Goal: Task Accomplishment & Management: Use online tool/utility

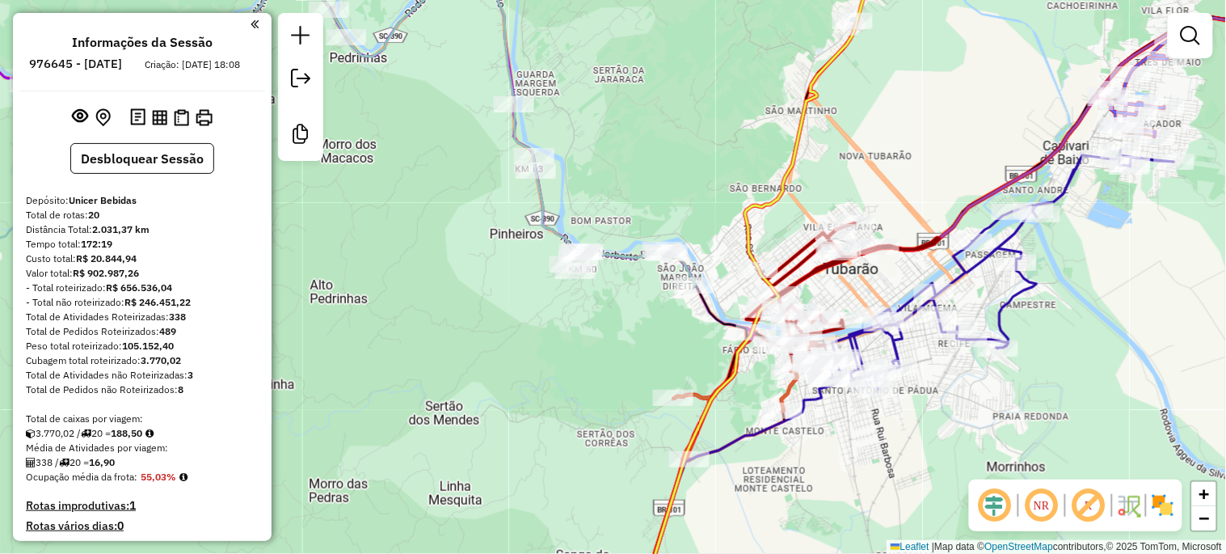
scroll to position [852, 0]
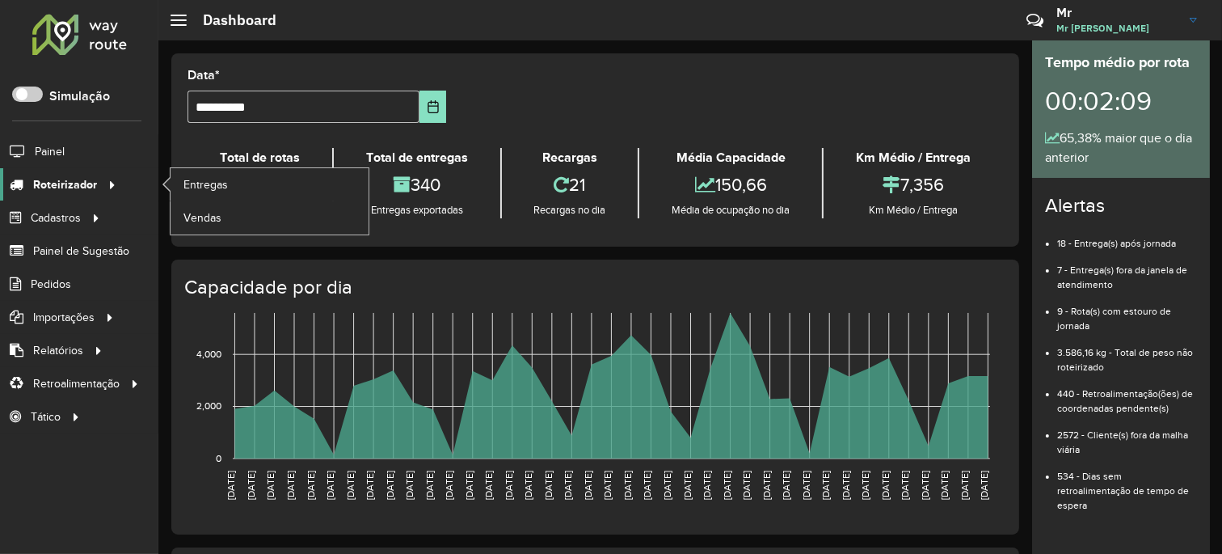
click at [97, 179] on div at bounding box center [109, 184] width 24 height 17
click at [191, 187] on span "Entregas" at bounding box center [206, 184] width 46 height 17
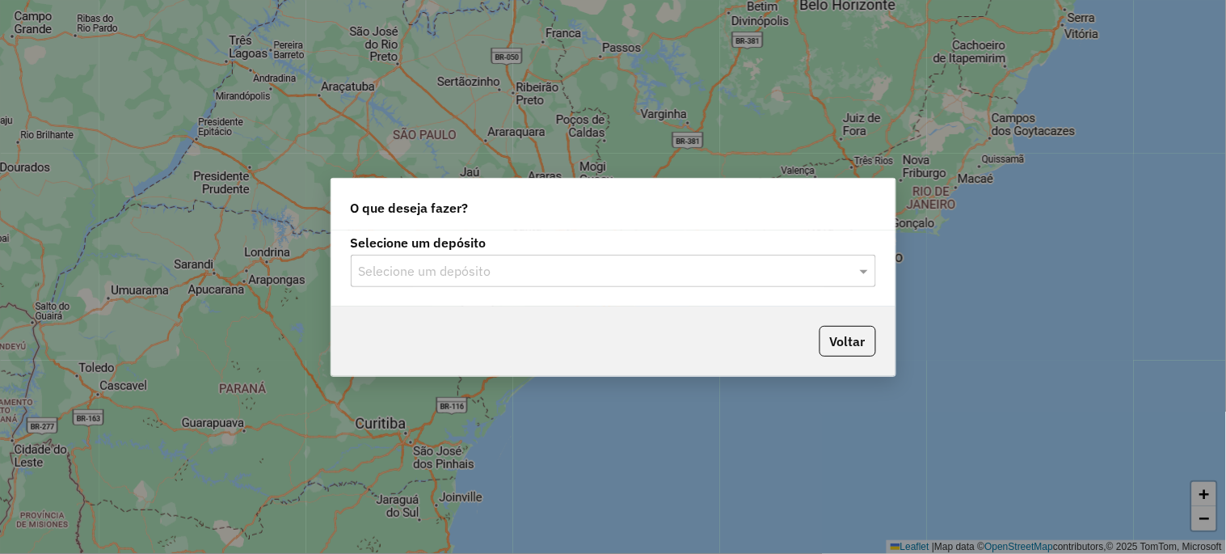
click at [404, 264] on input "text" at bounding box center [597, 271] width 477 height 19
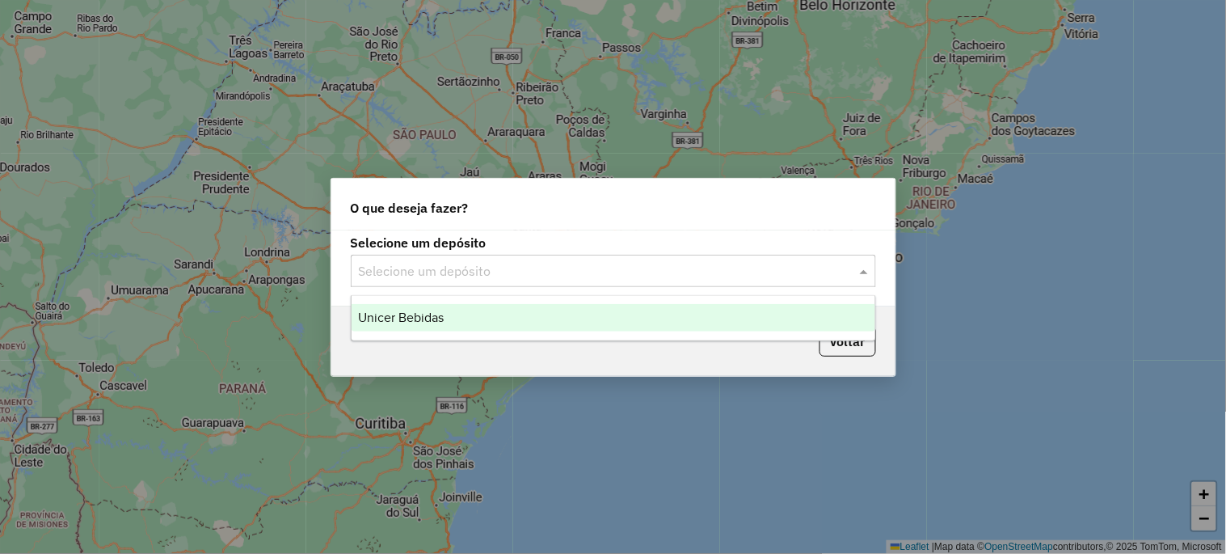
click at [386, 315] on span "Unicer Bebidas" at bounding box center [401, 317] width 86 height 14
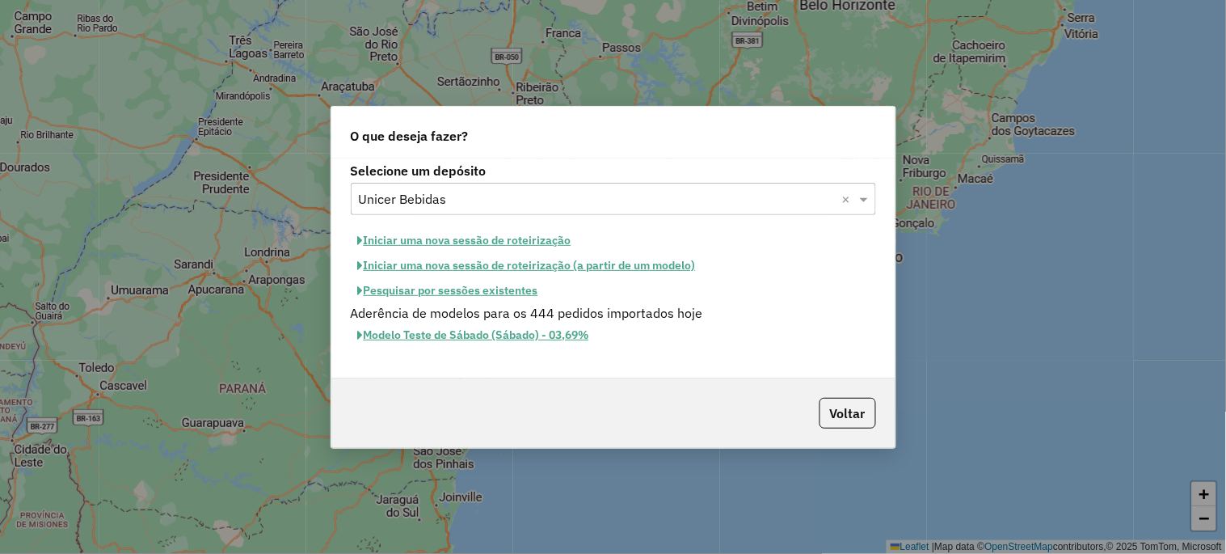
click at [432, 244] on button "Iniciar uma nova sessão de roteirização" at bounding box center [465, 240] width 228 height 25
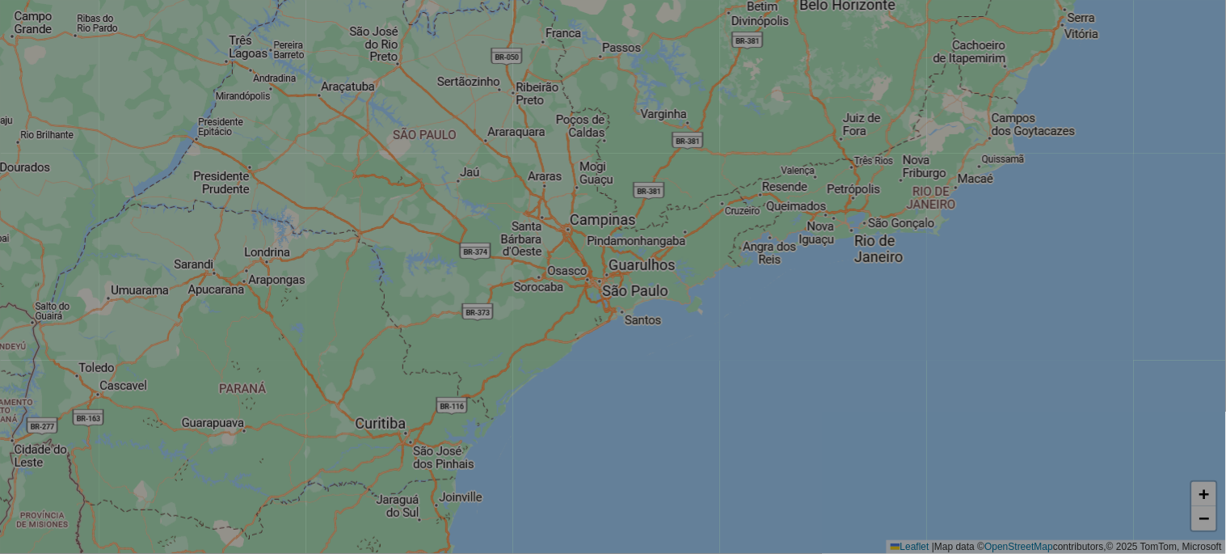
select select "*"
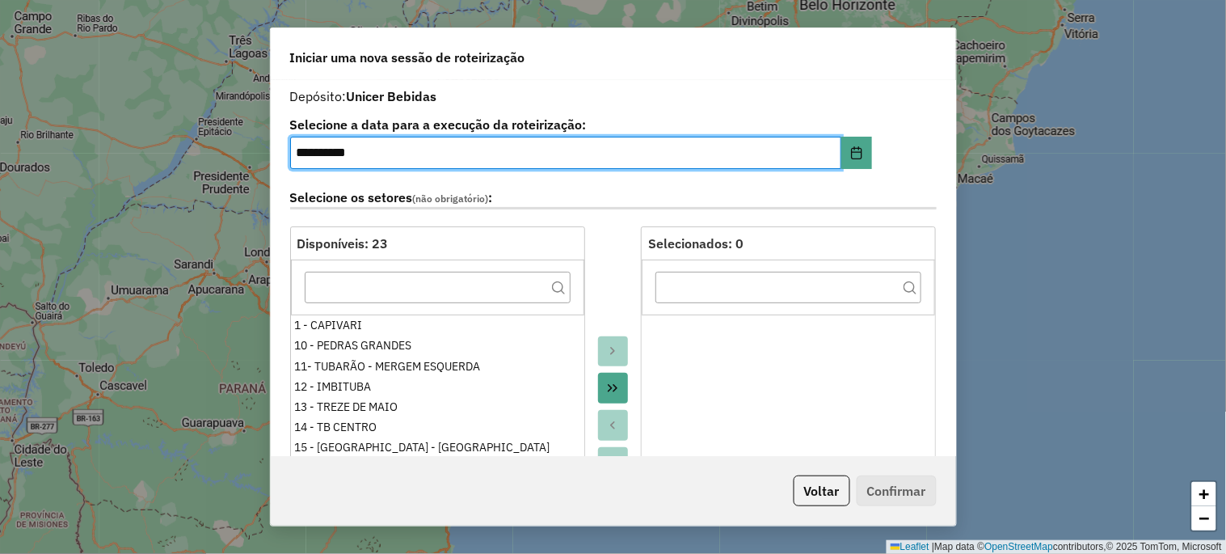
click at [615, 386] on icon "Move All to Target" at bounding box center [613, 388] width 10 height 8
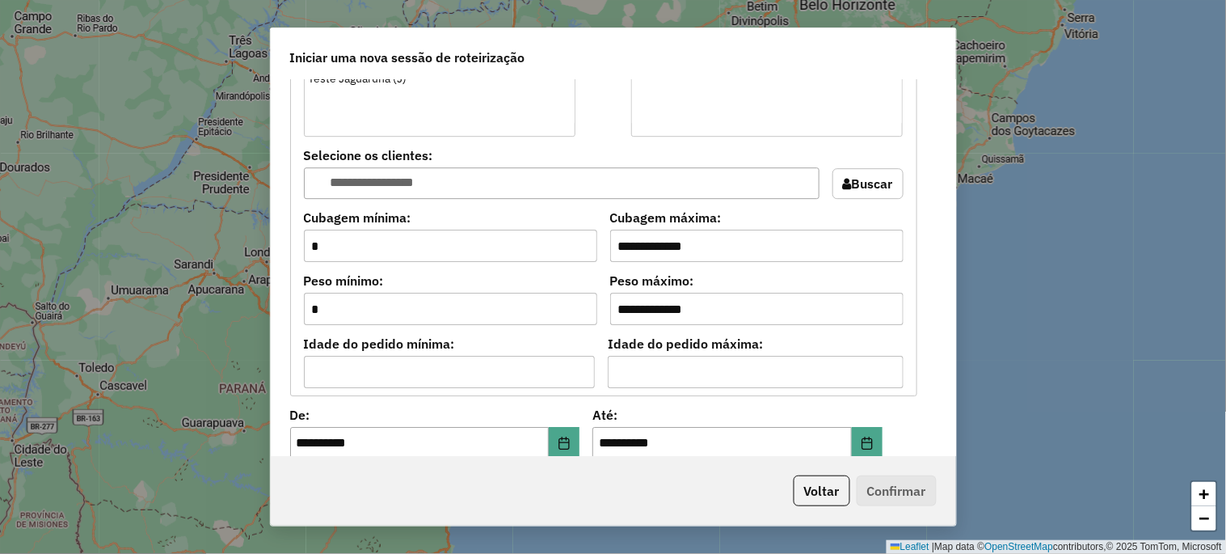
scroll to position [1497, 0]
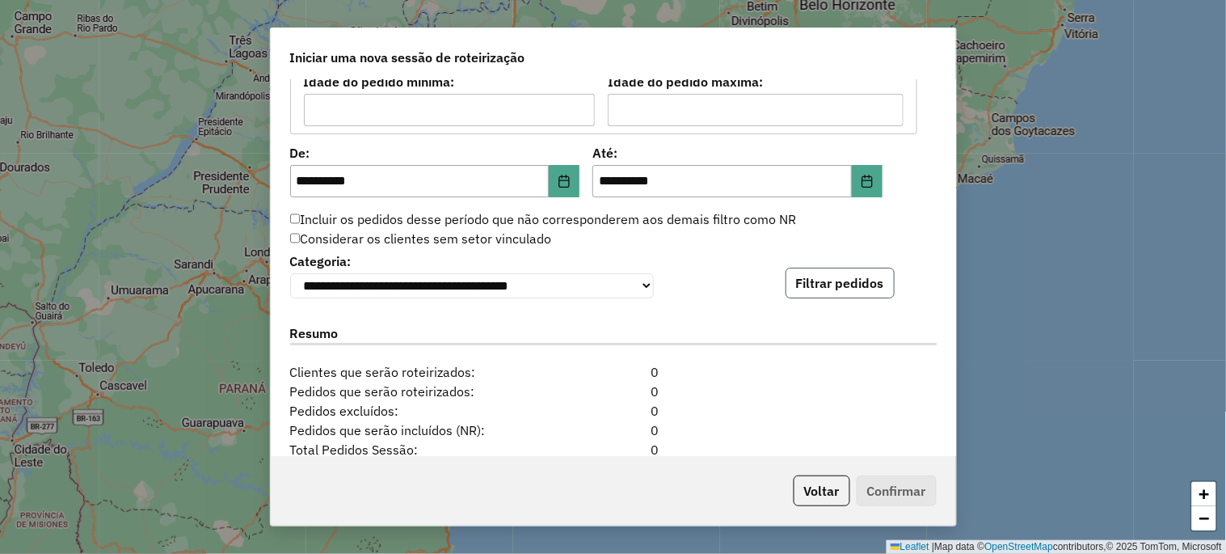
click at [820, 296] on button "Filtrar pedidos" at bounding box center [840, 283] width 109 height 31
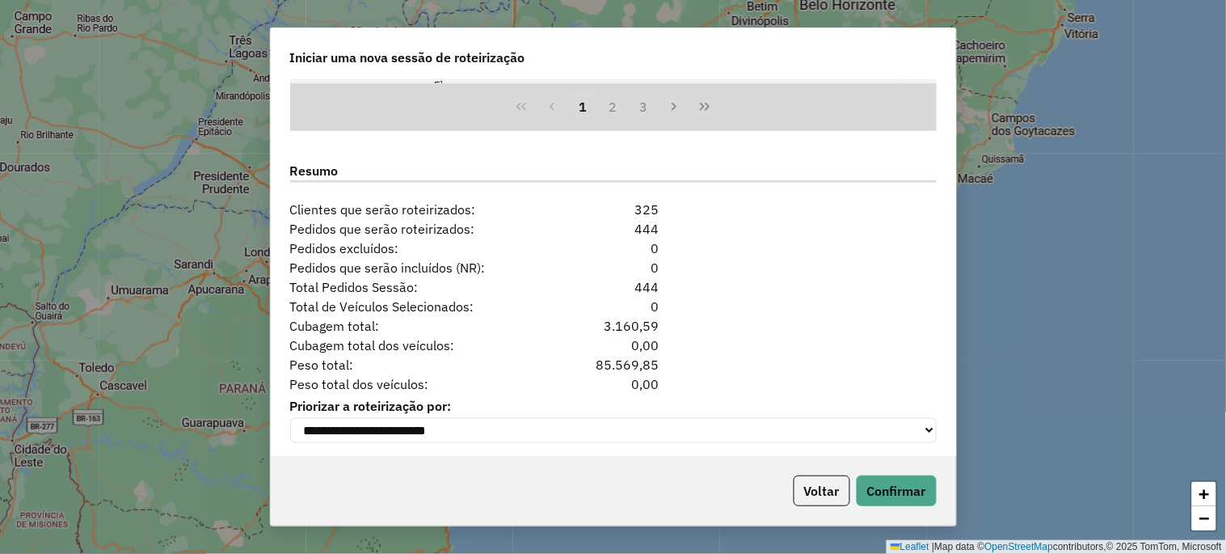
scroll to position [2005, 0]
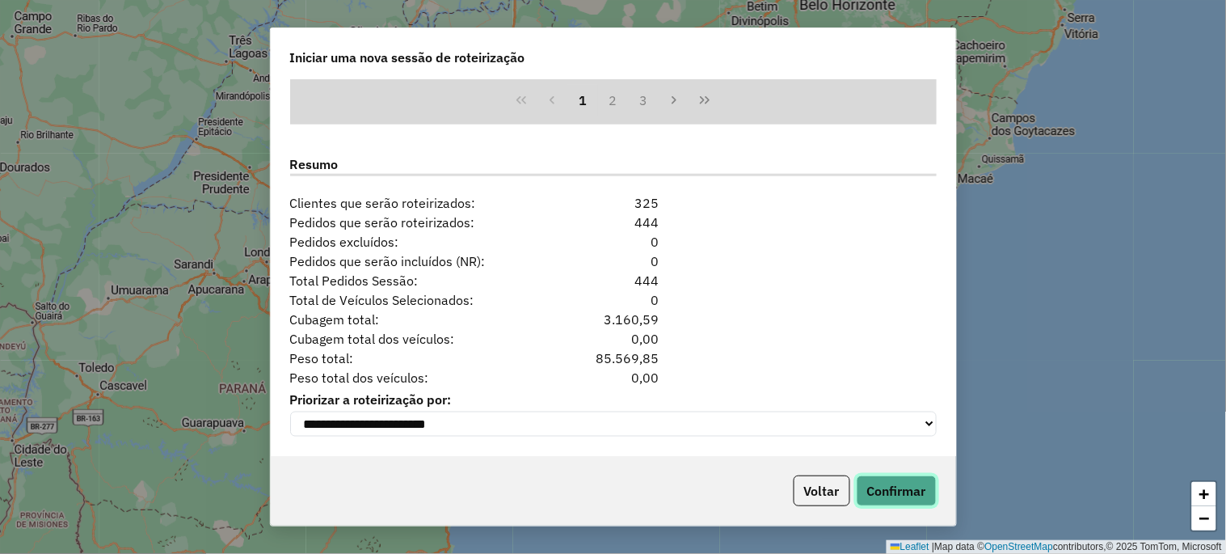
click at [900, 491] on button "Confirmar" at bounding box center [897, 490] width 80 height 31
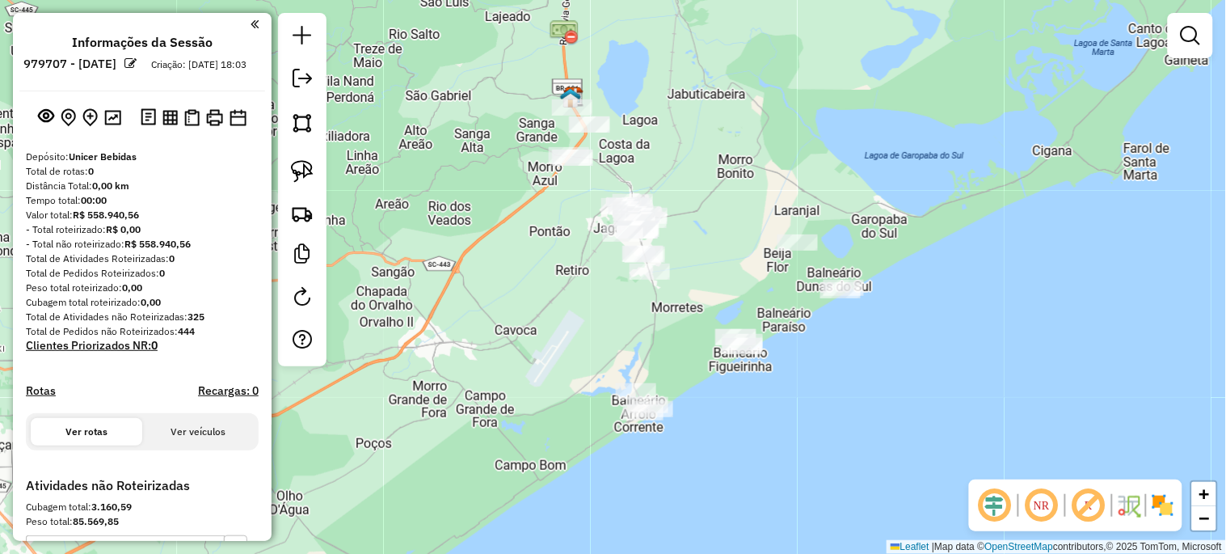
drag, startPoint x: 712, startPoint y: 186, endPoint x: 725, endPoint y: 155, distance: 33.3
click at [725, 155] on div "Janela de atendimento Grade de atendimento Capacidade Transportadoras Veículos …" at bounding box center [613, 277] width 1226 height 554
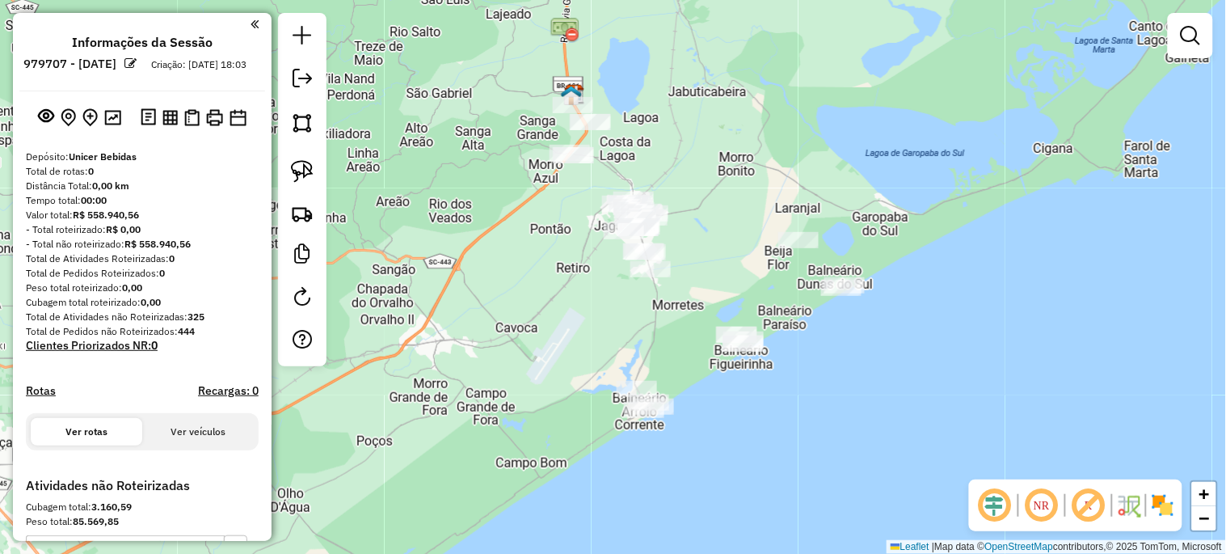
drag, startPoint x: 294, startPoint y: 179, endPoint x: 350, endPoint y: 171, distance: 56.4
click at [348, 171] on div "Janela de atendimento Grade de atendimento Capacidade Transportadoras Veículos …" at bounding box center [613, 277] width 1226 height 554
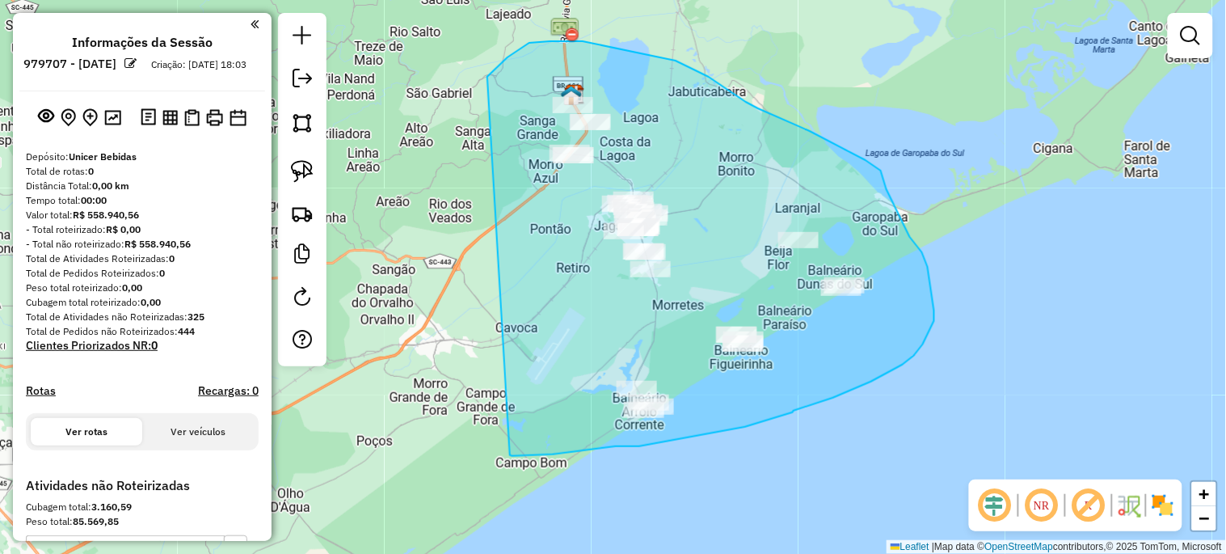
drag, startPoint x: 508, startPoint y: 57, endPoint x: 509, endPoint y: 453, distance: 396.1
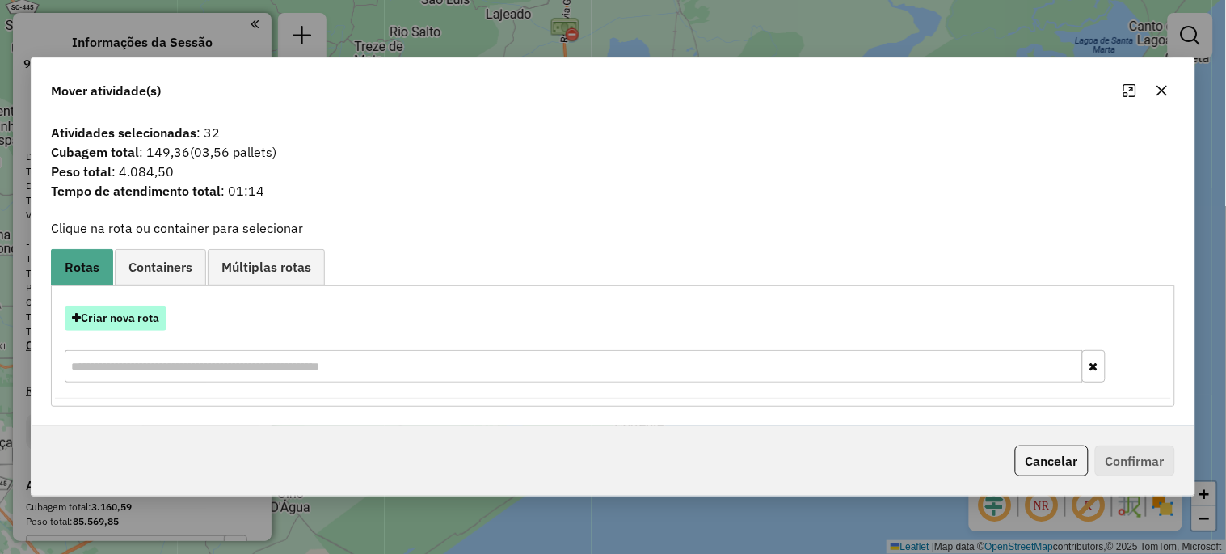
click at [124, 318] on button "Criar nova rota" at bounding box center [116, 318] width 102 height 25
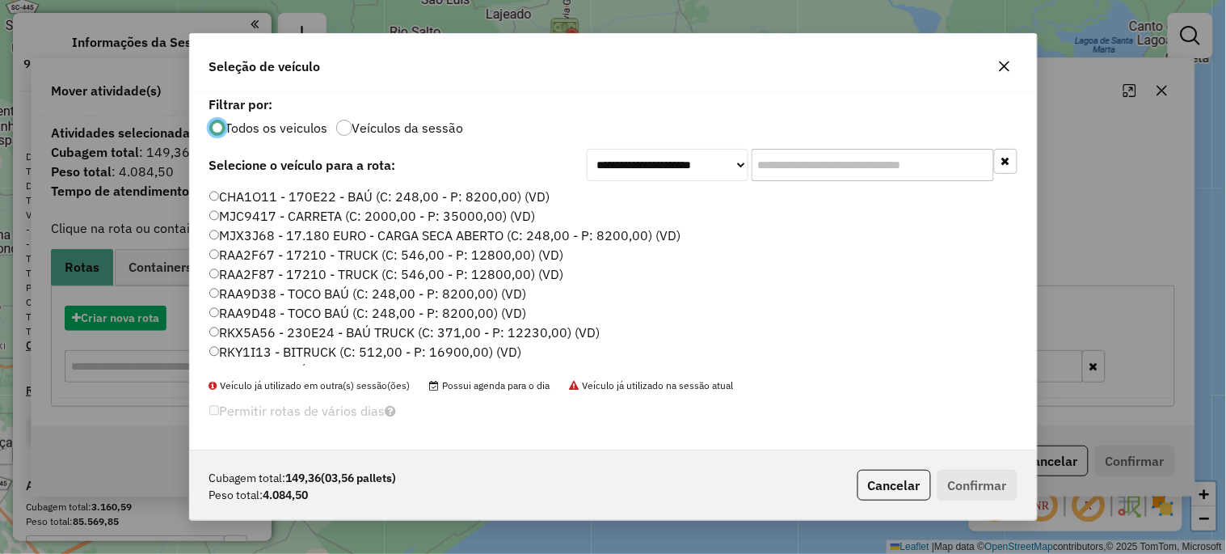
scroll to position [9, 4]
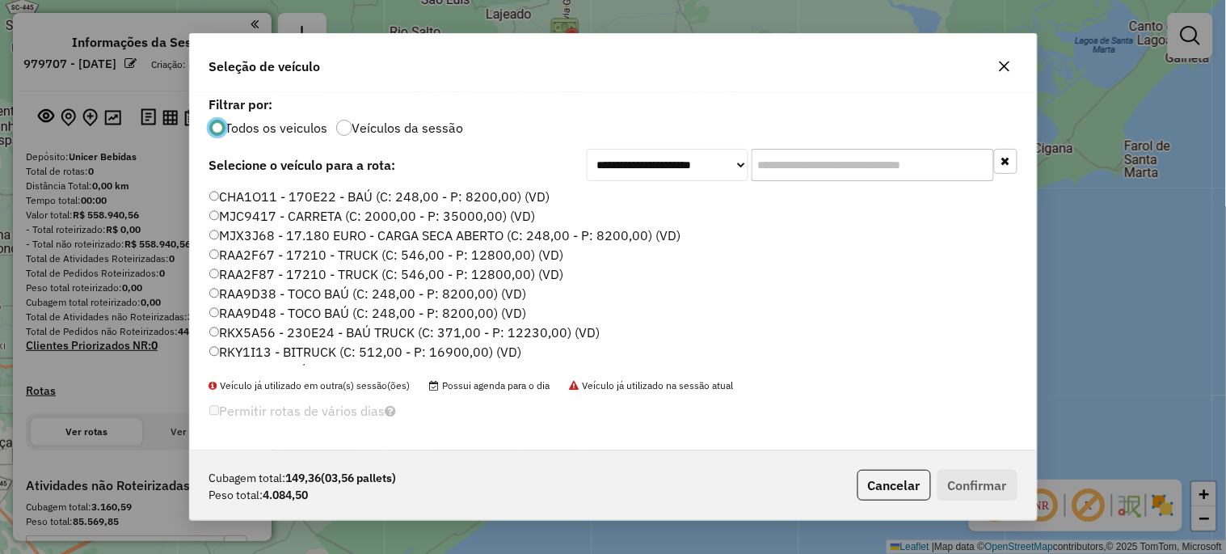
click at [778, 165] on input "text" at bounding box center [873, 165] width 242 height 32
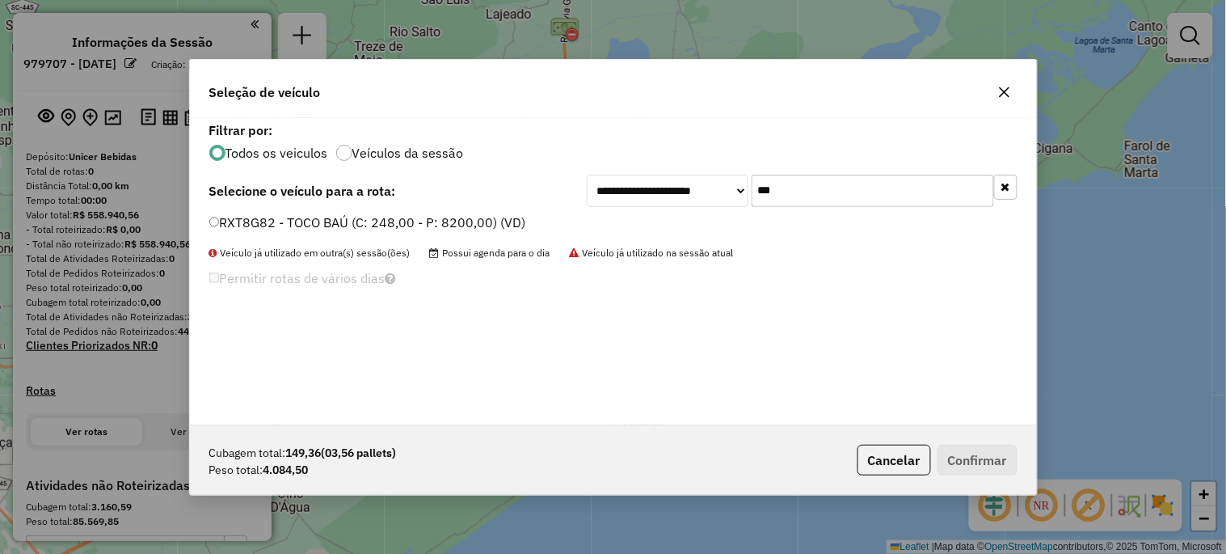
type input "***"
click at [410, 226] on label "RXT8G82 - TOCO BAÚ (C: 248,00 - P: 8200,00) (VD)" at bounding box center [367, 222] width 317 height 19
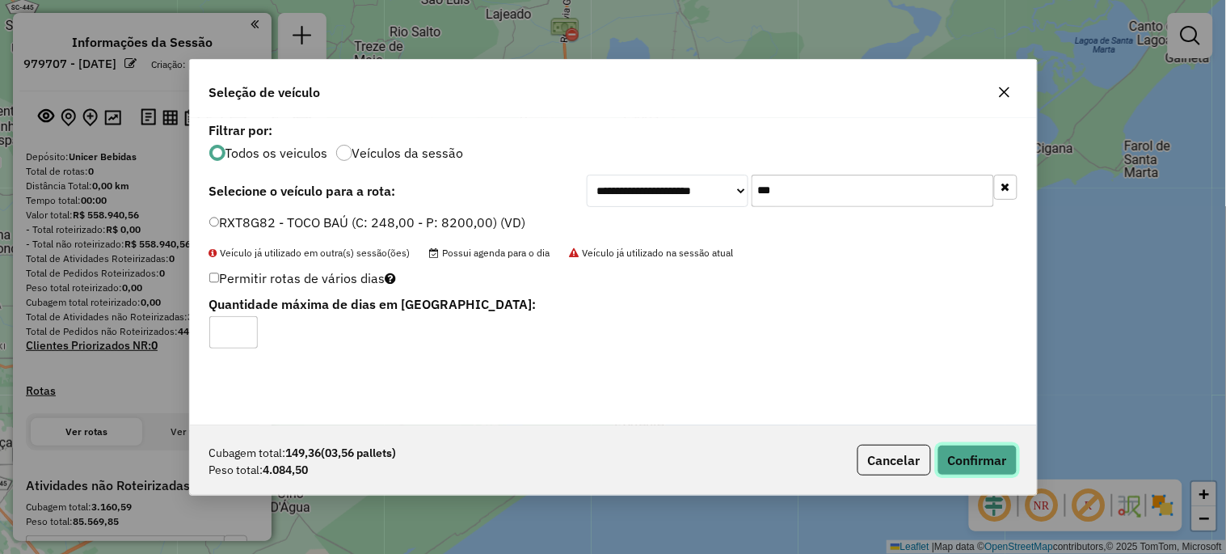
click at [985, 454] on button "Confirmar" at bounding box center [978, 460] width 80 height 31
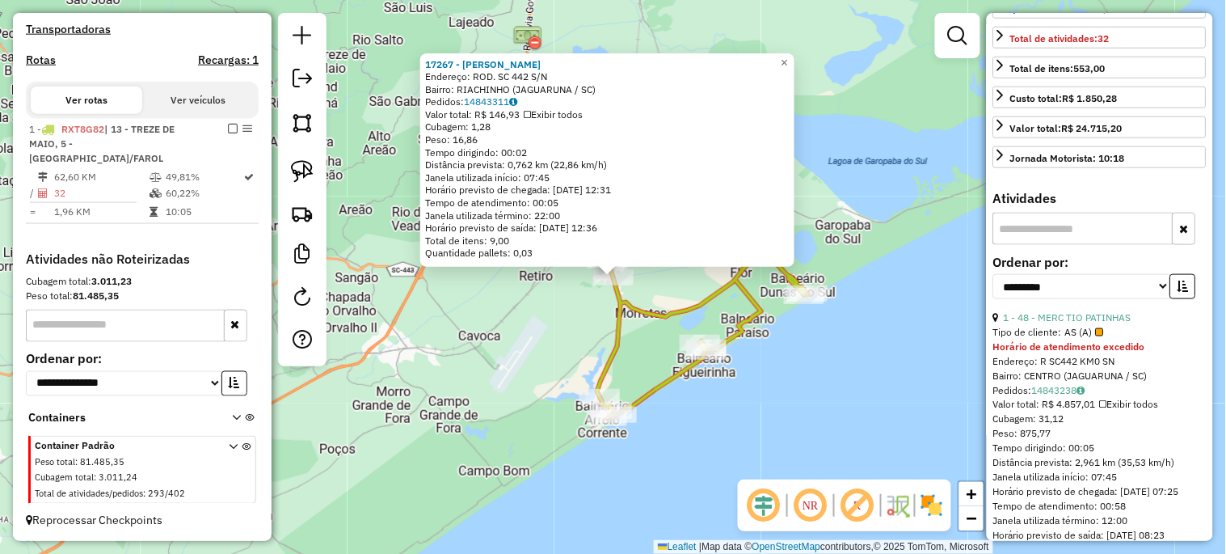
scroll to position [419, 0]
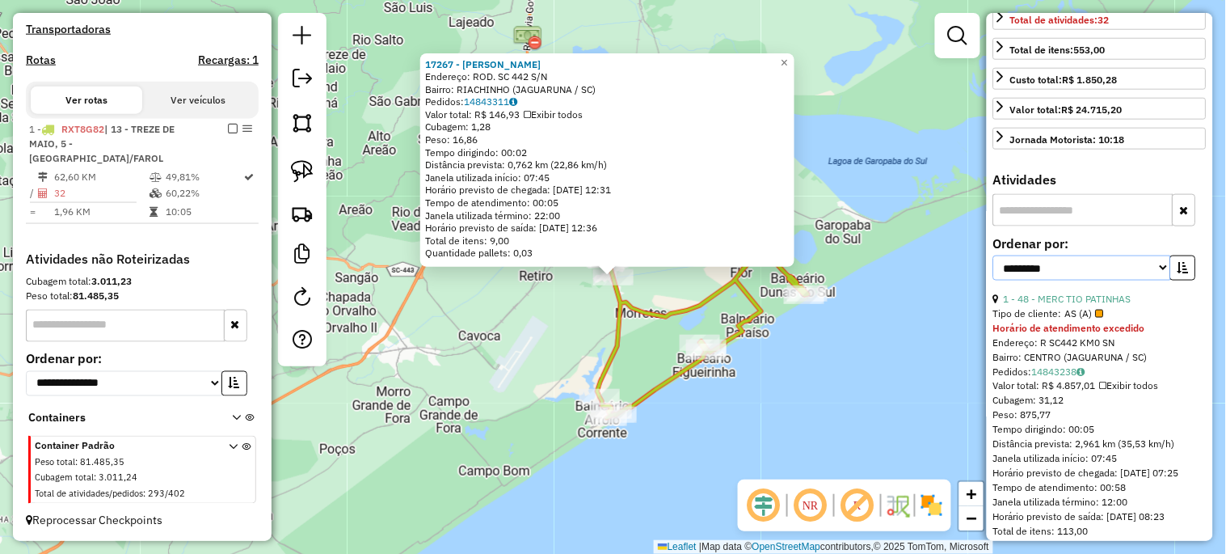
click at [1078, 280] on select "**********" at bounding box center [1082, 267] width 178 height 25
select select "*********"
click at [993, 280] on select "**********" at bounding box center [1082, 267] width 178 height 25
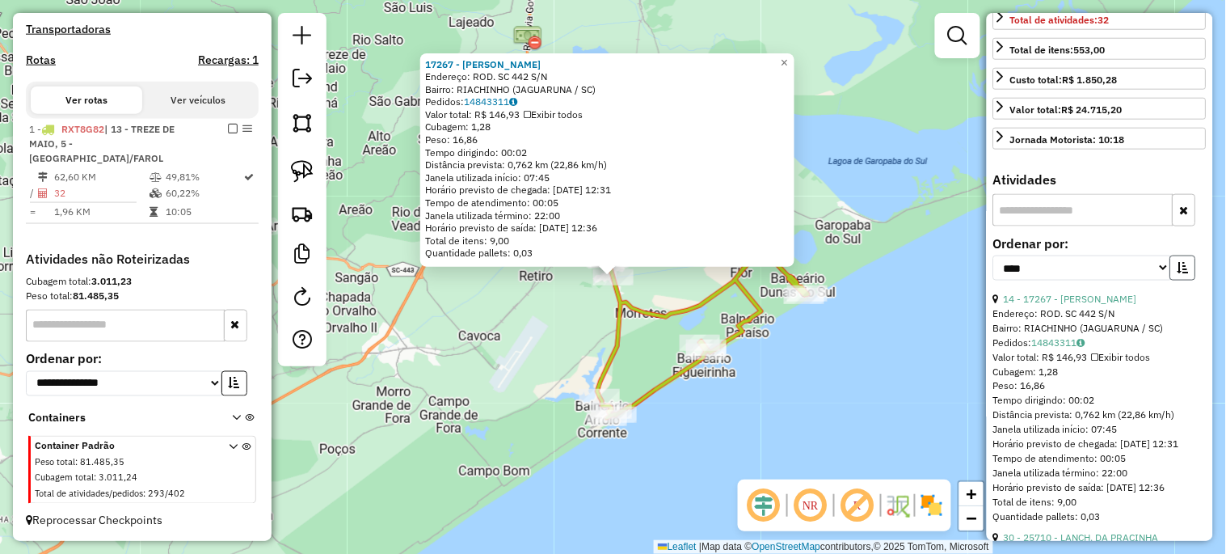
click at [1181, 273] on icon "button" at bounding box center [1183, 267] width 11 height 11
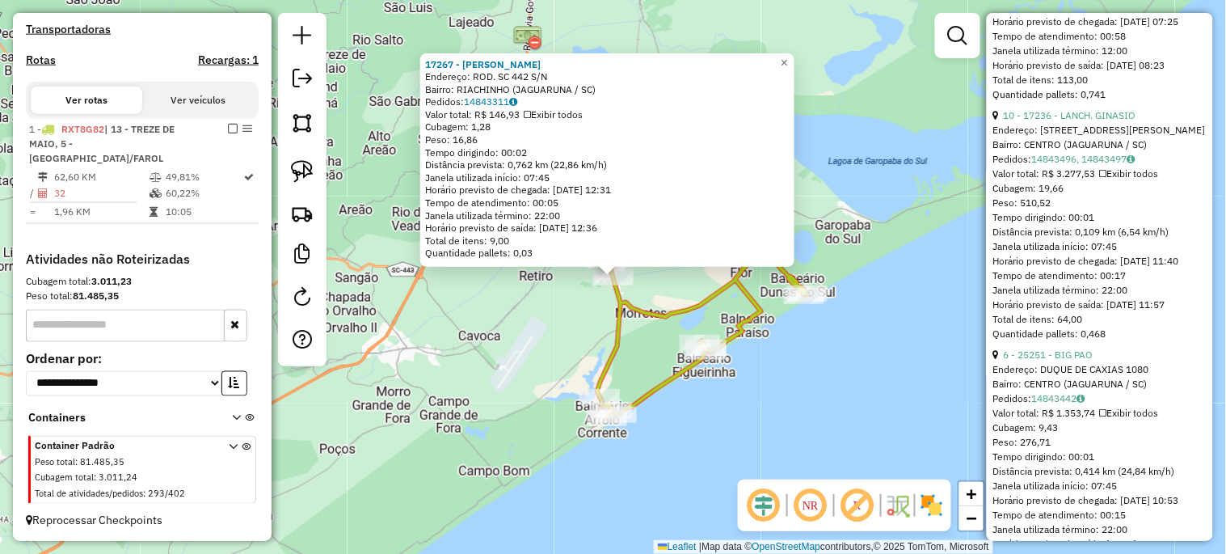
scroll to position [898, 0]
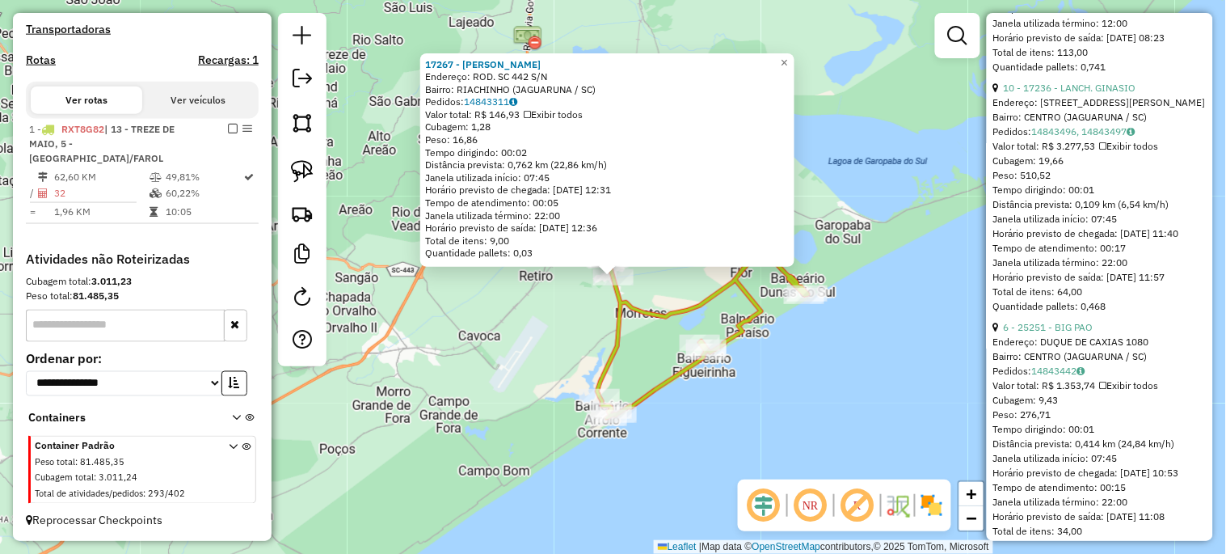
click at [906, 397] on div "17267 - LANCHONETE RIACHINHO Endereço: ROD. SC 442 S/N Bairro: RIACHINHO (JAGUA…" at bounding box center [613, 277] width 1226 height 554
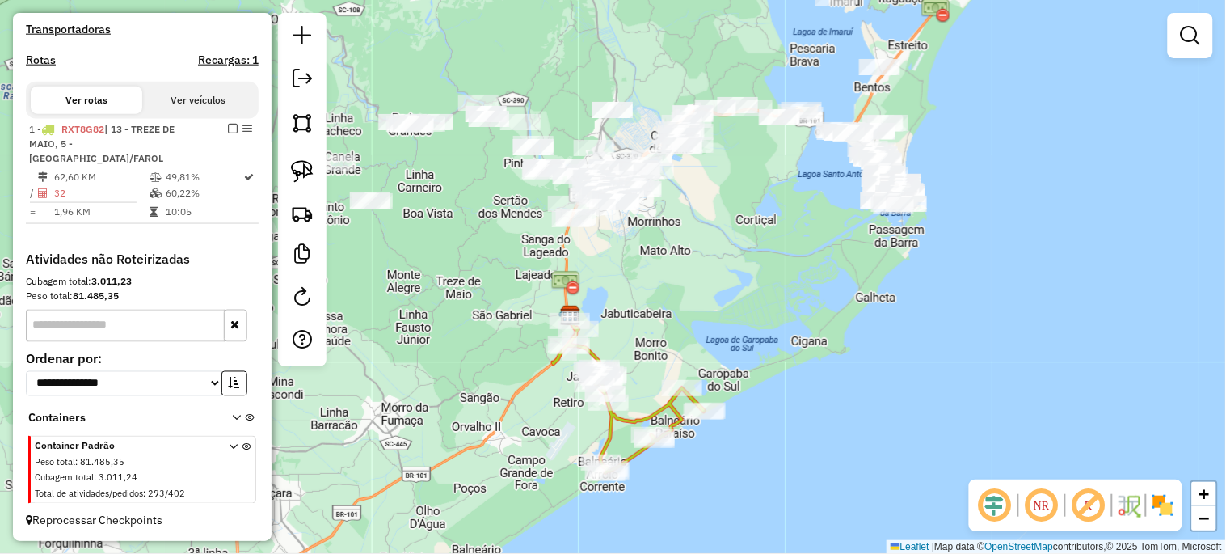
drag, startPoint x: 440, startPoint y: 205, endPoint x: 496, endPoint y: 380, distance: 184.3
click at [495, 378] on div "Janela de atendimento Grade de atendimento Capacidade Transportadoras Veículos …" at bounding box center [613, 277] width 1226 height 554
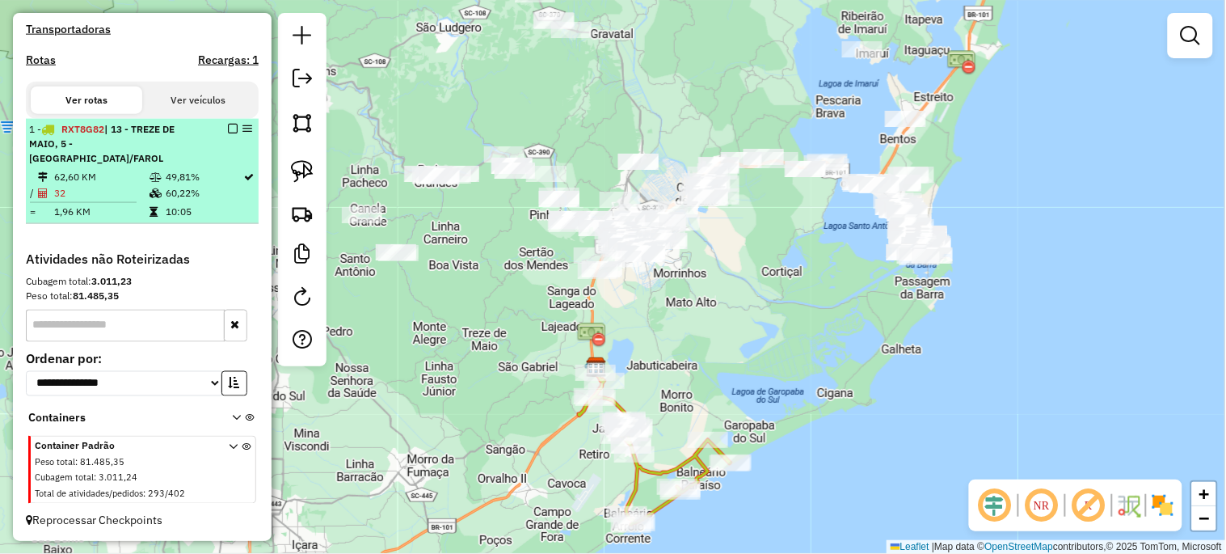
click at [233, 133] on div at bounding box center [228, 129] width 48 height 10
select select "*********"
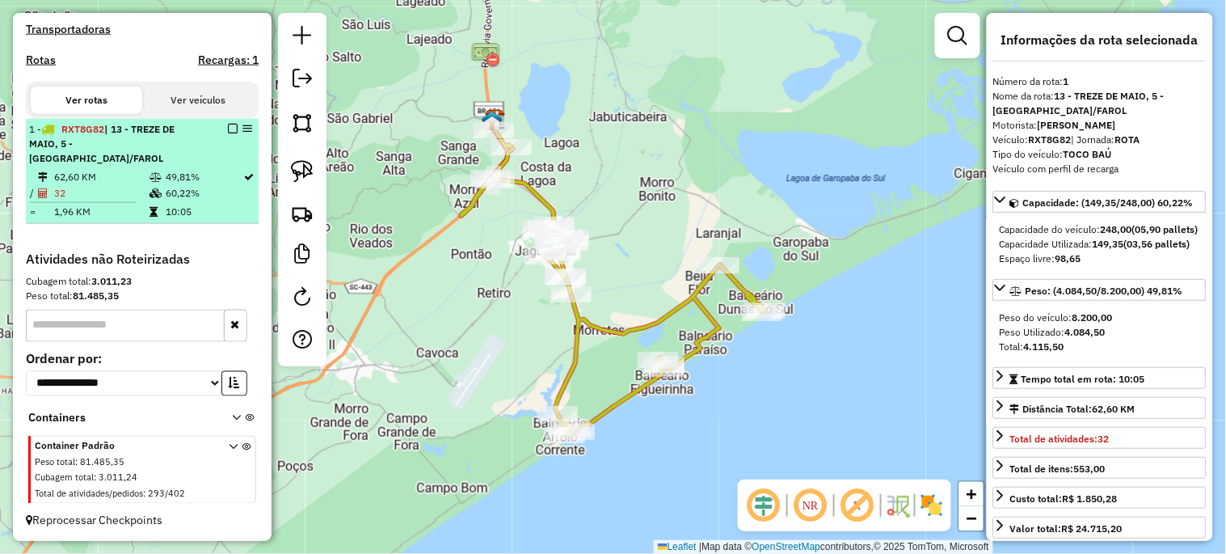
click at [229, 133] on em at bounding box center [233, 129] width 10 height 10
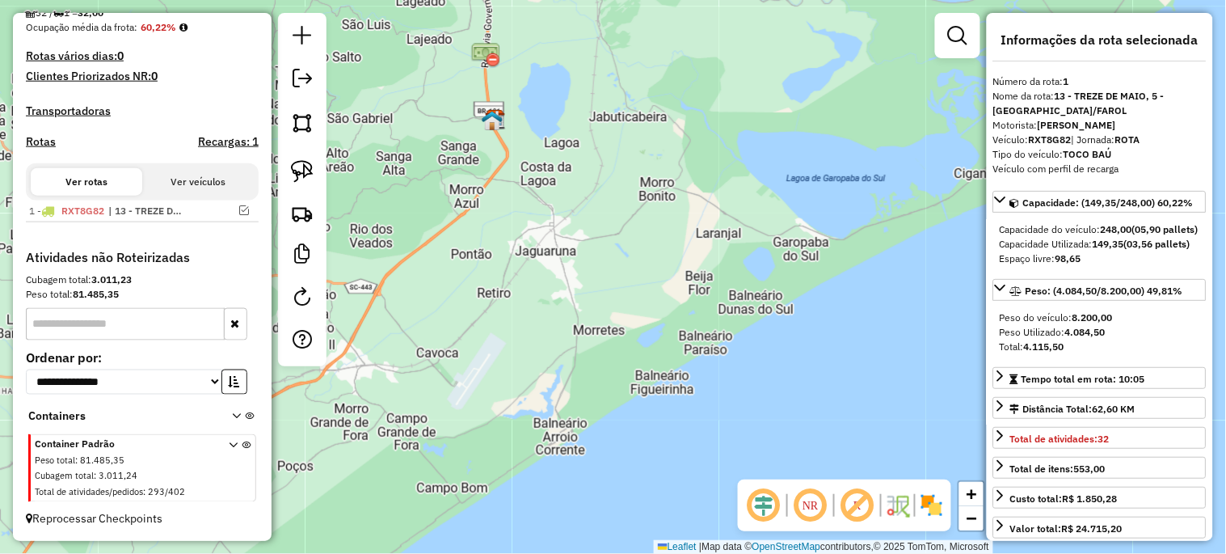
scroll to position [419, 0]
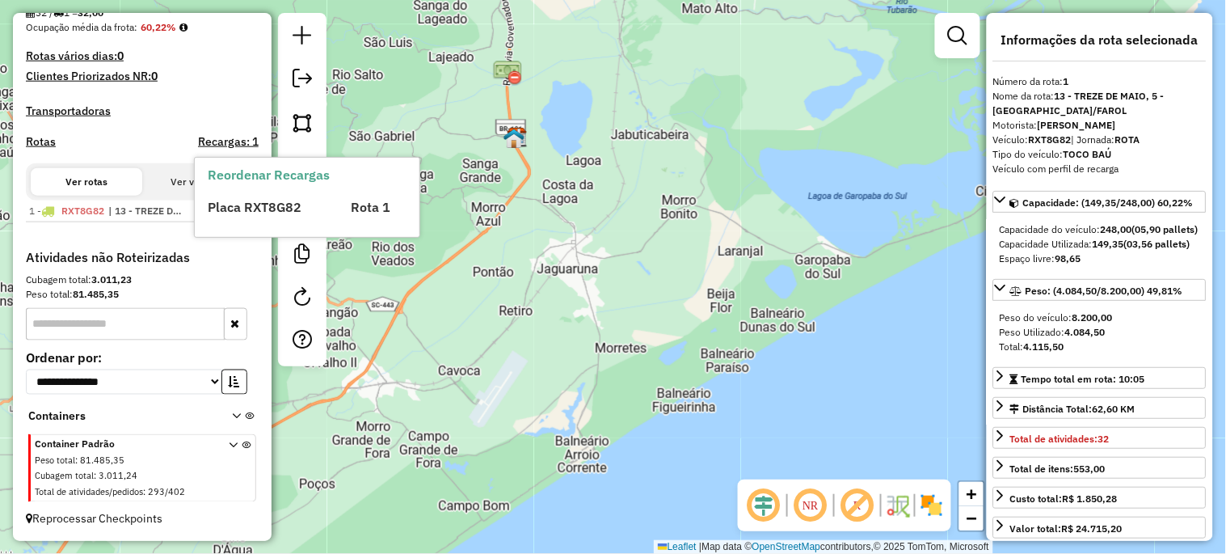
drag, startPoint x: 500, startPoint y: 304, endPoint x: 770, endPoint y: 457, distance: 310.2
click at [771, 459] on div "Janela de atendimento Grade de atendimento Capacidade Transportadoras Veículos …" at bounding box center [613, 277] width 1226 height 554
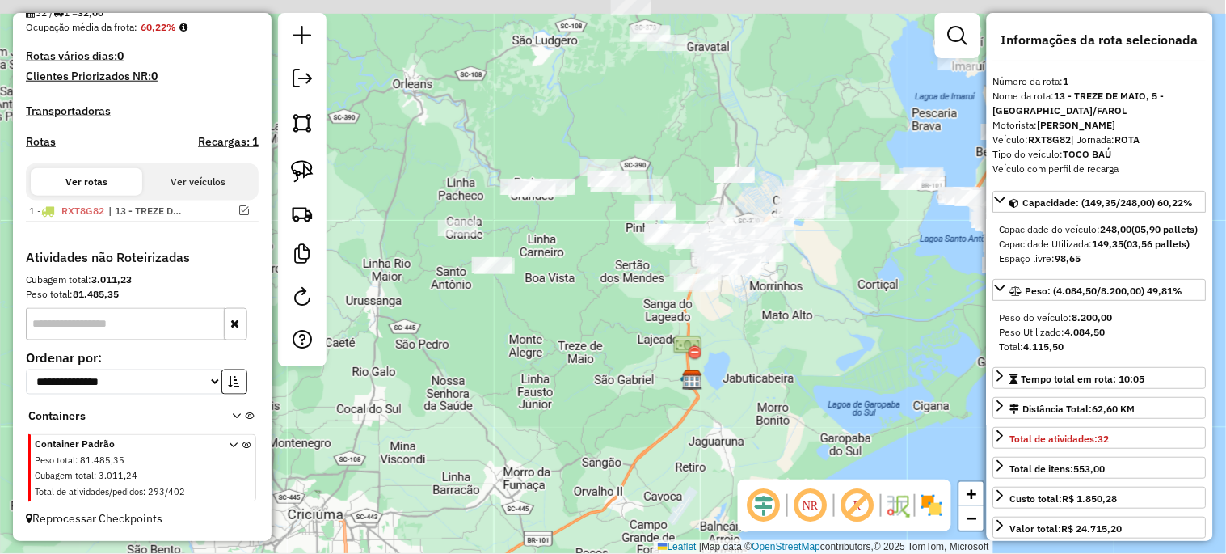
drag, startPoint x: 682, startPoint y: 333, endPoint x: 569, endPoint y: 493, distance: 196.0
click at [571, 496] on div "Janela de atendimento Grade de atendimento Capacidade Transportadoras Veículos …" at bounding box center [613, 277] width 1226 height 554
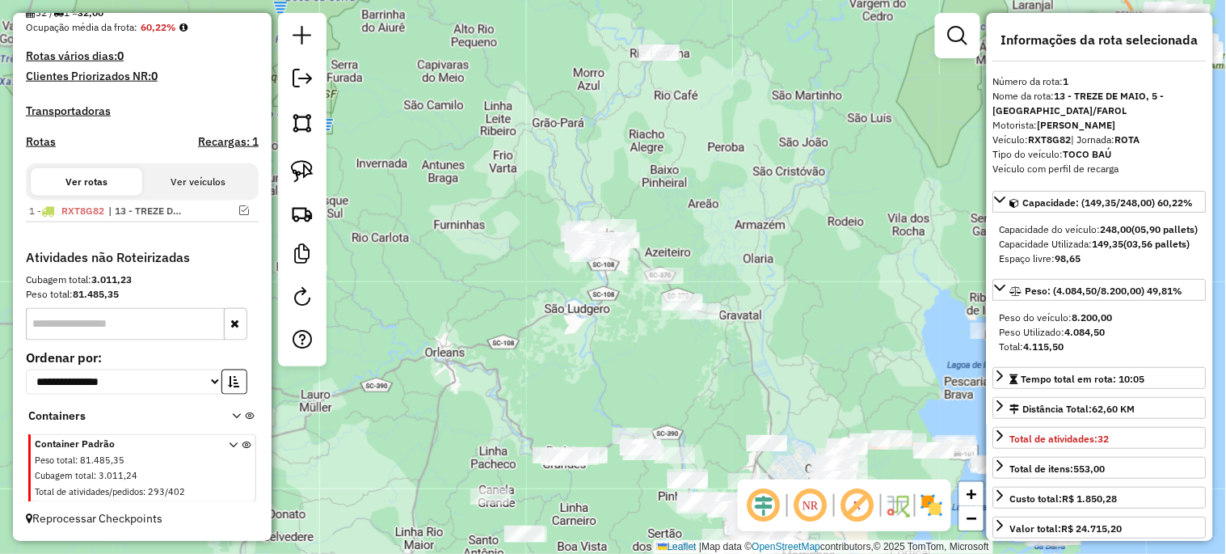
drag, startPoint x: 560, startPoint y: 216, endPoint x: 675, endPoint y: 376, distance: 197.0
click at [675, 376] on div "Janela de atendimento Grade de atendimento Capacidade Transportadoras Veículos …" at bounding box center [613, 277] width 1226 height 554
click at [314, 176] on link at bounding box center [303, 172] width 36 height 36
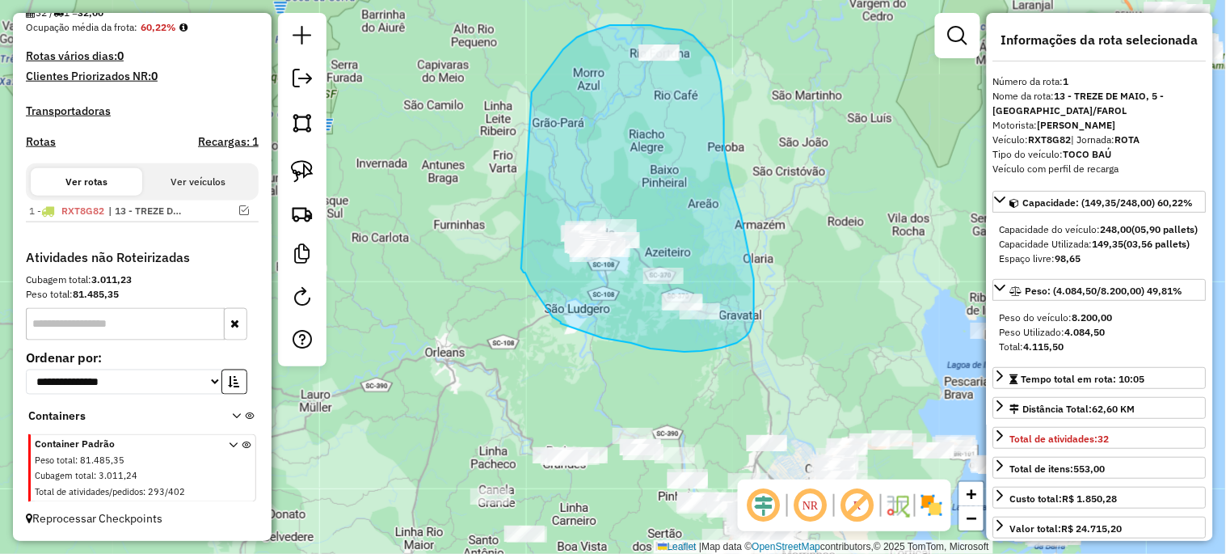
drag, startPoint x: 542, startPoint y: 78, endPoint x: 521, endPoint y: 268, distance: 191.9
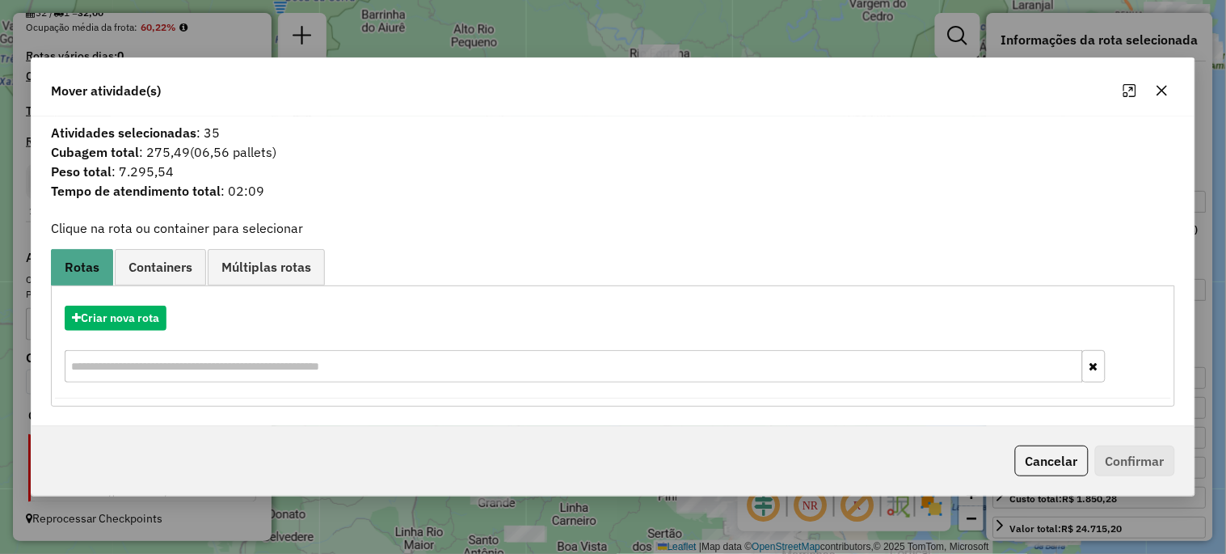
click at [1168, 86] on icon "button" at bounding box center [1162, 90] width 13 height 13
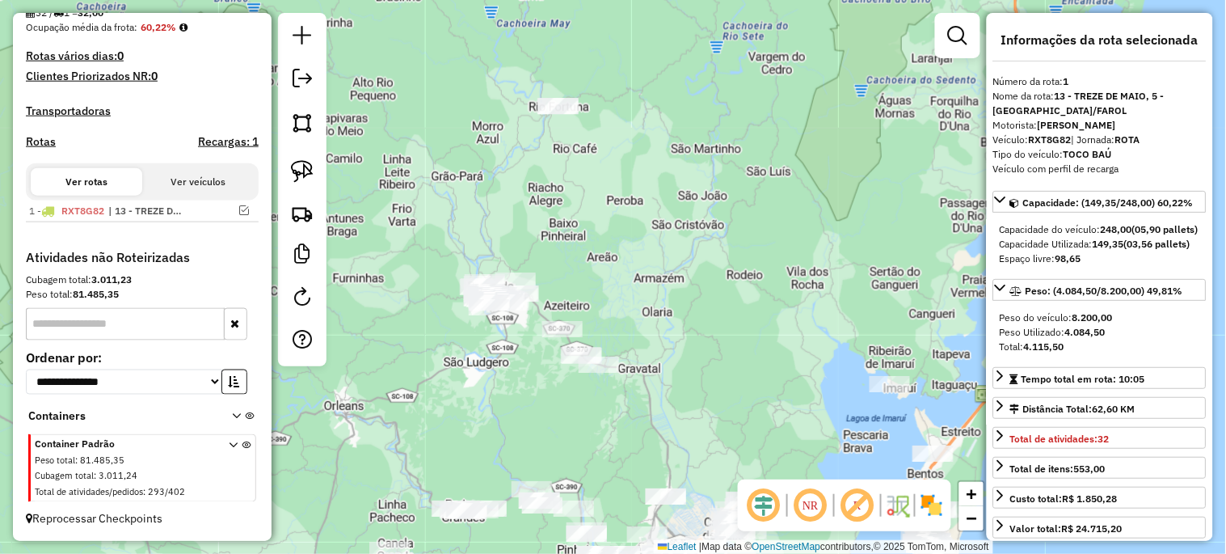
drag, startPoint x: 467, startPoint y: 179, endPoint x: 448, endPoint y: 254, distance: 77.6
click at [448, 254] on div "Janela de atendimento Grade de atendimento Capacidade Transportadoras Veículos …" at bounding box center [613, 277] width 1226 height 554
click at [300, 174] on img at bounding box center [302, 171] width 23 height 23
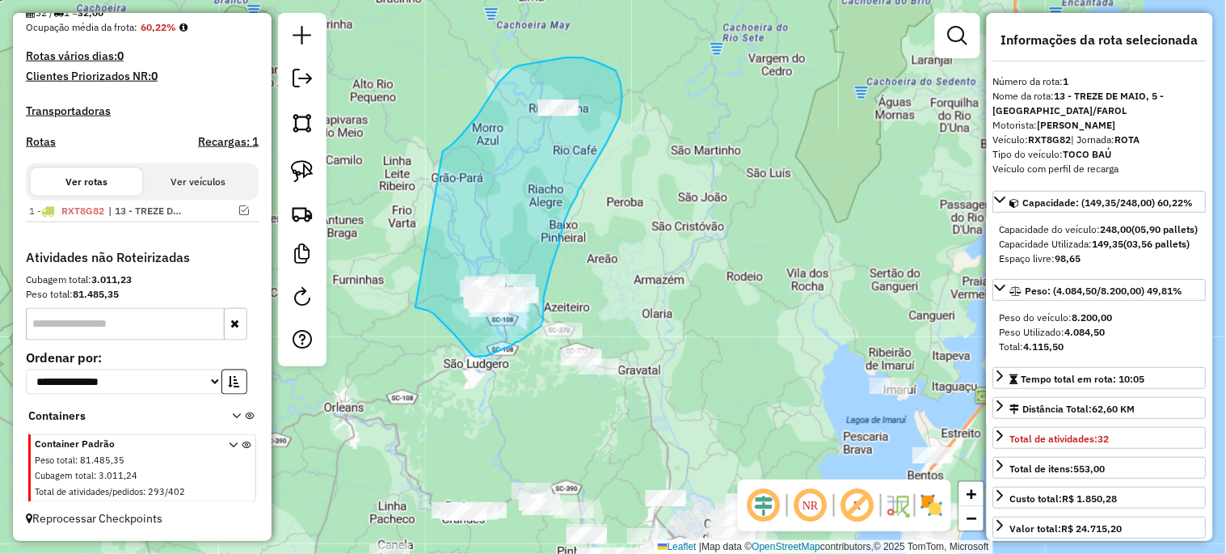
drag, startPoint x: 443, startPoint y: 151, endPoint x: 415, endPoint y: 307, distance: 158.4
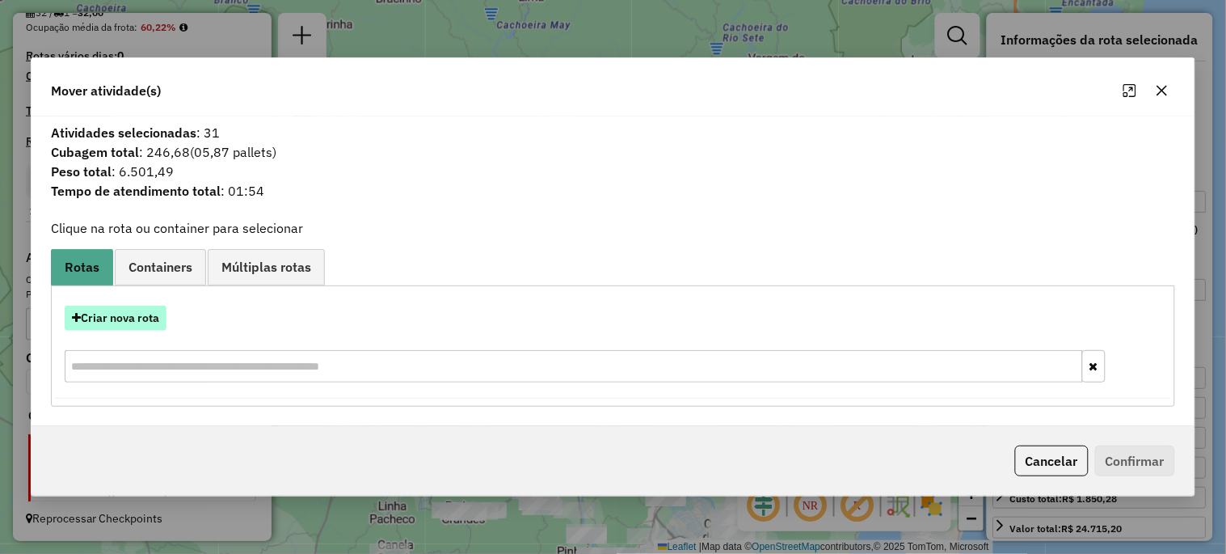
click at [135, 324] on button "Criar nova rota" at bounding box center [116, 318] width 102 height 25
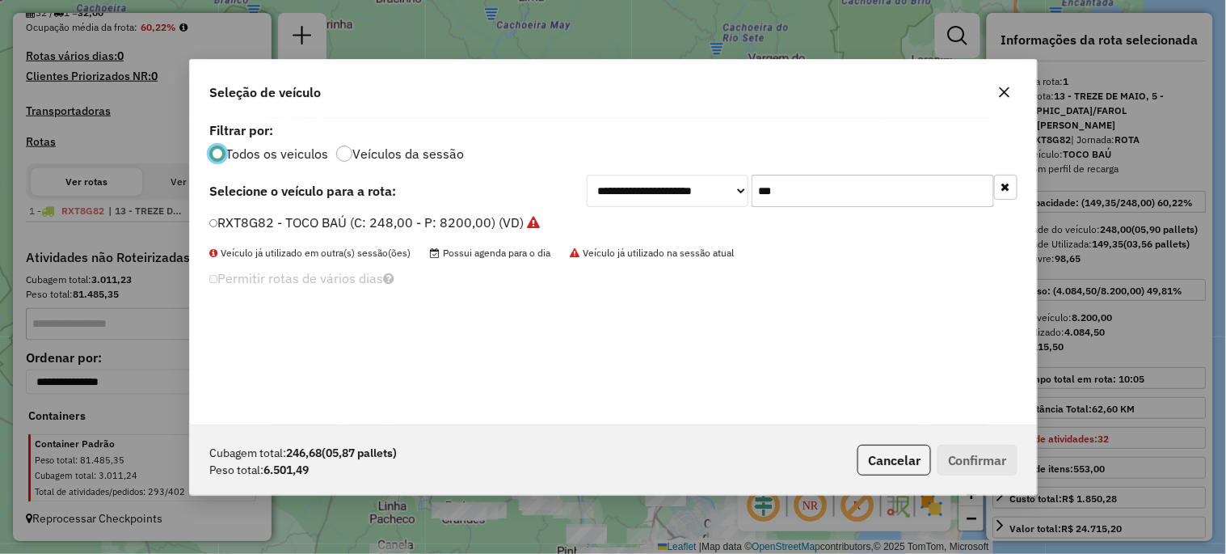
scroll to position [9, 4]
click at [795, 192] on input "***" at bounding box center [873, 191] width 242 height 32
type input "***"
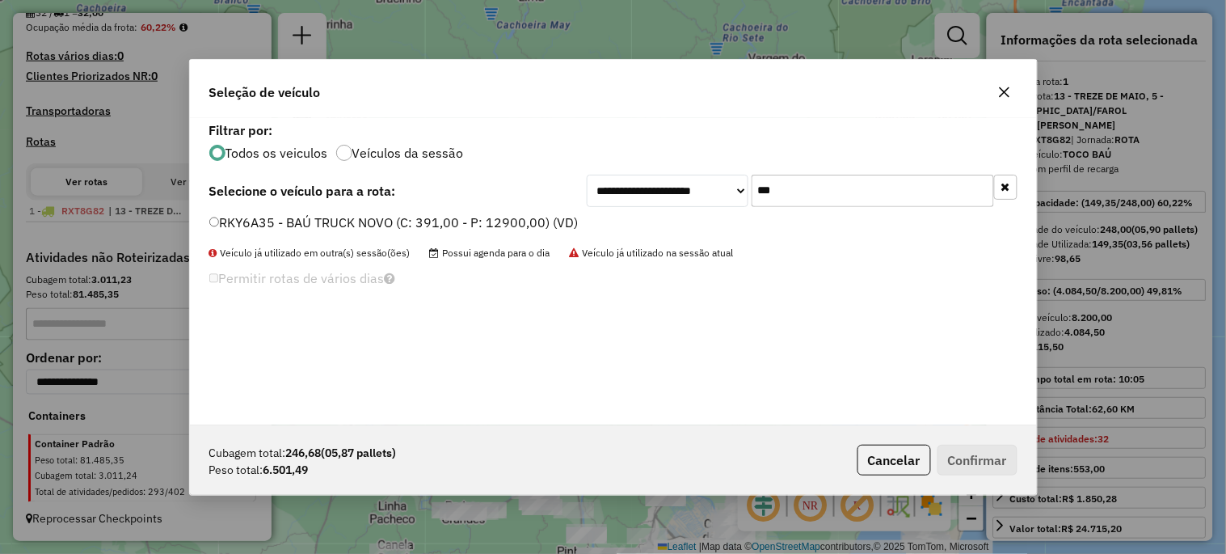
click at [499, 228] on label "RKY6A35 - BAÚ TRUCK NOVO (C: 391,00 - P: 12900,00) (VD)" at bounding box center [393, 222] width 369 height 19
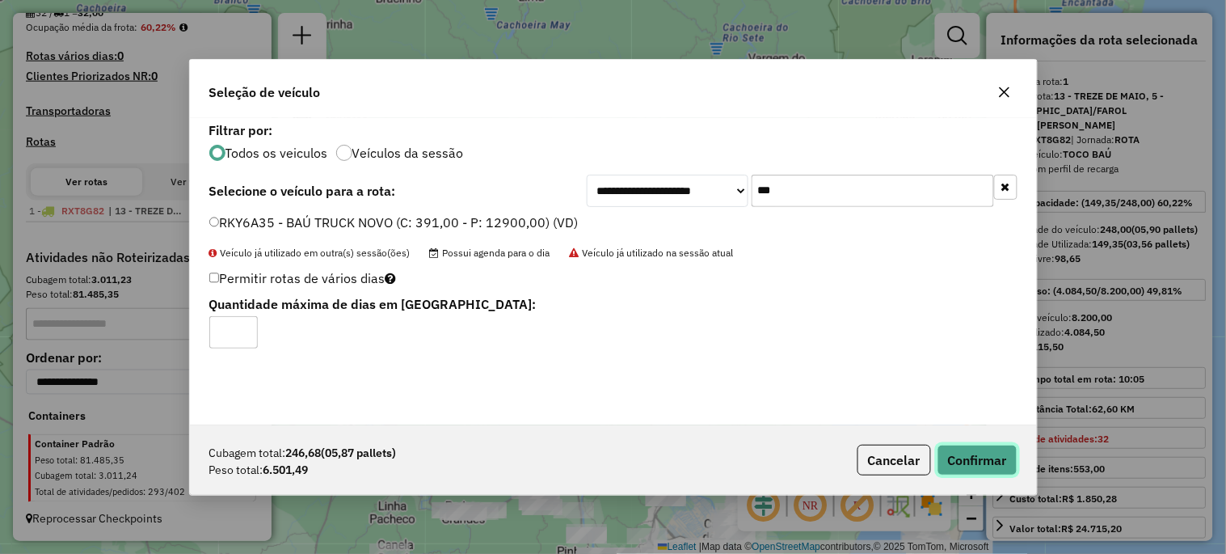
click at [964, 459] on button "Confirmar" at bounding box center [978, 460] width 80 height 31
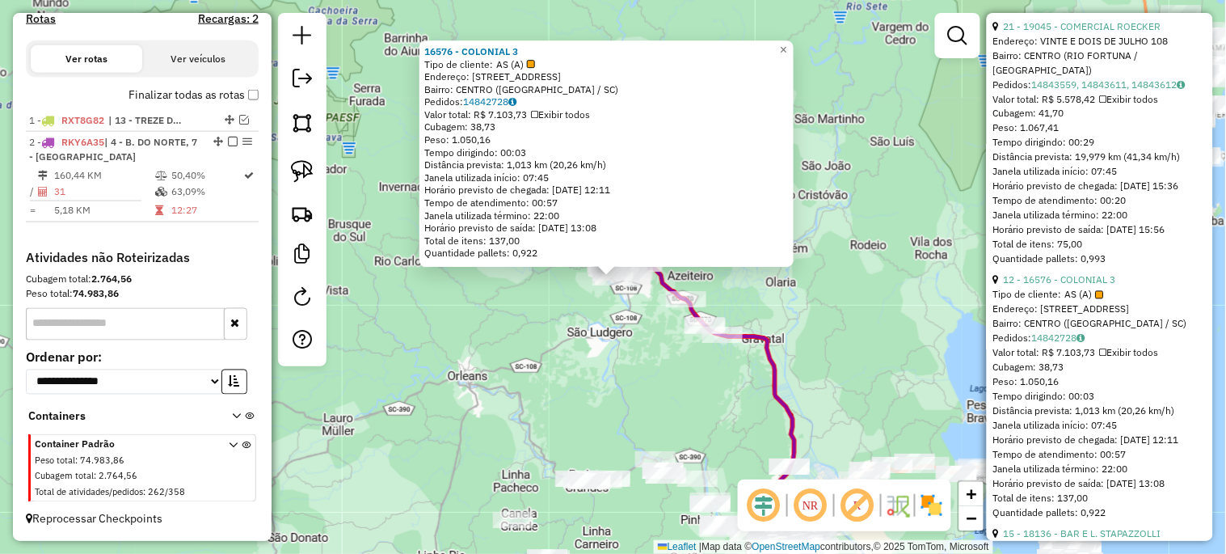
scroll to position [718, 0]
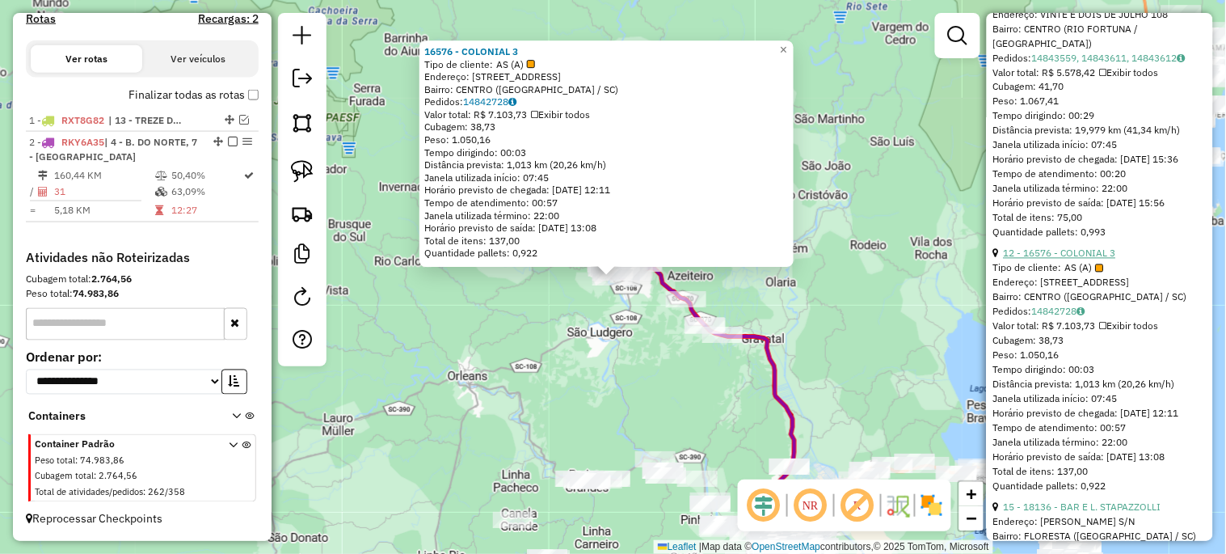
click at [1082, 259] on link "12 - 16576 - COLONIAL 3" at bounding box center [1060, 253] width 112 height 12
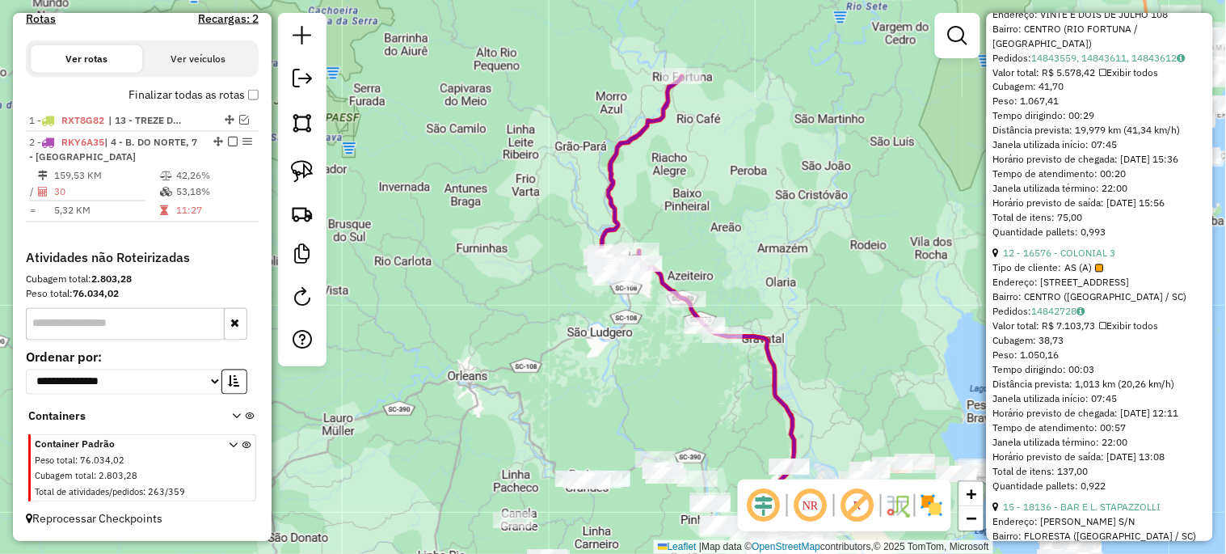
click at [850, 253] on div "Janela de atendimento Grade de atendimento Capacidade Transportadoras Veículos …" at bounding box center [613, 277] width 1226 height 554
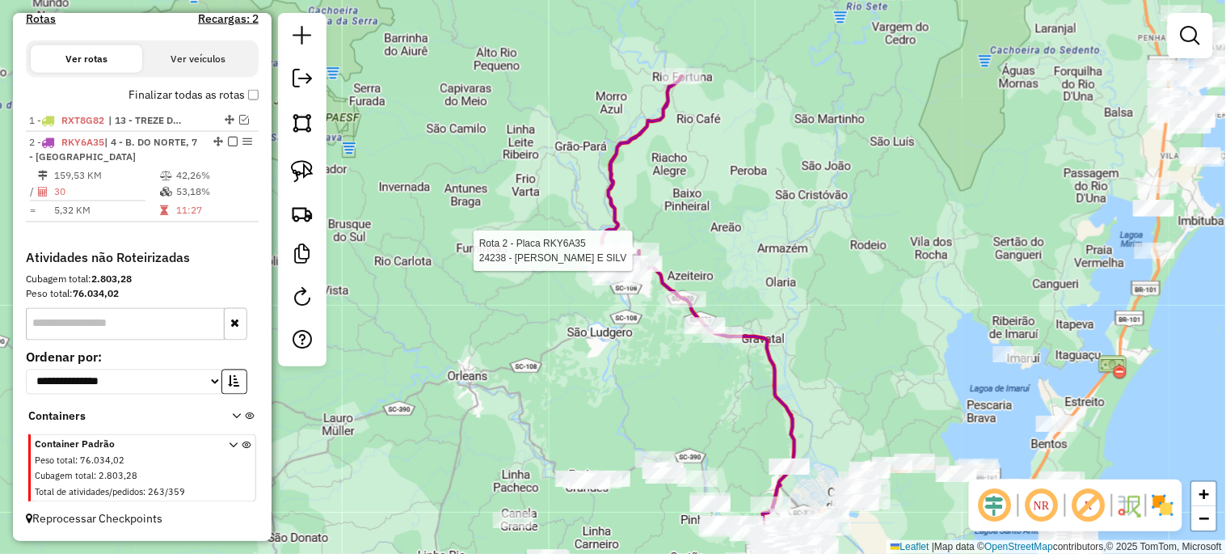
select select "*********"
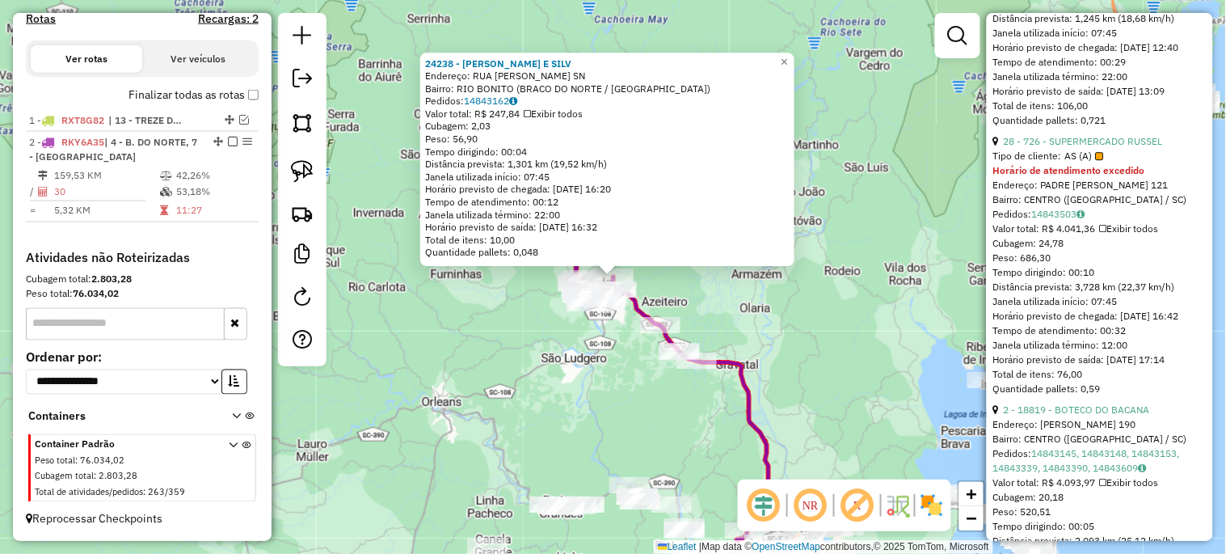
scroll to position [1197, 0]
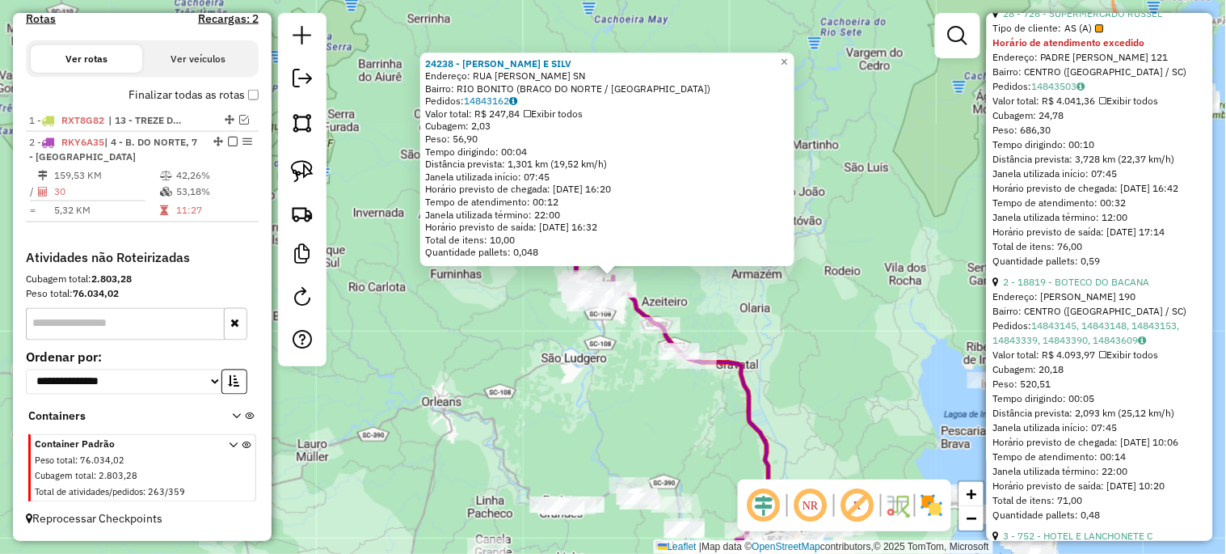
click at [837, 344] on div "24238 - CABANHA STANG E SILV Endereço: RUA CRISTIANO SALVALAGIO SN Bairro: RIO …" at bounding box center [613, 277] width 1226 height 554
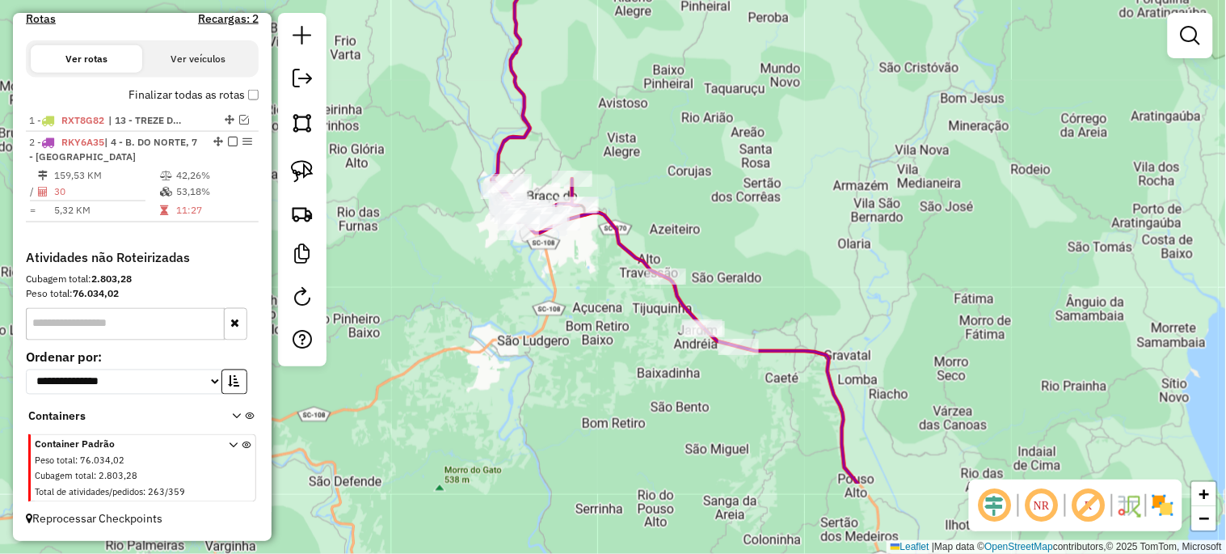
drag, startPoint x: 681, startPoint y: 297, endPoint x: 683, endPoint y: 168, distance: 128.5
click at [683, 168] on div "Janela de atendimento Grade de atendimento Capacidade Transportadoras Veículos …" at bounding box center [613, 277] width 1226 height 554
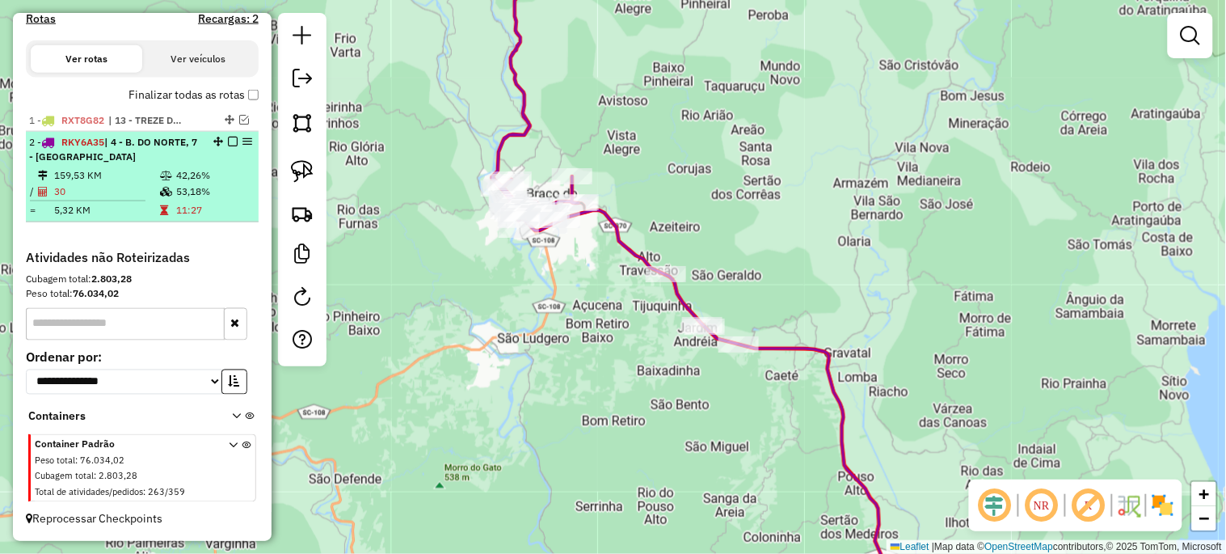
click at [228, 139] on em at bounding box center [233, 142] width 10 height 10
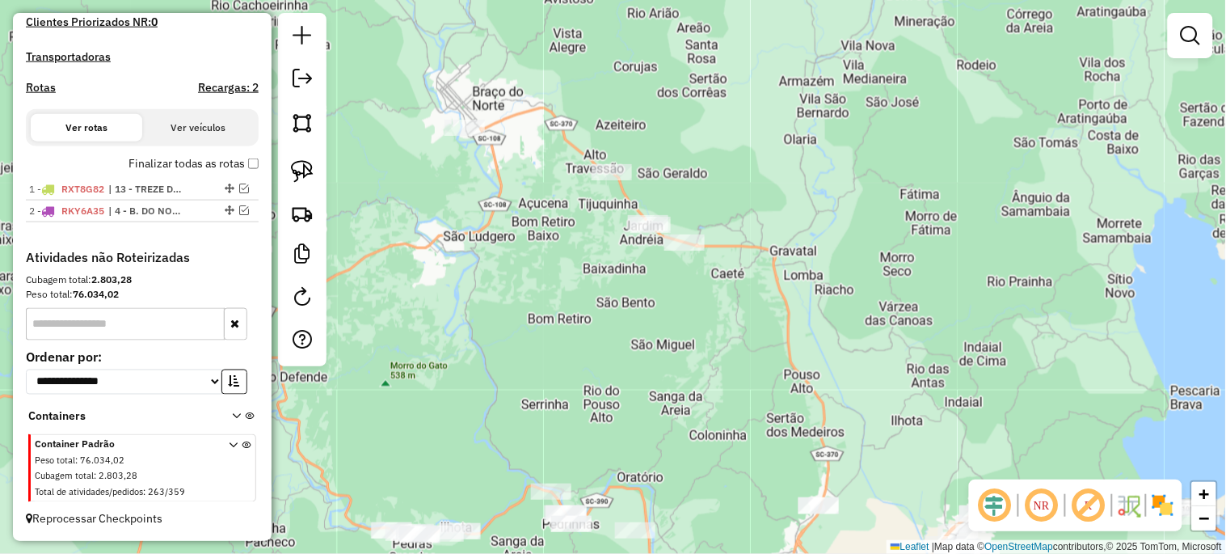
drag, startPoint x: 575, startPoint y: 382, endPoint x: 521, endPoint y: 280, distance: 115.4
click at [521, 280] on div "Janela de atendimento Grade de atendimento Capacidade Transportadoras Veículos …" at bounding box center [613, 277] width 1226 height 554
click at [316, 178] on link at bounding box center [303, 172] width 36 height 36
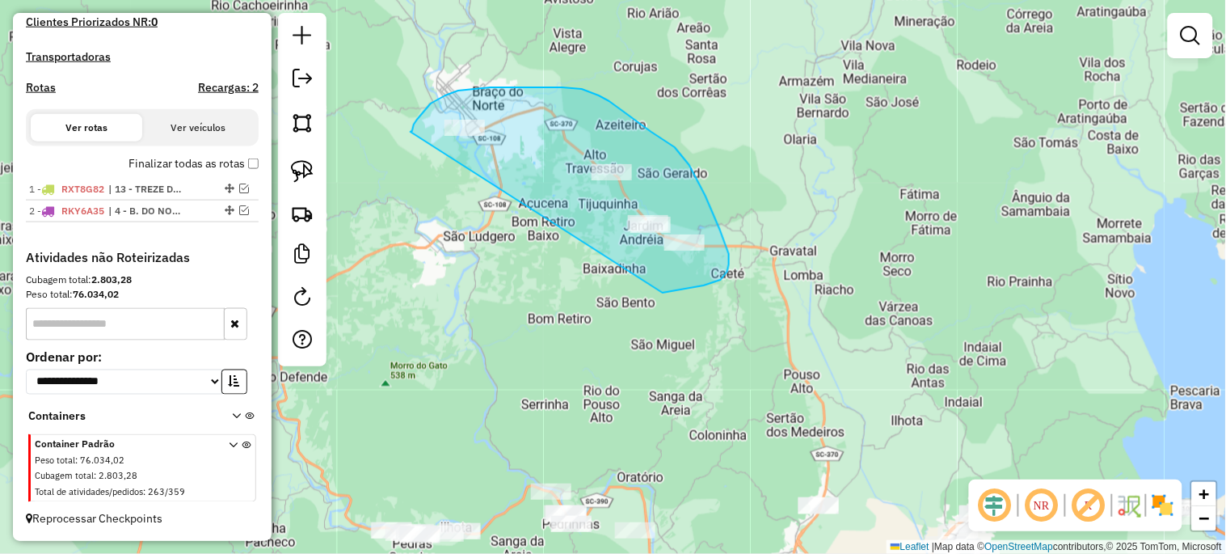
drag, startPoint x: 412, startPoint y: 131, endPoint x: 663, endPoint y: 293, distance: 298.2
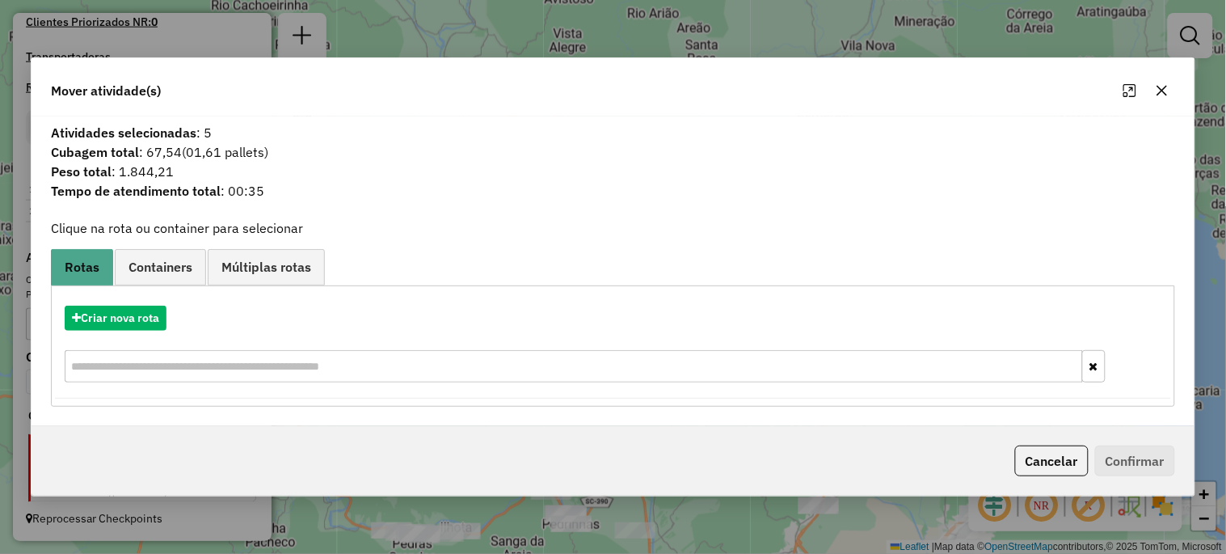
click at [1170, 79] on button "button" at bounding box center [1162, 91] width 26 height 26
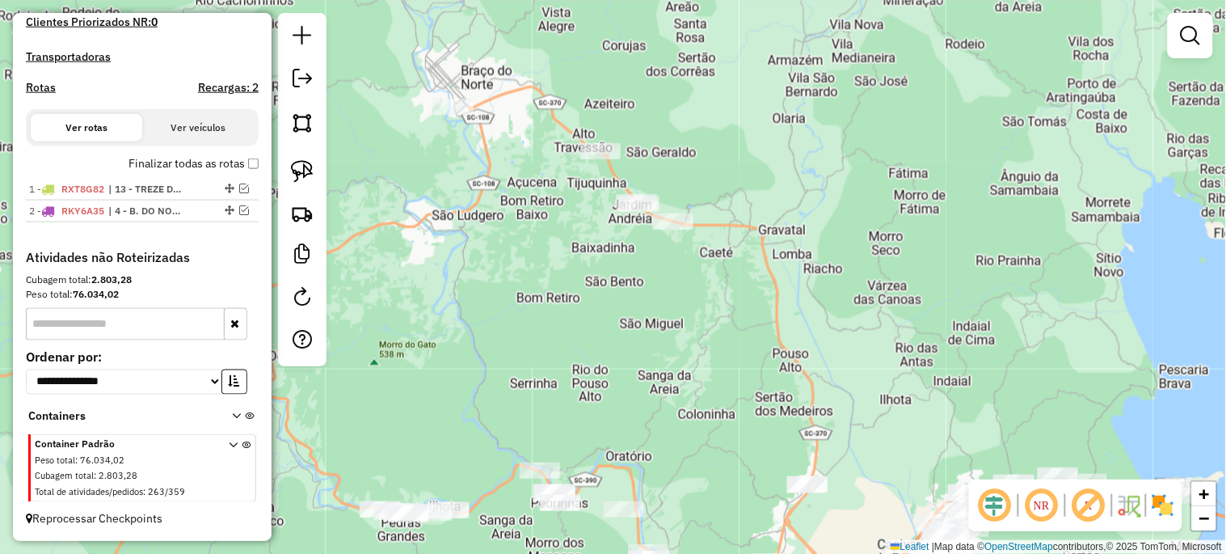
drag, startPoint x: 793, startPoint y: 286, endPoint x: 691, endPoint y: 145, distance: 173.7
click at [691, 146] on div "Janela de atendimento Grade de atendimento Capacidade Transportadoras Veículos …" at bounding box center [613, 277] width 1226 height 554
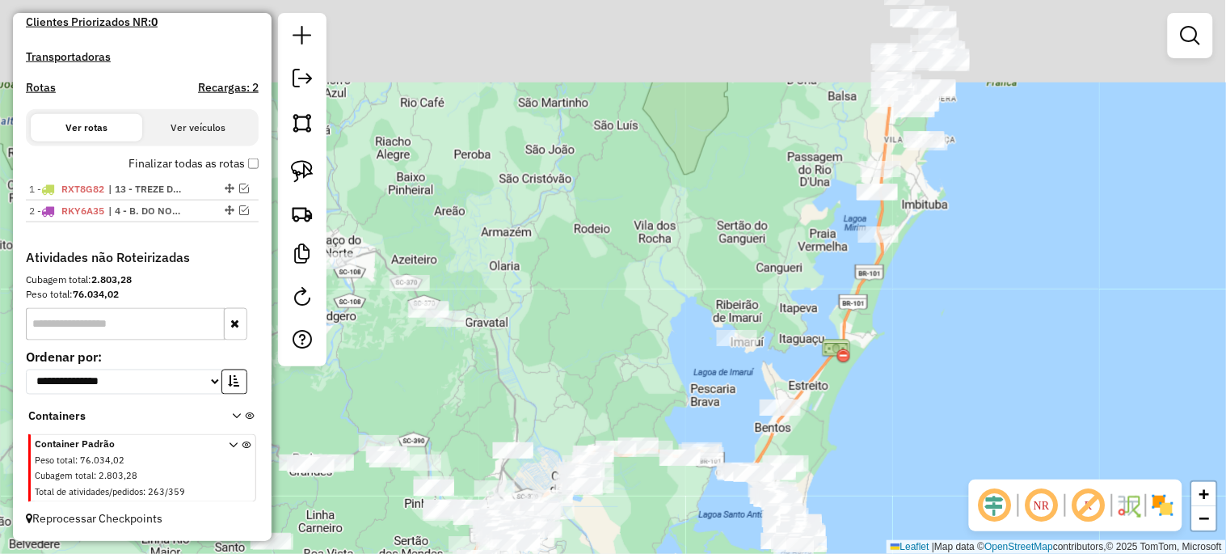
drag, startPoint x: 753, startPoint y: 219, endPoint x: 588, endPoint y: 349, distance: 210.1
click at [588, 349] on div "Janela de atendimento Grade de atendimento Capacidade Transportadoras Veículos …" at bounding box center [613, 277] width 1226 height 554
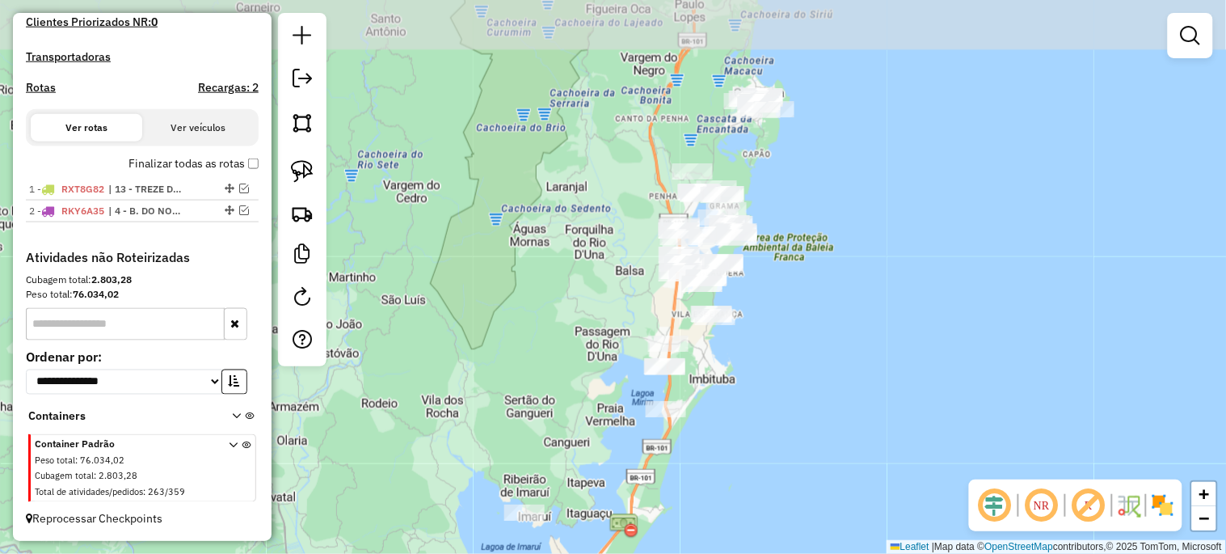
drag, startPoint x: 645, startPoint y: 273, endPoint x: 487, endPoint y: 405, distance: 205.4
click at [488, 403] on div "Janela de atendimento Grade de atendimento Capacidade Transportadoras Veículos …" at bounding box center [613, 277] width 1226 height 554
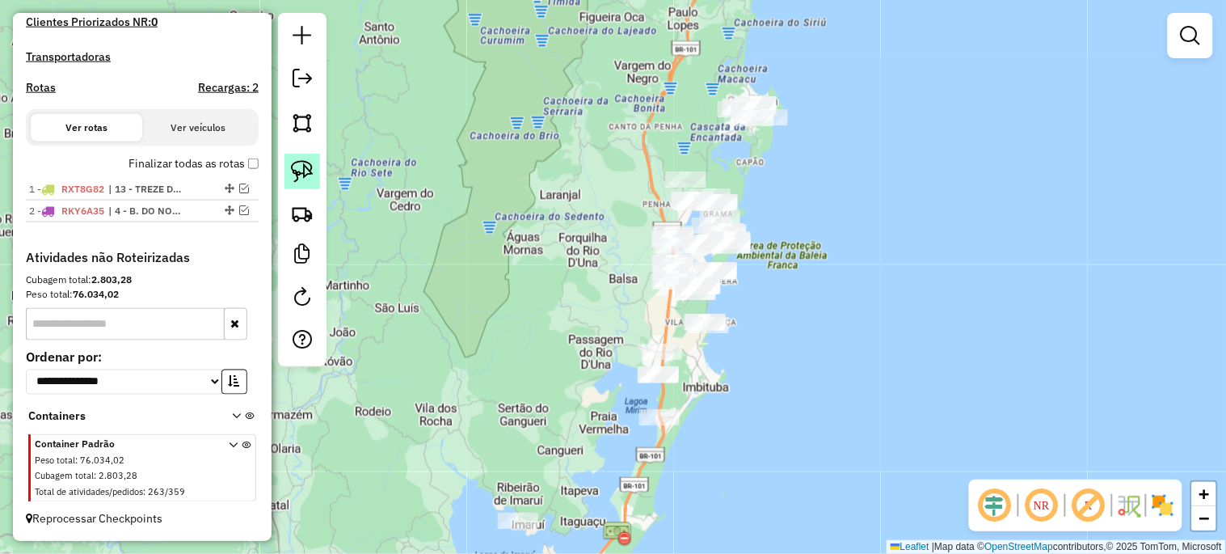
click at [301, 173] on img at bounding box center [302, 171] width 23 height 23
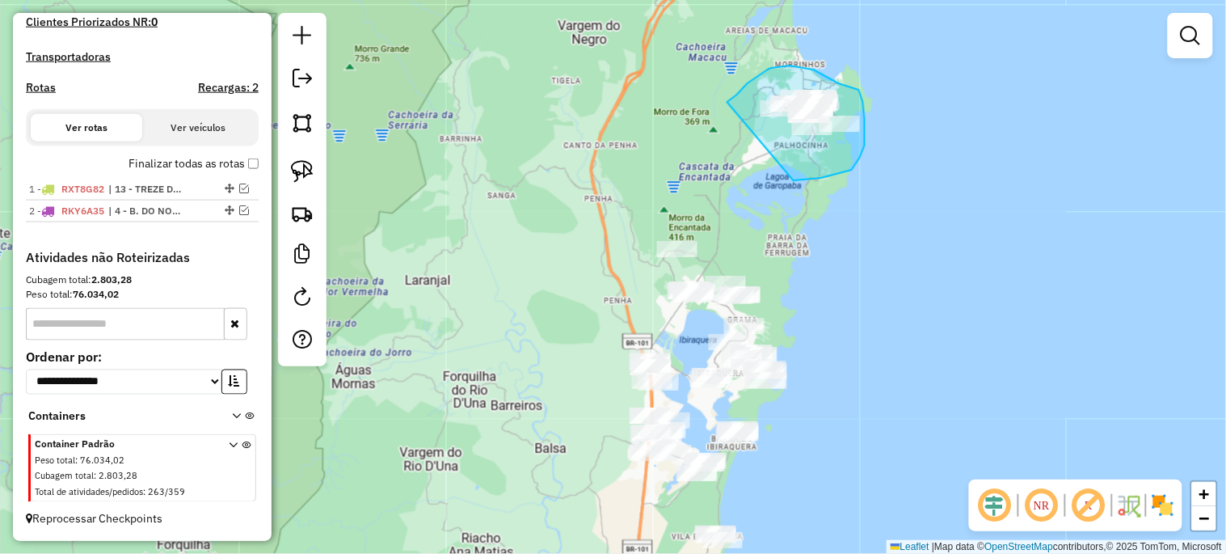
drag, startPoint x: 727, startPoint y: 102, endPoint x: 794, endPoint y: 180, distance: 102.7
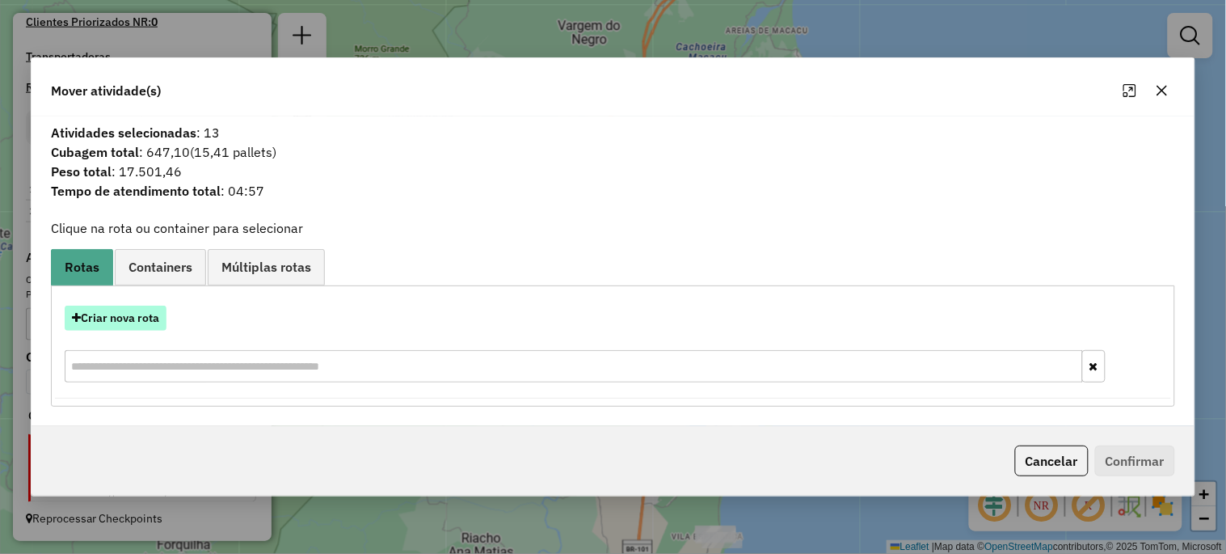
click at [133, 326] on button "Criar nova rota" at bounding box center [116, 318] width 102 height 25
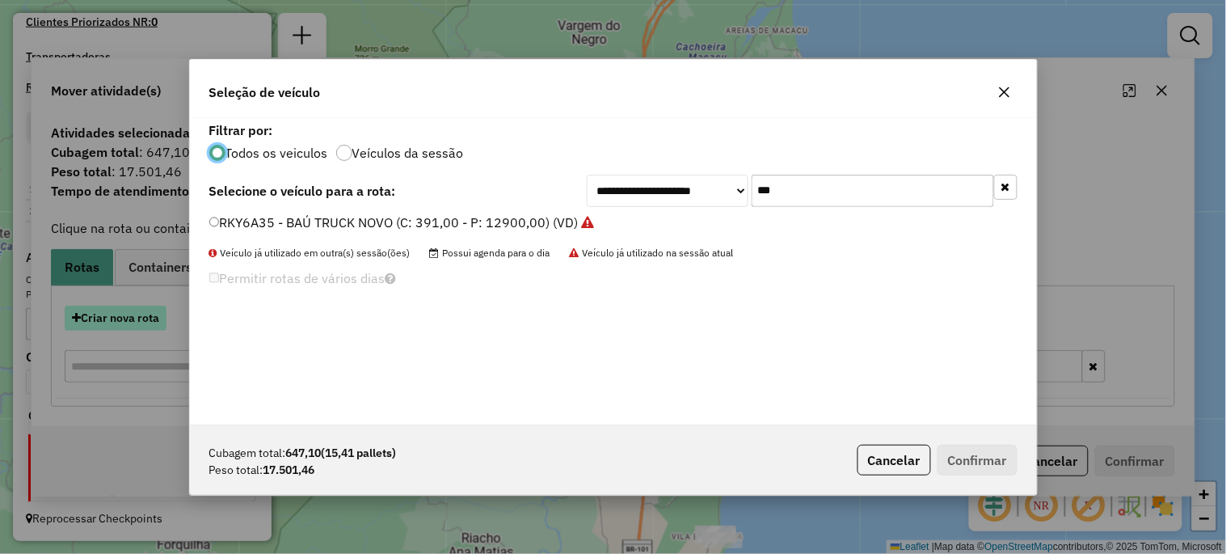
scroll to position [9, 4]
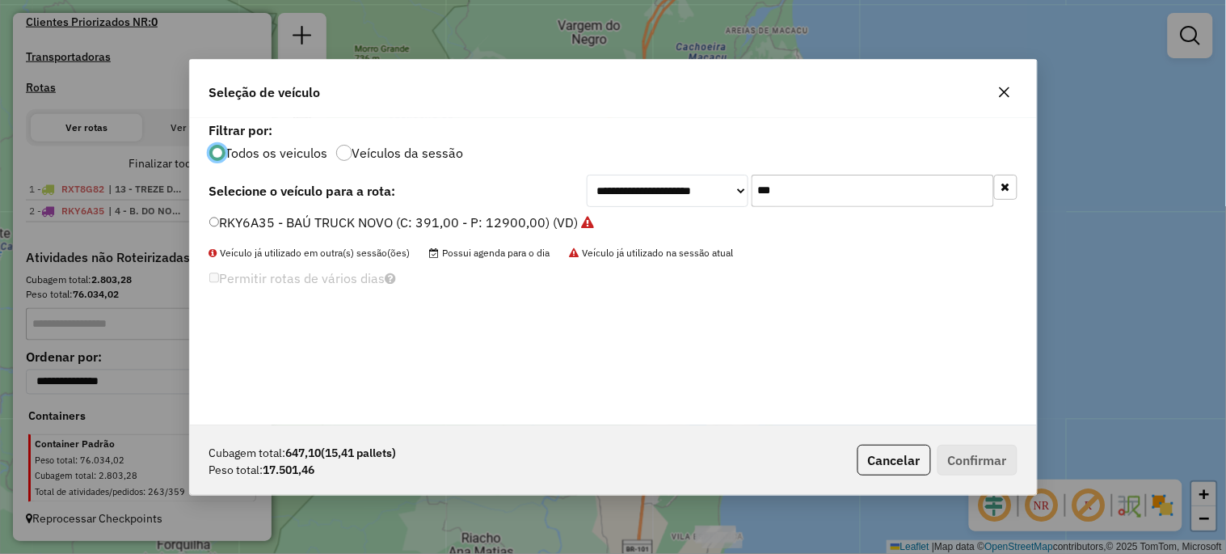
click at [827, 200] on input "***" at bounding box center [873, 191] width 242 height 32
type input "***"
click at [448, 222] on label "SXT4D49 - TOCO BAÚ (C: 248,00 - P: 8200,00) (VD)" at bounding box center [367, 222] width 316 height 19
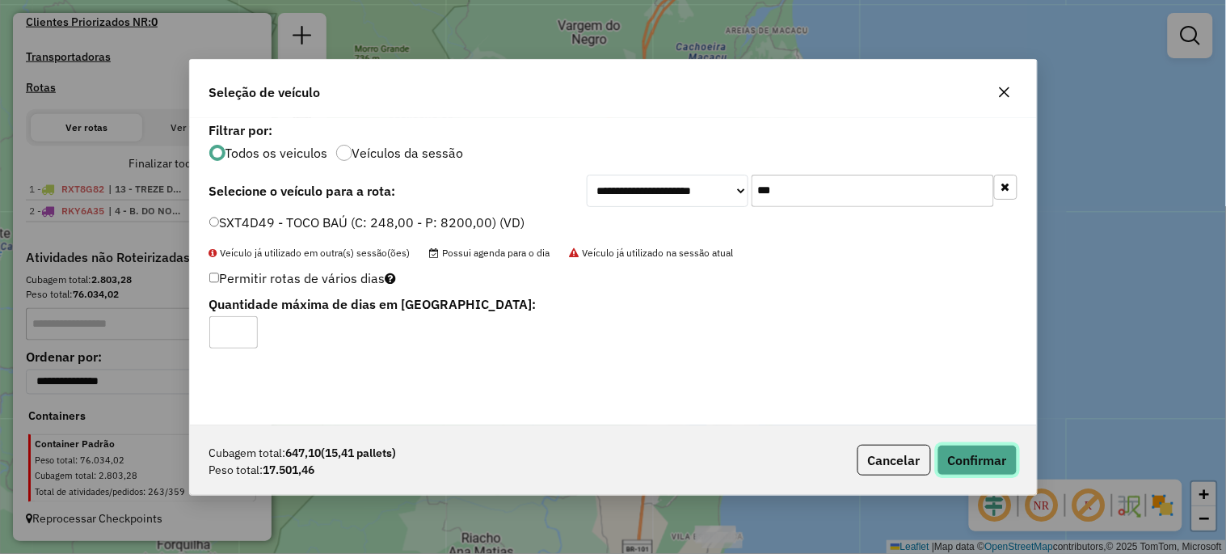
click at [992, 449] on button "Confirmar" at bounding box center [978, 460] width 80 height 31
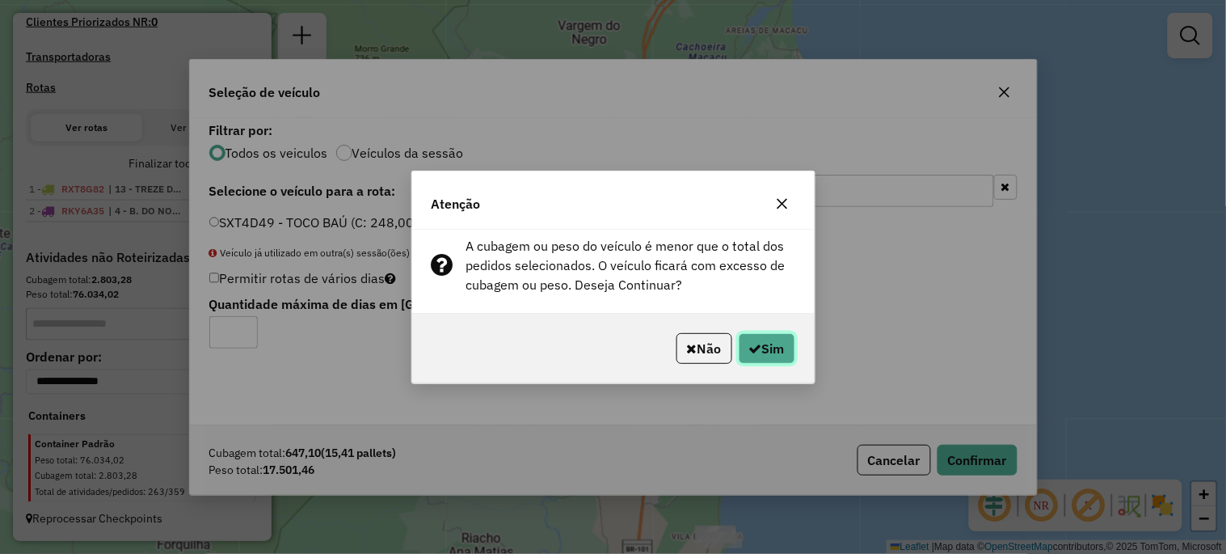
click at [770, 352] on button "Sim" at bounding box center [767, 348] width 57 height 31
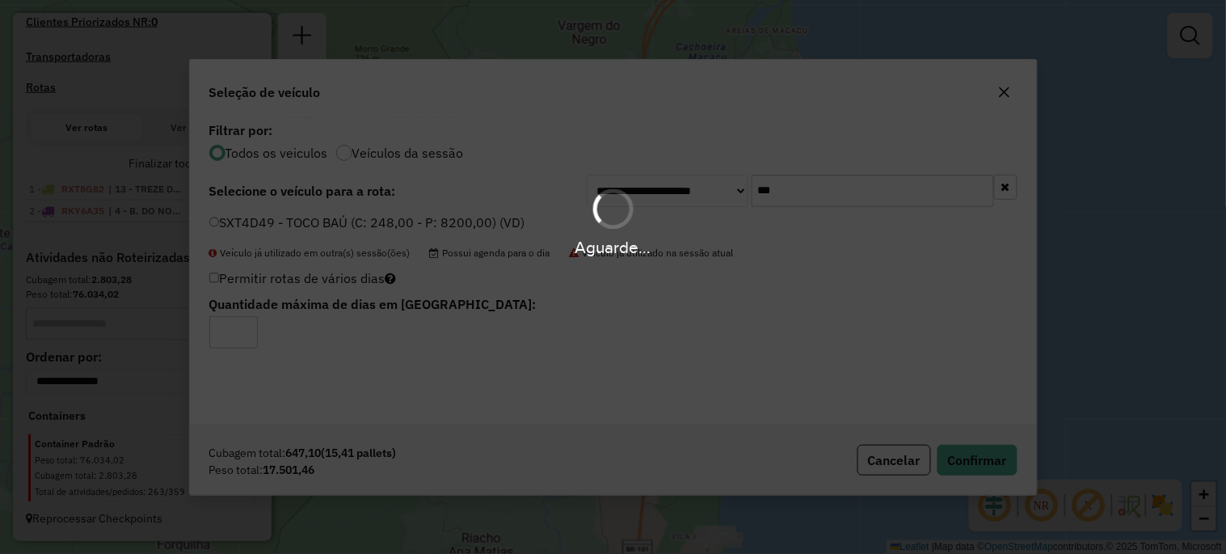
scroll to position [542, 0]
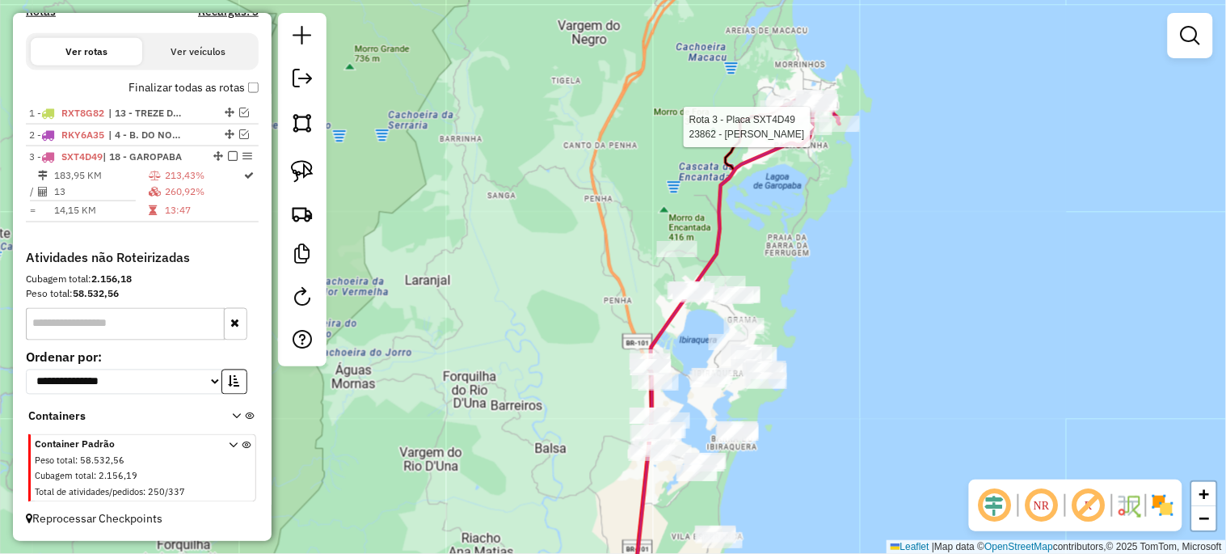
select select "*********"
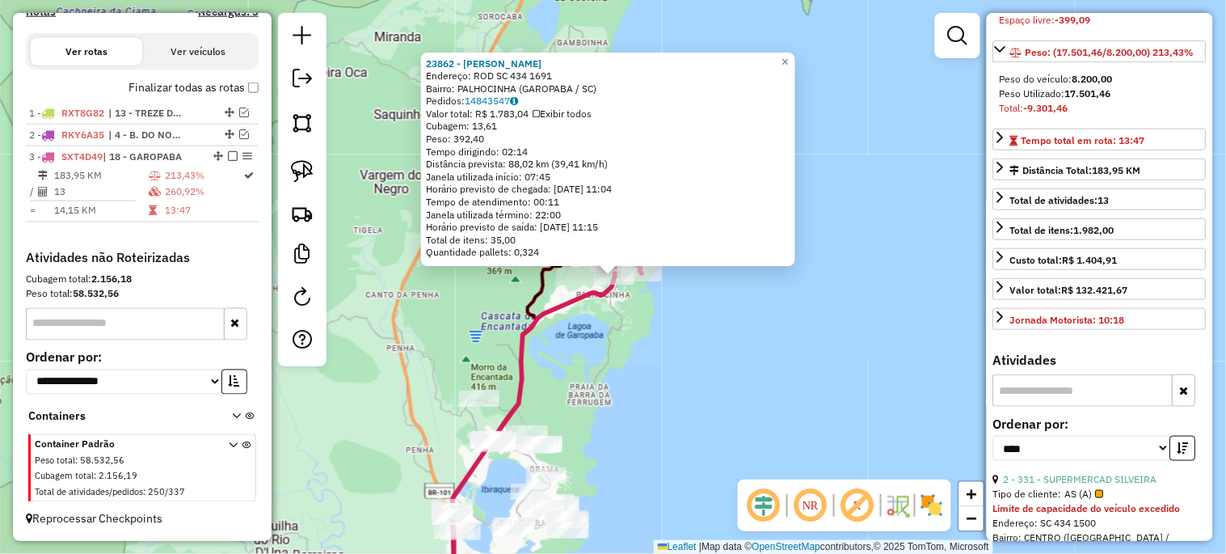
scroll to position [299, 0]
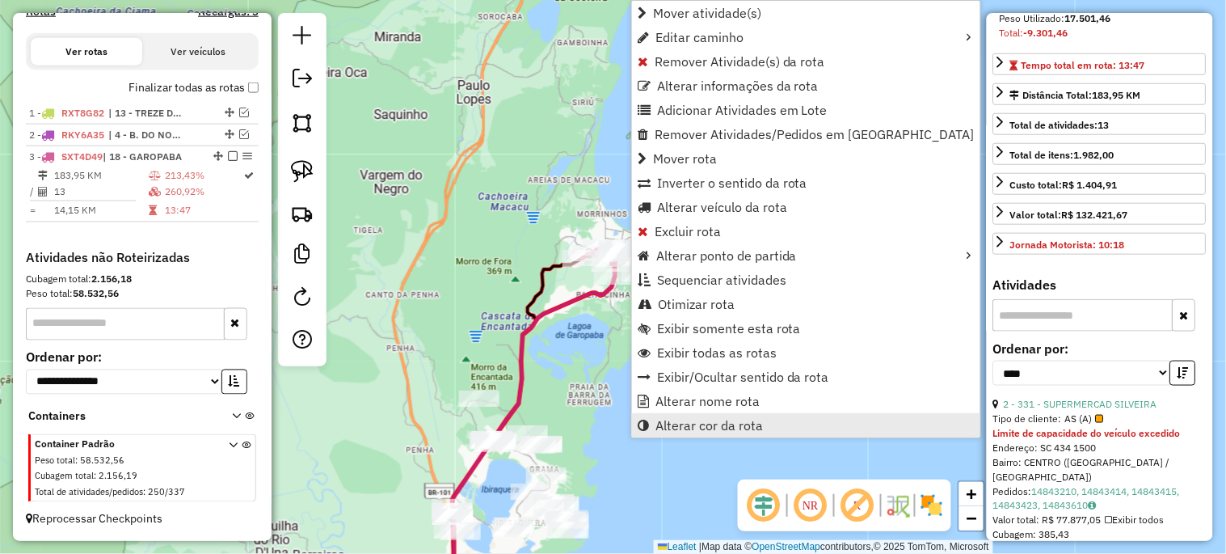
click at [698, 421] on span "Alterar cor da rota" at bounding box center [710, 425] width 108 height 13
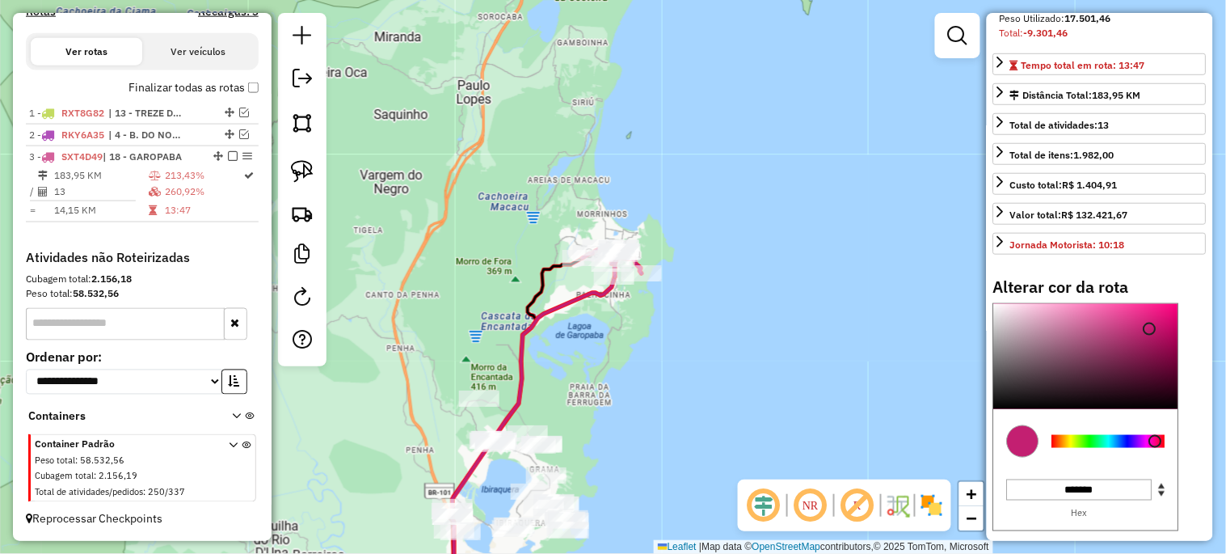
type input "*******"
click at [1112, 448] on div at bounding box center [1108, 441] width 113 height 13
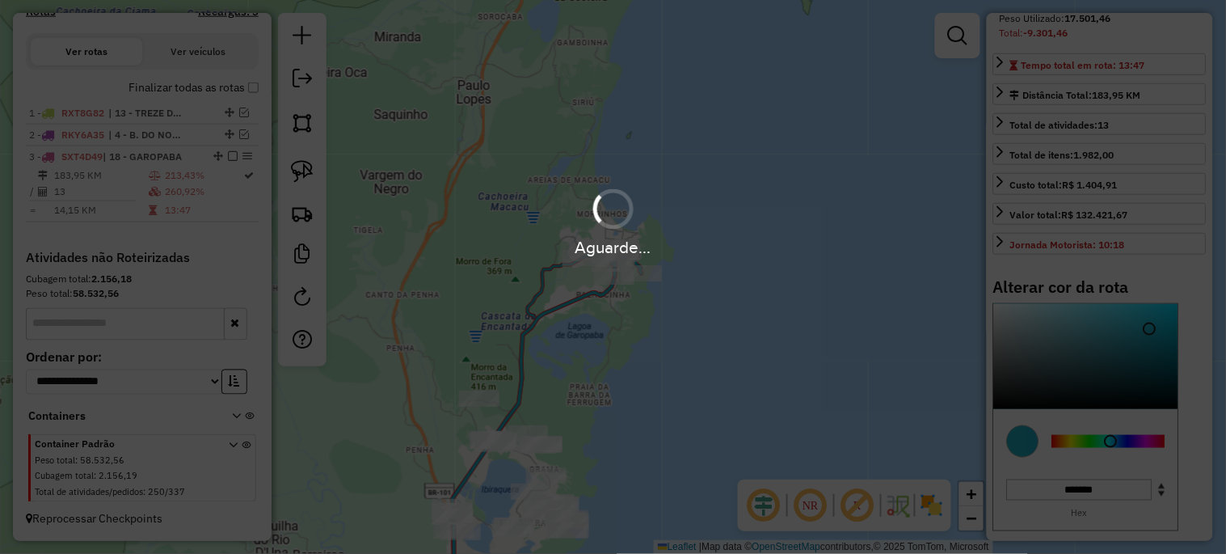
click at [611, 278] on div "Aguarde..." at bounding box center [613, 277] width 1226 height 554
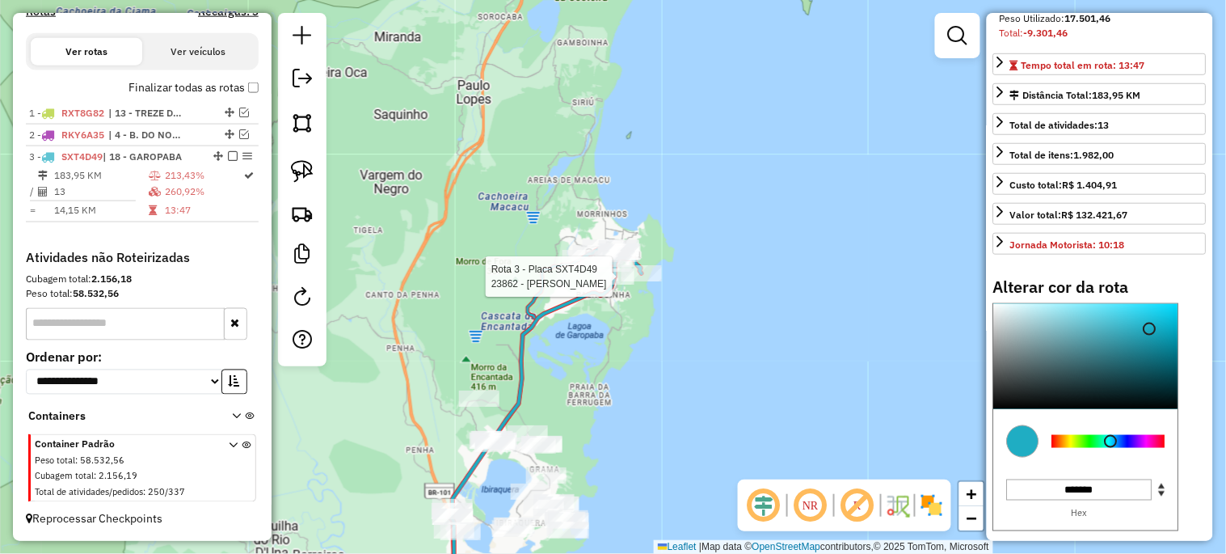
select select "*********"
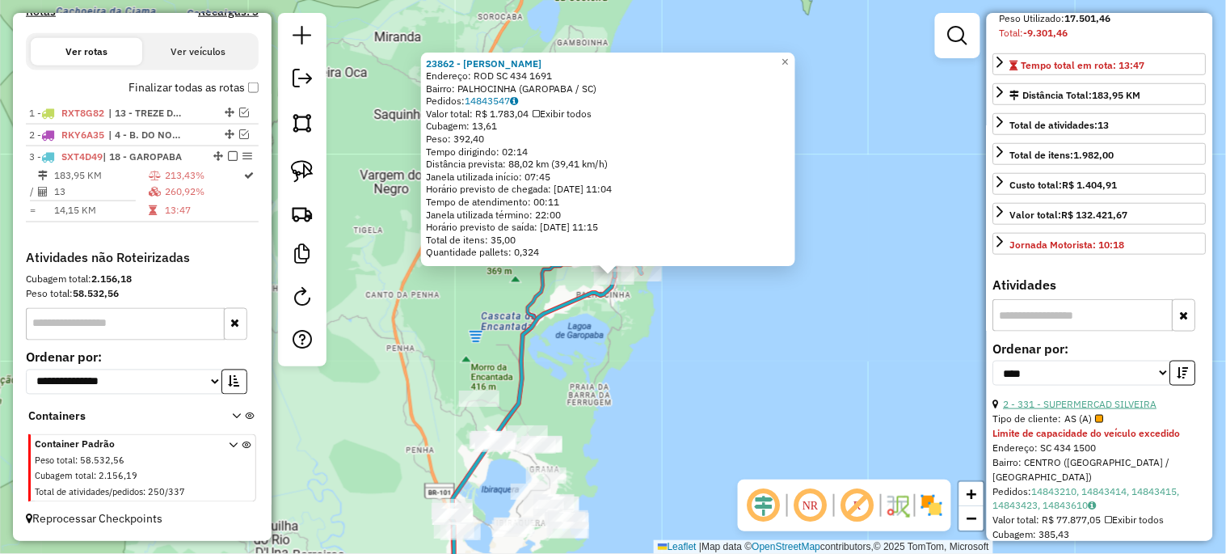
click at [1111, 410] on link "2 - 331 - SUPERMERCAD SILVEIRA" at bounding box center [1081, 404] width 154 height 12
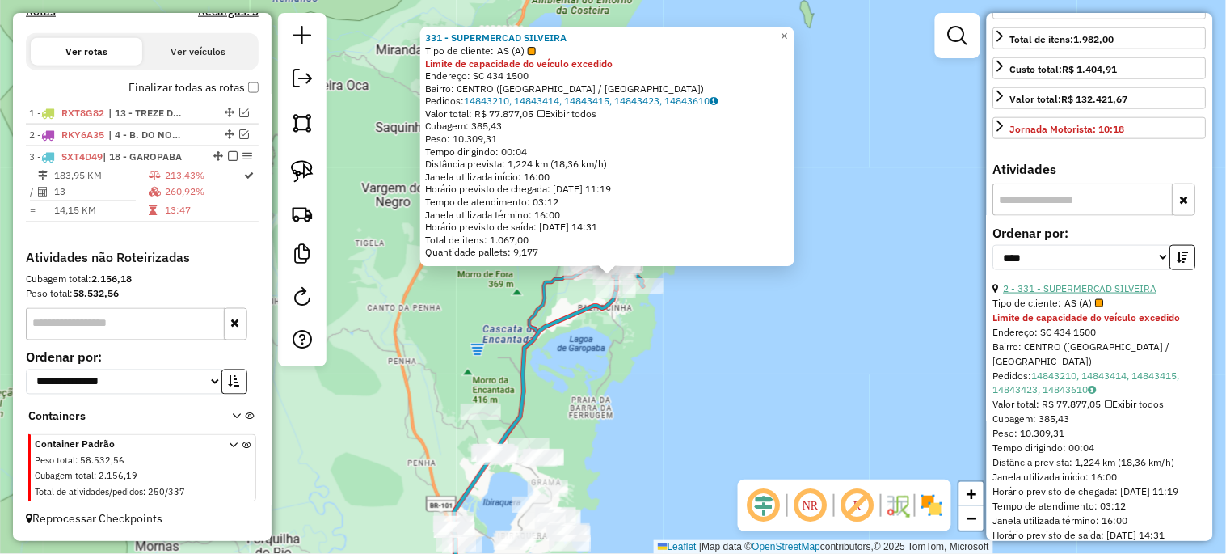
scroll to position [419, 0]
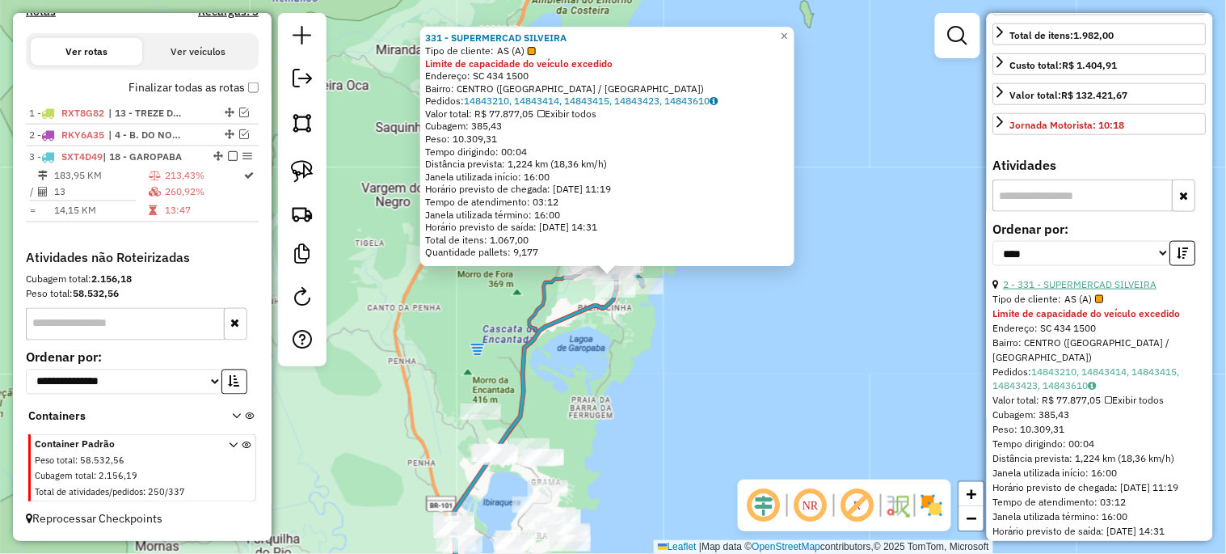
click at [1076, 290] on link "2 - 331 - SUPERMERCAD SILVEIRA" at bounding box center [1081, 284] width 154 height 12
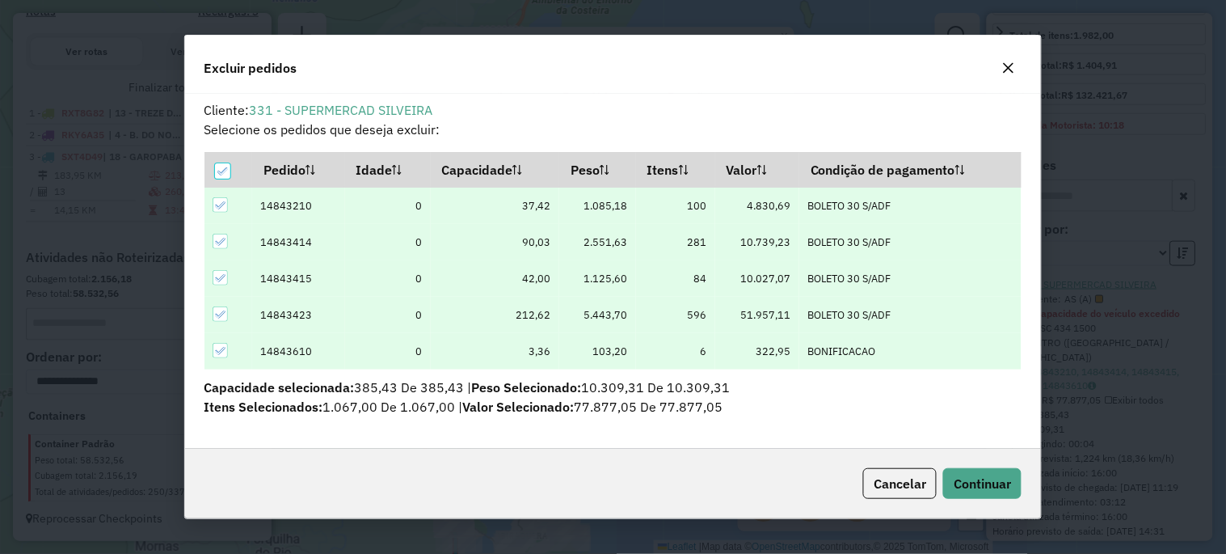
scroll to position [0, 0]
click at [995, 477] on span "Continuar" at bounding box center [982, 483] width 57 height 16
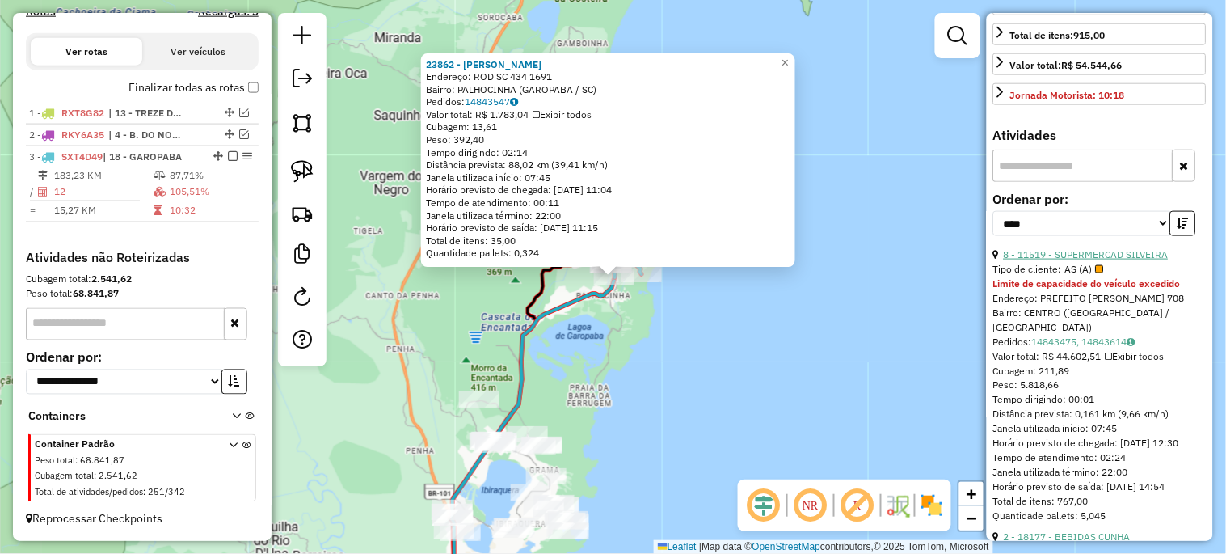
click at [1083, 260] on link "8 - 11519 - SUPERMERCAD SILVEIRA" at bounding box center [1086, 254] width 165 height 12
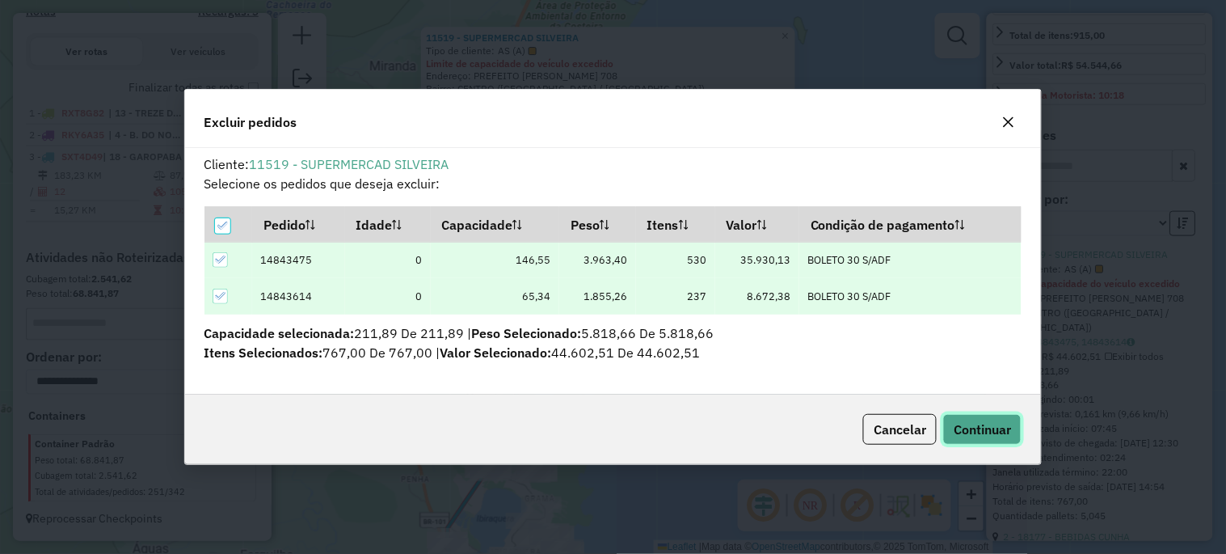
click at [1004, 427] on span "Continuar" at bounding box center [982, 429] width 57 height 16
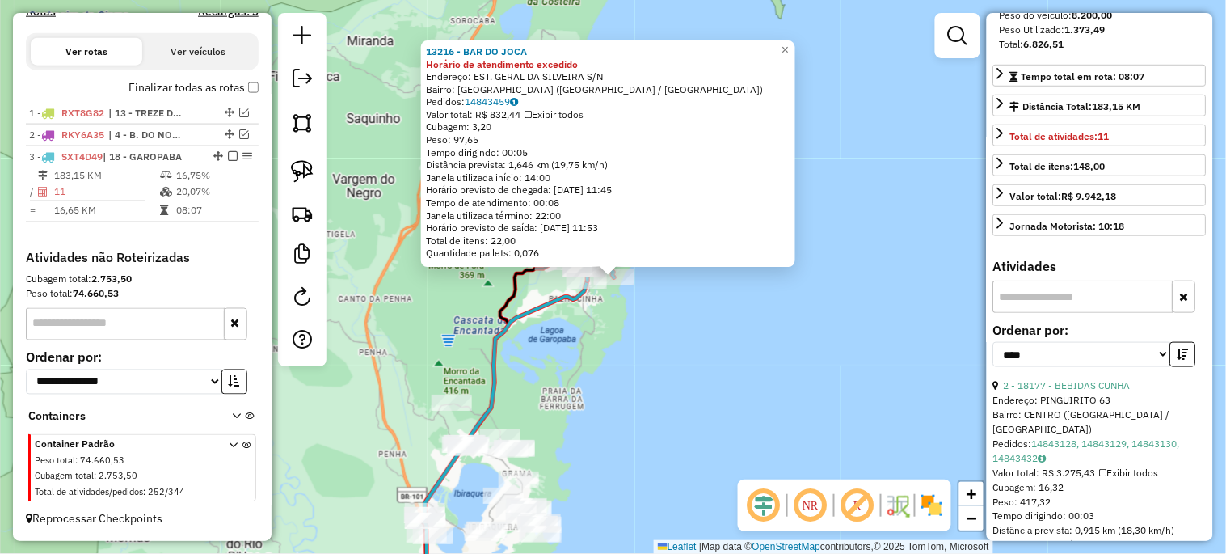
scroll to position [211, 0]
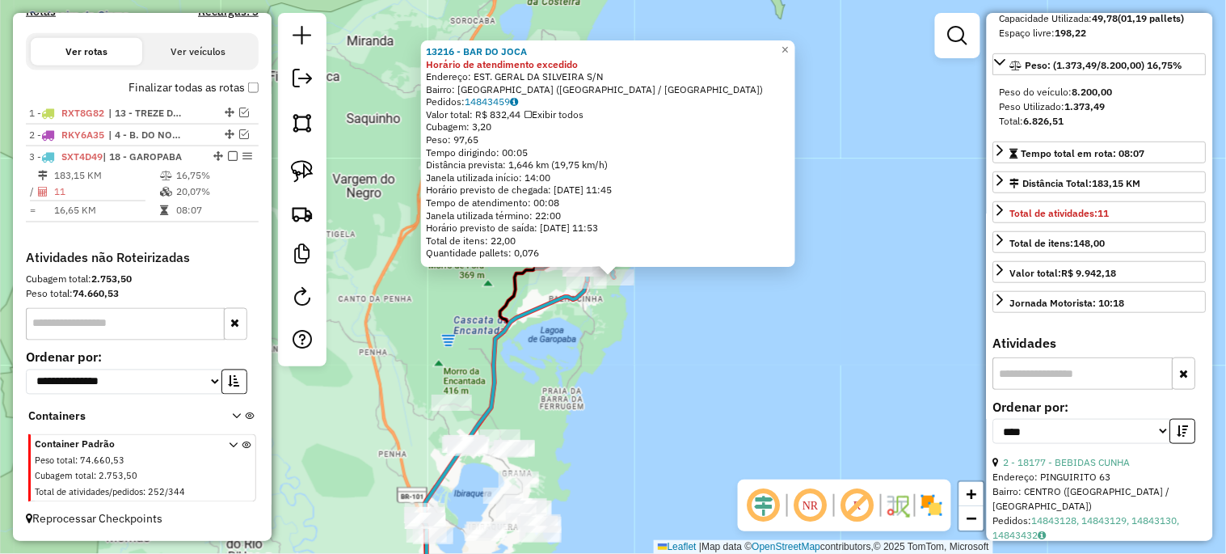
click at [746, 360] on div "13216 - BAR DO JOCA Horário de atendimento excedido Endereço: EST. GERAL DA SIL…" at bounding box center [613, 277] width 1226 height 554
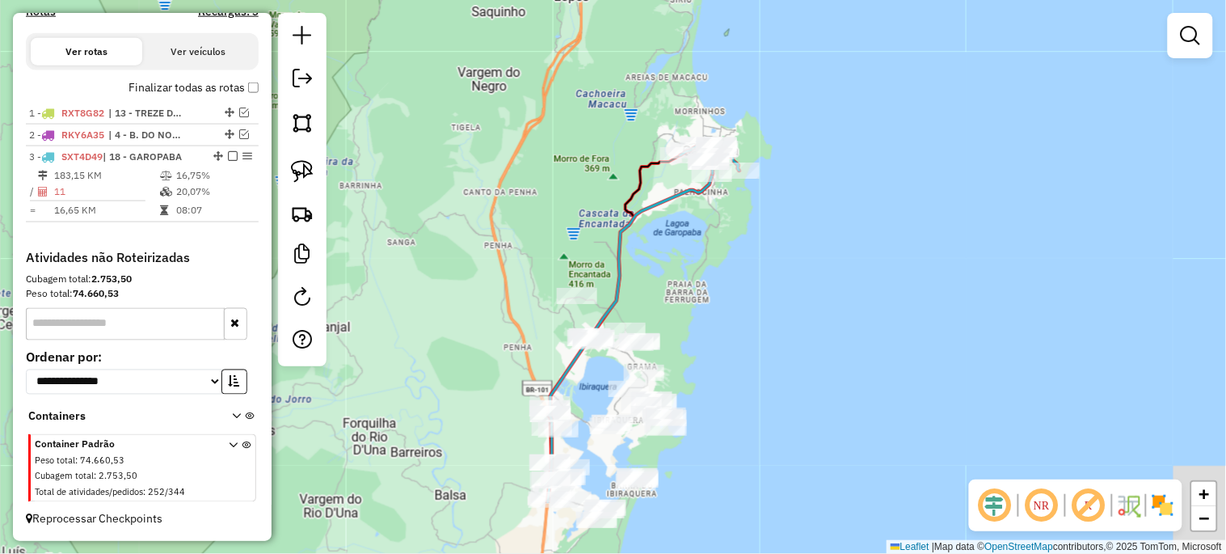
drag, startPoint x: 652, startPoint y: 369, endPoint x: 777, endPoint y: 262, distance: 164.6
click at [777, 262] on div "Janela de atendimento Grade de atendimento Capacidade Transportadoras Veículos …" at bounding box center [613, 277] width 1226 height 554
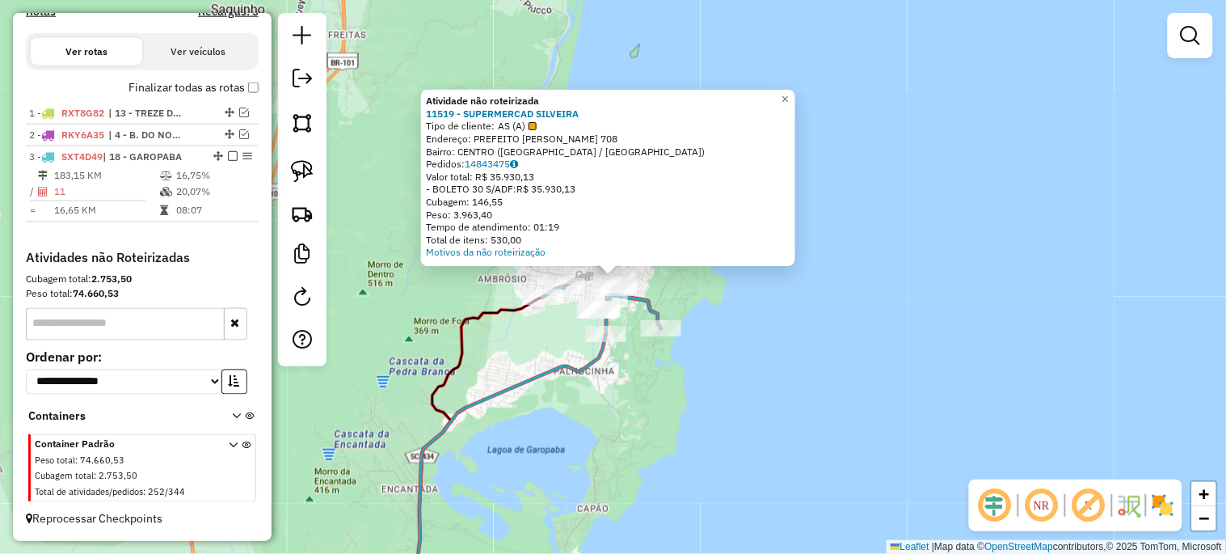
click at [741, 416] on div "Atividade não roteirizada 11519 - SUPERMERCAD SILVEIRA Tipo de cliente: AS (A) …" at bounding box center [613, 277] width 1226 height 554
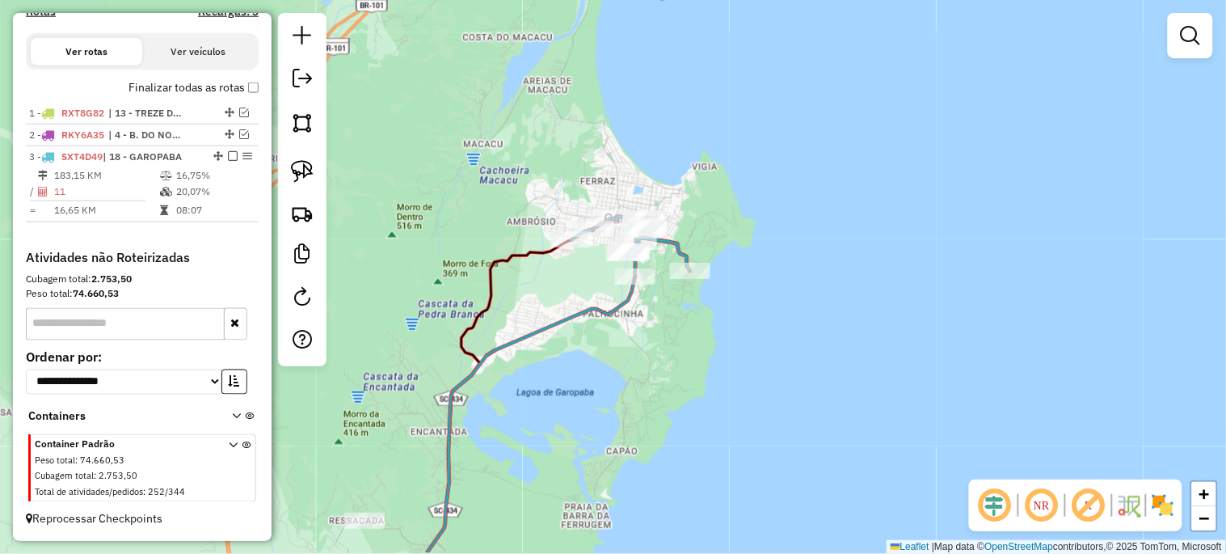
drag, startPoint x: 715, startPoint y: 425, endPoint x: 744, endPoint y: 368, distance: 64.3
click at [744, 368] on div "Janela de atendimento Grade de atendimento Capacidade Transportadoras Veículos …" at bounding box center [613, 277] width 1226 height 554
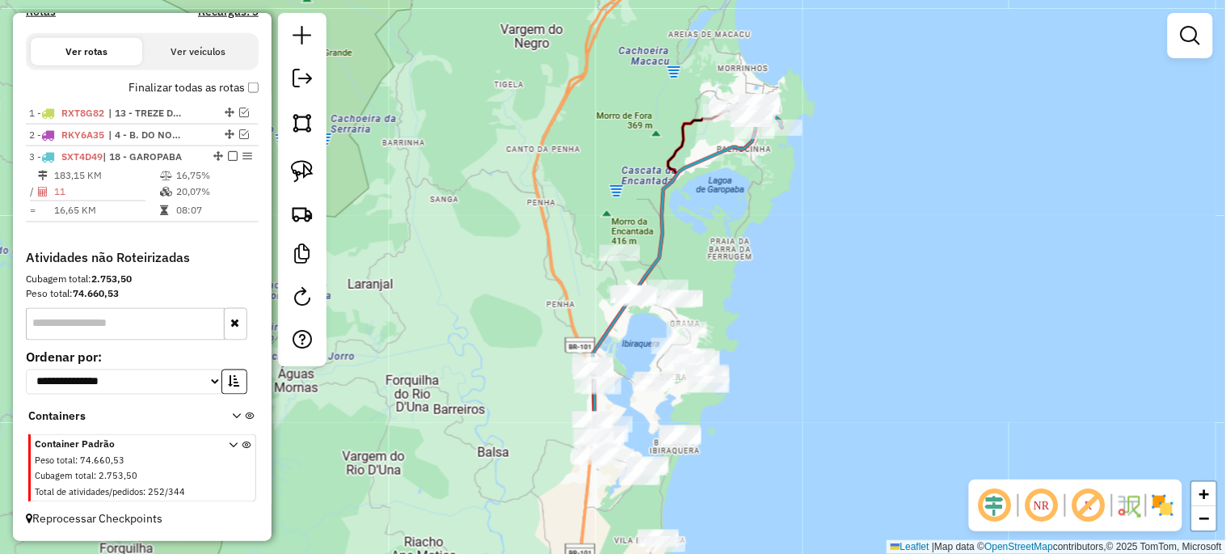
drag, startPoint x: 717, startPoint y: 410, endPoint x: 785, endPoint y: 212, distance: 209.4
click at [784, 214] on div "Janela de atendimento Grade de atendimento Capacidade Transportadoras Veículos …" at bounding box center [613, 277] width 1226 height 554
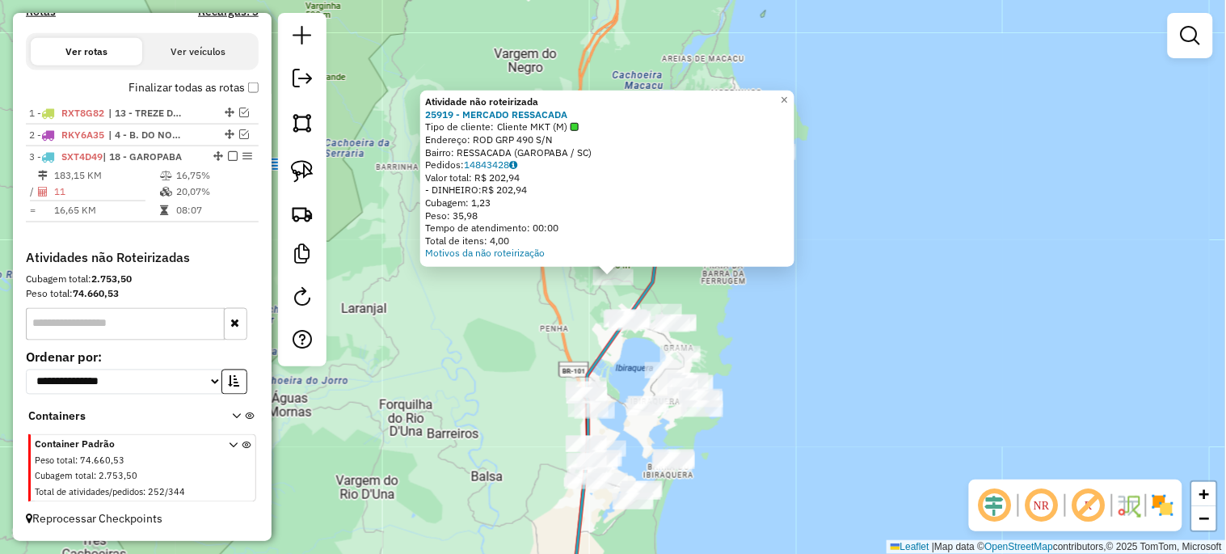
click at [833, 349] on div "Atividade não roteirizada 25919 - MERCADO RESSACADA Tipo de cliente: Cliente MK…" at bounding box center [613, 277] width 1226 height 554
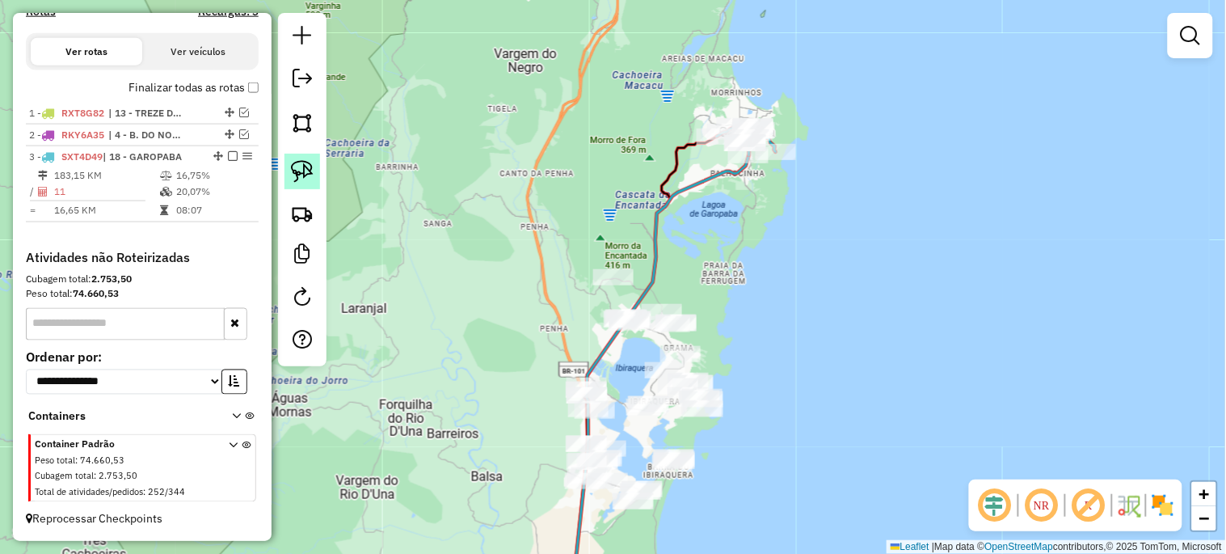
click at [311, 173] on img at bounding box center [302, 171] width 23 height 23
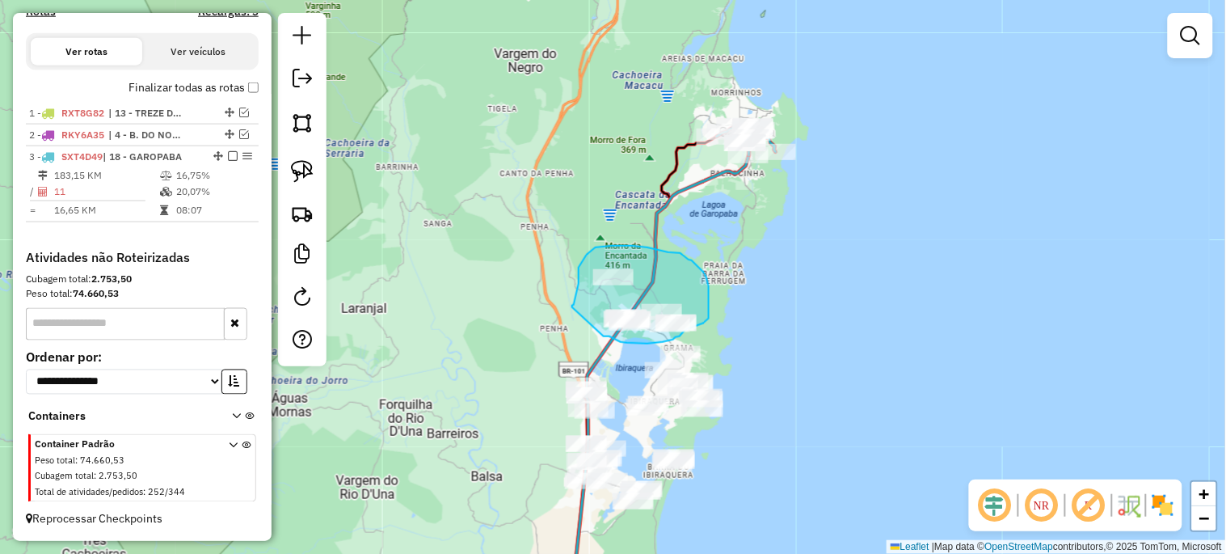
drag, startPoint x: 572, startPoint y: 307, endPoint x: 604, endPoint y: 336, distance: 42.9
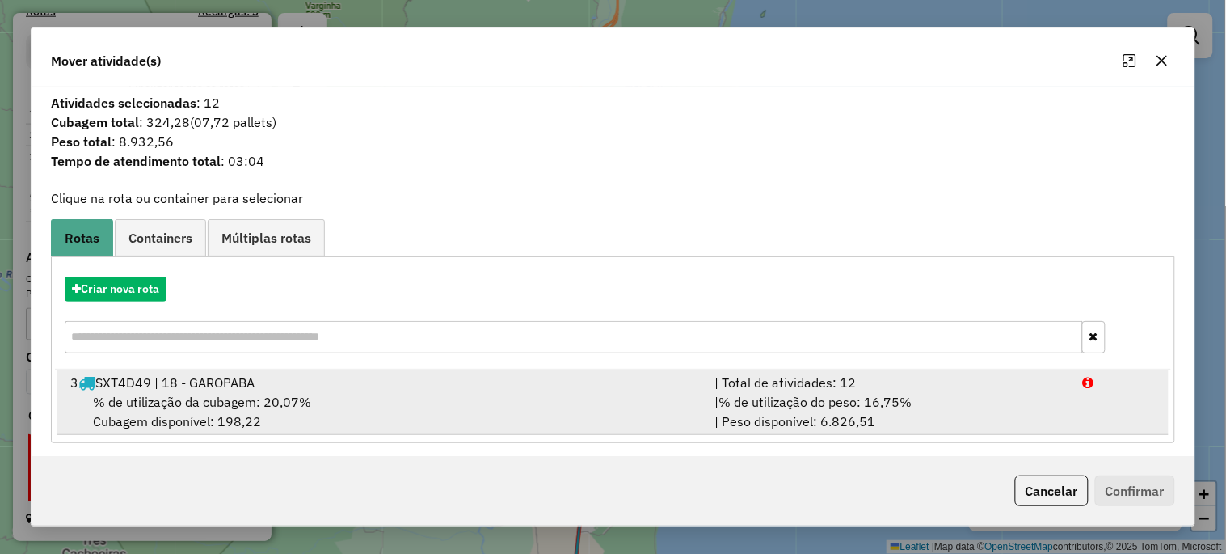
click at [264, 397] on span "% de utilização da cubagem: 20,07%" at bounding box center [202, 402] width 218 height 16
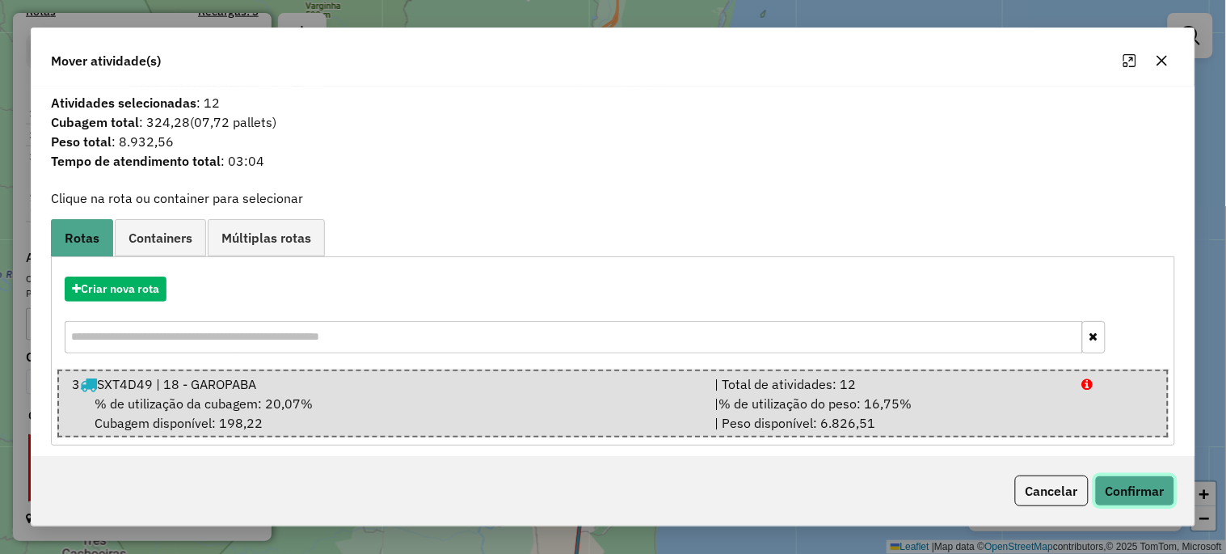
click at [1167, 500] on button "Confirmar" at bounding box center [1135, 490] width 80 height 31
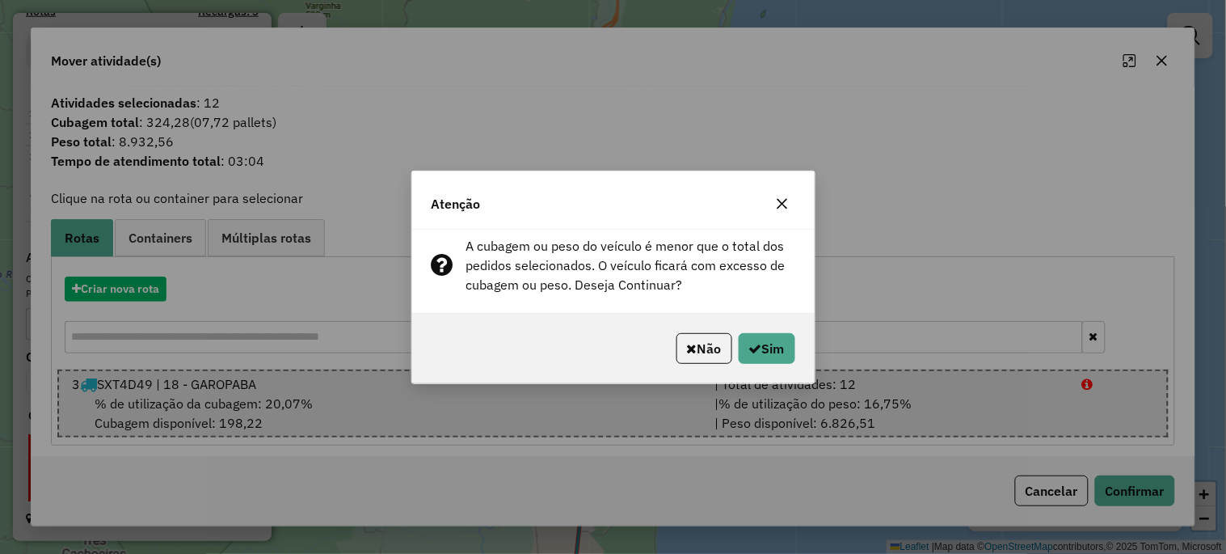
drag, startPoint x: 782, startPoint y: 369, endPoint x: 773, endPoint y: 357, distance: 14.4
click at [781, 368] on div "Não Sim" at bounding box center [613, 349] width 403 height 70
click at [772, 356] on button "Sim" at bounding box center [767, 348] width 57 height 31
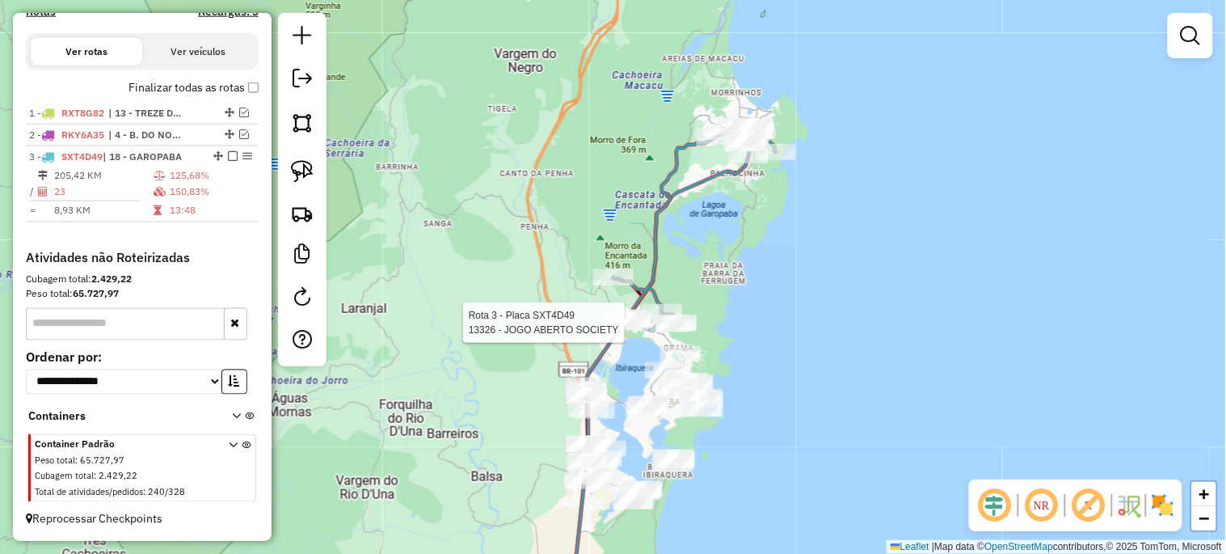
select select "*********"
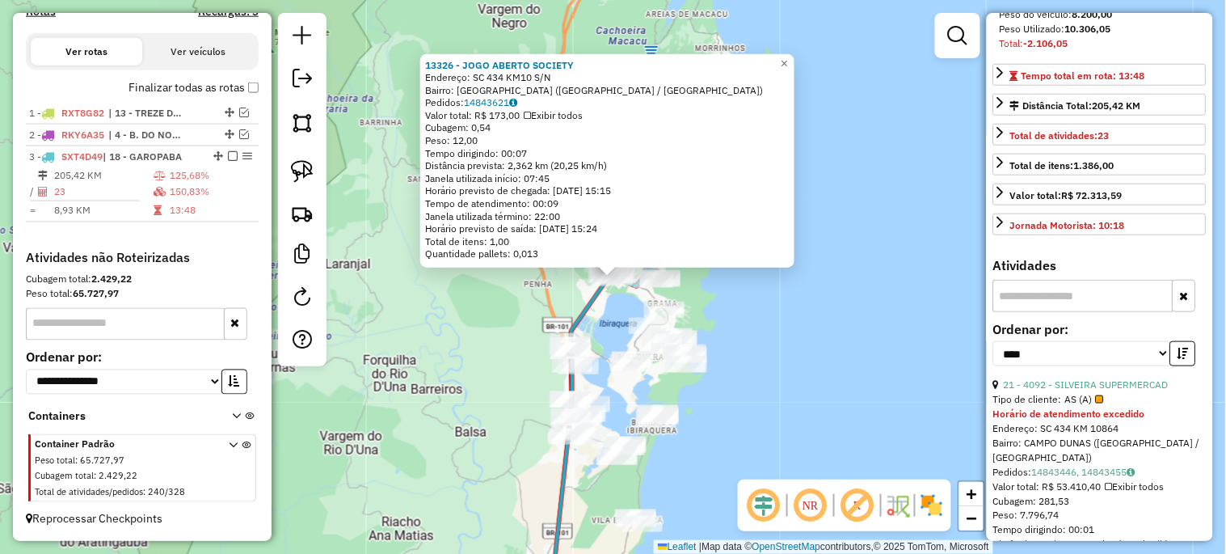
scroll to position [299, 0]
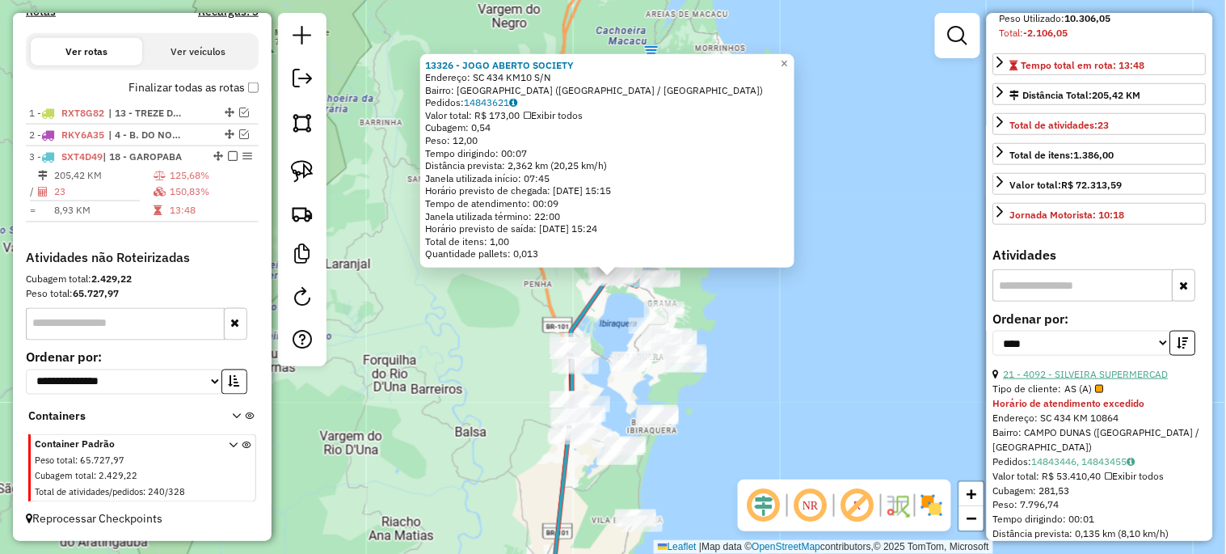
click at [1102, 380] on link "21 - 4092 - SILVEIRA SUPERMERCAD" at bounding box center [1086, 374] width 165 height 12
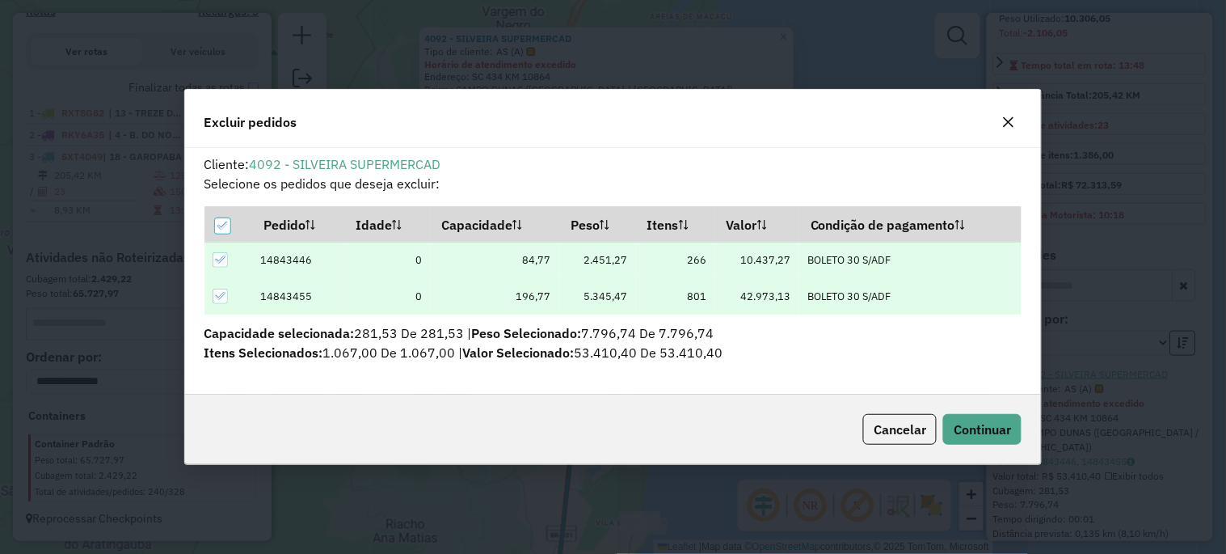
scroll to position [9, 4]
click at [1015, 433] on button "Continuar" at bounding box center [982, 429] width 78 height 31
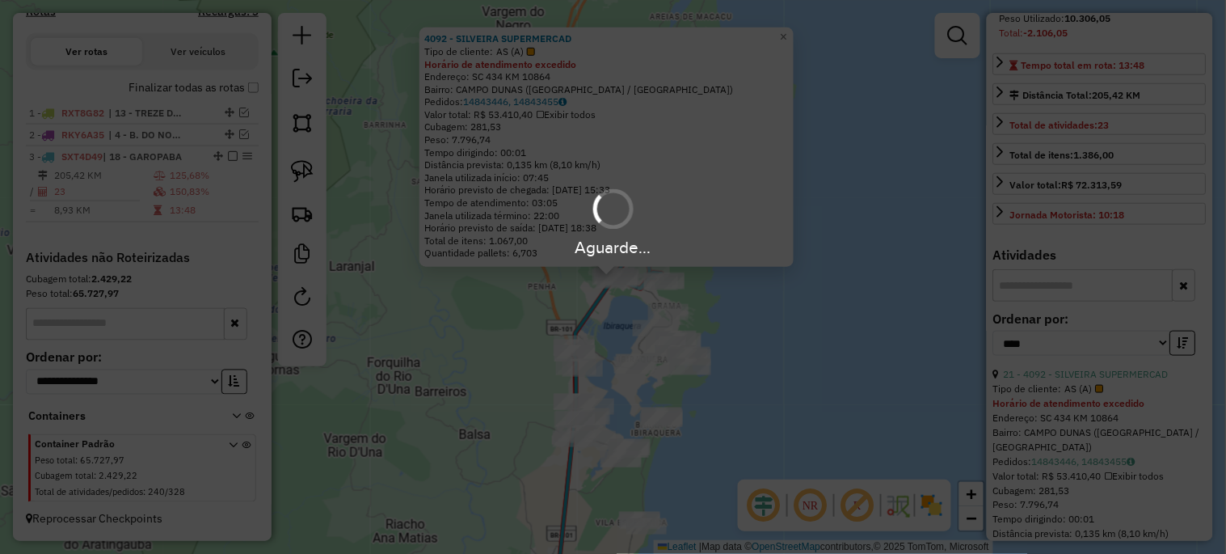
scroll to position [270, 0]
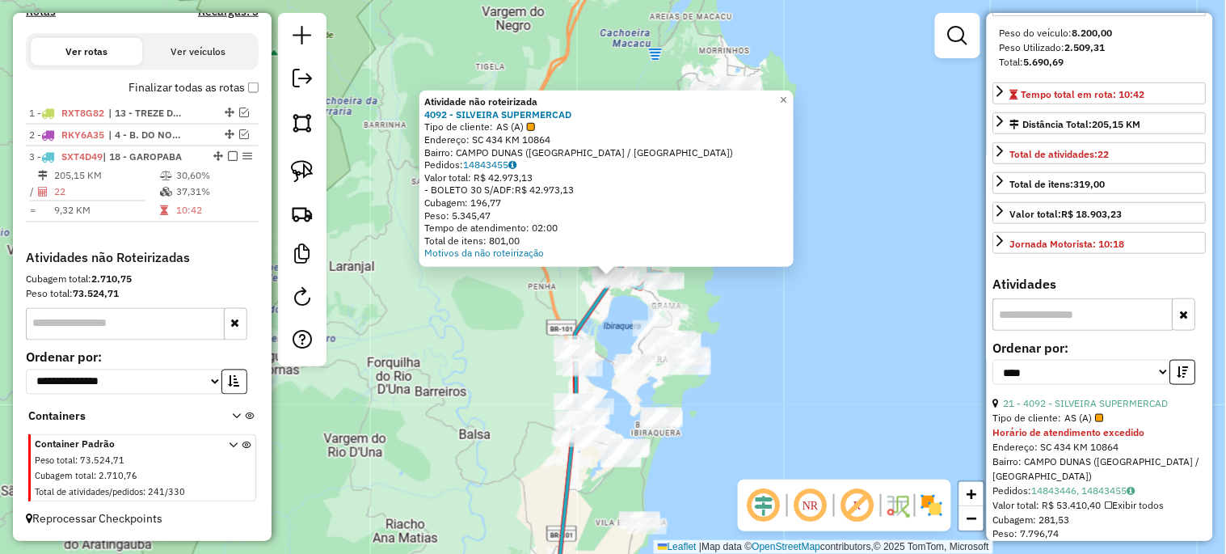
click at [833, 310] on div "Atividade não roteirizada 4092 - SILVEIRA SUPERMERCAD Tipo de cliente: AS (A) E…" at bounding box center [613, 277] width 1226 height 554
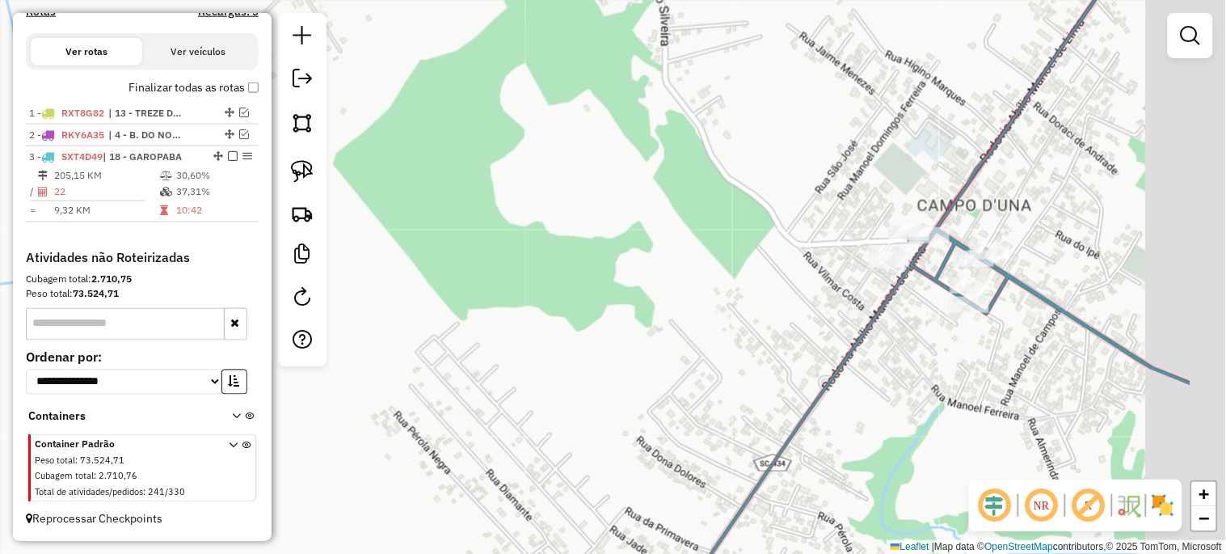
drag, startPoint x: 946, startPoint y: 342, endPoint x: 731, endPoint y: 310, distance: 217.3
click at [731, 310] on div "Janela de atendimento Grade de atendimento Capacidade Transportadoras Veículos …" at bounding box center [613, 277] width 1226 height 554
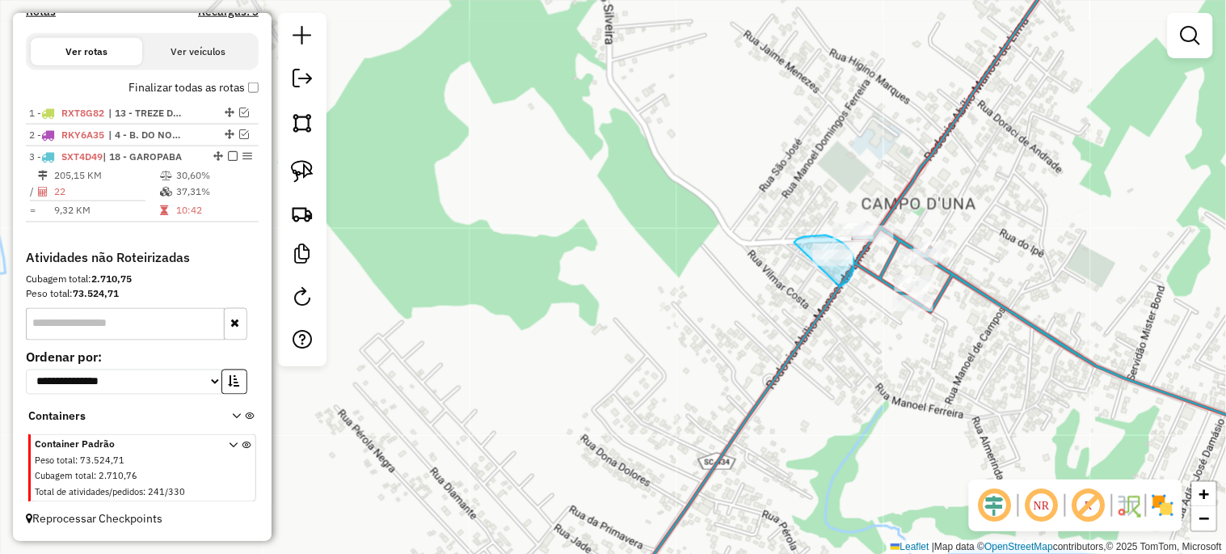
drag, startPoint x: 800, startPoint y: 238, endPoint x: 828, endPoint y: 291, distance: 59.3
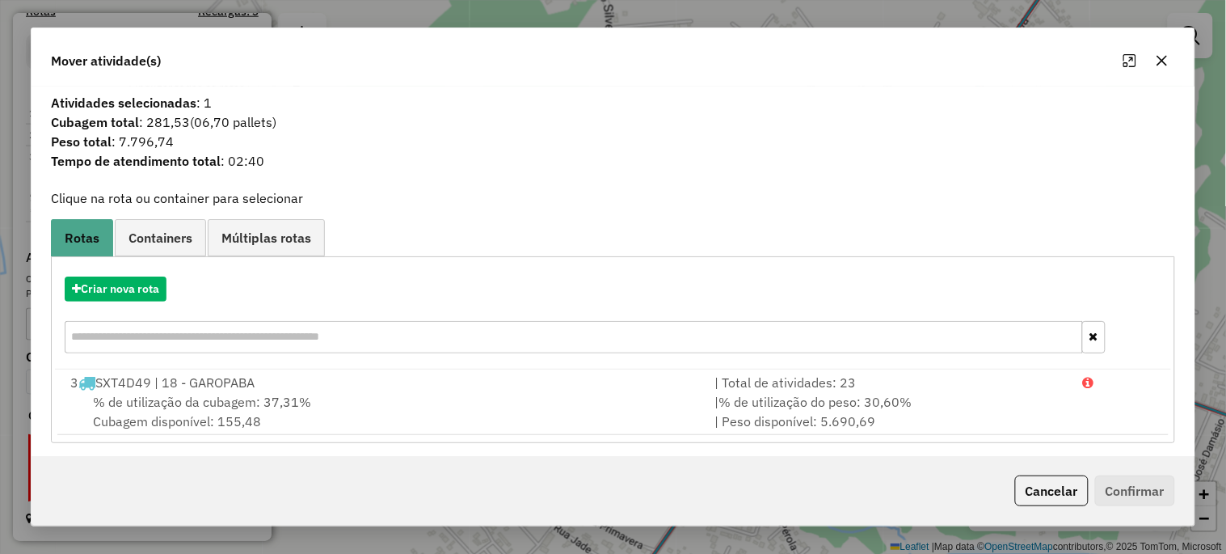
click at [1161, 57] on icon "button" at bounding box center [1162, 60] width 13 height 13
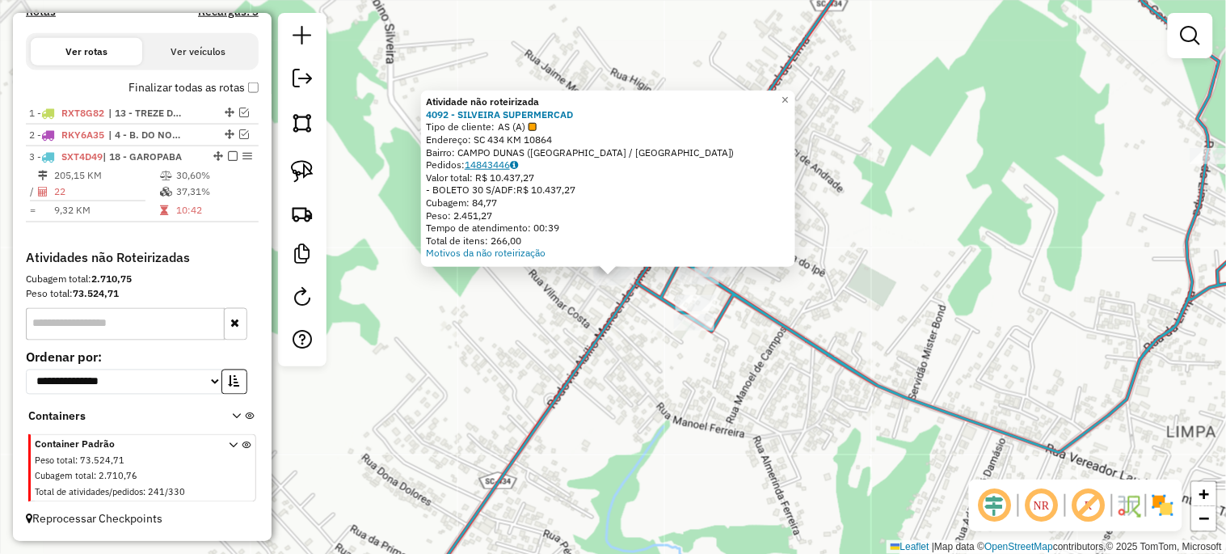
click at [497, 164] on link "14843446" at bounding box center [491, 164] width 53 height 12
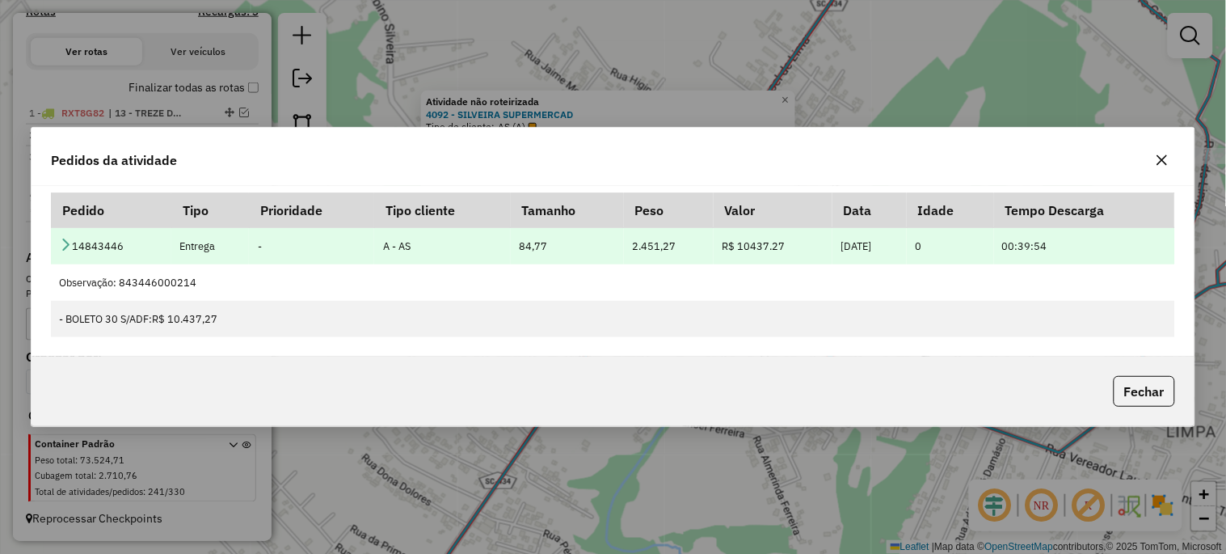
click at [63, 238] on icon at bounding box center [65, 244] width 13 height 13
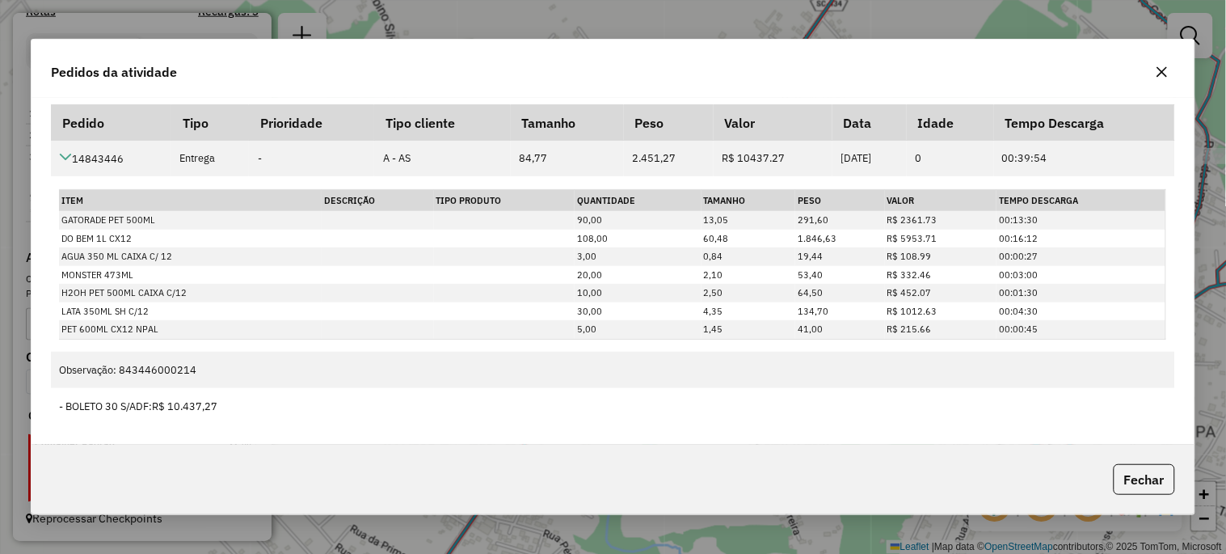
click at [1157, 68] on icon "button" at bounding box center [1162, 71] width 13 height 13
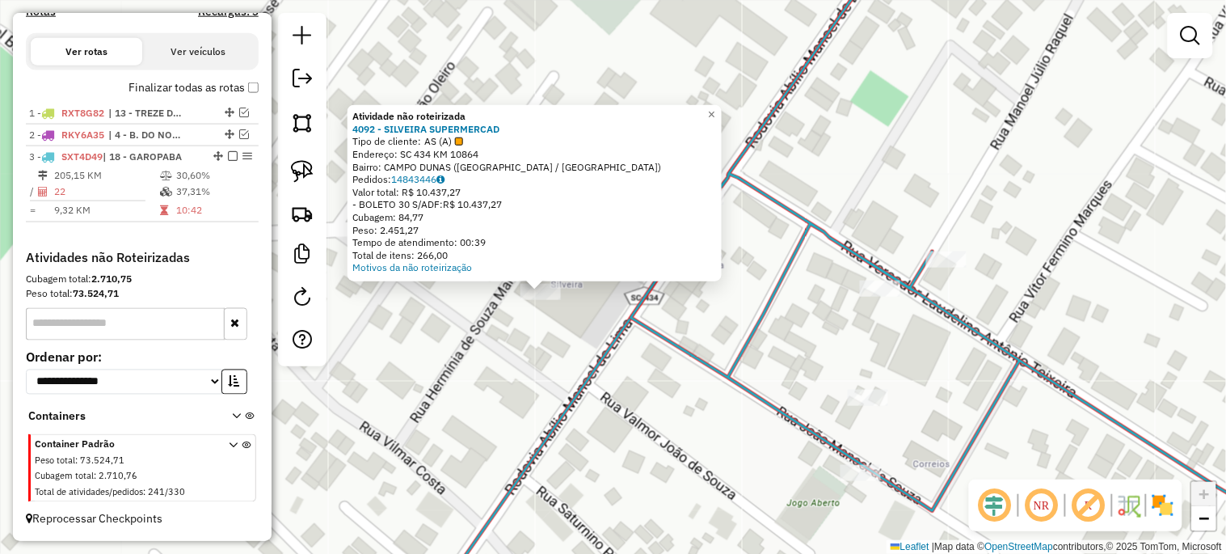
click at [576, 346] on div "Atividade não roteirizada 4092 - SILVEIRA SUPERMERCAD Tipo de cliente: AS (A) E…" at bounding box center [613, 277] width 1226 height 554
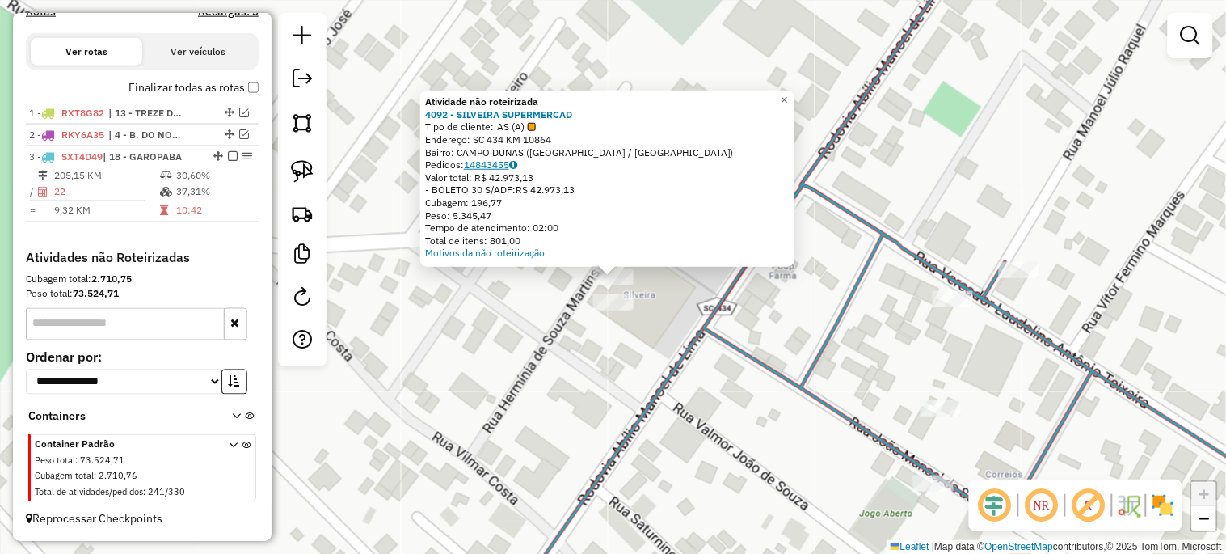
click at [495, 166] on link "14843455" at bounding box center [490, 164] width 53 height 12
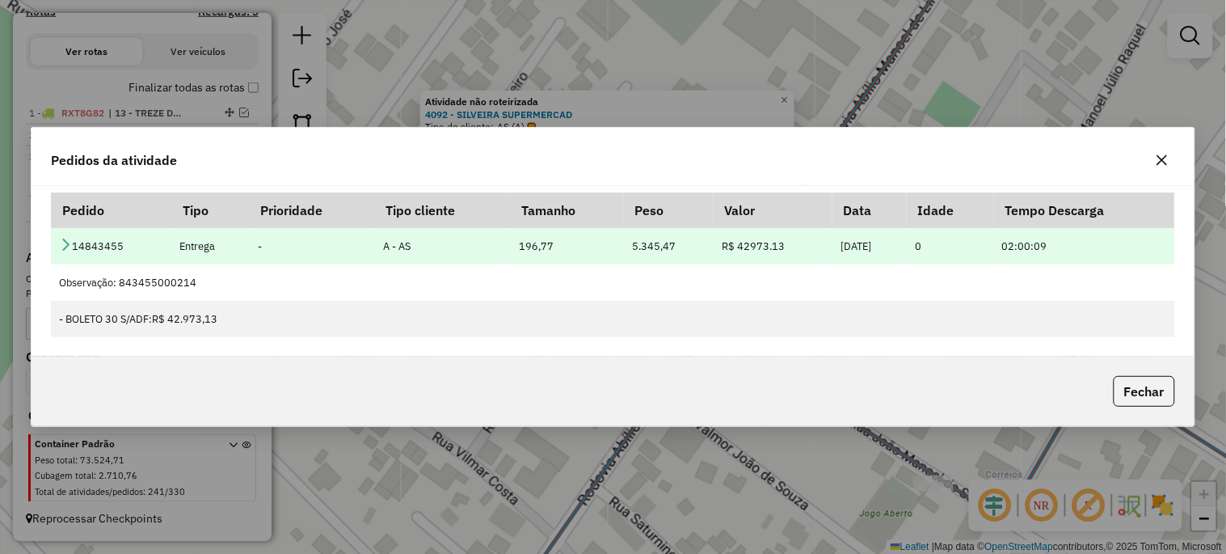
click at [61, 244] on icon at bounding box center [65, 244] width 13 height 13
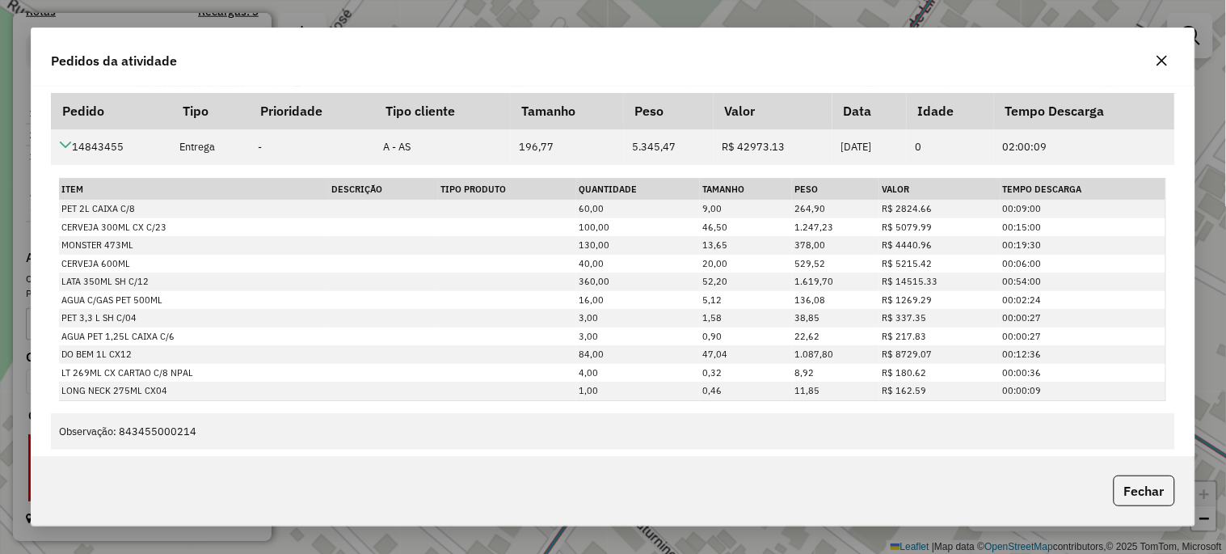
click at [1165, 54] on icon "button" at bounding box center [1162, 60] width 13 height 13
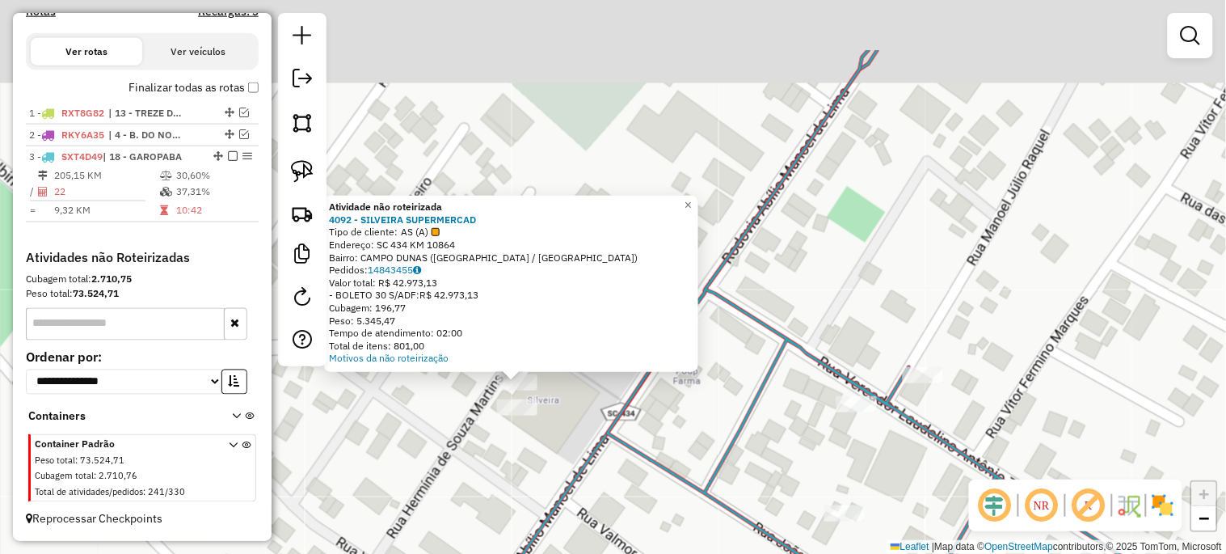
drag, startPoint x: 815, startPoint y: 224, endPoint x: 697, endPoint y: 295, distance: 137.8
click at [761, 264] on div "Atividade não roteirizada 4092 - SILVEIRA SUPERMERCAD Tipo de cliente: AS (A) E…" at bounding box center [613, 277] width 1226 height 554
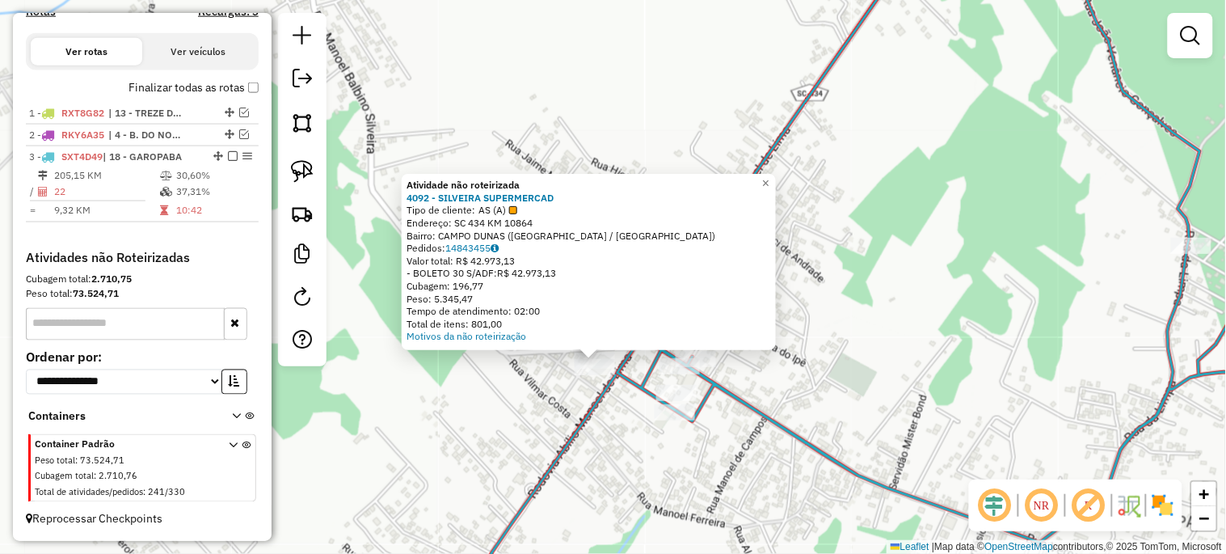
click at [951, 218] on div "Atividade não roteirizada 4092 - SILVEIRA SUPERMERCAD Tipo de cliente: AS (A) E…" at bounding box center [613, 277] width 1226 height 554
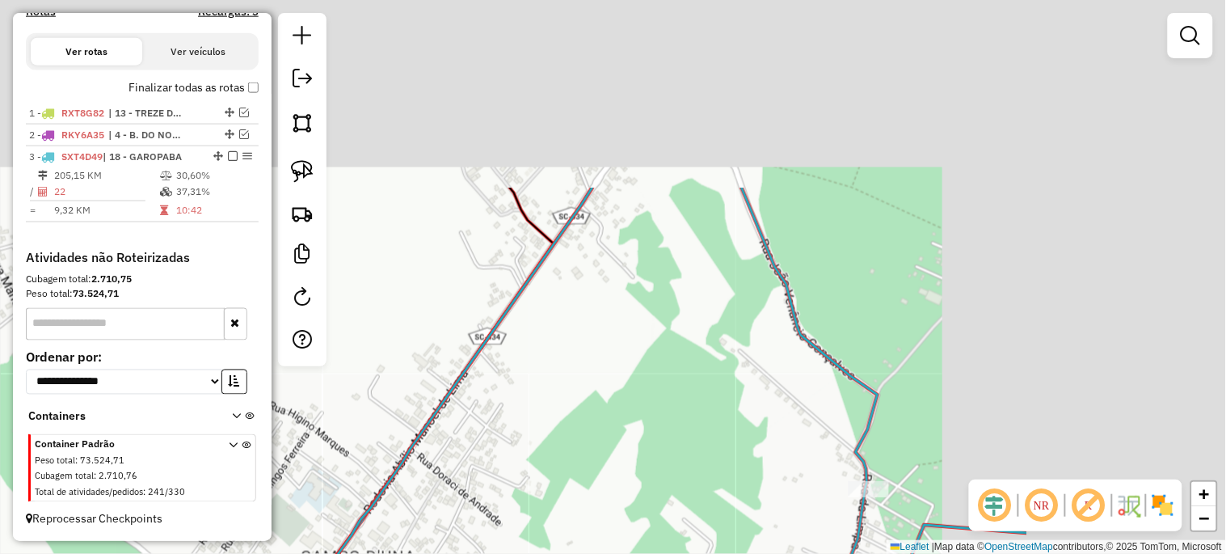
drag, startPoint x: 951, startPoint y: 218, endPoint x: 568, endPoint y: 518, distance: 486.6
click at [579, 513] on div "Janela de atendimento Grade de atendimento Capacidade Transportadoras Veículos …" at bounding box center [613, 277] width 1226 height 554
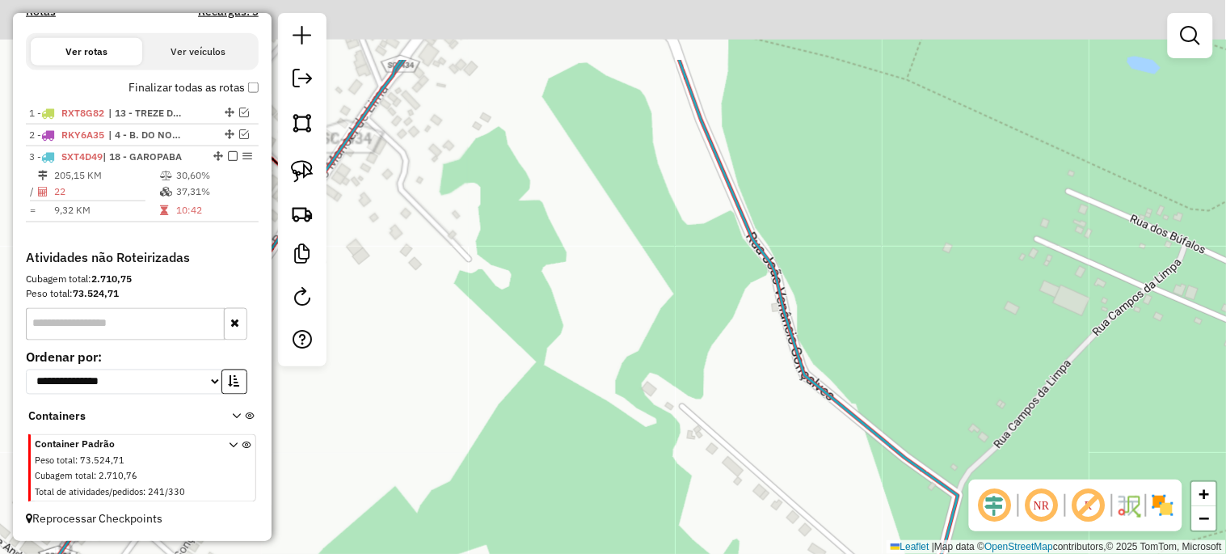
drag, startPoint x: 711, startPoint y: 268, endPoint x: 566, endPoint y: 580, distance: 344.3
click at [566, 553] on html "Aguarde... Pop-up bloqueado! Seu navegador bloqueou automáticamente a abertura …" at bounding box center [613, 277] width 1226 height 554
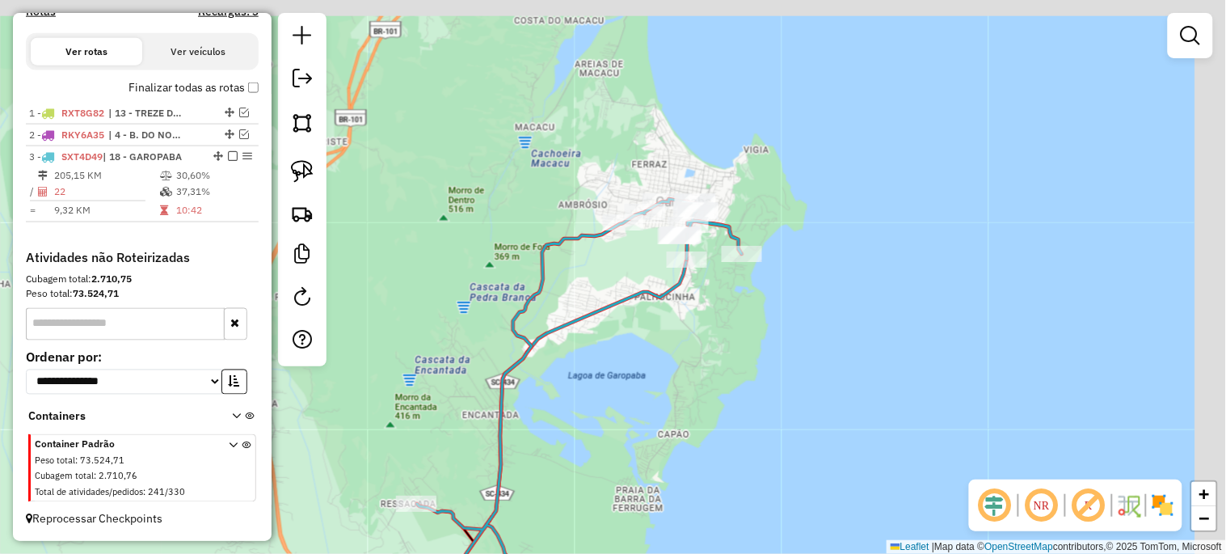
drag, startPoint x: 684, startPoint y: 341, endPoint x: 615, endPoint y: 449, distance: 128.3
click at [615, 449] on div "Janela de atendimento Grade de atendimento Capacidade Transportadoras Veículos …" at bounding box center [613, 277] width 1226 height 554
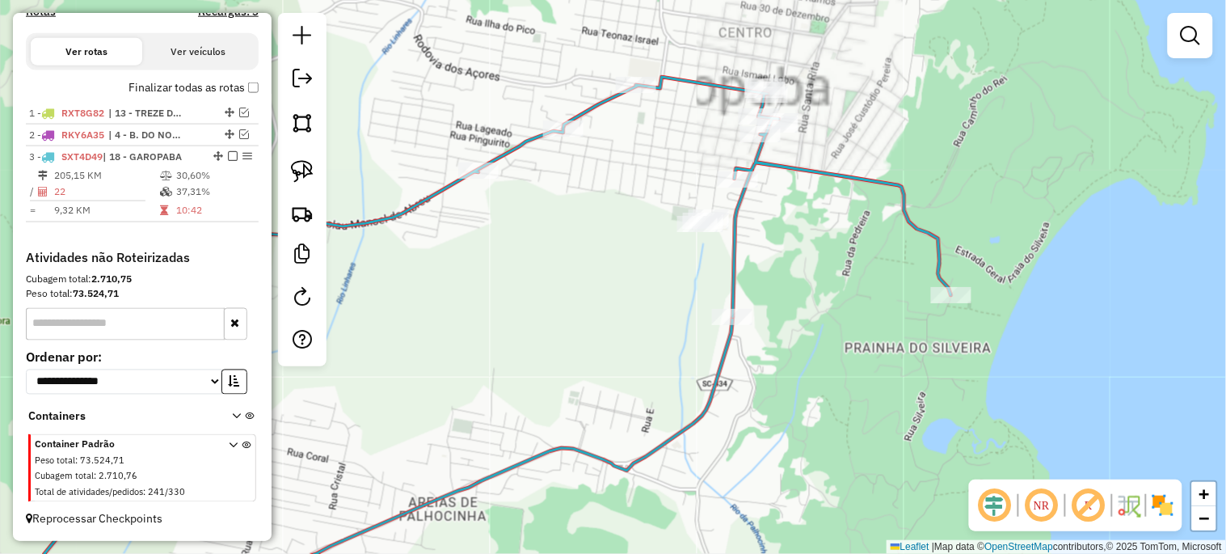
drag, startPoint x: 713, startPoint y: 260, endPoint x: 635, endPoint y: 384, distance: 146.0
click at [635, 384] on div "Janela de atendimento Grade de atendimento Capacidade Transportadoras Veículos …" at bounding box center [613, 277] width 1226 height 554
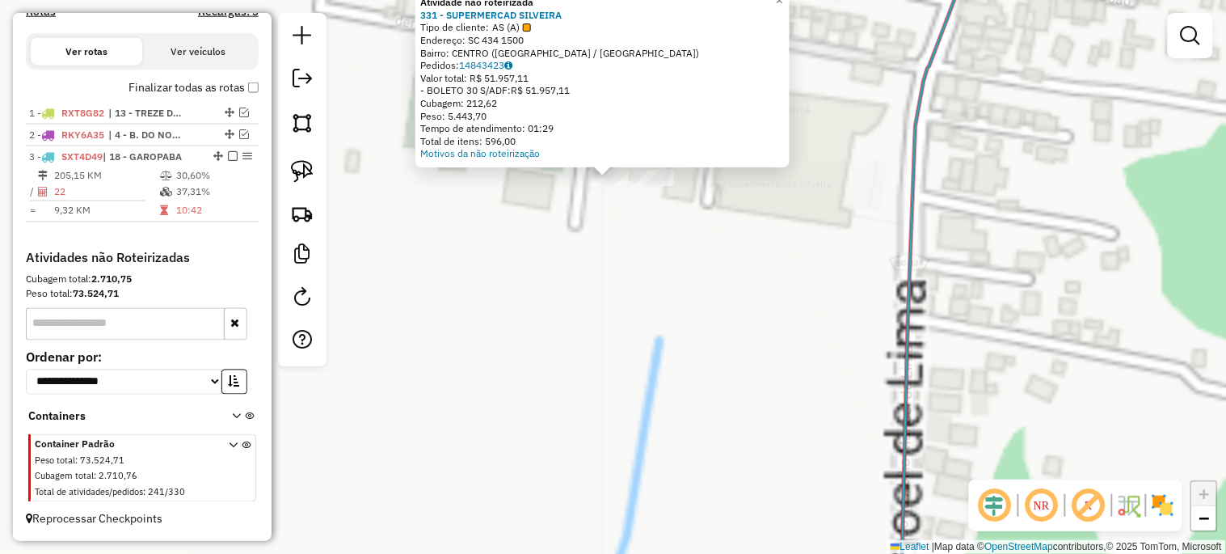
click at [656, 268] on div "Atividade não roteirizada 331 - SUPERMERCAD SILVEIRA Tipo de cliente: AS (A) En…" at bounding box center [613, 277] width 1226 height 554
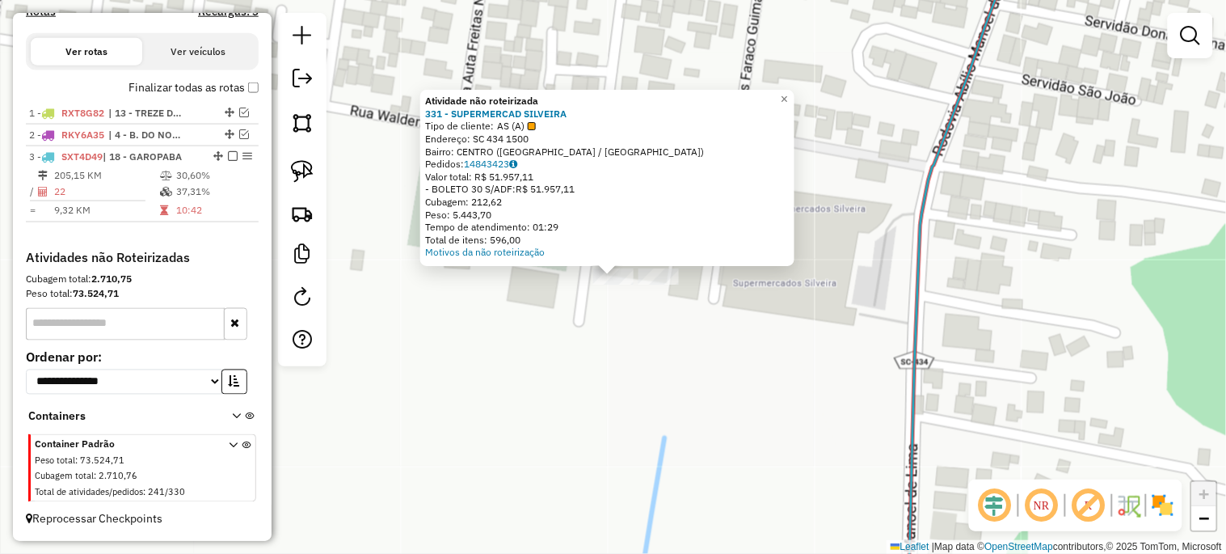
drag, startPoint x: 623, startPoint y: 323, endPoint x: 644, endPoint y: 293, distance: 36.6
click at [623, 323] on div "Atividade não roteirizada 331 - SUPERMERCAD SILVEIRA Tipo de cliente: AS (A) En…" at bounding box center [613, 277] width 1226 height 554
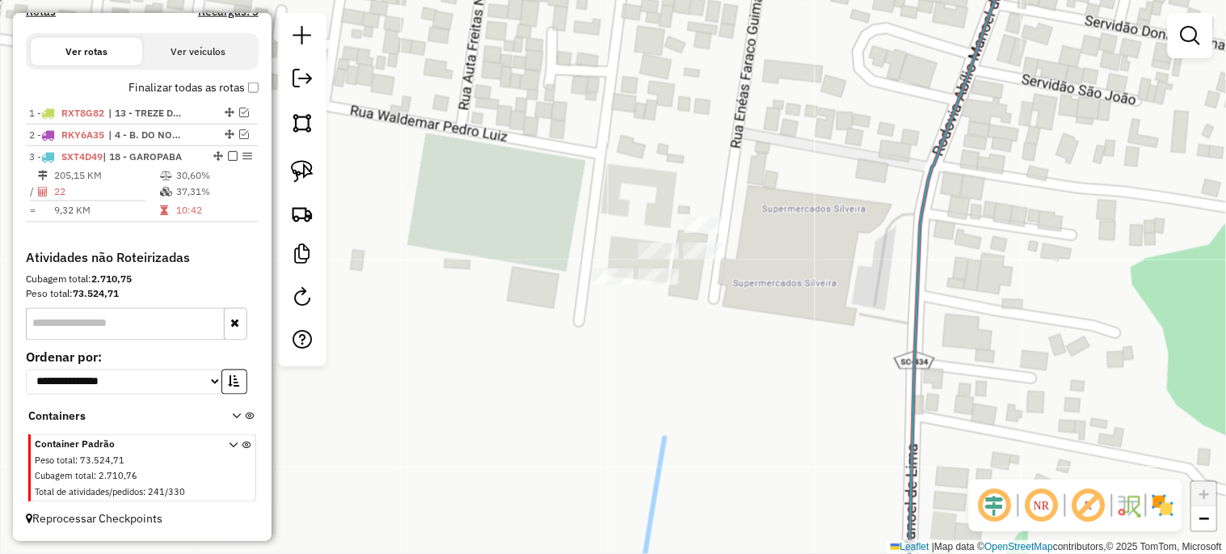
click at [656, 285] on div at bounding box center [659, 276] width 40 height 16
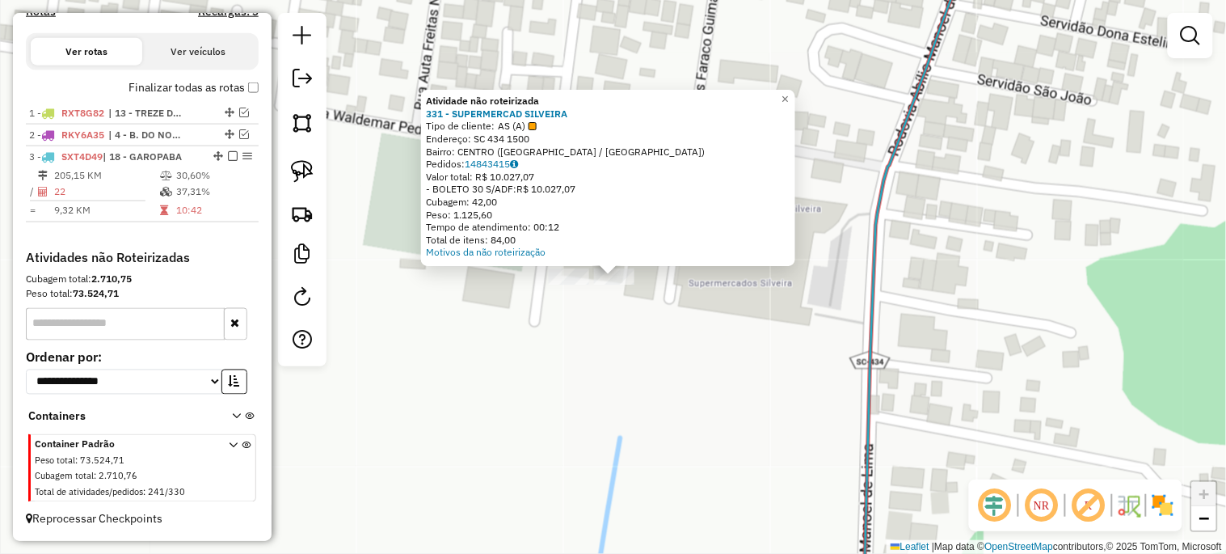
click at [645, 338] on div "Atividade não roteirizada 331 - SUPERMERCAD SILVEIRA Tipo de cliente: AS (A) En…" at bounding box center [613, 277] width 1226 height 554
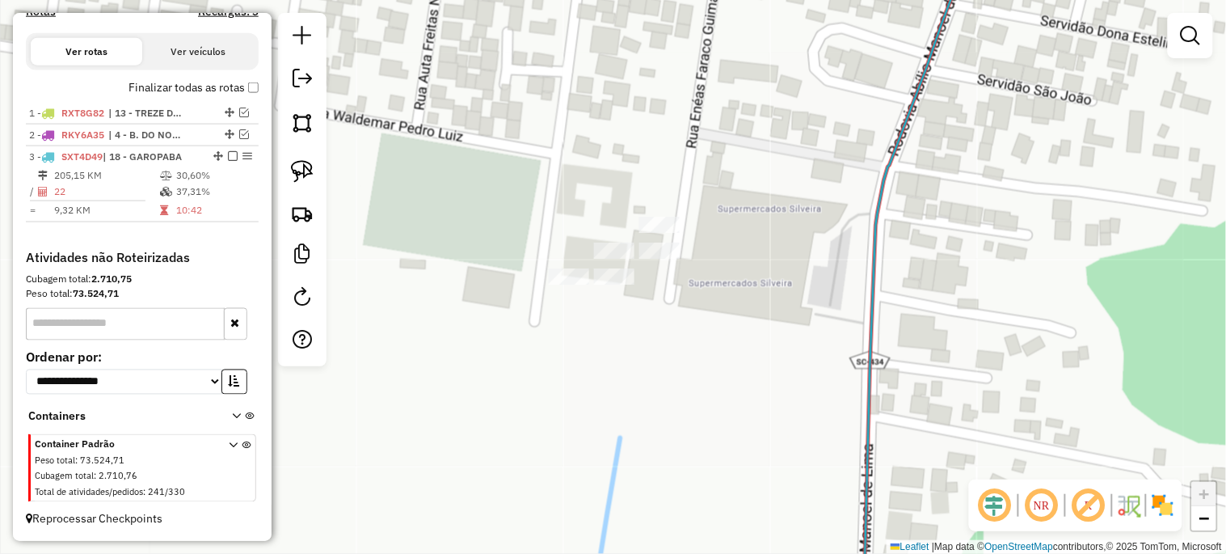
click at [611, 241] on div "Janela de atendimento Grade de atendimento Capacidade Transportadoras Veículos …" at bounding box center [613, 277] width 1226 height 554
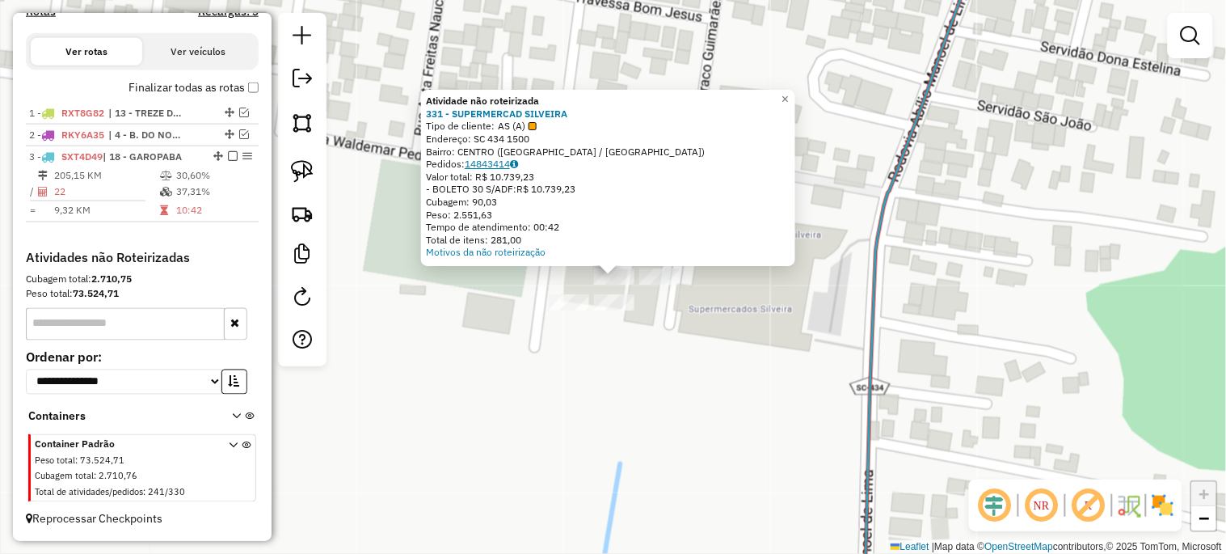
click at [508, 168] on link "14843414" at bounding box center [491, 164] width 53 height 12
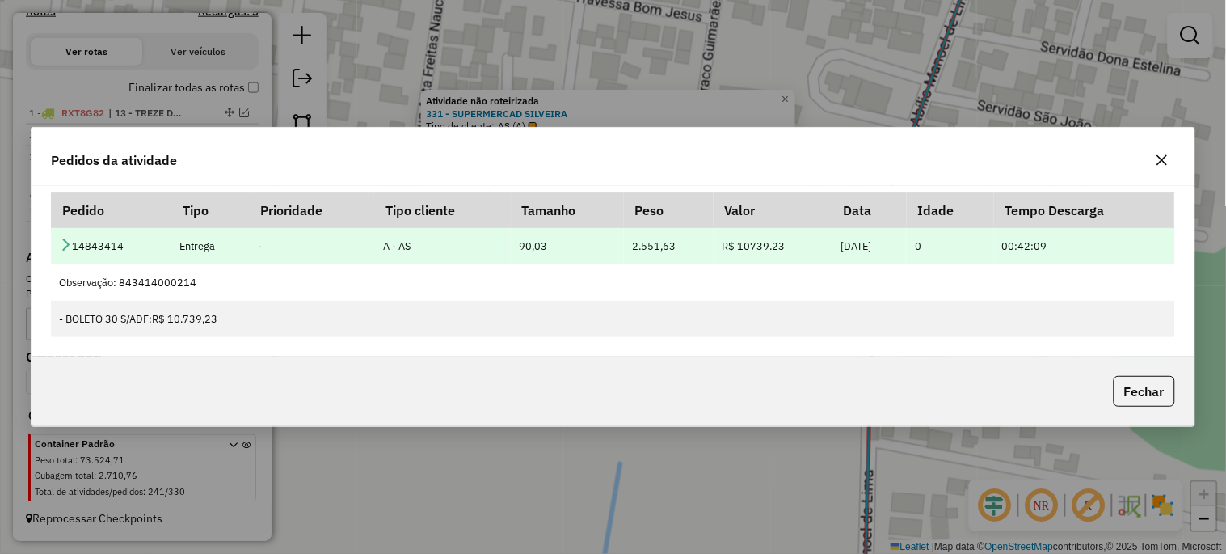
click at [66, 234] on td "14843414" at bounding box center [111, 246] width 120 height 36
click at [67, 238] on icon at bounding box center [65, 244] width 13 height 13
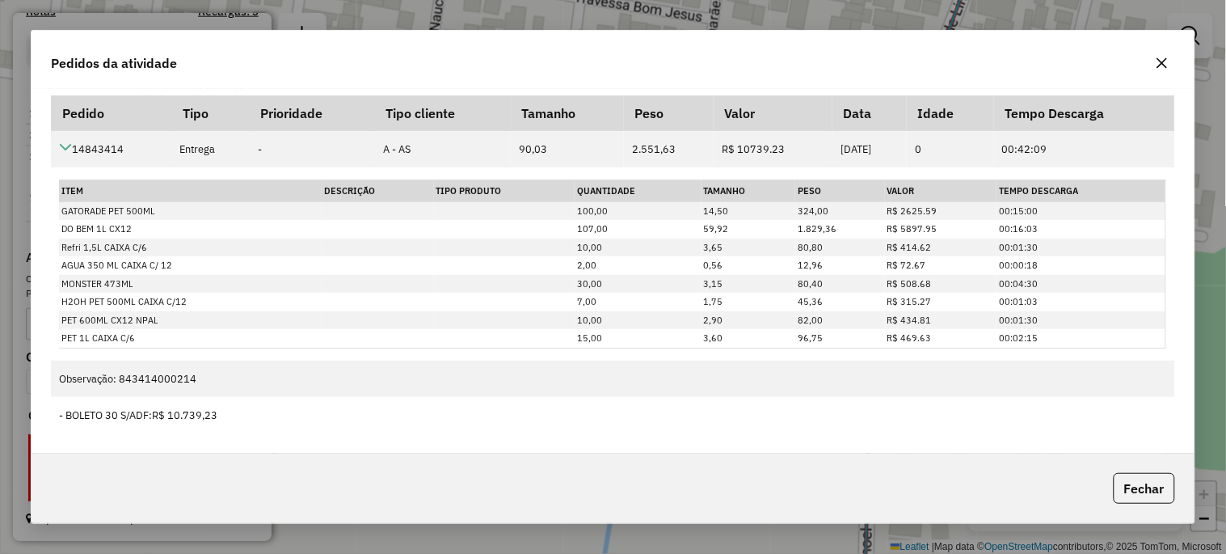
click at [1158, 61] on icon "button" at bounding box center [1162, 63] width 13 height 13
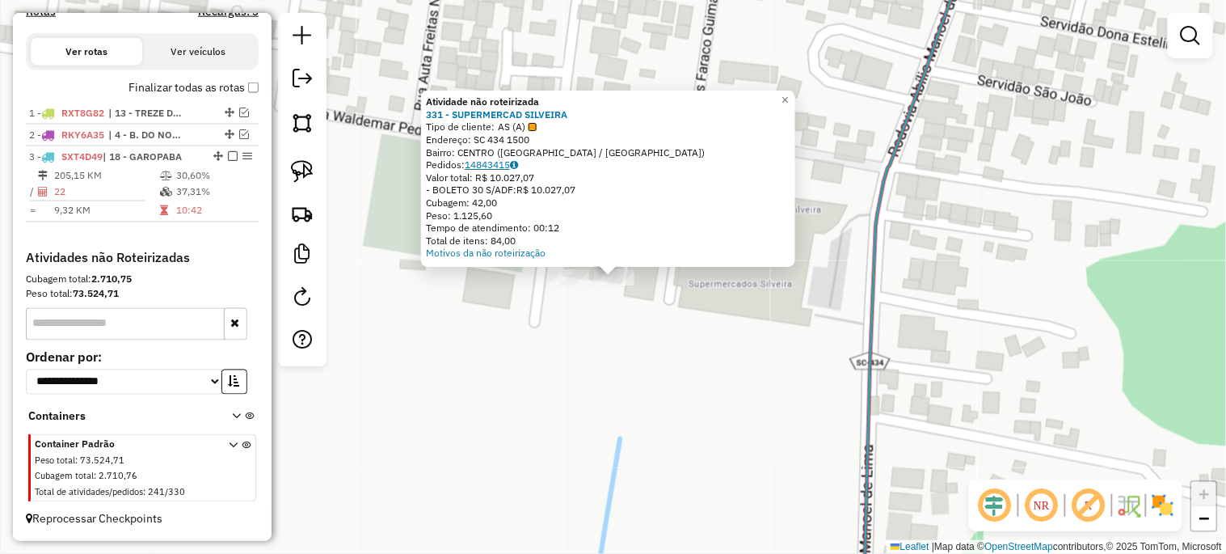
click at [504, 162] on link "14843415" at bounding box center [491, 164] width 53 height 12
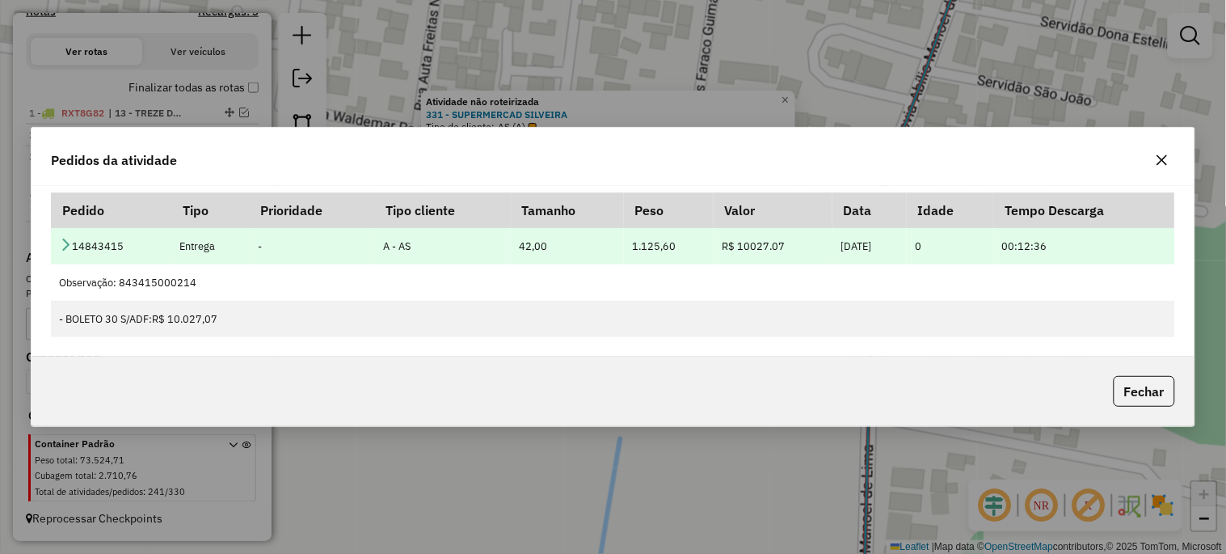
click at [59, 244] on icon at bounding box center [65, 244] width 13 height 13
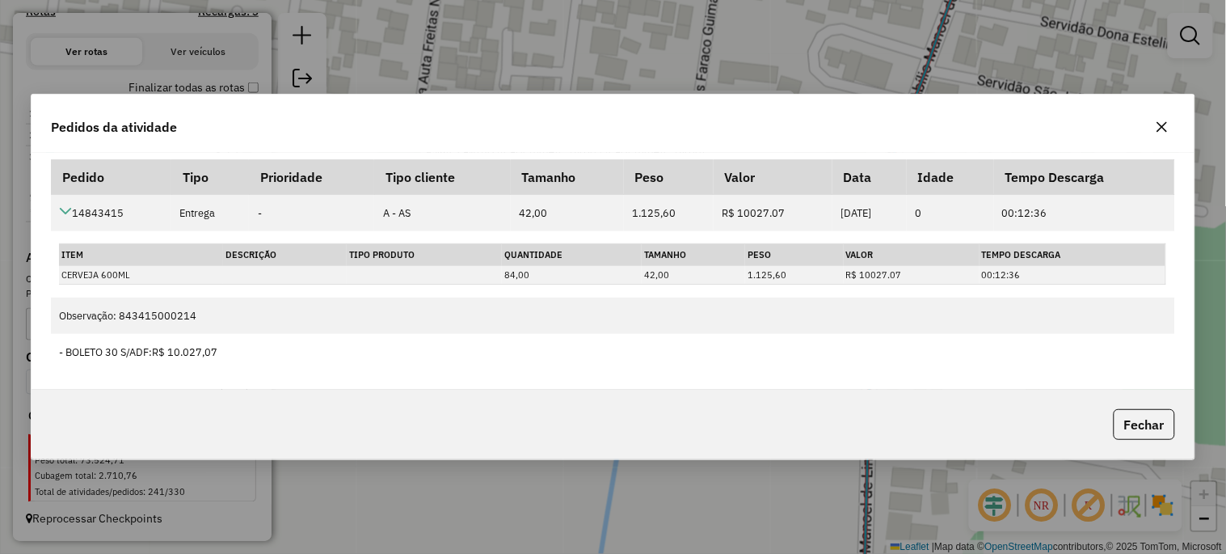
click at [1156, 125] on icon "button" at bounding box center [1162, 126] width 13 height 13
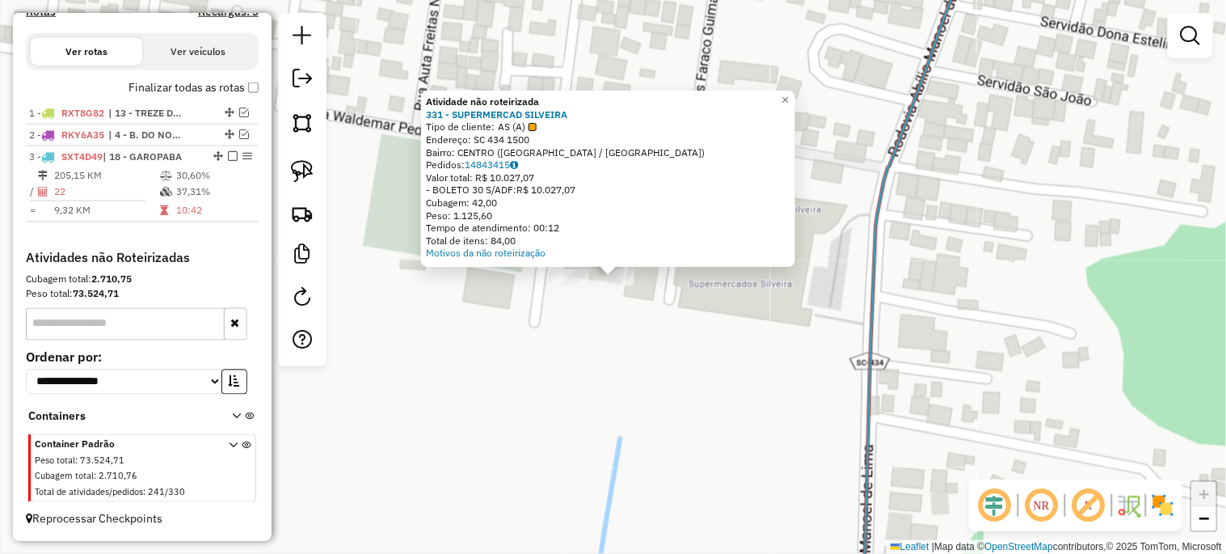
click at [704, 335] on div "Atividade não roteirizada 331 - SUPERMERCAD SILVEIRA Tipo de cliente: AS (A) En…" at bounding box center [613, 277] width 1226 height 554
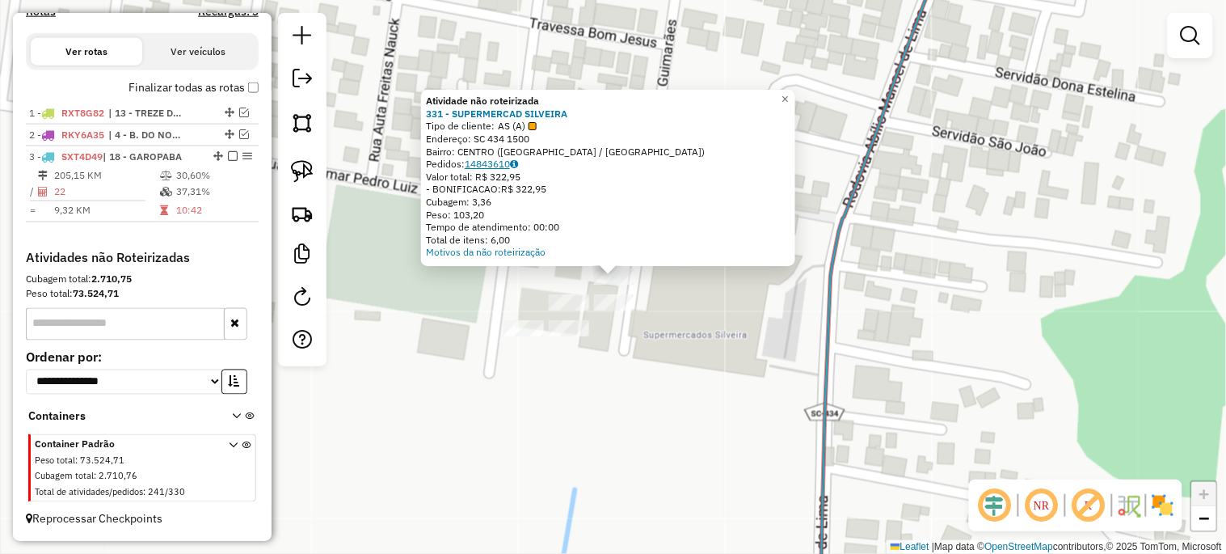
click at [494, 162] on link "14843610" at bounding box center [491, 164] width 53 height 12
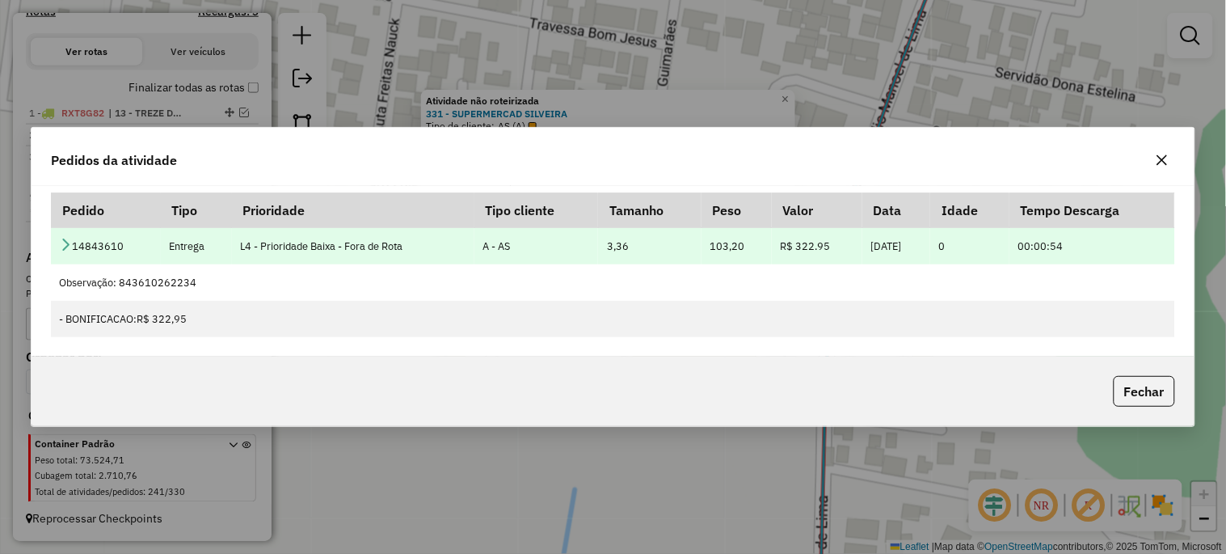
click at [61, 248] on icon at bounding box center [65, 244] width 13 height 13
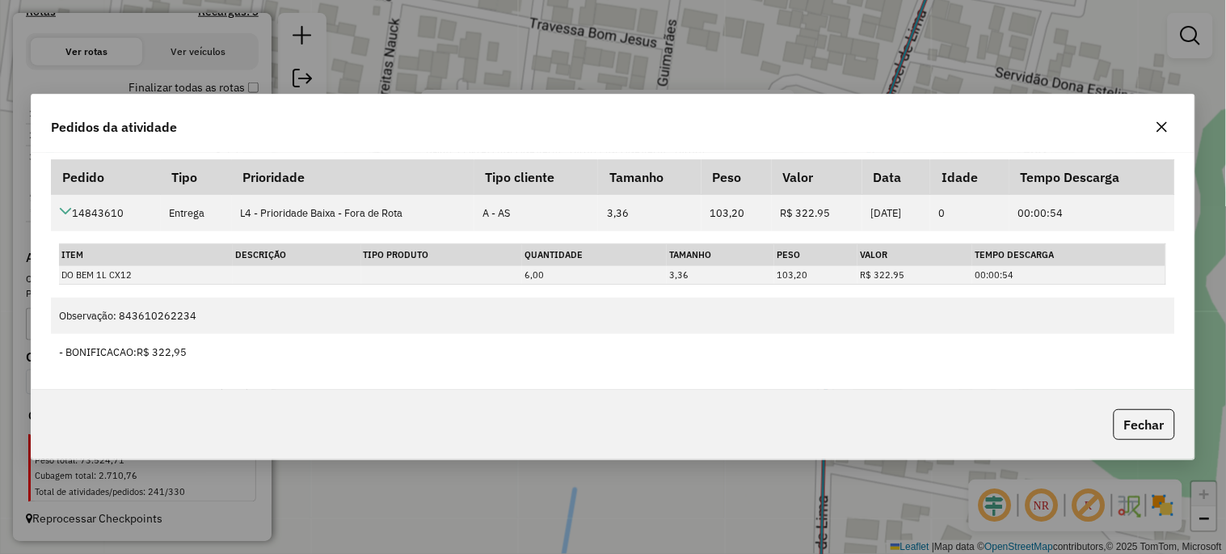
click at [1162, 127] on icon "button" at bounding box center [1163, 127] width 11 height 11
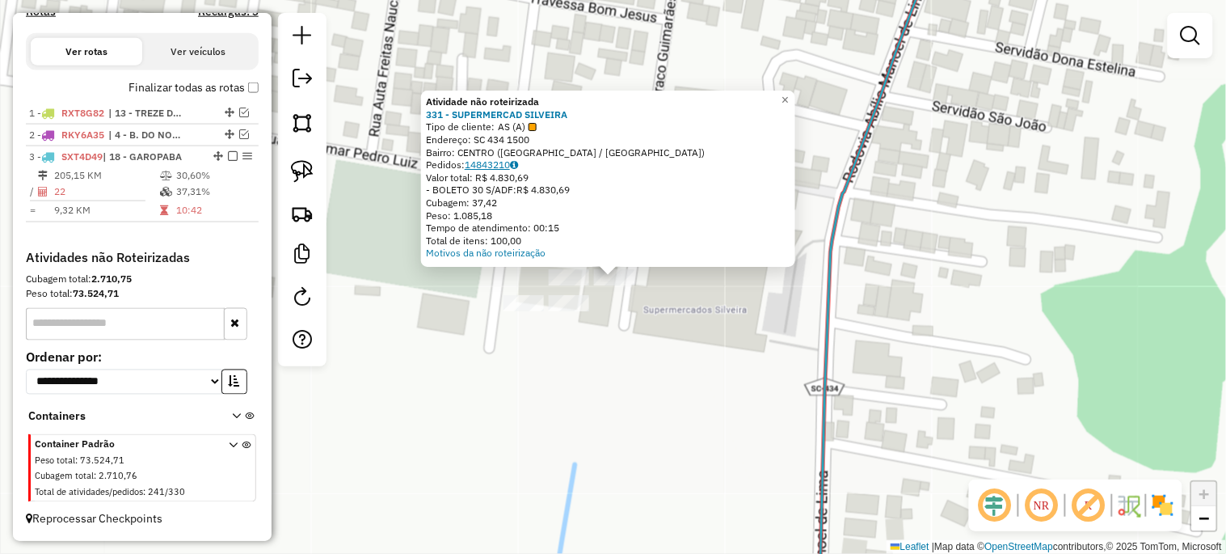
click at [487, 167] on link "14843210" at bounding box center [491, 164] width 53 height 12
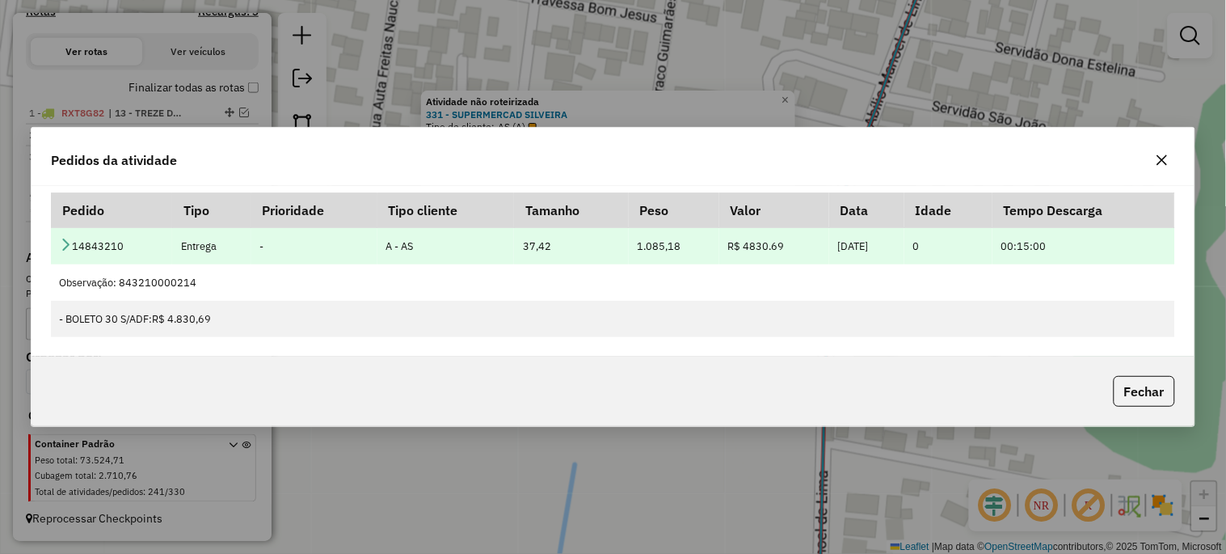
click at [65, 251] on icon at bounding box center [65, 244] width 13 height 13
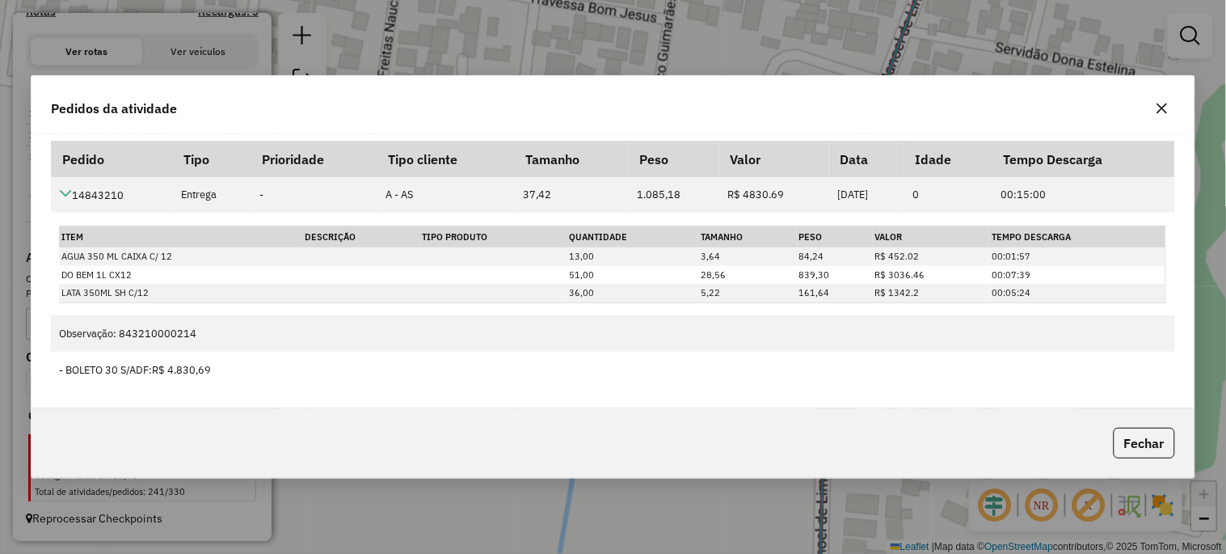
click at [1167, 115] on icon "button" at bounding box center [1162, 108] width 13 height 13
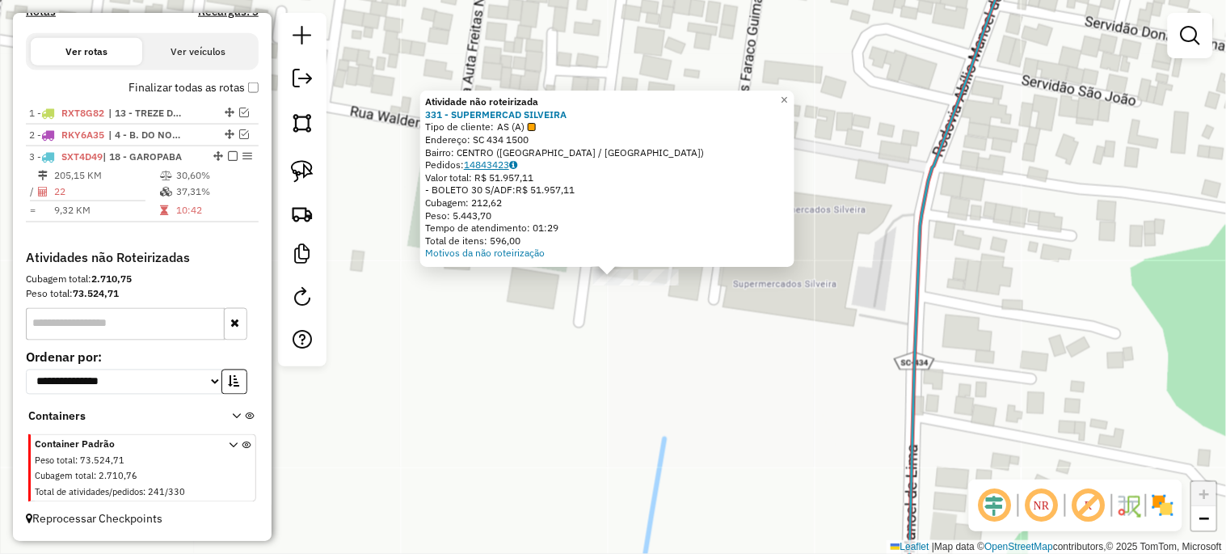
click at [488, 165] on link "14843423" at bounding box center [490, 164] width 53 height 12
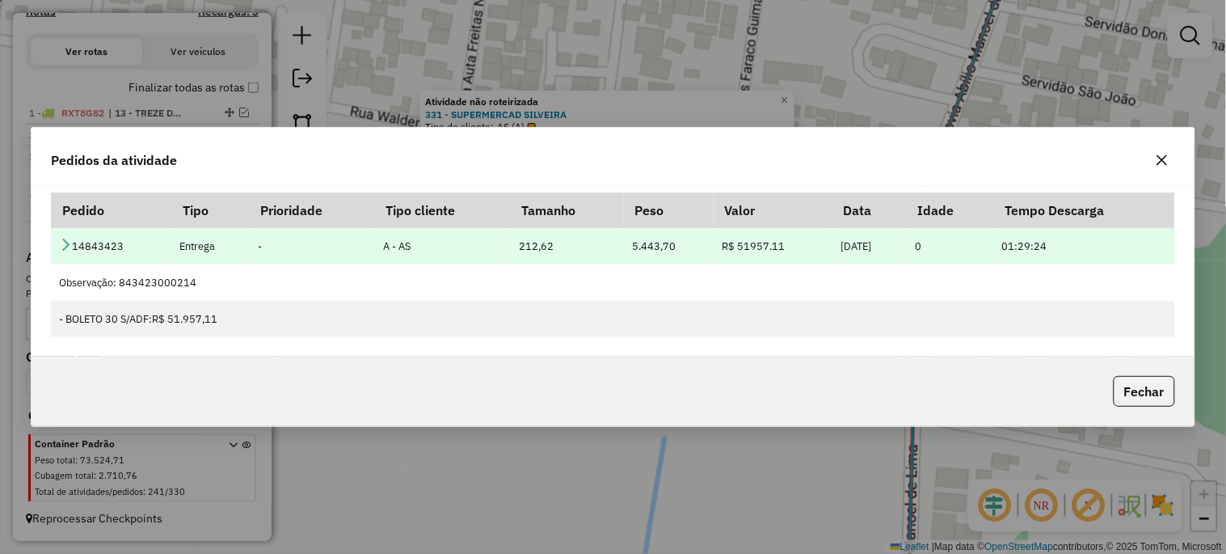
click at [61, 249] on icon at bounding box center [65, 244] width 13 height 13
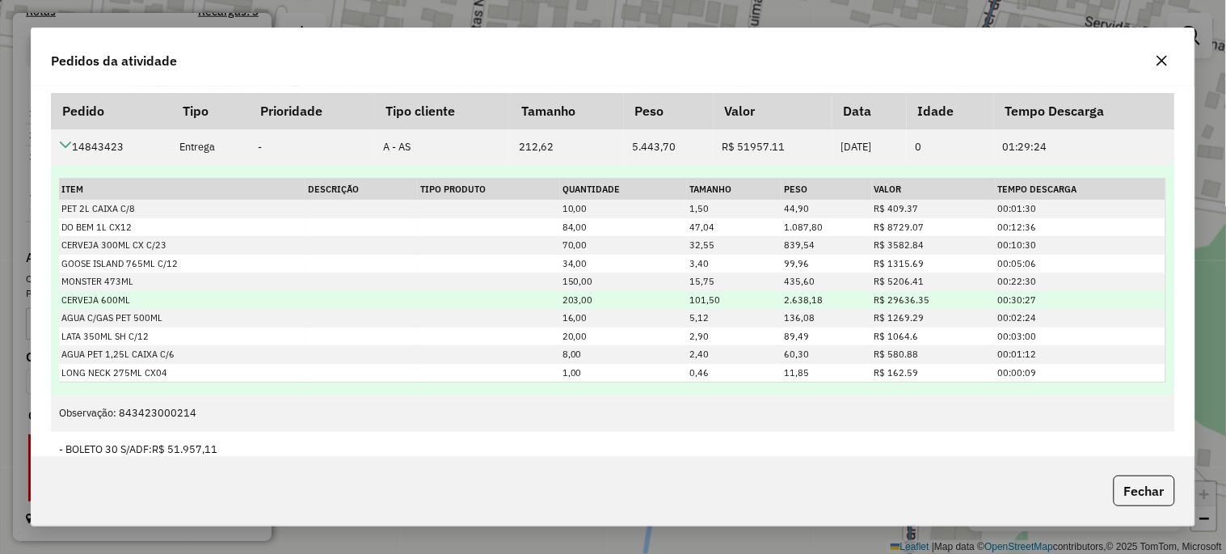
scroll to position [31, 0]
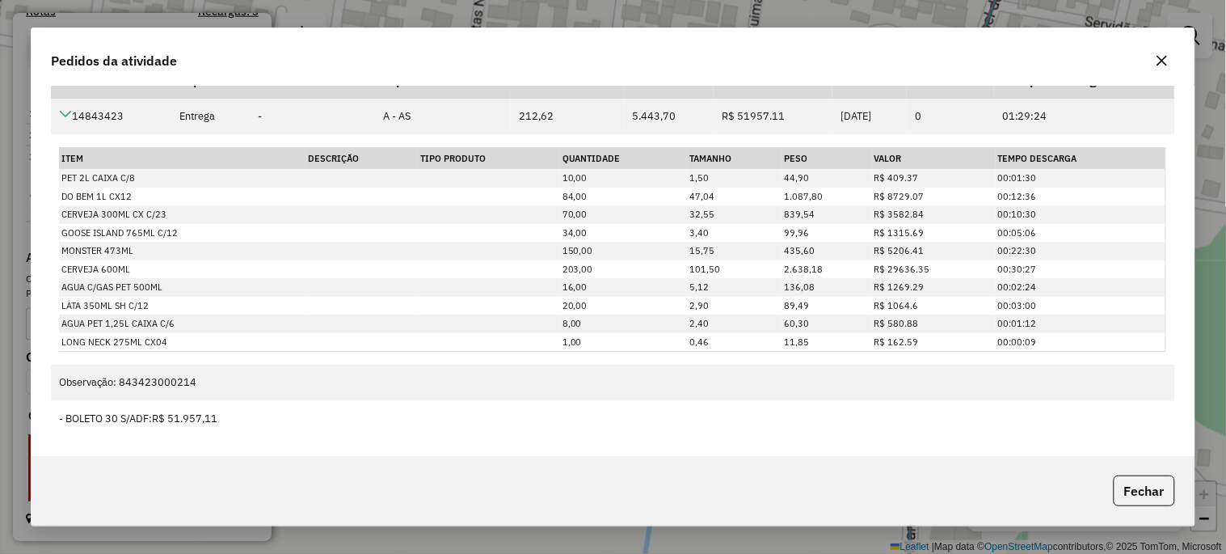
click at [1158, 61] on icon "button" at bounding box center [1162, 60] width 13 height 13
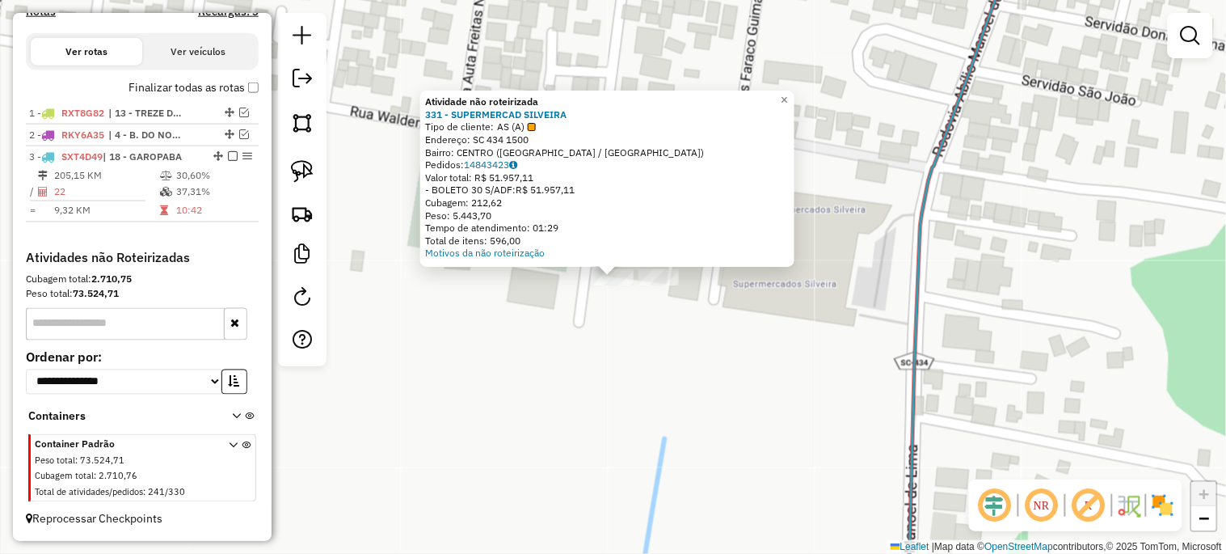
click at [804, 337] on div "Atividade não roteirizada 331 - SUPERMERCAD SILVEIRA Tipo de cliente: AS (A) En…" at bounding box center [613, 277] width 1226 height 554
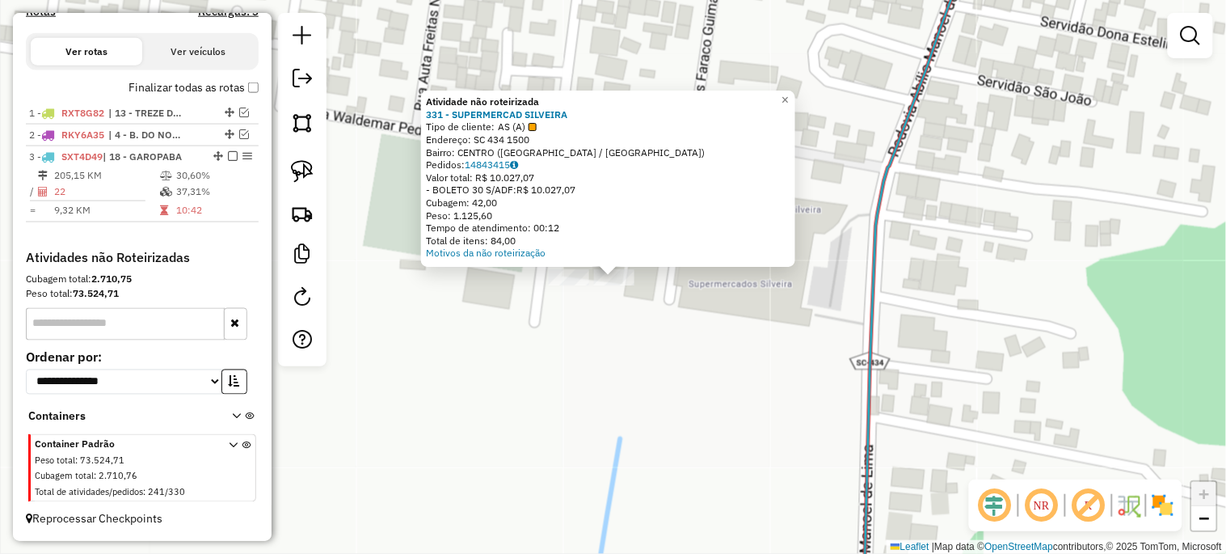
click at [643, 320] on div "Atividade não roteirizada 331 - SUPERMERCAD SILVEIRA Tipo de cliente: AS (A) En…" at bounding box center [613, 277] width 1226 height 554
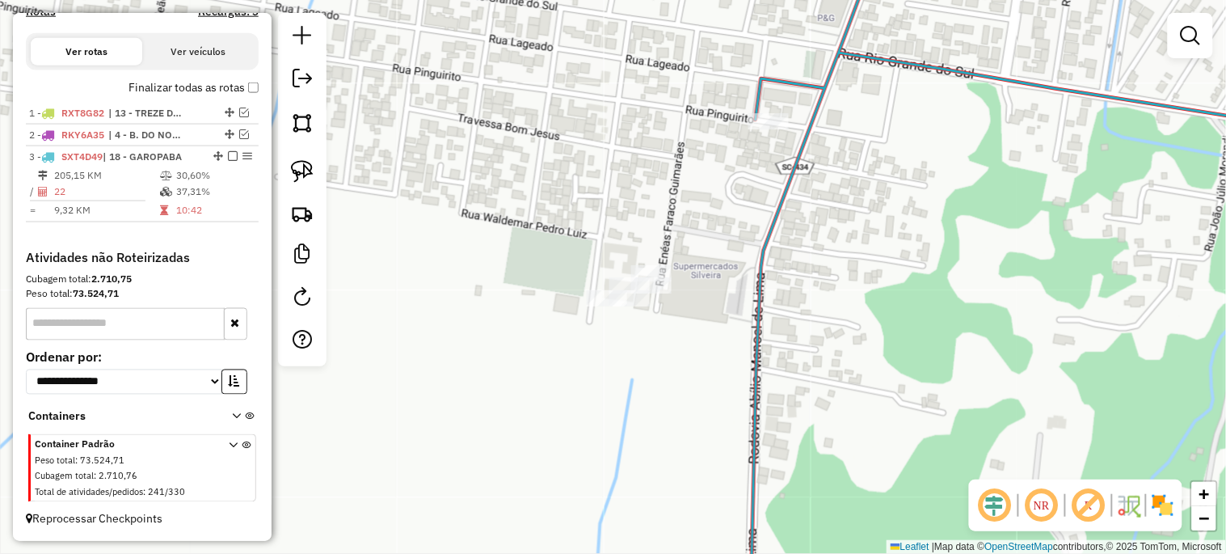
click at [656, 297] on div "Janela de atendimento Grade de atendimento Capacidade Transportadoras Veículos …" at bounding box center [613, 277] width 1226 height 554
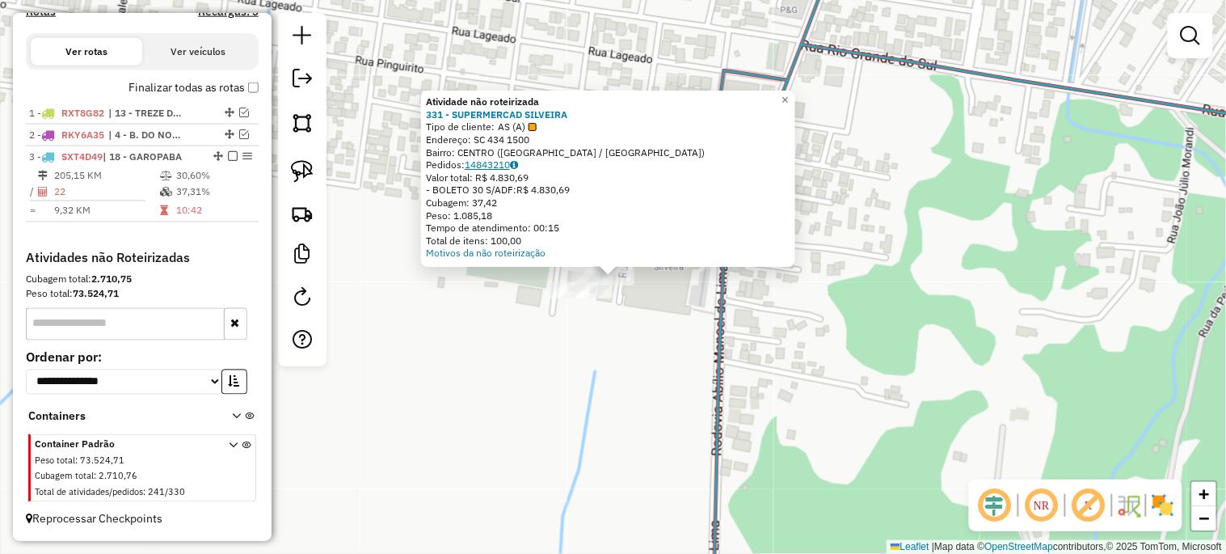
click at [501, 167] on link "14843210" at bounding box center [491, 164] width 53 height 12
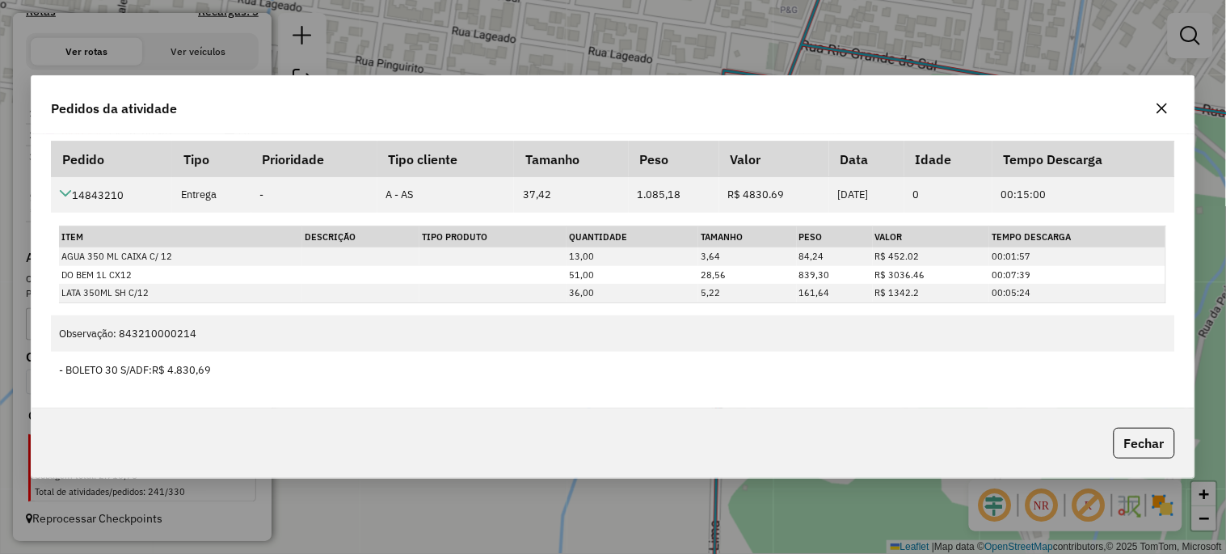
click at [407, 397] on div "Pedido Tipo Prioridade Tipo cliente Tamanho Peso Valor Data Idade Tempo Descarg…" at bounding box center [613, 270] width 1163 height 273
click at [580, 491] on div "Pedidos da atividade Pedido Tipo Prioridade Tipo cliente Tamanho Peso Valor Dat…" at bounding box center [613, 277] width 1226 height 554
click at [1158, 108] on icon "button" at bounding box center [1162, 108] width 13 height 13
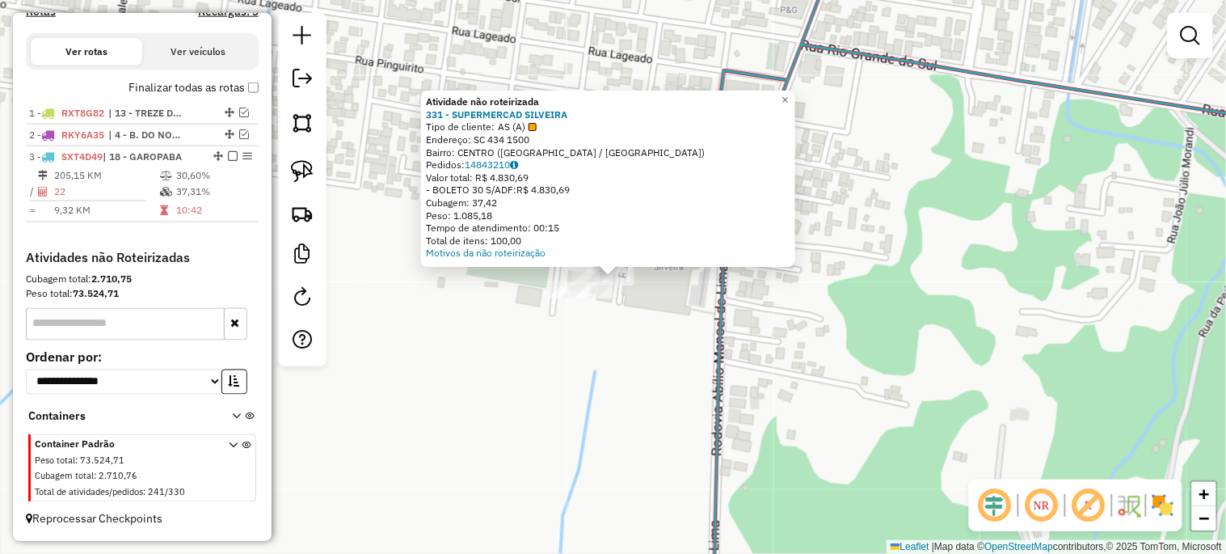
click at [664, 315] on div "Atividade não roteirizada 331 - SUPERMERCAD SILVEIRA Tipo de cliente: AS (A) En…" at bounding box center [613, 277] width 1226 height 554
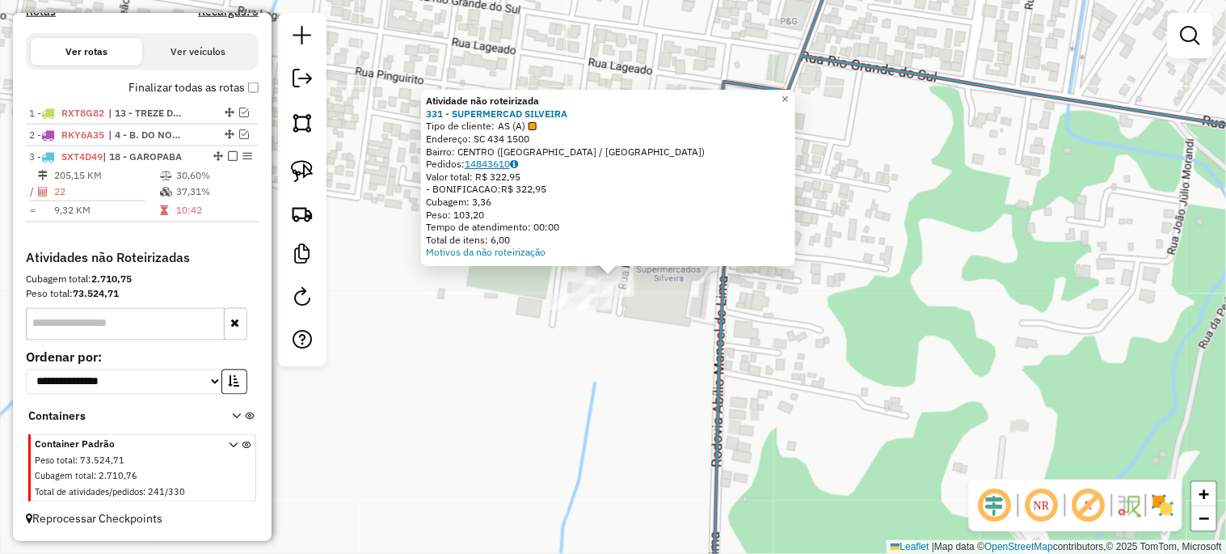
click at [502, 164] on link "14843610" at bounding box center [491, 164] width 53 height 12
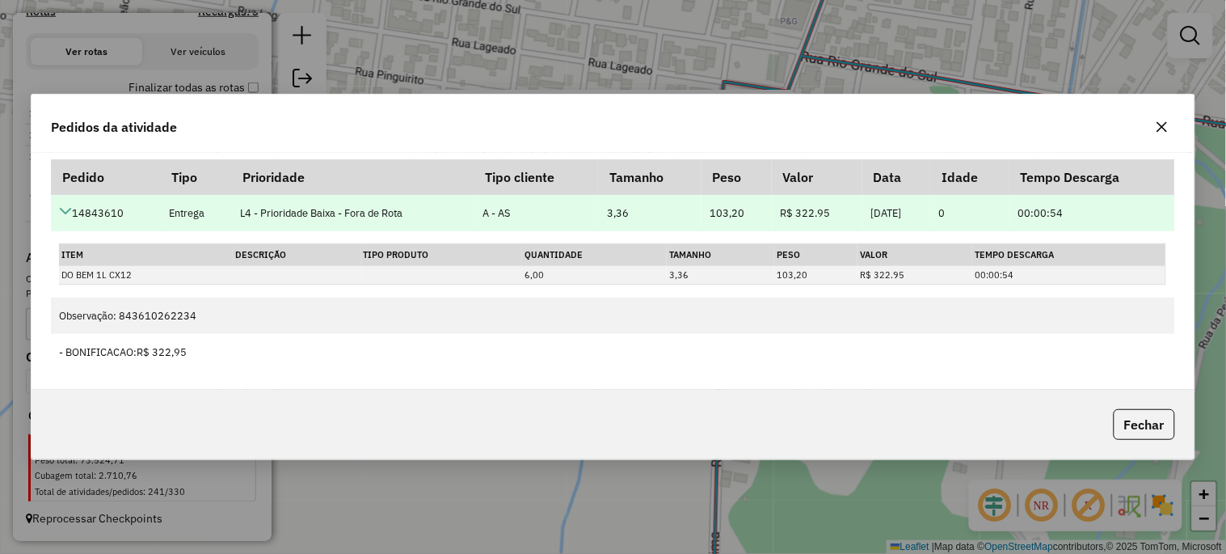
click at [70, 213] on icon at bounding box center [65, 211] width 13 height 13
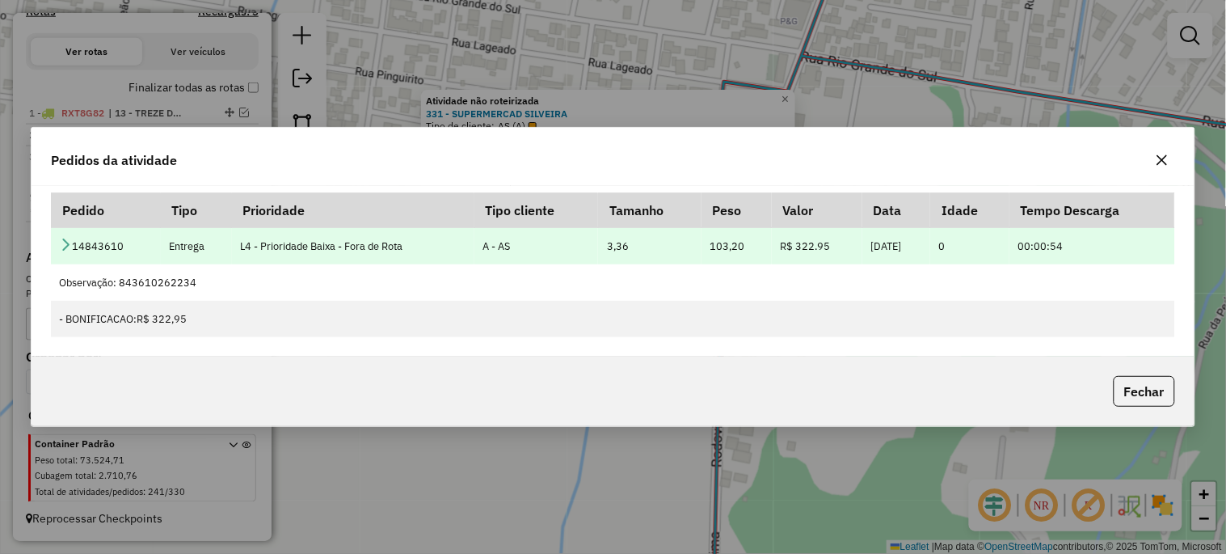
click at [66, 238] on icon at bounding box center [65, 244] width 13 height 13
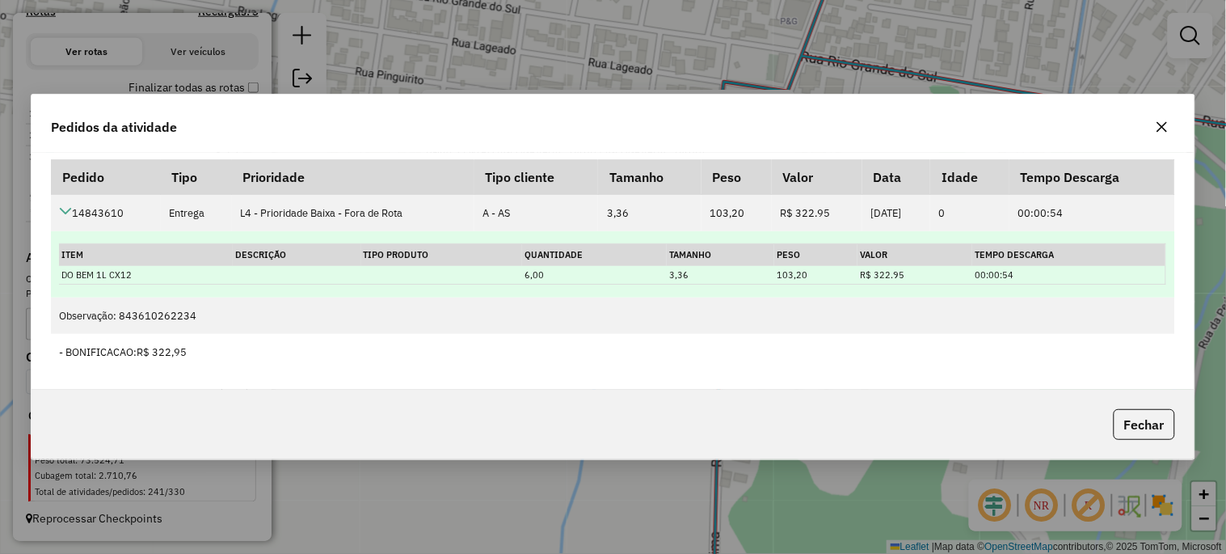
drag, startPoint x: 518, startPoint y: 272, endPoint x: 576, endPoint y: 273, distance: 58.2
click at [576, 273] on tr "DO BEM 1L CX12 6,00 3,36 103,20 R$ 322.95 00:00:54" at bounding box center [612, 275] width 1107 height 19
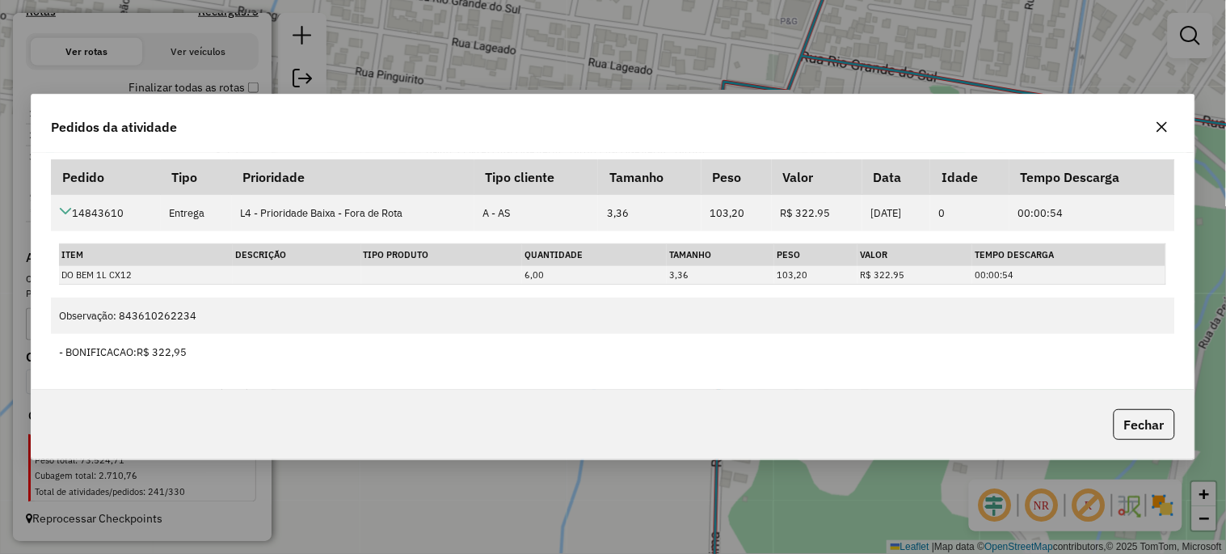
click at [1162, 123] on icon "button" at bounding box center [1162, 126] width 13 height 13
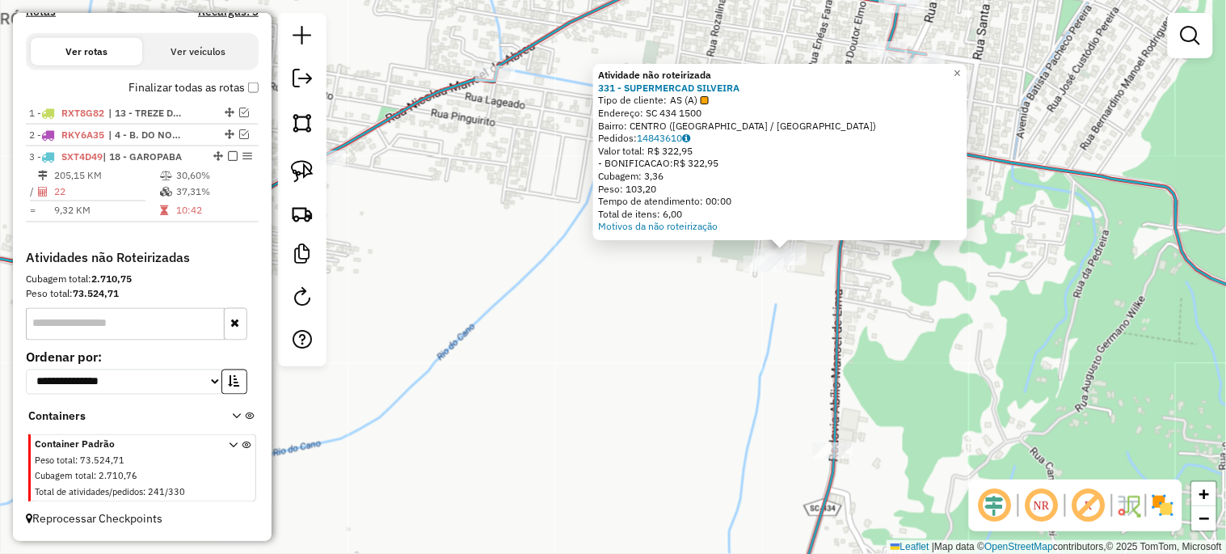
drag, startPoint x: 1040, startPoint y: 166, endPoint x: 884, endPoint y: 351, distance: 242.1
click at [884, 350] on icon at bounding box center [574, 210] width 1394 height 479
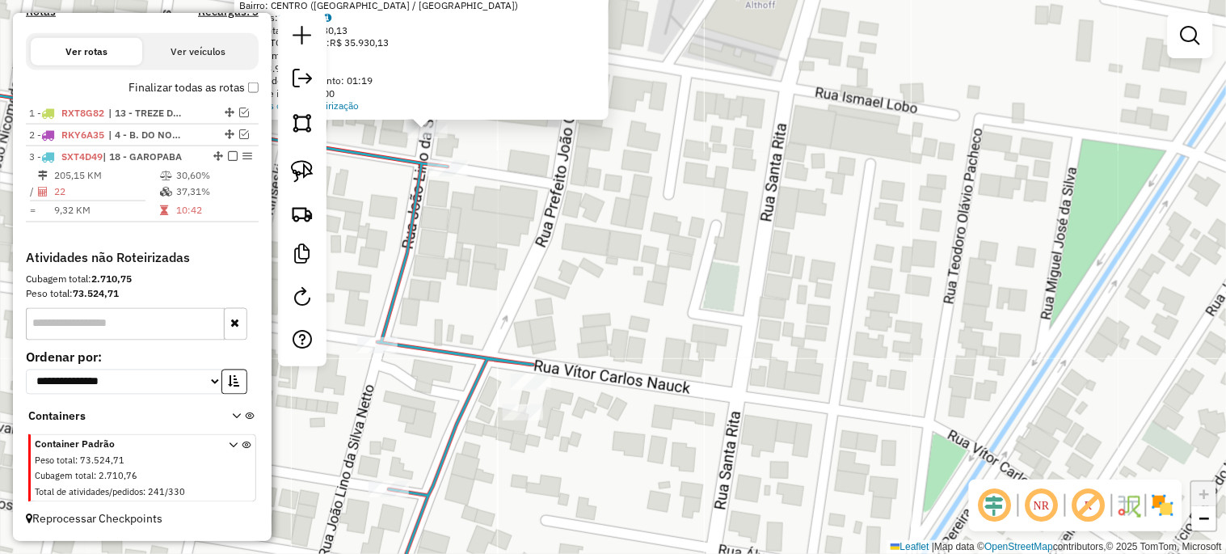
click at [671, 232] on div "Atividade não roteirizada 11519 - SUPERMERCAD SILVEIRA Tipo de cliente: AS (A) …" at bounding box center [613, 277] width 1226 height 554
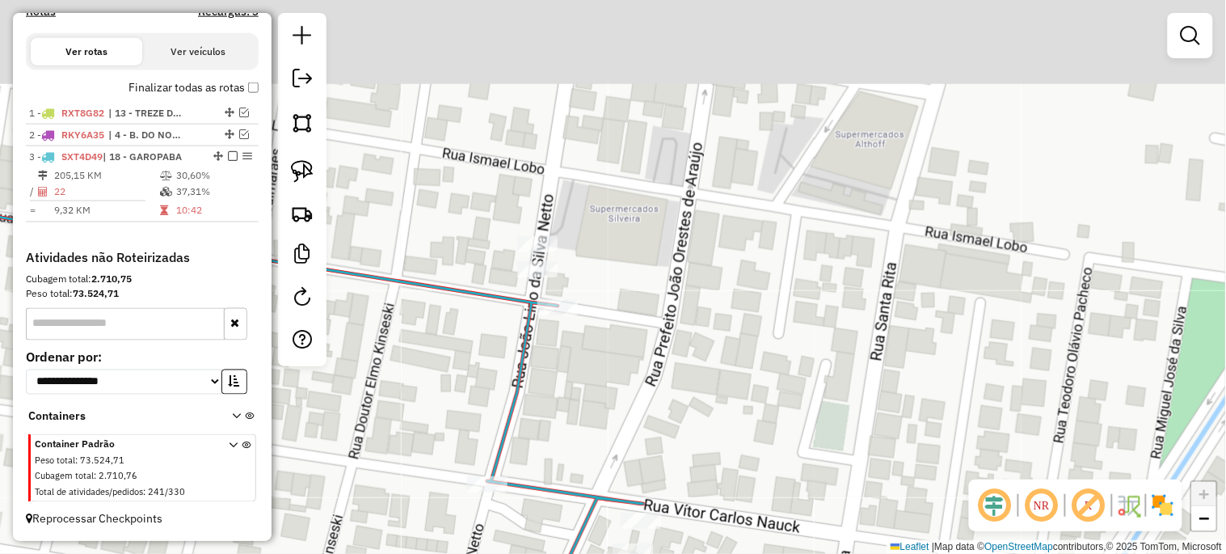
drag, startPoint x: 605, startPoint y: 251, endPoint x: 720, endPoint y: 368, distance: 164.0
click at [717, 389] on div "Janela de atendimento Grade de atendimento Capacidade Transportadoras Veículos …" at bounding box center [613, 277] width 1226 height 554
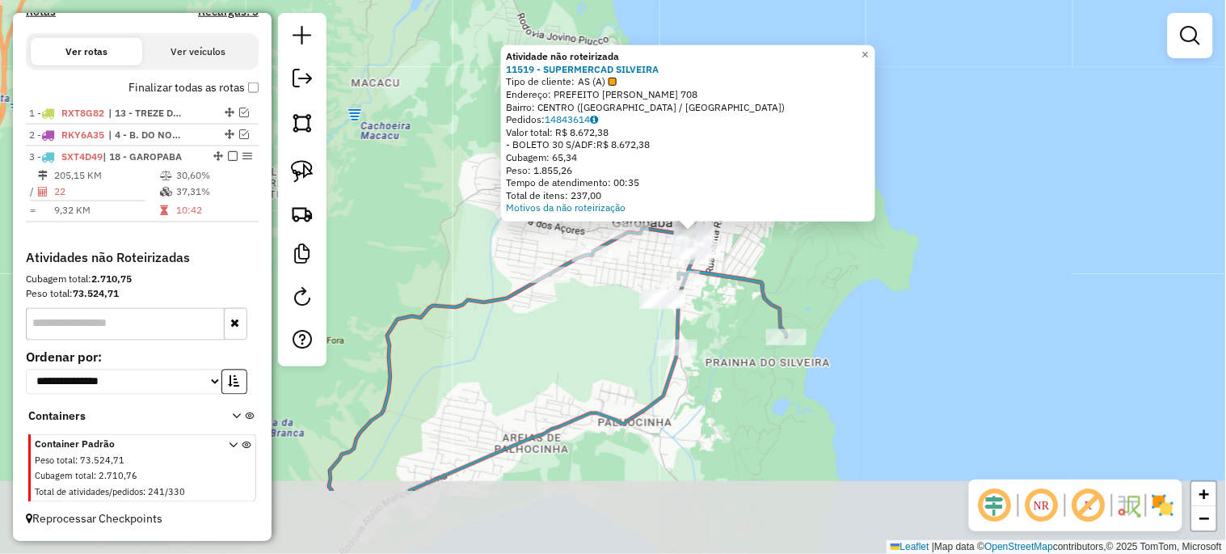
drag, startPoint x: 688, startPoint y: 447, endPoint x: 700, endPoint y: 323, distance: 124.3
click at [700, 326] on div "Atividade não roteirizada 11519 - SUPERMERCAD SILVEIRA Tipo de cliente: AS (A) …" at bounding box center [613, 277] width 1226 height 554
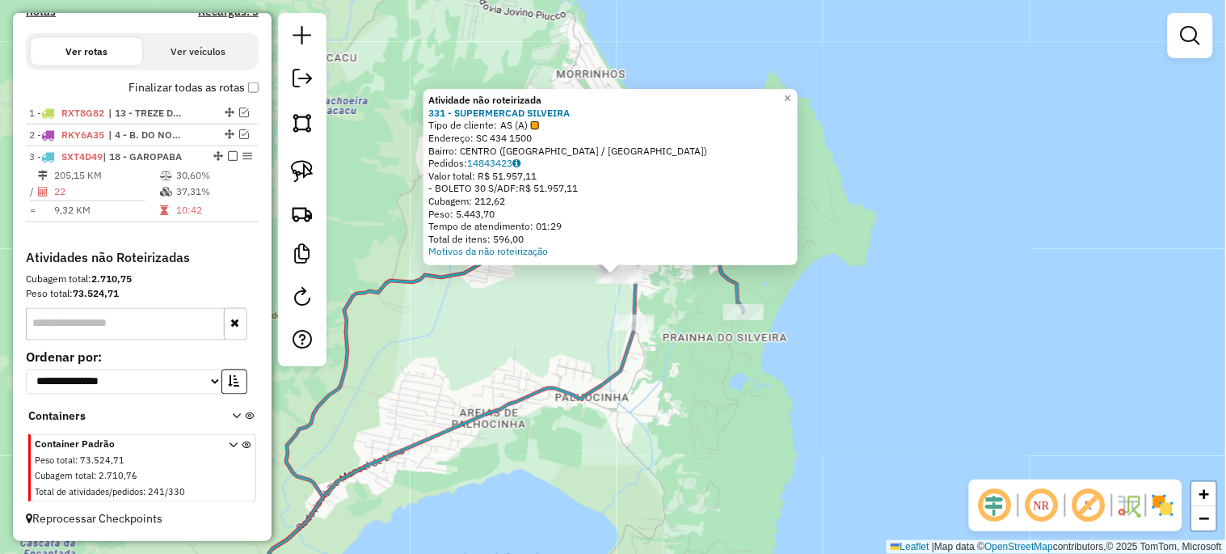
drag, startPoint x: 685, startPoint y: 394, endPoint x: 810, endPoint y: 205, distance: 226.4
click at [779, 229] on div "Atividade não roteirizada 331 - SUPERMERCAD SILVEIRA Tipo de cliente: AS (A) En…" at bounding box center [613, 277] width 1226 height 554
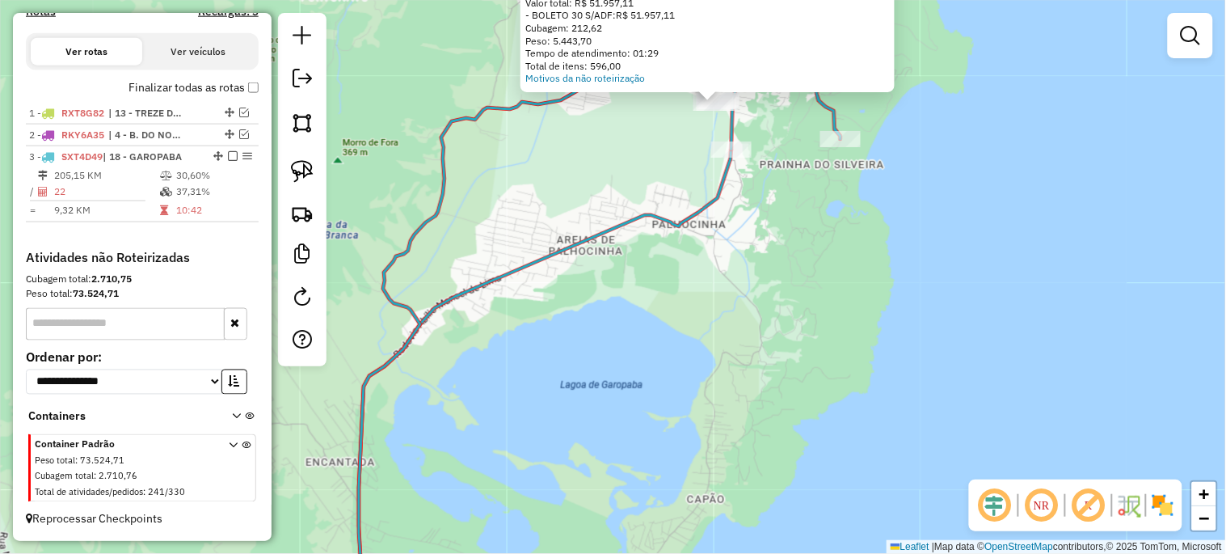
drag, startPoint x: 718, startPoint y: 440, endPoint x: 772, endPoint y: 241, distance: 206.1
click at [770, 243] on div "Atividade não roteirizada 331 - SUPERMERCAD SILVEIRA Tipo de cliente: AS (A) En…" at bounding box center [613, 277] width 1226 height 554
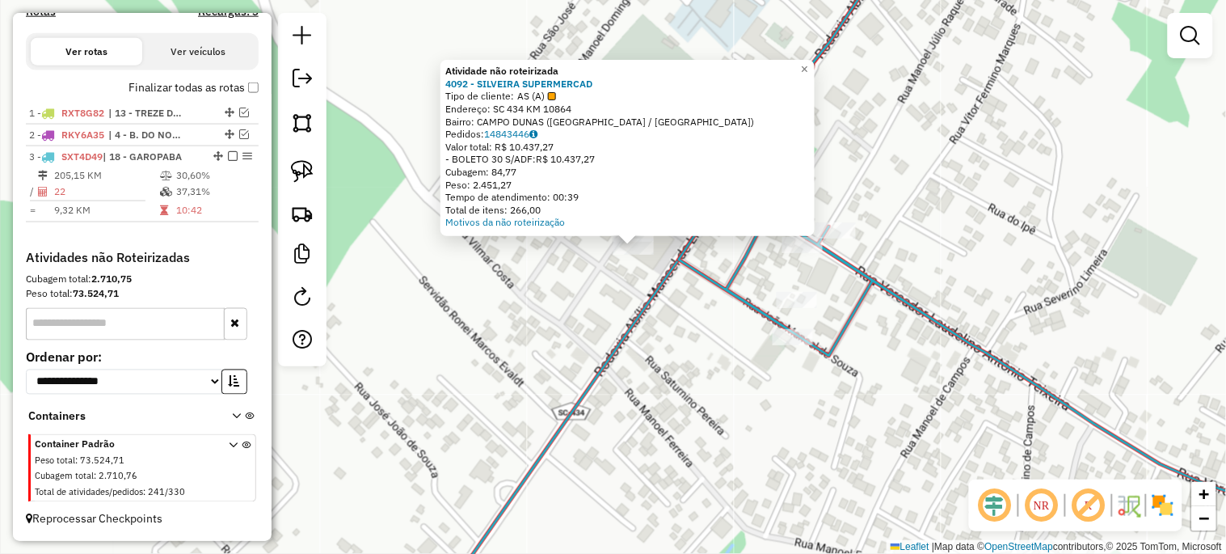
click at [636, 287] on div "Atividade não roteirizada 4092 - SILVEIRA SUPERMERCAD Tipo de cliente: AS (A) E…" at bounding box center [613, 277] width 1226 height 554
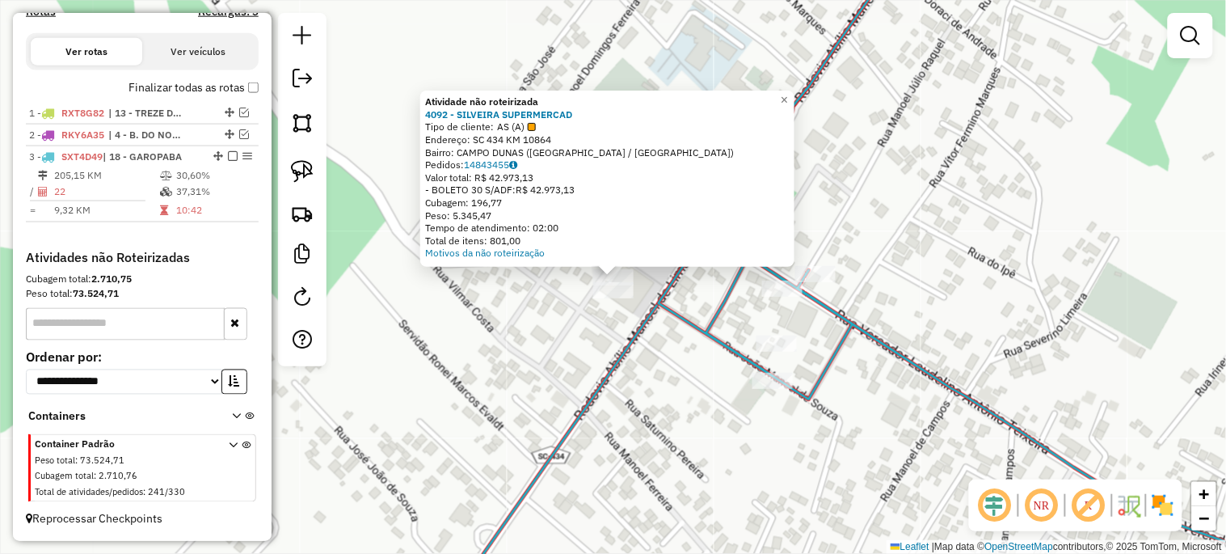
click at [605, 339] on div "Atividade não roteirizada 4092 - SILVEIRA SUPERMERCAD Tipo de cliente: AS (A) E…" at bounding box center [613, 277] width 1226 height 554
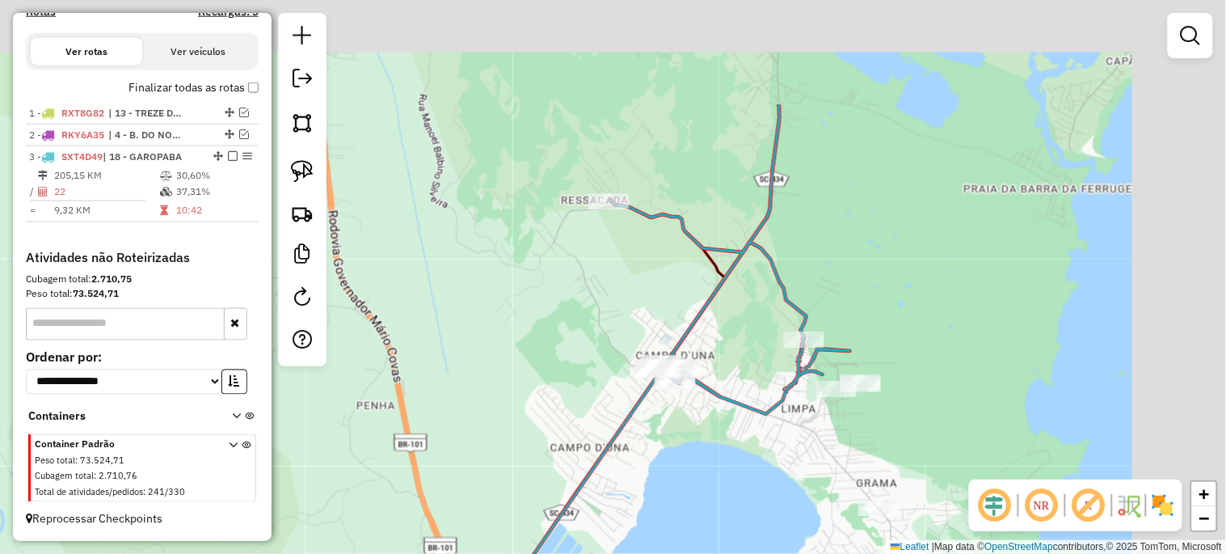
drag, startPoint x: 903, startPoint y: 176, endPoint x: 704, endPoint y: 358, distance: 269.5
click at [706, 356] on div "Janela de atendimento Grade de atendimento Capacidade Transportadoras Veículos …" at bounding box center [613, 277] width 1226 height 554
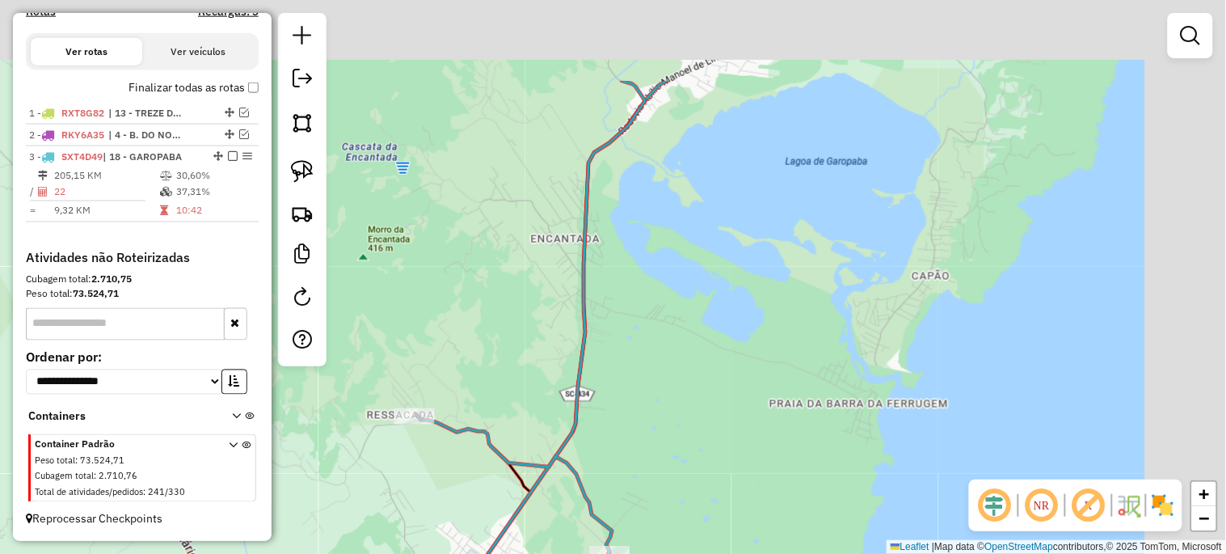
drag, startPoint x: 737, startPoint y: 386, endPoint x: 722, endPoint y: 383, distance: 15.5
click at [689, 445] on div "Rota 3 - Placa SXT4D49 25130 - KING S GAROPABA GAST Janela de atendimento Grade…" at bounding box center [613, 277] width 1226 height 554
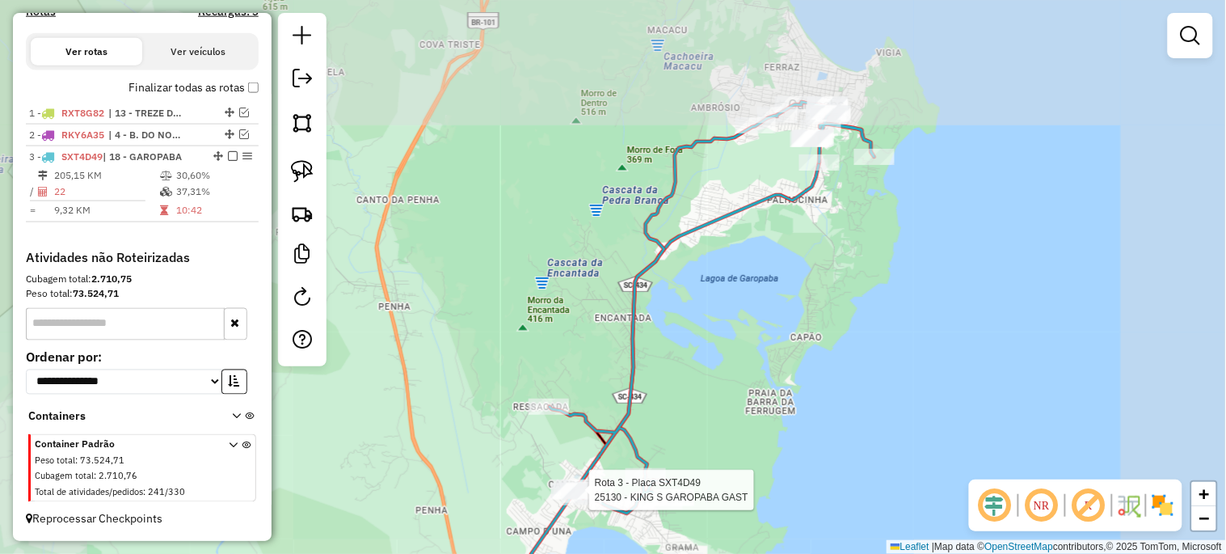
drag, startPoint x: 746, startPoint y: 316, endPoint x: 648, endPoint y: 445, distance: 161.5
click at [648, 445] on div "Rota 3 - Placa SXT4D49 25130 - KING S GAROPABA GAST Janela de atendimento Grade…" at bounding box center [613, 277] width 1226 height 554
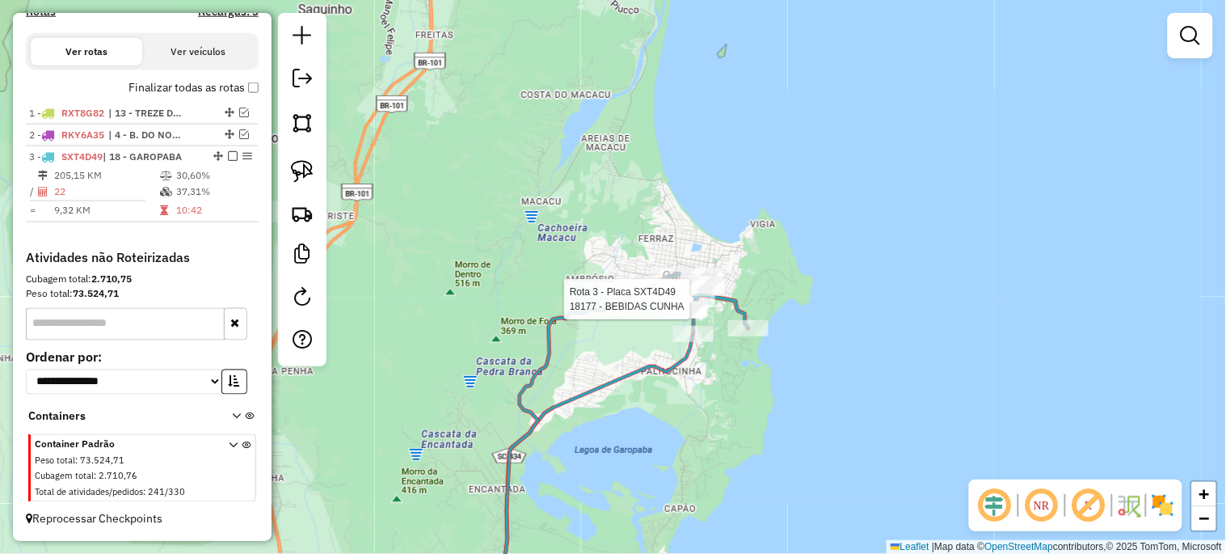
select select "*********"
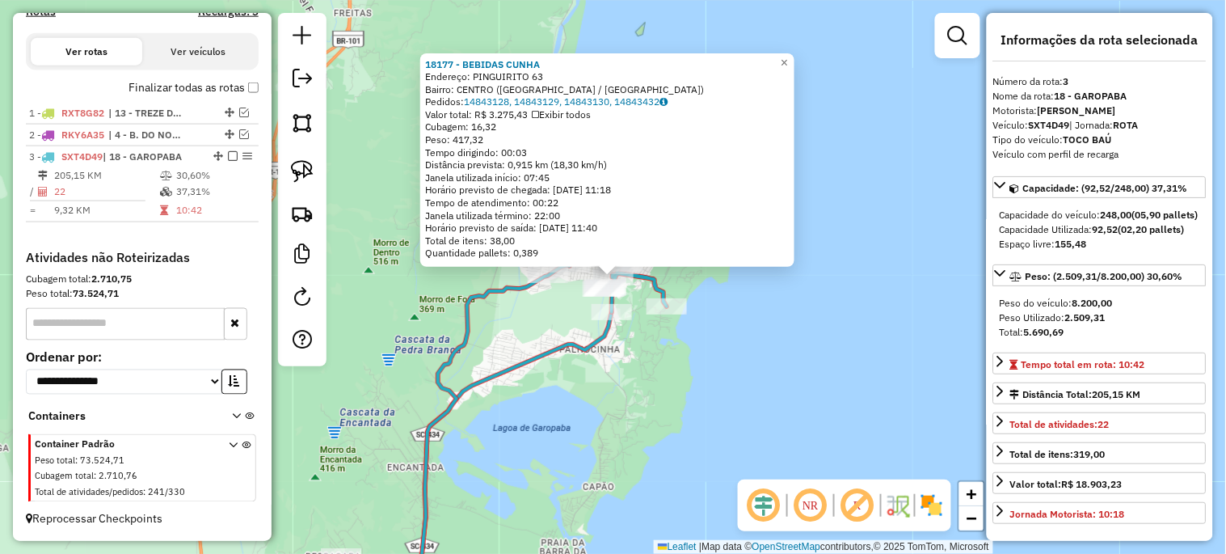
click at [634, 389] on div "18177 - BEBIDAS CUNHA Endereço: PINGUIRITO 63 Bairro: CENTRO (GAROPABA / SC) Pe…" at bounding box center [613, 277] width 1226 height 554
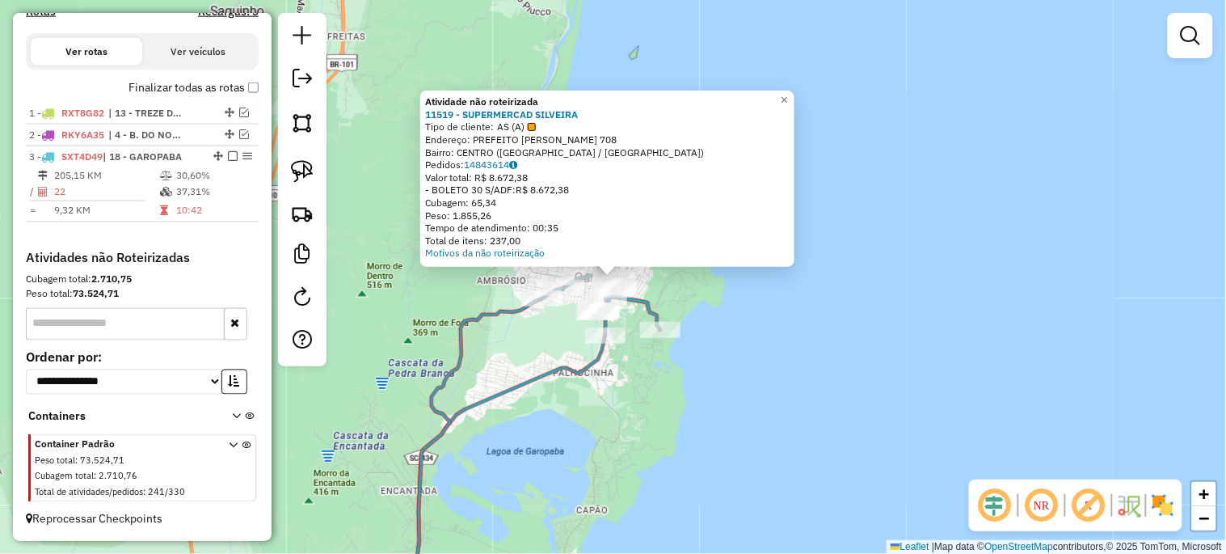
click at [704, 309] on div "Atividade não roteirizada 11519 - SUPERMERCAD SILVEIRA Tipo de cliente: AS (A) …" at bounding box center [613, 277] width 1226 height 554
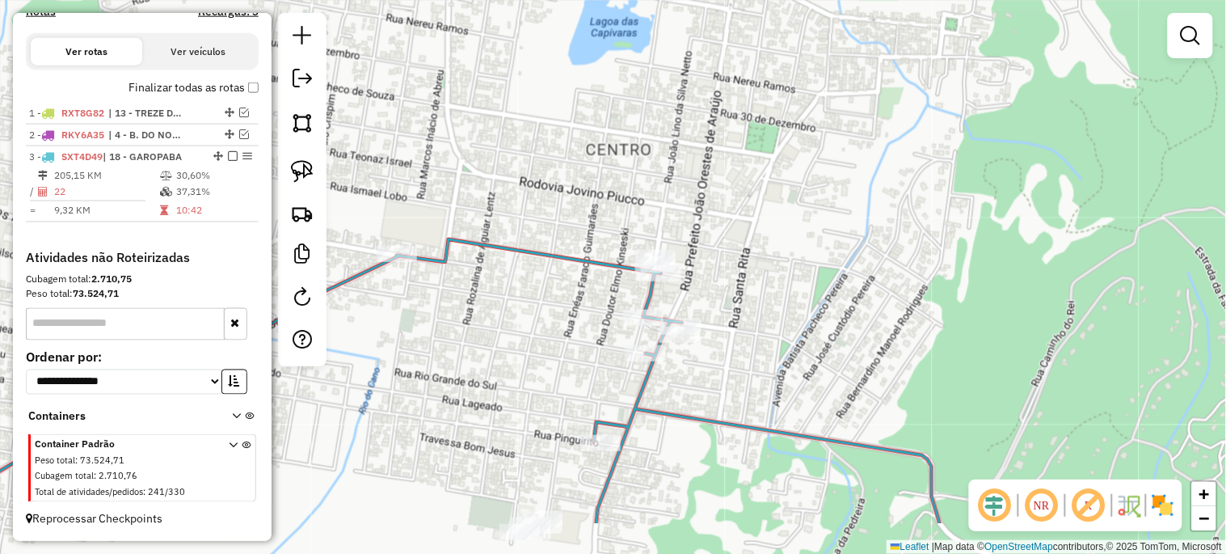
drag, startPoint x: 640, startPoint y: 313, endPoint x: 633, endPoint y: 226, distance: 86.8
click at [633, 226] on div "Janela de atendimento Grade de atendimento Capacidade Transportadoras Veículos …" at bounding box center [613, 277] width 1226 height 554
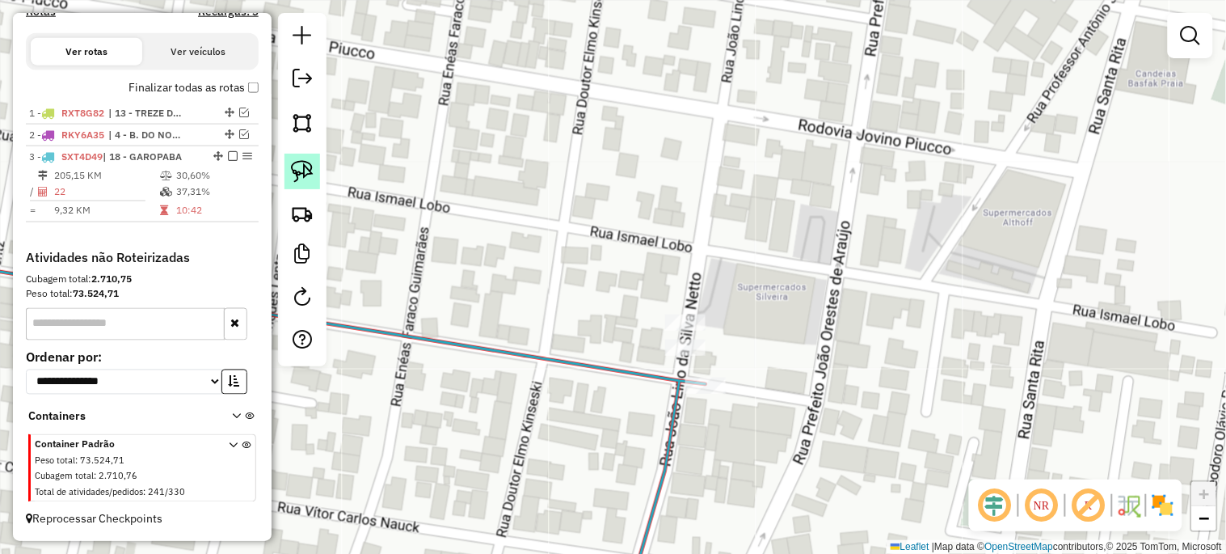
click at [296, 172] on img at bounding box center [302, 171] width 23 height 23
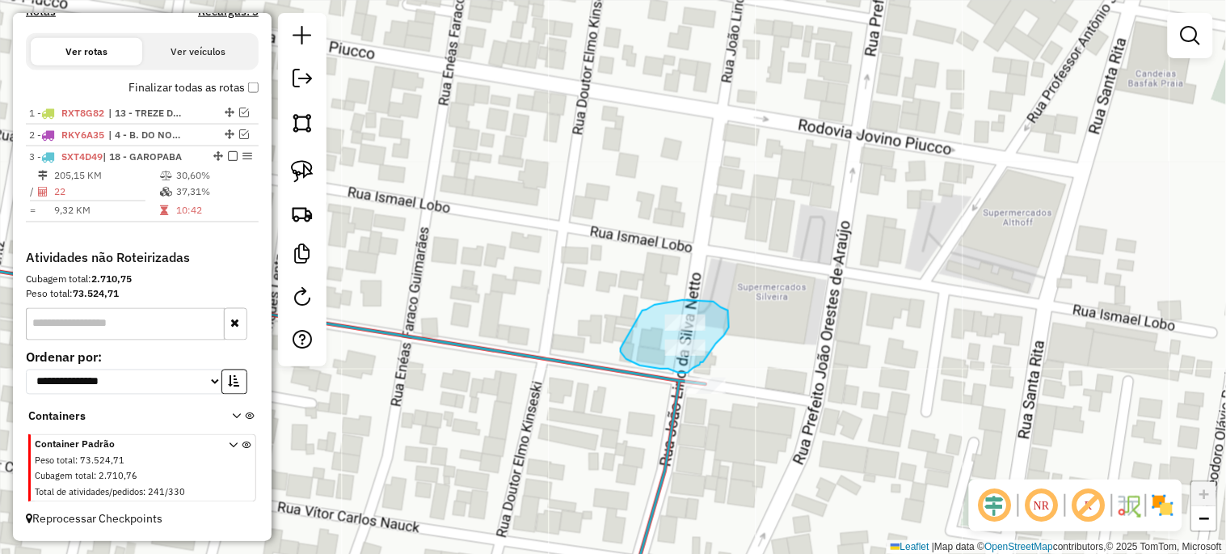
drag, startPoint x: 643, startPoint y: 310, endPoint x: 621, endPoint y: 348, distance: 43.8
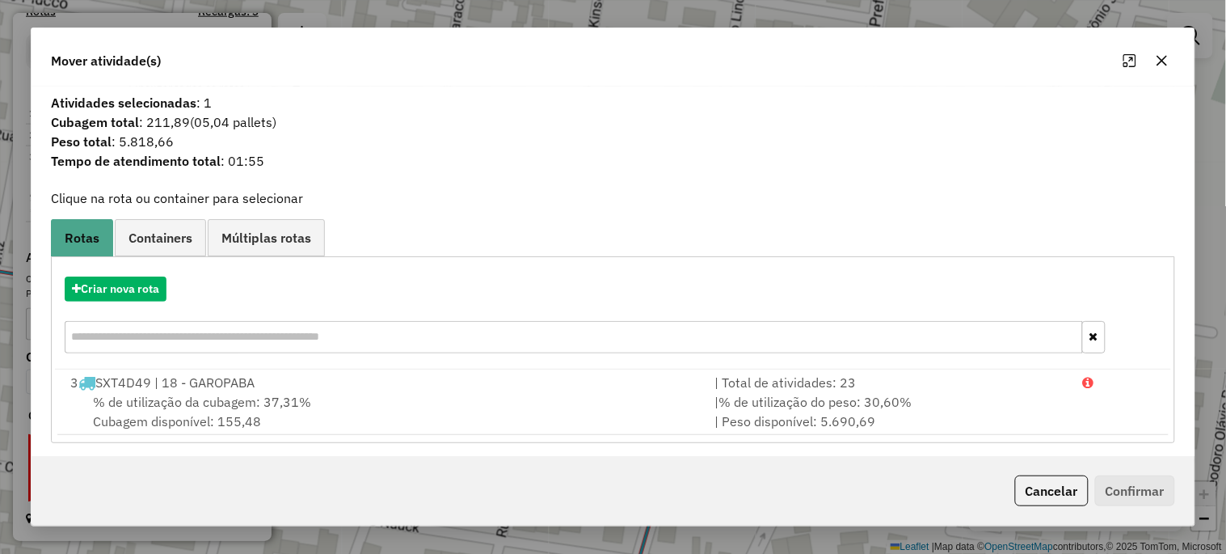
click at [1172, 65] on button "button" at bounding box center [1162, 61] width 26 height 26
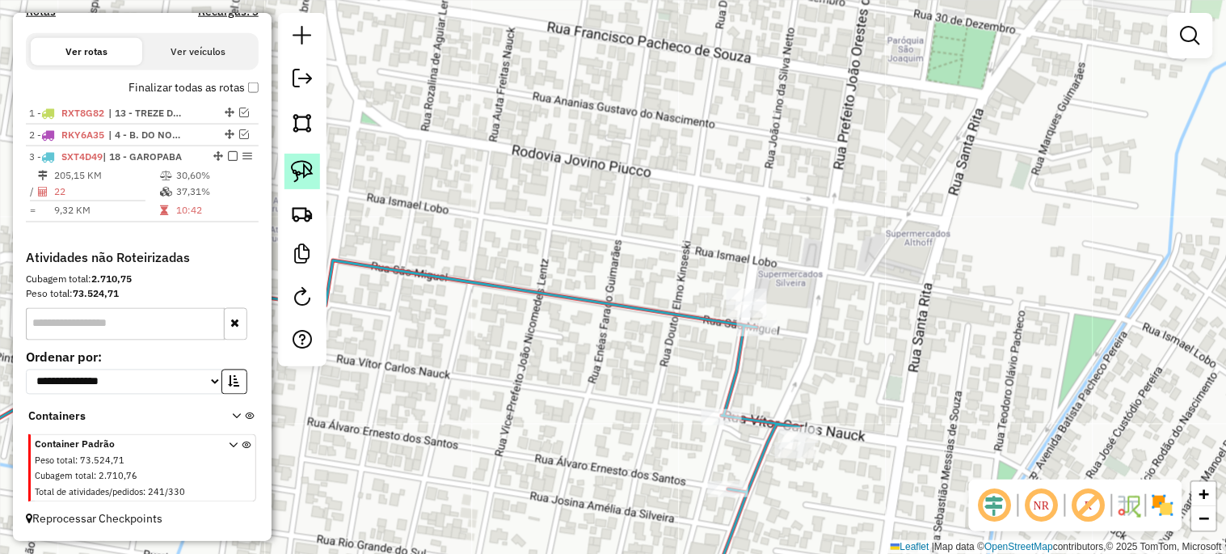
click at [316, 170] on link at bounding box center [303, 172] width 36 height 36
drag, startPoint x: 707, startPoint y: 289, endPoint x: 709, endPoint y: 326, distance: 37.2
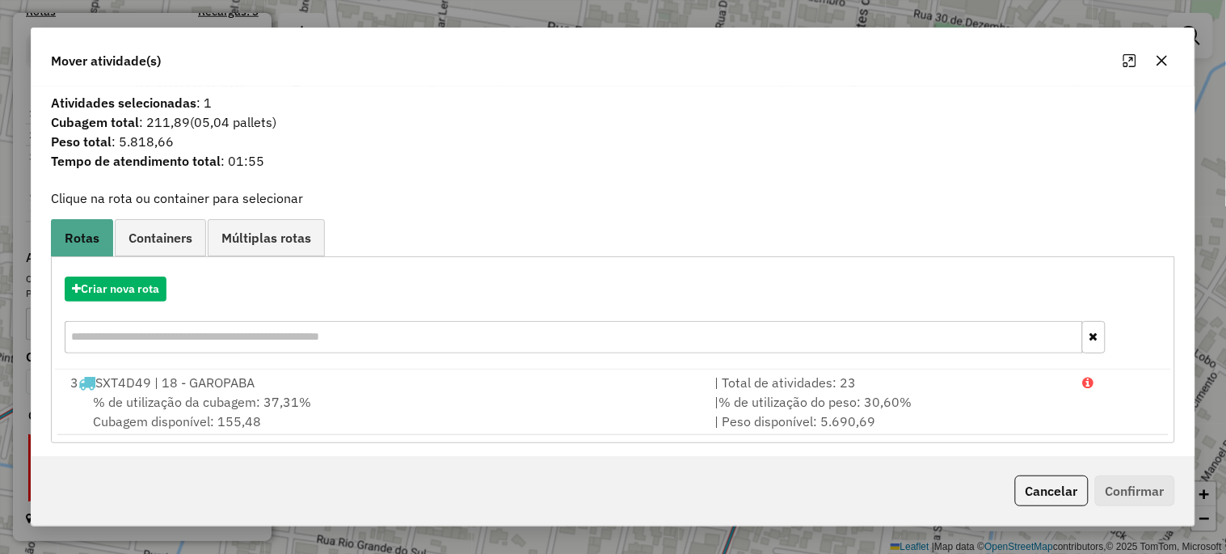
click at [1158, 61] on icon "button" at bounding box center [1162, 60] width 13 height 13
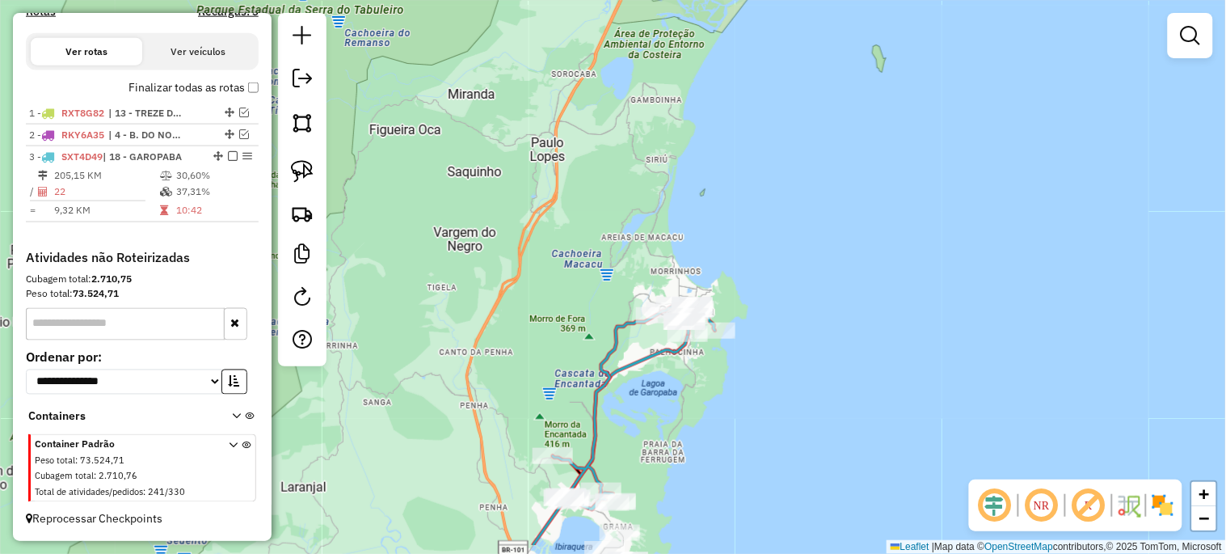
drag, startPoint x: 644, startPoint y: 446, endPoint x: 664, endPoint y: 373, distance: 75.5
click at [664, 377] on div "Janela de atendimento Grade de atendimento Capacidade Transportadoras Veículos …" at bounding box center [613, 277] width 1226 height 554
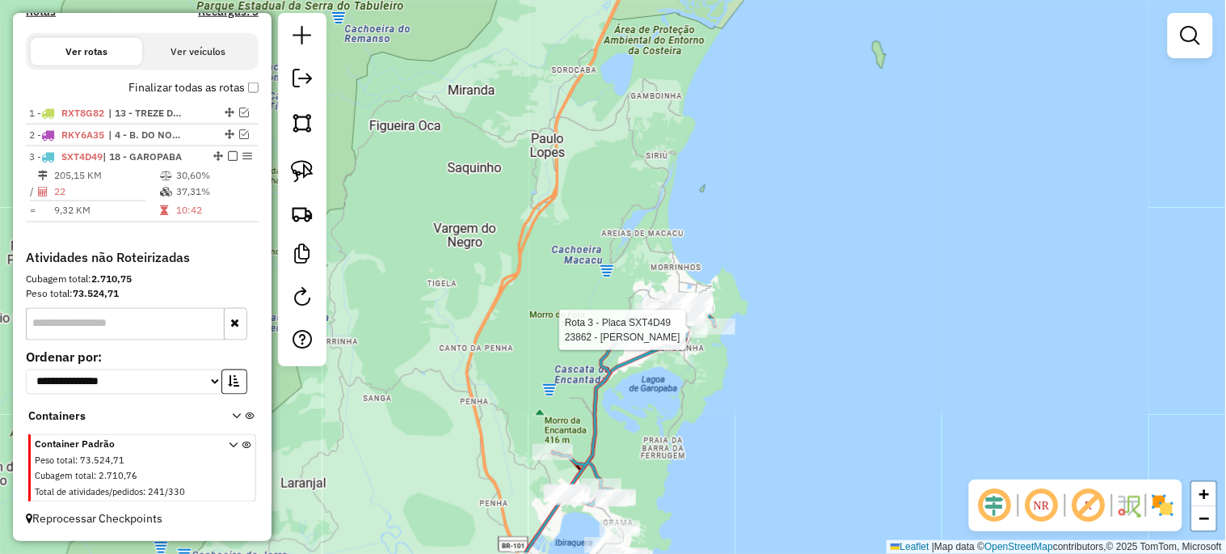
select select "*********"
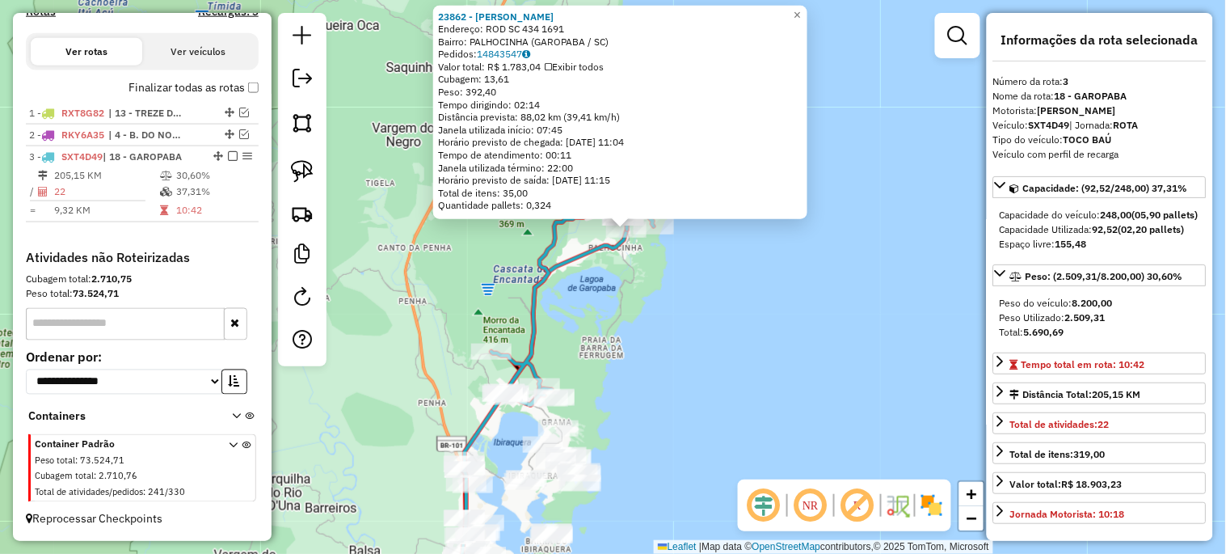
drag, startPoint x: 679, startPoint y: 398, endPoint x: 657, endPoint y: 343, distance: 59.1
click at [691, 349] on div "23862 - BRASA GAUCHA Endereço: ROD SC 434 1691 Bairro: PALHOCINHA (GAROPABA / S…" at bounding box center [613, 277] width 1226 height 554
click at [635, 265] on div "23862 - BRASA GAUCHA Endereço: ROD SC 434 1691 Bairro: PALHOCINHA (GAROPABA / S…" at bounding box center [613, 277] width 1226 height 554
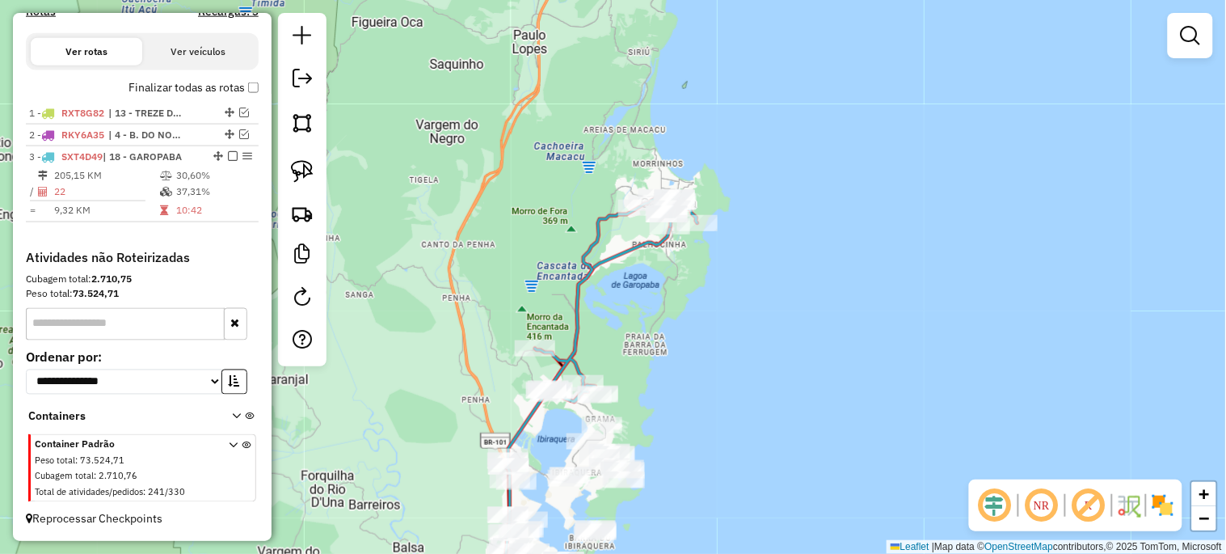
drag, startPoint x: 564, startPoint y: 361, endPoint x: 605, endPoint y: 381, distance: 44.8
click at [605, 381] on div "Janela de atendimento Grade de atendimento Capacidade Transportadoras Veículos …" at bounding box center [613, 277] width 1226 height 554
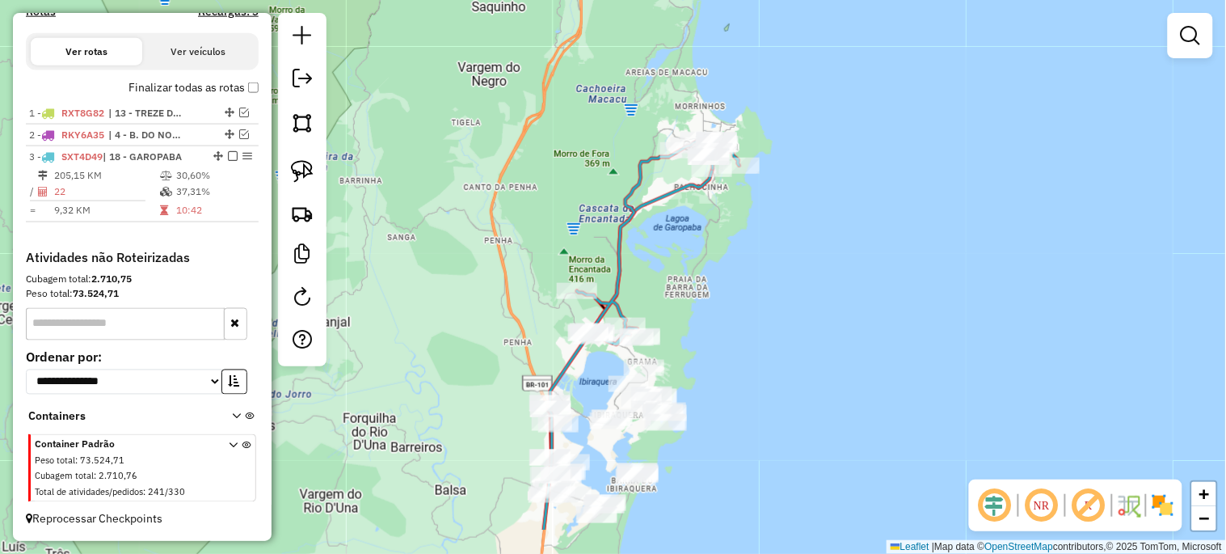
drag, startPoint x: 639, startPoint y: 356, endPoint x: 697, endPoint y: 240, distance: 129.1
click at [699, 237] on div "Janela de atendimento Grade de atendimento Capacidade Transportadoras Veículos …" at bounding box center [613, 277] width 1226 height 554
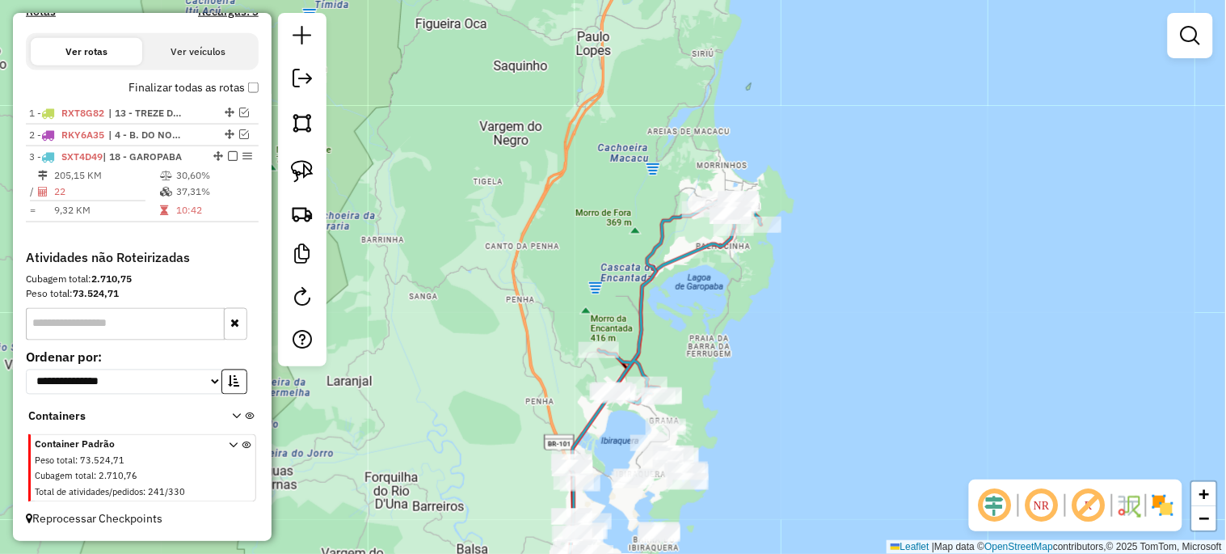
drag, startPoint x: 698, startPoint y: 200, endPoint x: 697, endPoint y: 310, distance: 109.1
click at [697, 310] on div "Janela de atendimento Grade de atendimento Capacidade Transportadoras Veículos …" at bounding box center [613, 277] width 1226 height 554
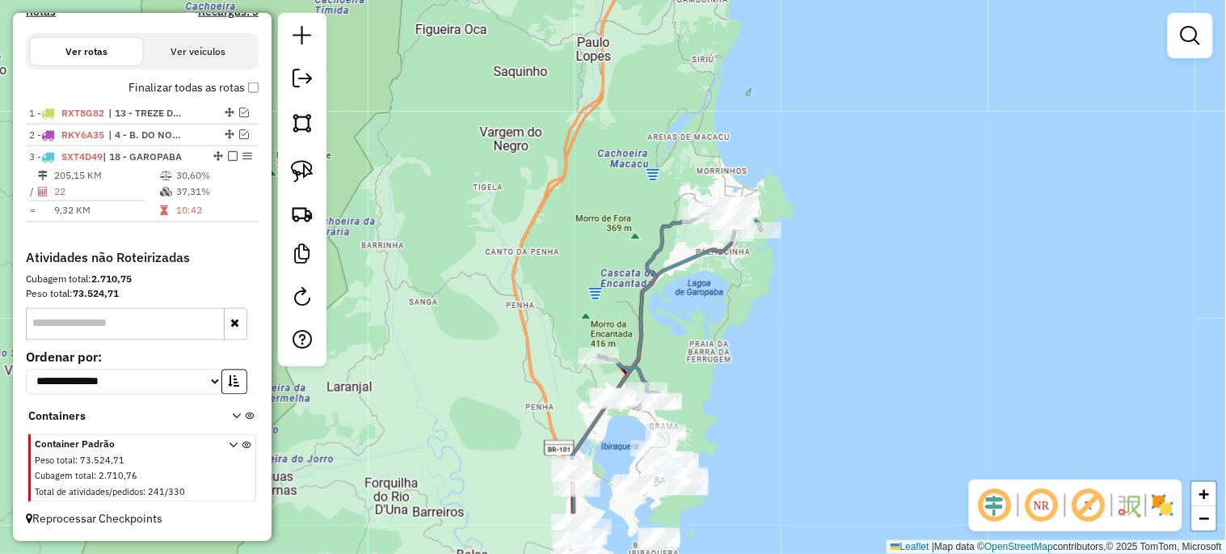
click at [711, 339] on div "Janela de atendimento Grade de atendimento Capacidade Transportadoras Veículos …" at bounding box center [613, 277] width 1226 height 554
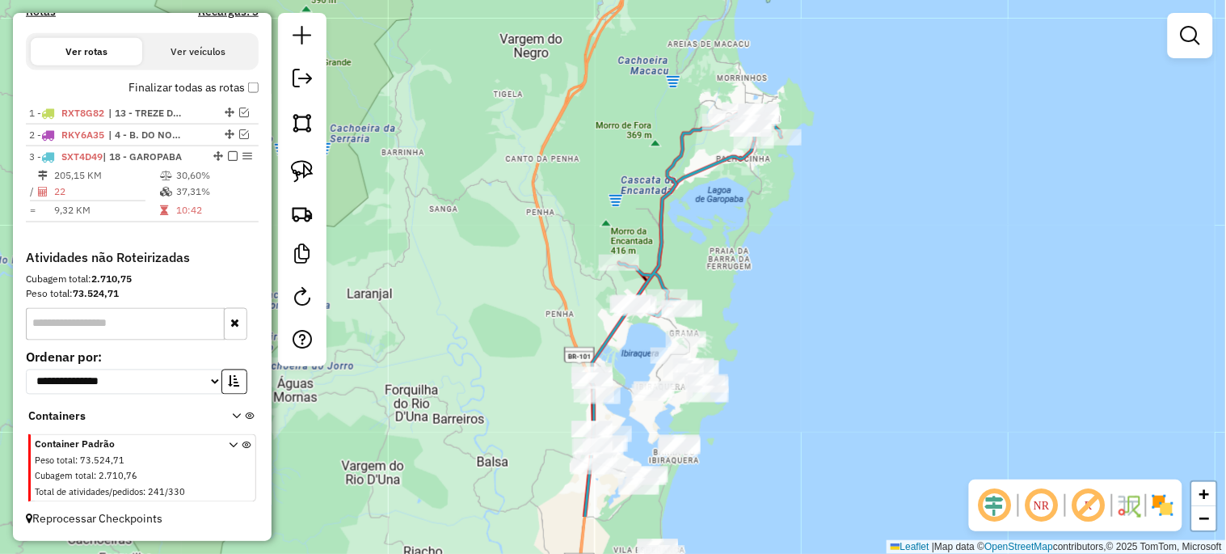
drag, startPoint x: 690, startPoint y: 353, endPoint x: 732, endPoint y: 222, distance: 137.5
click at [732, 222] on div "Janela de atendimento Grade de atendimento Capacidade Transportadoras Veículos …" at bounding box center [613, 277] width 1226 height 554
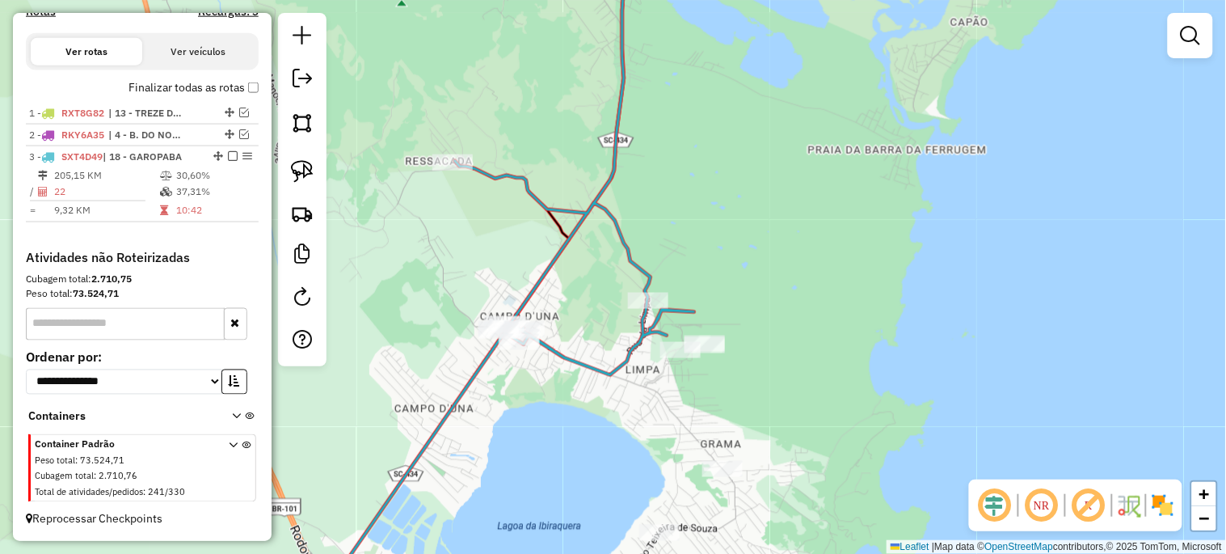
drag, startPoint x: 704, startPoint y: 251, endPoint x: 745, endPoint y: 276, distance: 48.7
click at [744, 276] on div "Janela de atendimento Grade de atendimento Capacidade Transportadoras Veículos …" at bounding box center [613, 277] width 1226 height 554
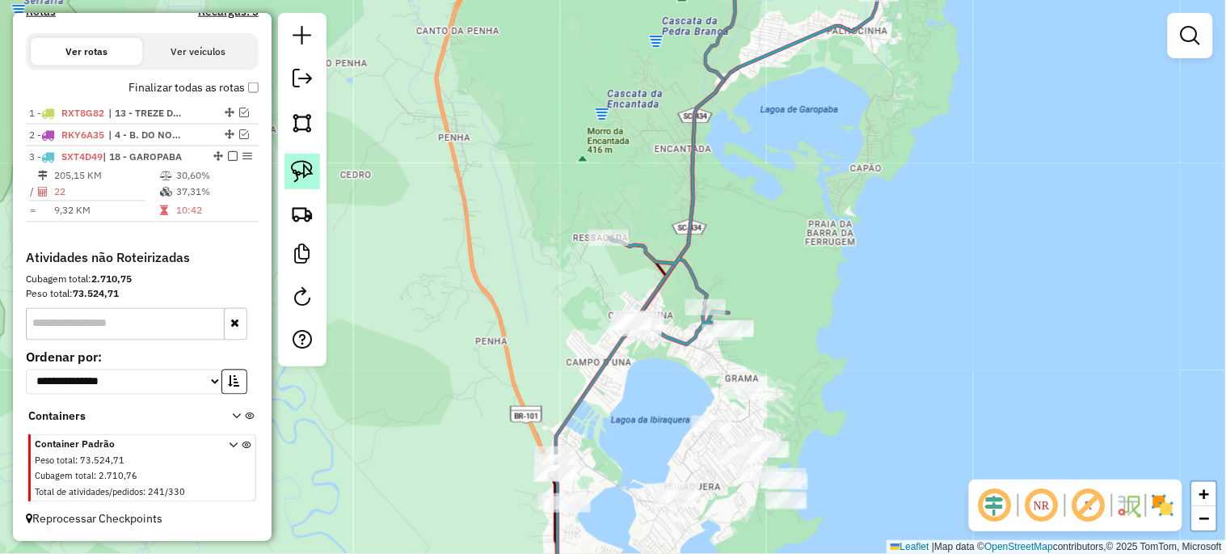
click at [305, 181] on img at bounding box center [302, 171] width 23 height 23
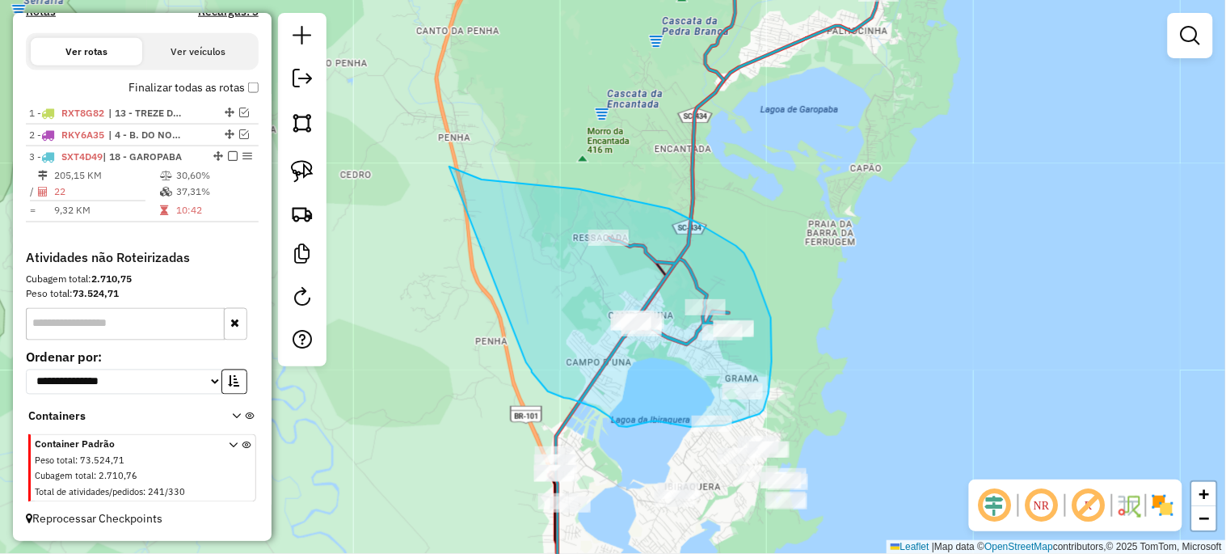
drag, startPoint x: 453, startPoint y: 167, endPoint x: 526, endPoint y: 362, distance: 208.2
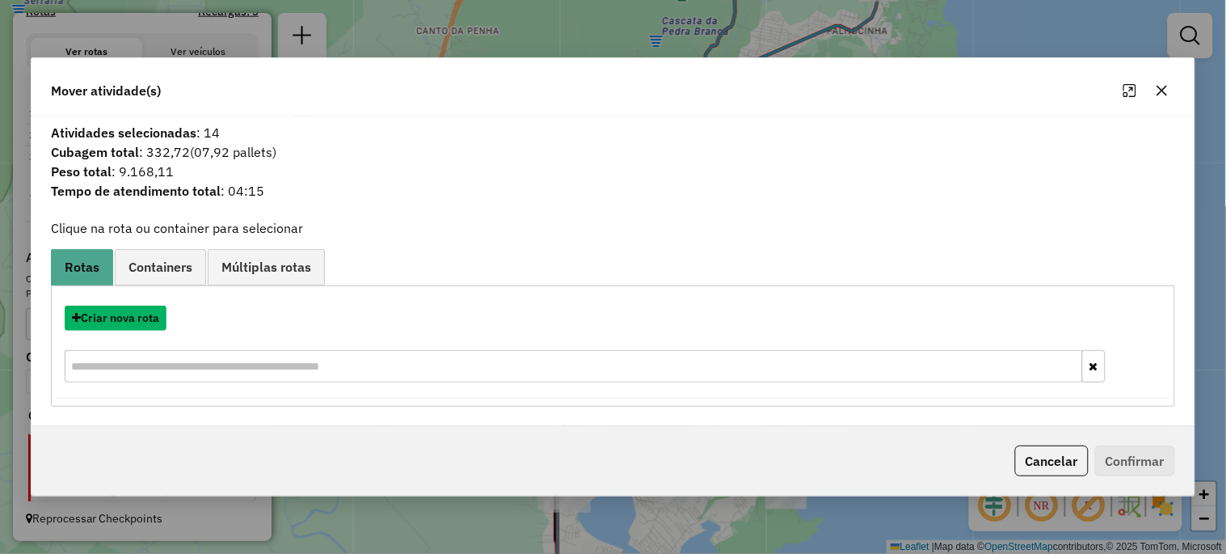
click at [116, 323] on button "Criar nova rota" at bounding box center [116, 318] width 102 height 25
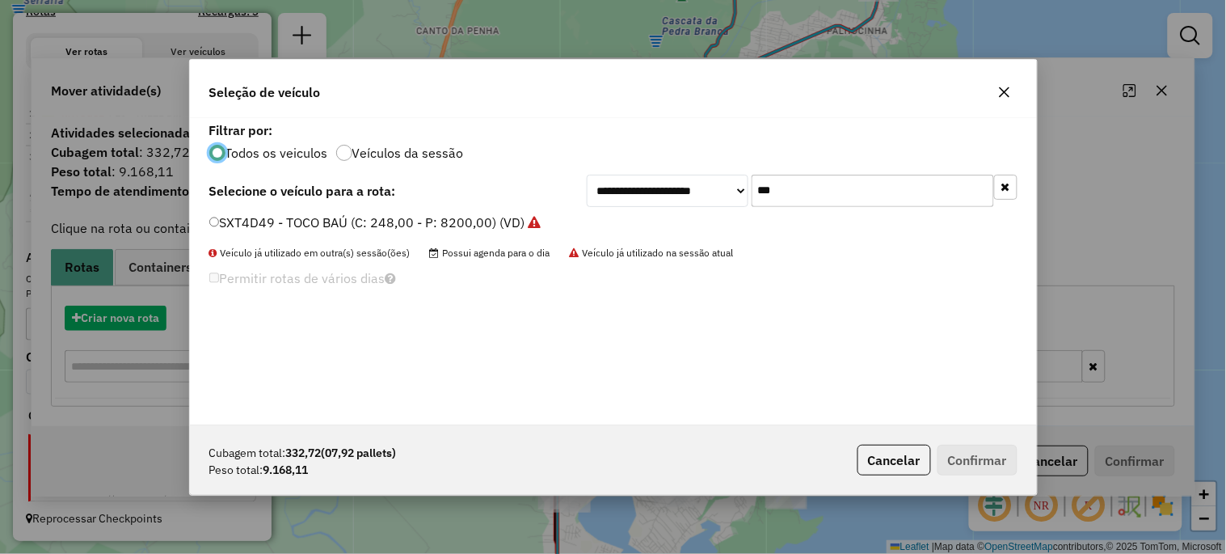
scroll to position [9, 4]
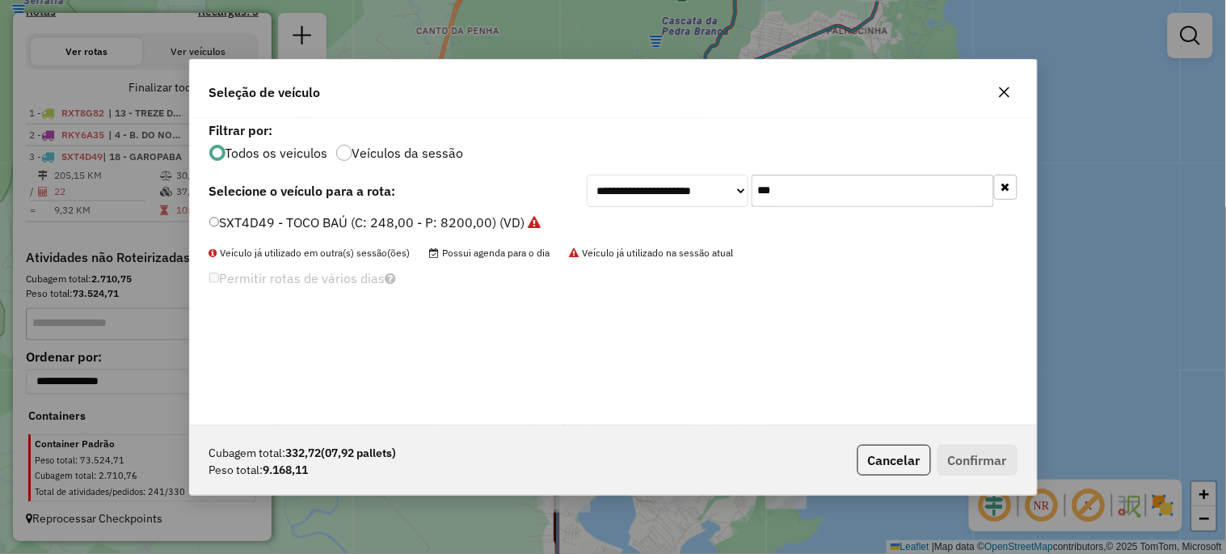
click at [786, 198] on input "***" at bounding box center [873, 191] width 242 height 32
click at [786, 197] on input "***" at bounding box center [873, 191] width 242 height 32
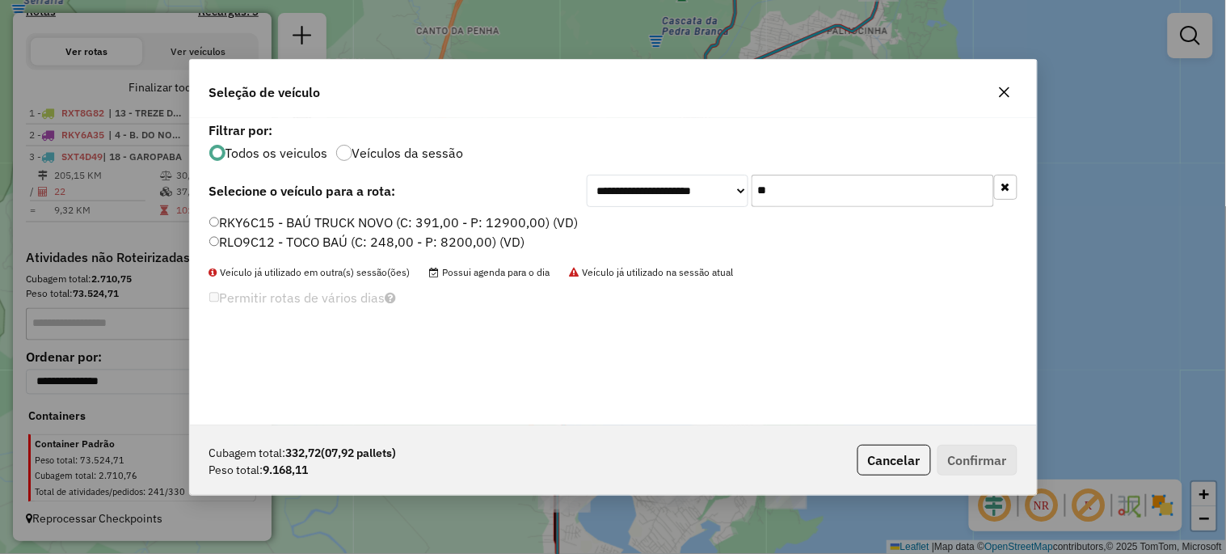
type input "**"
drag, startPoint x: 278, startPoint y: 221, endPoint x: 508, endPoint y: 276, distance: 235.9
click at [278, 221] on label "RKY6C15 - BAÚ TRUCK NOVO (C: 391,00 - P: 12900,00) (VD)" at bounding box center [393, 222] width 369 height 19
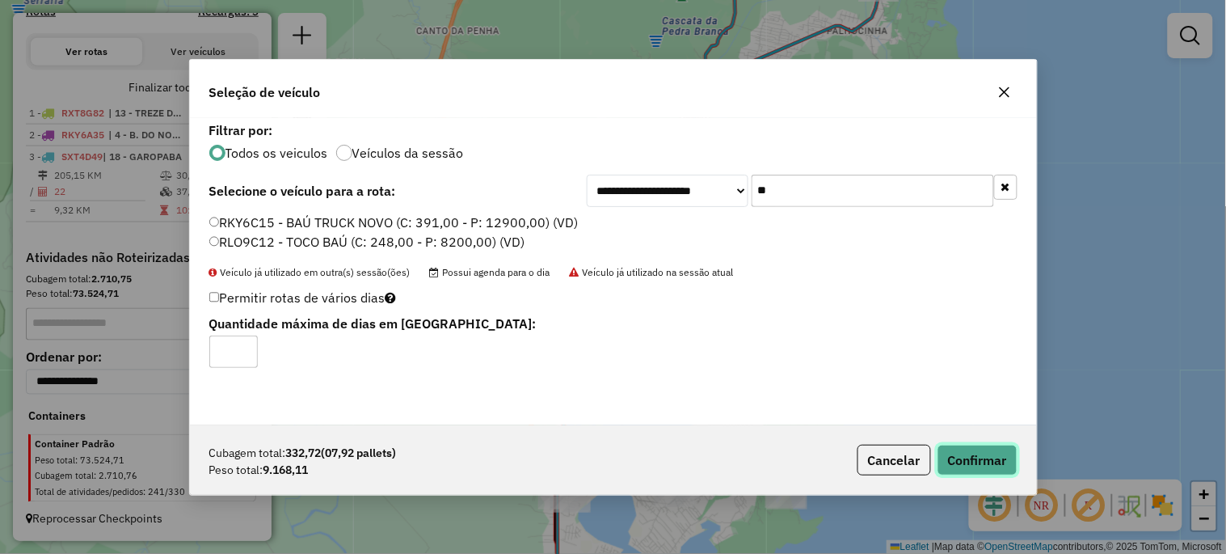
click at [989, 467] on button "Confirmar" at bounding box center [978, 460] width 80 height 31
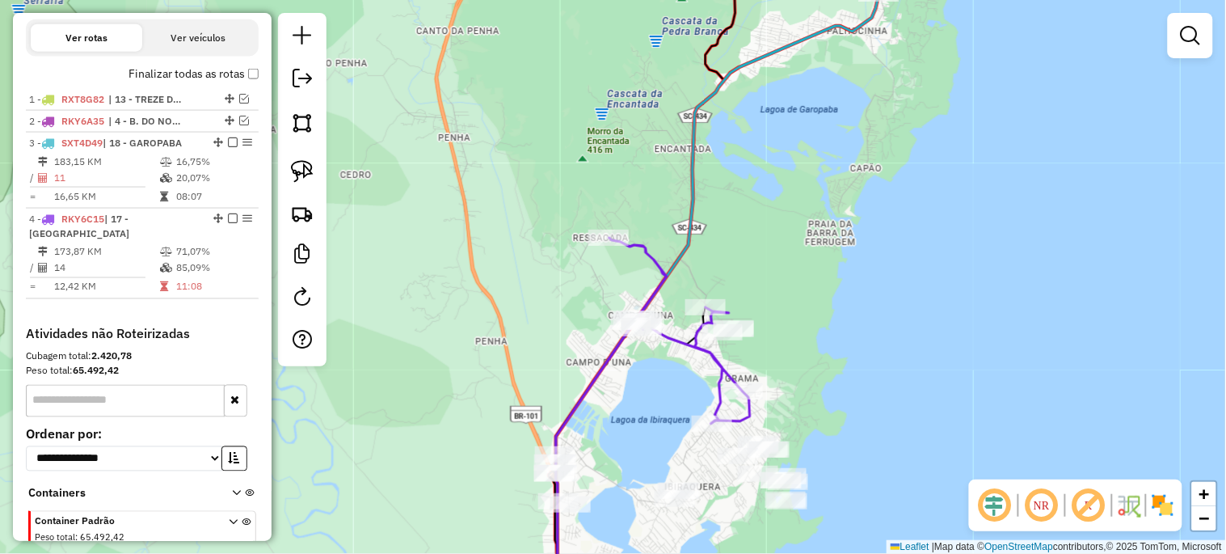
drag, startPoint x: 876, startPoint y: 247, endPoint x: 834, endPoint y: 361, distance: 121.5
click at [834, 365] on div "Janela de atendimento Grade de atendimento Capacidade Transportadoras Veículos …" at bounding box center [613, 277] width 1226 height 554
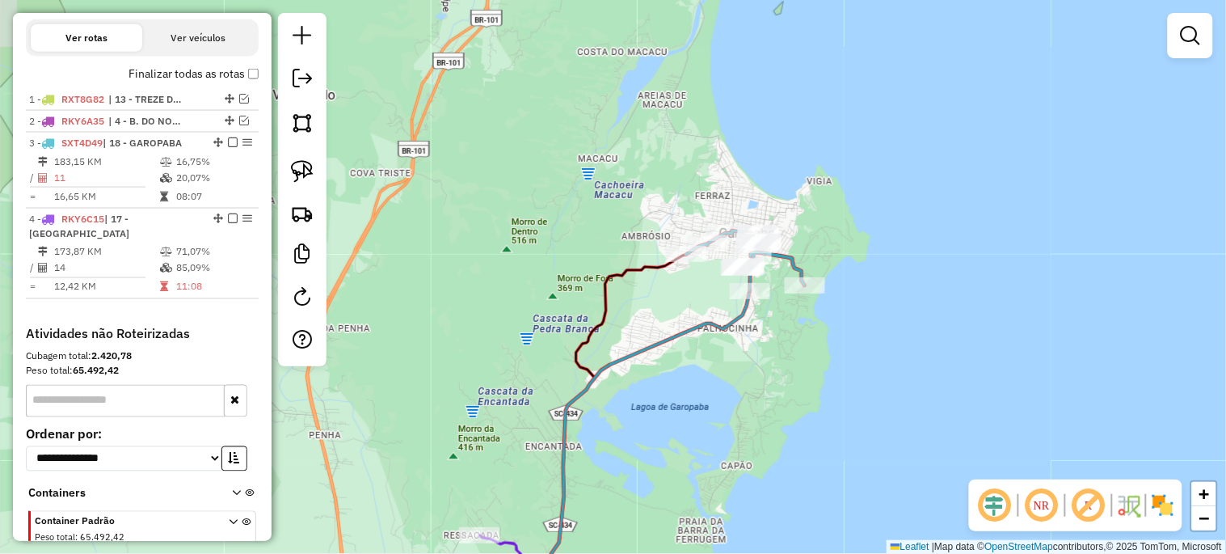
drag, startPoint x: 814, startPoint y: 333, endPoint x: 781, endPoint y: 360, distance: 42.5
click at [782, 365] on div "Janela de atendimento Grade de atendimento Capacidade Transportadoras Veículos …" at bounding box center [613, 277] width 1226 height 554
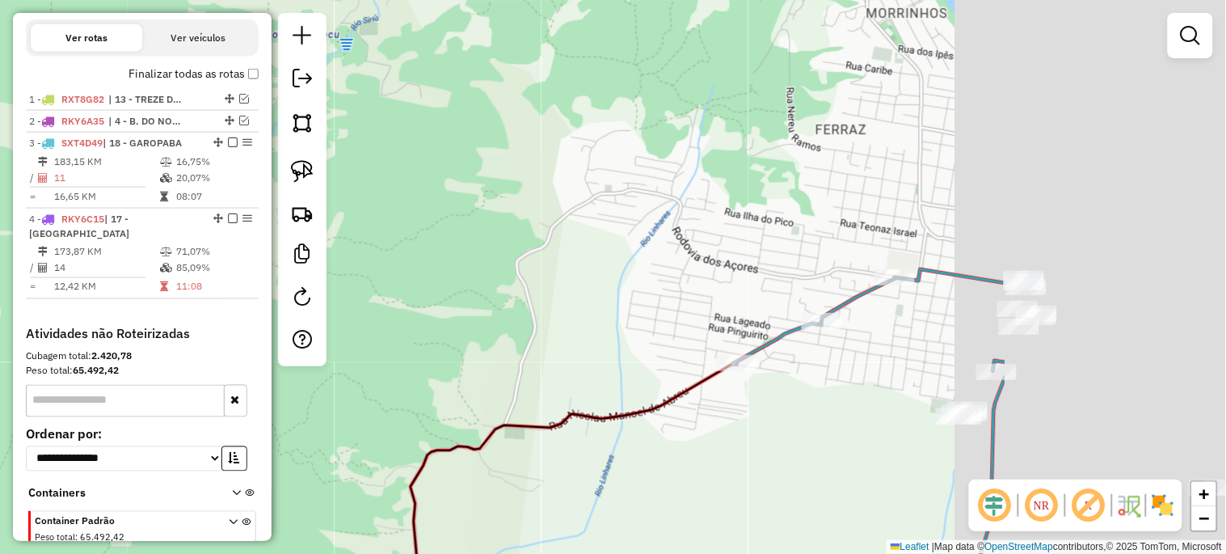
drag, startPoint x: 838, startPoint y: 227, endPoint x: 386, endPoint y: 213, distance: 452.1
click at [378, 211] on div "Janela de atendimento Grade de atendimento Capacidade Transportadoras Veículos …" at bounding box center [613, 277] width 1226 height 554
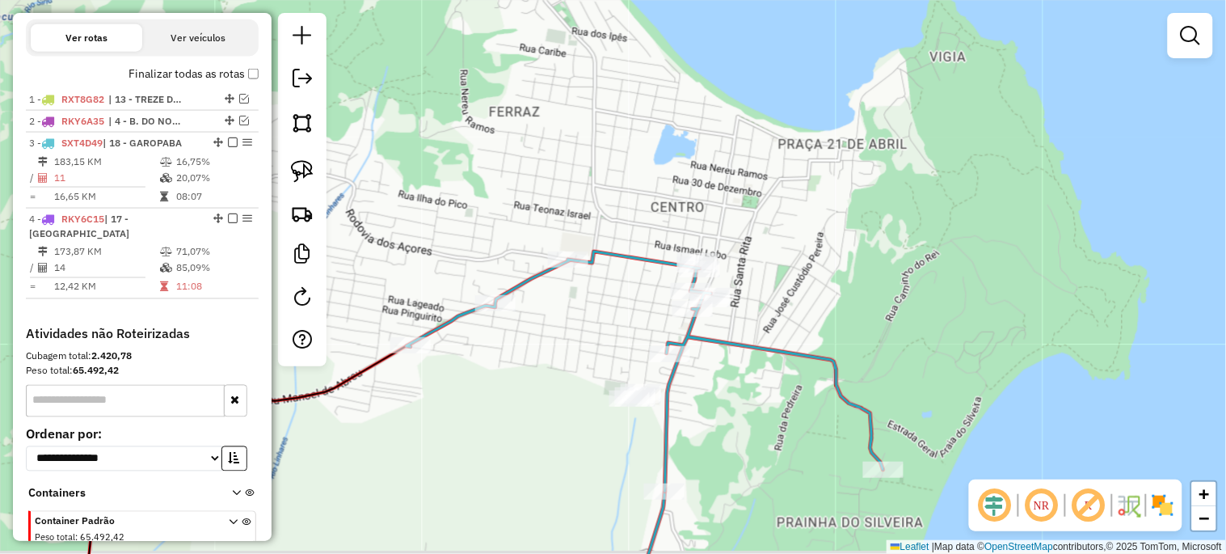
drag, startPoint x: 773, startPoint y: 265, endPoint x: 568, endPoint y: 207, distance: 212.6
click at [568, 207] on div "Janela de atendimento Grade de atendimento Capacidade Transportadoras Veículos …" at bounding box center [613, 277] width 1226 height 554
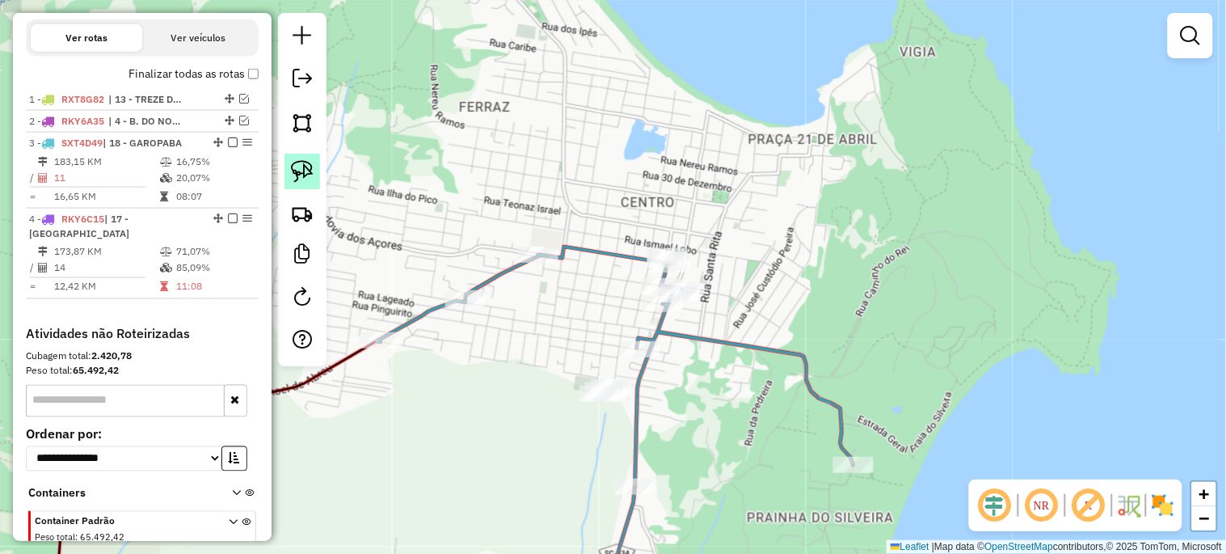
click at [296, 178] on img at bounding box center [302, 171] width 23 height 23
drag, startPoint x: 593, startPoint y: 229, endPoint x: 632, endPoint y: 270, distance: 57.2
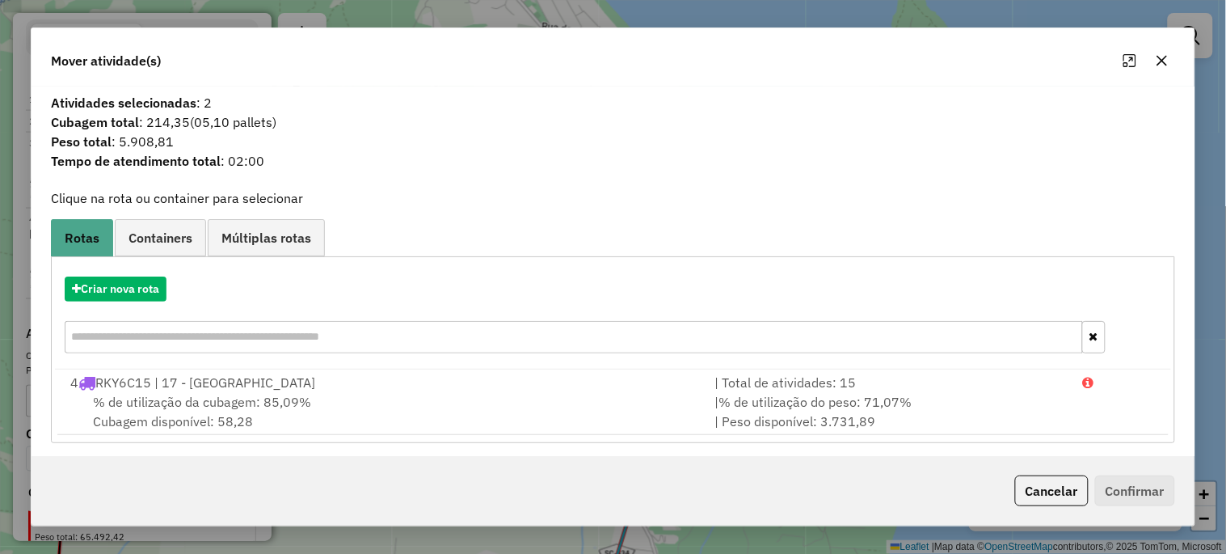
click at [1182, 60] on div "Mover atividade(s)" at bounding box center [613, 57] width 1163 height 58
click at [1165, 70] on button "button" at bounding box center [1162, 61] width 26 height 26
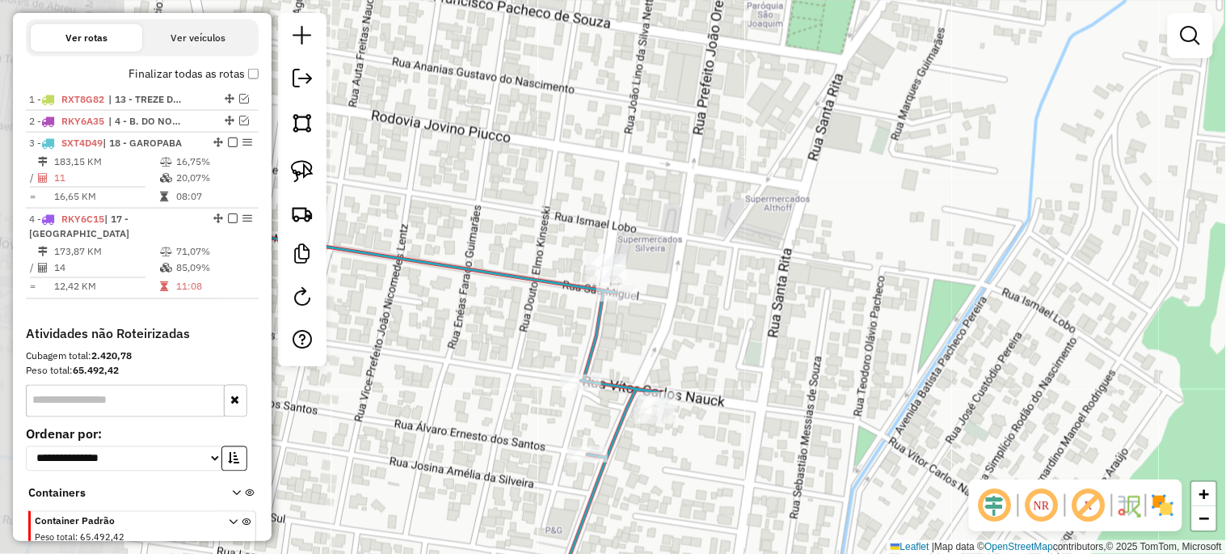
drag, startPoint x: 550, startPoint y: 243, endPoint x: 778, endPoint y: 296, distance: 233.9
click at [778, 296] on div "Janela de atendimento Grade de atendimento Capacidade Transportadoras Veículos …" at bounding box center [613, 277] width 1226 height 554
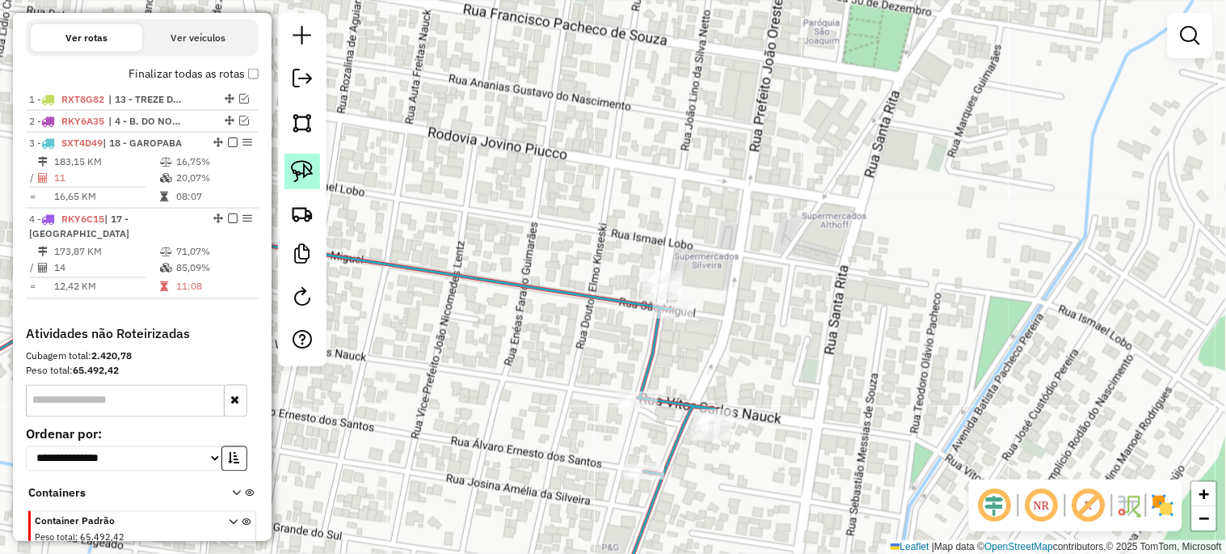
click at [307, 167] on img at bounding box center [302, 171] width 23 height 23
drag, startPoint x: 614, startPoint y: 259, endPoint x: 617, endPoint y: 304, distance: 45.3
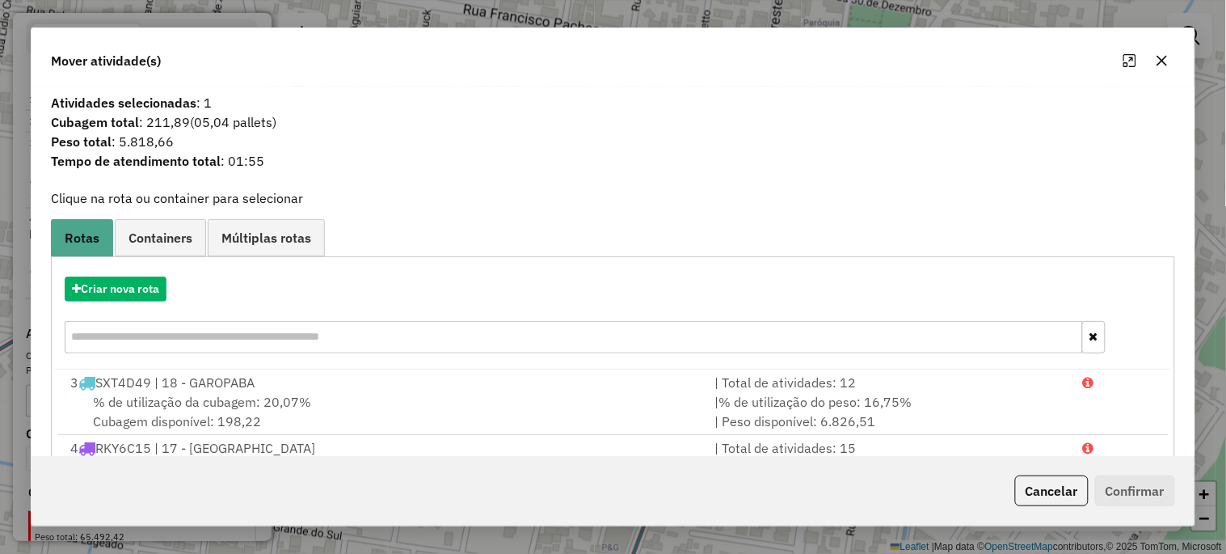
click at [272, 406] on span "% de utilização da cubagem: 20,07%" at bounding box center [202, 402] width 218 height 16
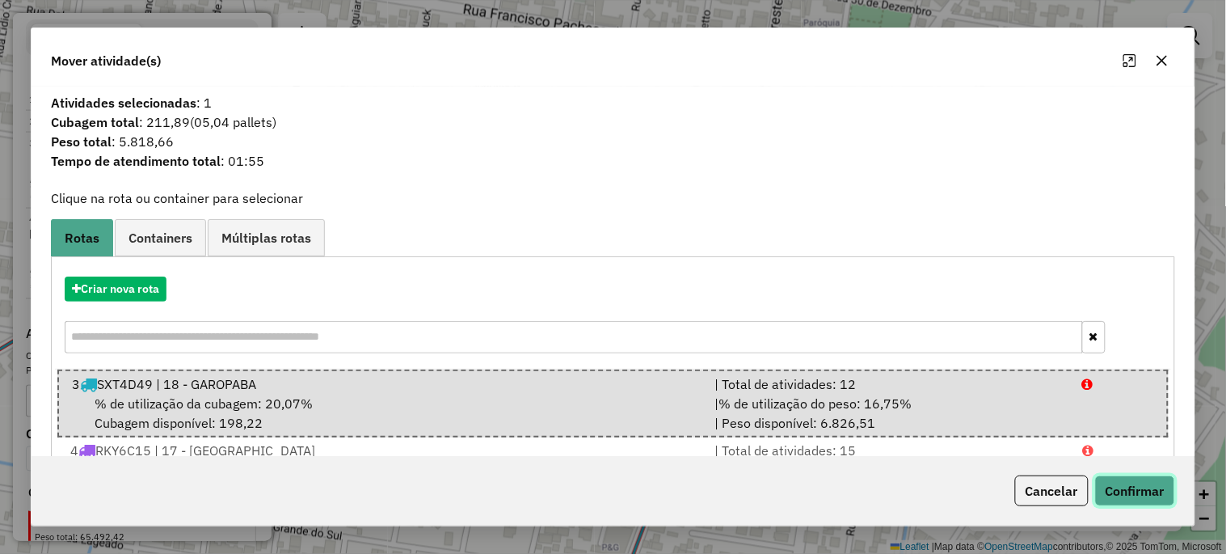
click at [1120, 483] on button "Confirmar" at bounding box center [1135, 490] width 80 height 31
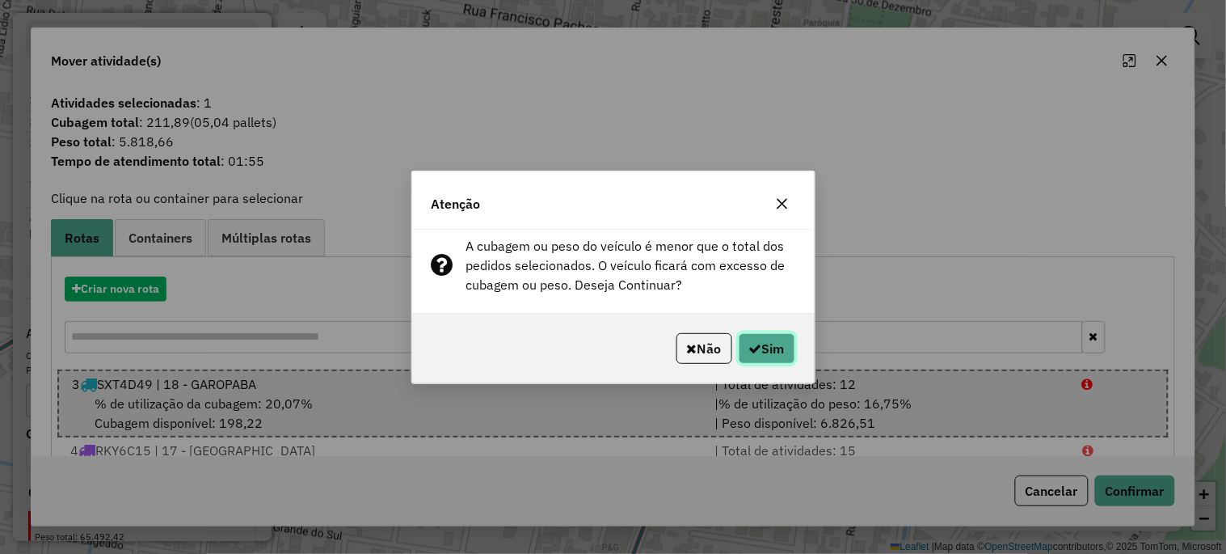
click at [757, 345] on icon "button" at bounding box center [755, 348] width 13 height 13
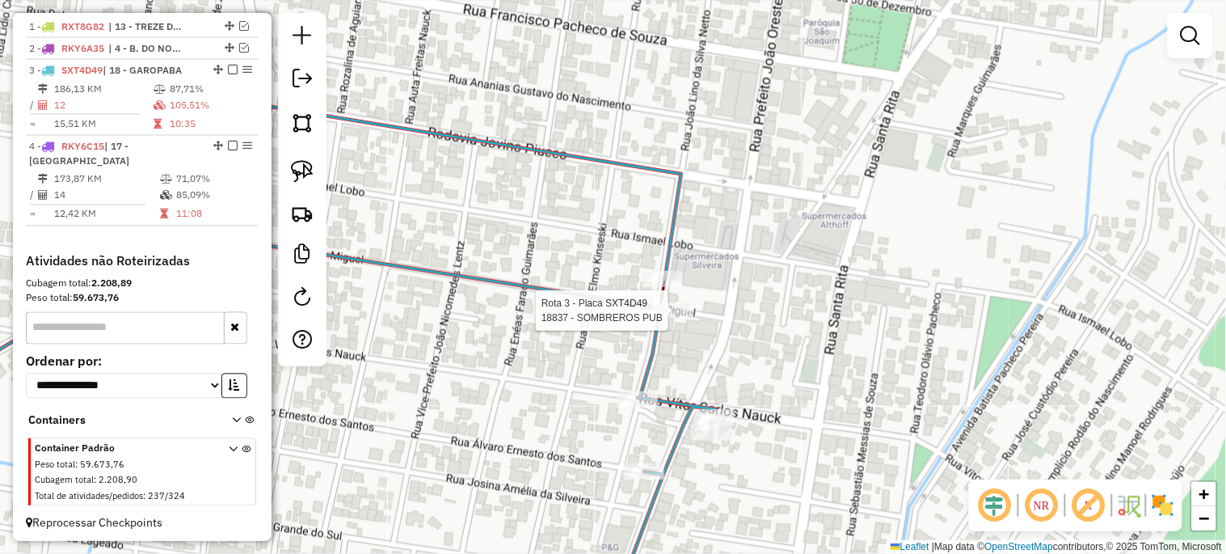
select select "*********"
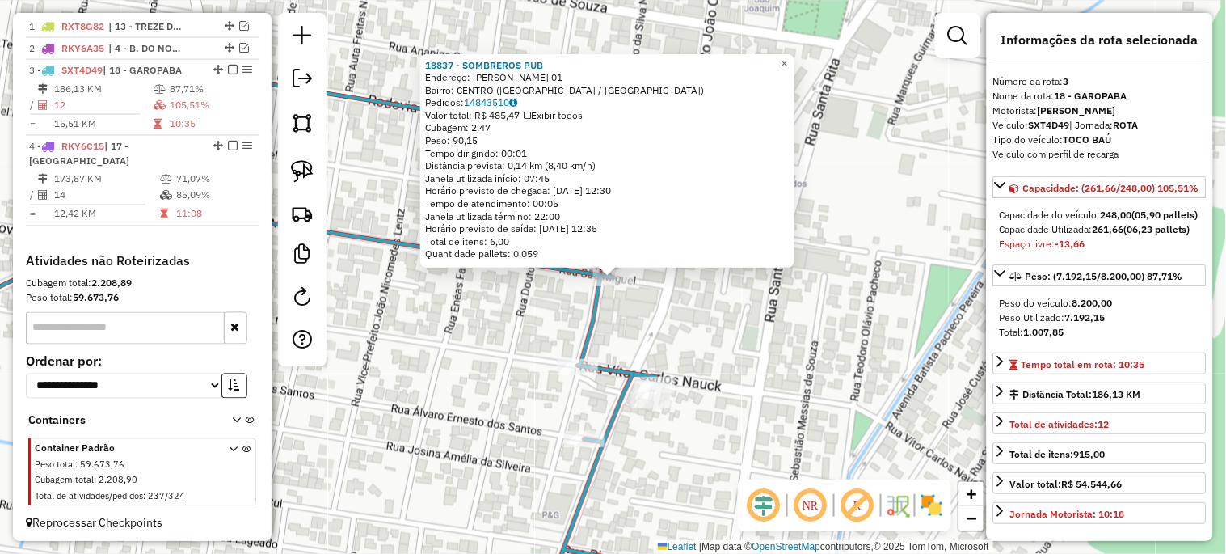
scroll to position [626, 0]
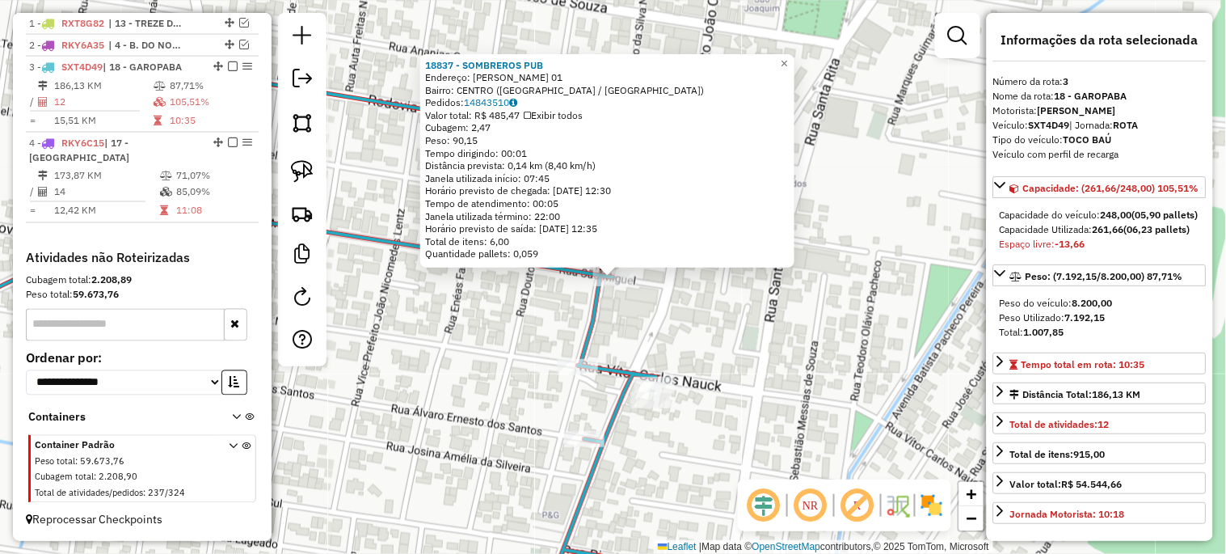
click at [732, 369] on div "18837 - SOMBREROS PUB Endereço: JOAO LINO DA SILVA NETO 01 Bairro: CENTRO (GARO…" at bounding box center [613, 277] width 1226 height 554
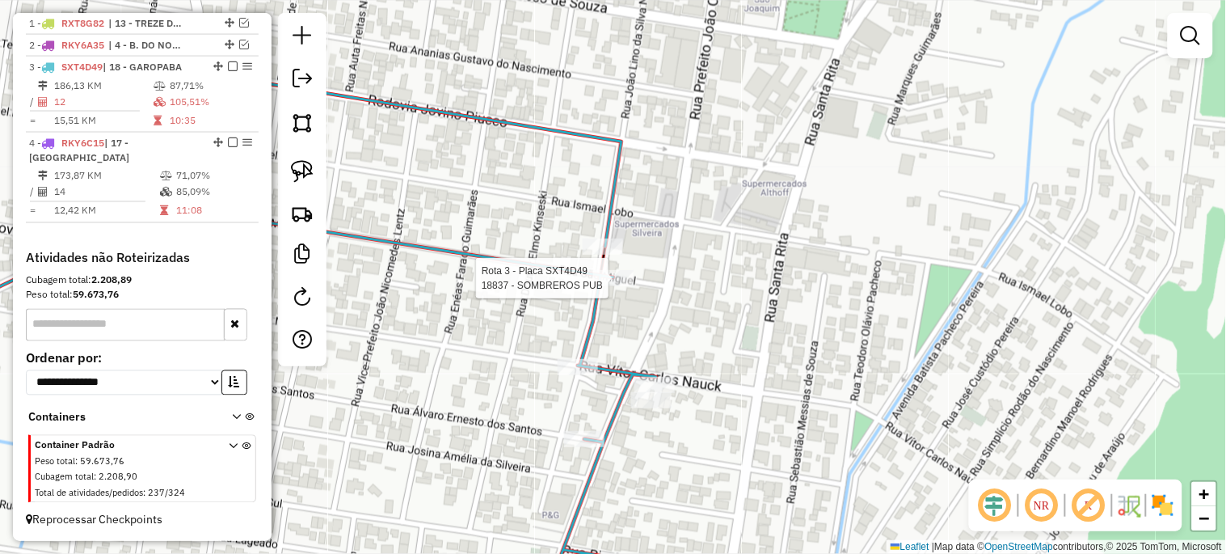
select select "*********"
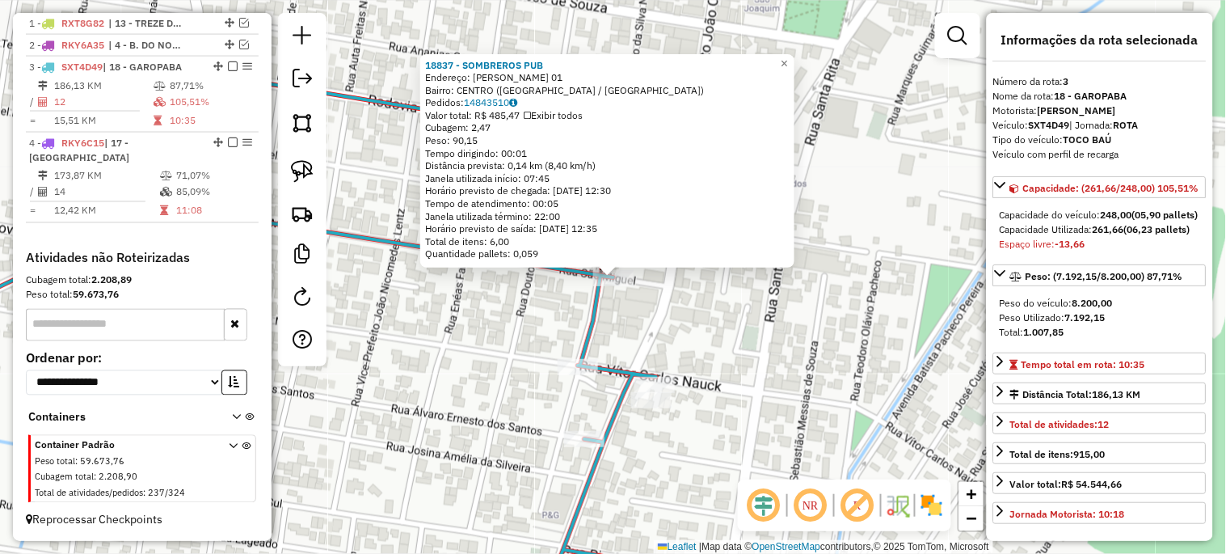
click at [779, 372] on div "18837 - SOMBREROS PUB Endereço: JOAO LINO DA SILVA NETO 01 Bairro: CENTRO (GARO…" at bounding box center [613, 277] width 1226 height 554
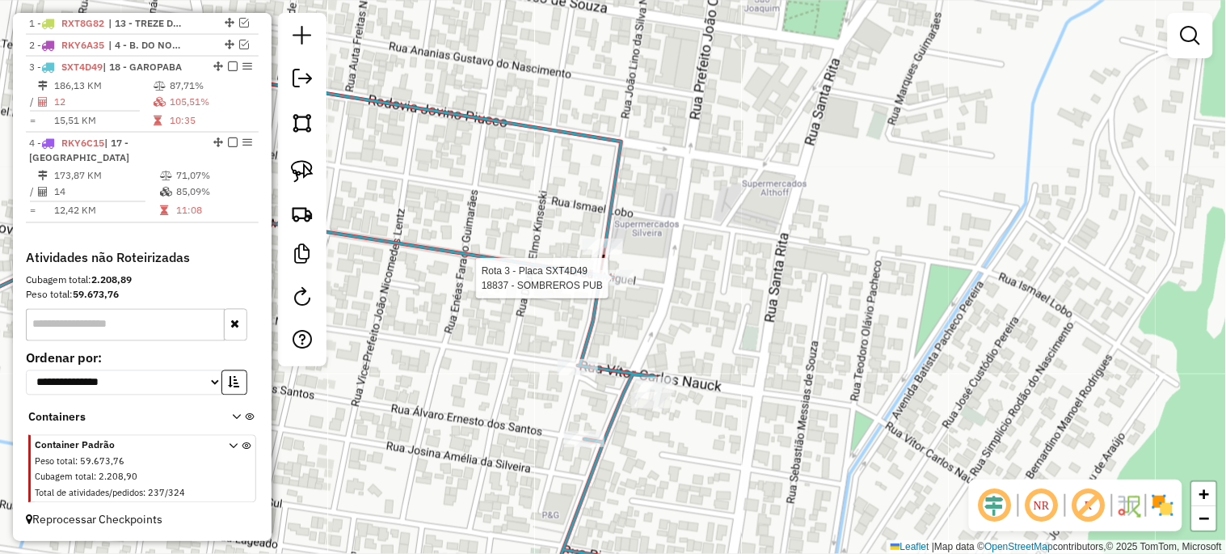
select select "*********"
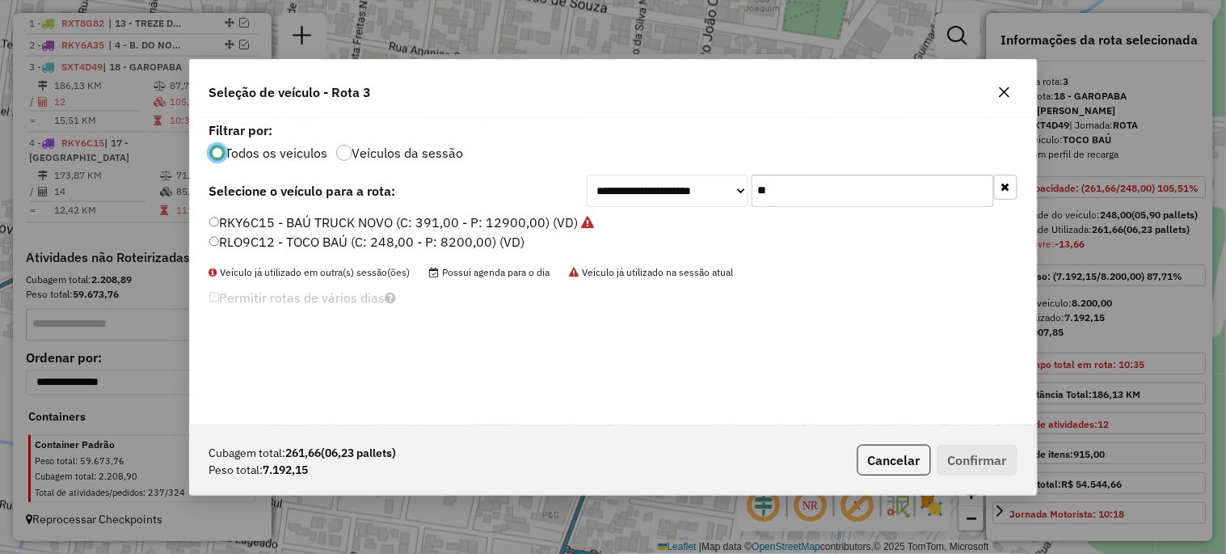
scroll to position [9, 4]
click at [394, 221] on label "RKY6C15 - BAÚ TRUCK NOVO (C: 391,00 - P: 12900,00) (VD)" at bounding box center [402, 222] width 386 height 19
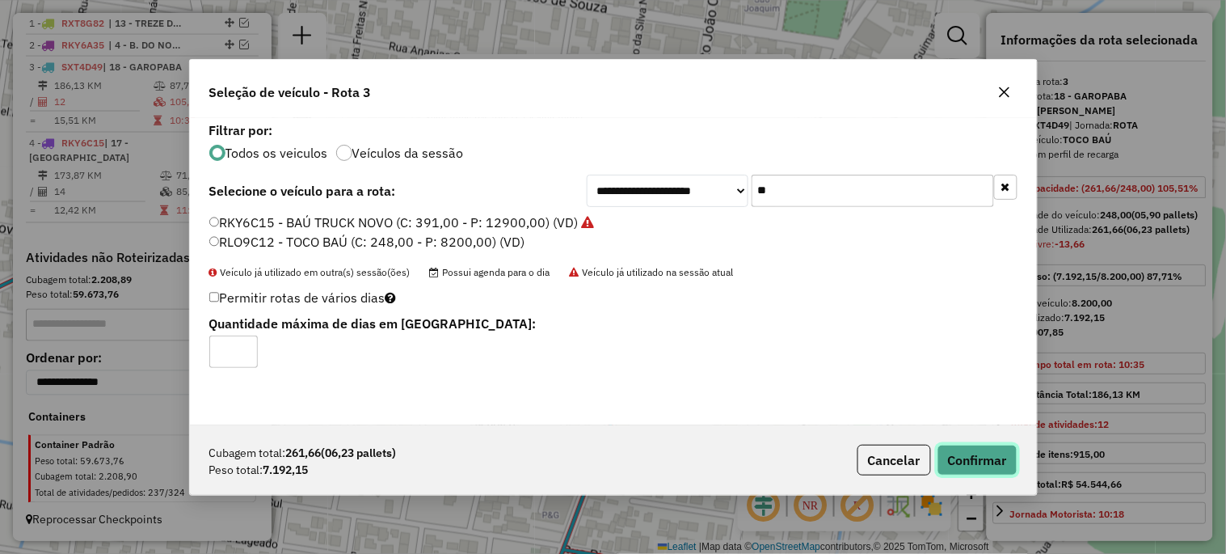
click at [975, 450] on button "Confirmar" at bounding box center [978, 460] width 80 height 31
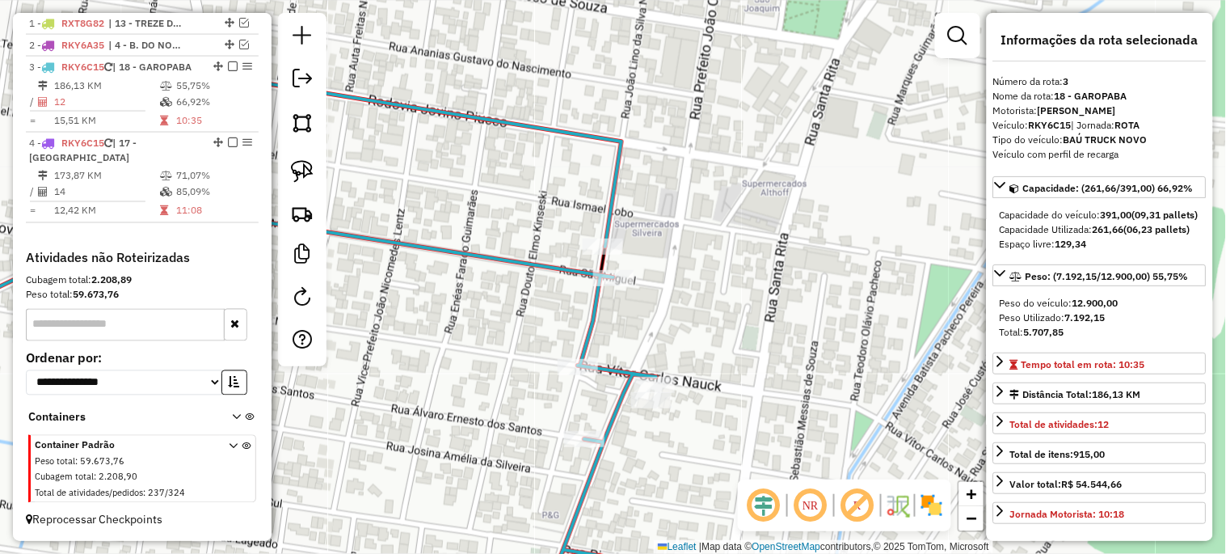
scroll to position [655, 0]
click at [134, 162] on div "4 - RKY6C15 | 17 - IBIRAQUERA" at bounding box center [114, 149] width 171 height 29
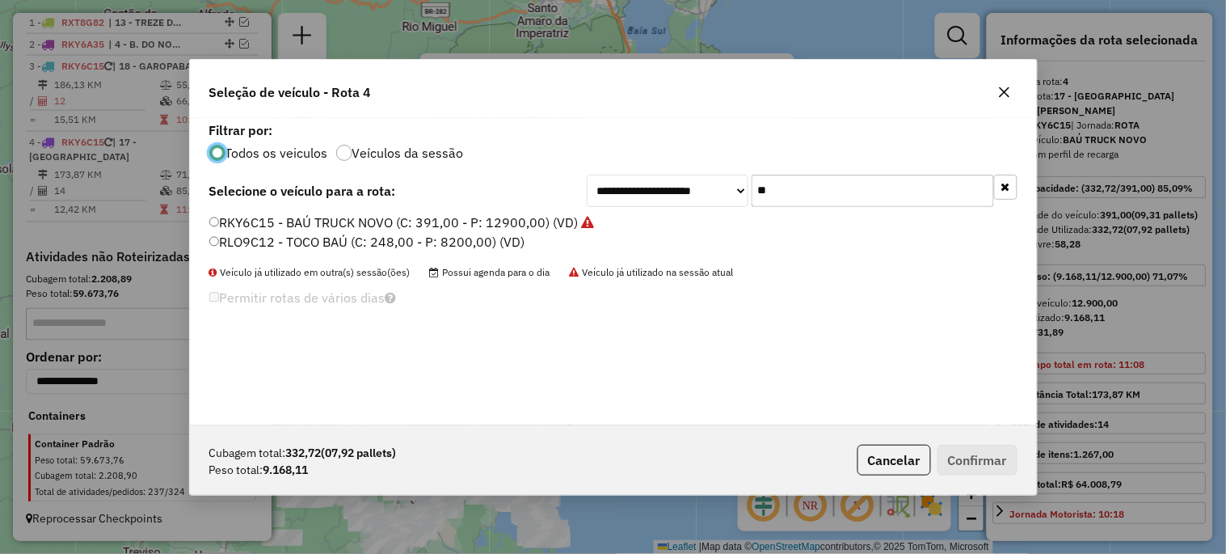
scroll to position [9, 4]
click at [785, 198] on input "**" at bounding box center [873, 191] width 242 height 32
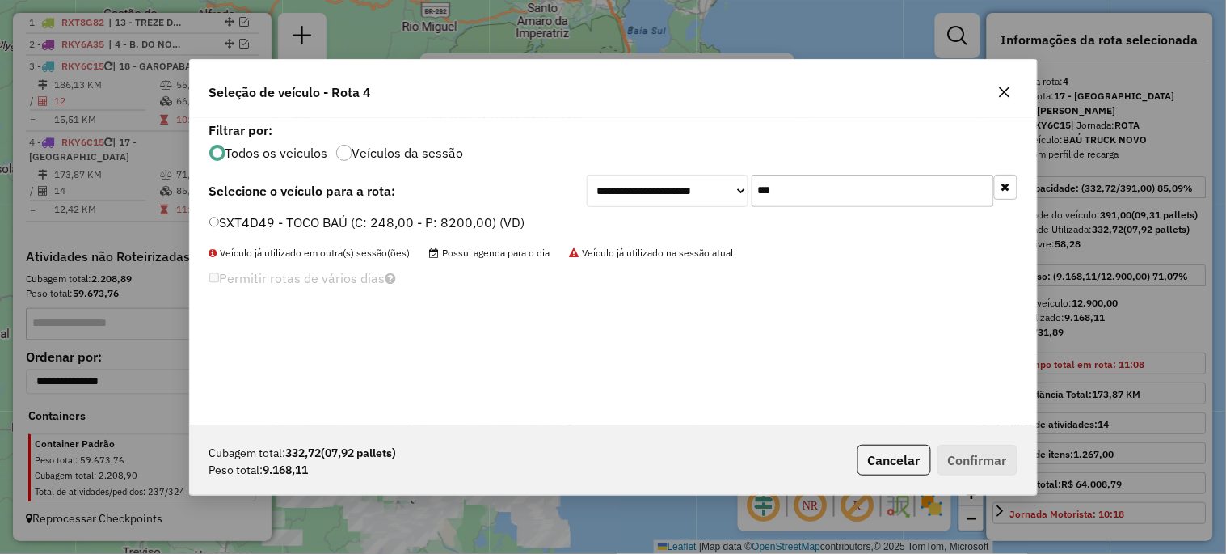
type input "***"
click at [473, 222] on label "SXT4D49 - TOCO BAÚ (C: 248,00 - P: 8200,00) (VD)" at bounding box center [367, 222] width 316 height 19
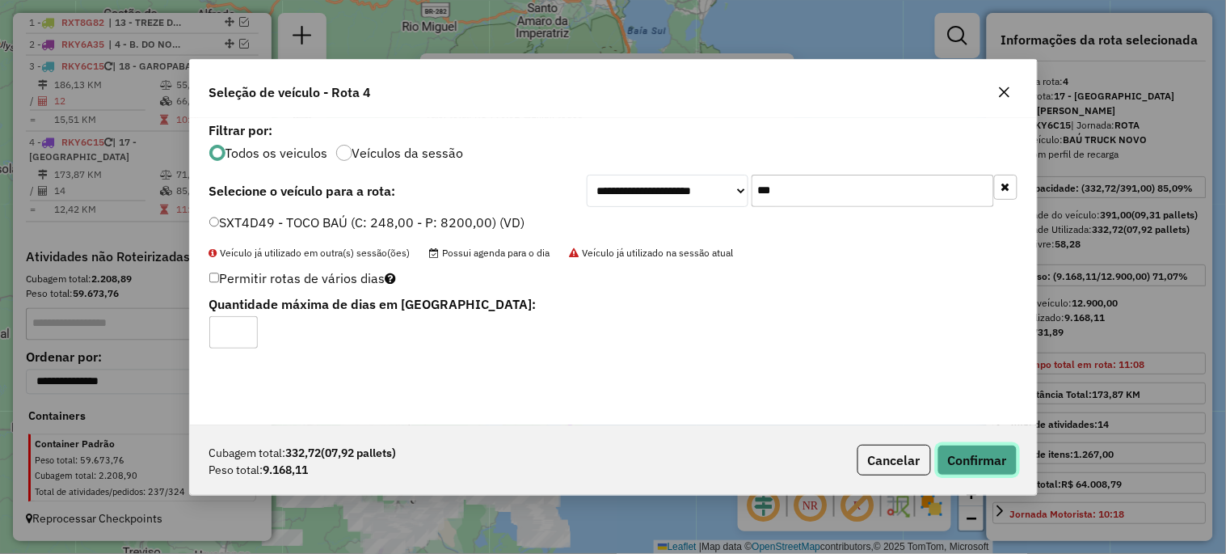
click at [990, 466] on button "Confirmar" at bounding box center [978, 460] width 80 height 31
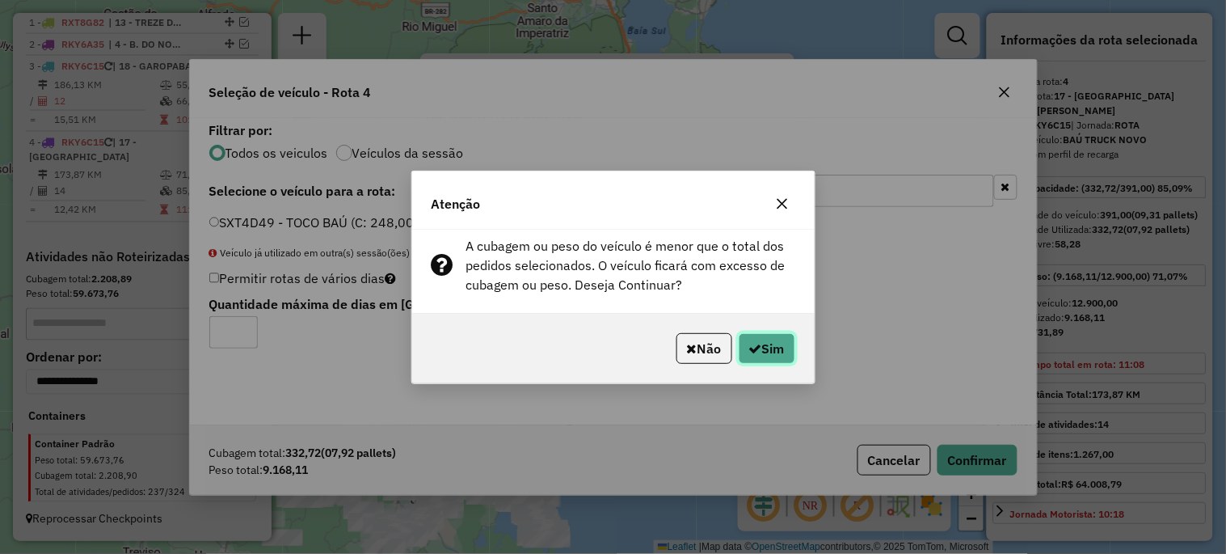
click at [765, 341] on button "Sim" at bounding box center [767, 348] width 57 height 31
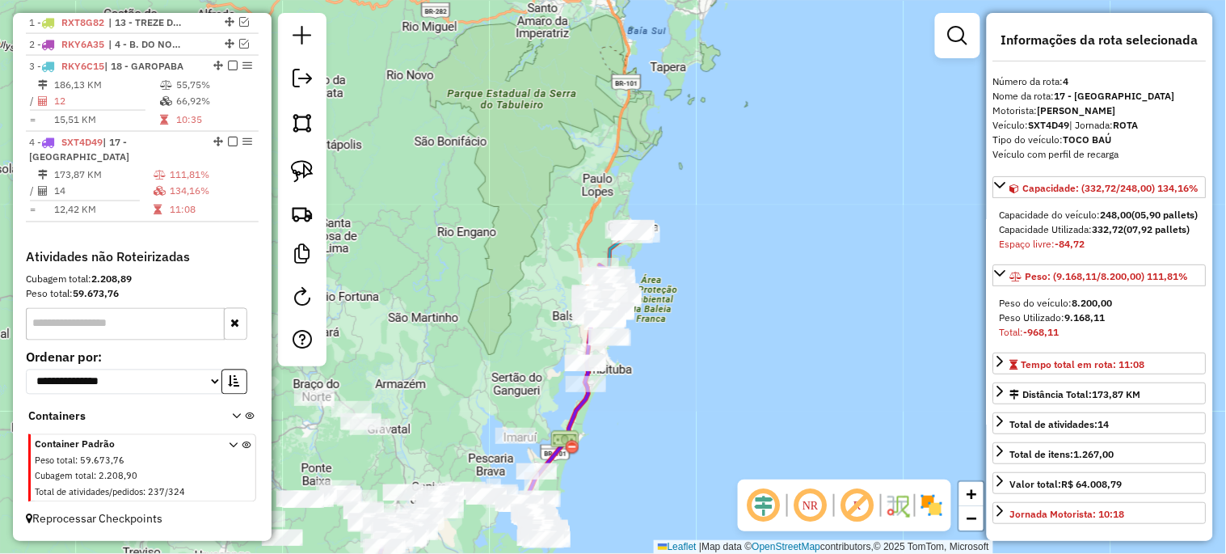
scroll to position [626, 0]
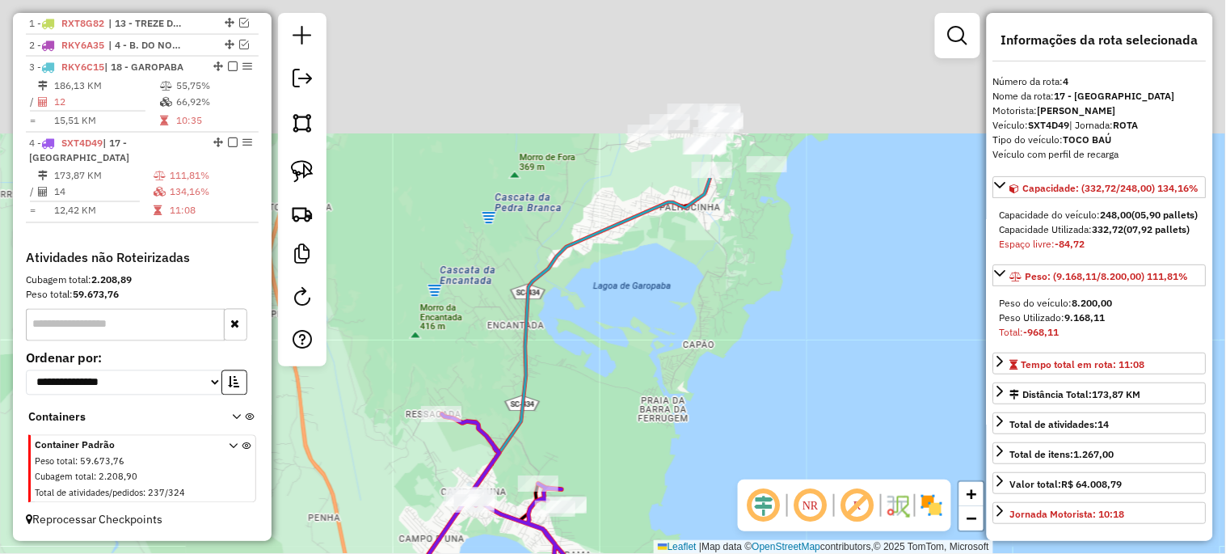
drag, startPoint x: 651, startPoint y: 167, endPoint x: 656, endPoint y: 382, distance: 215.1
click at [651, 401] on div "Janela de atendimento Grade de atendimento Capacidade Transportadoras Veículos …" at bounding box center [613, 277] width 1226 height 554
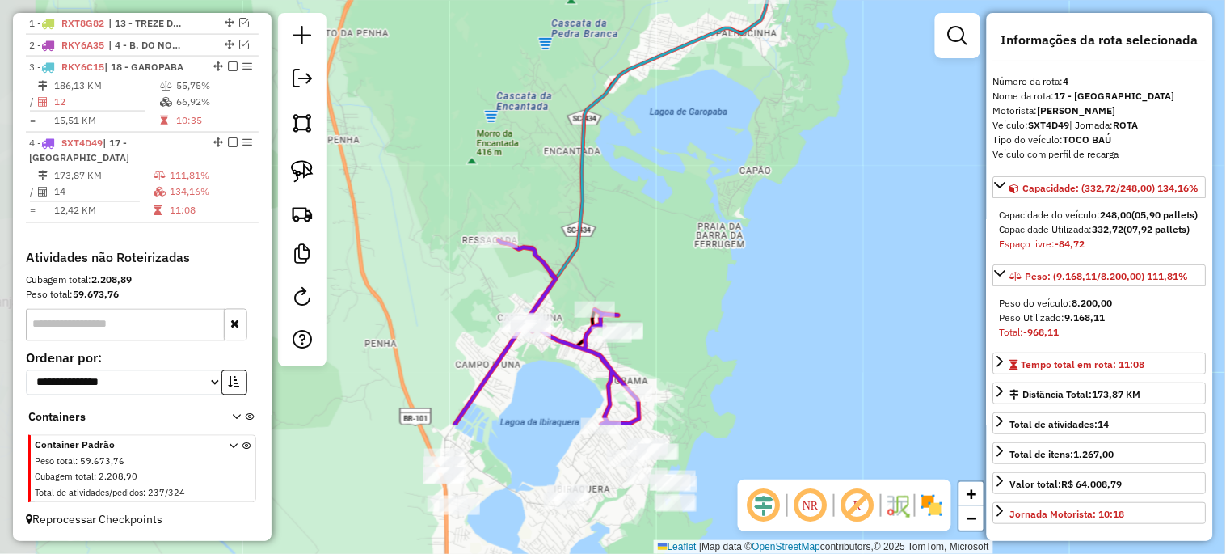
drag, startPoint x: 618, startPoint y: 374, endPoint x: 659, endPoint y: 232, distance: 148.1
click at [659, 232] on div "Janela de atendimento Grade de atendimento Capacidade Transportadoras Veículos …" at bounding box center [613, 277] width 1226 height 554
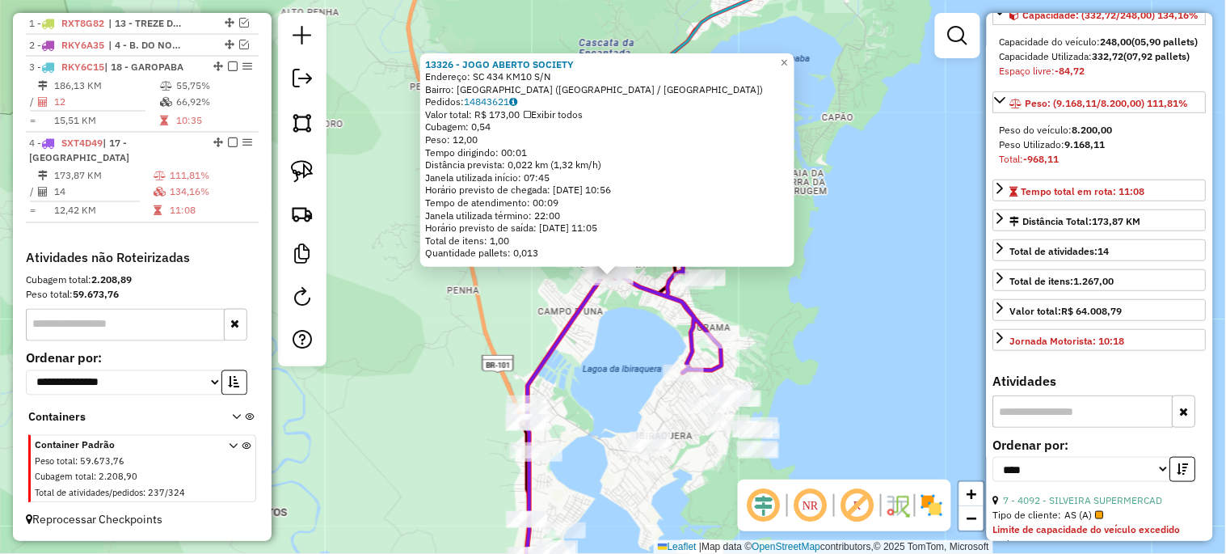
scroll to position [239, 0]
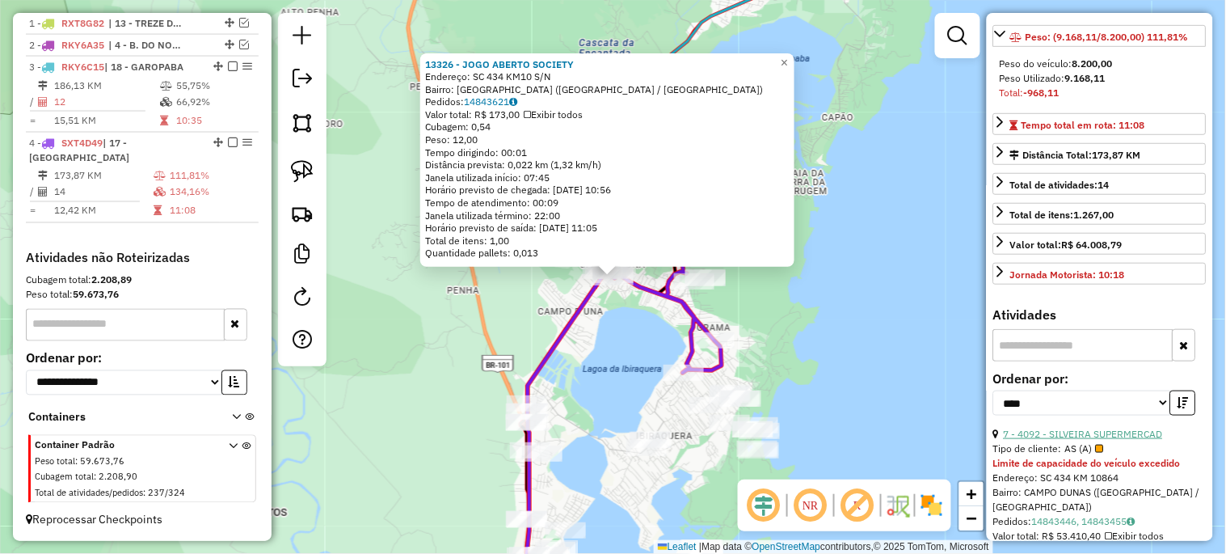
click at [1082, 440] on link "7 - 4092 - SILVEIRA SUPERMERCAD" at bounding box center [1083, 434] width 159 height 12
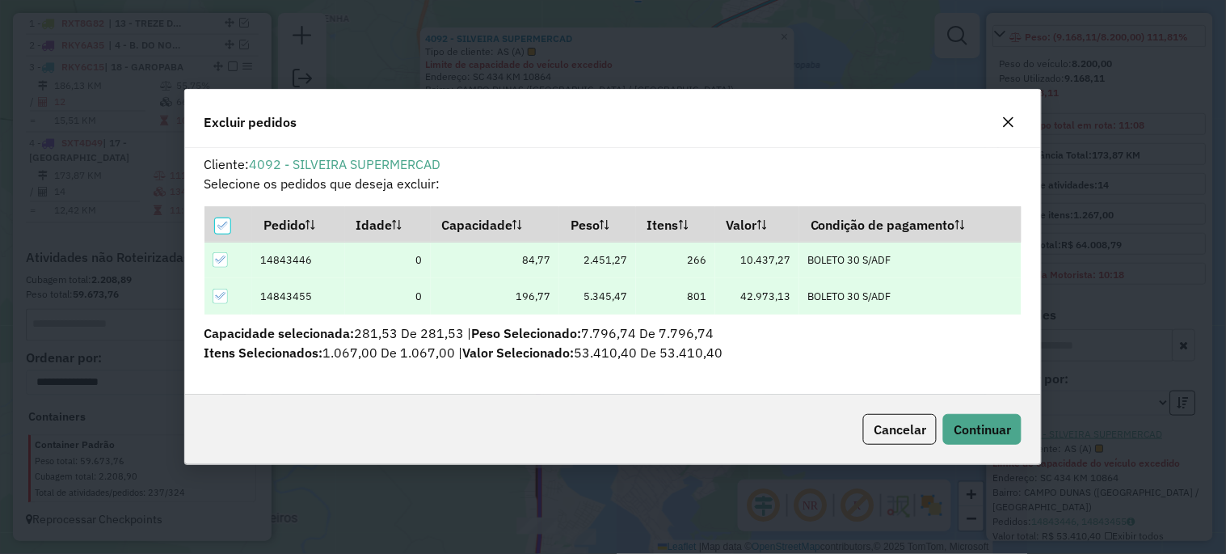
scroll to position [0, 0]
click at [998, 429] on span "Continuar" at bounding box center [982, 429] width 57 height 16
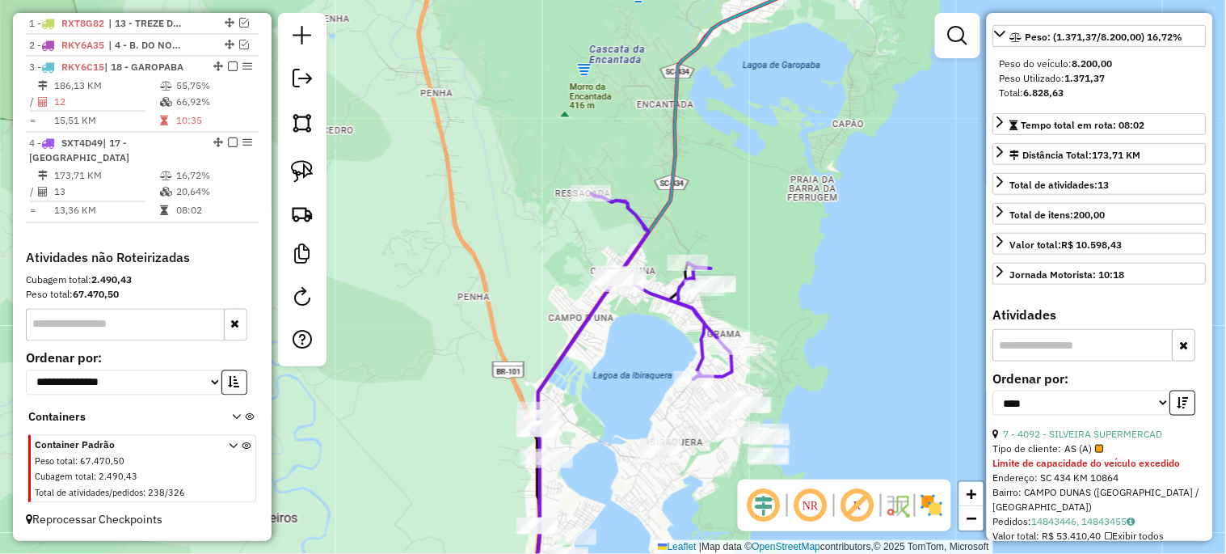
scroll to position [225, 0]
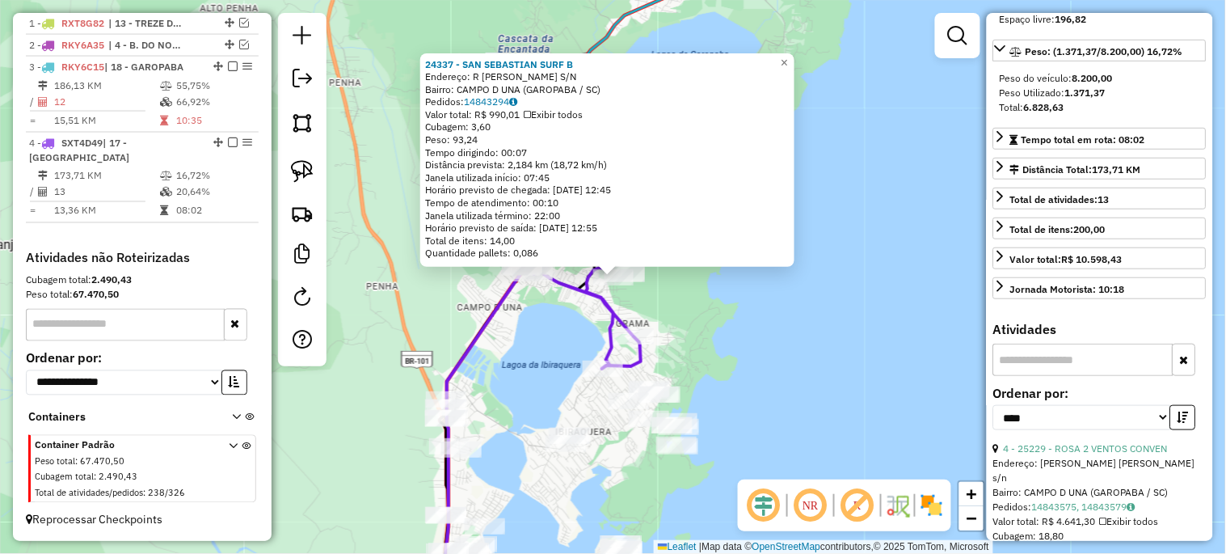
click at [820, 353] on div "24337 - SAN SEBASTIAN SURF B Endereço: R RODOLFO SAMPAIO S/N Bairro: CAMPO D UN…" at bounding box center [613, 277] width 1226 height 554
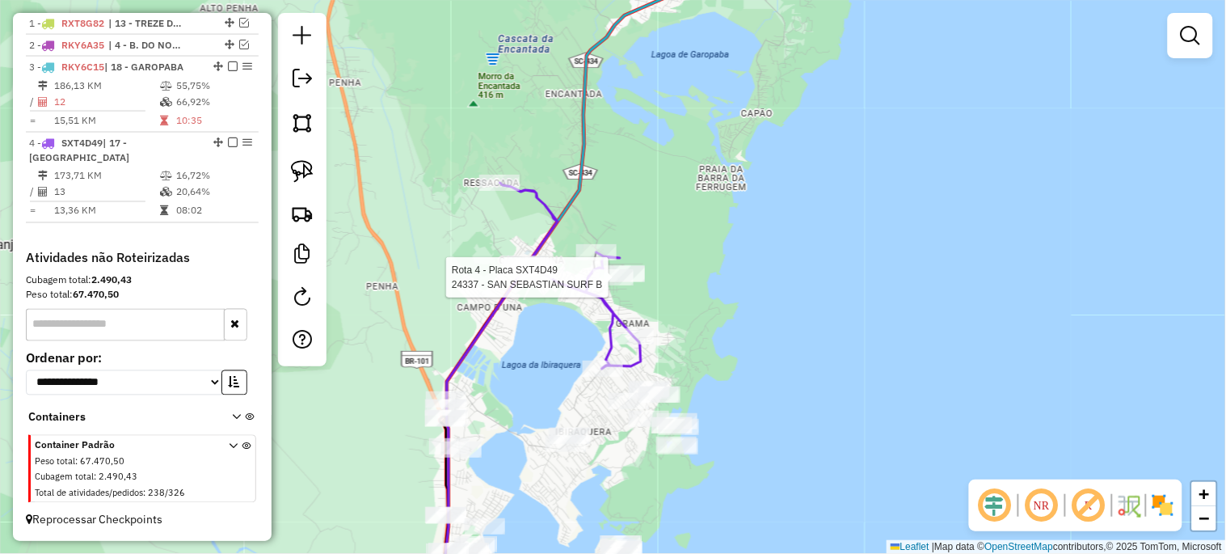
click at [614, 285] on div at bounding box center [613, 277] width 40 height 16
select select "*********"
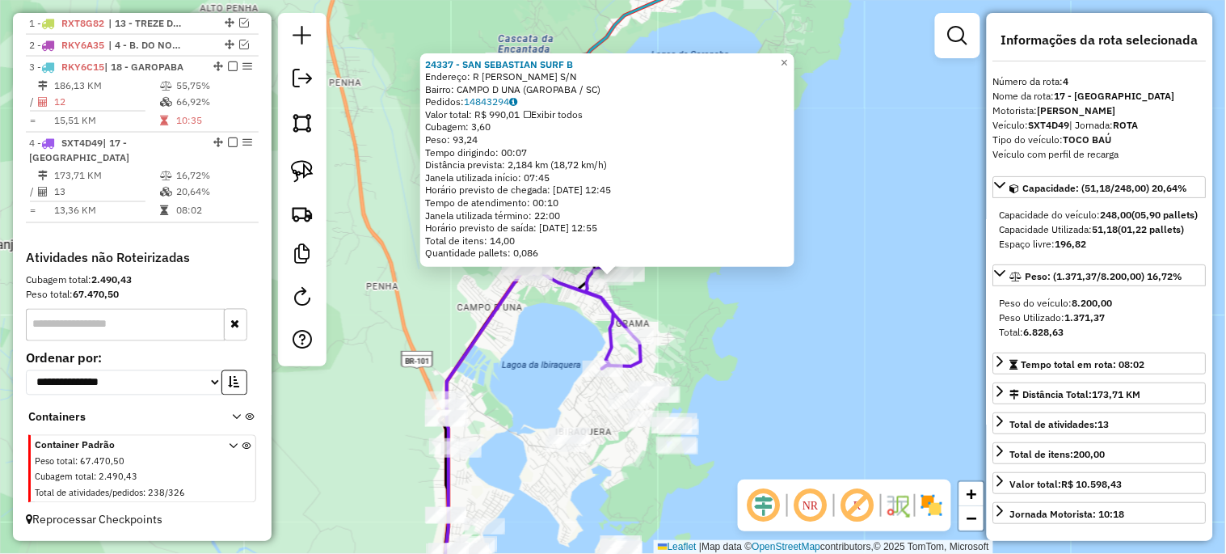
click at [695, 311] on div "24337 - SAN SEBASTIAN SURF B Endereço: R RODOLFO SAMPAIO S/N Bairro: CAMPO D UN…" at bounding box center [613, 277] width 1226 height 554
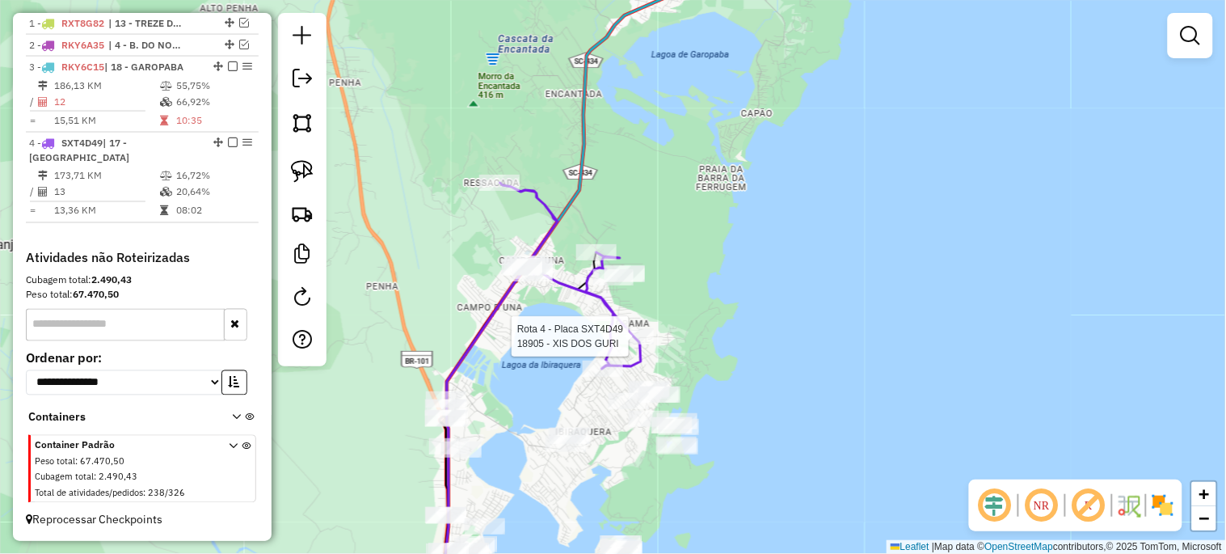
click at [632, 344] on div at bounding box center [634, 336] width 40 height 16
select select "*********"
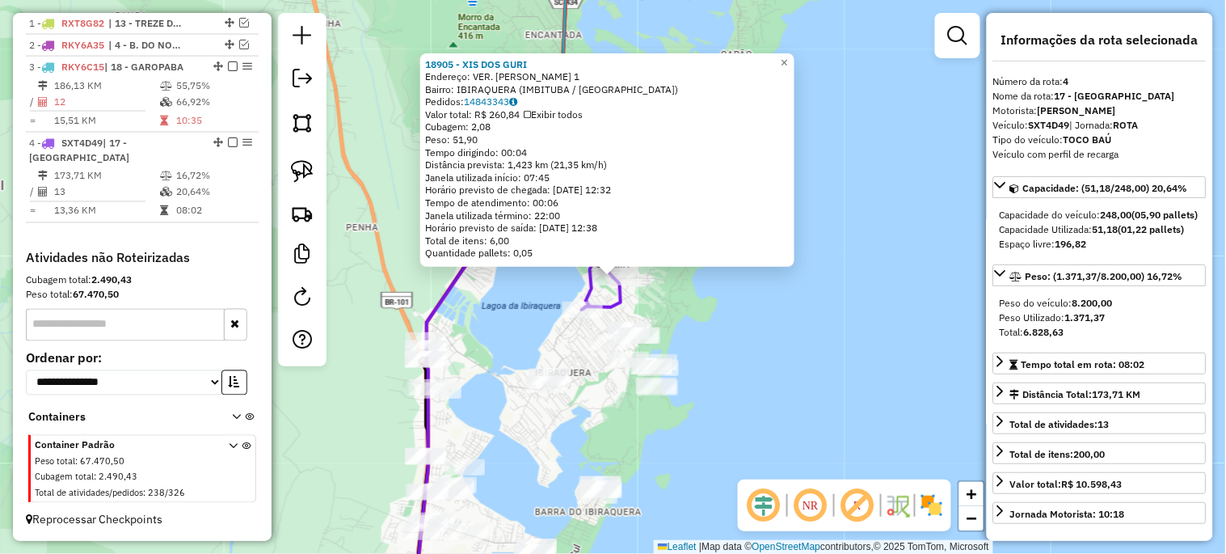
click at [793, 335] on div "18905 - XIS DOS GURI Endereço: VER. LAUDELINO ANTONIO TEIXEIR 1 Bairro: IBIRAQU…" at bounding box center [613, 277] width 1226 height 554
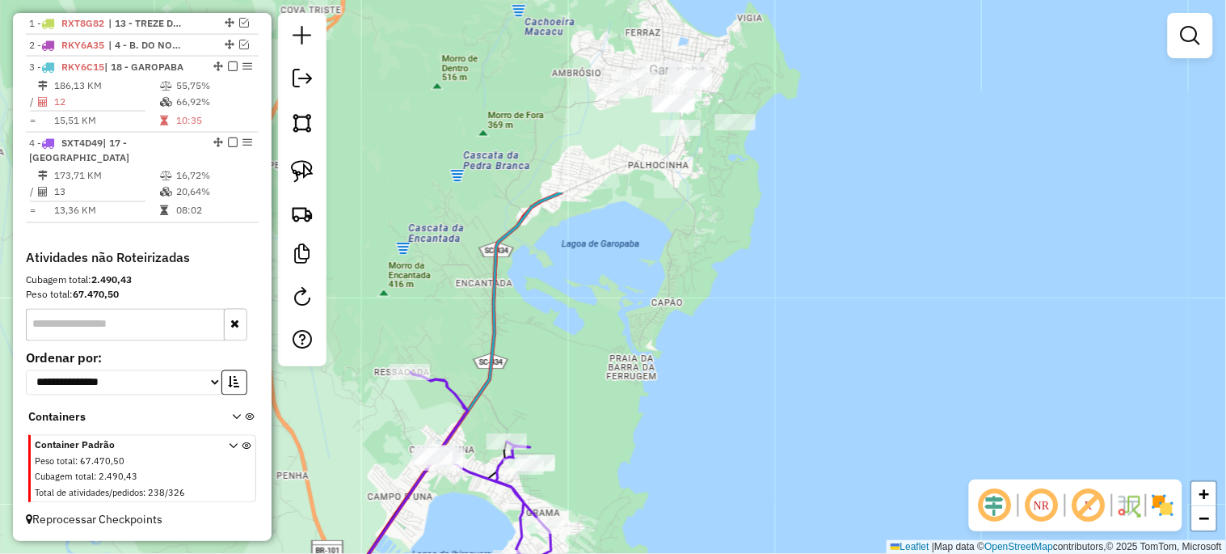
drag, startPoint x: 819, startPoint y: 260, endPoint x: 789, endPoint y: 398, distance: 140.6
click at [747, 518] on div "Janela de atendimento Grade de atendimento Capacidade Transportadoras Veículos …" at bounding box center [613, 277] width 1226 height 554
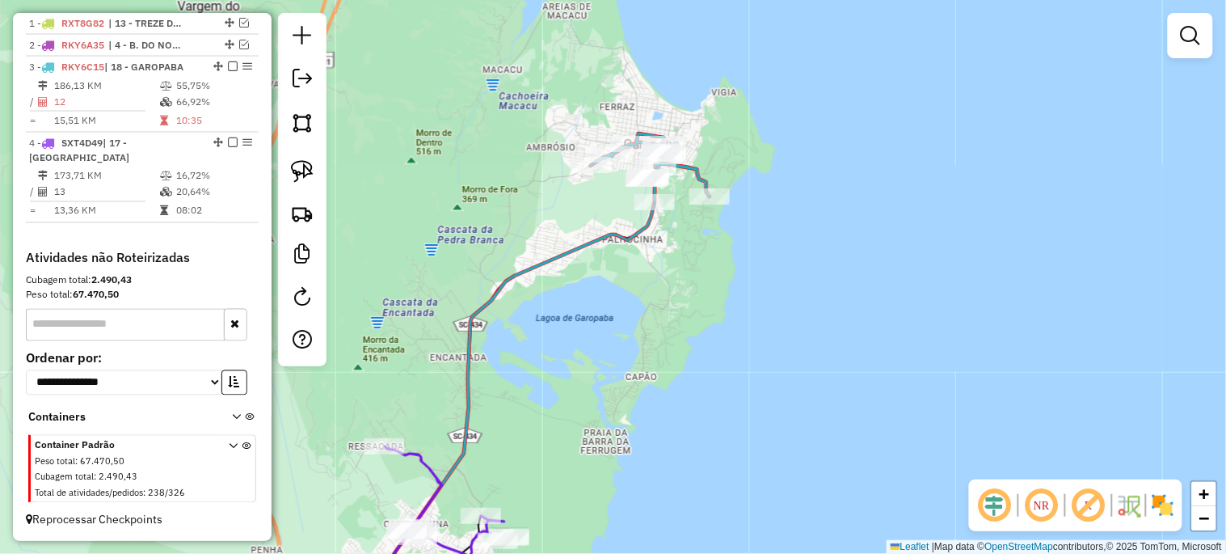
drag, startPoint x: 750, startPoint y: 389, endPoint x: 744, endPoint y: 415, distance: 26.7
click at [744, 415] on div "Janela de atendimento Grade de atendimento Capacidade Transportadoras Veículos …" at bounding box center [613, 277] width 1226 height 554
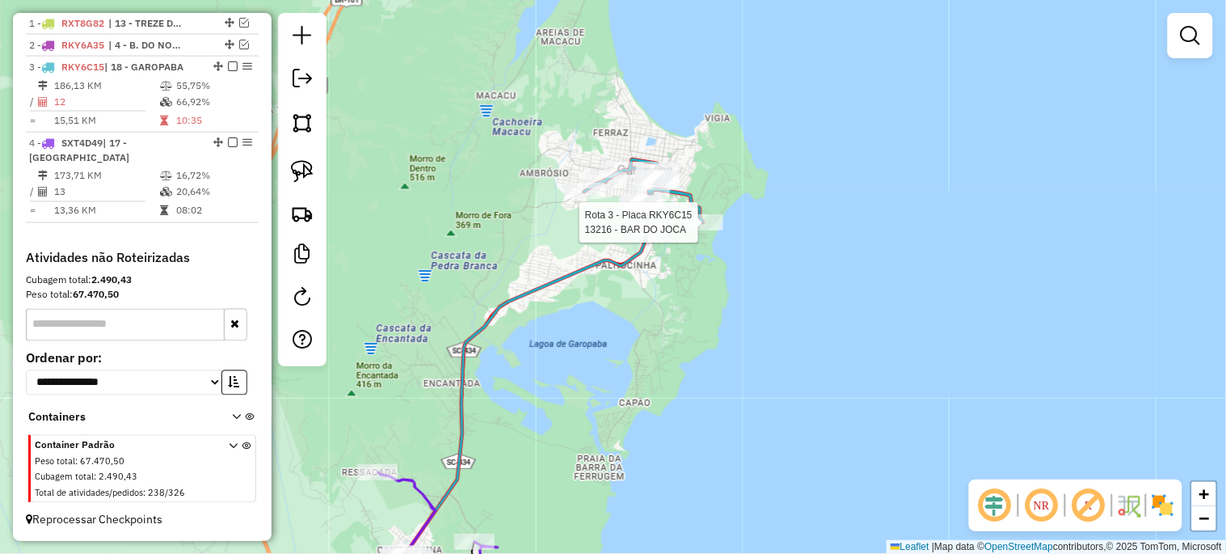
select select "*********"
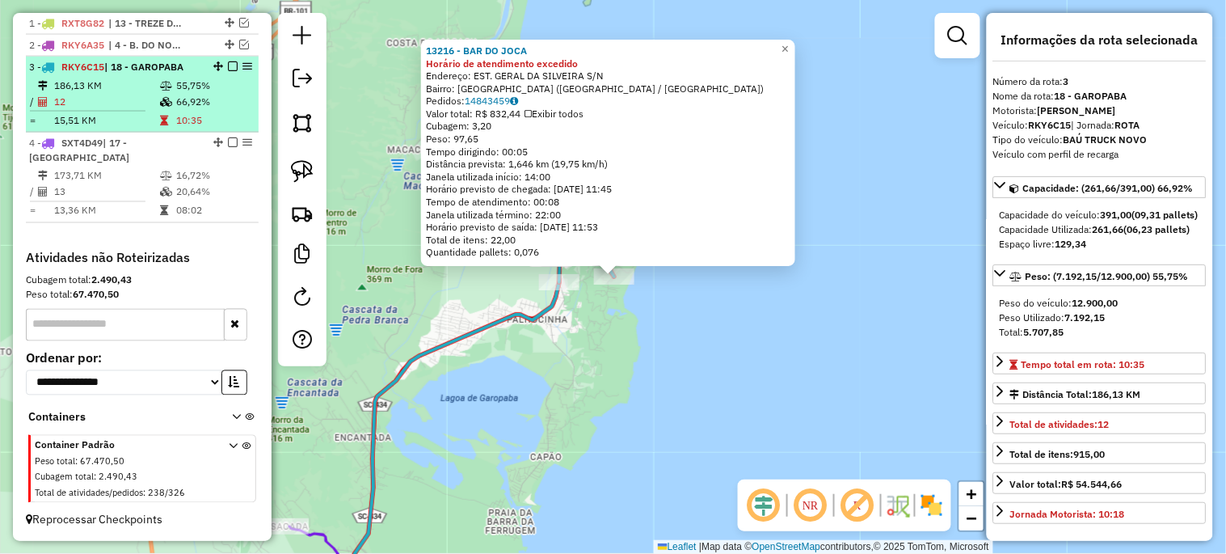
click at [228, 71] on em at bounding box center [233, 66] width 10 height 10
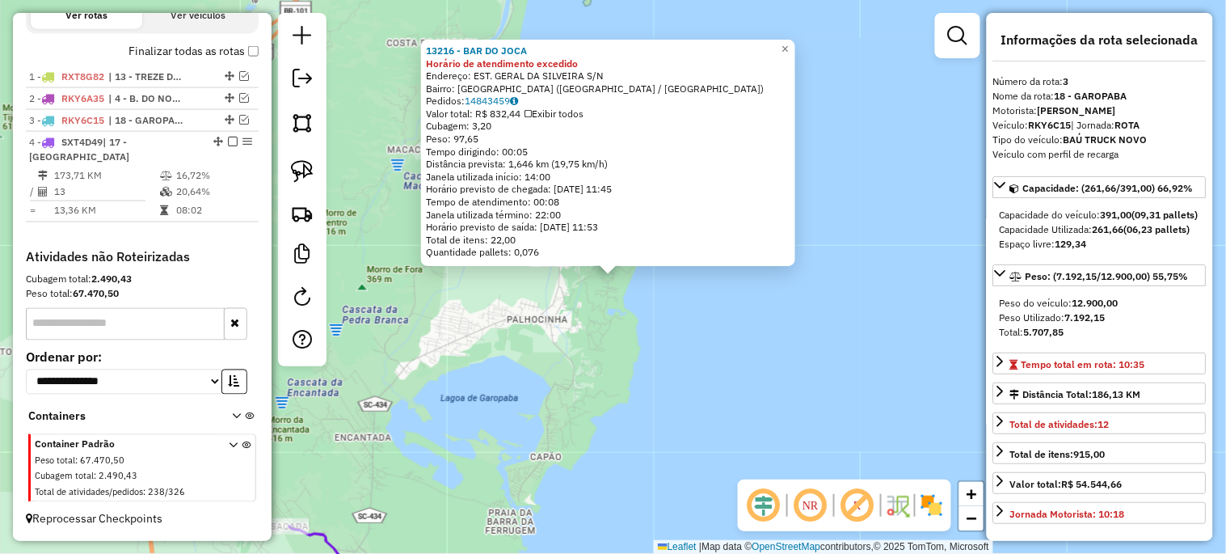
scroll to position [571, 0]
click at [487, 477] on div "13216 - BAR DO JOCA Horário de atendimento excedido Endereço: EST. GERAL DA SIL…" at bounding box center [613, 277] width 1226 height 554
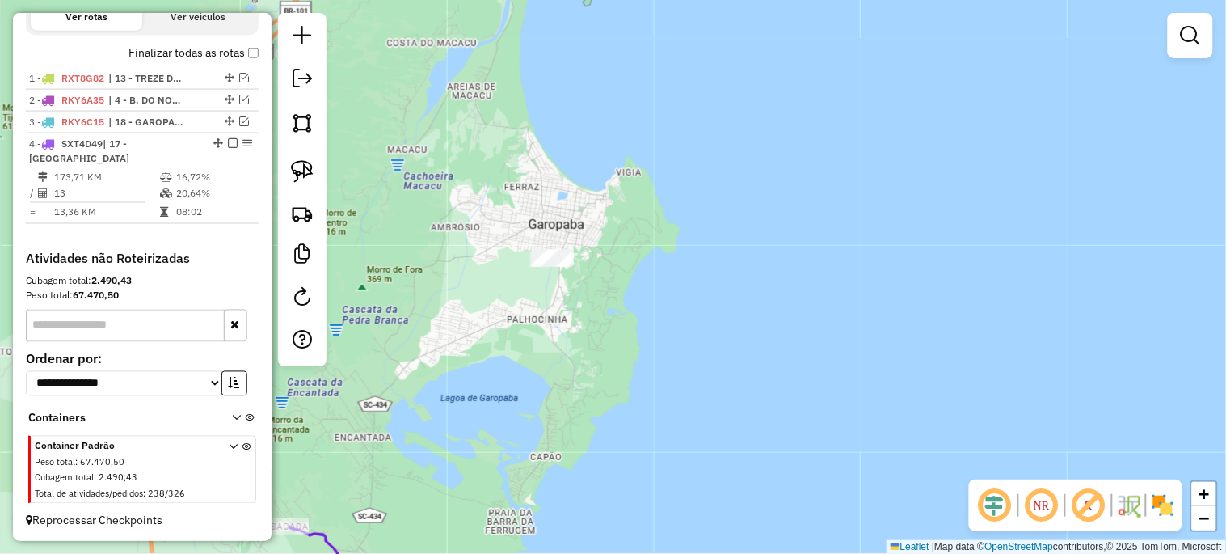
drag, startPoint x: 487, startPoint y: 477, endPoint x: 625, endPoint y: 236, distance: 277.3
click at [619, 238] on div "Janela de atendimento Grade de atendimento Capacidade Transportadoras Veículos …" at bounding box center [613, 277] width 1226 height 554
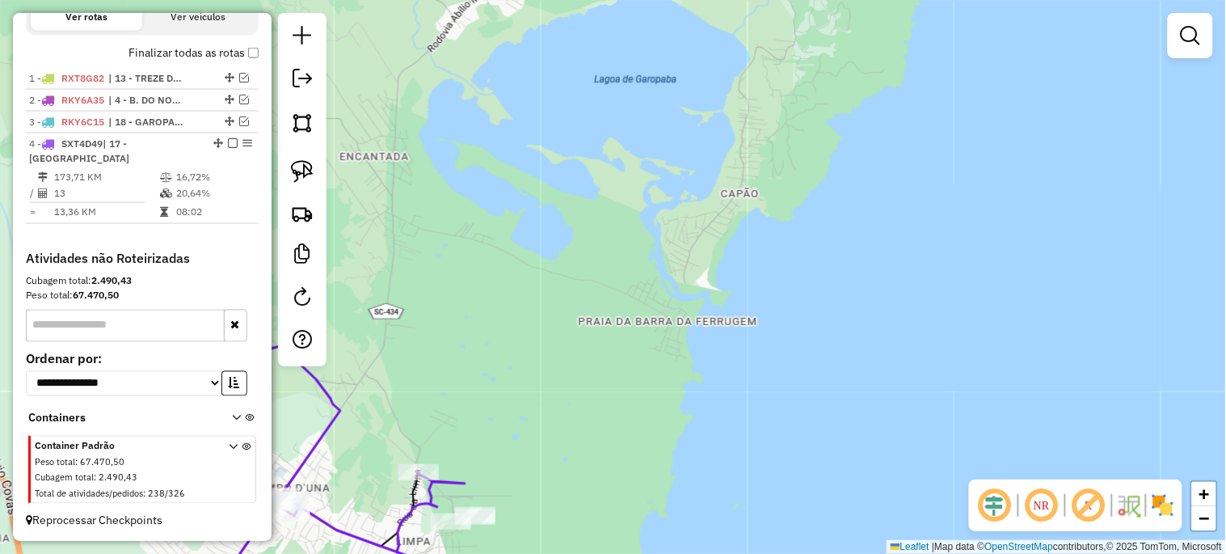
drag, startPoint x: 612, startPoint y: 378, endPoint x: 696, endPoint y: 259, distance: 145.6
click at [690, 267] on div "Janela de atendimento Grade de atendimento Capacidade Transportadoras Veículos …" at bounding box center [613, 277] width 1226 height 554
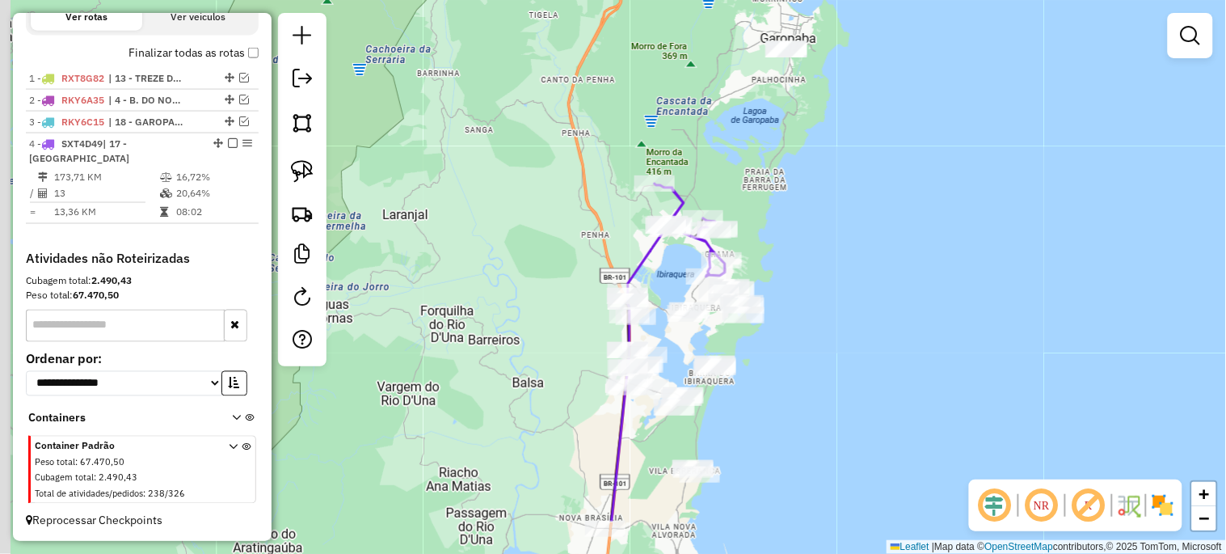
drag, startPoint x: 626, startPoint y: 369, endPoint x: 677, endPoint y: 293, distance: 91.9
click at [677, 293] on div "Janela de atendimento Grade de atendimento Capacidade Transportadoras Veículos …" at bounding box center [613, 277] width 1226 height 554
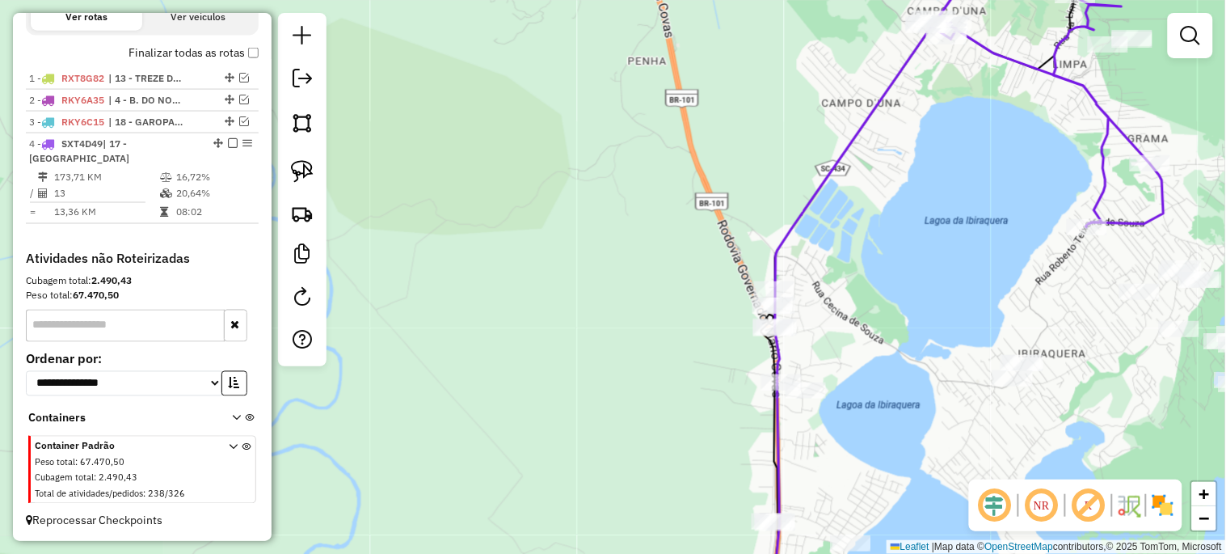
drag, startPoint x: 584, startPoint y: 283, endPoint x: 501, endPoint y: 254, distance: 87.4
click at [507, 238] on div "Janela de atendimento Grade de atendimento Capacidade Transportadoras Veículos …" at bounding box center [613, 277] width 1226 height 554
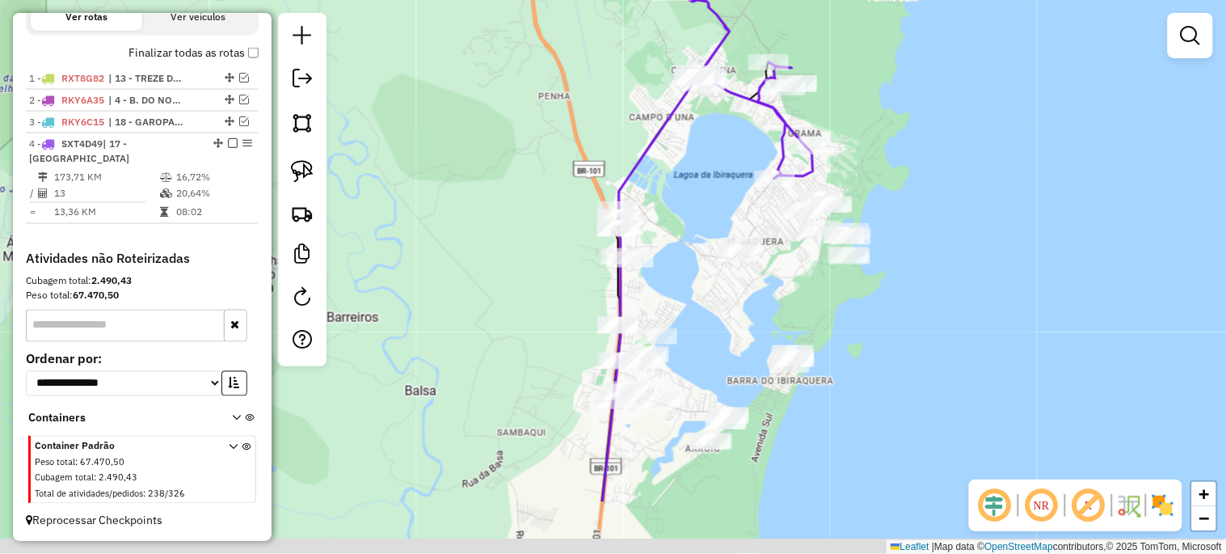
drag, startPoint x: 552, startPoint y: 276, endPoint x: 524, endPoint y: 235, distance: 50.0
click at [524, 238] on div "Janela de atendimento Grade de atendimento Capacidade Transportadoras Veículos …" at bounding box center [613, 277] width 1226 height 554
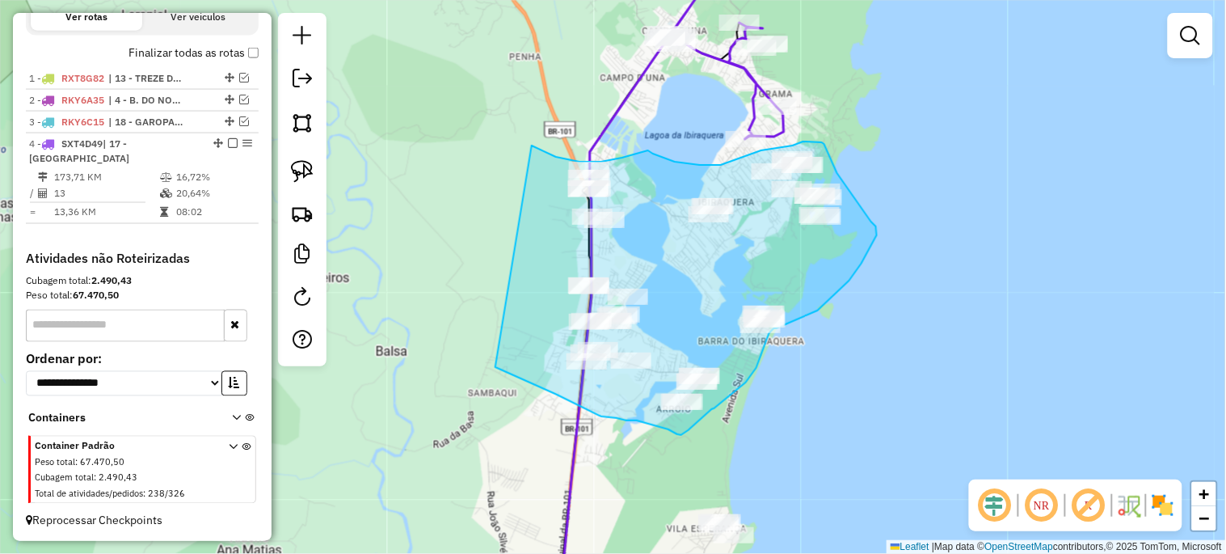
drag, startPoint x: 532, startPoint y: 145, endPoint x: 496, endPoint y: 367, distance: 224.5
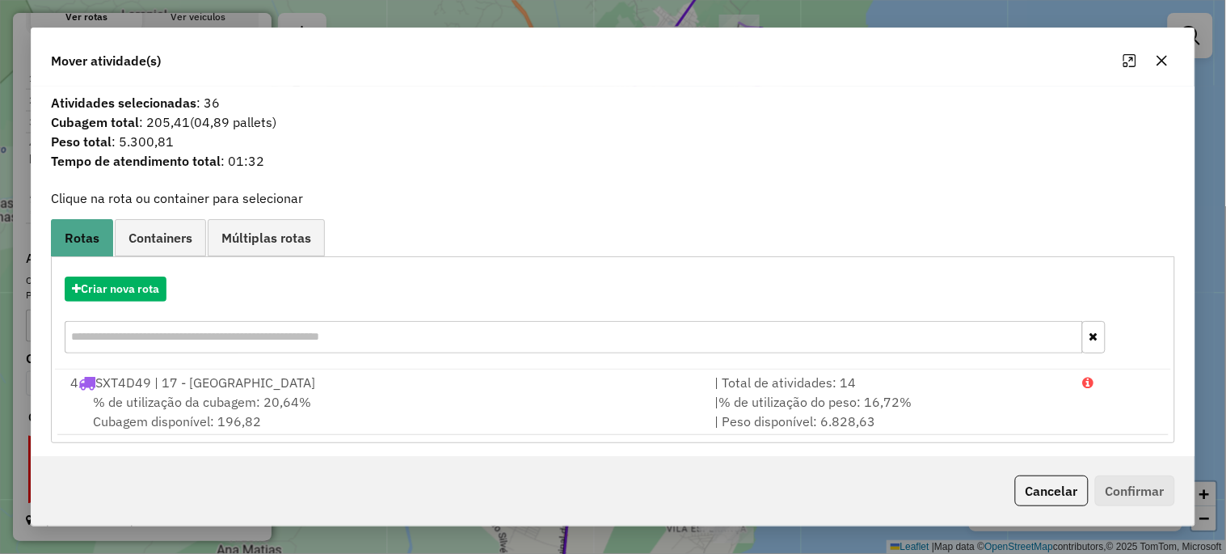
click at [1159, 65] on icon "button" at bounding box center [1163, 61] width 11 height 11
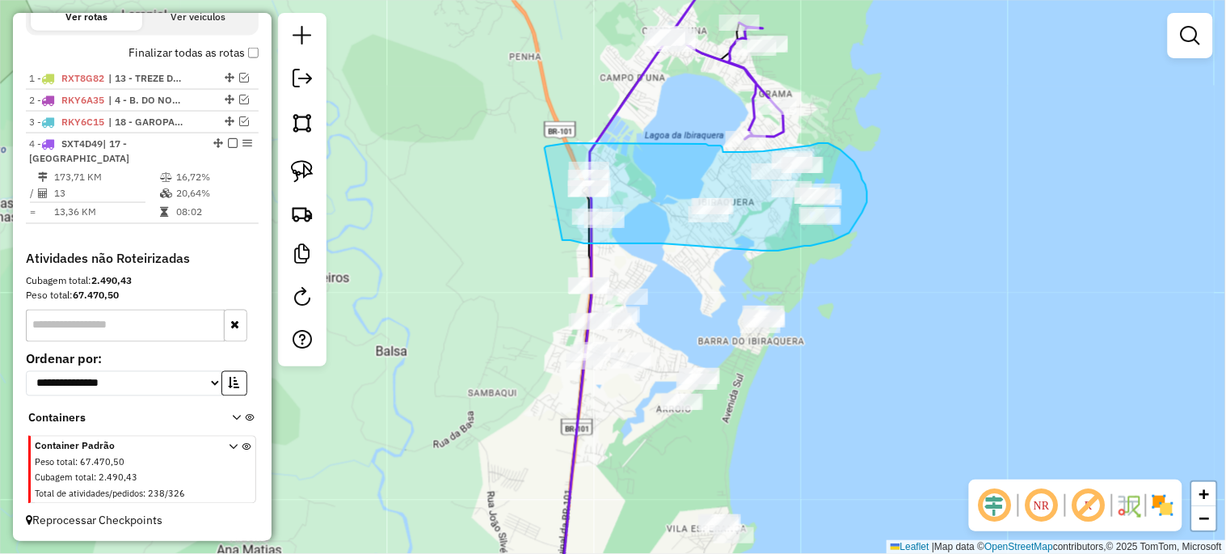
drag, startPoint x: 547, startPoint y: 146, endPoint x: 563, endPoint y: 240, distance: 95.0
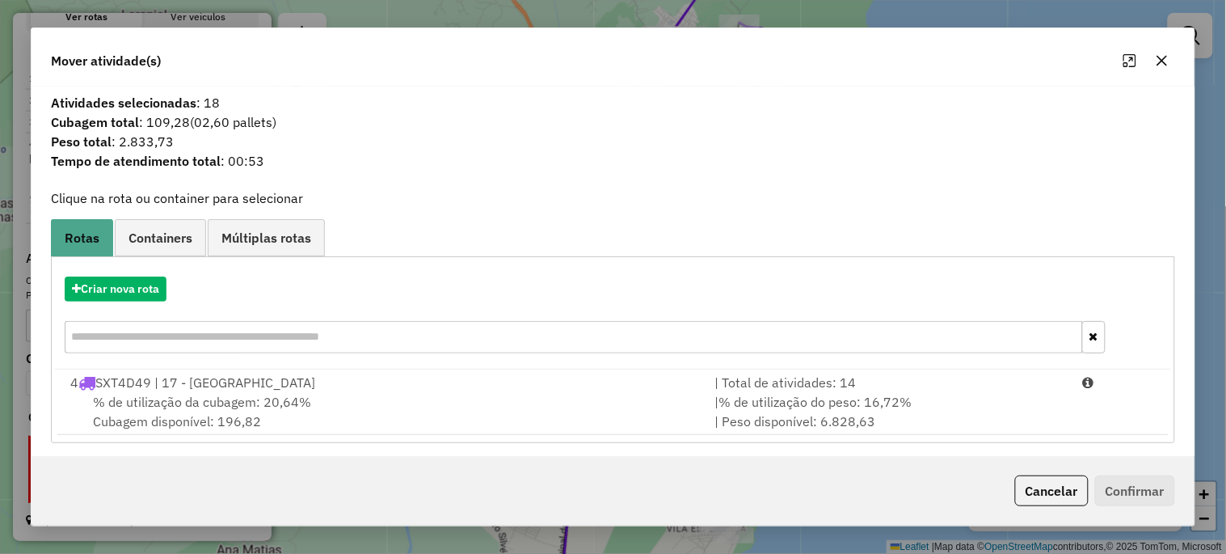
click at [197, 383] on div "4 SXT4D49 | 17 - IBIRAQUERA" at bounding box center [383, 382] width 644 height 19
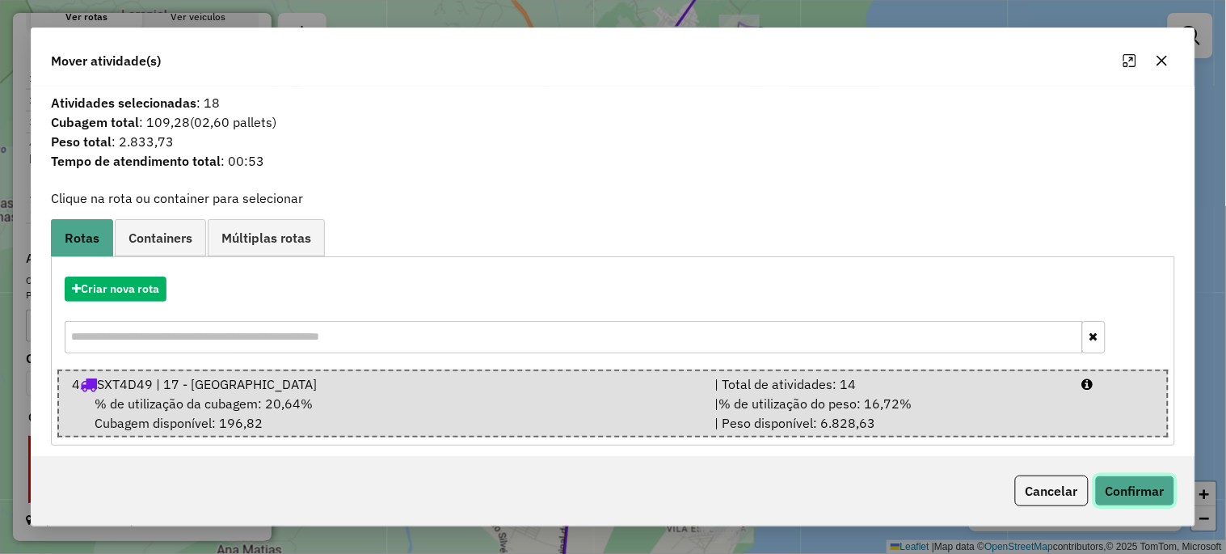
click at [1125, 486] on button "Confirmar" at bounding box center [1135, 490] width 80 height 31
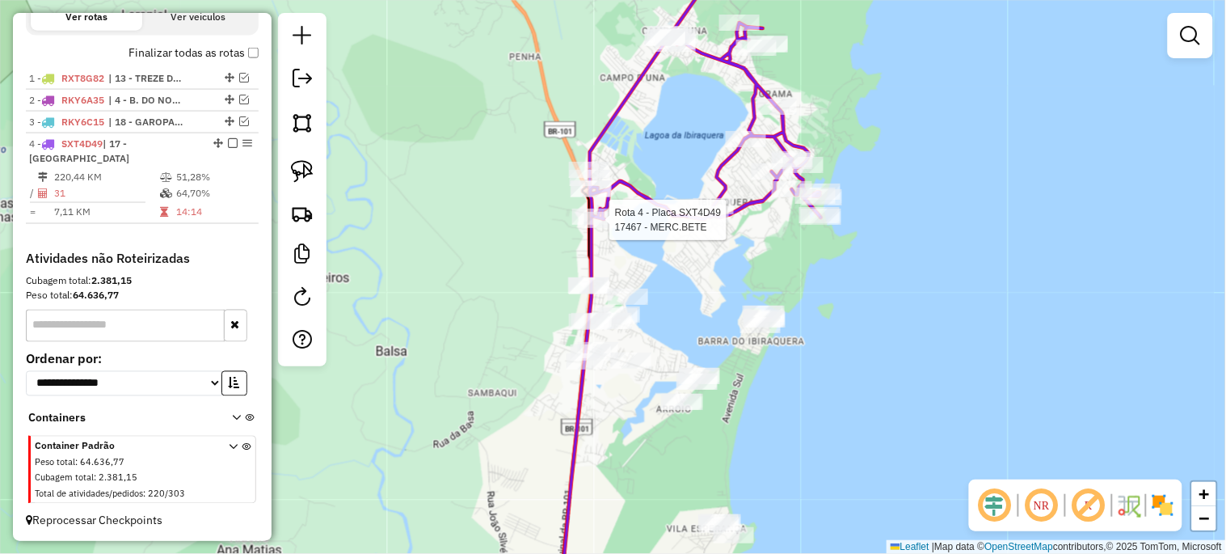
select select "*********"
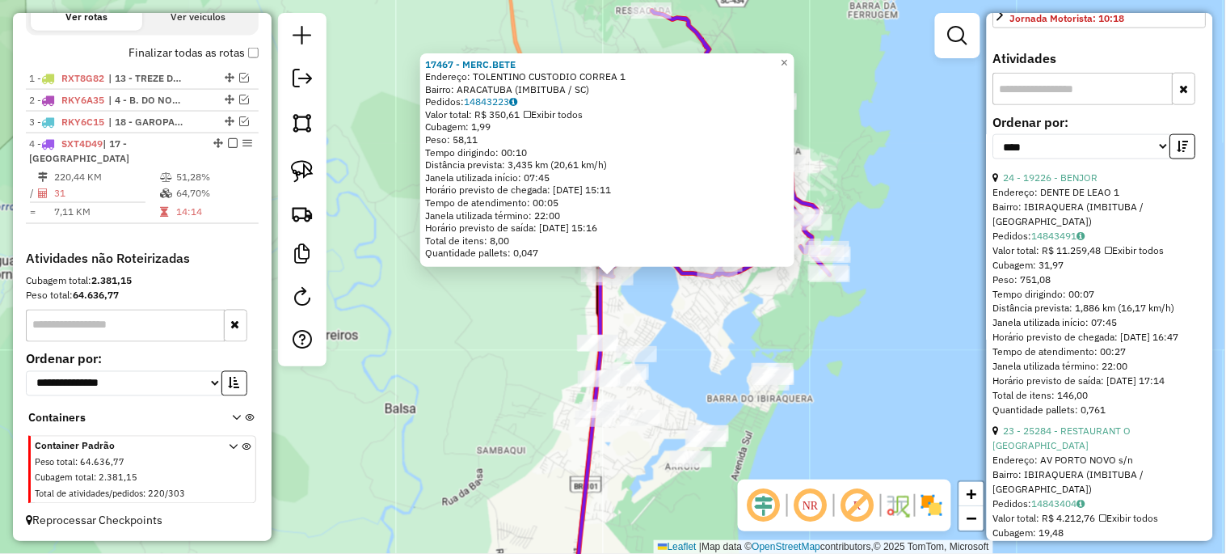
scroll to position [658, 0]
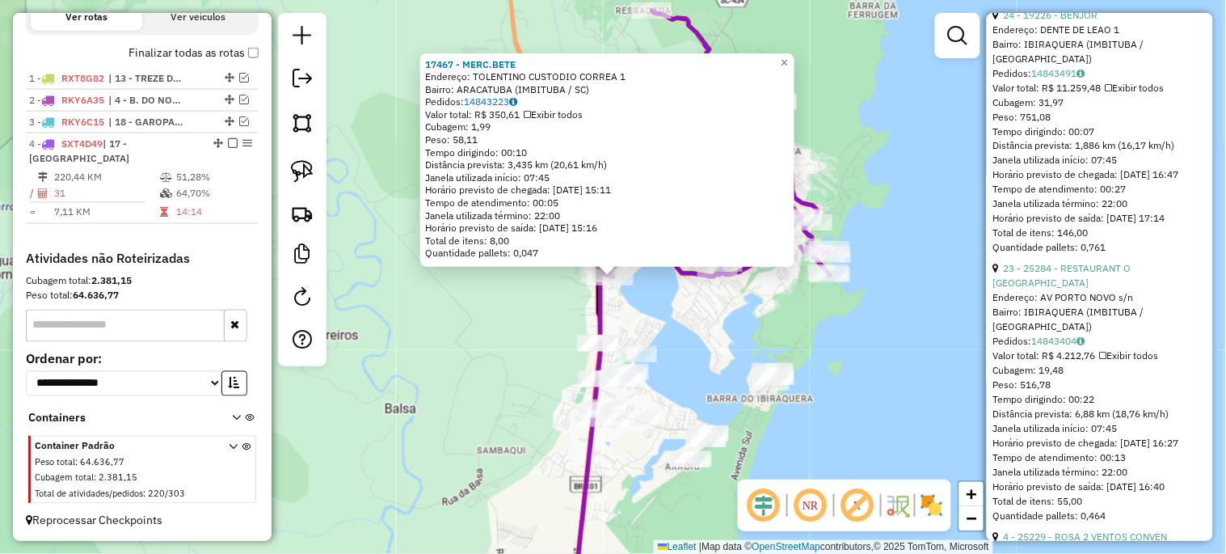
click at [360, 259] on div "17467 - MERC.BETE Endereço: TOLENTINO CUSTODIO CORREA 1 Bairro: ARACATUBA (IMBI…" at bounding box center [613, 277] width 1226 height 554
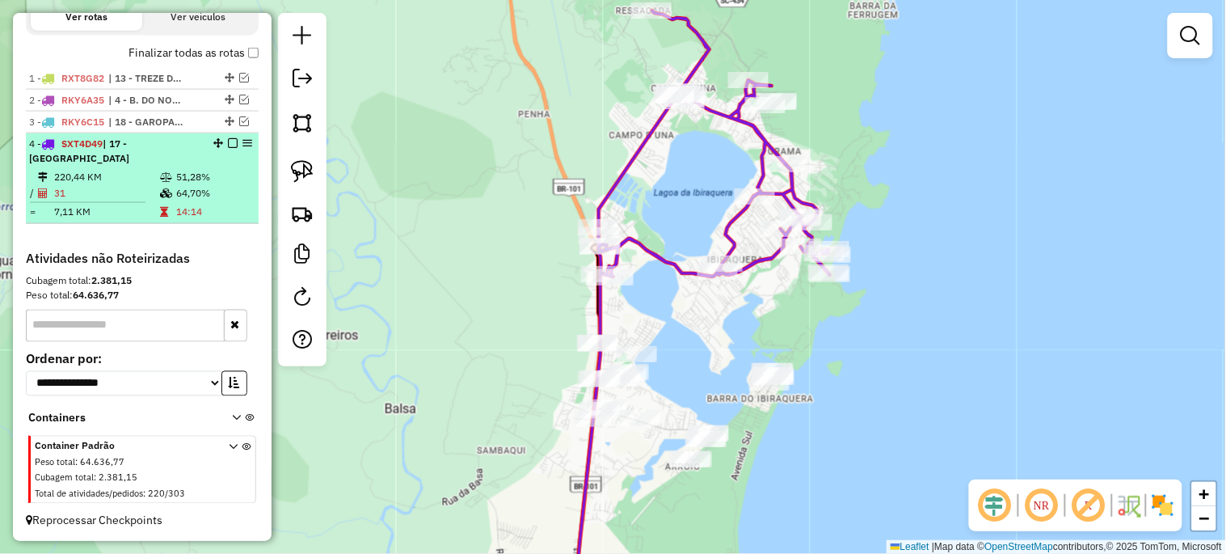
click at [230, 148] on em at bounding box center [233, 143] width 10 height 10
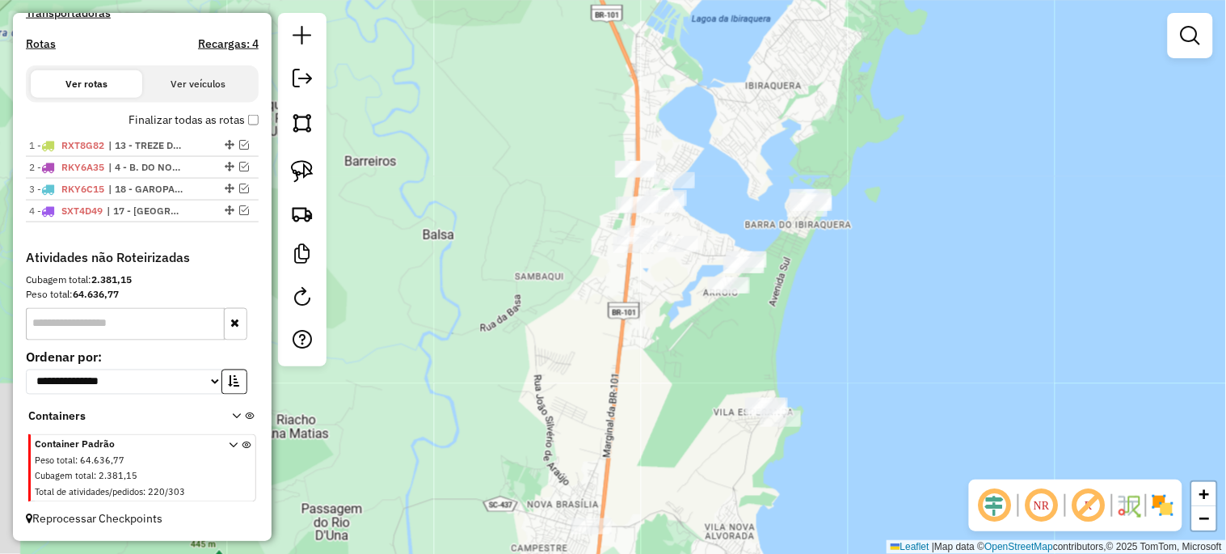
drag, startPoint x: 474, startPoint y: 338, endPoint x: 512, endPoint y: 113, distance: 227.9
click at [512, 114] on div "Janela de atendimento Grade de atendimento Capacidade Transportadoras Veículos …" at bounding box center [613, 277] width 1226 height 554
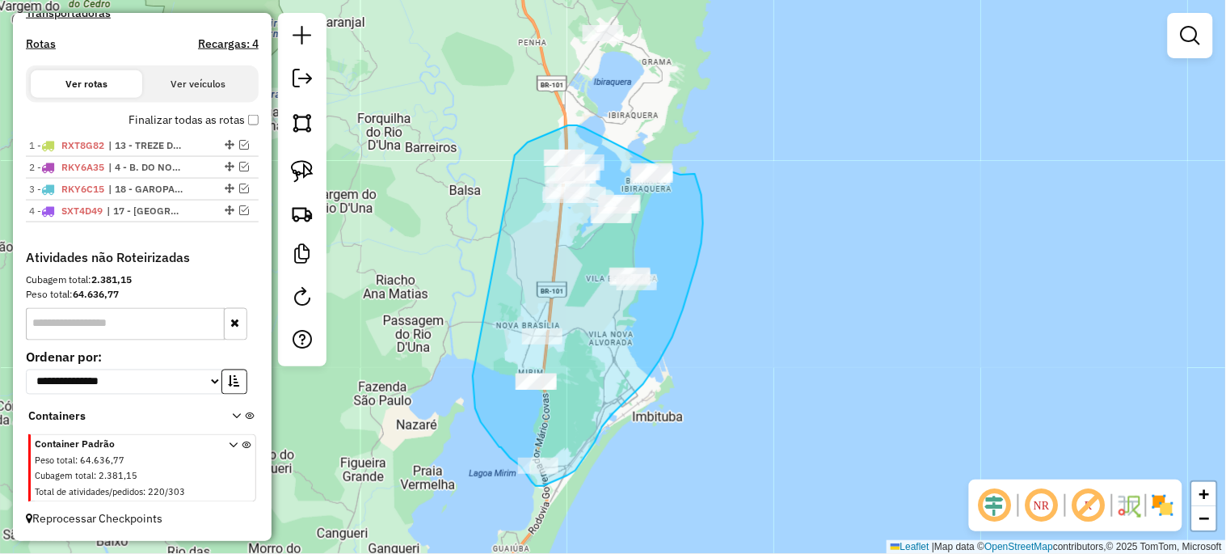
drag, startPoint x: 515, startPoint y: 155, endPoint x: 473, endPoint y: 376, distance: 224.6
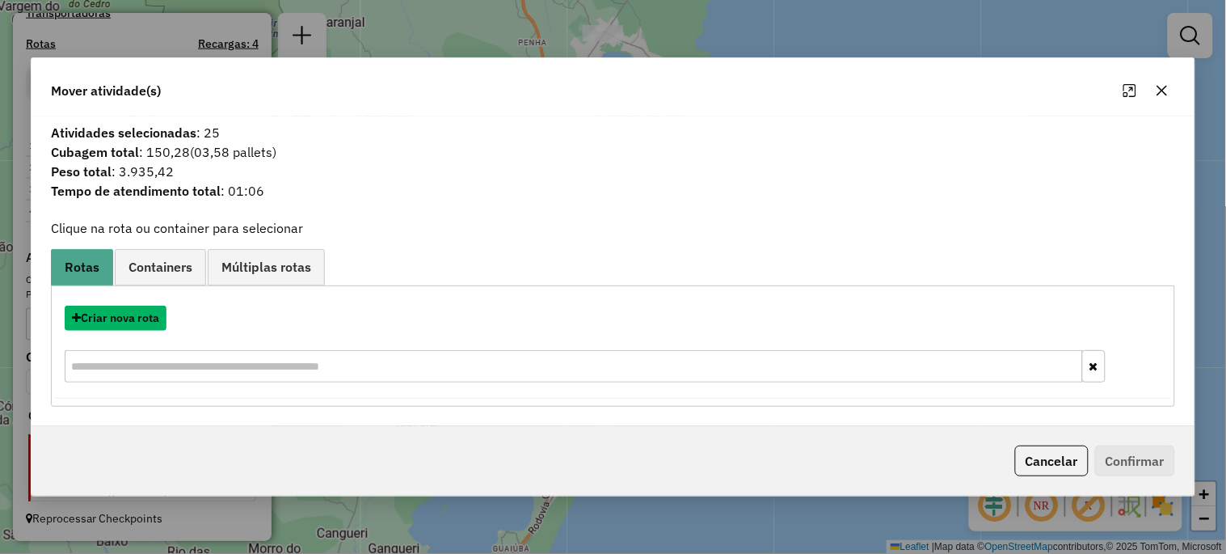
click at [125, 319] on button "Criar nova rota" at bounding box center [116, 318] width 102 height 25
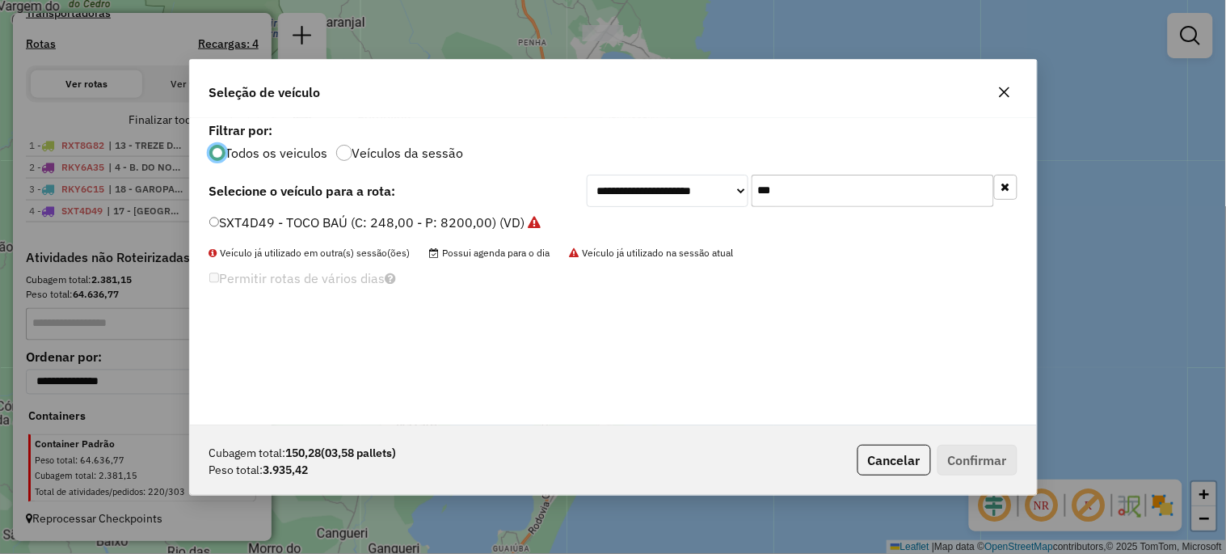
scroll to position [9, 4]
click at [786, 192] on input "***" at bounding box center [873, 191] width 242 height 32
type input "***"
click at [407, 218] on label "RXT1D61 - 312 - TOCO BAÚ (C: 248,00 - P: 8200,00) (VD)" at bounding box center [385, 222] width 352 height 19
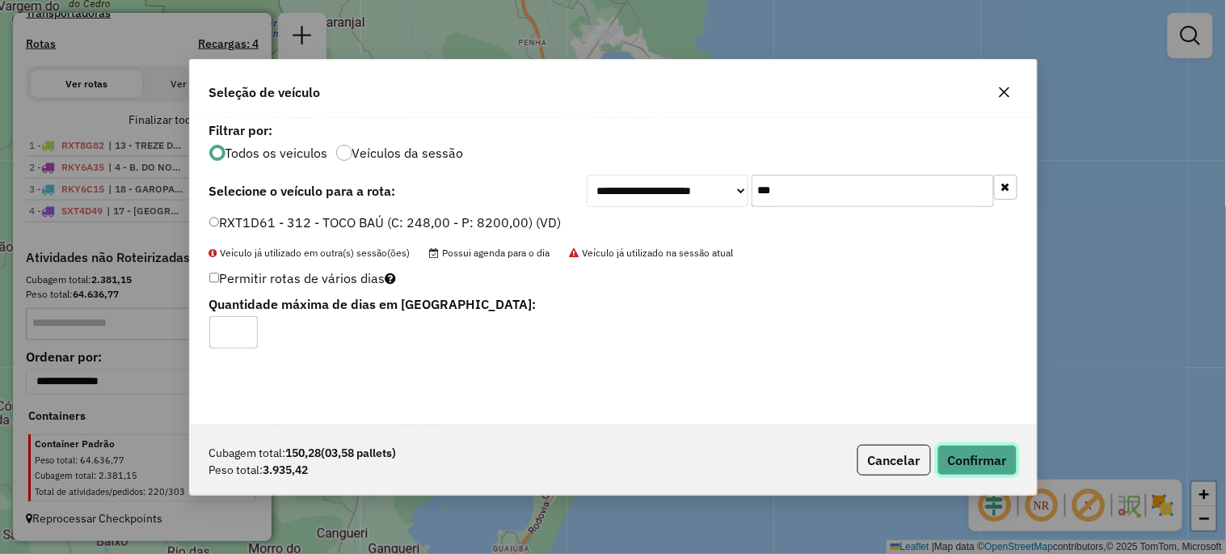
click at [973, 453] on button "Confirmar" at bounding box center [978, 460] width 80 height 31
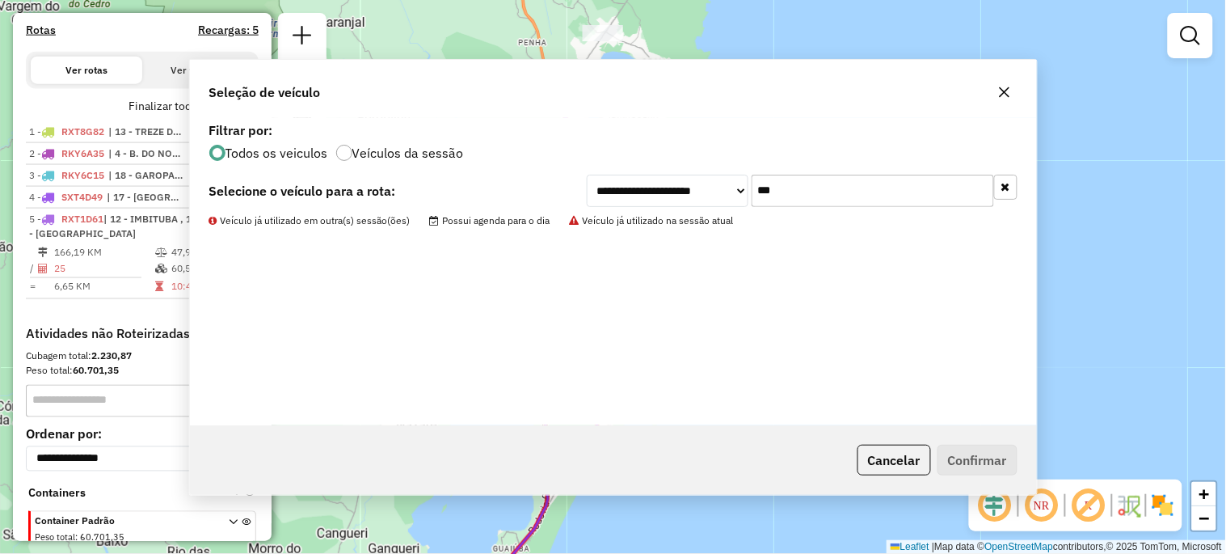
scroll to position [608, 0]
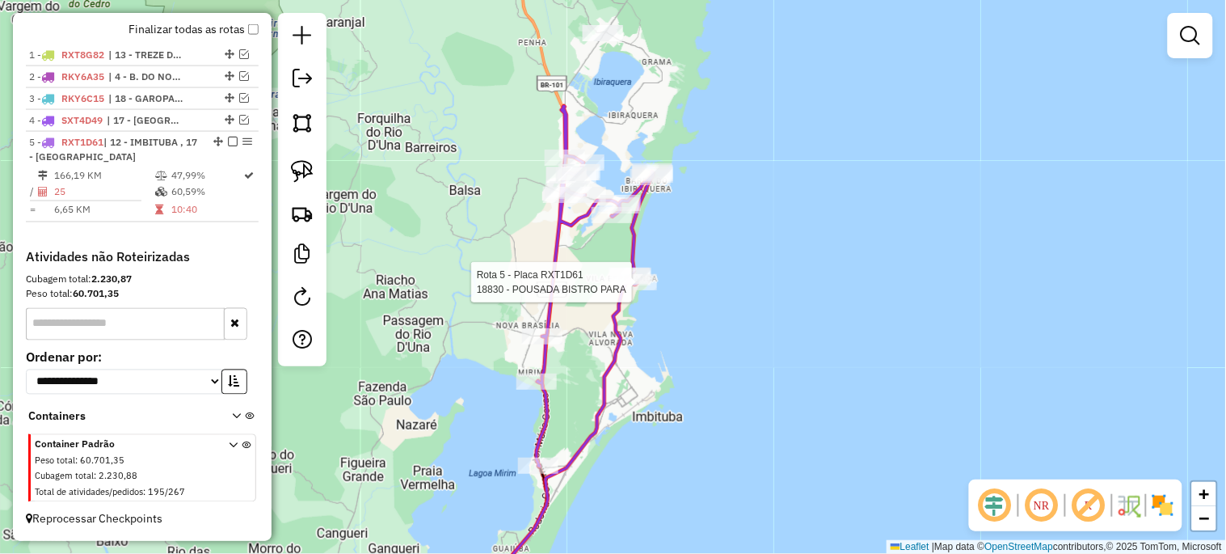
select select "*********"
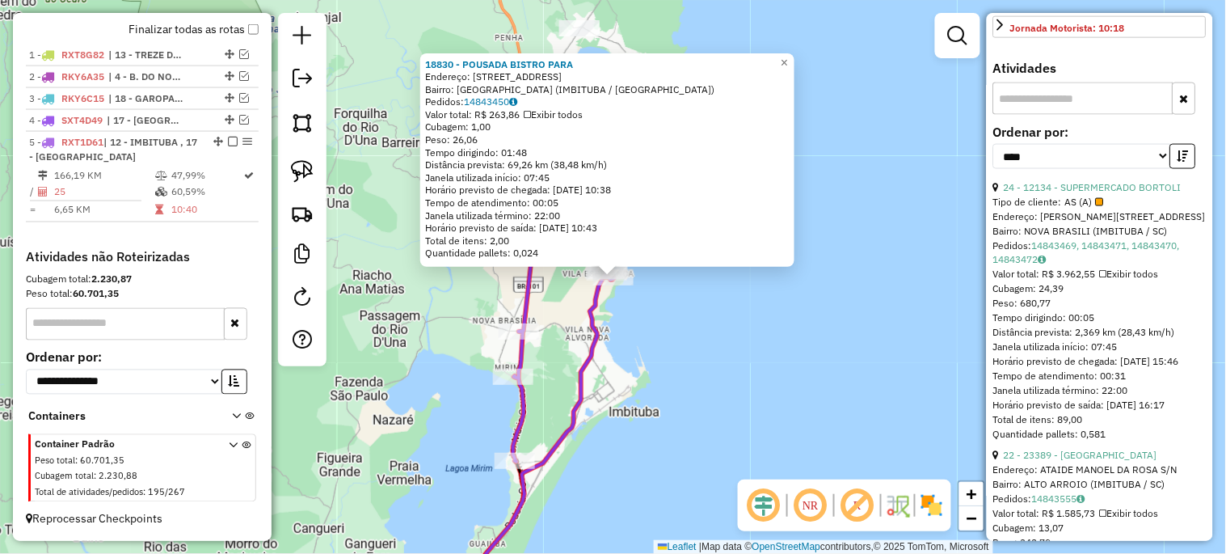
scroll to position [599, 0]
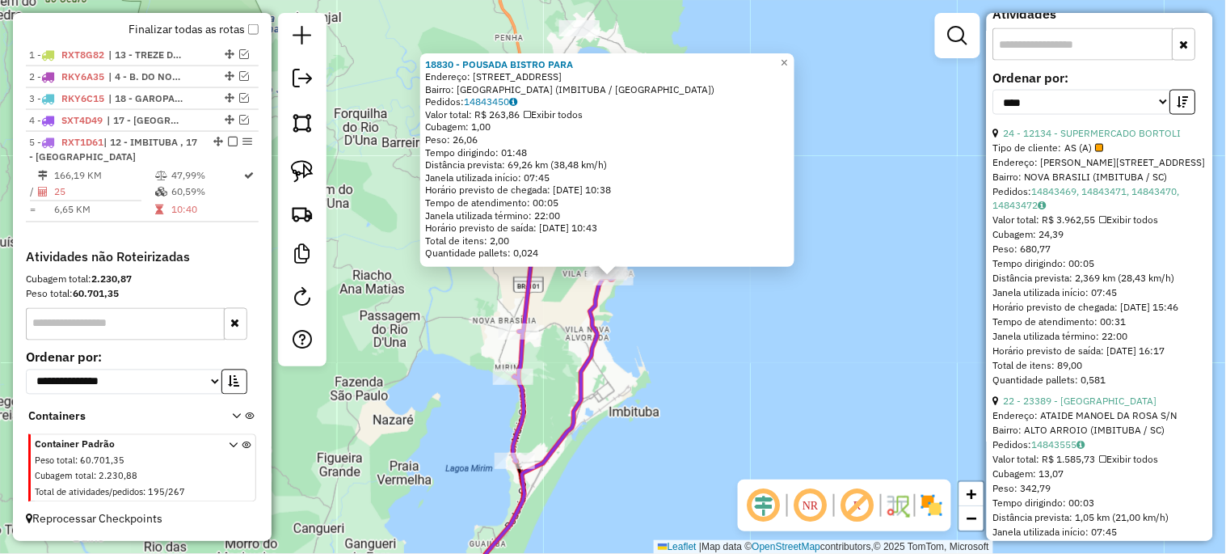
click at [853, 422] on div "18830 - POUSADA BISTRO PARA Endereço: RUA PARAISO 490 Bairro: VILA ESPERANCA (I…" at bounding box center [613, 277] width 1226 height 554
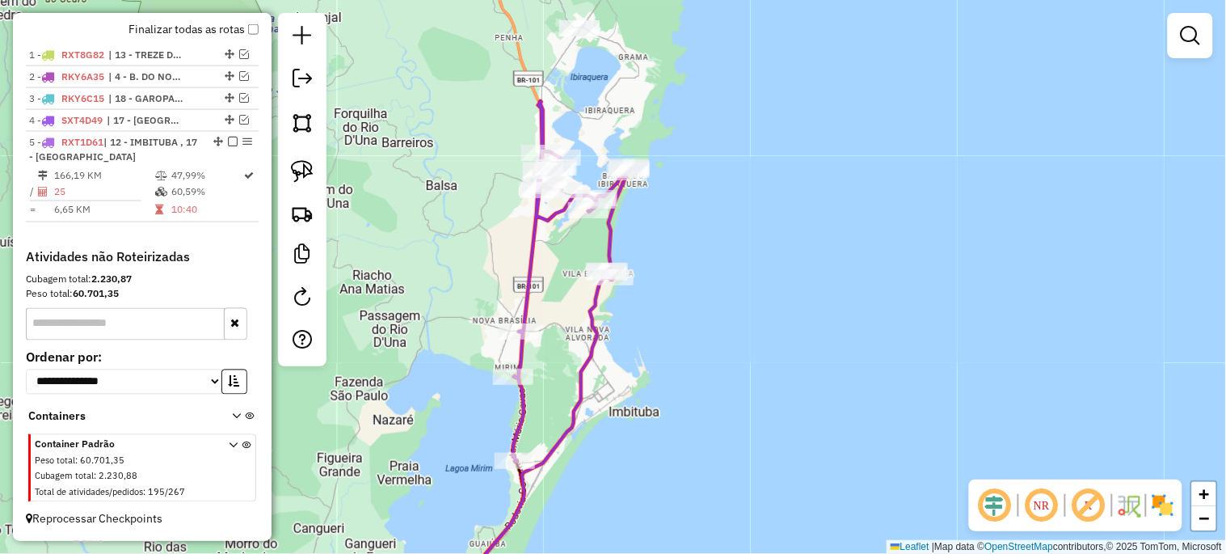
drag, startPoint x: 744, startPoint y: 445, endPoint x: 823, endPoint y: 256, distance: 204.0
click at [811, 276] on div "Janela de atendimento Grade de atendimento Capacidade Transportadoras Veículos …" at bounding box center [613, 277] width 1226 height 554
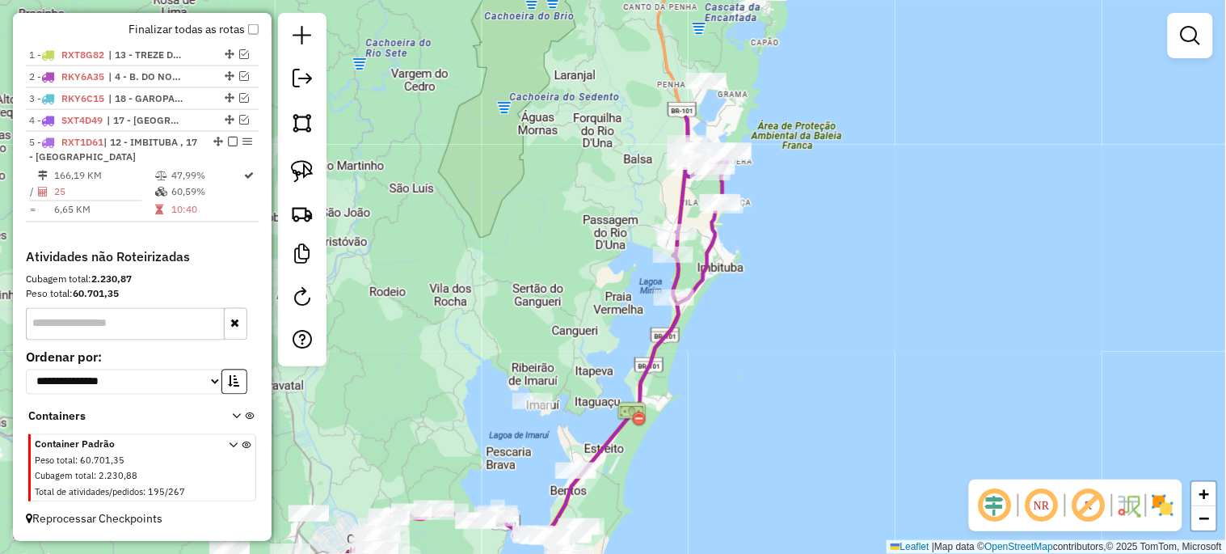
drag, startPoint x: 698, startPoint y: 441, endPoint x: 764, endPoint y: 331, distance: 127.7
click at [764, 331] on div "Janela de atendimento Grade de atendimento Capacidade Transportadoras Veículos …" at bounding box center [613, 277] width 1226 height 554
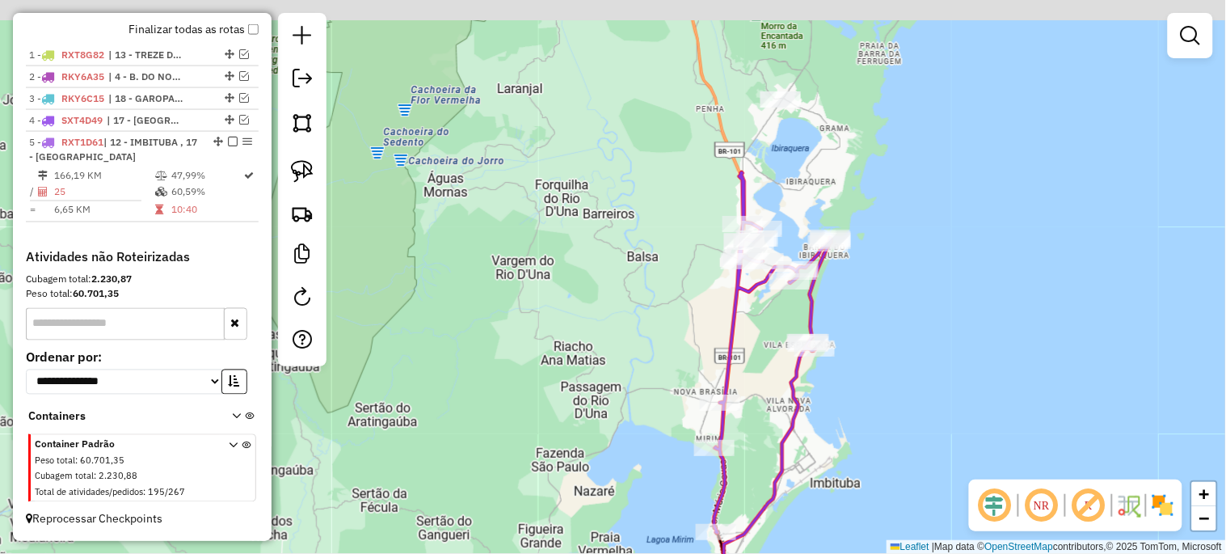
drag, startPoint x: 719, startPoint y: 79, endPoint x: 631, endPoint y: 394, distance: 326.6
click at [631, 397] on div "Janela de atendimento Grade de atendimento Capacidade Transportadoras Veículos …" at bounding box center [613, 277] width 1226 height 554
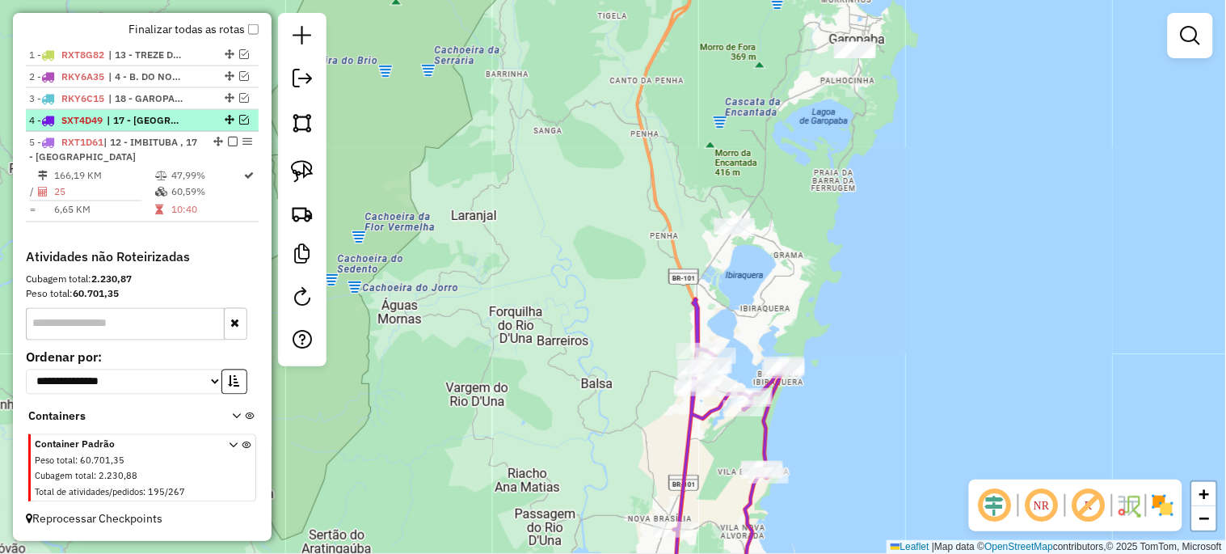
click at [239, 115] on em at bounding box center [244, 120] width 10 height 10
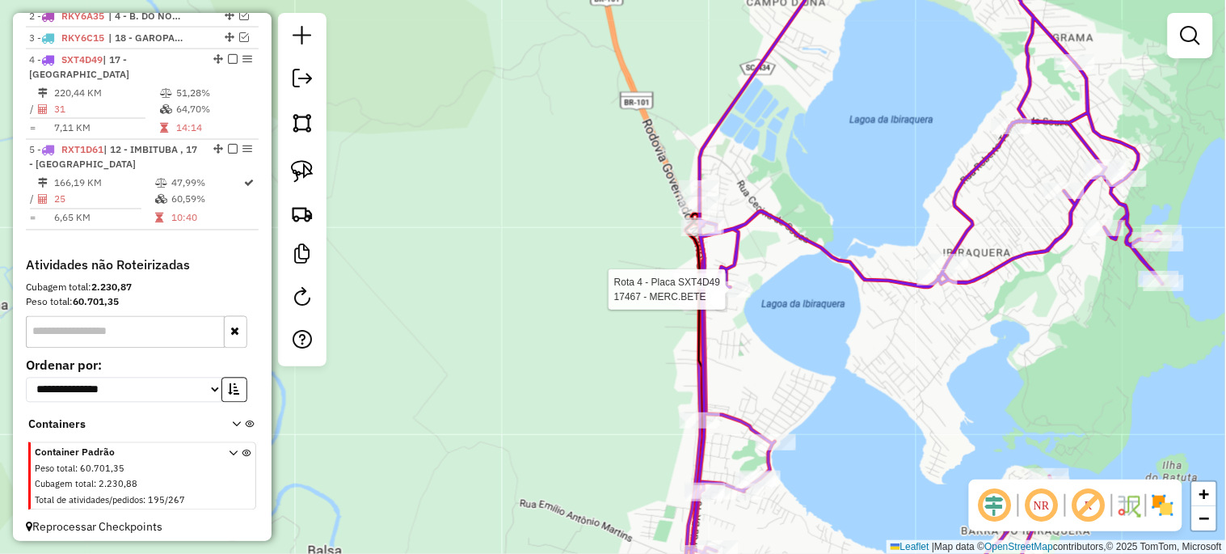
scroll to position [661, 0]
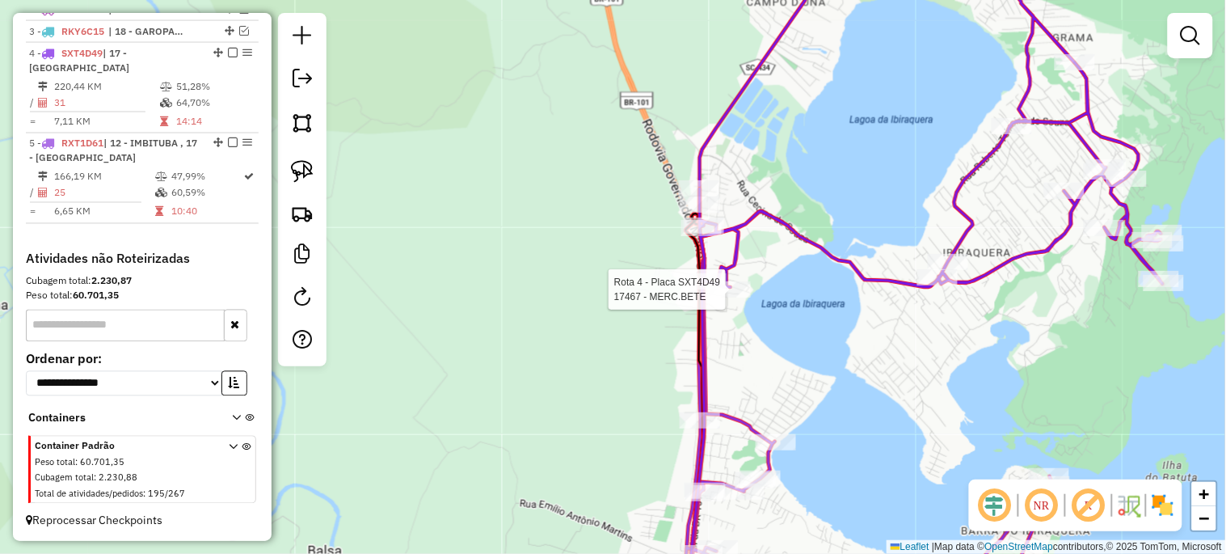
select select "*********"
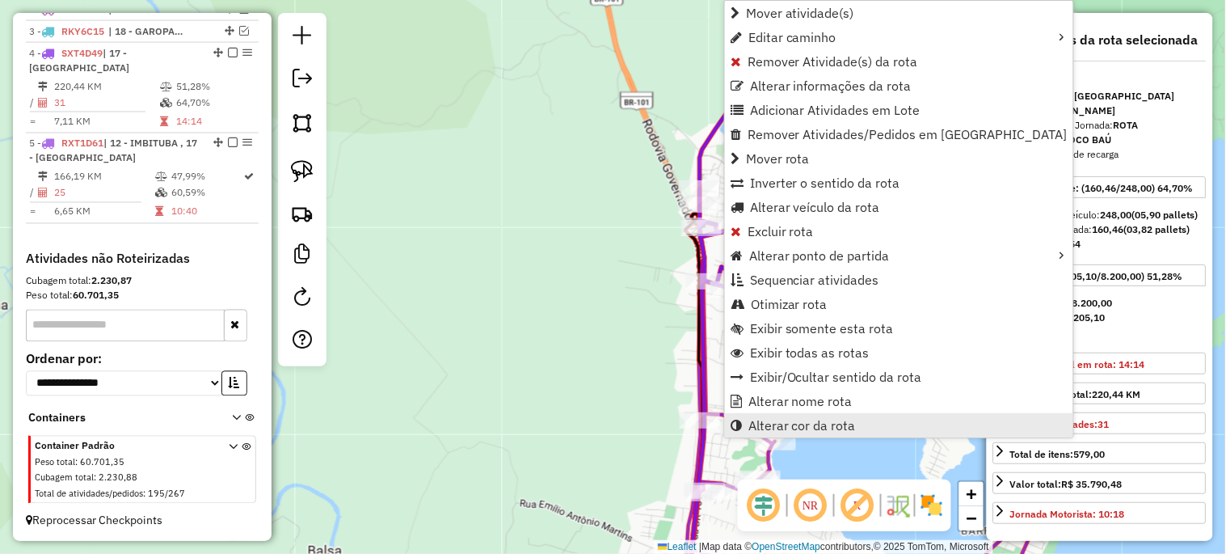
click at [781, 423] on span "Alterar cor da rota" at bounding box center [803, 425] width 108 height 13
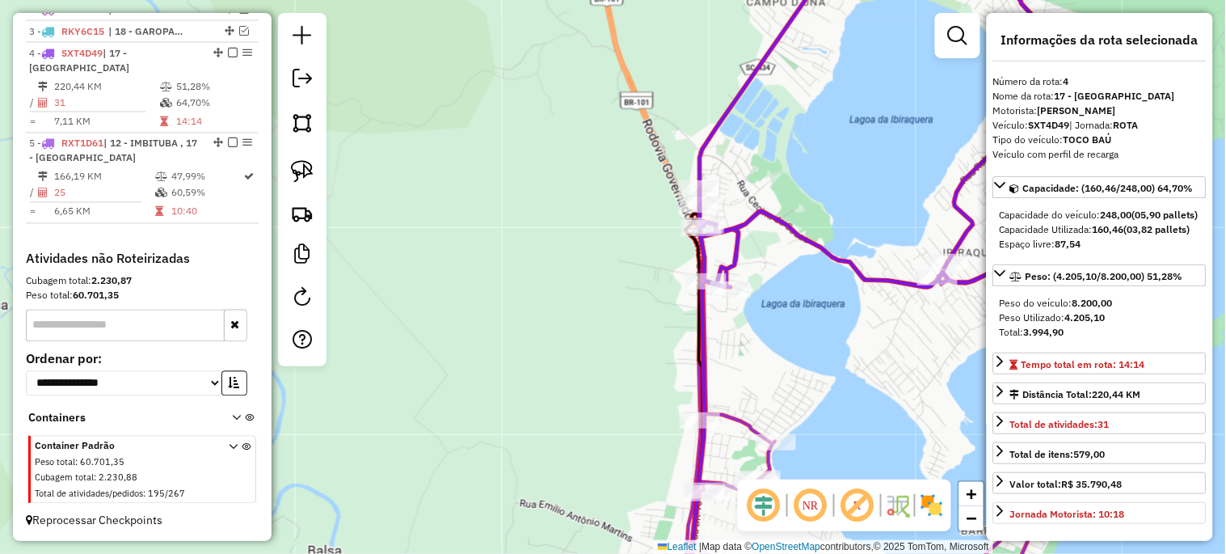
scroll to position [239, 0]
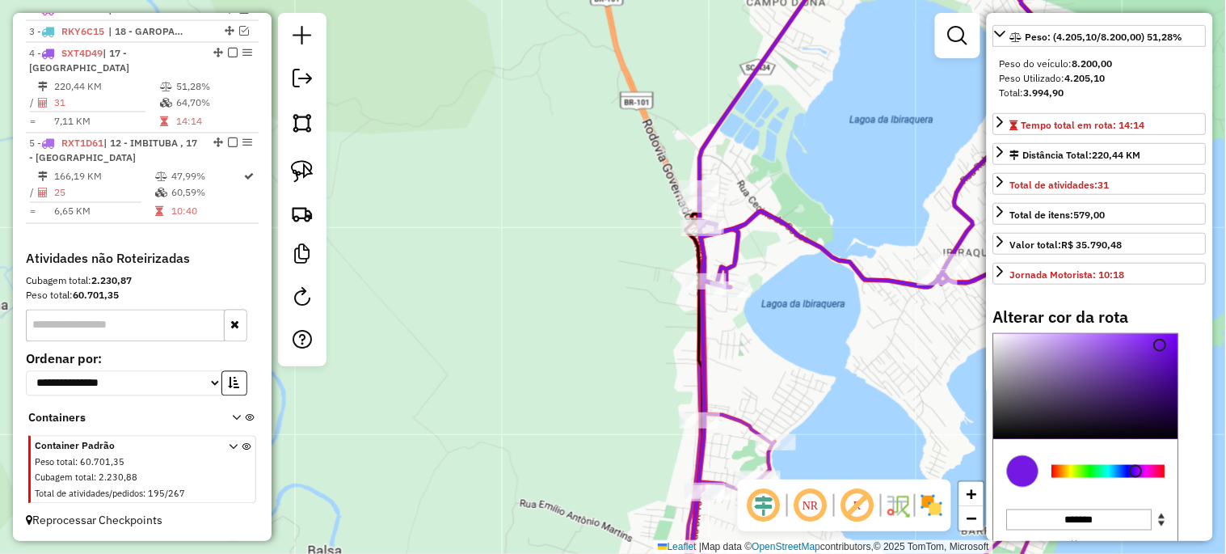
click at [1112, 478] on div at bounding box center [1108, 471] width 113 height 13
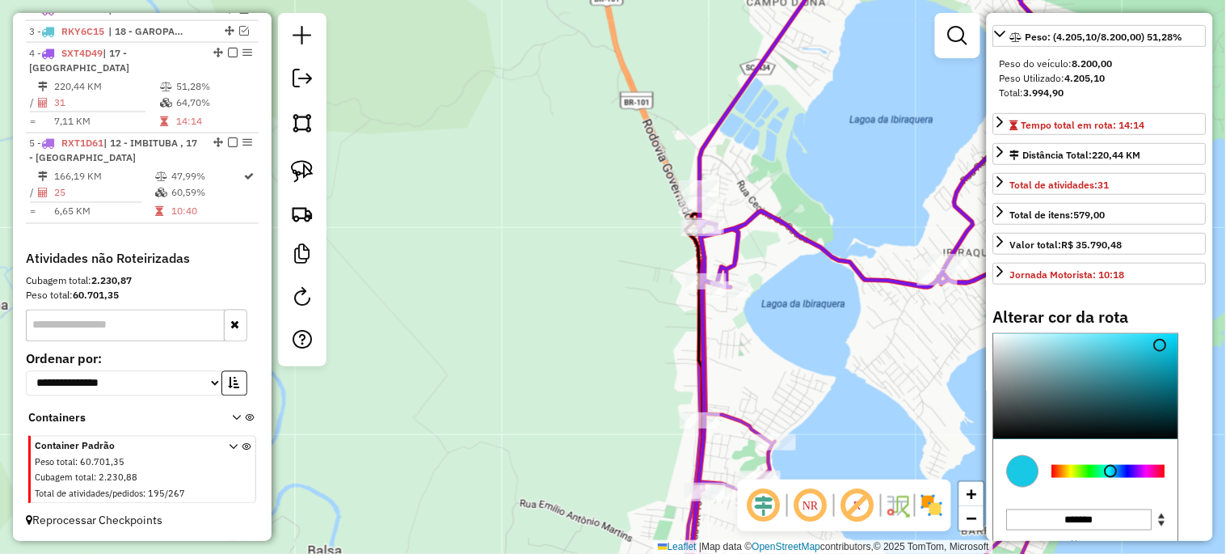
type input "*******"
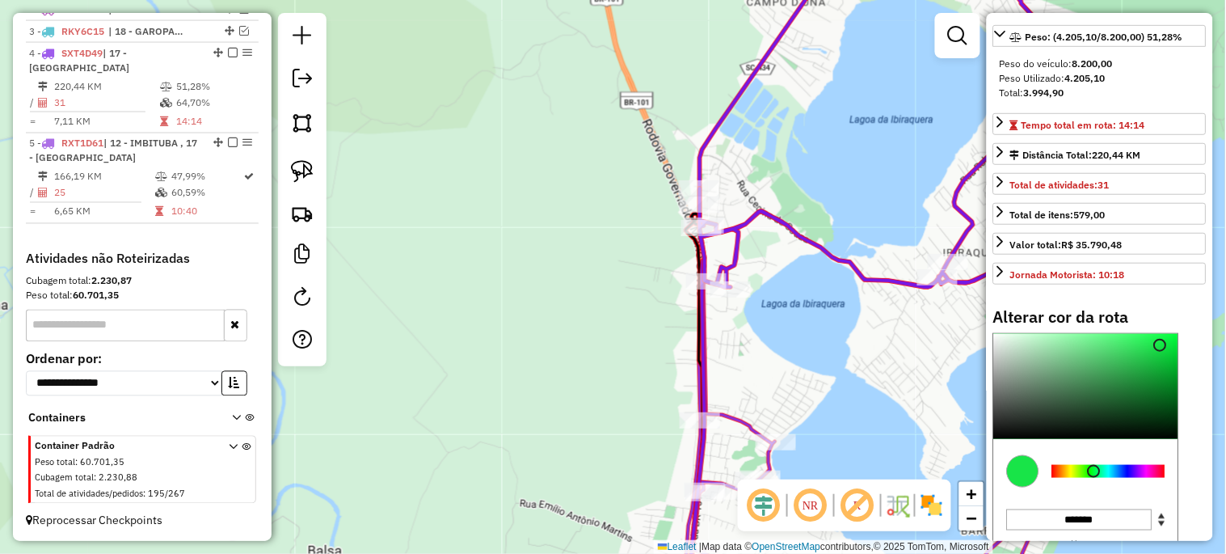
click at [1095, 478] on div at bounding box center [1108, 471] width 113 height 13
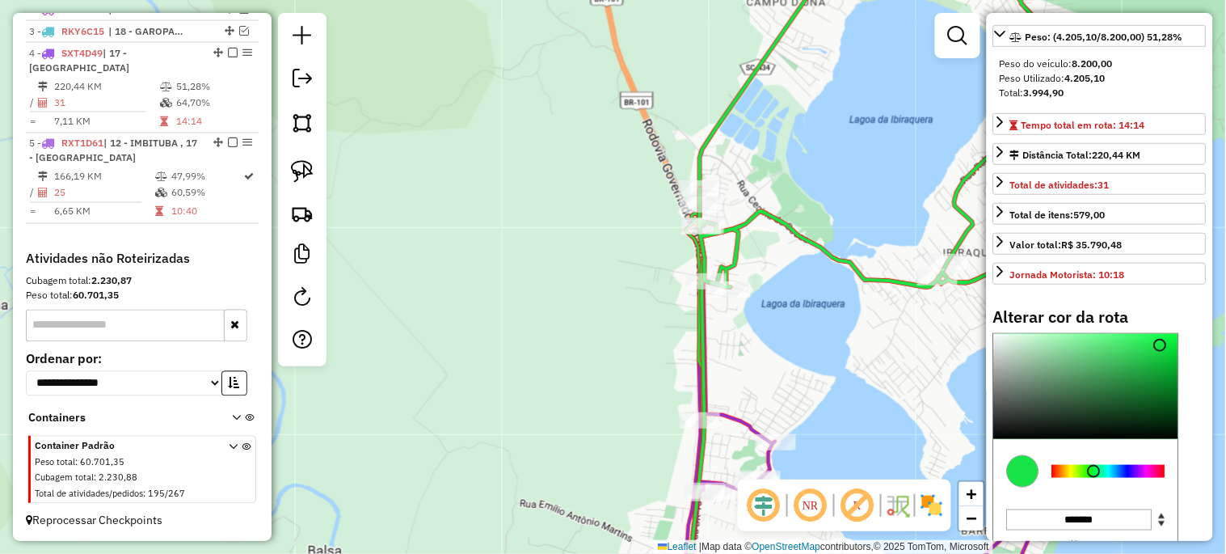
click at [827, 370] on div "Janela de atendimento Grade de atendimento Capacidade Transportadoras Veículos …" at bounding box center [613, 277] width 1226 height 554
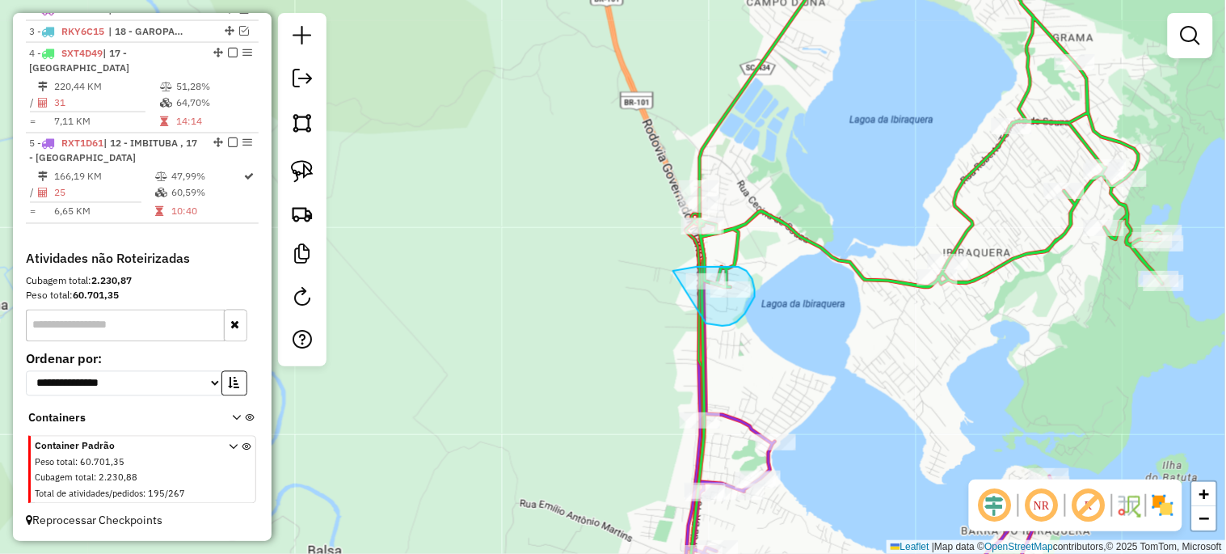
drag, startPoint x: 673, startPoint y: 271, endPoint x: 706, endPoint y: 323, distance: 62.1
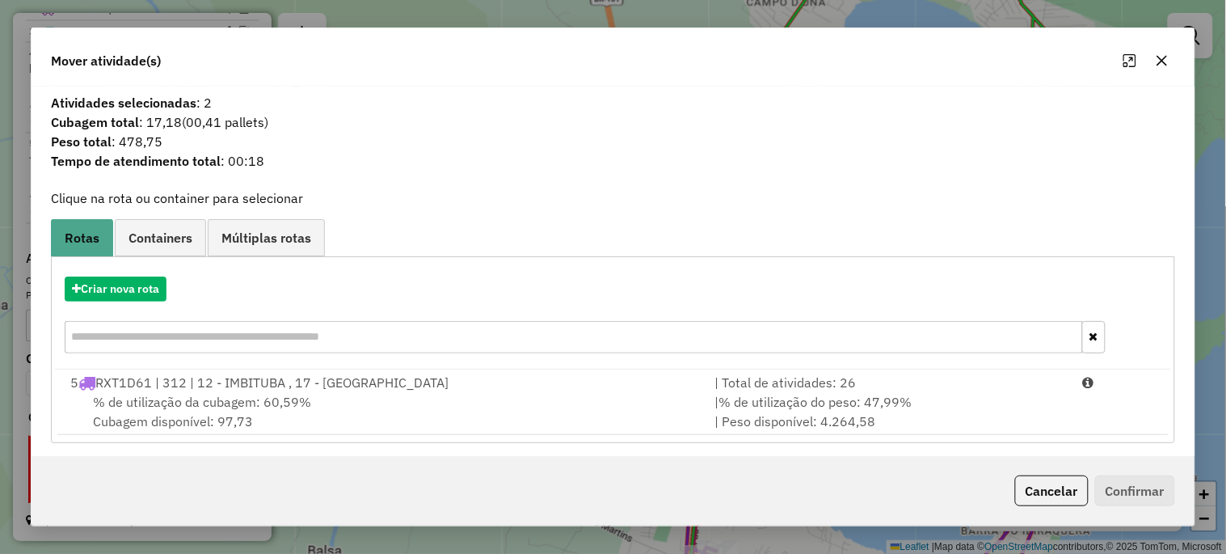
click at [352, 405] on div "% de utilização da cubagem: 60,59% Cubagem disponível: 97,73" at bounding box center [383, 411] width 644 height 39
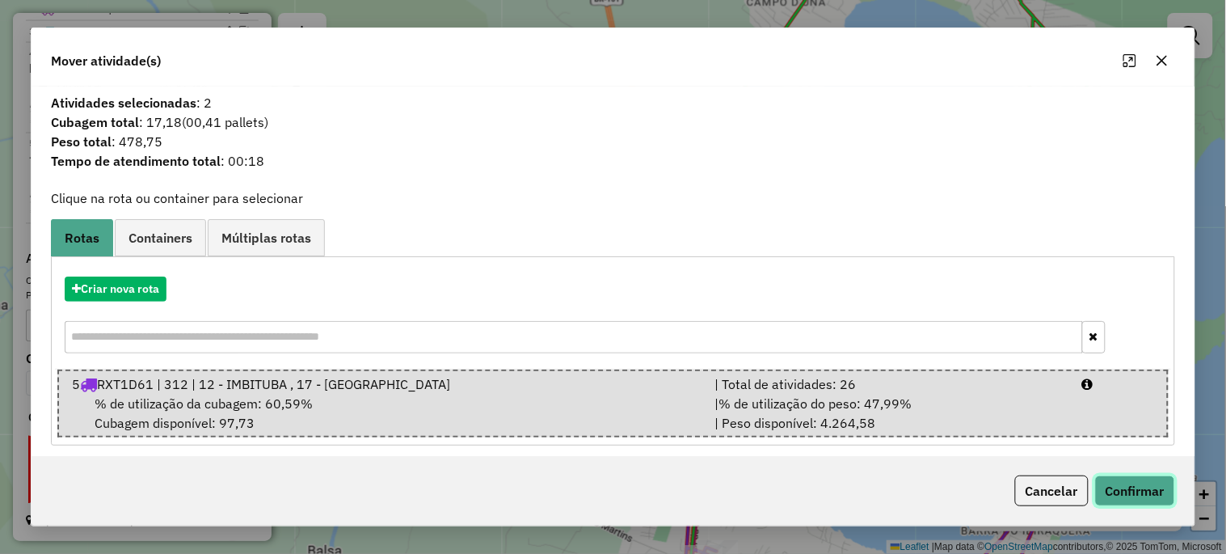
click at [1121, 489] on button "Confirmar" at bounding box center [1135, 490] width 80 height 31
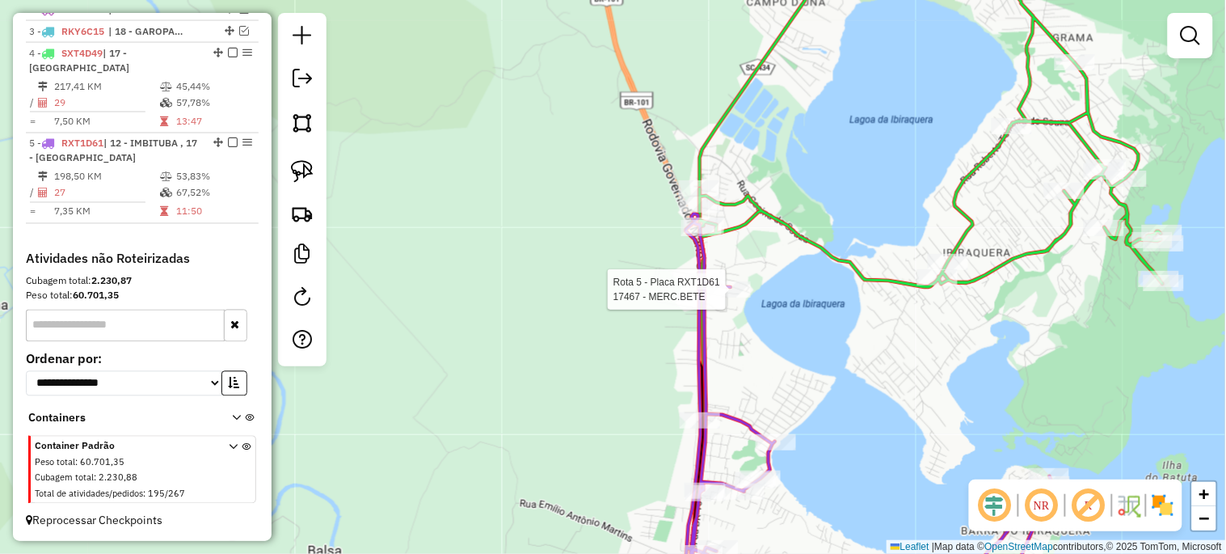
select select "*********"
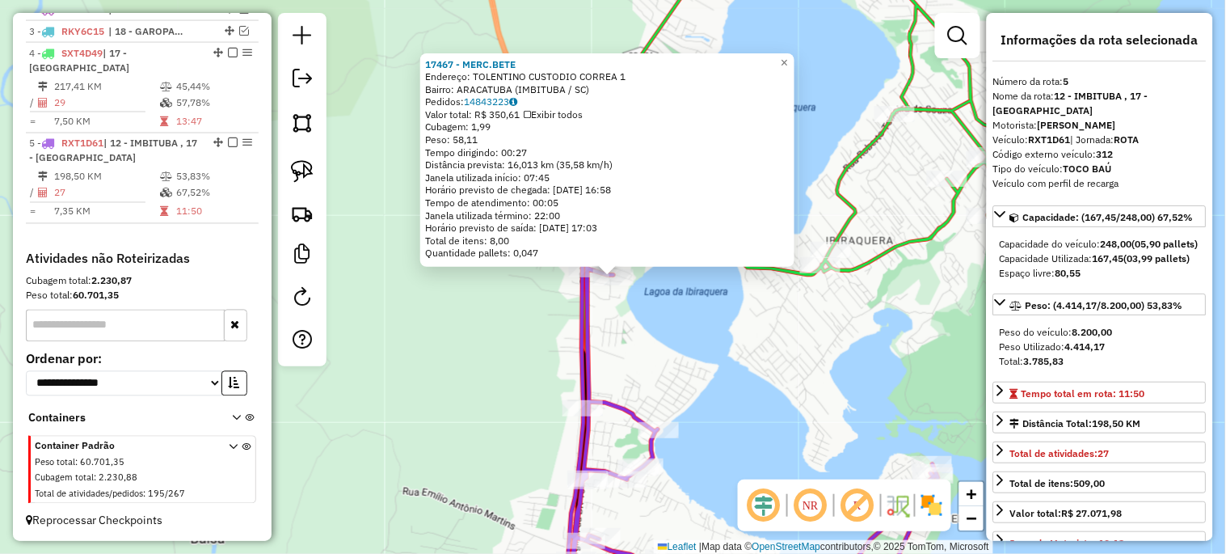
click at [744, 386] on div "17467 - MERC.BETE Endereço: TOLENTINO CUSTODIO CORREA 1 Bairro: ARACATUBA (IMBI…" at bounding box center [613, 277] width 1226 height 554
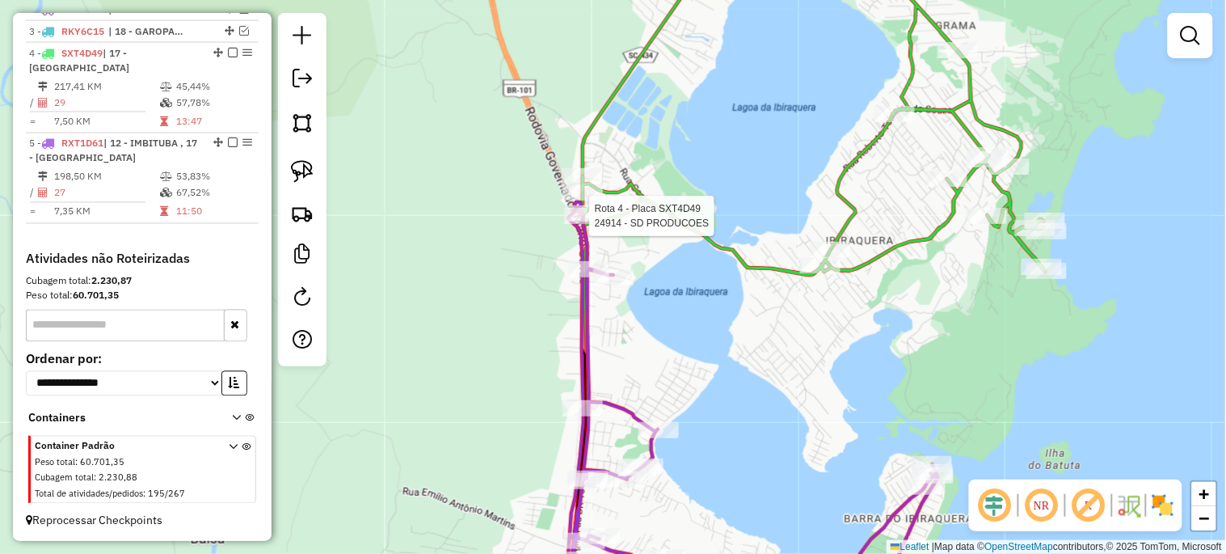
select select "*********"
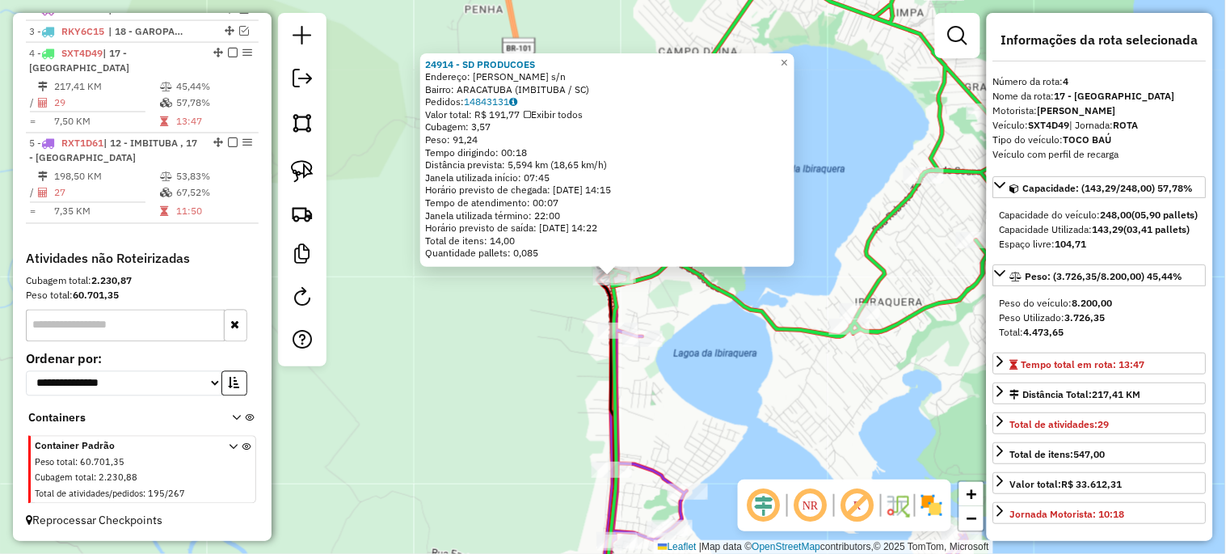
click at [724, 396] on div "24914 - SD PRODUCOES Endereço: R ADELINO SPILERE s/n Bairro: ARACATUBA (IMBITUB…" at bounding box center [613, 277] width 1226 height 554
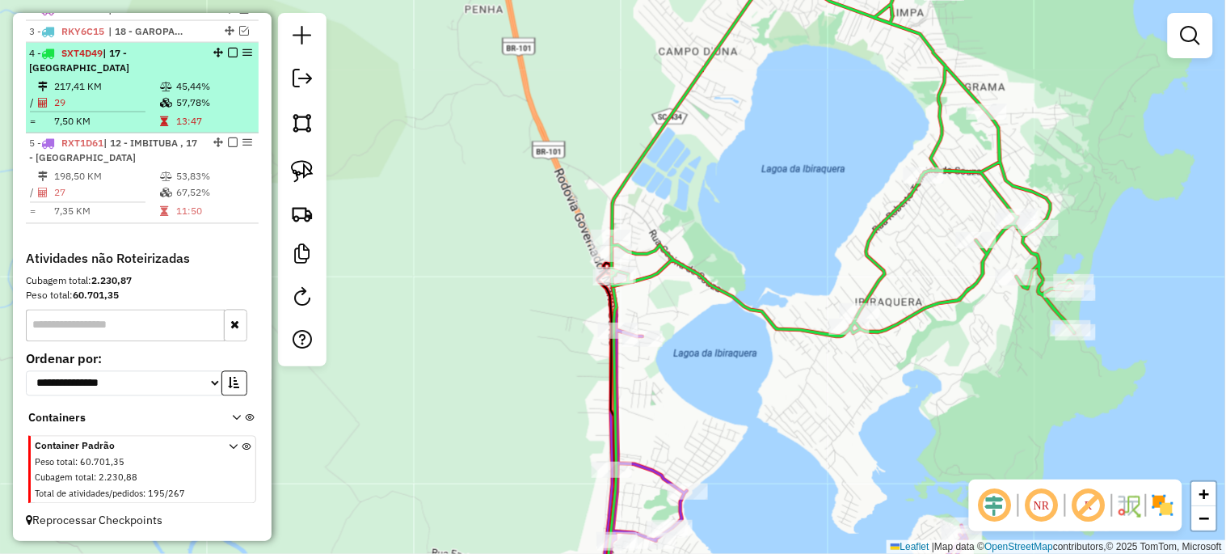
click at [234, 57] on div at bounding box center [228, 53] width 48 height 10
select select "*********"
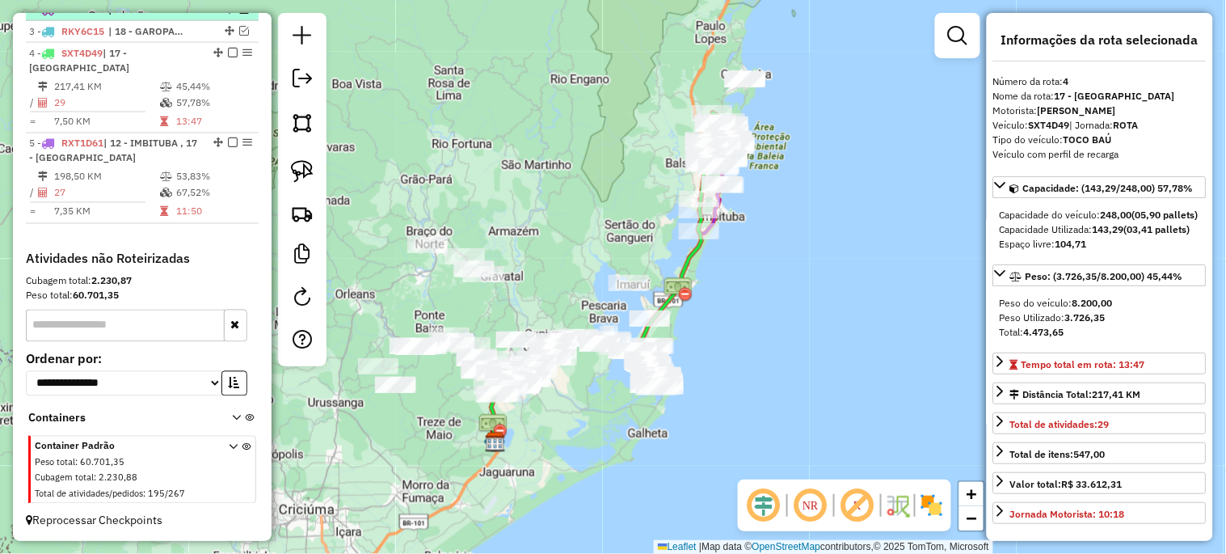
drag, startPoint x: 224, startPoint y: 63, endPoint x: 234, endPoint y: 82, distance: 21.4
click at [228, 57] on em at bounding box center [233, 53] width 10 height 10
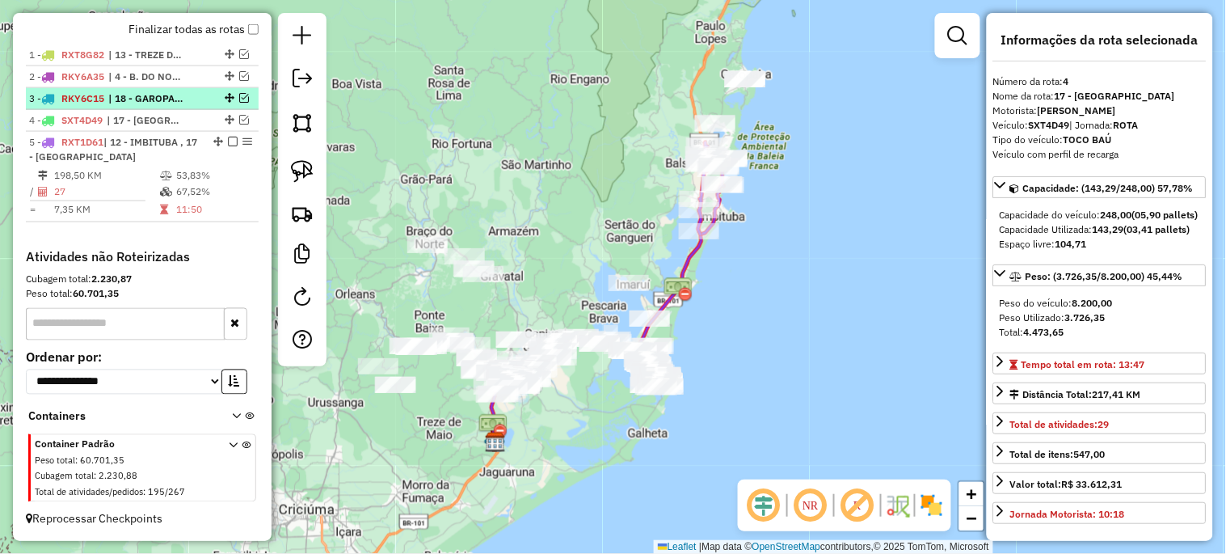
scroll to position [608, 0]
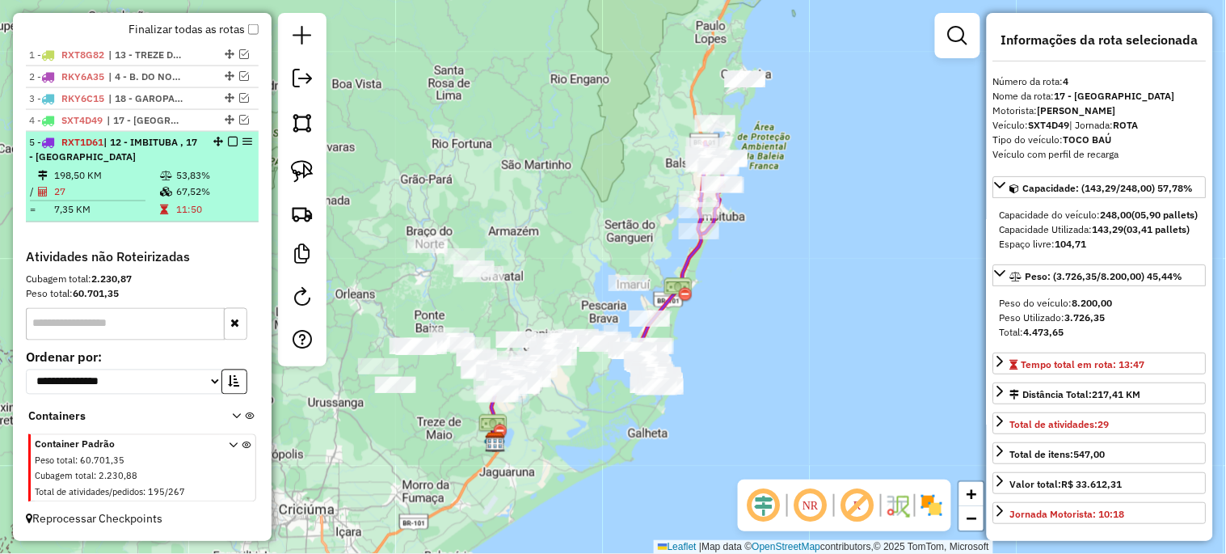
drag, startPoint x: 224, startPoint y: 141, endPoint x: 245, endPoint y: 145, distance: 21.6
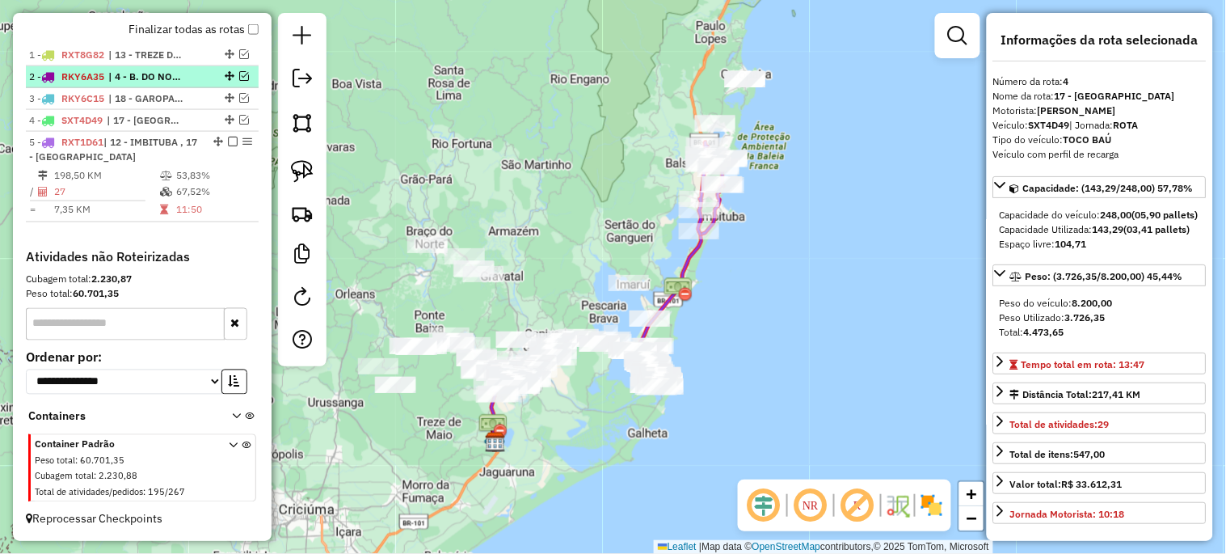
click at [228, 141] on em at bounding box center [233, 142] width 10 height 10
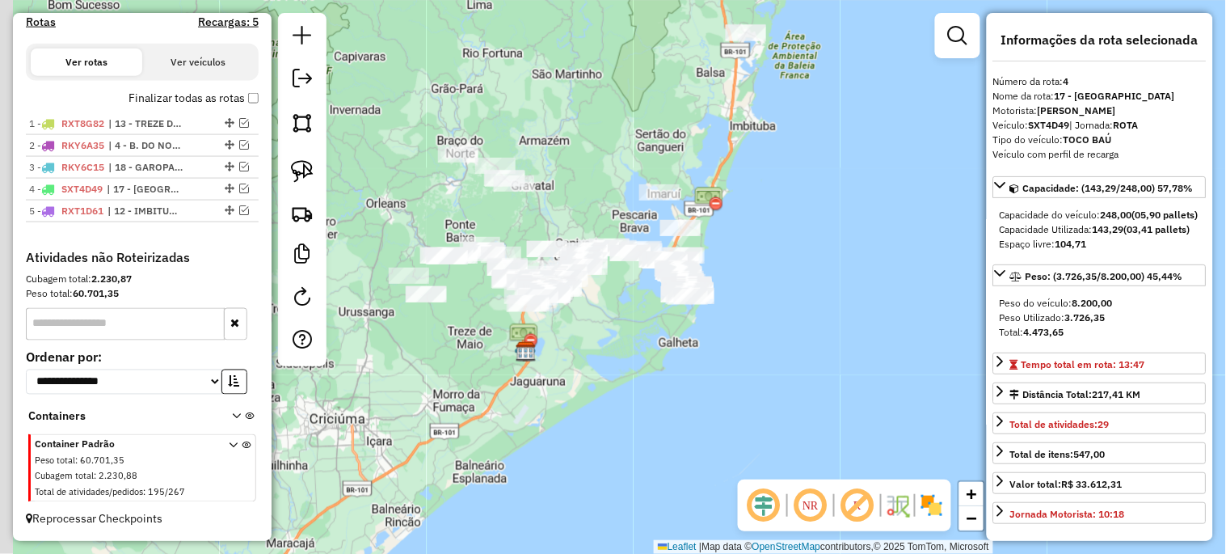
drag, startPoint x: 590, startPoint y: 273, endPoint x: 621, endPoint y: 183, distance: 95.6
click at [621, 183] on div "Janela de atendimento Grade de atendimento Capacidade Transportadoras Veículos …" at bounding box center [613, 277] width 1226 height 554
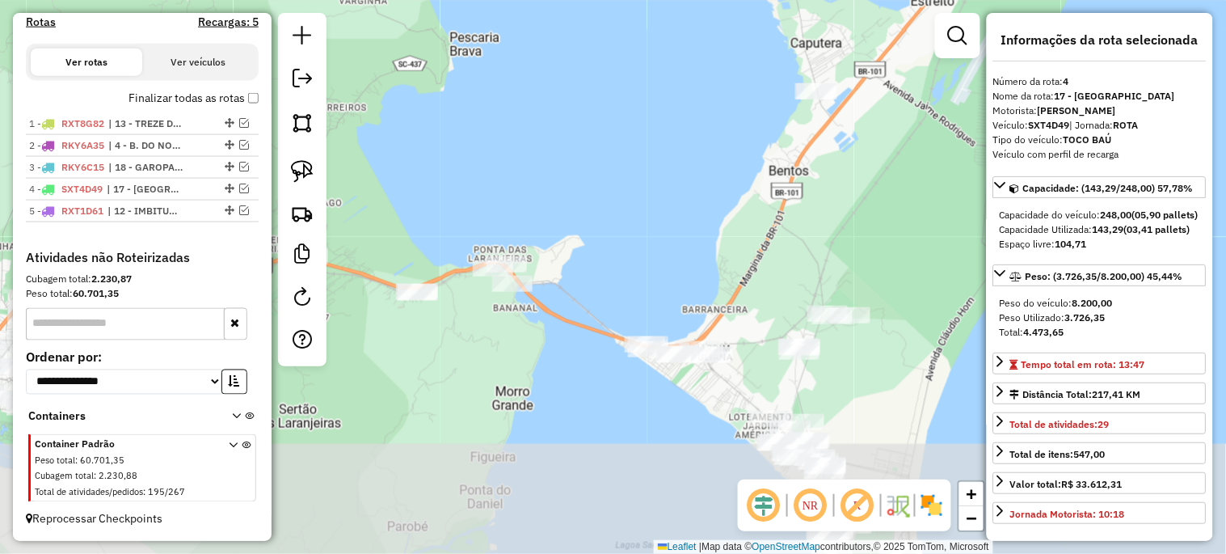
drag, startPoint x: 584, startPoint y: 174, endPoint x: 449, endPoint y: -8, distance: 226.0
click at [449, 0] on html "Aguarde... Pop-up bloqueado! Seu navegador bloqueou automáticamente a abertura …" at bounding box center [613, 277] width 1226 height 554
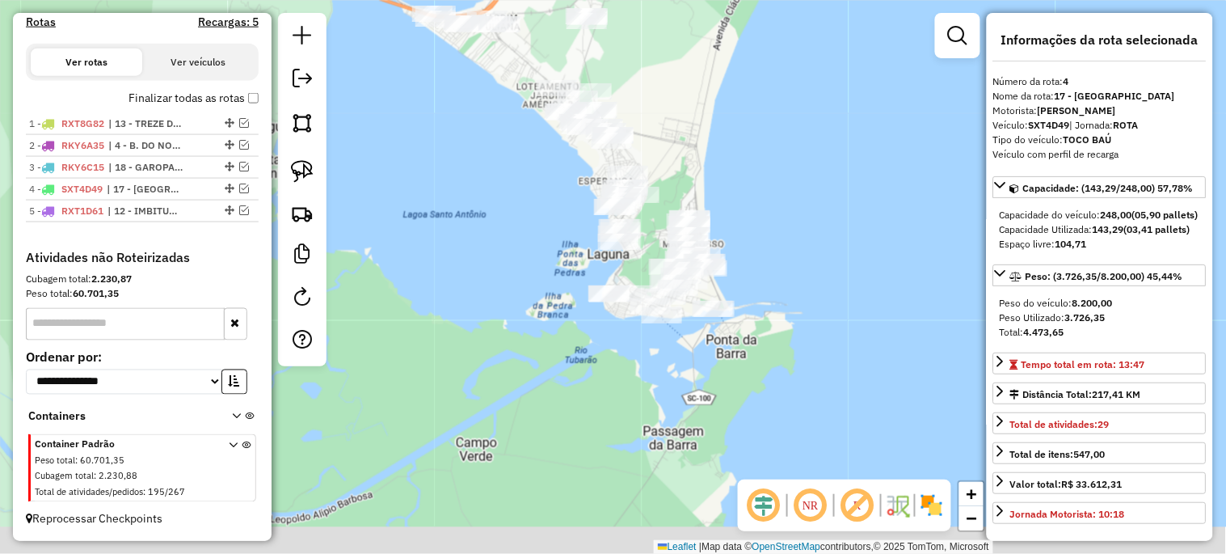
drag, startPoint x: 542, startPoint y: 299, endPoint x: 459, endPoint y: 252, distance: 94.8
click at [461, 252] on div "Janela de atendimento Grade de atendimento Capacidade Transportadoras Veículos …" at bounding box center [613, 277] width 1226 height 554
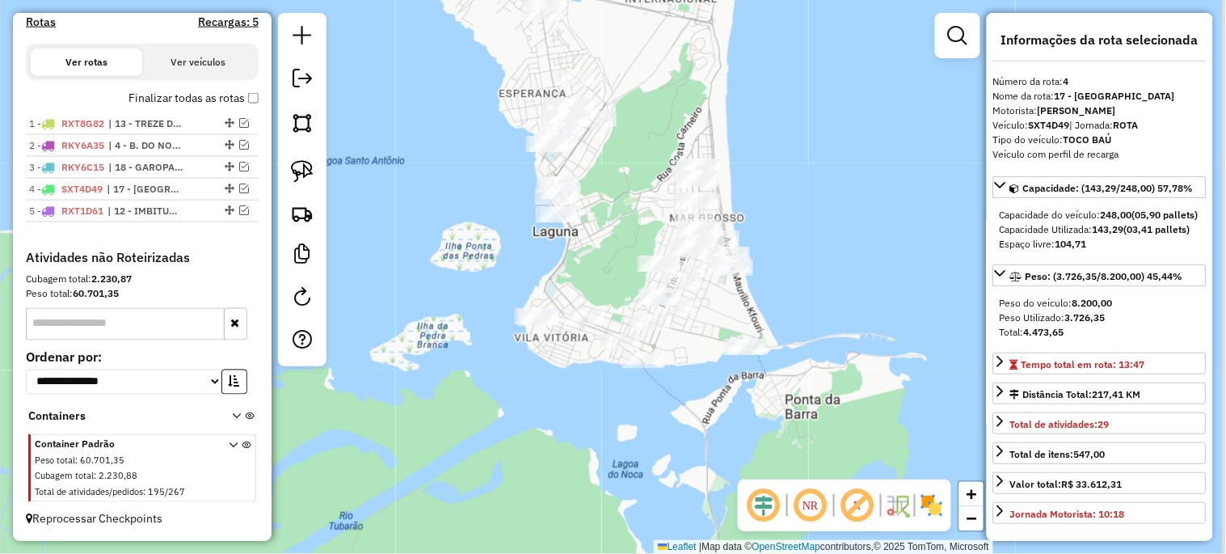
click at [426, 373] on div "Janela de atendimento Grade de atendimento Capacidade Transportadoras Veículos …" at bounding box center [613, 277] width 1226 height 554
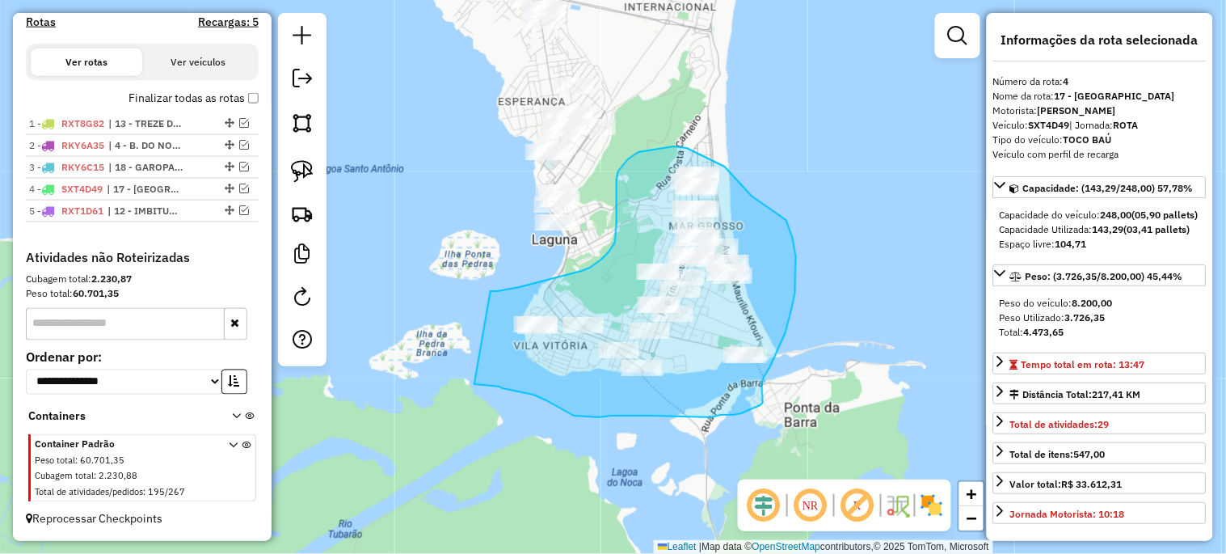
drag, startPoint x: 491, startPoint y: 291, endPoint x: 474, endPoint y: 384, distance: 94.4
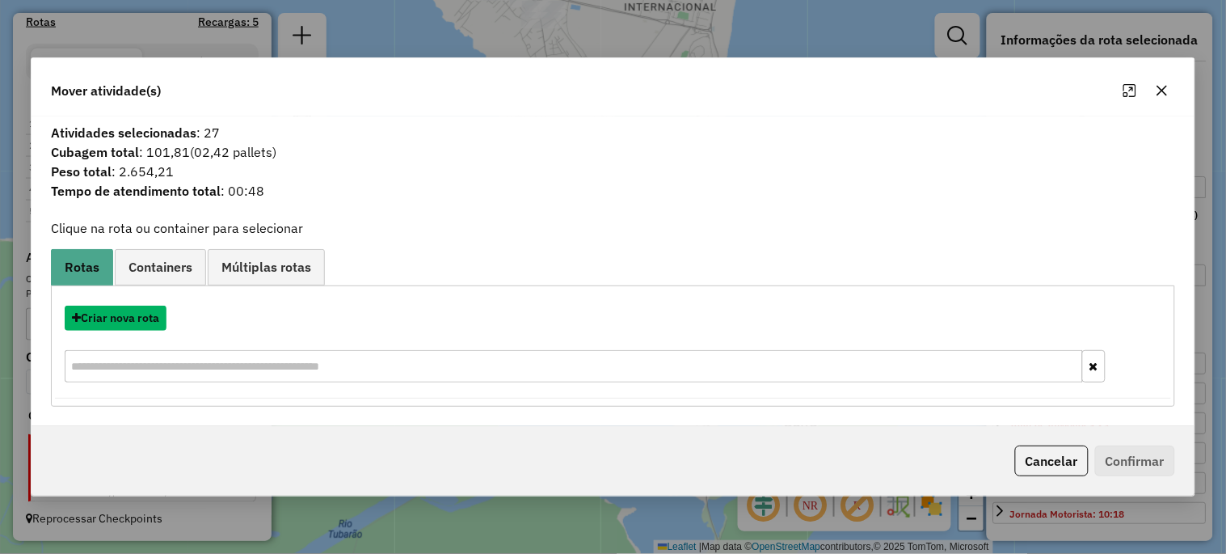
click at [128, 322] on button "Criar nova rota" at bounding box center [116, 318] width 102 height 25
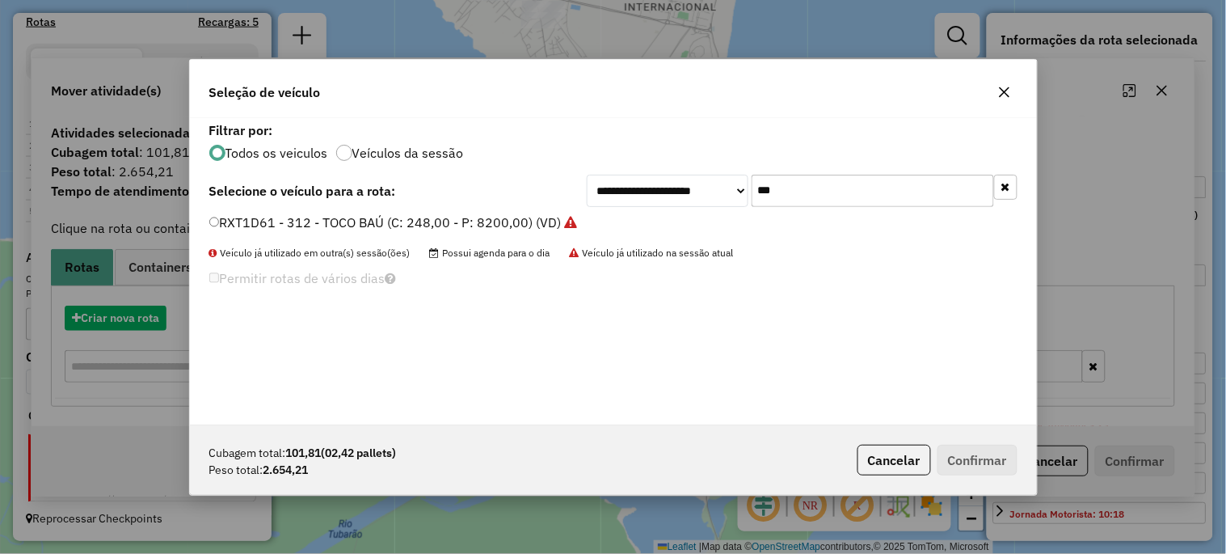
scroll to position [9, 4]
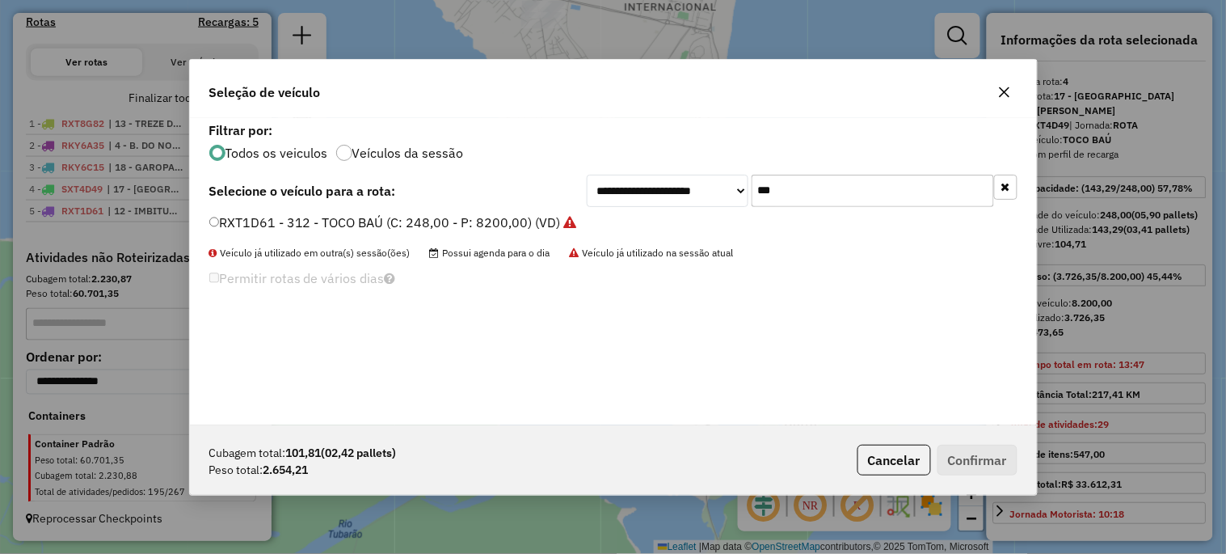
click at [834, 188] on input "***" at bounding box center [873, 191] width 242 height 32
type input "***"
click at [377, 221] on label "RAA9D38 - TOCO BAÚ (C: 248,00 - P: 8200,00) (VD)" at bounding box center [368, 222] width 318 height 19
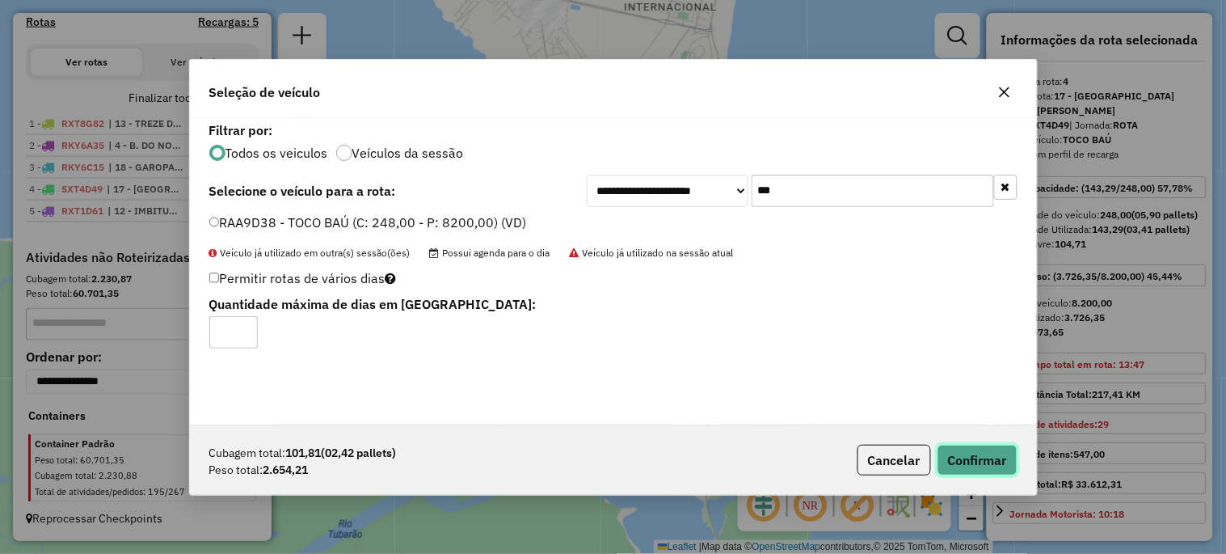
click at [951, 450] on button "Confirmar" at bounding box center [978, 460] width 80 height 31
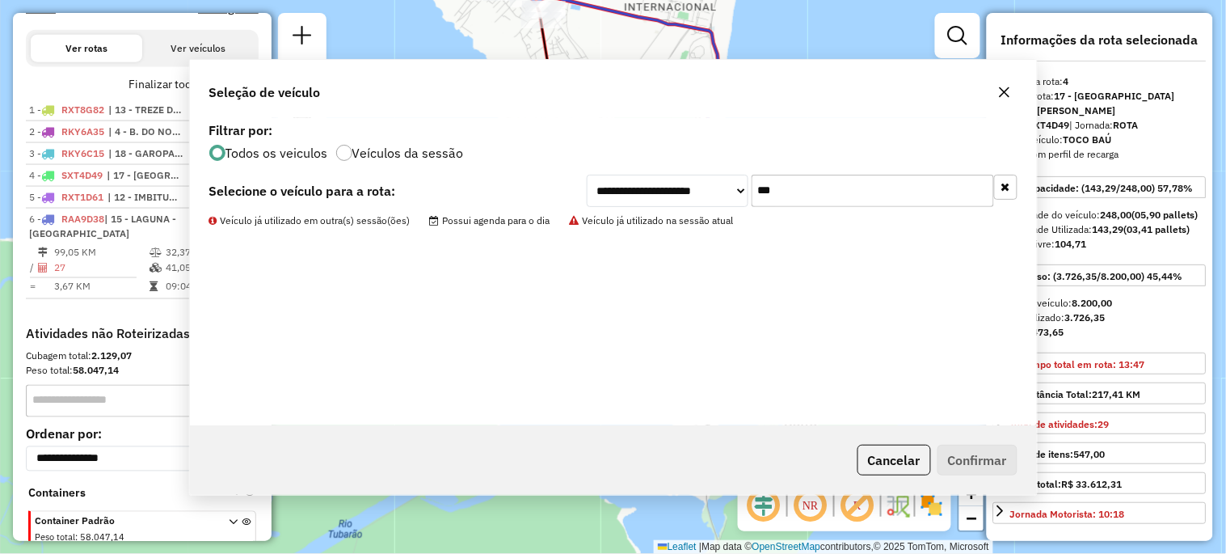
scroll to position [629, 0]
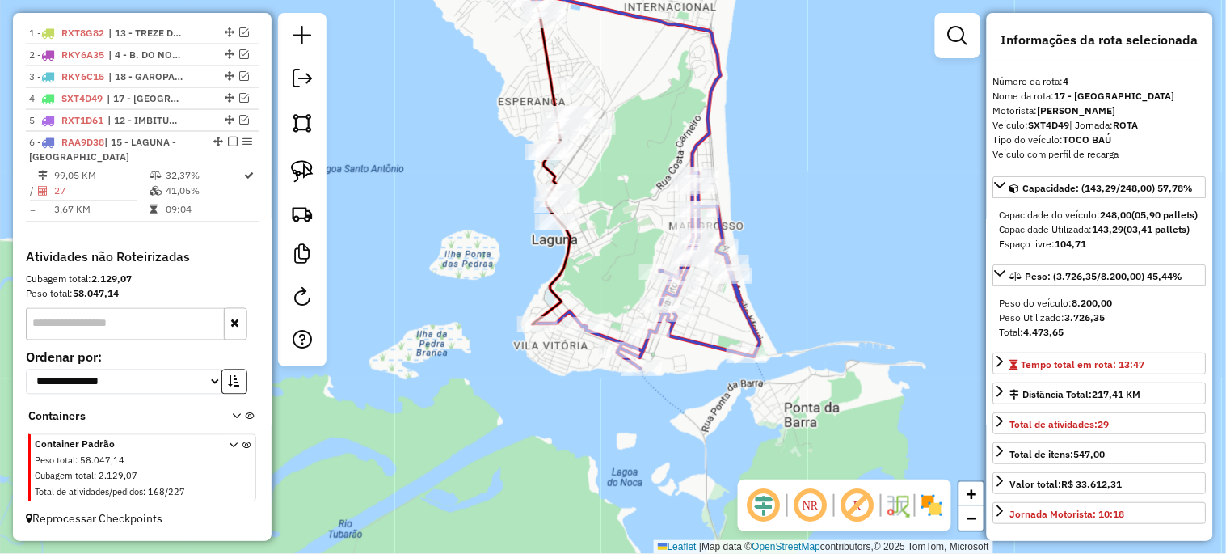
click at [555, 230] on div at bounding box center [555, 222] width 40 height 16
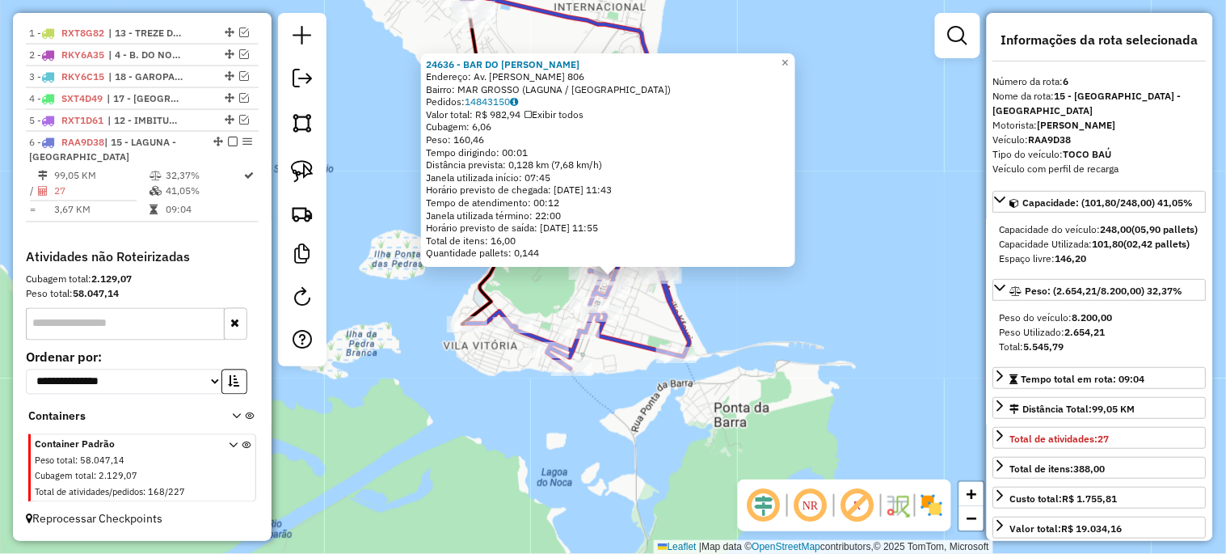
click at [390, 345] on div "24636 - BAR DO CARL Endereço: Av. Joao Pinho 806 Bairro: MAR GROSSO (LAGUNA / S…" at bounding box center [613, 277] width 1226 height 554
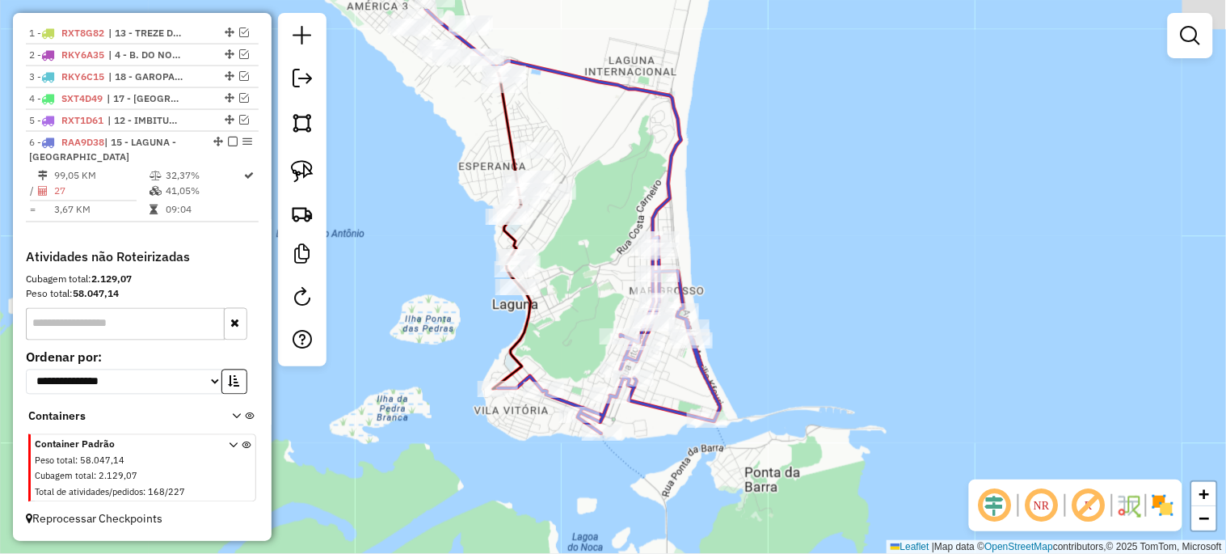
drag, startPoint x: 399, startPoint y: 275, endPoint x: 591, endPoint y: 469, distance: 273.2
click at [580, 474] on div "Janela de atendimento Grade de atendimento Capacidade Transportadoras Veículos …" at bounding box center [613, 277] width 1226 height 554
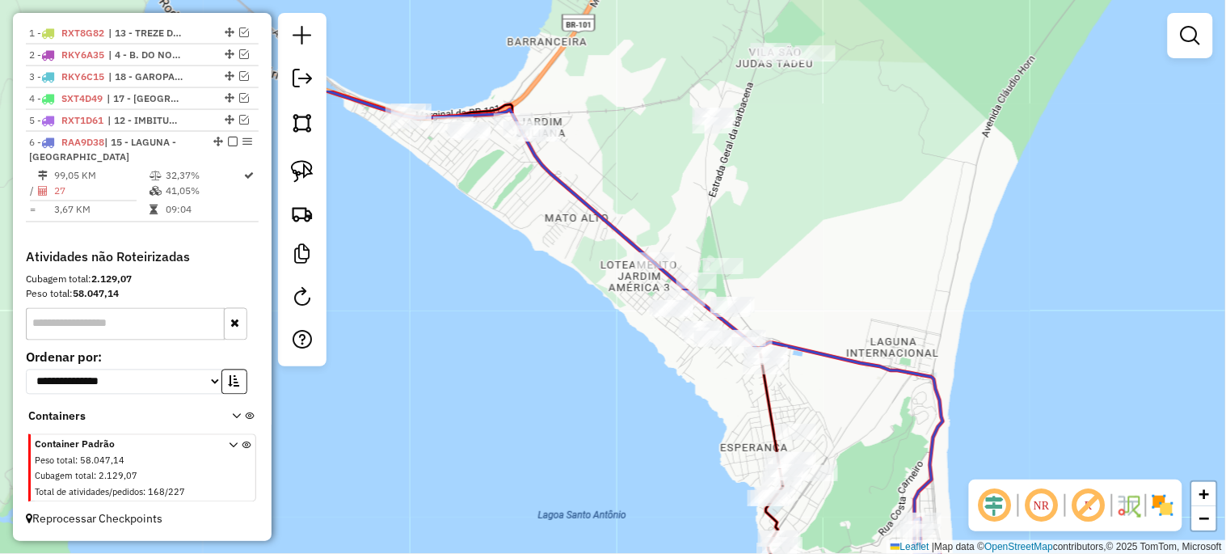
drag, startPoint x: 523, startPoint y: 380, endPoint x: 623, endPoint y: 481, distance: 142.3
click at [623, 481] on div "Janela de atendimento Grade de atendimento Capacidade Transportadoras Veículos …" at bounding box center [613, 277] width 1226 height 554
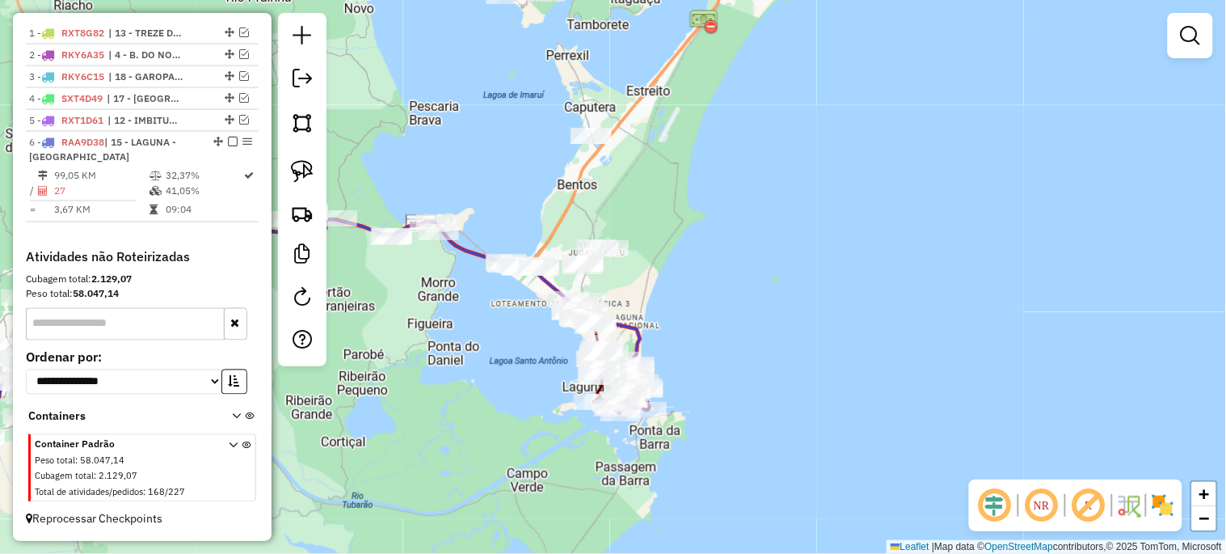
drag, startPoint x: 566, startPoint y: 483, endPoint x: 528, endPoint y: 377, distance: 112.5
click at [528, 377] on div "Janela de atendimento Grade de atendimento Capacidade Transportadoras Veículos …" at bounding box center [613, 277] width 1226 height 554
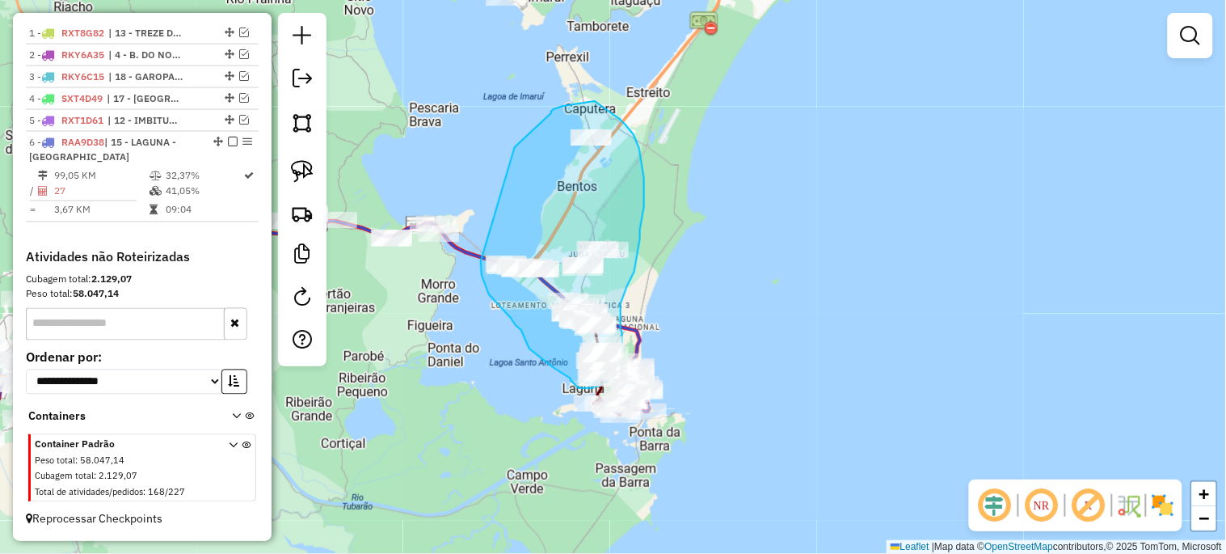
drag, startPoint x: 551, startPoint y: 113, endPoint x: 481, endPoint y: 261, distance: 163.8
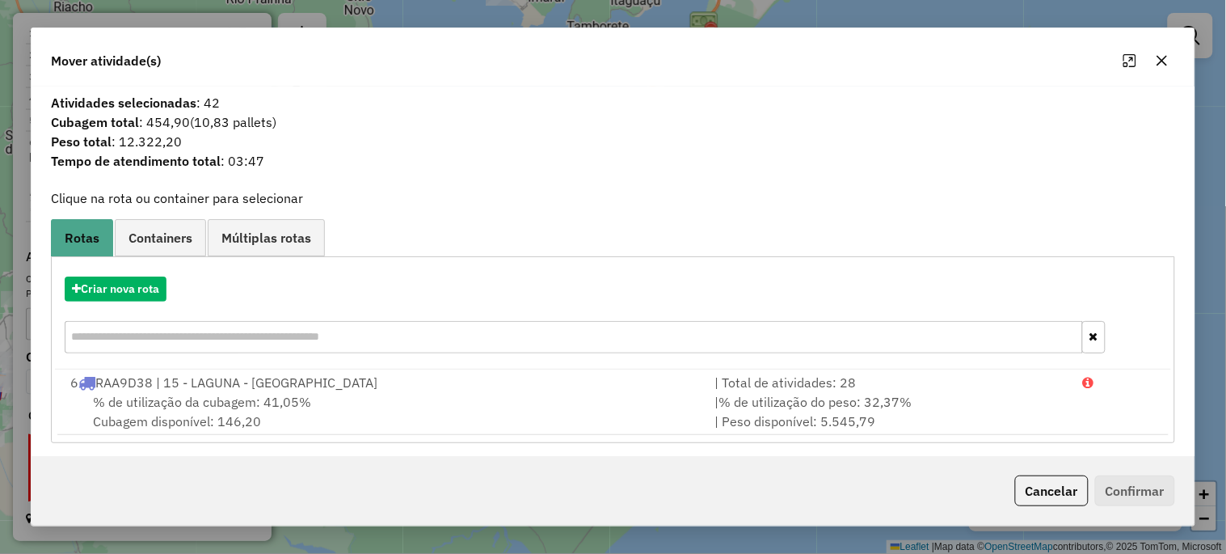
click at [1165, 57] on icon "button" at bounding box center [1162, 60] width 13 height 13
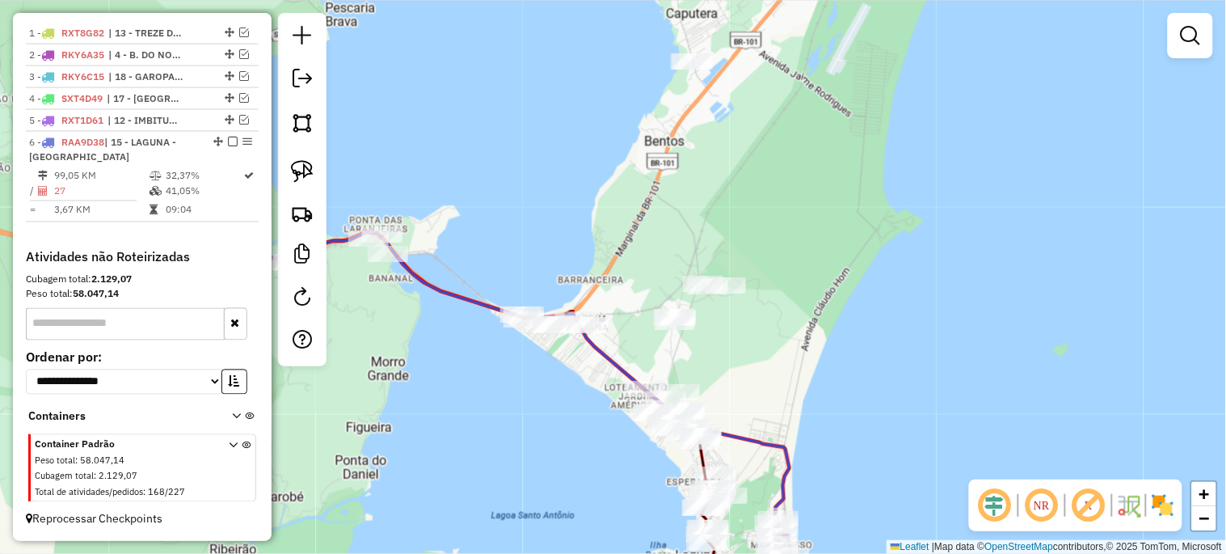
drag, startPoint x: 696, startPoint y: 297, endPoint x: 858, endPoint y: 401, distance: 192.4
click at [858, 401] on div "Janela de atendimento Grade de atendimento Capacidade Transportadoras Veículos …" at bounding box center [613, 277] width 1226 height 554
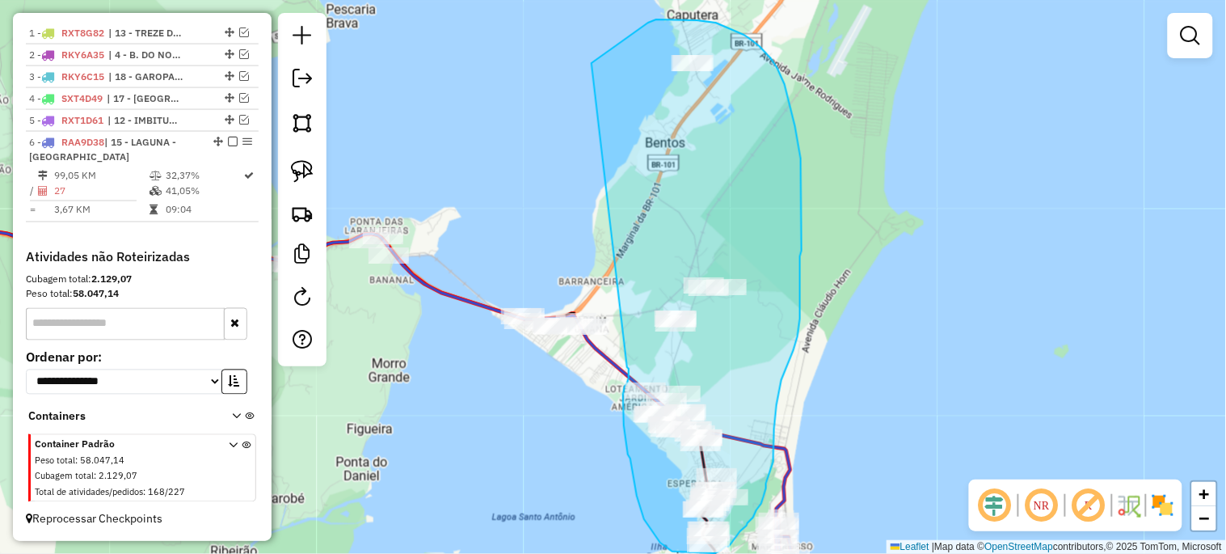
drag, startPoint x: 592, startPoint y: 63, endPoint x: 627, endPoint y: 367, distance: 306.0
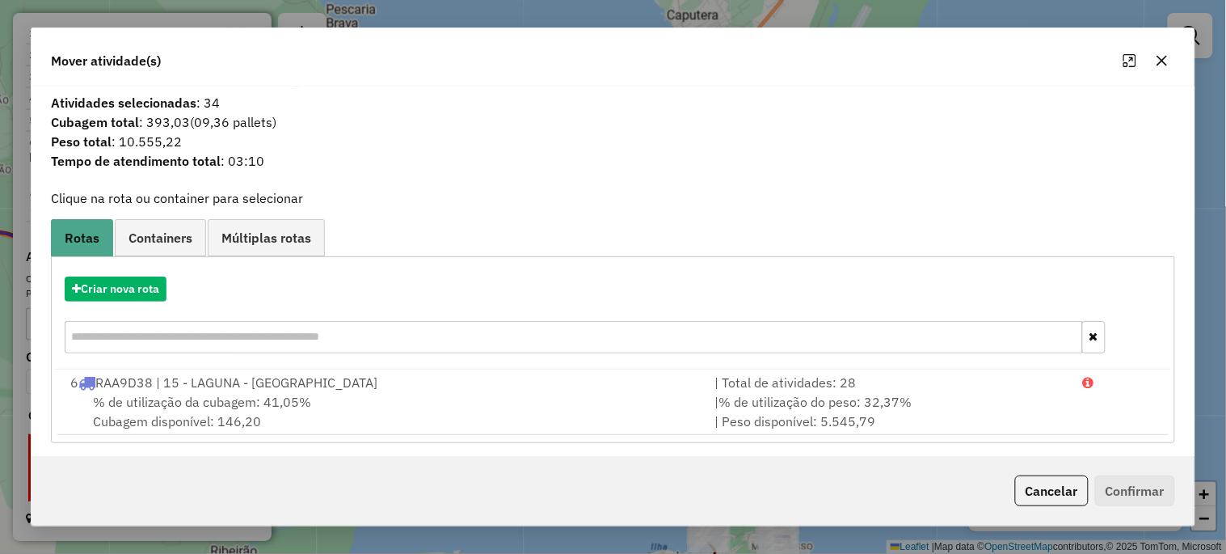
click at [1169, 68] on button "button" at bounding box center [1162, 61] width 26 height 26
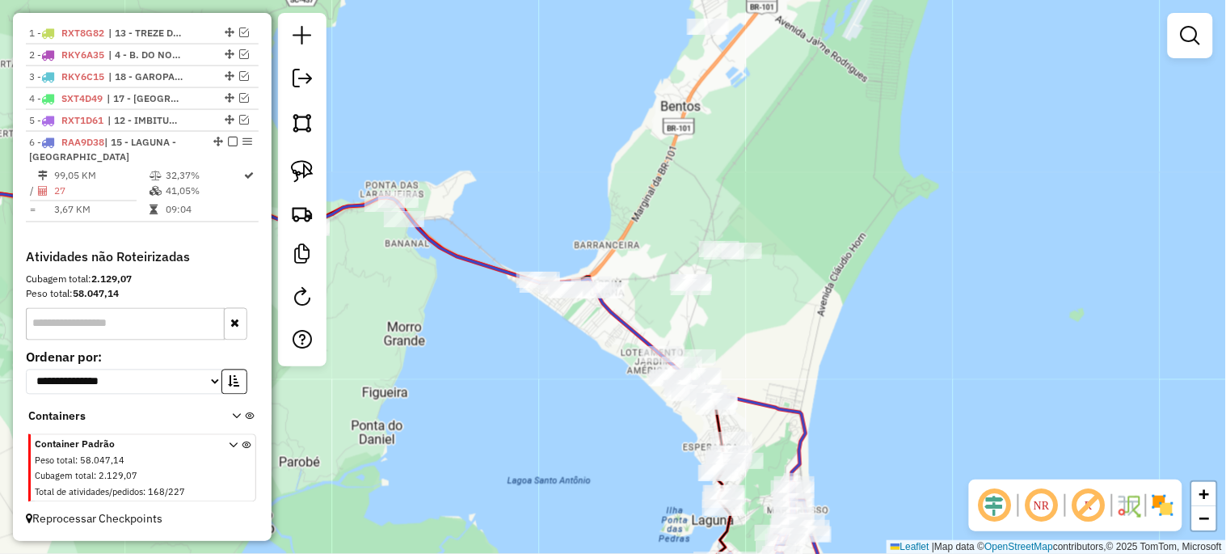
drag, startPoint x: 855, startPoint y: 385, endPoint x: 871, endPoint y: 348, distance: 39.5
click at [871, 348] on div "Janela de atendimento Grade de atendimento Capacidade Transportadoras Veículos …" at bounding box center [613, 277] width 1226 height 554
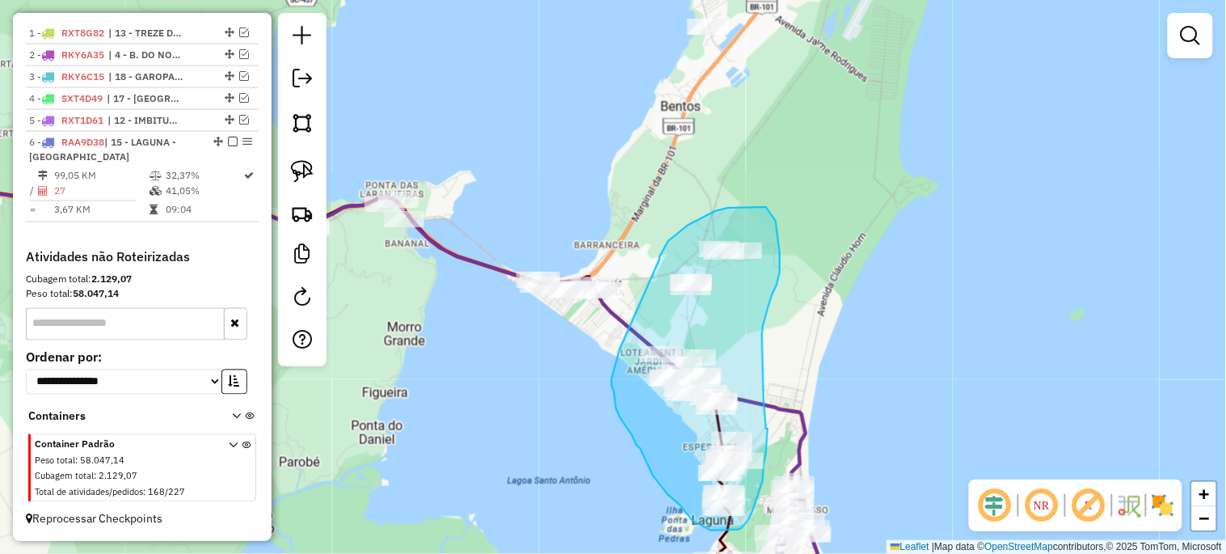
drag, startPoint x: 660, startPoint y: 259, endPoint x: 620, endPoint y: 349, distance: 98.1
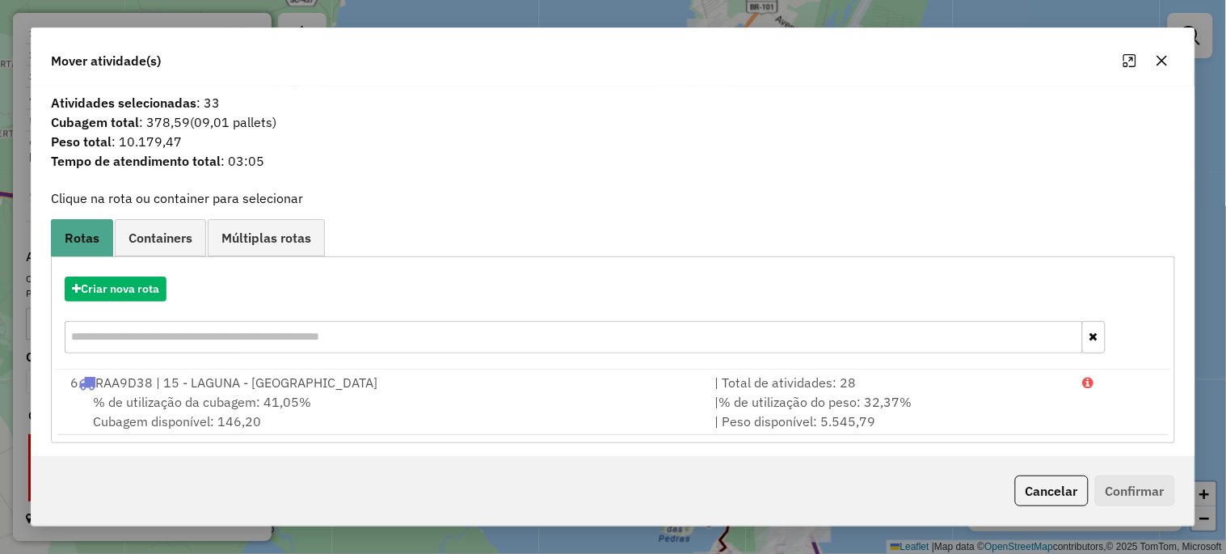
click at [156, 332] on input "text" at bounding box center [574, 337] width 1018 height 32
click at [148, 300] on button "Criar nova rota" at bounding box center [116, 288] width 102 height 25
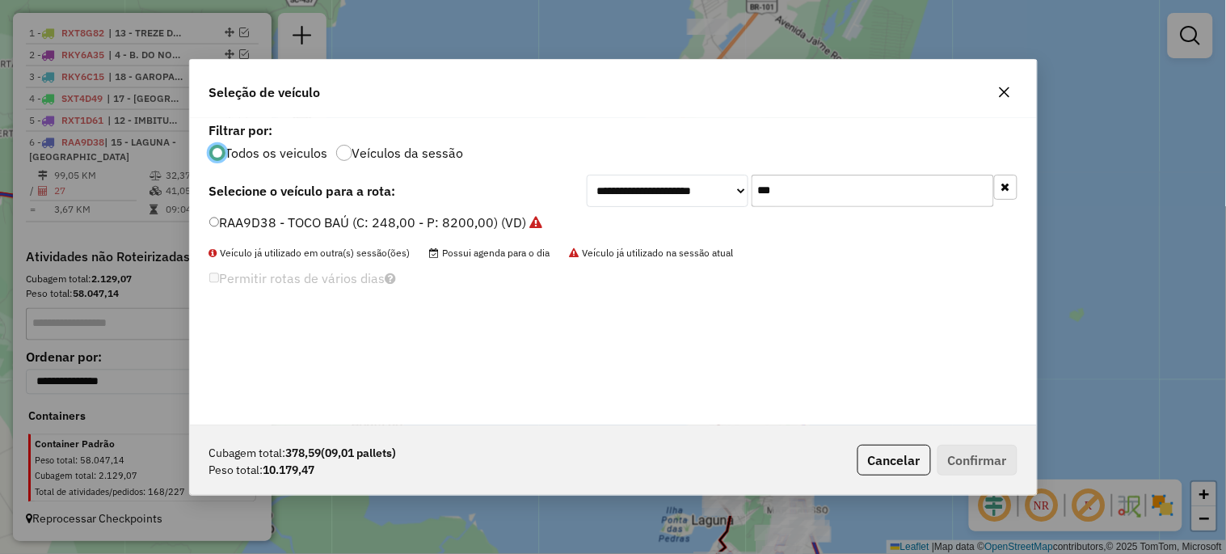
scroll to position [9, 4]
click at [812, 195] on input "***" at bounding box center [873, 191] width 242 height 32
type input "***"
click at [486, 231] on div "RKY6F55 - BAÚ TRUCK NOVO (C: 391,00 - P: 12900,00) (VD)" at bounding box center [614, 229] width 828 height 32
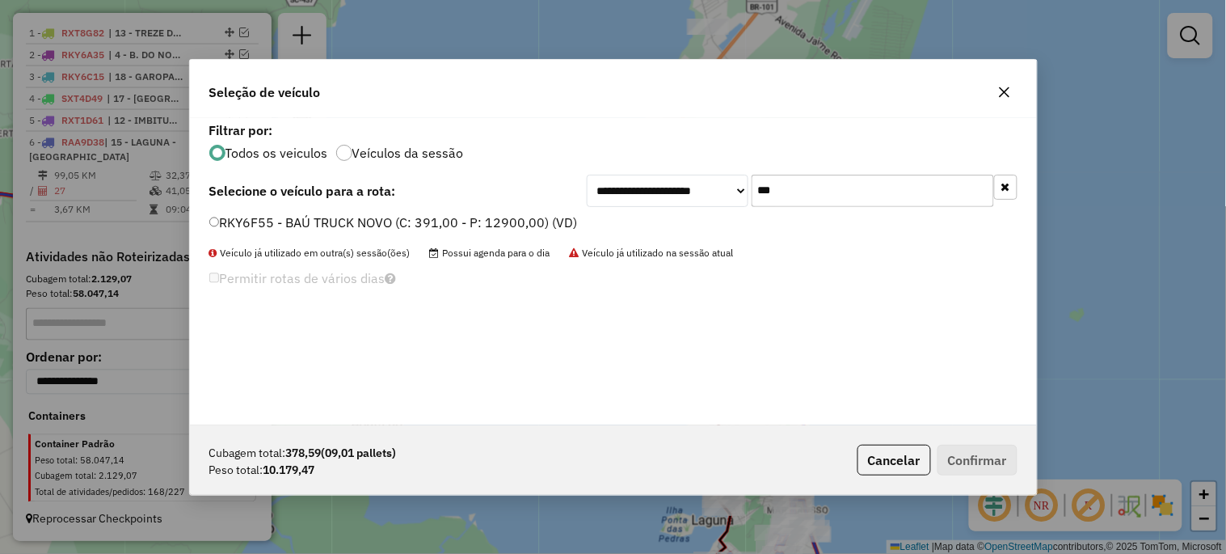
click at [486, 225] on label "RKY6F55 - BAÚ TRUCK NOVO (C: 391,00 - P: 12900,00) (VD)" at bounding box center [393, 222] width 369 height 19
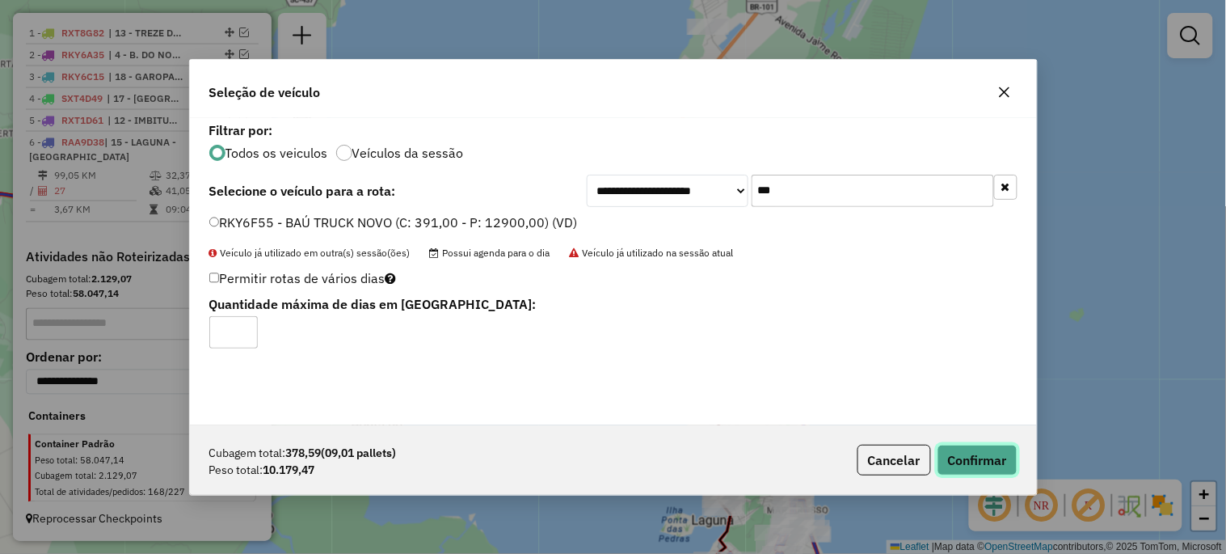
click at [995, 461] on button "Confirmar" at bounding box center [978, 460] width 80 height 31
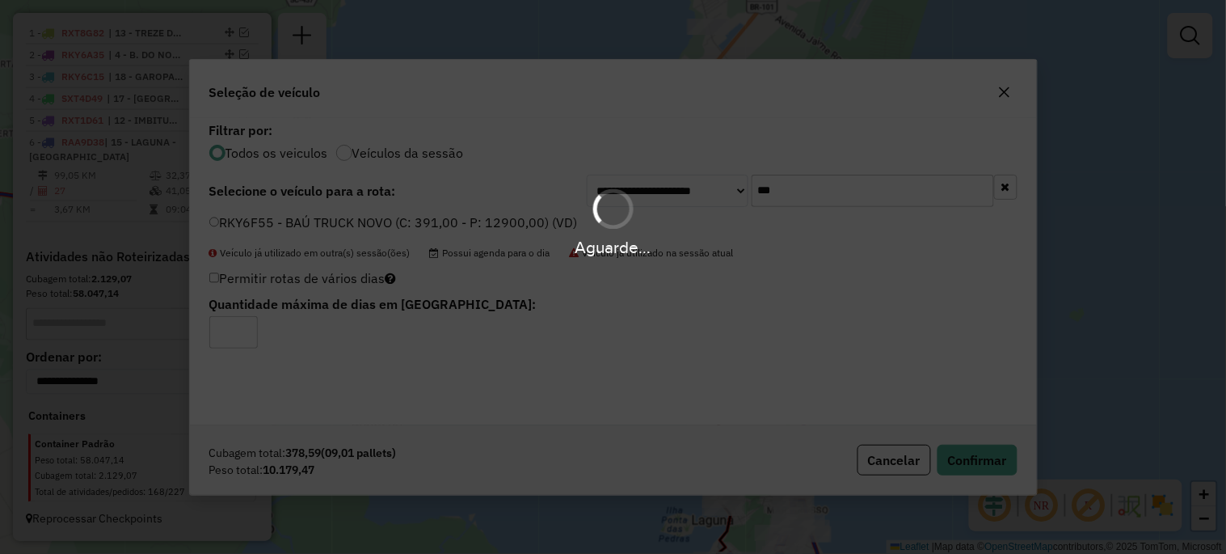
scroll to position [661, 0]
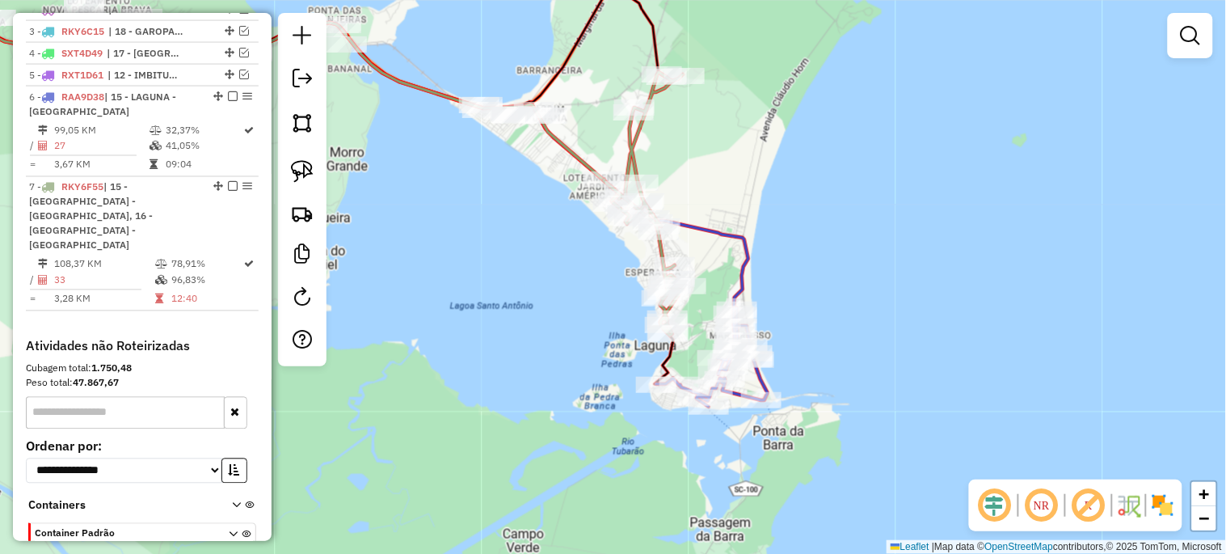
drag, startPoint x: 640, startPoint y: 501, endPoint x: 555, endPoint y: 293, distance: 225.5
click at [556, 293] on div "Janela de atendimento Grade de atendimento Capacidade Transportadoras Veículos …" at bounding box center [613, 277] width 1226 height 554
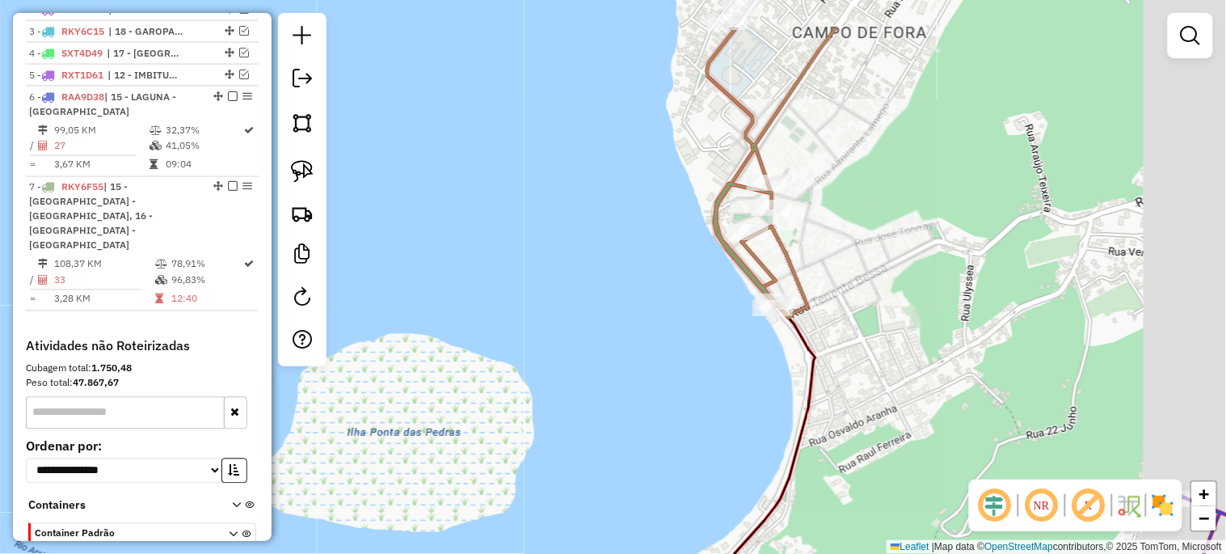
drag, startPoint x: 675, startPoint y: 362, endPoint x: 648, endPoint y: 383, distance: 34.0
click at [650, 382] on div "Janela de atendimento Grade de atendimento Capacidade Transportadoras Veículos …" at bounding box center [613, 277] width 1226 height 554
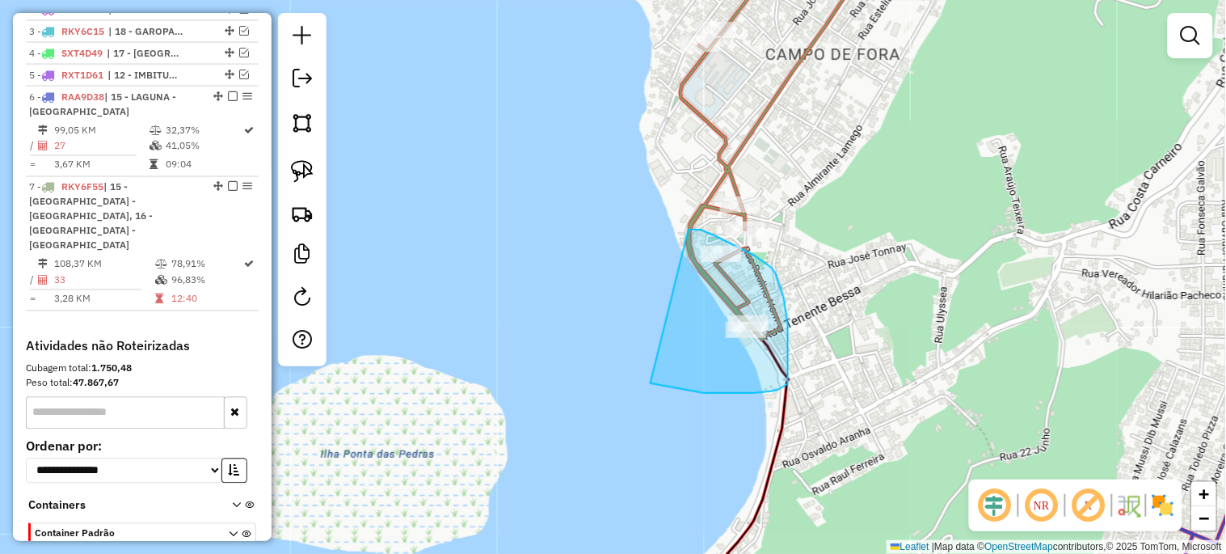
drag, startPoint x: 689, startPoint y: 230, endPoint x: 645, endPoint y: 383, distance: 159.7
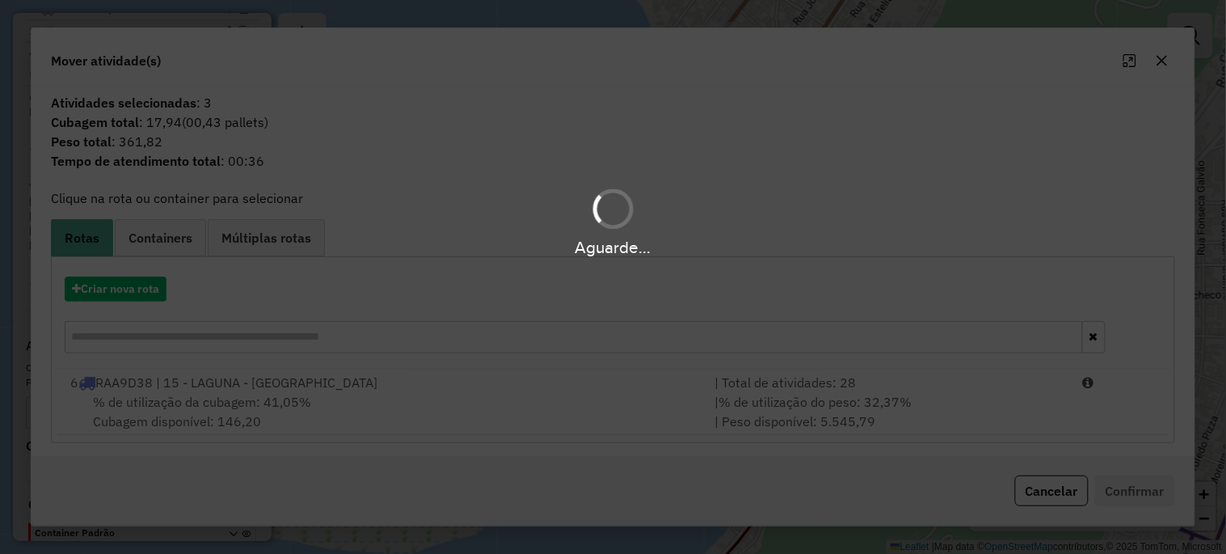
click at [264, 416] on div "Aguarde..." at bounding box center [613, 277] width 1226 height 554
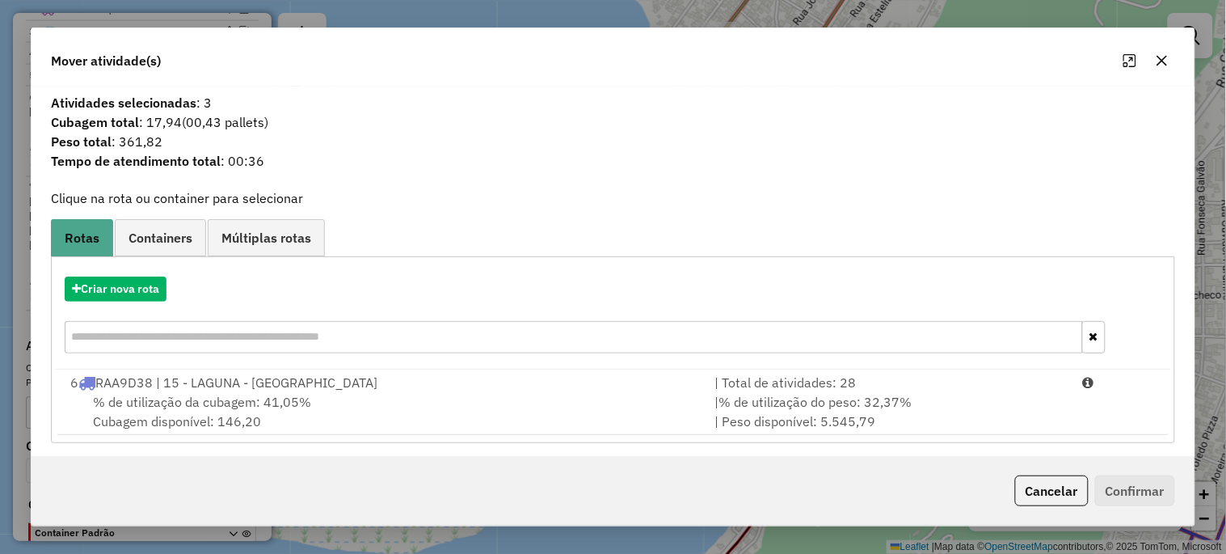
click at [264, 416] on div "% de utilização da cubagem: 41,05% Cubagem disponível: 146,20" at bounding box center [383, 411] width 644 height 39
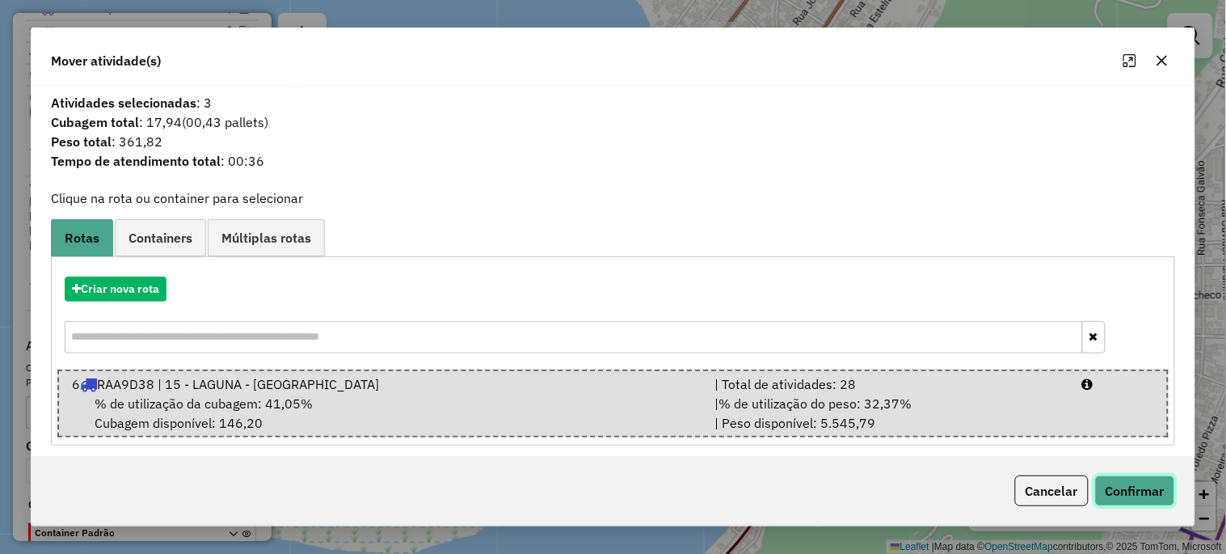
click at [1120, 491] on button "Confirmar" at bounding box center [1135, 490] width 80 height 31
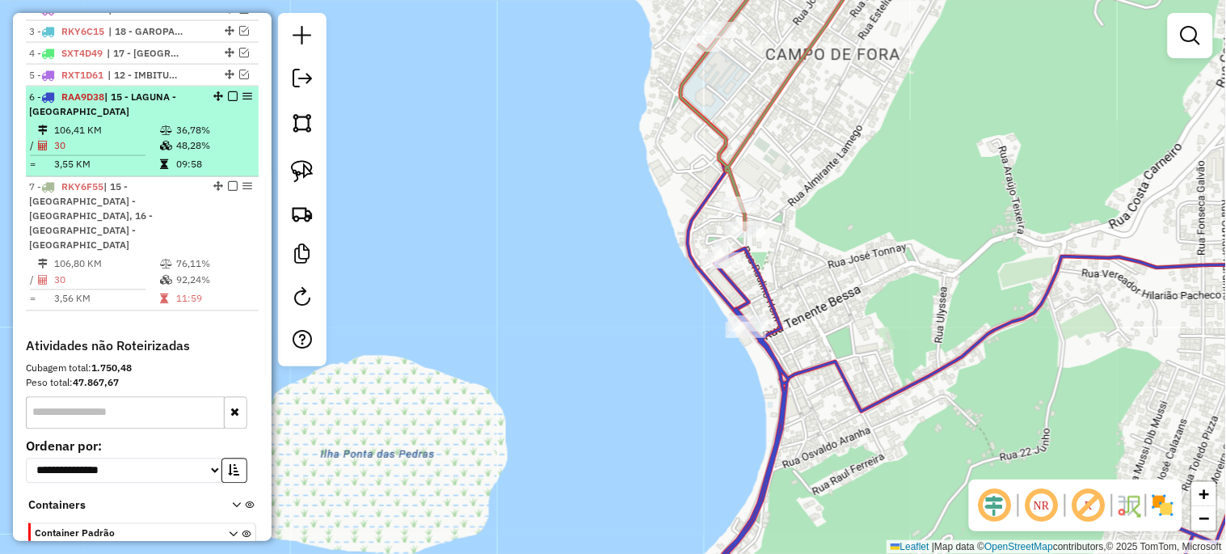
click at [228, 101] on em at bounding box center [233, 96] width 10 height 10
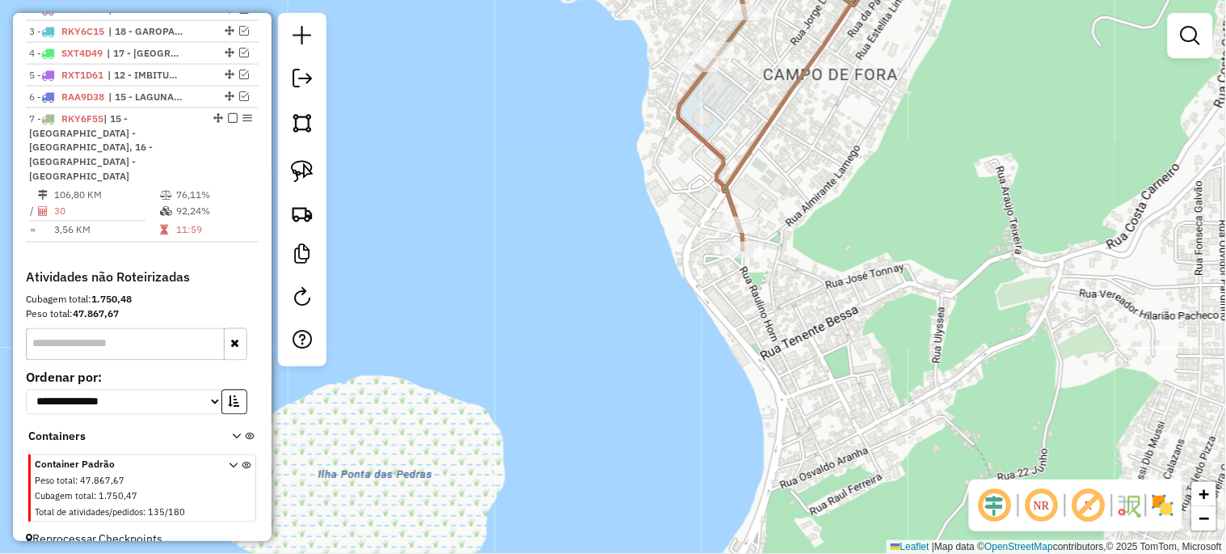
drag, startPoint x: 556, startPoint y: 296, endPoint x: 552, endPoint y: 422, distance: 126.2
click at [552, 422] on div "Janela de atendimento Grade de atendimento Capacidade Transportadoras Veículos …" at bounding box center [613, 277] width 1226 height 554
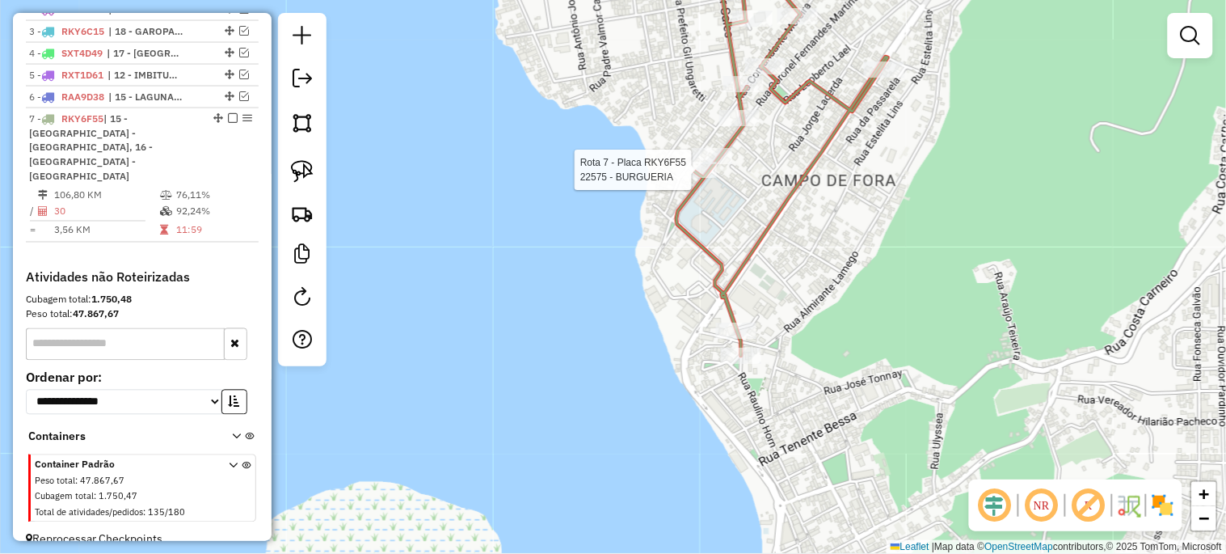
select select "*********"
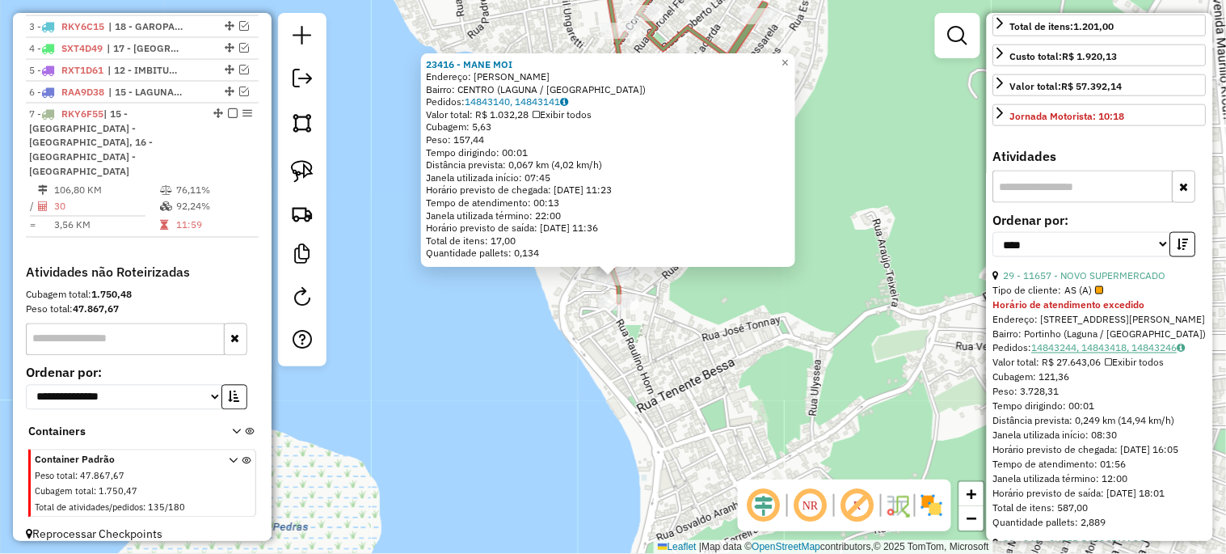
scroll to position [479, 0]
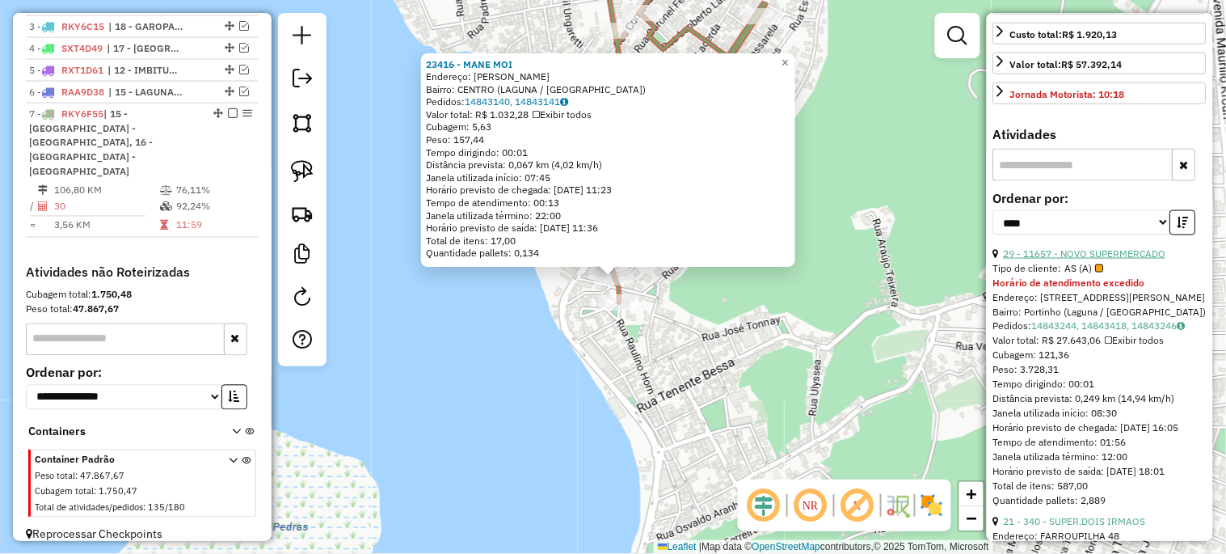
click at [1092, 259] on link "29 - 11657 - NOVO SUPERMERCADO" at bounding box center [1085, 253] width 162 height 12
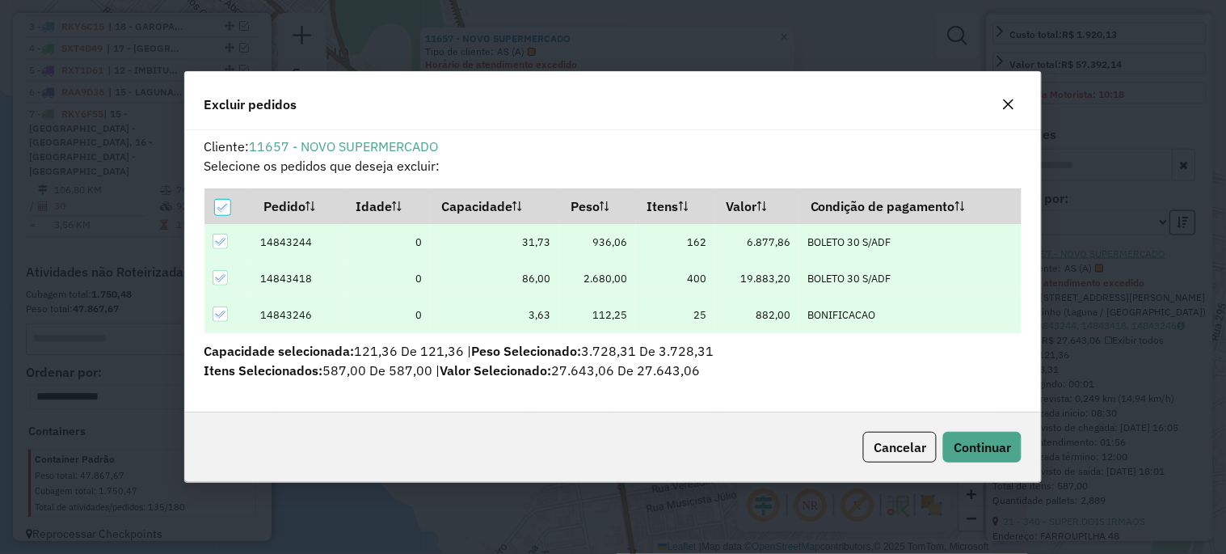
scroll to position [0, 0]
click at [995, 435] on button "Continuar" at bounding box center [982, 447] width 78 height 31
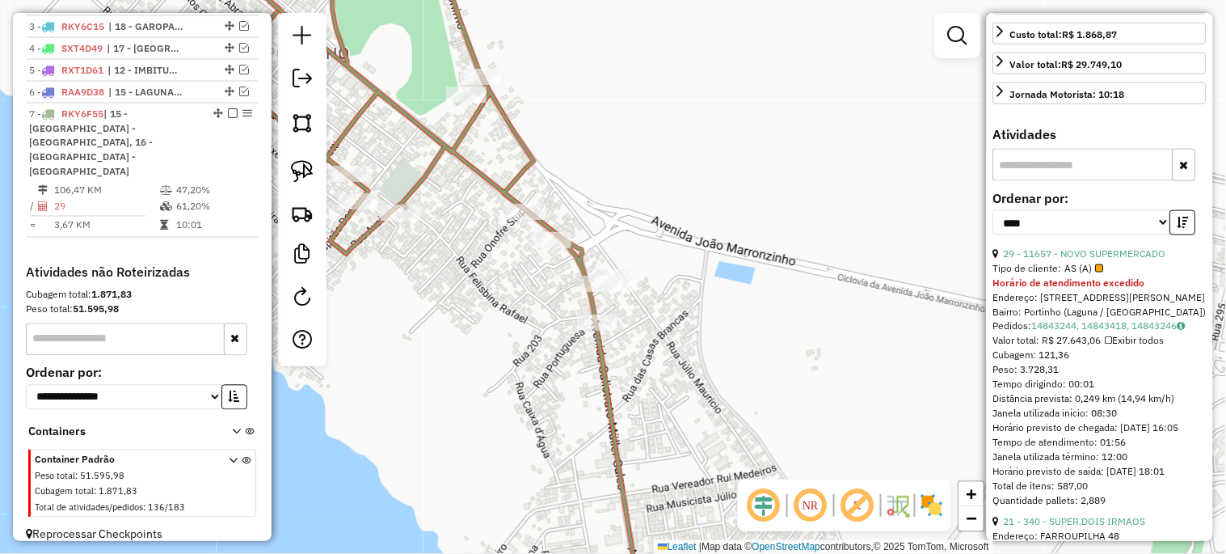
click at [828, 334] on div "Janela de atendimento Grade de atendimento Capacidade Transportadoras Veículos …" at bounding box center [613, 277] width 1226 height 554
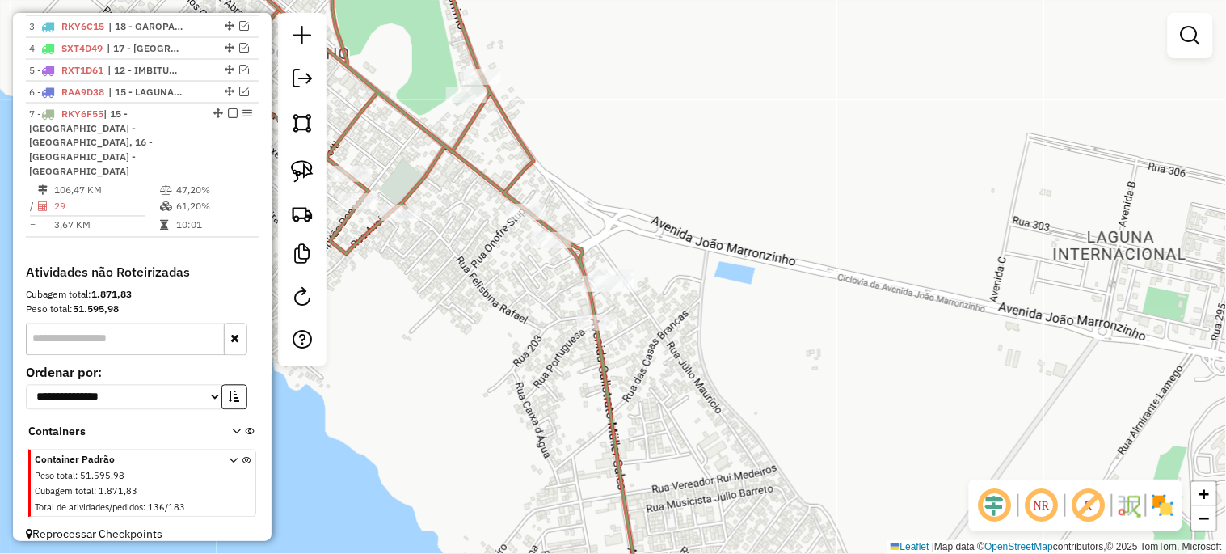
select select "*********"
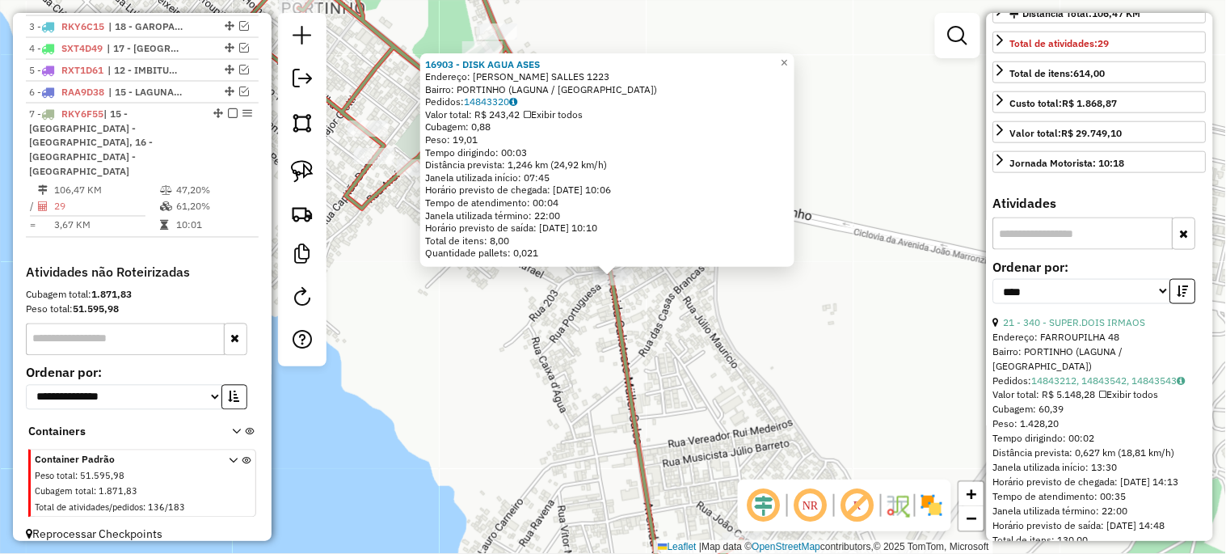
scroll to position [419, 0]
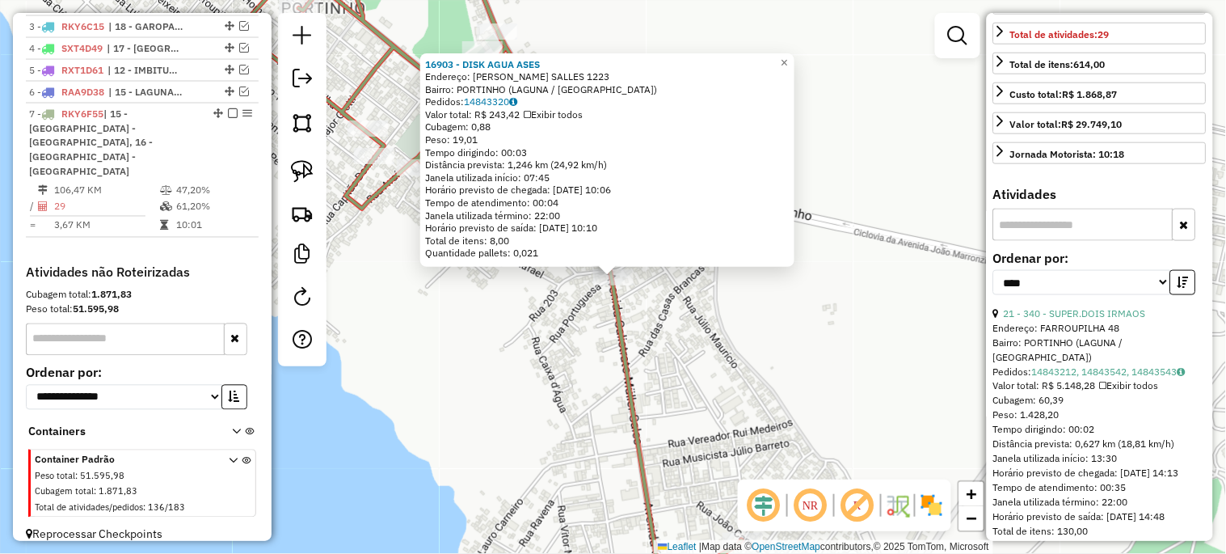
click at [792, 350] on div "16903 - DISK AGUA ASES Endereço: CALISTRATO M. SALLES 1223 Bairro: PORTINHO (LA…" at bounding box center [613, 277] width 1226 height 554
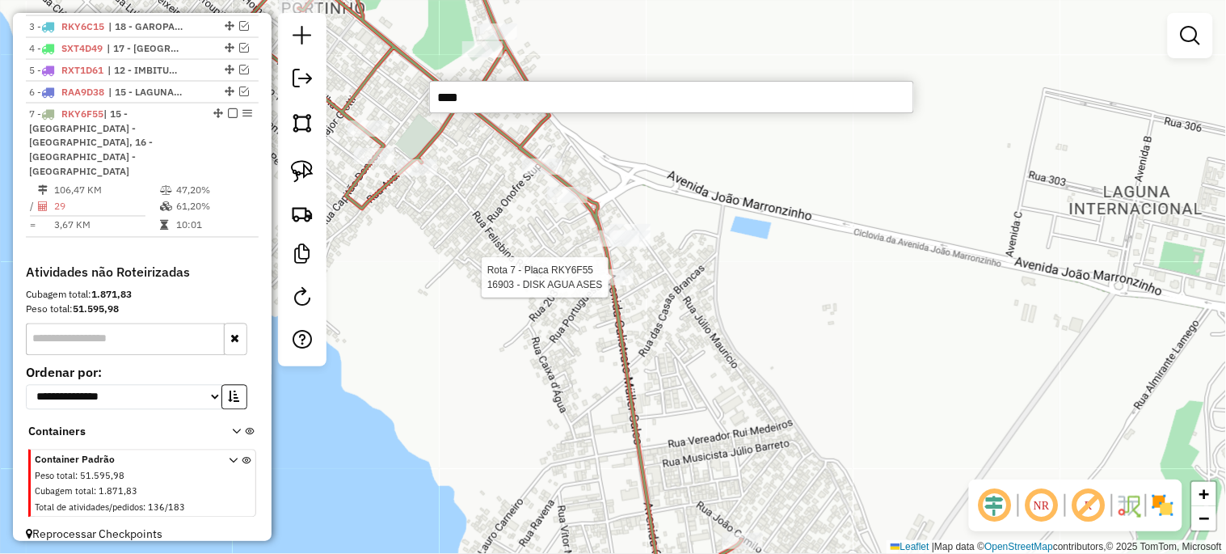
type input "****"
click at [616, 285] on div at bounding box center [613, 277] width 40 height 16
select select "*********"
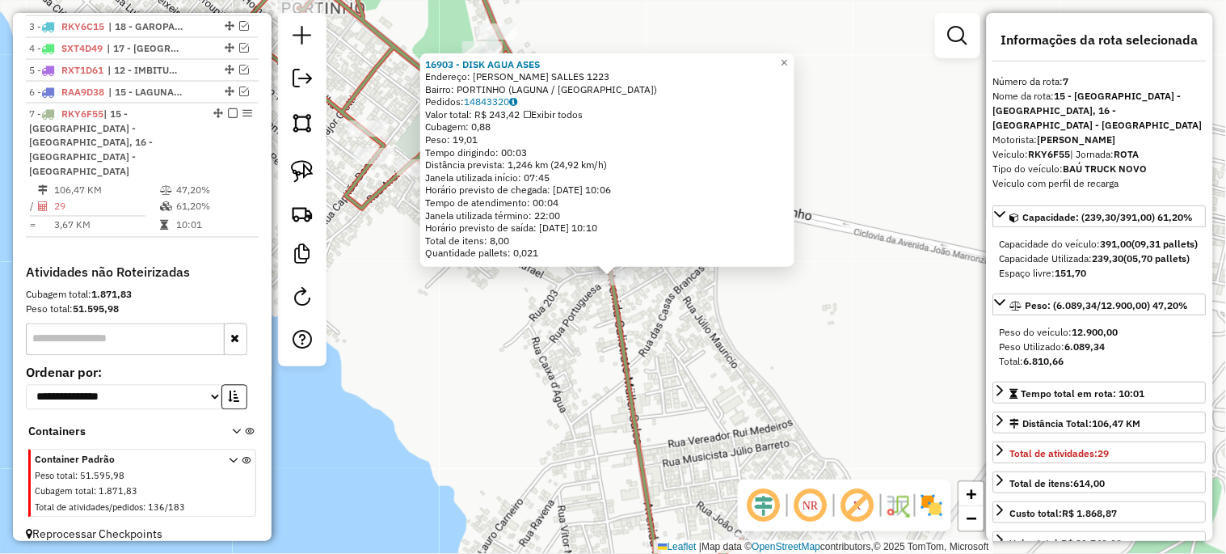
click at [817, 398] on div "16903 - DISK AGUA ASES Endereço: CALISTRATO M. SALLES 1223 Bairro: PORTINHO (LA…" at bounding box center [613, 277] width 1226 height 554
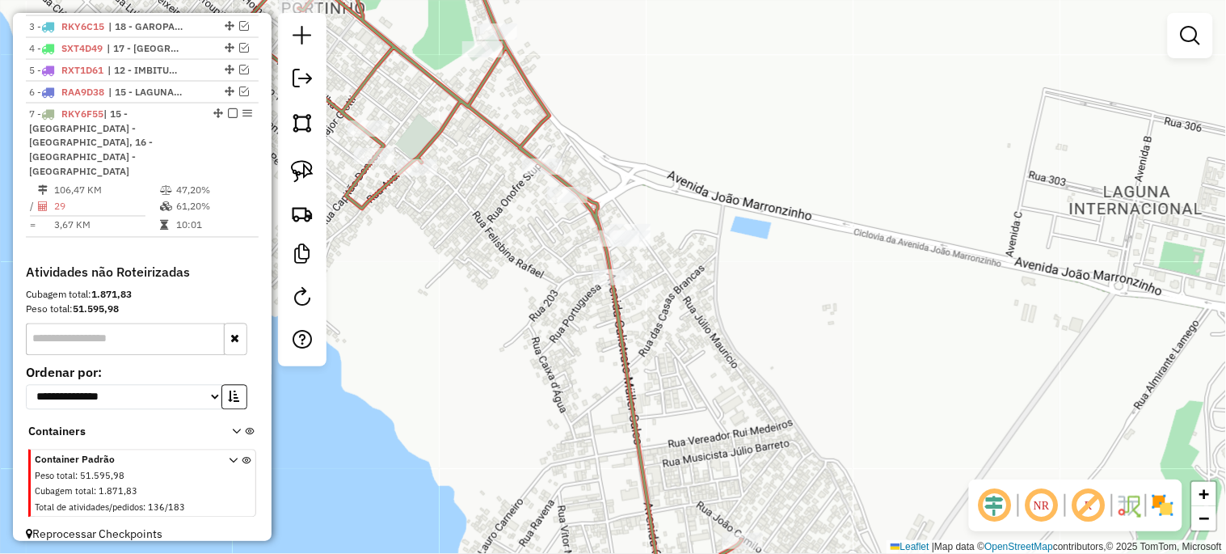
click at [612, 292] on icon at bounding box center [498, 276] width 488 height 665
select select "*********"
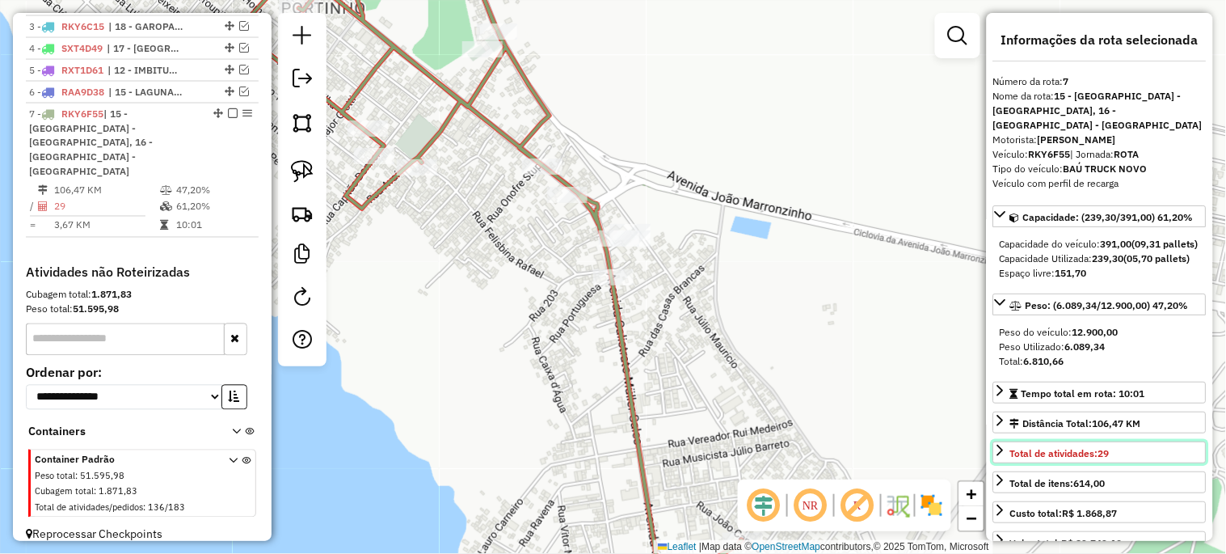
drag, startPoint x: 1125, startPoint y: 459, endPoint x: 1108, endPoint y: 368, distance: 92.9
click at [1113, 364] on div "Capacidade: (239,30/391,00) 61,20% Capacidade do veículo: 391,00 (09,31 pallets…" at bounding box center [1099, 397] width 213 height 384
click at [878, 422] on div "Janela de atendimento Grade de atendimento Capacidade Transportadoras Veículos …" at bounding box center [613, 277] width 1226 height 554
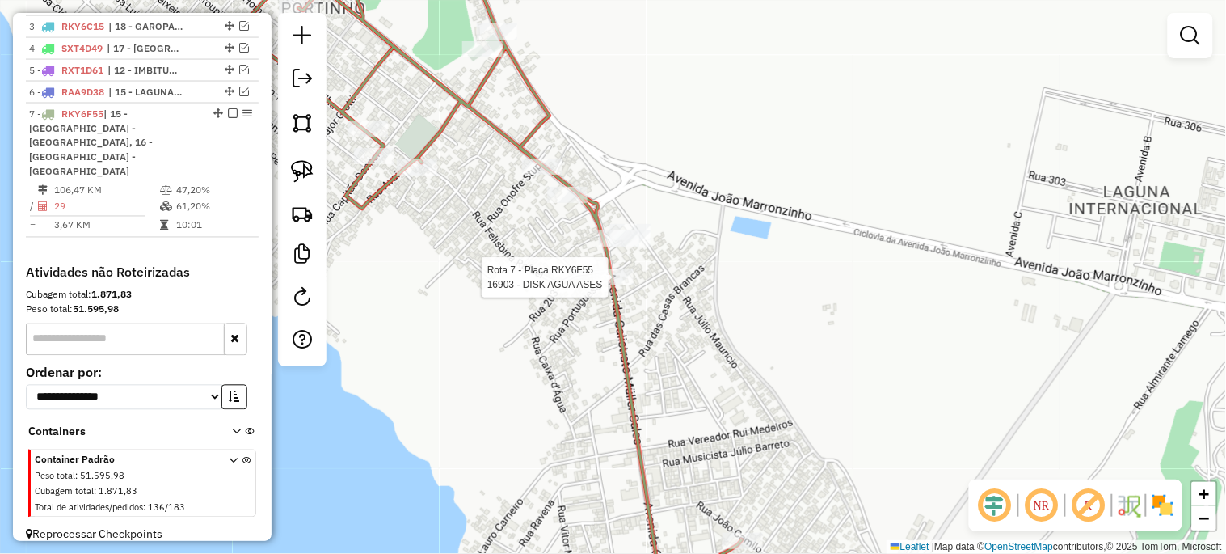
select select "*********"
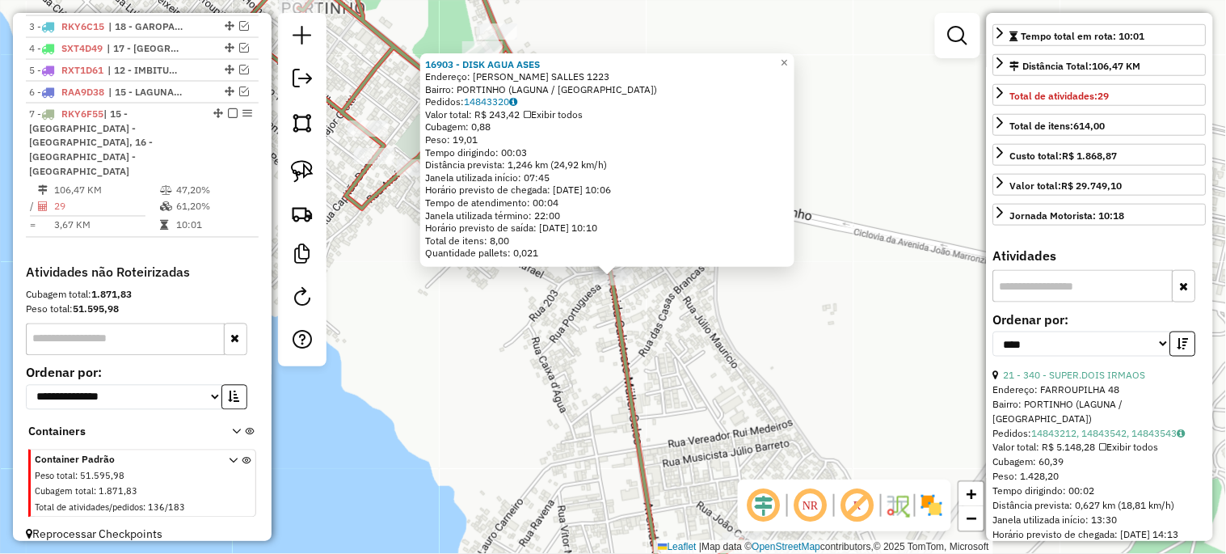
scroll to position [359, 0]
click at [882, 399] on div "16903 - DISK AGUA ASES Endereço: CALISTRATO M. SALLES 1223 Bairro: PORTINHO (LA…" at bounding box center [613, 277] width 1226 height 554
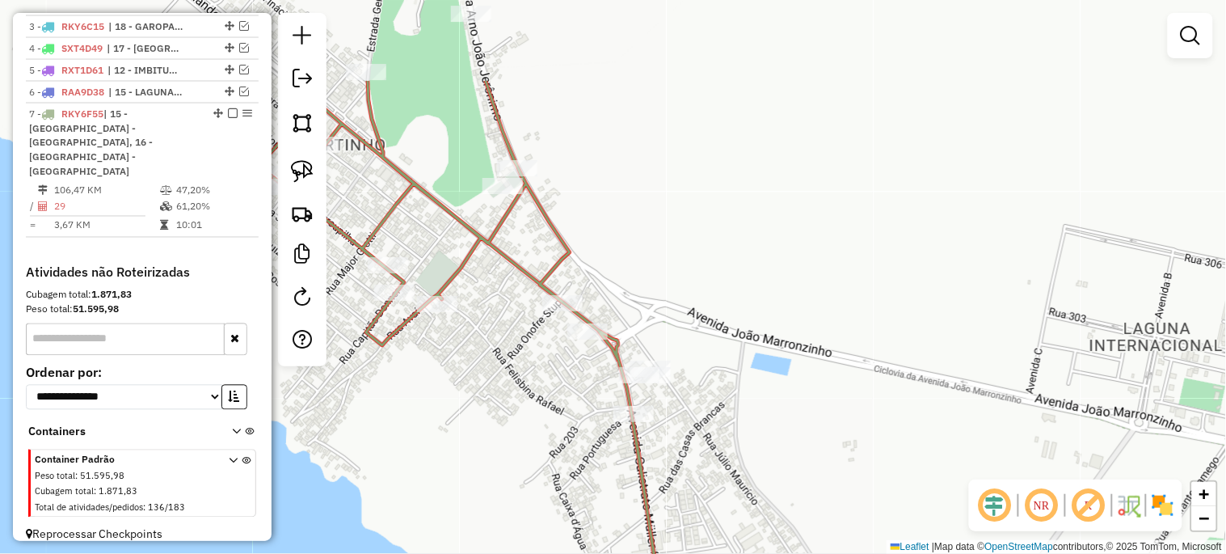
drag, startPoint x: 849, startPoint y: 385, endPoint x: 869, endPoint y: 501, distance: 118.1
click at [869, 501] on div "Janela de atendimento Grade de atendimento Capacidade Transportadoras Veículos …" at bounding box center [613, 277] width 1226 height 554
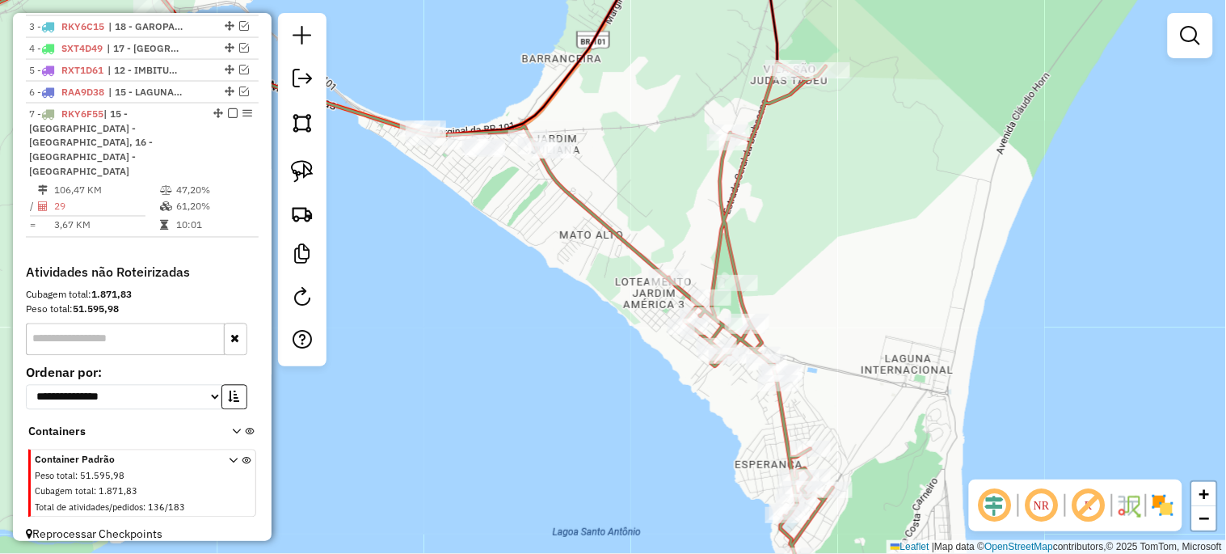
drag, startPoint x: 787, startPoint y: 264, endPoint x: 916, endPoint y: 441, distance: 219.9
click at [916, 441] on div "Janela de atendimento Grade de atendimento Capacidade Transportadoras Veículos …" at bounding box center [613, 277] width 1226 height 554
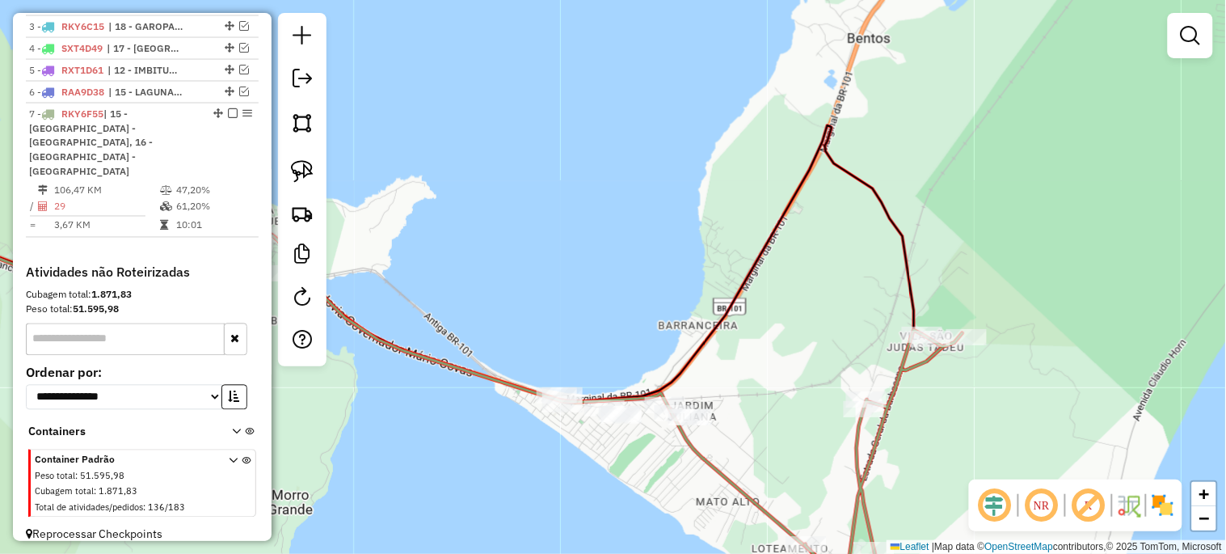
drag, startPoint x: 927, startPoint y: 407, endPoint x: 930, endPoint y: 464, distance: 57.4
click at [930, 471] on div "Janela de atendimento Grade de atendimento Capacidade Transportadoras Veículos …" at bounding box center [613, 277] width 1226 height 554
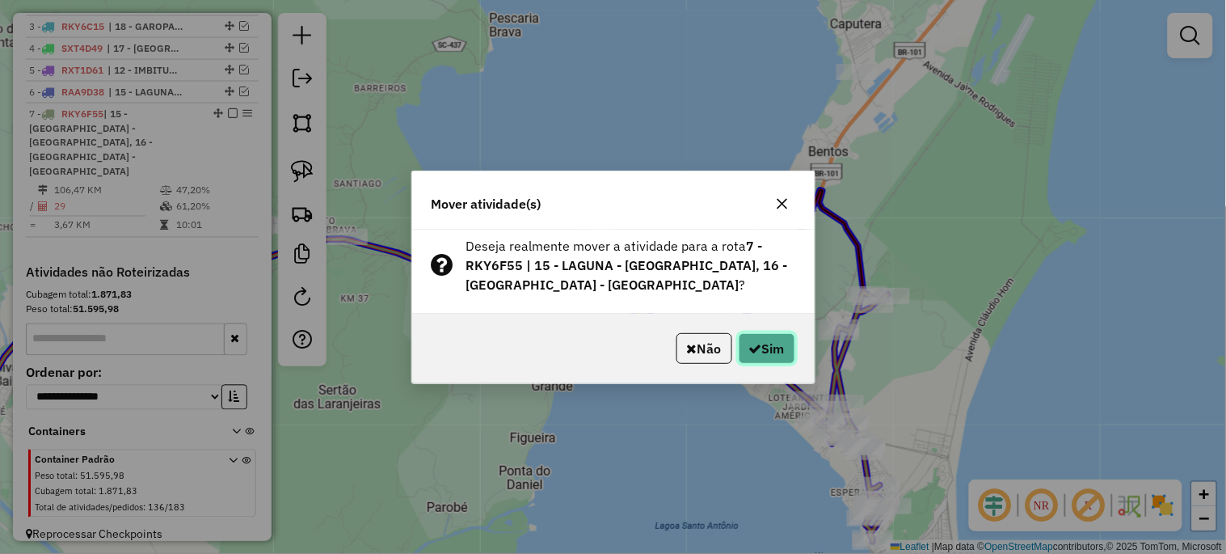
click at [779, 344] on button "Sim" at bounding box center [767, 348] width 57 height 31
click at [758, 360] on button "Sim" at bounding box center [767, 348] width 57 height 31
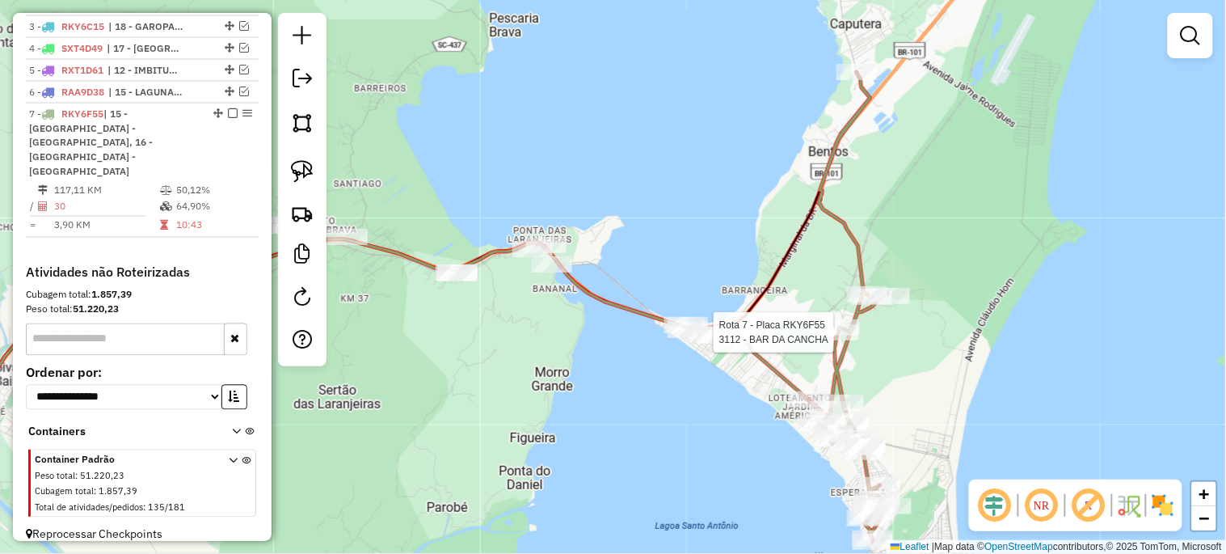
select select "*********"
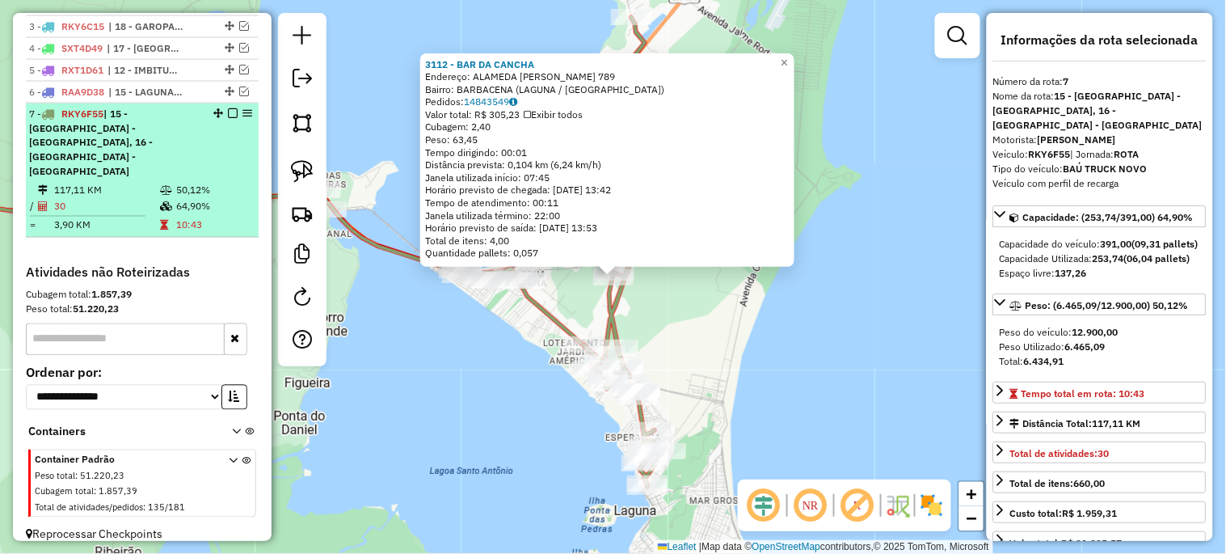
click at [229, 118] on em at bounding box center [233, 113] width 10 height 10
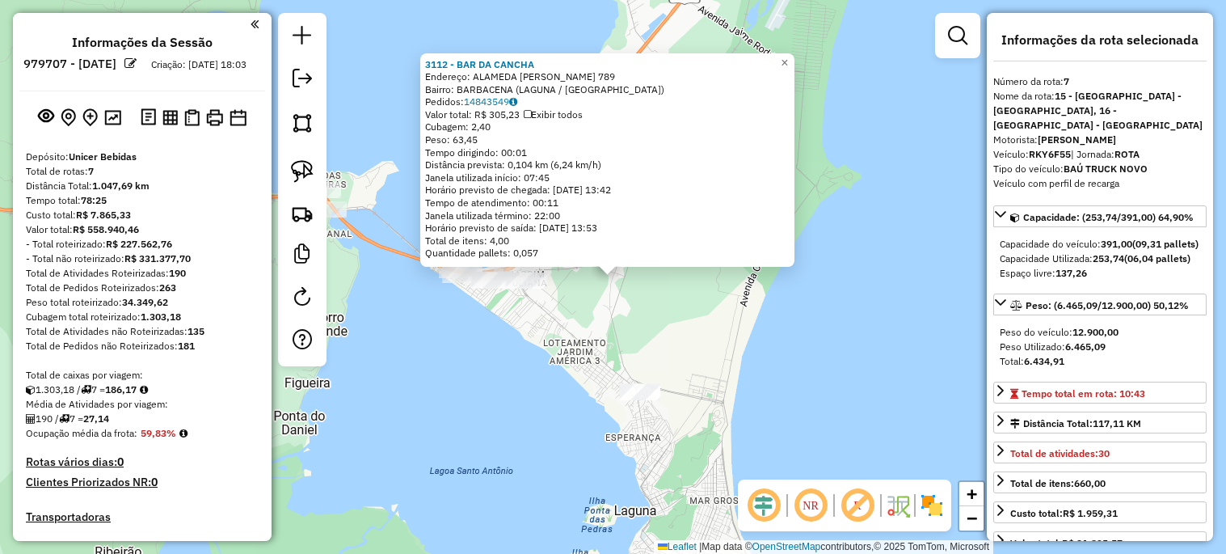
select select "*********"
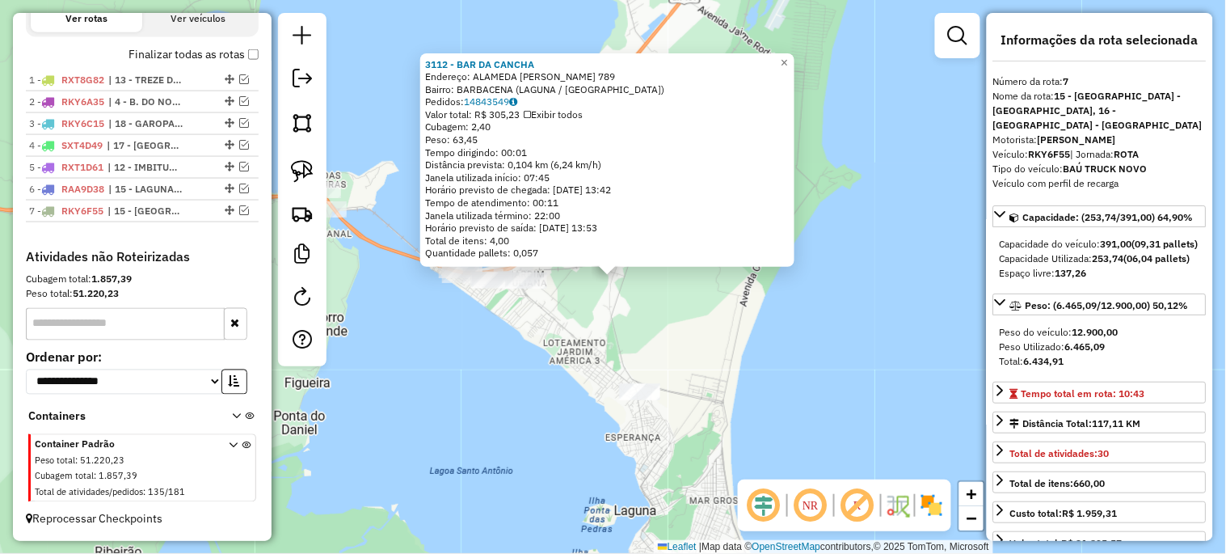
click at [768, 314] on div "3112 - BAR DA CANCHA Endereço: ALAMEDA [PERSON_NAME] 789 Bairro: [GEOGRAPHIC_DA…" at bounding box center [613, 277] width 1226 height 554
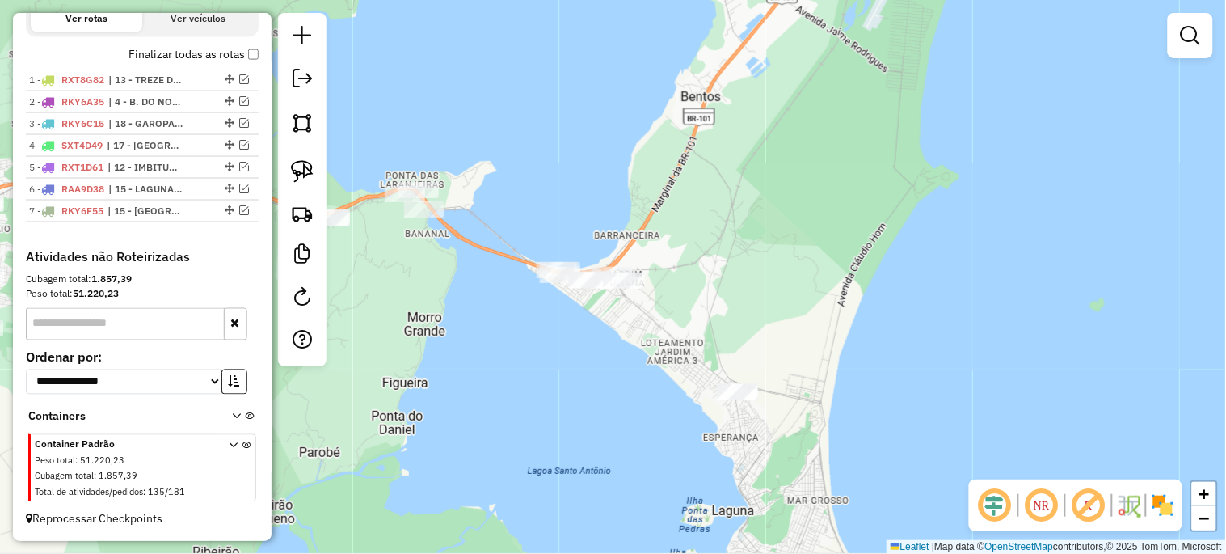
drag, startPoint x: 399, startPoint y: 360, endPoint x: 707, endPoint y: 369, distance: 308.1
click at [707, 369] on div "Janela de atendimento Grade de atendimento Capacidade Transportadoras Veículos …" at bounding box center [613, 277] width 1226 height 554
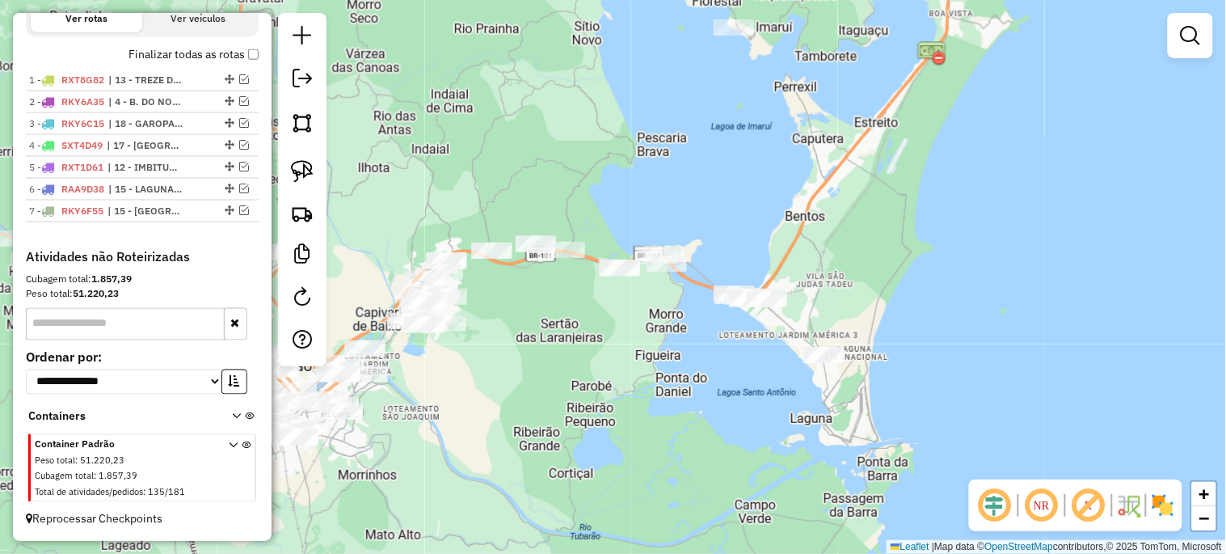
drag, startPoint x: 499, startPoint y: 359, endPoint x: 555, endPoint y: 339, distance: 59.1
click at [579, 337] on div "Janela de atendimento Grade de atendimento Capacidade Transportadoras Veículos …" at bounding box center [613, 277] width 1226 height 554
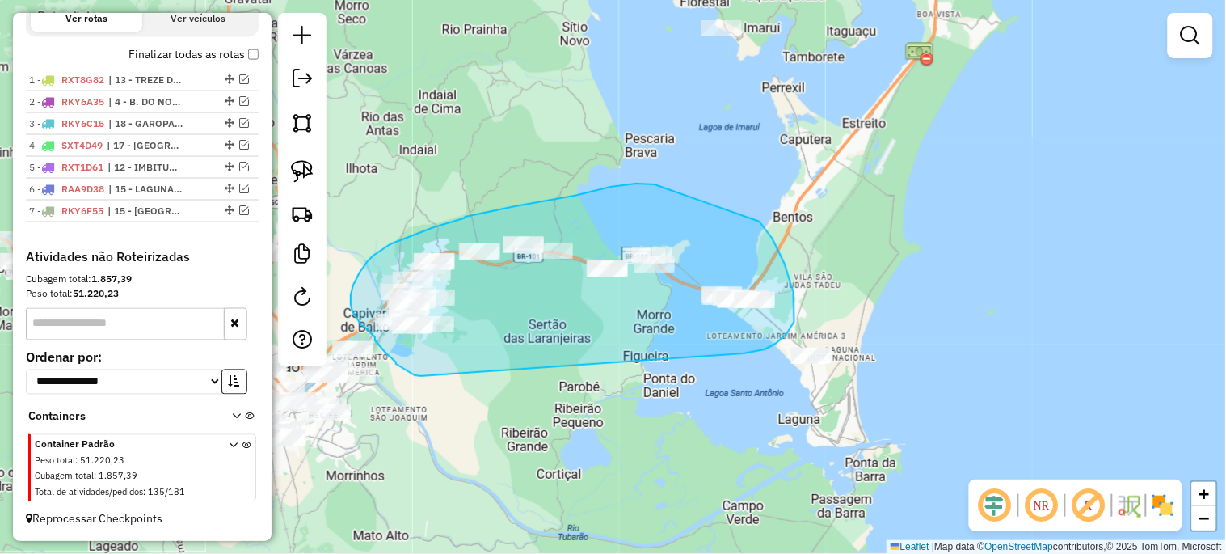
drag, startPoint x: 421, startPoint y: 376, endPoint x: 744, endPoint y: 353, distance: 324.1
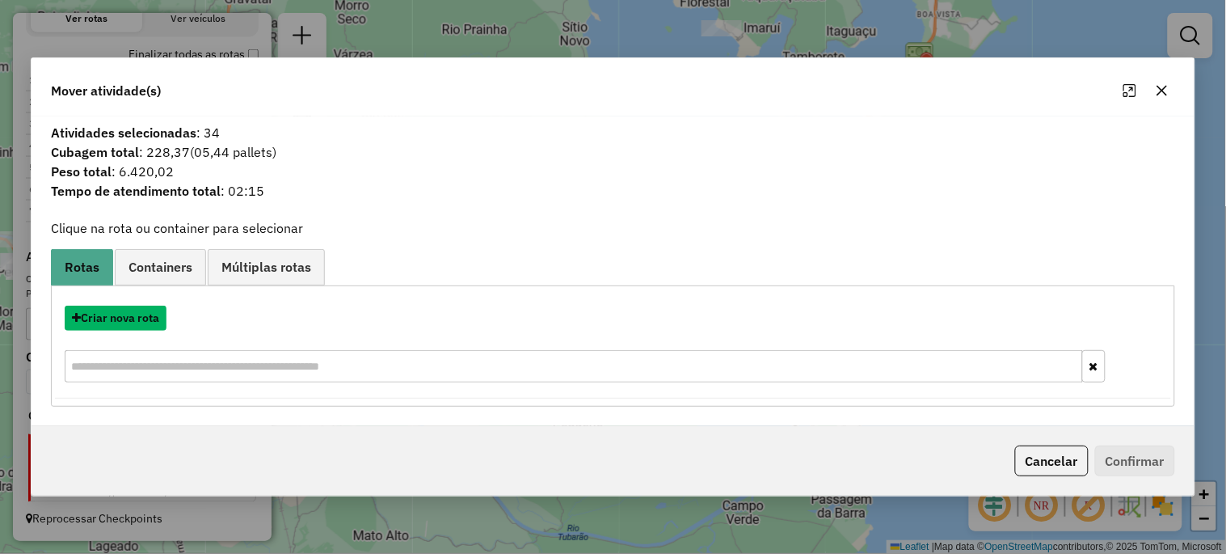
click at [155, 318] on button "Criar nova rota" at bounding box center [116, 318] width 102 height 25
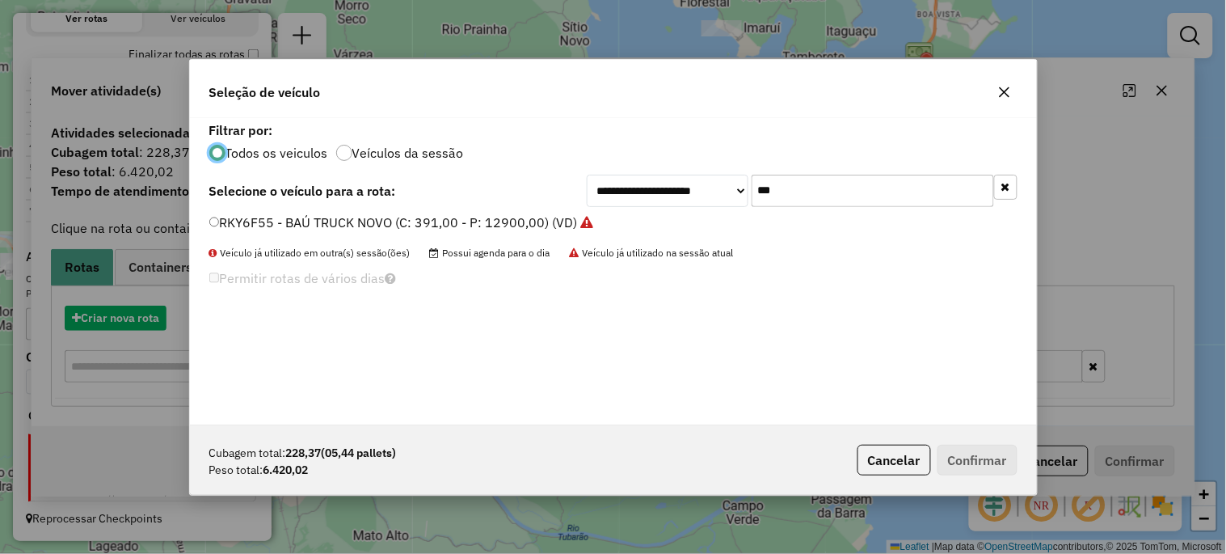
scroll to position [9, 4]
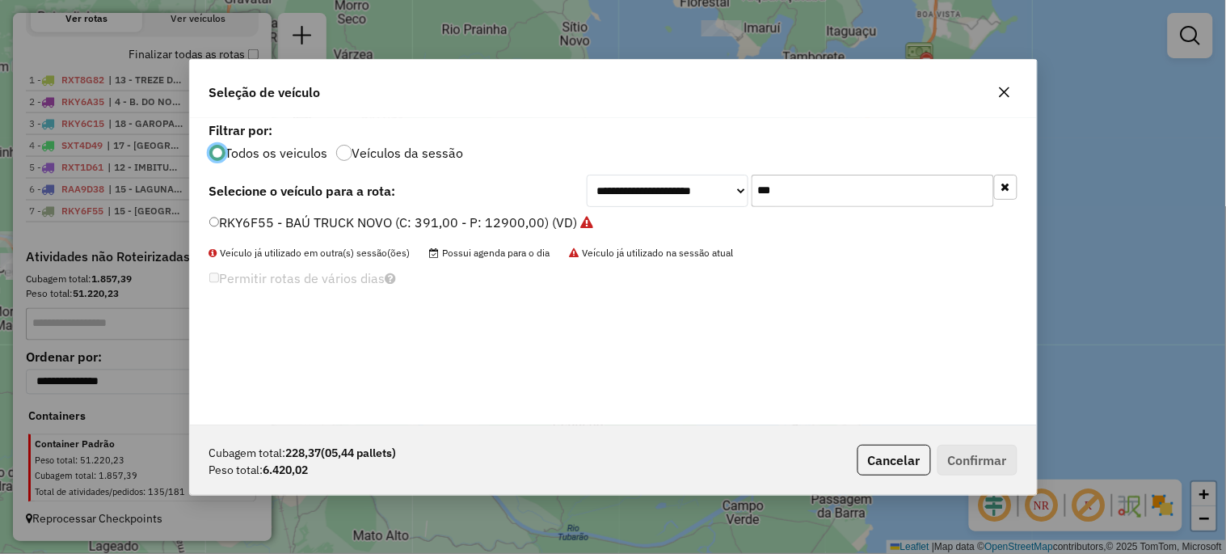
click at [796, 188] on input "***" at bounding box center [873, 191] width 242 height 32
type input "***"
click at [322, 216] on label "RKX5A56 - 230E24 - BAÚ TRUCK (C: 371,00 - P: 12230,00) (VD)" at bounding box center [404, 222] width 391 height 19
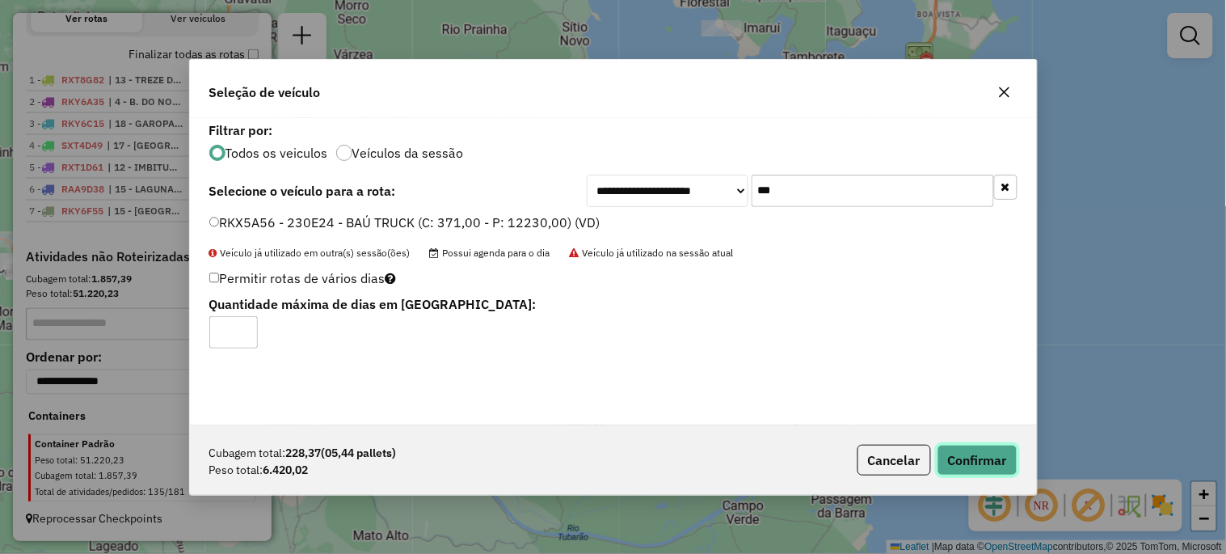
click at [980, 462] on button "Confirmar" at bounding box center [978, 460] width 80 height 31
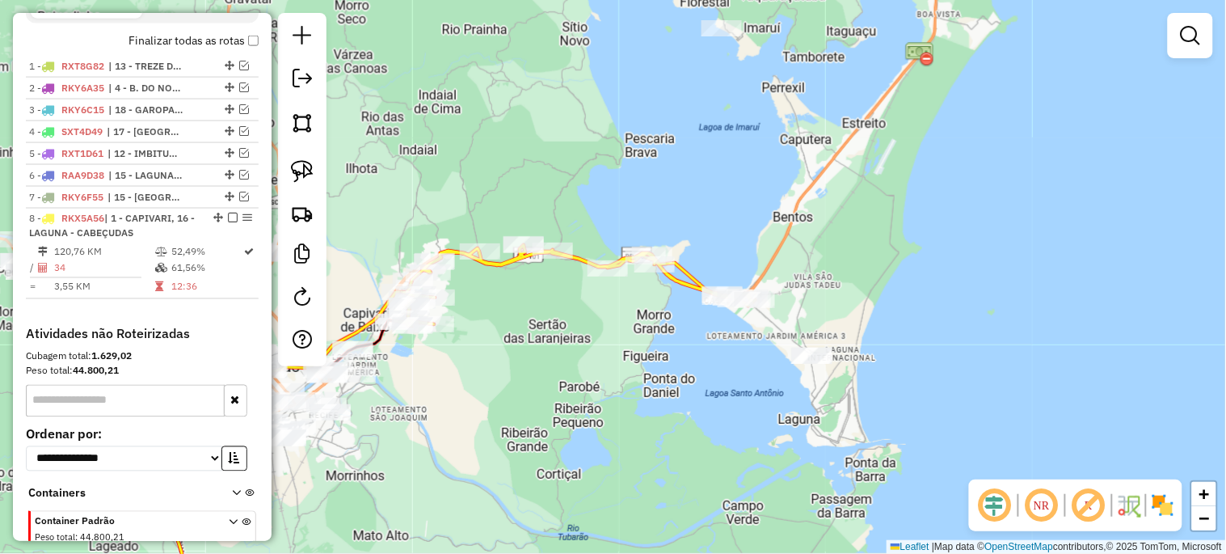
scroll to position [666, 0]
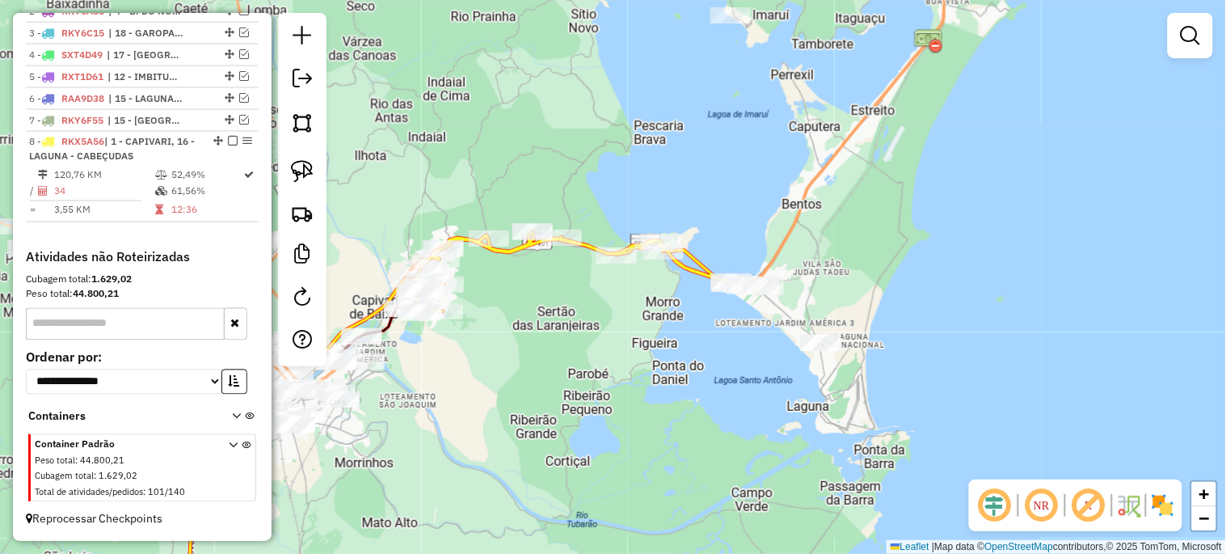
drag, startPoint x: 405, startPoint y: 360, endPoint x: 415, endPoint y: 318, distance: 42.5
click at [415, 318] on div "Janela de atendimento Grade de atendimento Capacidade Transportadoras Veículos …" at bounding box center [613, 277] width 1226 height 554
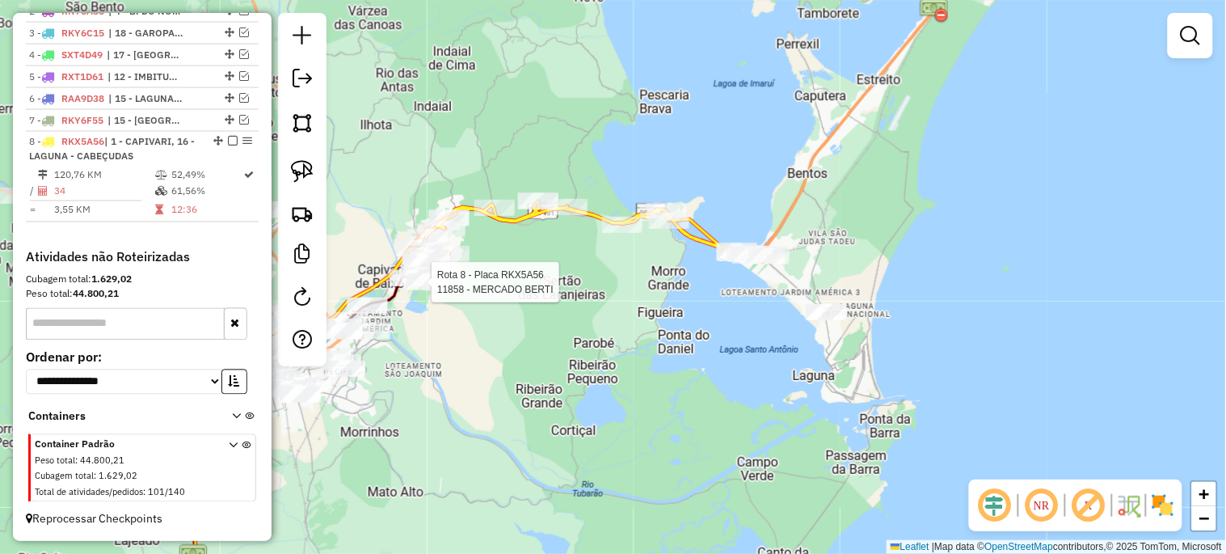
select select "*********"
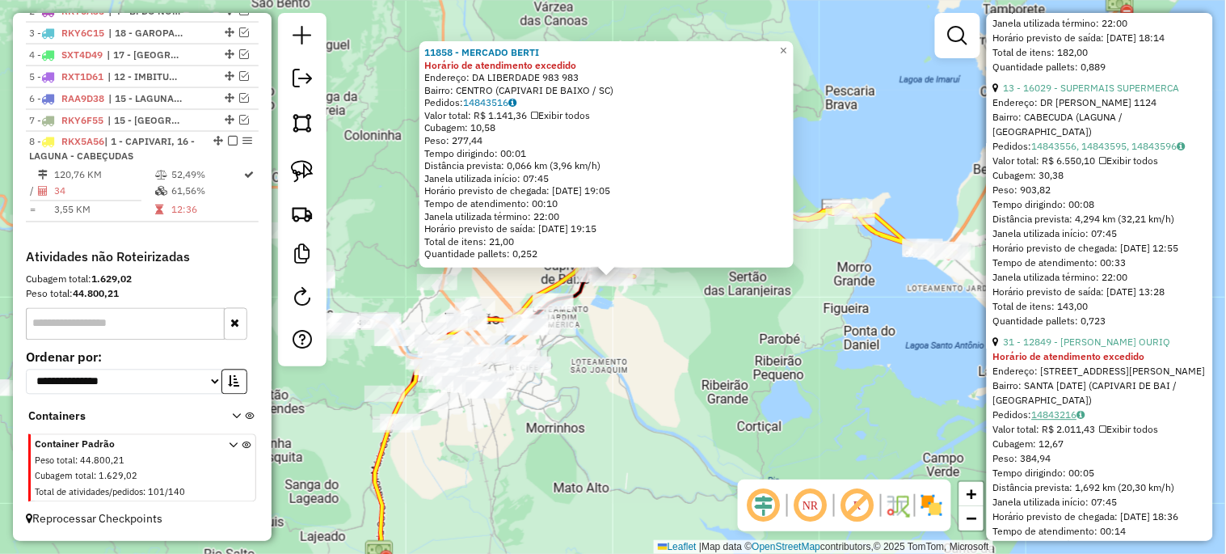
scroll to position [1078, 0]
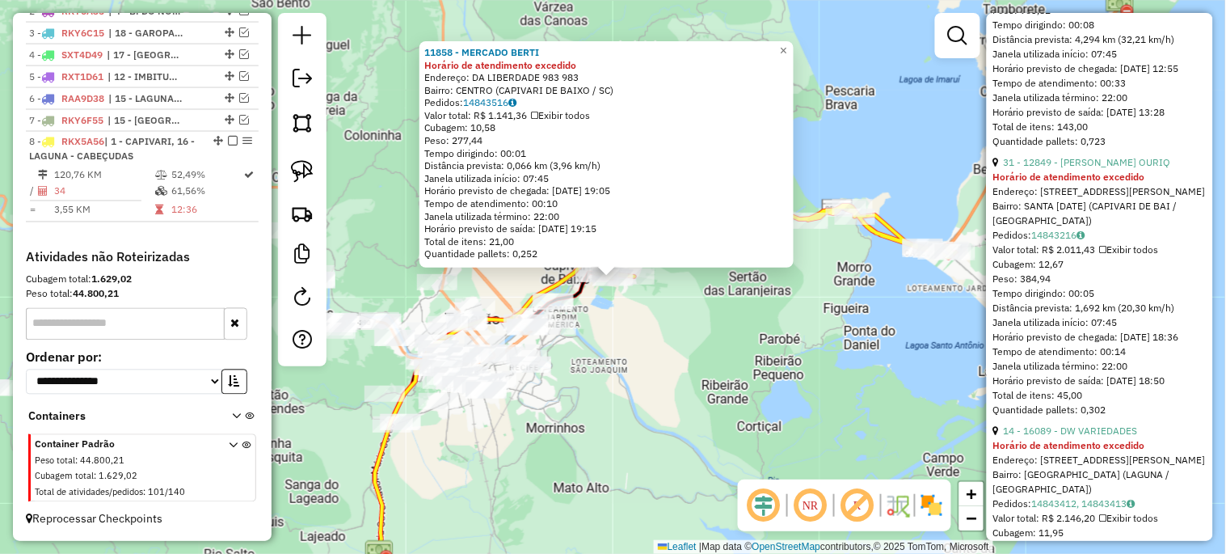
click at [723, 378] on div "11858 - MERCADO BERTI Horário de atendimento excedido Endereço: DA LIBERDADE 98…" at bounding box center [613, 277] width 1226 height 554
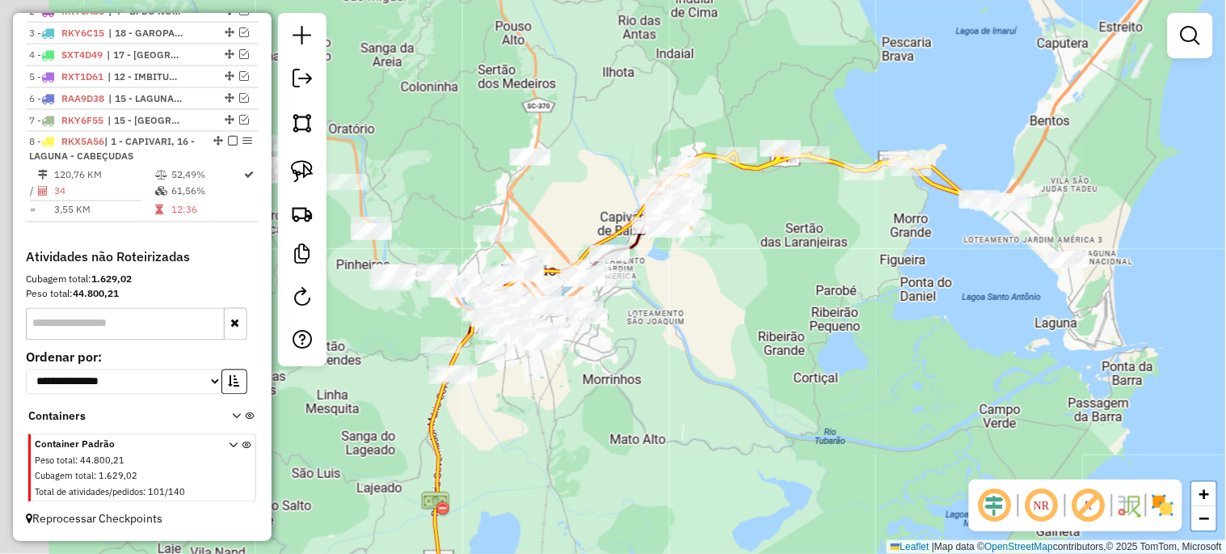
drag, startPoint x: 627, startPoint y: 341, endPoint x: 672, endPoint y: 297, distance: 62.9
click at [669, 297] on div "Janela de atendimento Grade de atendimento Capacidade Transportadoras Veículos …" at bounding box center [613, 277] width 1226 height 554
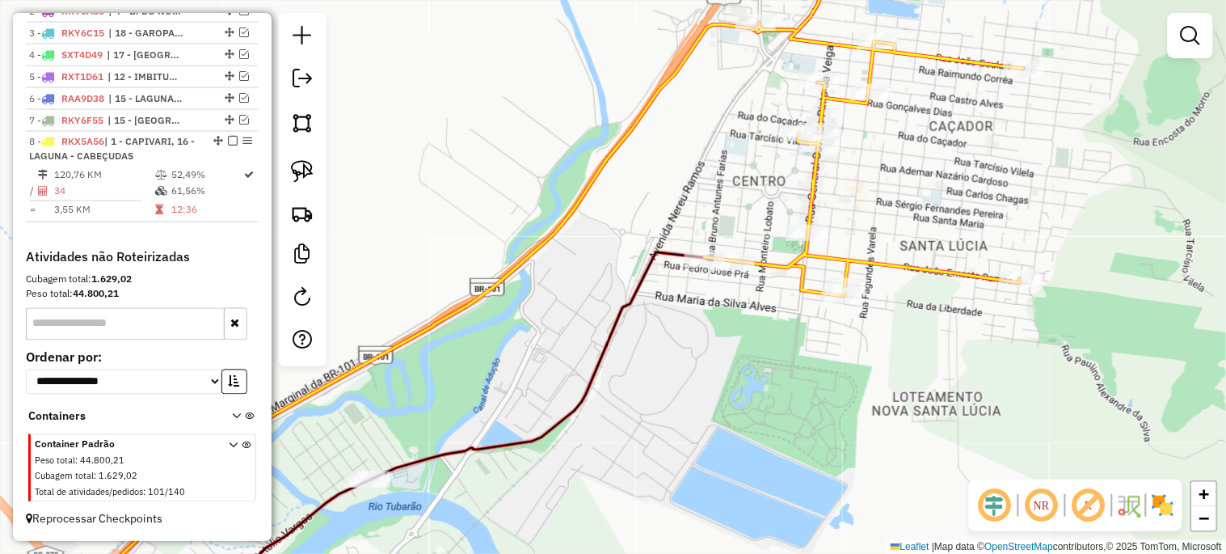
drag, startPoint x: 887, startPoint y: 325, endPoint x: 691, endPoint y: 341, distance: 196.3
click at [691, 341] on div "Janela de atendimento Grade de atendimento Capacidade Transportadoras Veículos …" at bounding box center [613, 277] width 1226 height 554
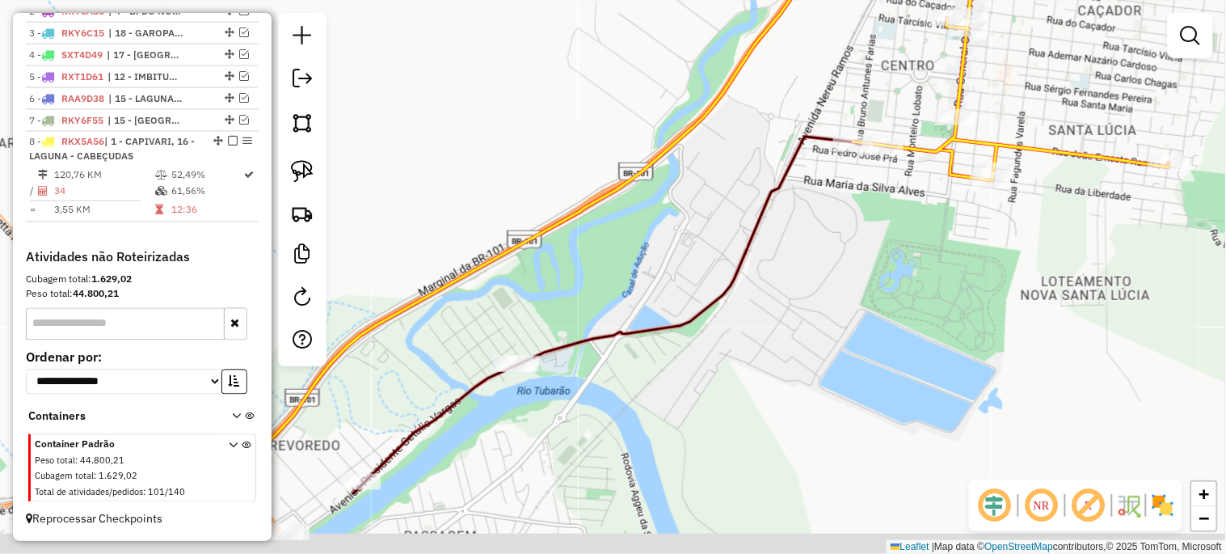
drag, startPoint x: 659, startPoint y: 412, endPoint x: 812, endPoint y: 297, distance: 192.2
click at [809, 297] on div "Janela de atendimento Grade de atendimento Capacidade Transportadoras Veículos …" at bounding box center [613, 277] width 1226 height 554
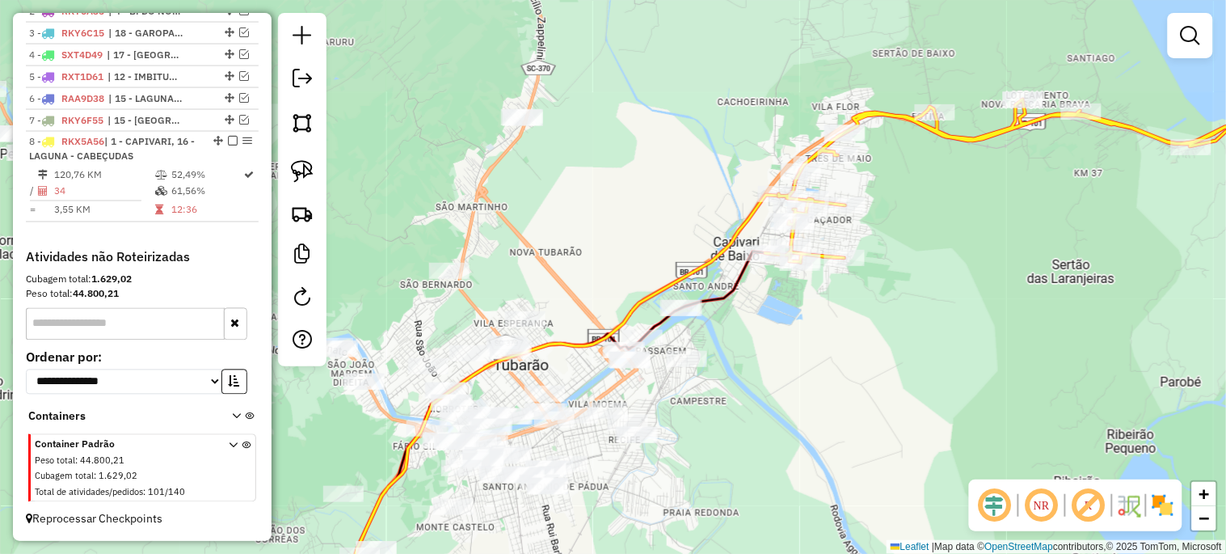
drag, startPoint x: 768, startPoint y: 296, endPoint x: 696, endPoint y: 399, distance: 125.4
click at [696, 399] on div "Janela de atendimento Grade de atendimento Capacidade Transportadoras Veículos …" at bounding box center [613, 277] width 1226 height 554
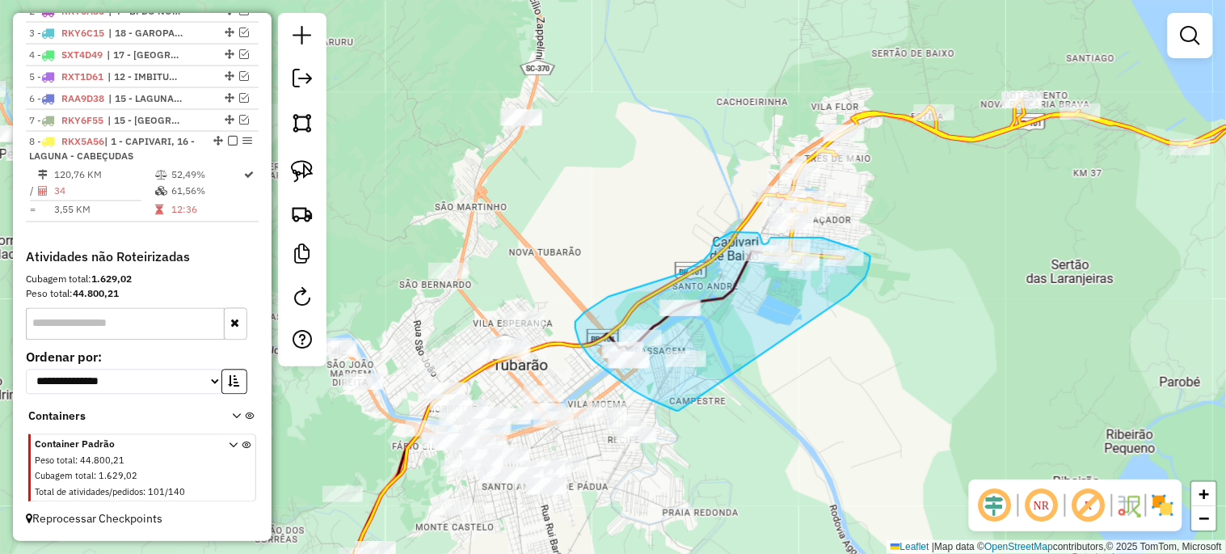
drag, startPoint x: 677, startPoint y: 411, endPoint x: 849, endPoint y: 295, distance: 207.4
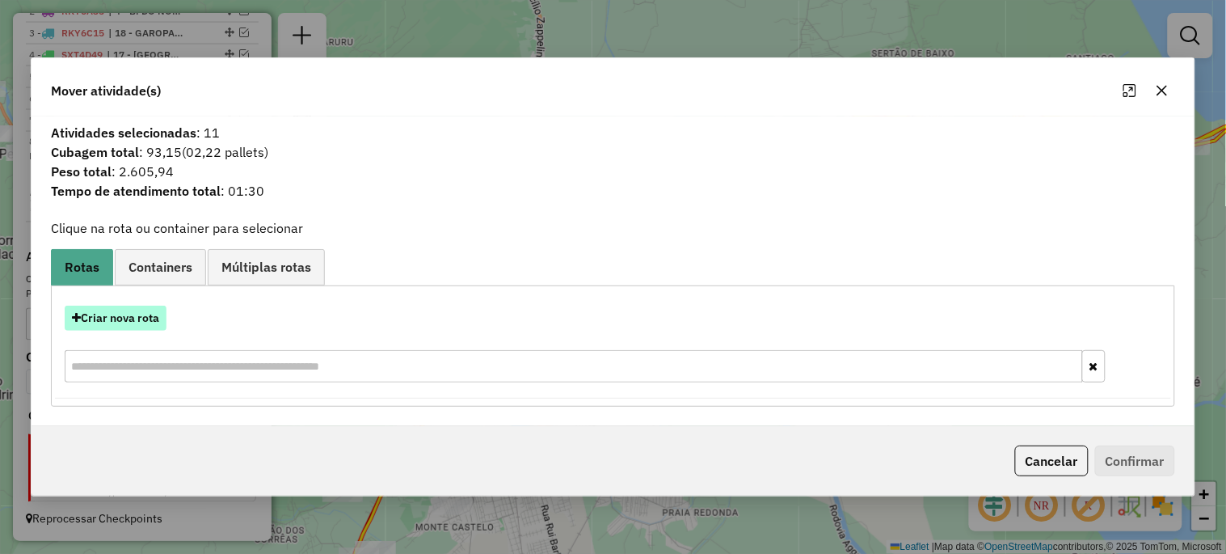
click at [155, 317] on button "Criar nova rota" at bounding box center [116, 318] width 102 height 25
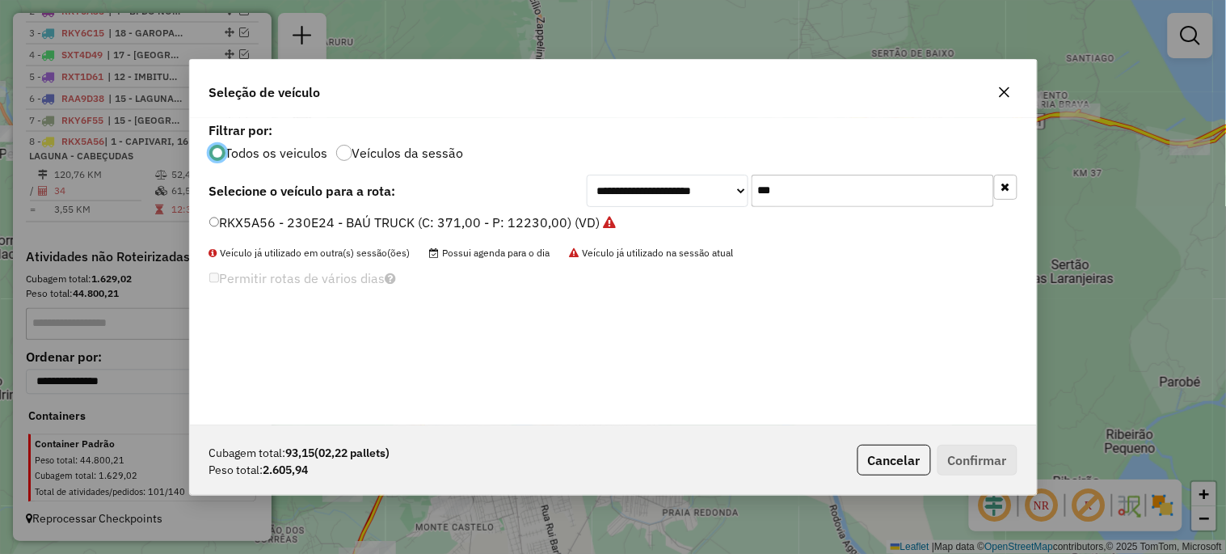
scroll to position [9, 4]
click at [829, 196] on input "***" at bounding box center [873, 191] width 242 height 32
click at [829, 195] on input "***" at bounding box center [873, 191] width 242 height 32
type input "***"
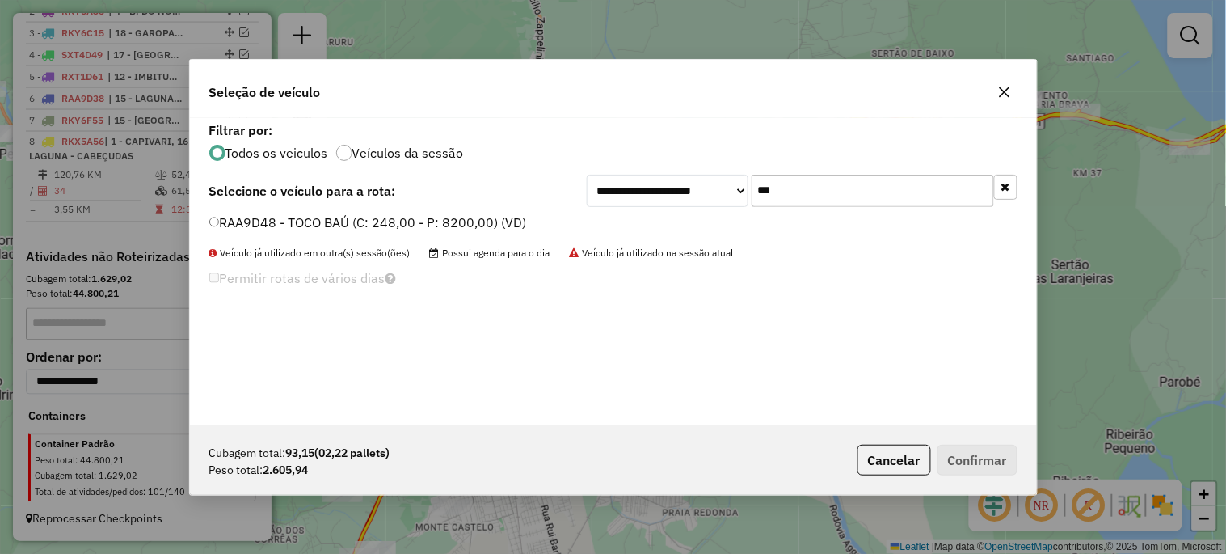
click at [432, 215] on label "RAA9D48 - TOCO BAÚ (C: 248,00 - P: 8200,00) (VD)" at bounding box center [368, 222] width 318 height 19
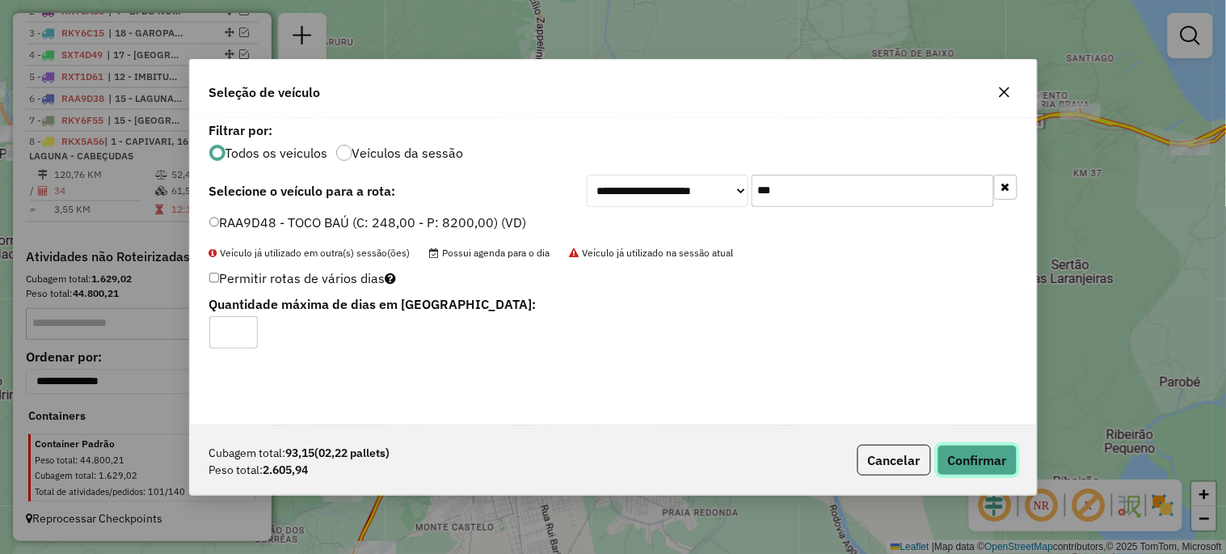
click at [989, 448] on button "Confirmar" at bounding box center [978, 460] width 80 height 31
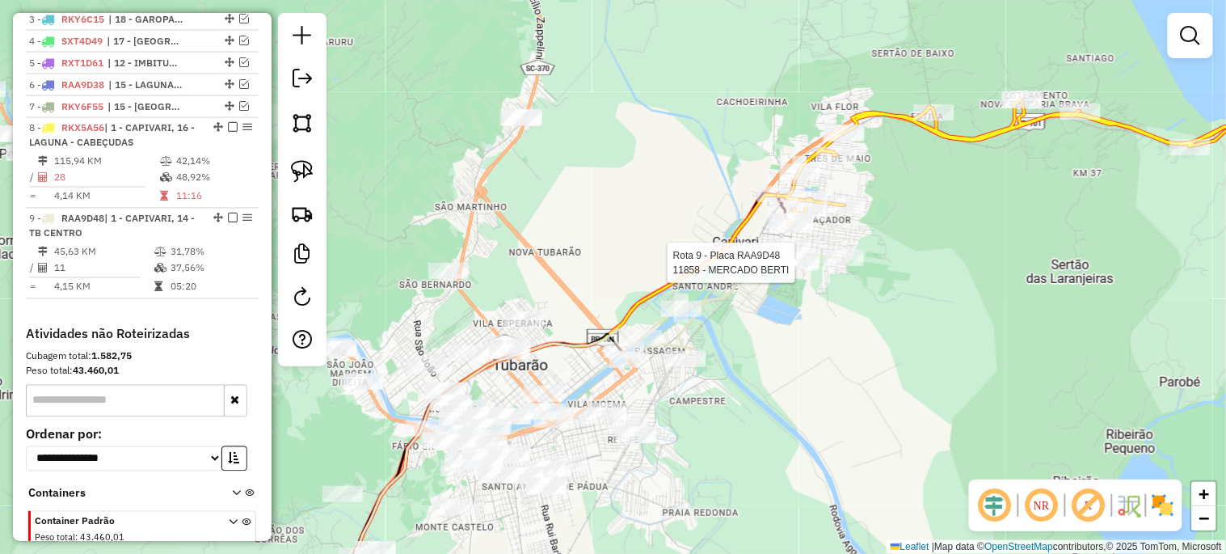
select select "*********"
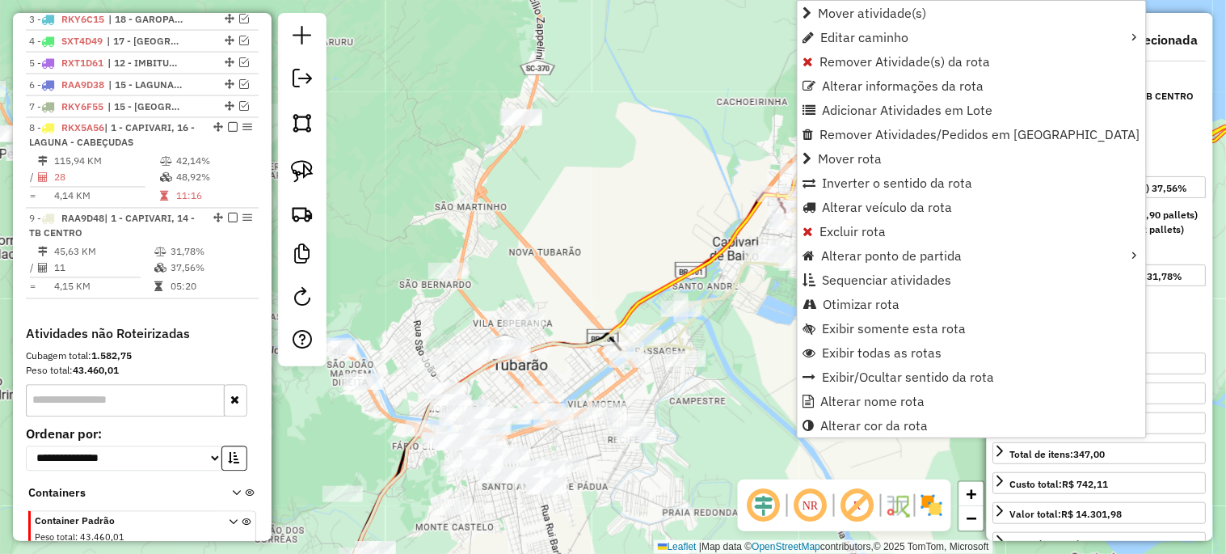
scroll to position [764, 0]
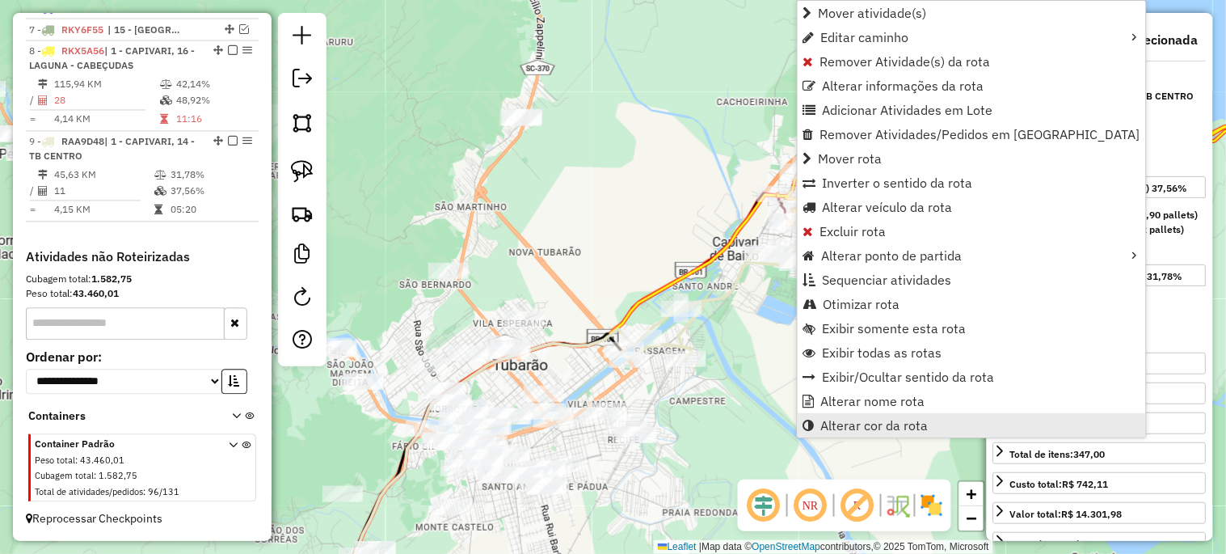
click at [855, 427] on span "Alterar cor da rota" at bounding box center [875, 425] width 108 height 13
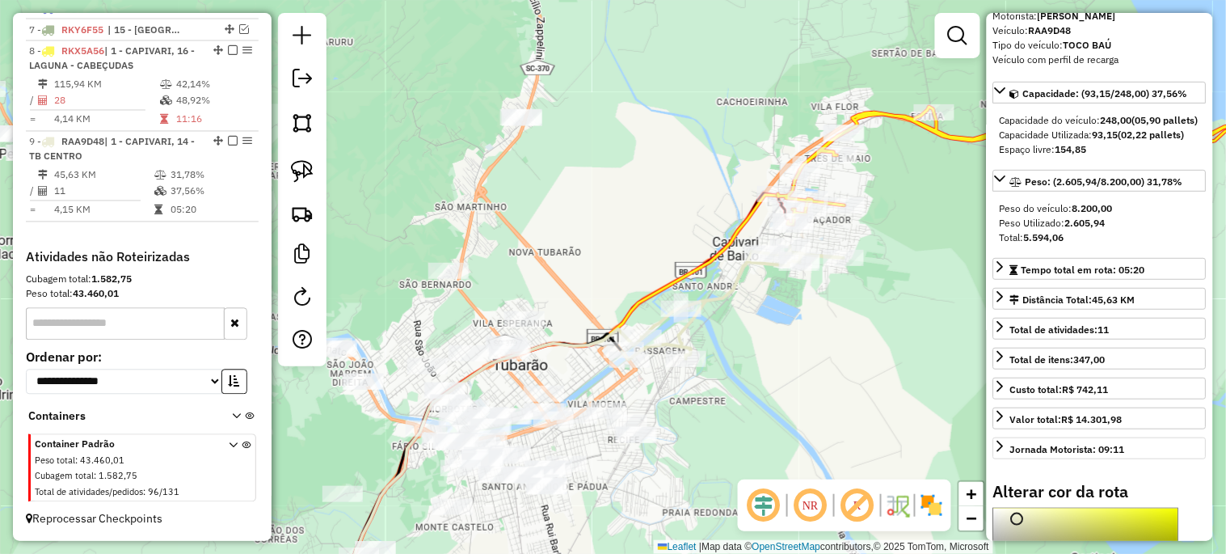
scroll to position [239, 0]
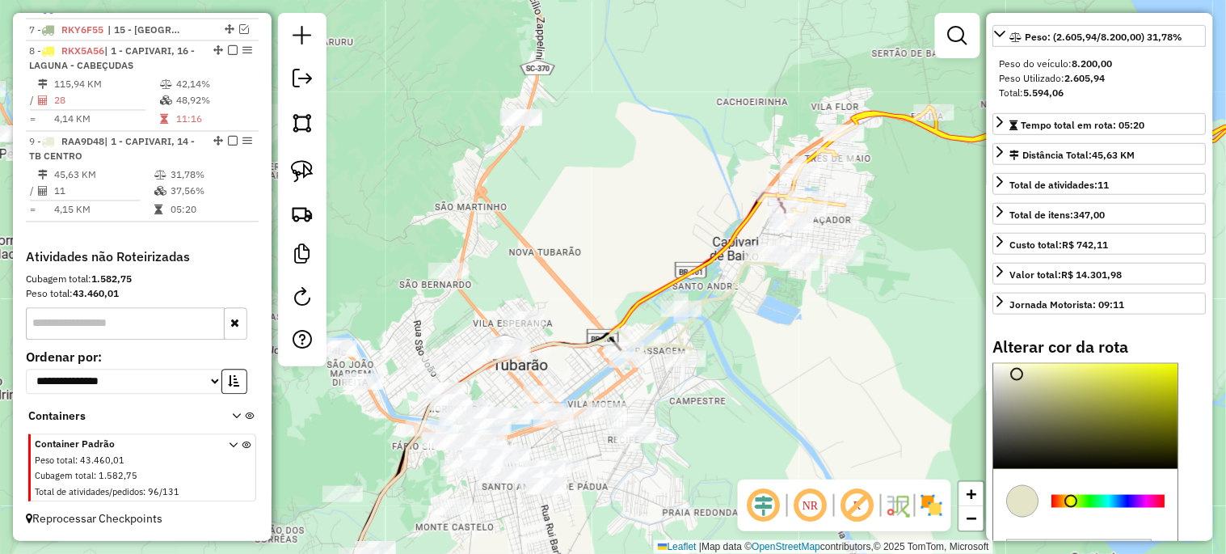
click at [1145, 508] on div at bounding box center [1108, 501] width 113 height 13
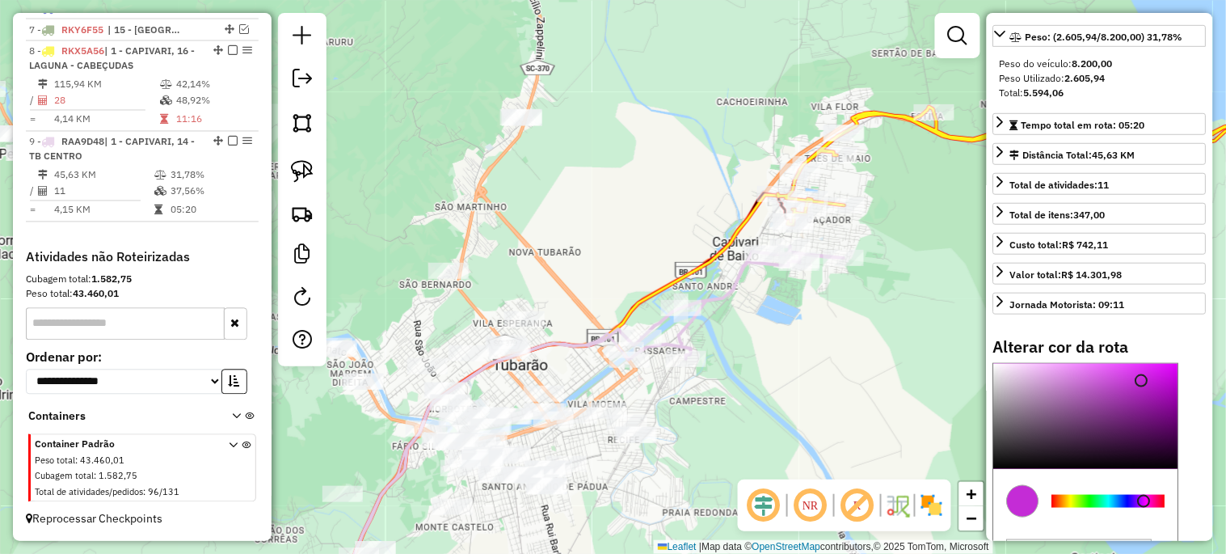
click at [1141, 394] on div at bounding box center [1086, 416] width 184 height 105
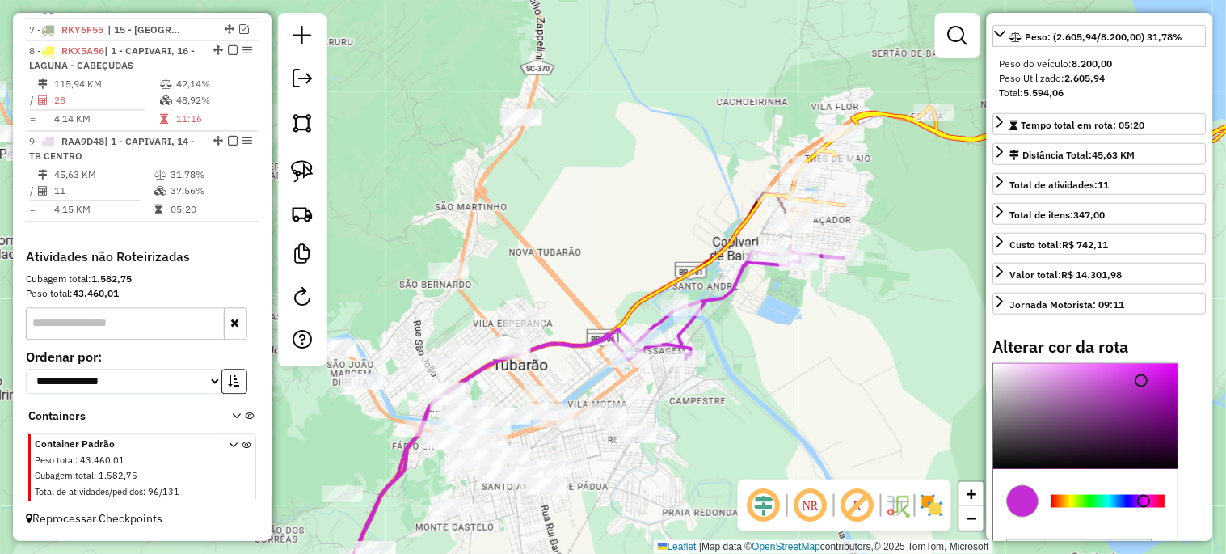
type input "*******"
click at [1111, 389] on div at bounding box center [1086, 416] width 184 height 105
click at [862, 353] on div "Janela de atendimento Grade de atendimento Capacidade Transportadoras Veículos …" at bounding box center [613, 277] width 1226 height 554
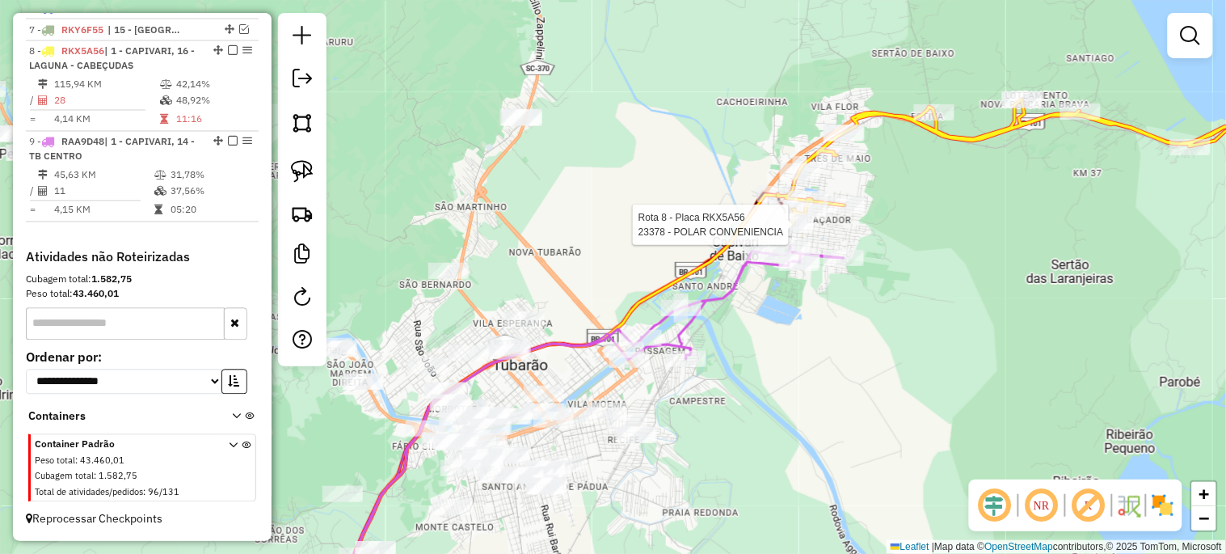
select select "*********"
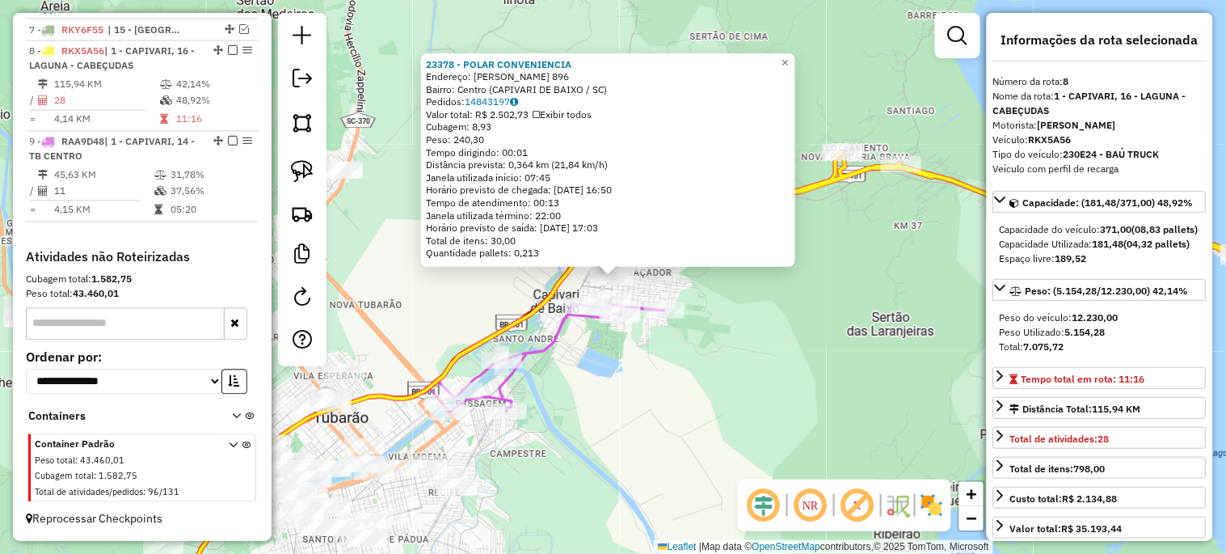
click at [748, 358] on div "23378 - POLAR CONVENIENCIA Endereço: OSVALDO PINTO DA VEIGA 896 Bairro: Centro …" at bounding box center [613, 277] width 1226 height 554
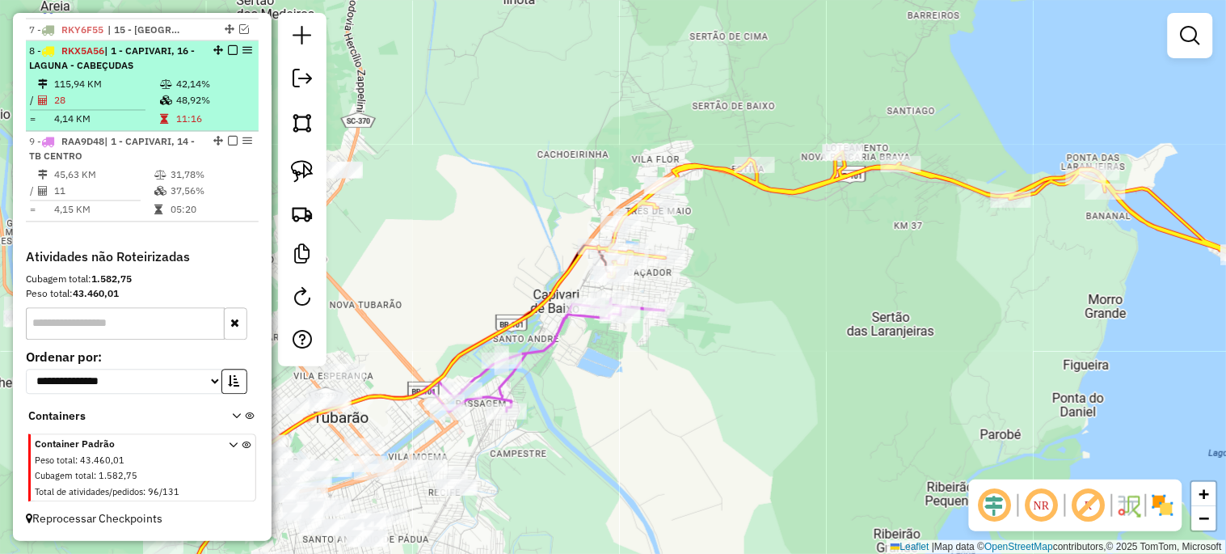
click at [226, 44] on div "8 - RKX5A56 | 1 - CAPIVARI, 16 - LAGUNA - CABEÇUDAS" at bounding box center [142, 58] width 226 height 29
select select "*********"
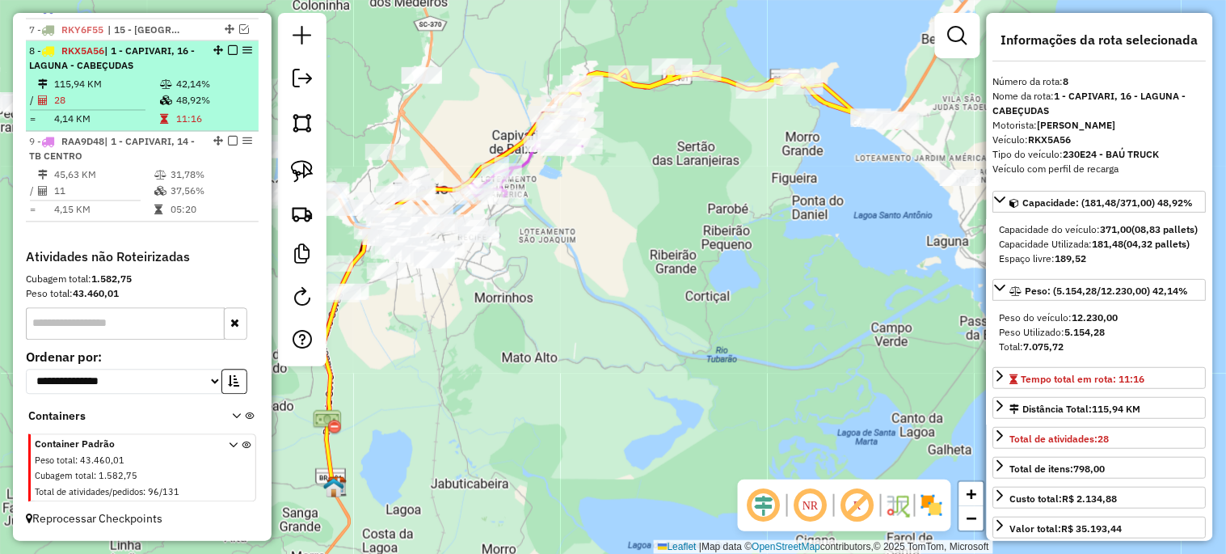
click at [228, 47] on em at bounding box center [233, 51] width 10 height 10
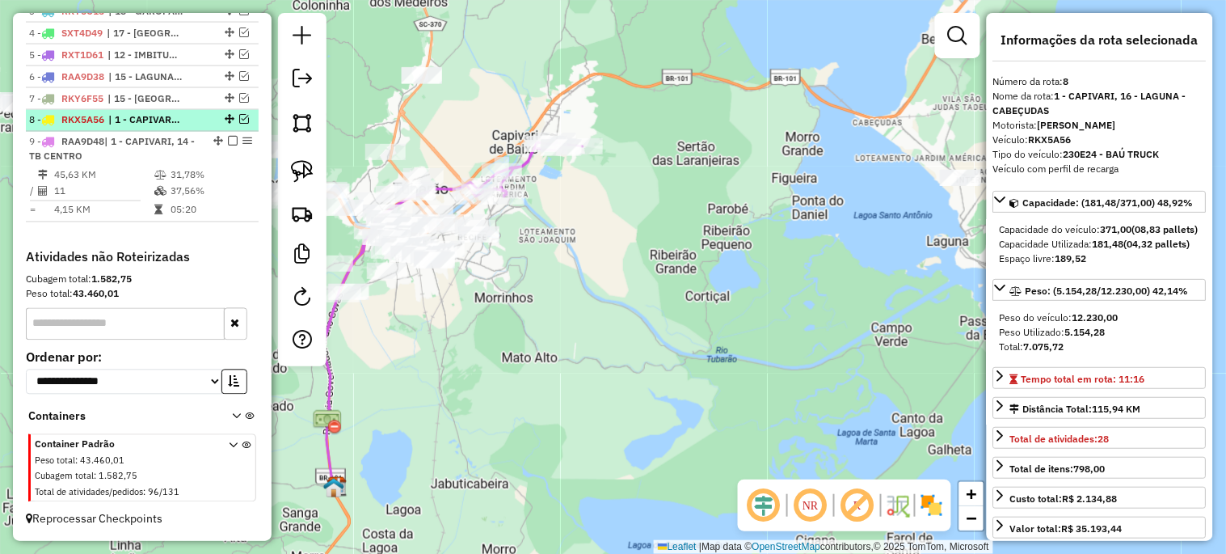
scroll to position [695, 0]
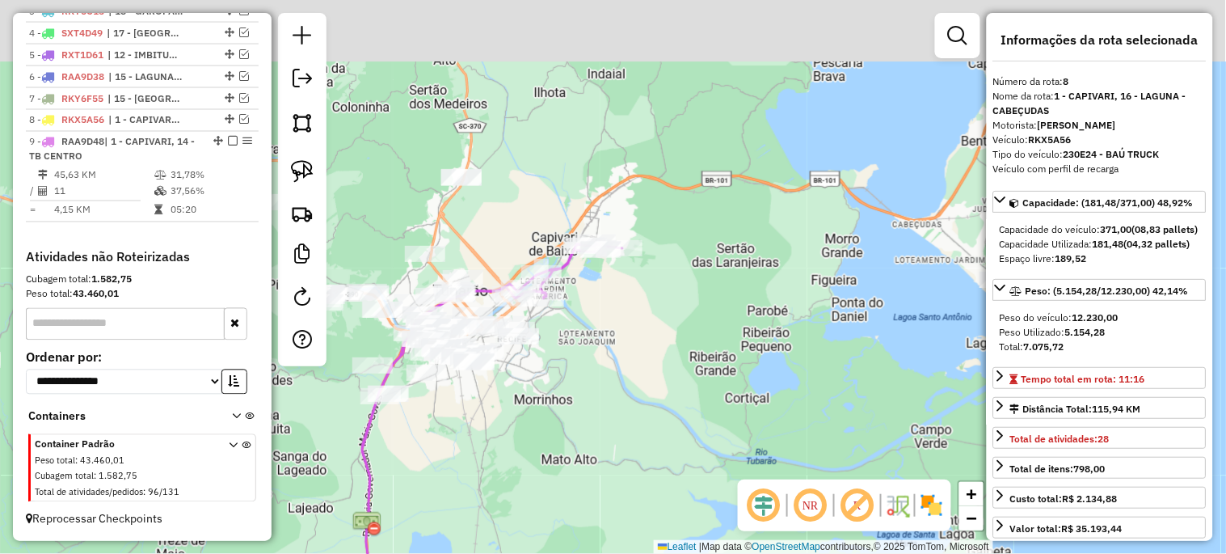
drag, startPoint x: 595, startPoint y: 285, endPoint x: 628, endPoint y: 384, distance: 104.0
click at [628, 384] on div "Janela de atendimento Grade de atendimento Capacidade Transportadoras Veículos …" at bounding box center [613, 277] width 1226 height 554
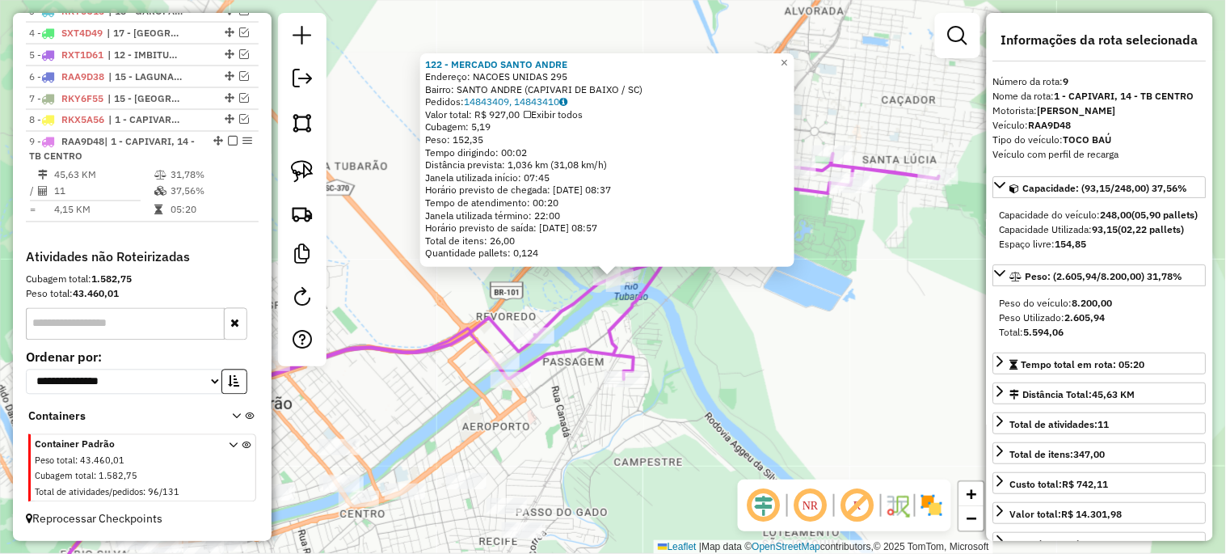
click at [720, 474] on div "122 - MERCADO SANTO ANDRE Endereço: NACOES UNIDAS 295 Bairro: SANTO ANDRE (CAPI…" at bounding box center [613, 277] width 1226 height 554
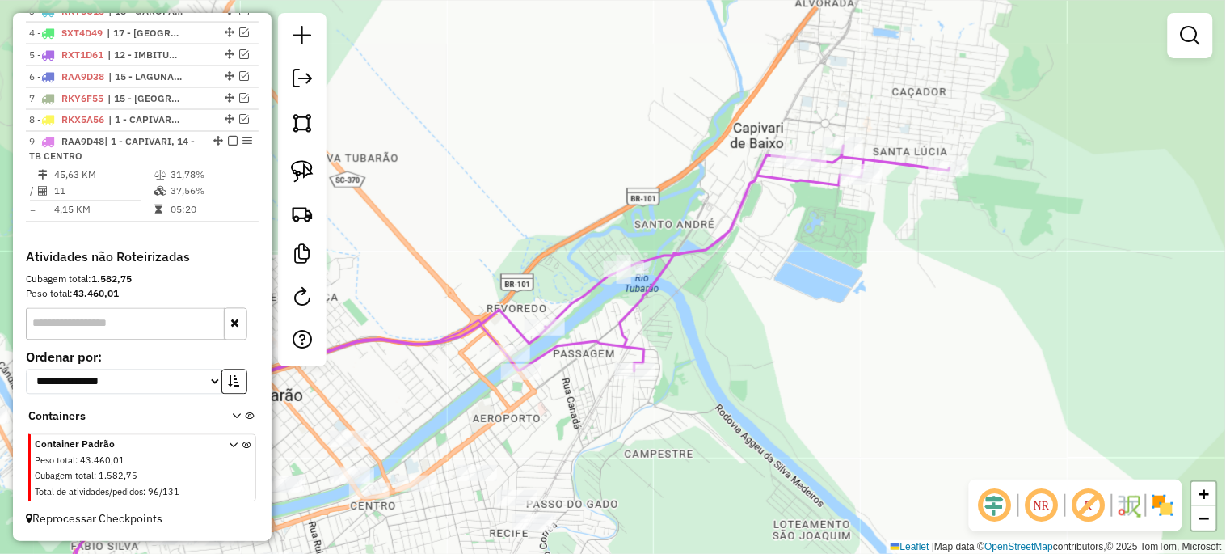
drag, startPoint x: 723, startPoint y: 482, endPoint x: 883, endPoint y: 340, distance: 213.6
click at [875, 327] on div "Janela de atendimento Grade de atendimento Capacidade Transportadoras Veículos …" at bounding box center [613, 277] width 1226 height 554
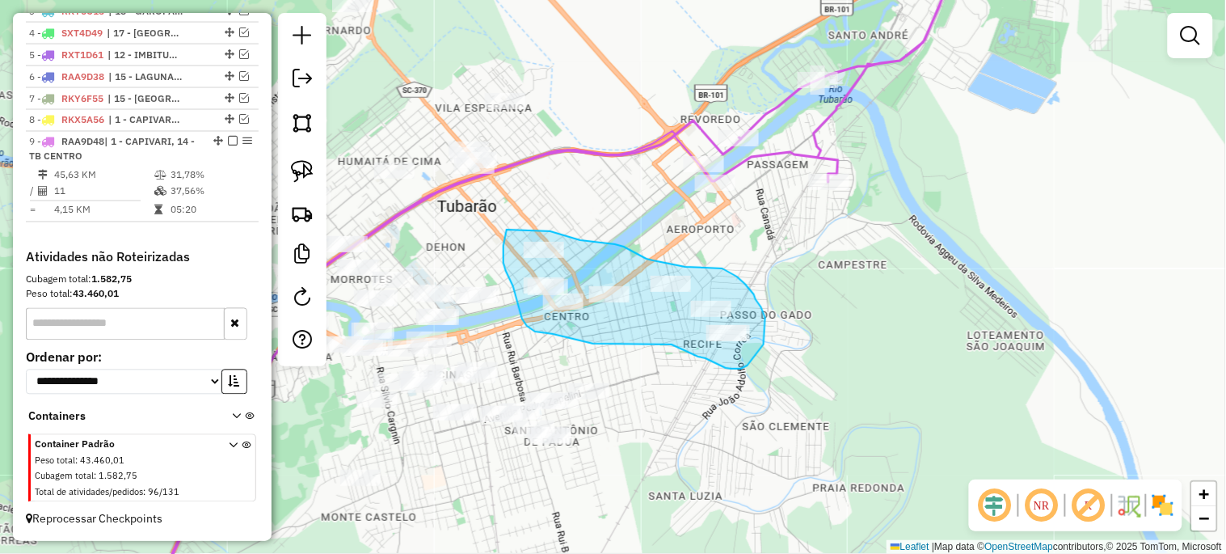
drag, startPoint x: 507, startPoint y: 230, endPoint x: 550, endPoint y: 231, distance: 43.7
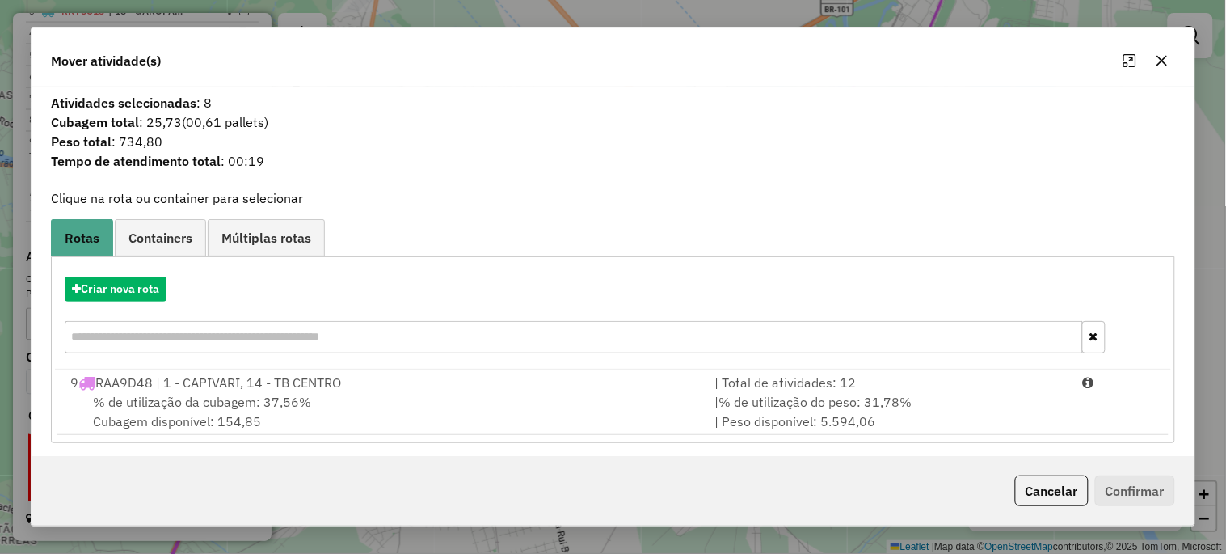
click at [272, 367] on div "Criar nova rota" at bounding box center [613, 316] width 1116 height 105
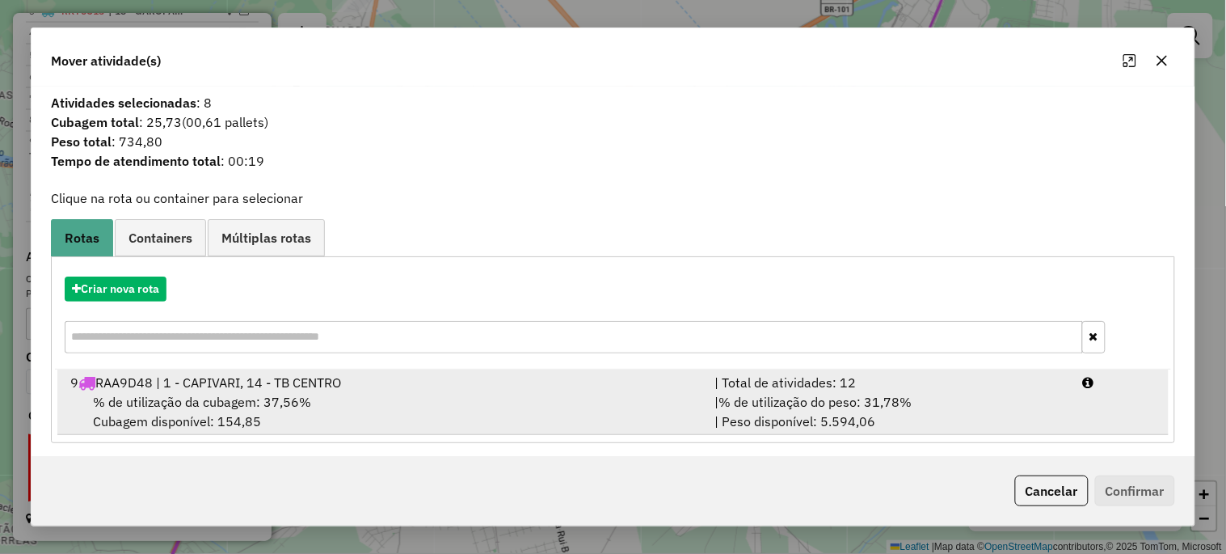
click at [470, 406] on div "% de utilização da cubagem: 37,56% Cubagem disponível: 154,85" at bounding box center [383, 411] width 644 height 39
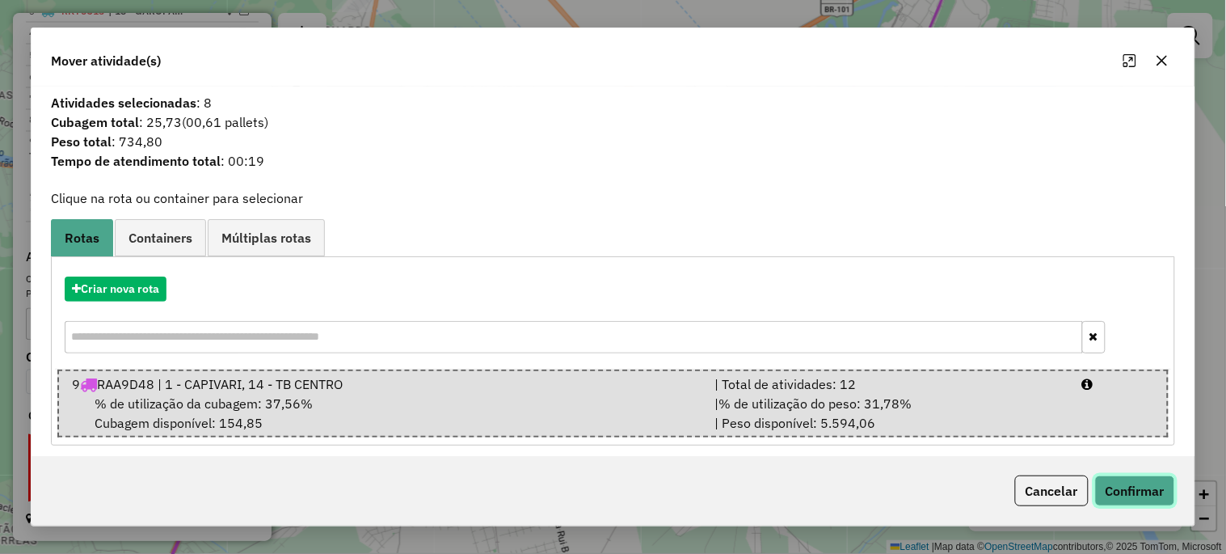
click at [1134, 479] on button "Confirmar" at bounding box center [1135, 490] width 80 height 31
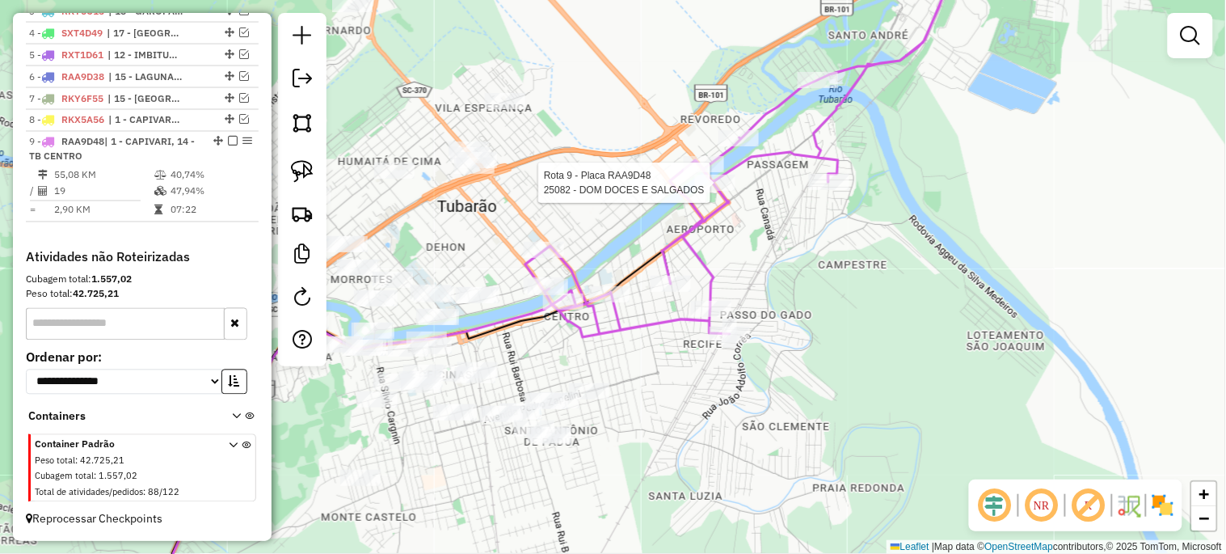
select select "*********"
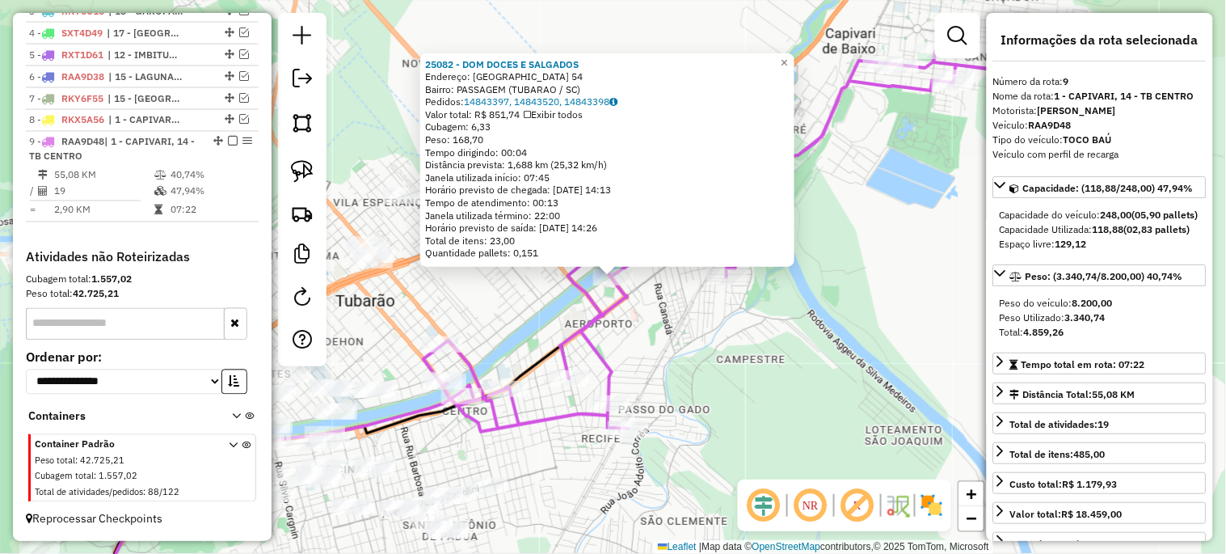
click at [740, 373] on div "25082 - DOM DOCES E SALGADOS Endereço: CHILE 54 Bairro: PASSAGEM (TUBARAO / SC)…" at bounding box center [613, 277] width 1226 height 554
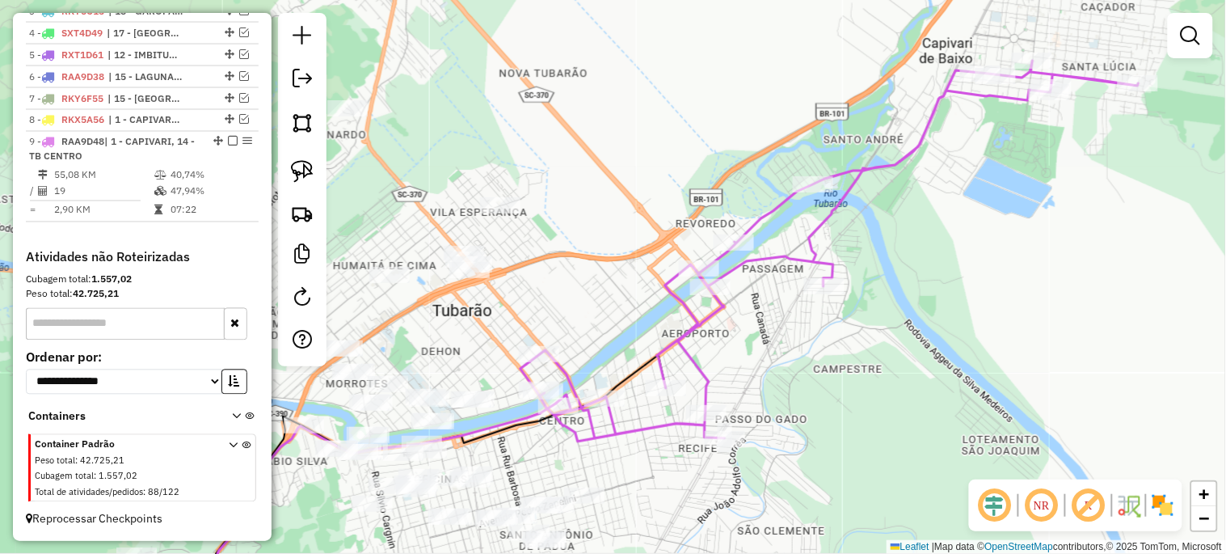
drag, startPoint x: 676, startPoint y: 394, endPoint x: 834, endPoint y: 406, distance: 158.8
click at [834, 406] on div "Janela de atendimento Grade de atendimento Capacidade Transportadoras Veículos …" at bounding box center [613, 277] width 1226 height 554
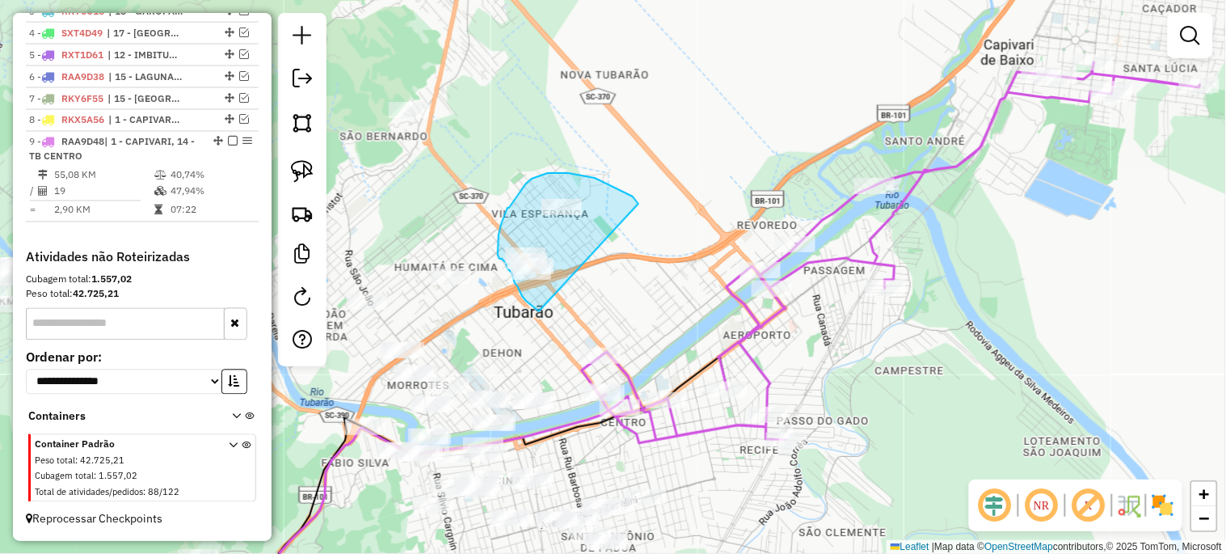
drag, startPoint x: 539, startPoint y: 311, endPoint x: 639, endPoint y: 204, distance: 146.4
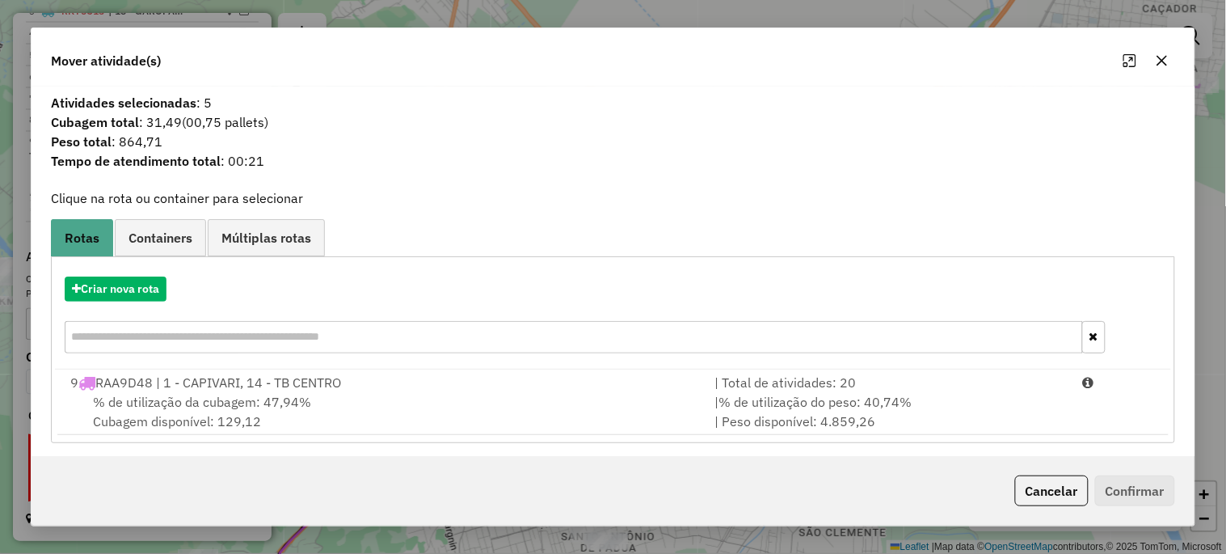
click at [325, 386] on div "9 RAA9D48 | 1 - CAPIVARI, 14 - TB CENTRO" at bounding box center [383, 382] width 644 height 19
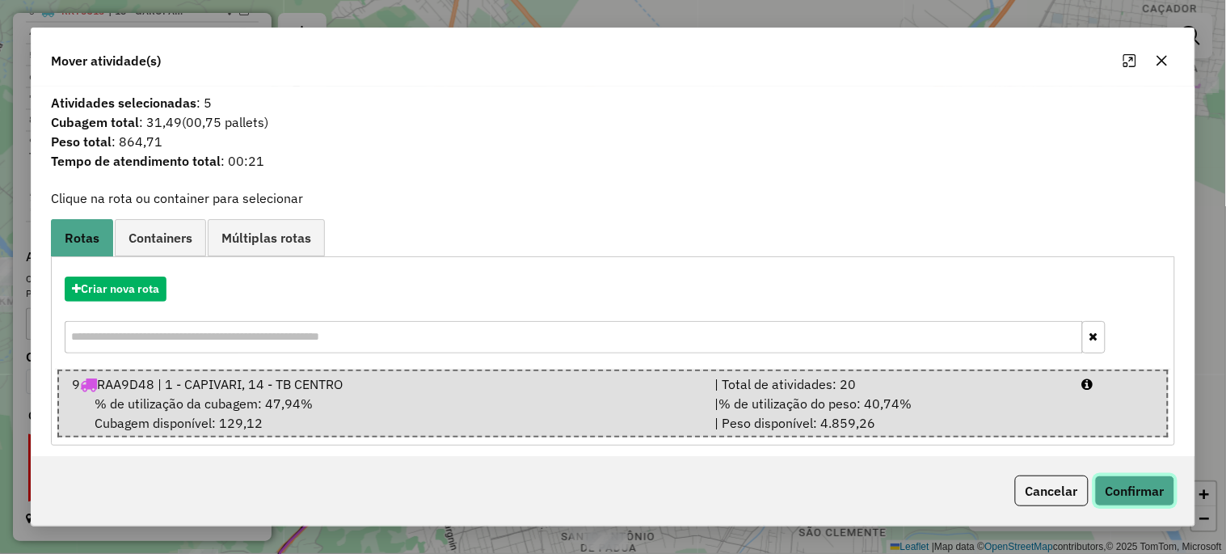
click at [1113, 489] on button "Confirmar" at bounding box center [1135, 490] width 80 height 31
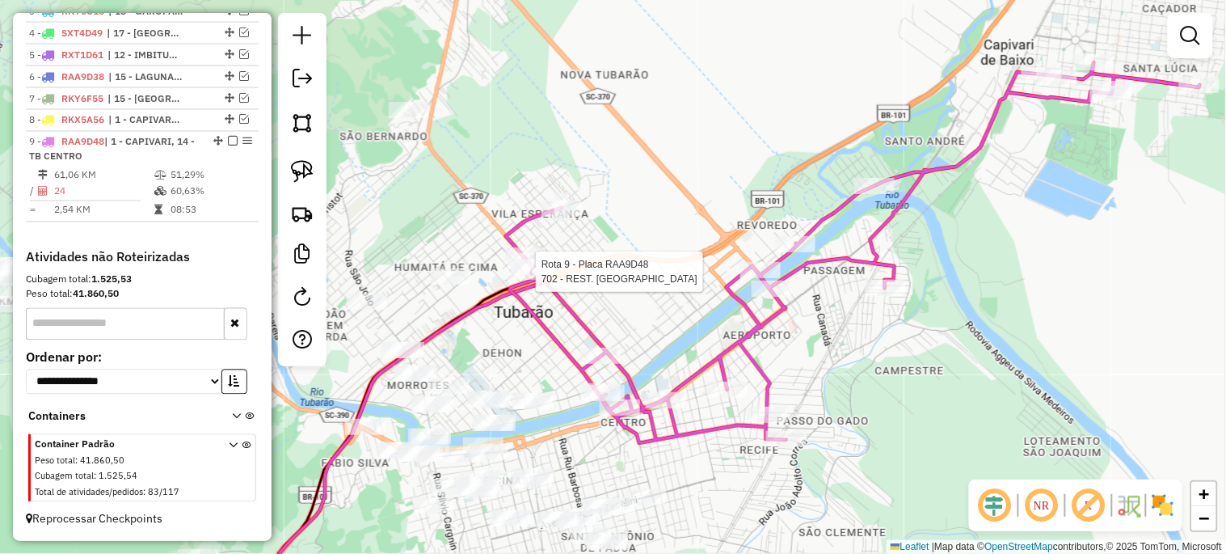
select select "*********"
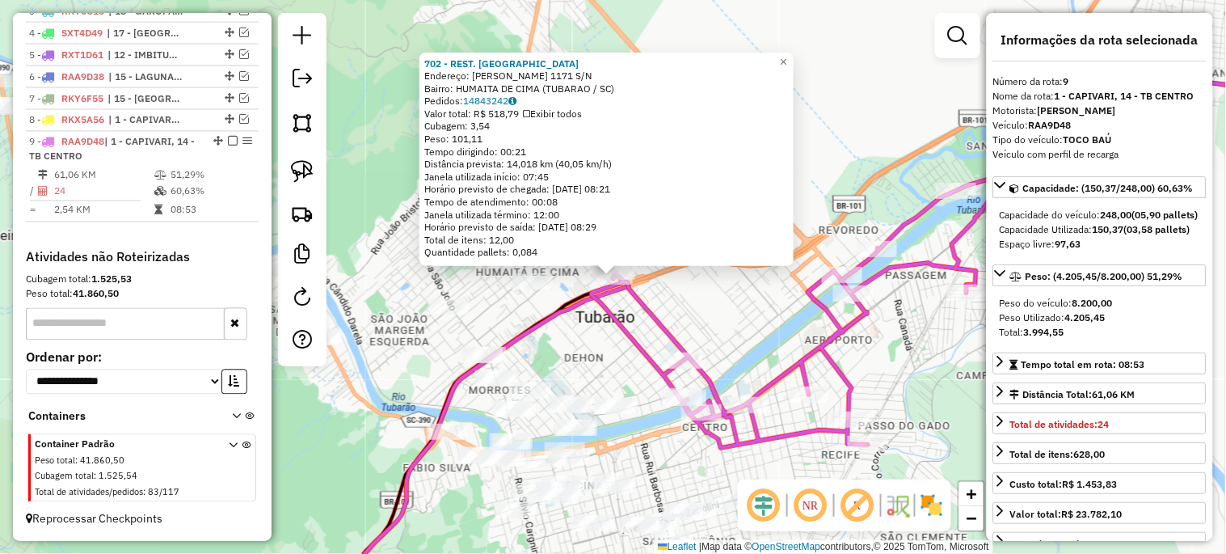
click at [951, 393] on div "702 - REST. MINUANO Endereço: PATRICIO LIMA 1171 S/N Bairro: HUMAITA DE CIMA (T…" at bounding box center [613, 277] width 1226 height 554
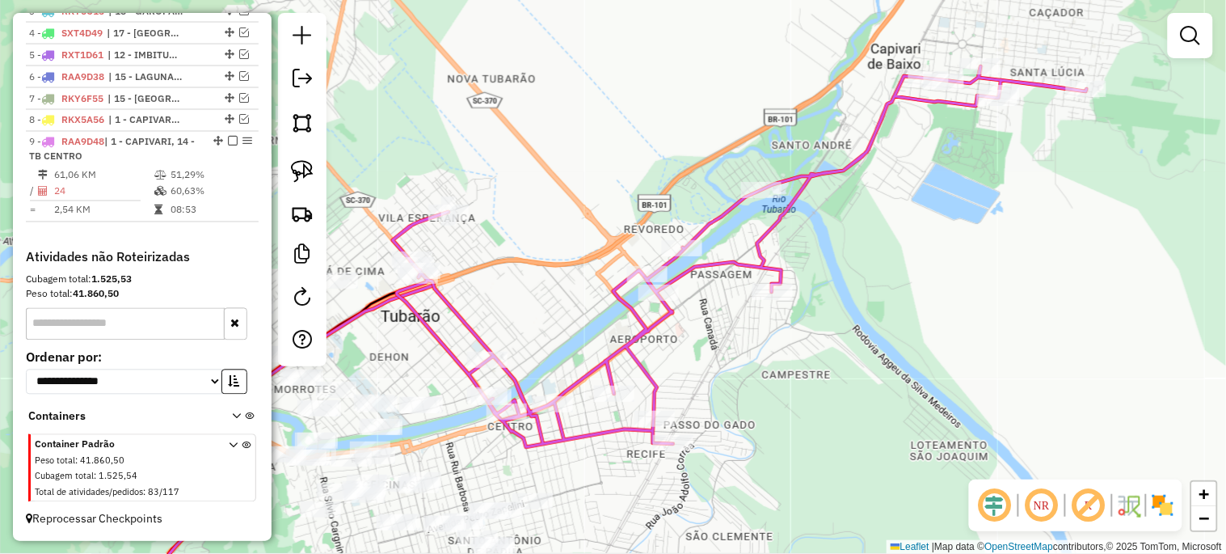
drag, startPoint x: 924, startPoint y: 393, endPoint x: 629, endPoint y: 365, distance: 296.3
click at [728, 391] on div "Janela de atendimento Grade de atendimento Capacidade Transportadoras Veículos …" at bounding box center [613, 277] width 1226 height 554
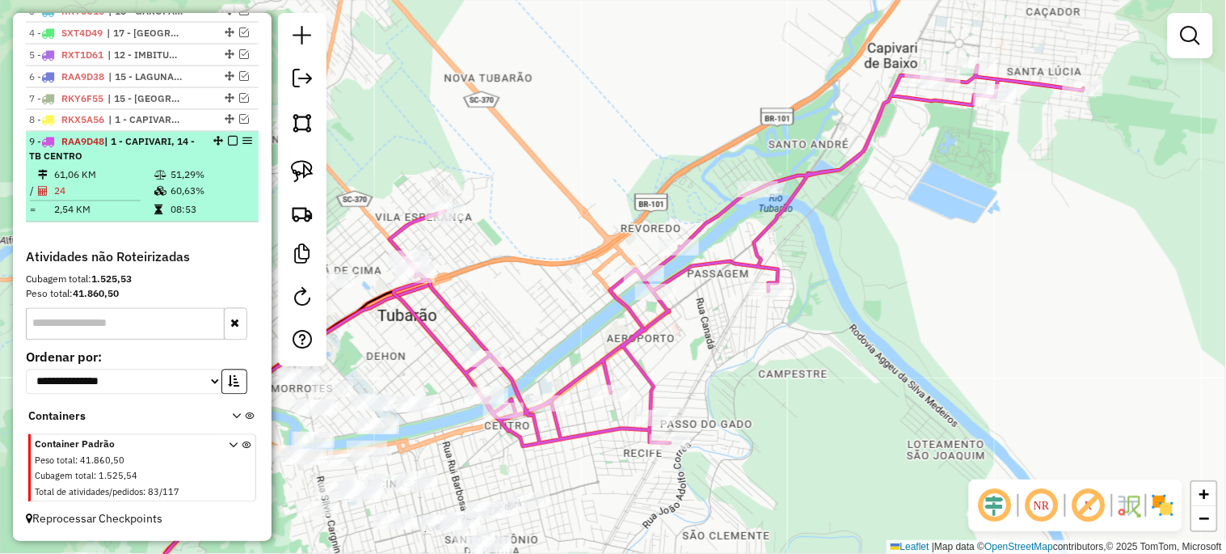
click at [235, 141] on div at bounding box center [228, 142] width 48 height 10
select select "*********"
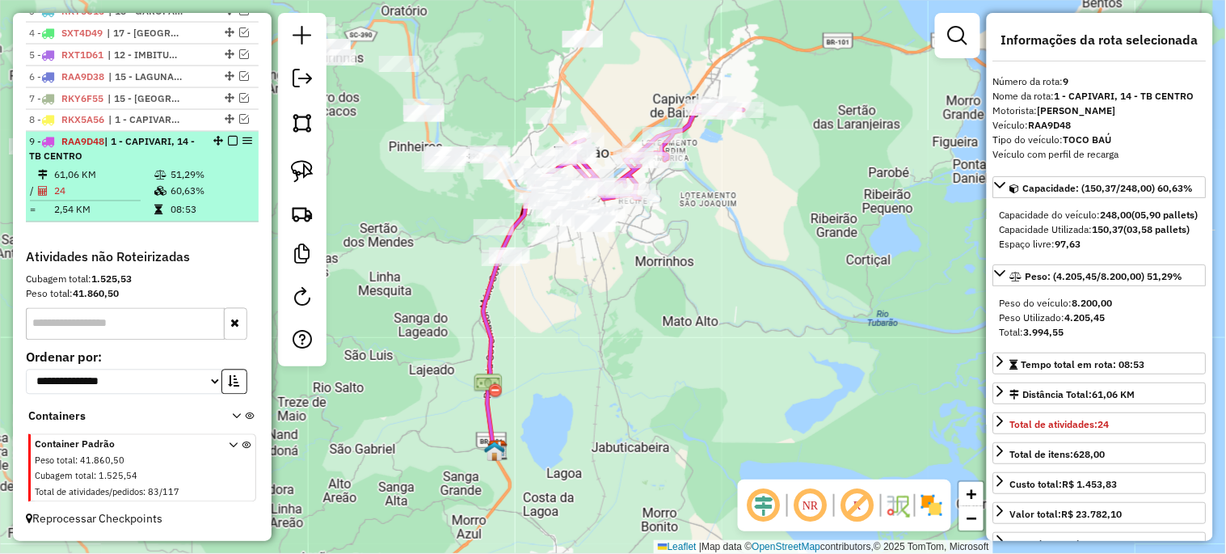
click at [229, 141] on em at bounding box center [233, 142] width 10 height 10
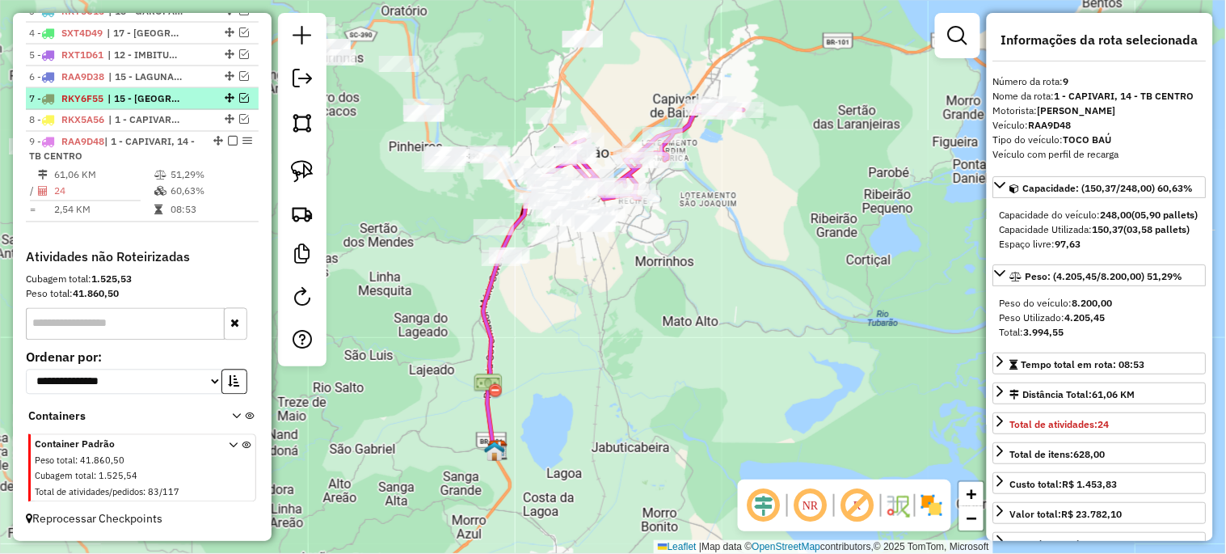
scroll to position [626, 0]
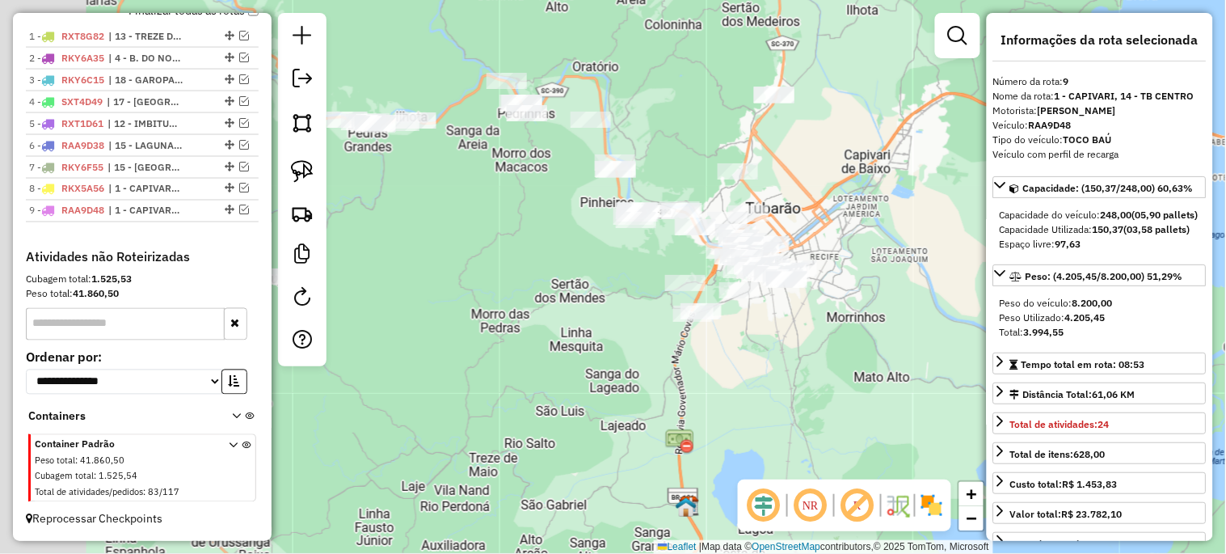
drag, startPoint x: 629, startPoint y: 341, endPoint x: 834, endPoint y: 403, distance: 214.3
click at [834, 403] on div "Janela de atendimento Grade de atendimento Capacidade Transportadoras Veículos …" at bounding box center [613, 277] width 1226 height 554
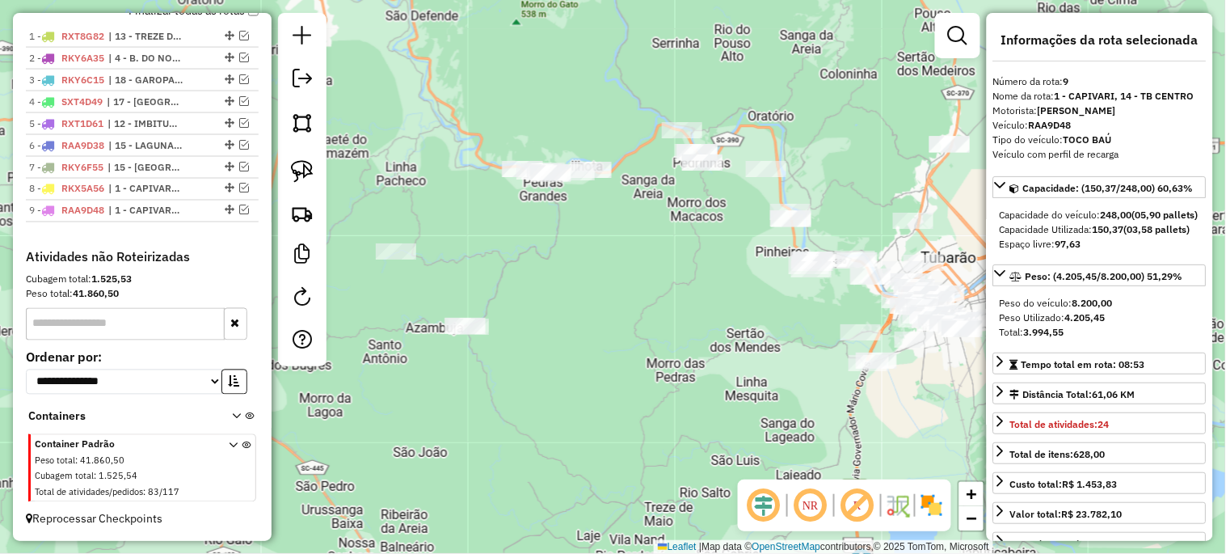
drag, startPoint x: 587, startPoint y: 342, endPoint x: 673, endPoint y: 361, distance: 87.9
click at [673, 361] on div "Janela de atendimento Grade de atendimento Capacidade Transportadoras Veículos …" at bounding box center [613, 277] width 1226 height 554
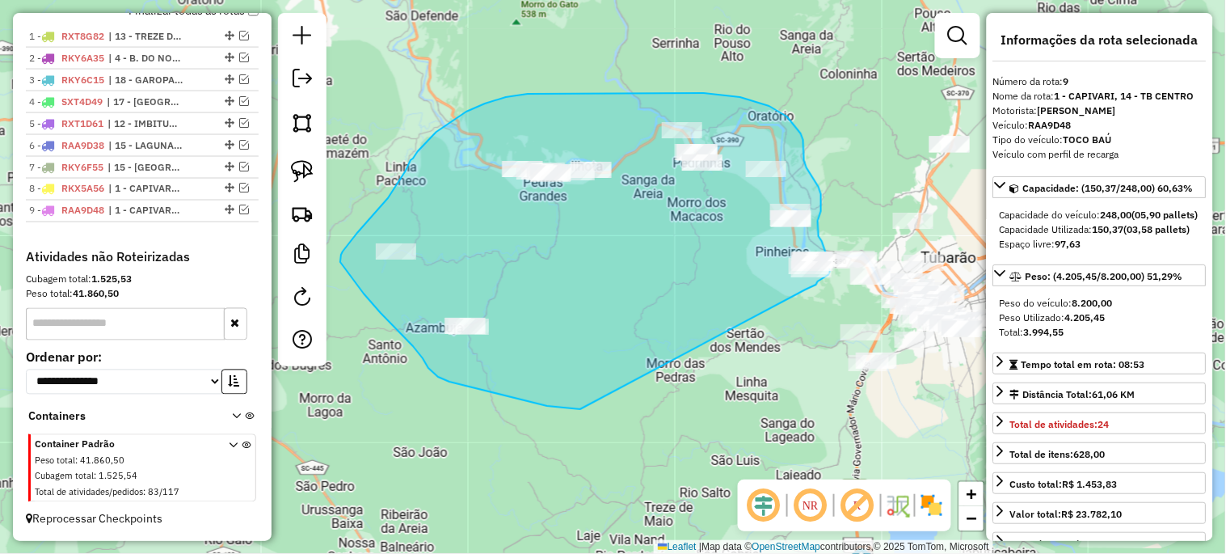
drag, startPoint x: 580, startPoint y: 409, endPoint x: 795, endPoint y: 299, distance: 240.8
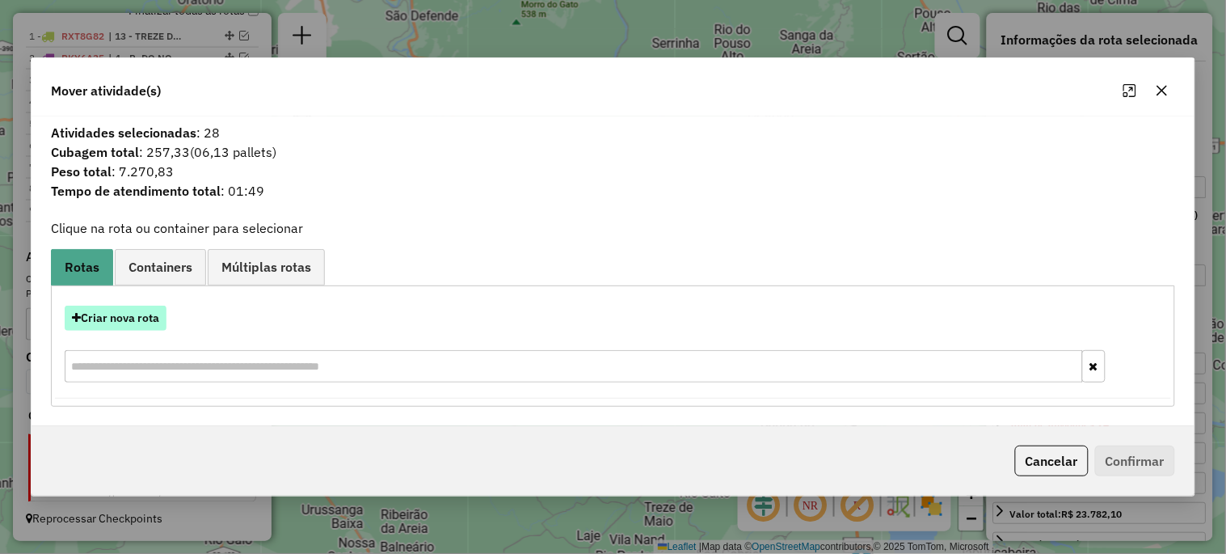
click at [110, 324] on button "Criar nova rota" at bounding box center [116, 318] width 102 height 25
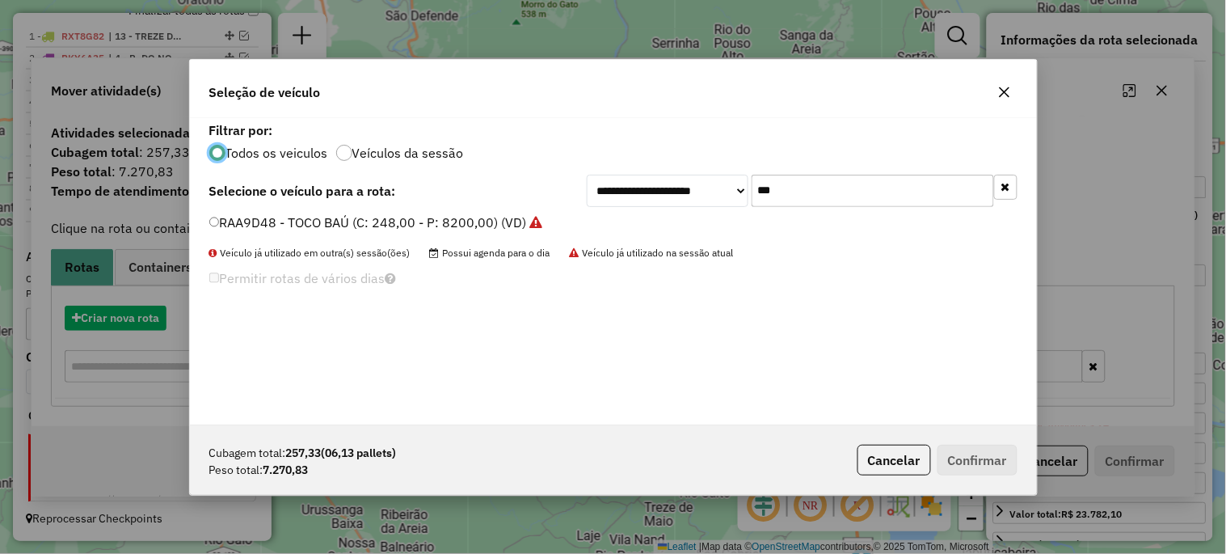
scroll to position [9, 4]
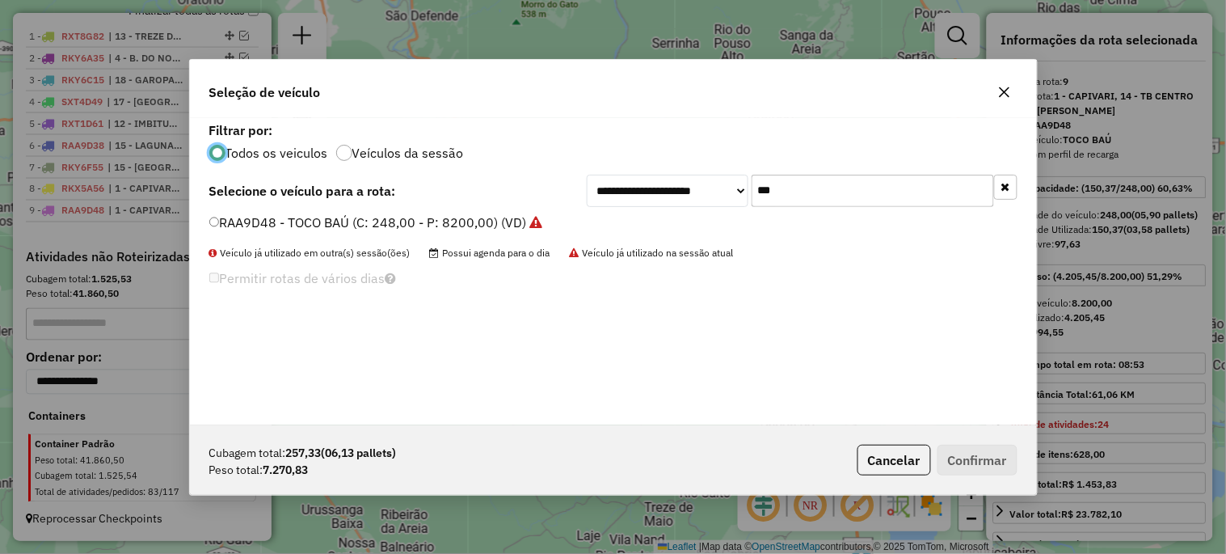
click at [804, 196] on input "***" at bounding box center [873, 191] width 242 height 32
type input "***"
drag, startPoint x: 366, startPoint y: 218, endPoint x: 416, endPoint y: 228, distance: 51.0
click at [366, 218] on label "RKY5I25 - BAÚ TRUCK NOVO (C: 391,00 - P: 12900,00) (VD)" at bounding box center [392, 222] width 366 height 19
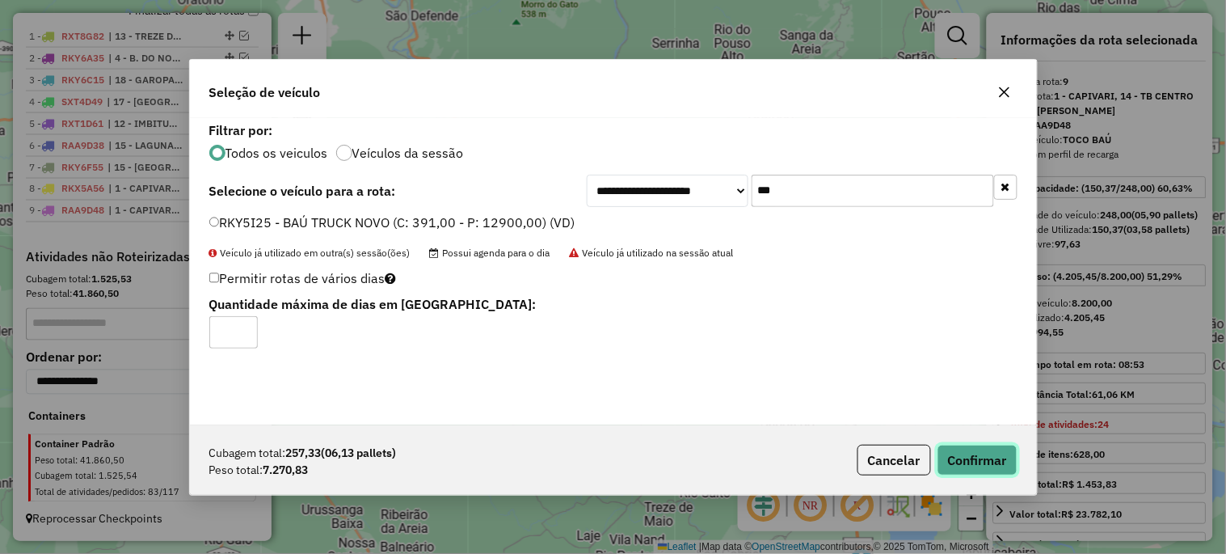
click at [976, 458] on button "Confirmar" at bounding box center [978, 460] width 80 height 31
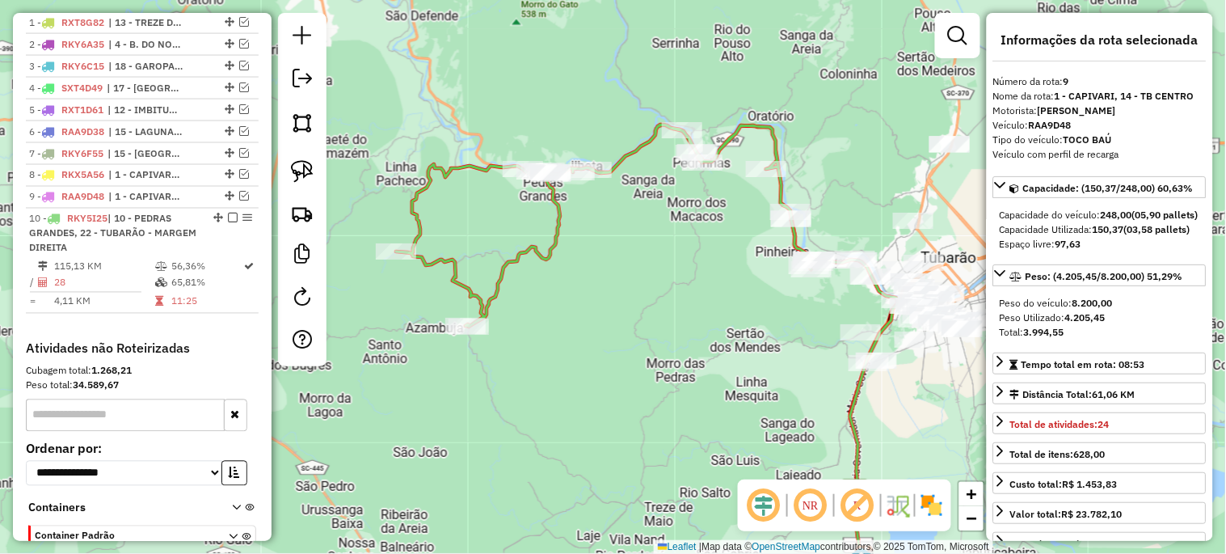
scroll to position [732, 0]
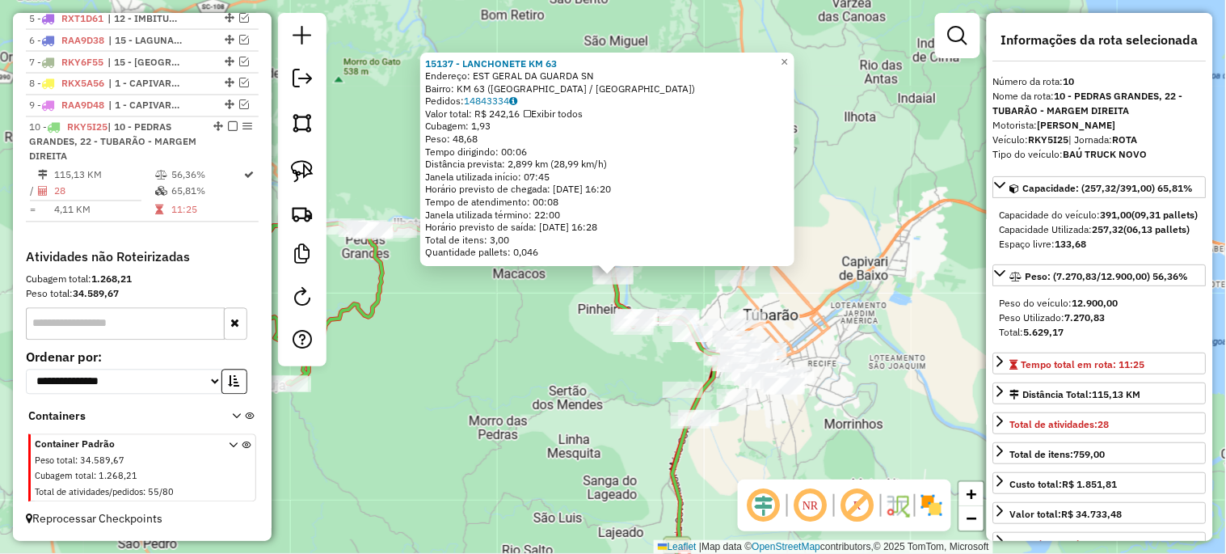
click at [600, 359] on div "15137 - LANCHONETE KM 63 Endereço: EST GERAL DA GUARDA SN Bairro: KM 63 (TUBARA…" at bounding box center [613, 277] width 1226 height 554
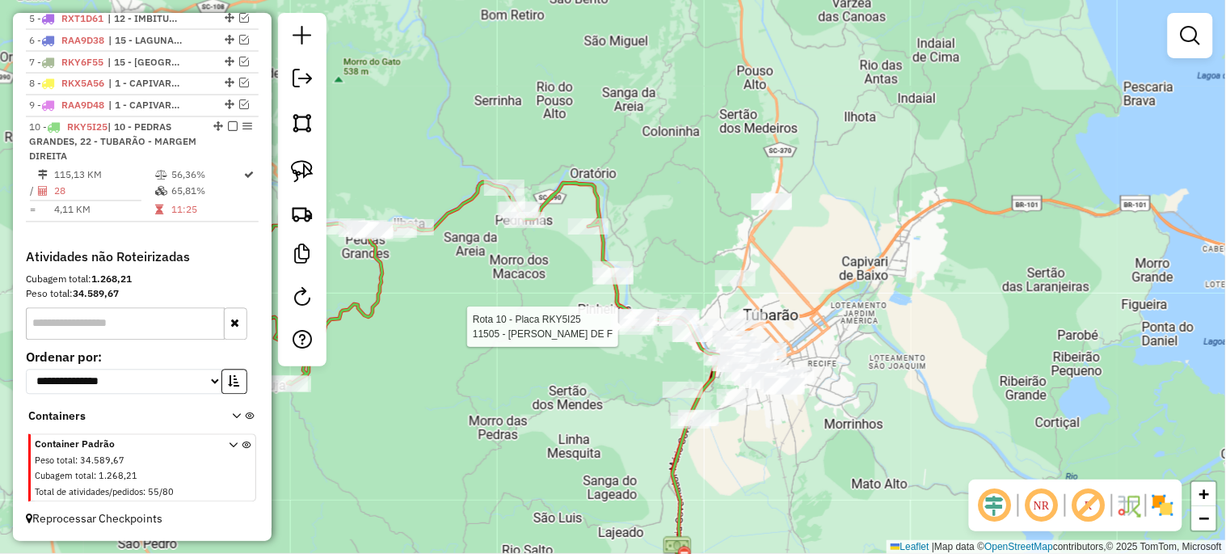
select select "*********"
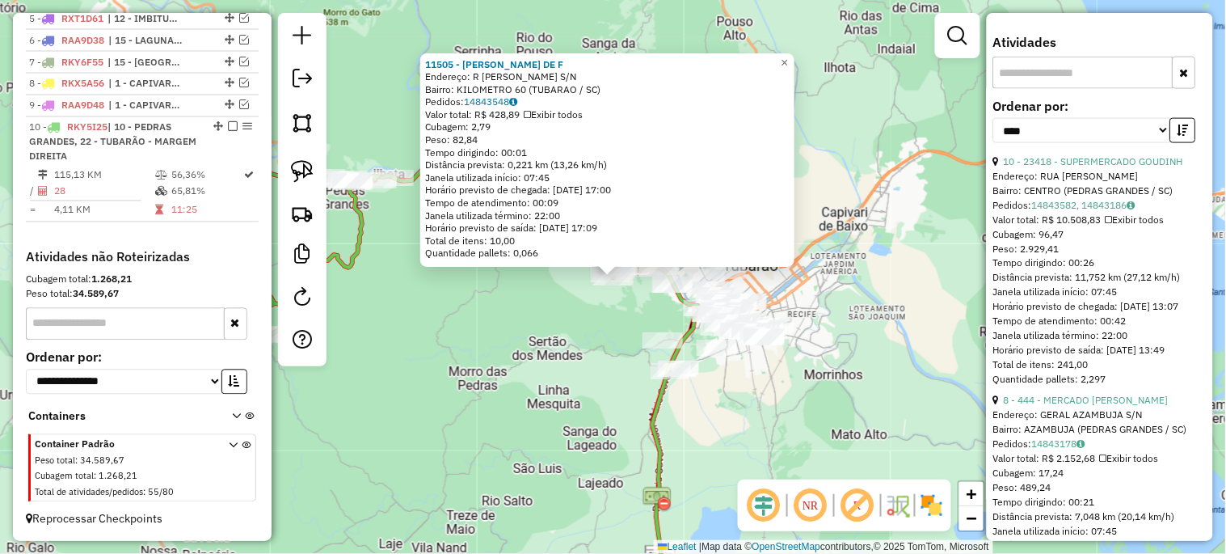
scroll to position [538, 0]
click at [1065, 171] on link "10 - 23418 - SUPERMERCADO GOUDINH" at bounding box center [1093, 164] width 179 height 12
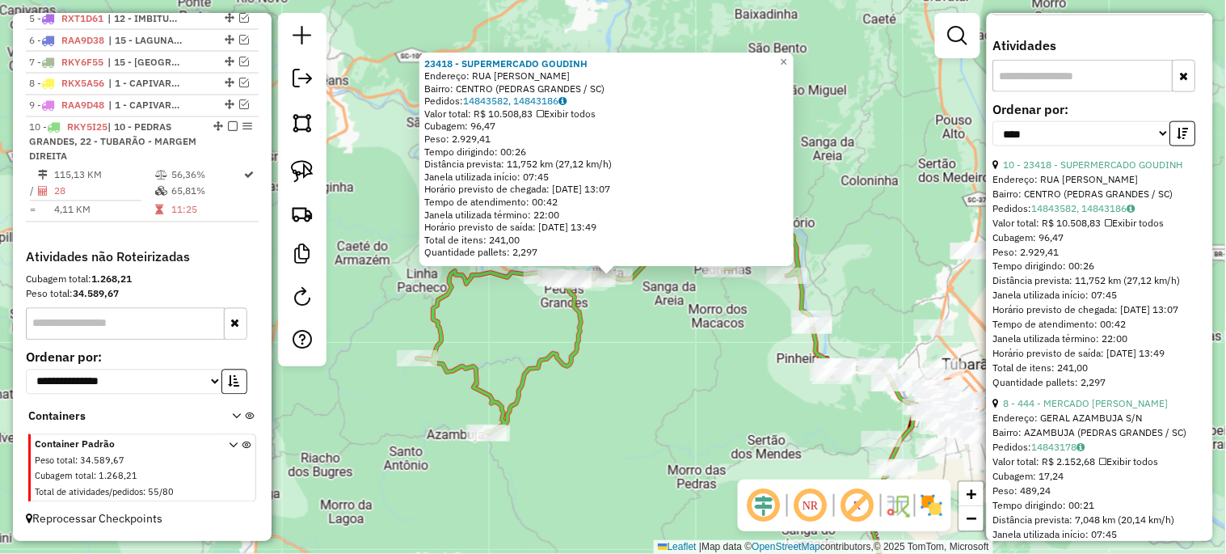
click at [644, 360] on div "23418 - SUPERMERCADO GOUDINH Endereço: RUA MANOEL PEREIRA SN Bairro: CENTRO (PE…" at bounding box center [613, 277] width 1226 height 554
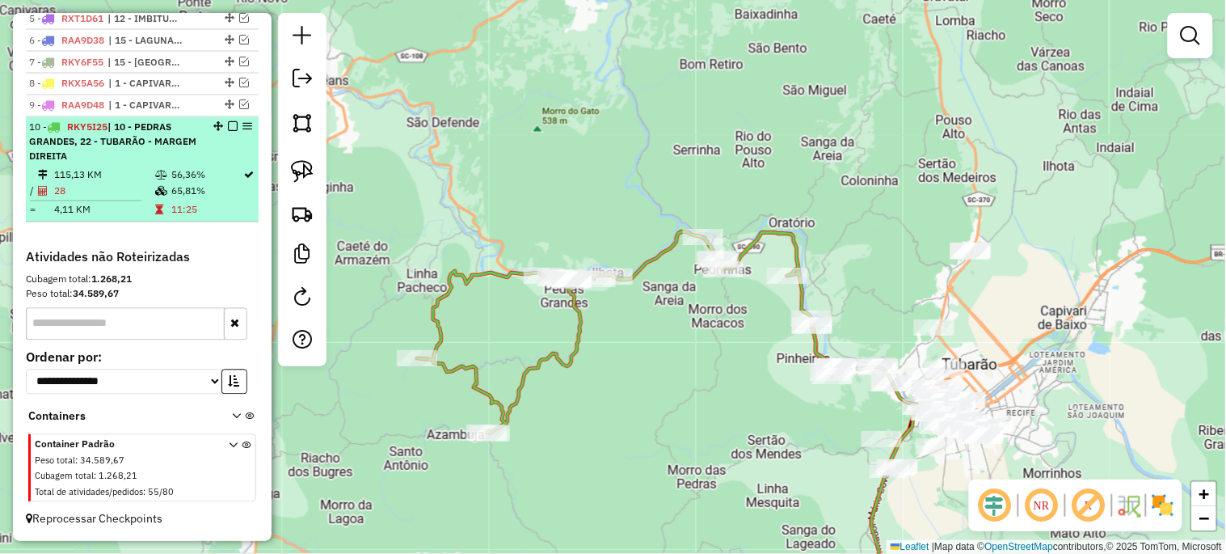
click at [228, 124] on em at bounding box center [233, 127] width 10 height 10
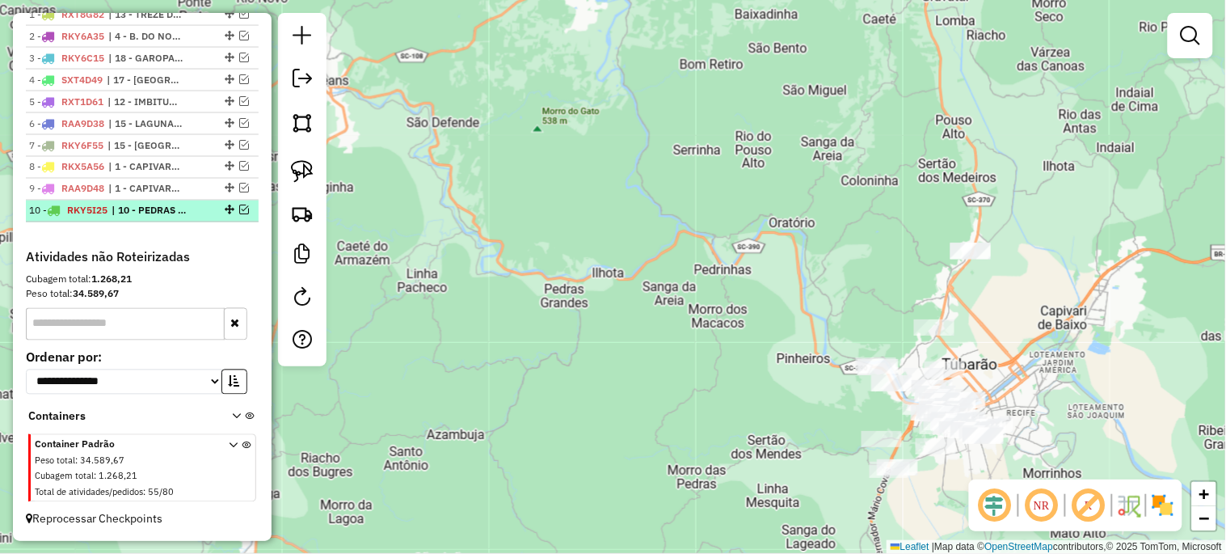
scroll to position [648, 0]
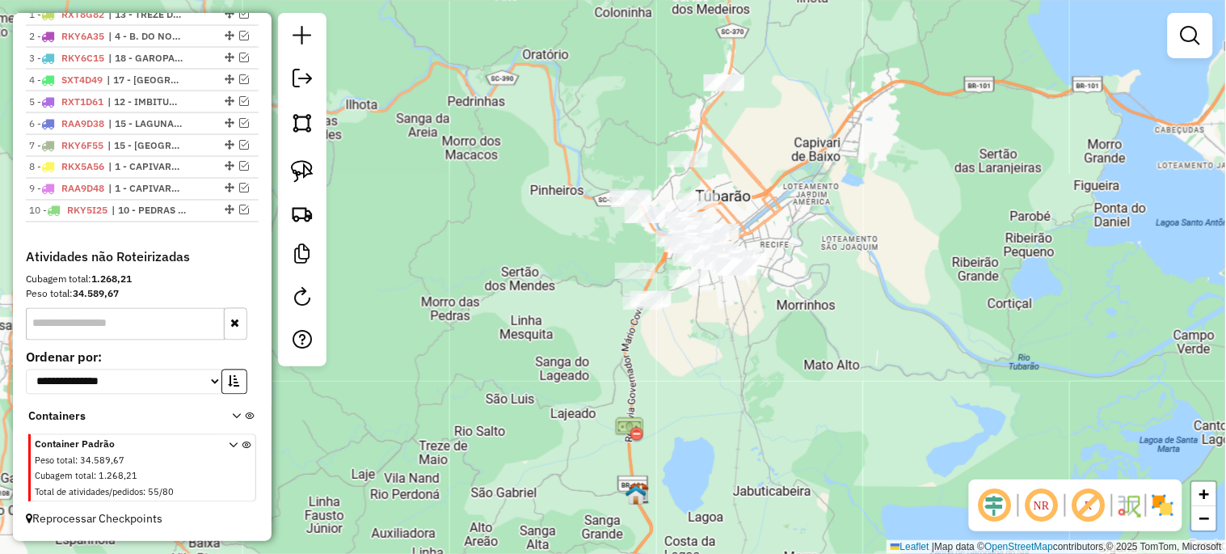
drag, startPoint x: 805, startPoint y: 440, endPoint x: 559, endPoint y: 272, distance: 298.4
click at [559, 272] on div "Janela de atendimento Grade de atendimento Capacidade Transportadoras Veículos …" at bounding box center [613, 277] width 1226 height 554
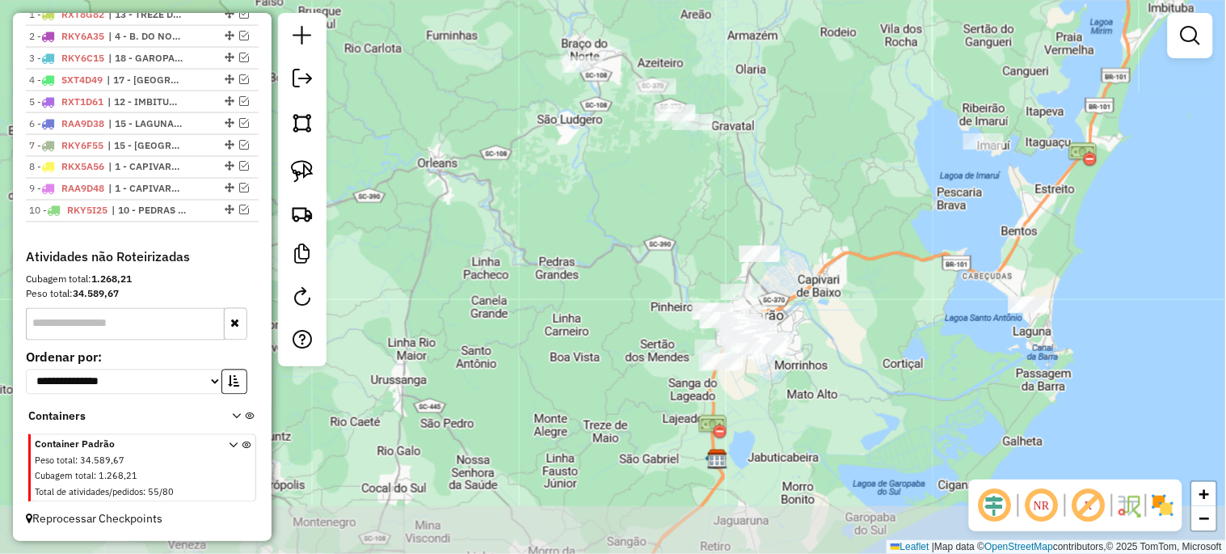
drag, startPoint x: 632, startPoint y: 270, endPoint x: 628, endPoint y: 220, distance: 50.3
click at [628, 220] on div "Janela de atendimento Grade de atendimento Capacidade Transportadoras Veículos …" at bounding box center [613, 277] width 1226 height 554
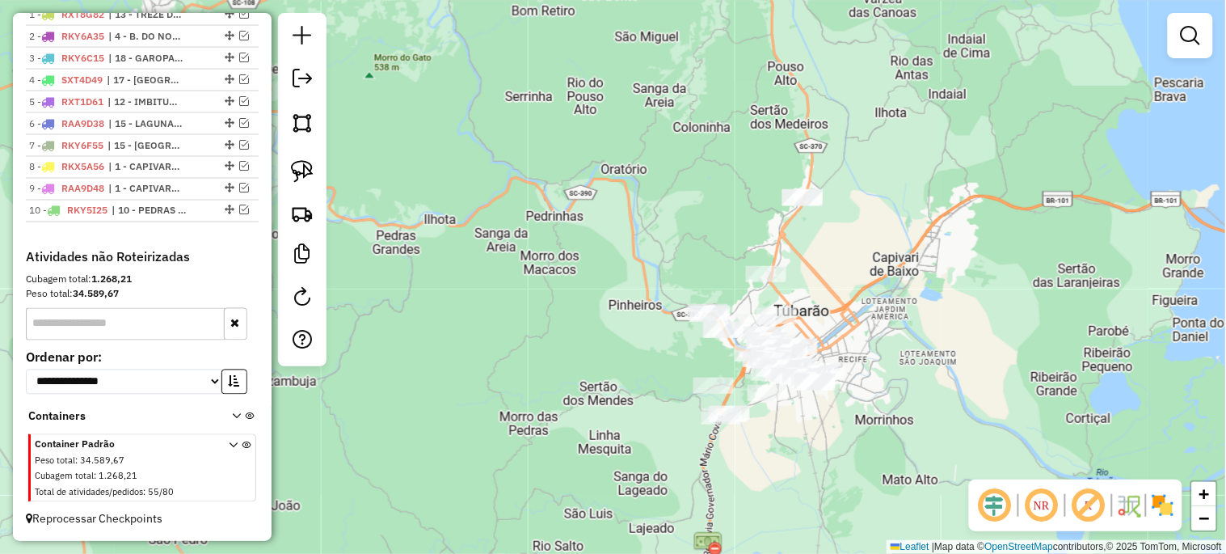
click at [694, 261] on div "Janela de atendimento Grade de atendimento Capacidade Transportadoras Veículos …" at bounding box center [613, 277] width 1226 height 554
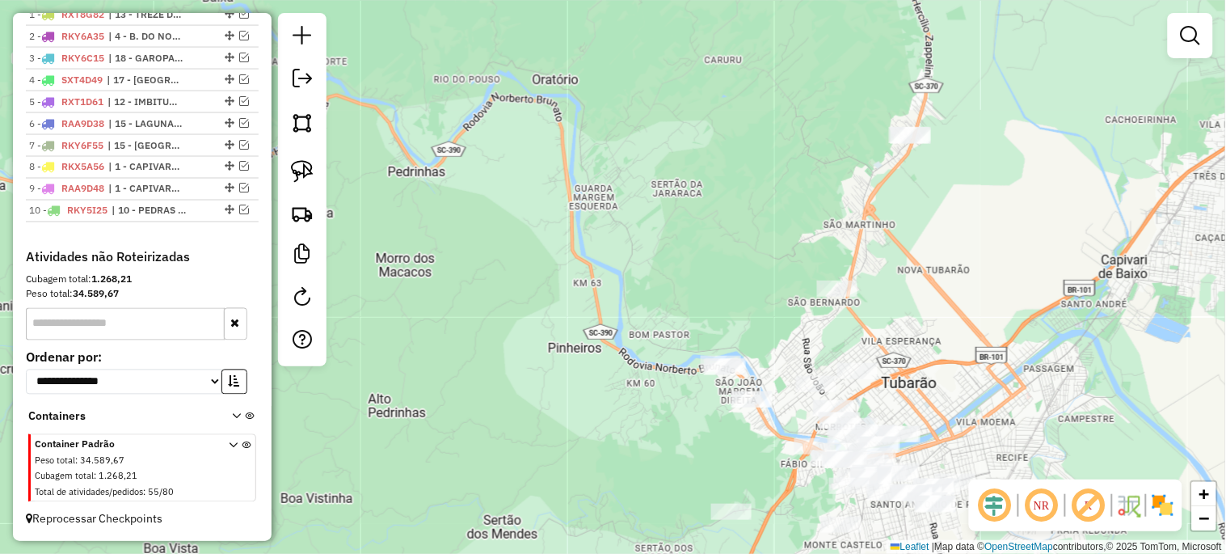
drag, startPoint x: 959, startPoint y: 236, endPoint x: 981, endPoint y: 374, distance: 139.9
click at [981, 374] on div "Janela de atendimento Grade de atendimento Capacidade Transportadoras Veículos …" at bounding box center [613, 277] width 1226 height 554
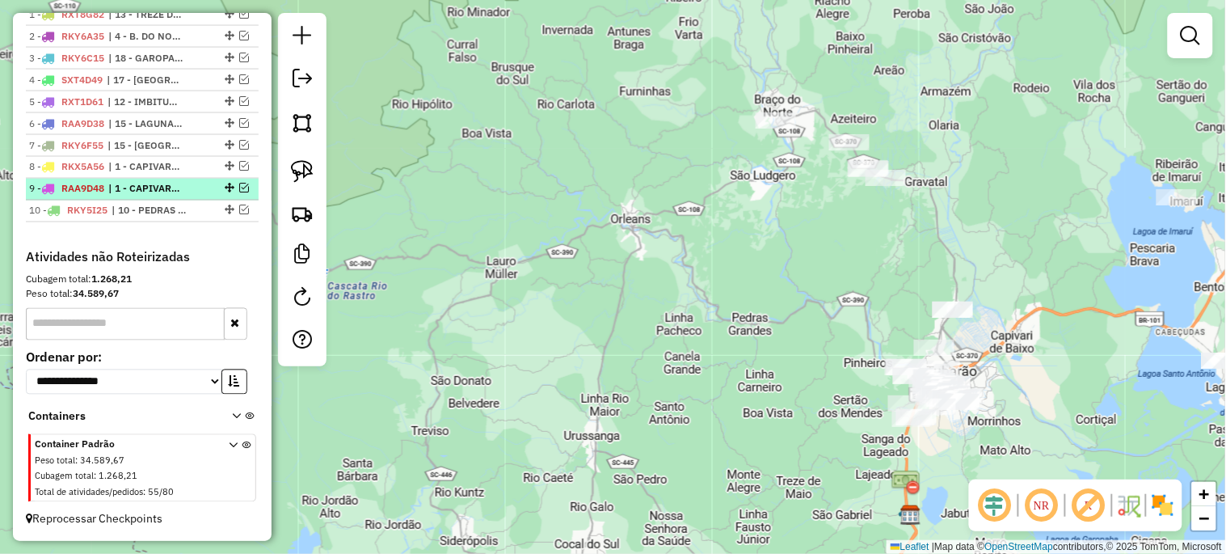
click at [239, 187] on em at bounding box center [244, 188] width 10 height 10
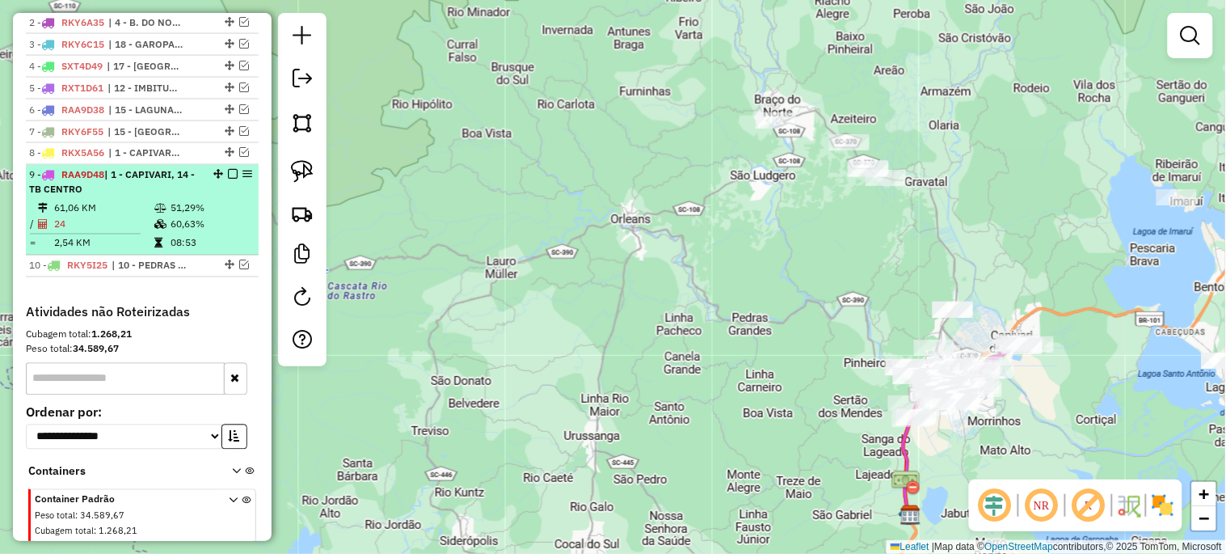
scroll to position [717, 0]
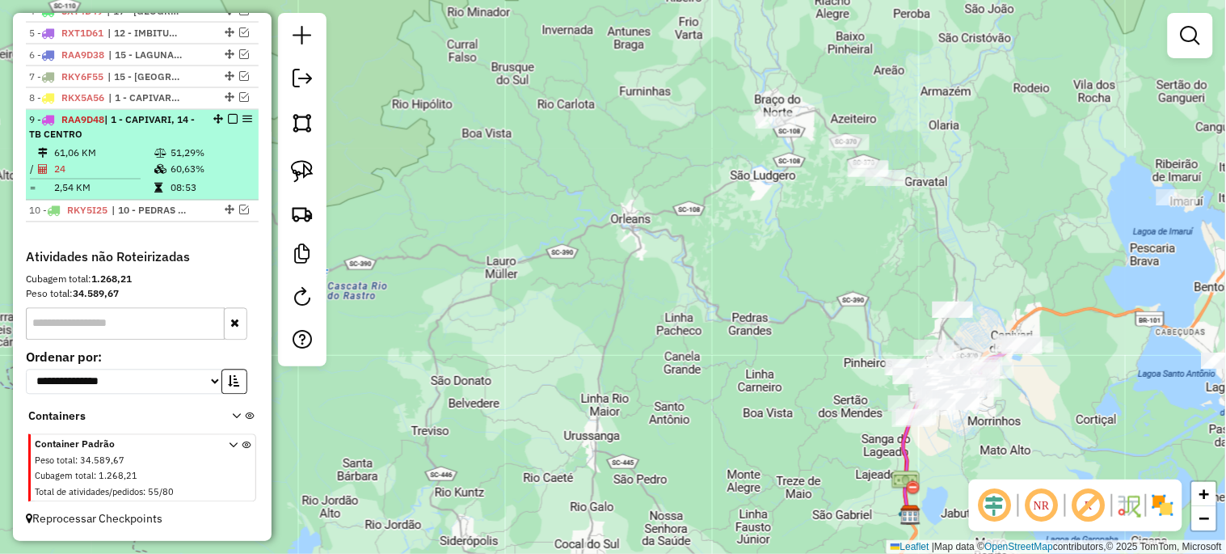
click at [228, 123] on em at bounding box center [233, 120] width 10 height 10
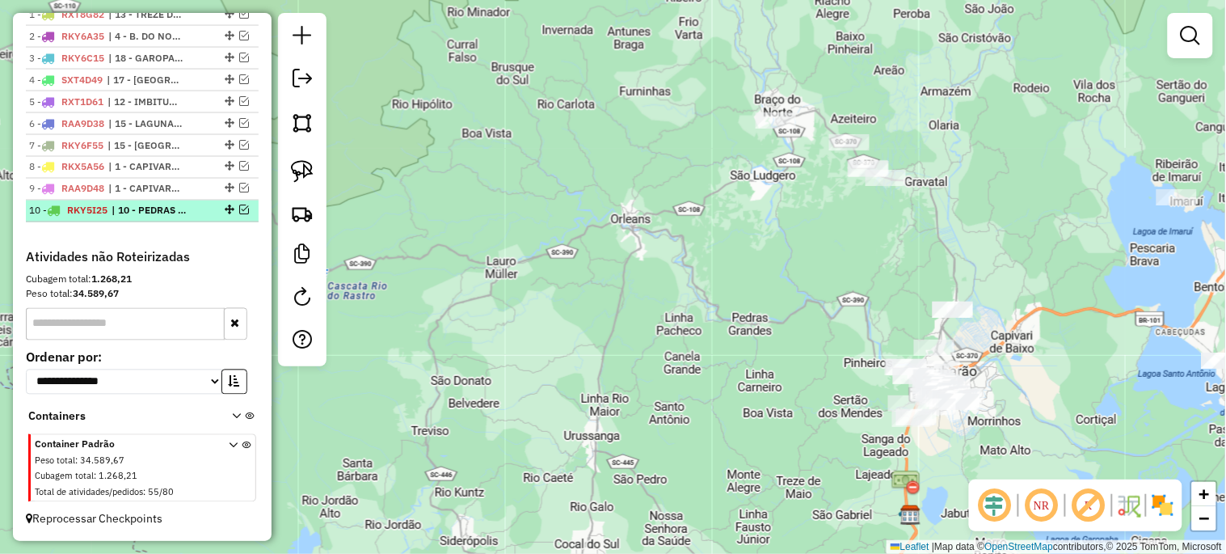
click at [239, 211] on em at bounding box center [244, 210] width 10 height 10
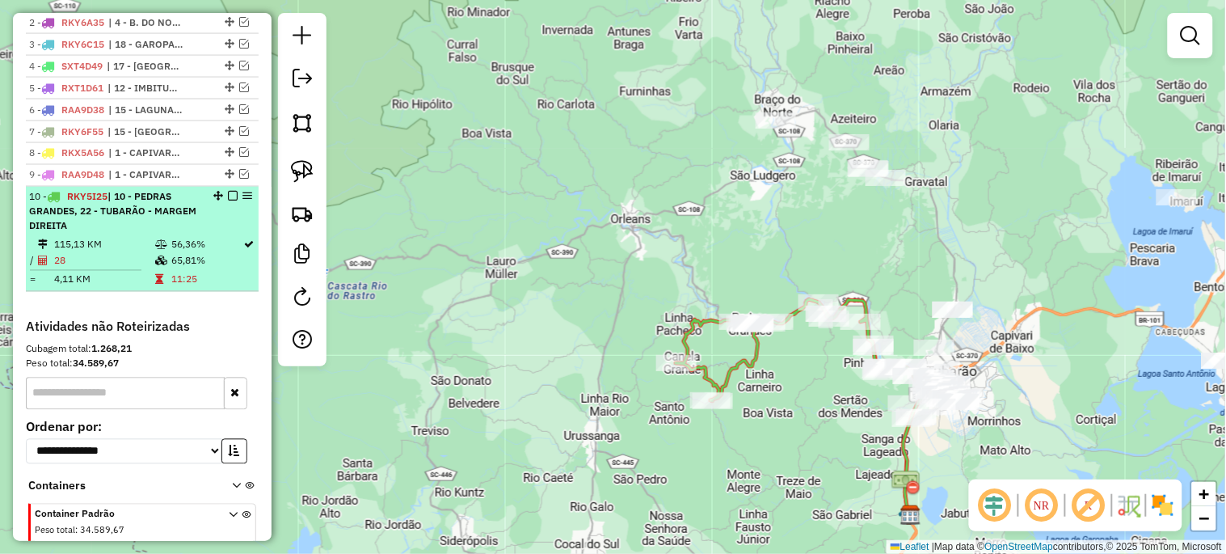
scroll to position [732, 0]
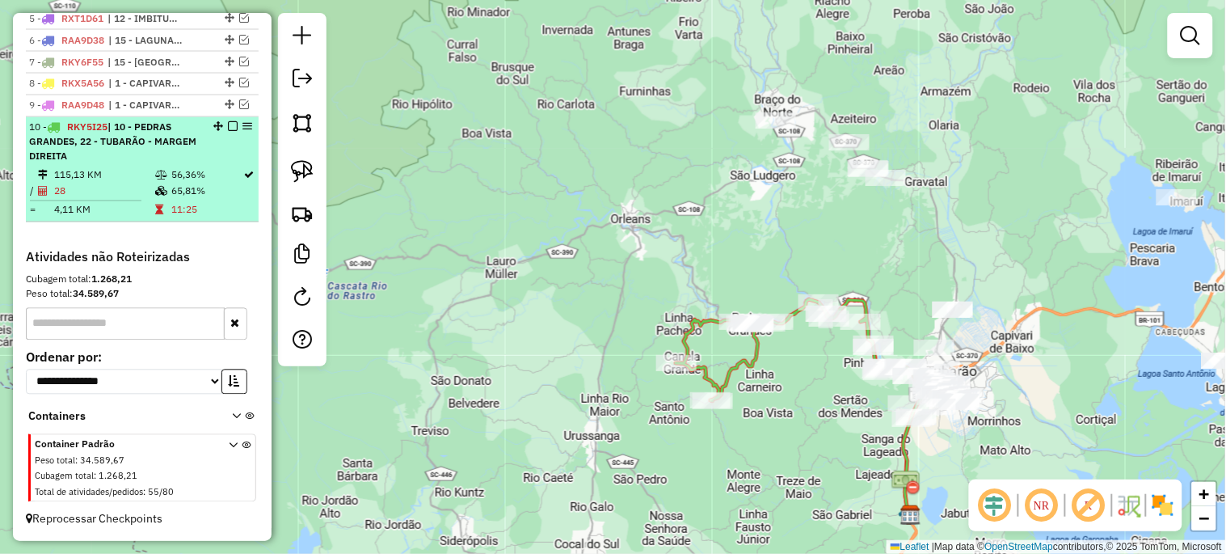
click at [228, 129] on em at bounding box center [233, 127] width 10 height 10
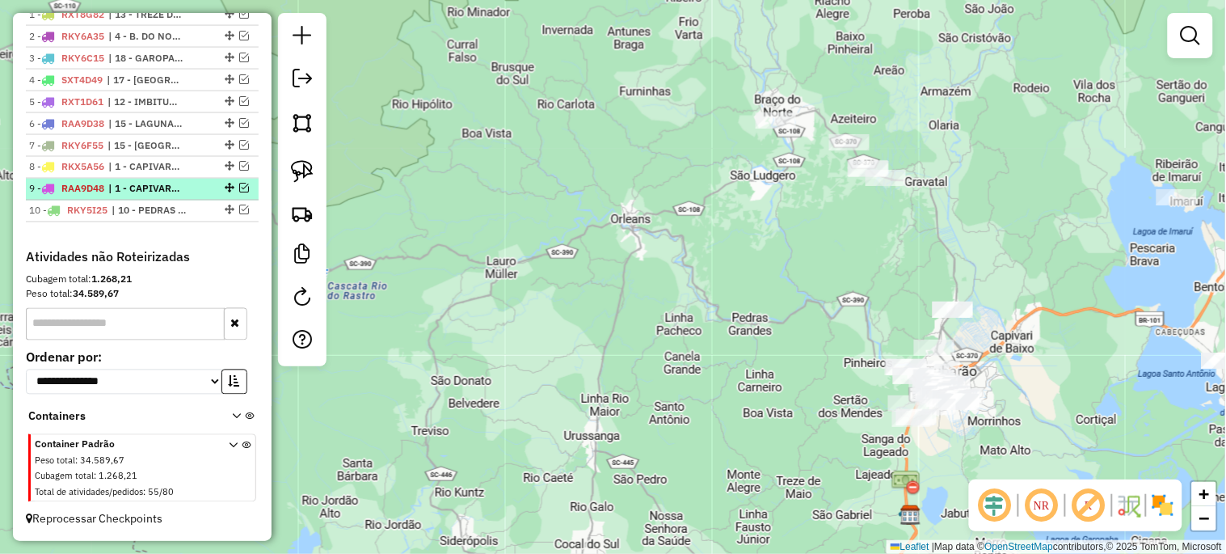
click at [241, 187] on em at bounding box center [244, 188] width 10 height 10
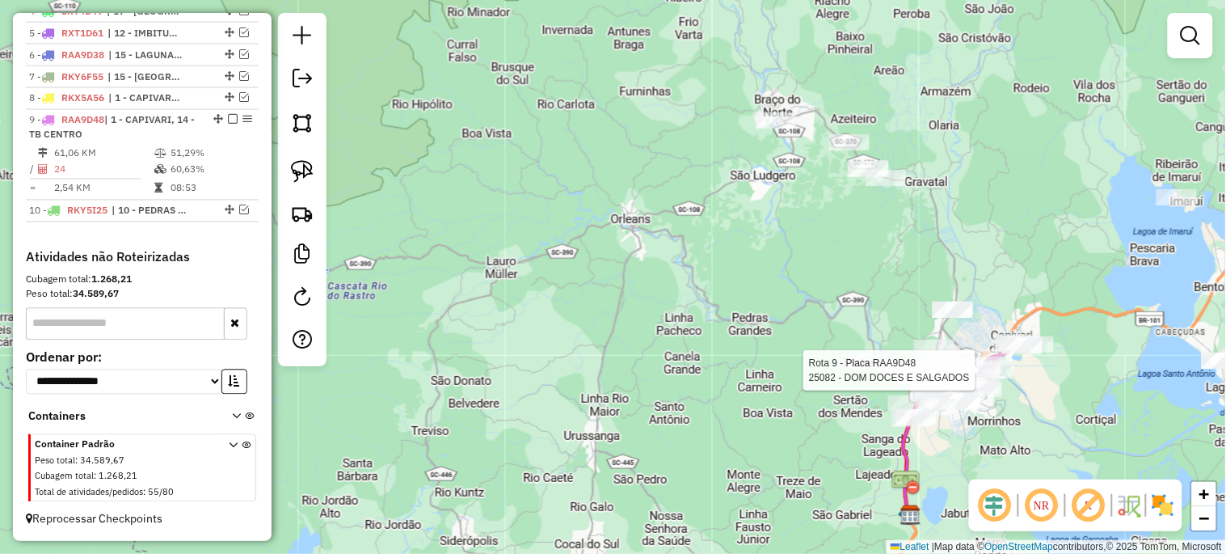
select select "*********"
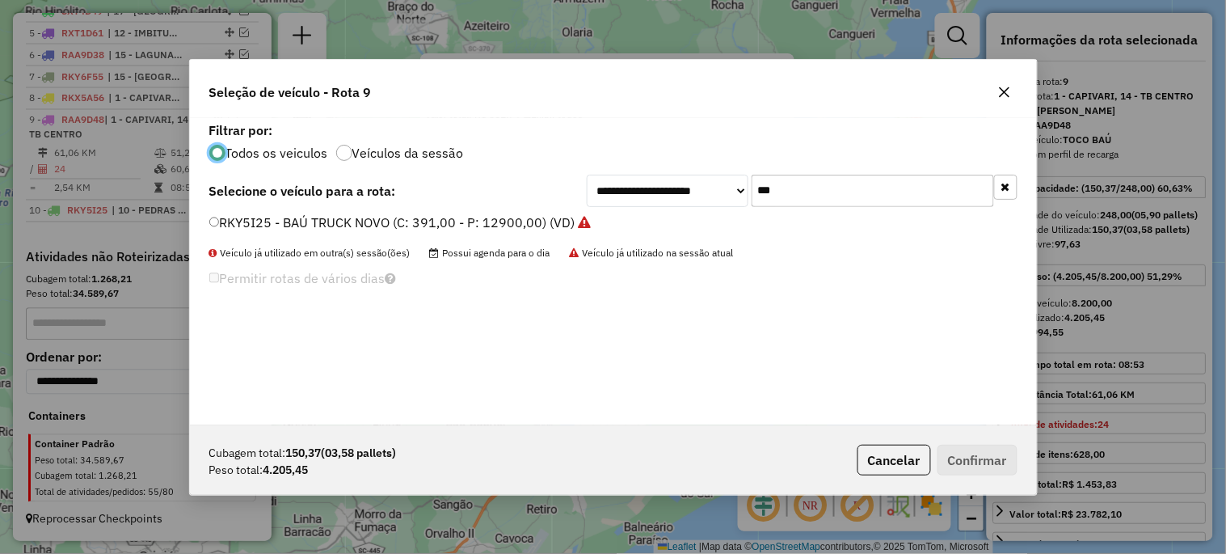
scroll to position [9, 4]
click at [799, 192] on input "***" at bounding box center [873, 191] width 242 height 32
type input "***"
click at [412, 220] on label "RLO9C12 - TOCO BAÚ (C: 248,00 - P: 8200,00) (VD)" at bounding box center [367, 222] width 316 height 19
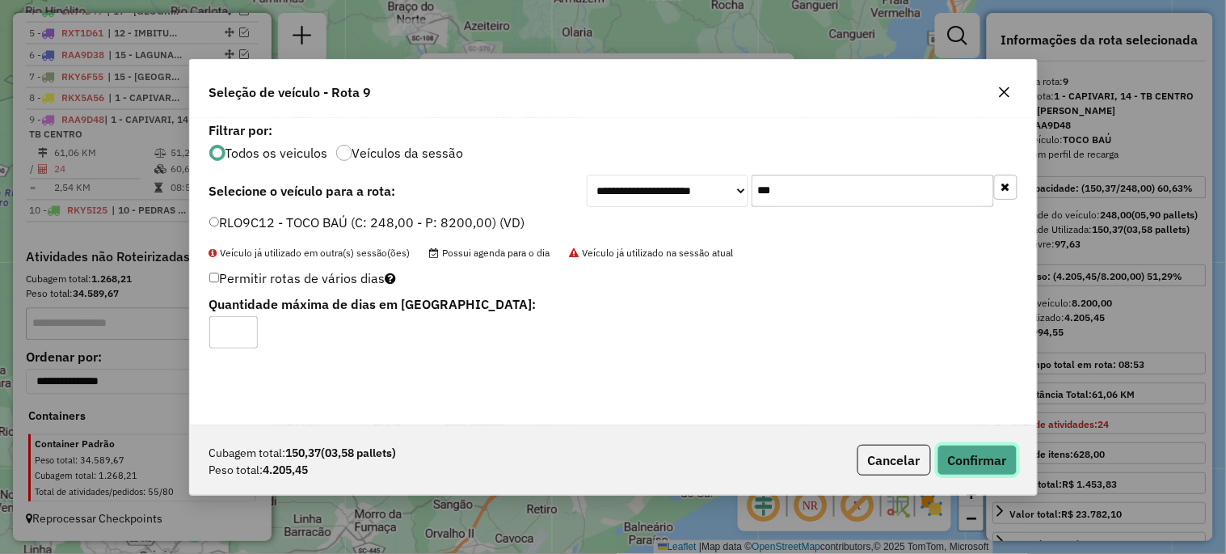
click at [959, 471] on button "Confirmar" at bounding box center [978, 460] width 80 height 31
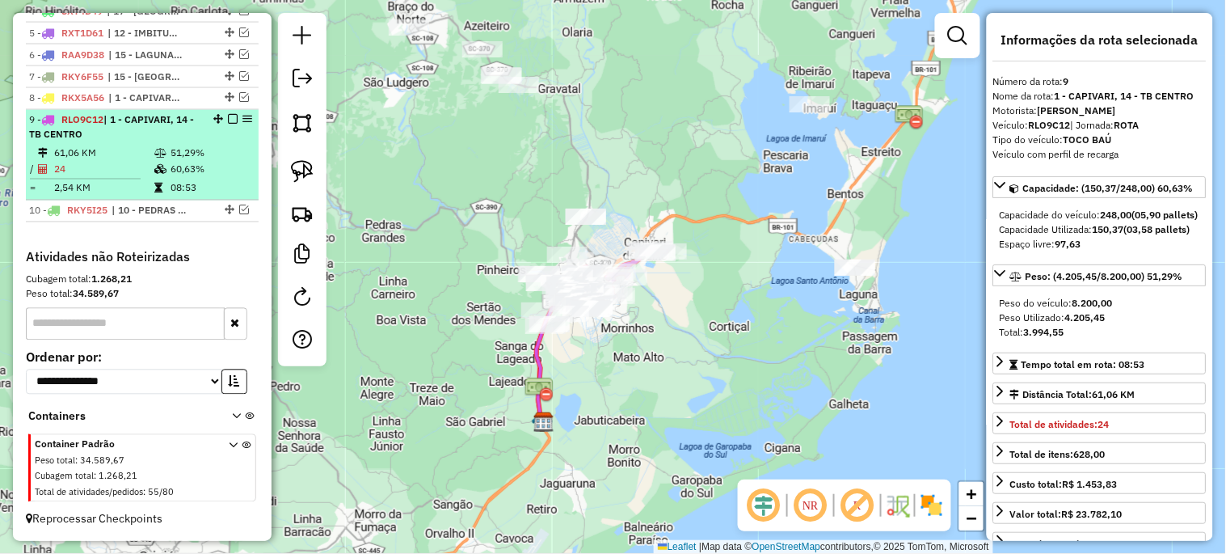
click at [228, 118] on em at bounding box center [233, 120] width 10 height 10
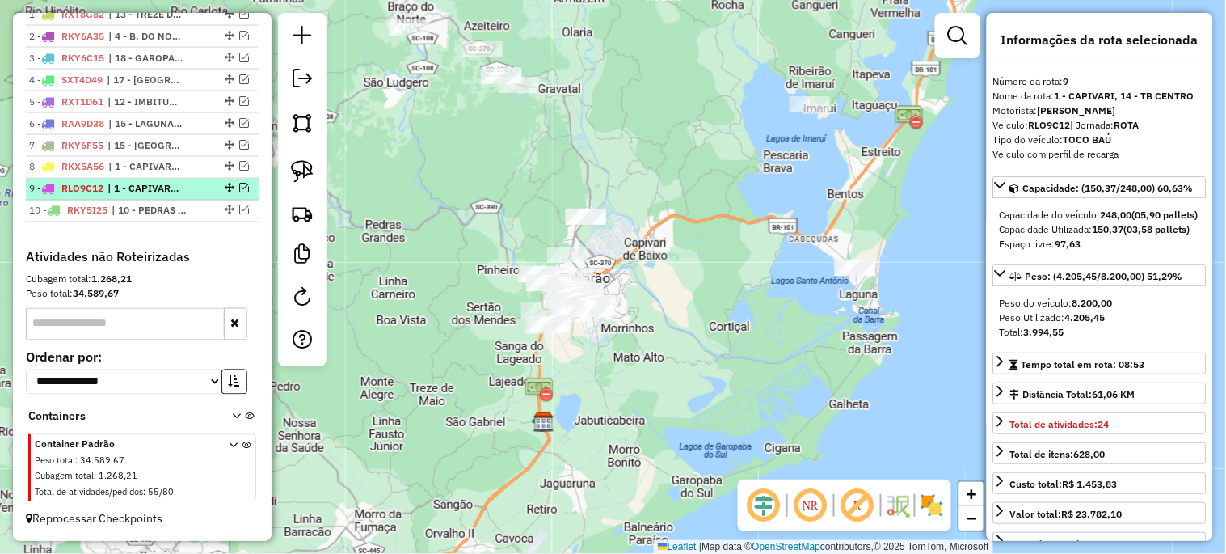
scroll to position [648, 0]
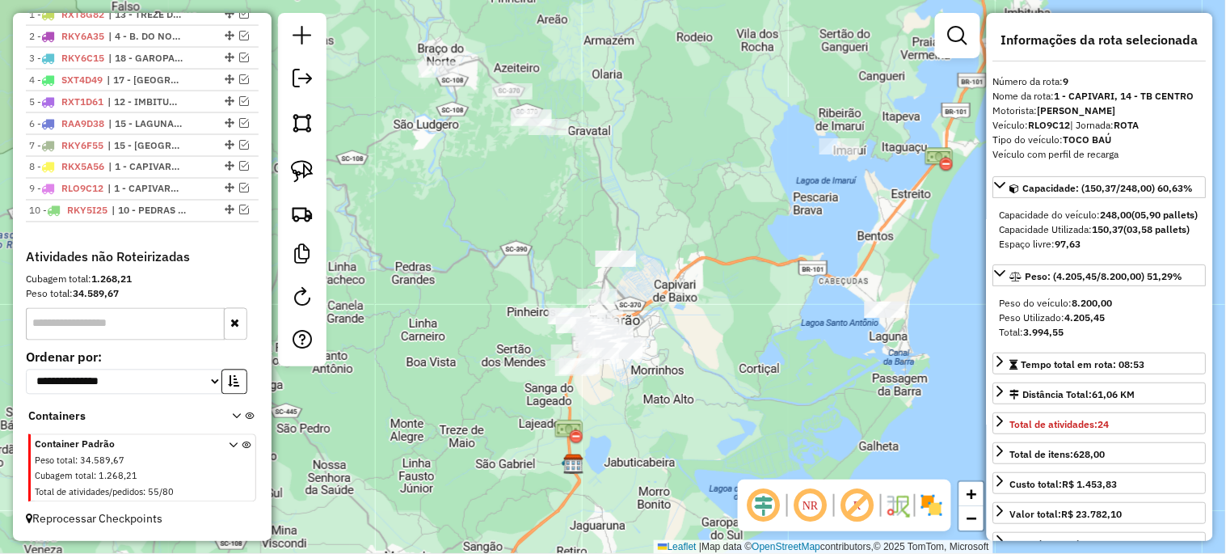
drag, startPoint x: 457, startPoint y: 138, endPoint x: 487, endPoint y: 180, distance: 51.6
click at [487, 180] on div "Janela de atendimento Grade de atendimento Capacidade Transportadoras Veículos …" at bounding box center [613, 277] width 1226 height 554
click at [304, 176] on img at bounding box center [302, 171] width 23 height 23
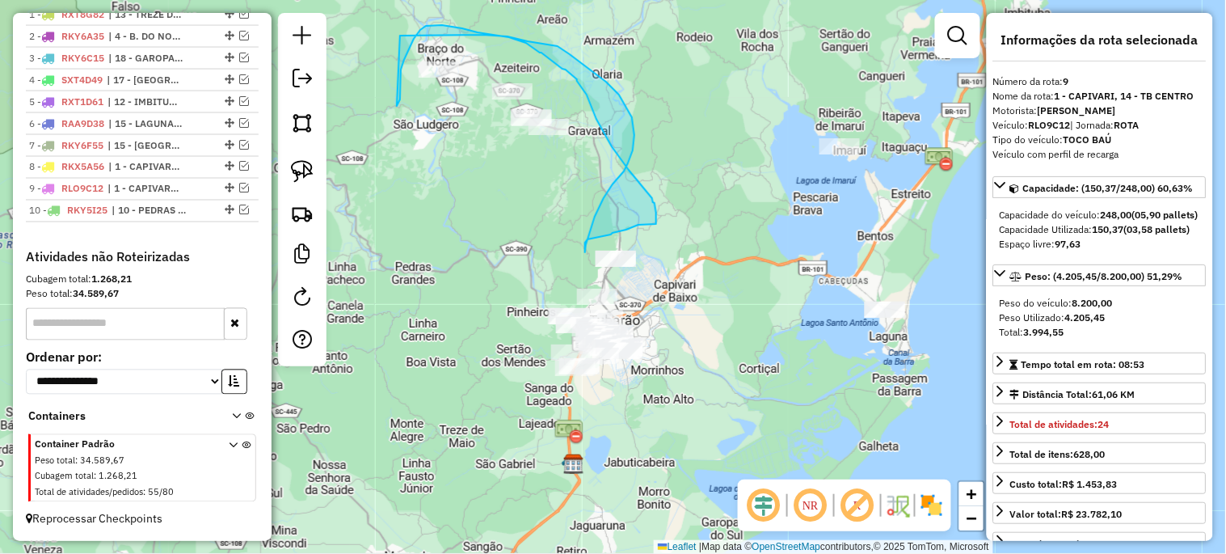
drag, startPoint x: 397, startPoint y: 106, endPoint x: 400, endPoint y: 36, distance: 70.4
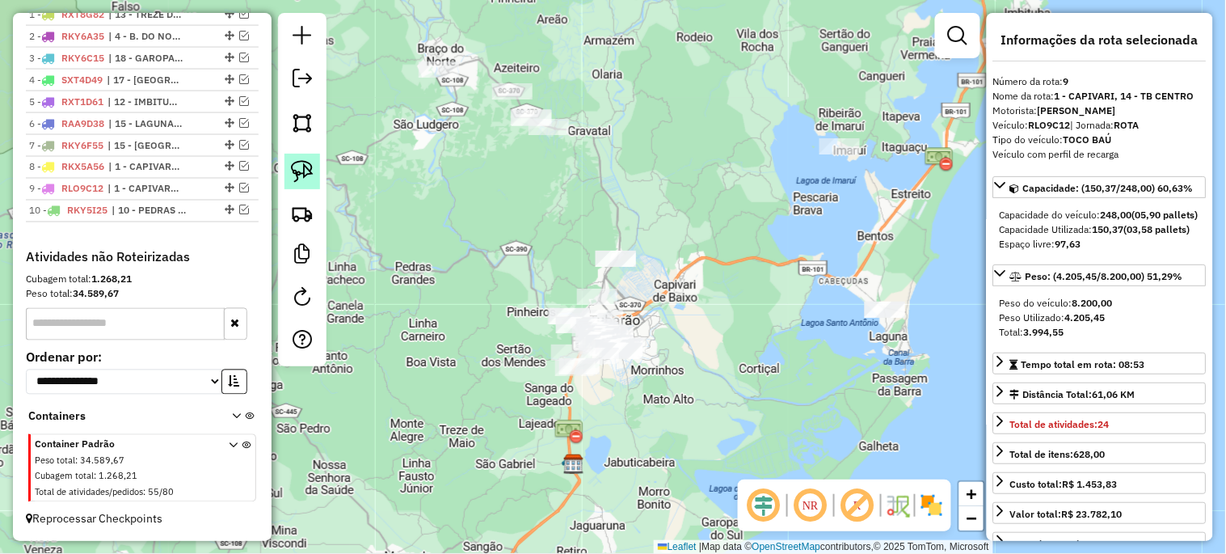
click at [308, 171] on img at bounding box center [302, 171] width 23 height 23
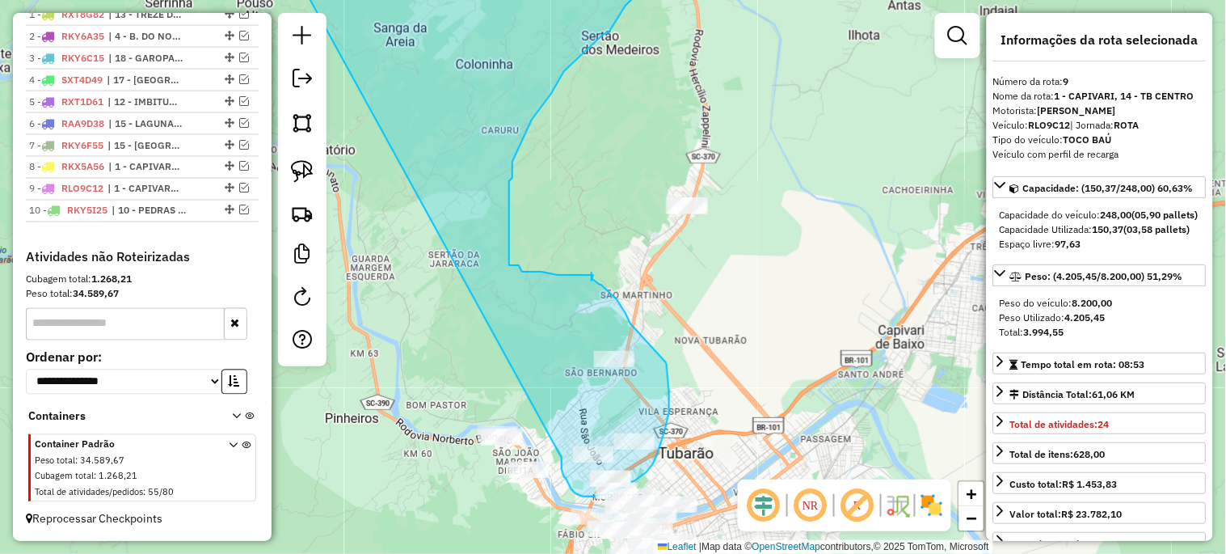
drag, startPoint x: 466, startPoint y: 105, endPoint x: 562, endPoint y: 458, distance: 365.1
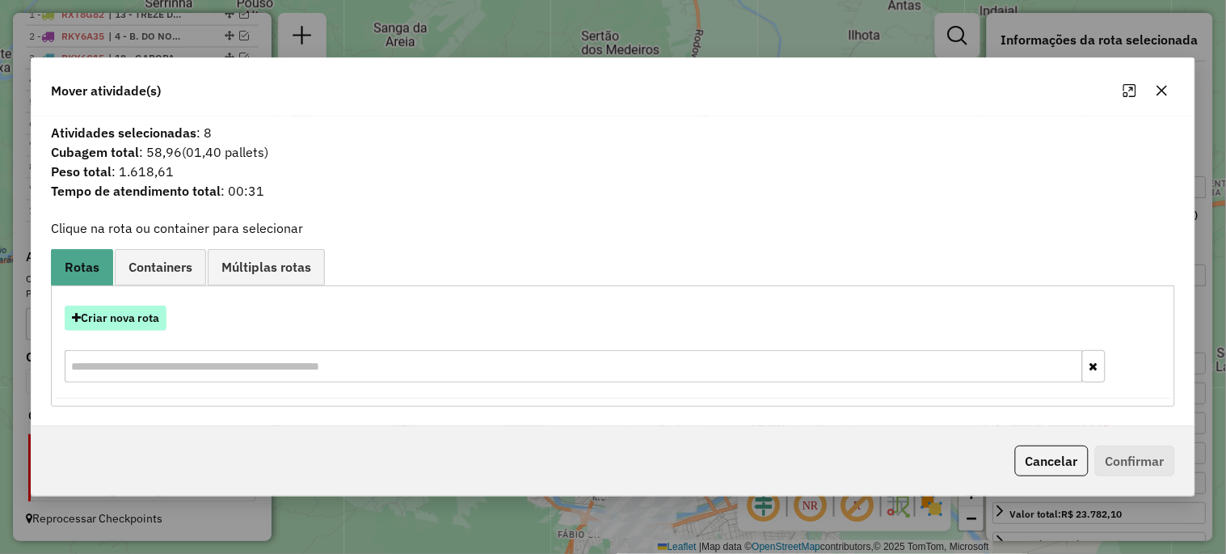
click at [150, 309] on button "Criar nova rota" at bounding box center [116, 318] width 102 height 25
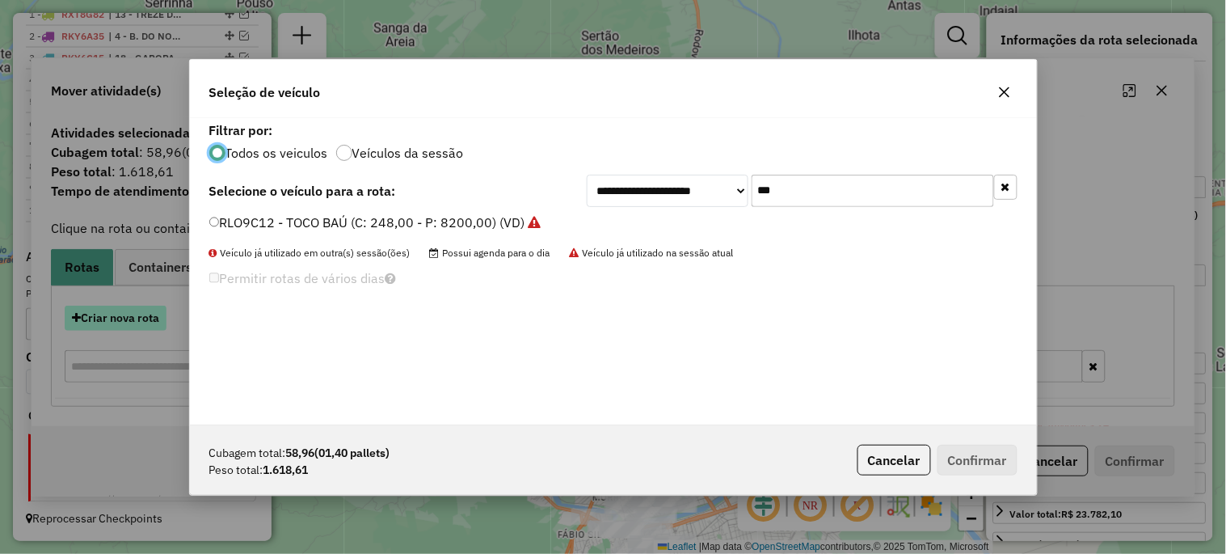
scroll to position [9, 4]
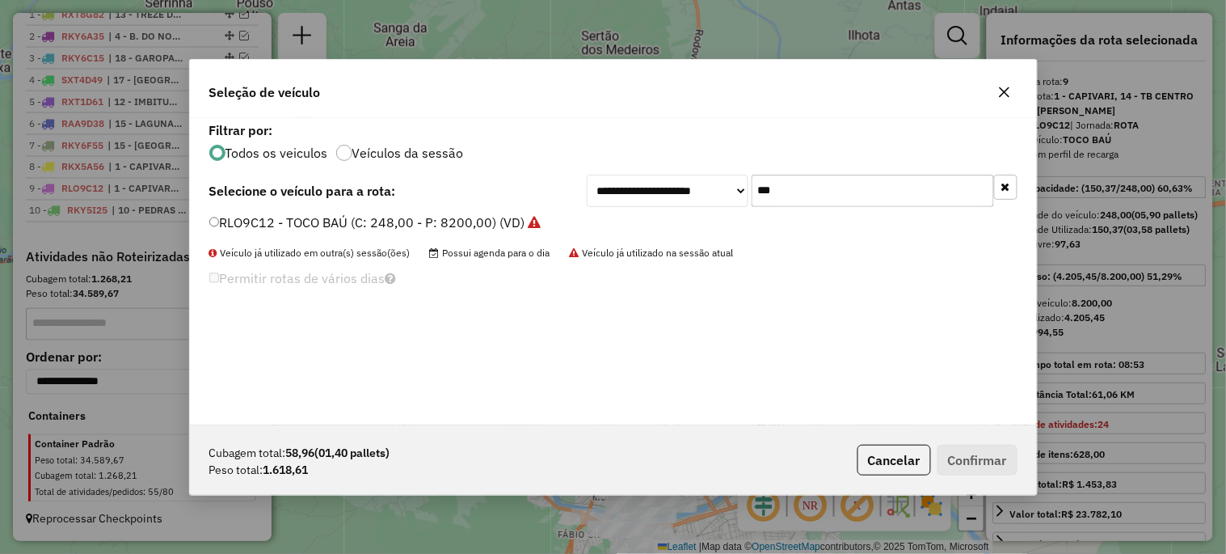
click at [795, 192] on input "***" at bounding box center [873, 191] width 242 height 32
type input "***"
click at [380, 219] on label "RAA9D48 - TOCO BAÚ (C: 248,00 - P: 8200,00) (VD)" at bounding box center [368, 222] width 318 height 19
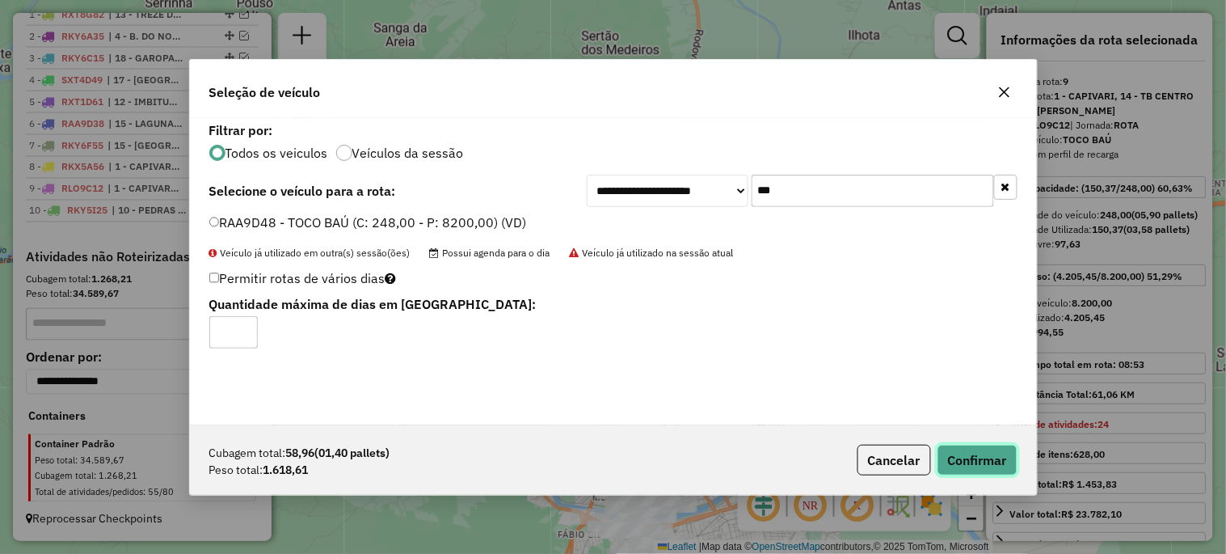
click at [980, 459] on button "Confirmar" at bounding box center [978, 460] width 80 height 31
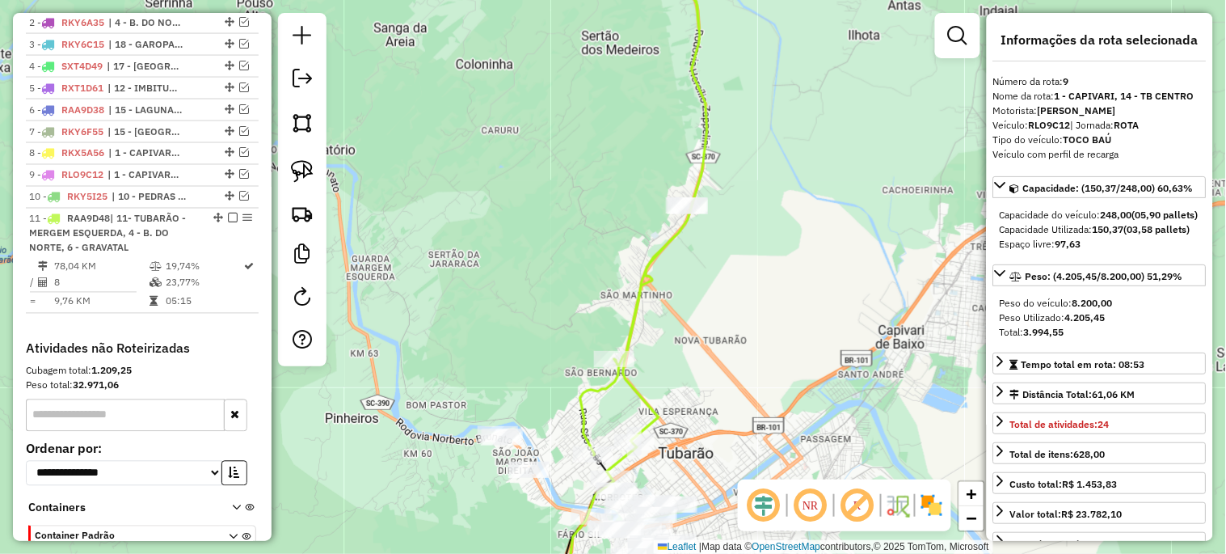
scroll to position [753, 0]
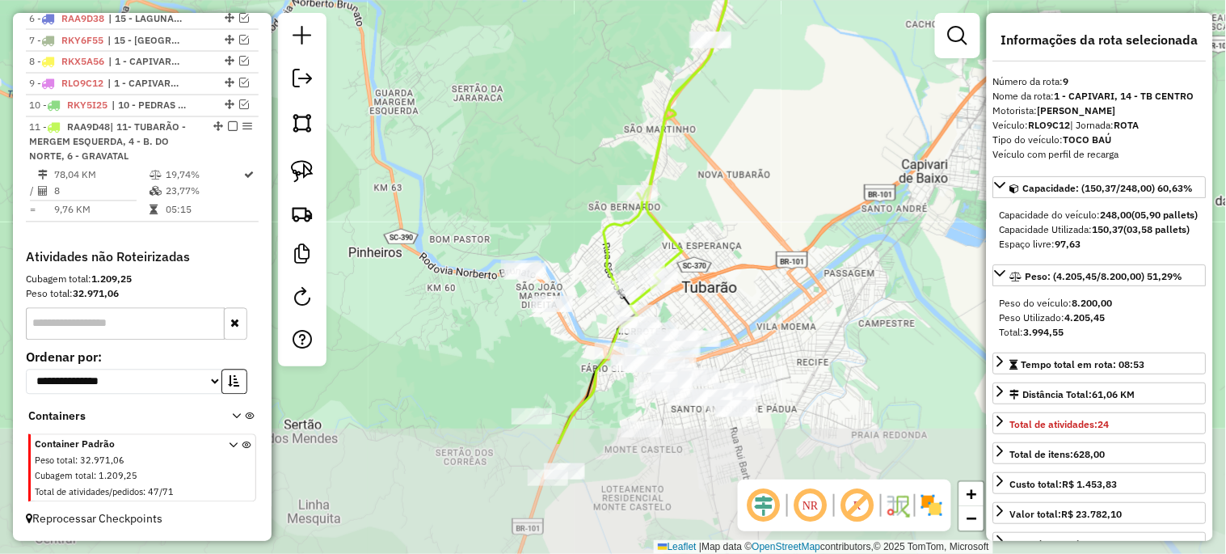
drag, startPoint x: 507, startPoint y: 326, endPoint x: 530, endPoint y: 158, distance: 169.8
click at [530, 158] on div "Janela de atendimento Grade de atendimento Capacidade Transportadoras Veículos …" at bounding box center [613, 277] width 1226 height 554
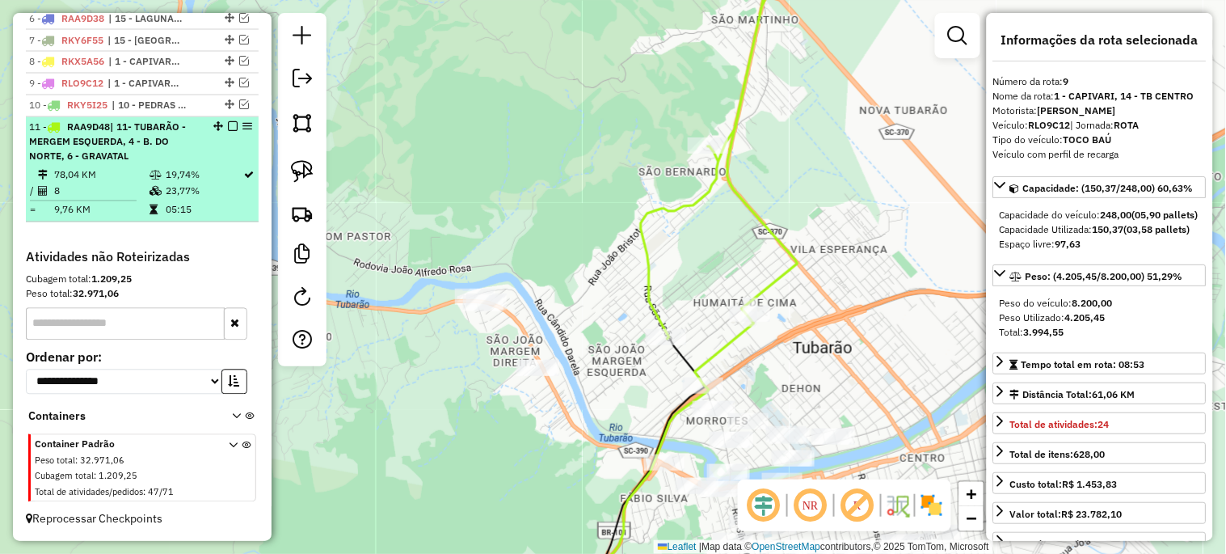
click at [230, 125] on em at bounding box center [233, 127] width 10 height 10
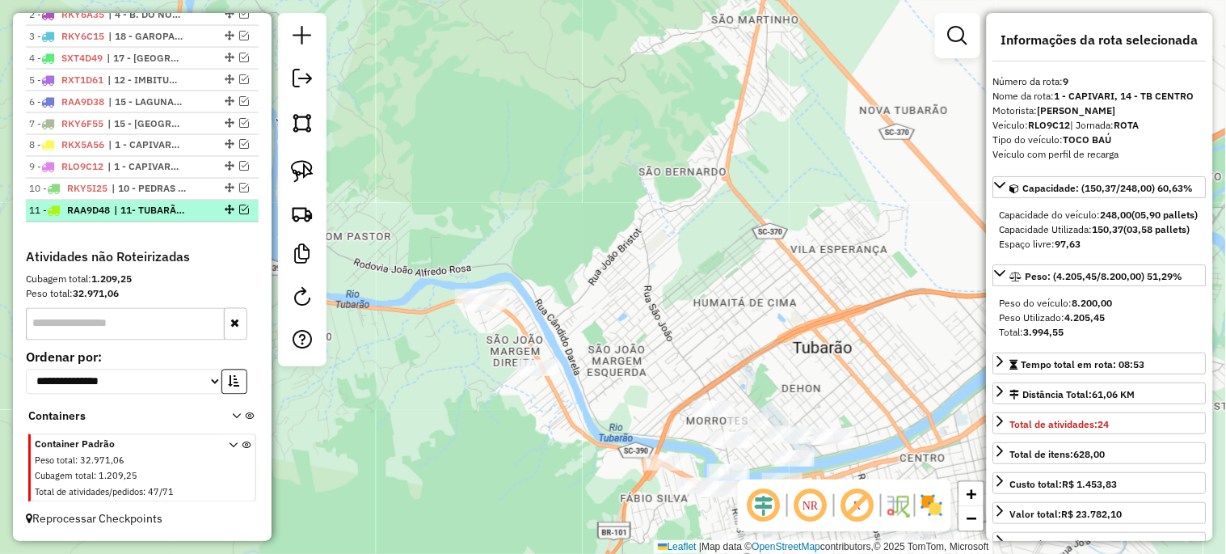
scroll to position [671, 0]
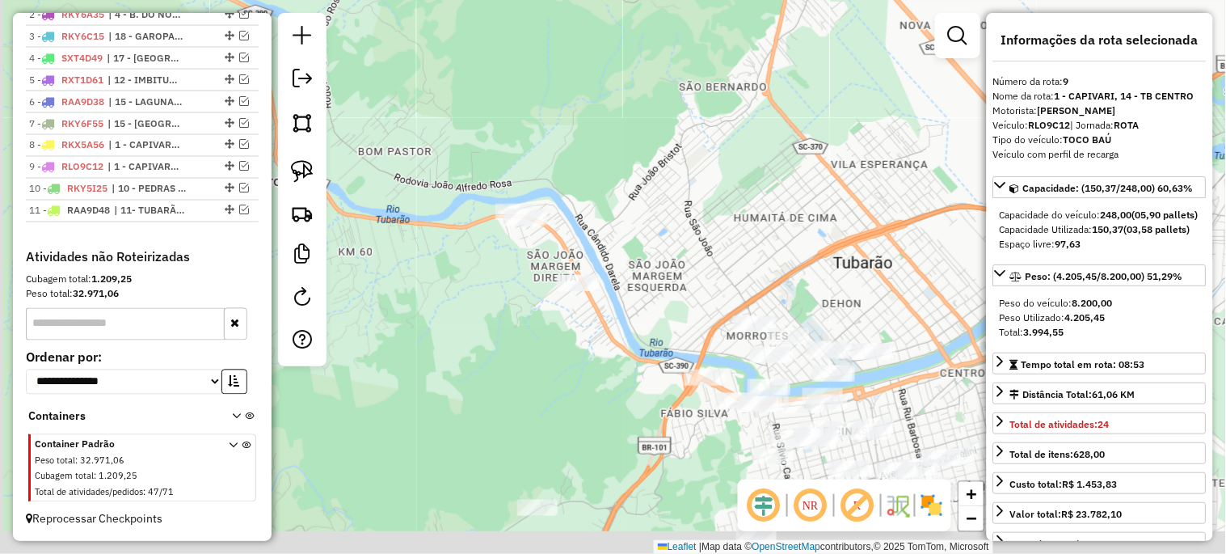
drag, startPoint x: 526, startPoint y: 234, endPoint x: 593, endPoint y: 67, distance: 180.0
click at [593, 68] on div "Janela de atendimento Grade de atendimento Capacidade Transportadoras Veículos …" at bounding box center [613, 277] width 1226 height 554
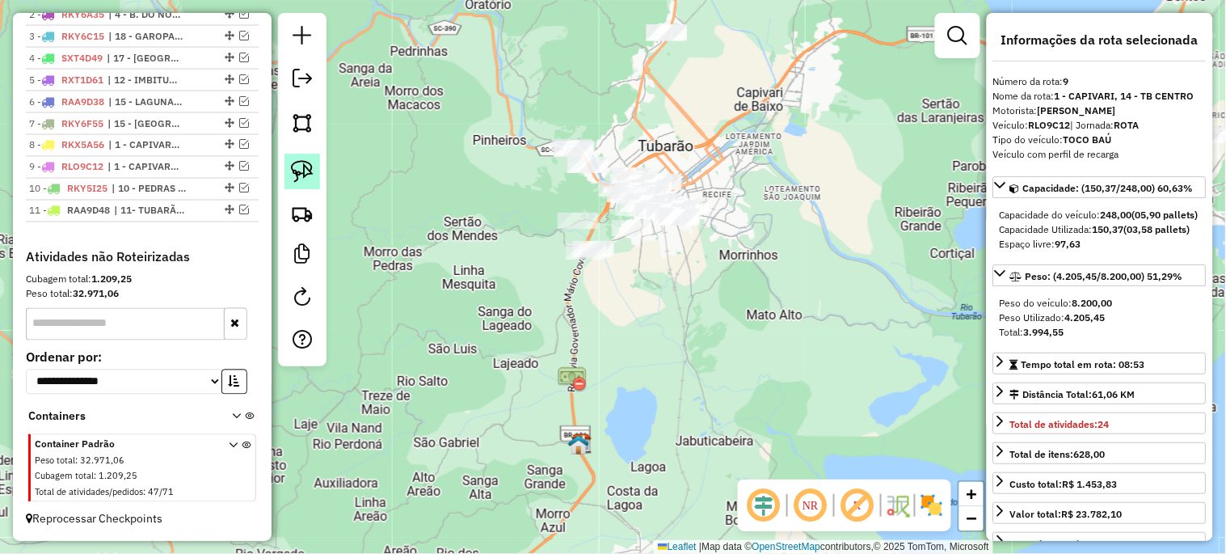
click at [289, 168] on link at bounding box center [303, 172] width 36 height 36
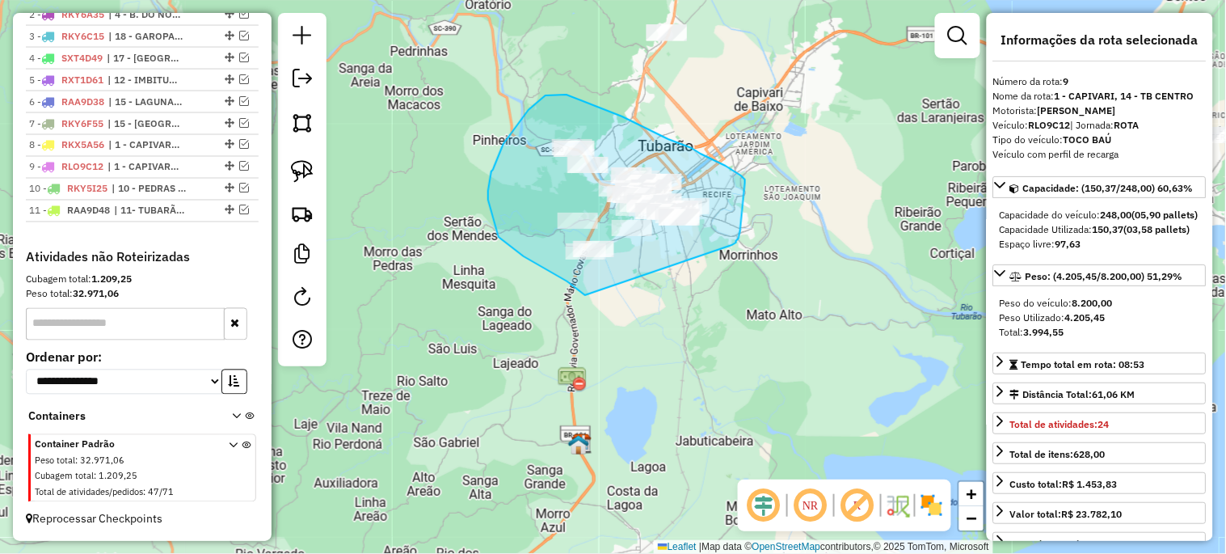
drag, startPoint x: 524, startPoint y: 256, endPoint x: 732, endPoint y: 245, distance: 208.9
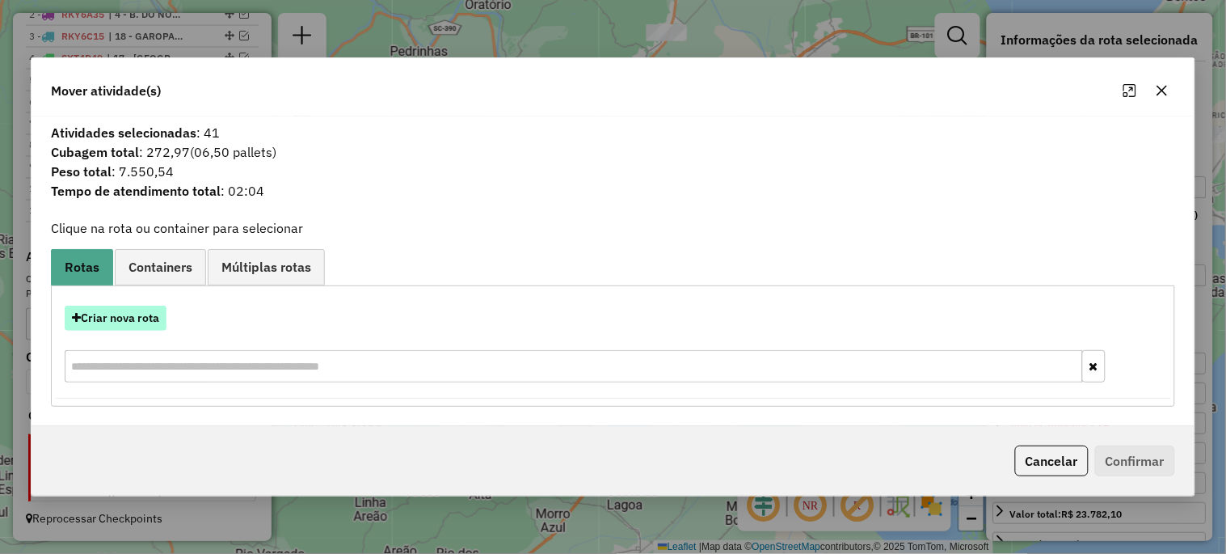
click at [133, 320] on button "Criar nova rota" at bounding box center [116, 318] width 102 height 25
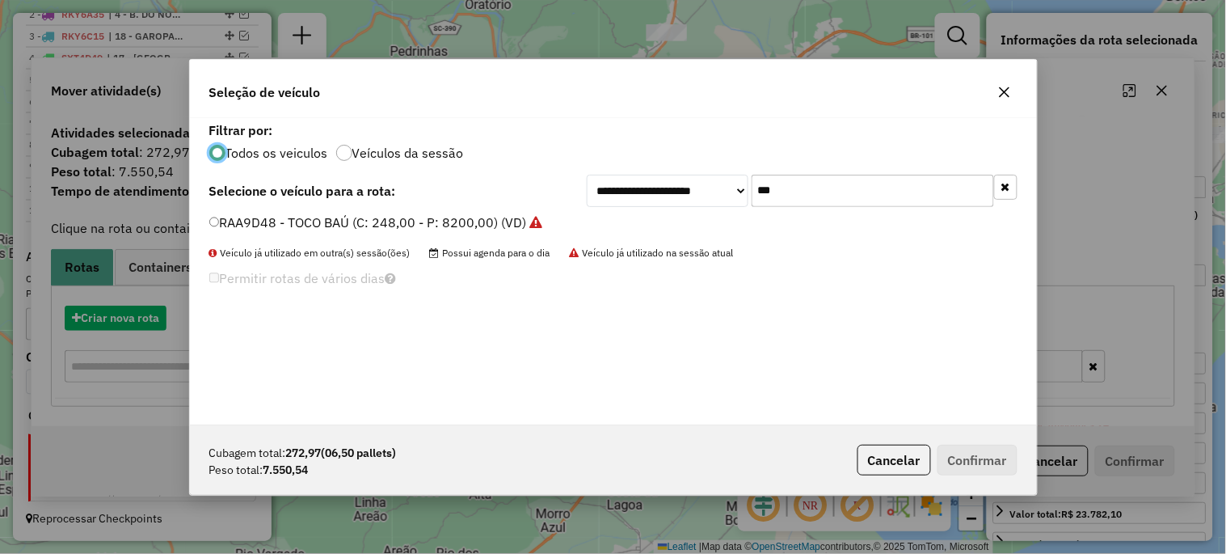
scroll to position [9, 4]
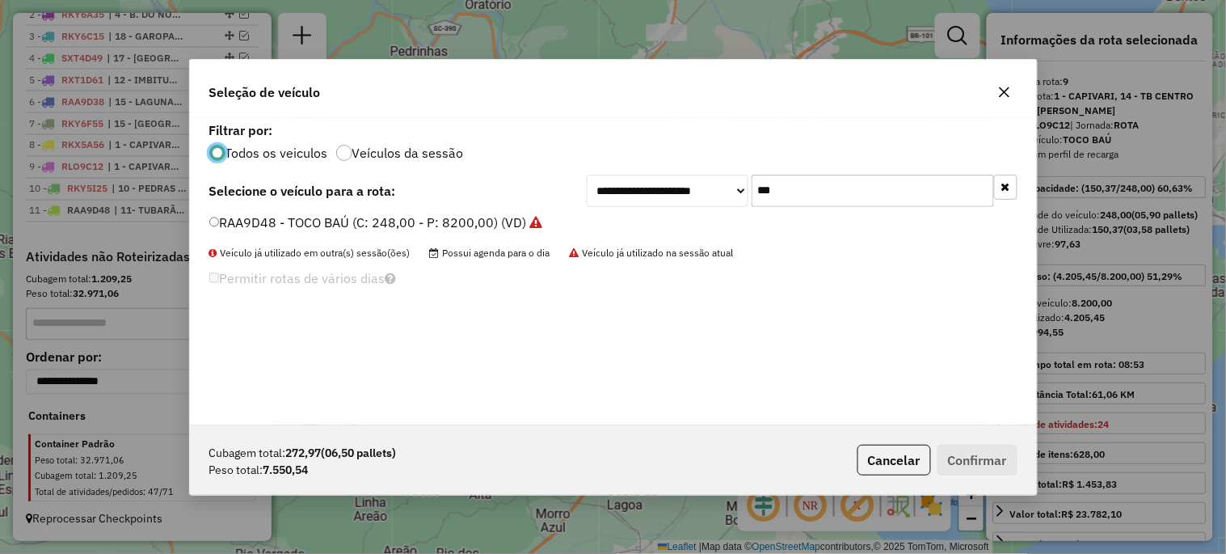
click at [850, 186] on input "***" at bounding box center [873, 191] width 242 height 32
type input "***"
click at [430, 226] on label "RXT1E21 - TOCO BAÚ (C: 248,00 - P: 8200,00) (VD)" at bounding box center [366, 222] width 315 height 19
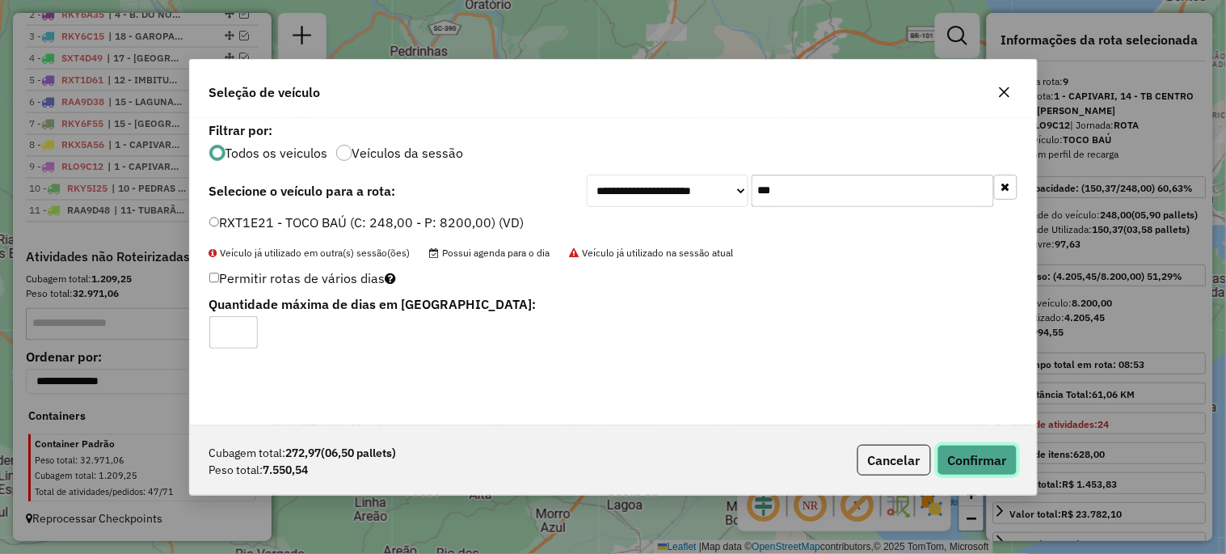
click at [981, 462] on button "Confirmar" at bounding box center [978, 460] width 80 height 31
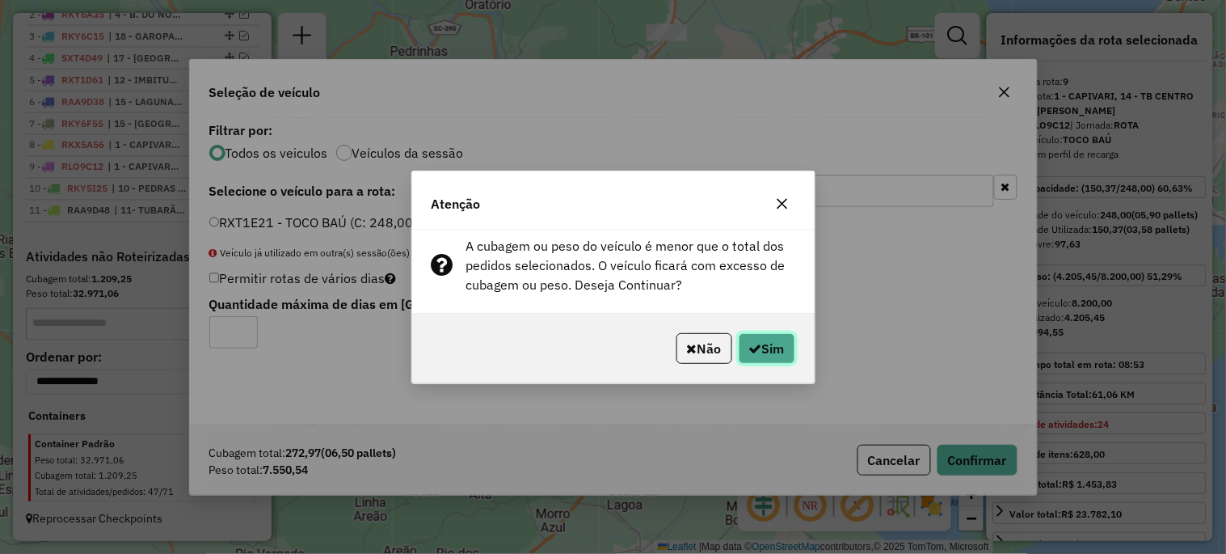
click at [758, 351] on button "Sim" at bounding box center [767, 348] width 57 height 31
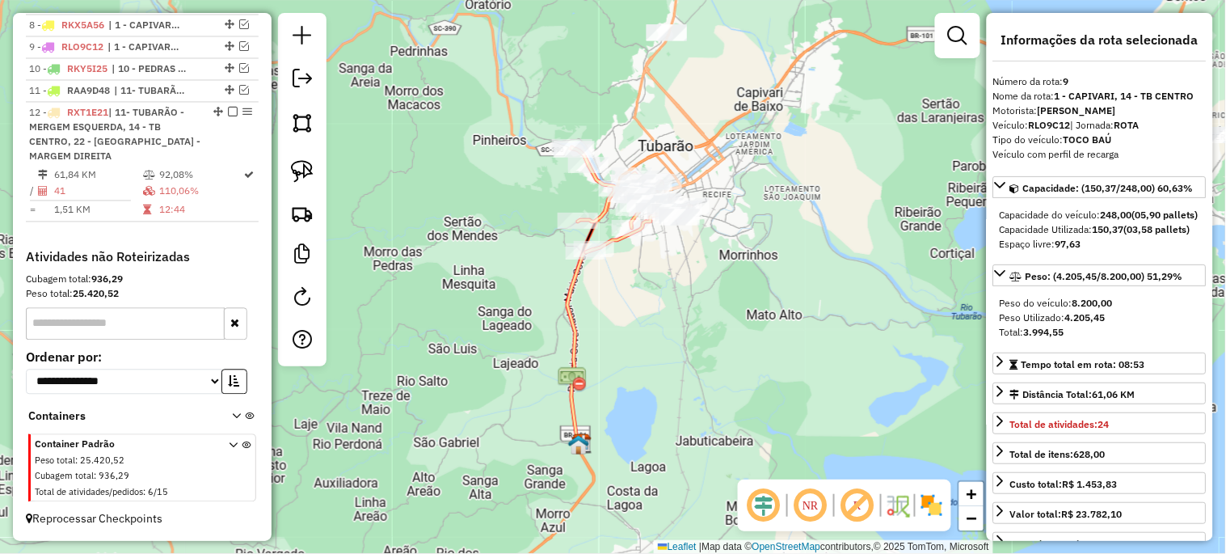
scroll to position [790, 0]
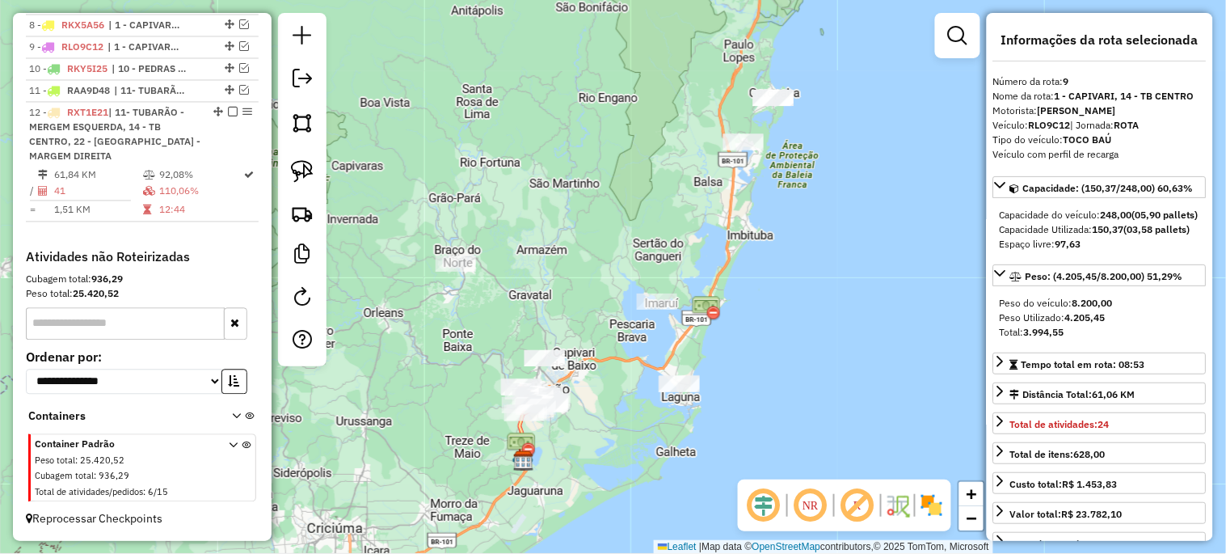
drag, startPoint x: 658, startPoint y: 176, endPoint x: 580, endPoint y: 200, distance: 81.1
click at [580, 200] on div "Janela de atendimento Grade de atendimento Capacidade Transportadoras Veículos …" at bounding box center [613, 277] width 1226 height 554
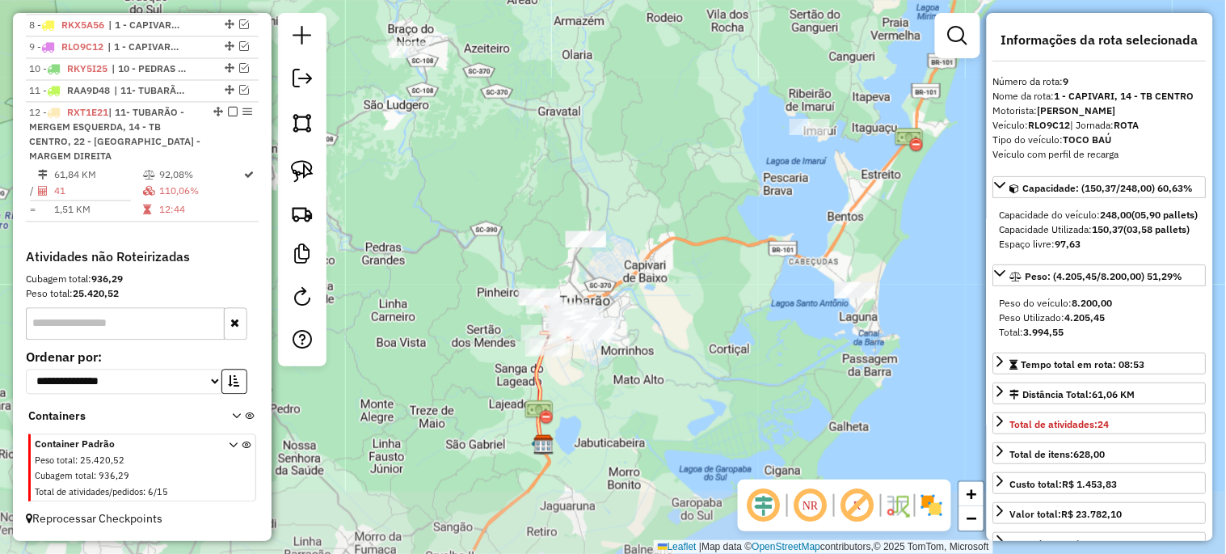
drag, startPoint x: 546, startPoint y: 255, endPoint x: 594, endPoint y: 152, distance: 113.5
click at [594, 152] on div "Janela de atendimento Grade de atendimento Capacidade Transportadoras Veículos …" at bounding box center [613, 277] width 1226 height 554
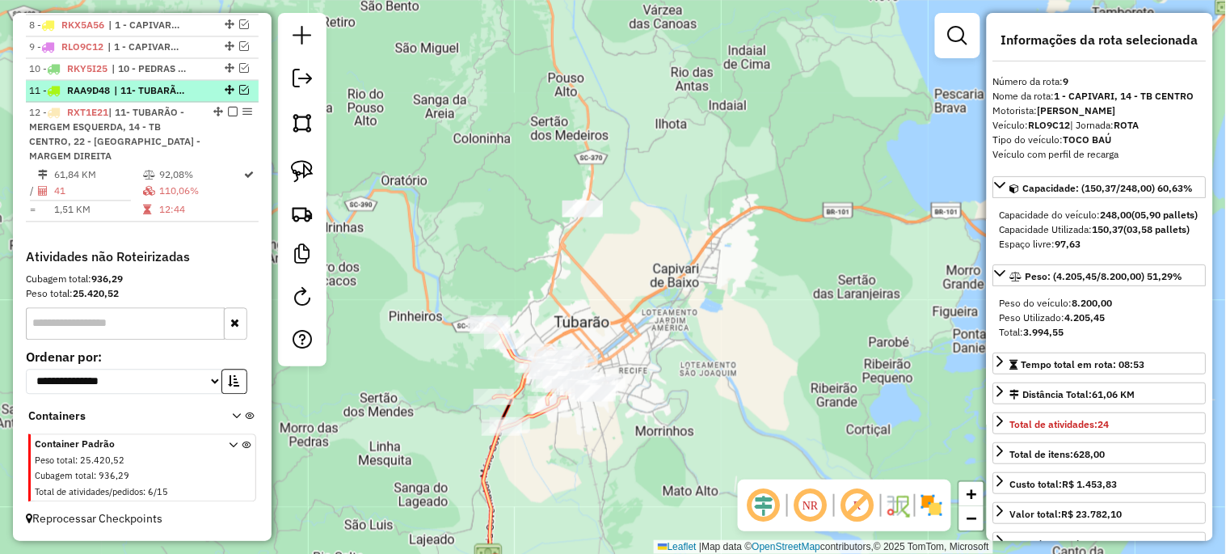
click at [239, 86] on em at bounding box center [244, 91] width 10 height 10
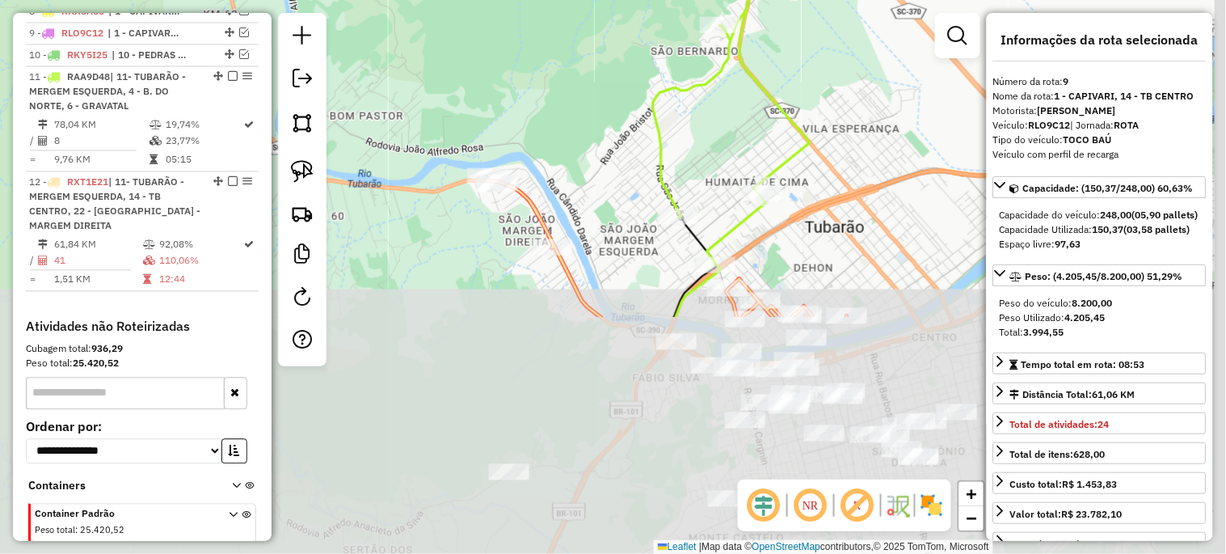
drag, startPoint x: 553, startPoint y: 238, endPoint x: 428, endPoint y: 9, distance: 260.4
click at [428, 9] on div "Janela de atendimento Grade de atendimento Capacidade Transportadoras Veículos …" at bounding box center [613, 277] width 1226 height 554
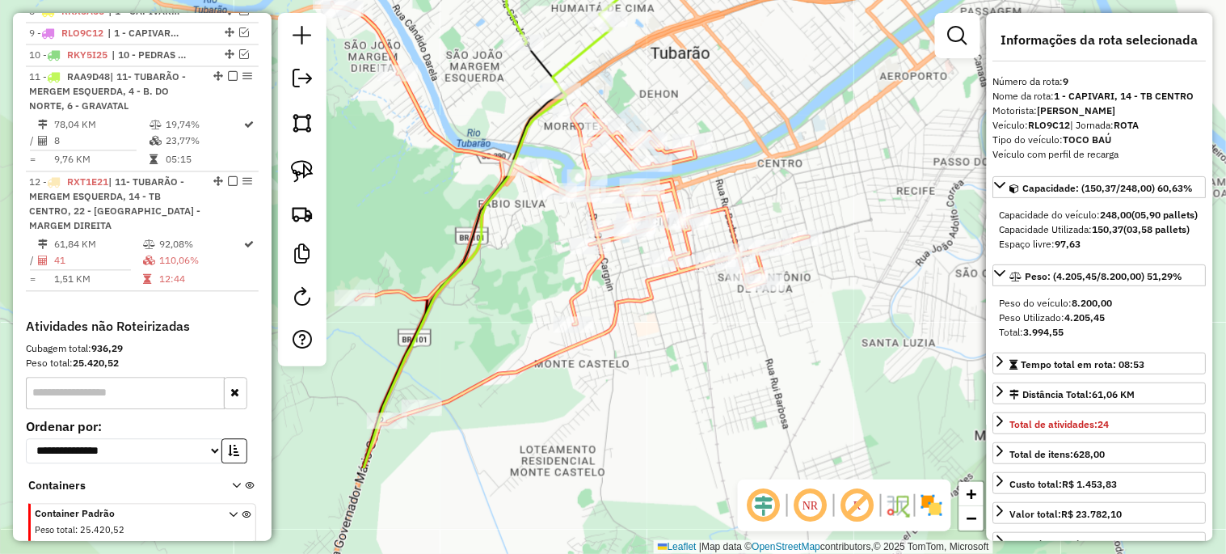
drag, startPoint x: 634, startPoint y: 203, endPoint x: 496, endPoint y: 61, distance: 197.2
click at [496, 61] on div "Janela de atendimento Grade de atendimento Capacidade Transportadoras Veículos …" at bounding box center [613, 277] width 1226 height 554
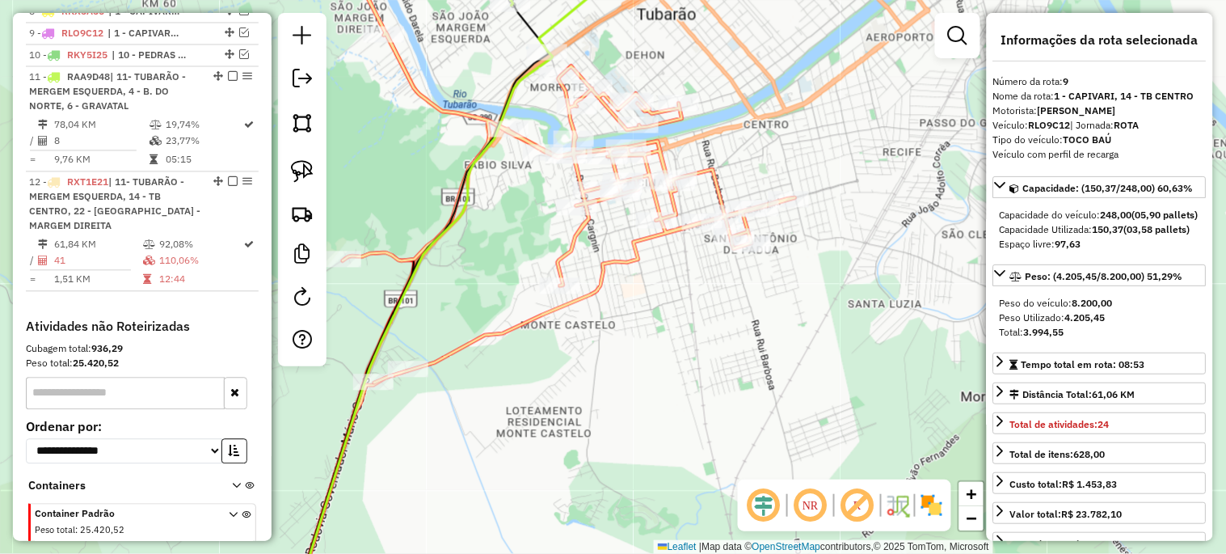
click at [508, 58] on div "Janela de atendimento Grade de atendimento Capacidade Transportadoras Veículos …" at bounding box center [613, 277] width 1226 height 554
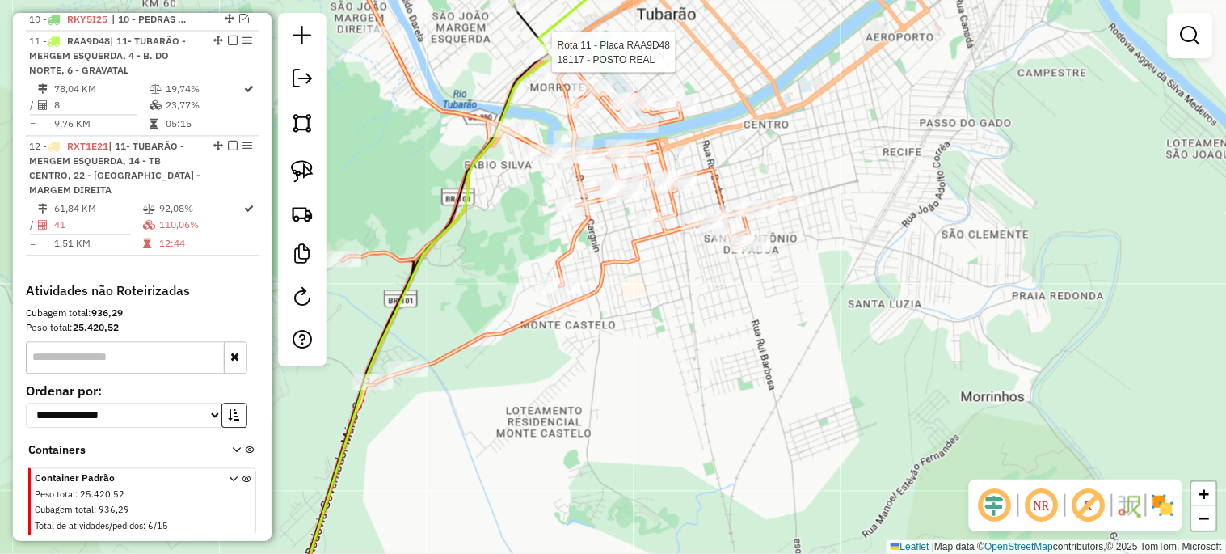
select select "*********"
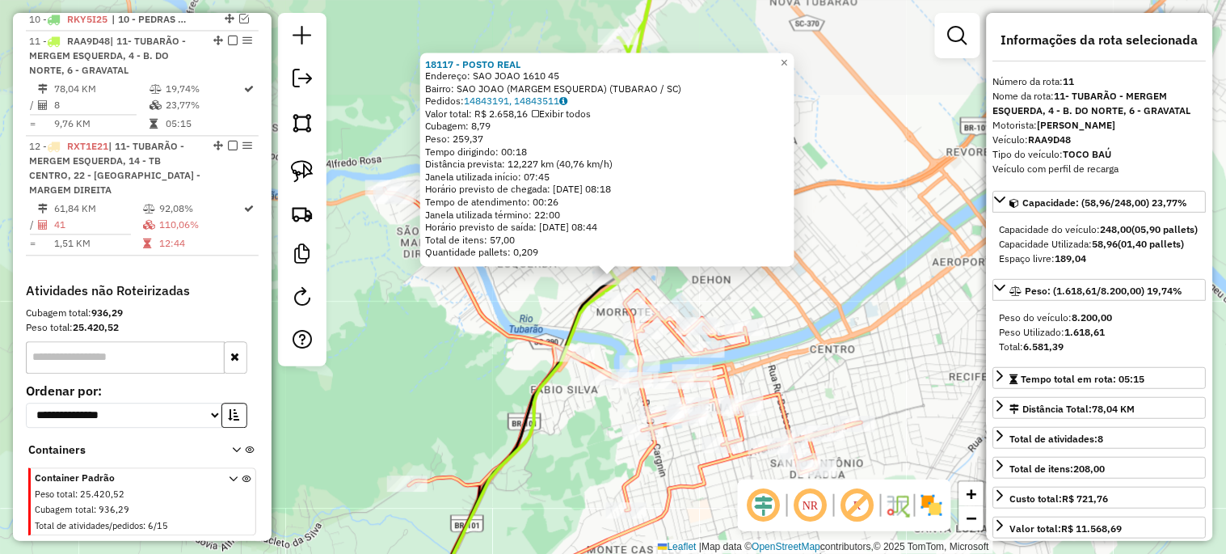
scroll to position [858, 0]
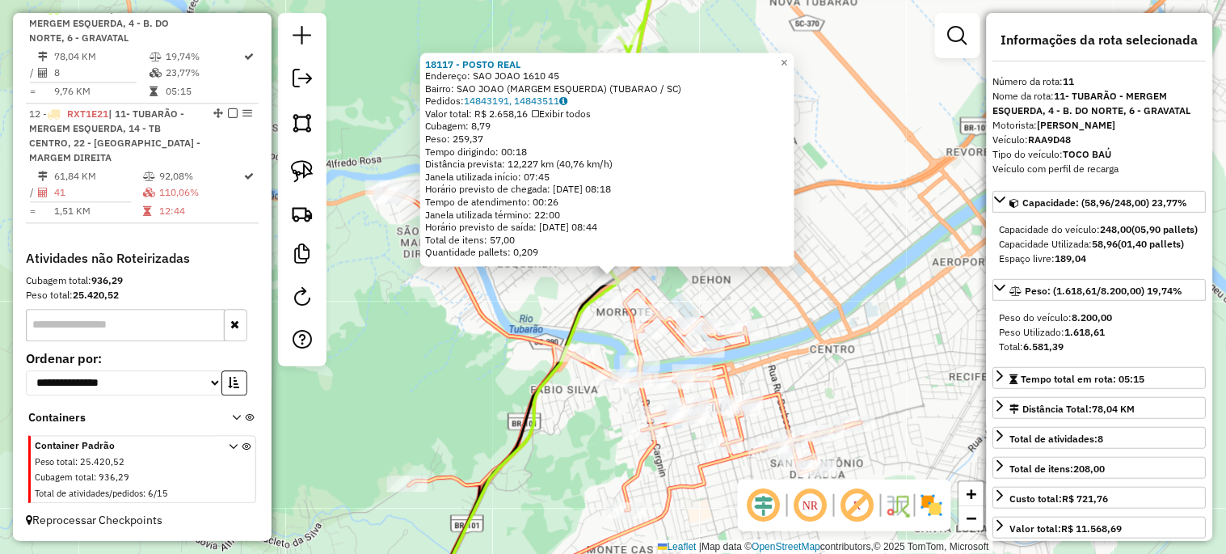
click at [400, 380] on div "18117 - POSTO REAL Endereço: SAO JOAO 1610 45 Bairro: SAO JOAO (MARGEM ESQUERDA…" at bounding box center [613, 277] width 1226 height 554
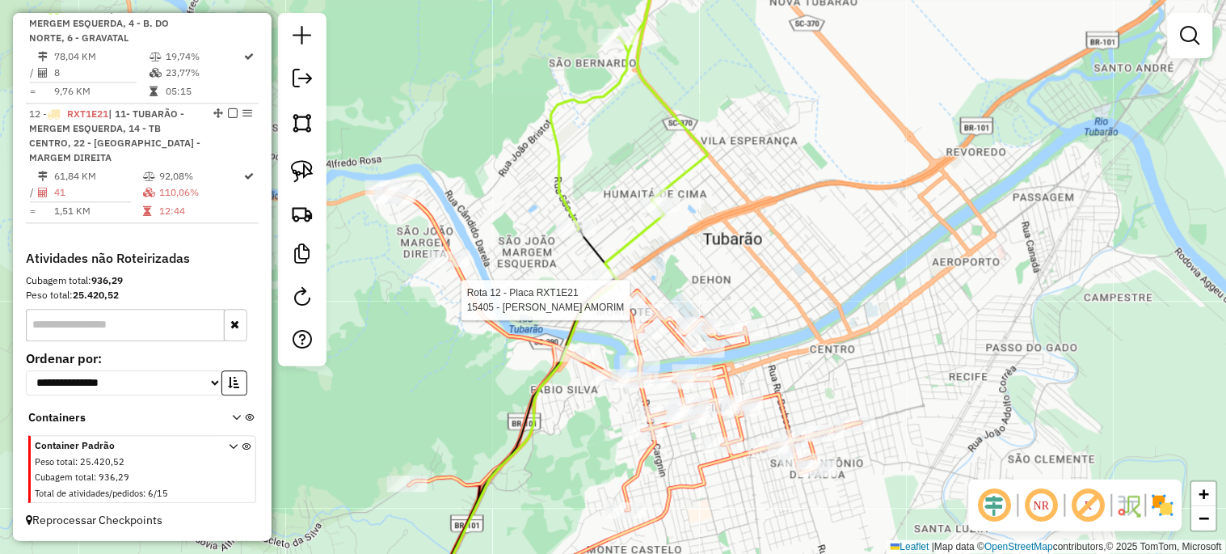
select select "*********"
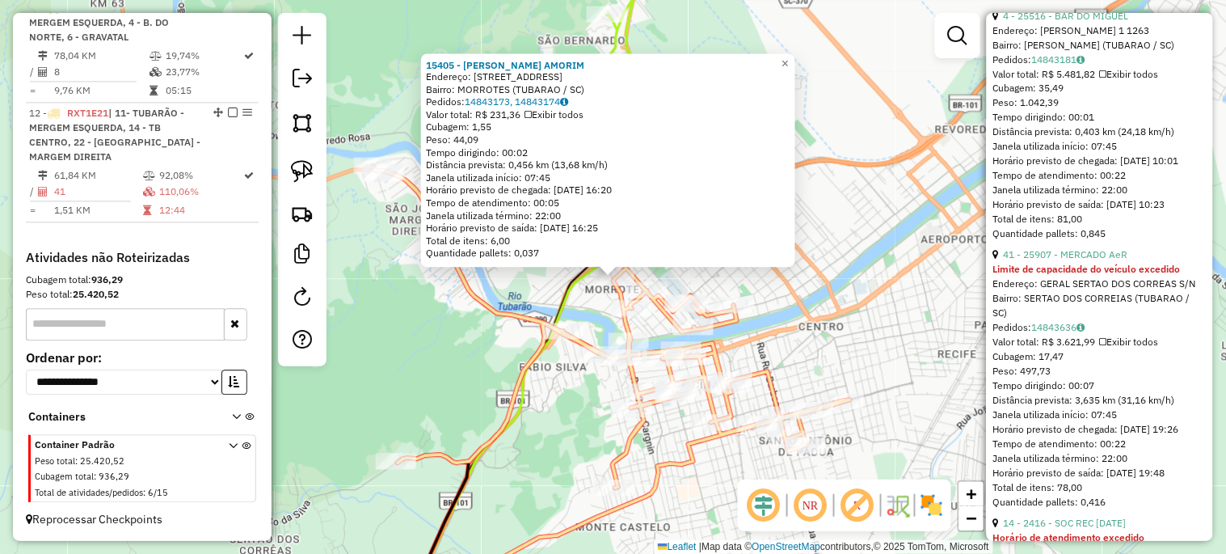
scroll to position [718, 0]
click at [435, 373] on div "15405 - REGINALDO M. AMORIM Endereço: R SAO JOAO 1 620 Bairro: MORROTES (TUBARA…" at bounding box center [613, 277] width 1226 height 554
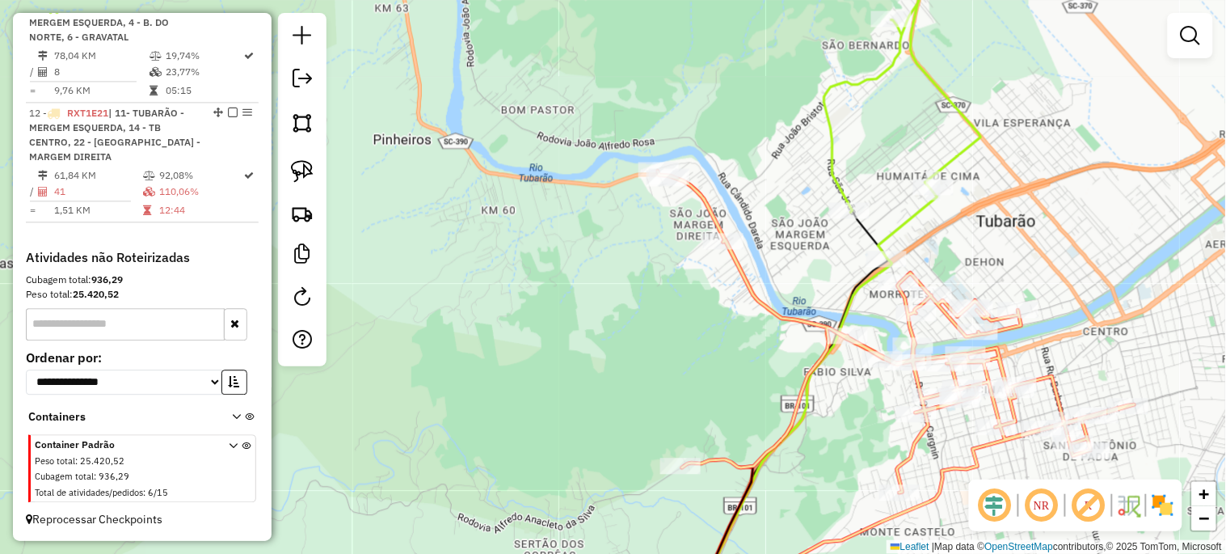
drag, startPoint x: 489, startPoint y: 375, endPoint x: 774, endPoint y: 380, distance: 284.6
click at [774, 380] on div "Janela de atendimento Grade de atendimento Capacidade Transportadoras Veículos …" at bounding box center [613, 277] width 1226 height 554
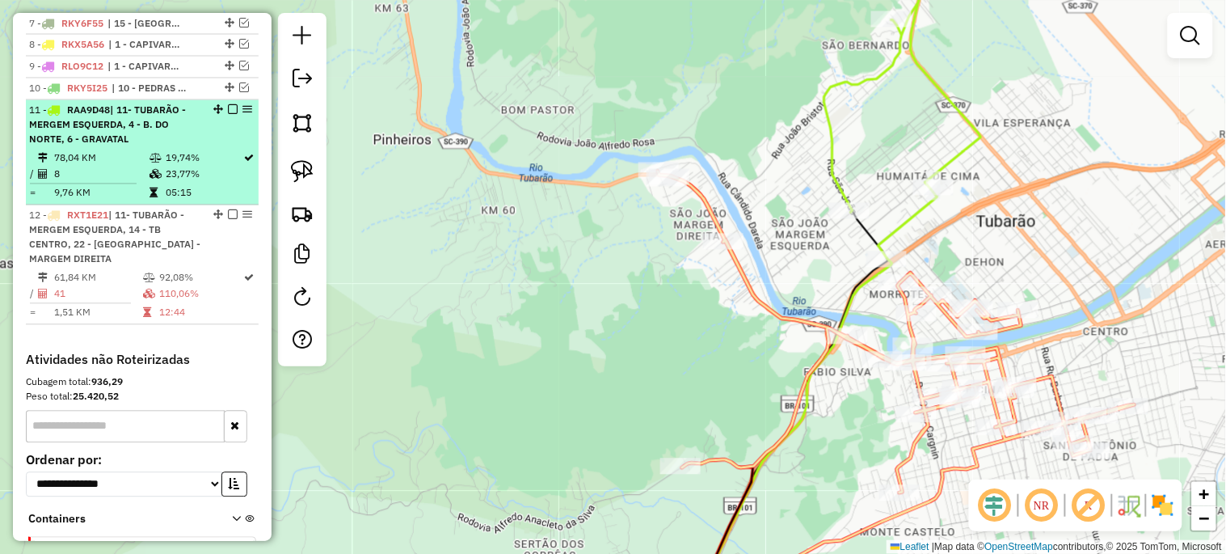
scroll to position [753, 0]
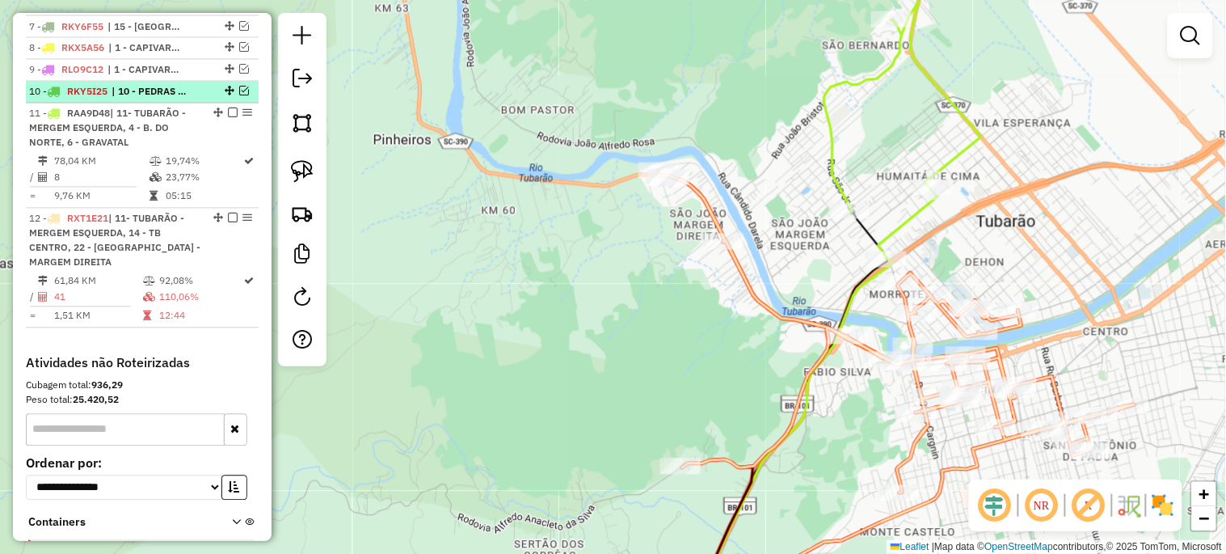
click at [239, 96] on em at bounding box center [244, 91] width 10 height 10
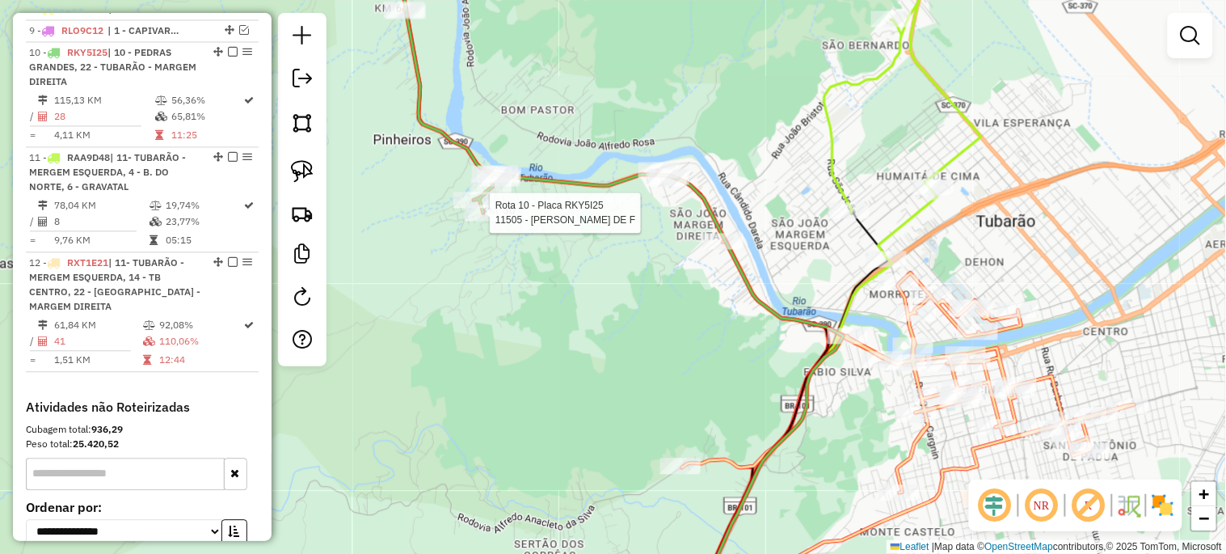
select select "*********"
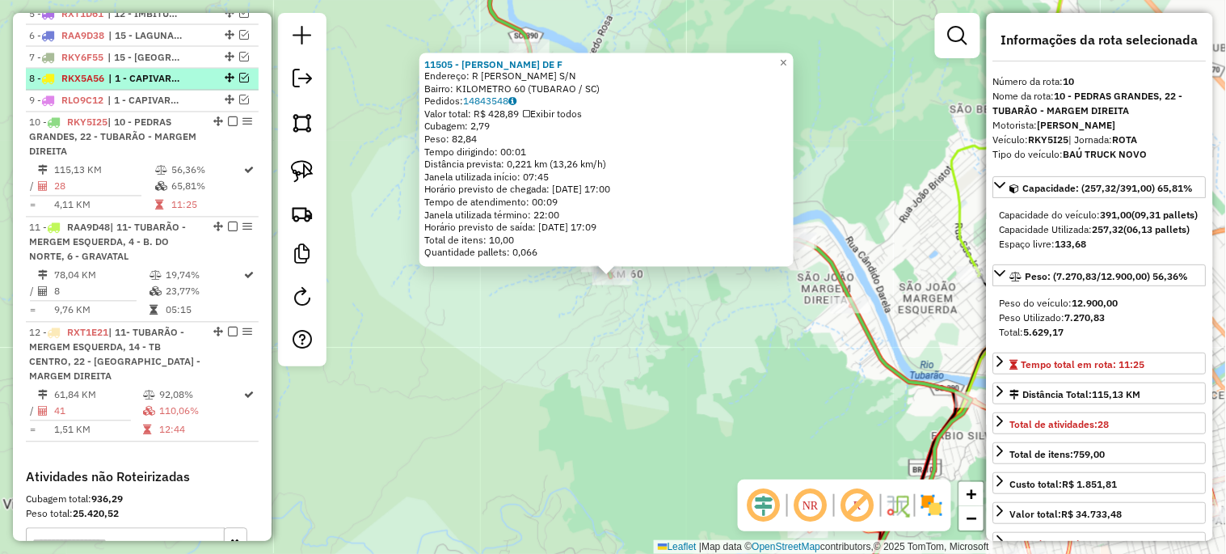
scroll to position [716, 0]
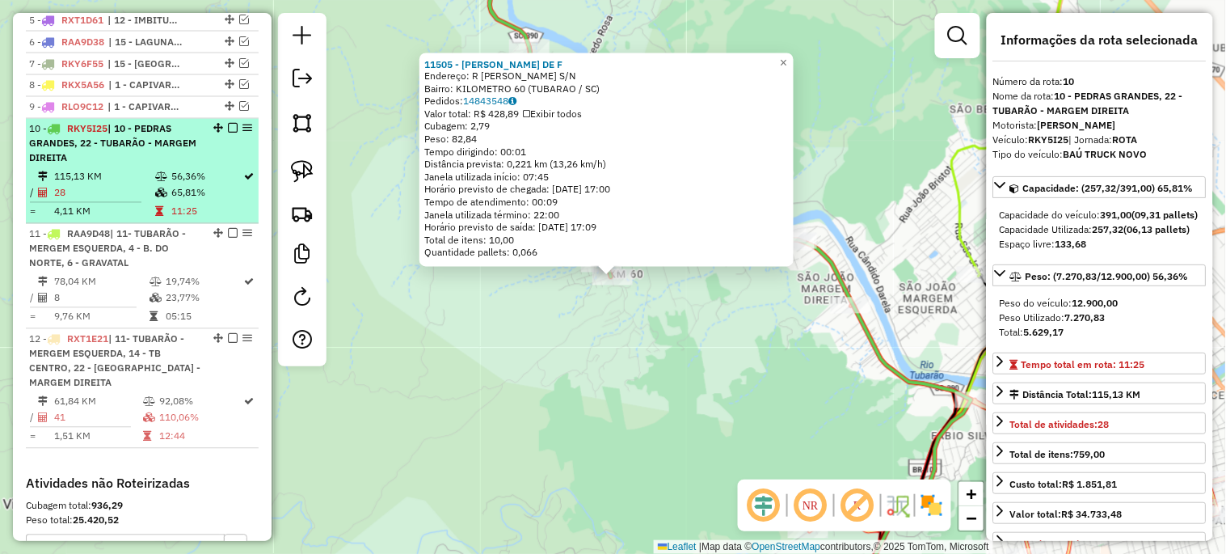
click at [231, 133] on em at bounding box center [233, 129] width 10 height 10
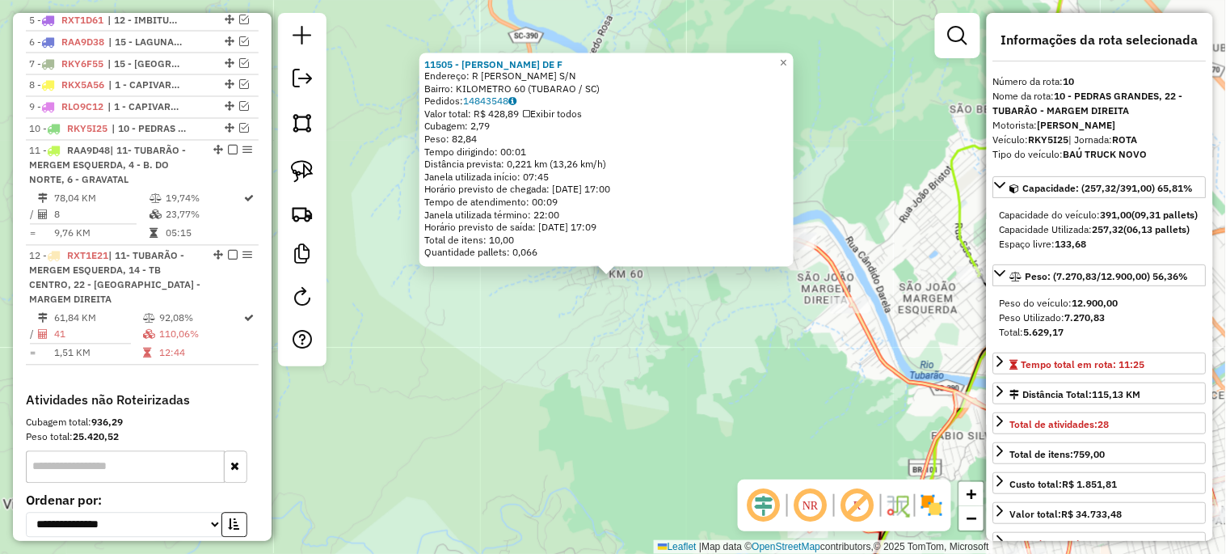
click at [567, 333] on div "11505 - RAFAEL GEREMIAS DE F Endereço: R BERNARDO TEODORO GONCALVES S/N Bairro:…" at bounding box center [613, 277] width 1226 height 554
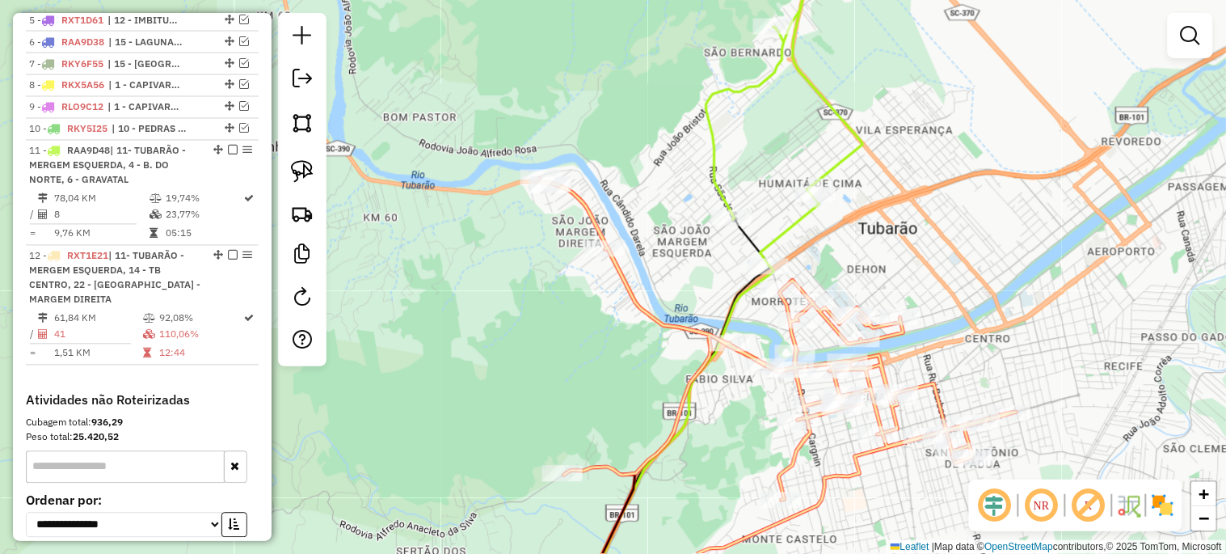
drag, startPoint x: 681, startPoint y: 352, endPoint x: 435, endPoint y: 295, distance: 252.2
click at [435, 295] on div "Janela de atendimento Grade de atendimento Capacidade Transportadoras Veículos …" at bounding box center [613, 277] width 1226 height 554
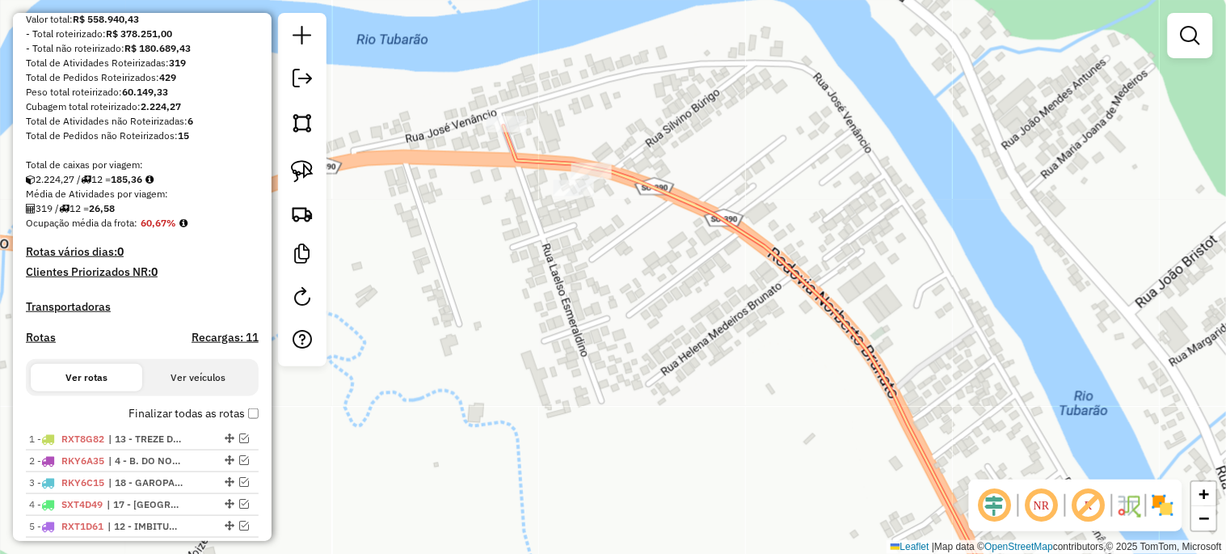
scroll to position [0, 0]
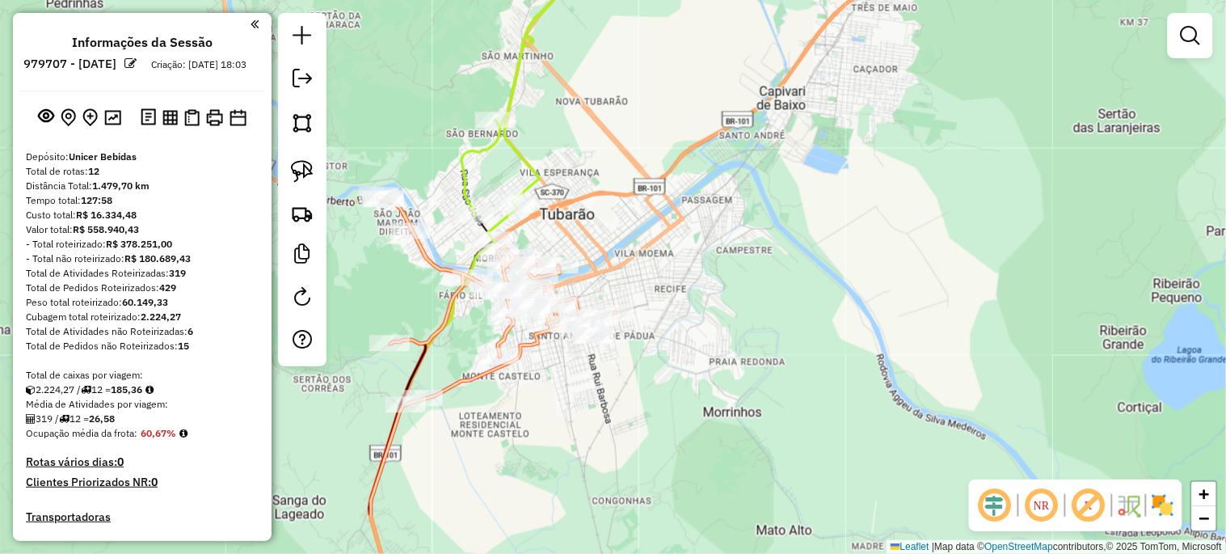
drag, startPoint x: 546, startPoint y: 380, endPoint x: 381, endPoint y: 280, distance: 193.7
click at [381, 280] on div "Janela de atendimento Grade de atendimento Capacidade Transportadoras Veículos …" at bounding box center [613, 277] width 1226 height 554
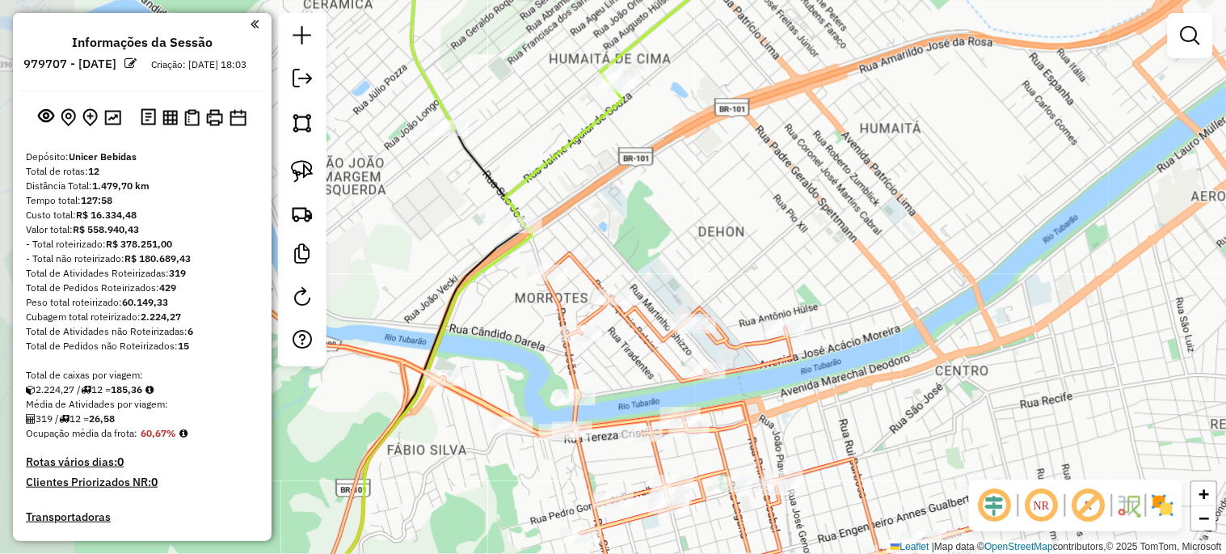
drag, startPoint x: 568, startPoint y: 211, endPoint x: 663, endPoint y: 230, distance: 96.5
click at [663, 230] on div "Janela de atendimento Grade de atendimento Capacidade Transportadoras Veículos …" at bounding box center [613, 277] width 1226 height 554
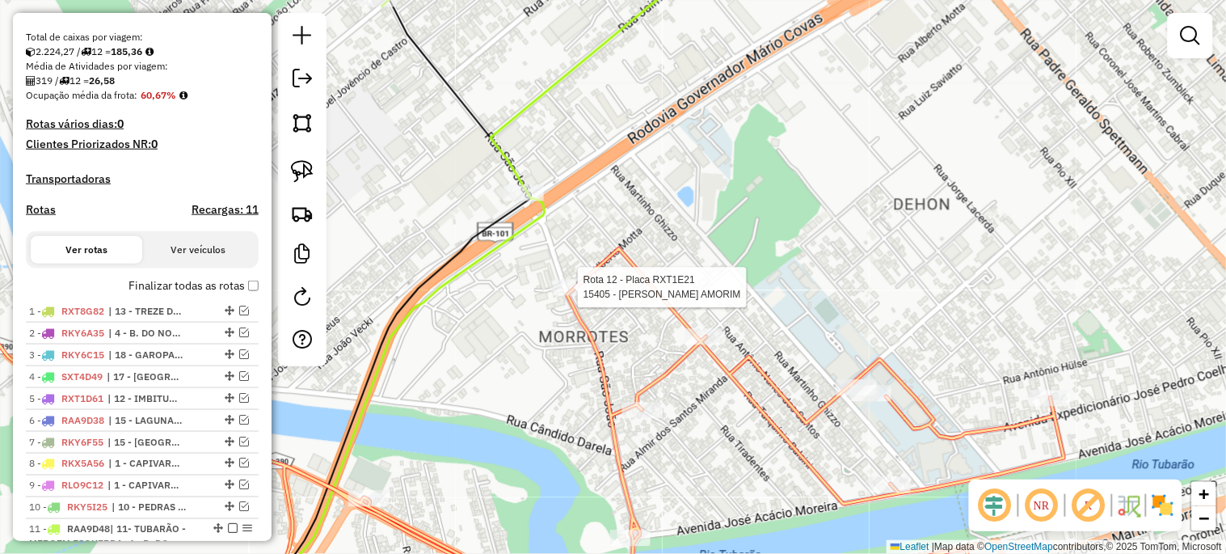
select select "*********"
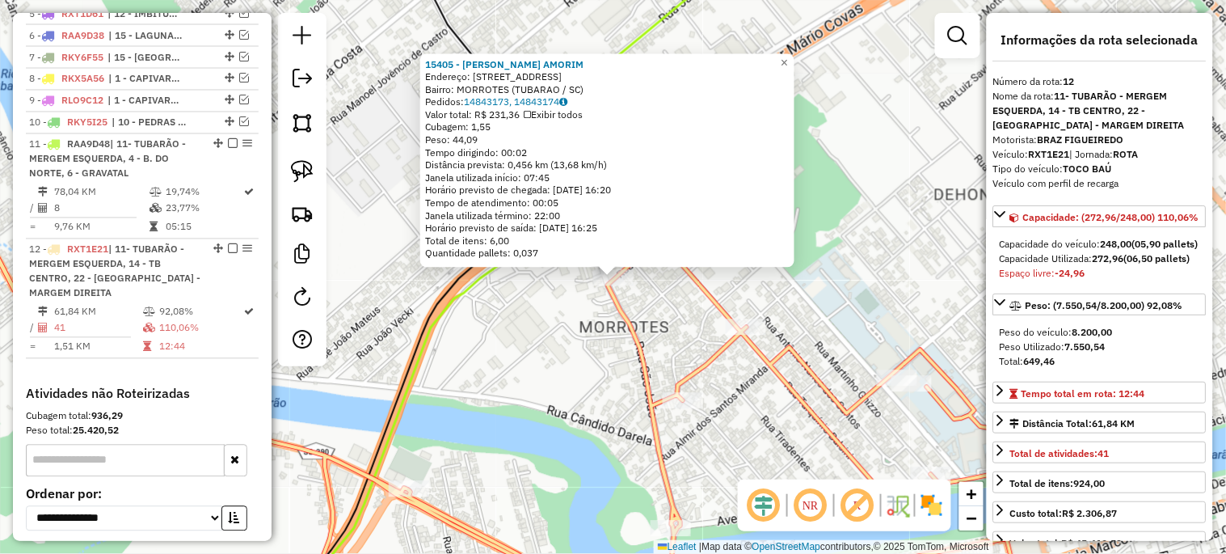
scroll to position [873, 0]
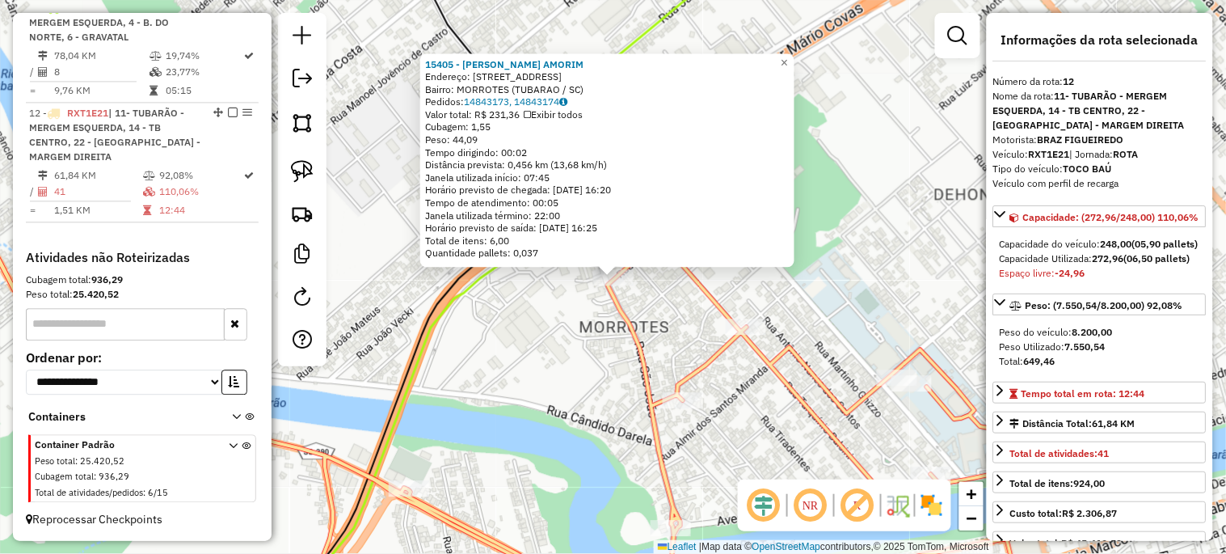
click at [576, 399] on div "15405 - REGINALDO M. AMORIM Endereço: R SAO JOAO 1 620 Bairro: MORROTES (TUBARA…" at bounding box center [613, 277] width 1226 height 554
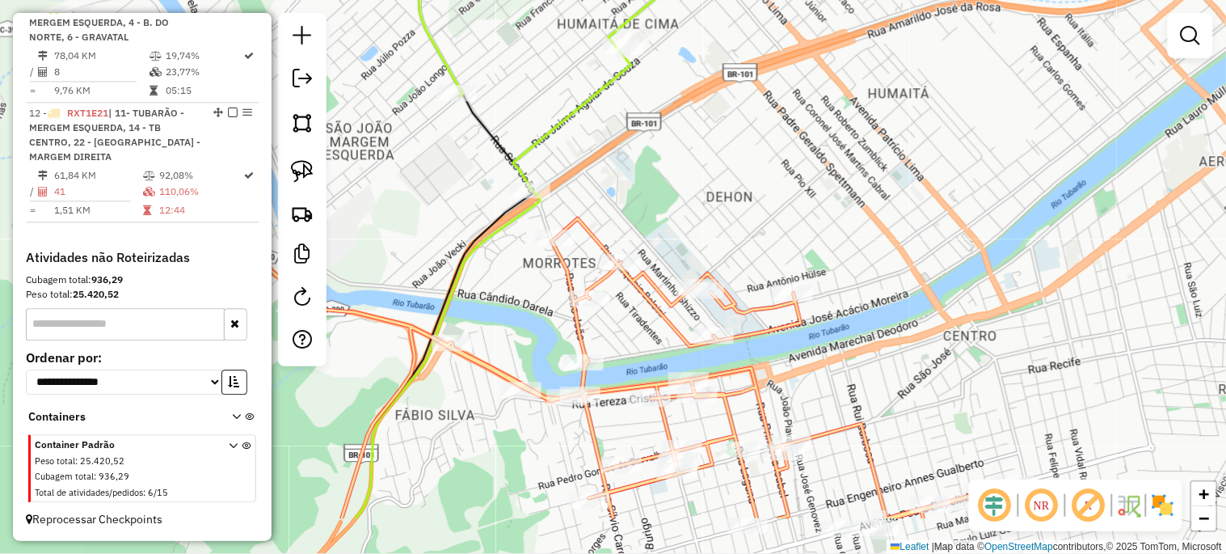
drag, startPoint x: 556, startPoint y: 394, endPoint x: 511, endPoint y: 302, distance: 101.9
click at [511, 302] on div "Janela de atendimento Grade de atendimento Capacidade Transportadoras Veículos …" at bounding box center [613, 277] width 1226 height 554
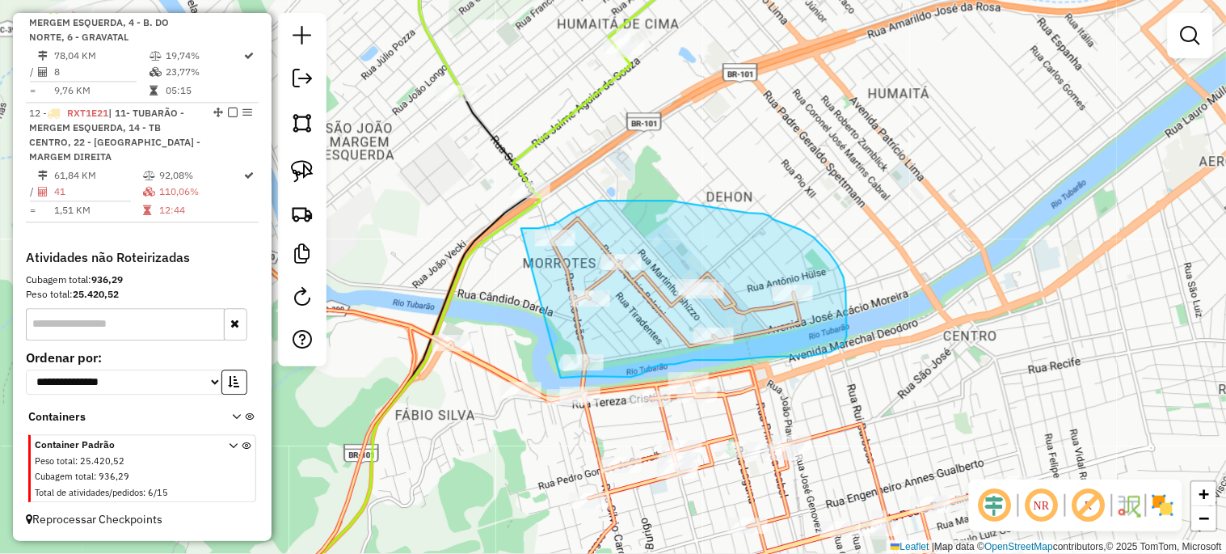
drag, startPoint x: 521, startPoint y: 228, endPoint x: 561, endPoint y: 377, distance: 154.7
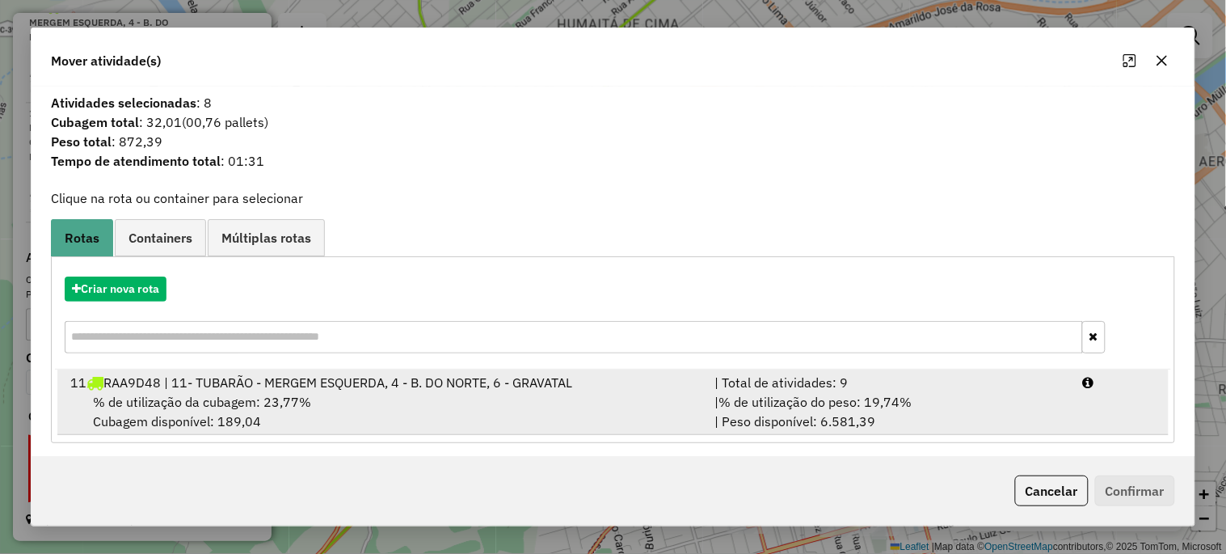
click at [142, 397] on span "% de utilização da cubagem: 23,77%" at bounding box center [202, 402] width 218 height 16
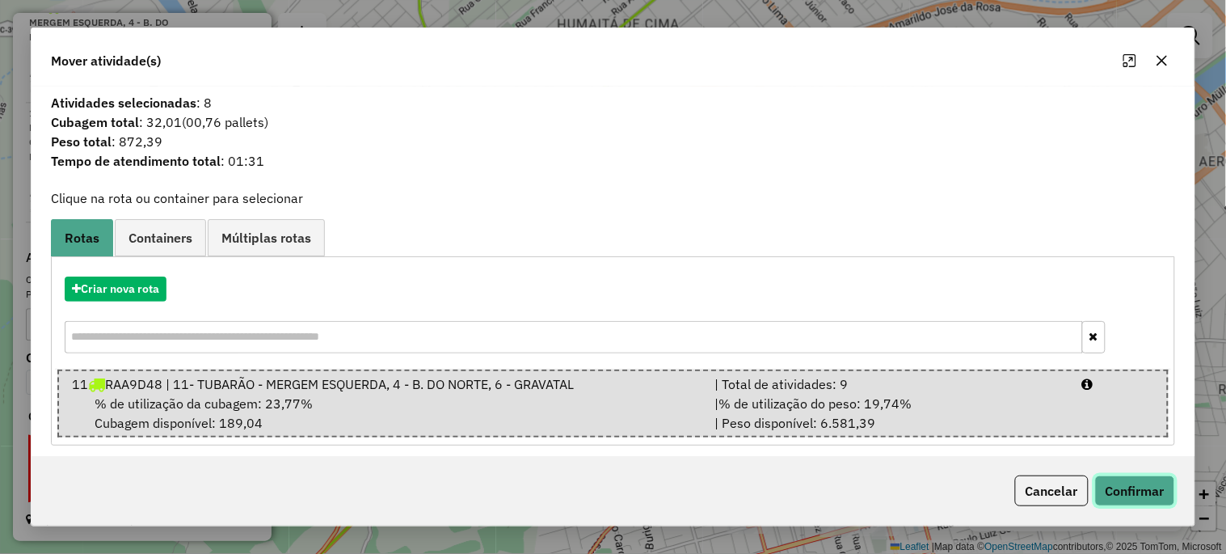
click at [1116, 482] on button "Confirmar" at bounding box center [1135, 490] width 80 height 31
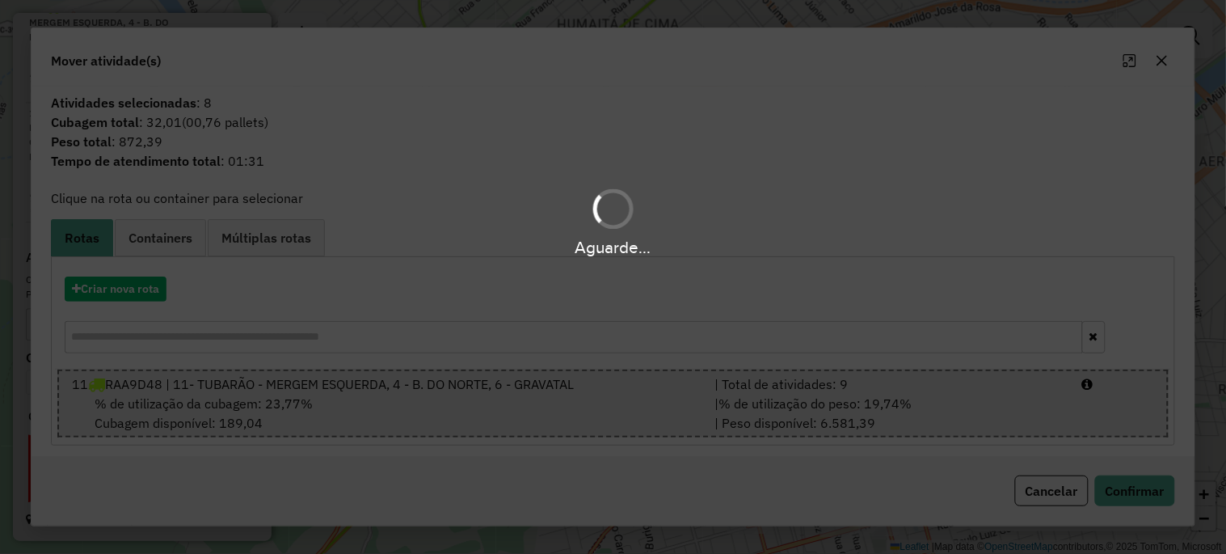
scroll to position [648, 0]
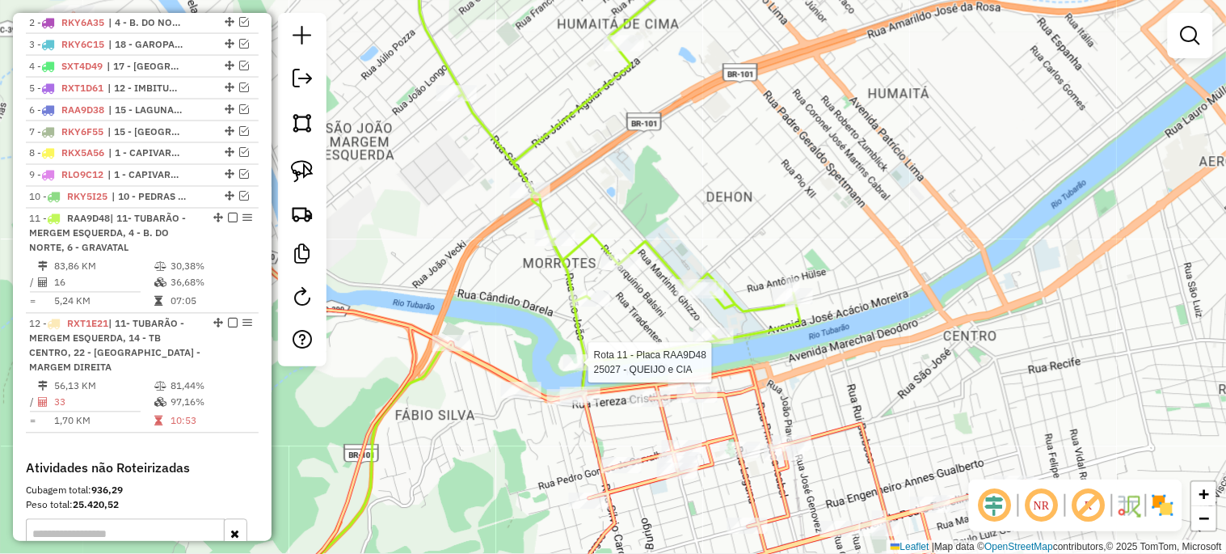
click at [585, 370] on div at bounding box center [583, 362] width 40 height 16
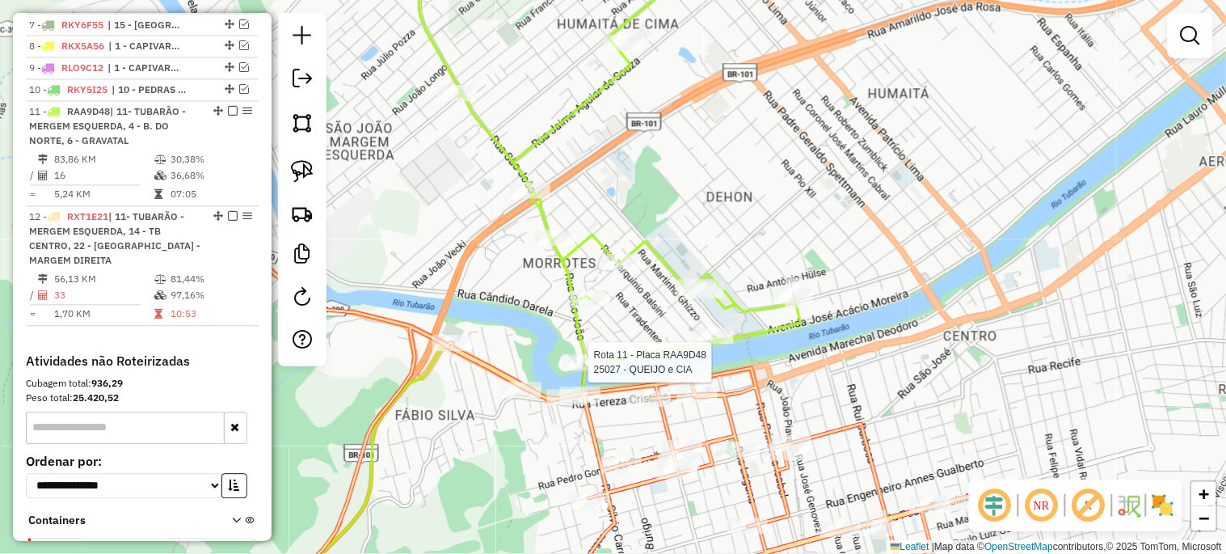
select select "*********"
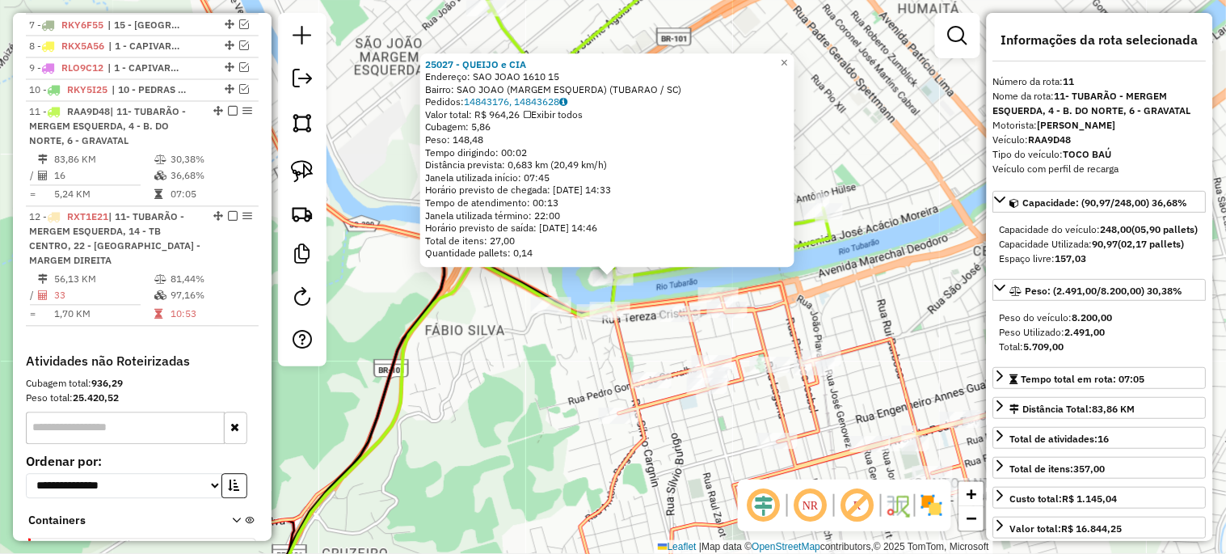
scroll to position [858, 0]
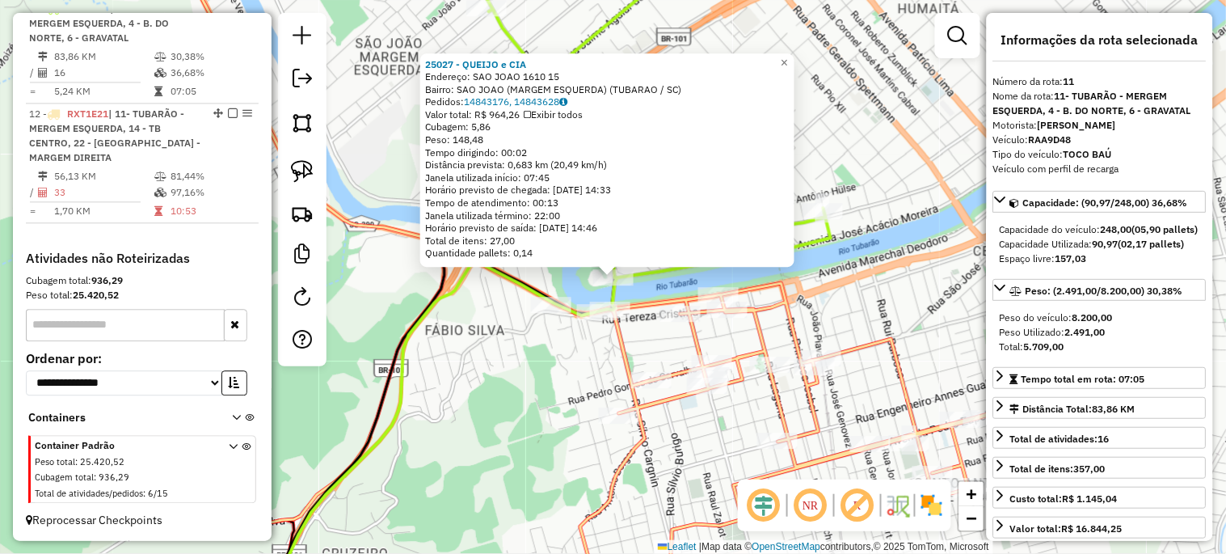
click at [507, 388] on div "25027 - QUEIJO e CIA Endereço: SAO JOAO 1610 15 Bairro: SAO JOAO (MARGEM ESQUER…" at bounding box center [613, 277] width 1226 height 554
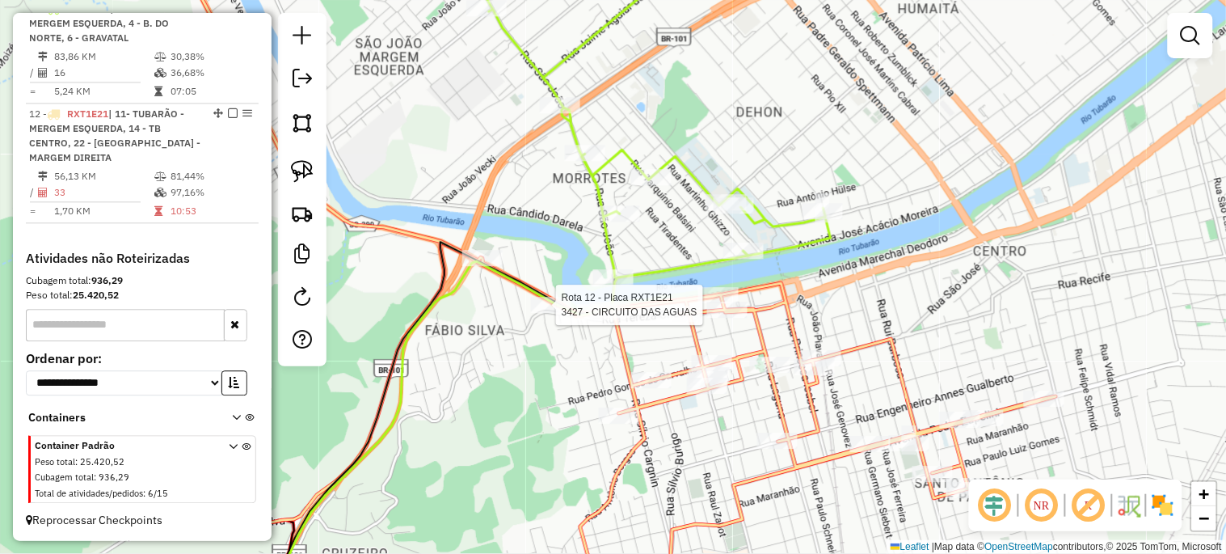
select select "*********"
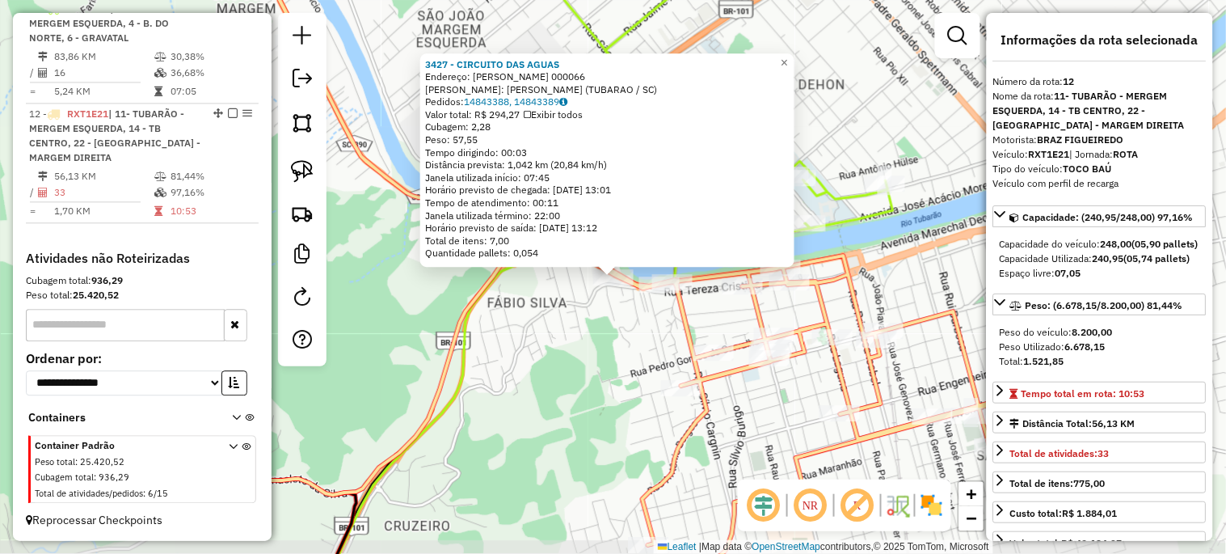
scroll to position [873, 0]
click at [513, 397] on div "3427 - CIRCUITO DAS AGUAS Endereço: SEVERIANO ALBINO CORREA 000066 Bairro: FABI…" at bounding box center [613, 277] width 1226 height 554
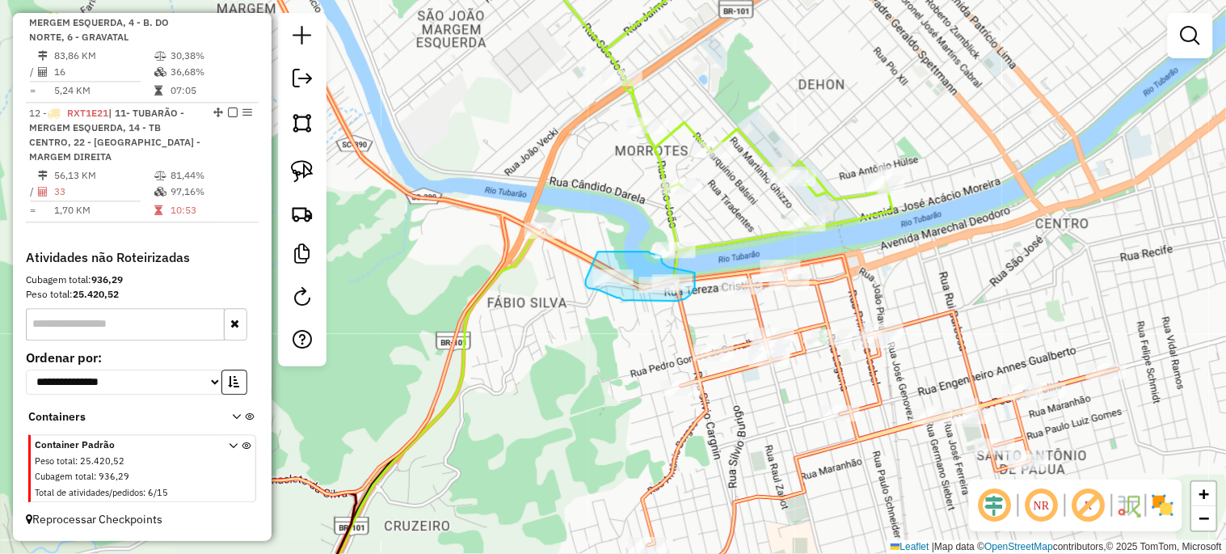
drag, startPoint x: 598, startPoint y: 251, endPoint x: 586, endPoint y: 280, distance: 30.8
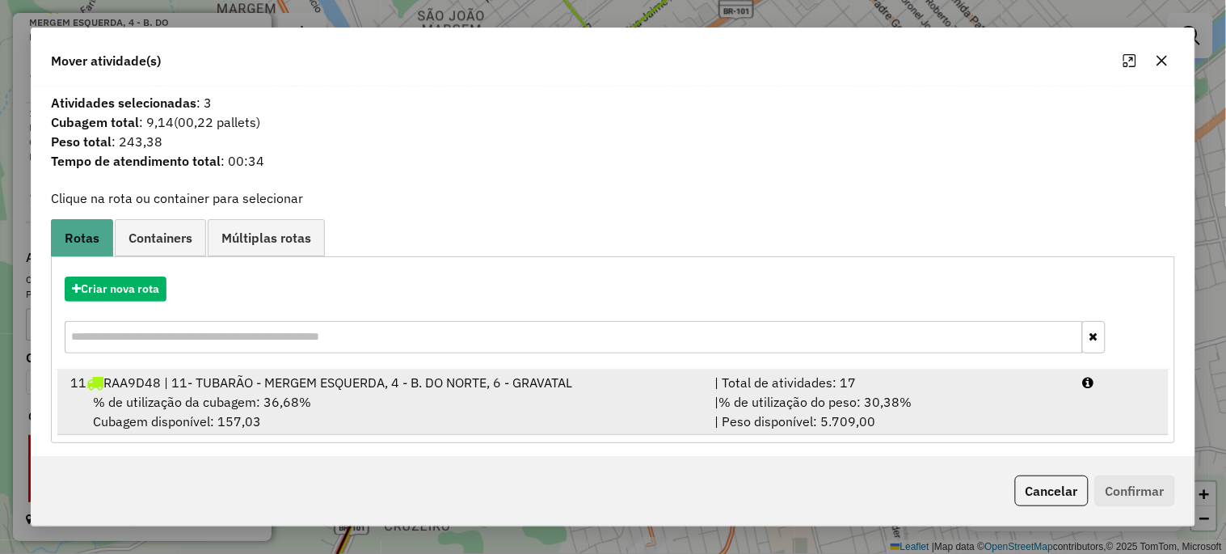
click at [197, 391] on li "11 RAA9D48 | 11- TUBARÃO - MERGEM ESQUERDA, 4 - B. DO NORTE, 6 - GRAVATAL | Tot…" at bounding box center [612, 401] width 1111 height 65
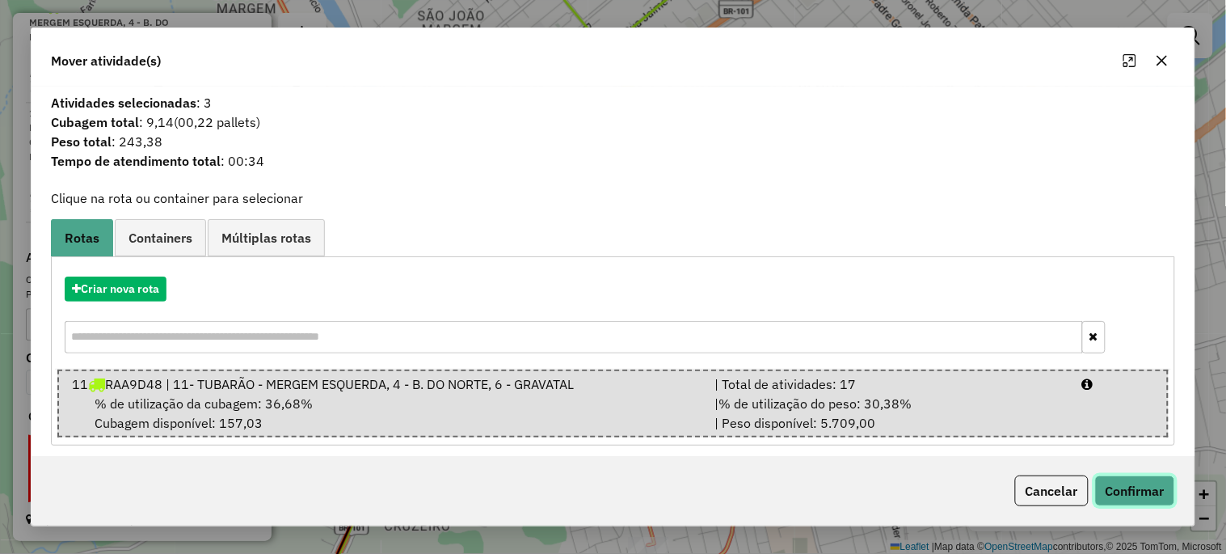
click at [1124, 485] on button "Confirmar" at bounding box center [1135, 490] width 80 height 31
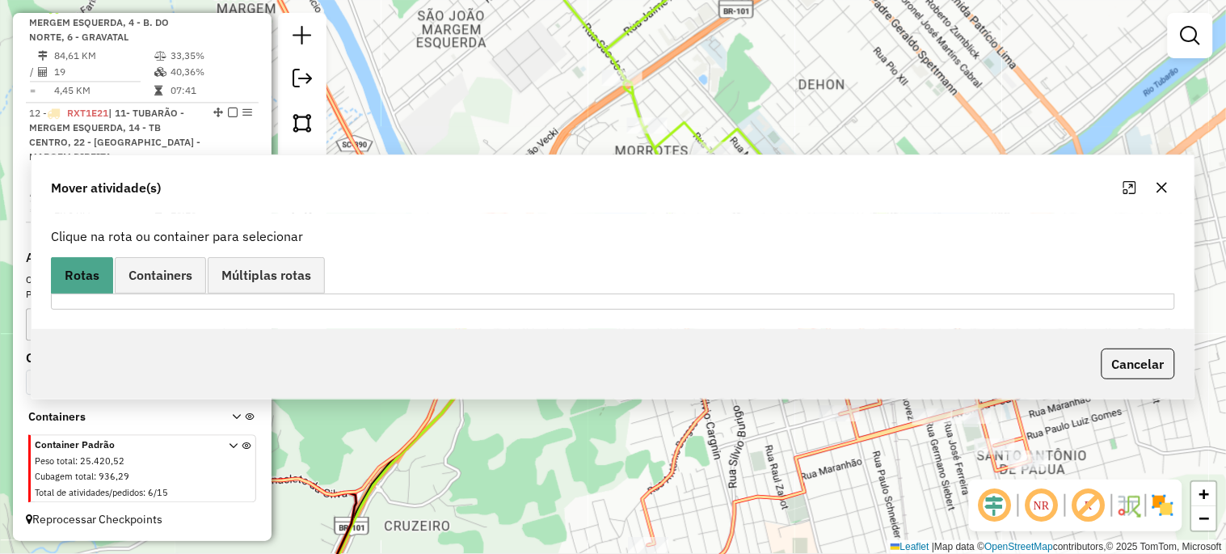
scroll to position [648, 0]
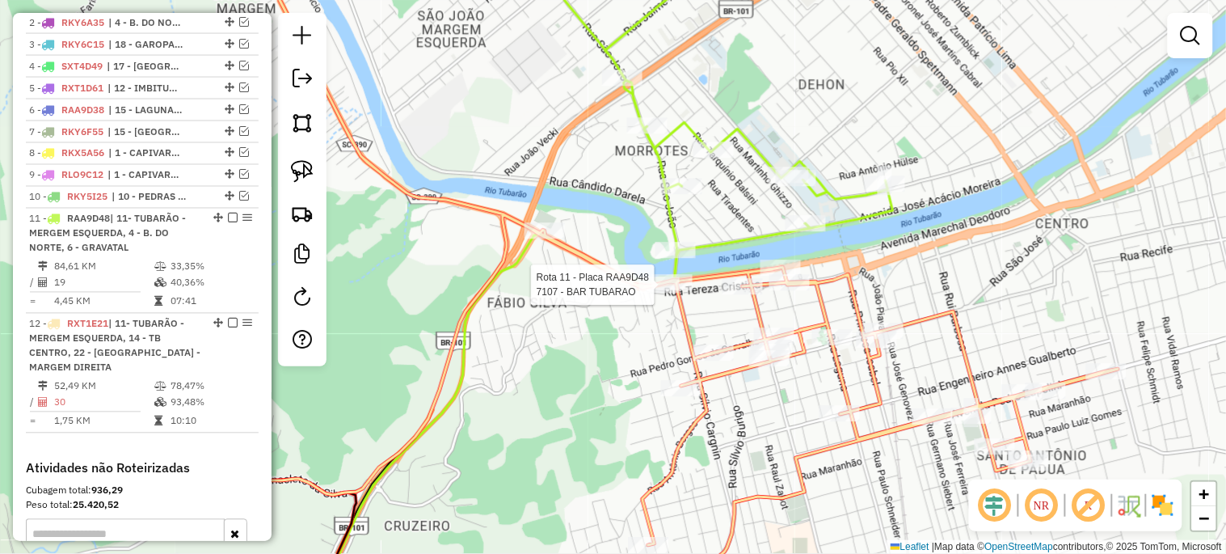
select select "*********"
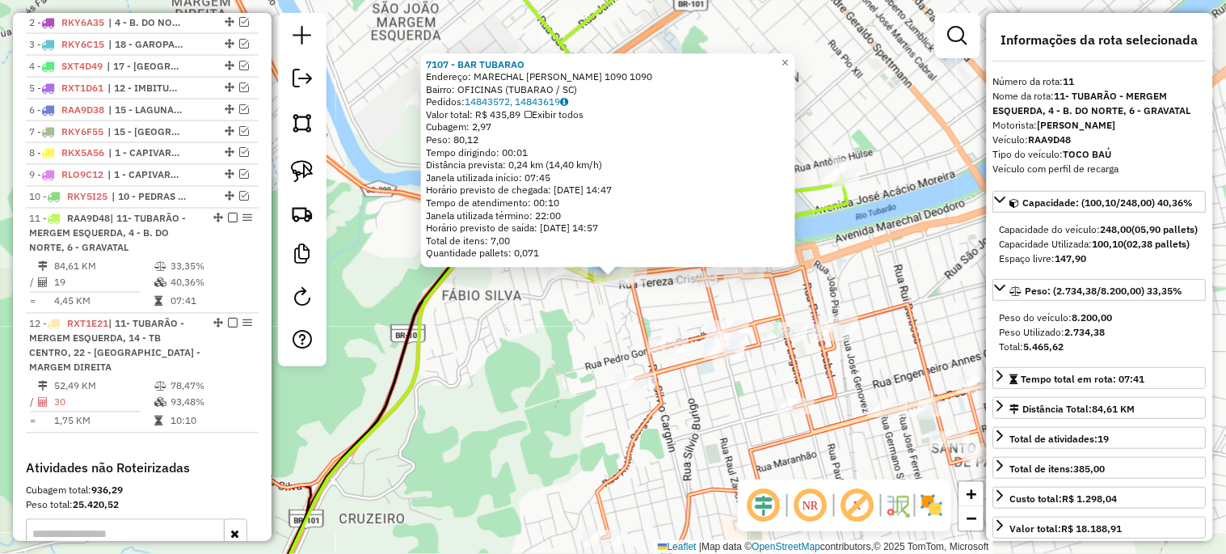
scroll to position [858, 0]
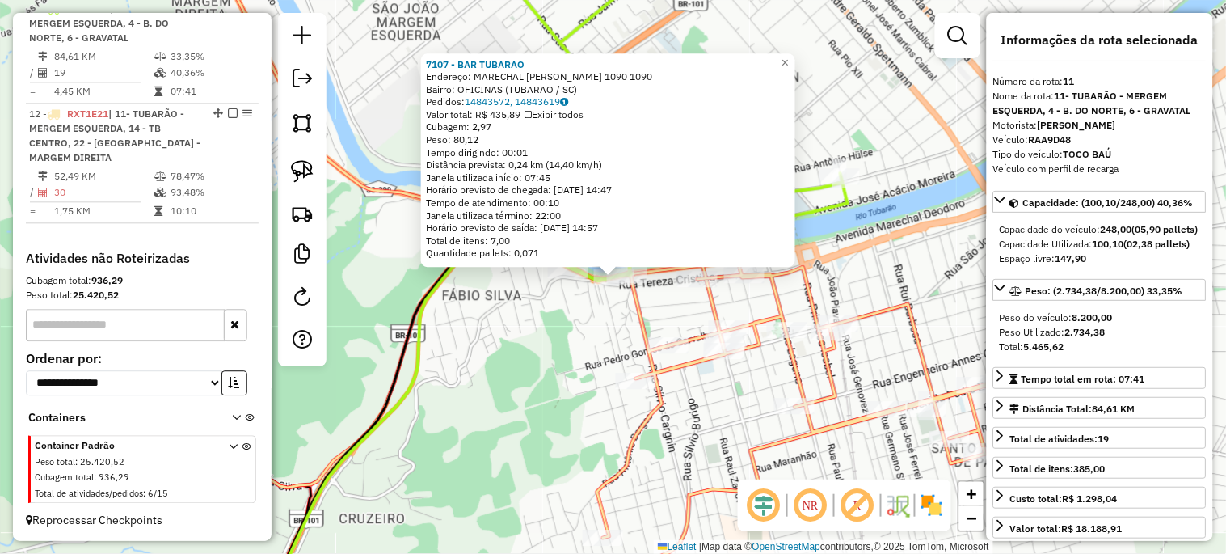
click at [591, 344] on div "7107 - BAR TUBARAO Endereço: MARECHAL DEODORO 1090 1090 Bairro: OFICINAS (TUBAR…" at bounding box center [613, 277] width 1226 height 554
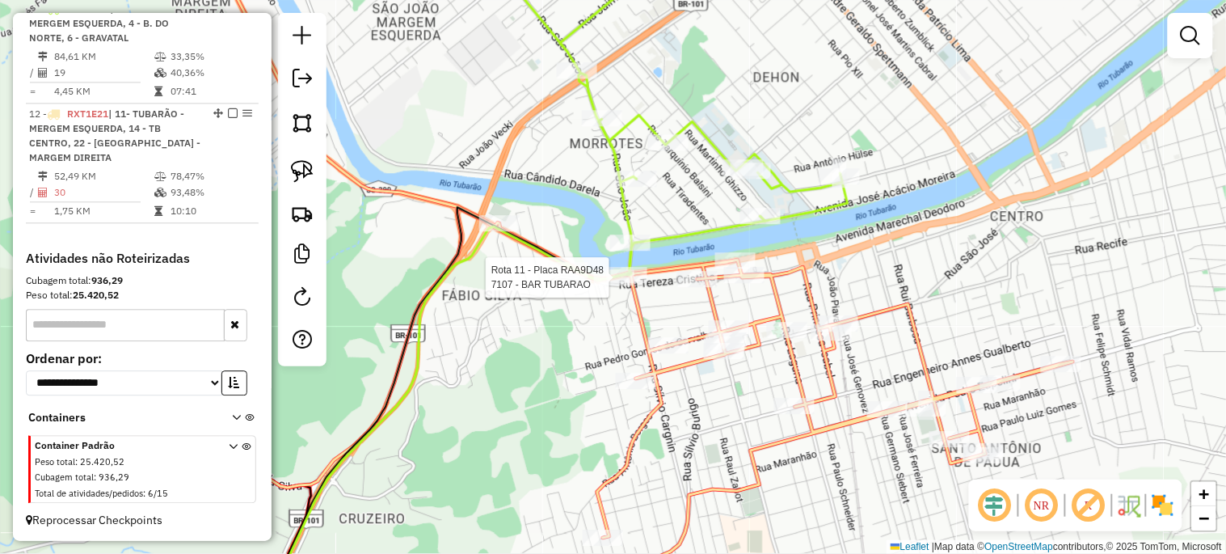
select select "*********"
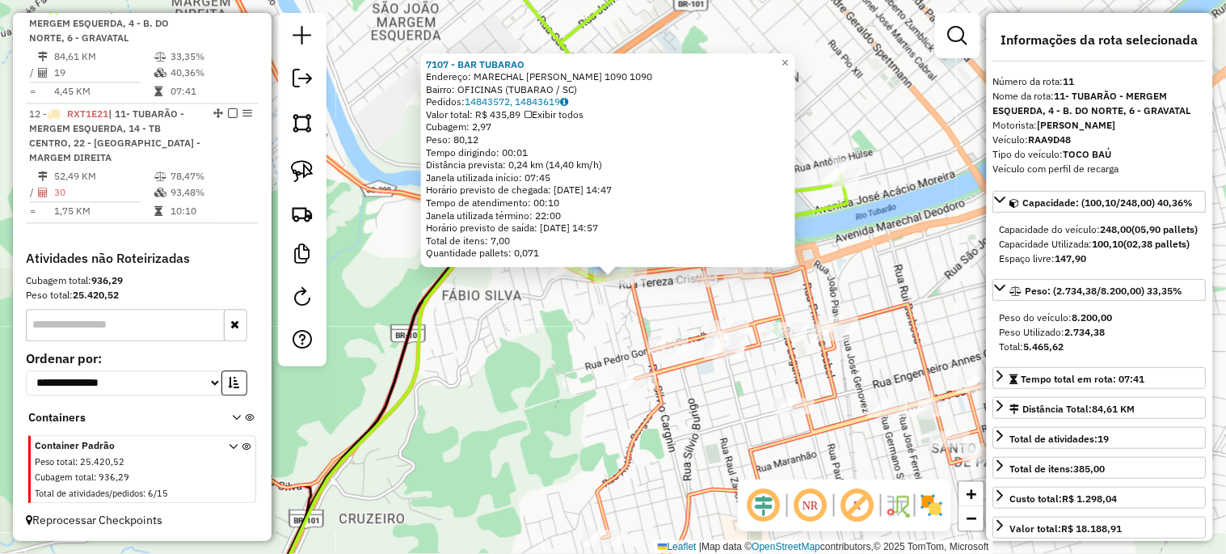
click at [606, 313] on div "7107 - BAR TUBARAO Endereço: MARECHAL DEODORO 1090 1090 Bairro: OFICINAS (TUBAR…" at bounding box center [613, 277] width 1226 height 554
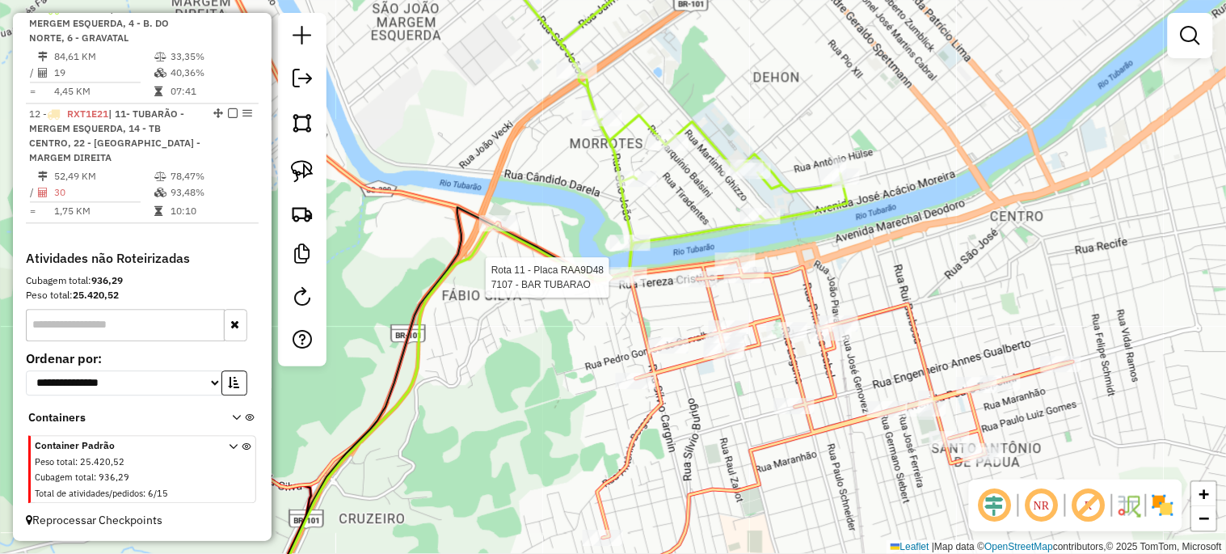
select select "*********"
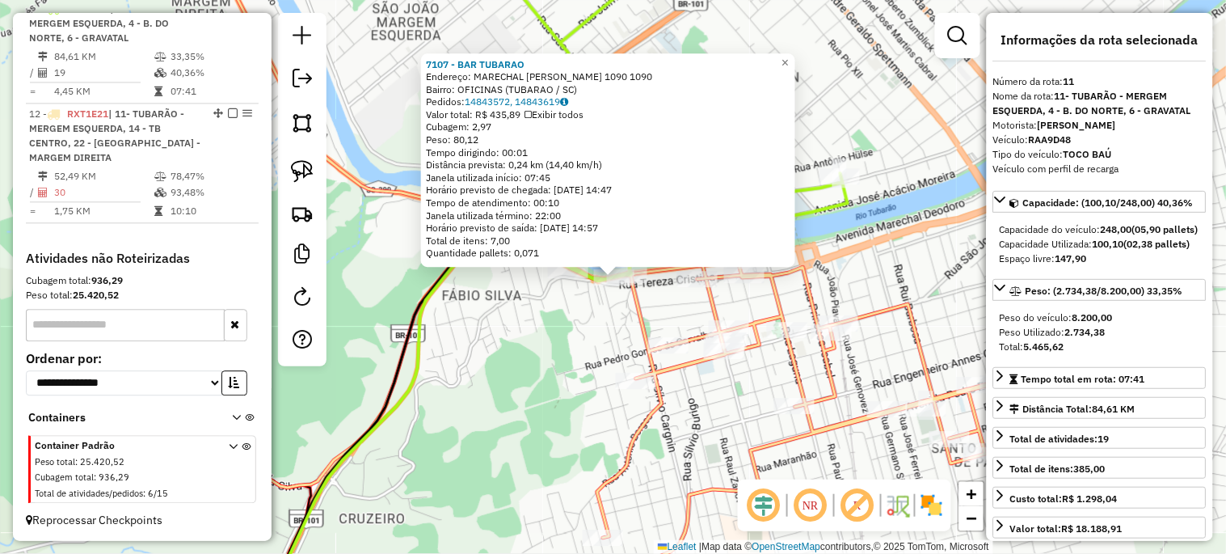
click at [583, 333] on div "7107 - BAR TUBARAO Endereço: MARECHAL DEODORO 1090 1090 Bairro: OFICINAS (TUBAR…" at bounding box center [613, 277] width 1226 height 554
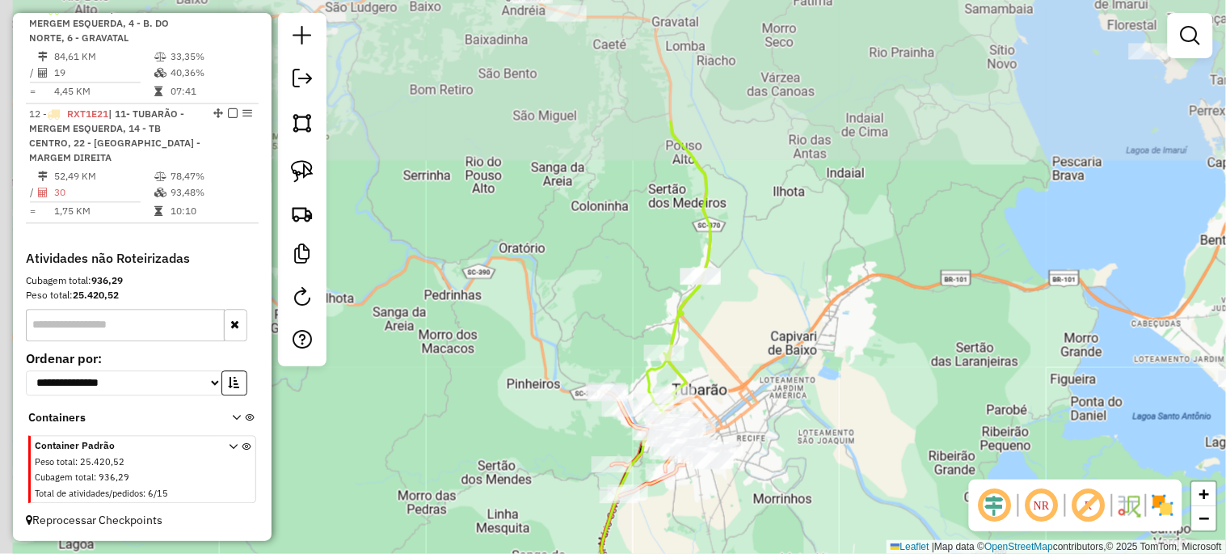
drag, startPoint x: 502, startPoint y: 167, endPoint x: 635, endPoint y: 350, distance: 225.7
click at [635, 350] on div "Janela de atendimento Grade de atendimento Capacidade Transportadoras Veículos …" at bounding box center [613, 277] width 1226 height 554
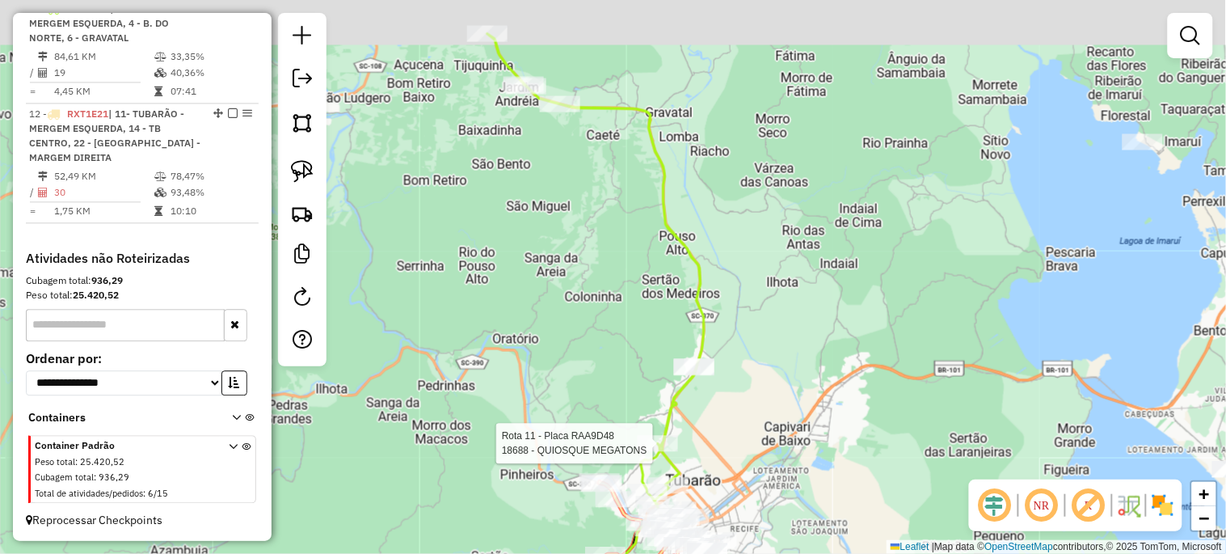
drag, startPoint x: 599, startPoint y: 280, endPoint x: 591, endPoint y: 364, distance: 84.5
click at [591, 364] on div "Rota 11 - Placa RAA9D48 18688 - QUIOSQUE MEGATONS Janela de atendimento Grade d…" at bounding box center [613, 277] width 1226 height 554
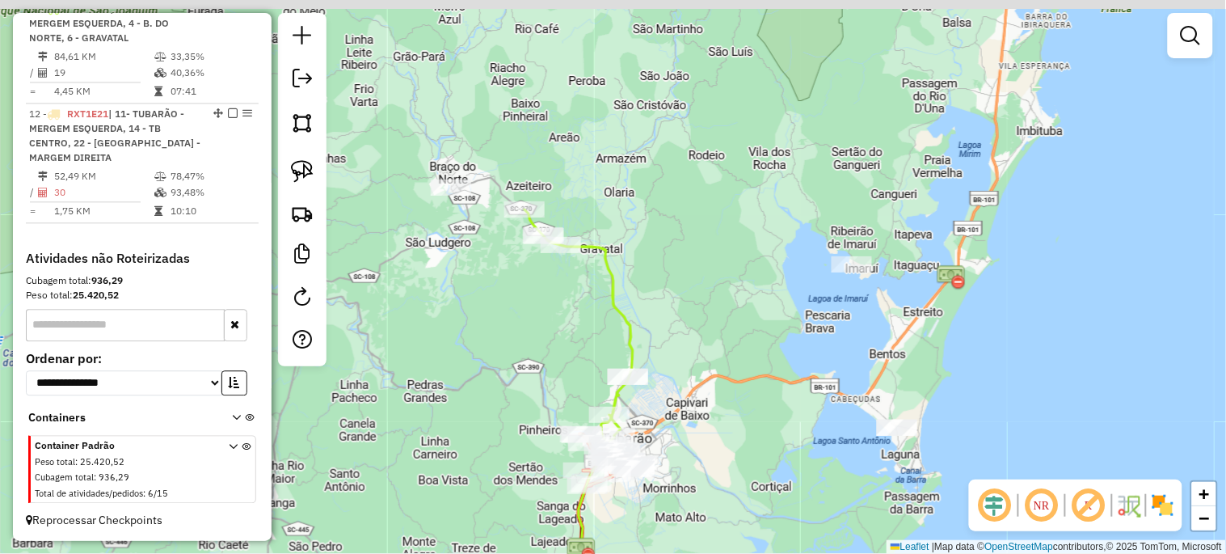
drag, startPoint x: 736, startPoint y: 316, endPoint x: 691, endPoint y: 441, distance: 132.2
click at [691, 440] on div "Janela de atendimento Grade de atendimento Capacidade Transportadoras Veículos …" at bounding box center [613, 277] width 1226 height 554
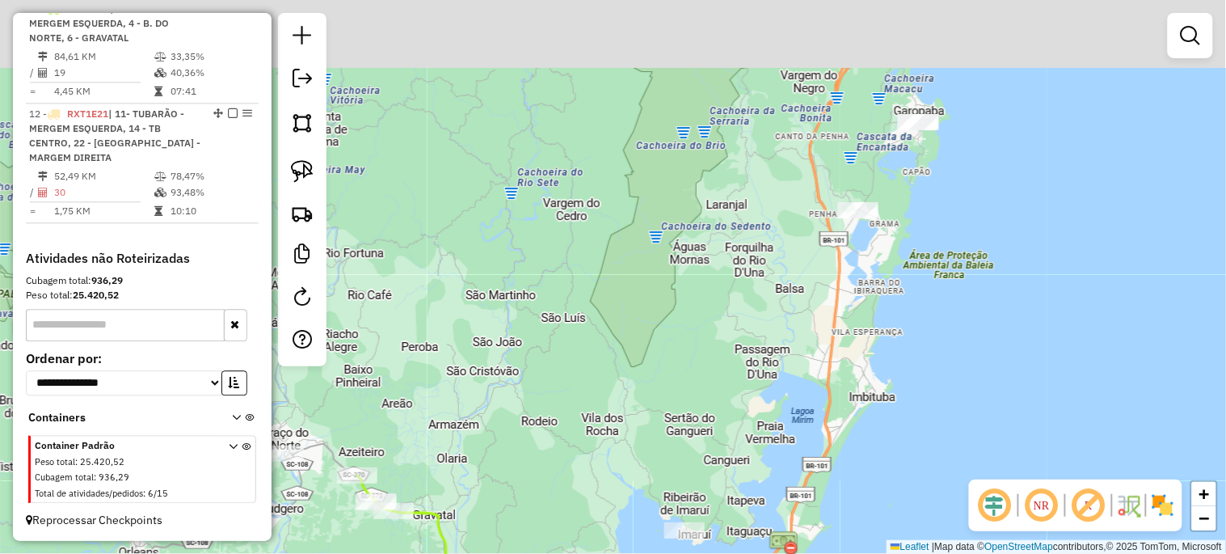
drag, startPoint x: 715, startPoint y: 306, endPoint x: 588, endPoint y: 442, distance: 186.5
click at [588, 449] on div "Janela de atendimento Grade de atendimento Capacidade Transportadoras Veículos …" at bounding box center [613, 277] width 1226 height 554
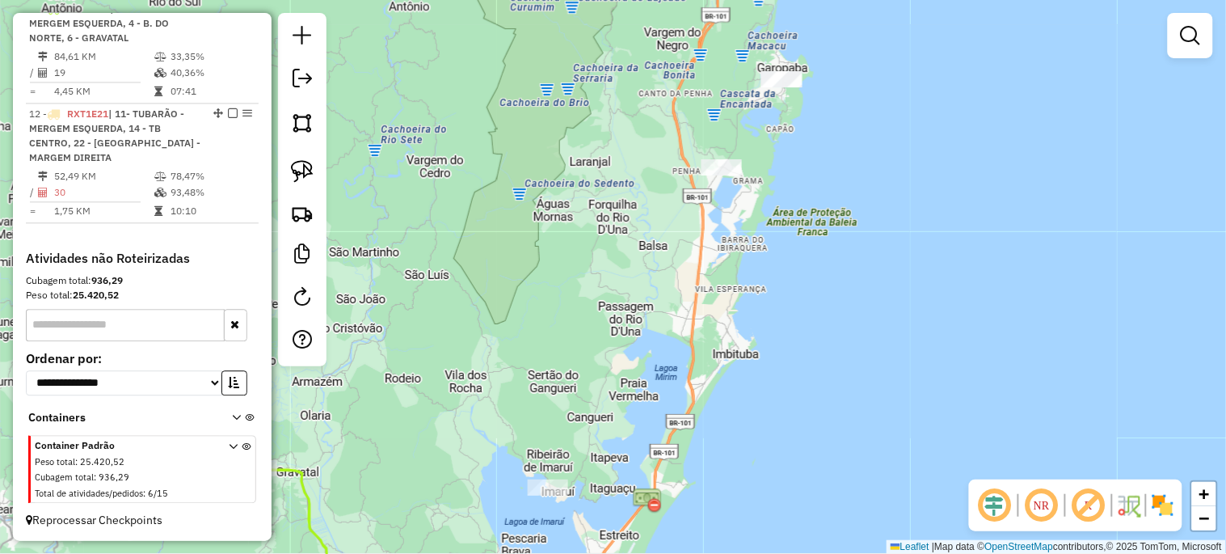
drag, startPoint x: 607, startPoint y: 396, endPoint x: 475, endPoint y: 350, distance: 139.6
click at [475, 350] on div "Janela de atendimento Grade de atendimento Capacidade Transportadoras Veículos …" at bounding box center [613, 277] width 1226 height 554
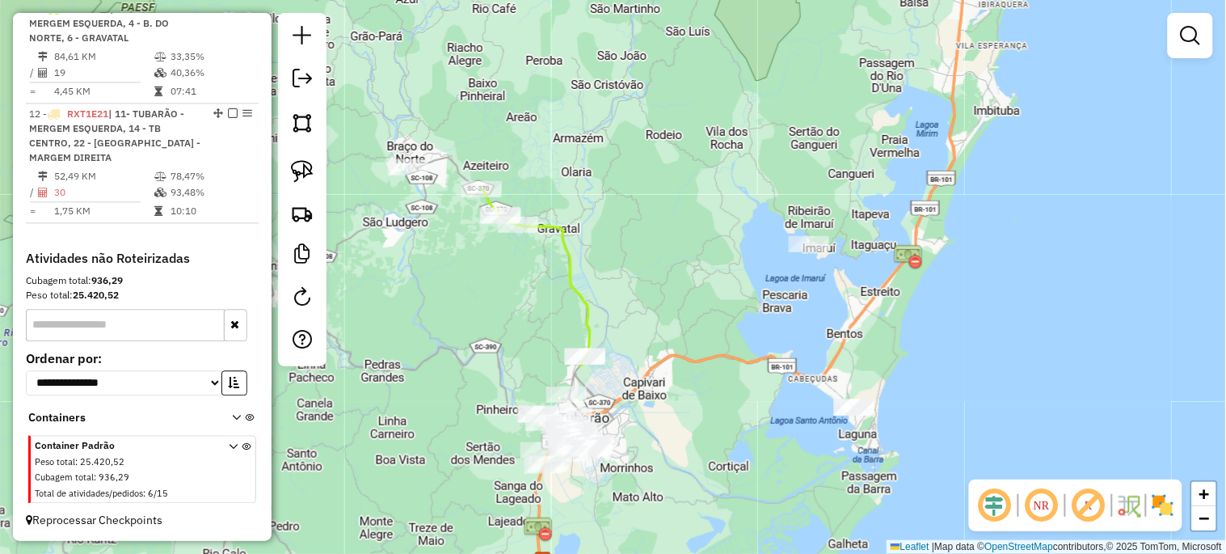
drag, startPoint x: 436, startPoint y: 422, endPoint x: 734, endPoint y: 189, distance: 377.7
click at [733, 189] on div "Janela de atendimento Grade de atendimento Capacidade Transportadoras Veículos …" at bounding box center [613, 277] width 1226 height 554
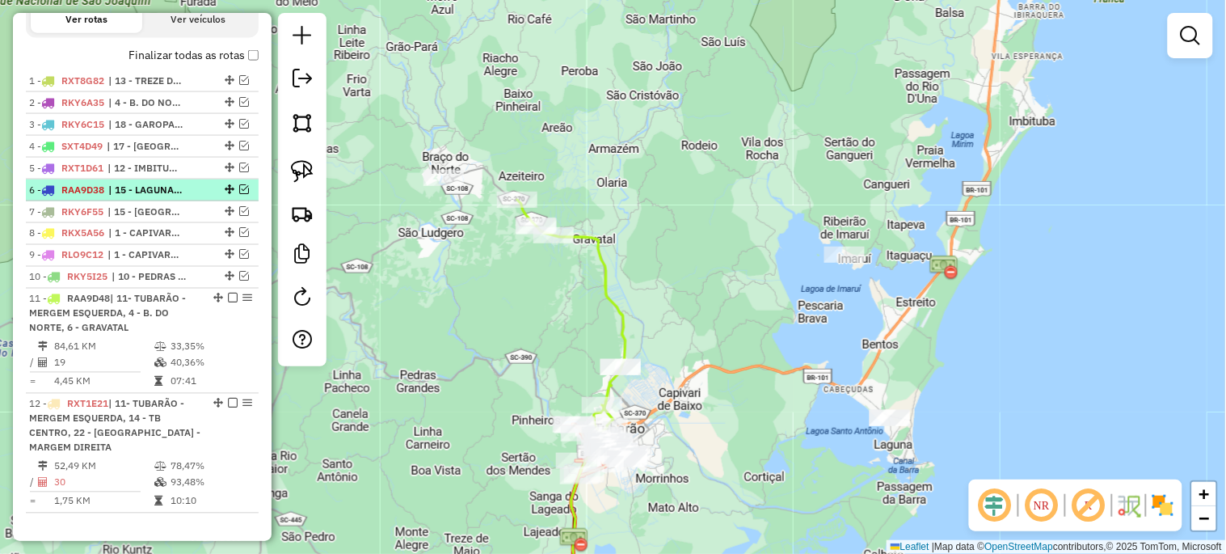
scroll to position [559, 0]
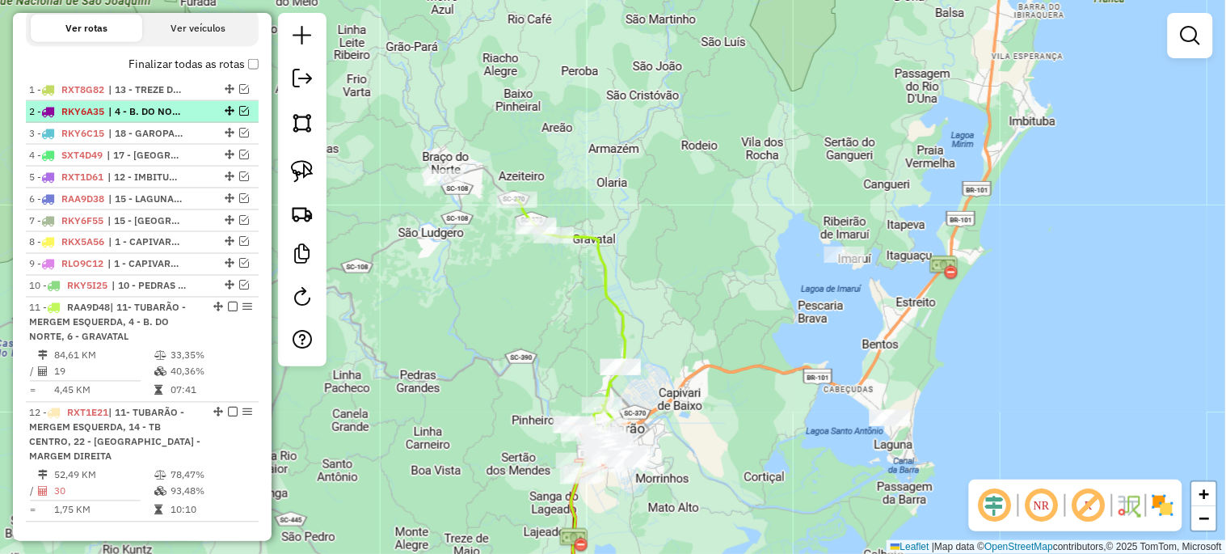
click at [239, 116] on em at bounding box center [244, 111] width 10 height 10
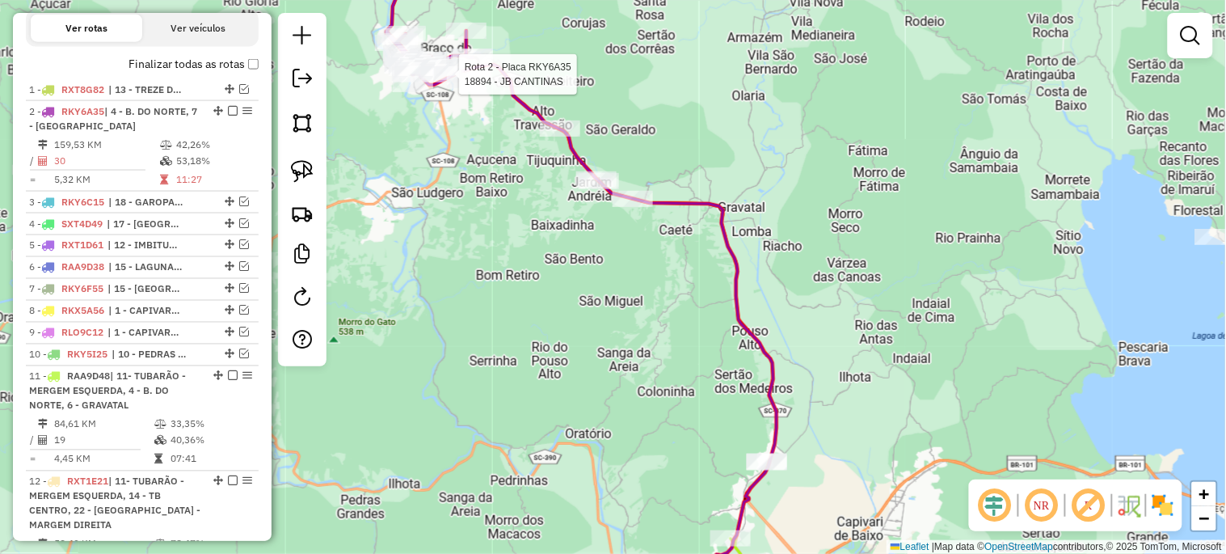
select select "*********"
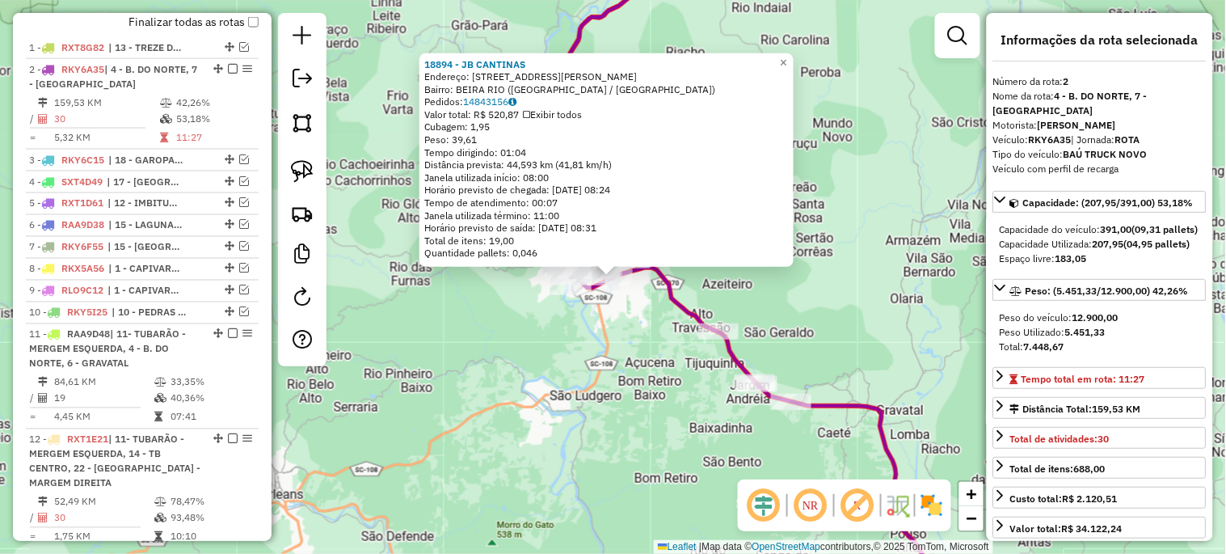
scroll to position [660, 0]
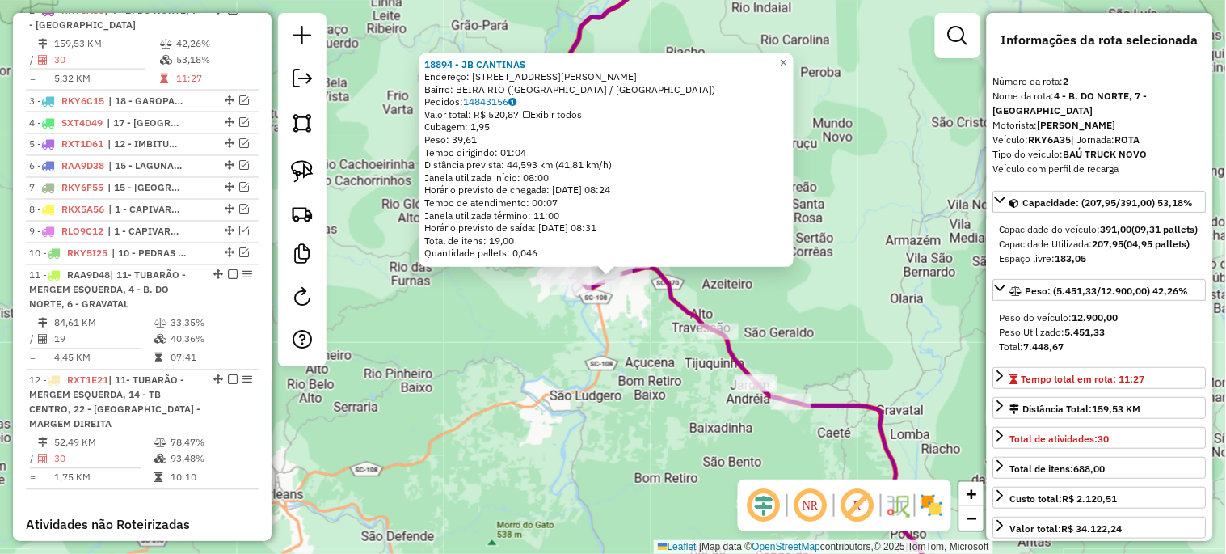
click at [474, 297] on div "18894 - JB CANTINAS Endereço: RUA HENRIQUE HOBOLD 27 Bairro: BEIRA RIO (SAO LUD…" at bounding box center [613, 277] width 1226 height 554
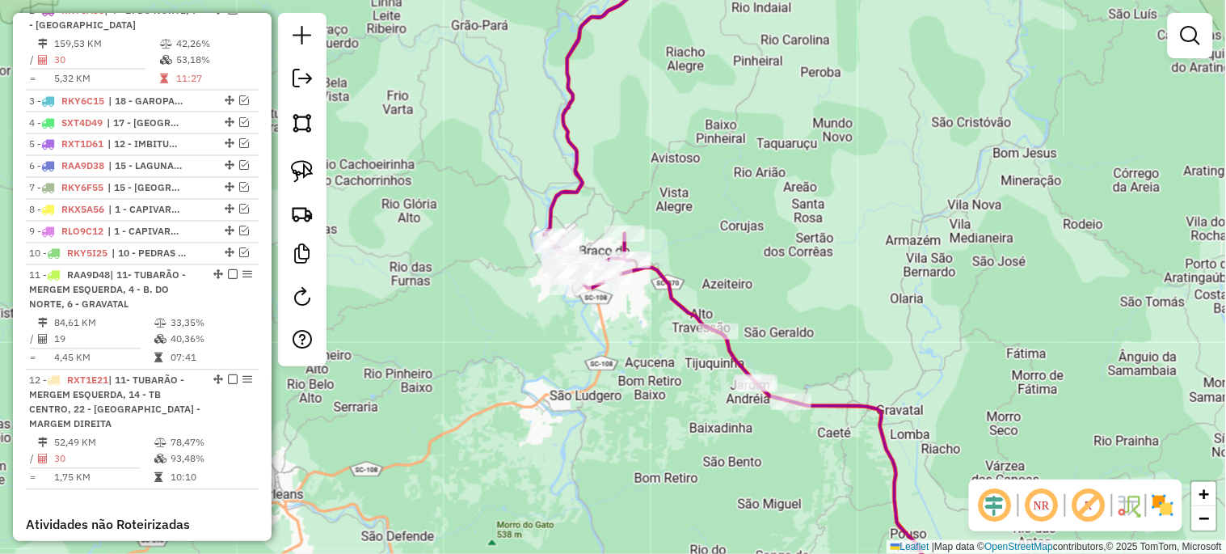
drag, startPoint x: 636, startPoint y: 404, endPoint x: 445, endPoint y: 178, distance: 296.0
click at [447, 181] on div "Janela de atendimento Grade de atendimento Capacidade Transportadoras Veículos …" at bounding box center [613, 277] width 1226 height 554
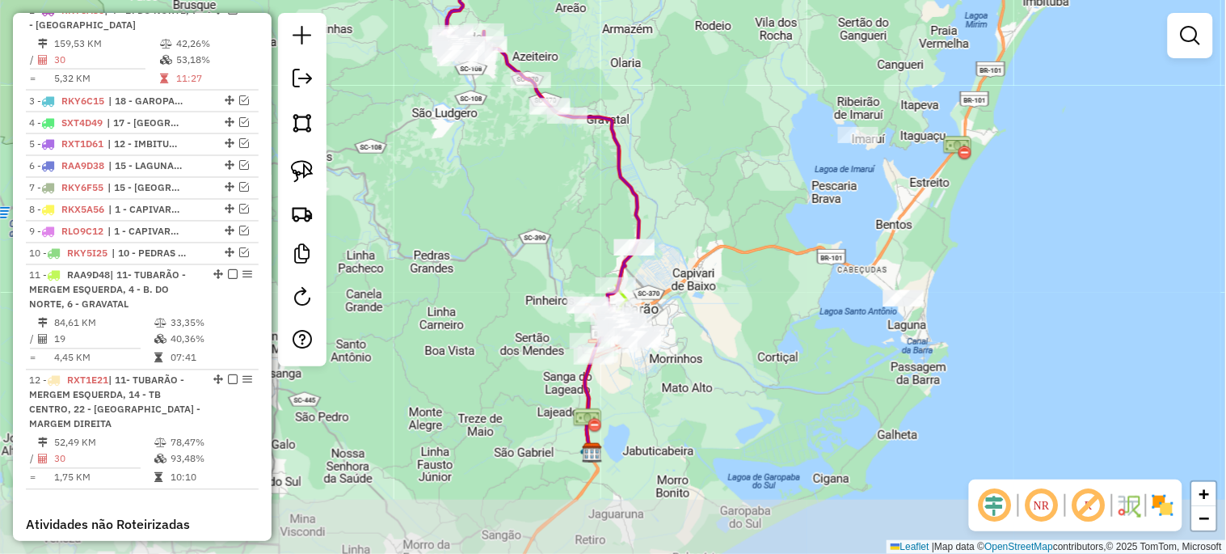
drag, startPoint x: 540, startPoint y: 341, endPoint x: 538, endPoint y: 230, distance: 111.6
click at [538, 230] on div "Janela de atendimento Grade de atendimento Capacidade Transportadoras Veículos …" at bounding box center [613, 277] width 1226 height 554
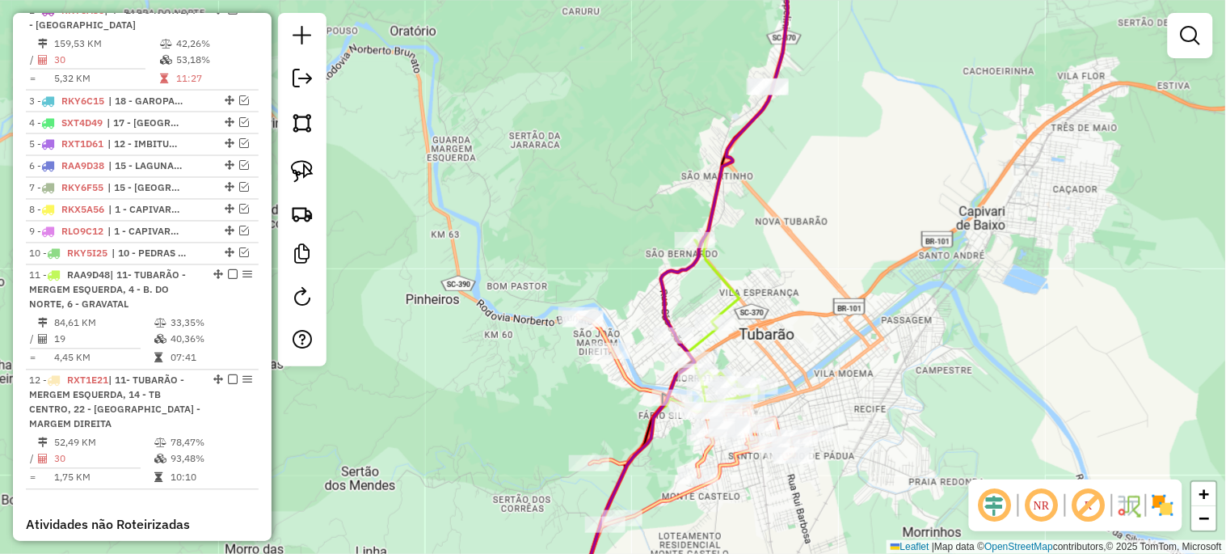
drag, startPoint x: 515, startPoint y: 93, endPoint x: 604, endPoint y: 348, distance: 270.5
click at [603, 348] on div "Janela de atendimento Grade de atendimento Capacidade Transportadoras Veículos …" at bounding box center [613, 277] width 1226 height 554
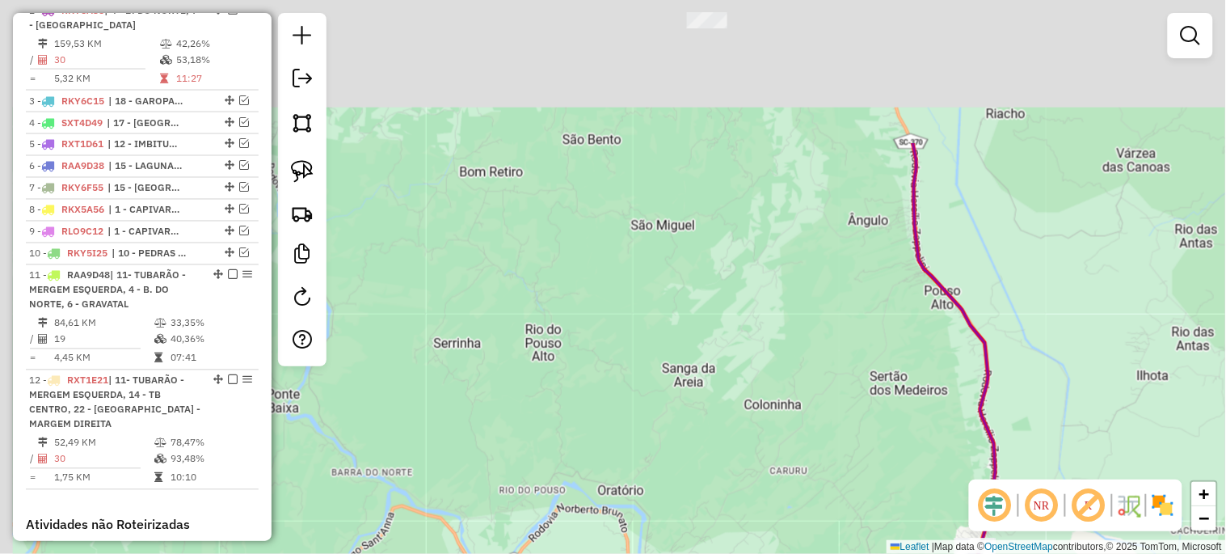
drag, startPoint x: 546, startPoint y: 204, endPoint x: 656, endPoint y: 344, distance: 178.0
click at [673, 410] on div "Janela de atendimento Grade de atendimento Capacidade Transportadoras Veículos …" at bounding box center [613, 277] width 1226 height 554
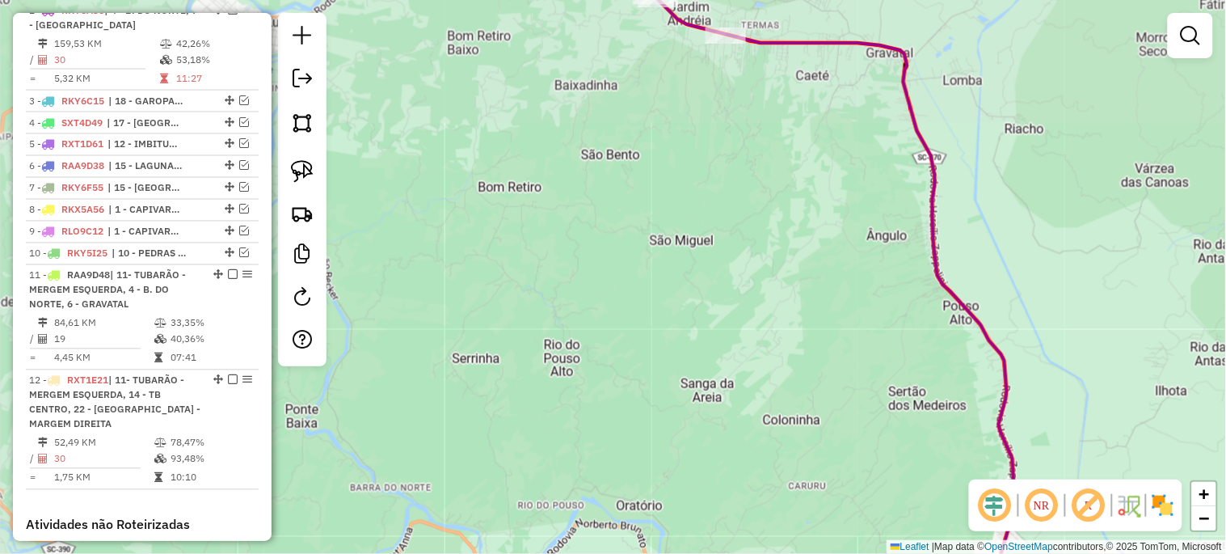
click at [672, 471] on div "Janela de atendimento Grade de atendimento Capacidade Transportadoras Veículos …" at bounding box center [613, 277] width 1226 height 554
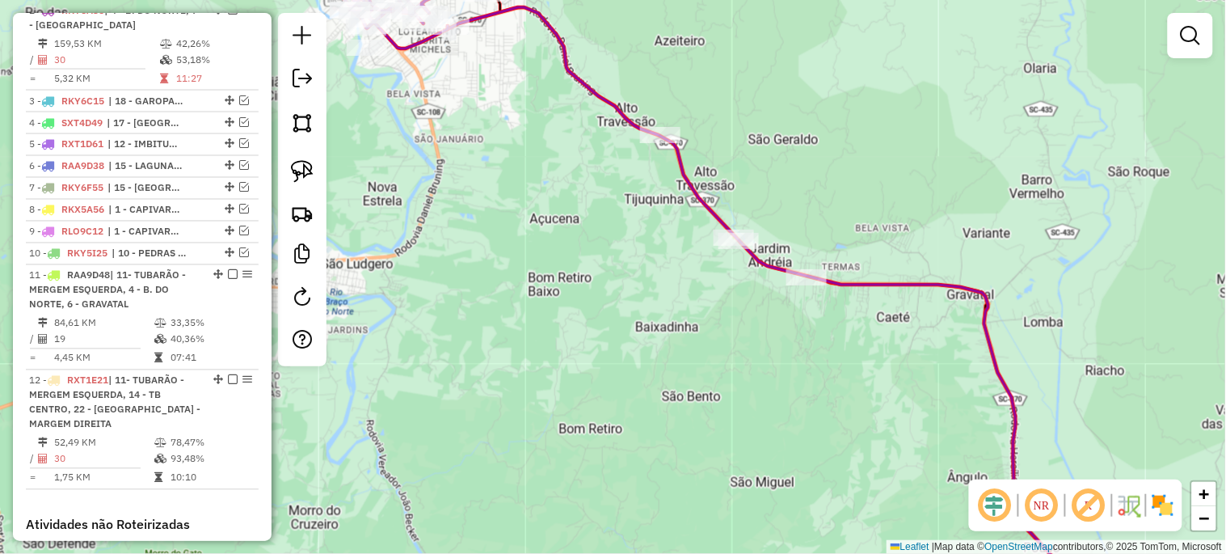
drag, startPoint x: 626, startPoint y: 340, endPoint x: 671, endPoint y: 509, distance: 174.9
click at [671, 509] on div "Janela de atendimento Grade de atendimento Capacidade Transportadoras Veículos …" at bounding box center [613, 277] width 1226 height 554
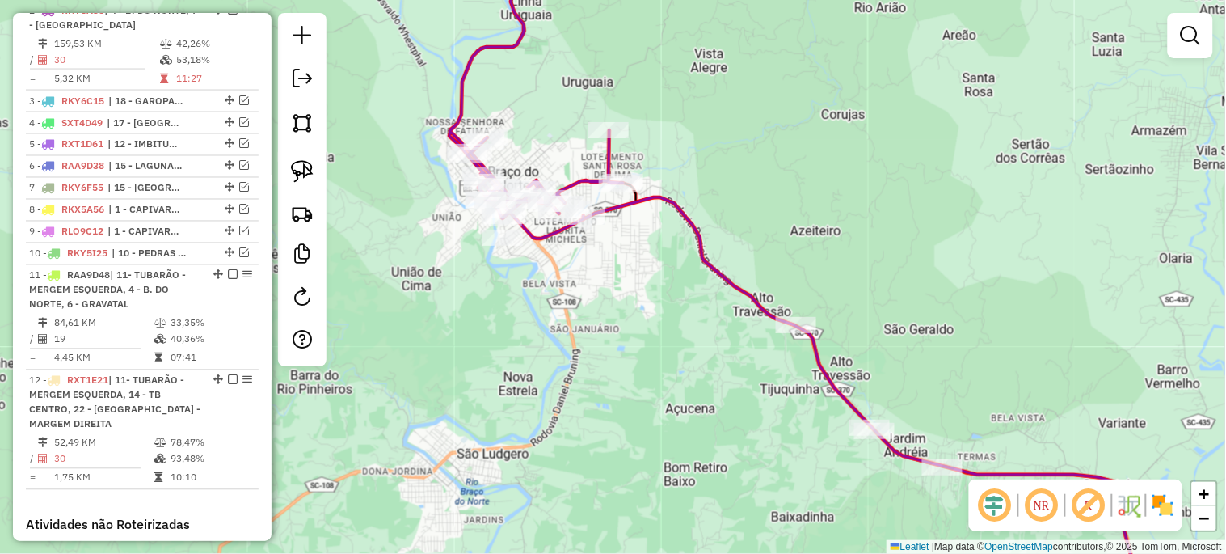
drag, startPoint x: 611, startPoint y: 424, endPoint x: 701, endPoint y: 441, distance: 91.3
click at [701, 441] on div "Janela de atendimento Grade de atendimento Capacidade Transportadoras Veículos …" at bounding box center [613, 277] width 1226 height 554
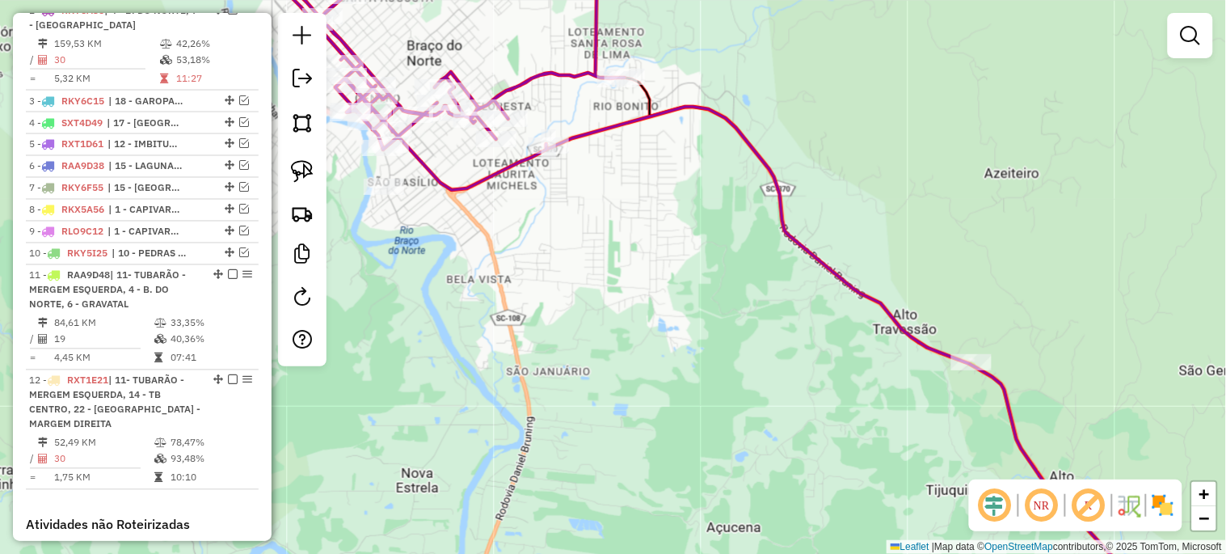
drag, startPoint x: 569, startPoint y: 280, endPoint x: 495, endPoint y: 235, distance: 86.6
click at [495, 235] on div "Janela de atendimento Grade de atendimento Capacidade Transportadoras Veículos …" at bounding box center [613, 277] width 1226 height 554
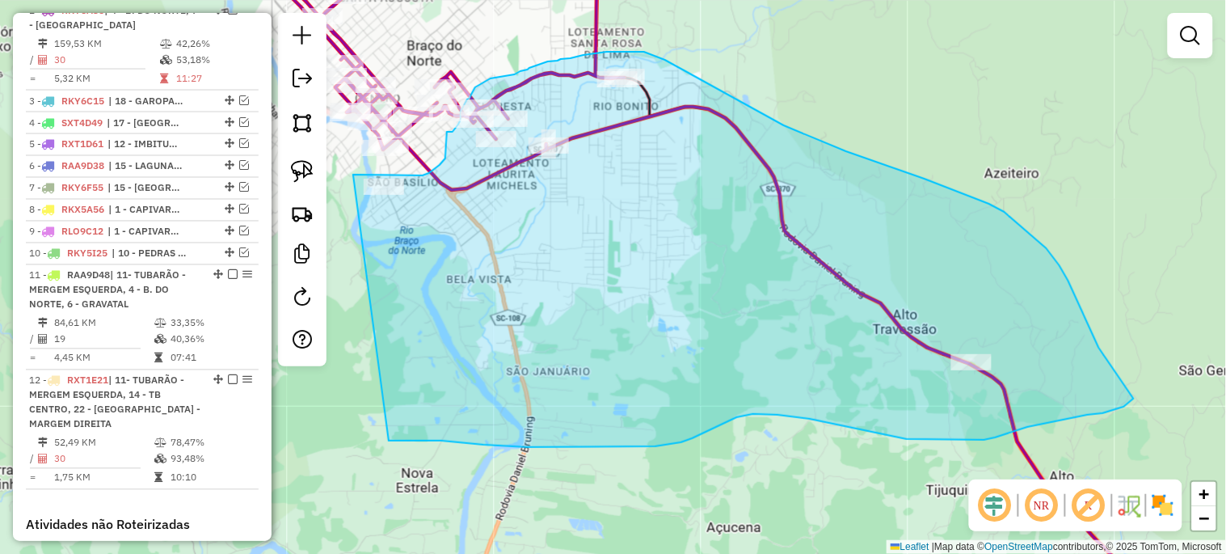
drag, startPoint x: 353, startPoint y: 175, endPoint x: 389, endPoint y: 441, distance: 268.3
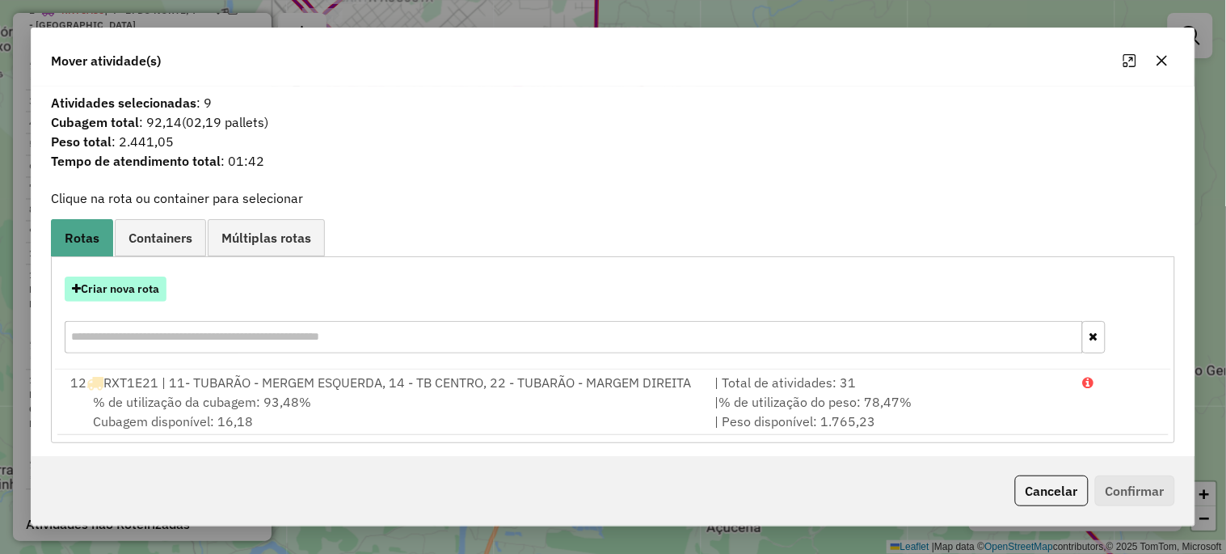
click at [133, 289] on button "Criar nova rota" at bounding box center [116, 288] width 102 height 25
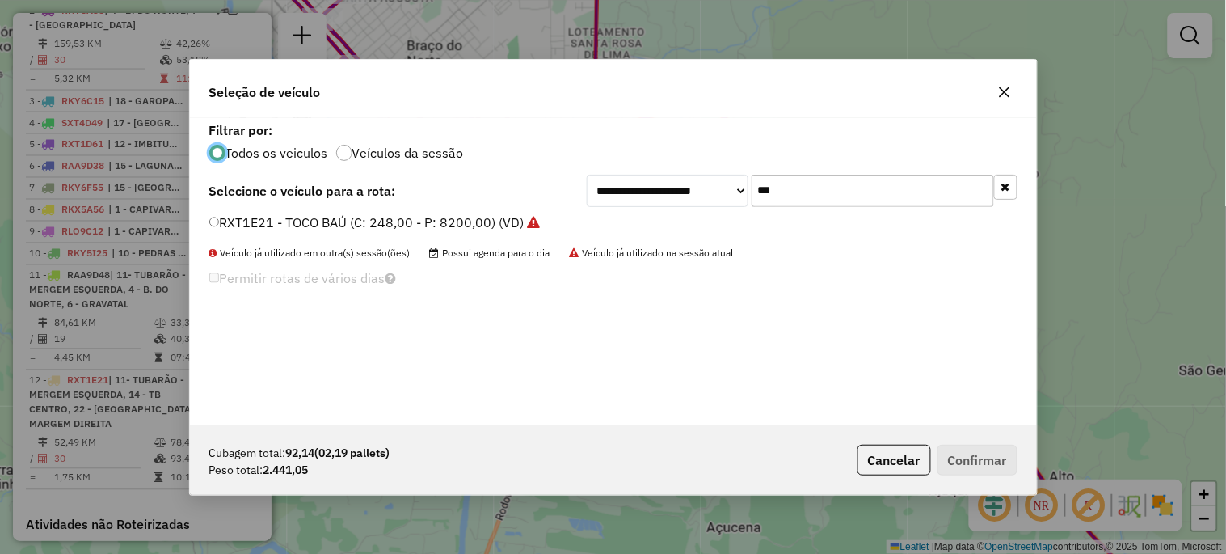
scroll to position [9, 4]
click at [835, 204] on input "***" at bounding box center [873, 191] width 242 height 32
click at [833, 202] on input "***" at bounding box center [873, 191] width 242 height 32
type input "***"
drag, startPoint x: 409, startPoint y: 221, endPoint x: 416, endPoint y: 226, distance: 8.7
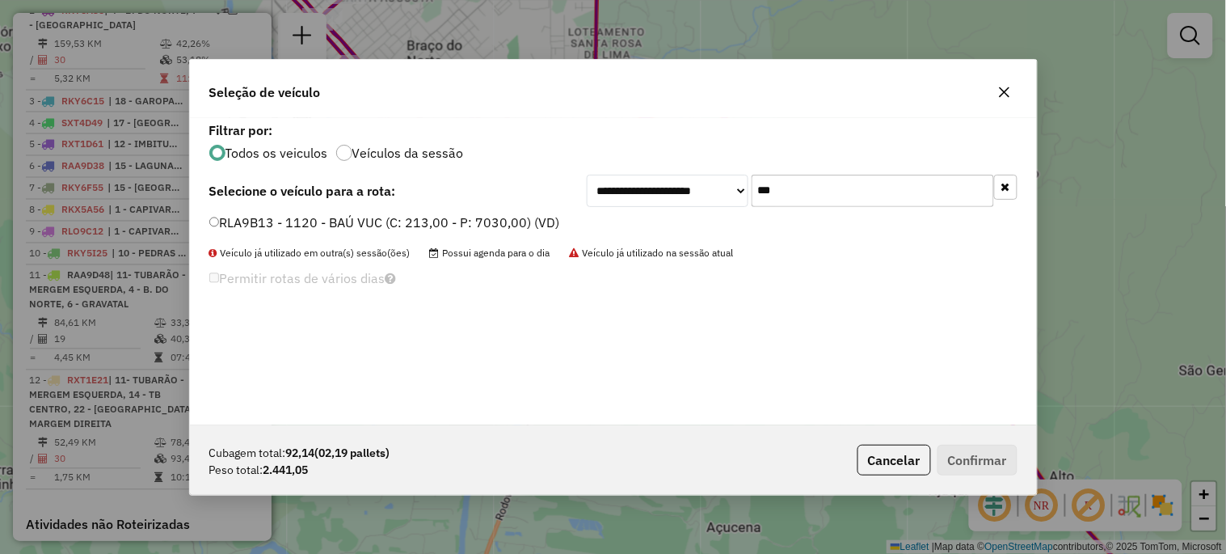
click at [409, 221] on label "RLA9B13 - 1120 - BAÚ VUC (C: 213,00 - P: 7030,00) (VD)" at bounding box center [384, 222] width 351 height 19
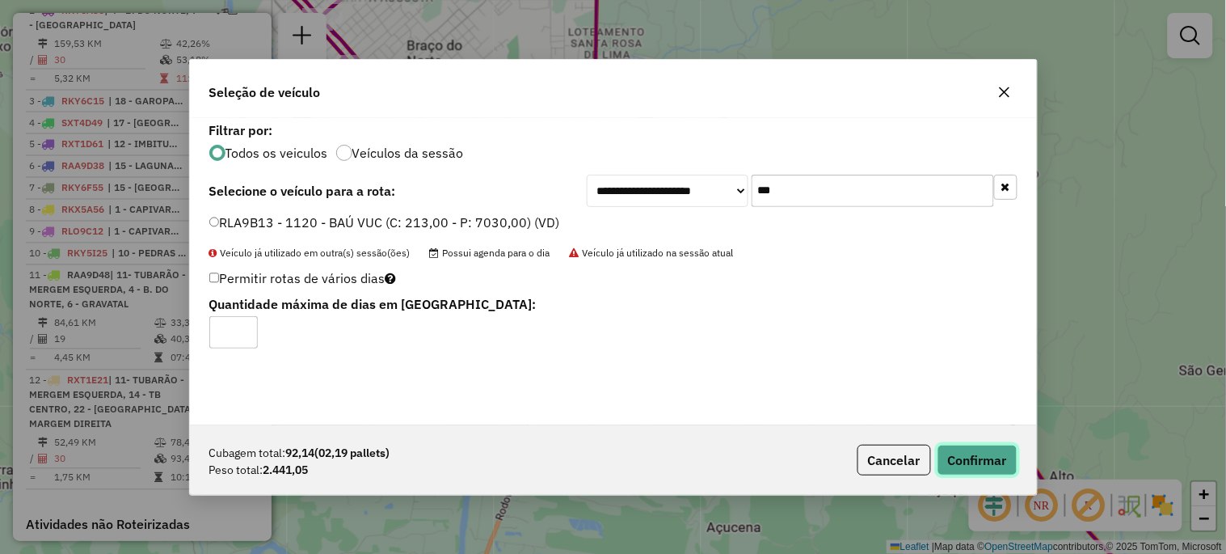
click at [968, 465] on button "Confirmar" at bounding box center [978, 460] width 80 height 31
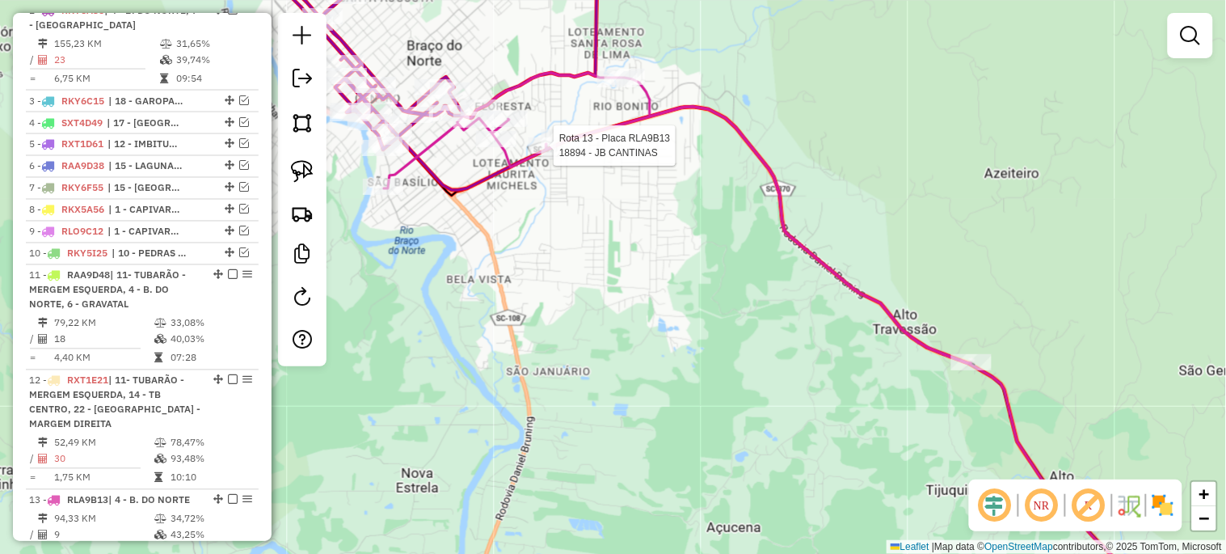
select select "*********"
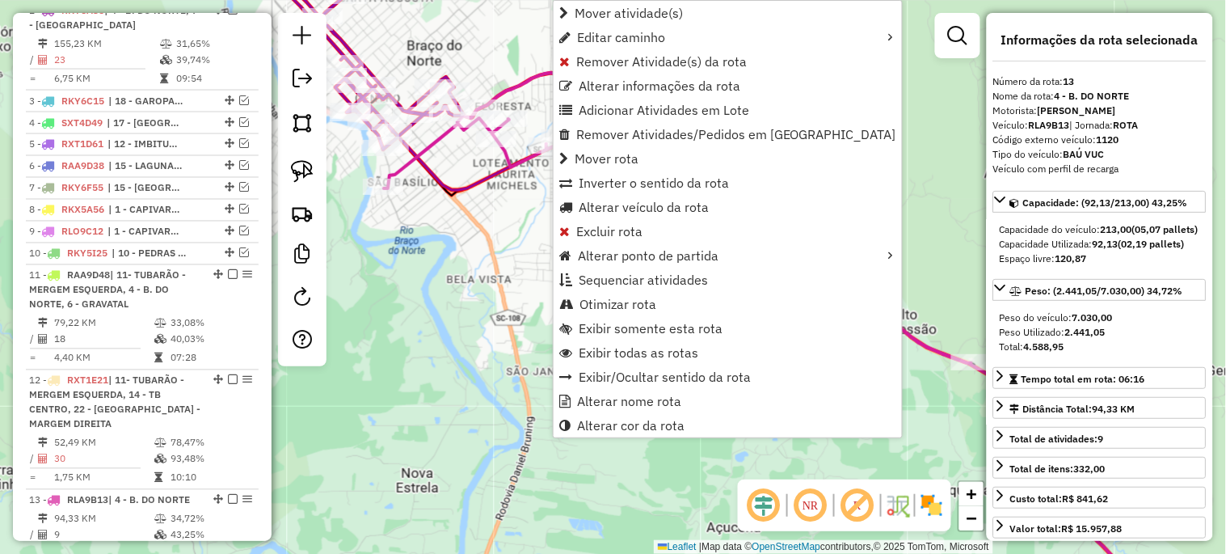
scroll to position [1017, 0]
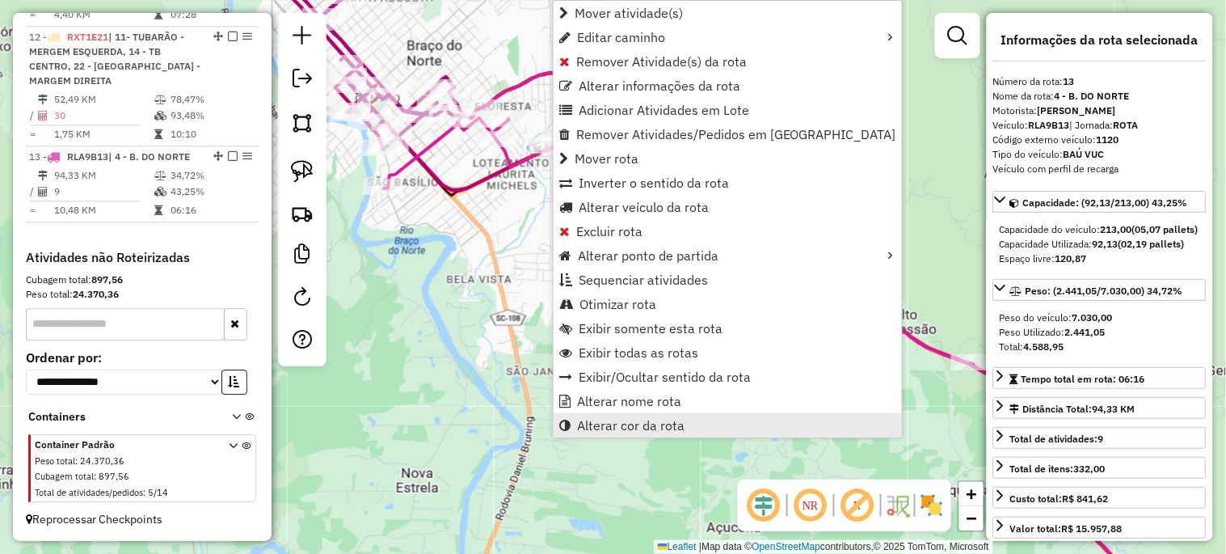
click at [684, 427] on link "Alterar cor da rota" at bounding box center [728, 425] width 348 height 24
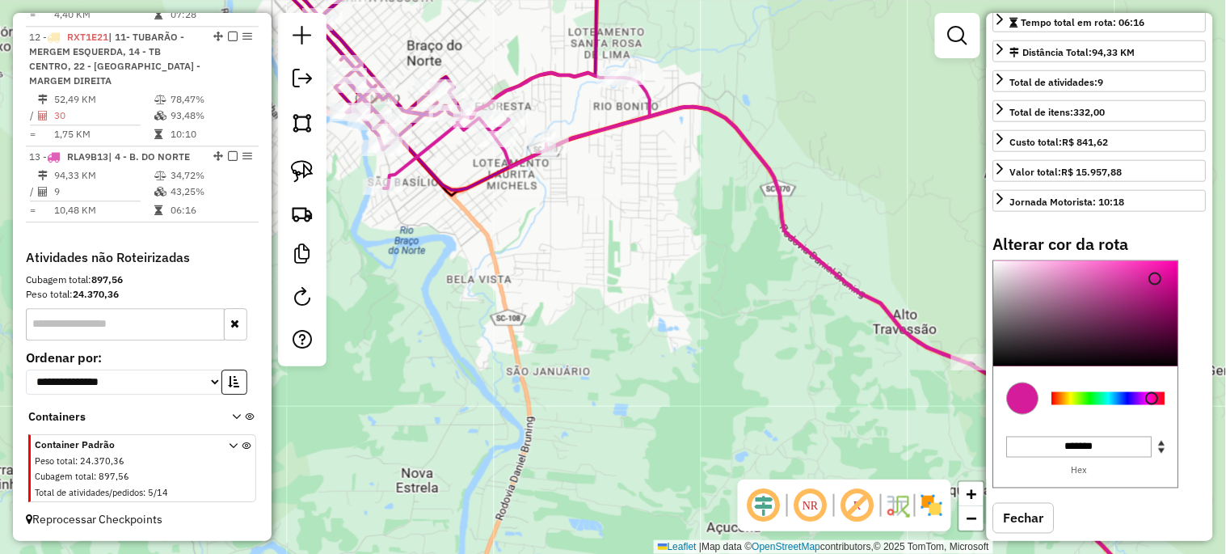
scroll to position [359, 0]
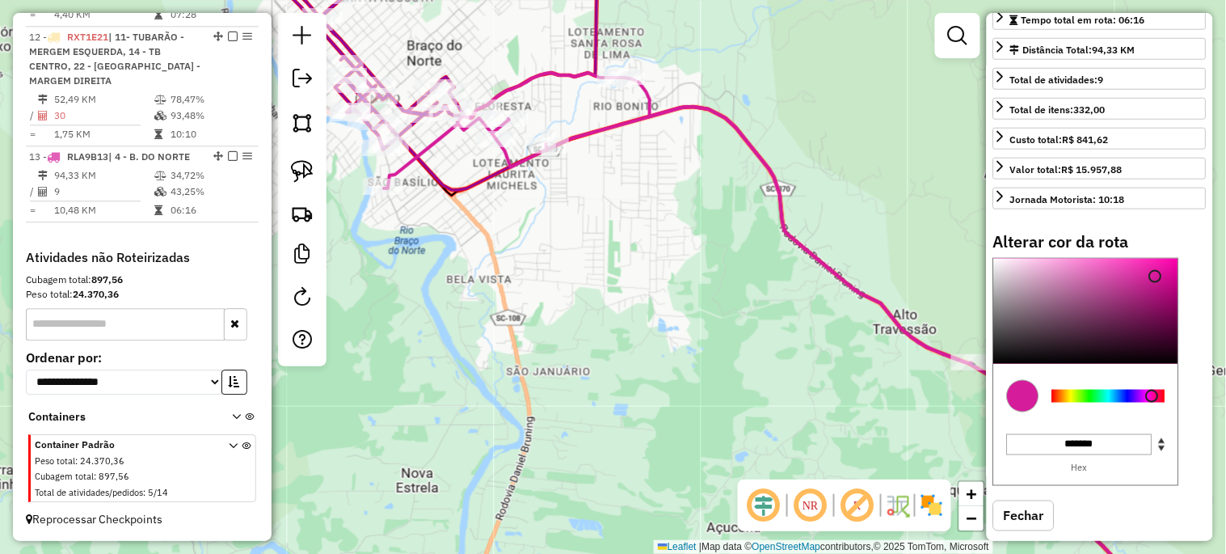
type input "*******"
click at [1121, 403] on div at bounding box center [1108, 396] width 113 height 13
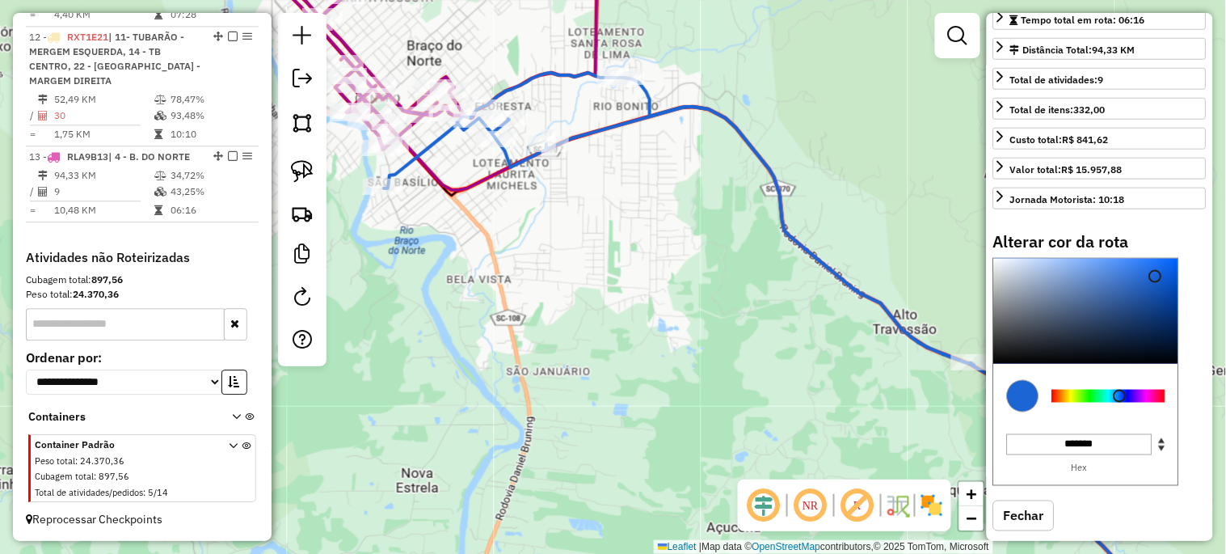
click at [618, 365] on div "Janela de atendimento Grade de atendimento Capacidade Transportadoras Veículos …" at bounding box center [613, 277] width 1226 height 554
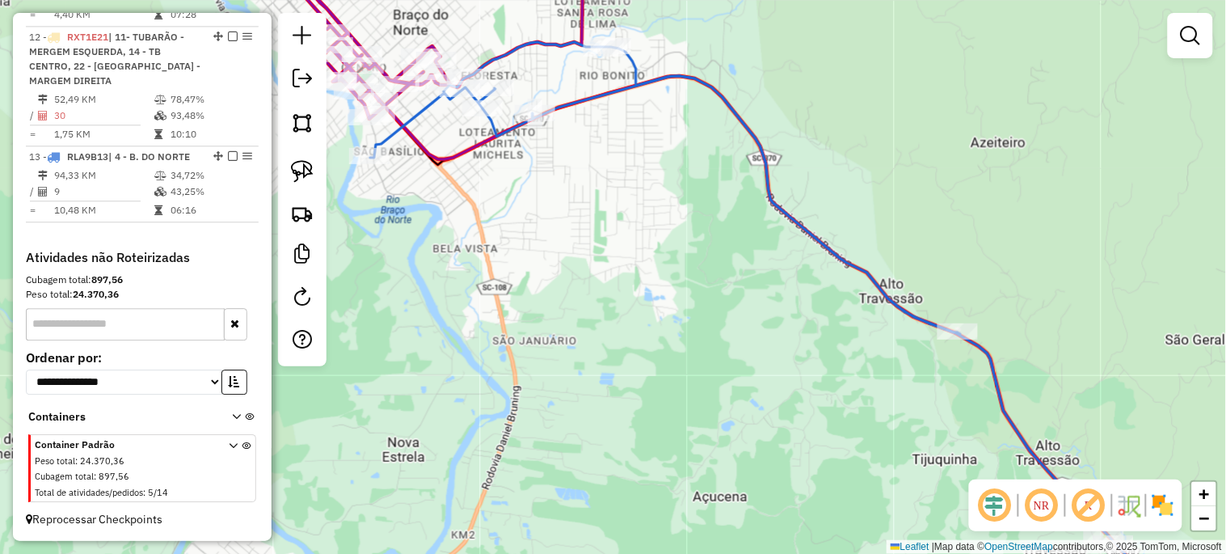
drag, startPoint x: 728, startPoint y: 323, endPoint x: 534, endPoint y: 122, distance: 279.5
click at [537, 122] on div "Janela de atendimento Grade de atendimento Capacidade Transportadoras Veículos …" at bounding box center [613, 277] width 1226 height 554
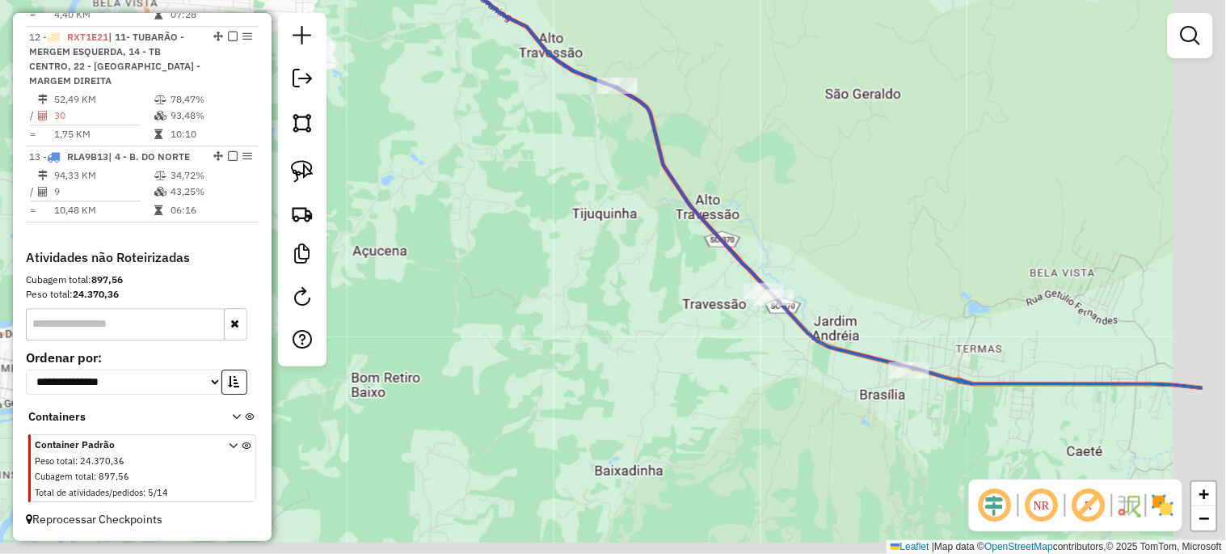
drag, startPoint x: 770, startPoint y: 375, endPoint x: 569, endPoint y: 320, distance: 208.6
click at [569, 320] on div "Janela de atendimento Grade de atendimento Capacidade Transportadoras Veículos …" at bounding box center [613, 277] width 1226 height 554
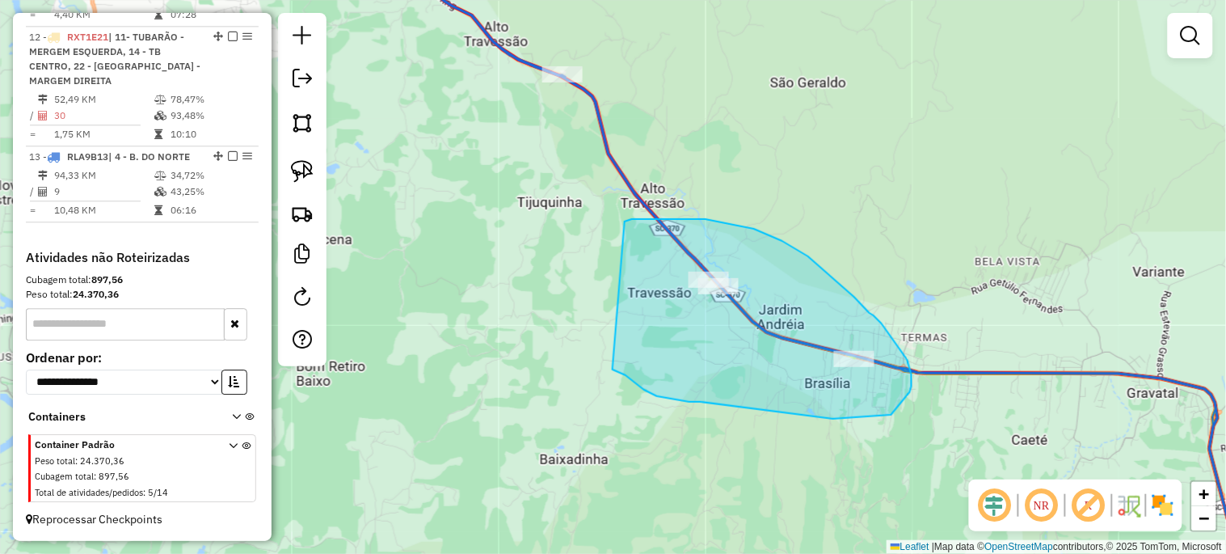
drag, startPoint x: 625, startPoint y: 221, endPoint x: 607, endPoint y: 367, distance: 146.6
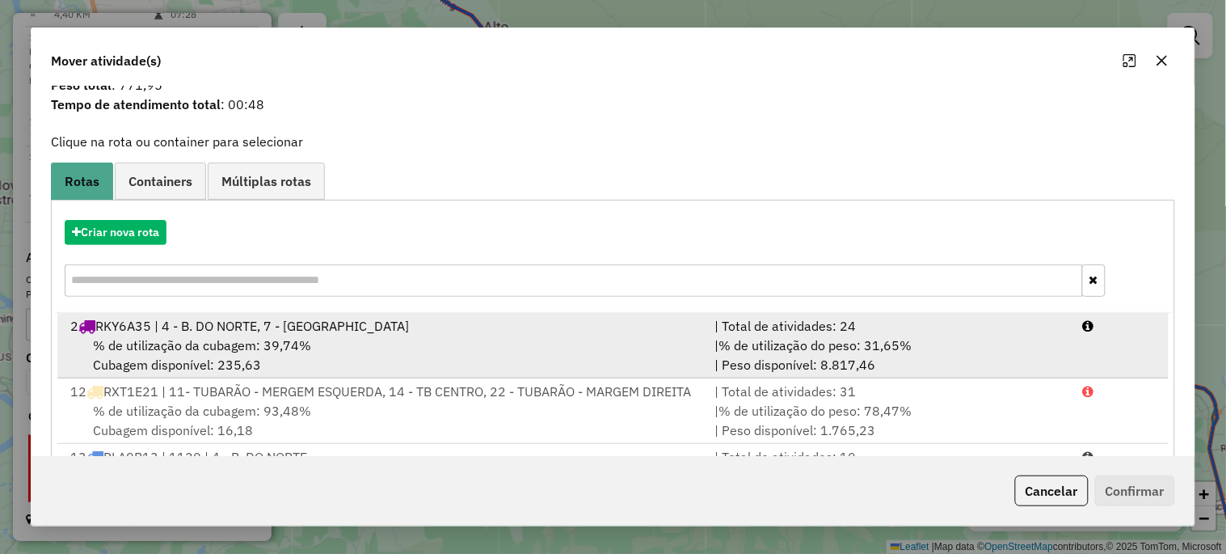
scroll to position [119, 0]
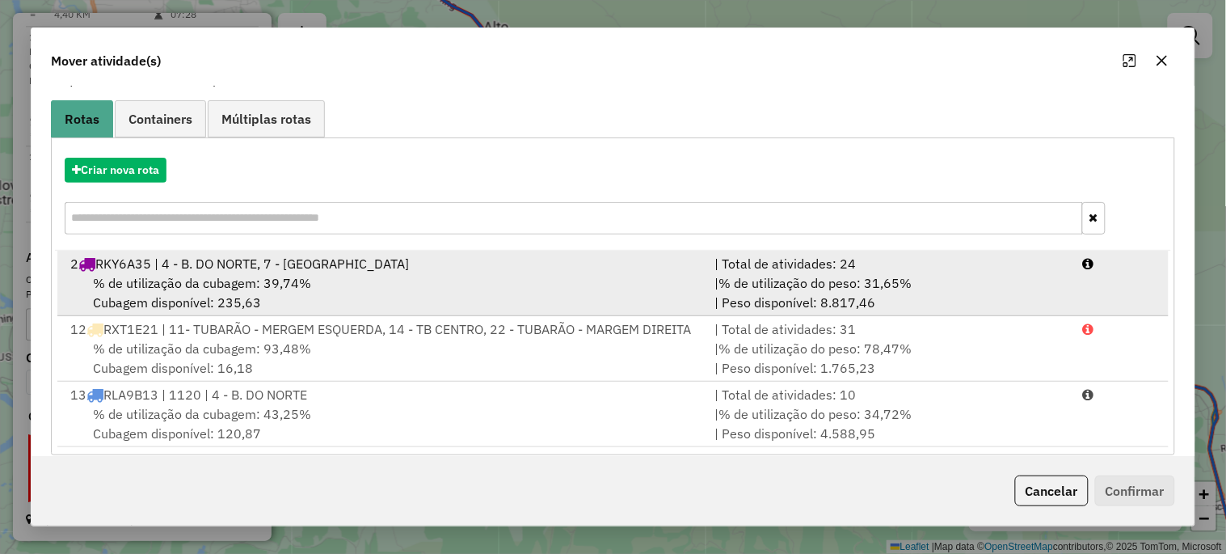
click at [214, 422] on span "% de utilização da cubagem: 43,25%" at bounding box center [202, 414] width 218 height 16
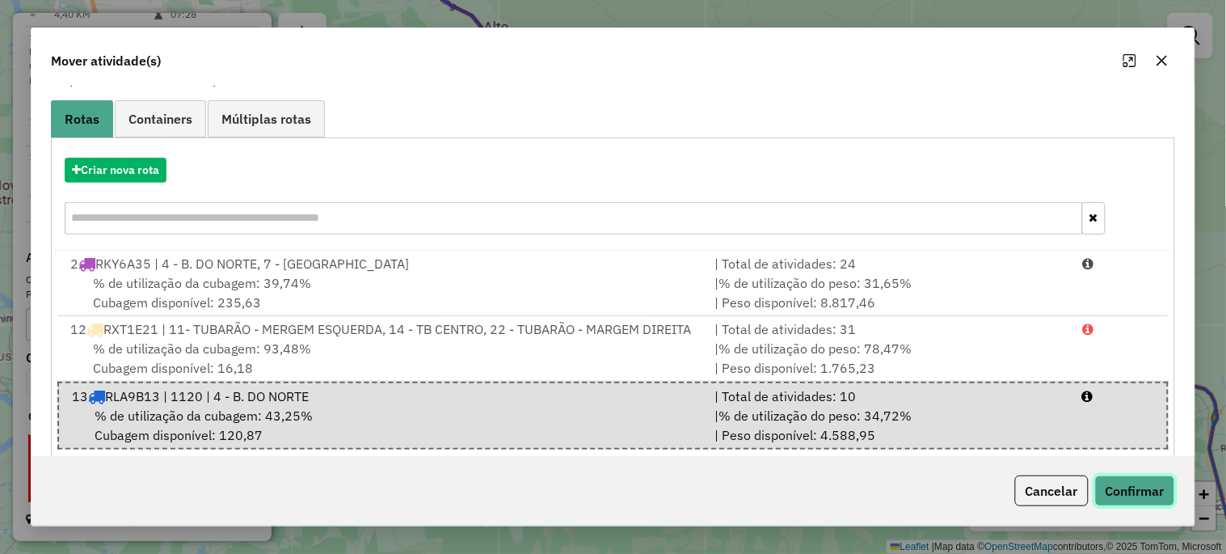
click at [1145, 493] on button "Confirmar" at bounding box center [1135, 490] width 80 height 31
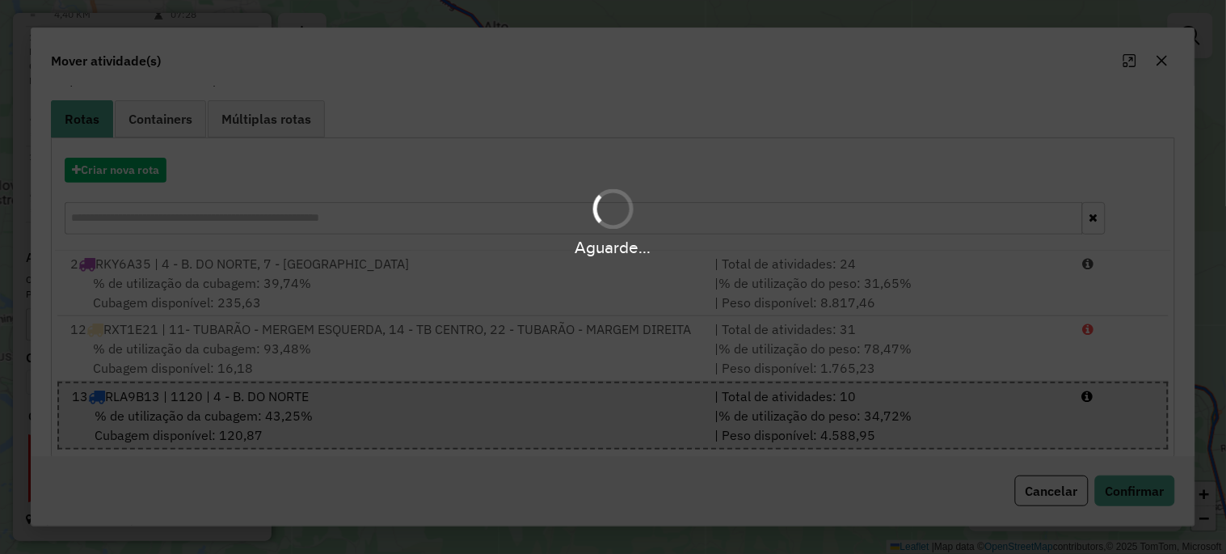
scroll to position [912, 0]
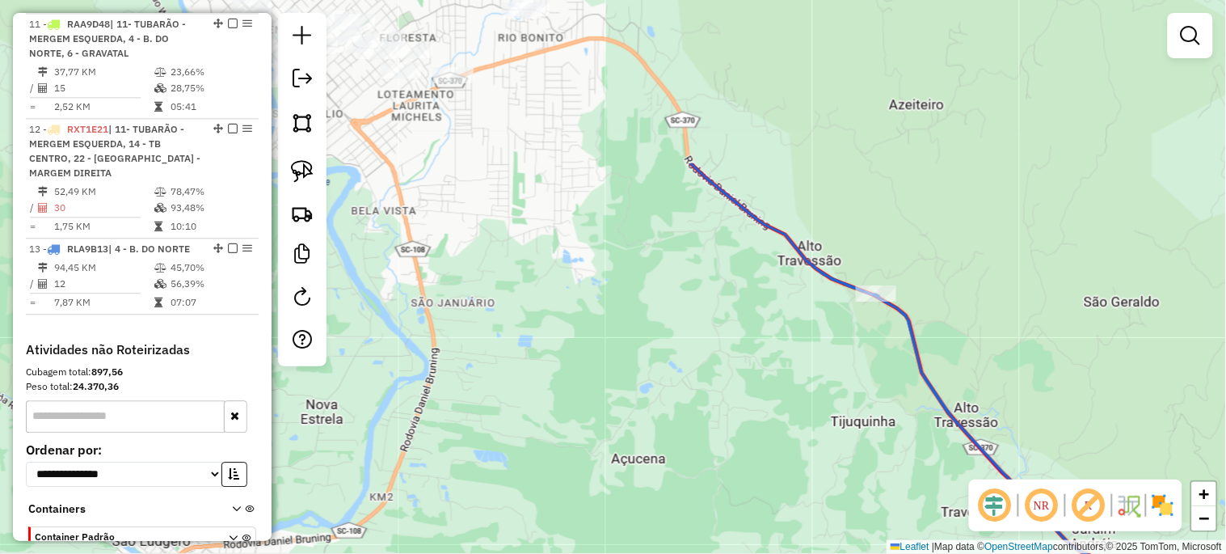
drag, startPoint x: 504, startPoint y: 318, endPoint x: 867, endPoint y: 537, distance: 424.6
click at [867, 537] on div "Janela de atendimento Grade de atendimento Capacidade Transportadoras Veículos …" at bounding box center [613, 277] width 1226 height 554
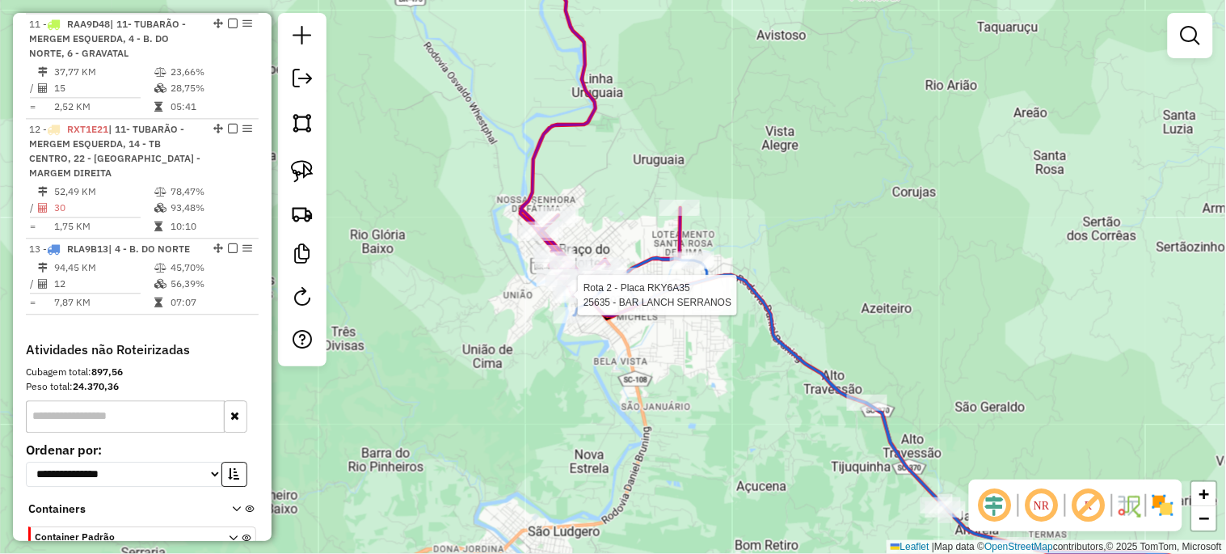
select select "*********"
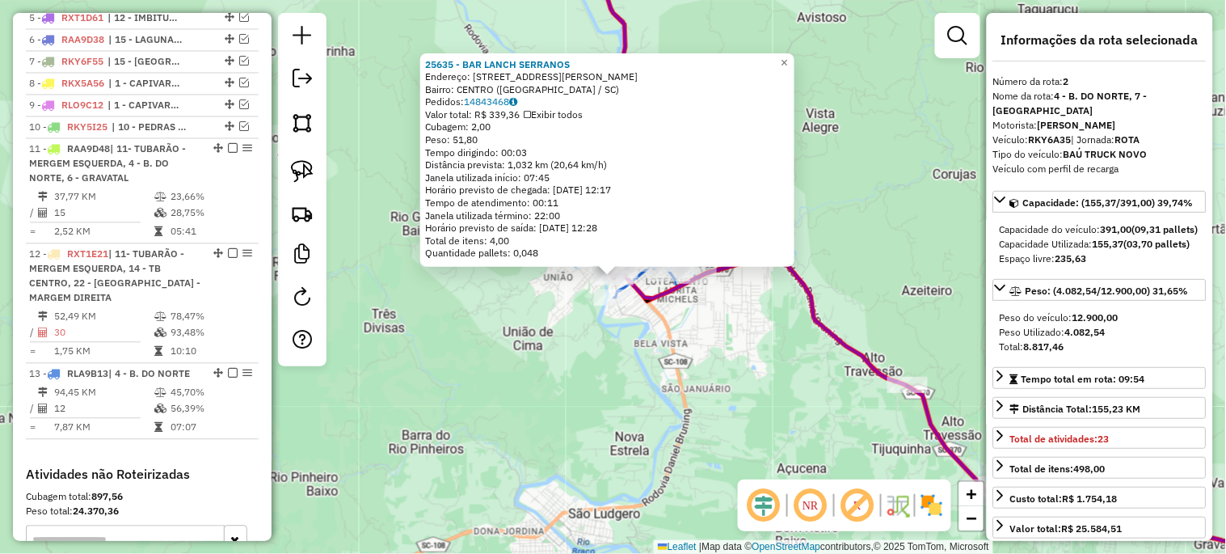
scroll to position [660, 0]
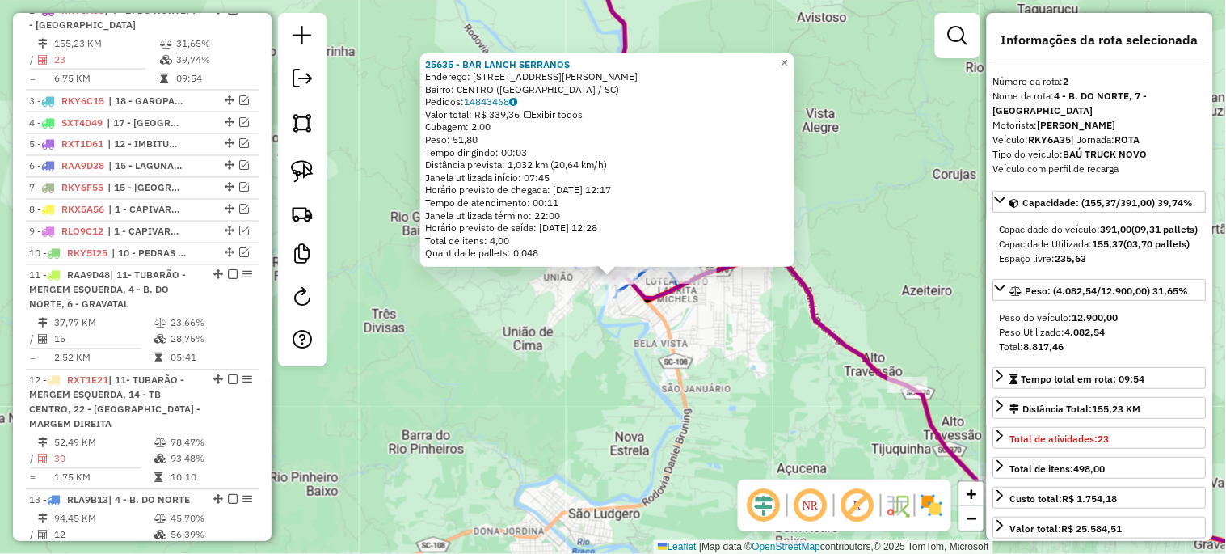
click at [788, 497] on img at bounding box center [787, 505] width 8 height 26
click at [750, 432] on div "25635 - BAR LANCH SERRANOS Endereço: AV NEREU RAMOS 1820 Bairro: CENTRO (BRACO …" at bounding box center [613, 277] width 1226 height 554
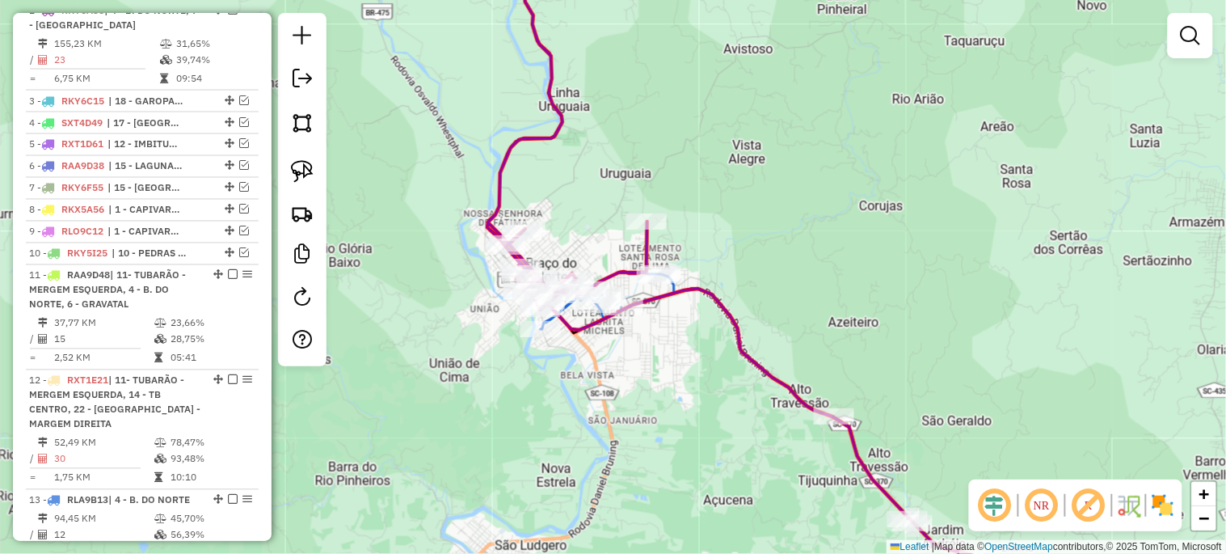
drag, startPoint x: 635, startPoint y: 209, endPoint x: 568, endPoint y: 174, distance: 74.8
click at [568, 175] on div "Janela de atendimento Grade de atendimento Capacidade Transportadoras Veículos …" at bounding box center [613, 277] width 1226 height 554
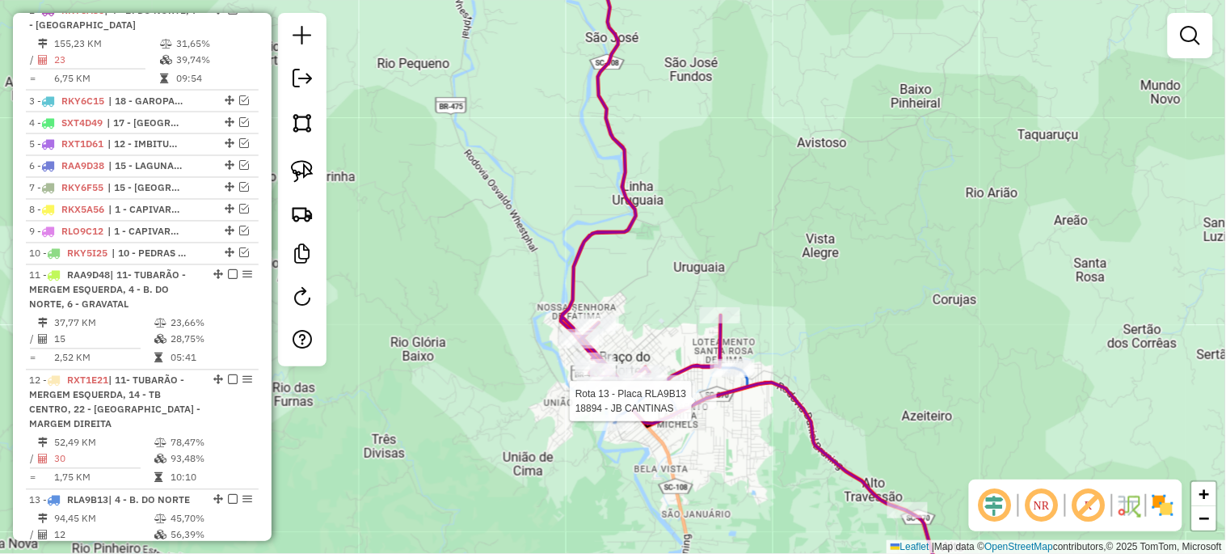
select select "*********"
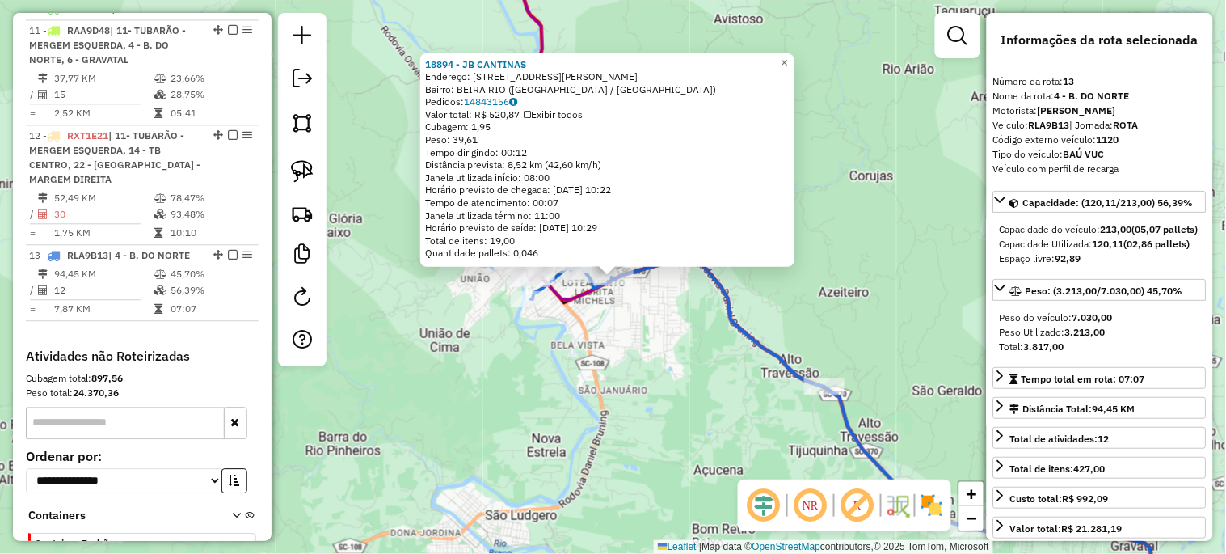
scroll to position [1017, 0]
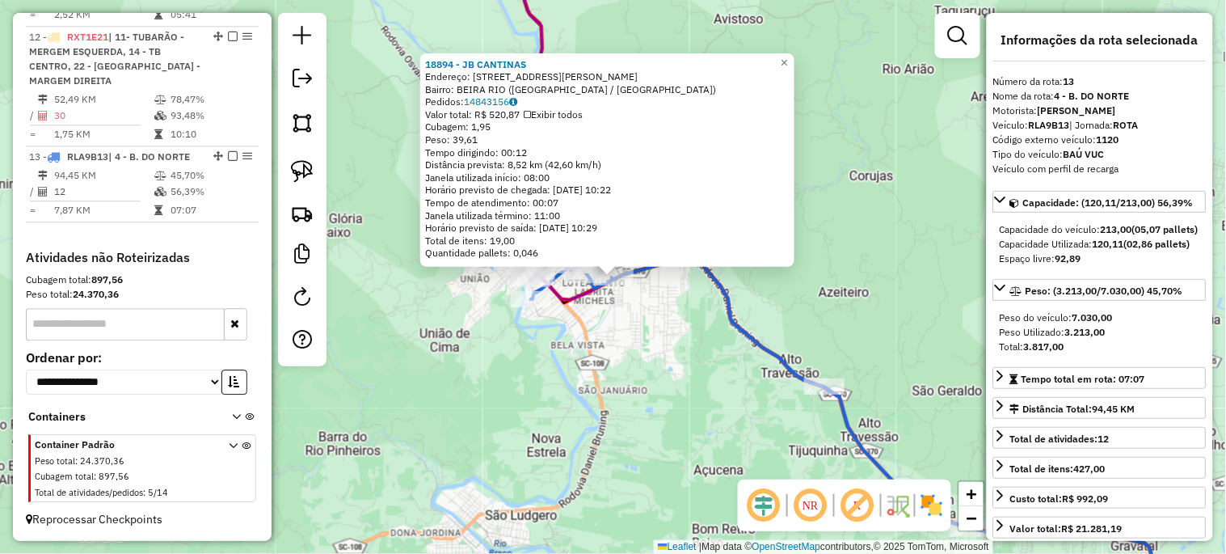
click at [705, 491] on div "18894 - JB CANTINAS Endereço: RUA HENRIQUE HOBOLD 27 Bairro: BEIRA RIO (SAO LUD…" at bounding box center [613, 277] width 1226 height 554
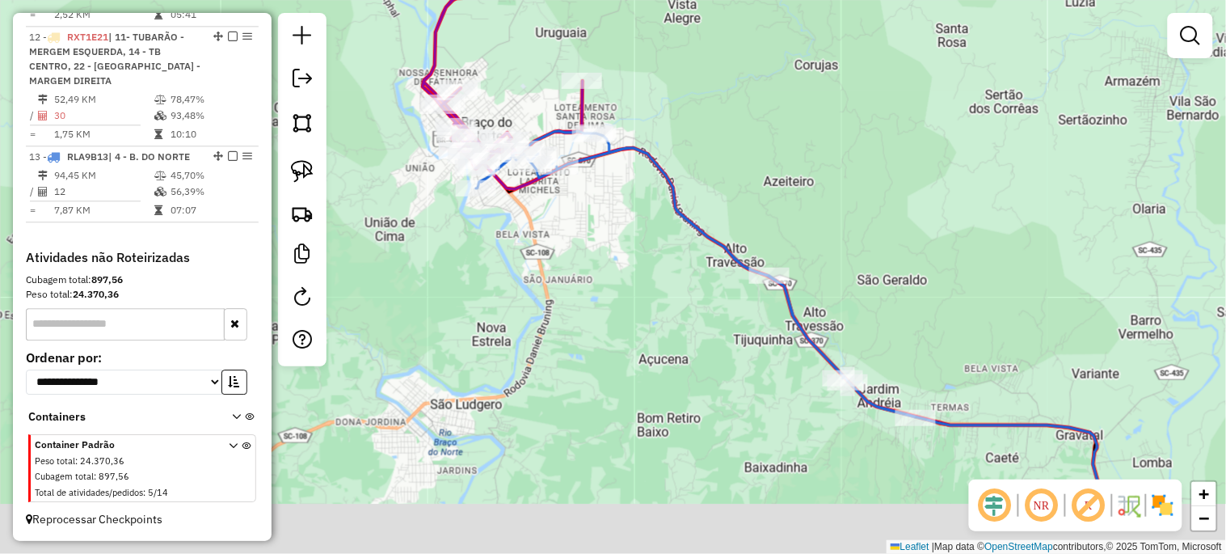
drag, startPoint x: 663, startPoint y: 381, endPoint x: 585, endPoint y: 259, distance: 144.6
click at [588, 262] on div "Janela de atendimento Grade de atendimento Capacidade Transportadoras Veículos …" at bounding box center [613, 277] width 1226 height 554
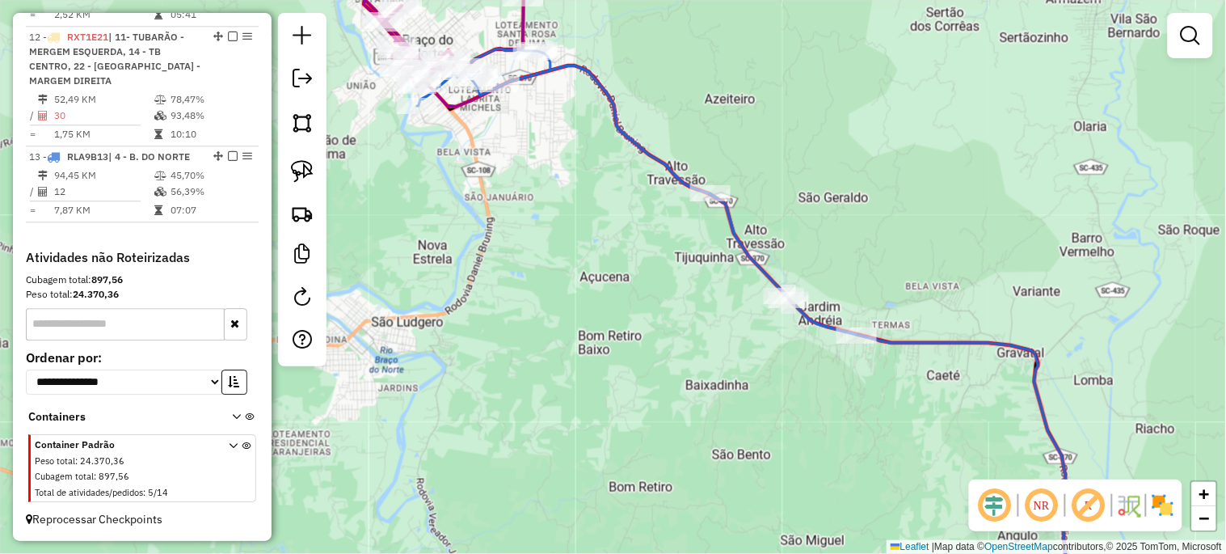
drag, startPoint x: 690, startPoint y: 376, endPoint x: 486, endPoint y: 150, distance: 304.4
click at [502, 167] on div "Janela de atendimento Grade de atendimento Capacidade Transportadoras Veículos …" at bounding box center [613, 277] width 1226 height 554
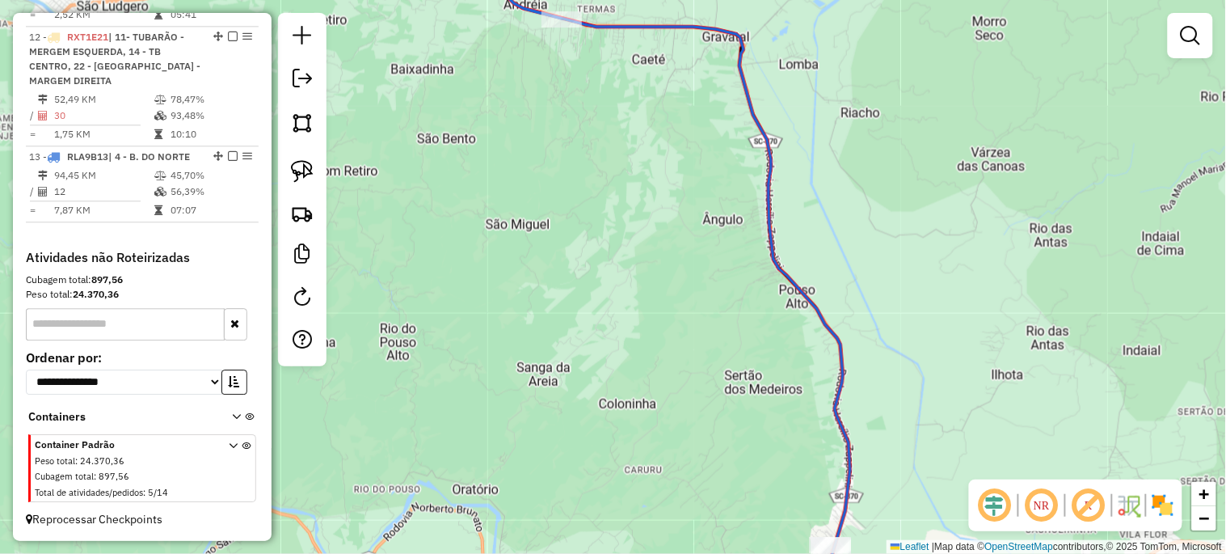
drag, startPoint x: 587, startPoint y: 318, endPoint x: 504, endPoint y: 160, distance: 178.3
click at [504, 164] on div "Janela de atendimento Grade de atendimento Capacidade Transportadoras Veículos …" at bounding box center [613, 277] width 1226 height 554
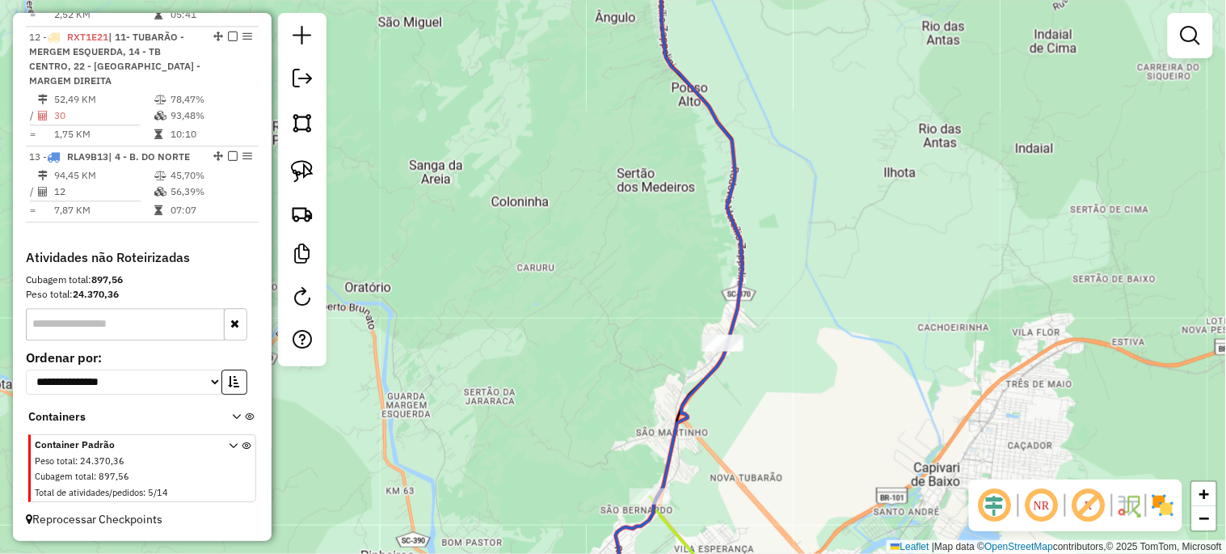
drag, startPoint x: 596, startPoint y: 373, endPoint x: 558, endPoint y: 145, distance: 230.3
click at [558, 150] on div "Janela de atendimento Grade de atendimento Capacidade Transportadoras Veículos …" at bounding box center [613, 277] width 1226 height 554
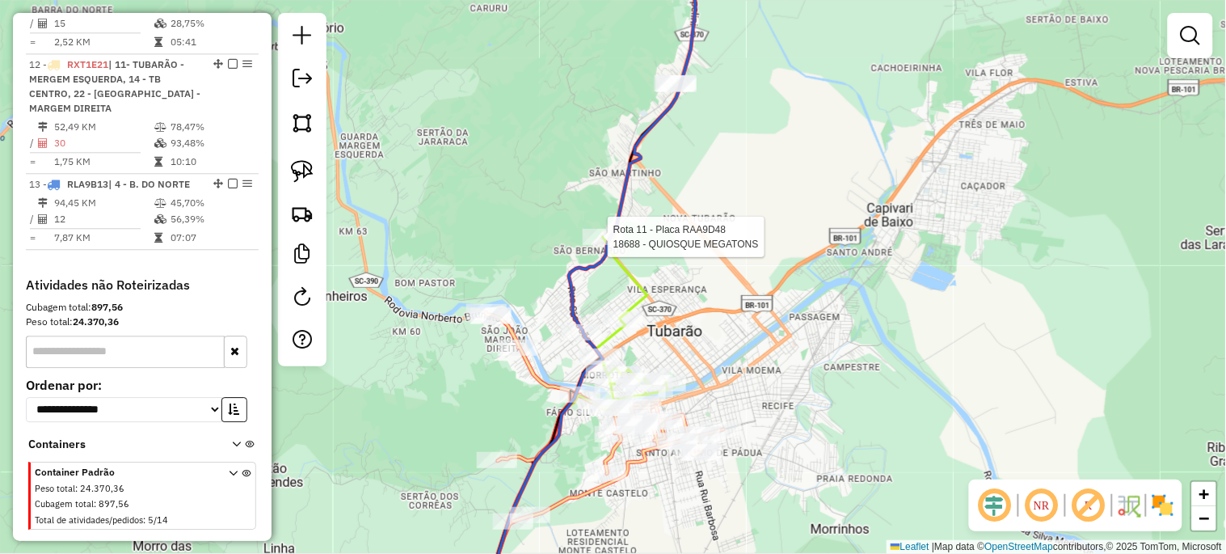
select select "*********"
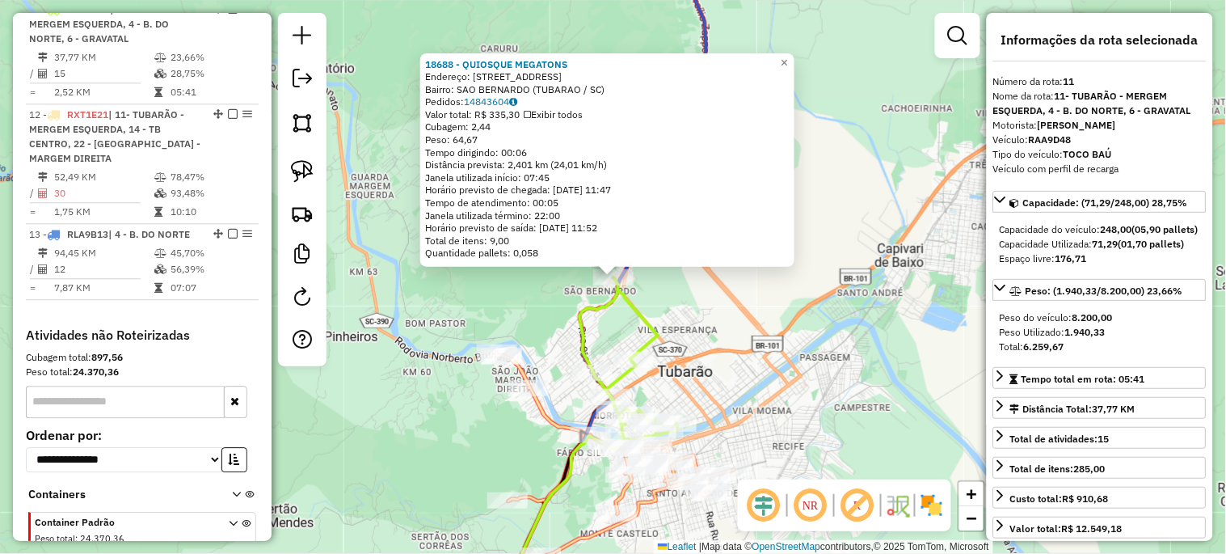
scroll to position [926, 0]
click at [727, 338] on div "18688 - QUIOSQUE MEGATONS Endereço: RUA MARTINHO JOSE DE CAMPOS 30 Bairro: SAO …" at bounding box center [613, 277] width 1226 height 554
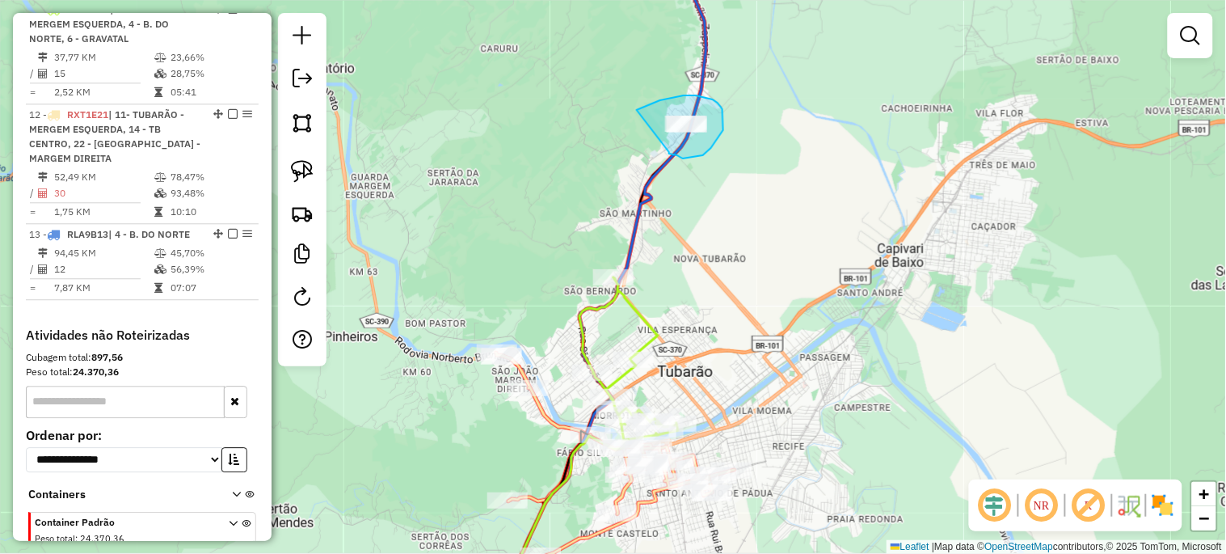
drag, startPoint x: 637, startPoint y: 110, endPoint x: 656, endPoint y: 151, distance: 45.6
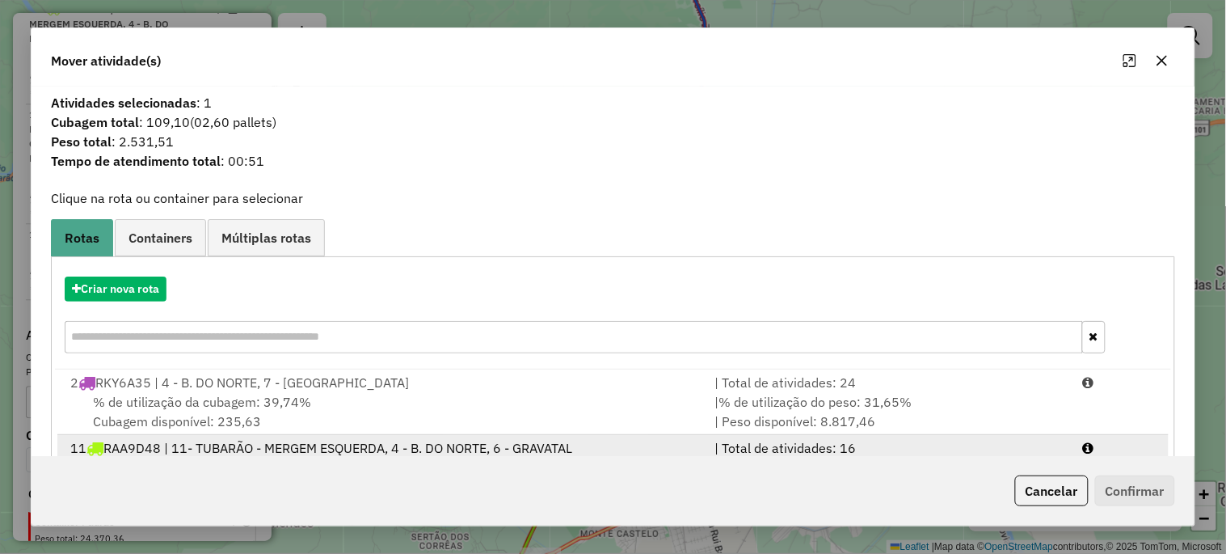
click at [181, 445] on div "11 RAA9D48 | 11- TUBARÃO - MERGEM ESQUERDA, 4 - B. DO NORTE, 6 - GRAVATAL" at bounding box center [383, 447] width 644 height 19
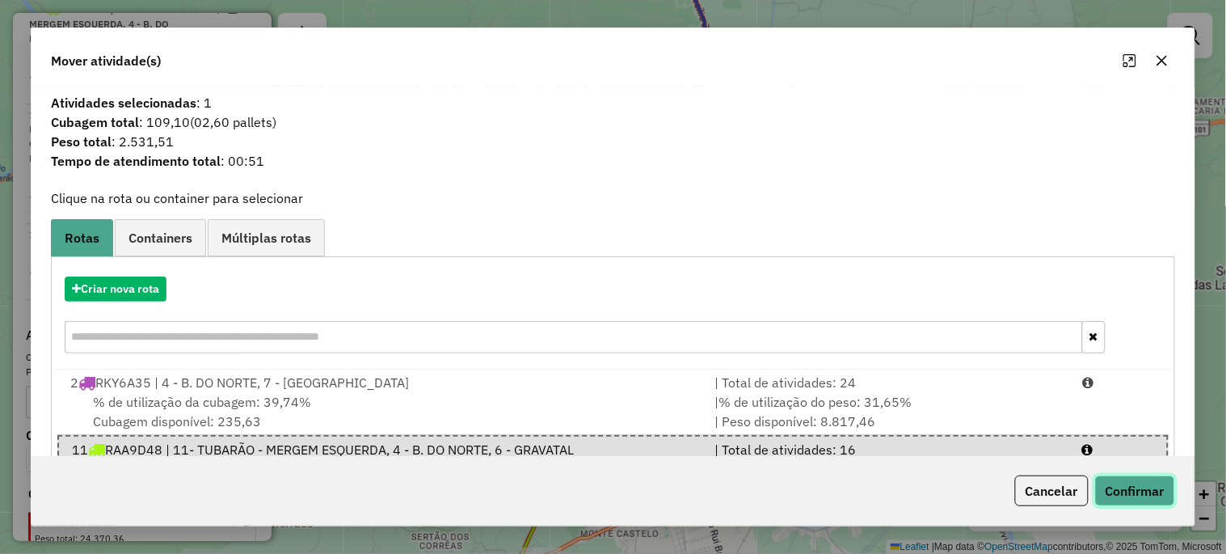
click at [1145, 487] on button "Confirmar" at bounding box center [1135, 490] width 80 height 31
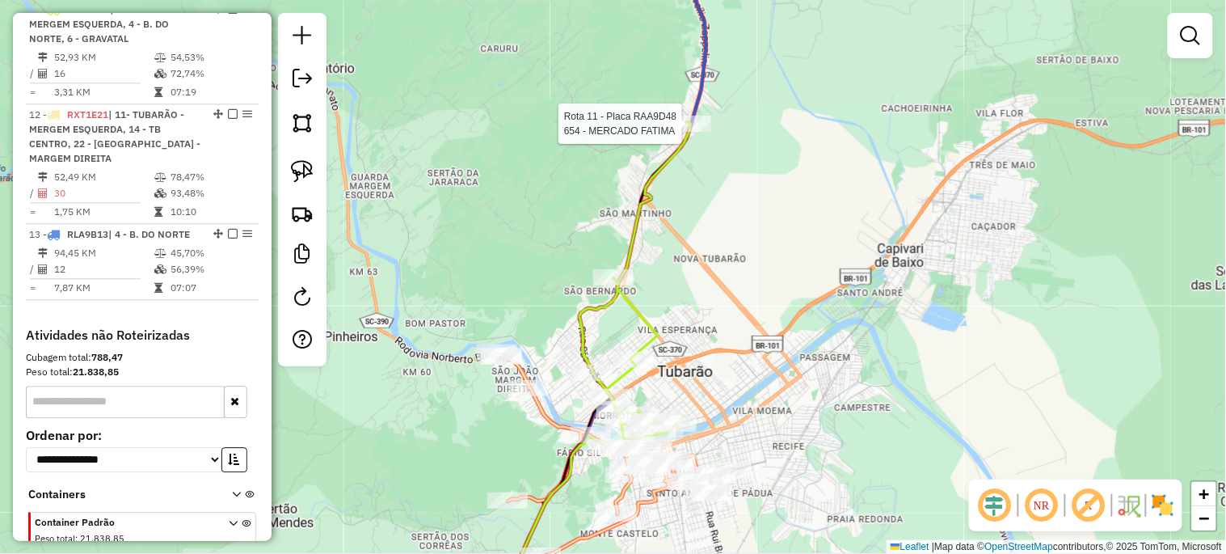
click at [685, 132] on div at bounding box center [687, 124] width 48 height 16
select select "*********"
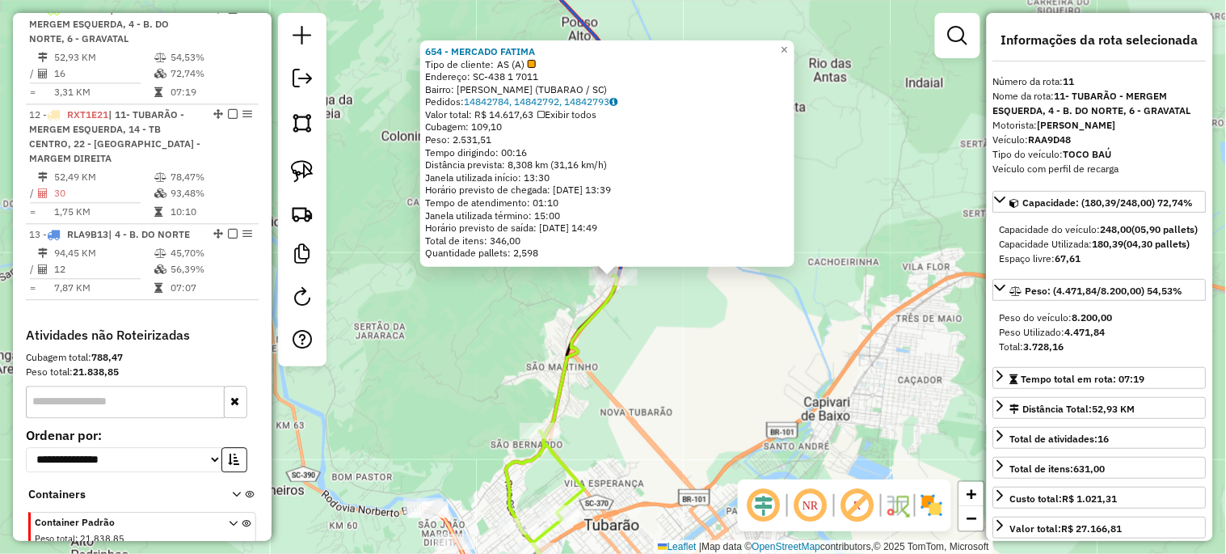
click at [799, 403] on div "654 - MERCADO FATIMA Tipo de cliente: AS (A) Endereço: SC-438 1 7011 Bairro: SA…" at bounding box center [613, 277] width 1226 height 554
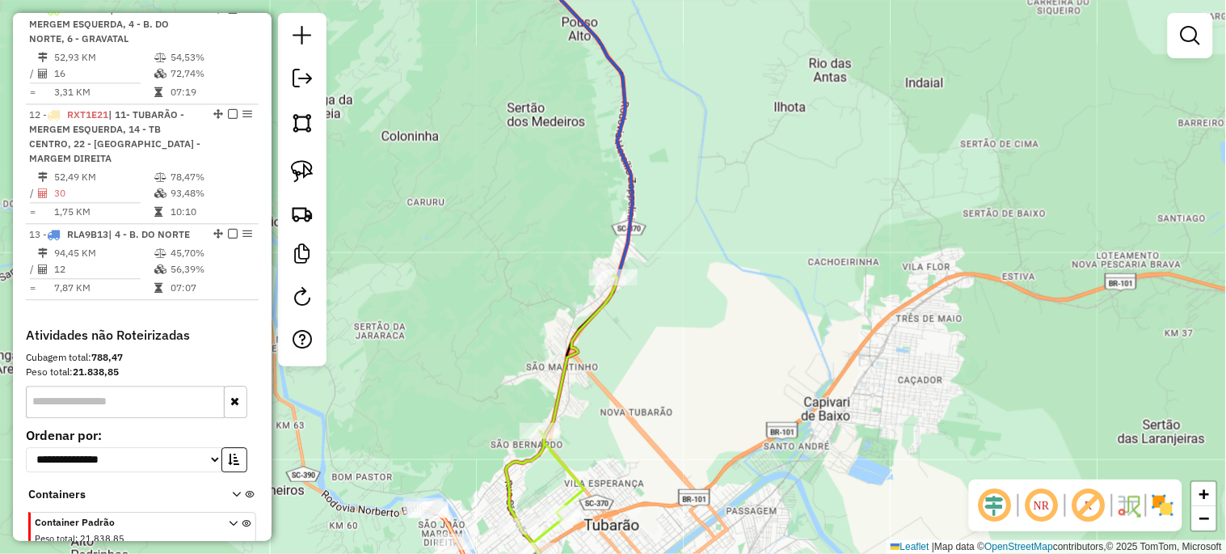
drag, startPoint x: 695, startPoint y: 483, endPoint x: 723, endPoint y: 277, distance: 208.1
click at [723, 281] on div "Janela de atendimento Grade de atendimento Capacidade Transportadoras Veículos …" at bounding box center [613, 277] width 1226 height 554
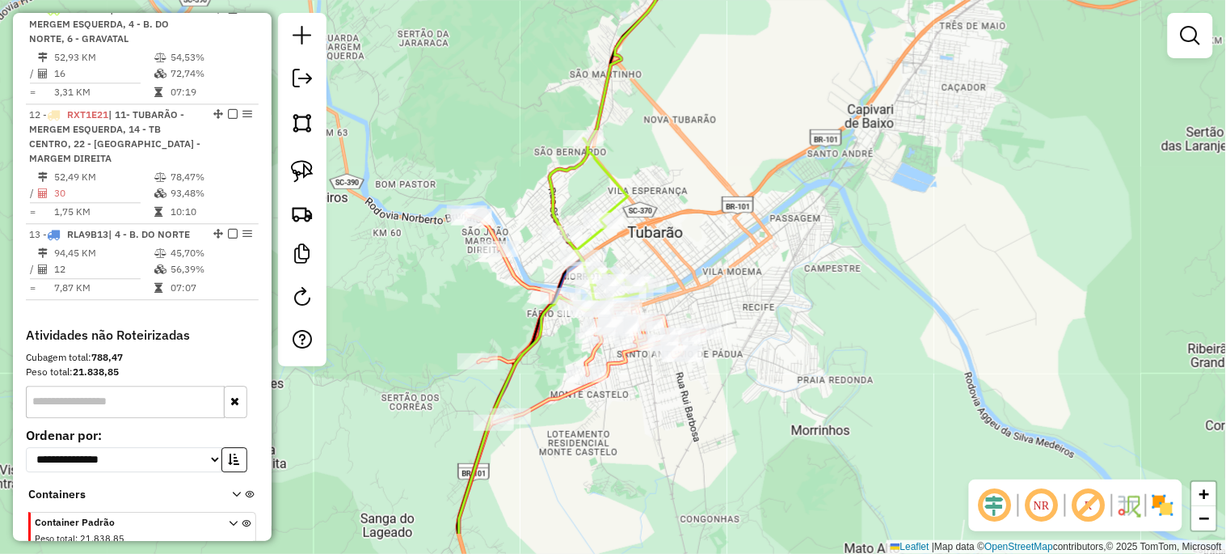
drag, startPoint x: 717, startPoint y: 273, endPoint x: 737, endPoint y: 192, distance: 83.3
click at [736, 194] on div "Janela de atendimento Grade de atendimento Capacidade Transportadoras Veículos …" at bounding box center [613, 277] width 1226 height 554
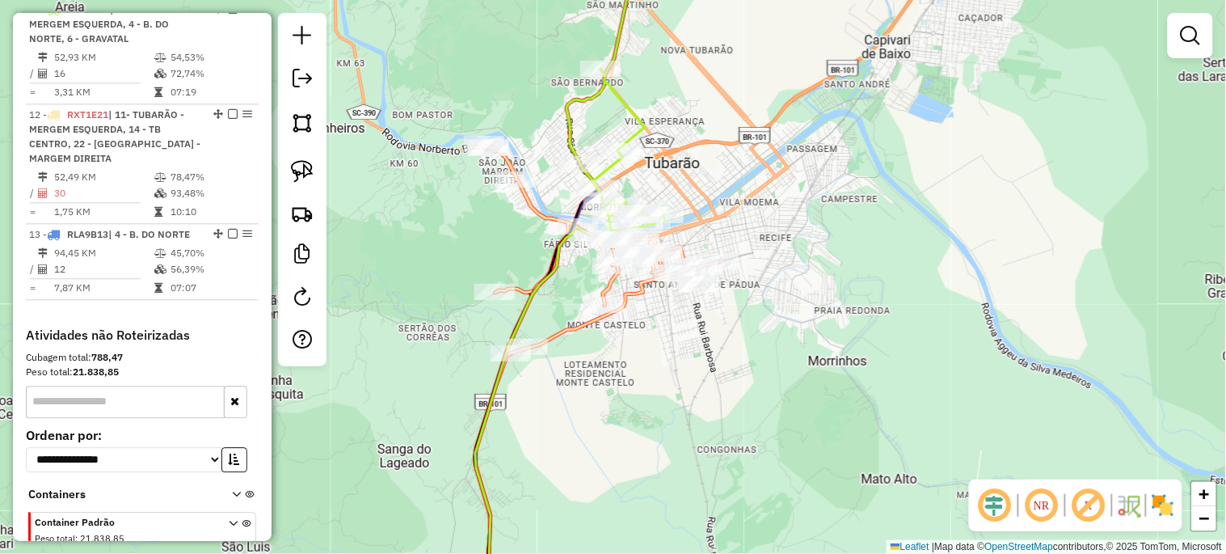
click at [696, 297] on div "Janela de atendimento Grade de atendimento Capacidade Transportadoras Veículos …" at bounding box center [613, 277] width 1226 height 554
click at [697, 293] on div at bounding box center [699, 284] width 40 height 16
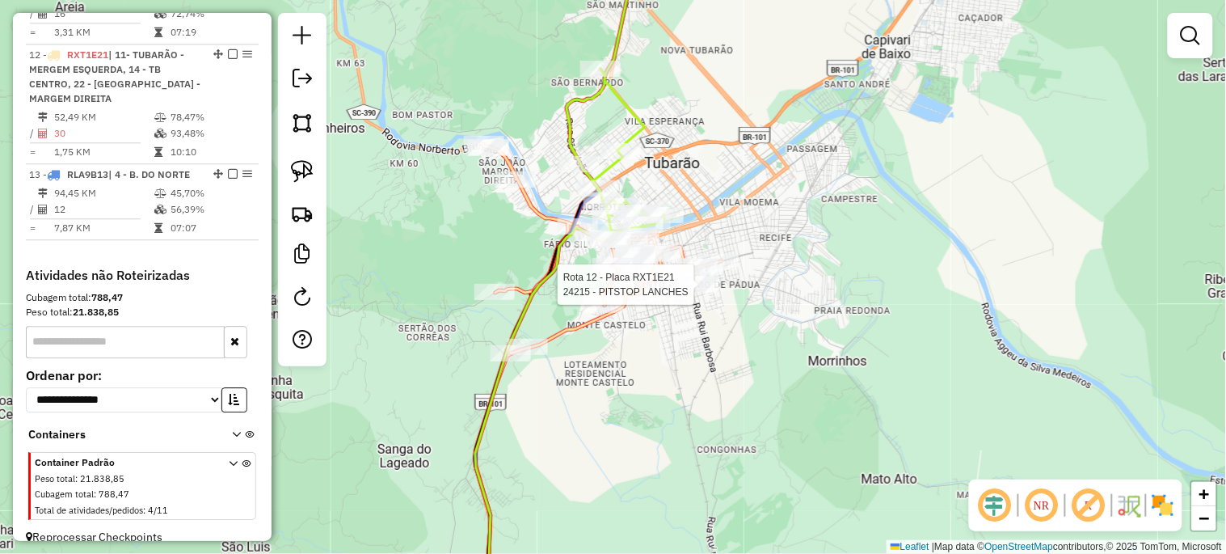
select select "*********"
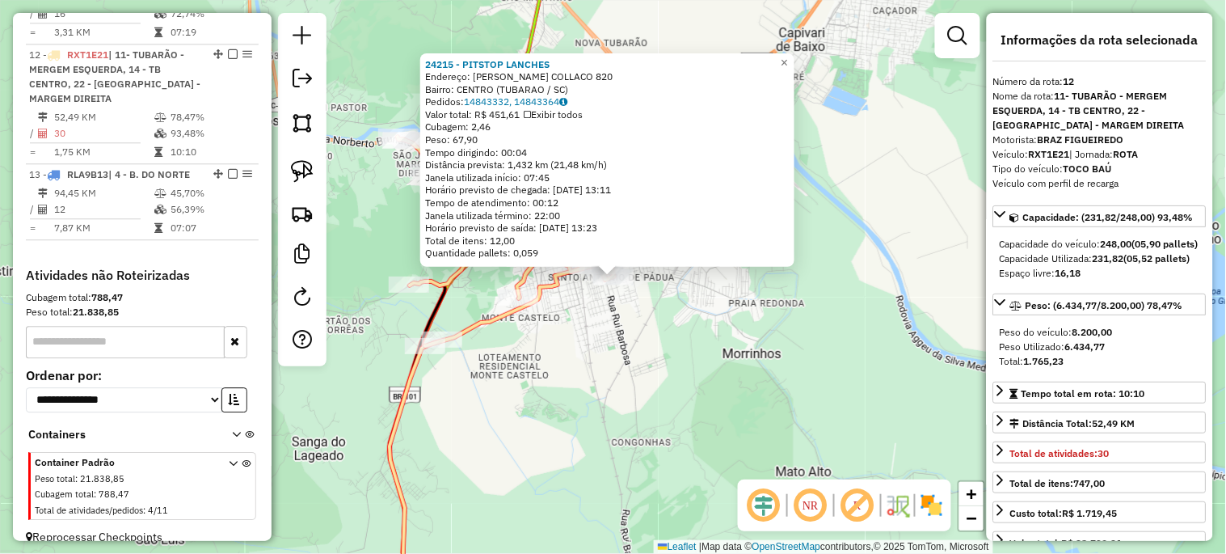
scroll to position [1017, 0]
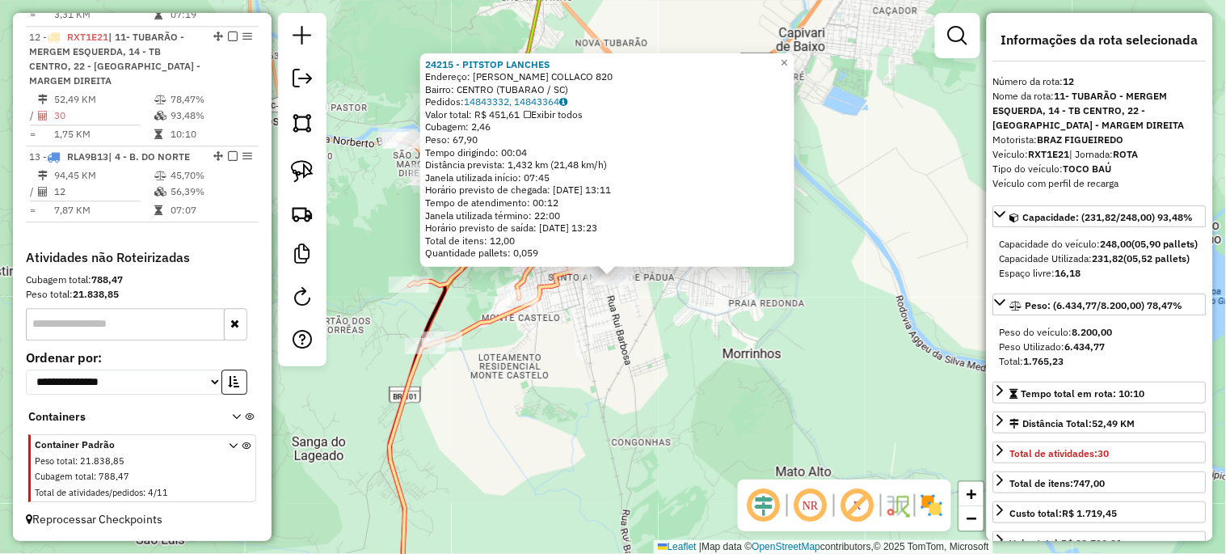
click at [693, 366] on div "24215 - PITSTOP LANCHES Endereço: LUIZ MARTINS COLLACO 820 Bairro: CENTRO (TUBA…" at bounding box center [613, 277] width 1226 height 554
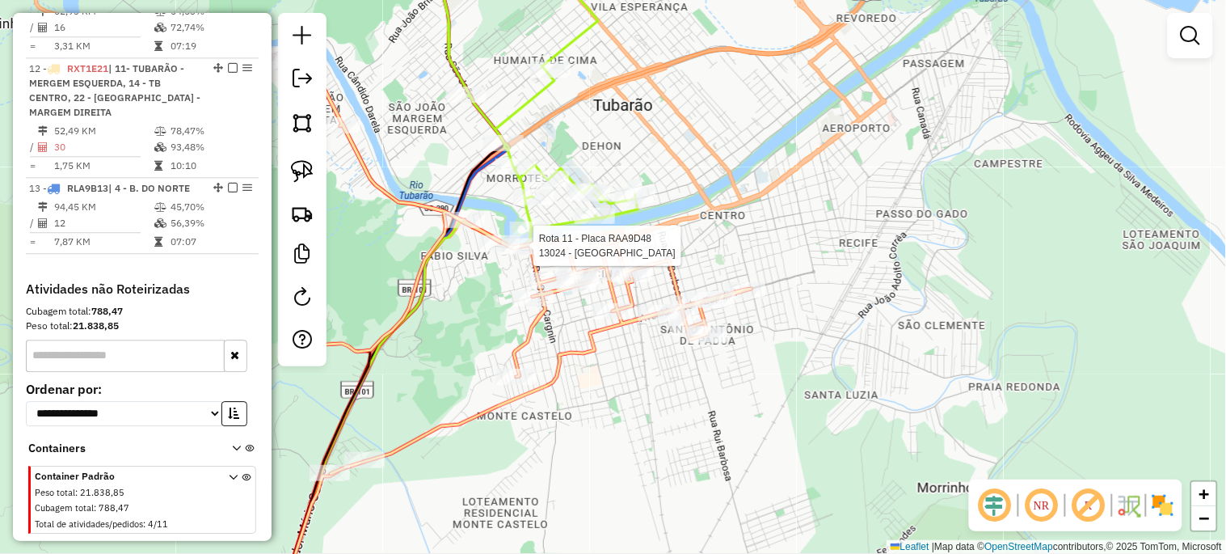
select select "*********"
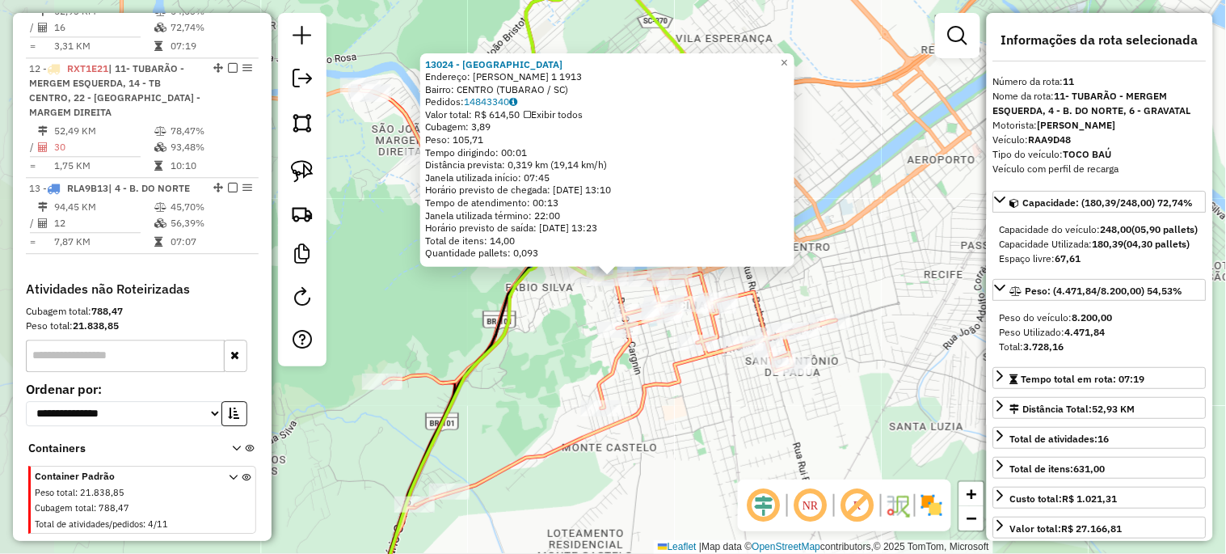
scroll to position [926, 0]
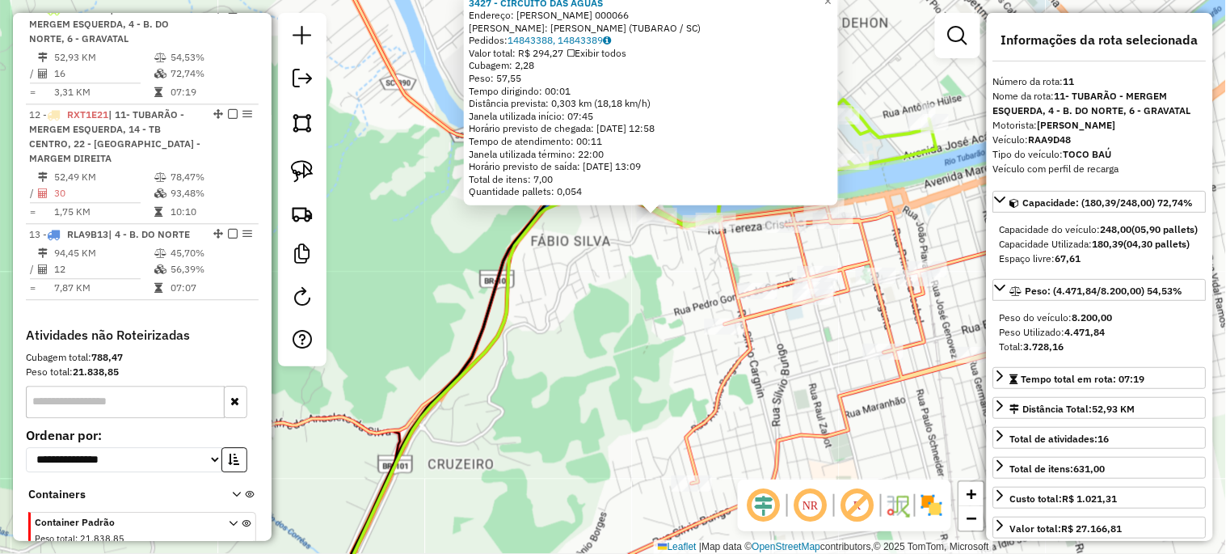
click at [571, 334] on div "3427 - CIRCUITO DAS AGUAS Endereço: SEVERIANO ALBINO CORREA 000066 Bairro: FABI…" at bounding box center [613, 277] width 1226 height 554
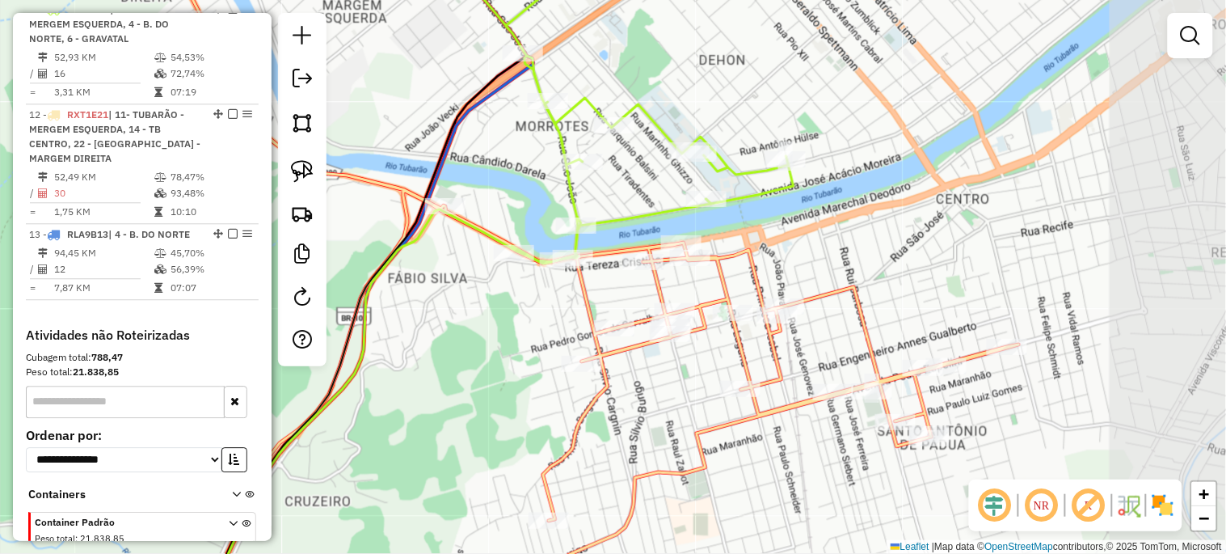
drag, startPoint x: 605, startPoint y: 309, endPoint x: 462, endPoint y: 346, distance: 147.8
click at [462, 346] on div "Janela de atendimento Grade de atendimento Capacidade Transportadoras Veículos …" at bounding box center [613, 277] width 1226 height 554
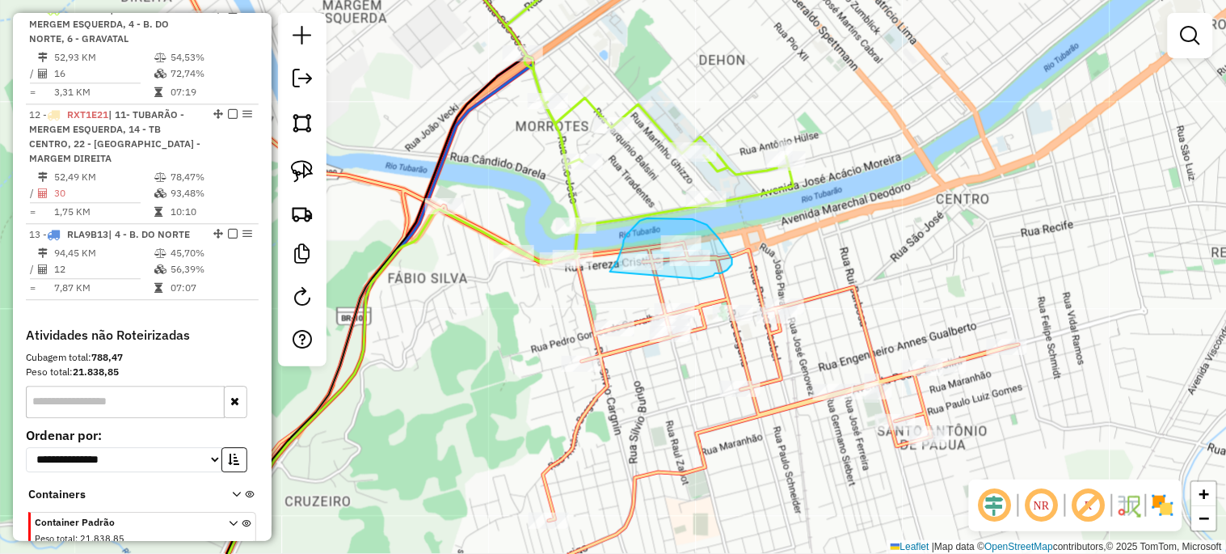
drag, startPoint x: 610, startPoint y: 272, endPoint x: 700, endPoint y: 279, distance: 90.0
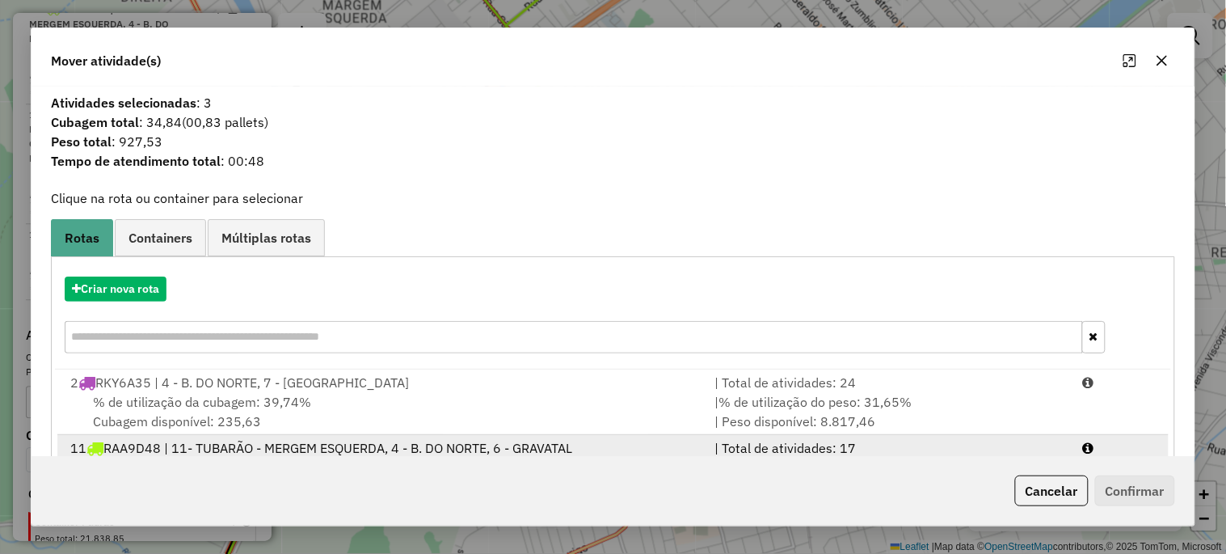
click at [231, 442] on div "11 RAA9D48 | 11- TUBARÃO - MERGEM ESQUERDA, 4 - B. DO NORTE, 6 - GRAVATAL" at bounding box center [383, 447] width 644 height 19
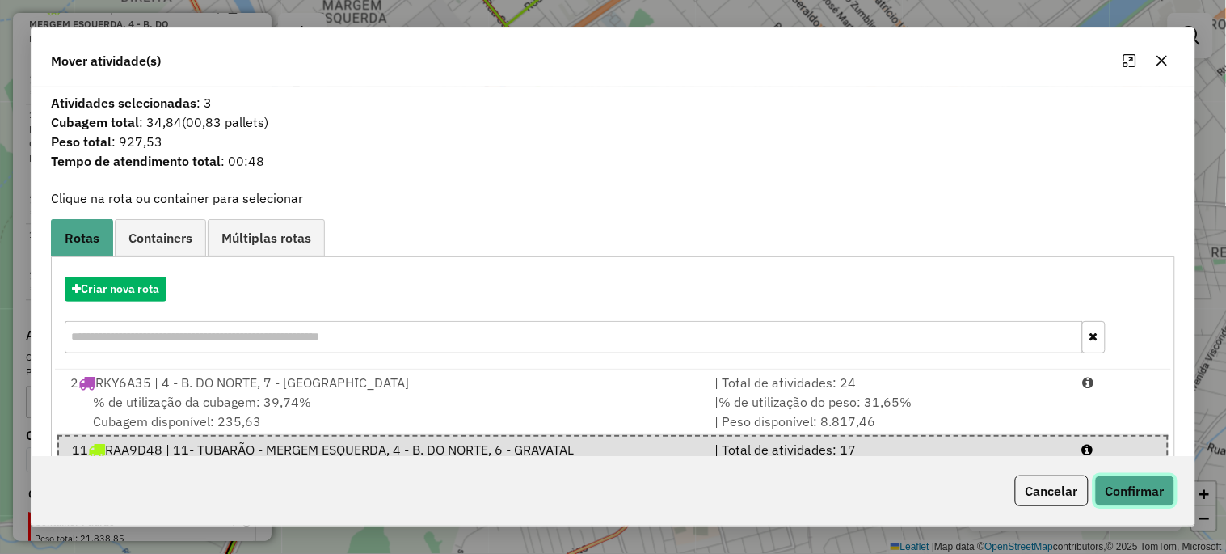
click at [1127, 479] on button "Confirmar" at bounding box center [1135, 490] width 80 height 31
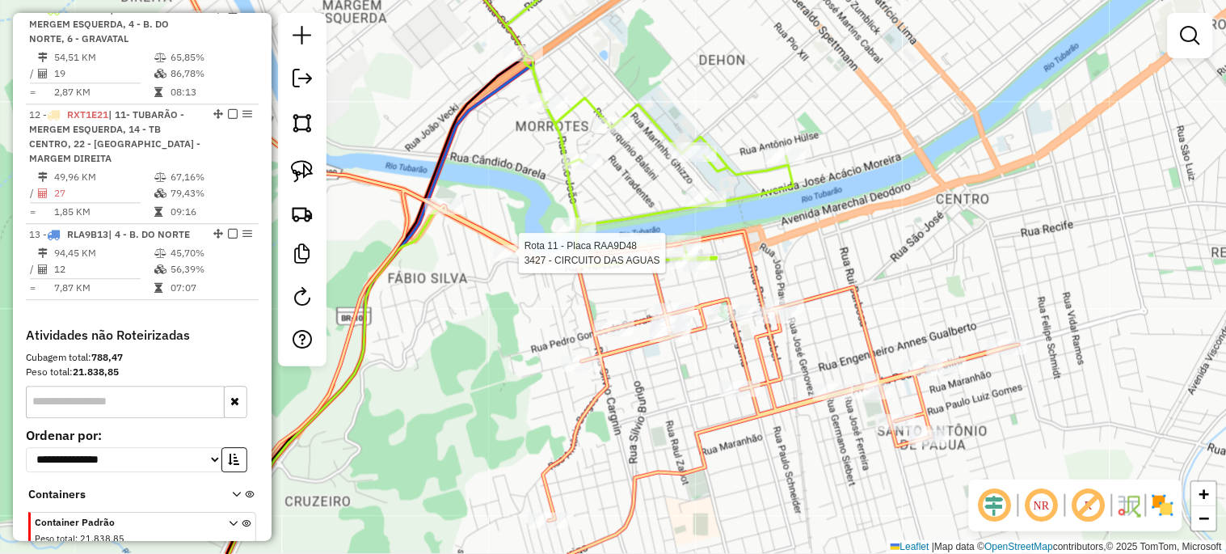
select select "*********"
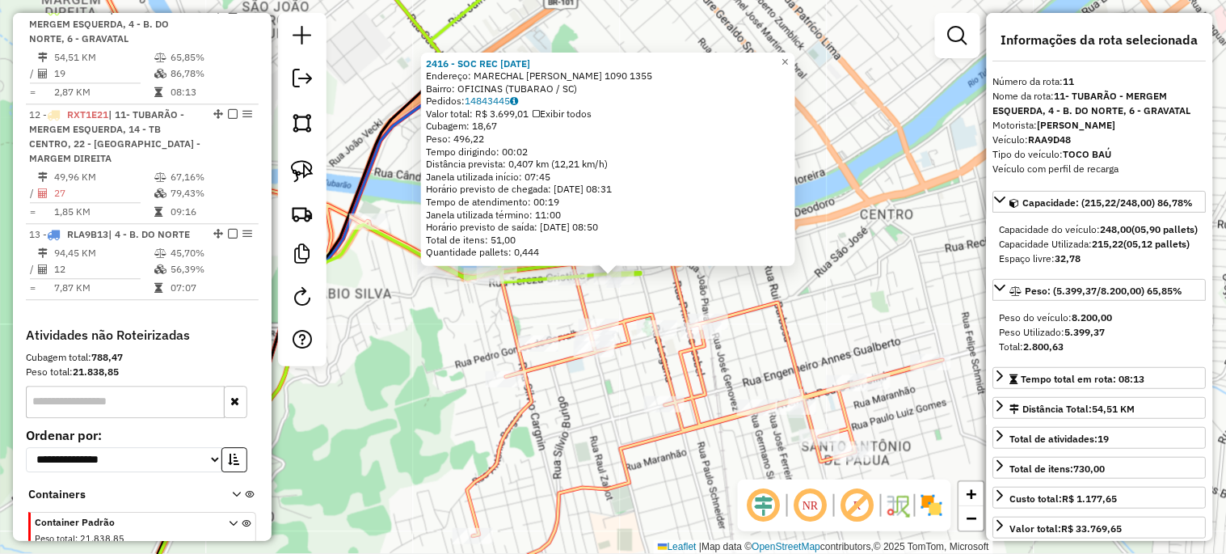
click at [671, 285] on icon at bounding box center [490, 276] width 906 height 665
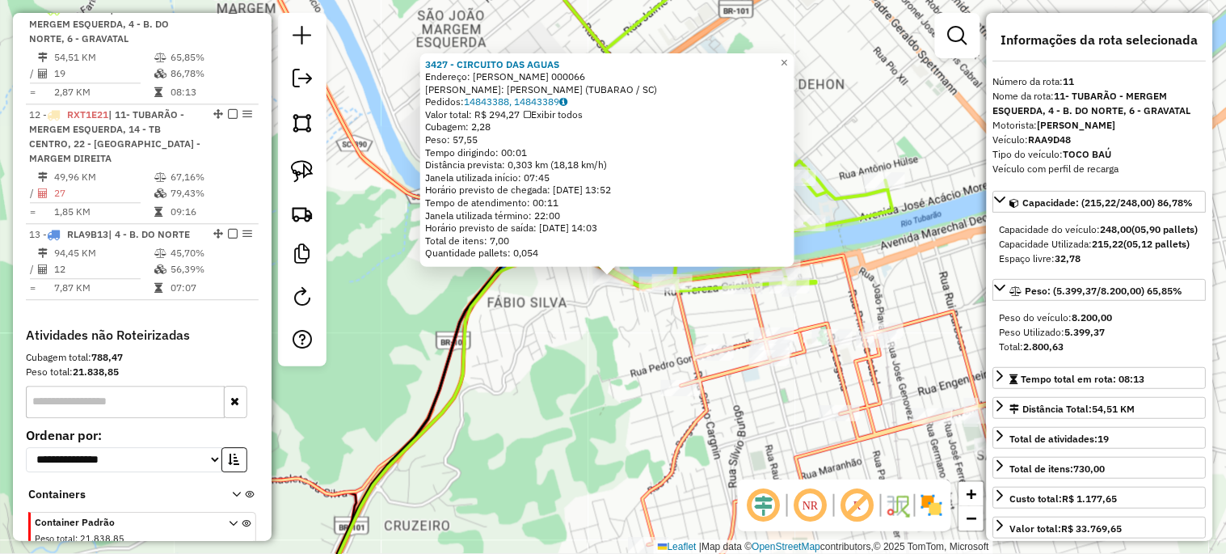
click at [554, 361] on div "3427 - CIRCUITO DAS AGUAS Endereço: SEVERIANO ALBINO CORREA 000066 Bairro: FABI…" at bounding box center [613, 277] width 1226 height 554
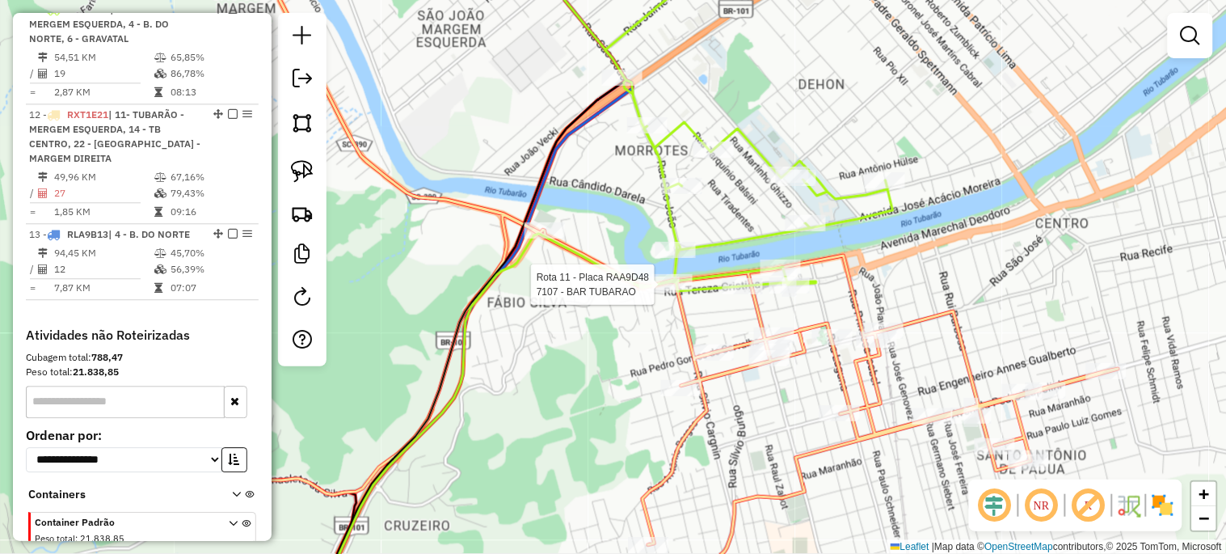
select select "*********"
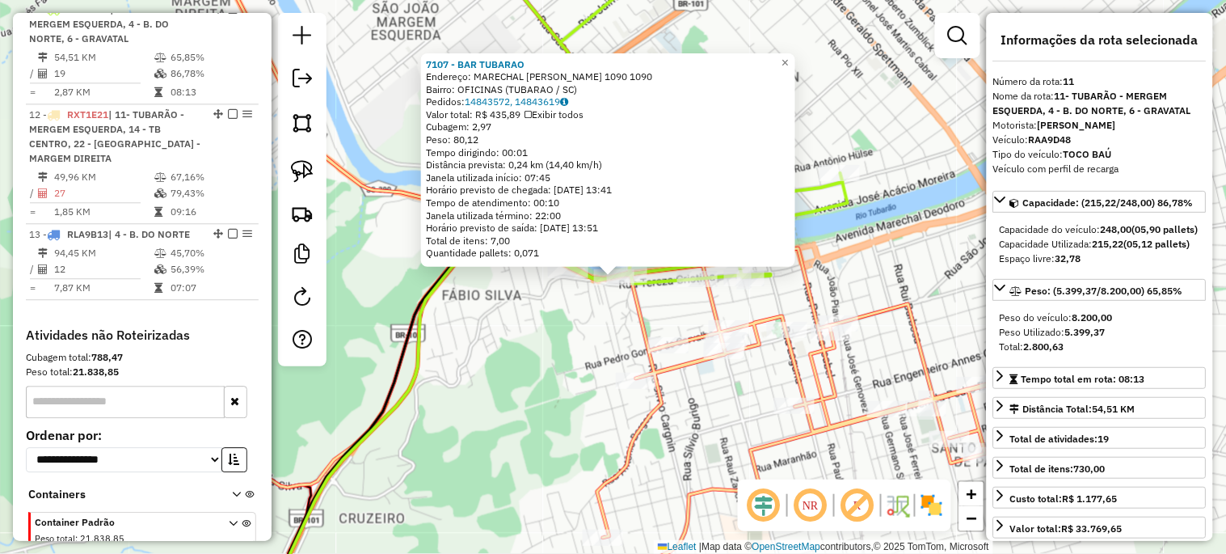
click at [592, 367] on div "7107 - BAR TUBARAO Endereço: MARECHAL DEODORO 1090 1090 Bairro: OFICINAS (TUBAR…" at bounding box center [613, 277] width 1226 height 554
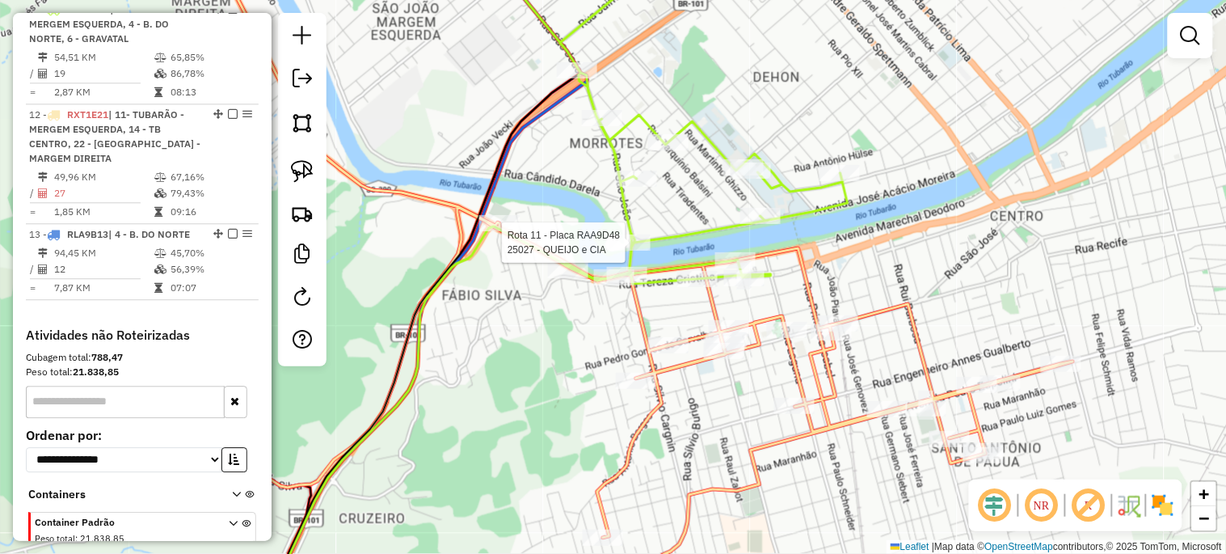
select select "*********"
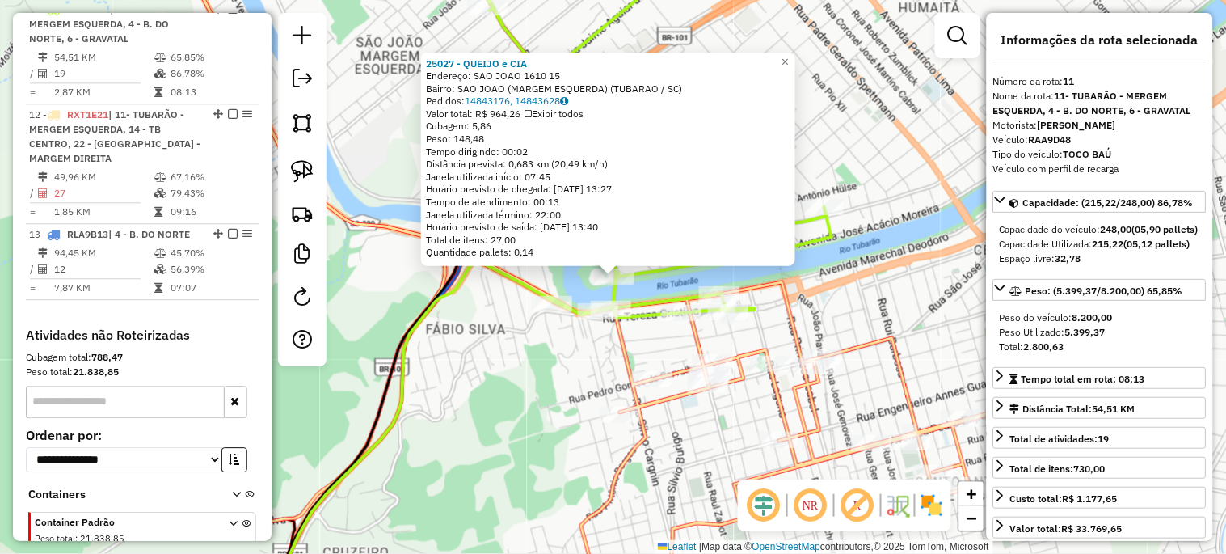
click at [558, 386] on div "25027 - QUEIJO e CIA Endereço: SAO JOAO 1610 15 Bairro: SAO JOAO (MARGEM ESQUER…" at bounding box center [613, 277] width 1226 height 554
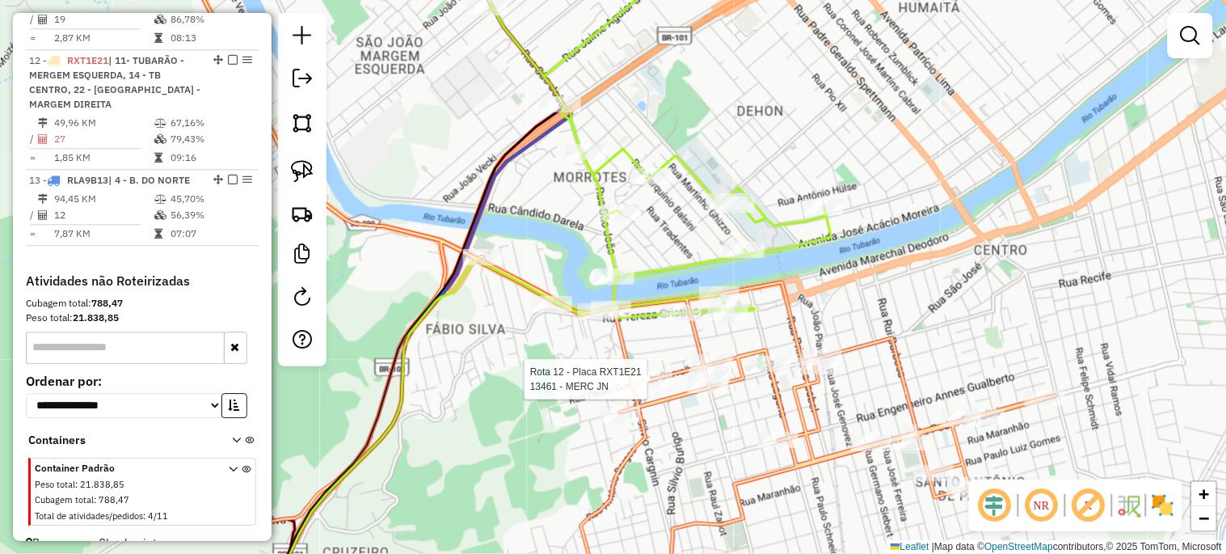
select select "*********"
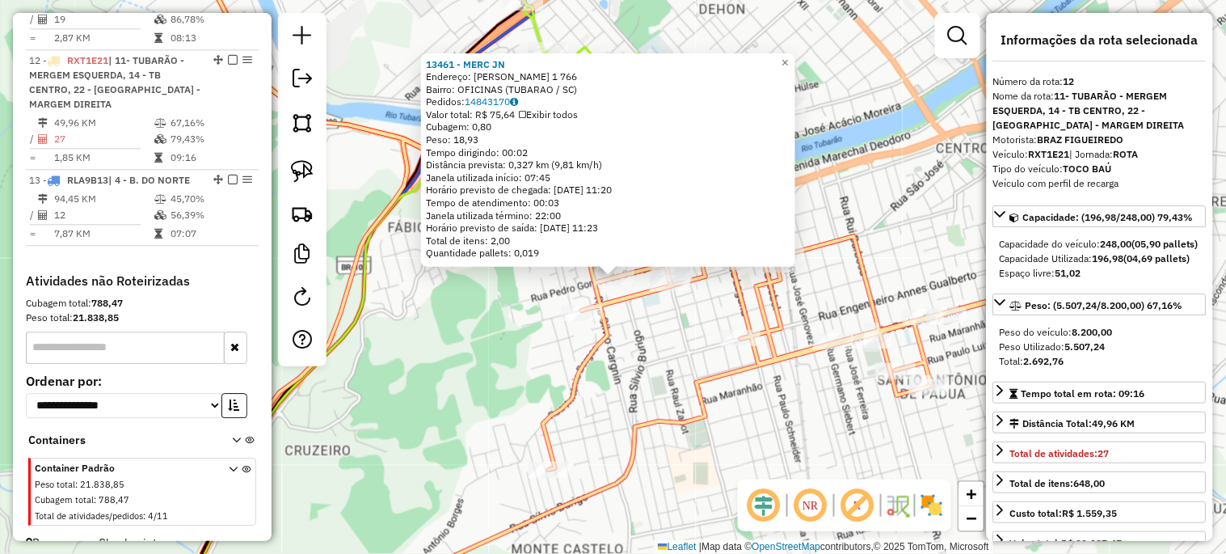
scroll to position [1017, 0]
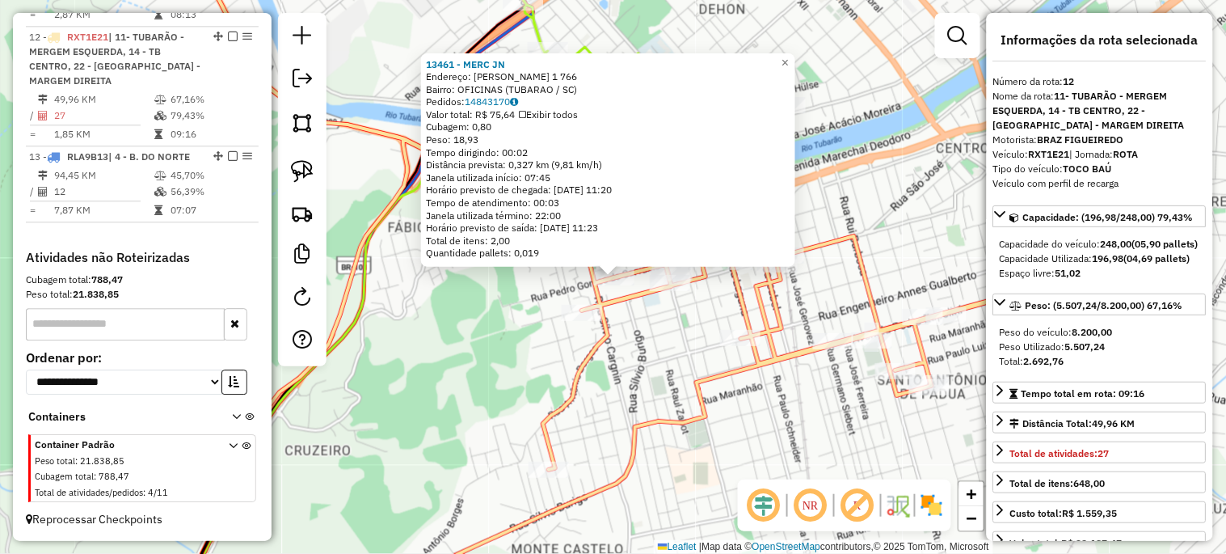
click at [474, 377] on div "13461 - MERC JN Endereço: PEDRO GOMES DE CARVALHO 1 766 Bairro: OFICINAS (TUBAR…" at bounding box center [613, 277] width 1226 height 554
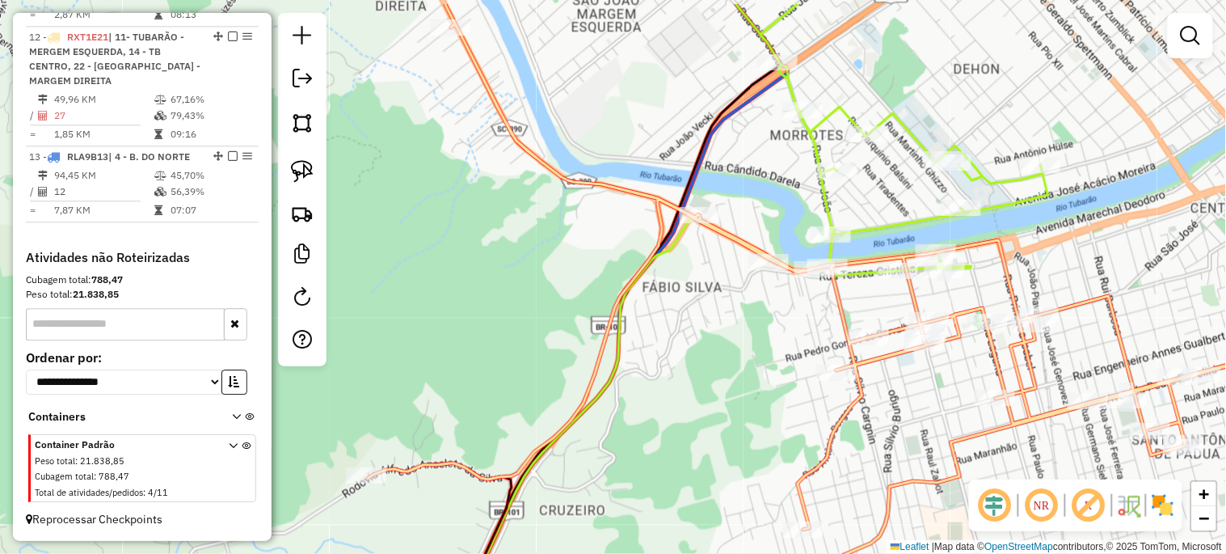
drag, startPoint x: 447, startPoint y: 356, endPoint x: 702, endPoint y: 415, distance: 261.6
click at [702, 415] on div "Janela de atendimento Grade de atendimento Capacidade Transportadoras Veículos …" at bounding box center [613, 277] width 1226 height 554
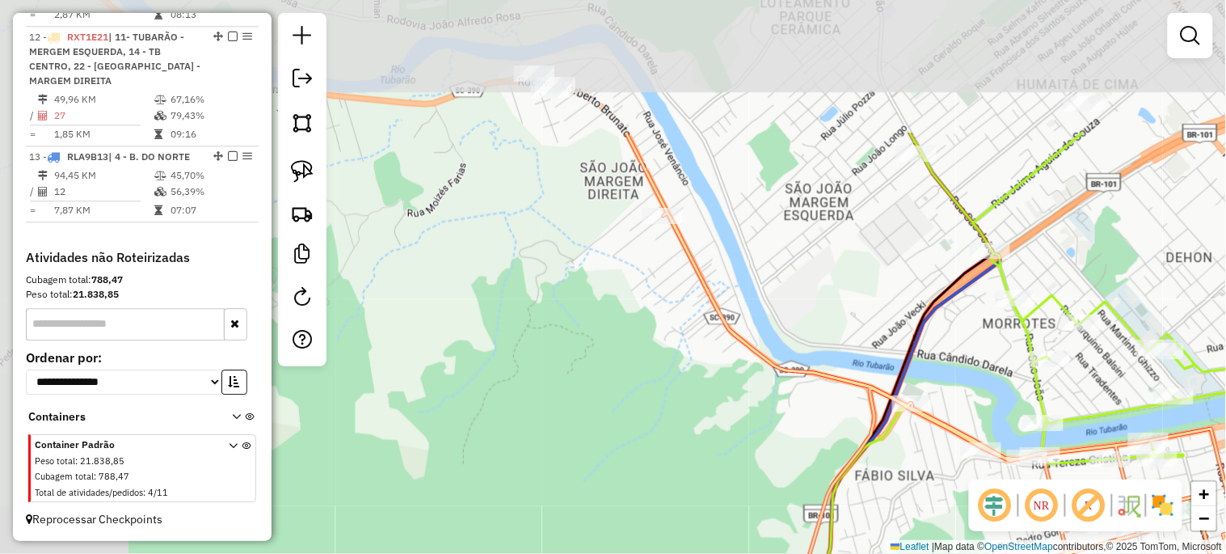
drag, startPoint x: 505, startPoint y: 246, endPoint x: 715, endPoint y: 425, distance: 276.4
click at [715, 425] on div "Janela de atendimento Grade de atendimento Capacidade Transportadoras Veículos …" at bounding box center [613, 277] width 1226 height 554
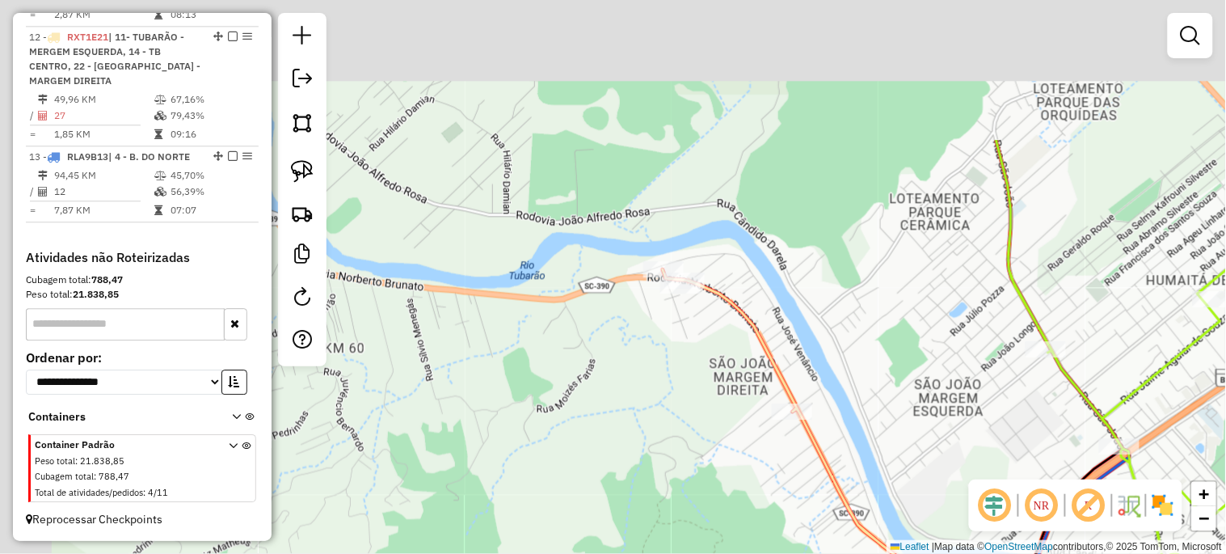
drag, startPoint x: 539, startPoint y: 336, endPoint x: 679, endPoint y: 523, distance: 233.3
click at [680, 536] on div "Janela de atendimento Grade de atendimento Capacidade Transportadoras Veículos …" at bounding box center [613, 277] width 1226 height 554
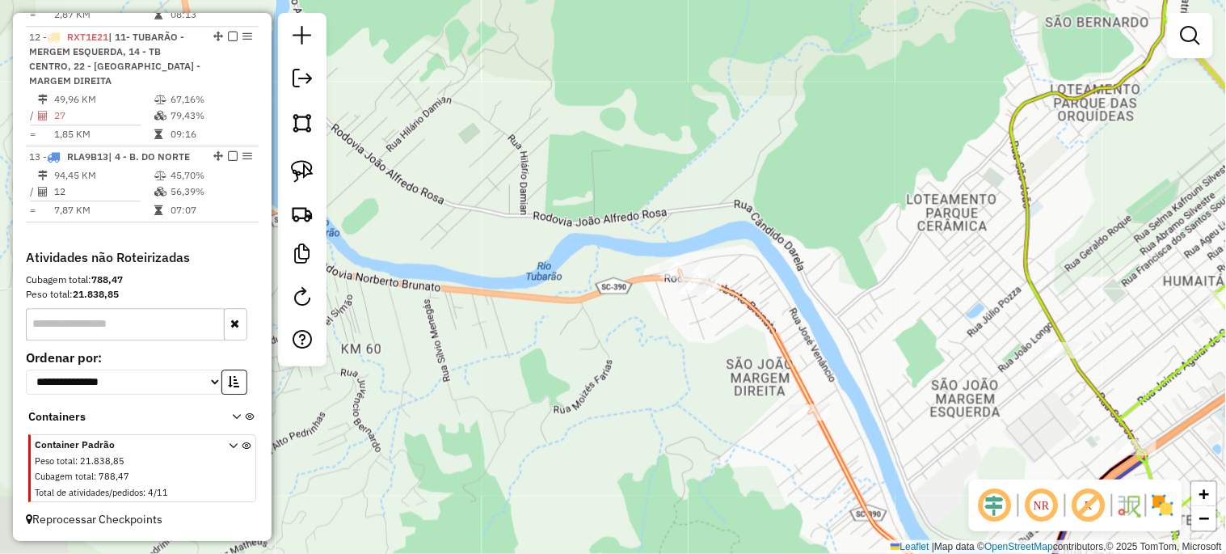
drag, startPoint x: 583, startPoint y: 469, endPoint x: 584, endPoint y: 449, distance: 20.2
click at [588, 465] on div "Janela de atendimento Grade de atendimento Capacidade Transportadoras Veículos …" at bounding box center [613, 277] width 1226 height 554
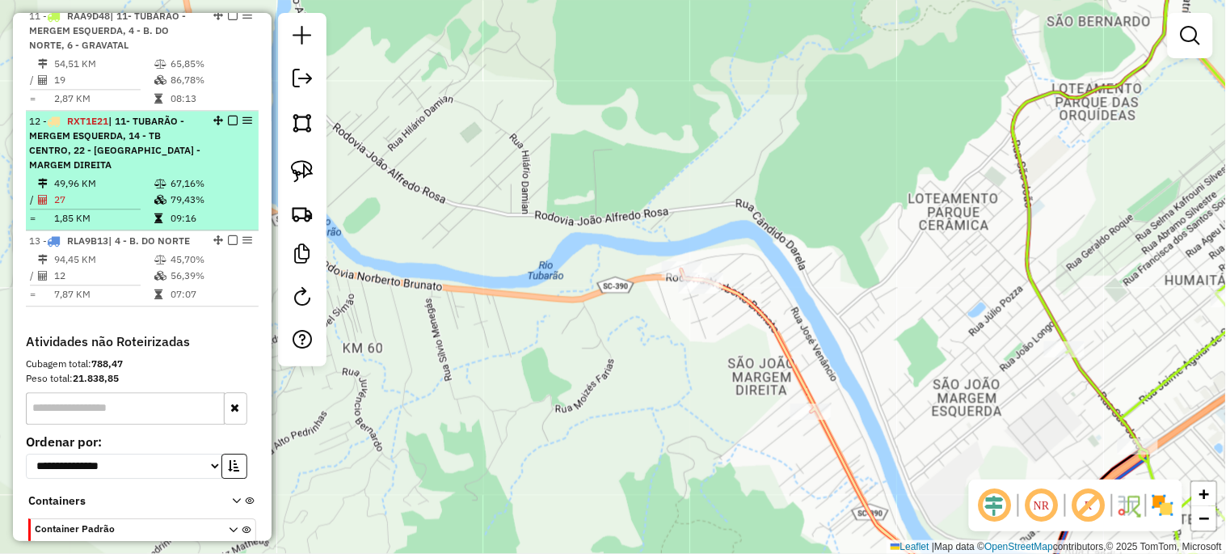
scroll to position [837, 0]
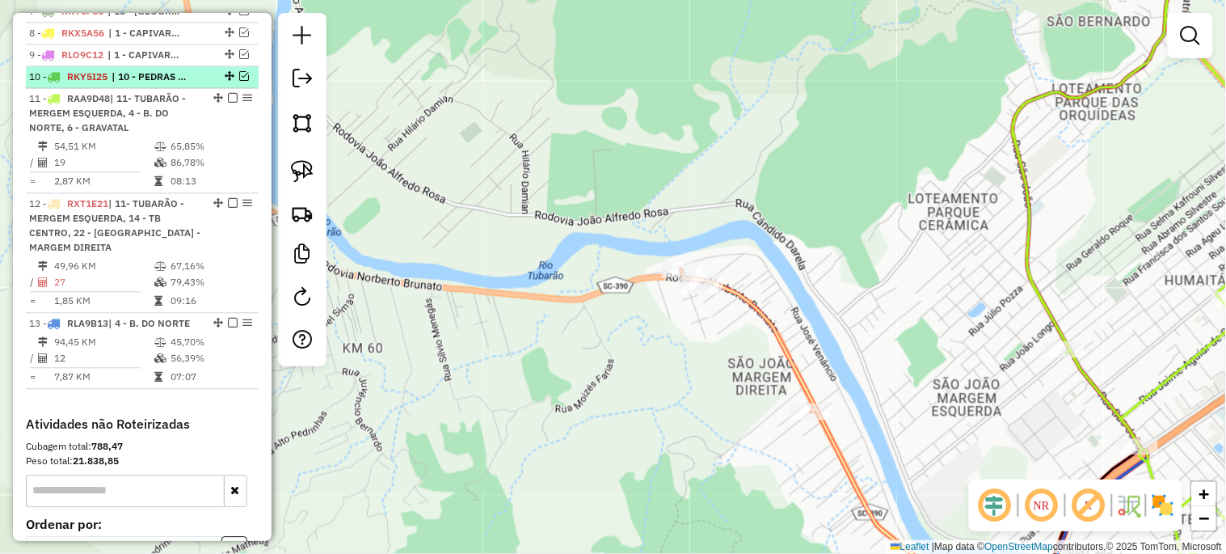
click at [239, 81] on em at bounding box center [244, 76] width 10 height 10
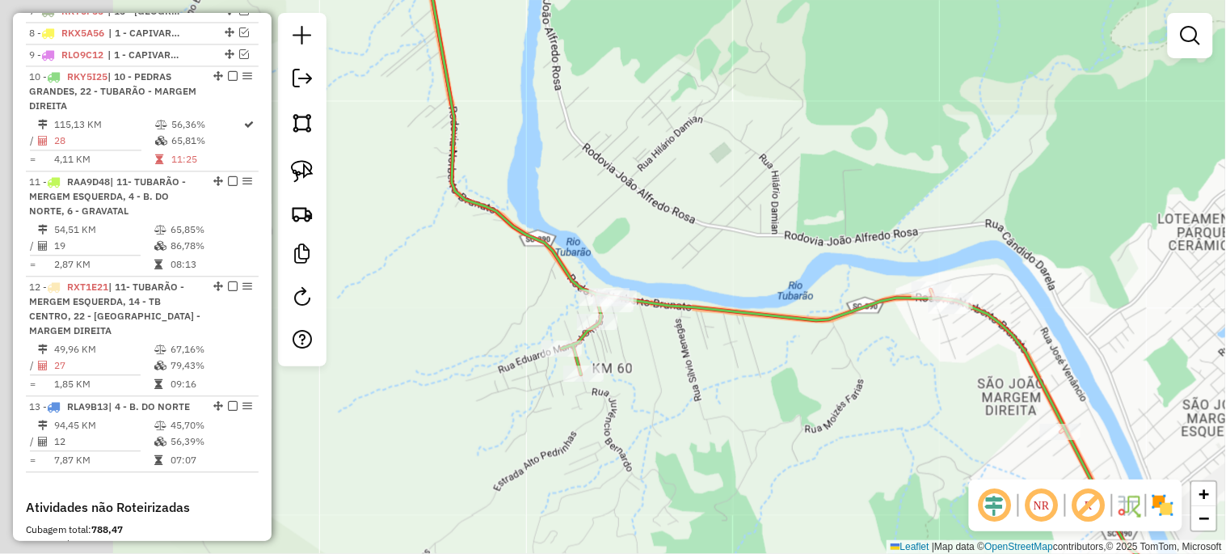
drag, startPoint x: 401, startPoint y: 348, endPoint x: 652, endPoint y: 369, distance: 251.4
click at [652, 369] on div "Janela de atendimento Grade de atendimento Capacidade Transportadoras Veículos …" at bounding box center [613, 277] width 1226 height 554
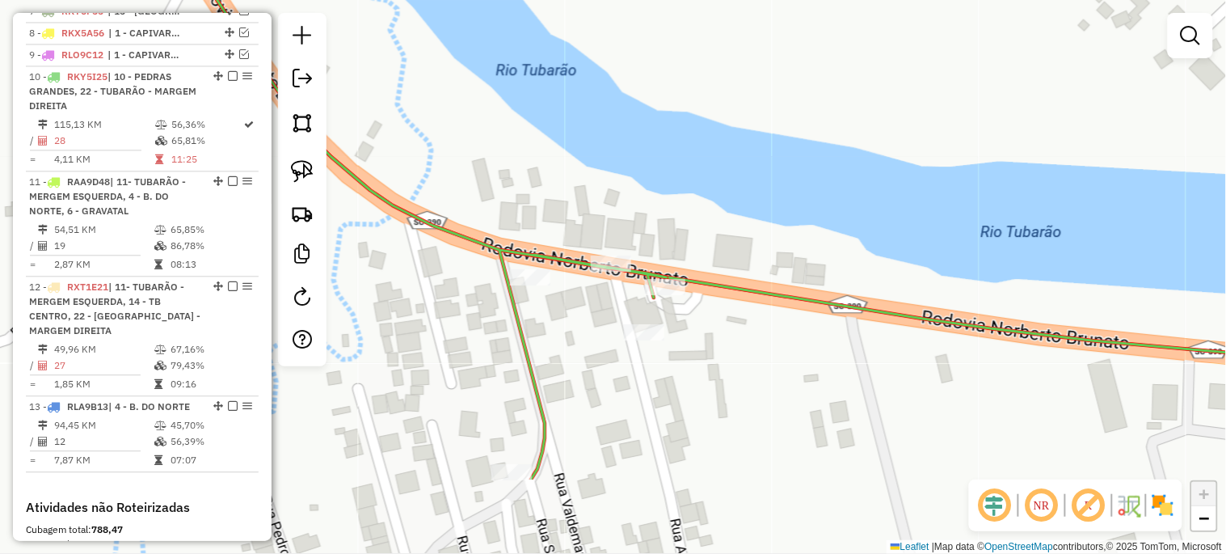
drag, startPoint x: 723, startPoint y: 483, endPoint x: 706, endPoint y: 351, distance: 132.7
click at [707, 352] on div "Janela de atendimento Grade de atendimento Capacidade Transportadoras Veículos …" at bounding box center [613, 277] width 1226 height 554
select select "*********"
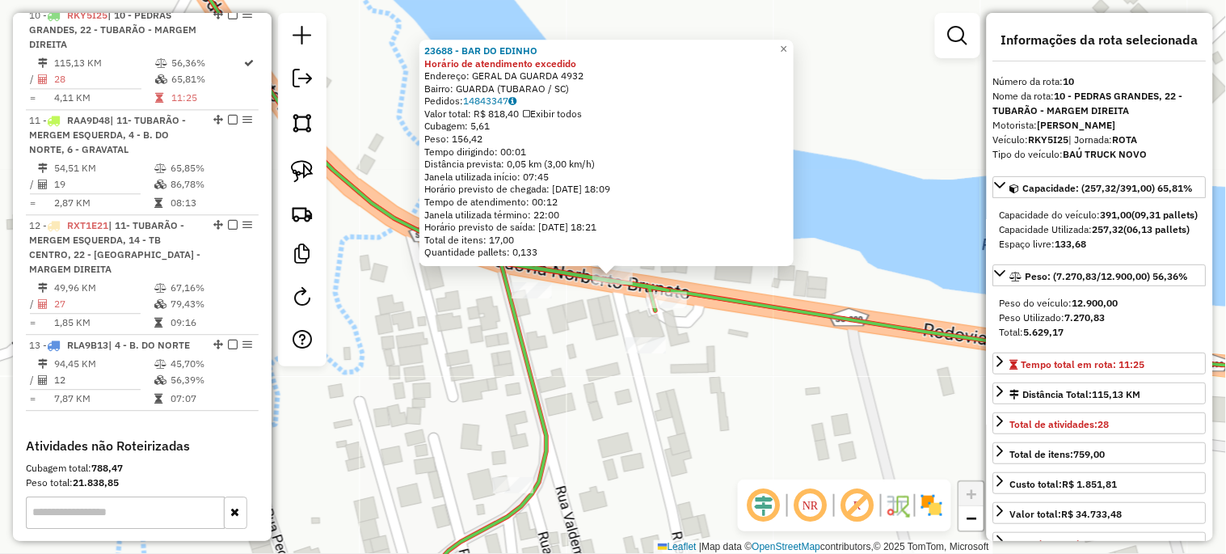
scroll to position [905, 0]
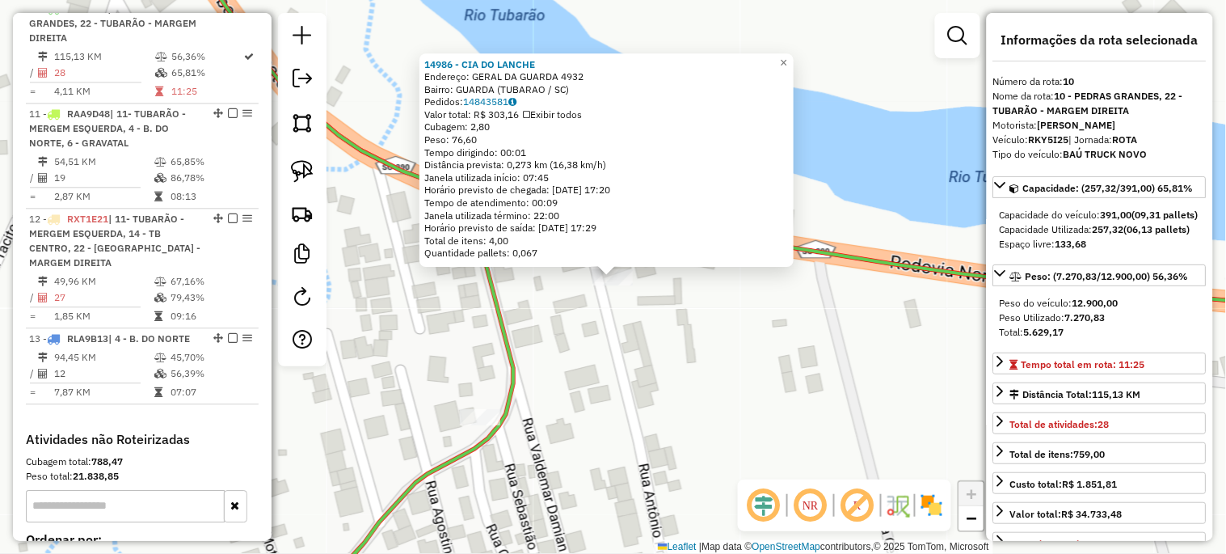
click at [601, 326] on div "14986 - CIA DO LANCHE Endereço: GERAL DA GUARDA 4932 Bairro: GUARDA (TUBARAO / …" at bounding box center [613, 277] width 1226 height 554
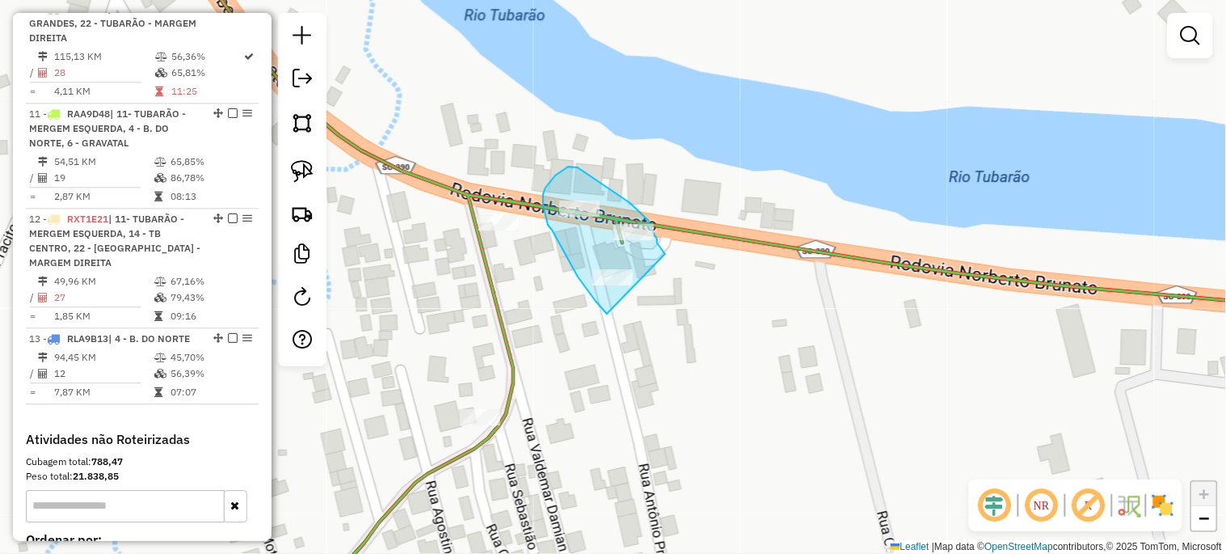
drag, startPoint x: 605, startPoint y: 310, endPoint x: 665, endPoint y: 254, distance: 82.9
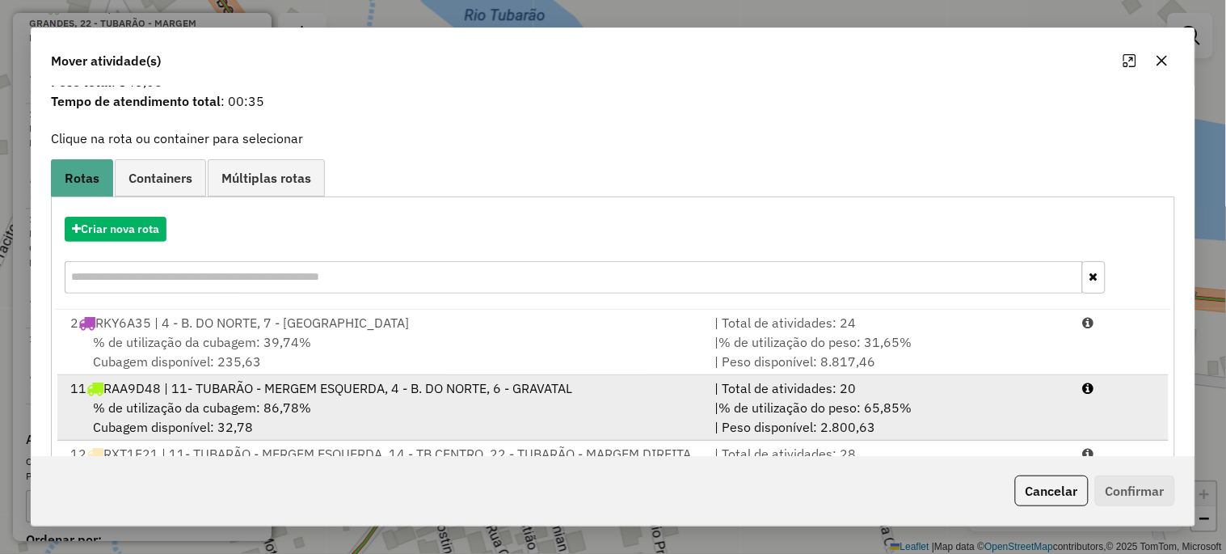
scroll to position [119, 0]
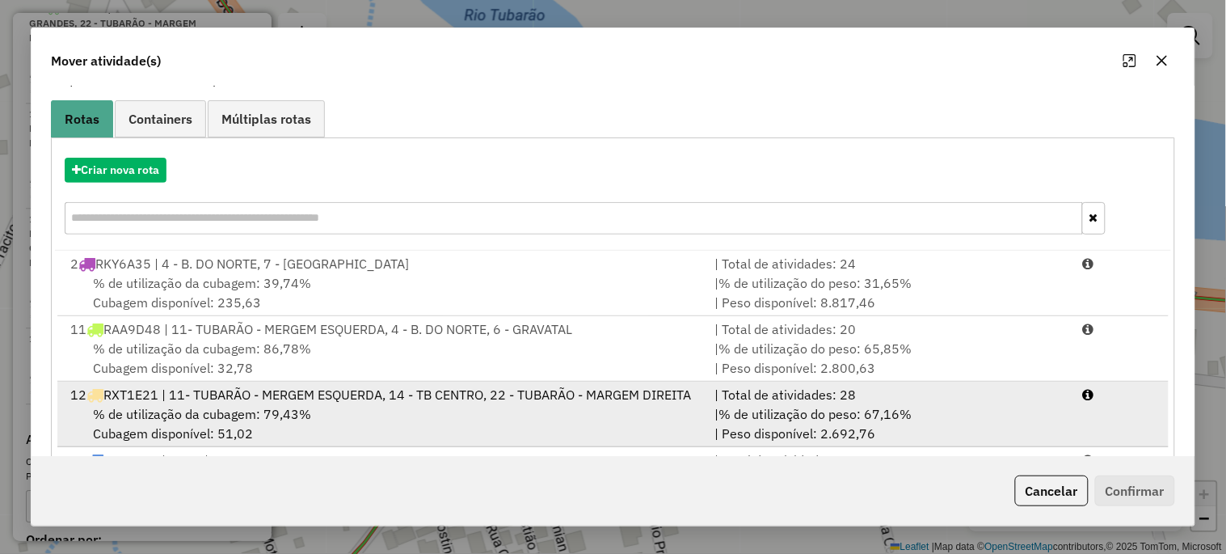
click at [256, 404] on div "12 RXT1E21 | 11- TUBARÃO - MERGEM ESQUERDA, 14 - TB CENTRO, 22 - TUBARÃO - MARG…" at bounding box center [383, 394] width 644 height 19
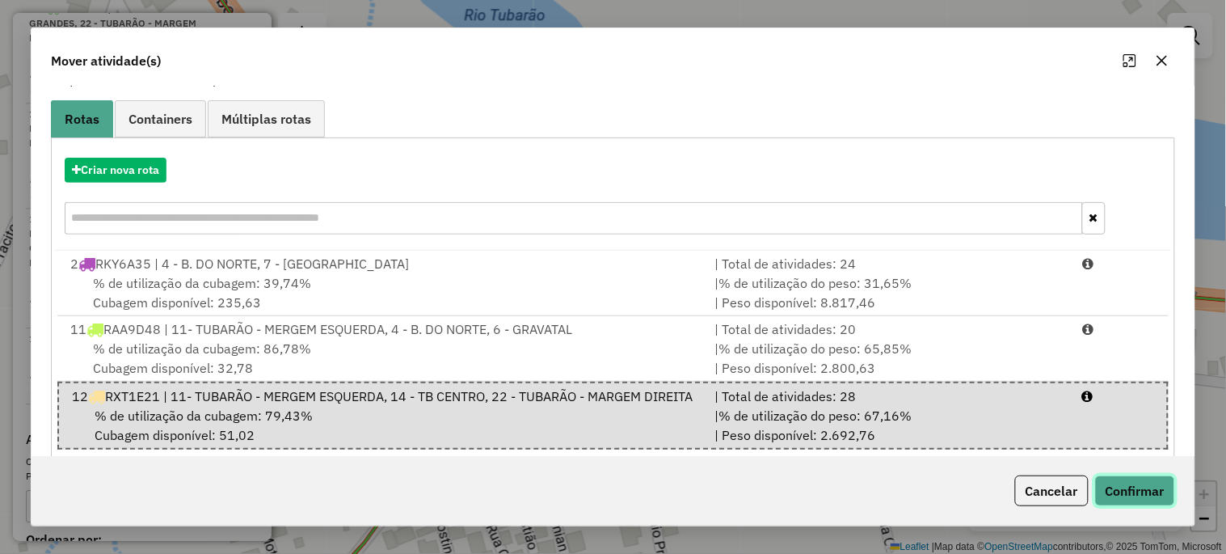
click at [1114, 485] on button "Confirmar" at bounding box center [1135, 490] width 80 height 31
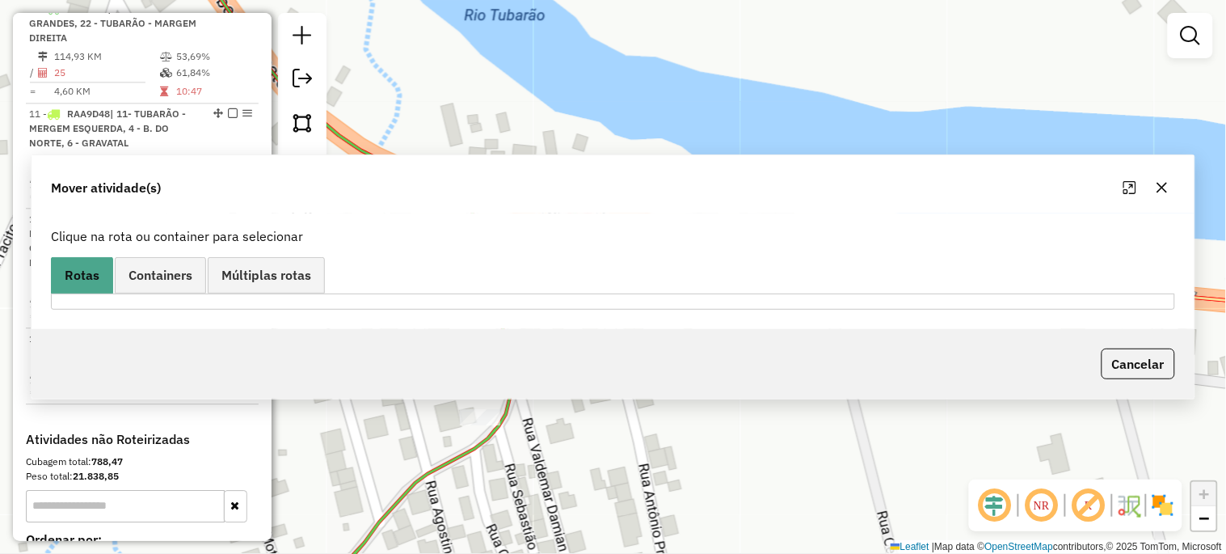
scroll to position [0, 0]
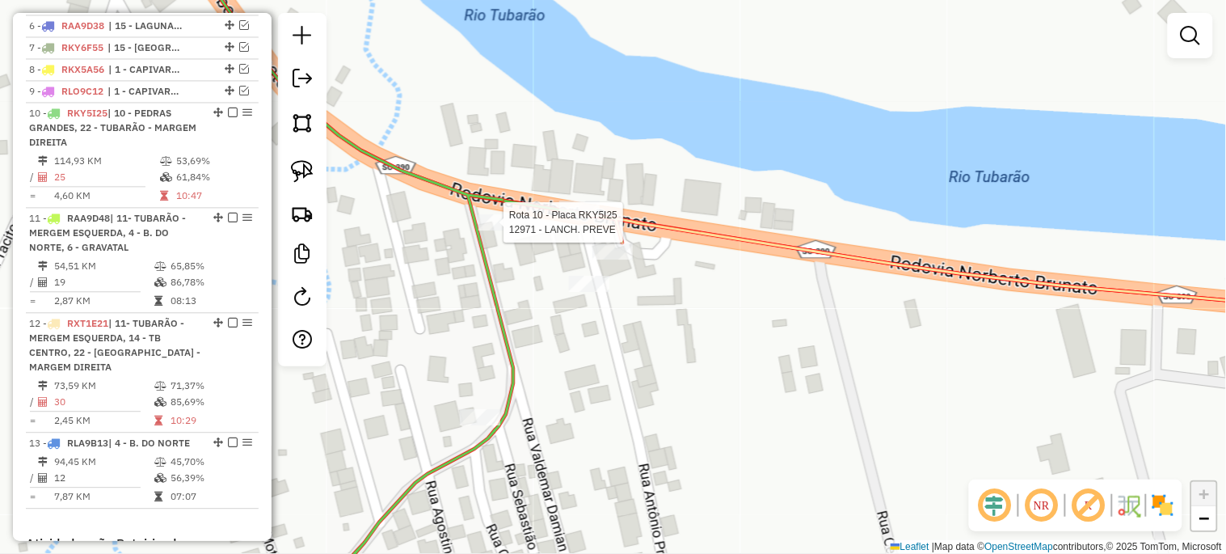
select select "*********"
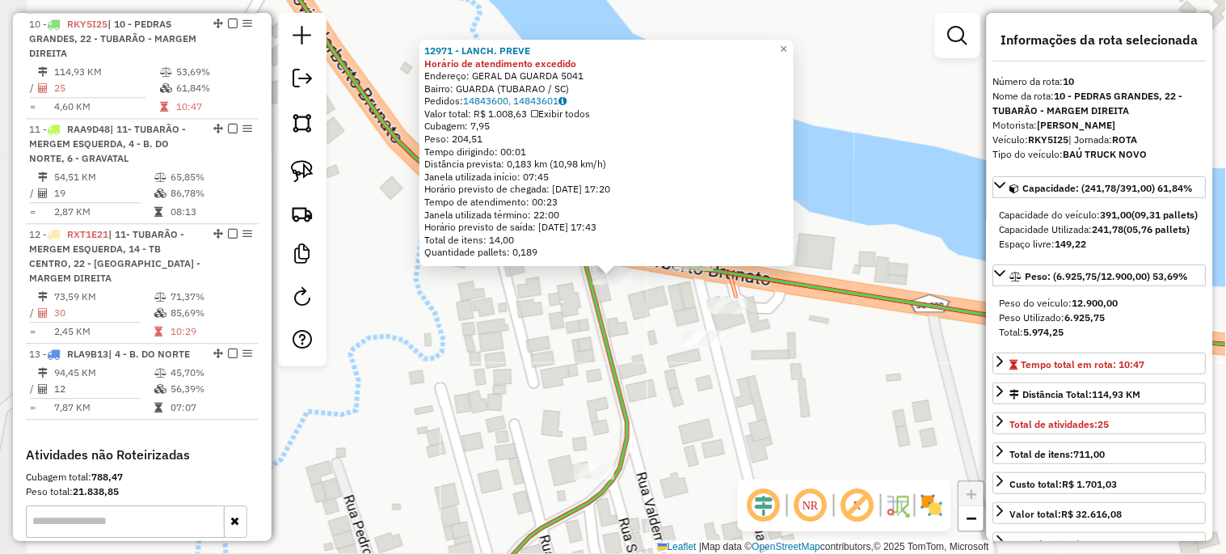
scroll to position [905, 0]
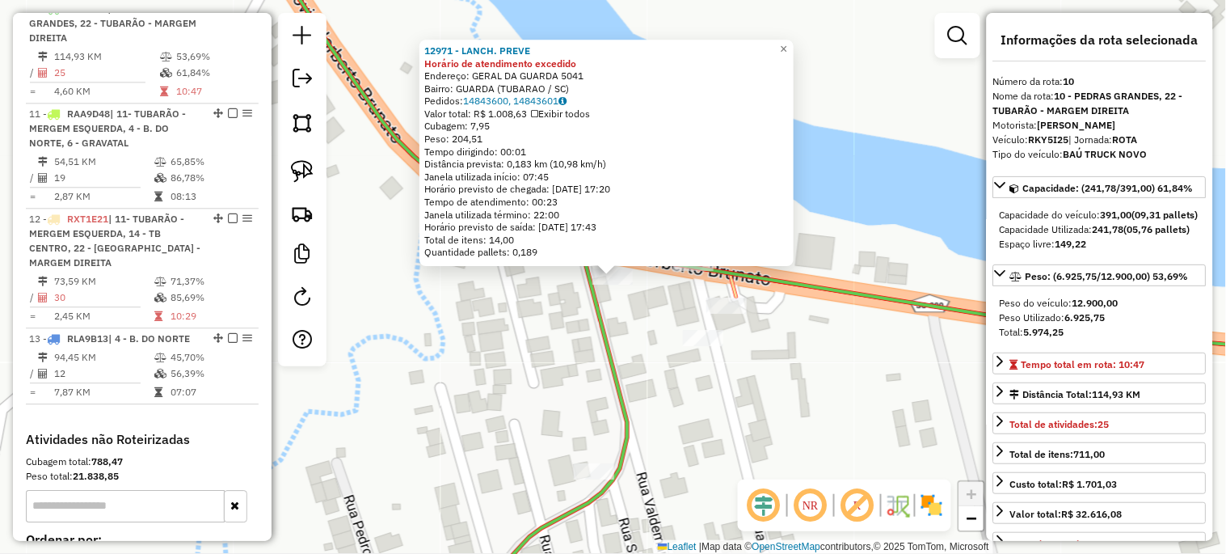
click at [496, 335] on div "12971 - LANCH. PREVE Horário de atendimento excedido Endereço: GERAL DA GUARDA …" at bounding box center [613, 277] width 1226 height 554
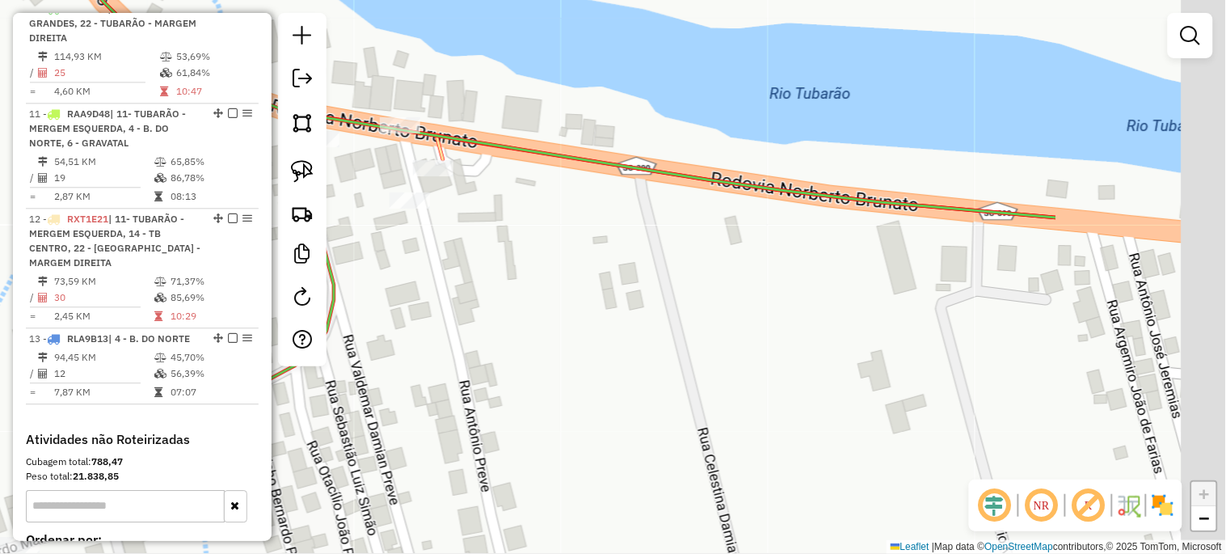
drag, startPoint x: 765, startPoint y: 388, endPoint x: 482, endPoint y: 223, distance: 328.2
click at [485, 227] on div "Janela de atendimento Grade de atendimento Capacidade Transportadoras Veículos …" at bounding box center [613, 277] width 1226 height 554
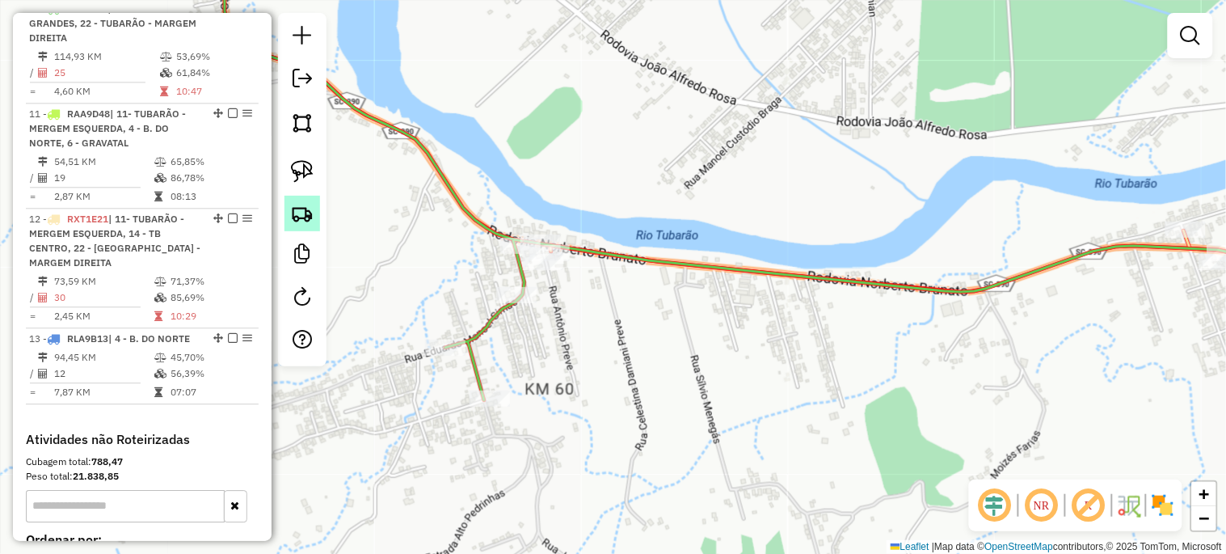
drag, startPoint x: 639, startPoint y: 313, endPoint x: 293, endPoint y: 205, distance: 363.1
click at [284, 204] on hb-router-mapa "Informações da Sessão 979707 - 15/08/2025 Criação: 14/08/2025 18:03 Depósito: U…" at bounding box center [613, 277] width 1226 height 554
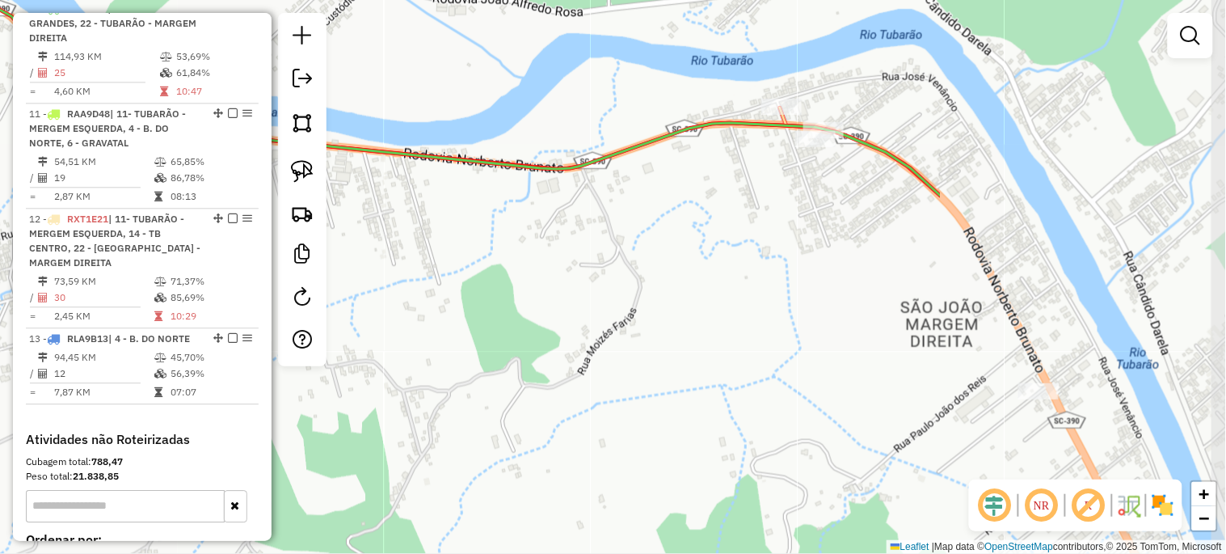
drag, startPoint x: 673, startPoint y: 315, endPoint x: 323, endPoint y: 192, distance: 371.2
click at [323, 192] on hb-router-mapa "Informações da Sessão 979707 - 15/08/2025 Criação: 14/08/2025 18:03 Depósito: U…" at bounding box center [613, 277] width 1226 height 554
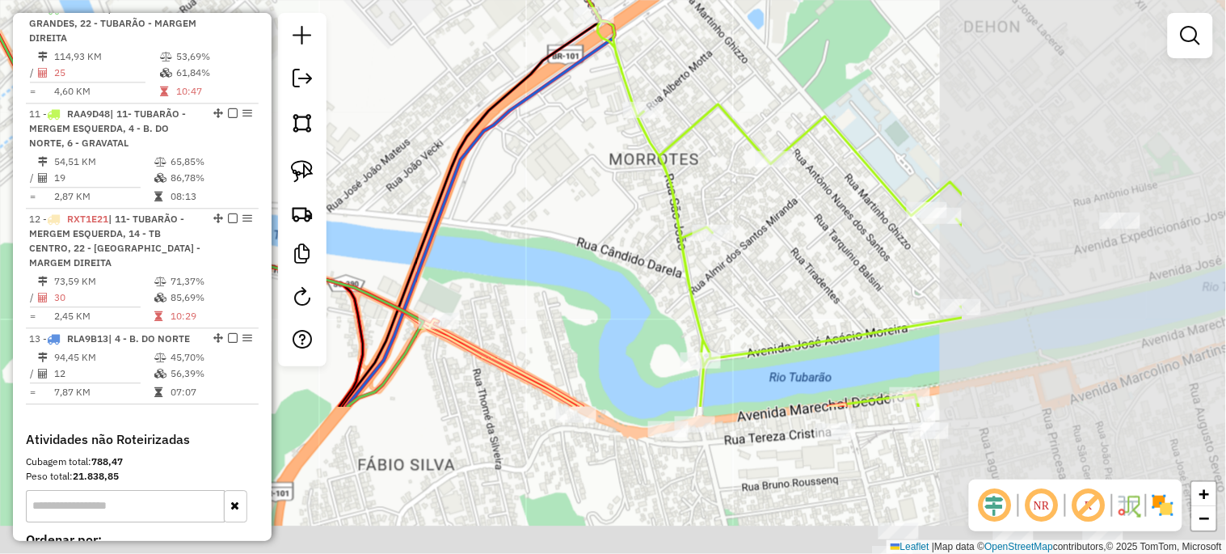
drag, startPoint x: 800, startPoint y: 360, endPoint x: 493, endPoint y: 95, distance: 405.8
click at [483, 78] on div "Janela de atendimento Grade de atendimento Capacidade Transportadoras Veículos …" at bounding box center [613, 277] width 1226 height 554
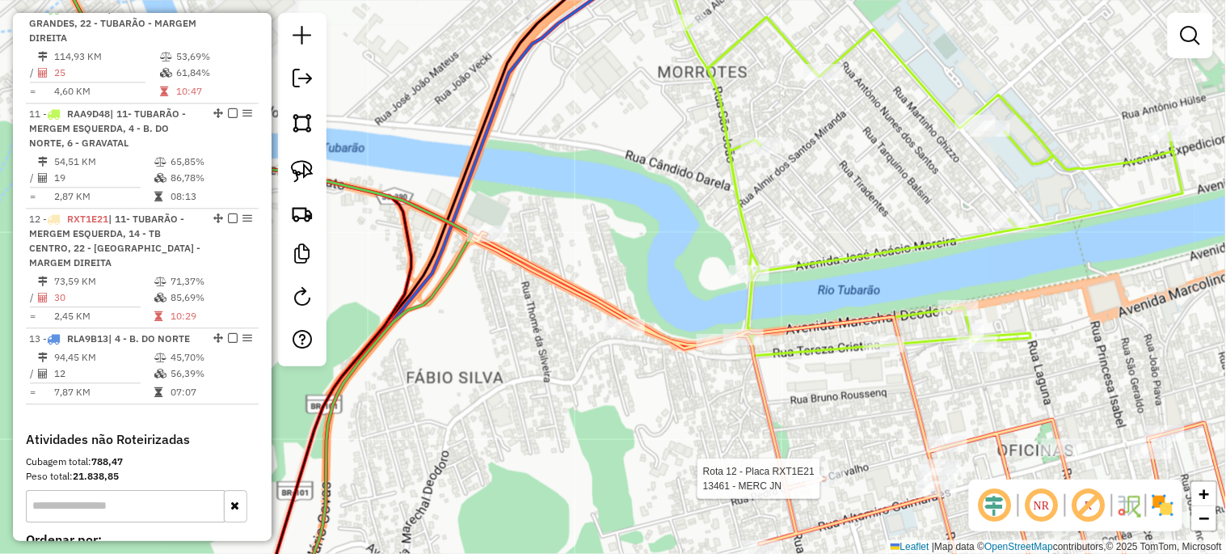
select select "*********"
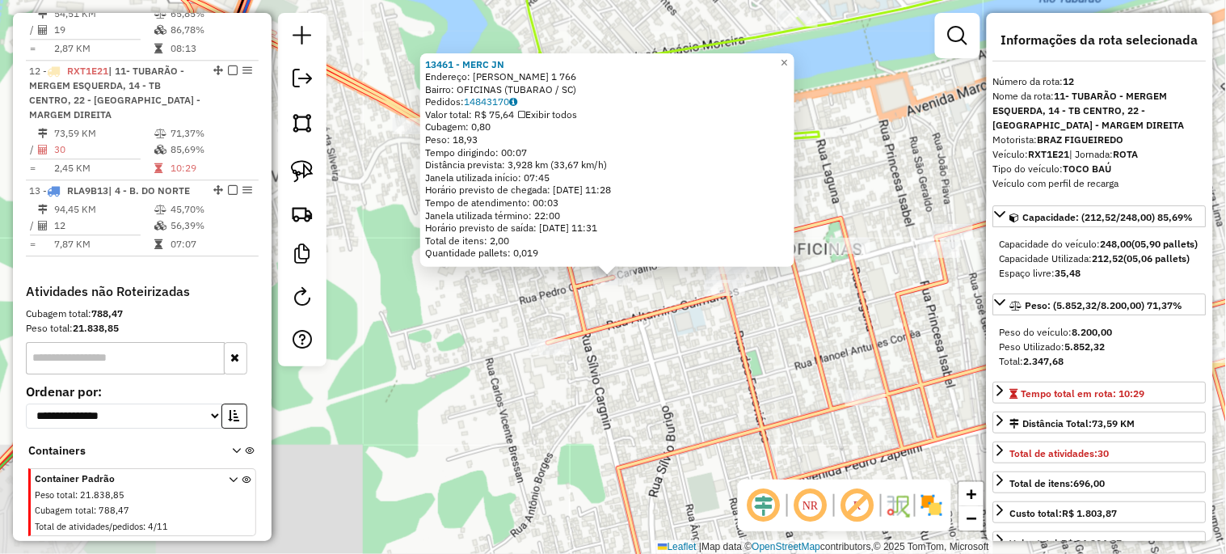
scroll to position [1101, 0]
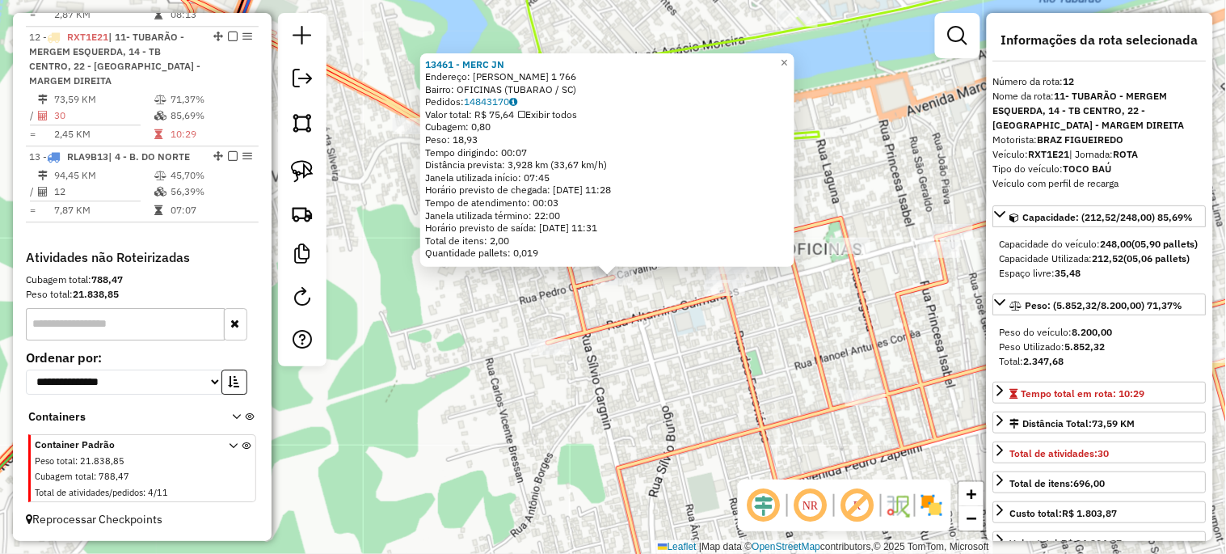
click at [789, 348] on div "13461 - MERC JN Endereço: PEDRO GOMES DE CARVALHO 1 766 Bairro: OFICINAS (TUBAR…" at bounding box center [613, 277] width 1226 height 554
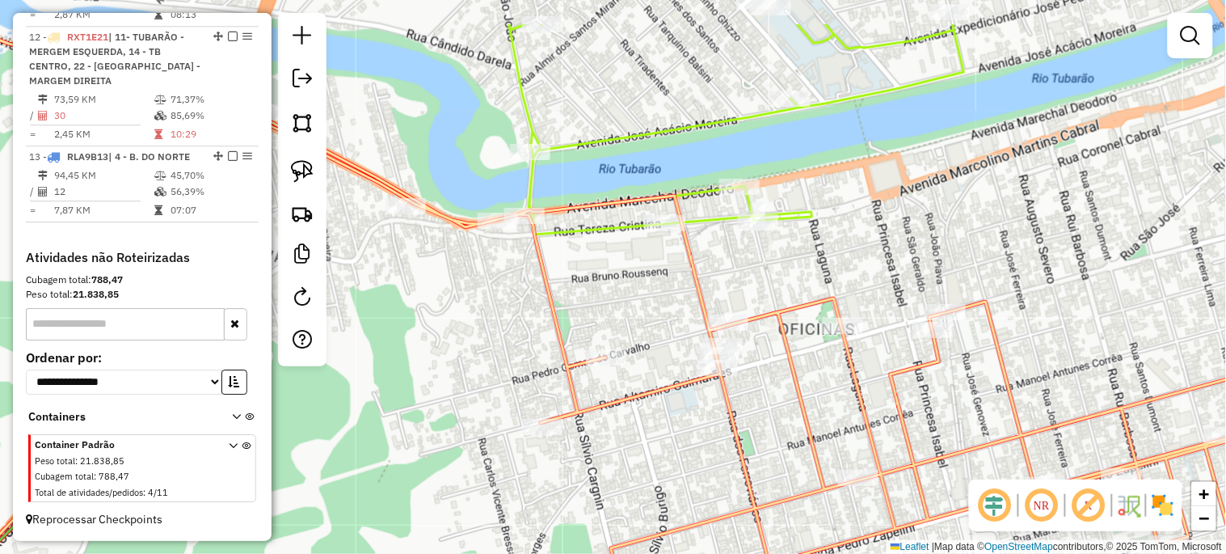
drag, startPoint x: 769, startPoint y: 311, endPoint x: 757, endPoint y: 311, distance: 12.1
click at [757, 391] on div "Janela de atendimento Grade de atendimento Capacidade Transportadoras Veículos …" at bounding box center [613, 277] width 1226 height 554
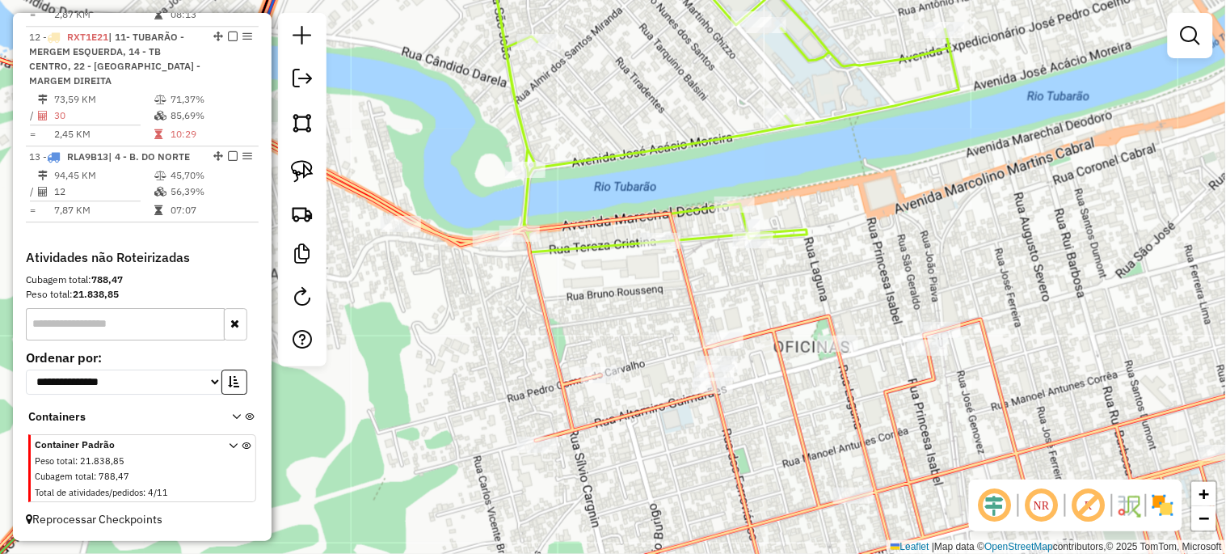
click at [755, 253] on div "Janela de atendimento Grade de atendimento Capacidade Transportadoras Veículos …" at bounding box center [613, 277] width 1226 height 554
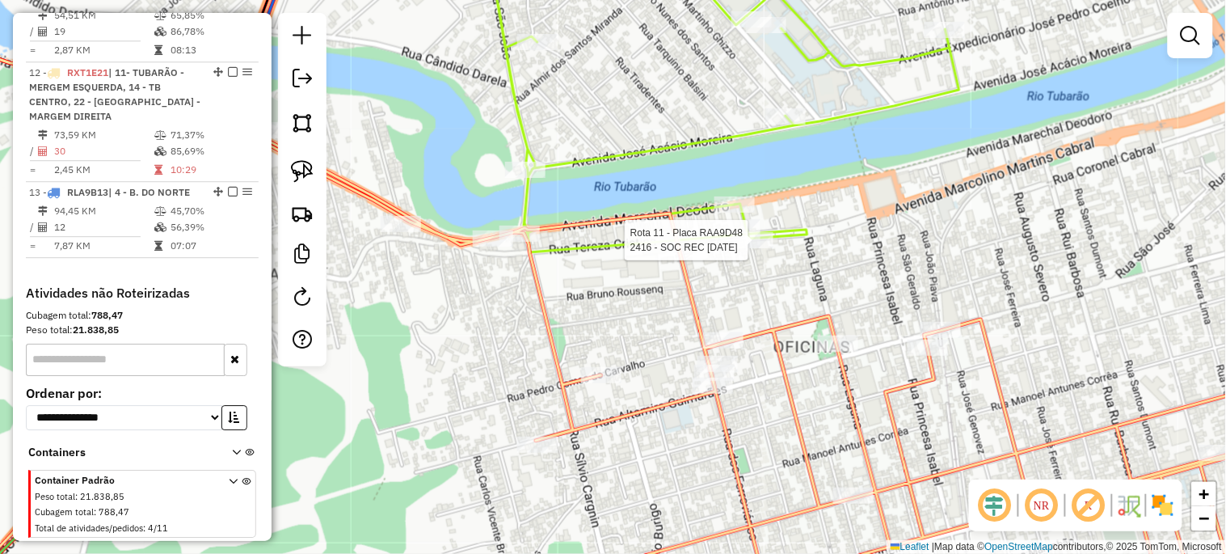
select select "*********"
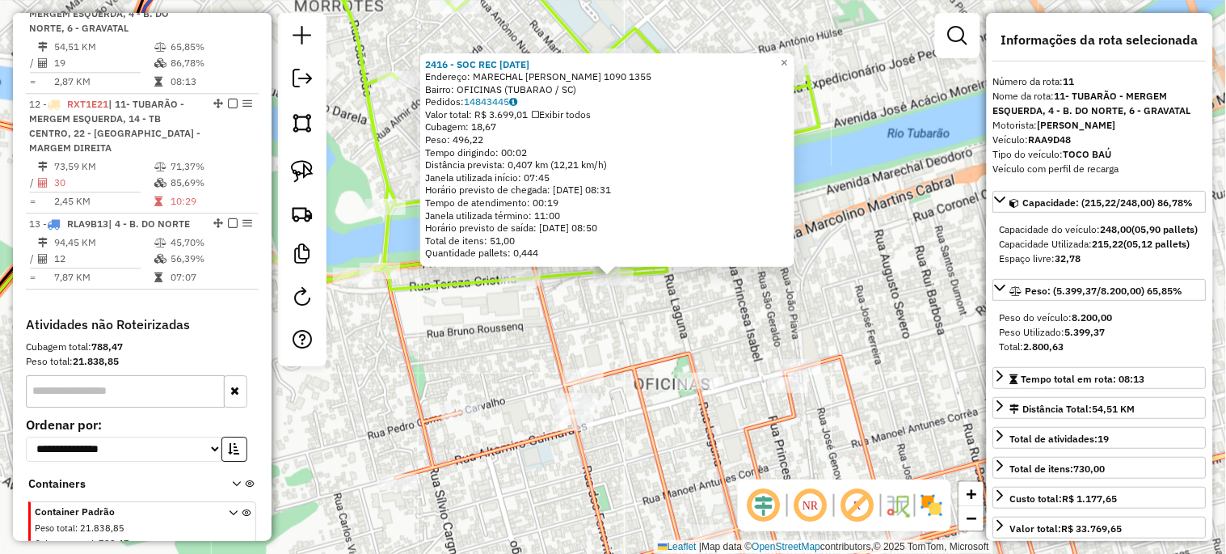
scroll to position [1010, 0]
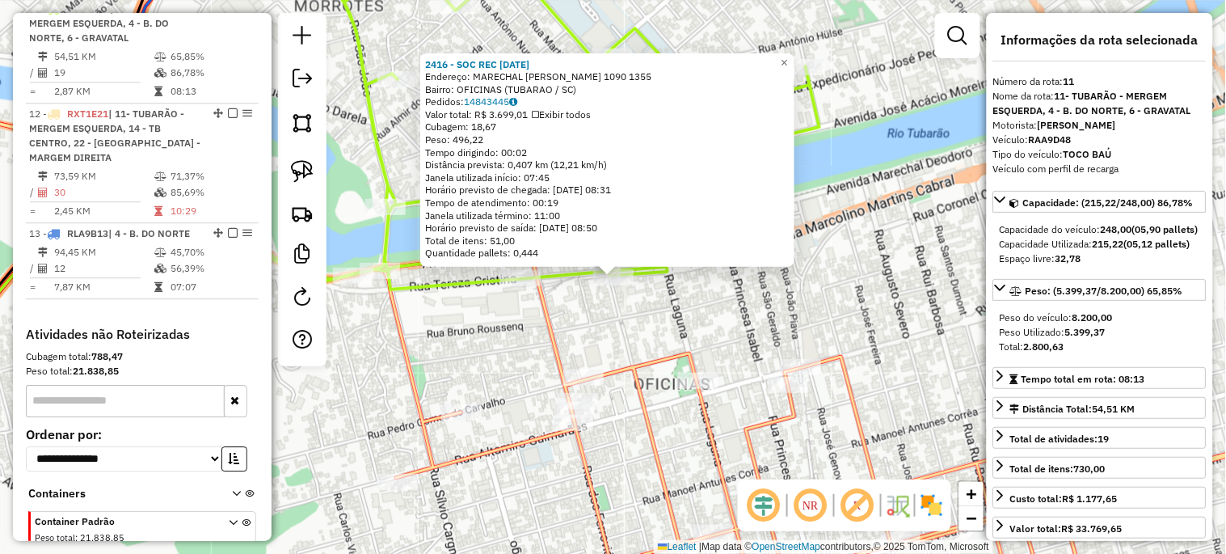
click at [905, 324] on div "2416 - SOC REC 1 MAIO Endereço: MARECHAL DEODORO 1090 1355 Bairro: OFICINAS (TU…" at bounding box center [613, 277] width 1226 height 554
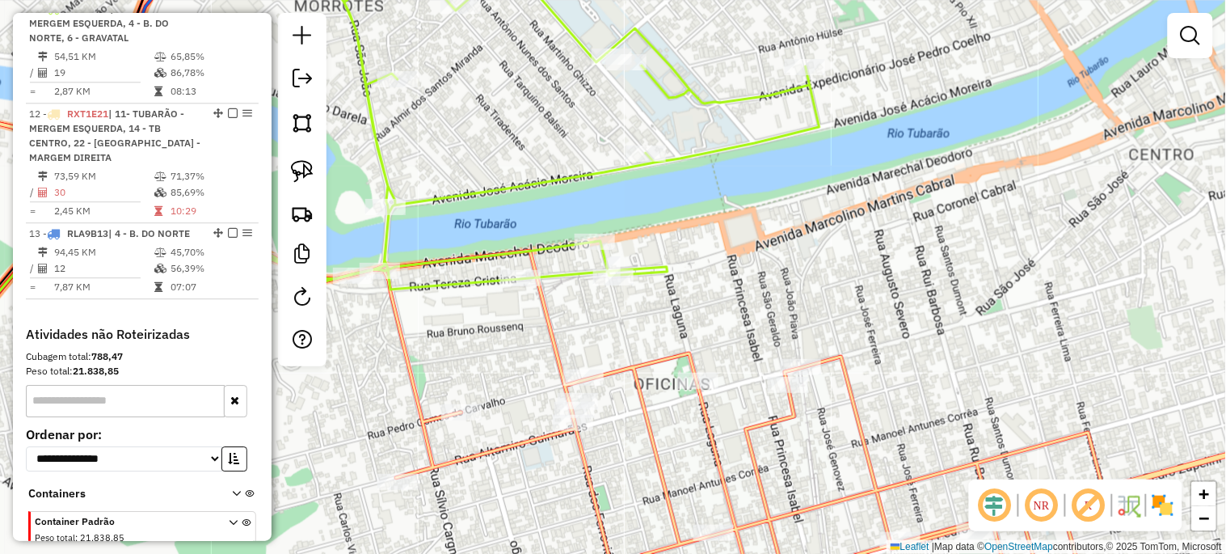
click at [711, 394] on div "Janela de atendimento Grade de atendimento Capacidade Transportadoras Veículos …" at bounding box center [613, 277] width 1226 height 554
click at [704, 389] on div at bounding box center [698, 381] width 40 height 16
select select "*********"
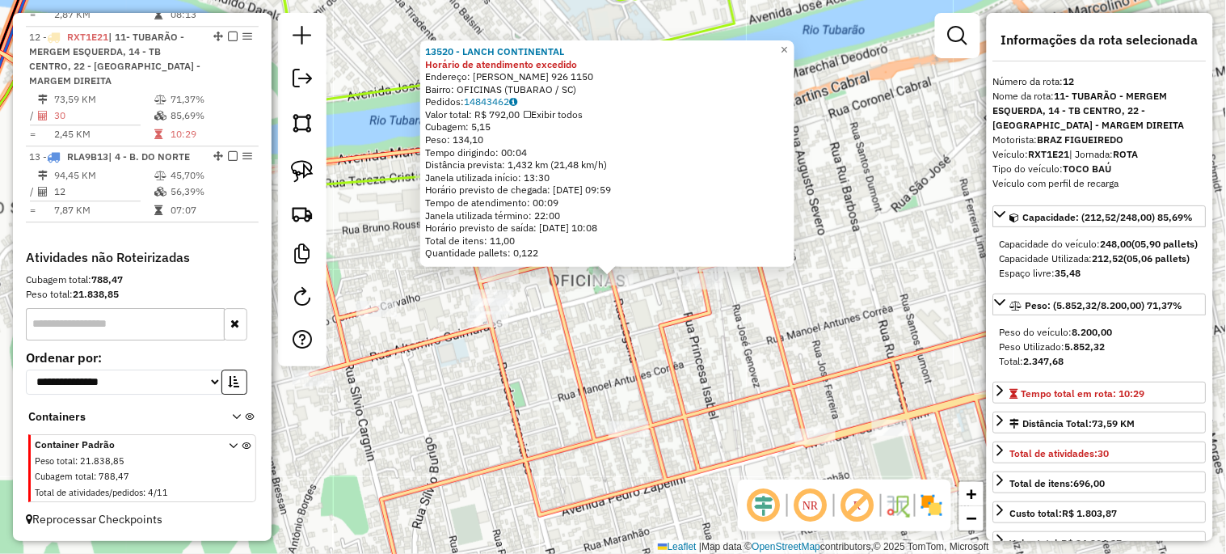
scroll to position [1101, 0]
click at [604, 377] on div "13520 - LANCH CONTINENTAL Horário de atendimento excedido Endereço: ALTAMIRO GU…" at bounding box center [613, 277] width 1226 height 554
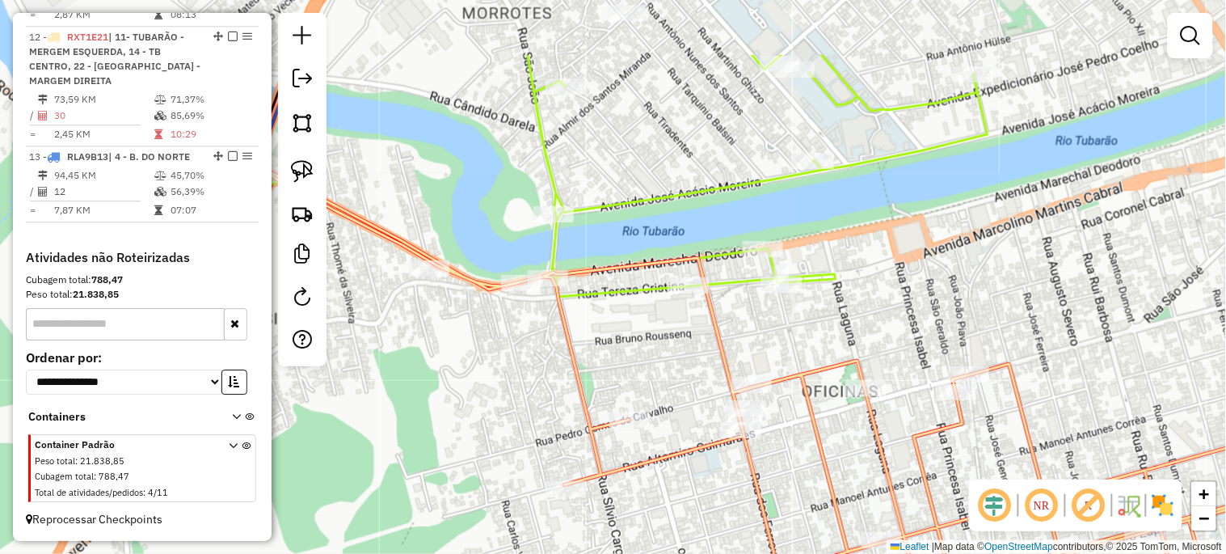
drag, startPoint x: 580, startPoint y: 292, endPoint x: 883, endPoint y: 419, distance: 327.9
click at [883, 420] on div "Janela de atendimento Grade de atendimento Capacidade Transportadoras Veículos …" at bounding box center [613, 277] width 1226 height 554
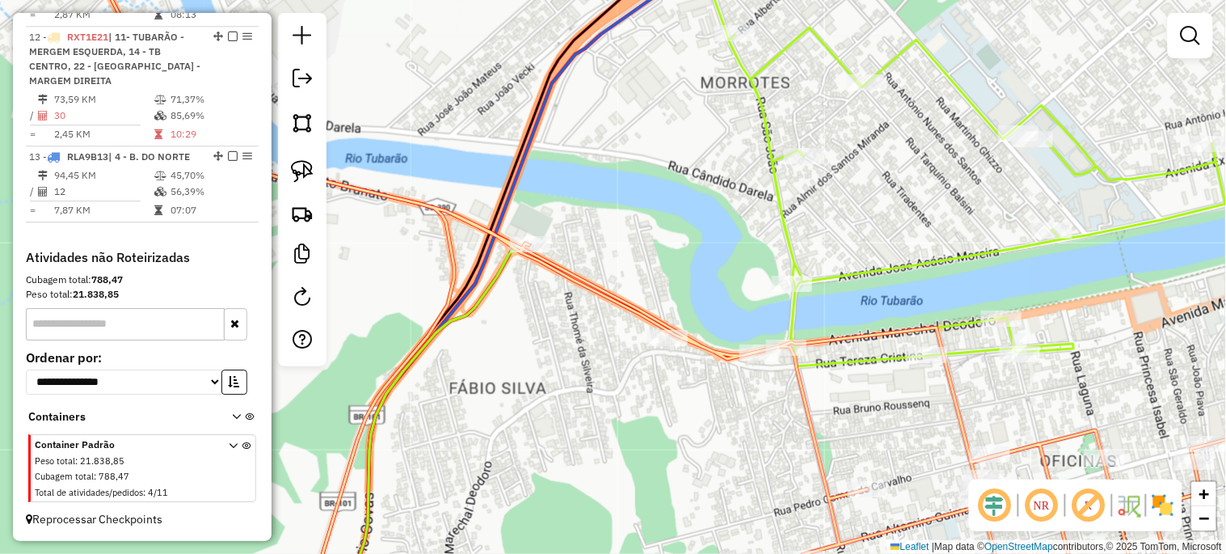
drag, startPoint x: 639, startPoint y: 358, endPoint x: 829, endPoint y: 410, distance: 196.1
click at [829, 410] on div "Janela de atendimento Grade de atendimento Capacidade Transportadoras Veículos …" at bounding box center [613, 277] width 1226 height 554
select select "*********"
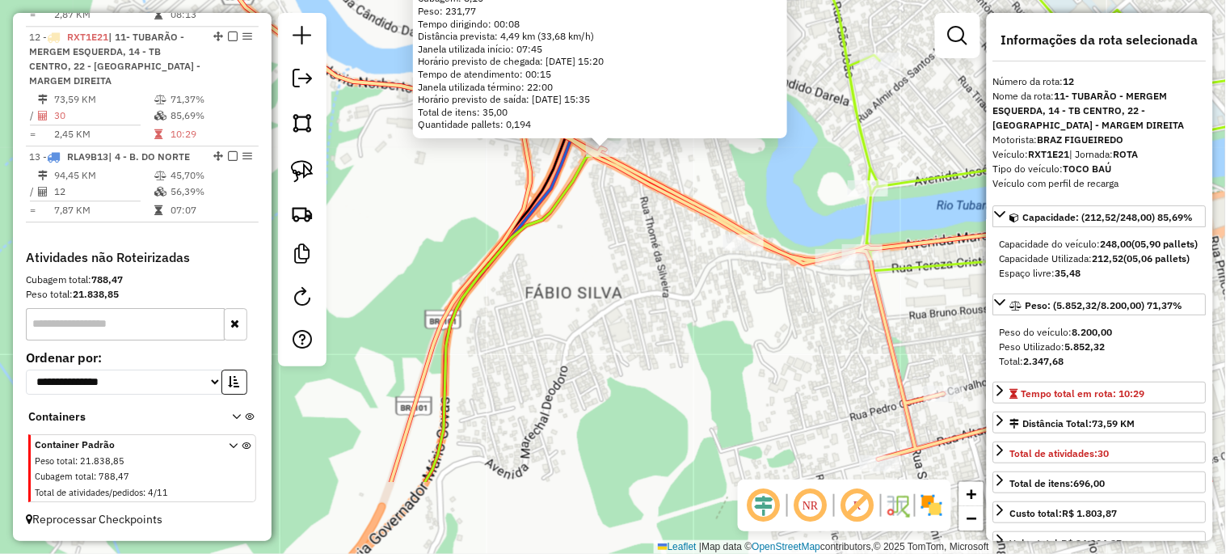
drag, startPoint x: 623, startPoint y: 415, endPoint x: 617, endPoint y: 286, distance: 128.7
click at [617, 286] on div "24697 - POSTO SAO MARCO TB Endereço: SEVERIANO ALBINO CORREA 556 Bairro: FABIO …" at bounding box center [613, 277] width 1226 height 554
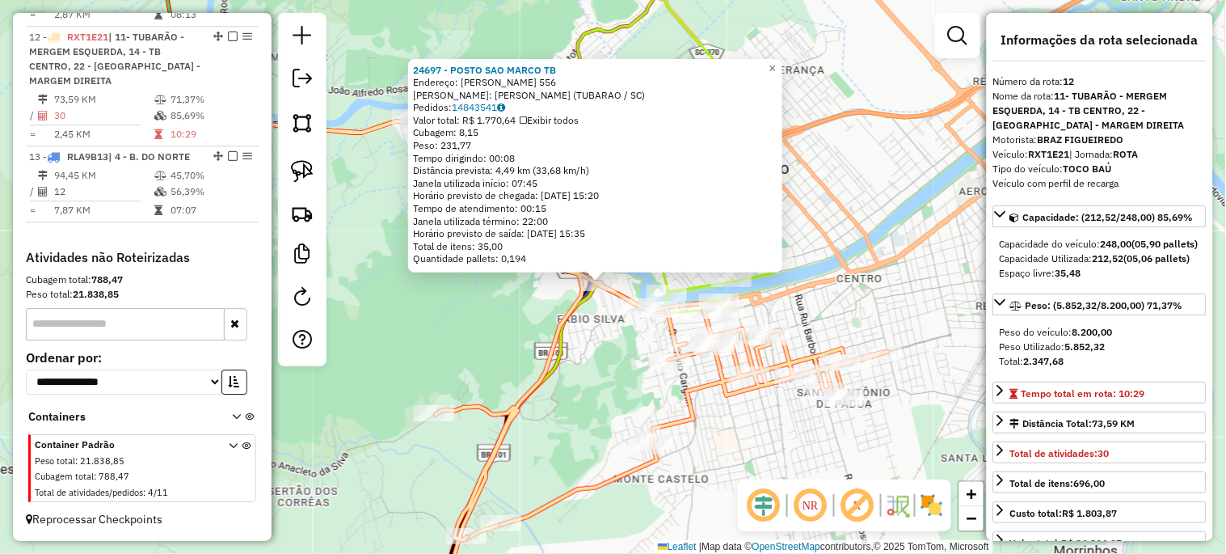
click at [597, 366] on div "24697 - POSTO SAO MARCO TB Endereço: SEVERIANO ALBINO CORREA 556 Bairro: FABIO …" at bounding box center [613, 277] width 1226 height 554
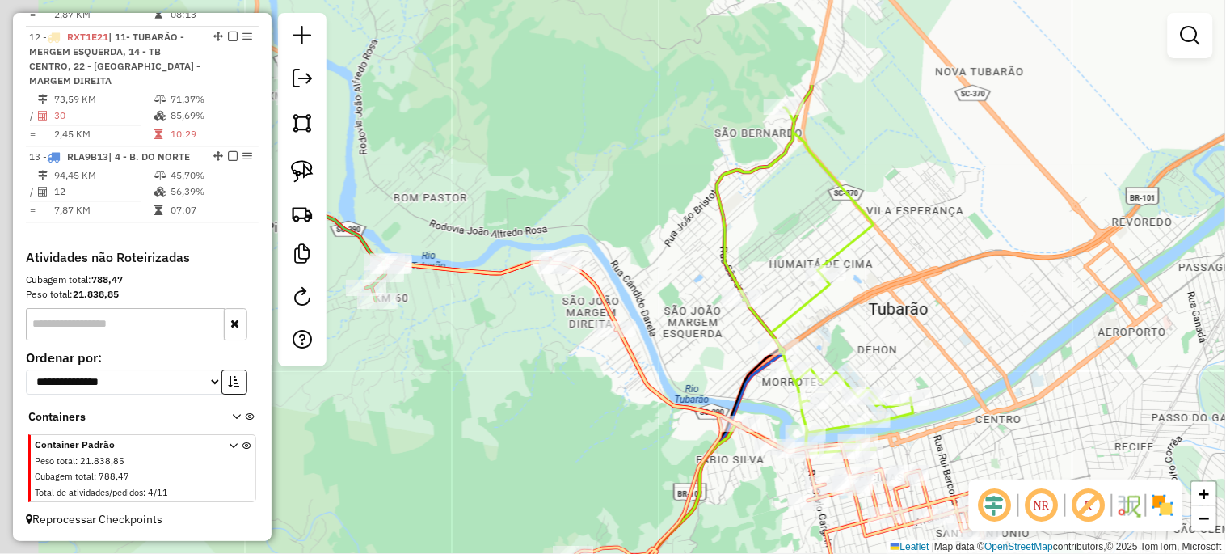
drag, startPoint x: 407, startPoint y: 187, endPoint x: 550, endPoint y: 331, distance: 204.1
click at [548, 330] on div "Janela de atendimento Grade de atendimento Capacidade Transportadoras Veículos …" at bounding box center [613, 277] width 1226 height 554
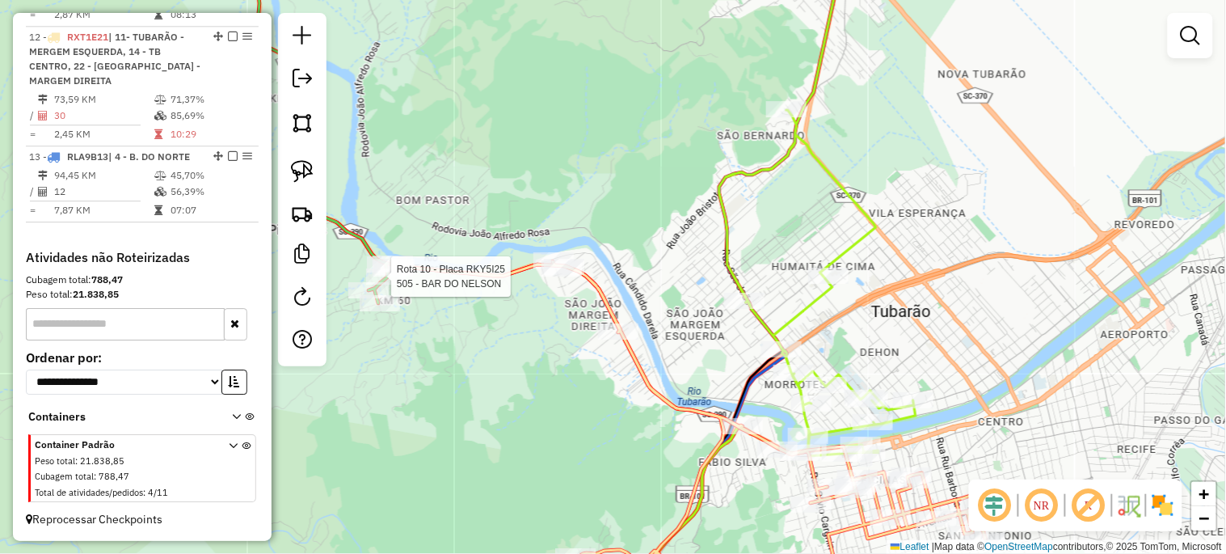
select select "*********"
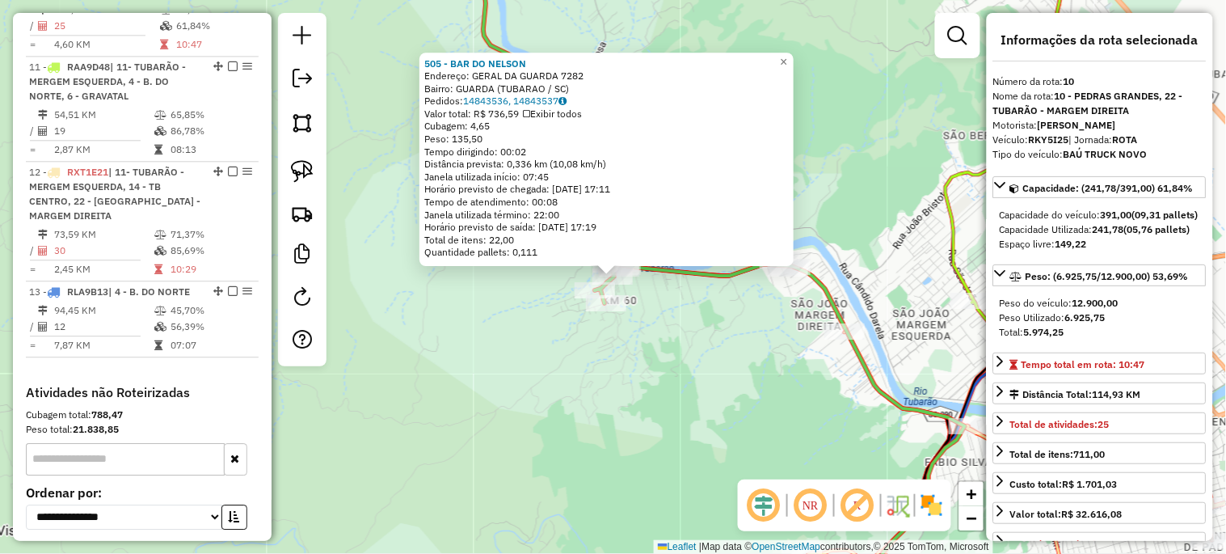
scroll to position [905, 0]
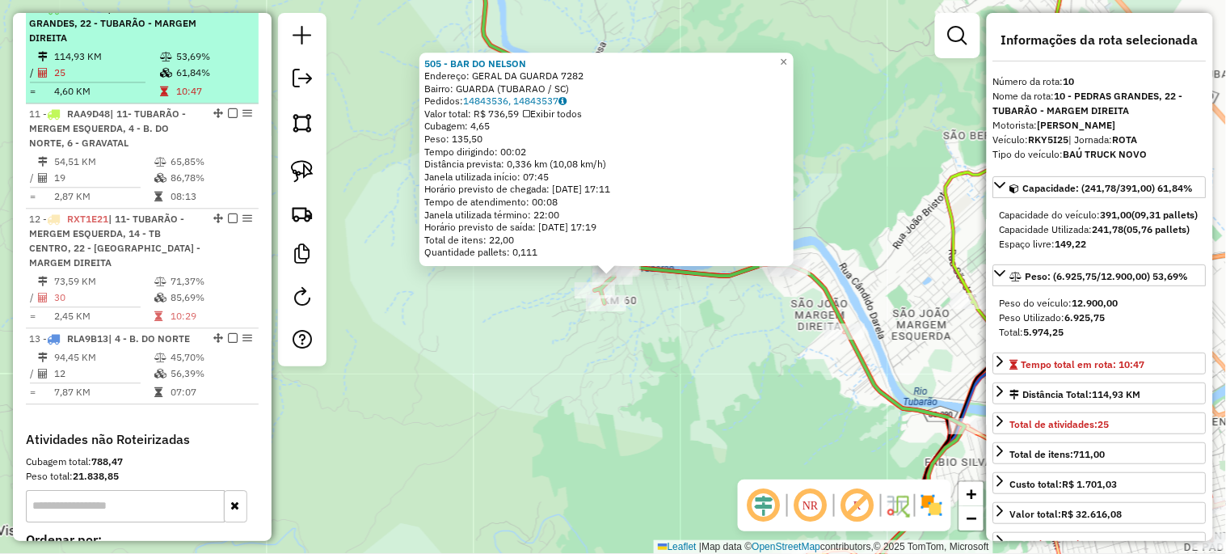
click at [228, 13] on em at bounding box center [233, 8] width 10 height 10
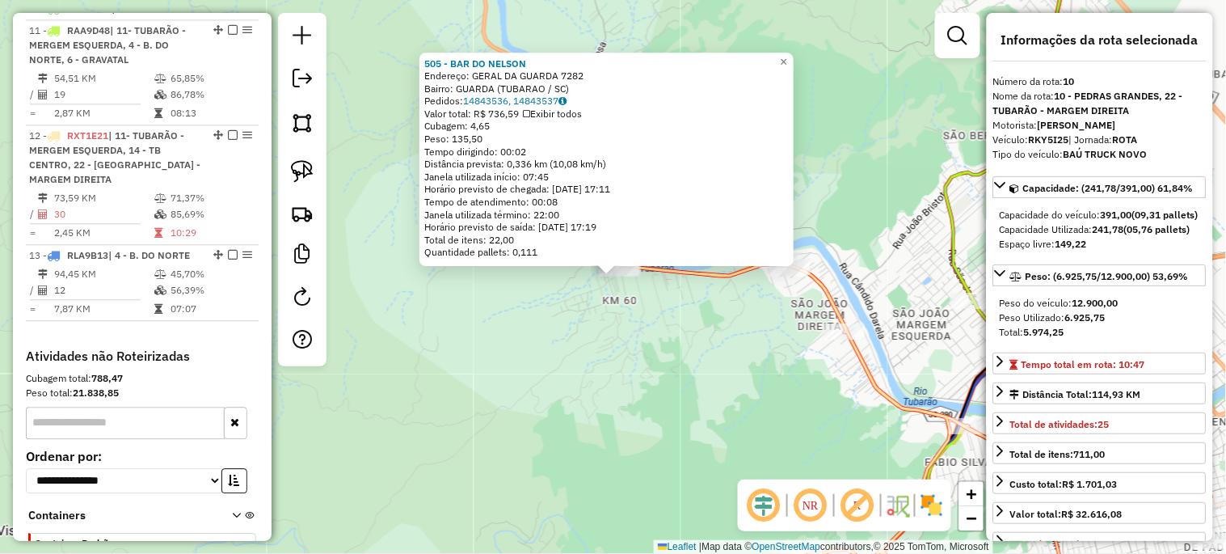
click at [584, 375] on div "505 - BAR DO NELSON Endereço: GERAL DA GUARDA 7282 Bairro: GUARDA (TUBARAO / SC…" at bounding box center [613, 277] width 1226 height 554
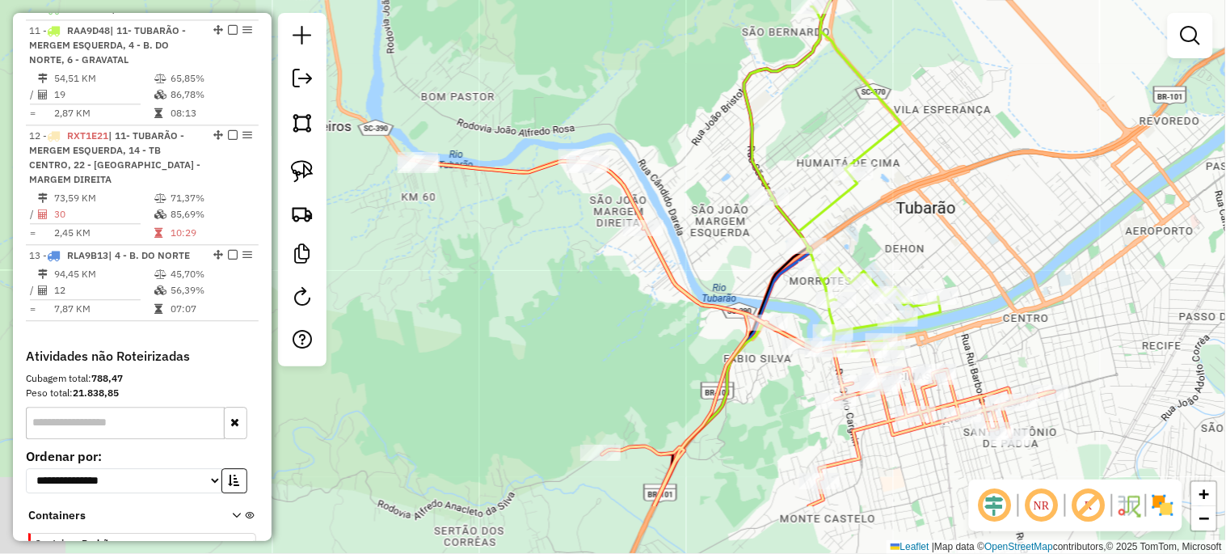
drag, startPoint x: 717, startPoint y: 377, endPoint x: 489, endPoint y: 249, distance: 261.7
click at [491, 253] on div "Janela de atendimento Grade de atendimento Capacidade Transportadoras Veículos …" at bounding box center [613, 277] width 1226 height 554
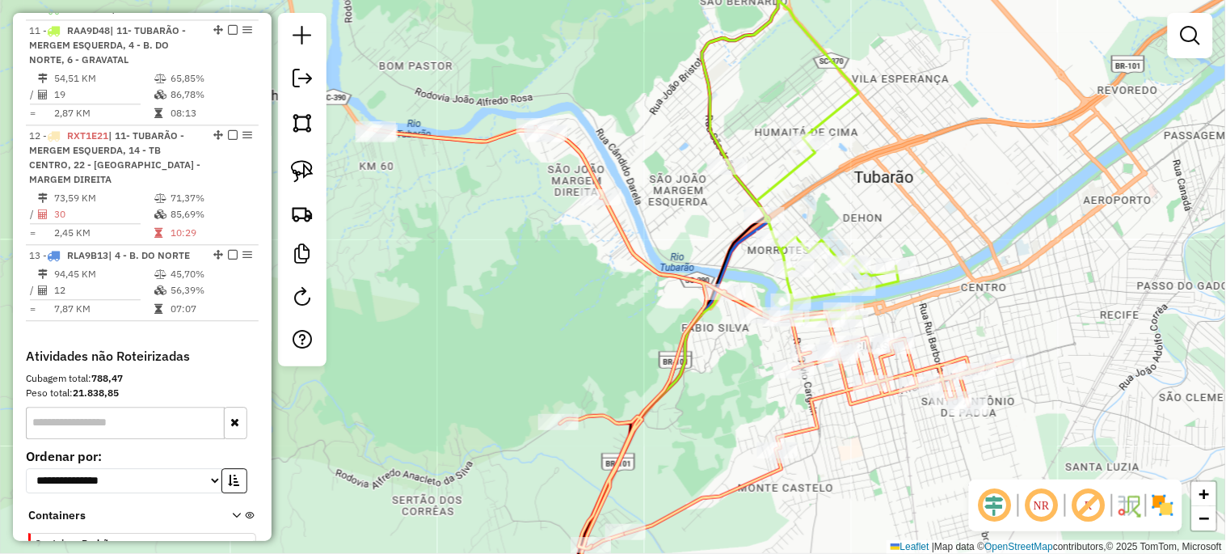
click at [781, 331] on div "Rota 12 - Placa RXT1E21 16478 - BETO S BAR E LANCH. Janela de atendimento Grade…" at bounding box center [613, 277] width 1226 height 554
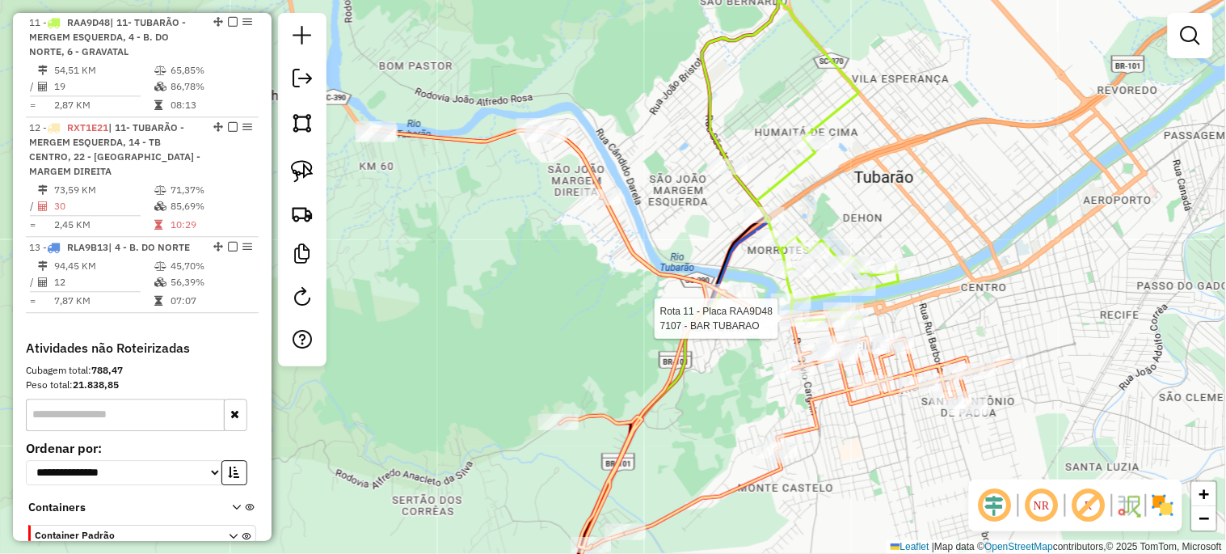
select select "*********"
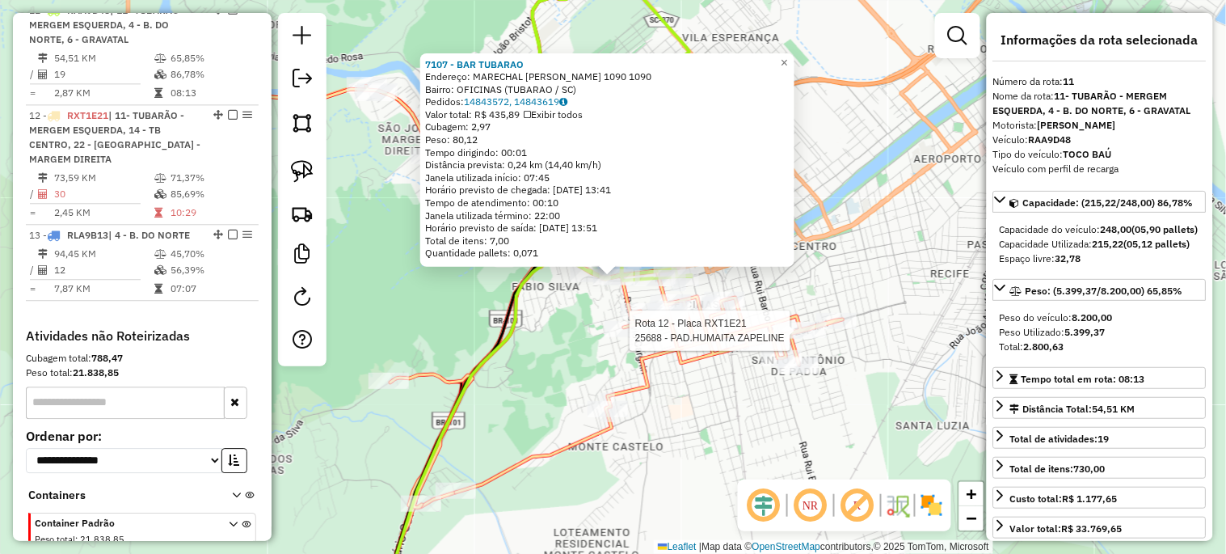
scroll to position [926, 0]
click at [714, 287] on div "7107 - BAR TUBARAO Endereço: MARECHAL DEODORO 1090 1090 Bairro: OFICINAS (TUBAR…" at bounding box center [613, 277] width 1226 height 554
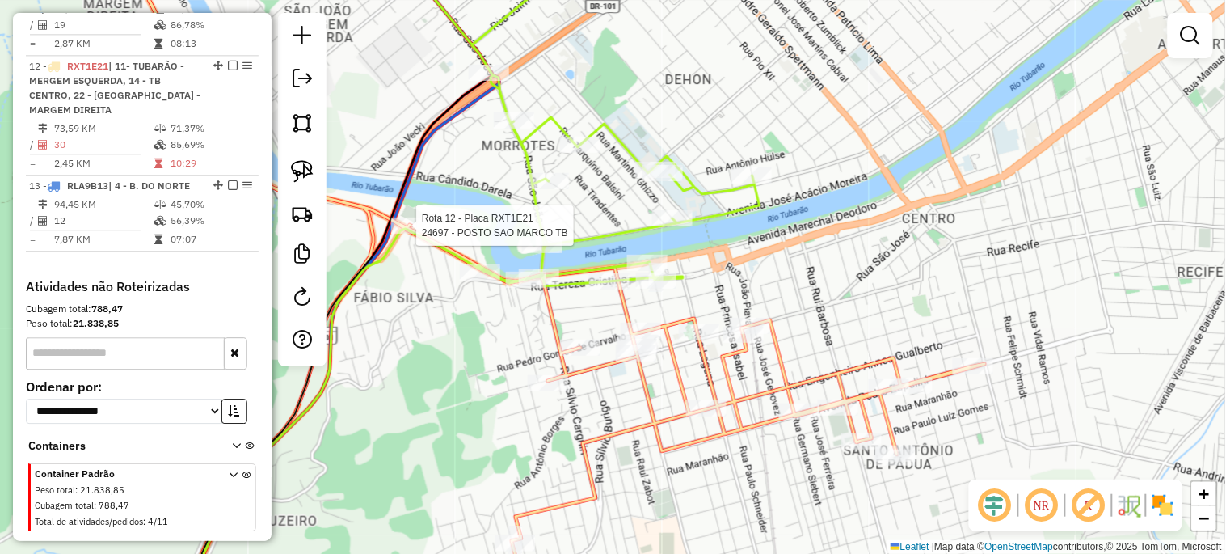
select select "*********"
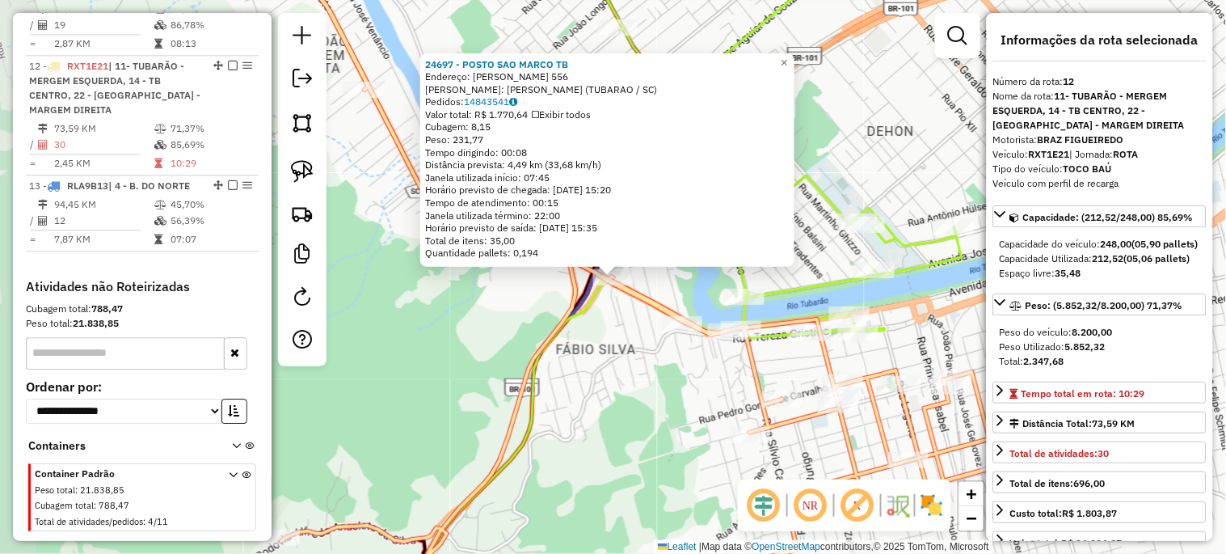
scroll to position [1017, 0]
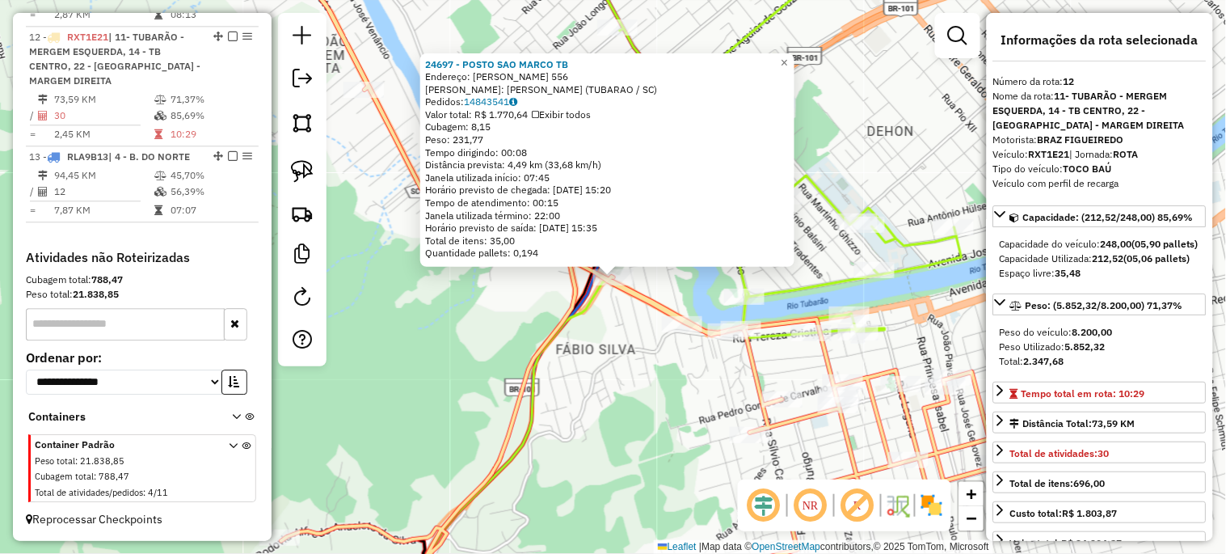
click at [602, 439] on div "24697 - POSTO SAO MARCO TB Endereço: SEVERIANO ALBINO CORREA 556 Bairro: FABIO …" at bounding box center [613, 277] width 1226 height 554
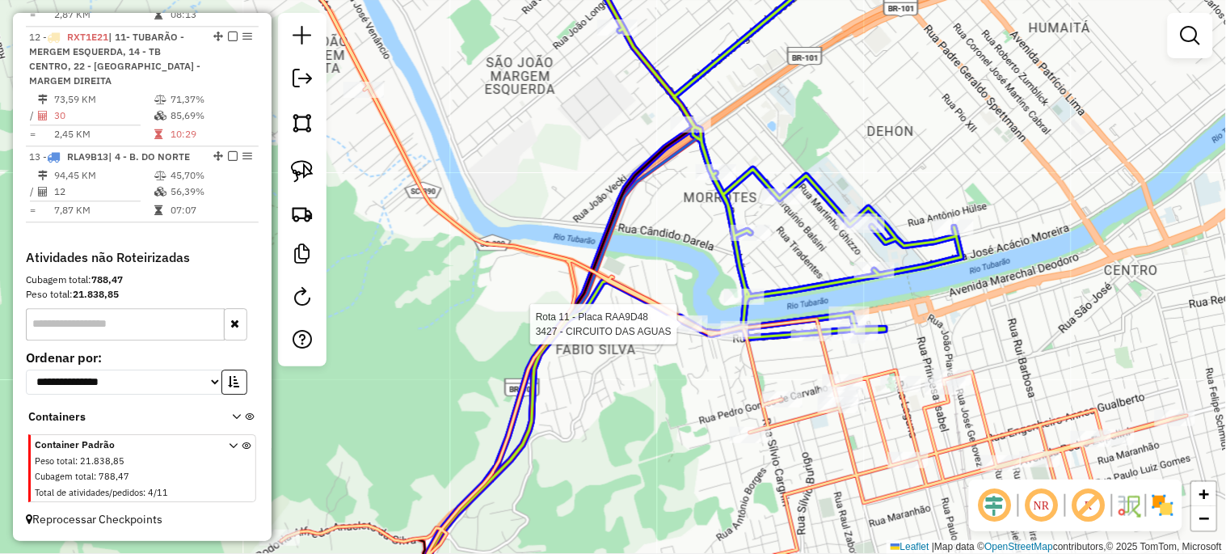
drag, startPoint x: 609, startPoint y: 285, endPoint x: 681, endPoint y: 333, distance: 87.0
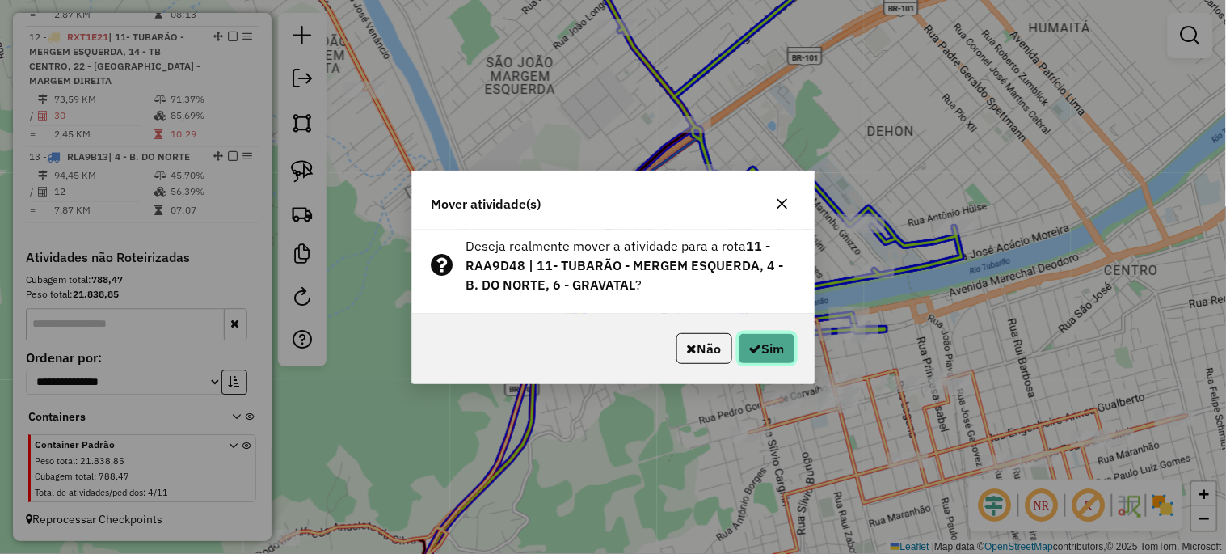
click at [769, 351] on button "Sim" at bounding box center [767, 348] width 57 height 31
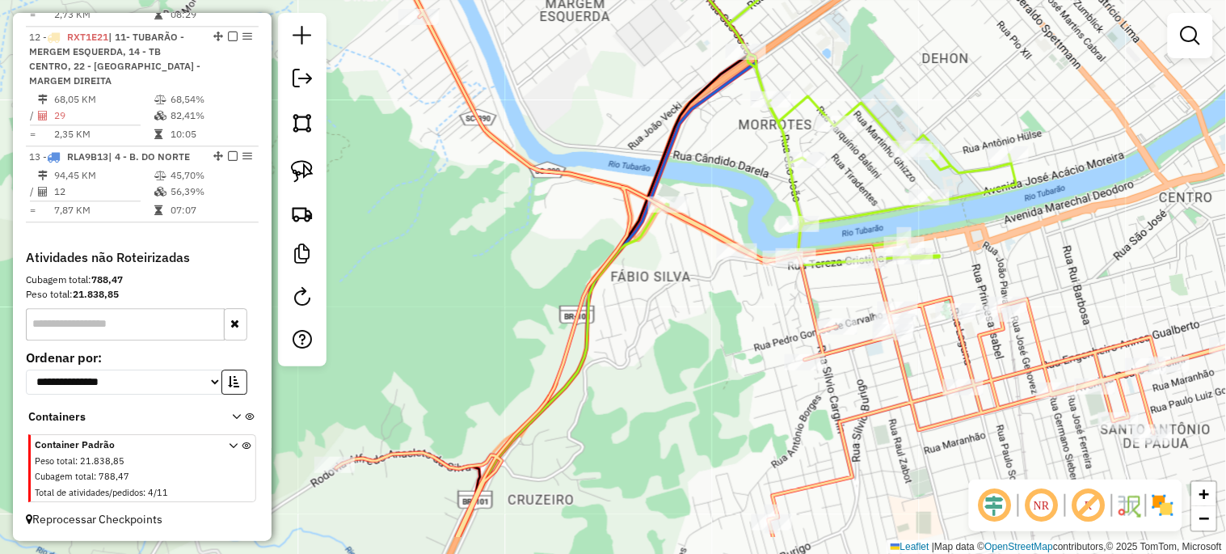
drag, startPoint x: 633, startPoint y: 404, endPoint x: 676, endPoint y: 346, distance: 72.3
click at [676, 346] on div "Janela de atendimento Grade de atendimento Capacidade Transportadoras Veículos …" at bounding box center [613, 277] width 1226 height 554
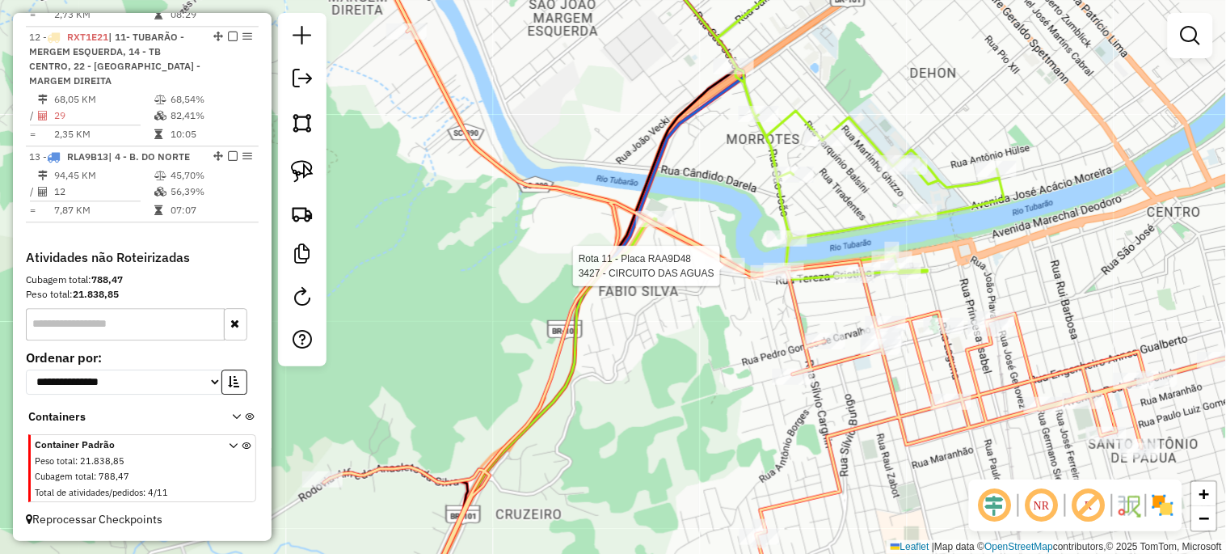
select select "*********"
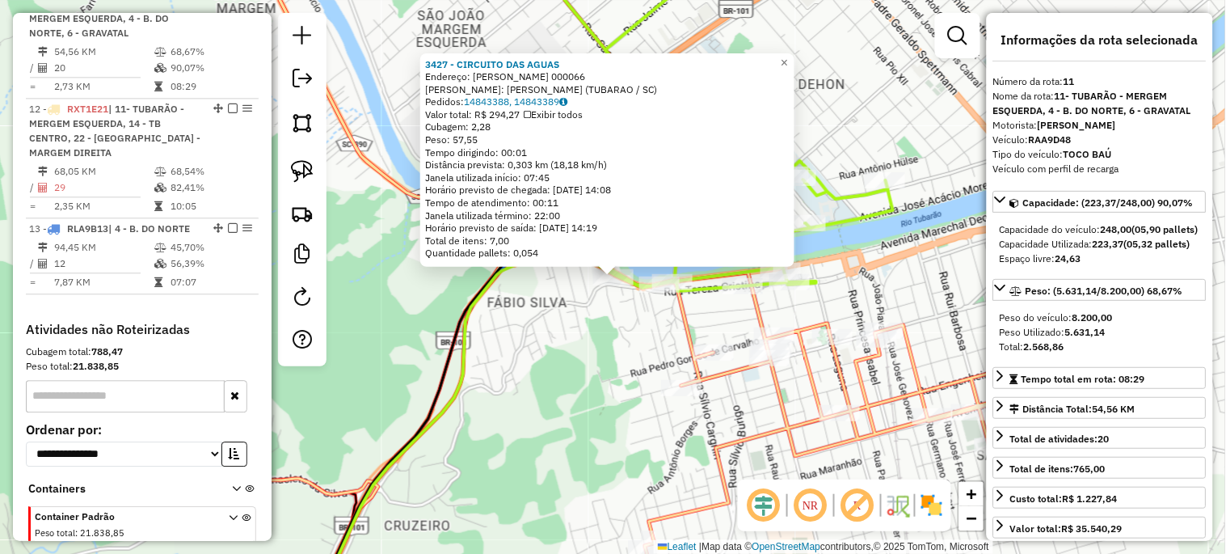
scroll to position [926, 0]
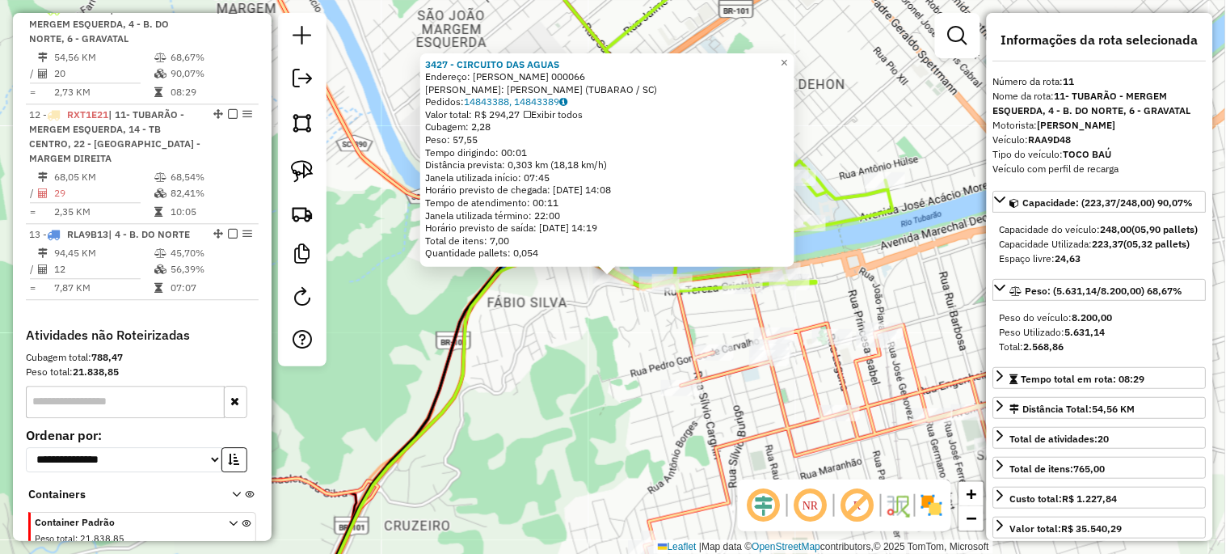
click at [709, 315] on div "3427 - CIRCUITO DAS AGUAS Endereço: SEVERIANO ALBINO CORREA 000066 Bairro: FABI…" at bounding box center [613, 277] width 1226 height 554
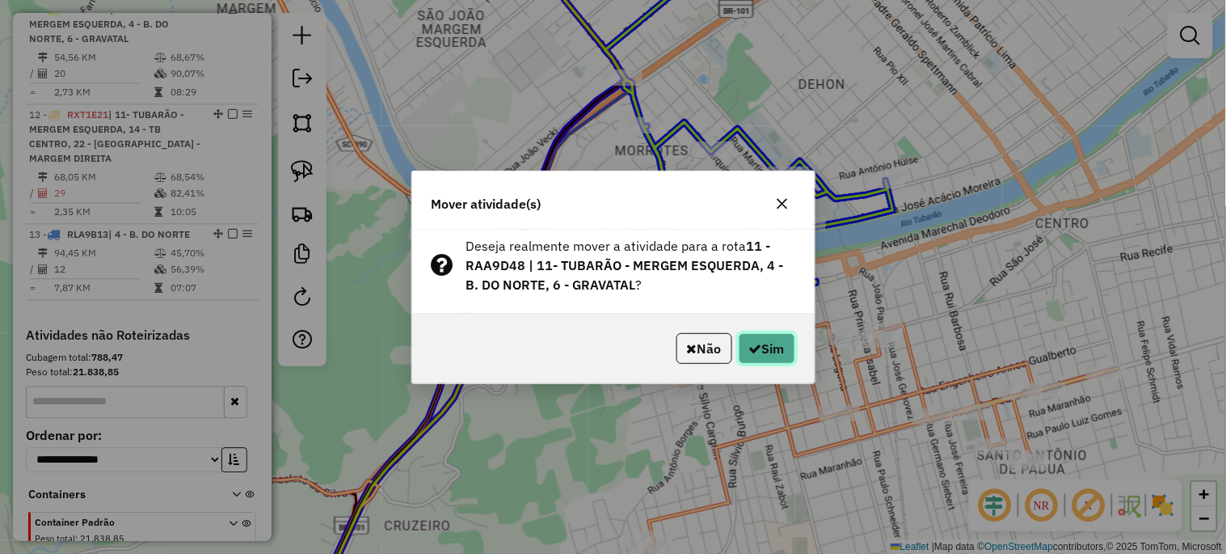
click at [779, 342] on button "Sim" at bounding box center [767, 348] width 57 height 31
click at [765, 348] on button "Sim" at bounding box center [767, 348] width 57 height 31
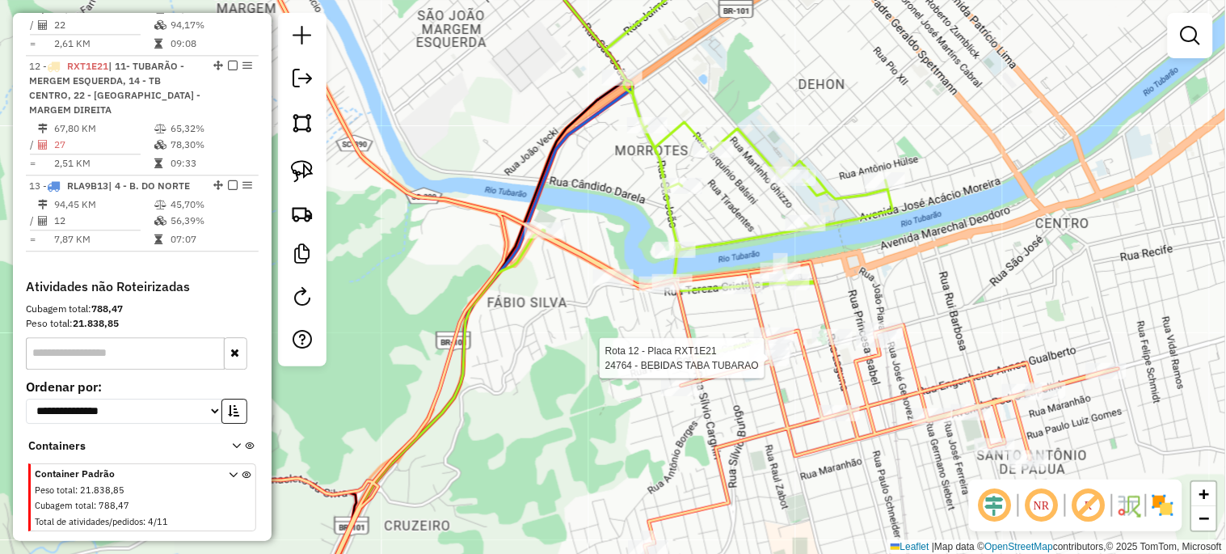
select select "*********"
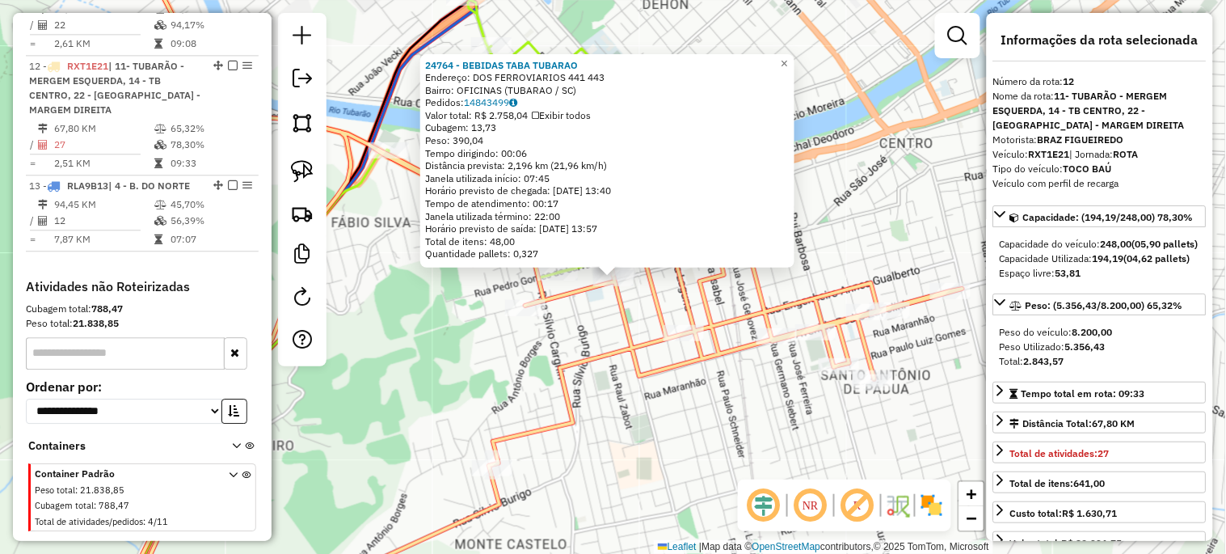
scroll to position [1017, 0]
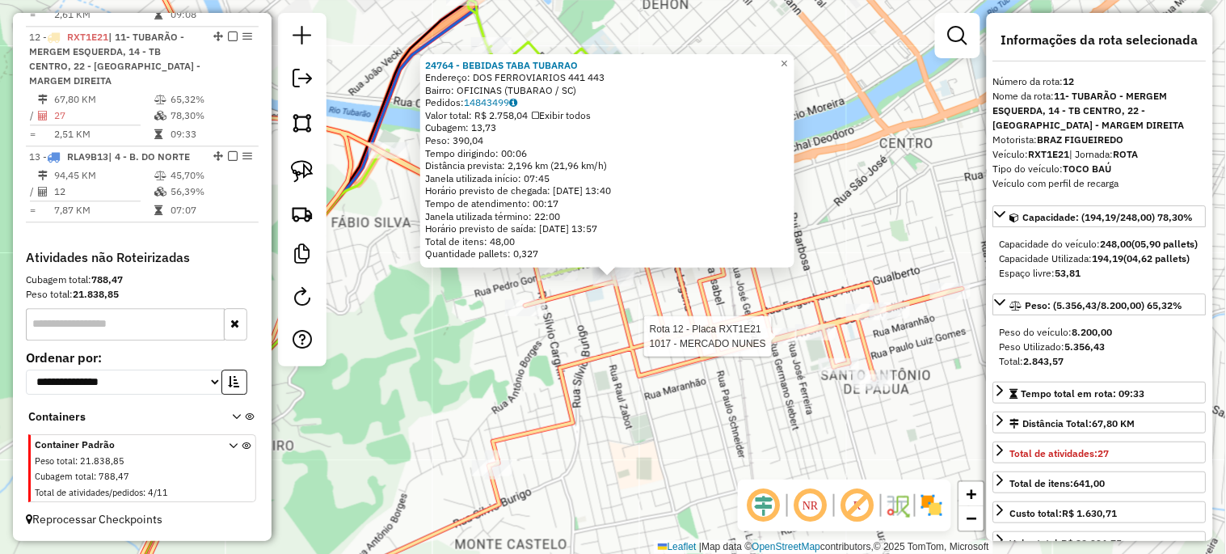
click at [778, 344] on div at bounding box center [777, 336] width 40 height 16
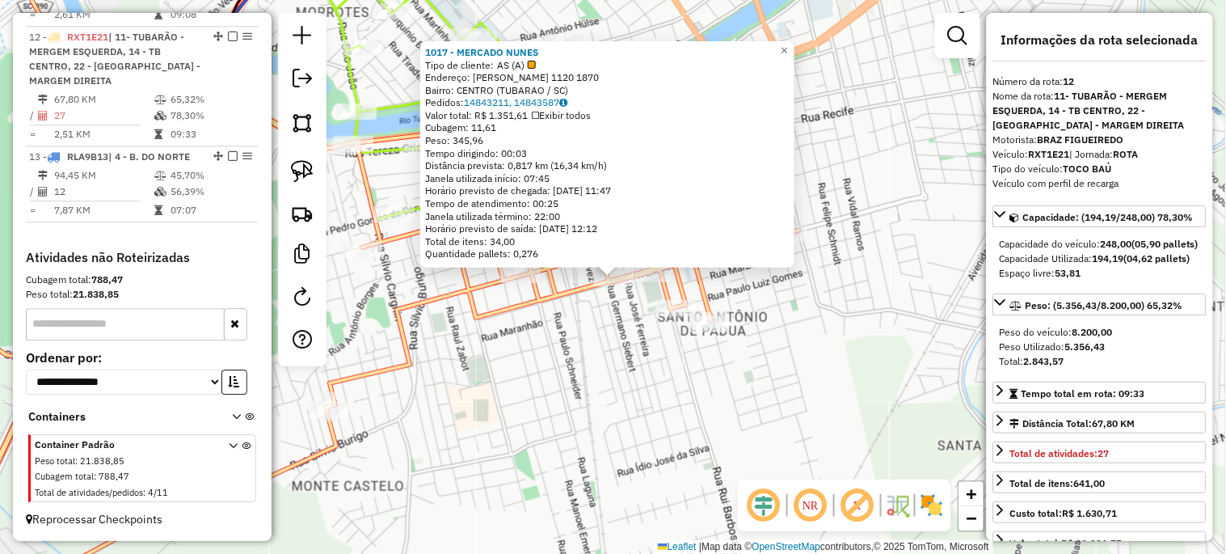
click at [622, 393] on div "1017 - MERCADO NUNES Tipo de cliente: AS (A) Endereço: PEDRO ZAPELINI 1120 1870…" at bounding box center [613, 277] width 1226 height 554
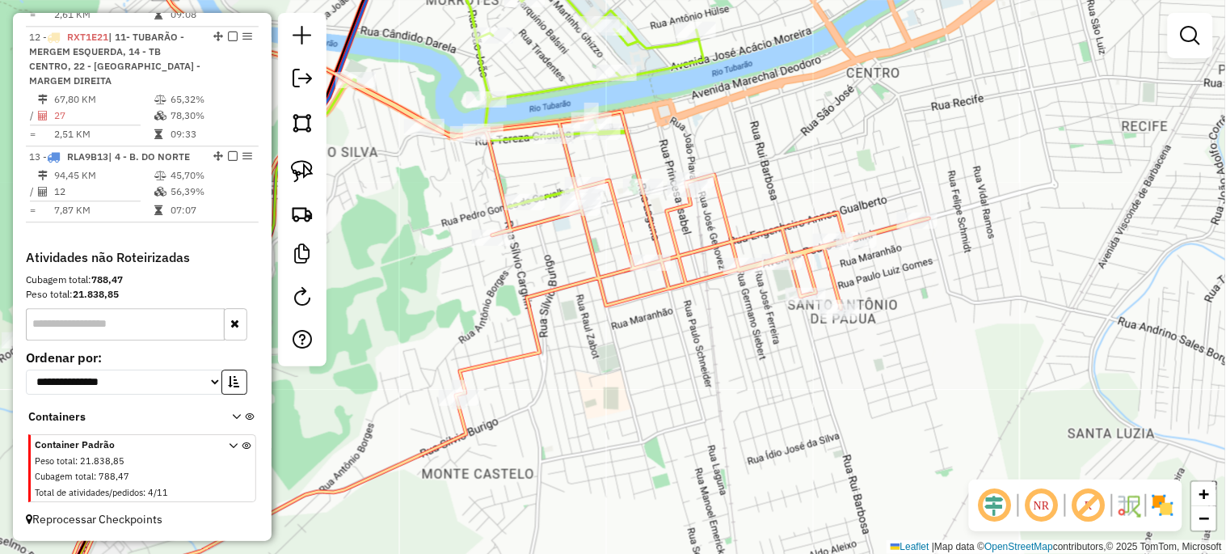
drag, startPoint x: 586, startPoint y: 397, endPoint x: 716, endPoint y: 385, distance: 130.7
click at [716, 385] on div "Janela de atendimento Grade de atendimento Capacidade Transportadoras Veículos …" at bounding box center [613, 277] width 1226 height 554
select select "*********"
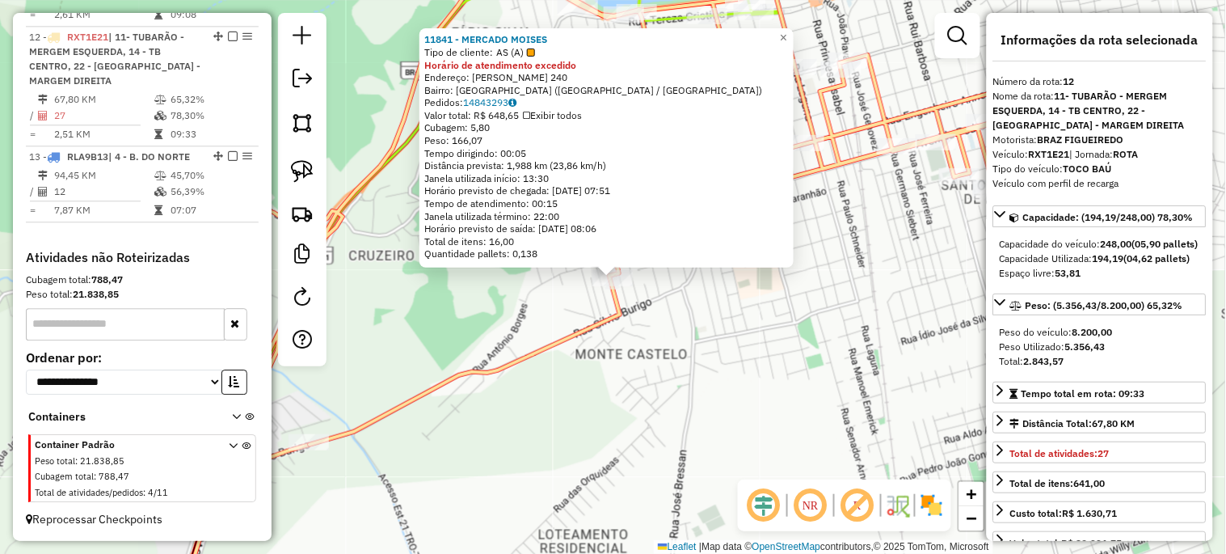
click at [643, 396] on div "11841 - MERCADO MOISES Tipo de cliente: AS (A) Horário de atendimento excedido …" at bounding box center [613, 277] width 1226 height 554
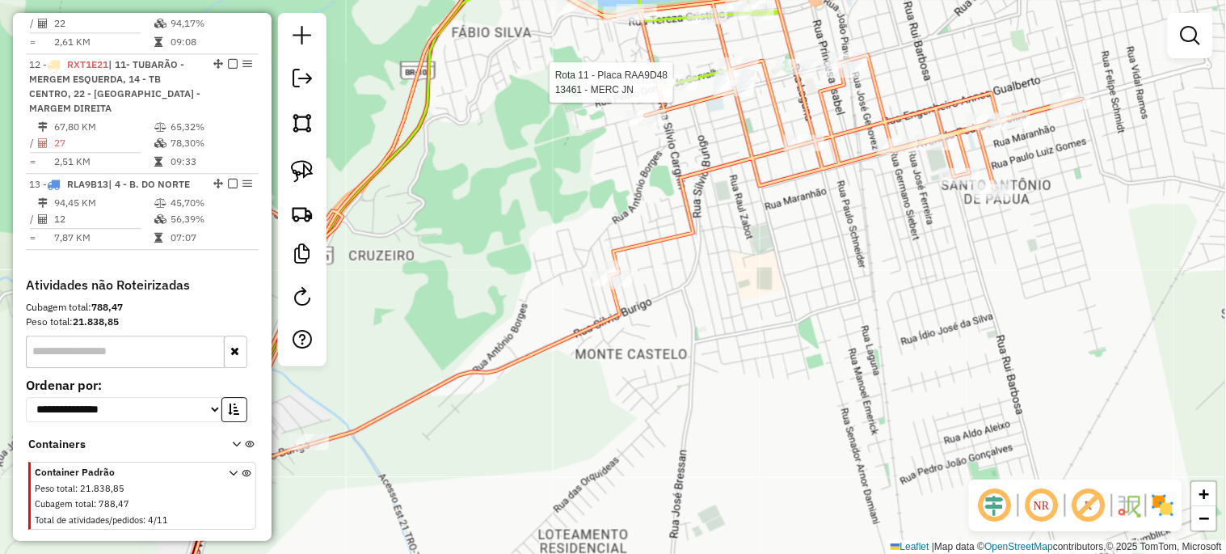
select select "*********"
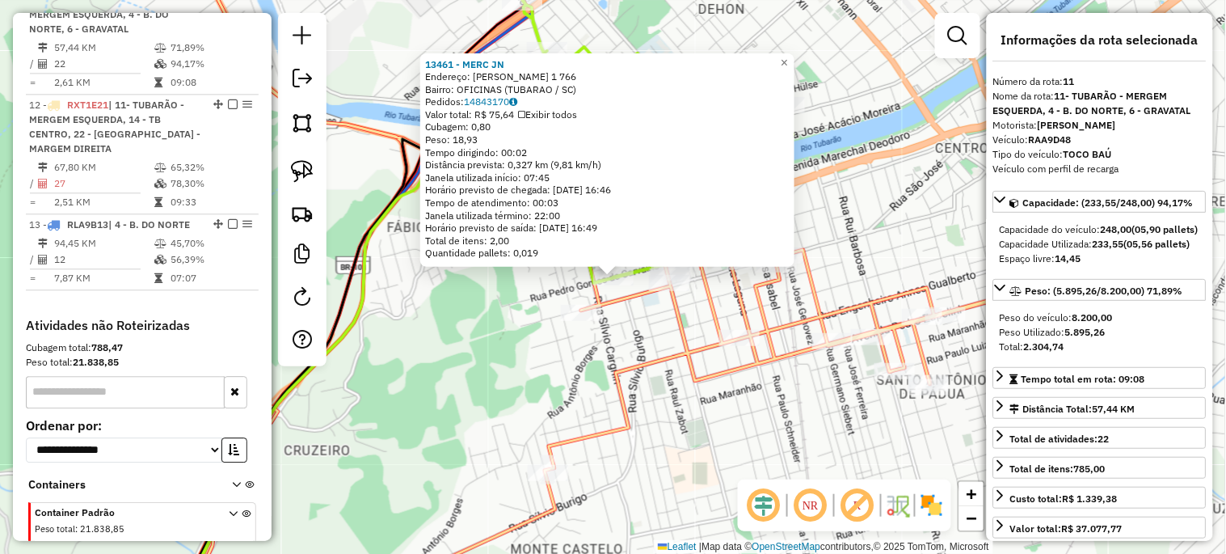
scroll to position [926, 0]
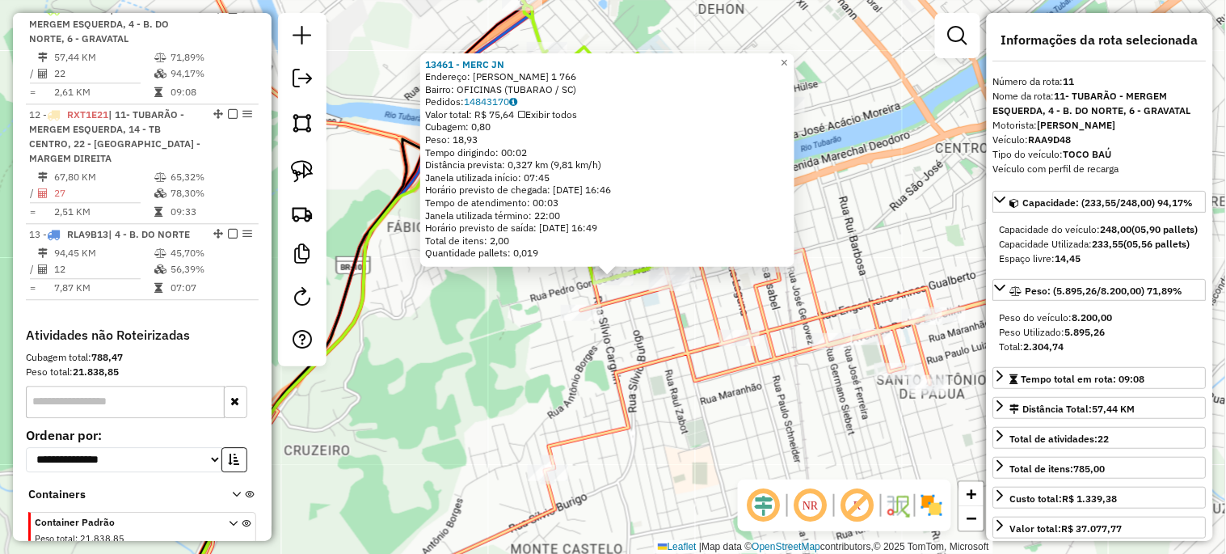
click at [660, 404] on div "13461 - MERC JN Endereço: PEDRO GOMES DE CARVALHO 1 766 Bairro: OFICINAS (TUBAR…" at bounding box center [613, 277] width 1226 height 554
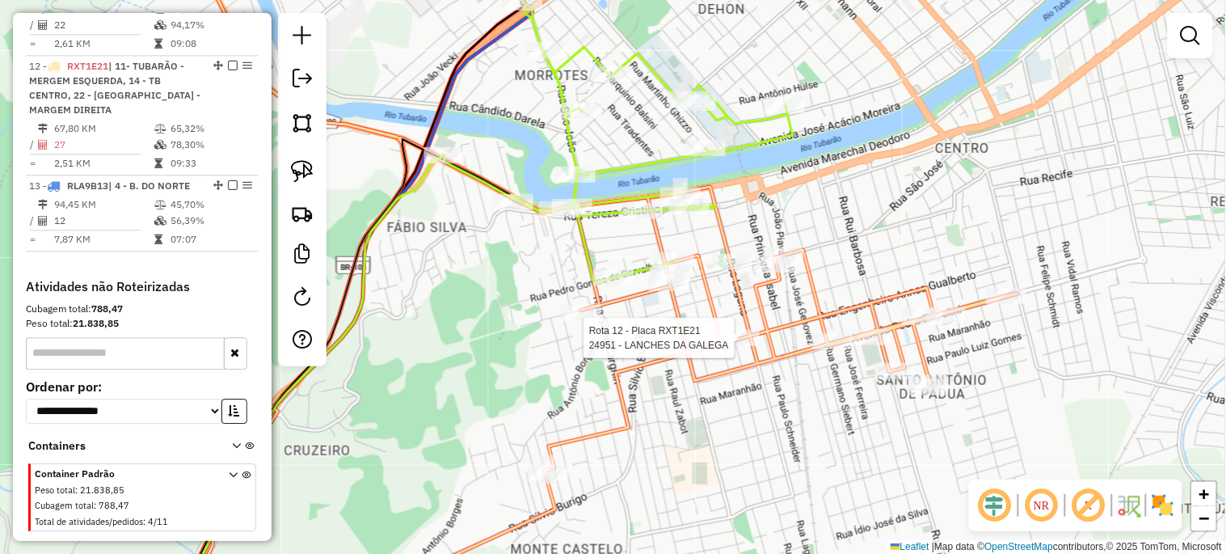
select select "*********"
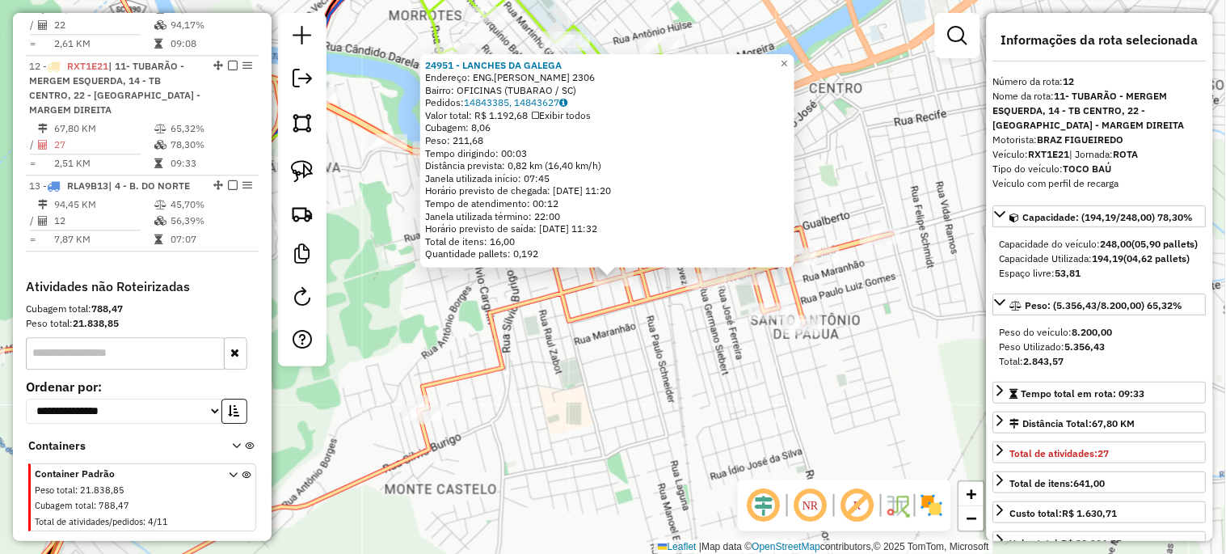
scroll to position [1017, 0]
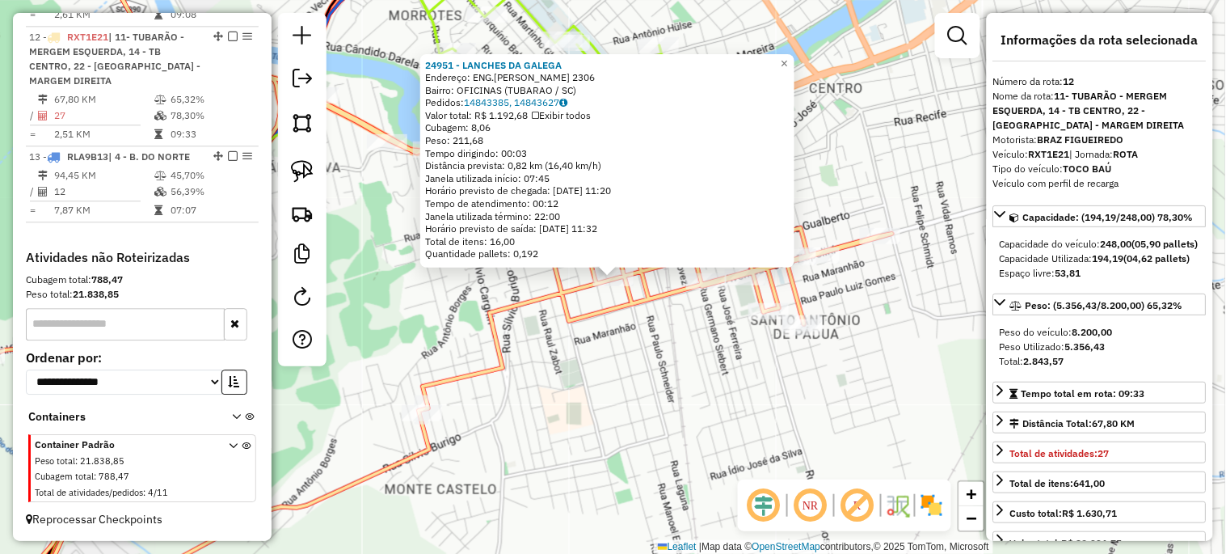
click at [676, 428] on div "24951 - LANCHES DA GALEGA Endereço: ENG.ANNES GUALBERTO 2306 Bairro: OFICINAS (…" at bounding box center [613, 277] width 1226 height 554
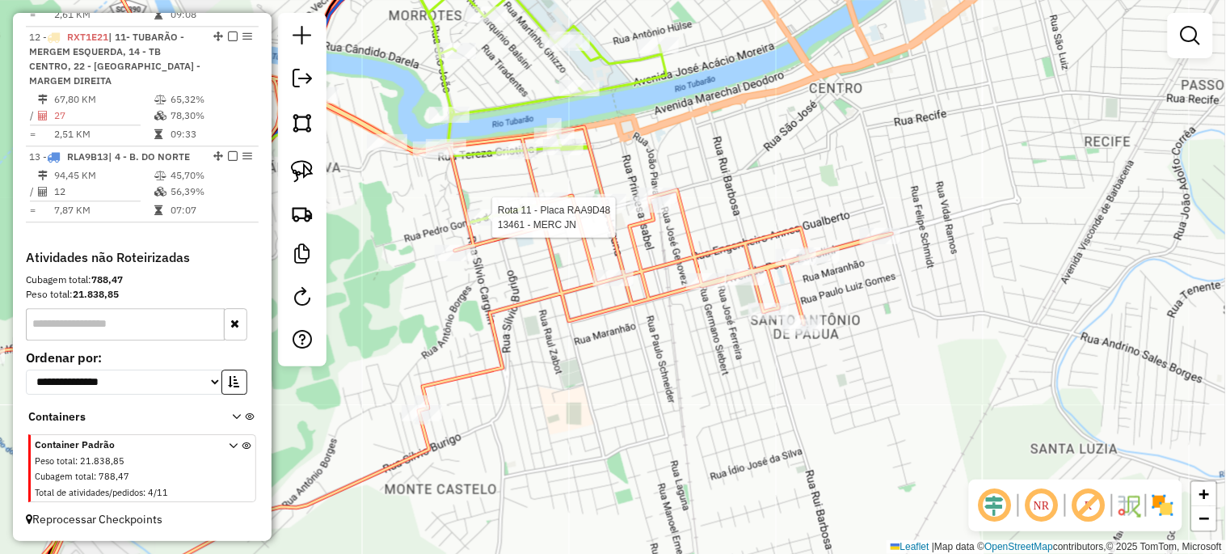
select select "*********"
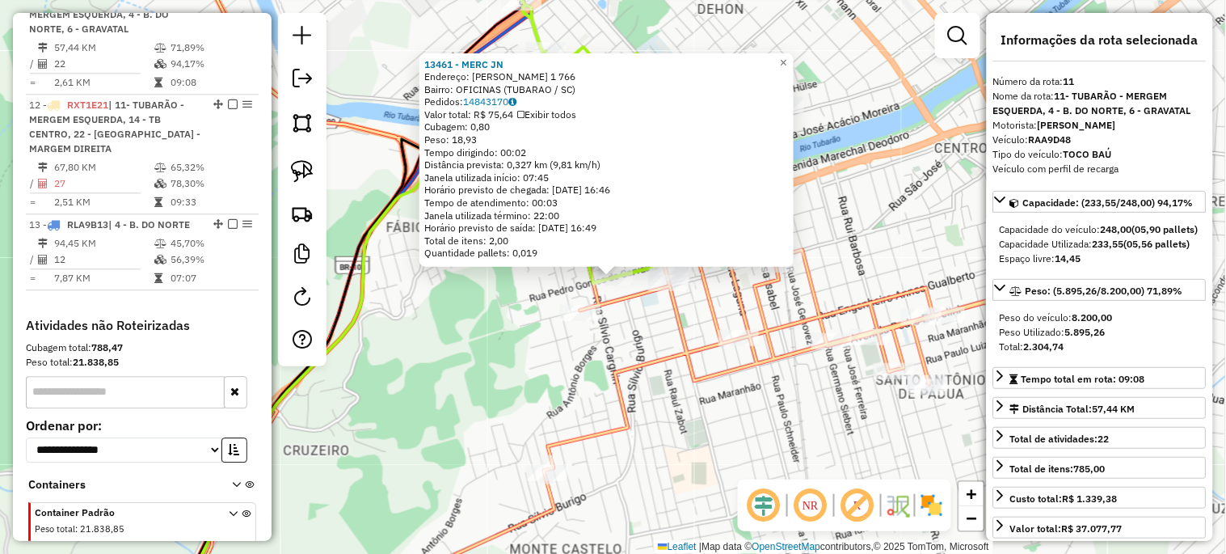
scroll to position [926, 0]
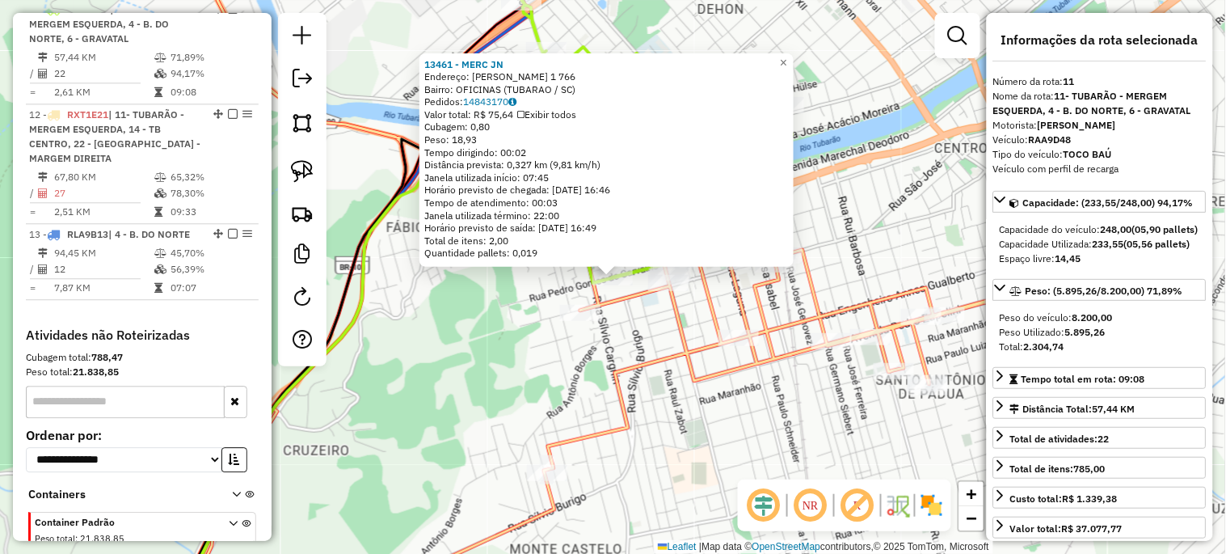
click at [474, 341] on div "13461 - MERC JN Endereço: PEDRO GOMES DE CARVALHO 1 766 Bairro: OFICINAS (TUBAR…" at bounding box center [613, 277] width 1226 height 554
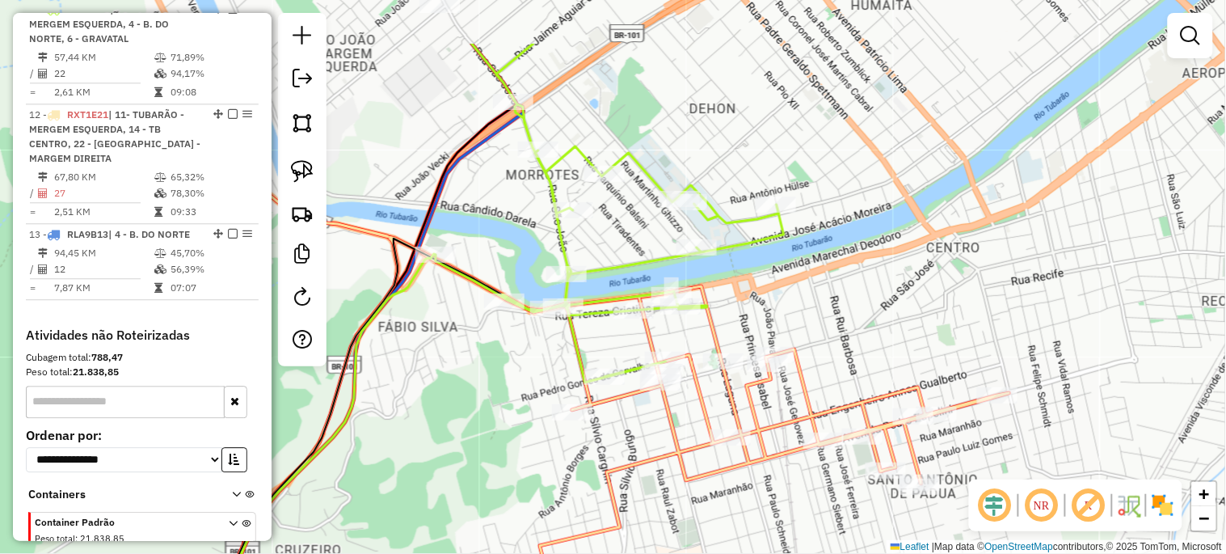
drag, startPoint x: 513, startPoint y: 305, endPoint x: 508, endPoint y: 393, distance: 88.3
click at [507, 407] on div "Janela de atendimento Grade de atendimento Capacidade Transportadoras Veículos …" at bounding box center [613, 277] width 1226 height 554
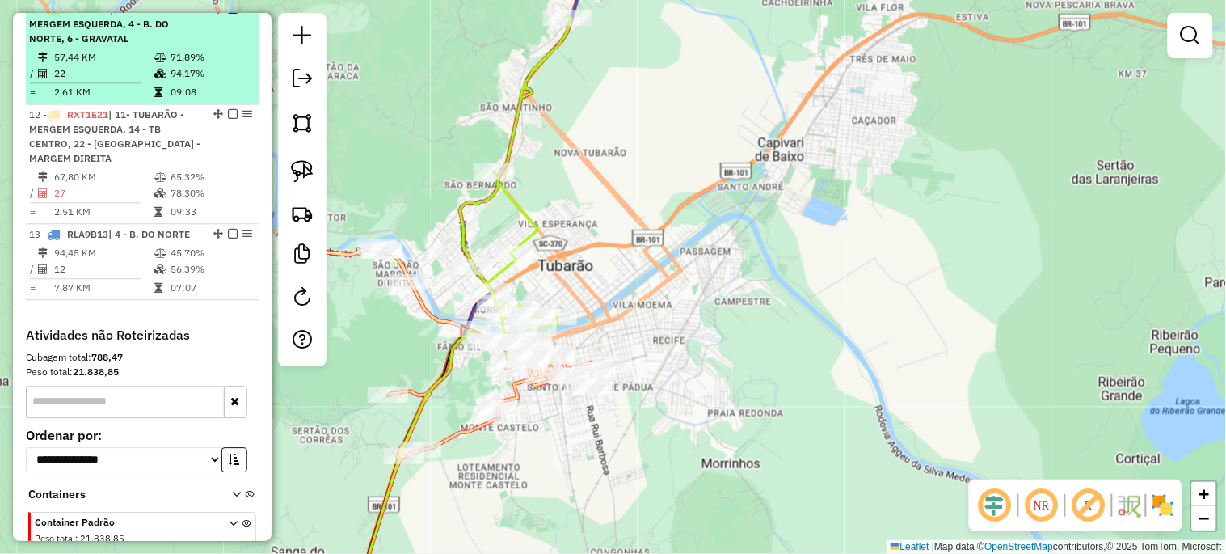
click at [228, 14] on em at bounding box center [233, 9] width 10 height 10
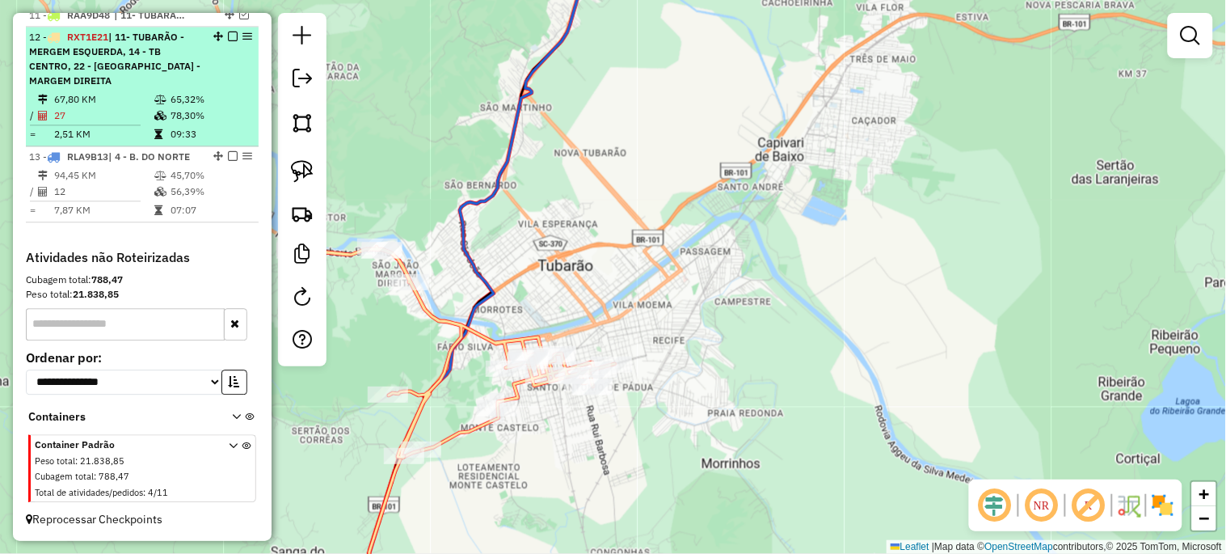
click at [228, 41] on em at bounding box center [233, 37] width 10 height 10
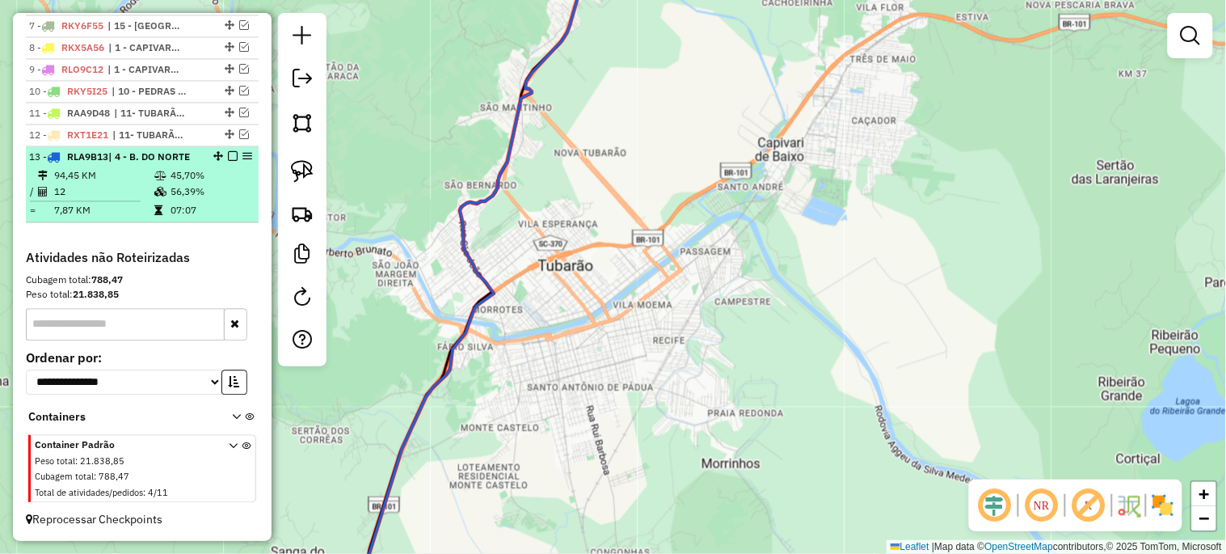
click at [217, 183] on td "56,39%" at bounding box center [211, 191] width 82 height 16
select select "*********"
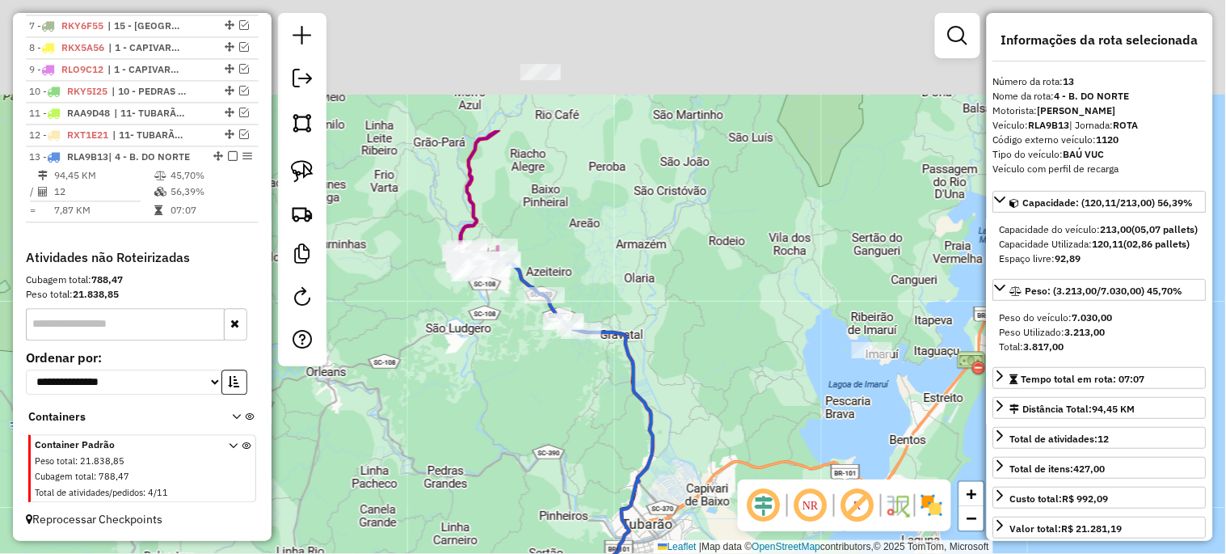
drag, startPoint x: 474, startPoint y: 225, endPoint x: 405, endPoint y: 458, distance: 243.7
click at [405, 458] on div "Janela de atendimento Grade de atendimento Capacidade Transportadoras Veículos …" at bounding box center [613, 277] width 1226 height 554
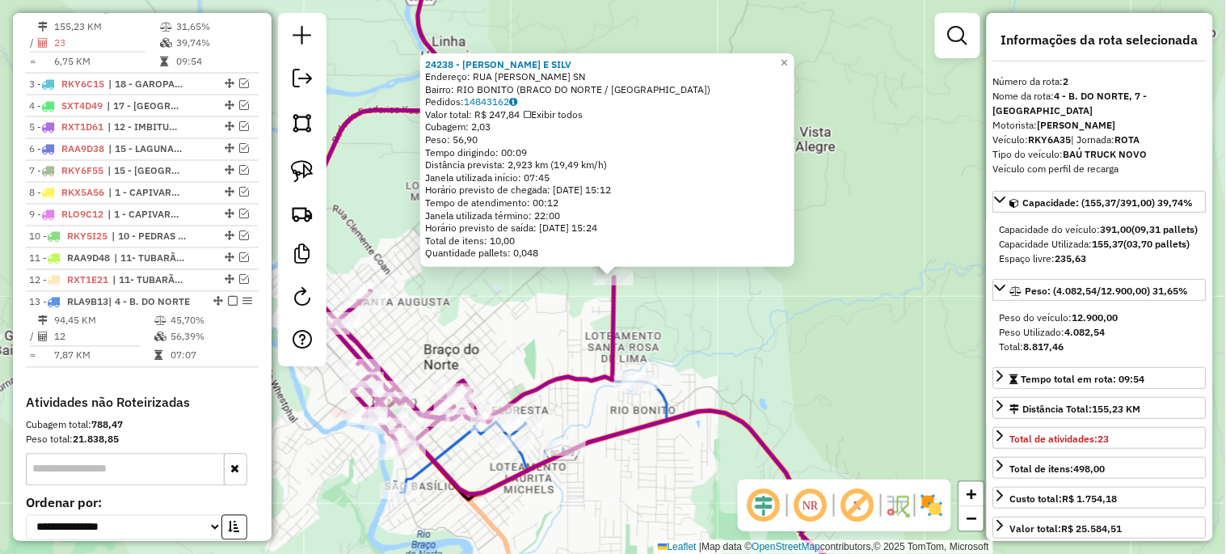
scroll to position [660, 0]
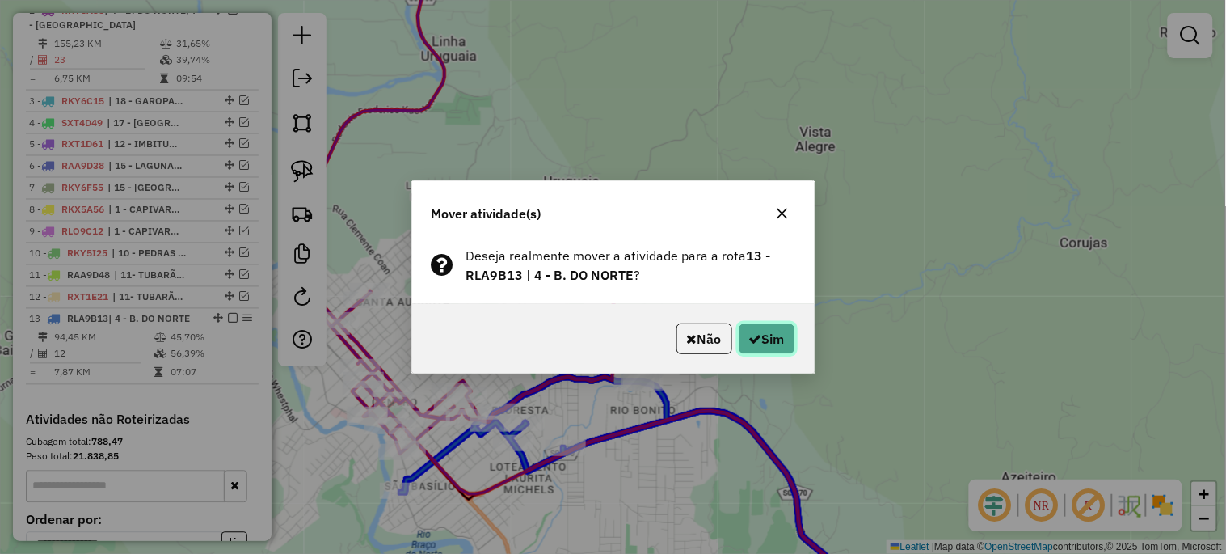
click at [754, 346] on button "Sim" at bounding box center [767, 338] width 57 height 31
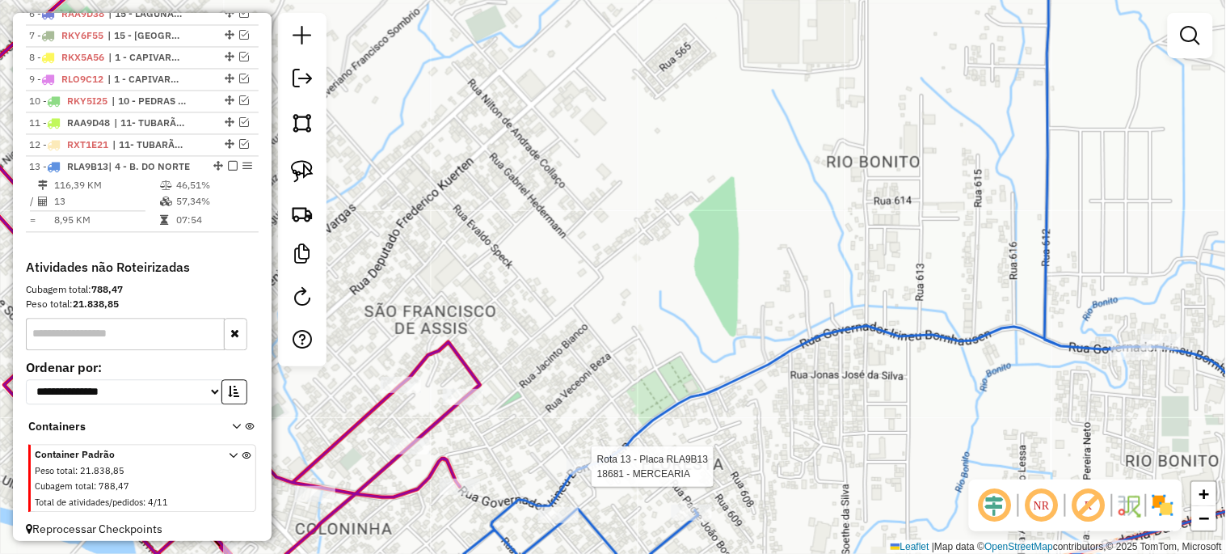
select select "*********"
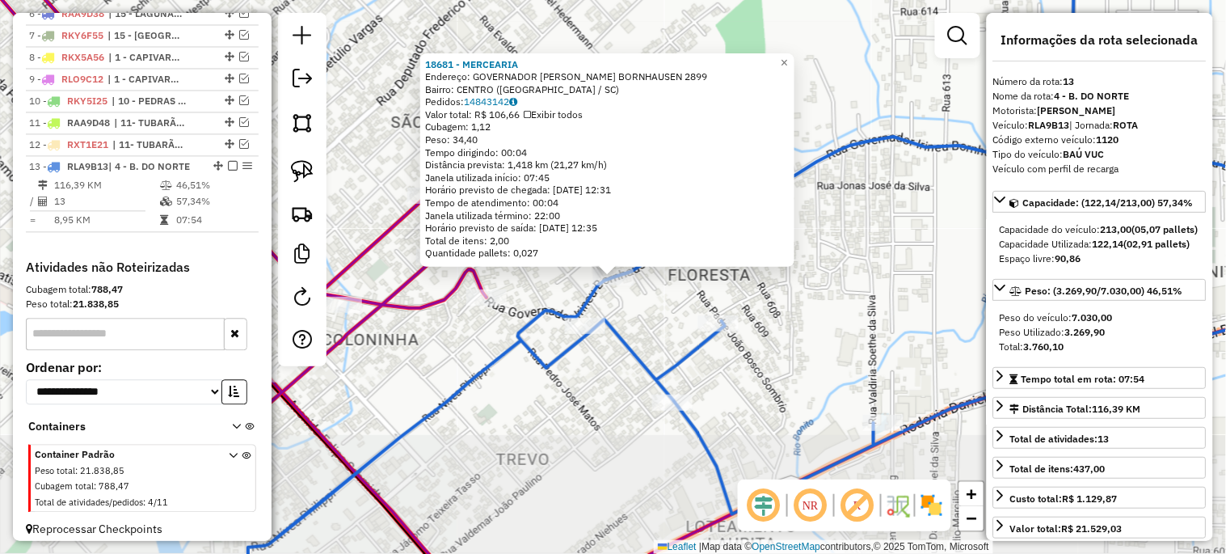
scroll to position [837, 0]
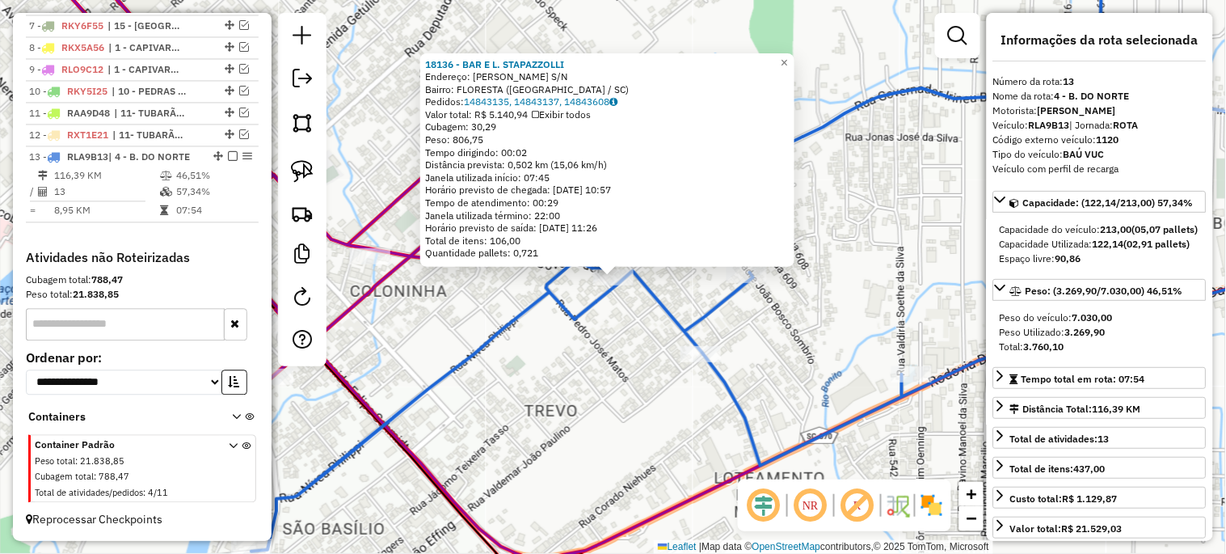
click at [560, 394] on div "18136 - BAR E L. STAPAZZOLLI Endereço: IRINEU BORNHAUSEN S/N Bairro: FLORESTA (…" at bounding box center [613, 277] width 1226 height 554
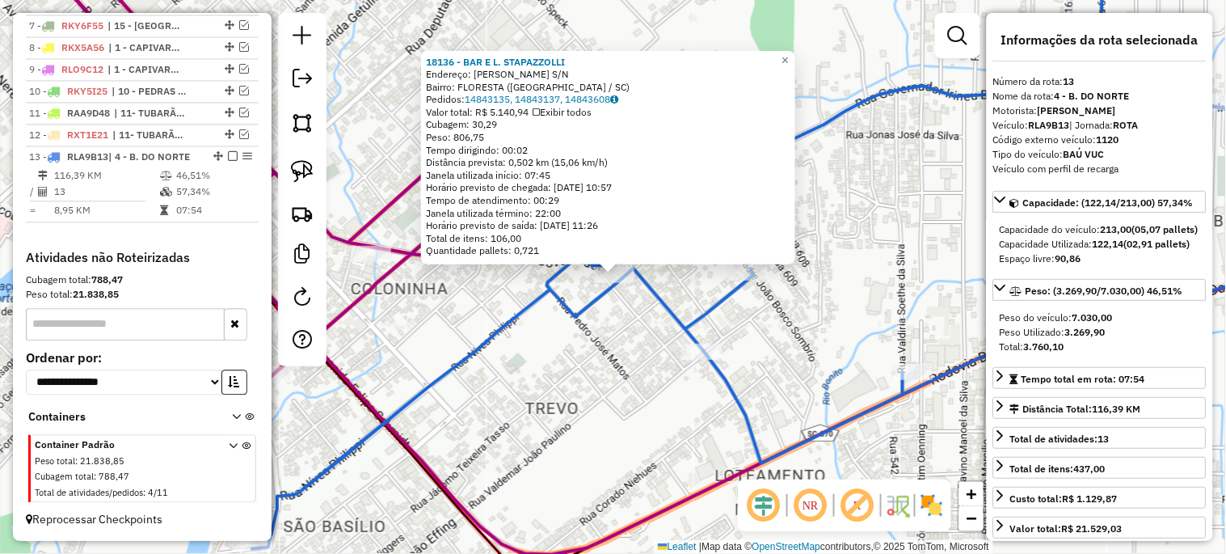
click at [595, 360] on div "Rota 13 - Placa RLA9B13 18136 - BAR E L. STAPAZZOLLI 18136 - BAR E L. STAPAZZOL…" at bounding box center [613, 277] width 1226 height 554
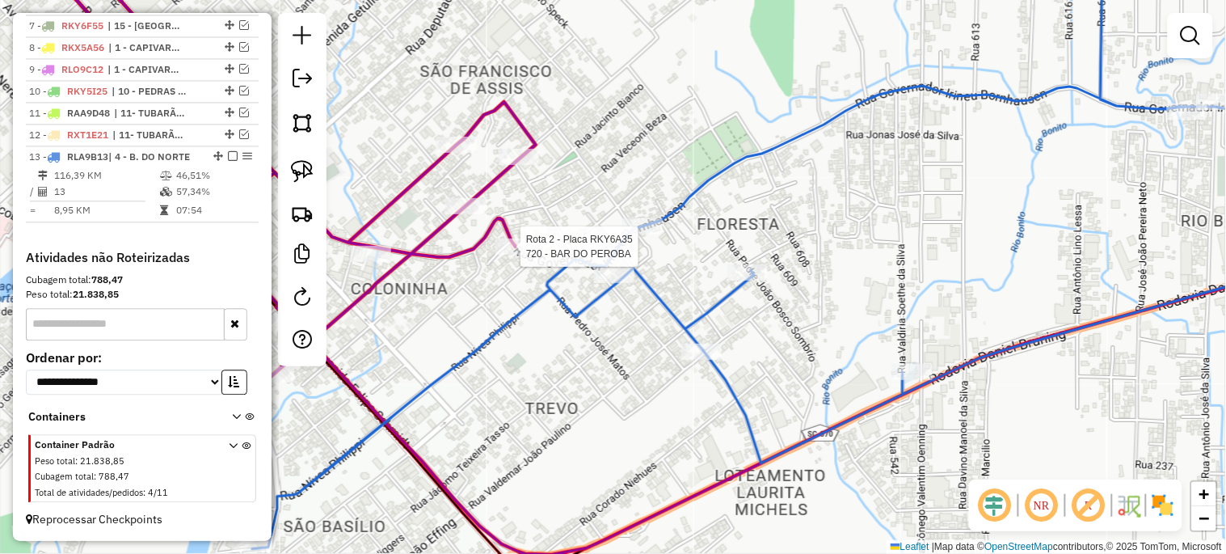
click at [509, 255] on div at bounding box center [516, 246] width 40 height 16
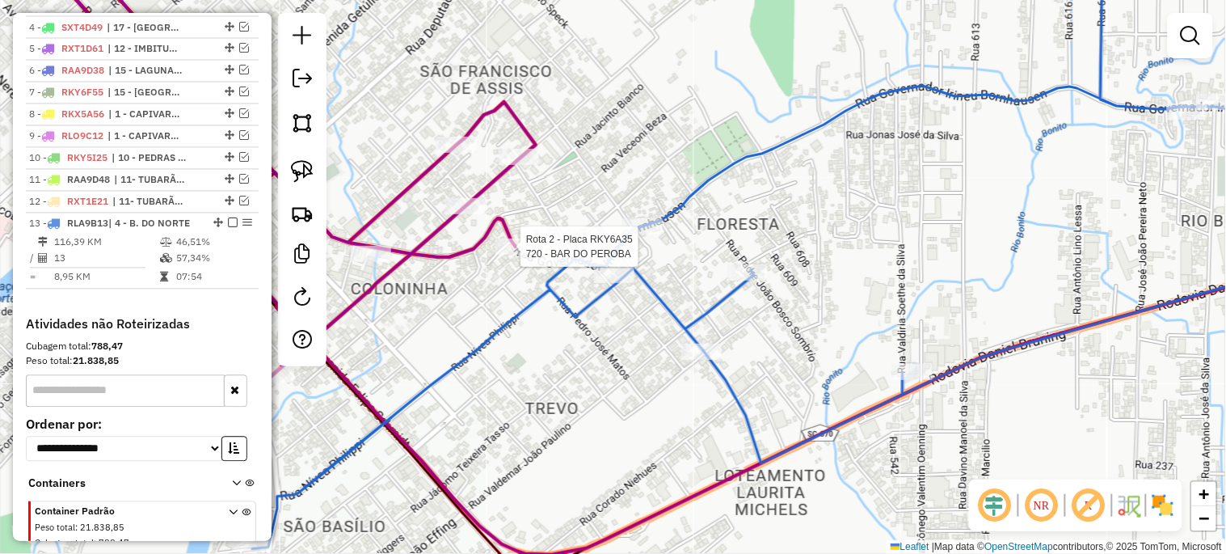
select select "*********"
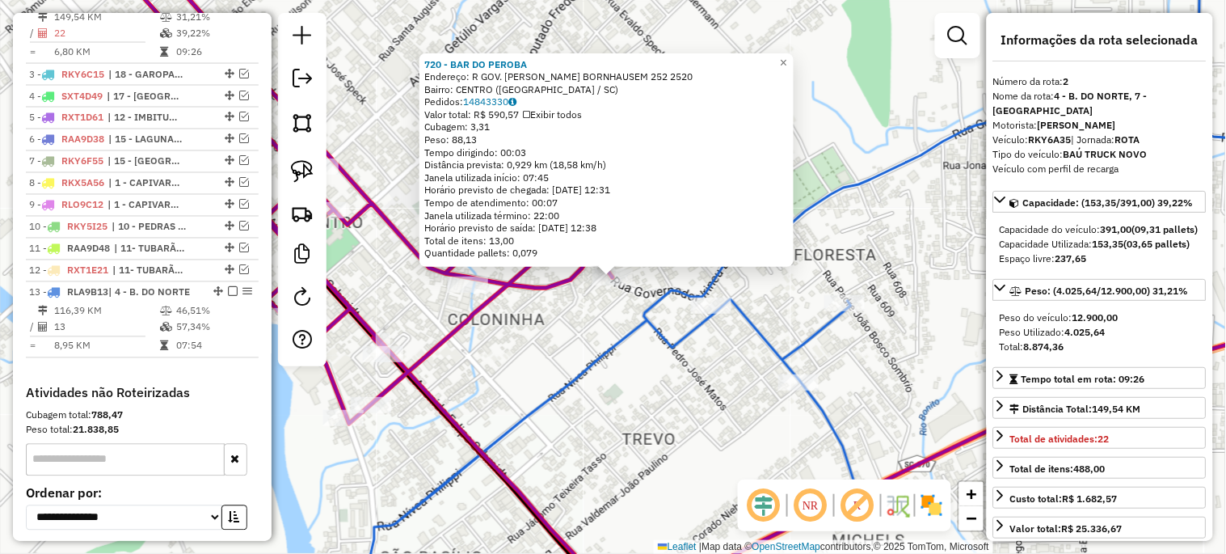
scroll to position [660, 0]
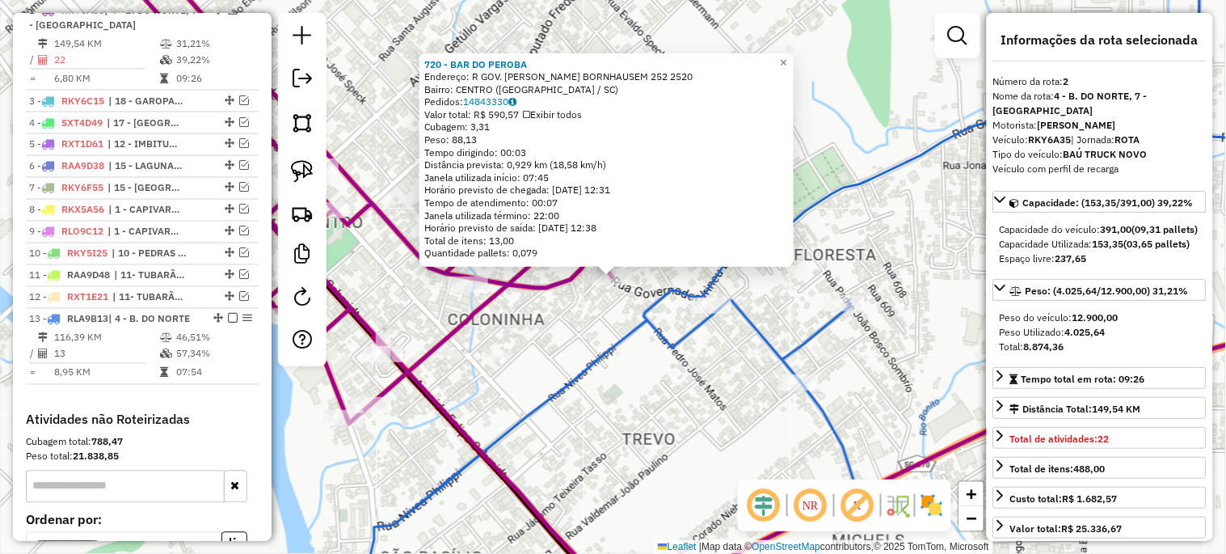
drag, startPoint x: 596, startPoint y: 402, endPoint x: 650, endPoint y: 337, distance: 84.3
click at [598, 401] on div "720 - BAR DO PEROBA Endereço: R GOV. IRINEU BORNHAUSEM 252 2520 Bairro: CENTRO …" at bounding box center [613, 277] width 1226 height 554
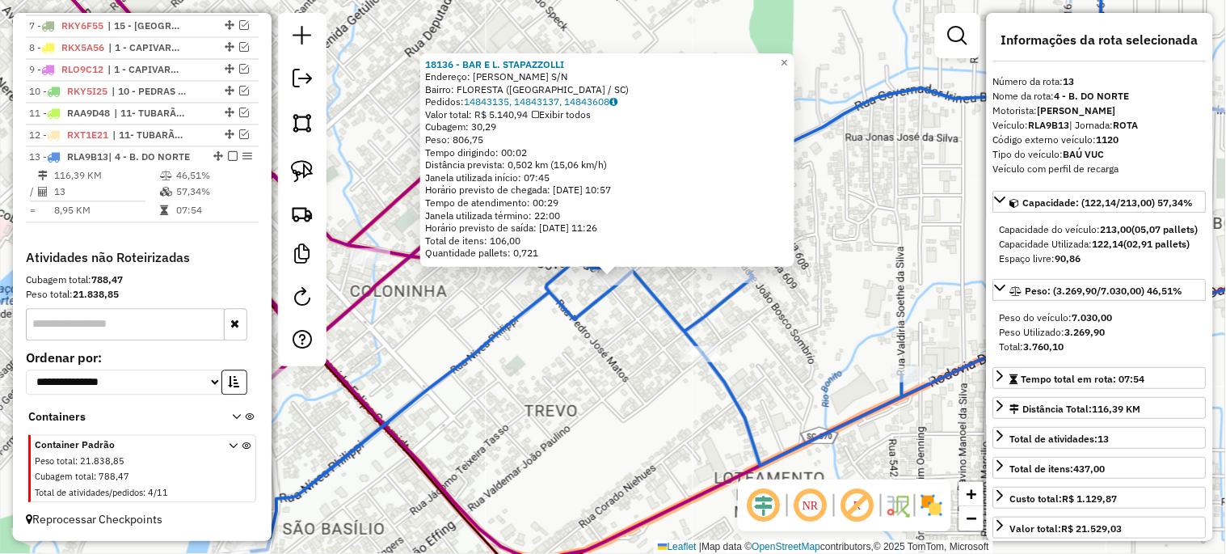
scroll to position [837, 0]
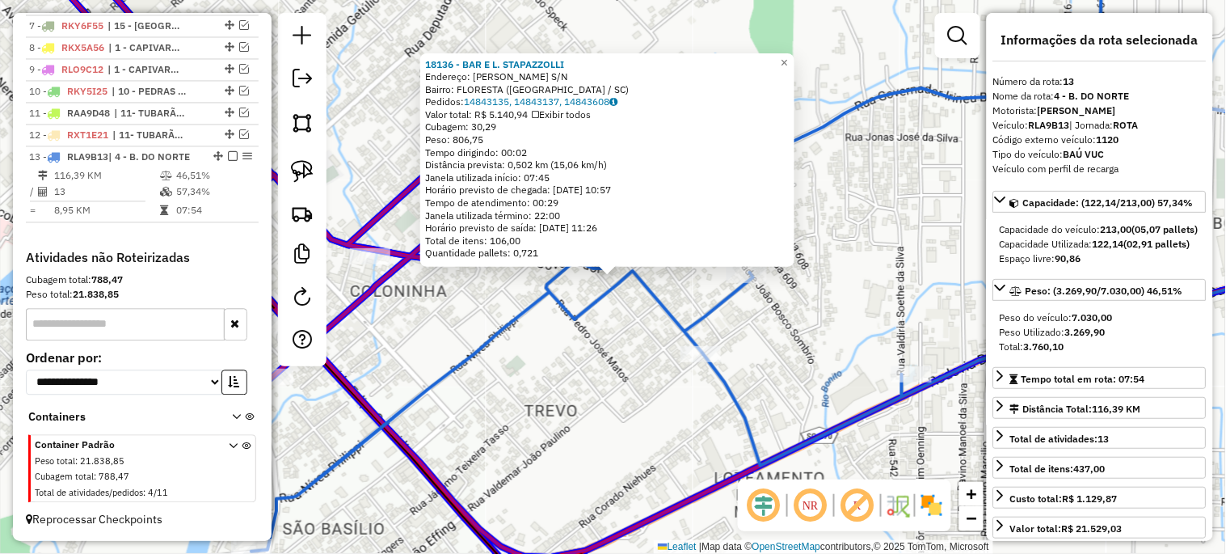
drag, startPoint x: 605, startPoint y: 286, endPoint x: 496, endPoint y: 251, distance: 114.0
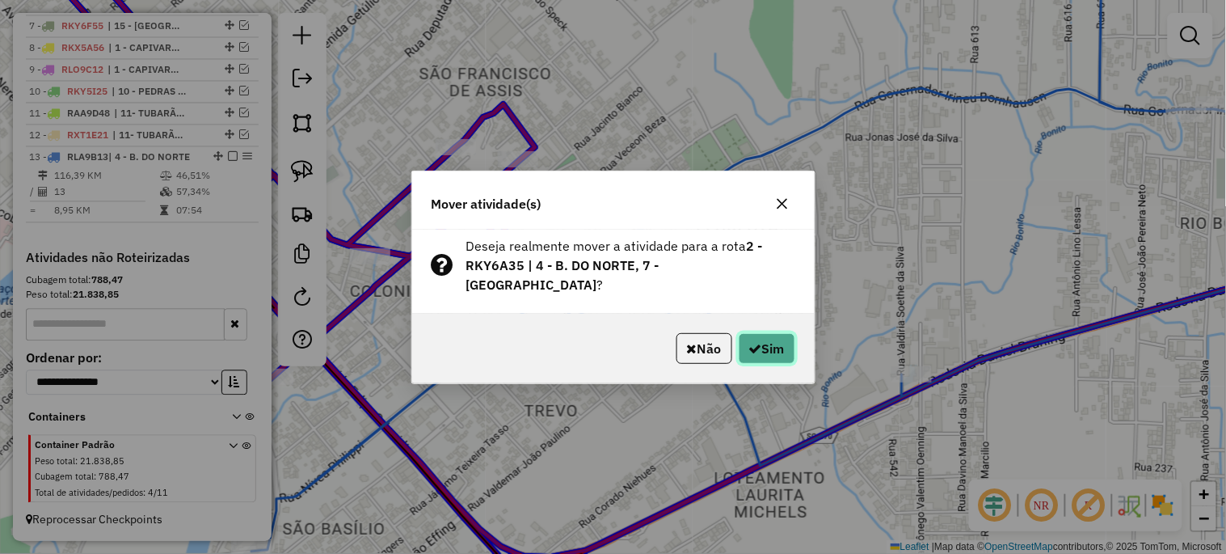
click at [753, 342] on icon "button" at bounding box center [755, 348] width 13 height 13
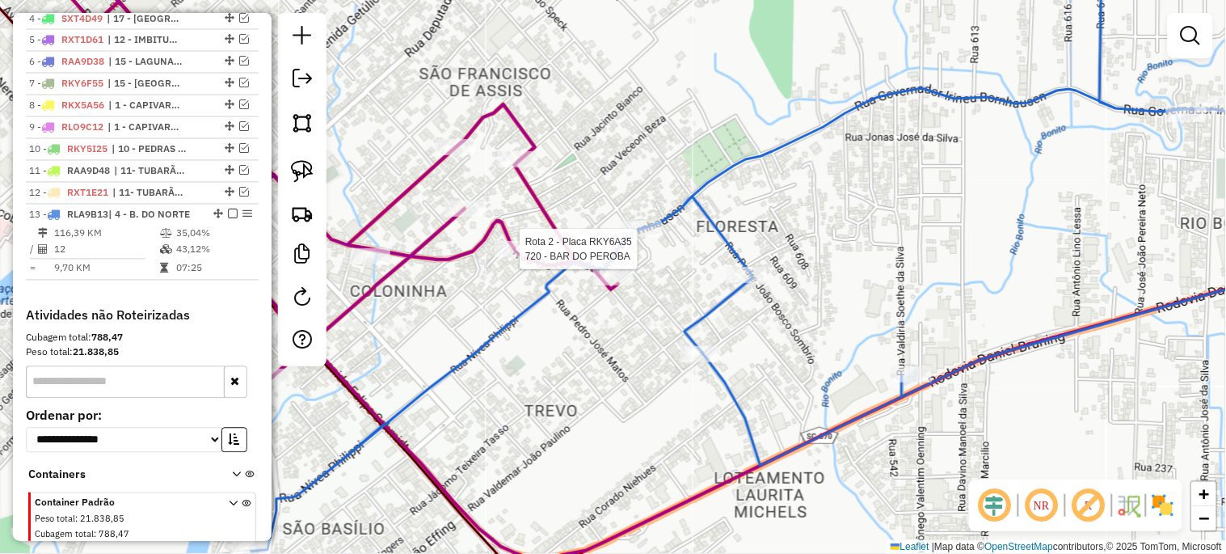
select select "*********"
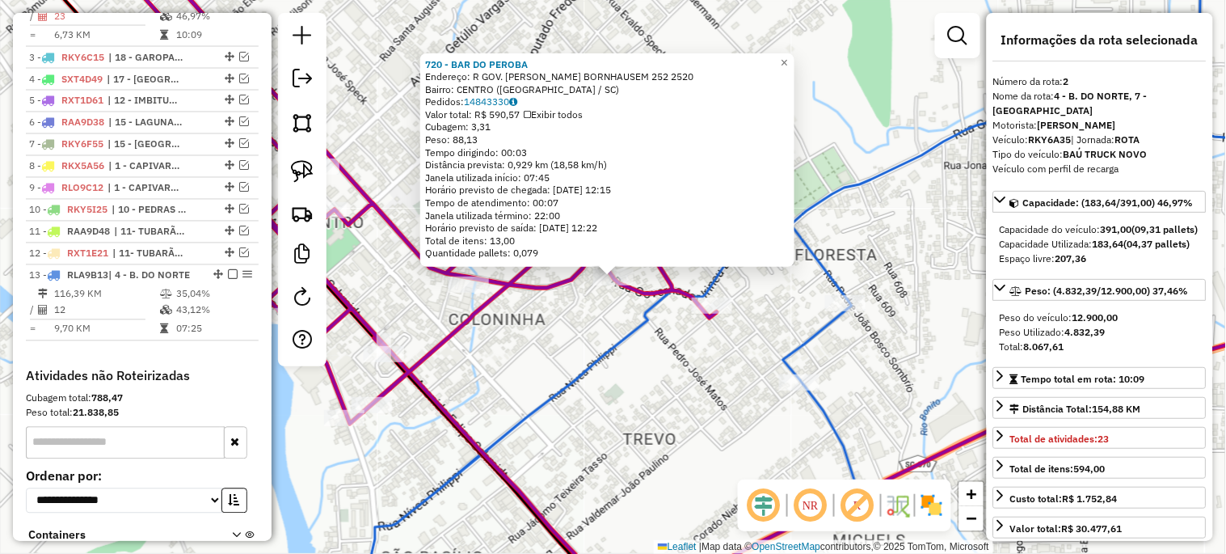
scroll to position [660, 0]
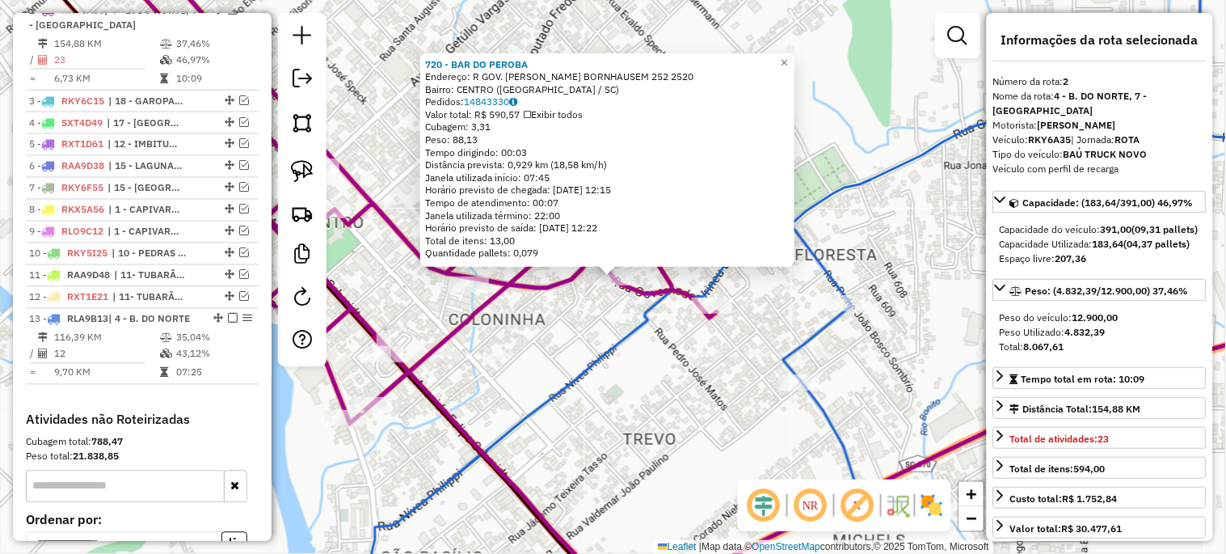
click at [644, 380] on div "720 - BAR DO PEROBA Endereço: R GOV. IRINEU BORNHAUSEM 252 2520 Bairro: CENTRO …" at bounding box center [613, 277] width 1226 height 554
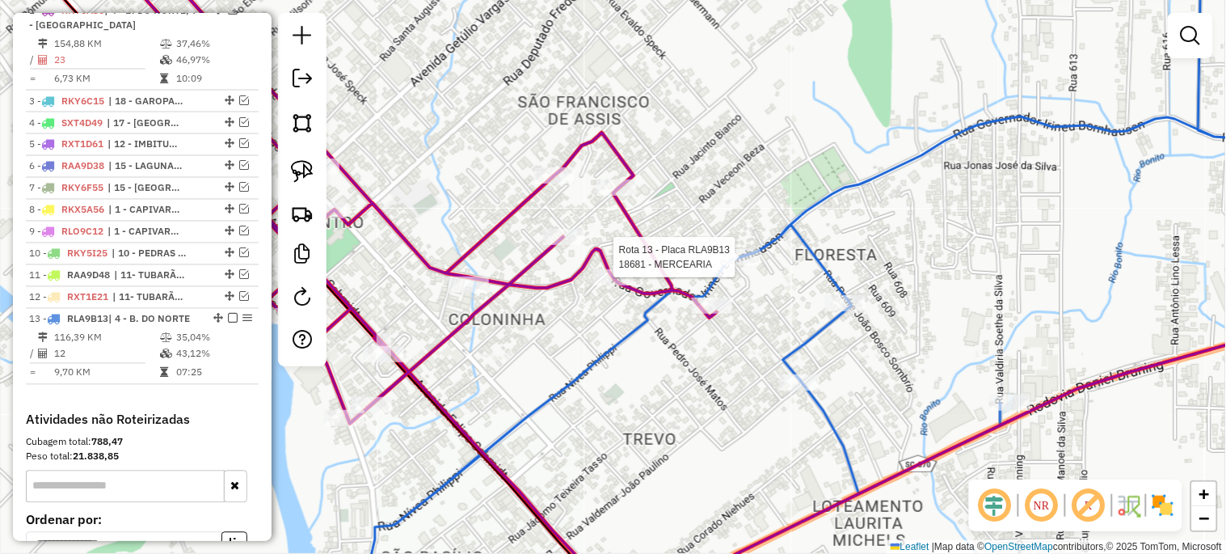
select select "*********"
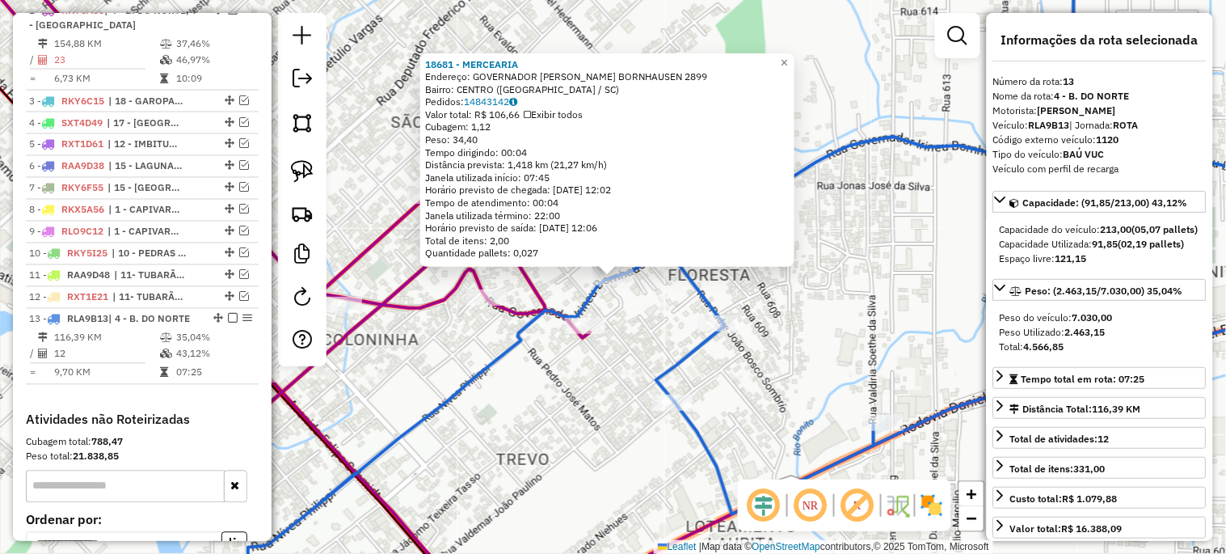
scroll to position [837, 0]
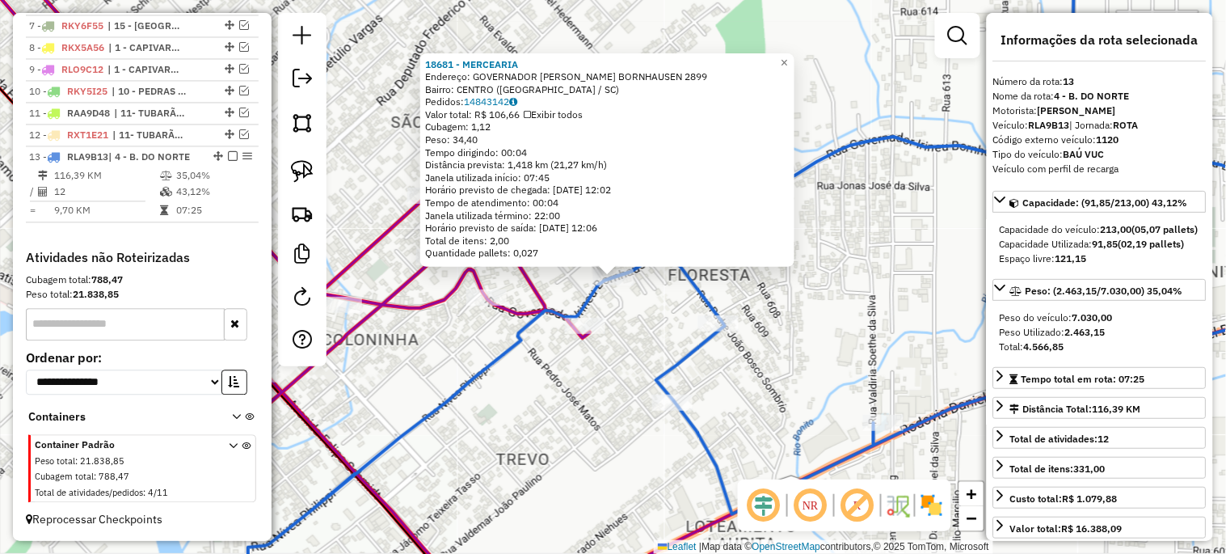
click at [787, 342] on div "18681 - MERCEARIA Endereço: GOVERNADOR IRINEU BORNHAUSEN 2899 Bairro: CENTRO (B…" at bounding box center [613, 277] width 1226 height 554
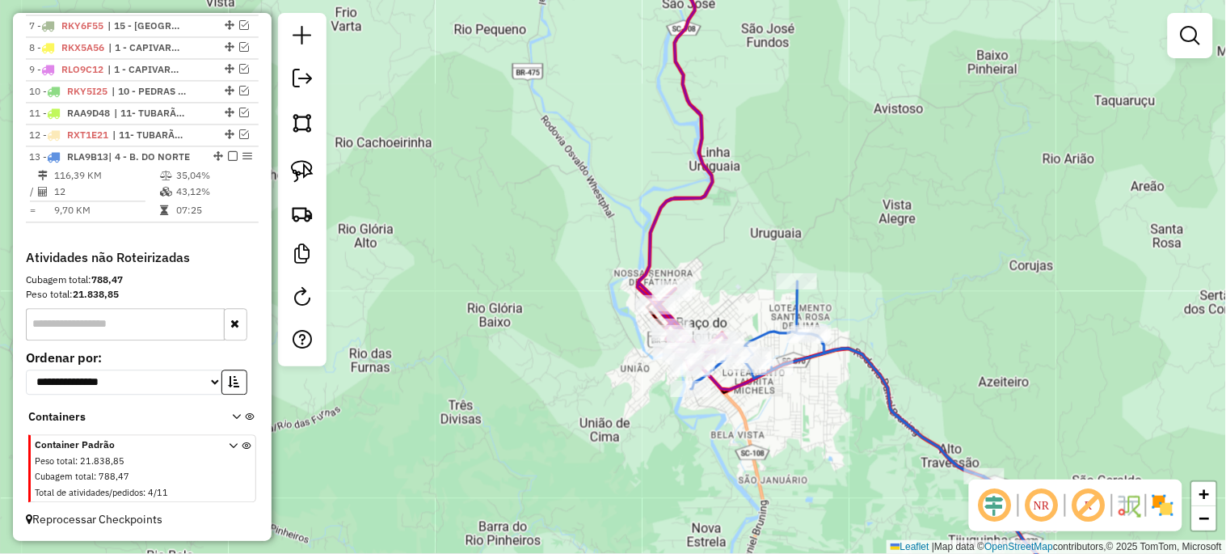
drag, startPoint x: 835, startPoint y: 440, endPoint x: 602, endPoint y: 285, distance: 279.8
click at [602, 285] on div "Janela de atendimento Grade de atendimento Capacidade Transportadoras Veículos …" at bounding box center [613, 277] width 1226 height 554
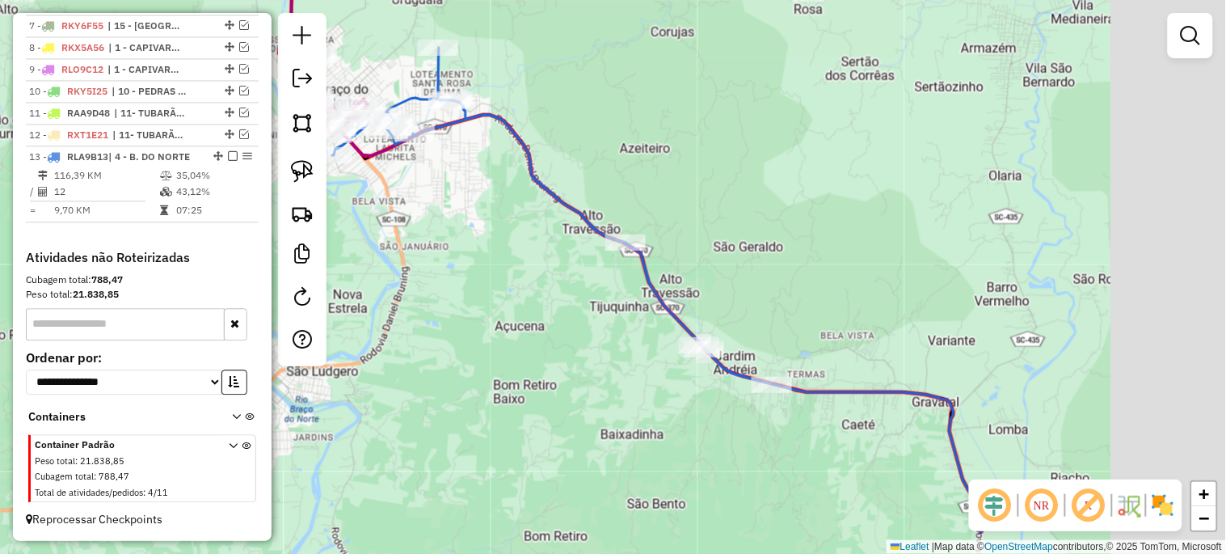
drag, startPoint x: 691, startPoint y: 381, endPoint x: 386, endPoint y: 207, distance: 351.5
click at [351, 200] on div "Janela de atendimento Grade de atendimento Capacidade Transportadoras Veículos …" at bounding box center [613, 277] width 1226 height 554
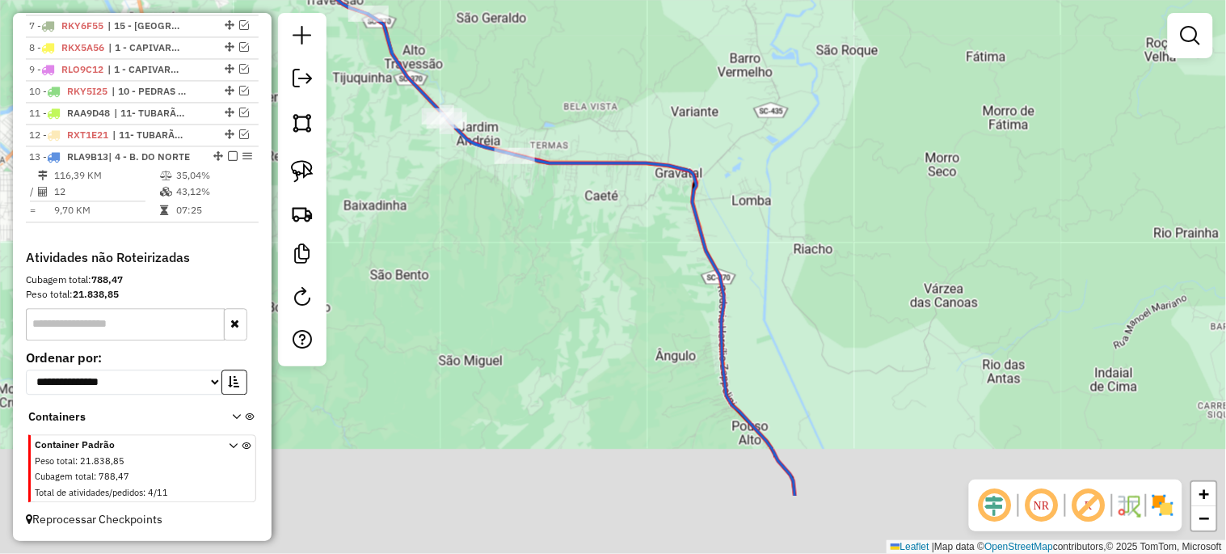
drag, startPoint x: 563, startPoint y: 435, endPoint x: 527, endPoint y: 198, distance: 239.5
click at [525, 211] on div "Janela de atendimento Grade de atendimento Capacidade Transportadoras Veículos …" at bounding box center [613, 277] width 1226 height 554
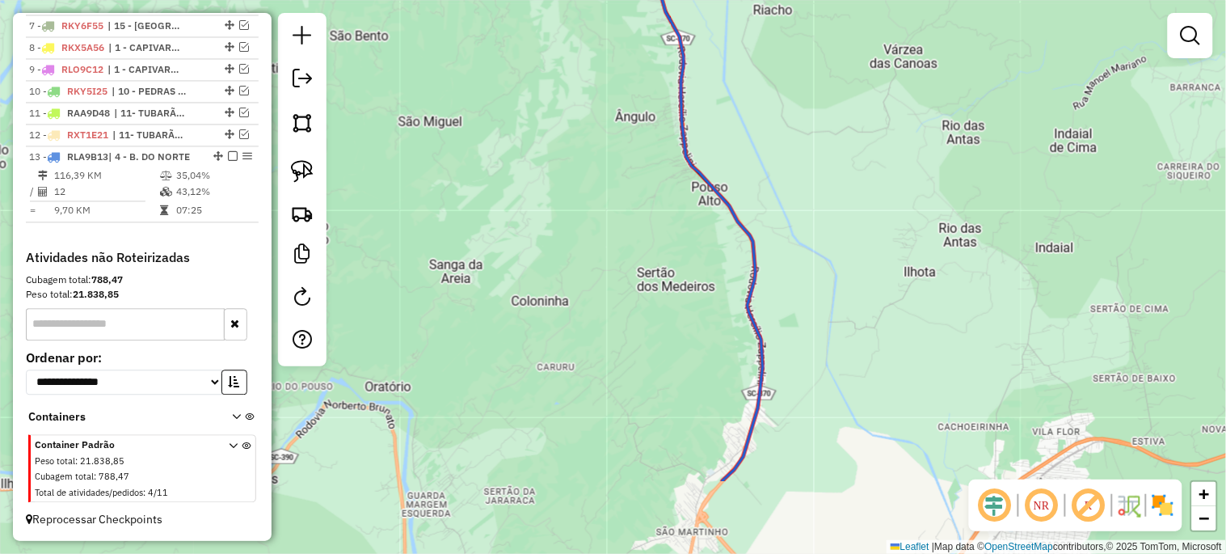
drag, startPoint x: 594, startPoint y: 348, endPoint x: 552, endPoint y: 162, distance: 191.4
click at [552, 183] on div "Janela de atendimento Grade de atendimento Capacidade Transportadoras Veículos …" at bounding box center [613, 277] width 1226 height 554
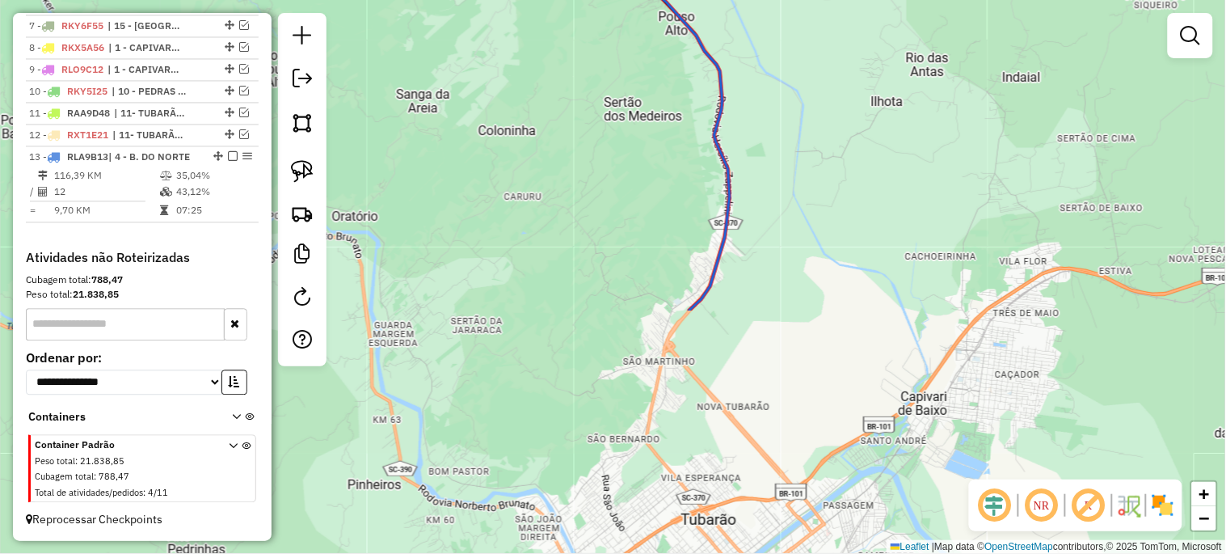
drag, startPoint x: 542, startPoint y: 182, endPoint x: 539, endPoint y: 167, distance: 14.8
click at [539, 173] on div "Janela de atendimento Grade de atendimento Capacidade Transportadoras Veículos …" at bounding box center [613, 277] width 1226 height 554
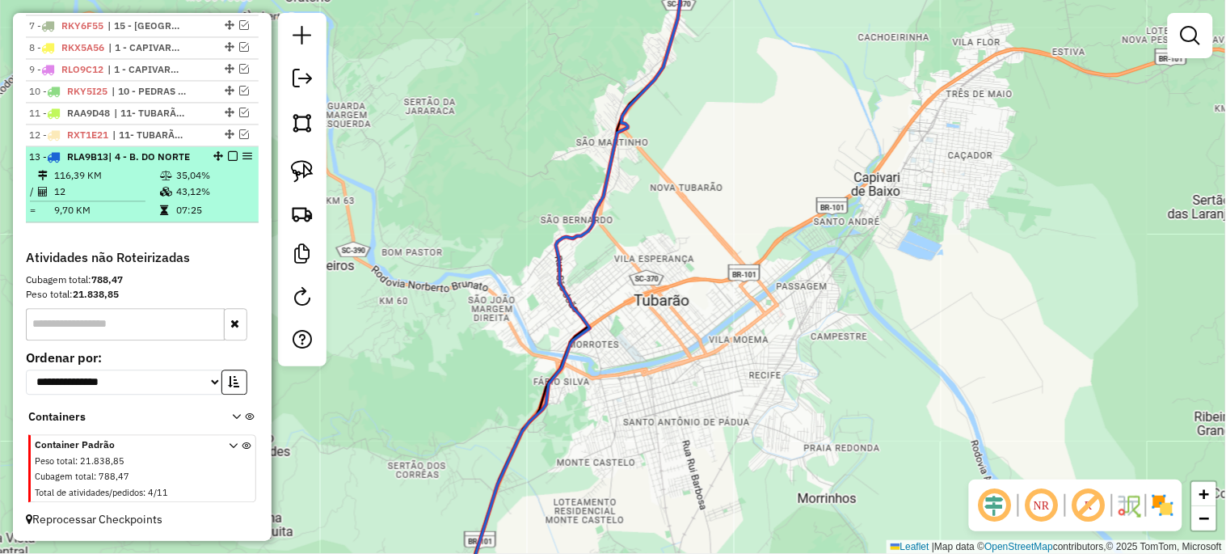
click at [228, 155] on em at bounding box center [233, 156] width 10 height 10
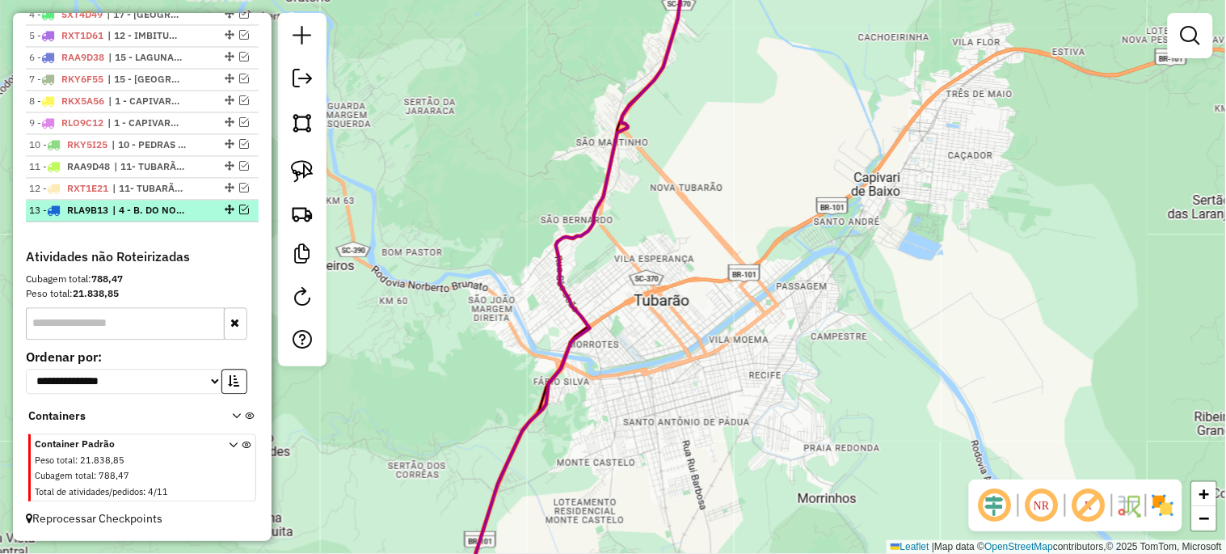
scroll to position [782, 0]
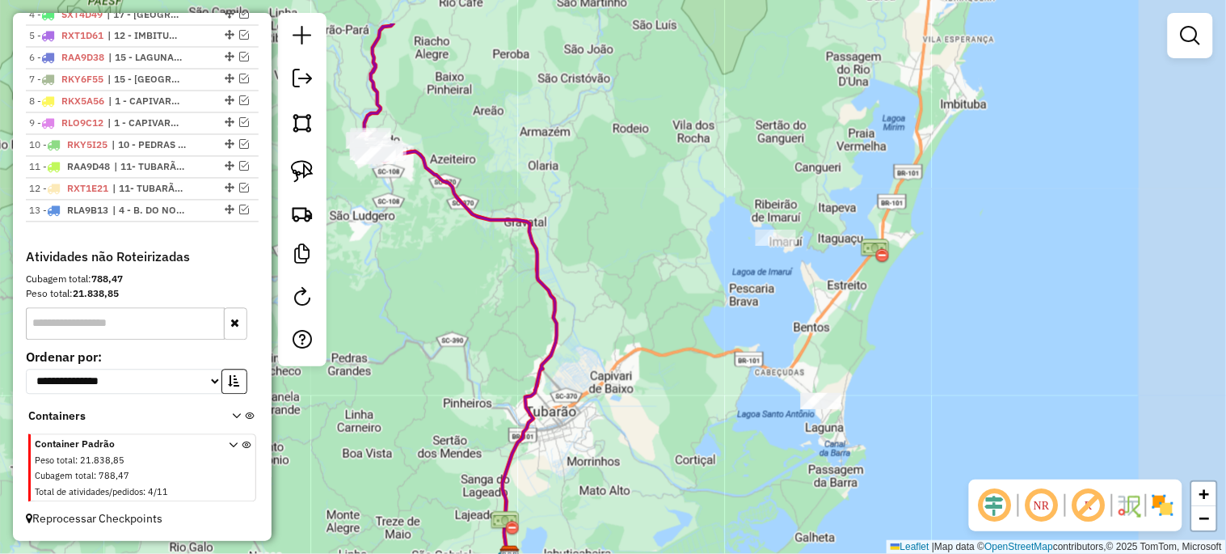
drag, startPoint x: 663, startPoint y: 356, endPoint x: 523, endPoint y: 430, distance: 158.0
click at [523, 430] on div "Janela de atendimento Grade de atendimento Capacidade Transportadoras Veículos …" at bounding box center [613, 277] width 1226 height 554
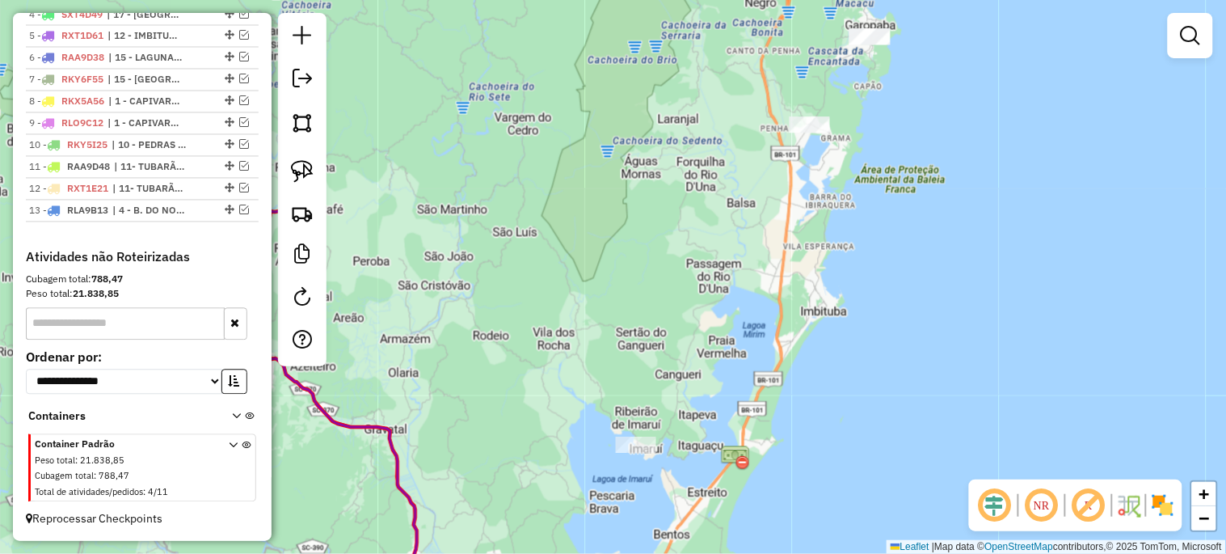
drag, startPoint x: 526, startPoint y: 394, endPoint x: 503, endPoint y: 569, distance: 177.0
click at [503, 553] on html "Aguarde... Pop-up bloqueado! Seu navegador bloqueou automáticamente a abertura …" at bounding box center [613, 277] width 1226 height 554
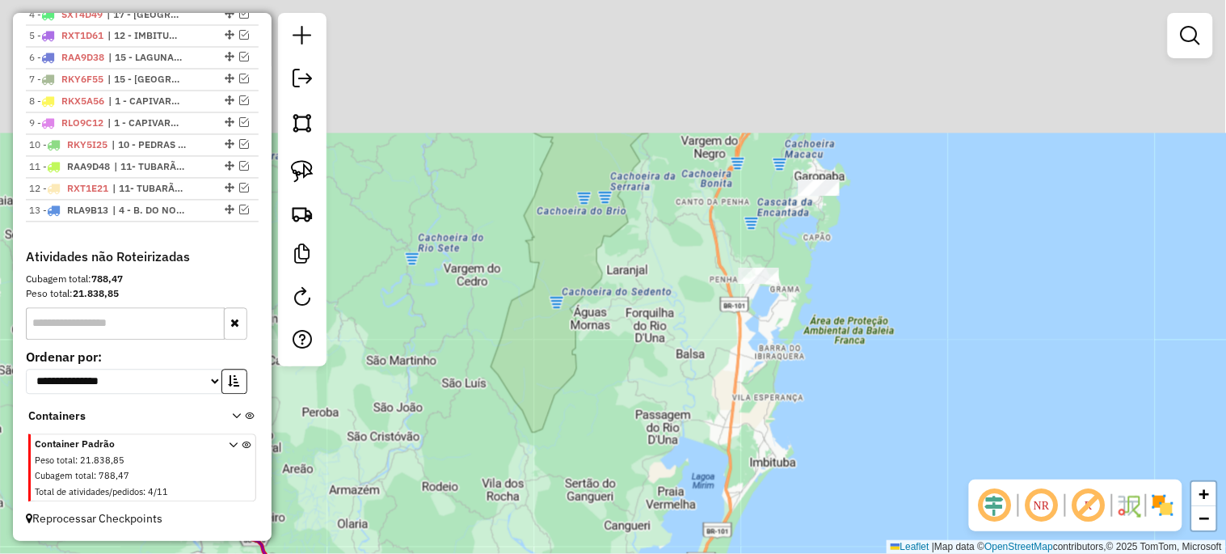
drag, startPoint x: 488, startPoint y: 332, endPoint x: 430, endPoint y: 512, distance: 188.7
click at [430, 512] on div "Janela de atendimento Grade de atendimento Capacidade Transportadoras Veículos …" at bounding box center [613, 277] width 1226 height 554
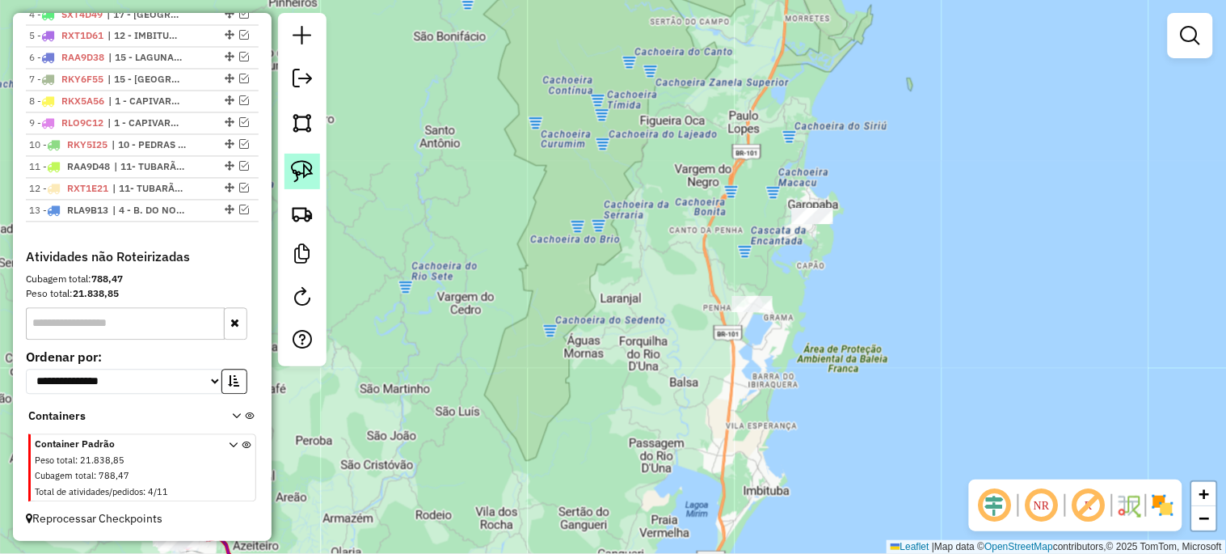
click at [293, 183] on img at bounding box center [302, 171] width 23 height 23
drag, startPoint x: 802, startPoint y: 241, endPoint x: 850, endPoint y: 229, distance: 49.2
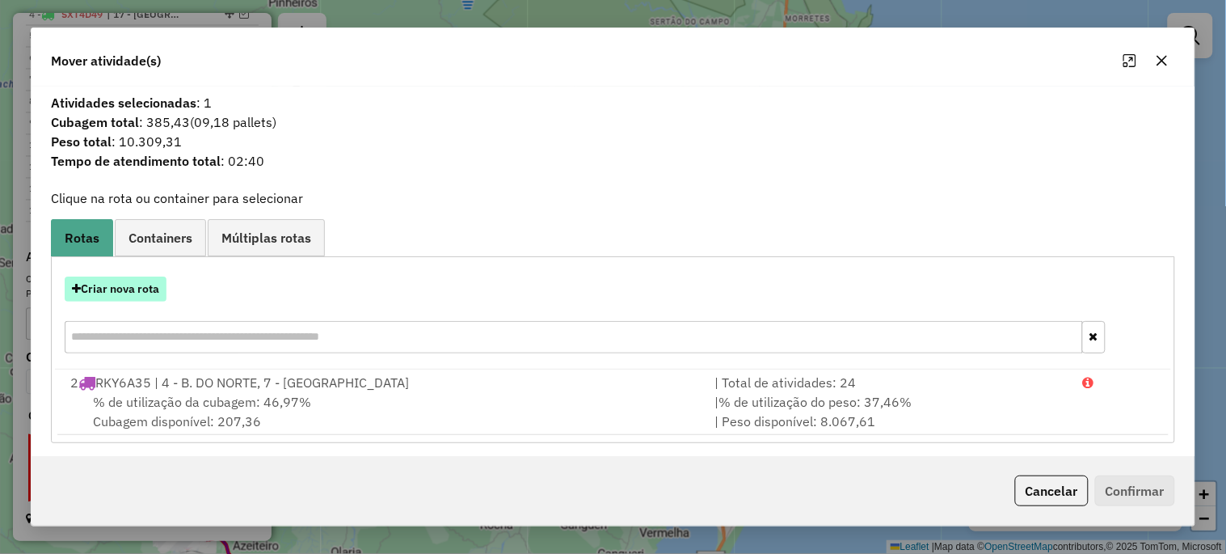
click at [124, 296] on button "Criar nova rota" at bounding box center [116, 288] width 102 height 25
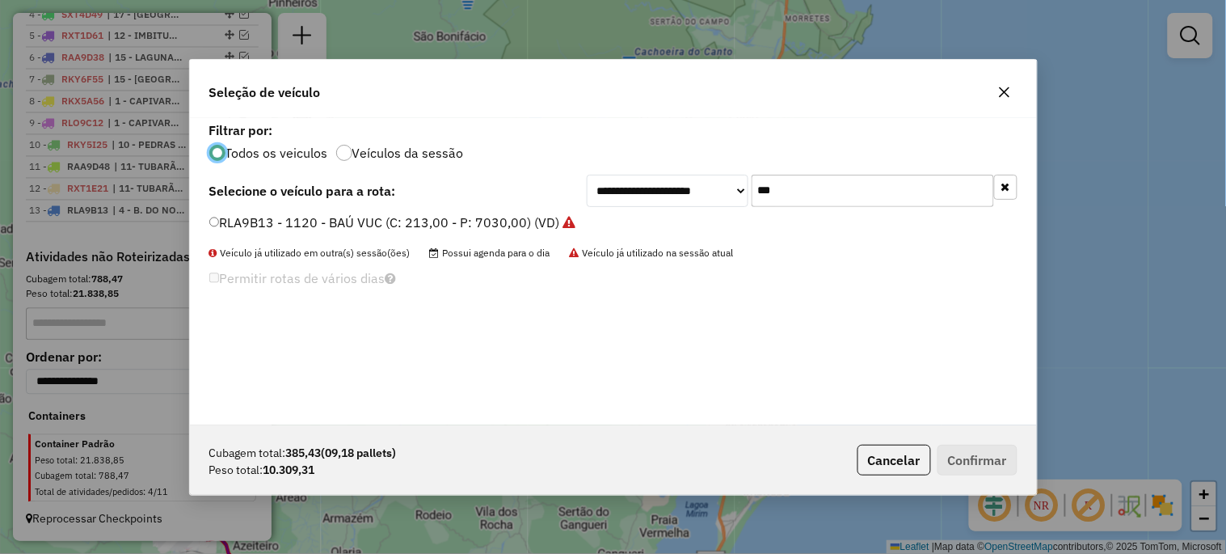
scroll to position [9, 4]
click at [1005, 192] on button "button" at bounding box center [1005, 187] width 23 height 25
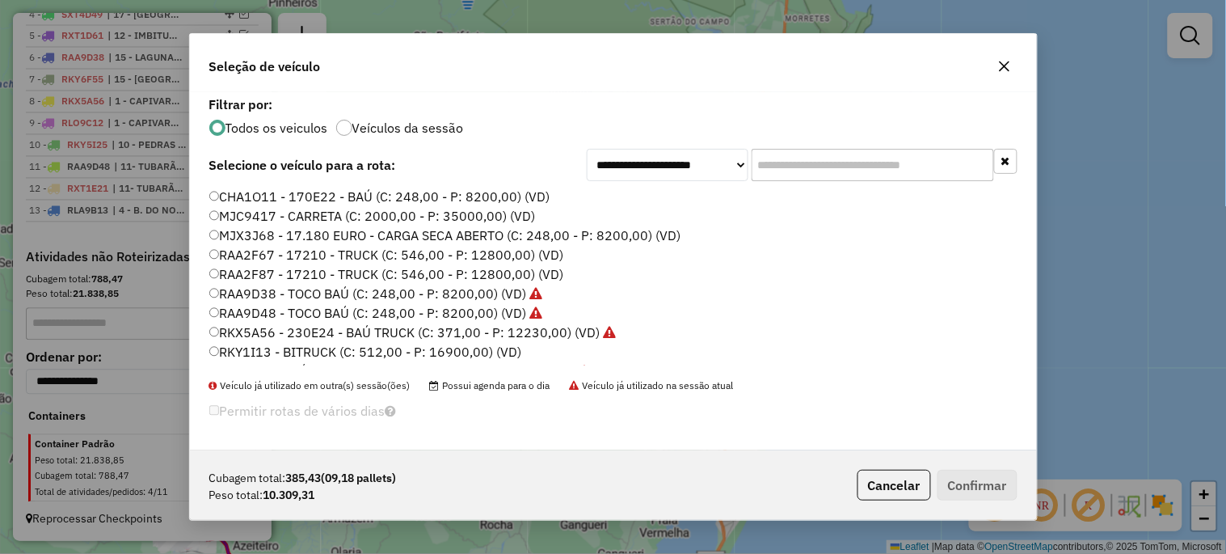
click at [466, 352] on label "RKY1I13 - BITRUCK (C: 512,00 - P: 16900,00) (VD)" at bounding box center [365, 351] width 313 height 19
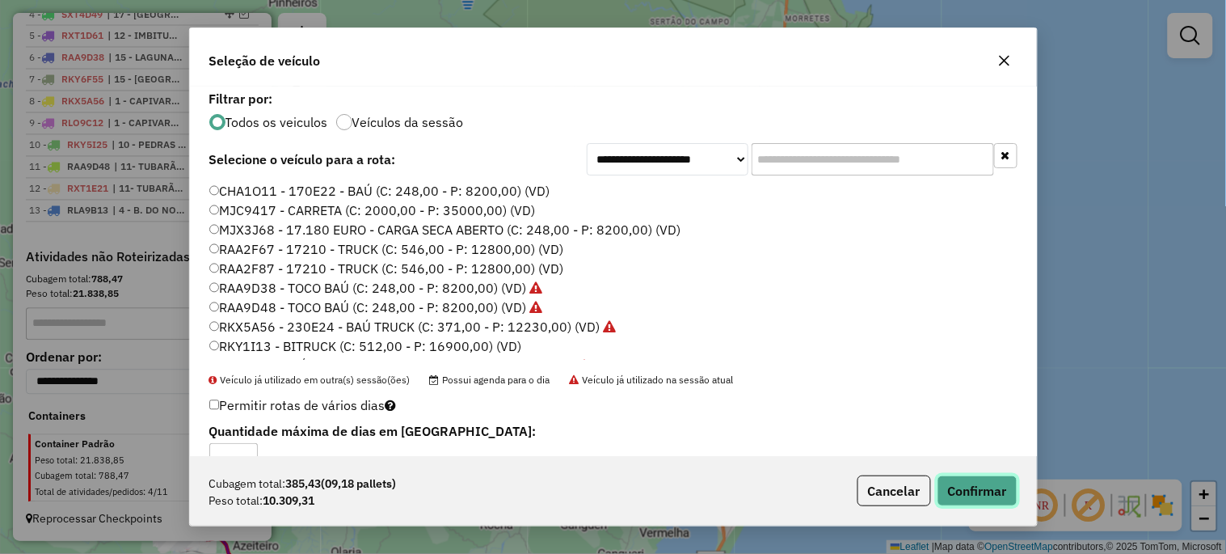
click at [968, 491] on button "Confirmar" at bounding box center [978, 490] width 80 height 31
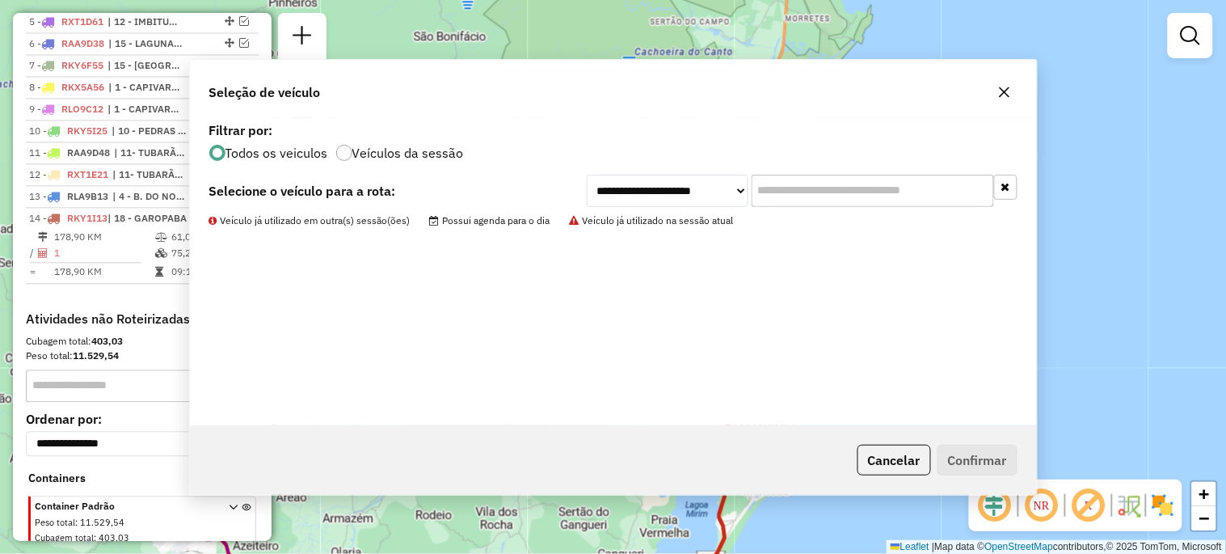
scroll to position [837, 0]
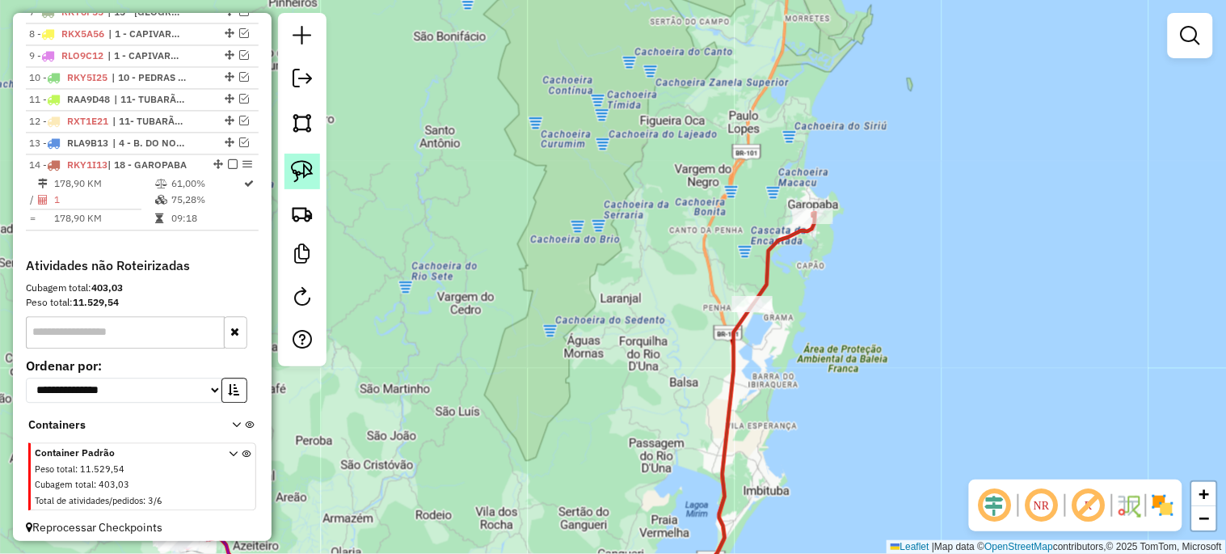
click at [301, 167] on img at bounding box center [302, 171] width 23 height 23
drag, startPoint x: 753, startPoint y: 323, endPoint x: 802, endPoint y: 310, distance: 50.4
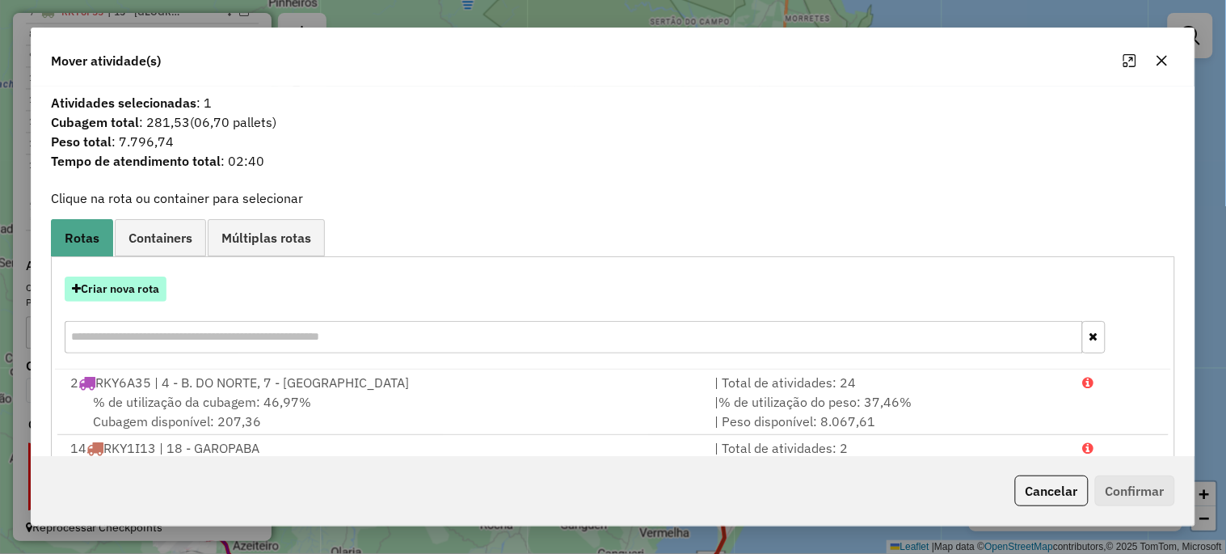
click at [146, 299] on button "Criar nova rota" at bounding box center [116, 288] width 102 height 25
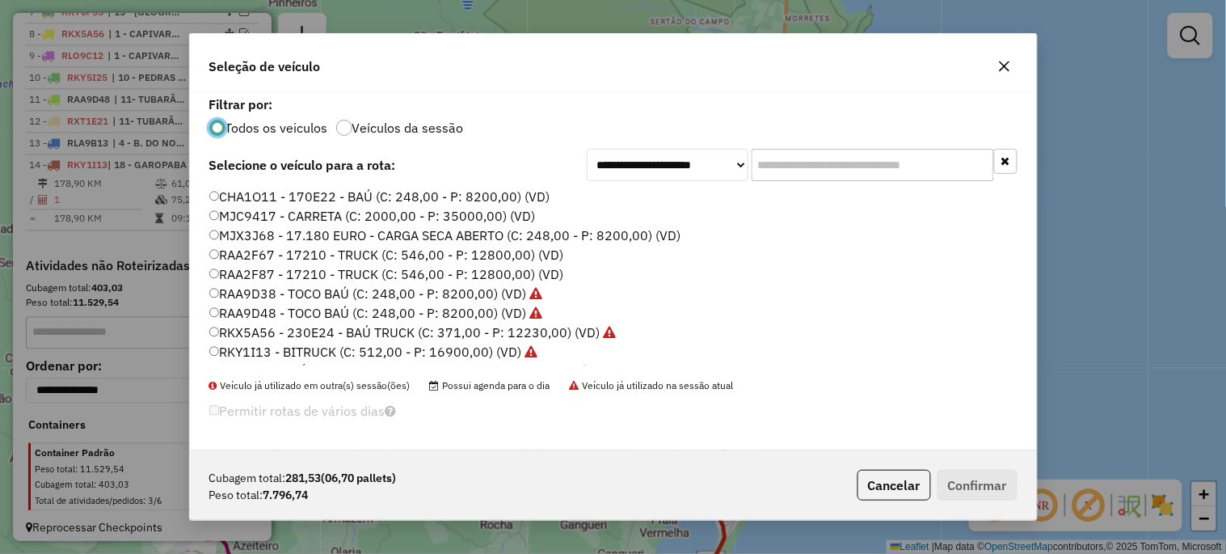
scroll to position [9, 4]
click at [466, 356] on label "RKY1I13 - BITRUCK (C: 512,00 - P: 16900,00) (VD)" at bounding box center [373, 351] width 329 height 19
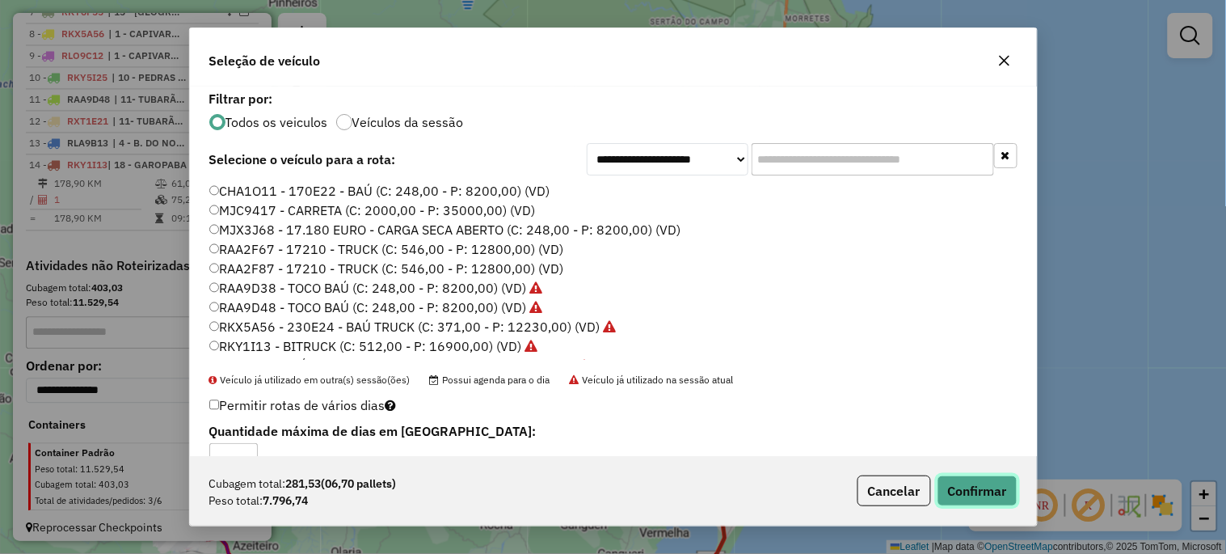
click at [1004, 483] on button "Confirmar" at bounding box center [978, 490] width 80 height 31
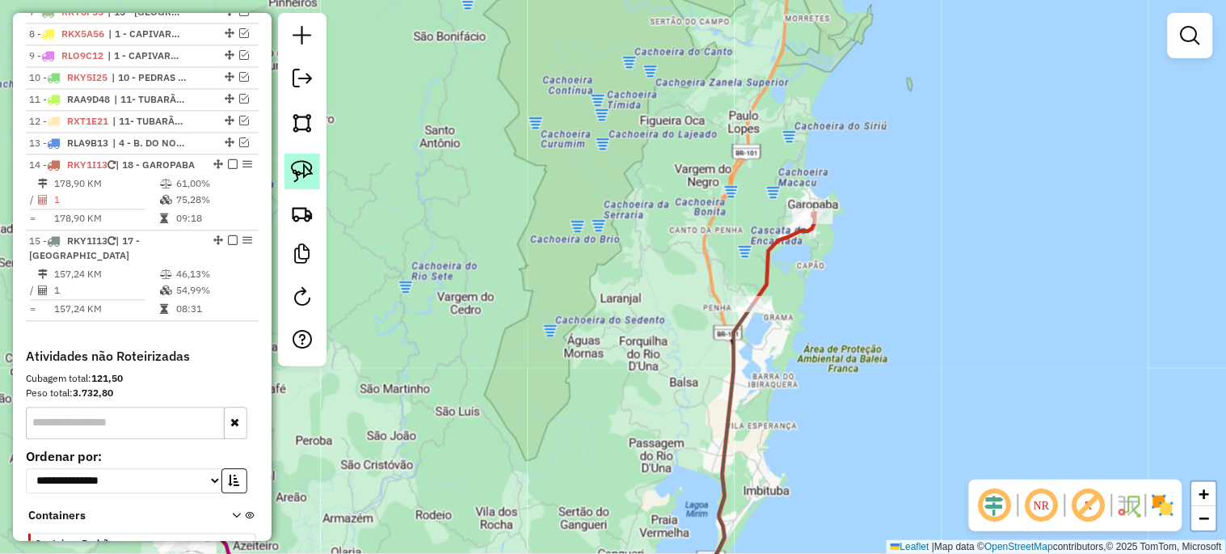
click at [293, 168] on img at bounding box center [302, 171] width 23 height 23
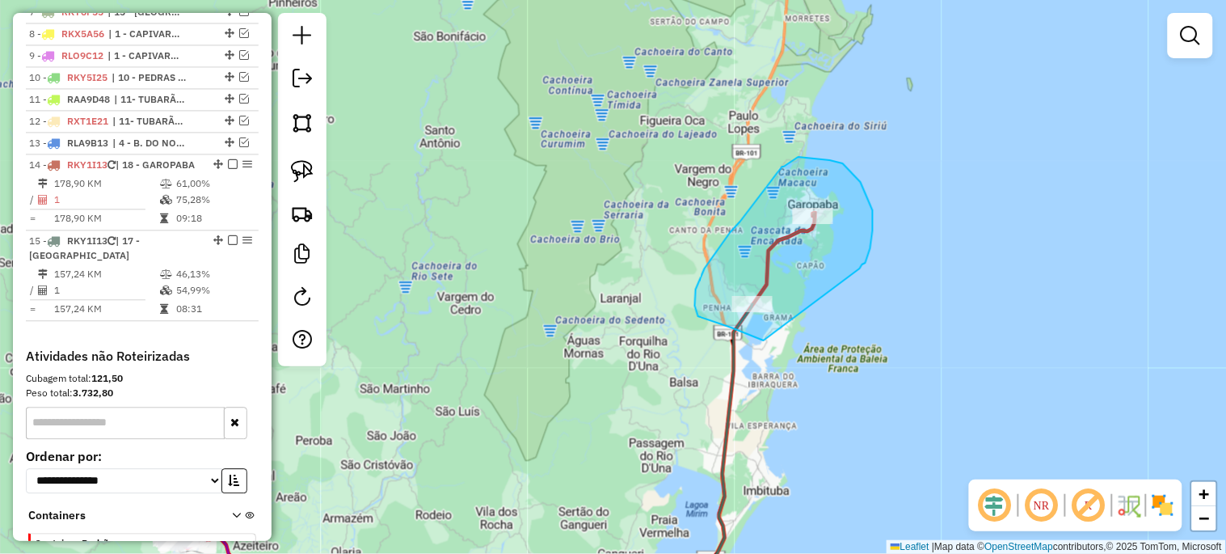
drag, startPoint x: 732, startPoint y: 327, endPoint x: 860, endPoint y: 268, distance: 141.4
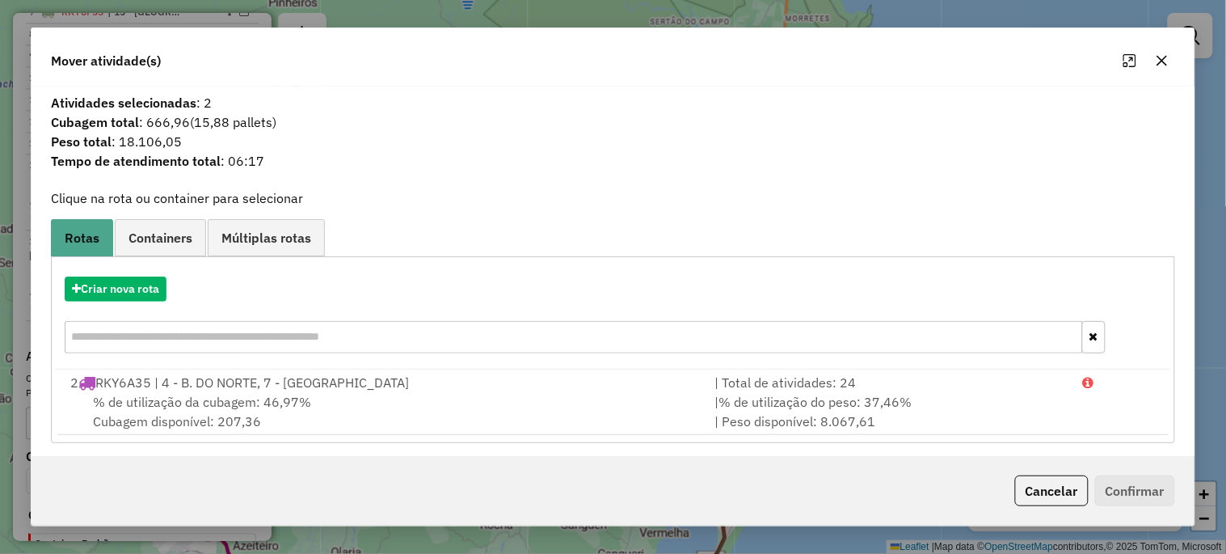
click at [1153, 65] on button "button" at bounding box center [1162, 61] width 26 height 26
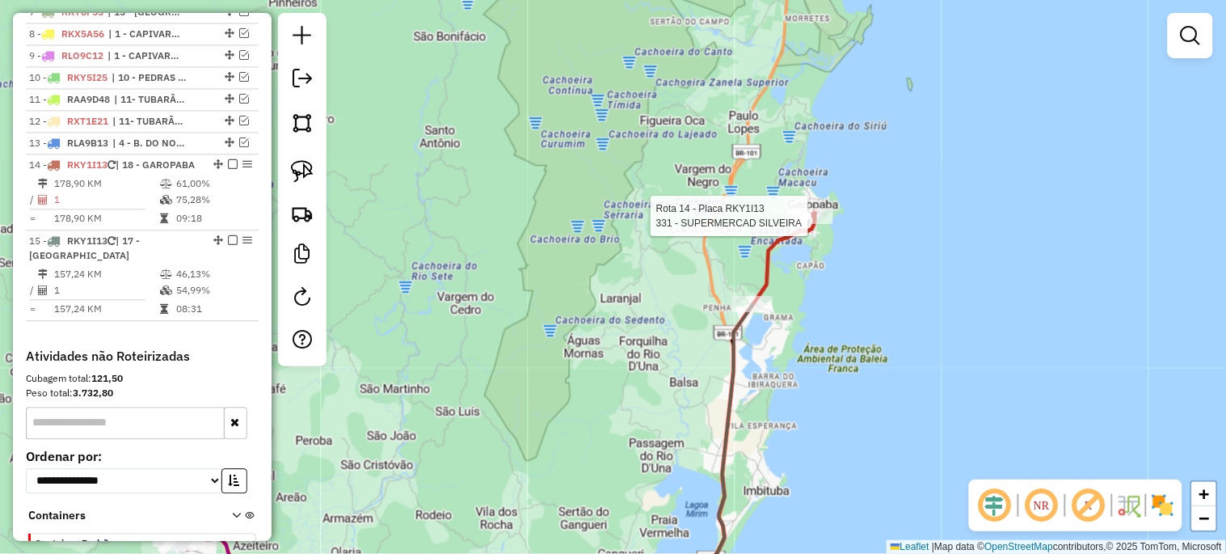
select select "*********"
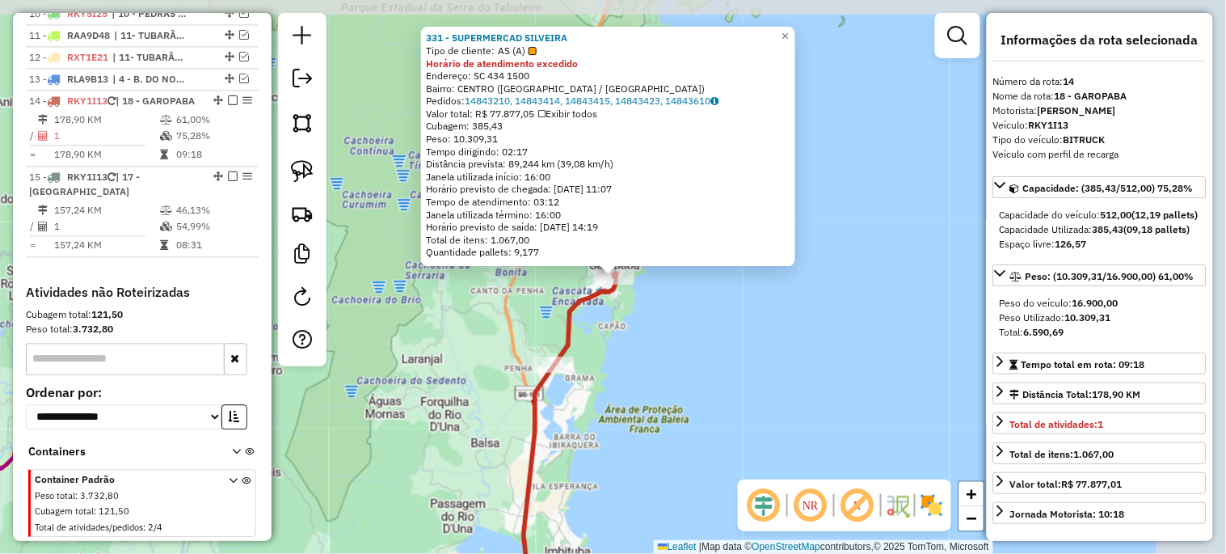
scroll to position [964, 0]
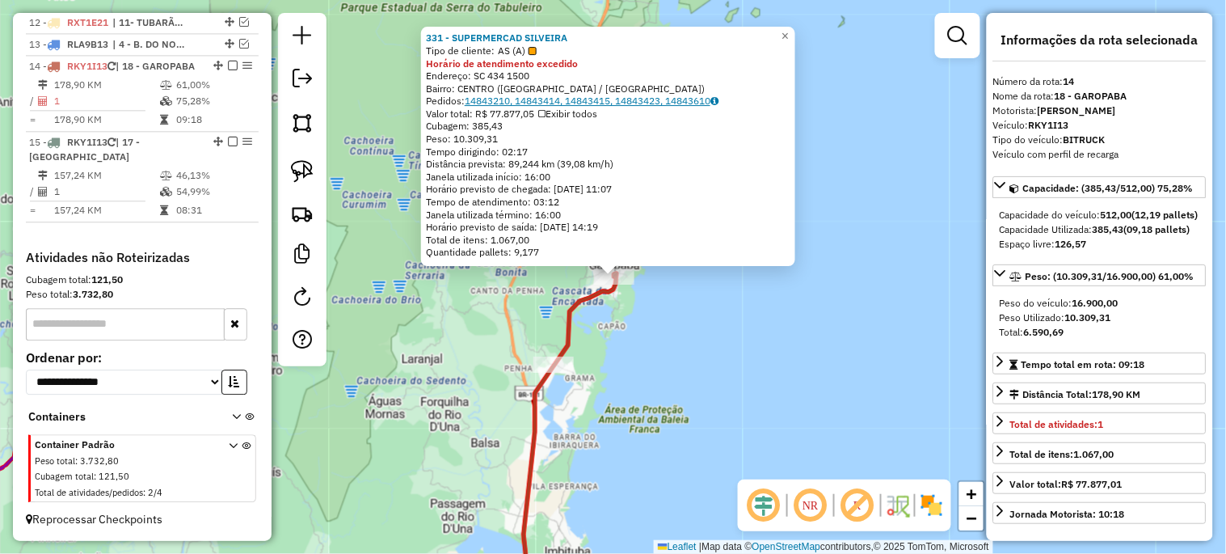
click at [527, 102] on link "14843210, 14843414, 14843415, 14843423, 14843610" at bounding box center [592, 101] width 254 height 12
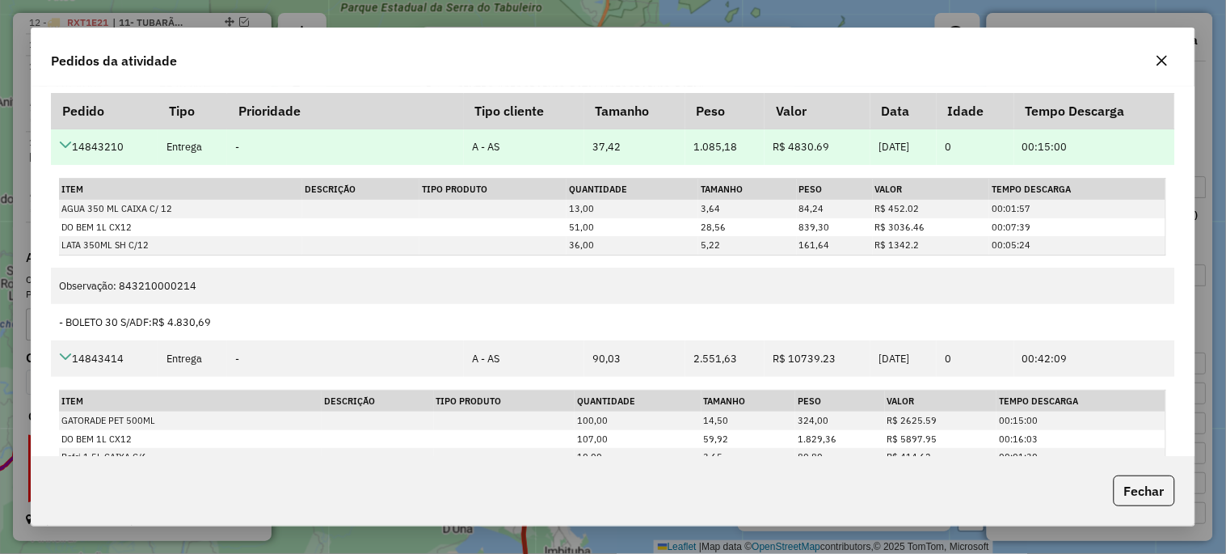
click at [61, 146] on icon at bounding box center [65, 144] width 13 height 13
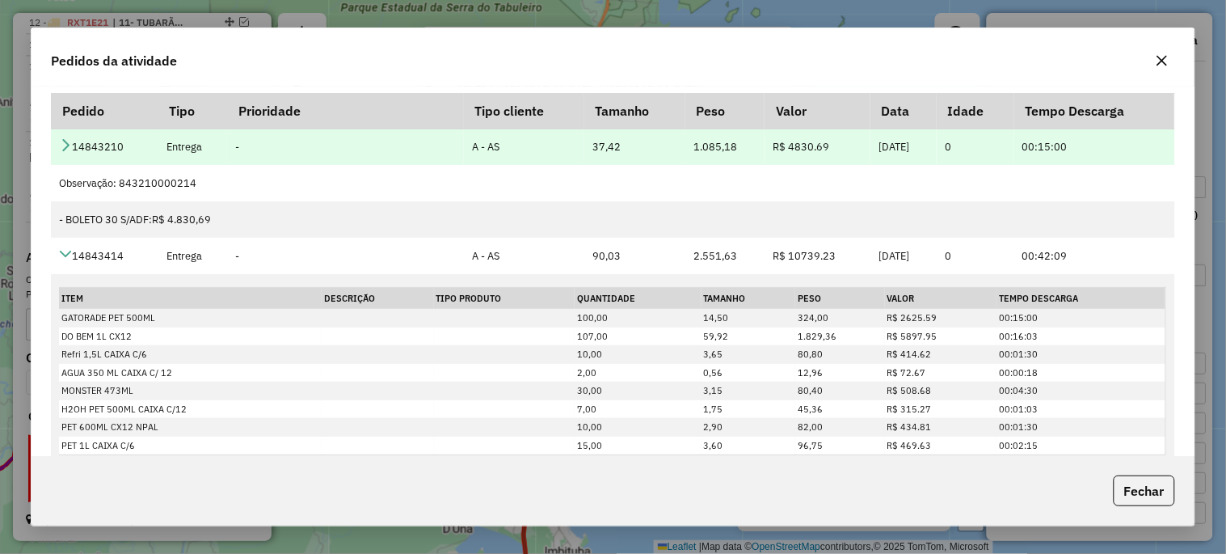
click at [62, 146] on icon at bounding box center [65, 144] width 13 height 13
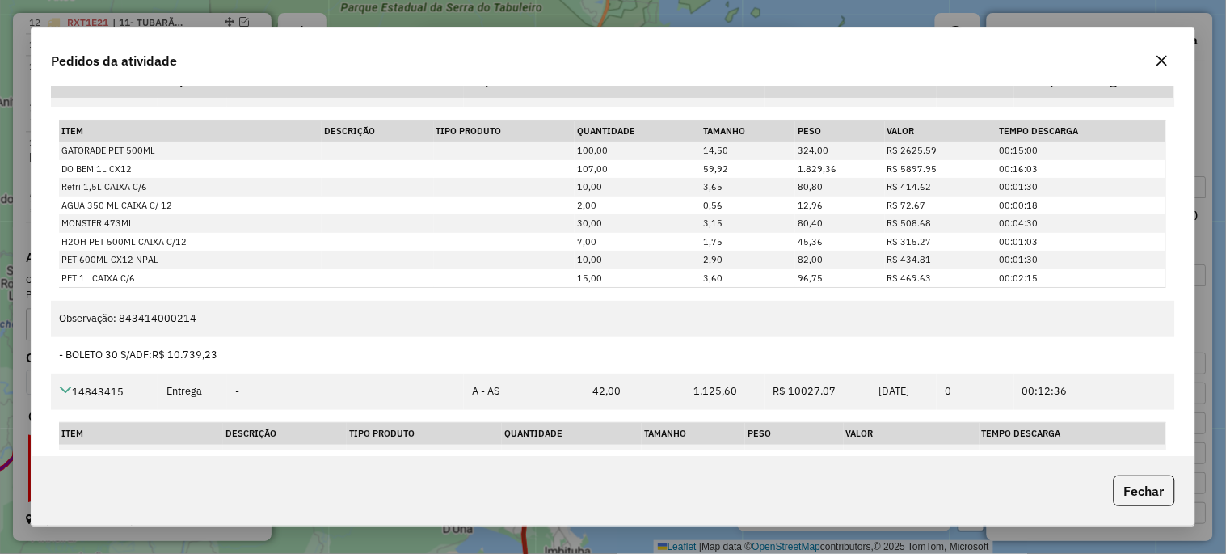
scroll to position [44, 0]
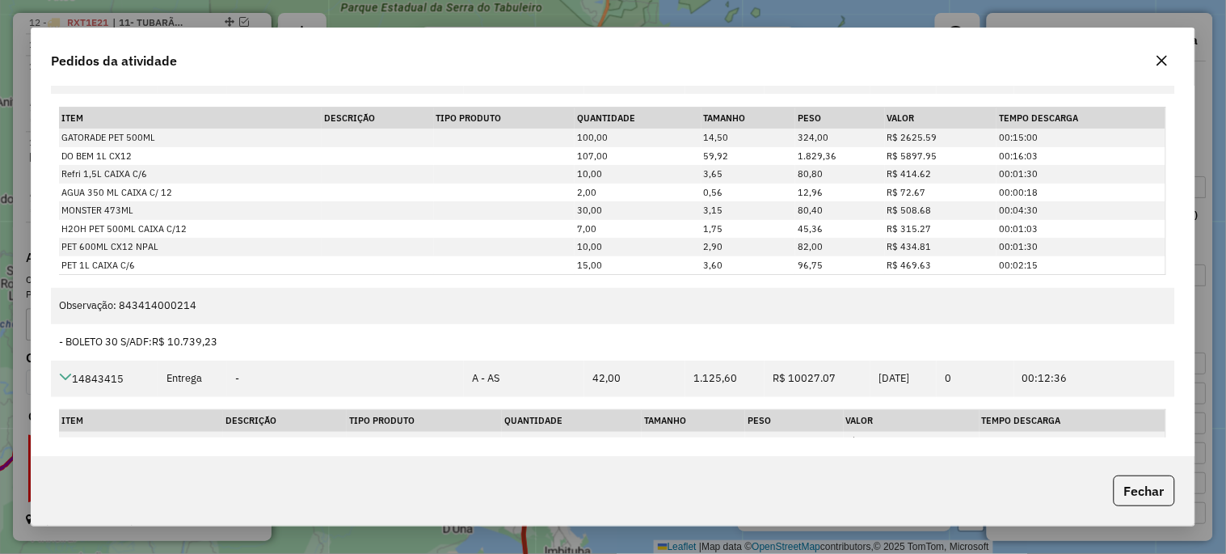
click at [1168, 60] on icon "button" at bounding box center [1162, 60] width 13 height 13
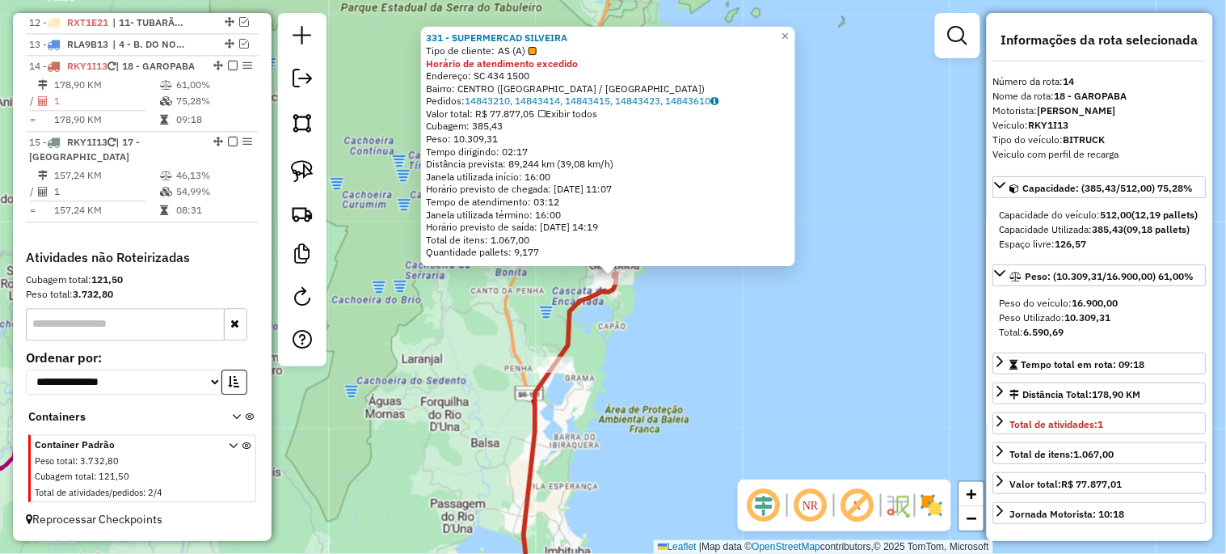
click at [884, 302] on div "331 - SUPERMERCAD SILVEIRA Tipo de cliente: AS (A) Horário de atendimento exced…" at bounding box center [613, 277] width 1226 height 554
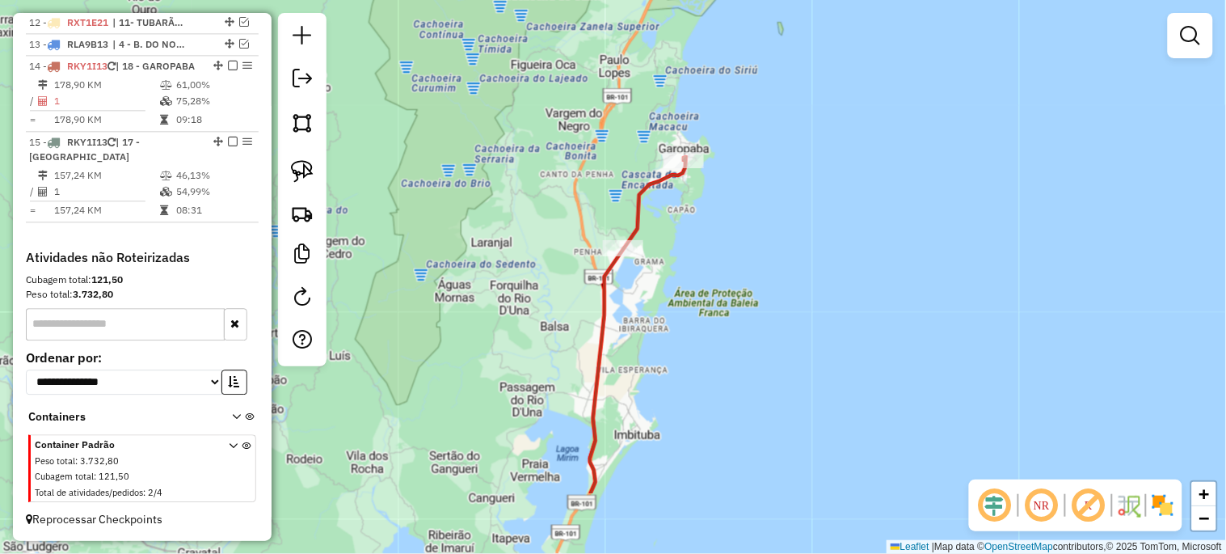
drag, startPoint x: 656, startPoint y: 320, endPoint x: 700, endPoint y: 235, distance: 95.8
click at [700, 235] on div "Janela de atendimento Grade de atendimento Capacidade Transportadoras Veículos …" at bounding box center [613, 277] width 1226 height 554
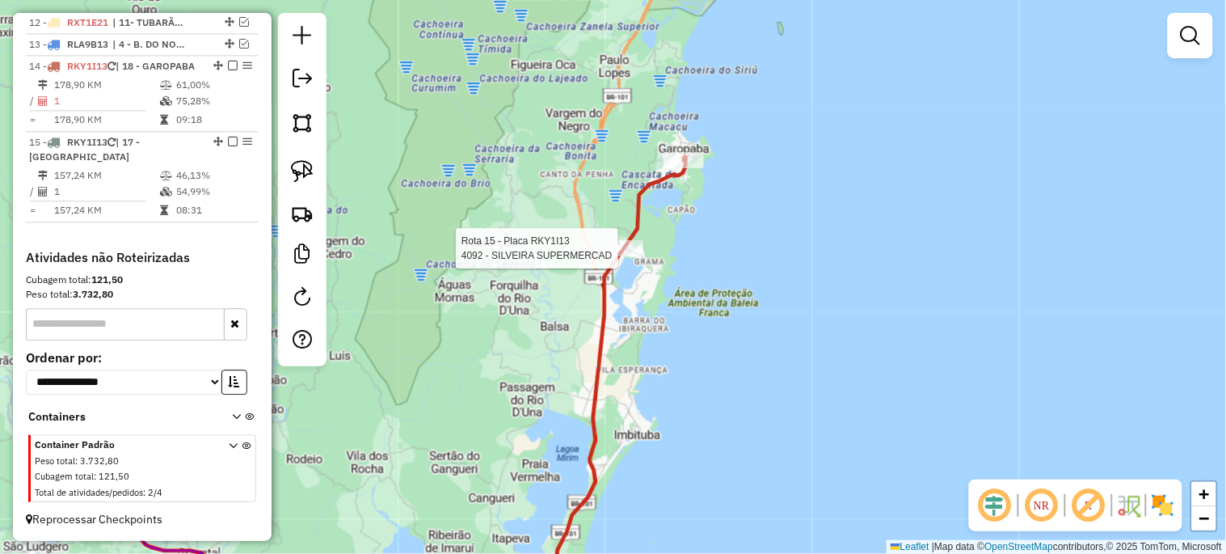
select select "*********"
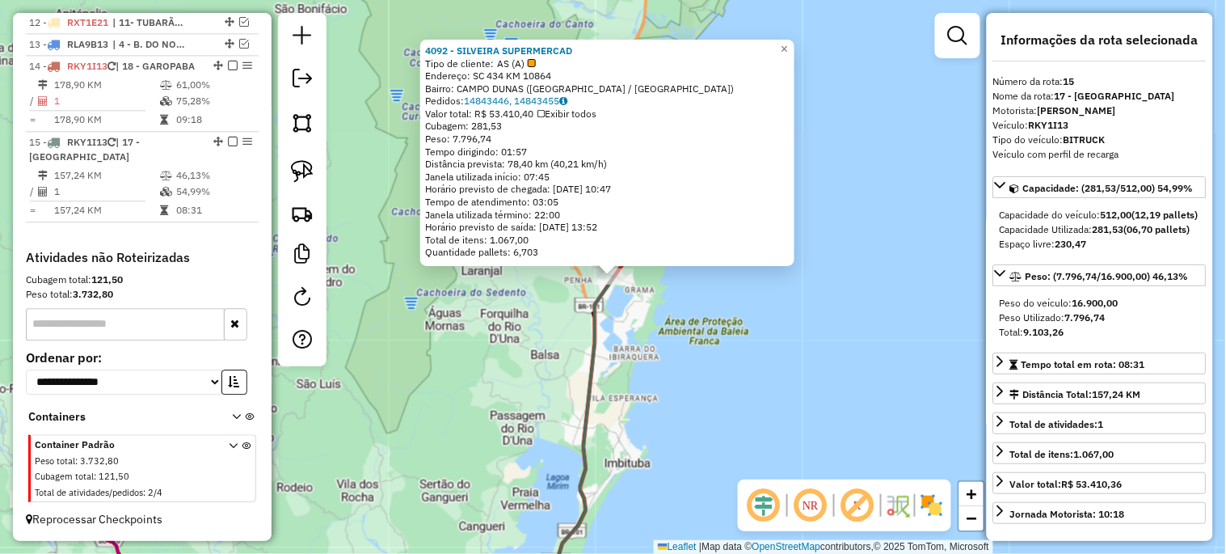
click at [644, 368] on div "4092 - SILVEIRA SUPERMERCAD Tipo de cliente: AS (A) Endereço: SC 434 KM 10864 B…" at bounding box center [613, 277] width 1226 height 554
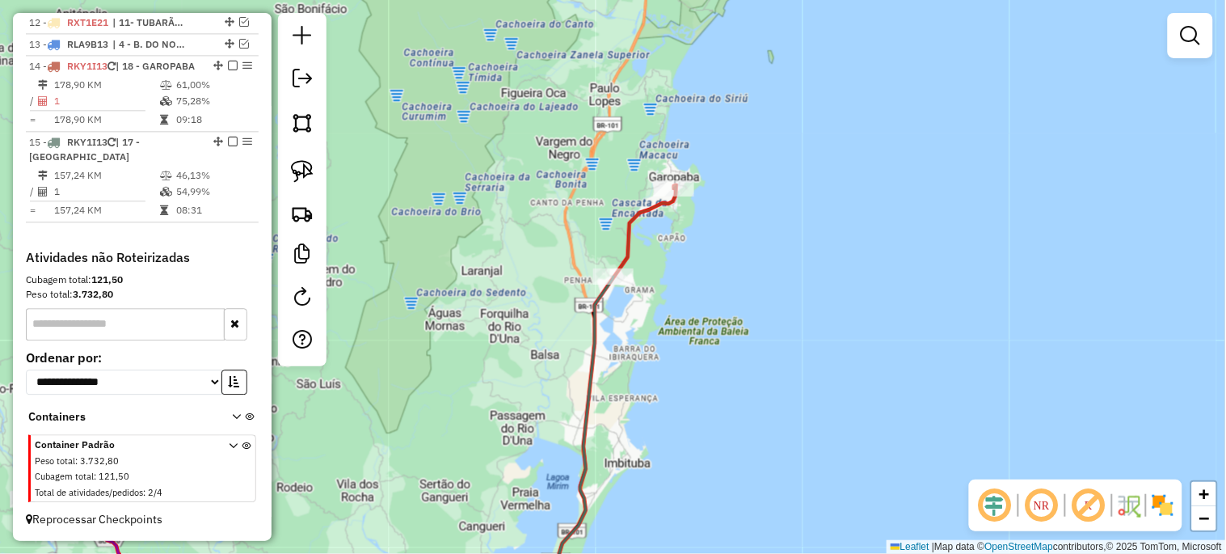
drag, startPoint x: 653, startPoint y: 419, endPoint x: 720, endPoint y: 176, distance: 251.6
click at [715, 189] on div "Janela de atendimento Grade de atendimento Capacidade Transportadoras Veículos …" at bounding box center [613, 277] width 1226 height 554
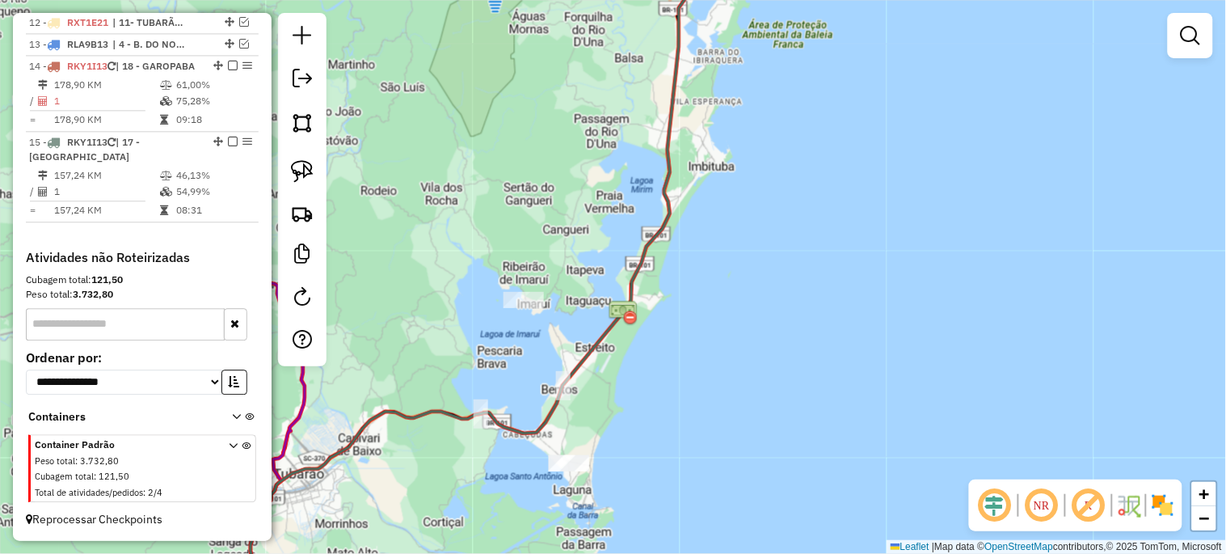
click at [571, 471] on div at bounding box center [569, 463] width 40 height 16
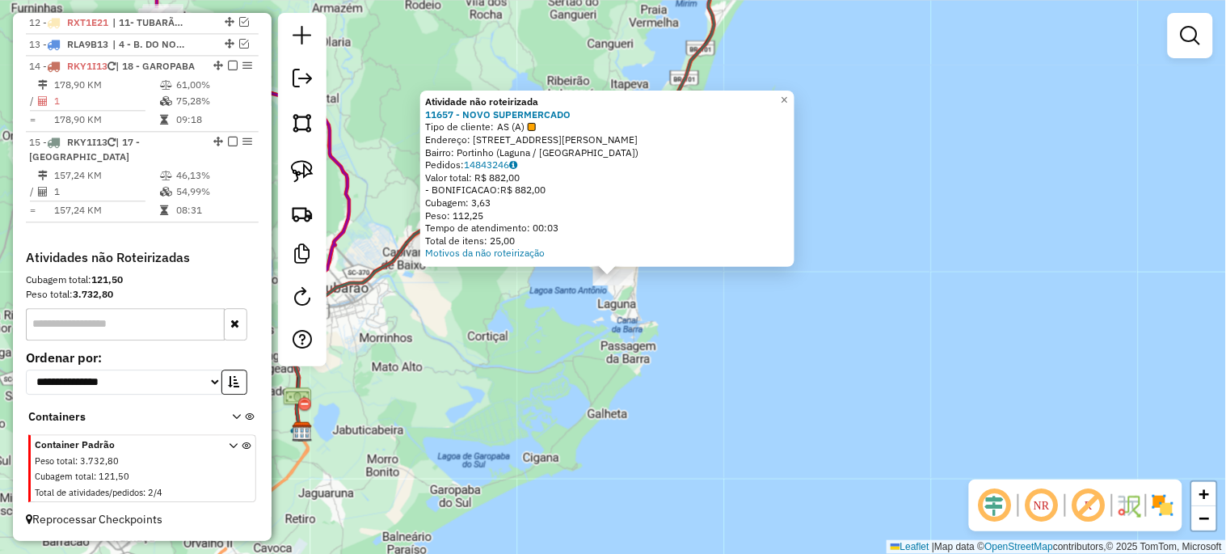
click at [571, 470] on div "Atividade não roteirizada 11657 - NOVO SUPERMERCADO Tipo de cliente: AS (A) End…" at bounding box center [613, 277] width 1226 height 554
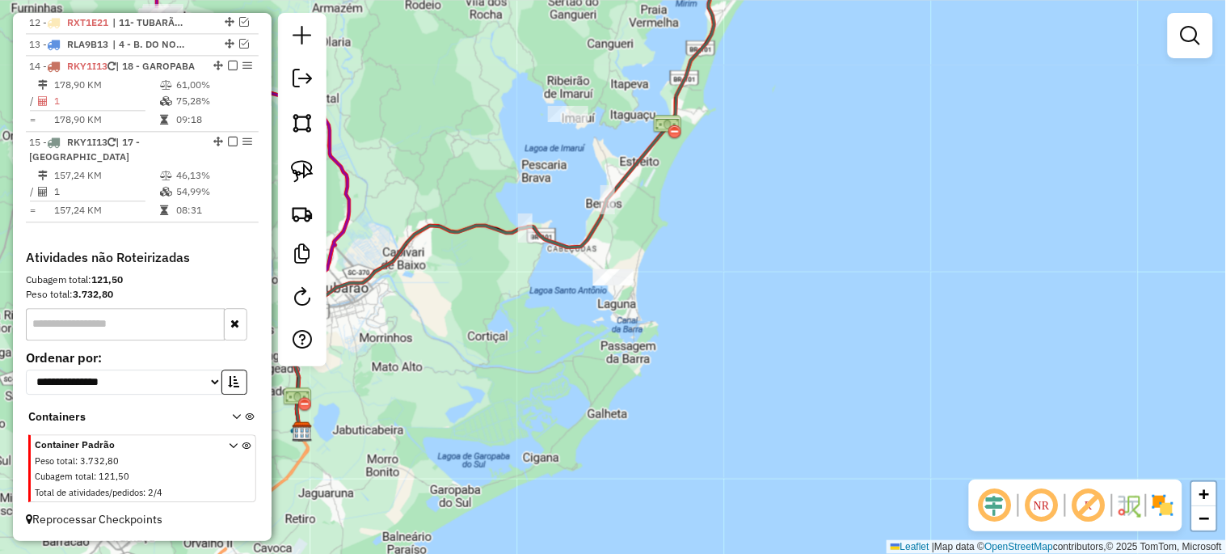
drag, startPoint x: 760, startPoint y: 330, endPoint x: 643, endPoint y: 499, distance: 205.2
click at [643, 499] on div "Janela de atendimento Grade de atendimento Capacidade Transportadoras Veículos …" at bounding box center [613, 277] width 1226 height 554
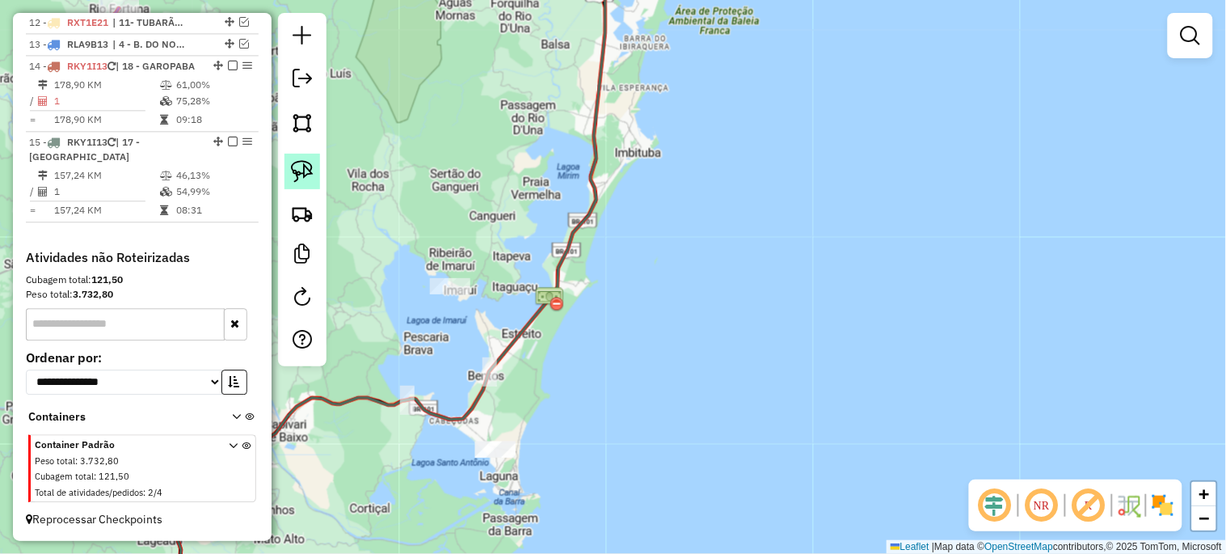
click at [302, 180] on img at bounding box center [302, 171] width 23 height 23
drag, startPoint x: 449, startPoint y: 470, endPoint x: 503, endPoint y: 472, distance: 53.4
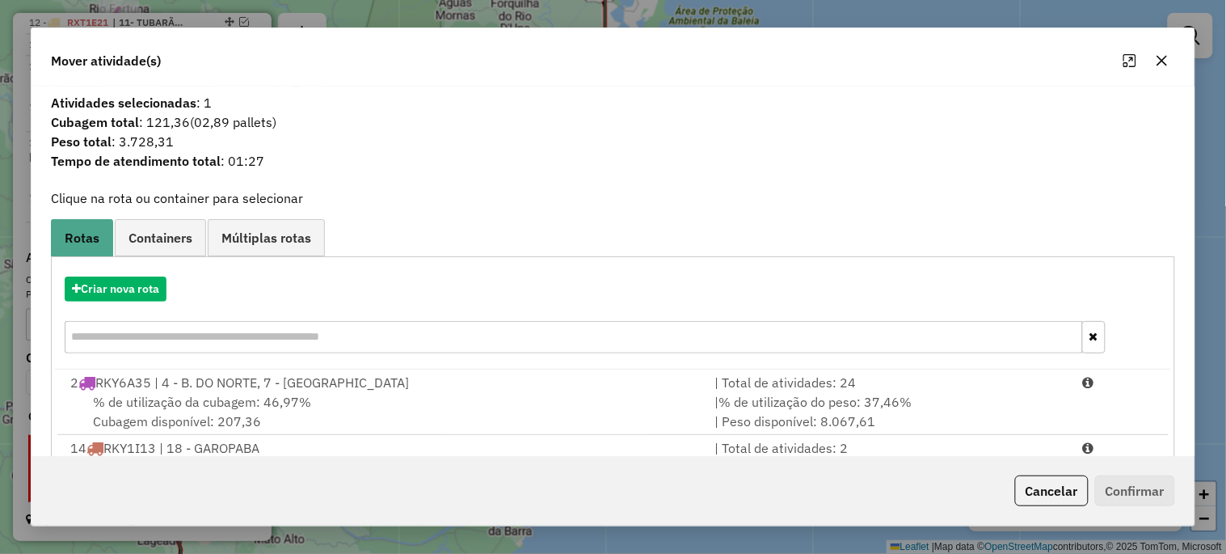
click at [1162, 61] on icon "button" at bounding box center [1163, 61] width 11 height 11
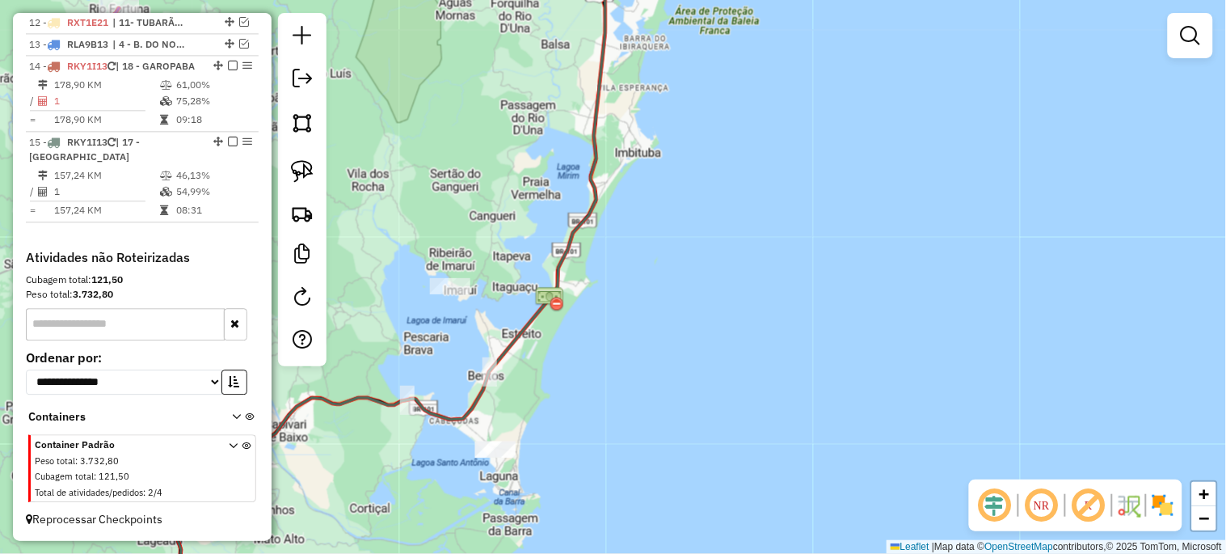
click at [734, 342] on div "Janela de atendimento Grade de atendimento Capacidade Transportadoras Veículos …" at bounding box center [613, 277] width 1226 height 554
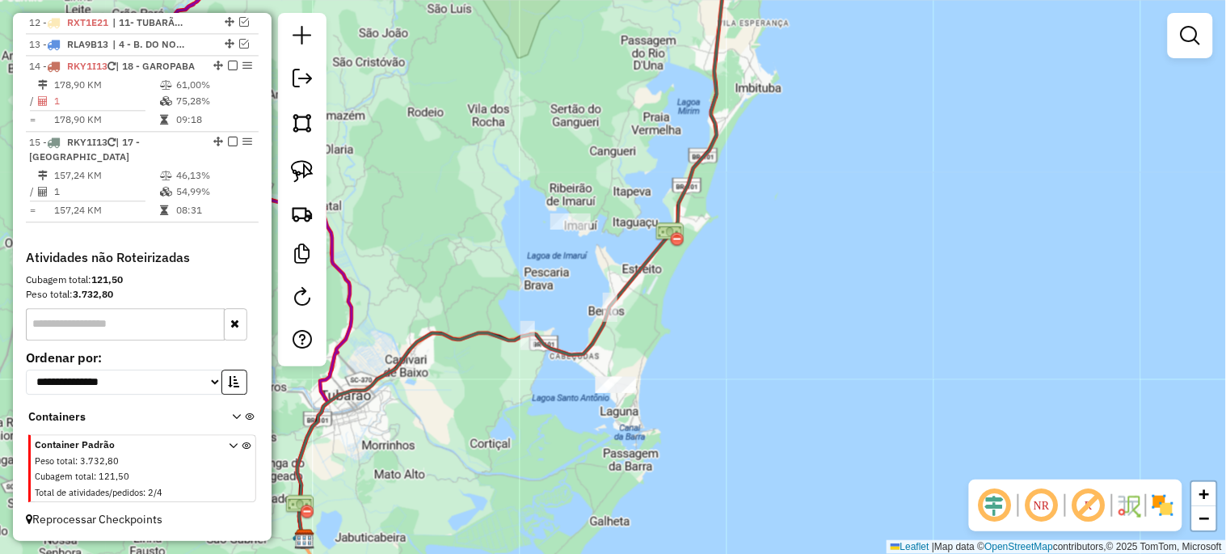
drag, startPoint x: 613, startPoint y: 402, endPoint x: 733, endPoint y: 337, distance: 136.7
click at [733, 337] on div "Janela de atendimento Grade de atendimento Capacidade Transportadoras Veículos …" at bounding box center [613, 277] width 1226 height 554
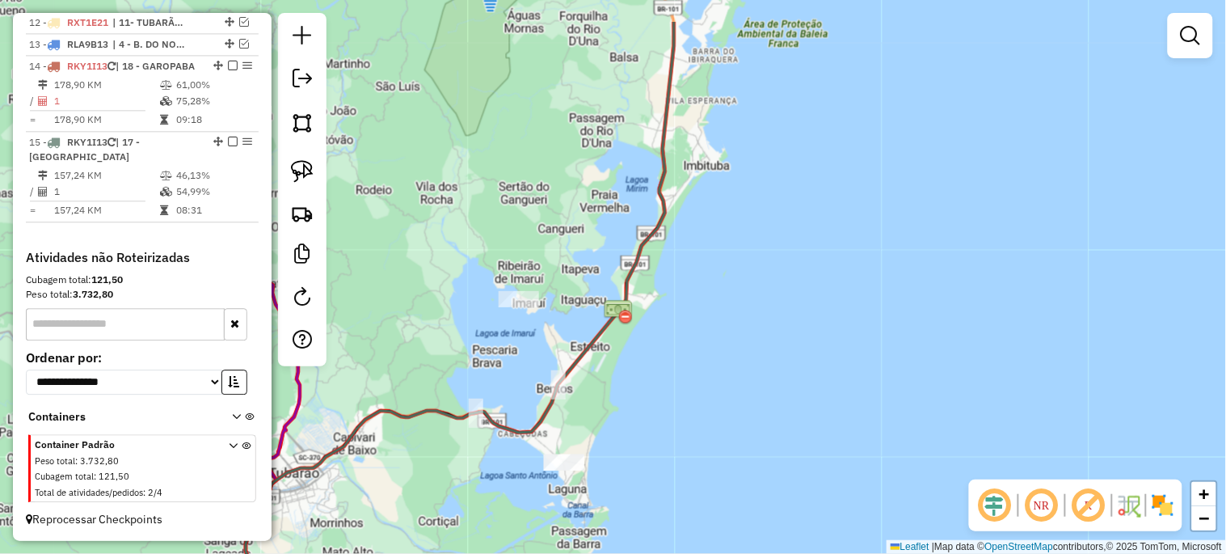
drag, startPoint x: 676, startPoint y: 335, endPoint x: 618, endPoint y: 485, distance: 160.2
click at [618, 485] on div "Janela de atendimento Grade de atendimento Capacidade Transportadoras Veículos …" at bounding box center [613, 277] width 1226 height 554
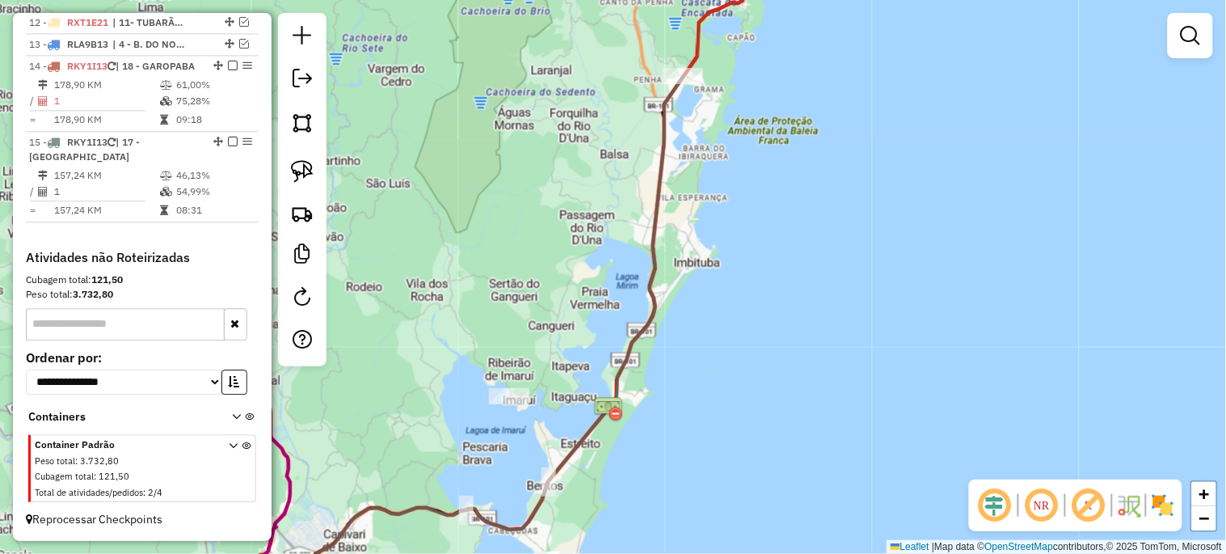
drag, startPoint x: 768, startPoint y: 343, endPoint x: 769, endPoint y: 521, distance: 177.8
click at [764, 535] on div "Janela de atendimento Grade de atendimento Capacidade Transportadoras Veículos …" at bounding box center [613, 277] width 1226 height 554
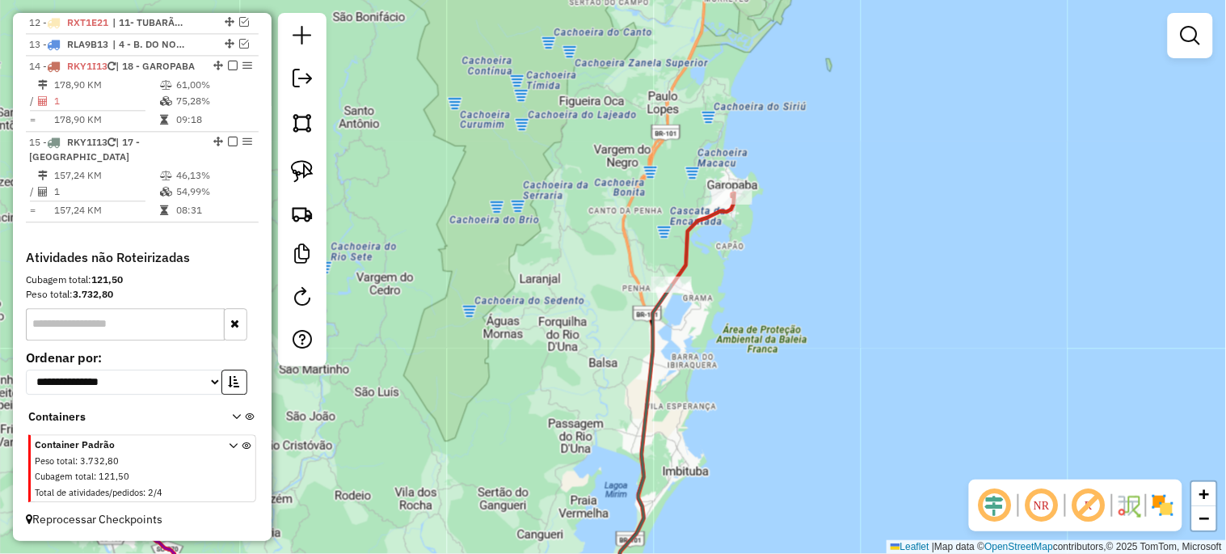
drag, startPoint x: 761, startPoint y: 410, endPoint x: 706, endPoint y: 479, distance: 87.5
click at [706, 479] on div "Janela de atendimento Grade de atendimento Capacidade Transportadoras Veículos …" at bounding box center [613, 277] width 1226 height 554
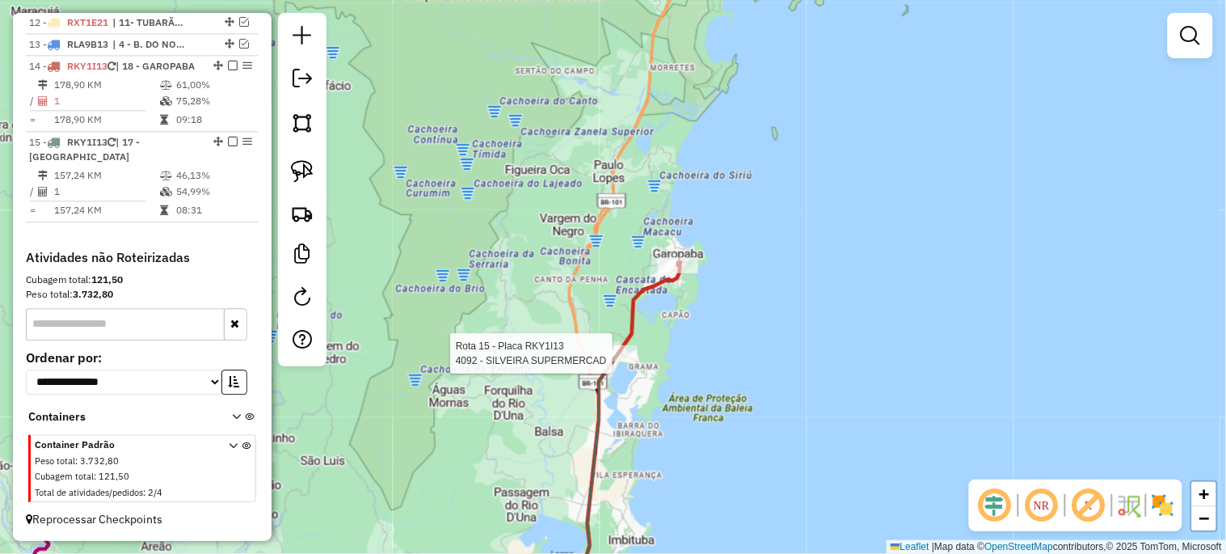
select select "*********"
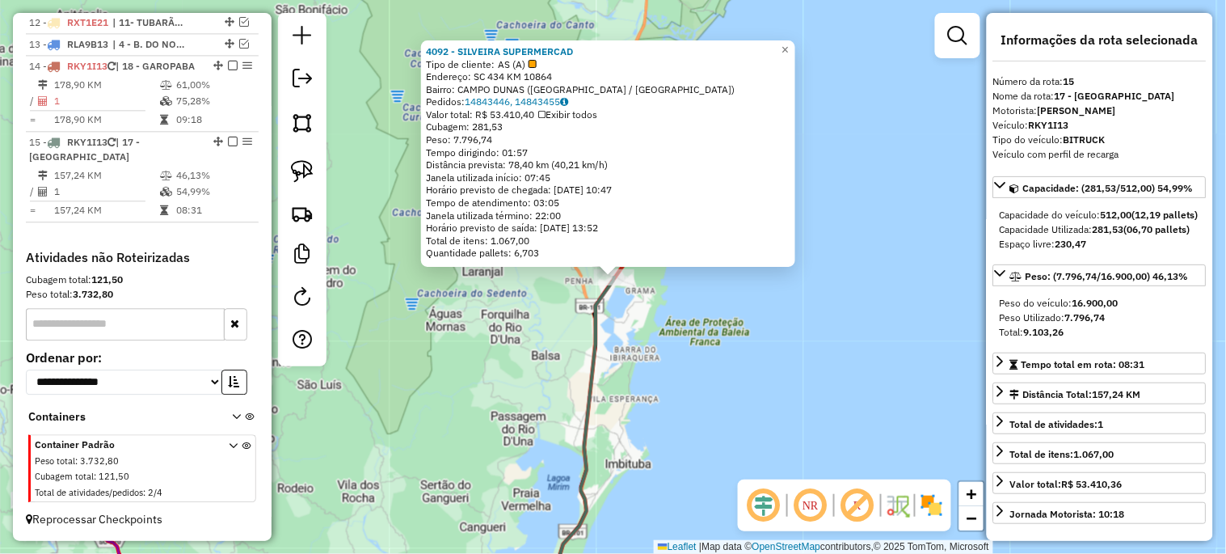
click at [633, 425] on div "4092 - SILVEIRA SUPERMERCAD Tipo de cliente: AS (A) Endereço: SC 434 KM 10864 B…" at bounding box center [613, 277] width 1226 height 554
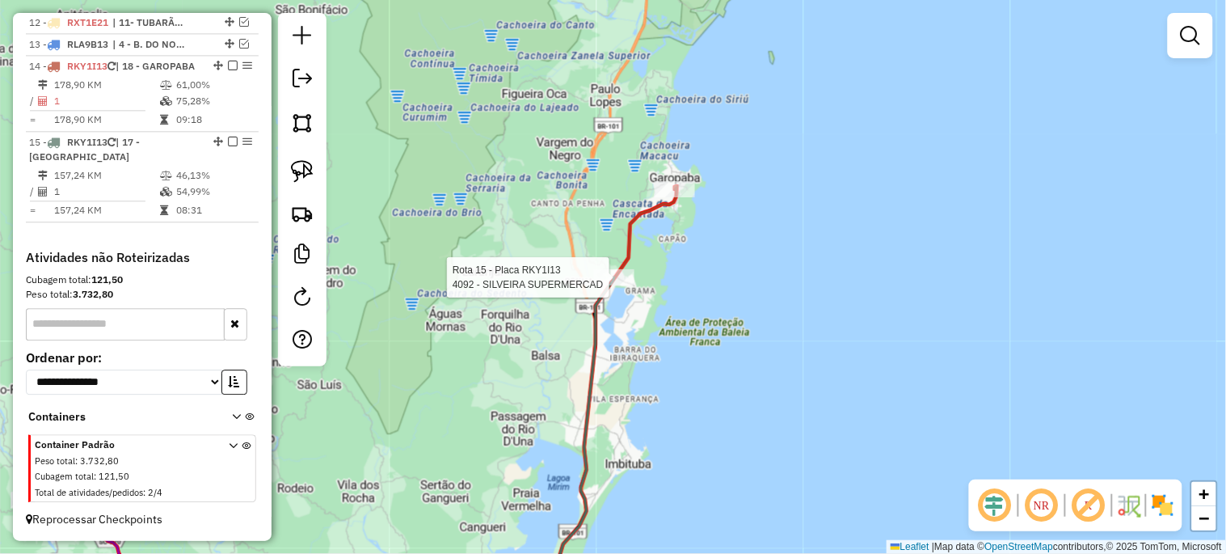
select select "*********"
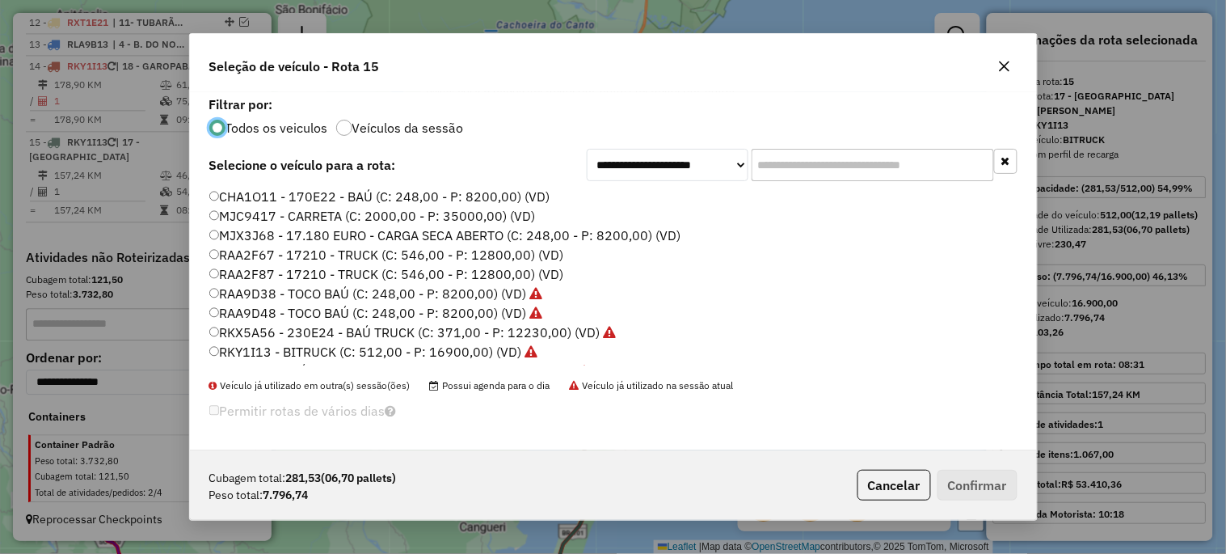
scroll to position [9, 4]
click at [474, 255] on label "RAA2F67 - 17210 - TRUCK (C: 546,00 - P: 12800,00) (VD)" at bounding box center [386, 254] width 355 height 19
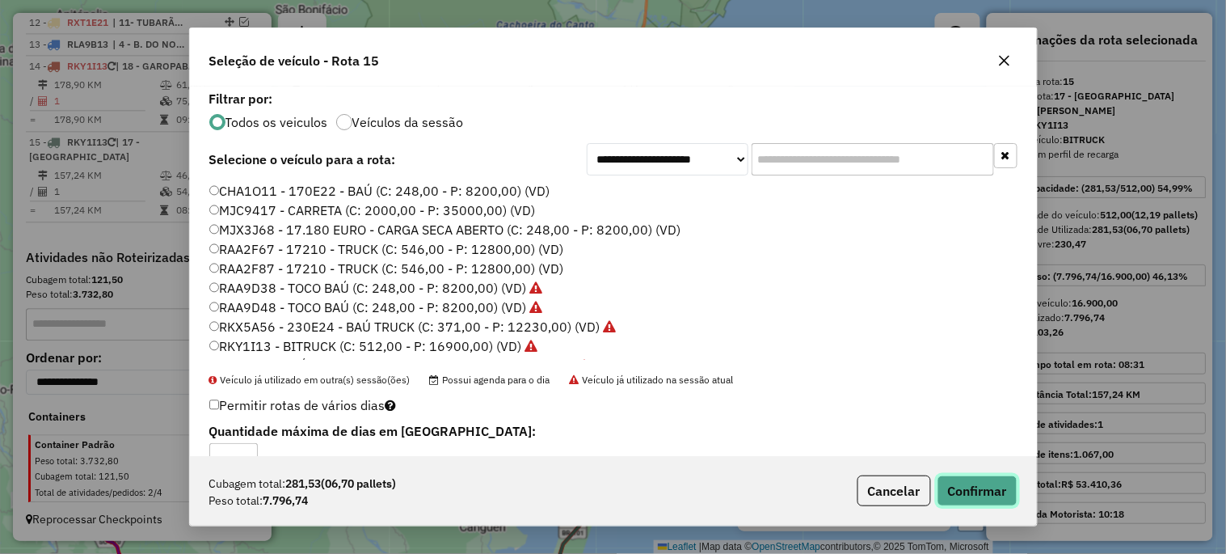
click at [966, 487] on button "Confirmar" at bounding box center [978, 490] width 80 height 31
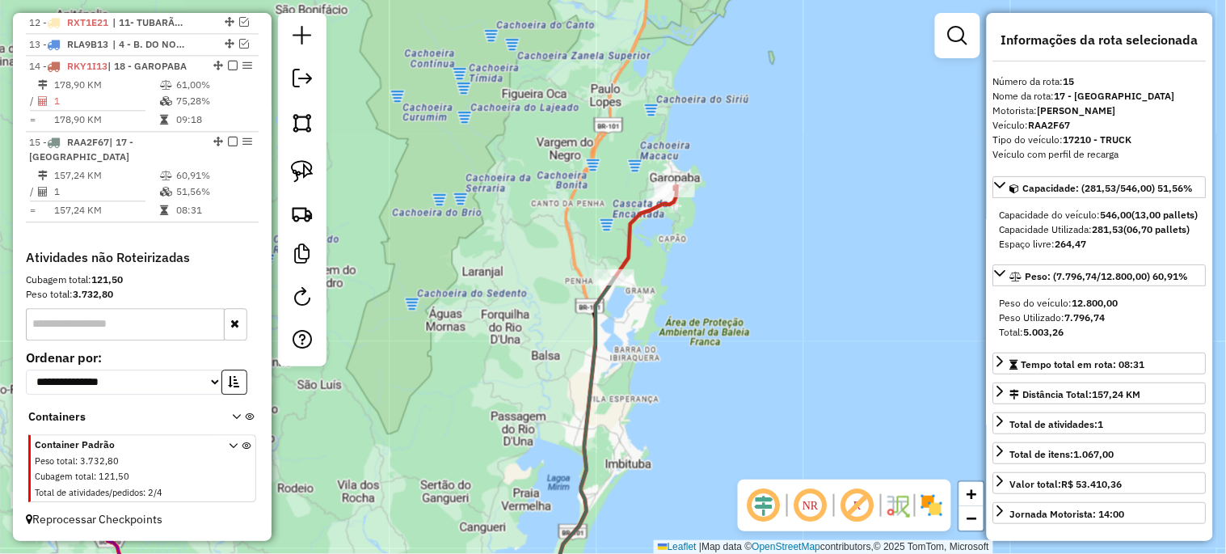
scroll to position [949, 0]
drag, startPoint x: 641, startPoint y: 483, endPoint x: 647, endPoint y: 231, distance: 252.3
click at [647, 231] on div "Janela de atendimento Grade de atendimento Capacidade Transportadoras Veículos …" at bounding box center [613, 277] width 1226 height 554
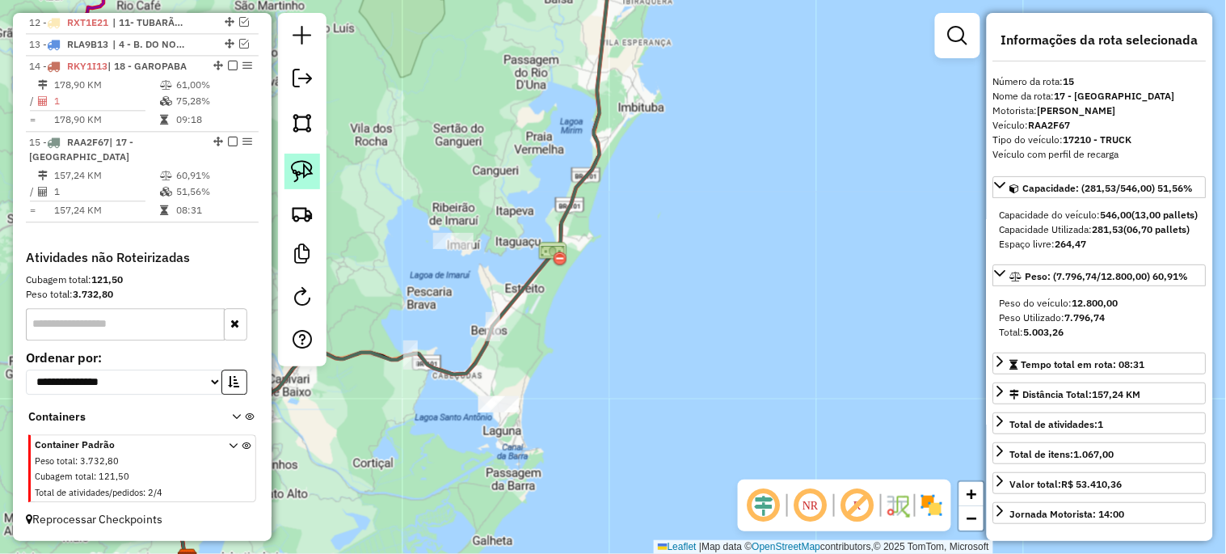
click at [300, 172] on img at bounding box center [302, 171] width 23 height 23
drag, startPoint x: 514, startPoint y: 447, endPoint x: 538, endPoint y: 417, distance: 38.0
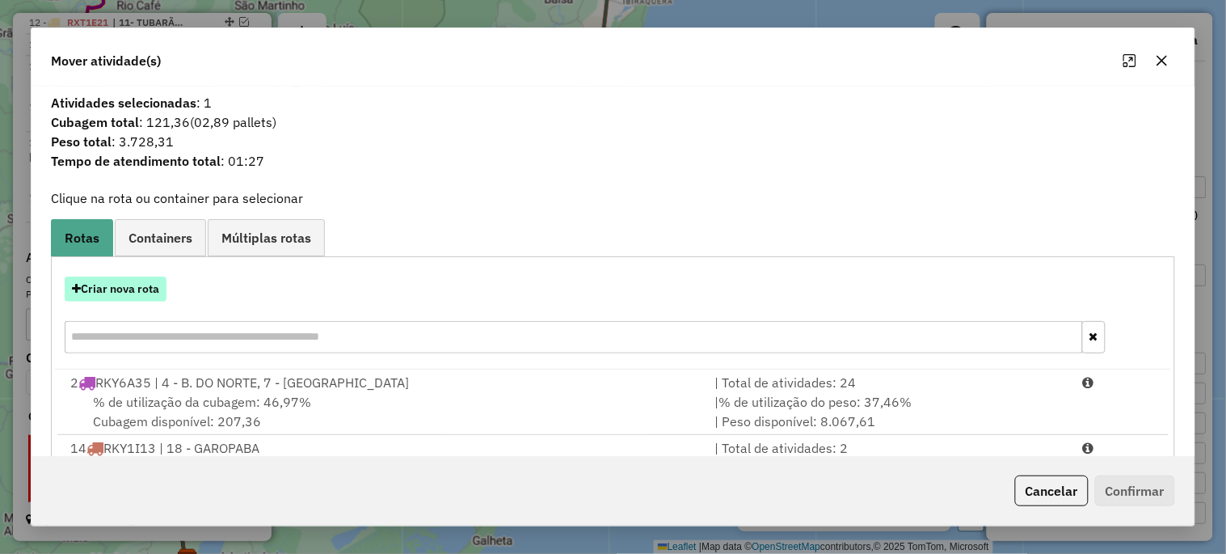
click at [132, 284] on button "Criar nova rota" at bounding box center [116, 288] width 102 height 25
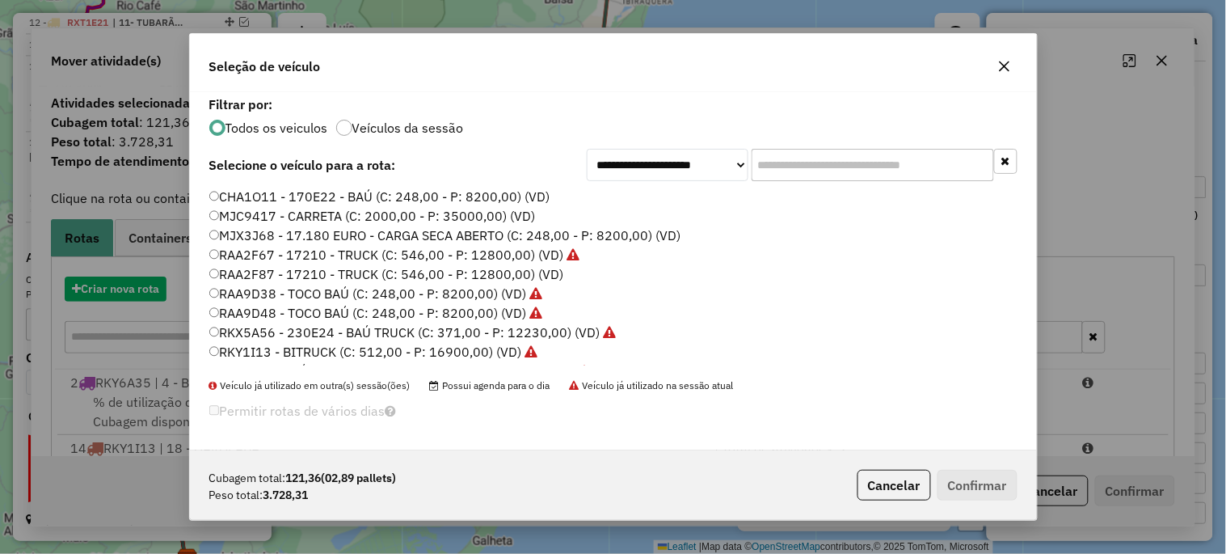
scroll to position [9, 4]
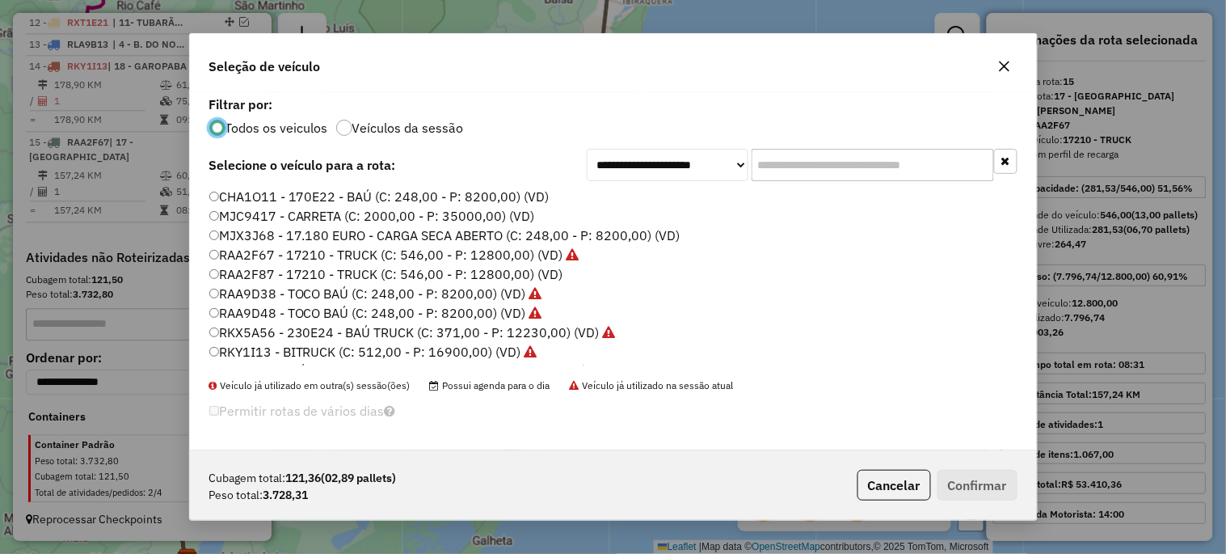
click at [479, 257] on label "RAA2F67 - 17210 - TRUCK (C: 546,00 - P: 12800,00) (VD)" at bounding box center [394, 254] width 370 height 19
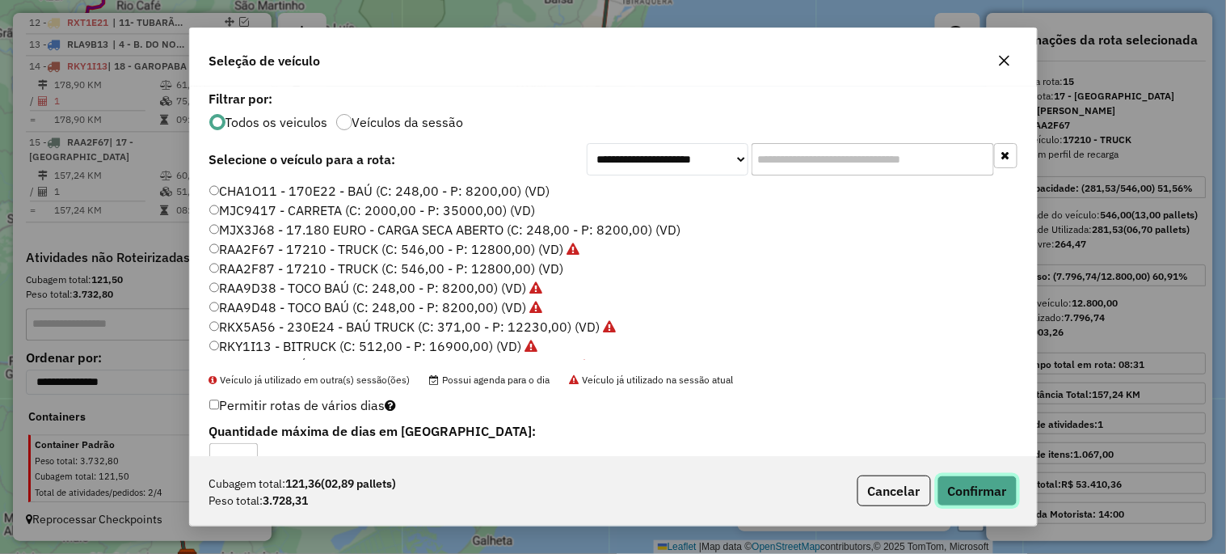
click at [962, 494] on button "Confirmar" at bounding box center [978, 490] width 80 height 31
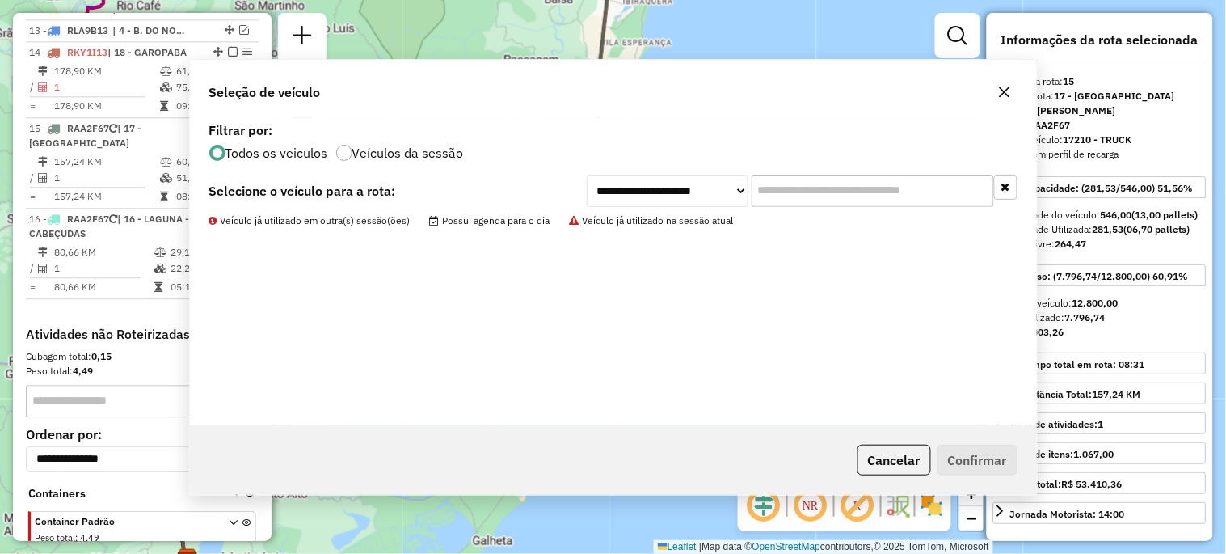
scroll to position [1040, 0]
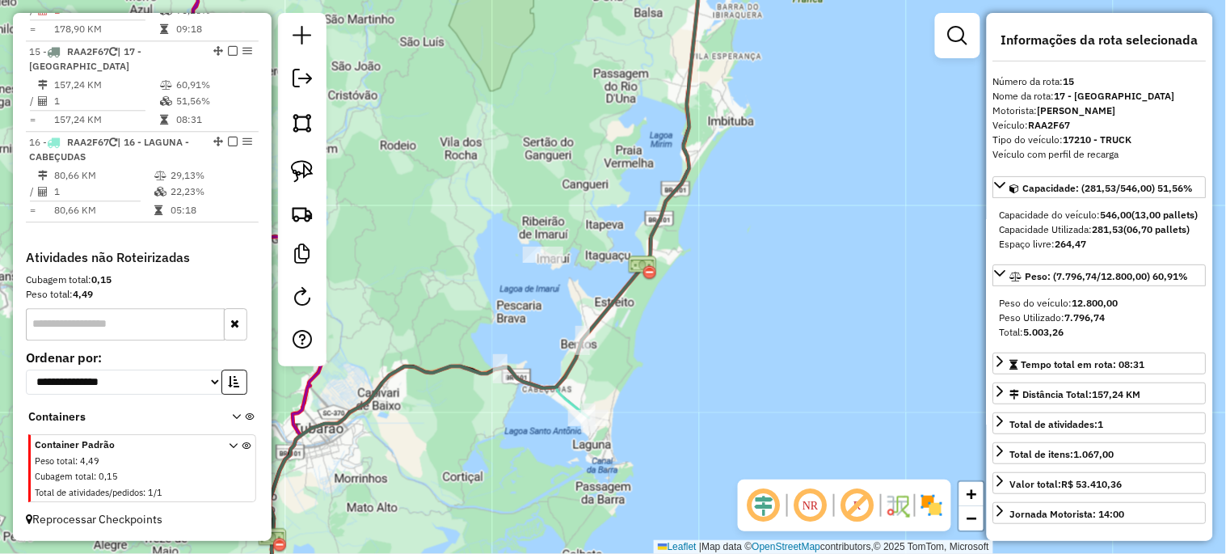
drag, startPoint x: 558, startPoint y: 373, endPoint x: 647, endPoint y: 386, distance: 90.8
click at [647, 386] on div "Janela de atendimento Grade de atendimento Capacidade Transportadoras Veículos …" at bounding box center [613, 277] width 1226 height 554
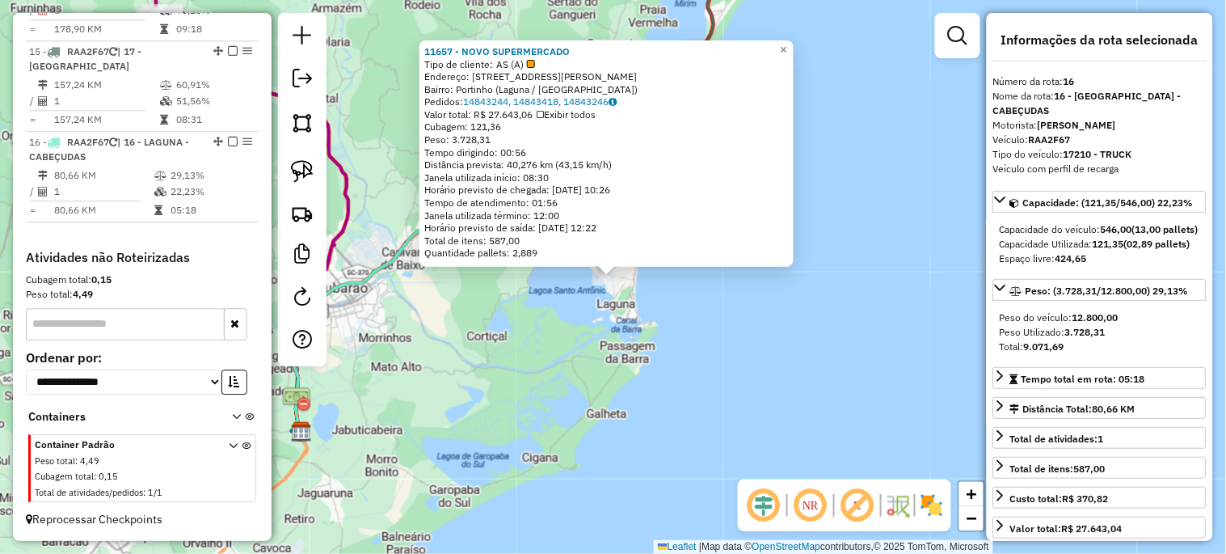
click at [761, 407] on div "11657 - NOVO SUPERMERCADO Tipo de cliente: AS (A) Endereço: Avenida Calistrato …" at bounding box center [613, 277] width 1226 height 554
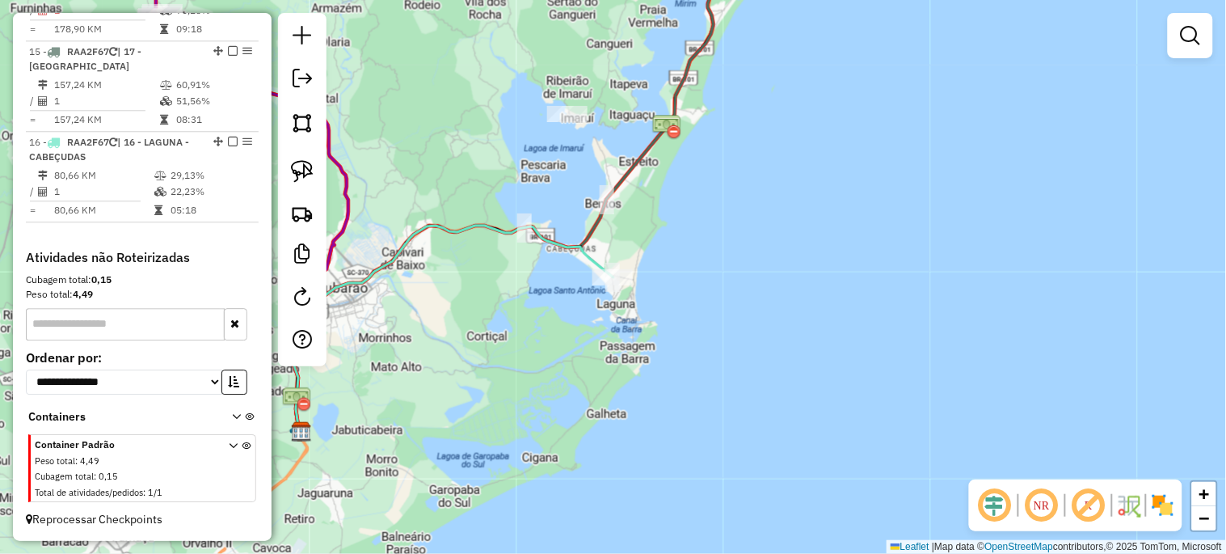
drag, startPoint x: 736, startPoint y: 352, endPoint x: 628, endPoint y: 481, distance: 168.1
click at [629, 478] on div "Janela de atendimento Grade de atendimento Capacidade Transportadoras Veículos …" at bounding box center [613, 277] width 1226 height 554
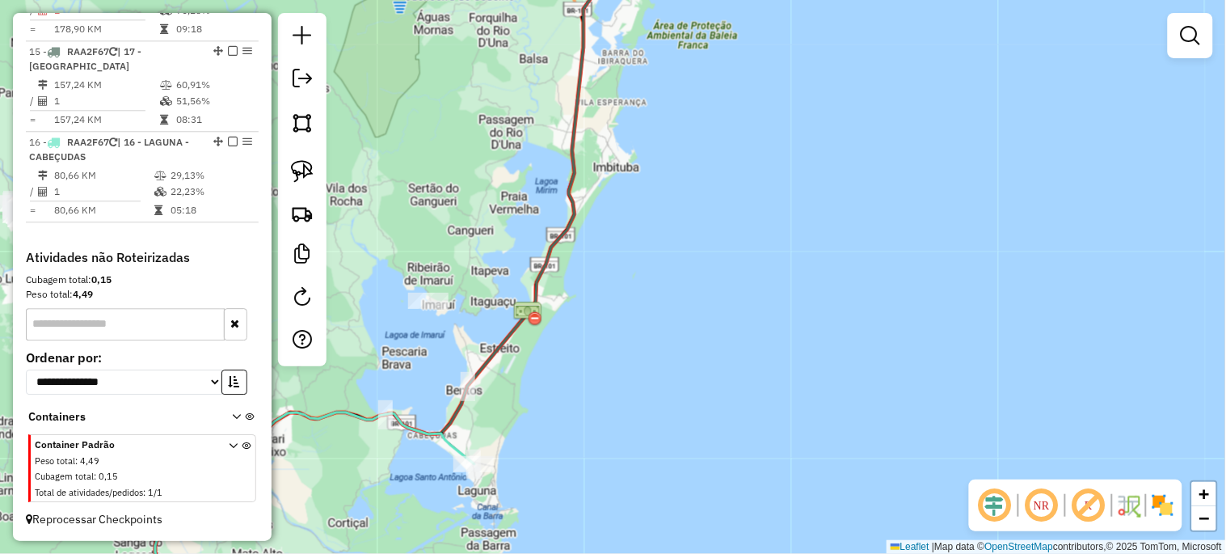
drag, startPoint x: 664, startPoint y: 401, endPoint x: 643, endPoint y: 464, distance: 66.5
click at [643, 464] on div "Janela de atendimento Grade de atendimento Capacidade Transportadoras Veículos …" at bounding box center [613, 277] width 1226 height 554
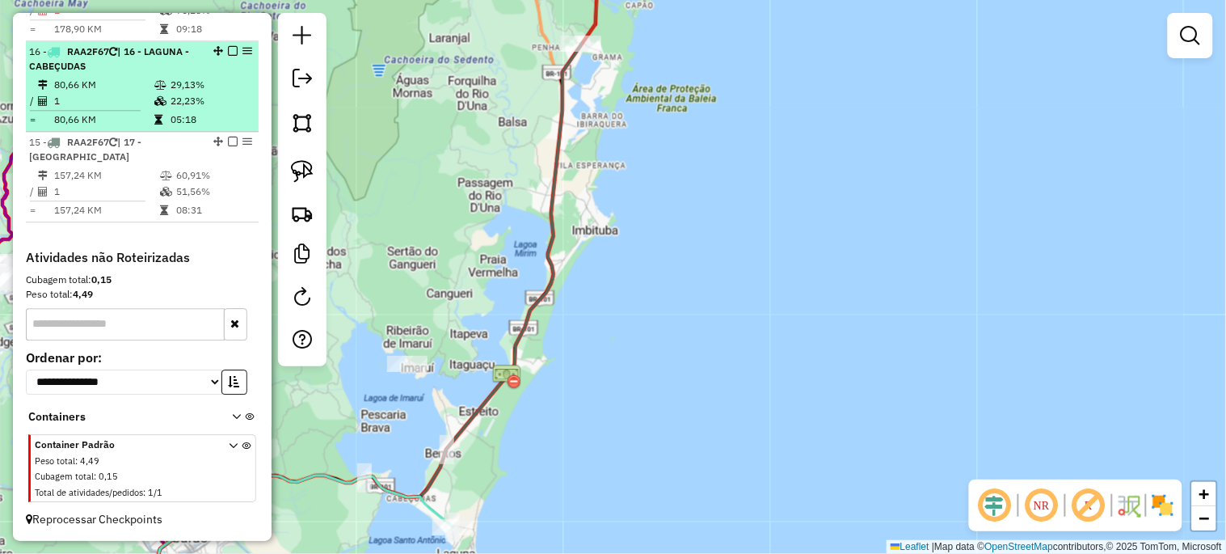
drag, startPoint x: 210, startPoint y: 138, endPoint x: 210, endPoint y: 62, distance: 76.0
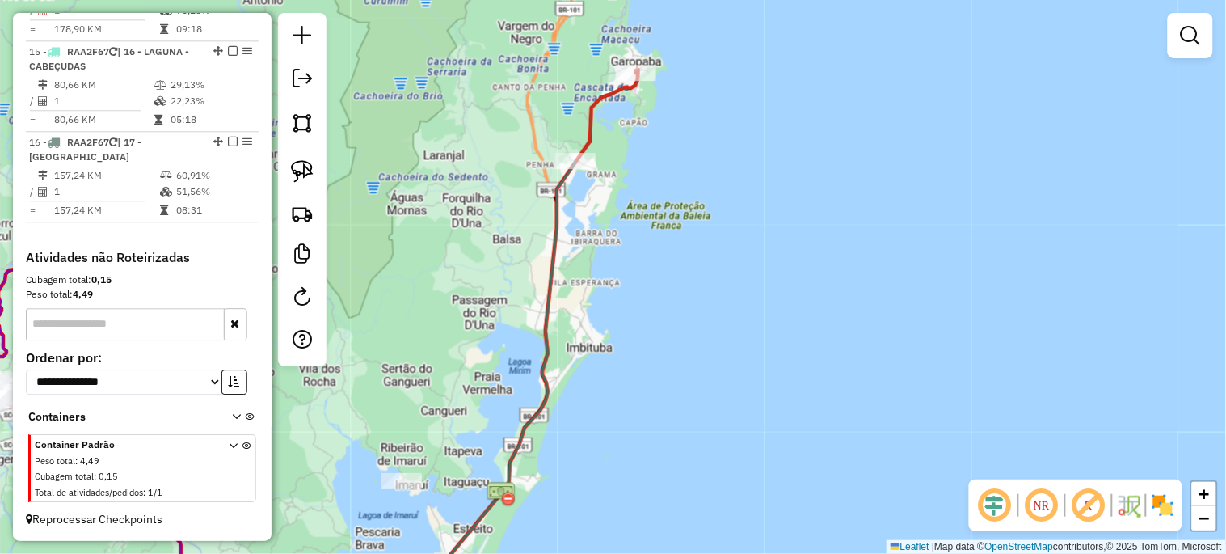
drag, startPoint x: 465, startPoint y: 191, endPoint x: 440, endPoint y: 386, distance: 196.4
click at [438, 390] on div "Janela de atendimento Grade de atendimento Capacidade Transportadoras Veículos …" at bounding box center [613, 277] width 1226 height 554
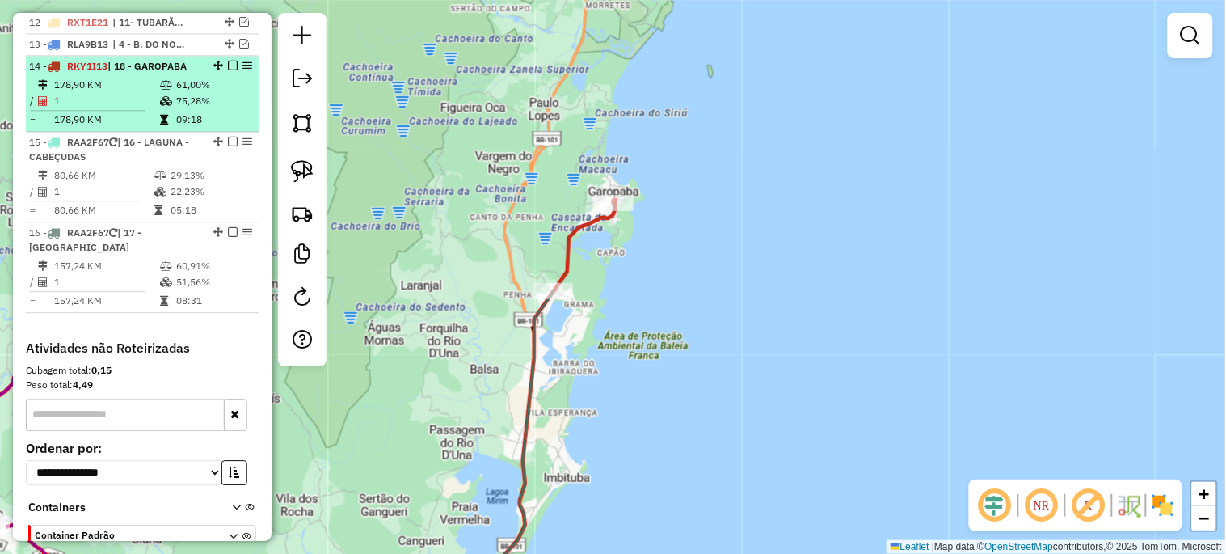
scroll to position [860, 0]
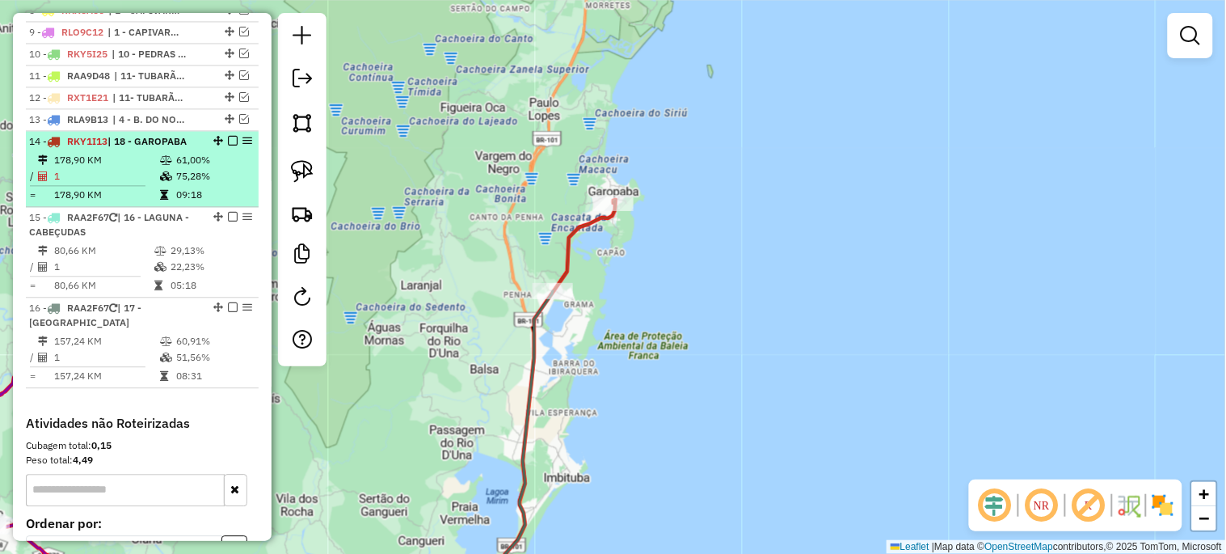
click at [228, 145] on em at bounding box center [233, 141] width 10 height 10
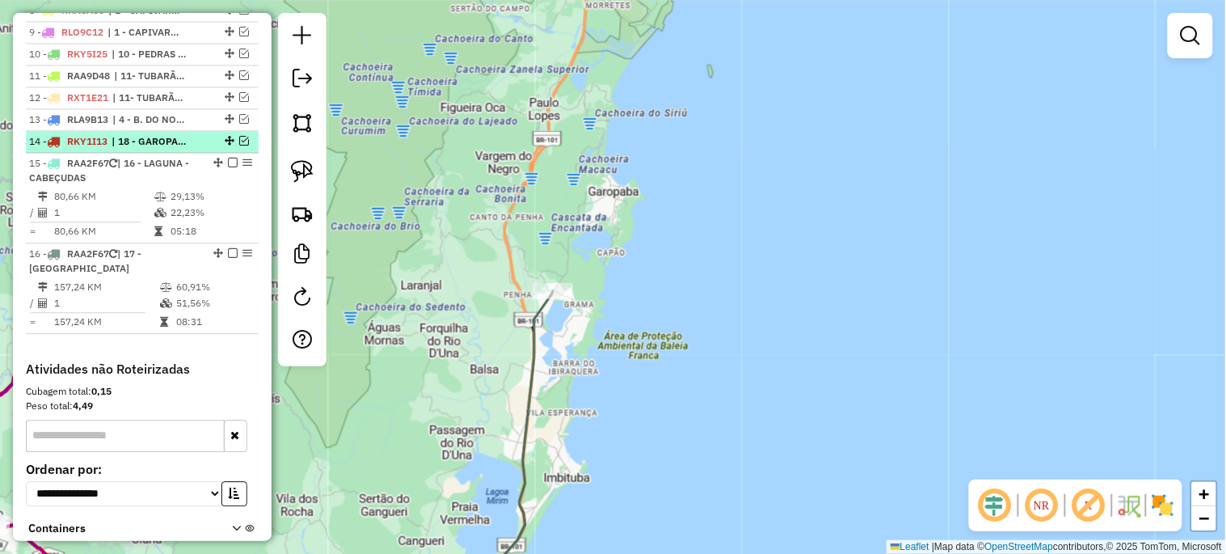
click at [239, 145] on em at bounding box center [244, 141] width 10 height 10
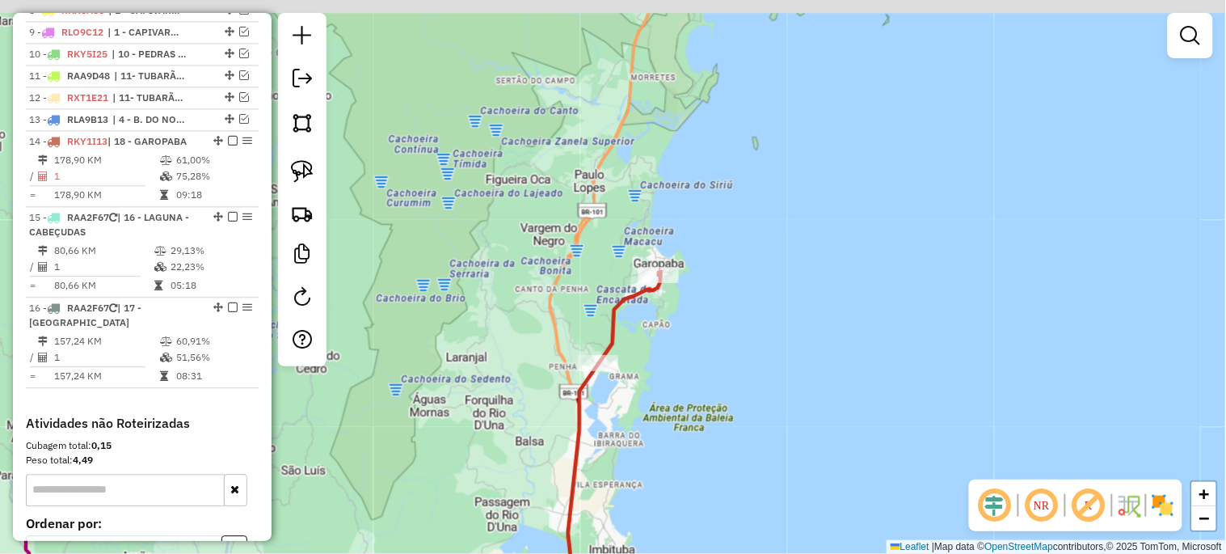
drag, startPoint x: 419, startPoint y: 293, endPoint x: 455, endPoint y: 339, distance: 59.3
click at [456, 352] on div "Janela de atendimento Grade de atendimento Capacidade Transportadoras Veículos …" at bounding box center [613, 277] width 1226 height 554
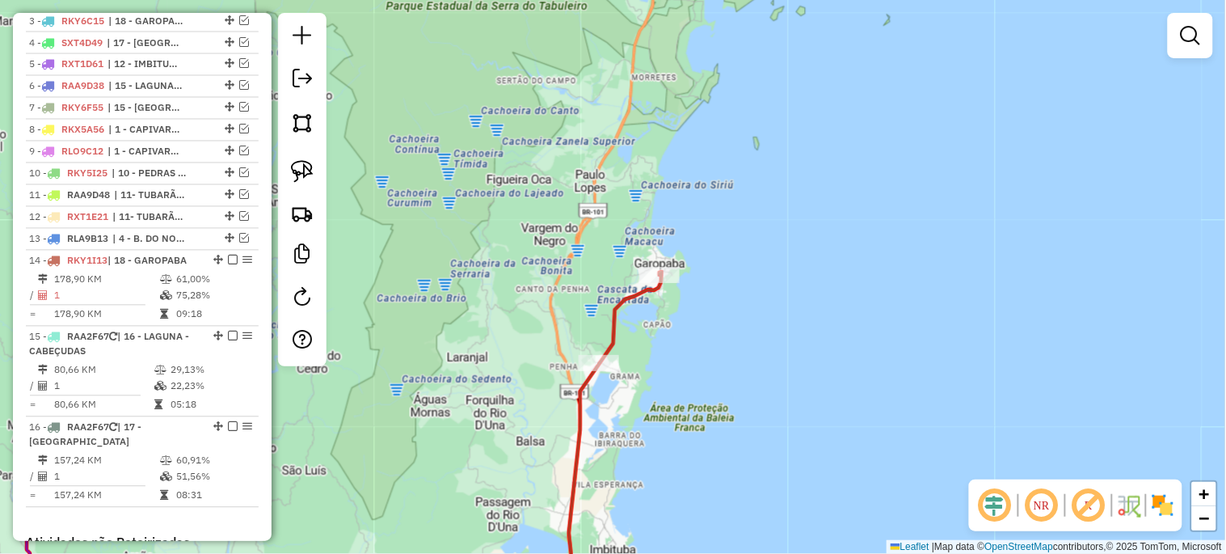
scroll to position [560, 0]
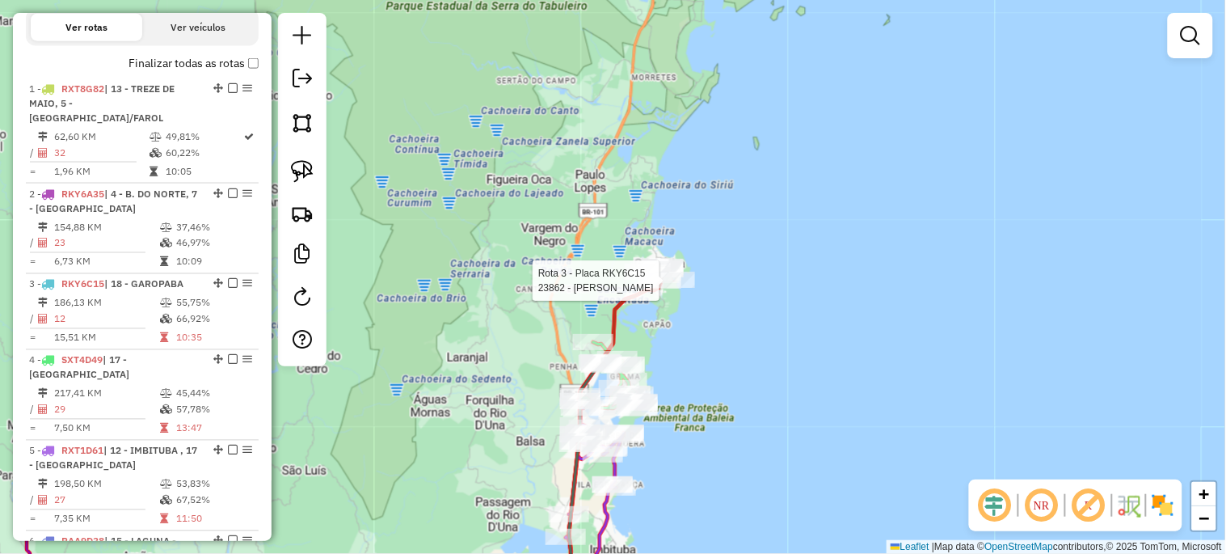
select select "*********"
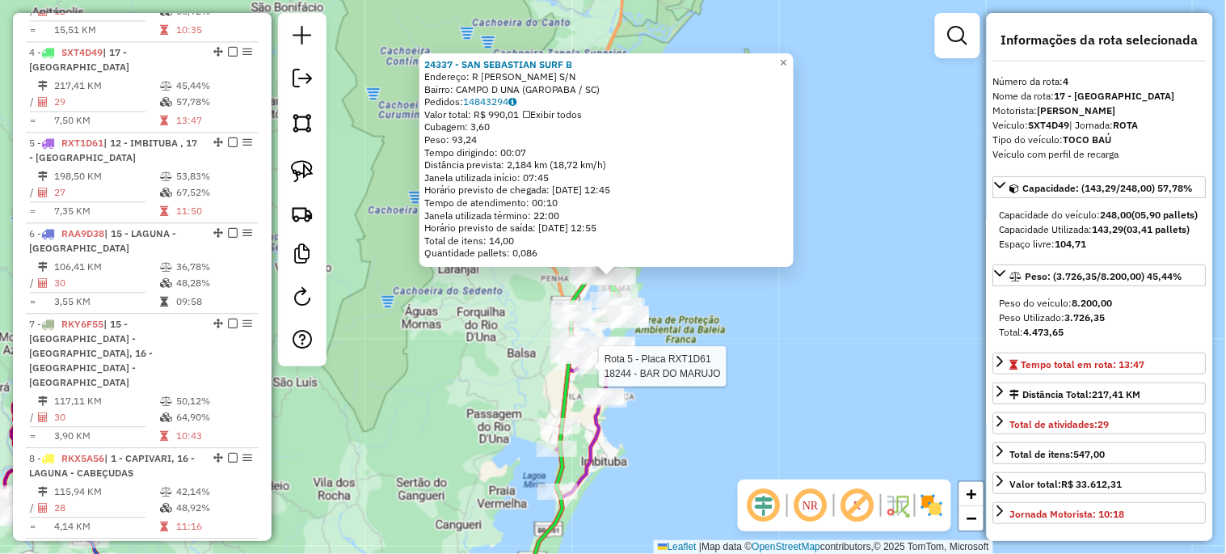
scroll to position [896, 0]
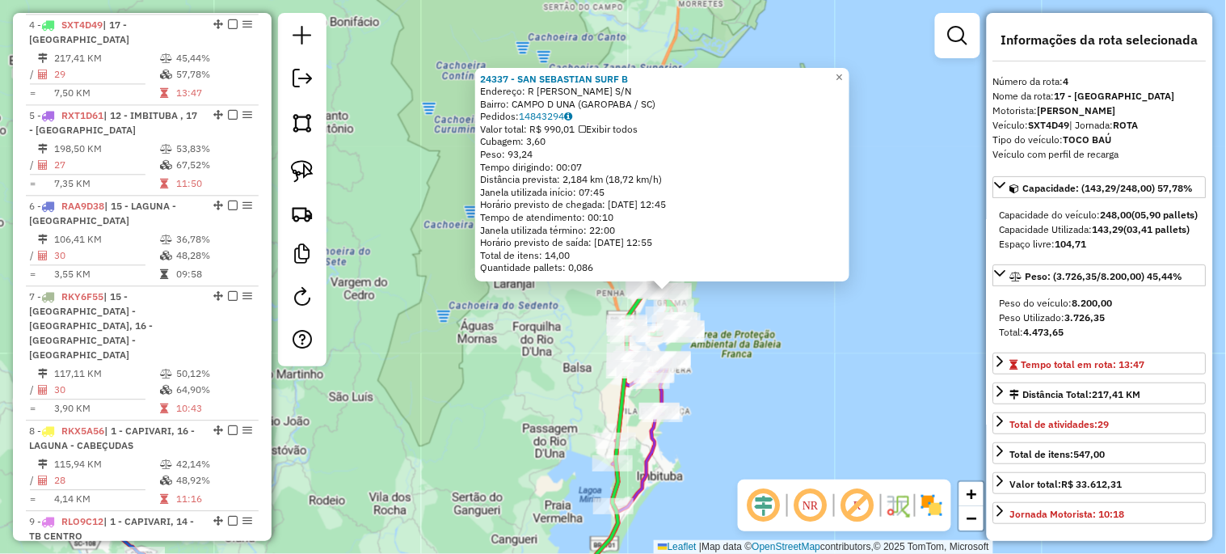
drag, startPoint x: 744, startPoint y: 369, endPoint x: 800, endPoint y: 383, distance: 57.6
click at [800, 383] on div "24337 - SAN SEBASTIAN SURF B Endereço: R RODOLFO SAMPAIO S/N Bairro: CAMPO D UN…" at bounding box center [613, 277] width 1226 height 554
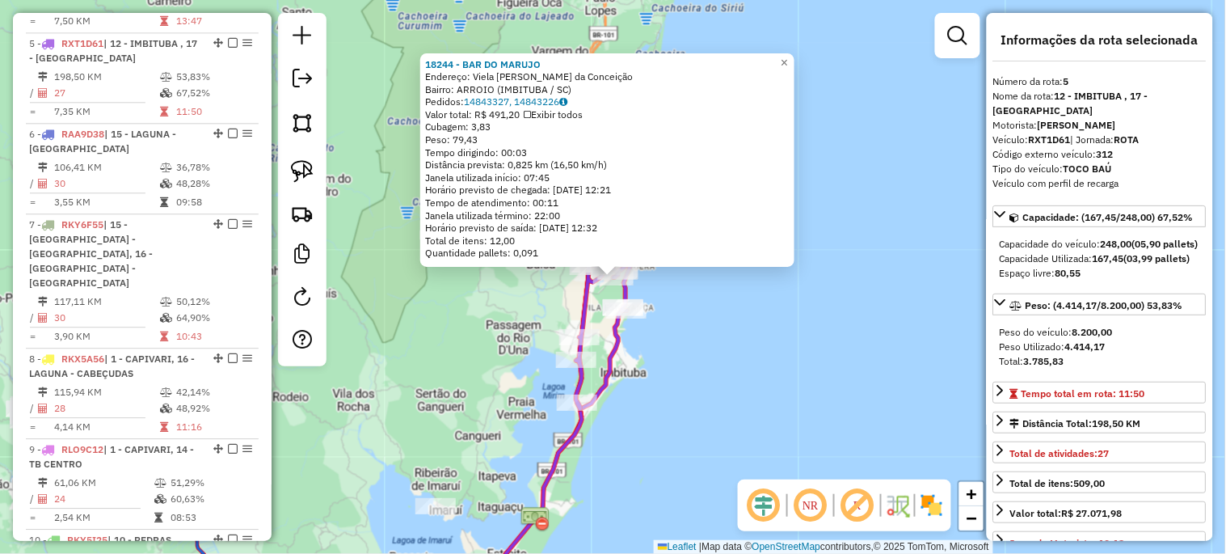
scroll to position [972, 0]
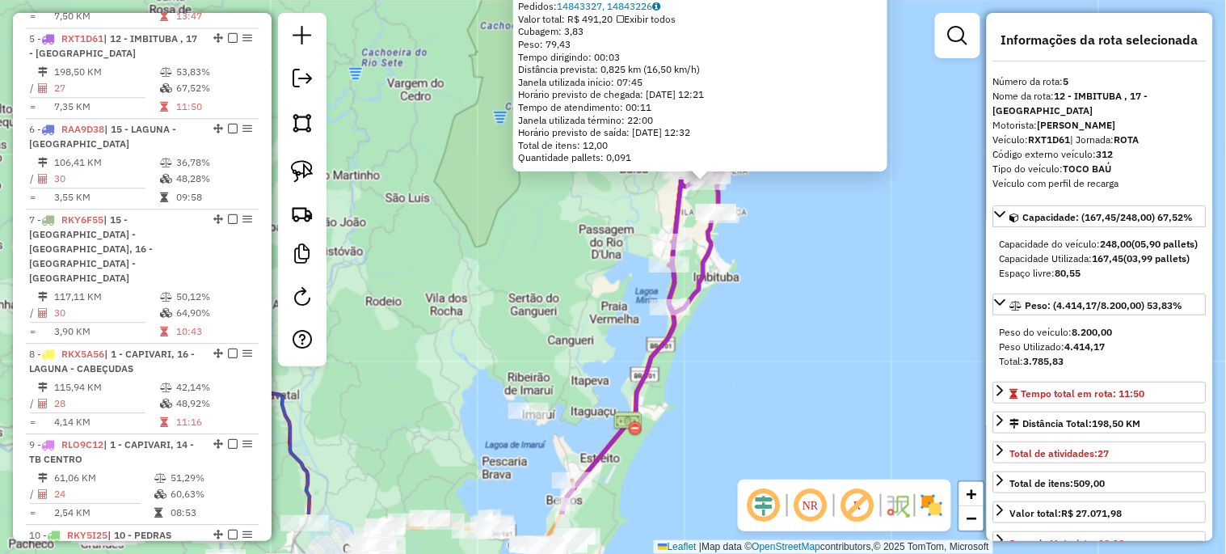
drag, startPoint x: 736, startPoint y: 388, endPoint x: 819, endPoint y: 292, distance: 126.7
click at [833, 285] on div "18244 - BAR DO MARUJO Endereço: Viela Maria F. da Conceição Bairro: ARROIO (IMB…" at bounding box center [613, 277] width 1226 height 554
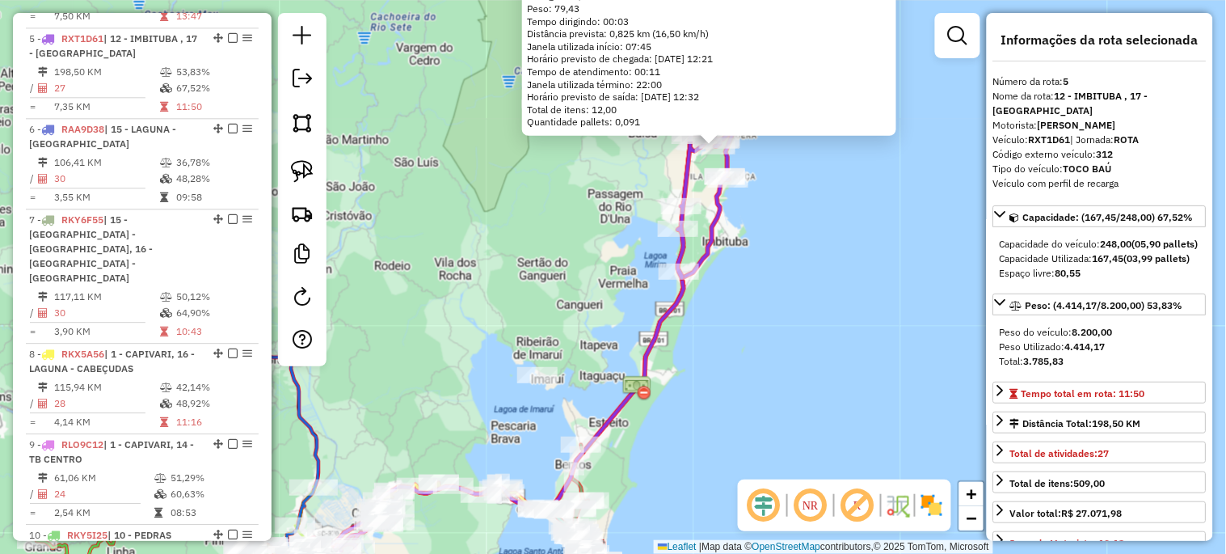
drag, startPoint x: 729, startPoint y: 406, endPoint x: 803, endPoint y: 269, distance: 155.5
click at [803, 269] on div "18244 - BAR DO MARUJO Endereço: Viela Maria F. da Conceição Bairro: ARROIO (IMB…" at bounding box center [613, 277] width 1226 height 554
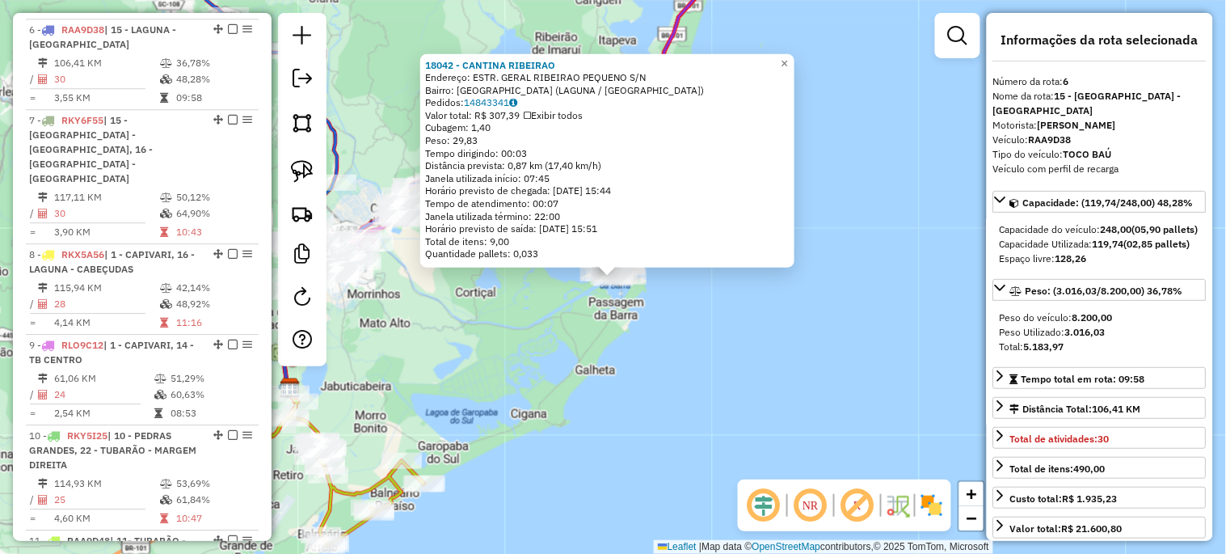
scroll to position [1063, 0]
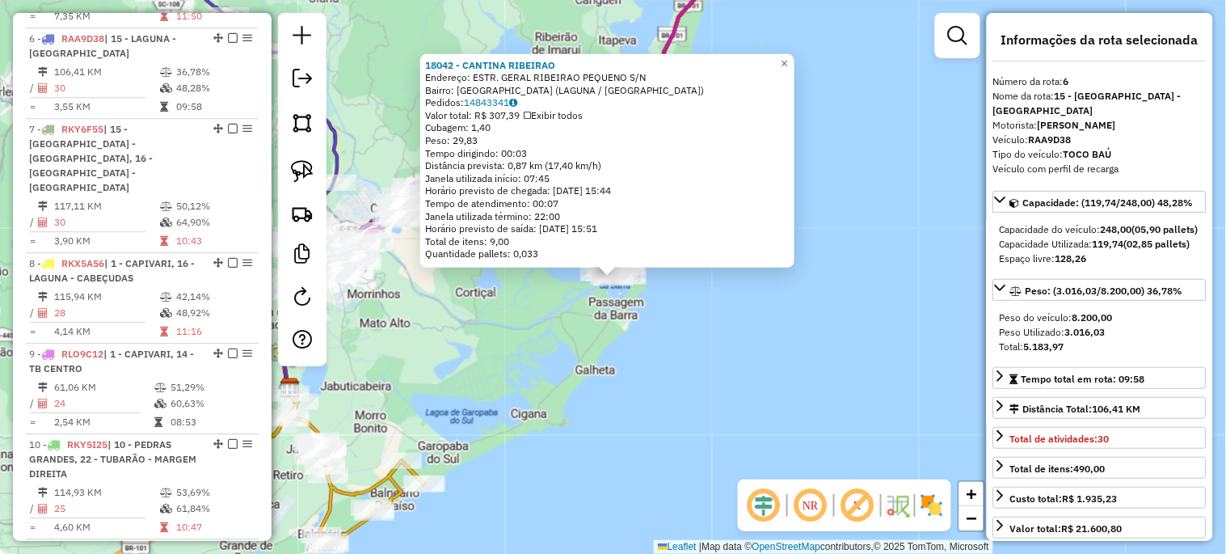
click at [590, 348] on div "18042 - CANTINA RIBEIRAO Endereço: ESTR. GERAL RIBEIRAO PEQUENO S/N Bairro: RIB…" at bounding box center [613, 277] width 1226 height 554
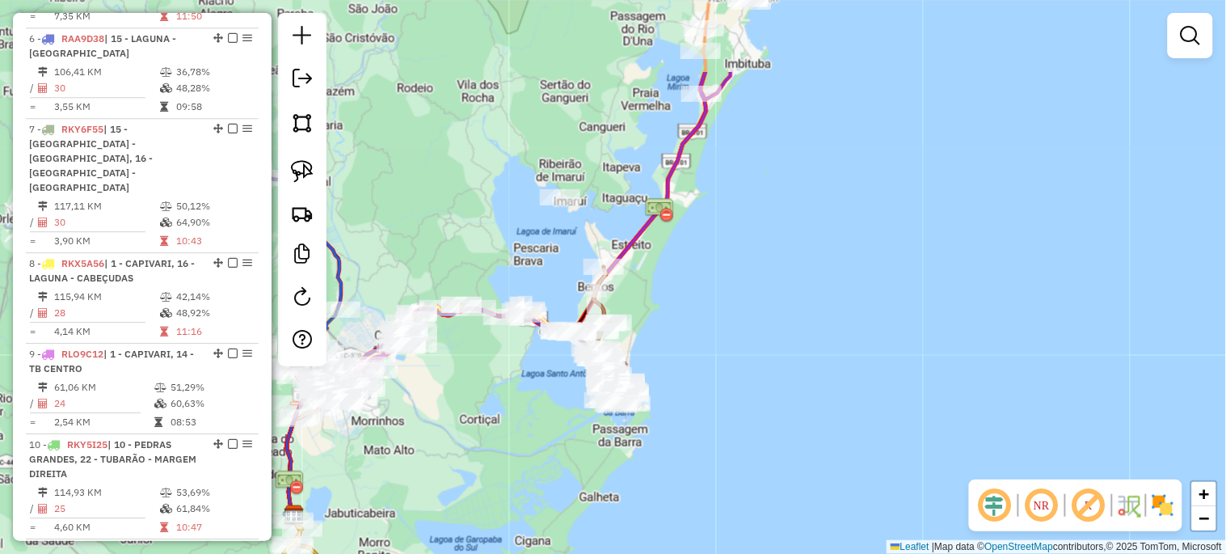
drag, startPoint x: 563, startPoint y: 352, endPoint x: 567, endPoint y: 481, distance: 129.4
click at [567, 481] on div "Janela de atendimento Grade de atendimento Capacidade Transportadoras Veículos …" at bounding box center [613, 277] width 1226 height 554
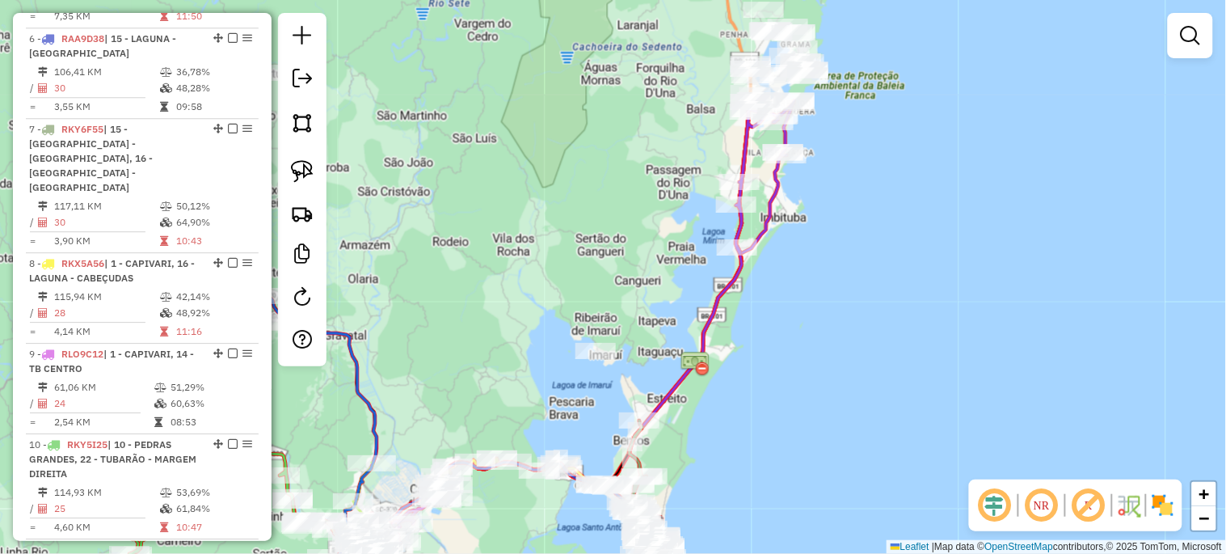
drag, startPoint x: 550, startPoint y: 289, endPoint x: 585, endPoint y: 424, distance: 140.4
click at [585, 424] on div "Janela de atendimento Grade de atendimento Capacidade Transportadoras Veículos …" at bounding box center [613, 277] width 1226 height 554
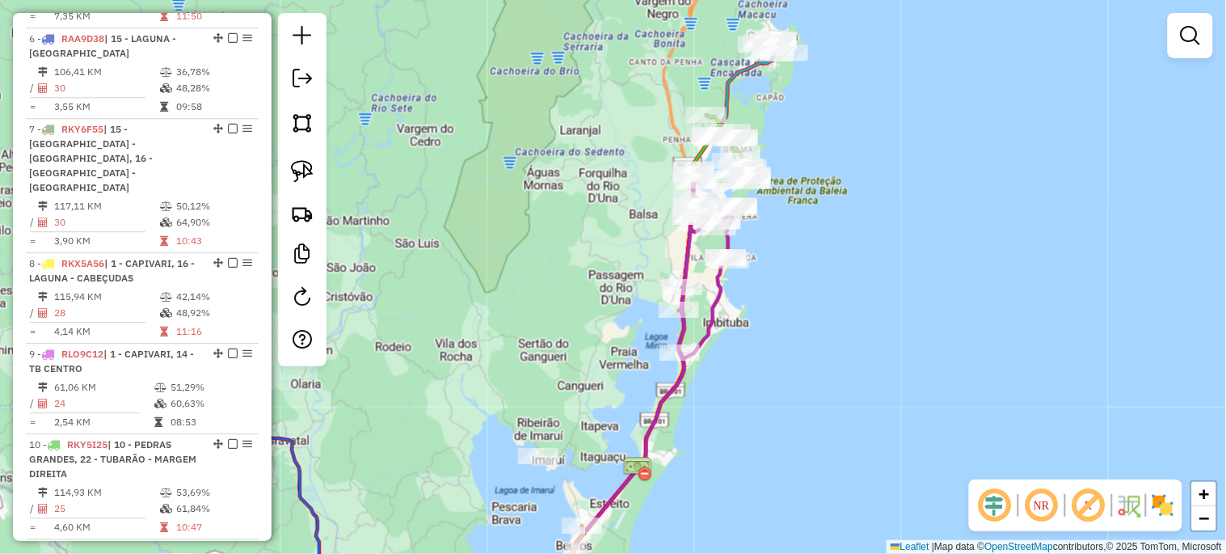
drag, startPoint x: 559, startPoint y: 340, endPoint x: 504, endPoint y: 451, distance: 123.6
click at [504, 451] on div "Janela de atendimento Grade de atendimento Capacidade Transportadoras Veículos …" at bounding box center [613, 277] width 1226 height 554
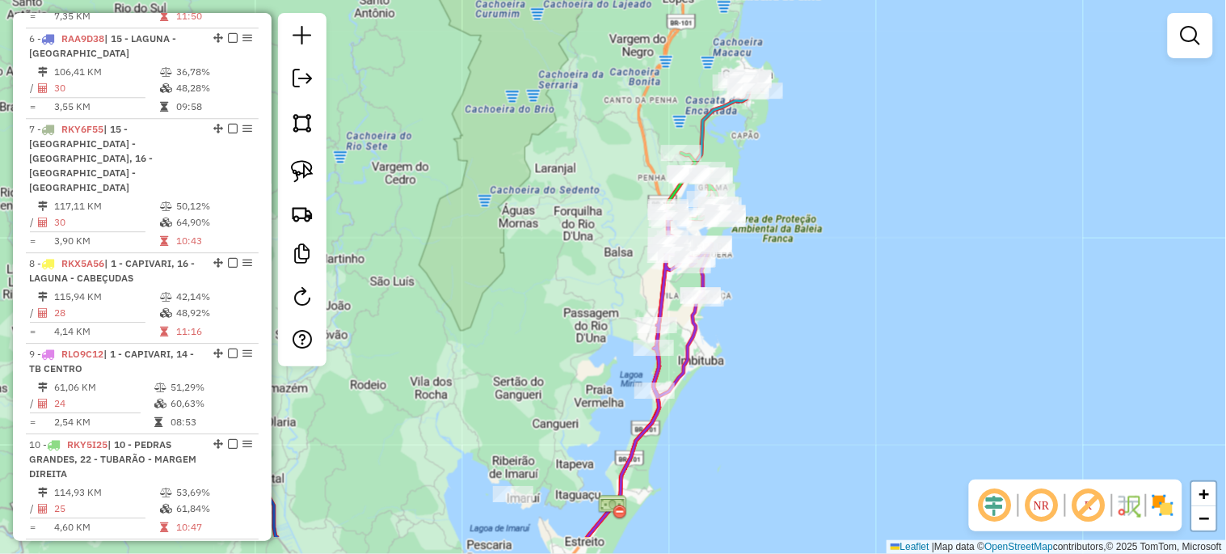
drag, startPoint x: 506, startPoint y: 424, endPoint x: 629, endPoint y: 189, distance: 264.7
click at [622, 199] on div "Janela de atendimento Grade de atendimento Capacidade Transportadoras Veículos …" at bounding box center [613, 277] width 1226 height 554
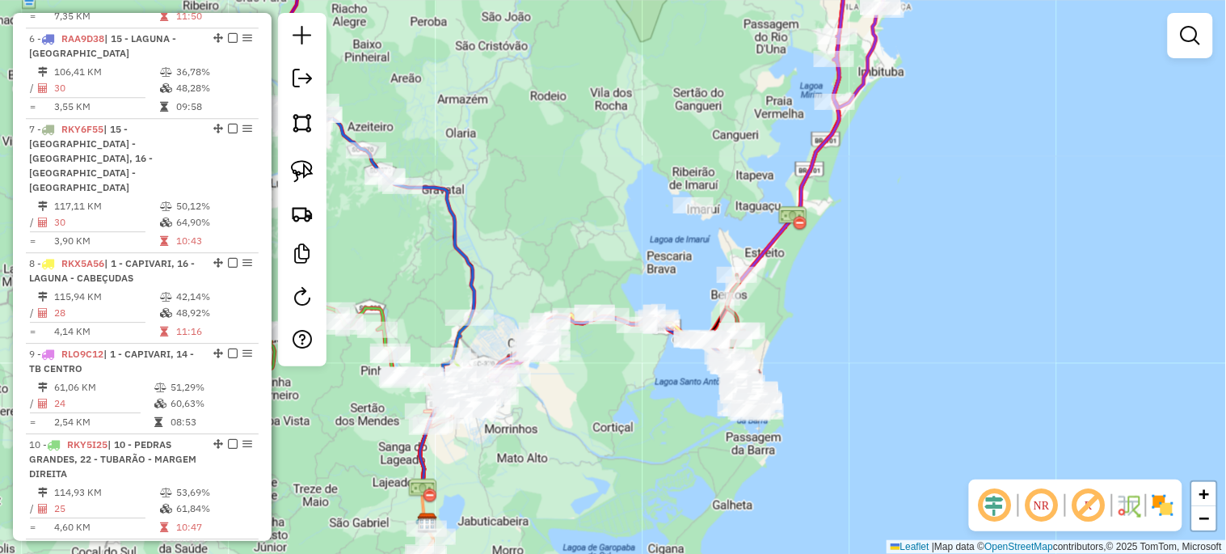
drag, startPoint x: 550, startPoint y: 384, endPoint x: 673, endPoint y: 226, distance: 199.9
click at [673, 226] on div "Janela de atendimento Grade de atendimento Capacidade Transportadoras Veículos …" at bounding box center [613, 277] width 1226 height 554
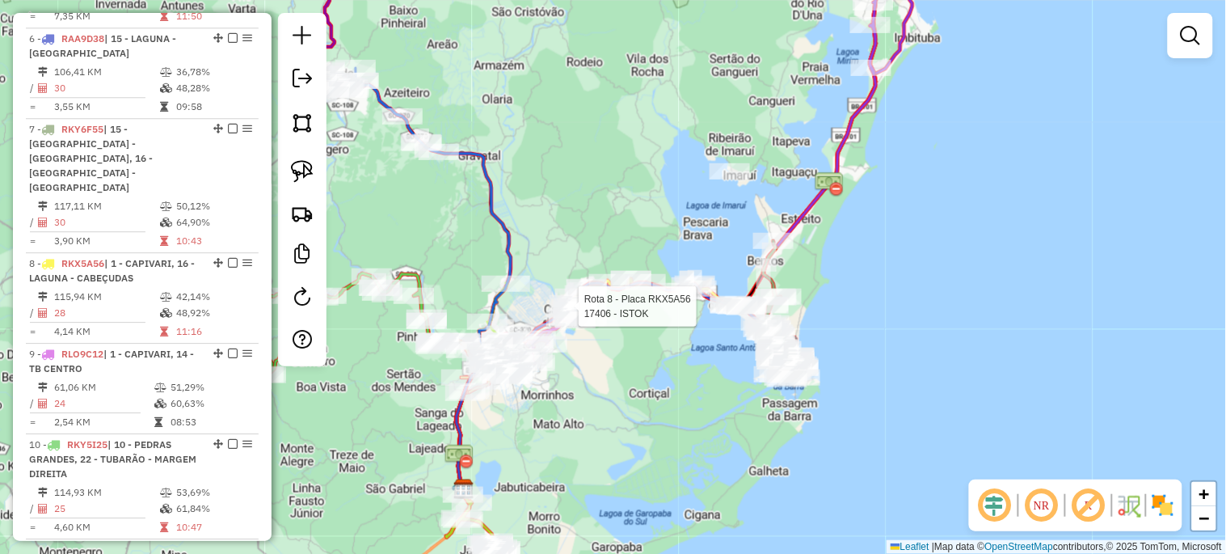
select select "*********"
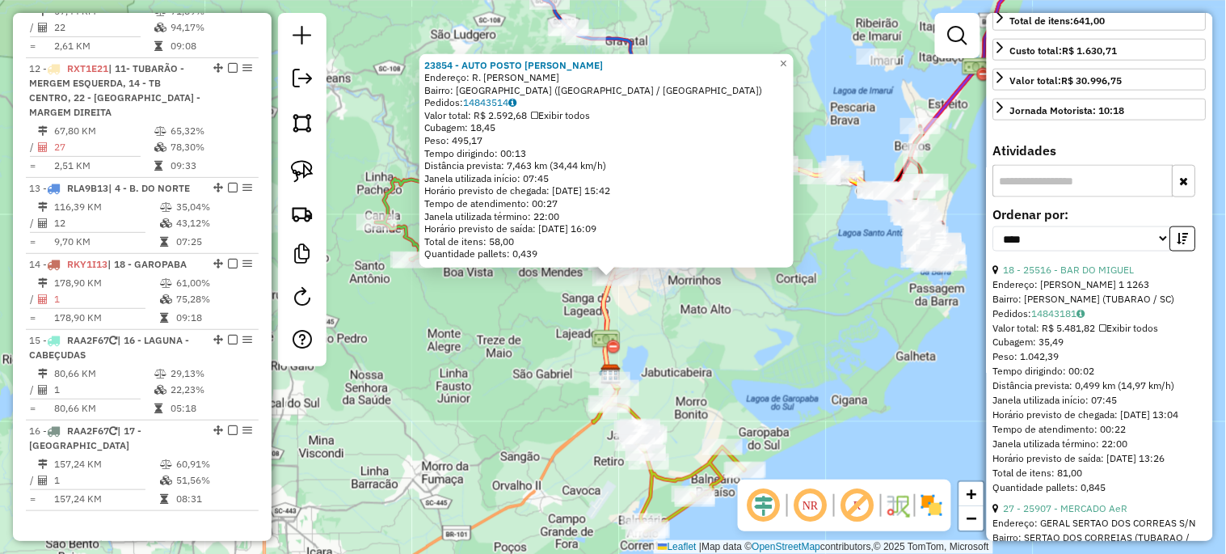
scroll to position [433, 0]
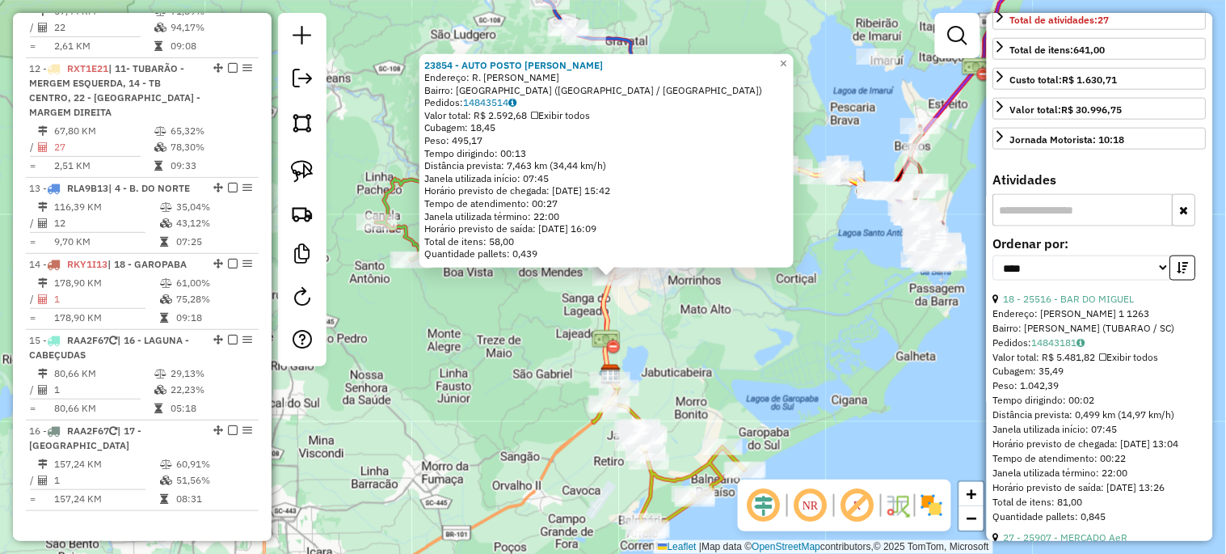
click at [740, 403] on div "23854 - AUTO POSTO JOVINHO Endereço: R. Pedro Magalhães de Castro Bairro: MONTE…" at bounding box center [613, 277] width 1226 height 554
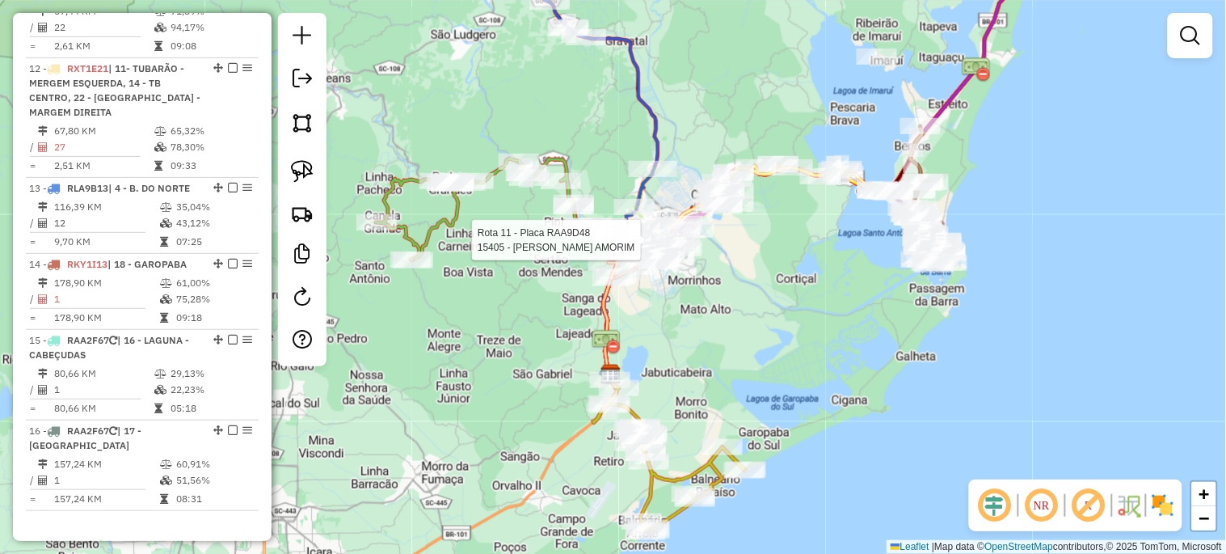
select select "*********"
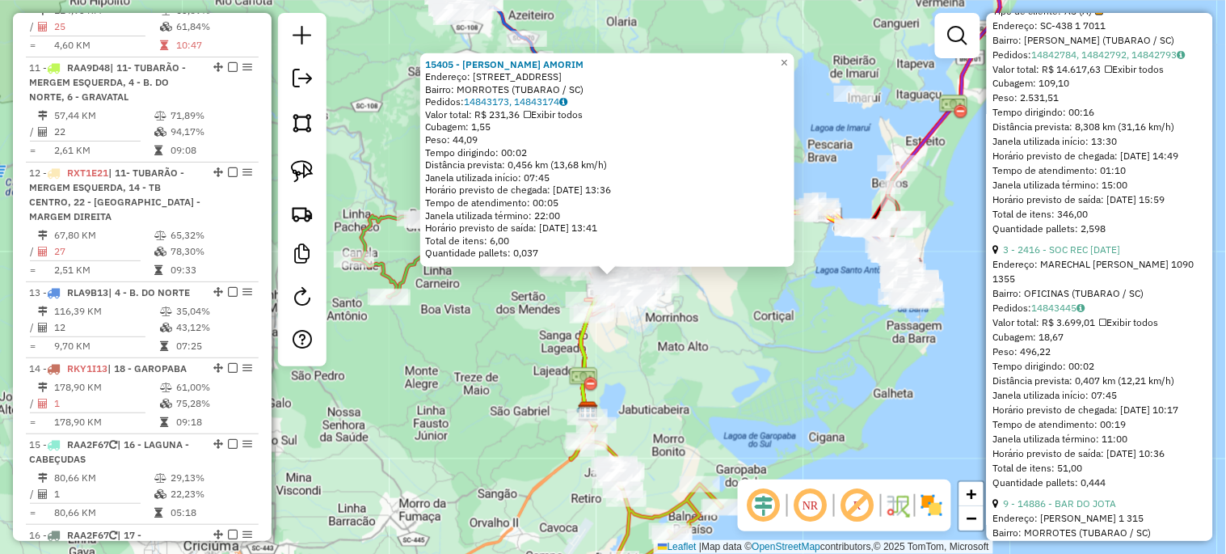
scroll to position [718, 0]
click at [810, 428] on div "15405 - REGINALDO M. AMORIM Endereço: R SAO JOAO 1 620 Bairro: MORROTES (TUBARA…" at bounding box center [613, 277] width 1226 height 554
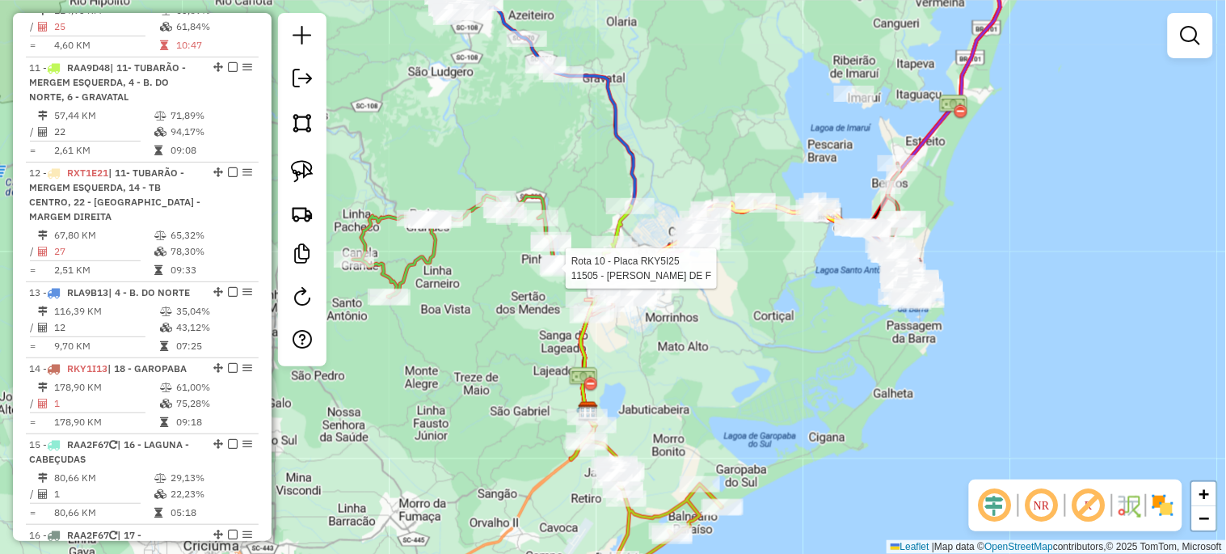
select select "*********"
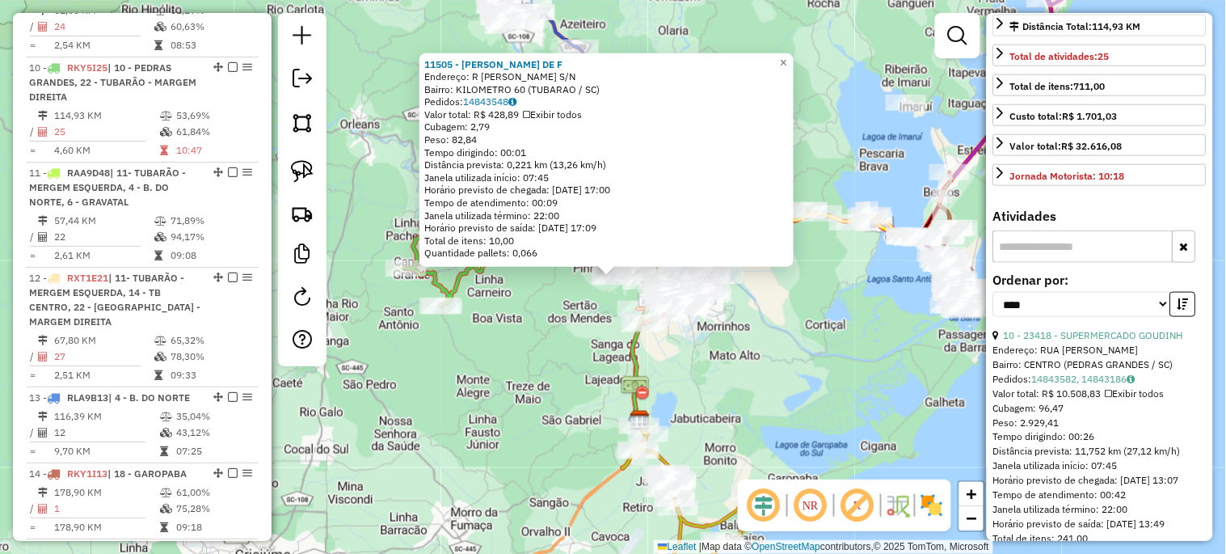
scroll to position [419, 0]
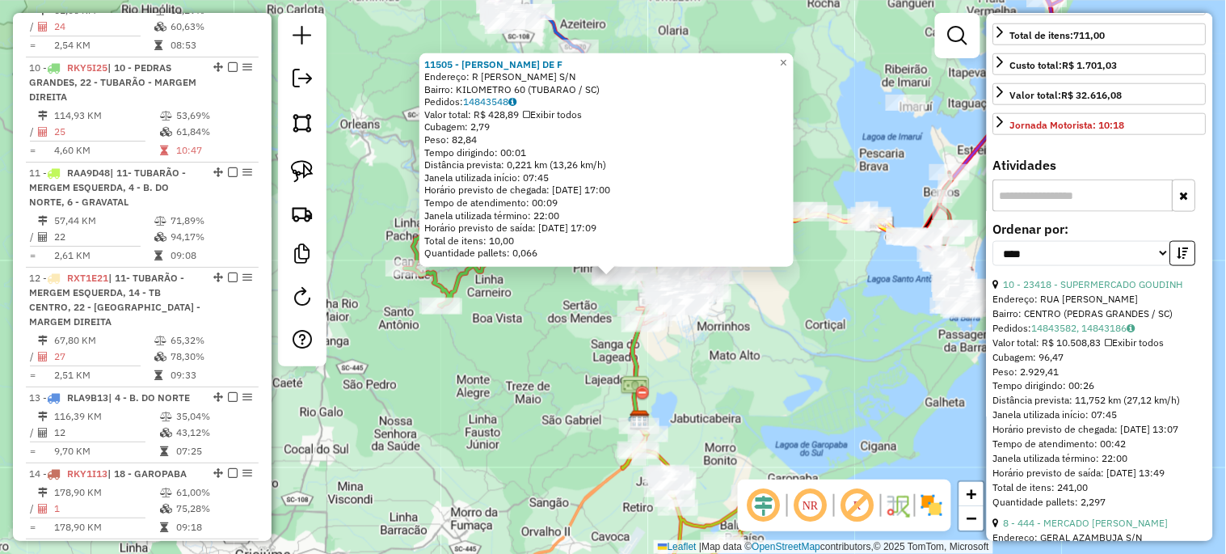
click at [726, 369] on div "11505 - RAFAEL GEREMIAS DE F Endereço: R BERNARDO TEODORO GONCALVES S/N Bairro:…" at bounding box center [613, 277] width 1226 height 554
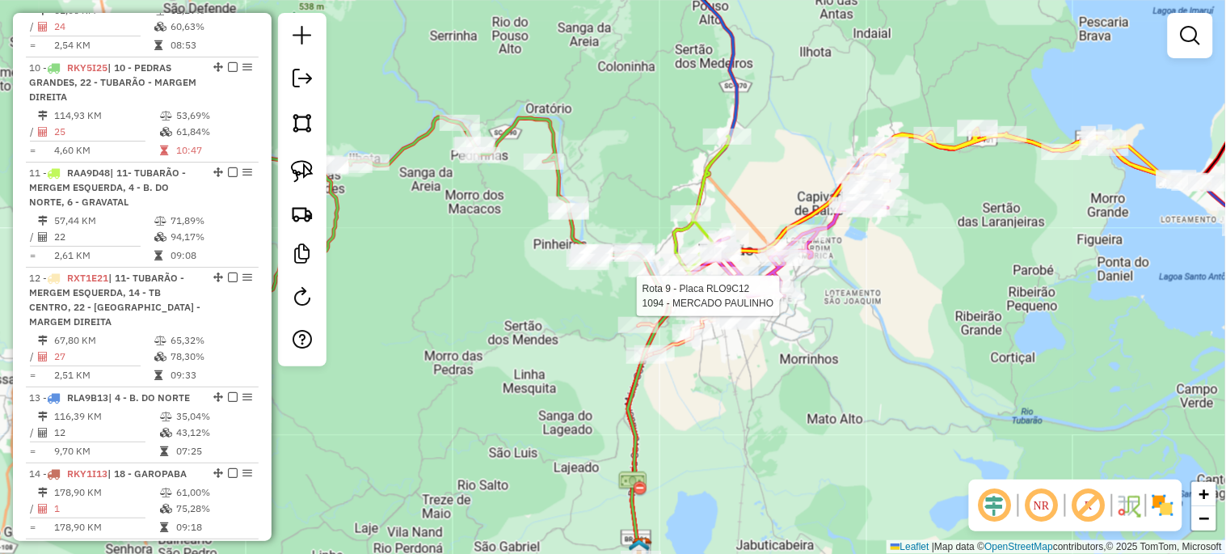
select select "*********"
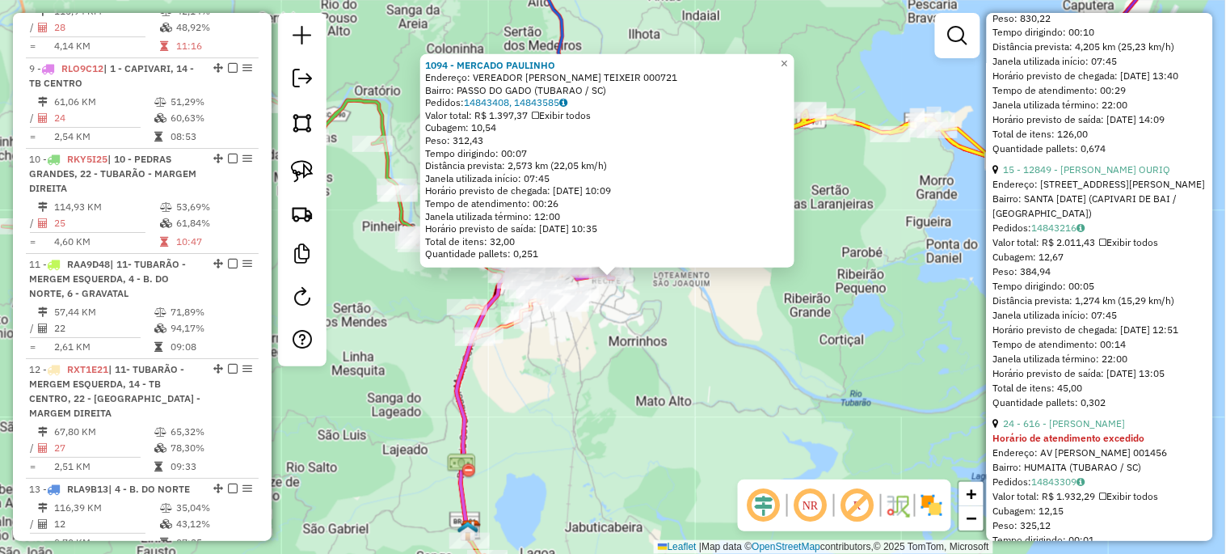
scroll to position [837, 0]
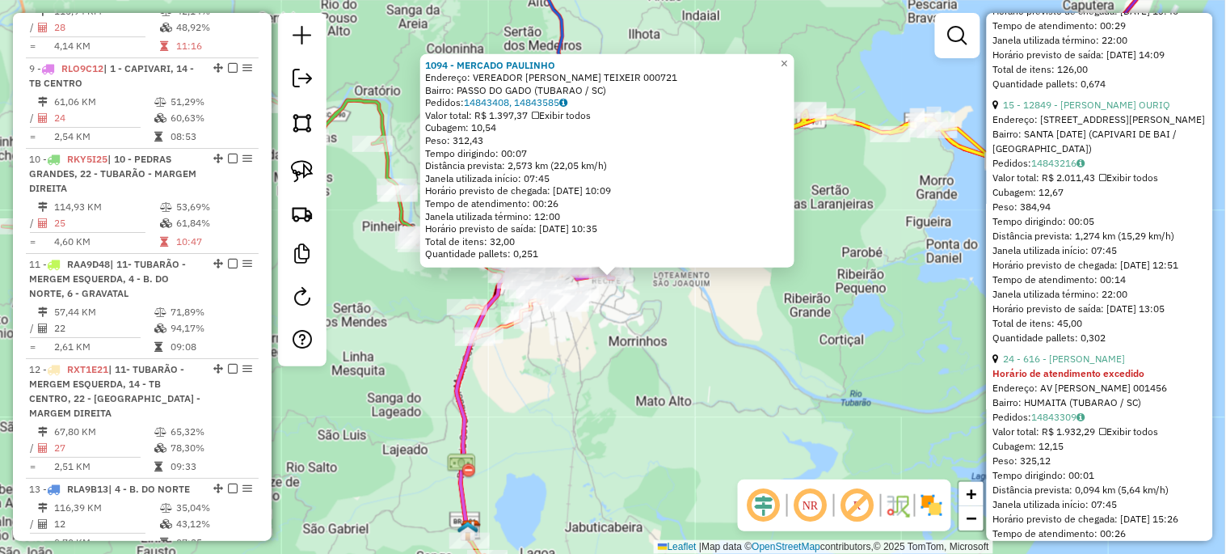
click at [867, 388] on div "1094 - MERCADO PAULINHO Endereço: VEREADOR JOAO PRAXEDES TEIXEIR 000721 Bairro:…" at bounding box center [613, 277] width 1226 height 554
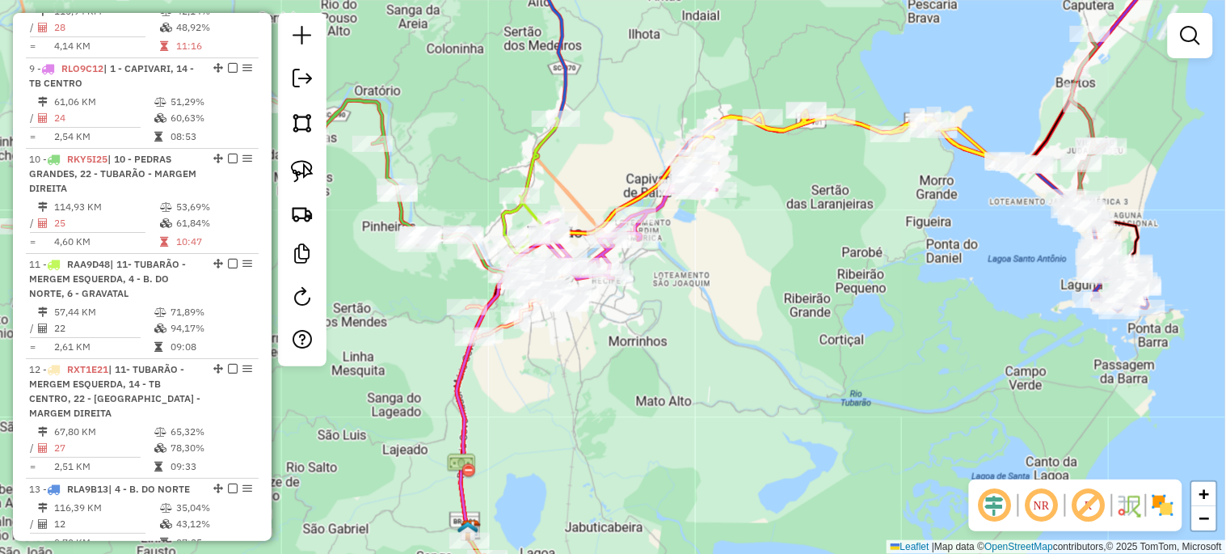
drag, startPoint x: 919, startPoint y: 328, endPoint x: 831, endPoint y: 451, distance: 151.2
click at [858, 454] on div "Janela de atendimento Grade de atendimento Capacidade Transportadoras Veículos …" at bounding box center [613, 277] width 1226 height 554
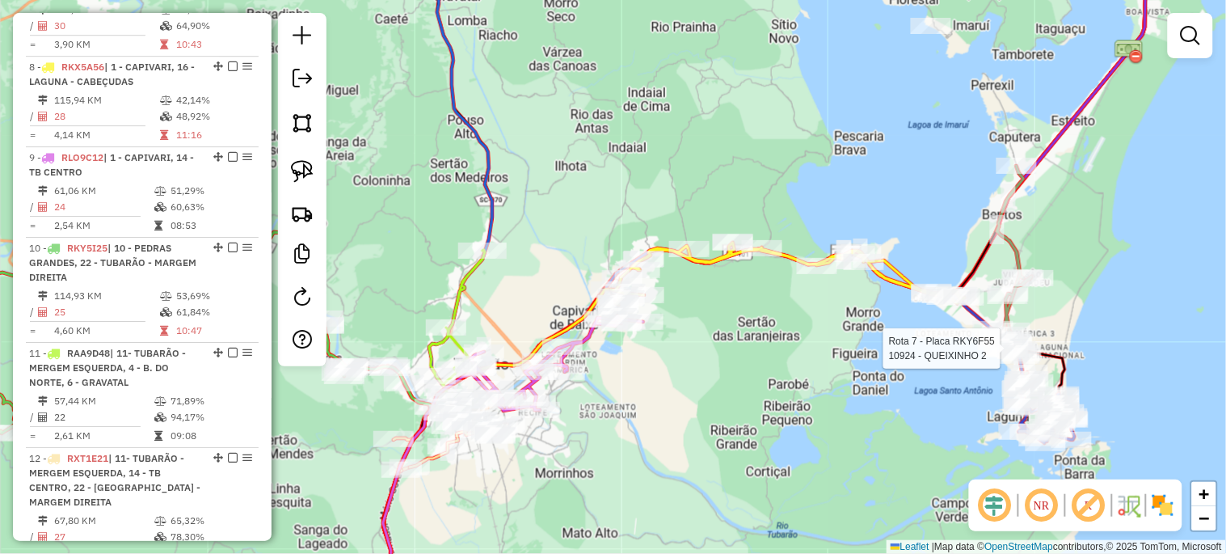
select select "*********"
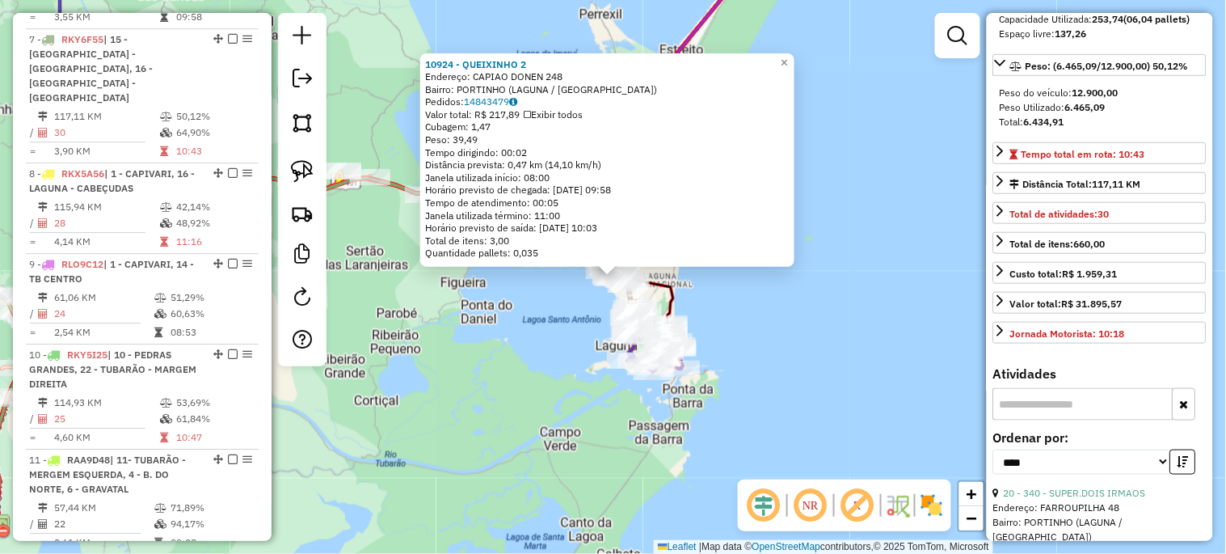
scroll to position [359, 0]
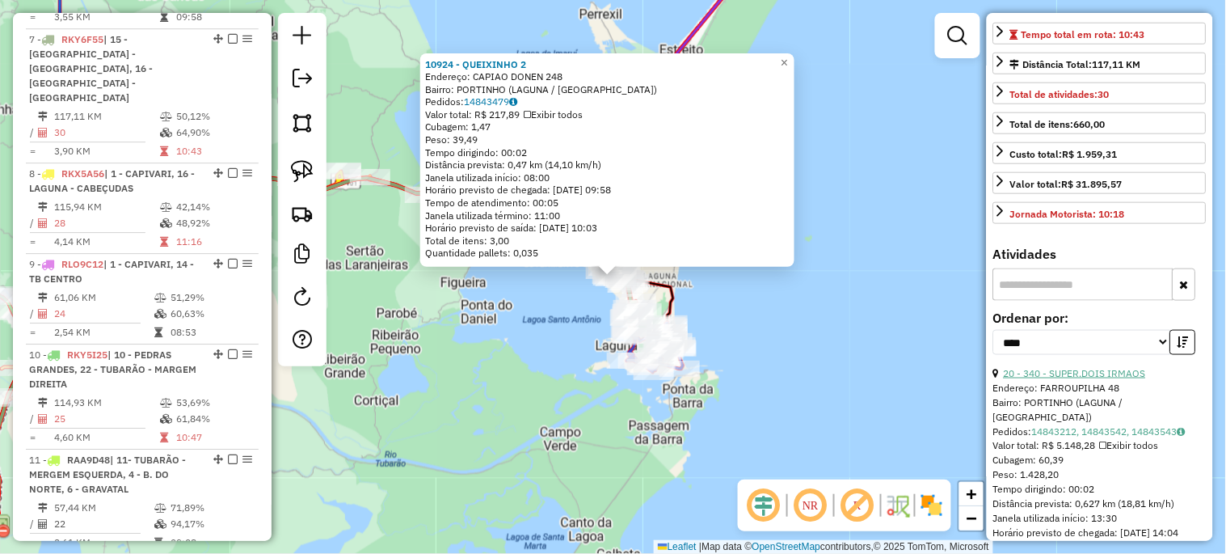
click at [1083, 379] on link "20 - 340 - SUPER.DOIS IRMAOS" at bounding box center [1075, 373] width 142 height 12
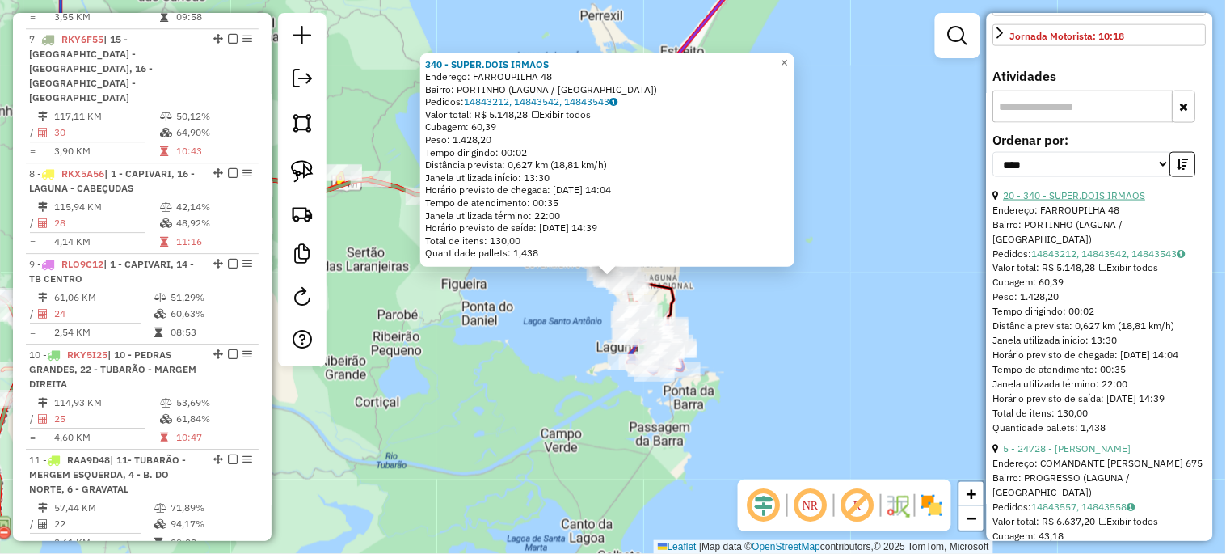
scroll to position [599, 0]
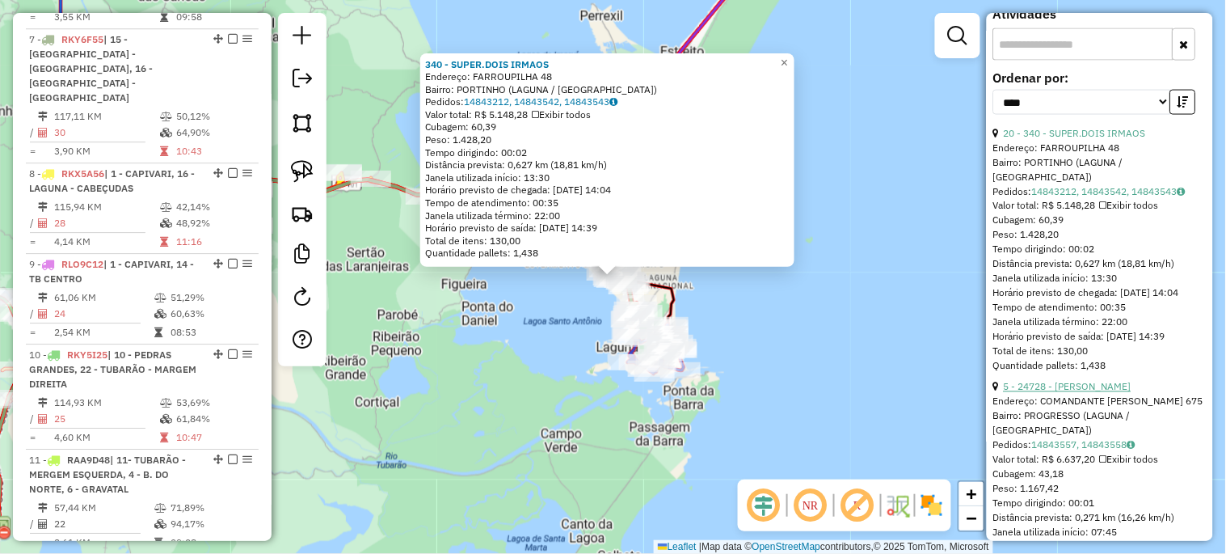
click at [1073, 393] on link "5 - 24728 - MERCADO GARCIA" at bounding box center [1068, 387] width 128 height 12
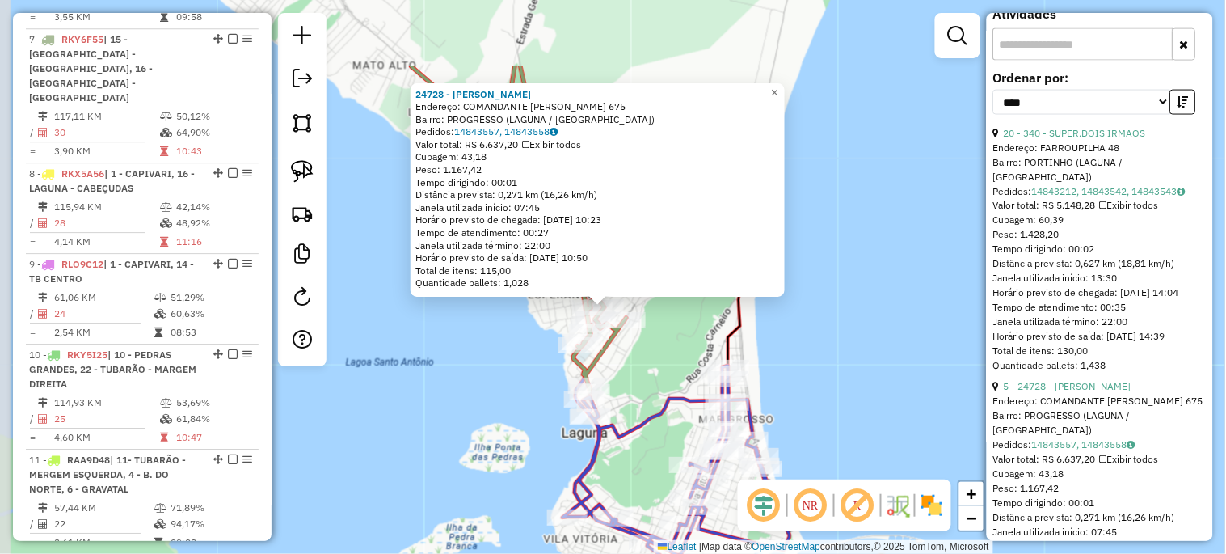
drag, startPoint x: 576, startPoint y: 230, endPoint x: 642, endPoint y: 354, distance: 141.0
click at [656, 365] on div "24728 - MERCADO GARCIA Endereço: COMANDANTE MOREIRA 675 Bairro: PROGRESSO (LAGU…" at bounding box center [613, 277] width 1226 height 554
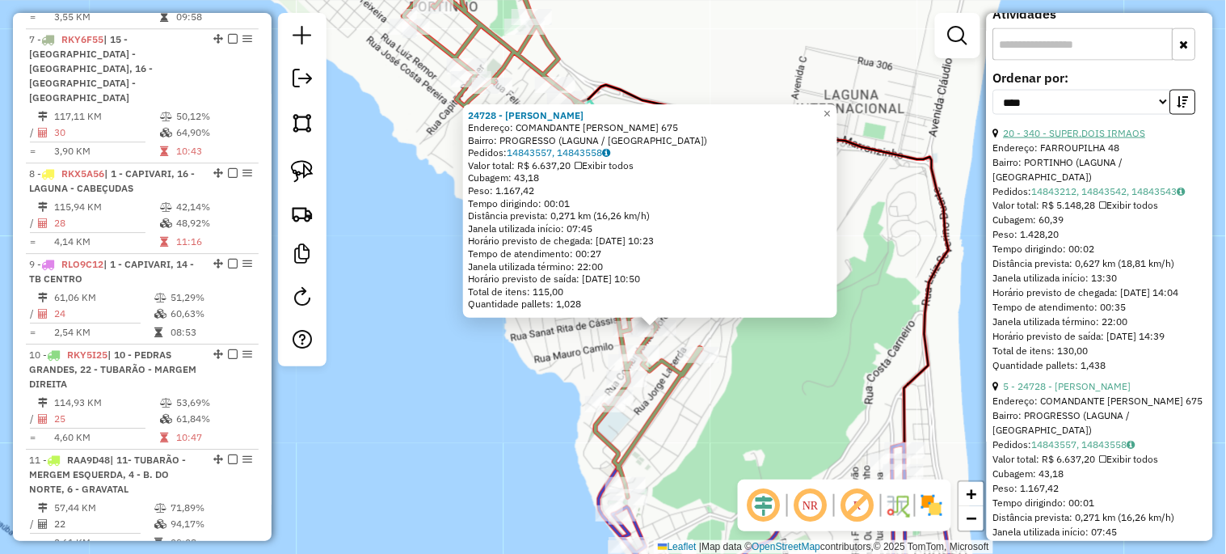
click at [1035, 139] on link "20 - 340 - SUPER.DOIS IRMAOS" at bounding box center [1075, 133] width 142 height 12
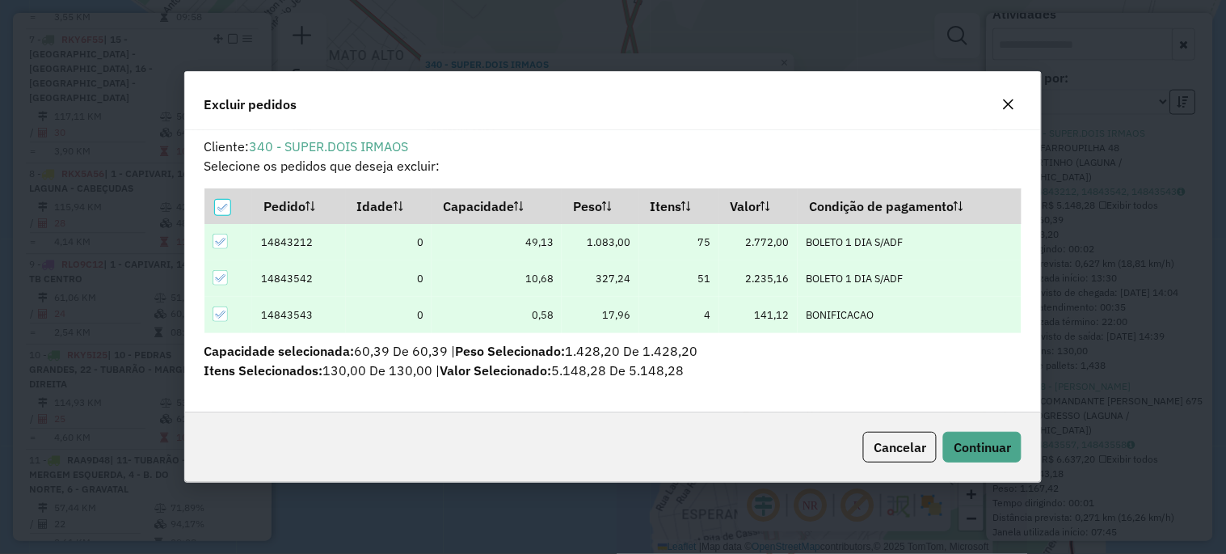
scroll to position [9, 4]
click at [975, 453] on span "Continuar" at bounding box center [982, 447] width 57 height 16
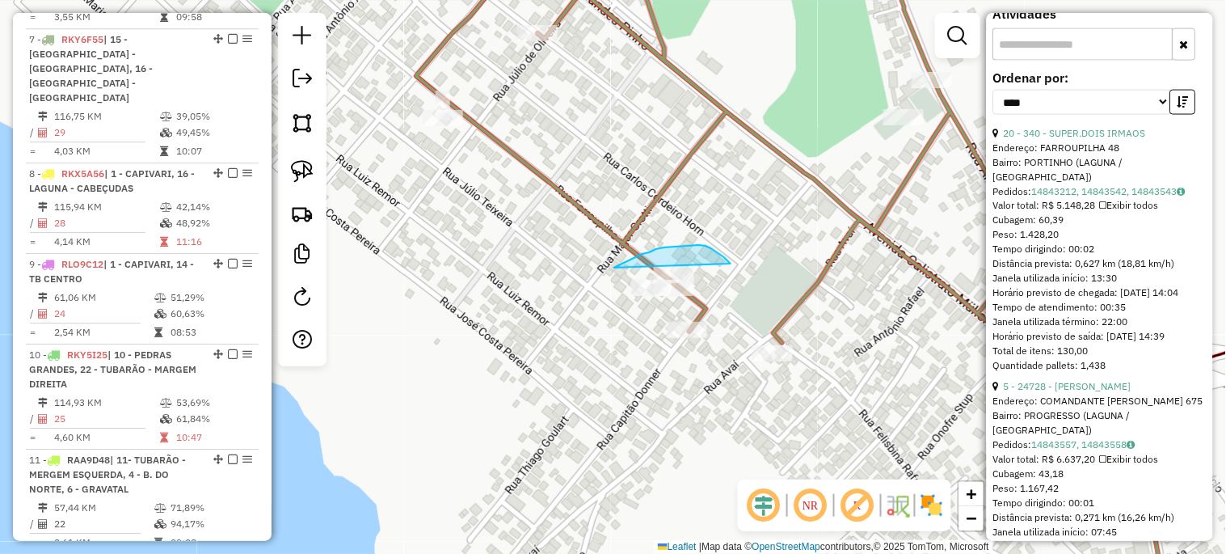
drag, startPoint x: 614, startPoint y: 268, endPoint x: 731, endPoint y: 264, distance: 116.5
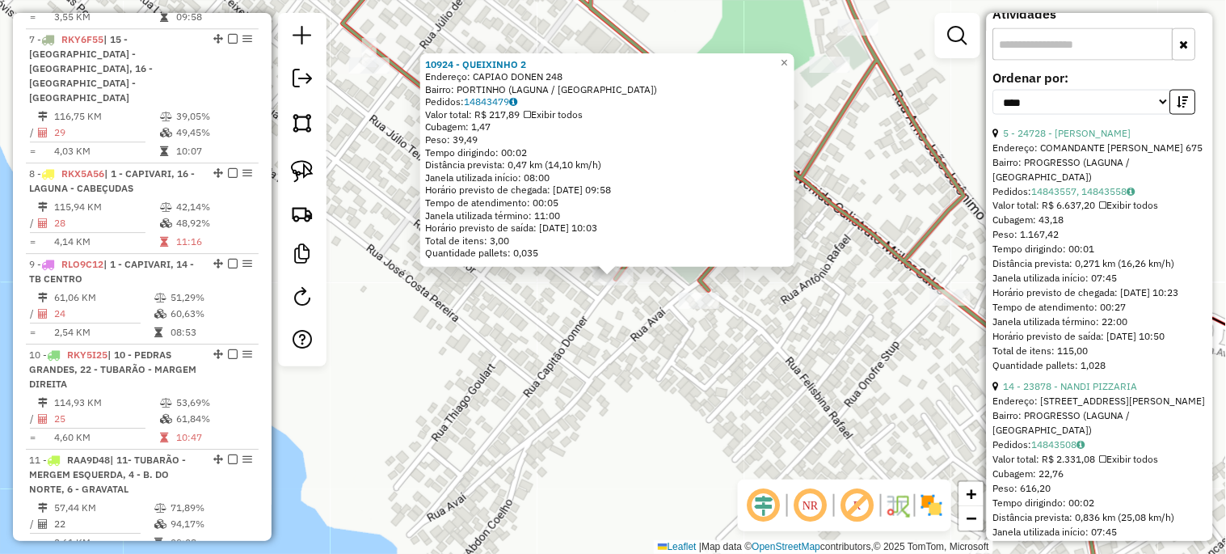
click at [532, 368] on div "10924 - QUEIXINHO 2 Endereço: CAPIAO DONEN 248 Bairro: PORTINHO (LAGUNA / SC) P…" at bounding box center [613, 277] width 1226 height 554
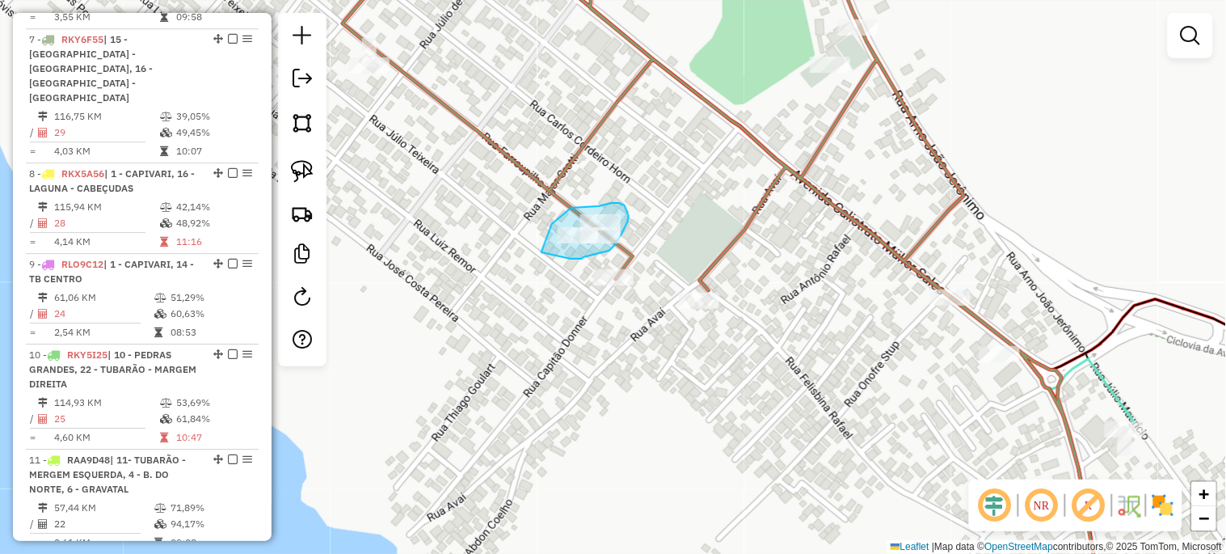
drag, startPoint x: 552, startPoint y: 224, endPoint x: 542, endPoint y: 252, distance: 30.2
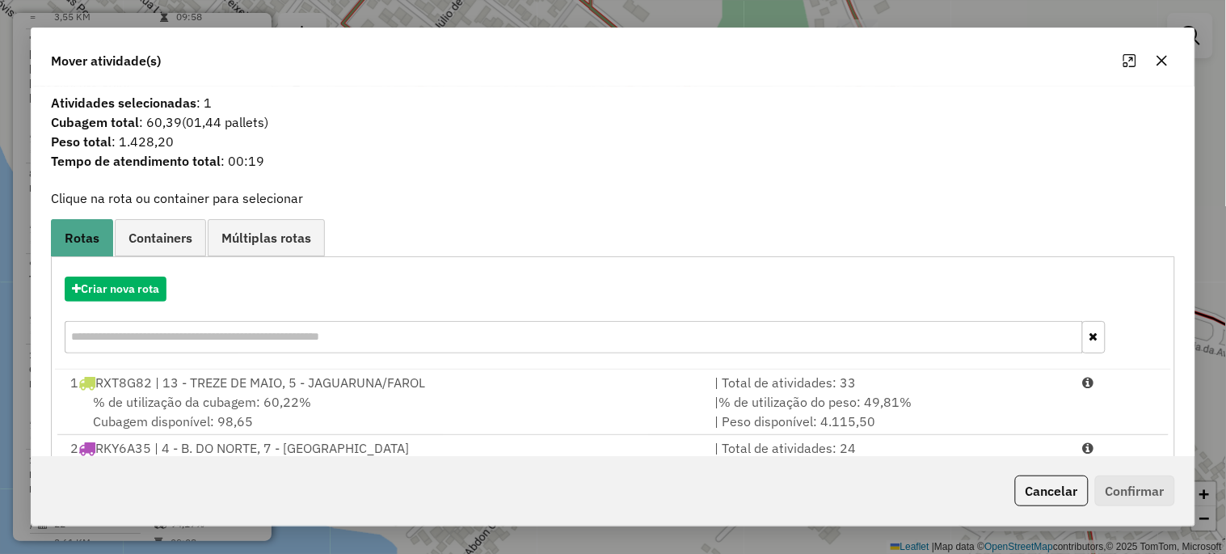
click at [166, 331] on input "text" at bounding box center [574, 337] width 1018 height 32
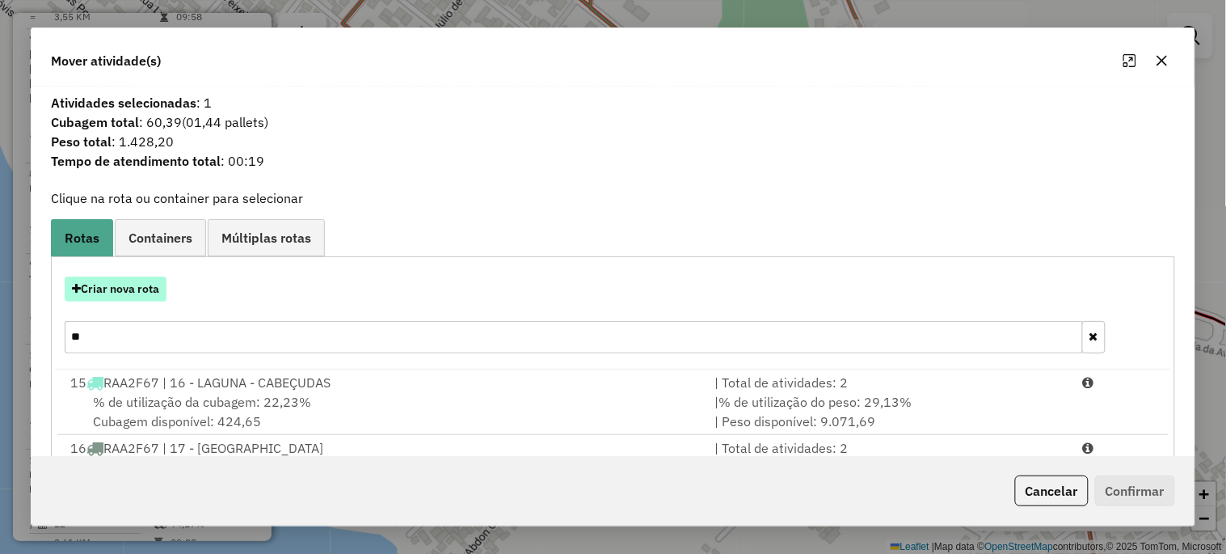
type input "**"
click at [125, 297] on button "Criar nova rota" at bounding box center [116, 288] width 102 height 25
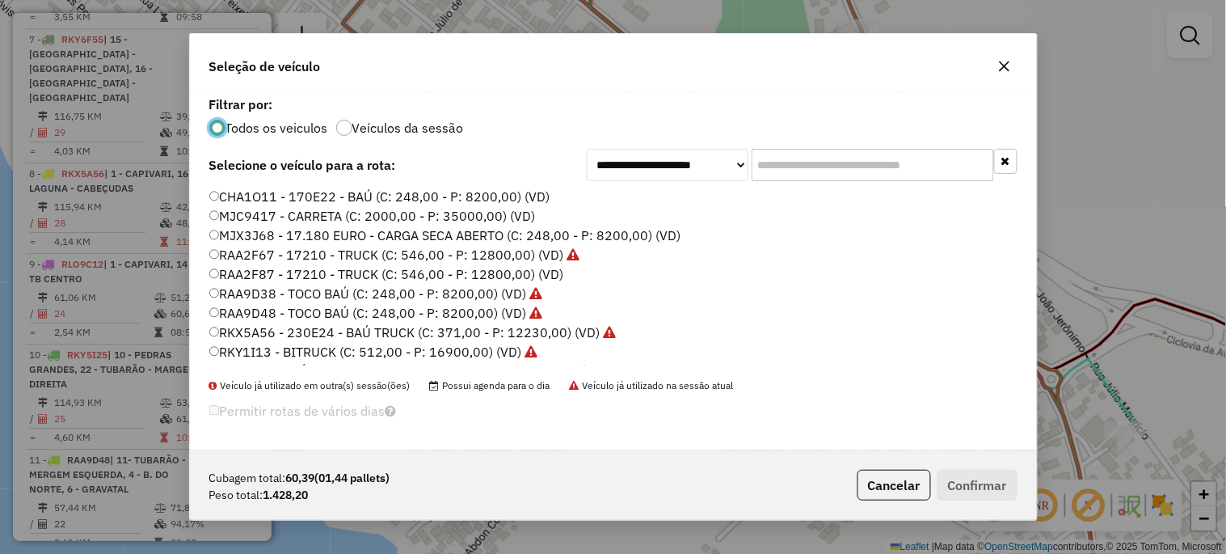
click at [445, 252] on label "RAA2F67 - 17210 - TRUCK (C: 546,00 - P: 12800,00) (VD)" at bounding box center [394, 254] width 371 height 19
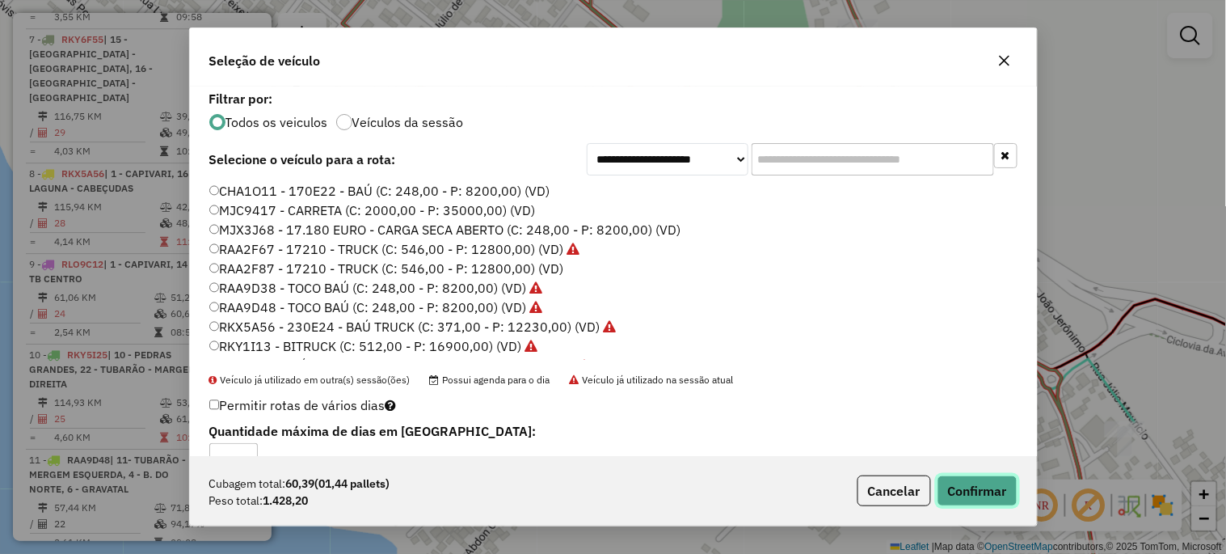
click at [957, 487] on button "Confirmar" at bounding box center [978, 490] width 80 height 31
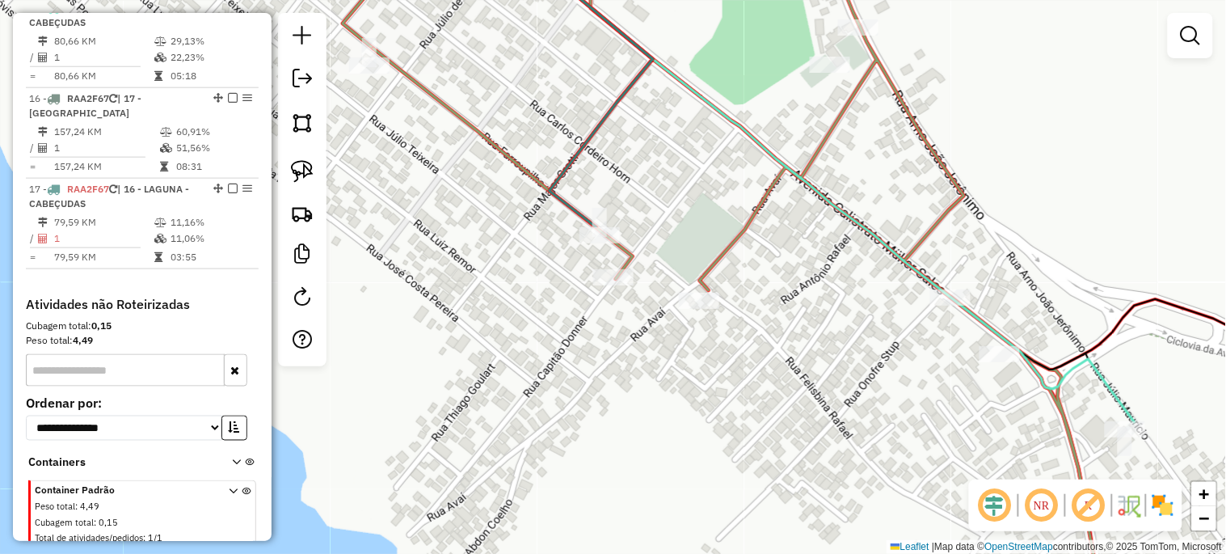
scroll to position [1762, 0]
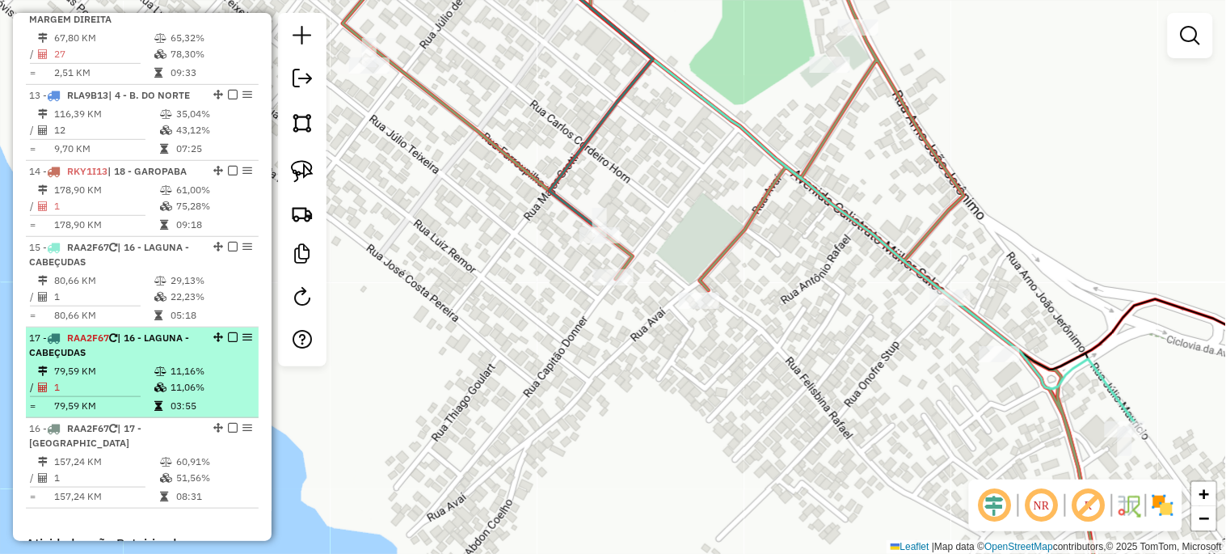
drag, startPoint x: 213, startPoint y: 385, endPoint x: 213, endPoint y: 306, distance: 79.2
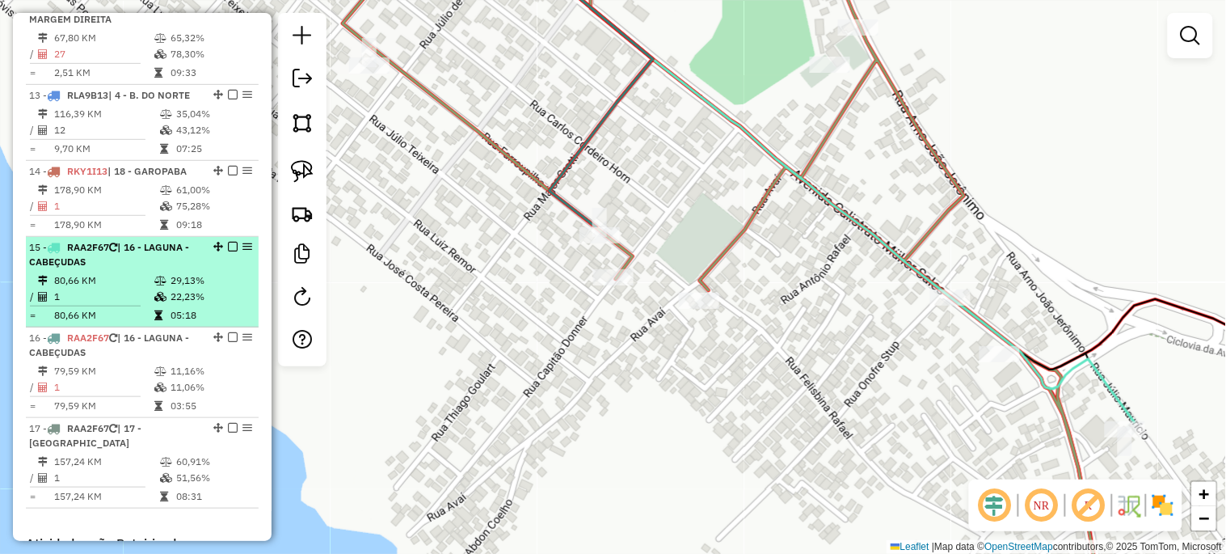
click at [162, 240] on div "15 - RAA2F67 | 16 - LAGUNA - CABEÇUDAS" at bounding box center [114, 254] width 171 height 29
select select "*********"
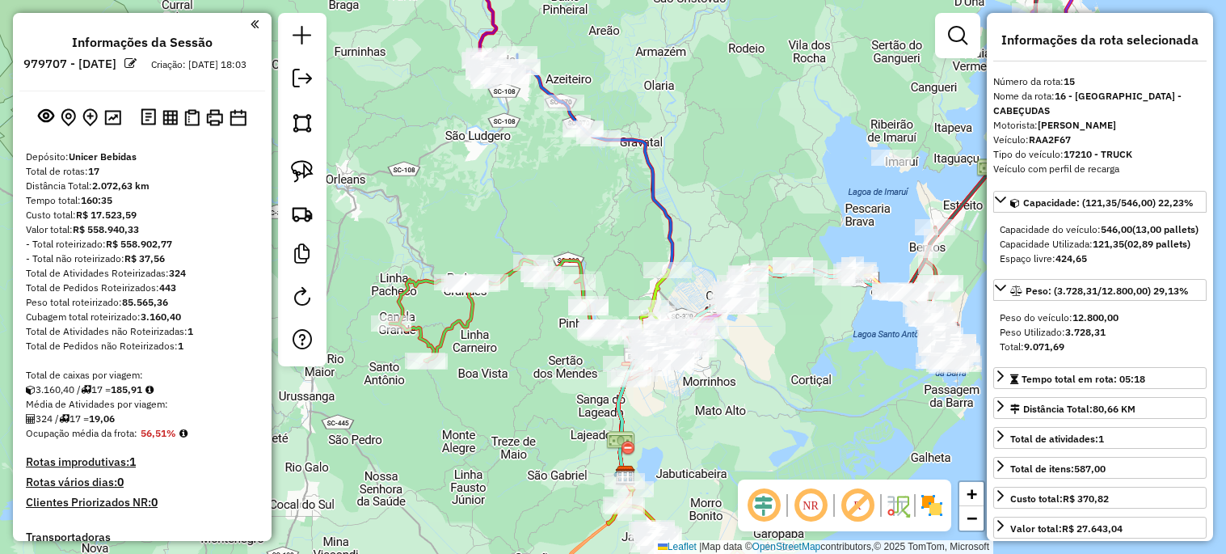
select select "*********"
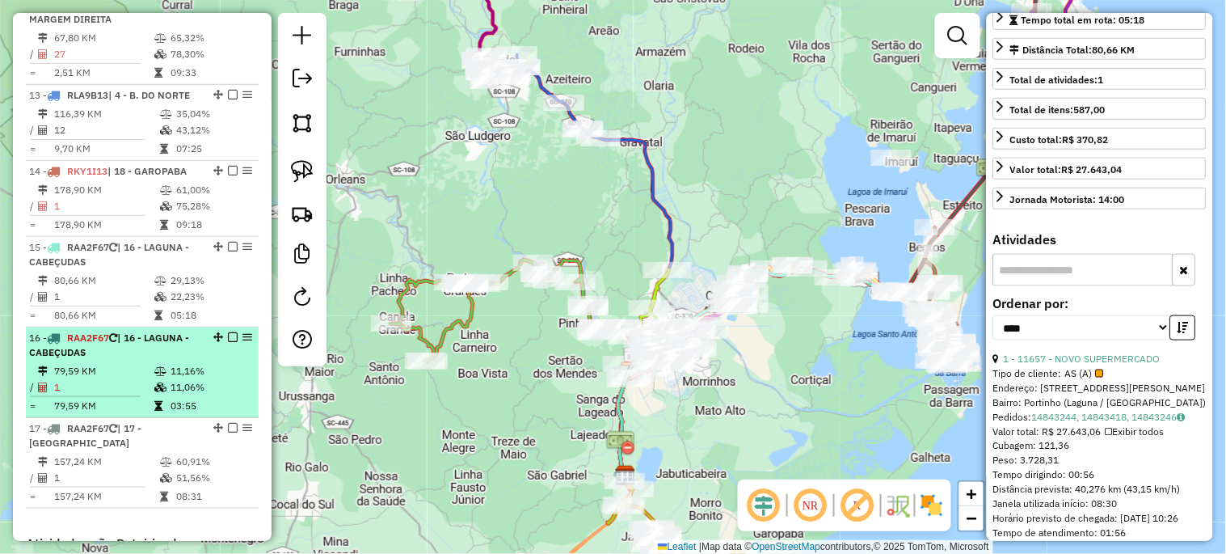
click at [121, 331] on div "16 - RAA2F67 | 16 - LAGUNA - CABEÇUDAS" at bounding box center [114, 345] width 171 height 29
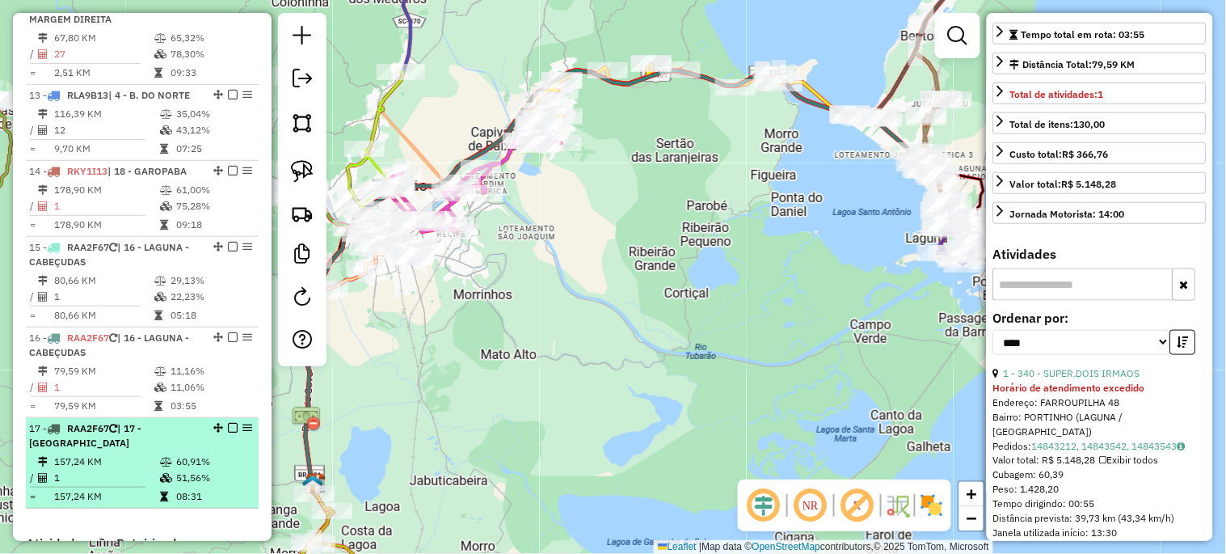
click at [141, 453] on td "157,24 KM" at bounding box center [106, 461] width 106 height 16
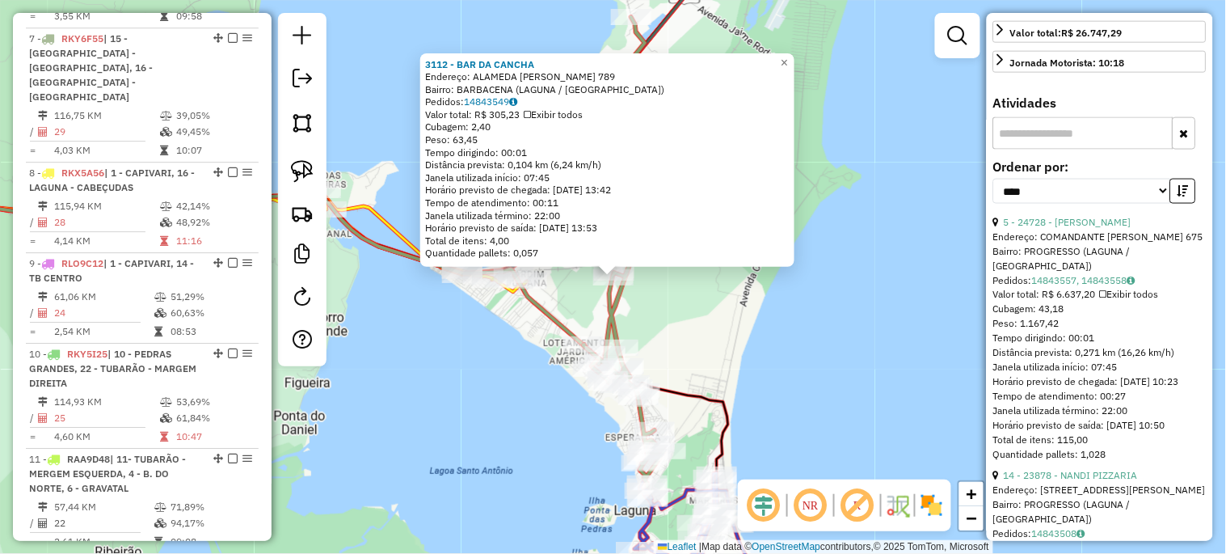
scroll to position [553, 0]
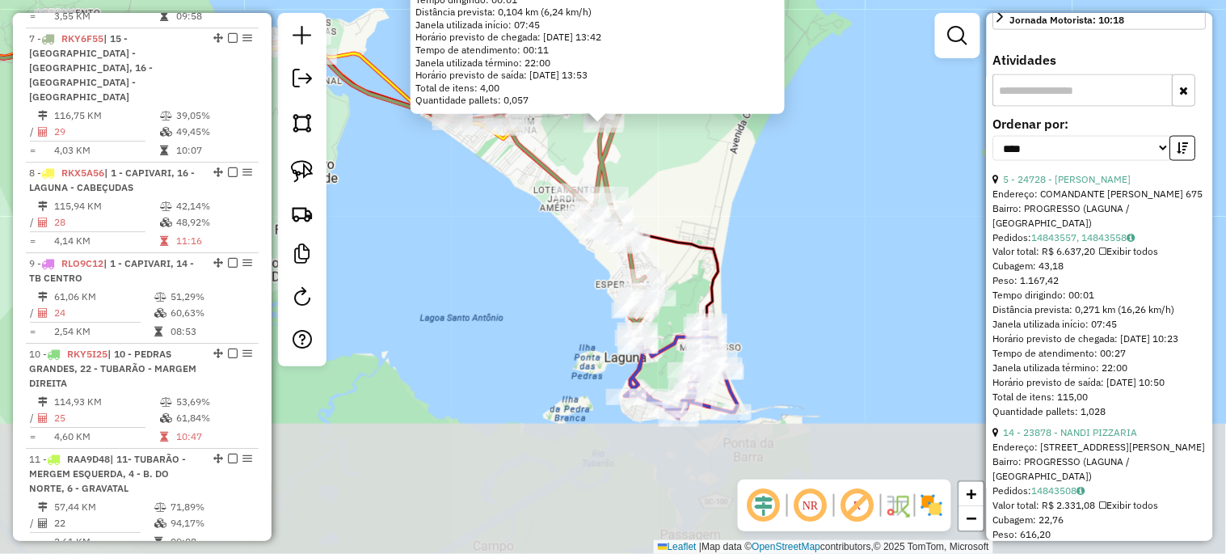
drag, startPoint x: 829, startPoint y: 439, endPoint x: 820, endPoint y: 285, distance: 153.9
click at [820, 285] on div "3112 - BAR DA CANCHA Endereço: ALAMEDA FRANCISCO MARTI 789 Bairro: BARBACENA (L…" at bounding box center [613, 277] width 1226 height 554
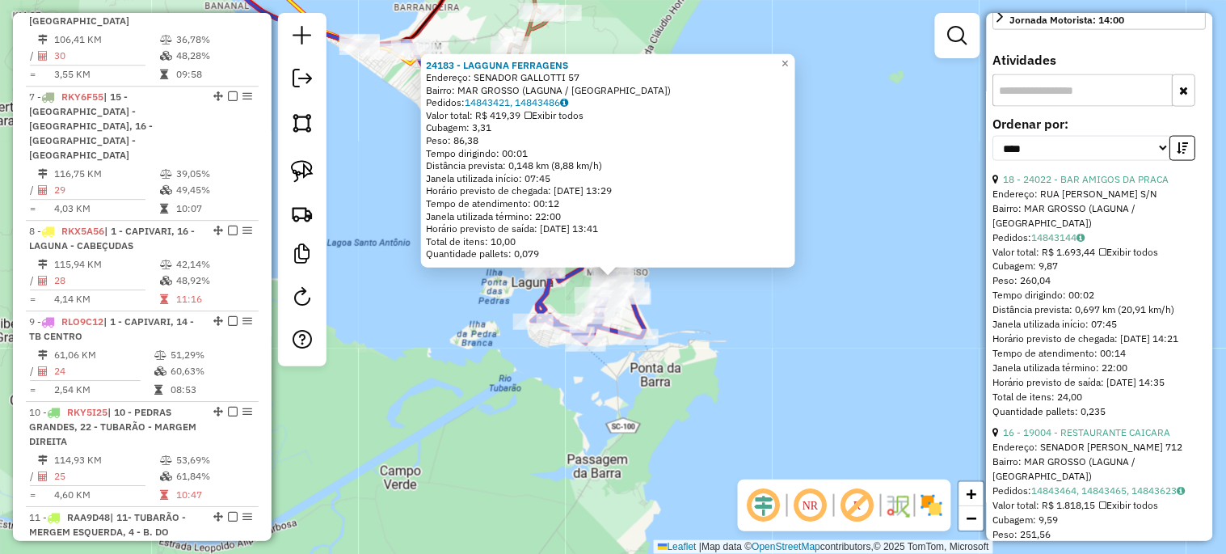
scroll to position [1083, 0]
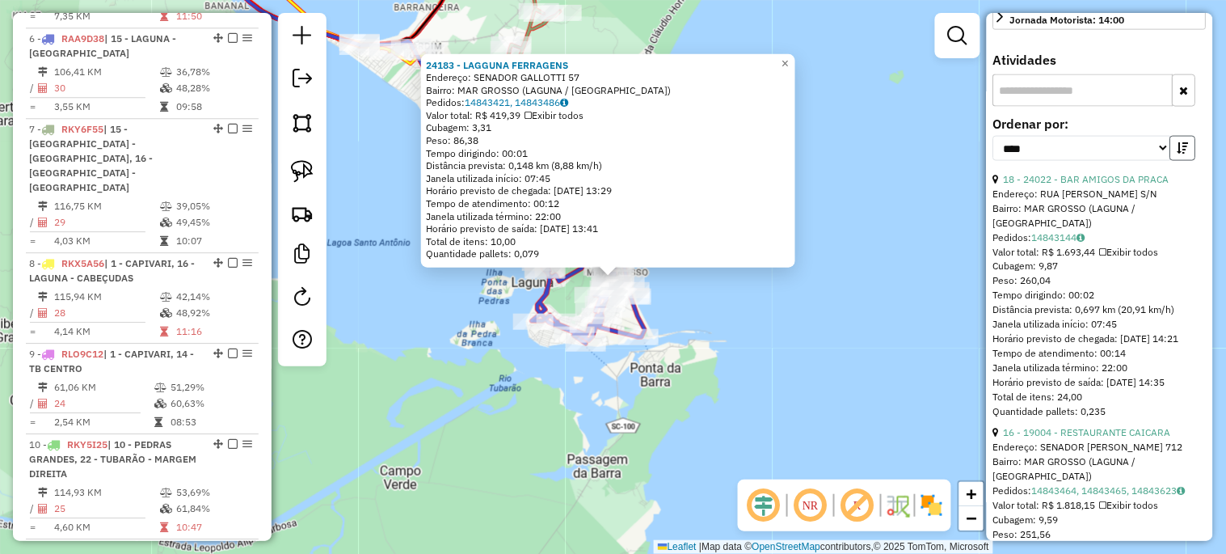
click at [1172, 161] on button "button" at bounding box center [1183, 148] width 26 height 25
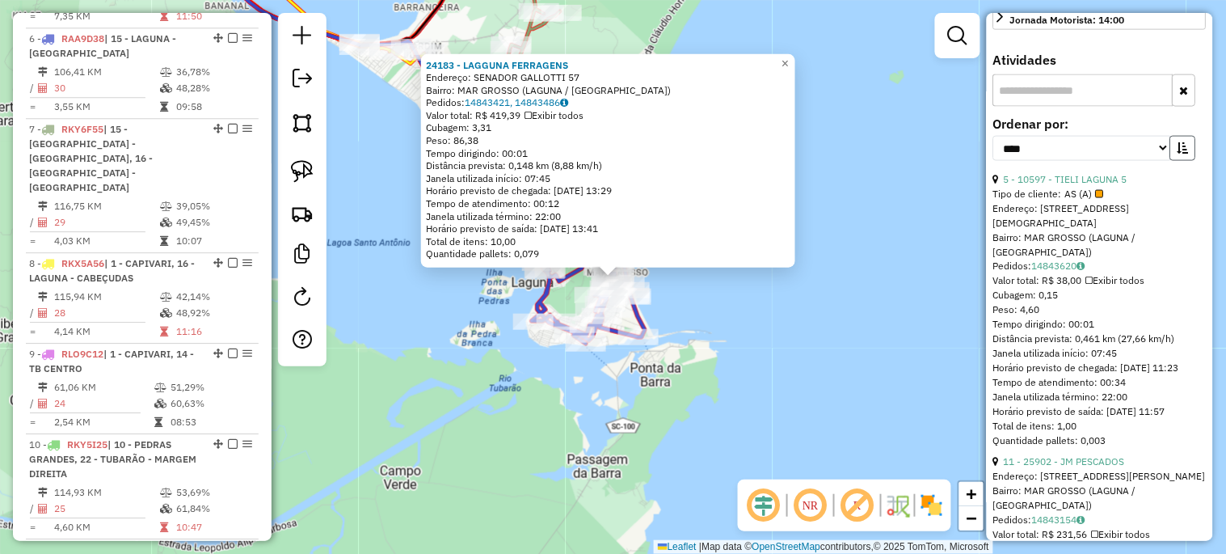
click at [1172, 161] on button "button" at bounding box center [1183, 148] width 26 height 25
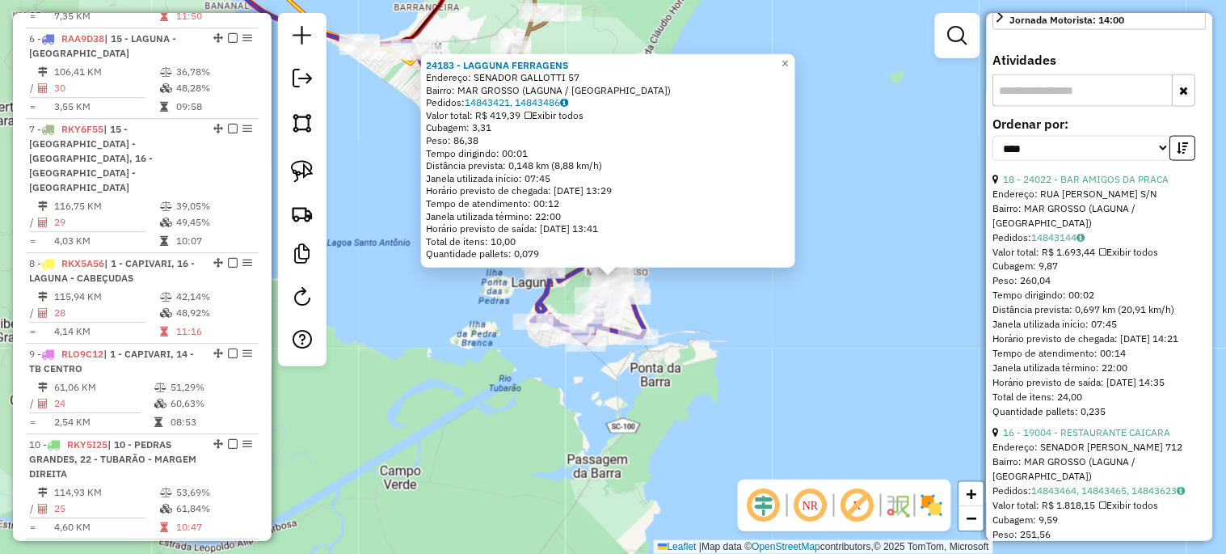
click at [835, 351] on div "24183 - LAGGUNA FERRAGENS Endereço: SENADOR GALLOTTI 57 Bairro: MAR GROSSO (LAG…" at bounding box center [613, 277] width 1226 height 554
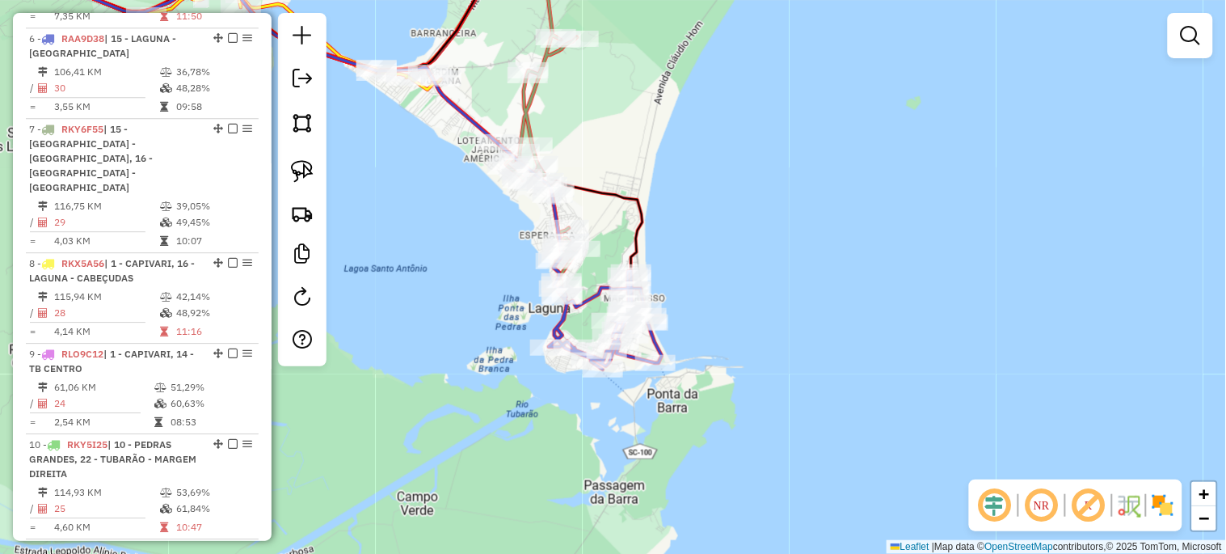
drag, startPoint x: 733, startPoint y: 312, endPoint x: 836, endPoint y: 440, distance: 163.9
click at [834, 439] on div "Janela de atendimento Grade de atendimento Capacidade Transportadoras Veículos …" at bounding box center [613, 277] width 1226 height 554
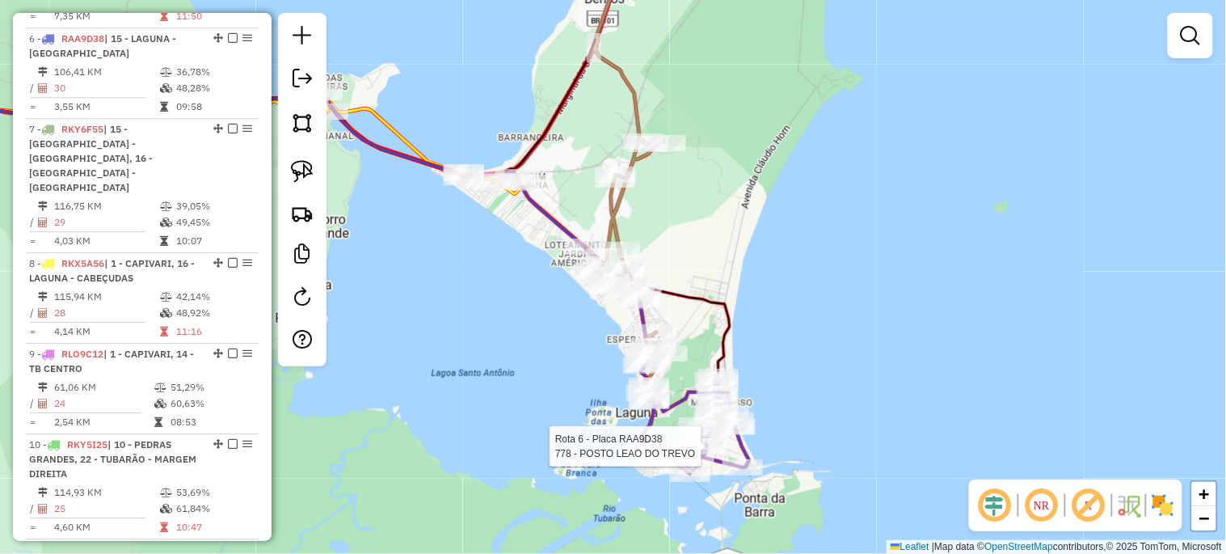
select select "*********"
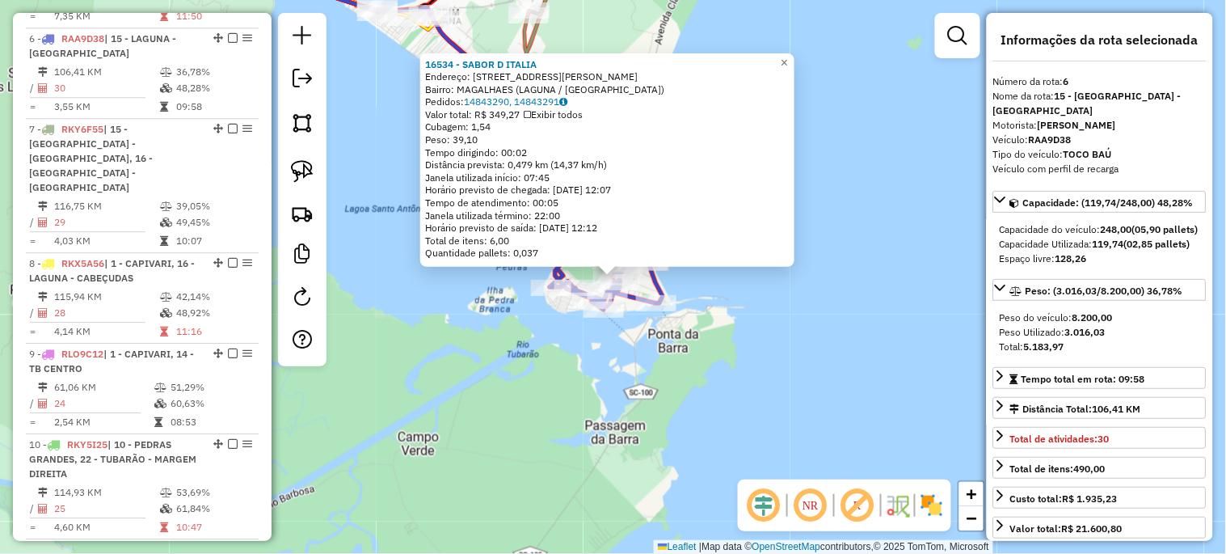
click at [858, 431] on div "16534 - SABOR D ITALIA Endereço: RUA MOREIRA GOMES 485 Bairro: MAGALHAES (LAGUN…" at bounding box center [613, 277] width 1226 height 554
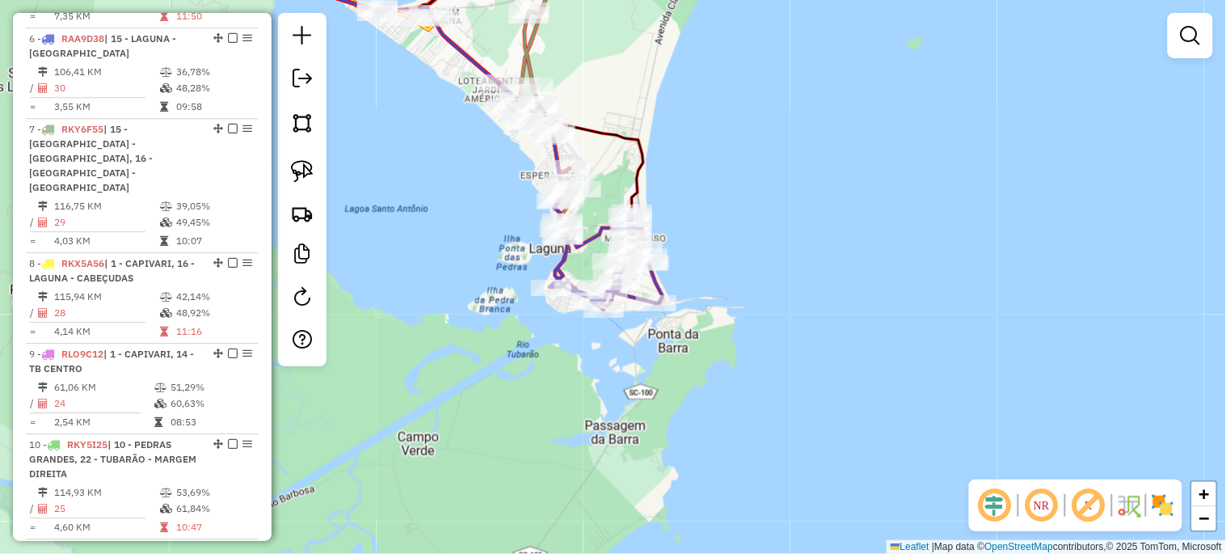
drag, startPoint x: 795, startPoint y: 356, endPoint x: 859, endPoint y: 483, distance: 142.4
click at [857, 481] on div "Janela de atendimento Grade de atendimento Capacidade Transportadoras Veículos …" at bounding box center [613, 277] width 1226 height 554
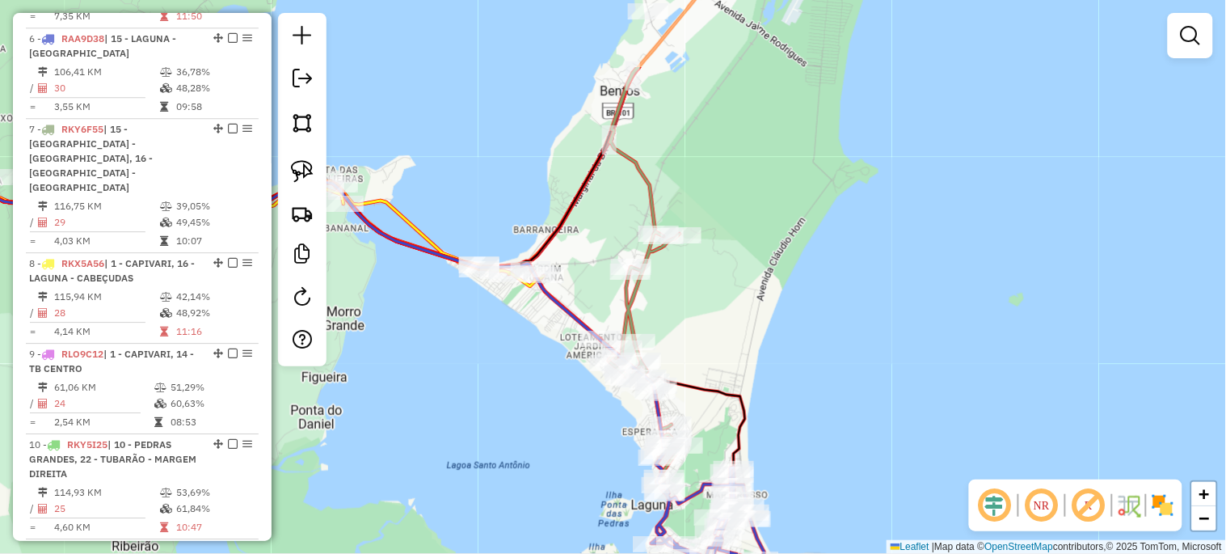
drag, startPoint x: 891, startPoint y: 356, endPoint x: 956, endPoint y: 477, distance: 137.8
click at [927, 483] on div "Janela de atendimento Grade de atendimento Capacidade Transportadoras Veículos …" at bounding box center [613, 277] width 1226 height 554
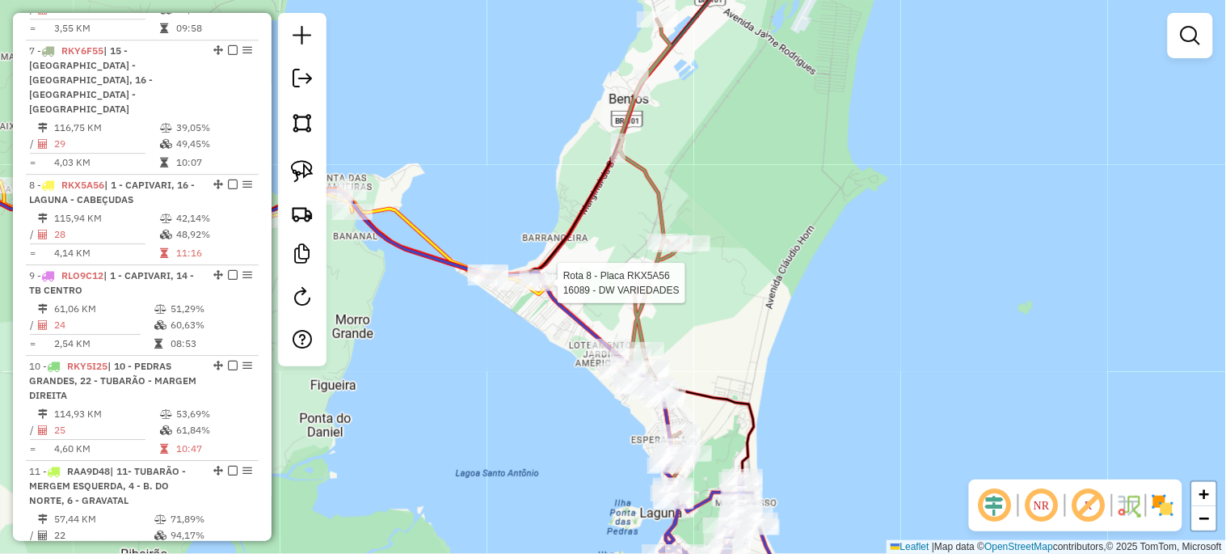
select select "*********"
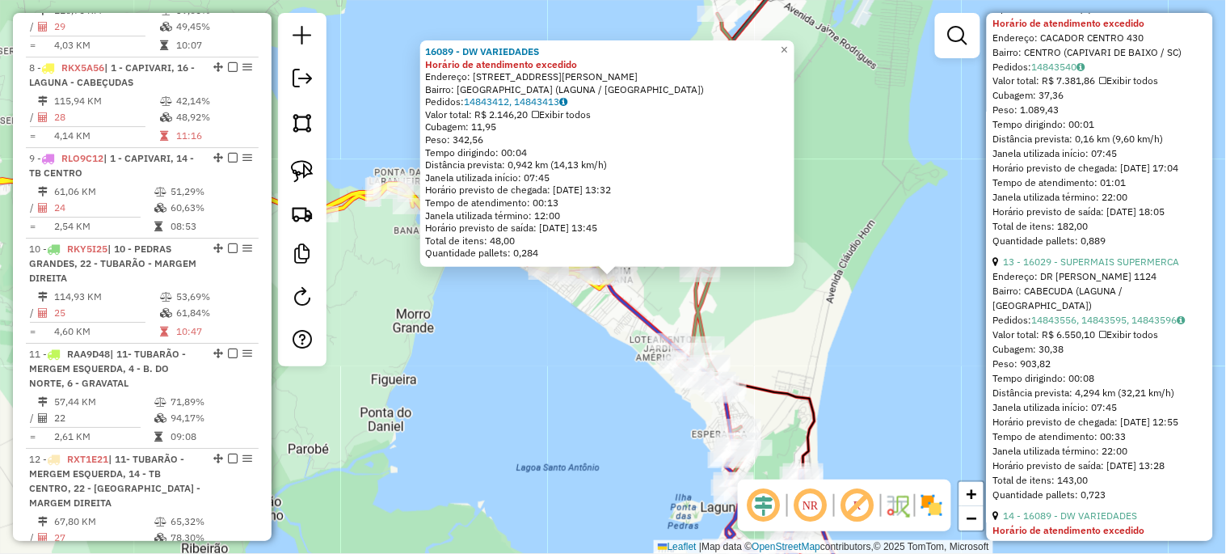
scroll to position [837, 0]
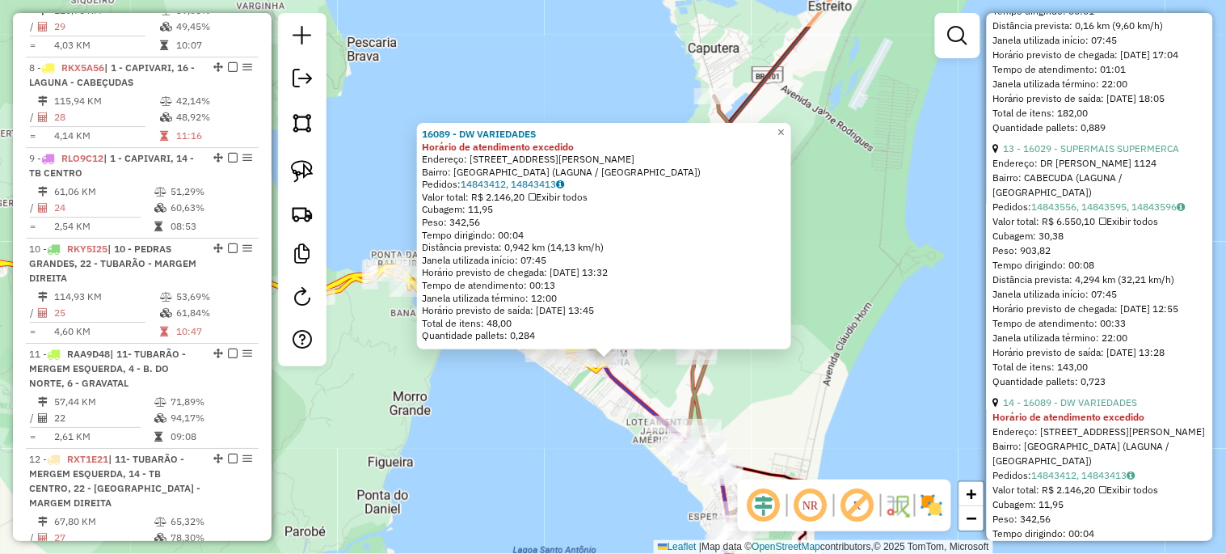
drag, startPoint x: 905, startPoint y: 330, endPoint x: 902, endPoint y: 441, distance: 110.8
click at [902, 441] on div "16089 - DW VARIEDADES Horário de atendimento excedido Endereço: RUA BENAVENUTO …" at bounding box center [613, 277] width 1226 height 554
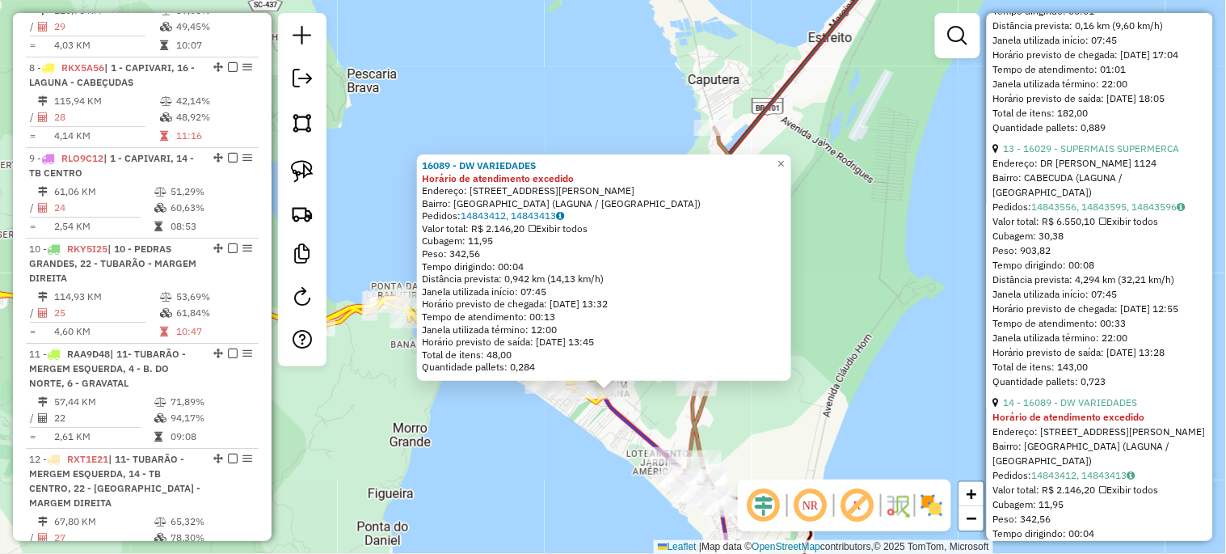
click at [900, 428] on div "16089 - DW VARIEDADES Horário de atendimento excedido Endereço: RUA BENAVENUTO …" at bounding box center [613, 277] width 1226 height 554
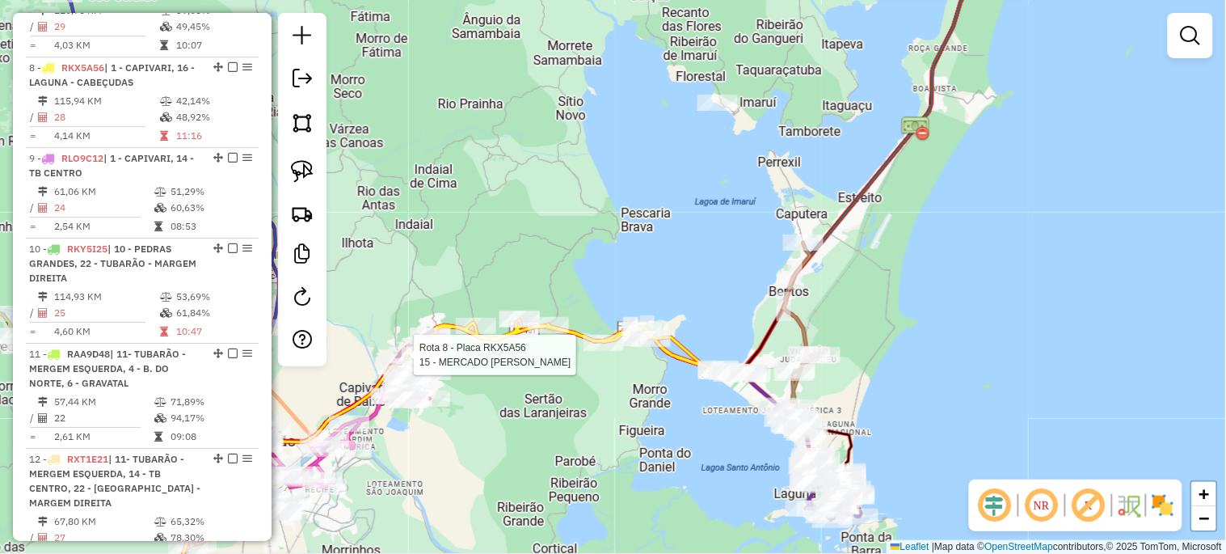
select select "*********"
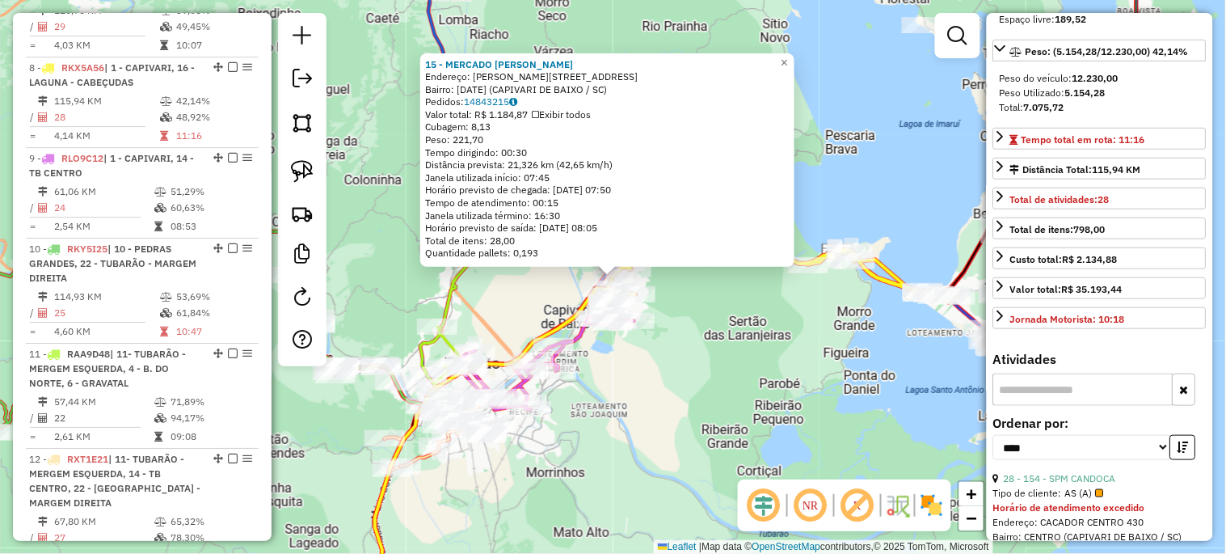
scroll to position [419, 0]
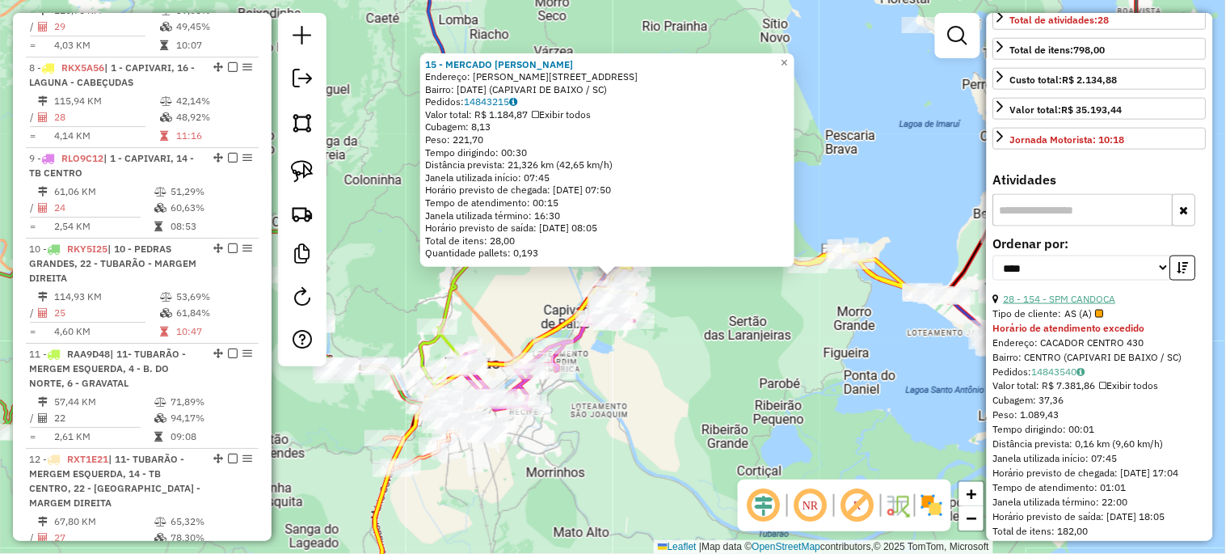
click at [1048, 305] on link "28 - 154 - SPM CANDOCA" at bounding box center [1060, 299] width 112 height 12
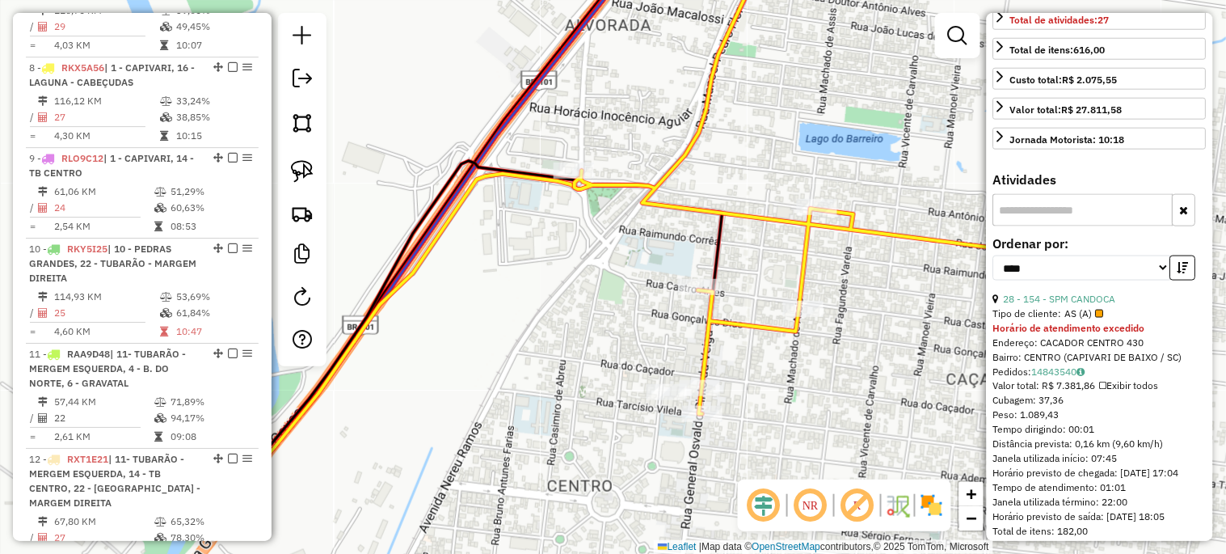
drag, startPoint x: 671, startPoint y: 356, endPoint x: 637, endPoint y: 272, distance: 90.7
click at [637, 272] on div "Janela de atendimento Grade de atendimento Capacidade Transportadoras Veículos …" at bounding box center [613, 277] width 1226 height 554
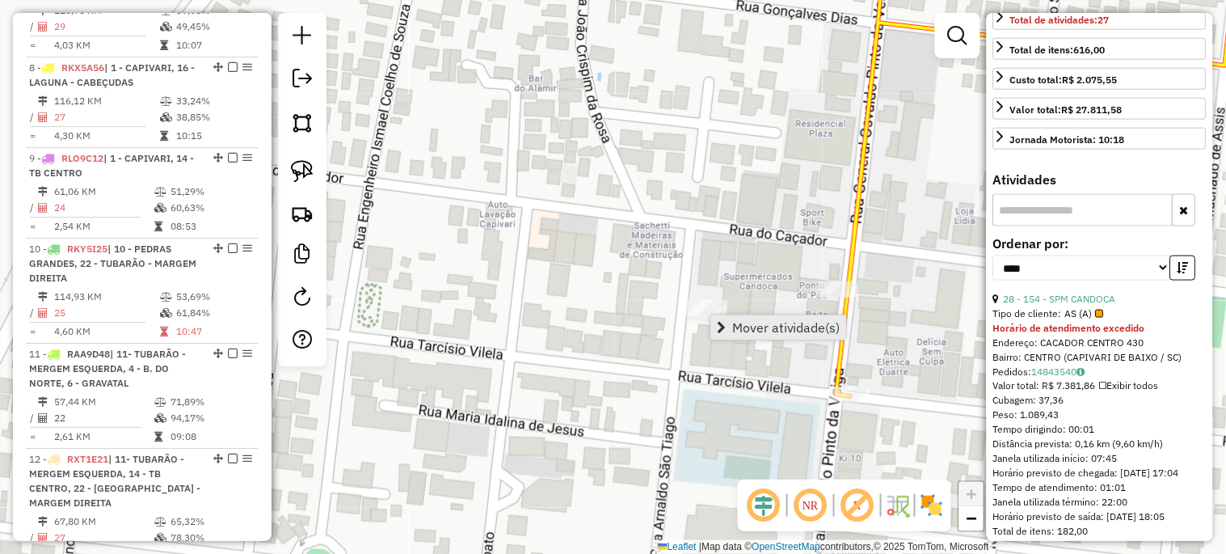
click at [726, 329] on link "Mover atividade(s)" at bounding box center [778, 327] width 135 height 24
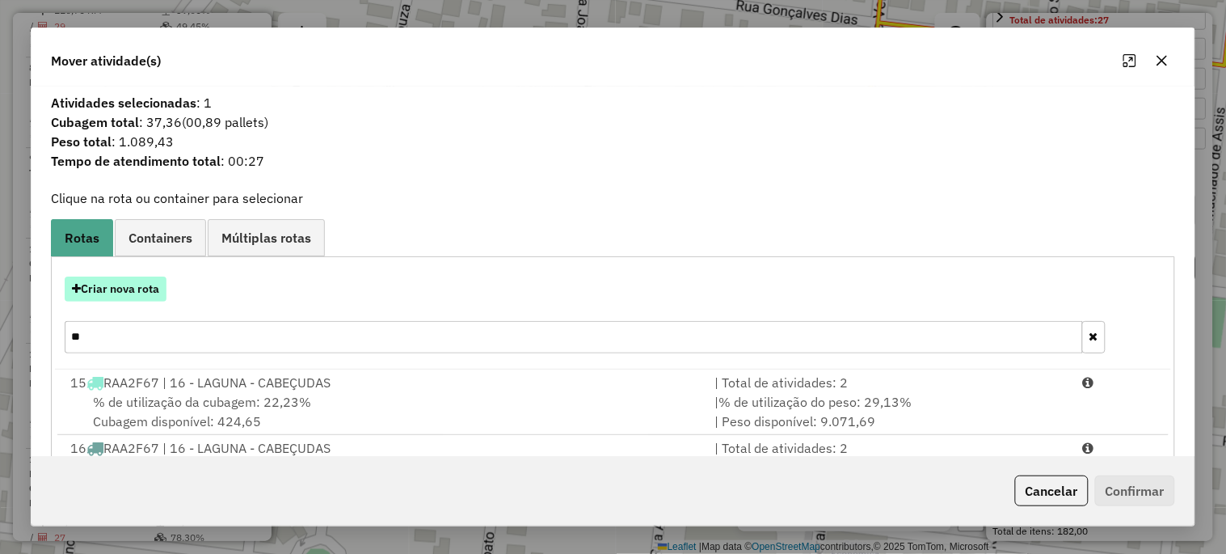
click at [124, 289] on button "Criar nova rota" at bounding box center [116, 288] width 102 height 25
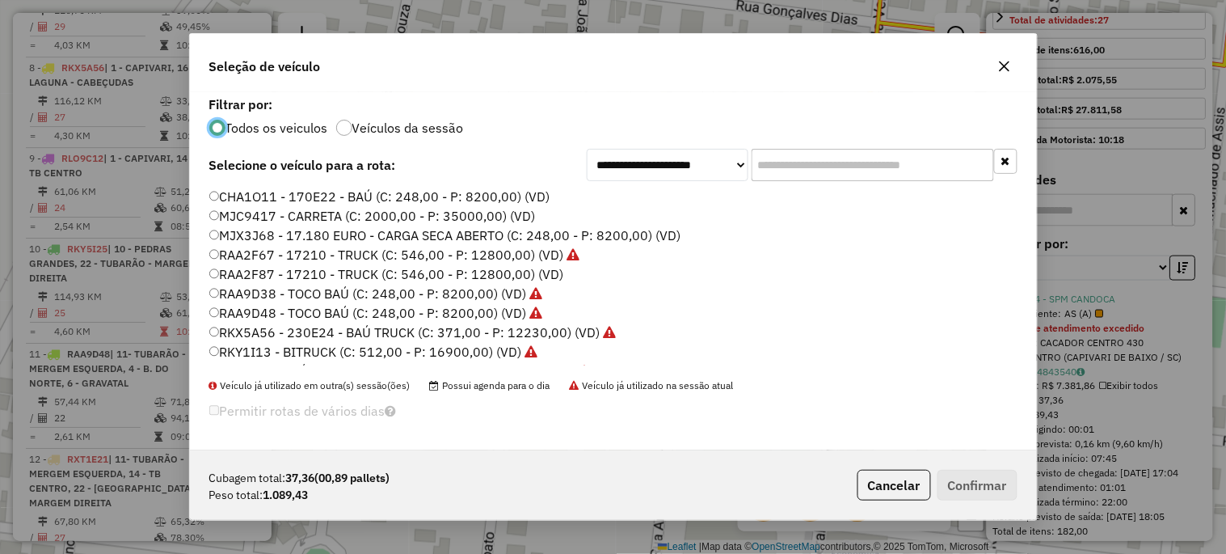
scroll to position [9, 4]
click at [477, 349] on label "RKY1I13 - BITRUCK (C: 512,00 - P: 16900,00) (VD)" at bounding box center [373, 351] width 329 height 19
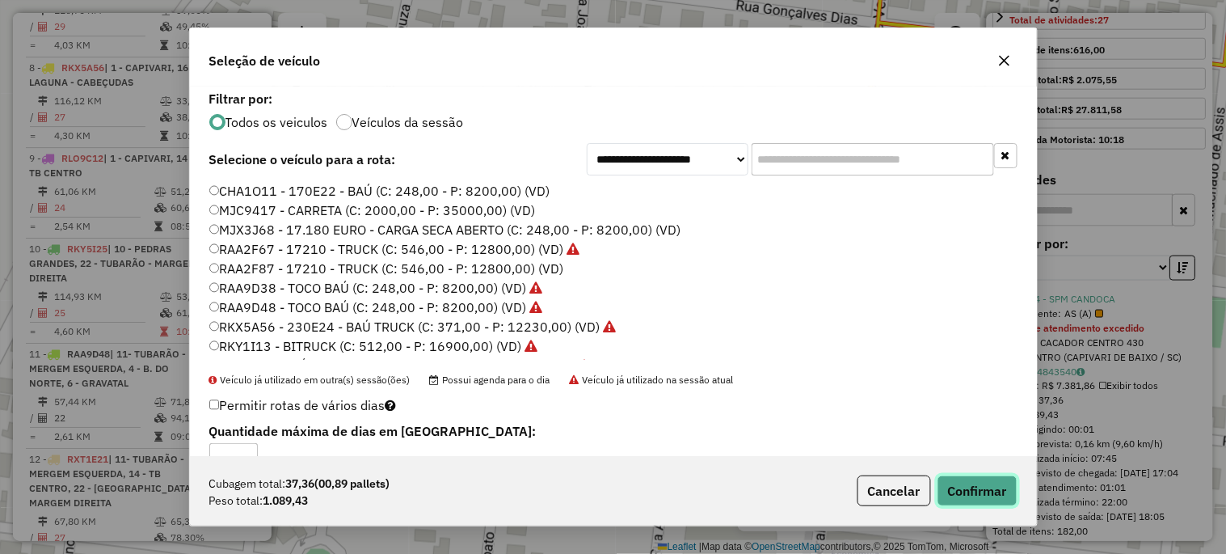
click at [993, 487] on button "Confirmar" at bounding box center [978, 490] width 80 height 31
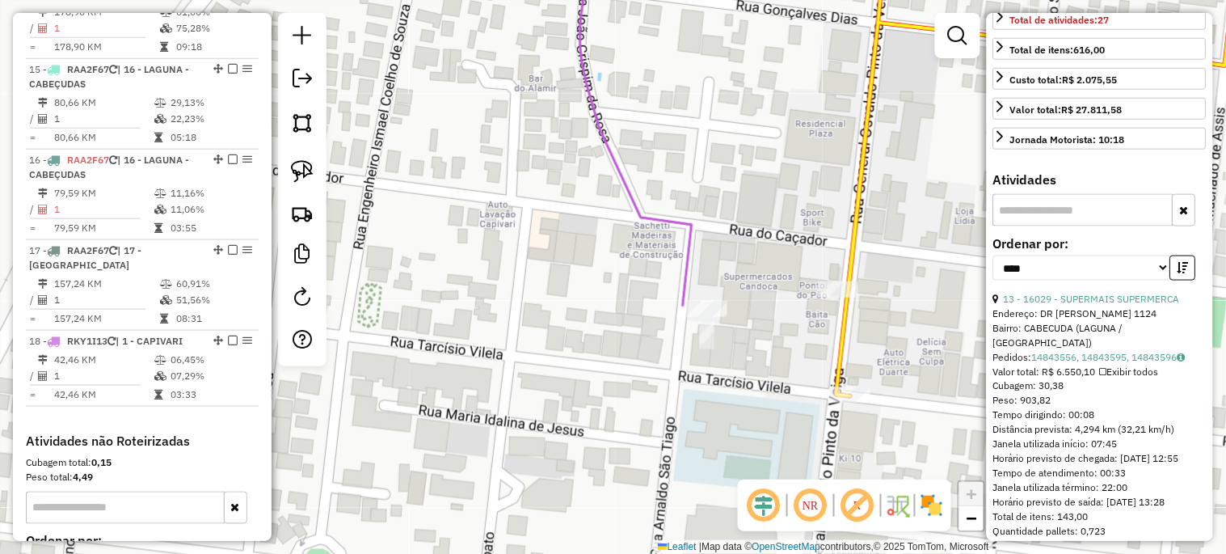
scroll to position [1793, 0]
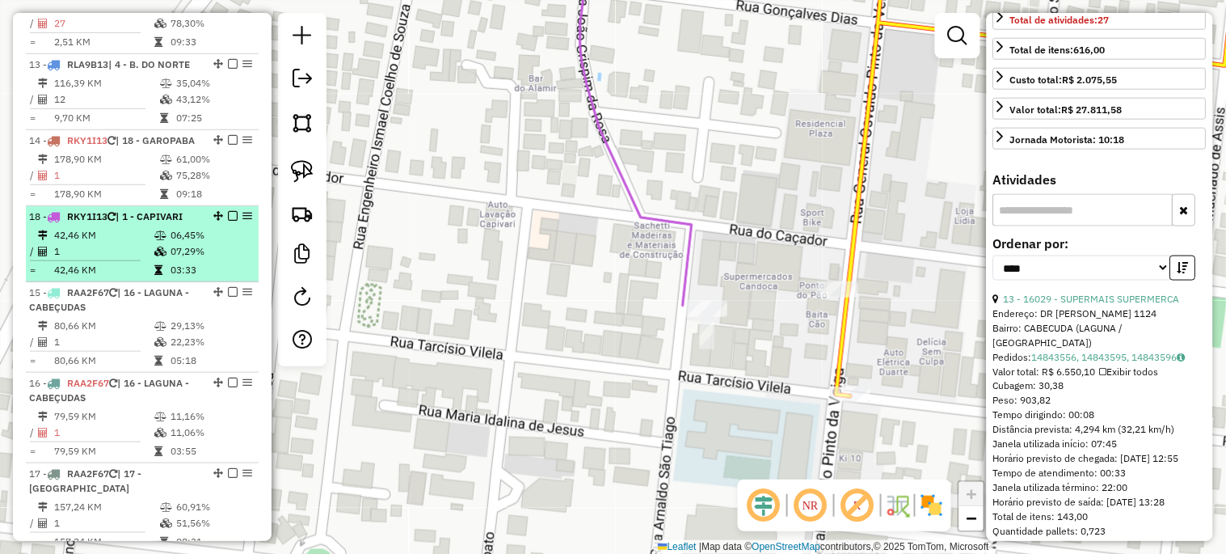
drag, startPoint x: 215, startPoint y: 458, endPoint x: 194, endPoint y: 204, distance: 254.7
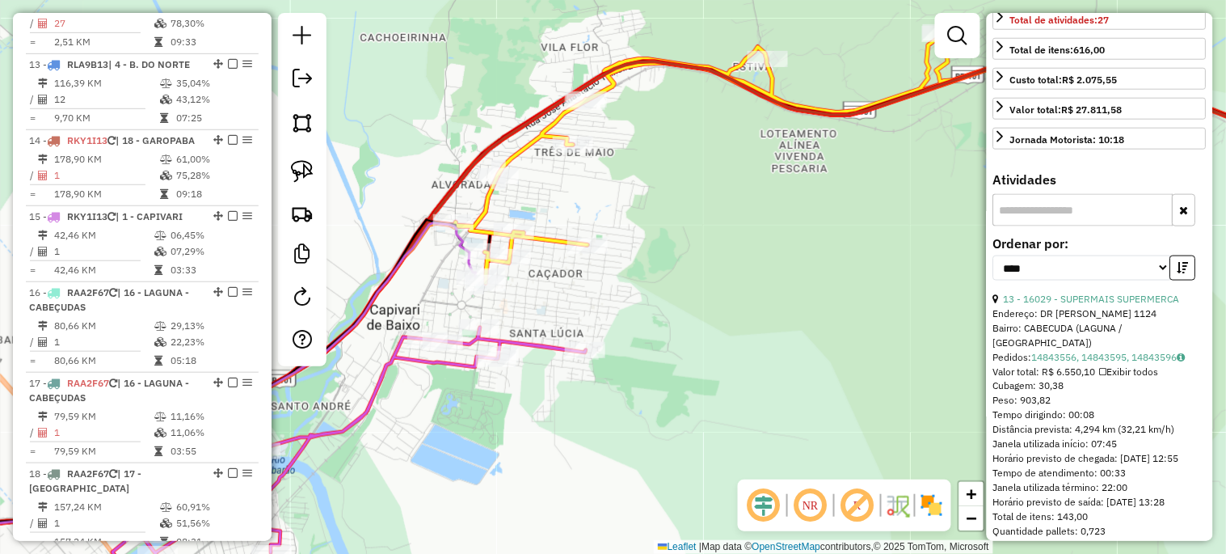
drag, startPoint x: 539, startPoint y: 287, endPoint x: 572, endPoint y: 312, distance: 41.5
click at [575, 323] on div "Janela de atendimento Grade de atendimento Capacidade Transportadoras Veículos …" at bounding box center [613, 277] width 1226 height 554
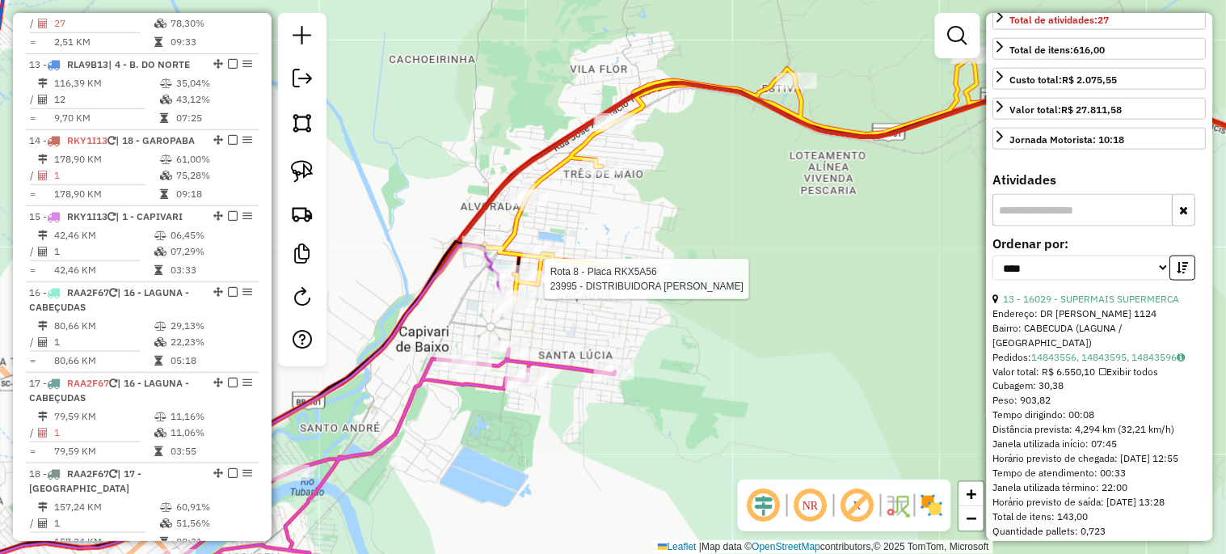
click at [543, 287] on div at bounding box center [540, 279] width 40 height 16
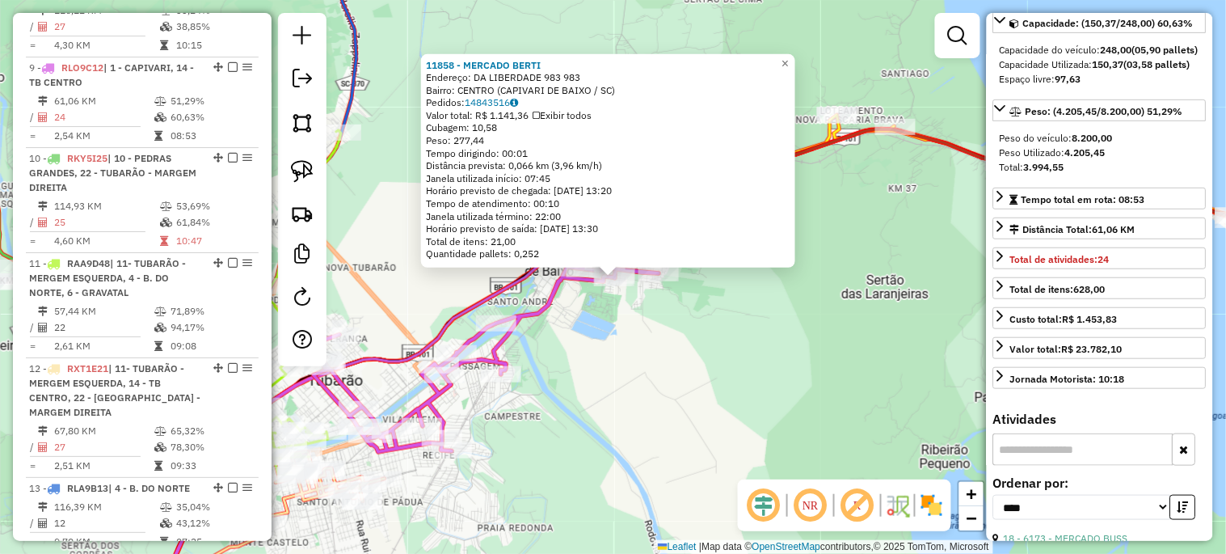
scroll to position [344, 0]
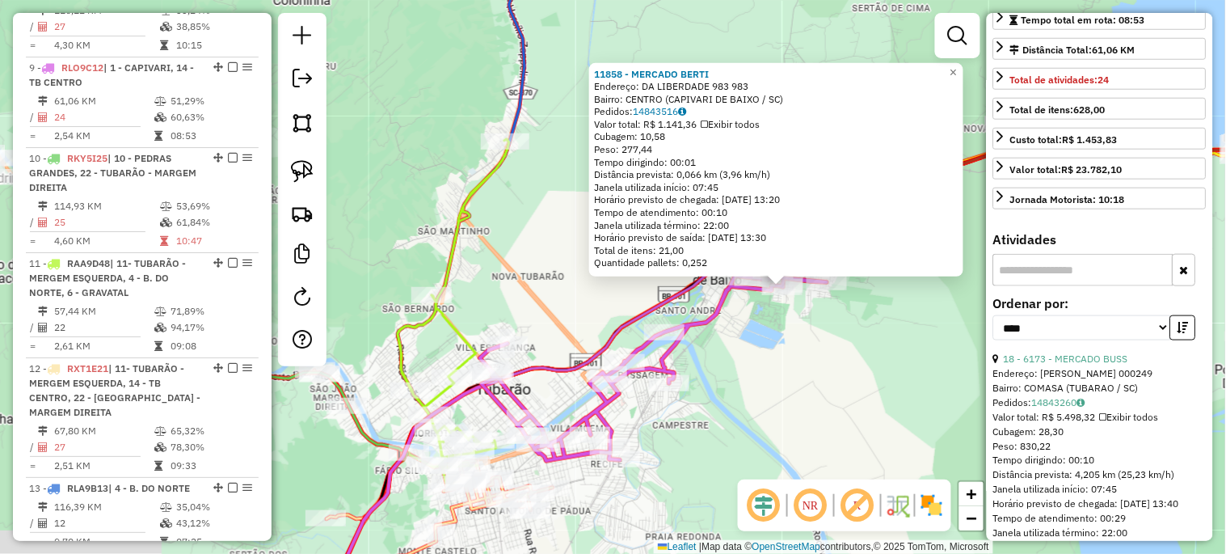
drag, startPoint x: 787, startPoint y: 432, endPoint x: 1003, endPoint y: 453, distance: 217.7
click at [1040, 454] on hb-router-mapa "Informações da Sessão 979707 - 15/08/2025 Criação: 14/08/2025 18:03 Depósito: U…" at bounding box center [613, 277] width 1226 height 554
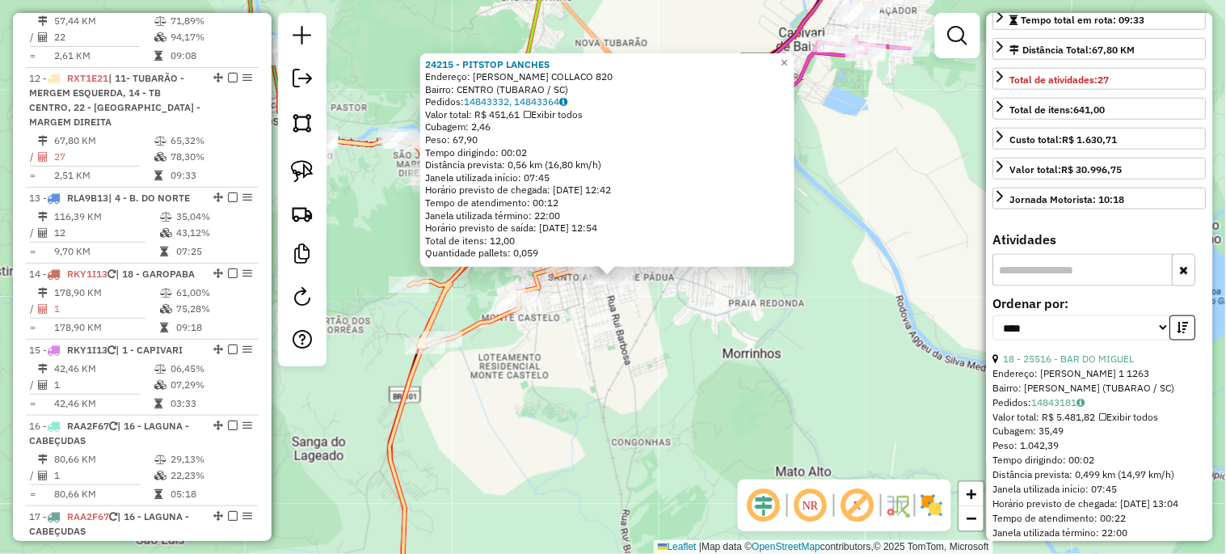
scroll to position [1669, 0]
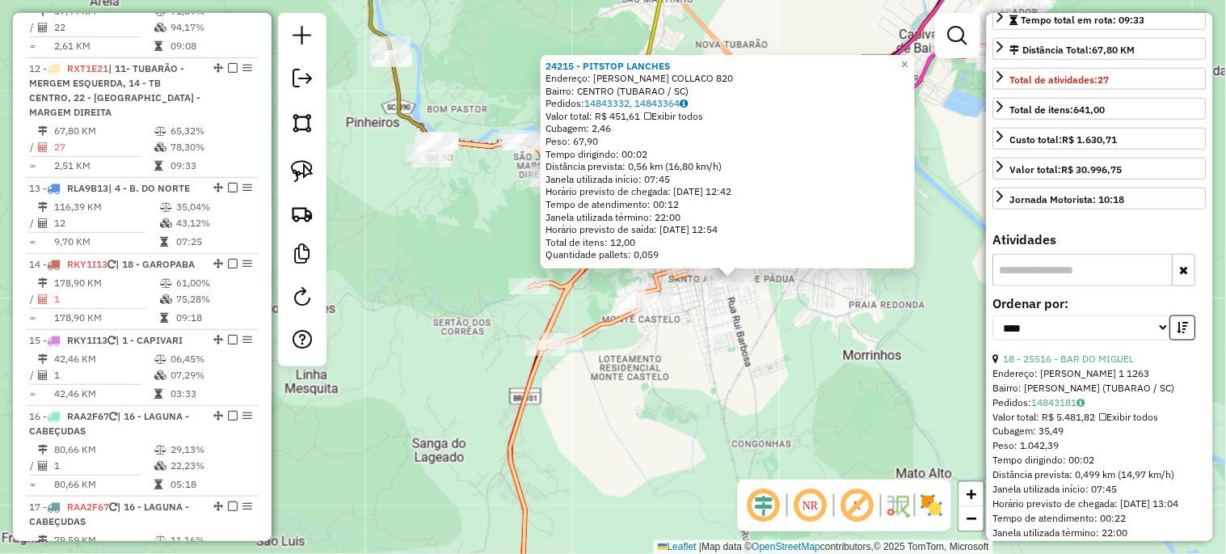
drag, startPoint x: 689, startPoint y: 394, endPoint x: 876, endPoint y: 410, distance: 188.2
click at [877, 407] on div "24215 - PITSTOP LANCHES Endereço: LUIZ MARTINS COLLACO 820 Bairro: CENTRO (TUBA…" at bounding box center [613, 277] width 1226 height 554
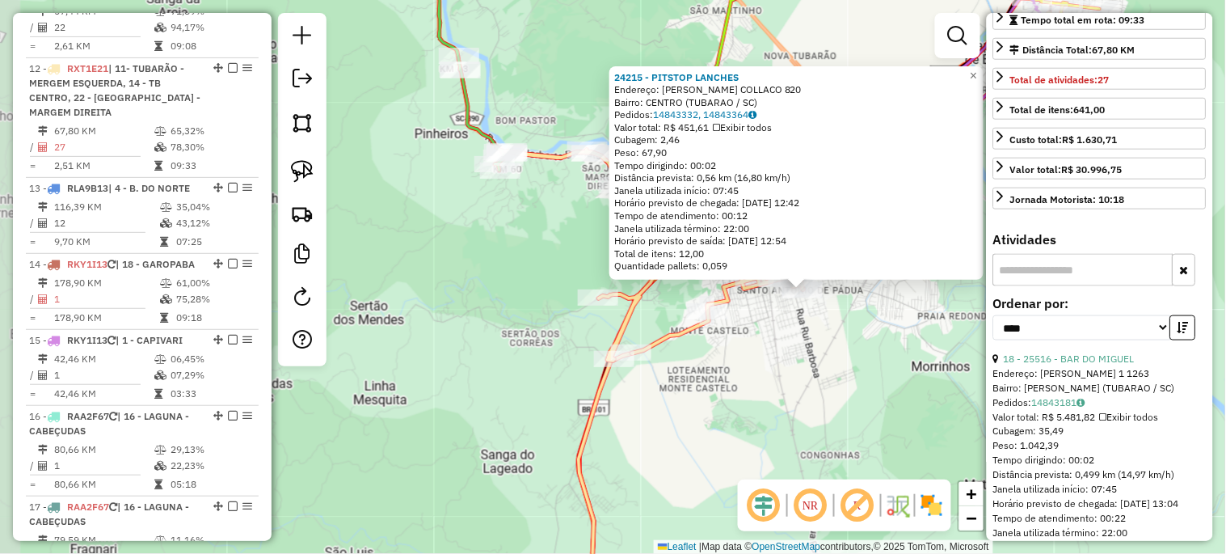
click at [837, 411] on div "24215 - PITSTOP LANCHES Endereço: LUIZ MARTINS COLLACO 820 Bairro: CENTRO (TUBA…" at bounding box center [613, 277] width 1226 height 554
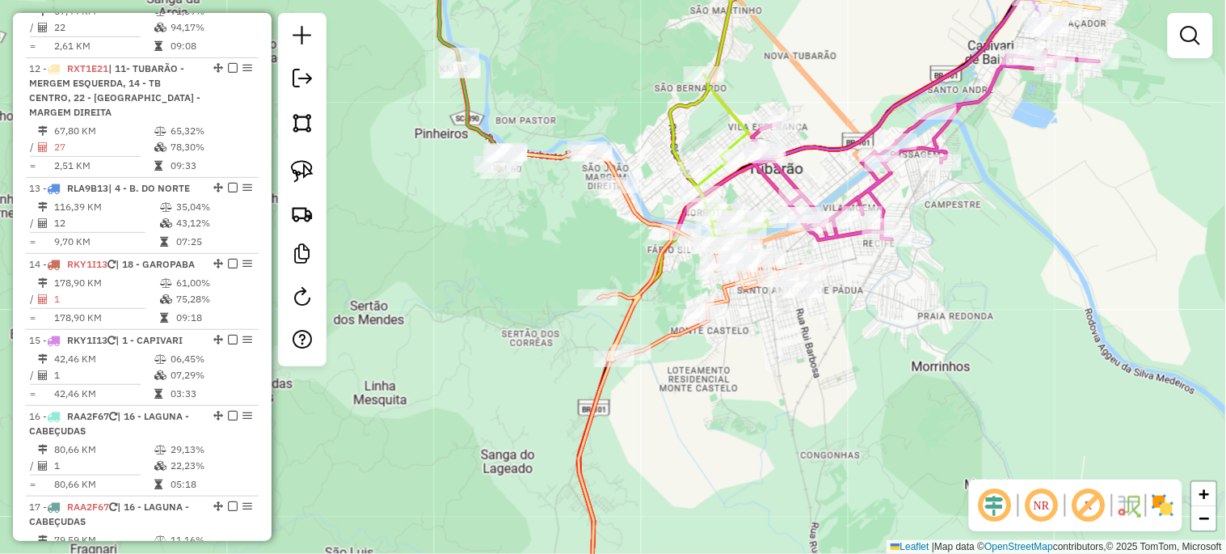
drag, startPoint x: 765, startPoint y: 402, endPoint x: 609, endPoint y: 473, distance: 171.5
click at [620, 470] on div "Janela de atendimento Grade de atendimento Capacidade Transportadoras Veículos …" at bounding box center [613, 277] width 1226 height 554
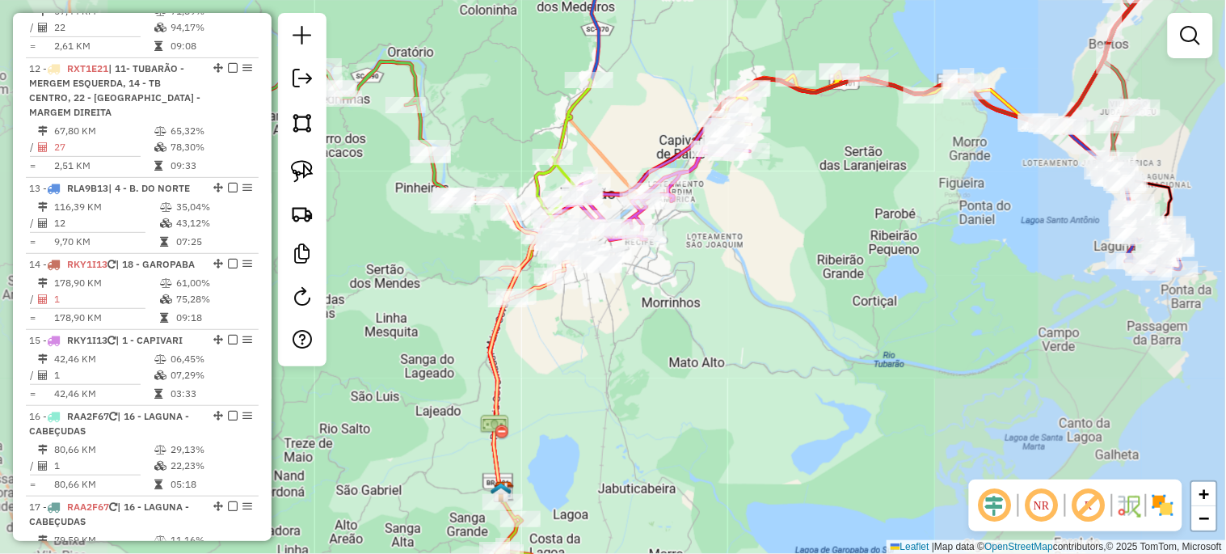
drag, startPoint x: 609, startPoint y: 128, endPoint x: 641, endPoint y: 316, distance: 191.0
click at [633, 314] on div "Janela de atendimento Grade de atendimento Capacidade Transportadoras Veículos …" at bounding box center [613, 277] width 1226 height 554
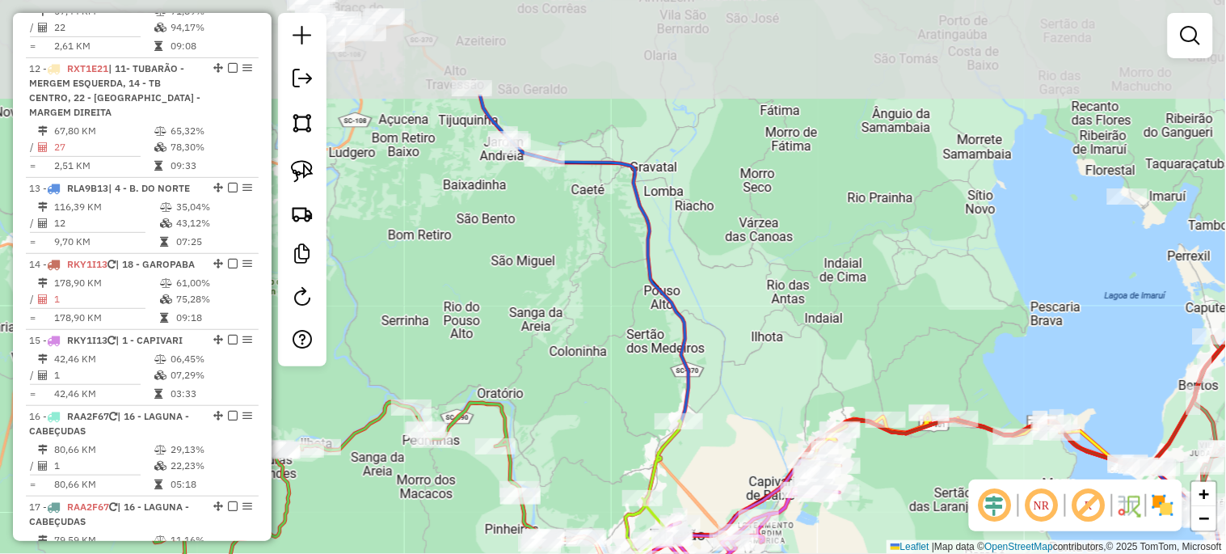
drag, startPoint x: 519, startPoint y: 168, endPoint x: 659, endPoint y: 348, distance: 228.1
click at [660, 367] on div "Janela de atendimento Grade de atendimento Capacidade Transportadoras Veículos …" at bounding box center [613, 277] width 1226 height 554
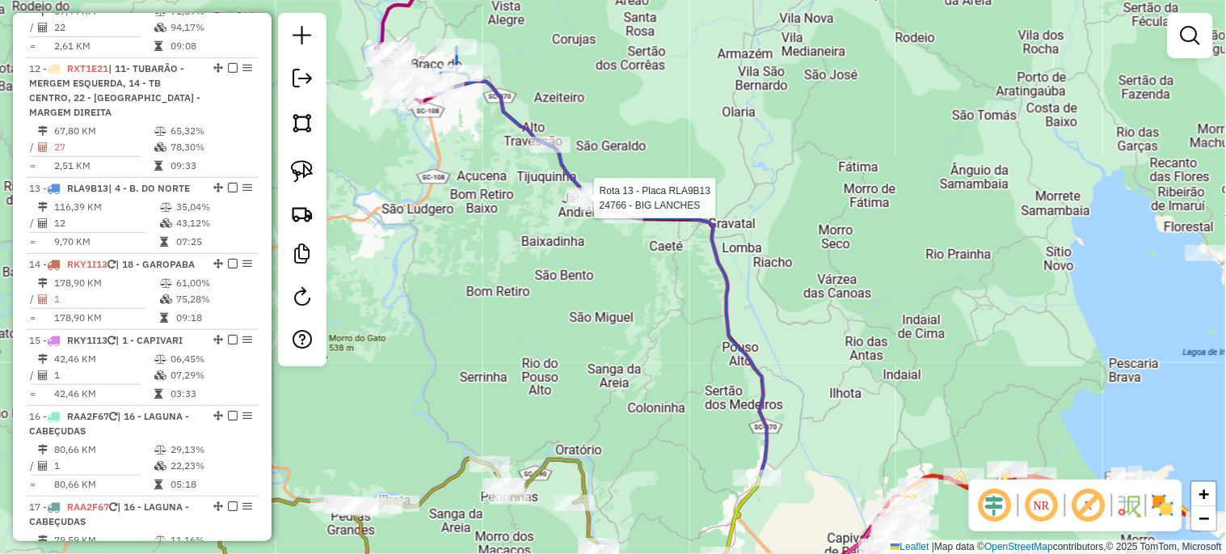
select select "*********"
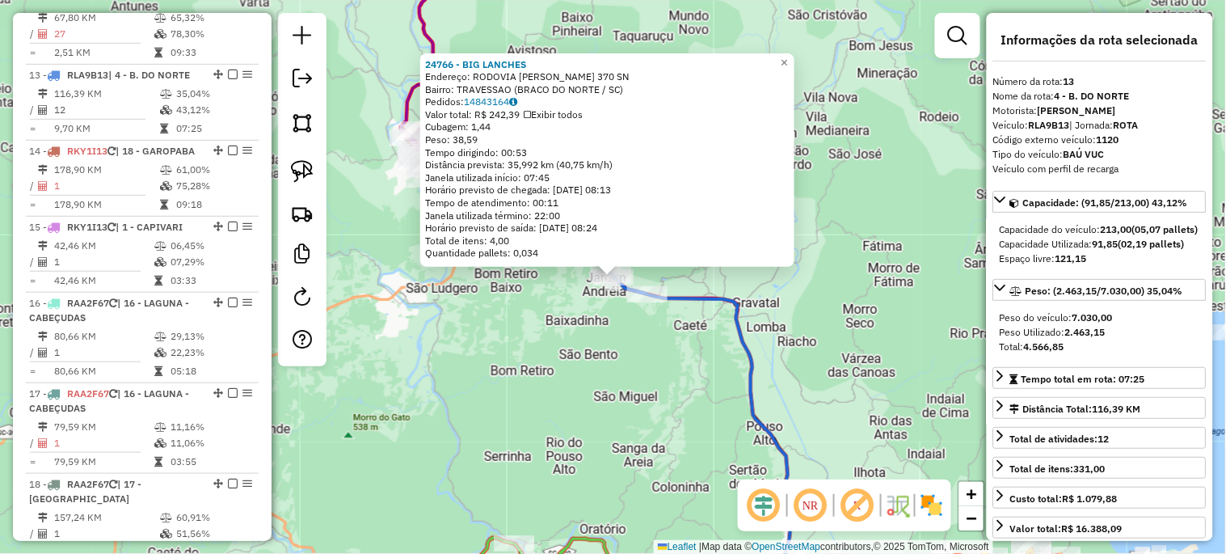
scroll to position [1789, 0]
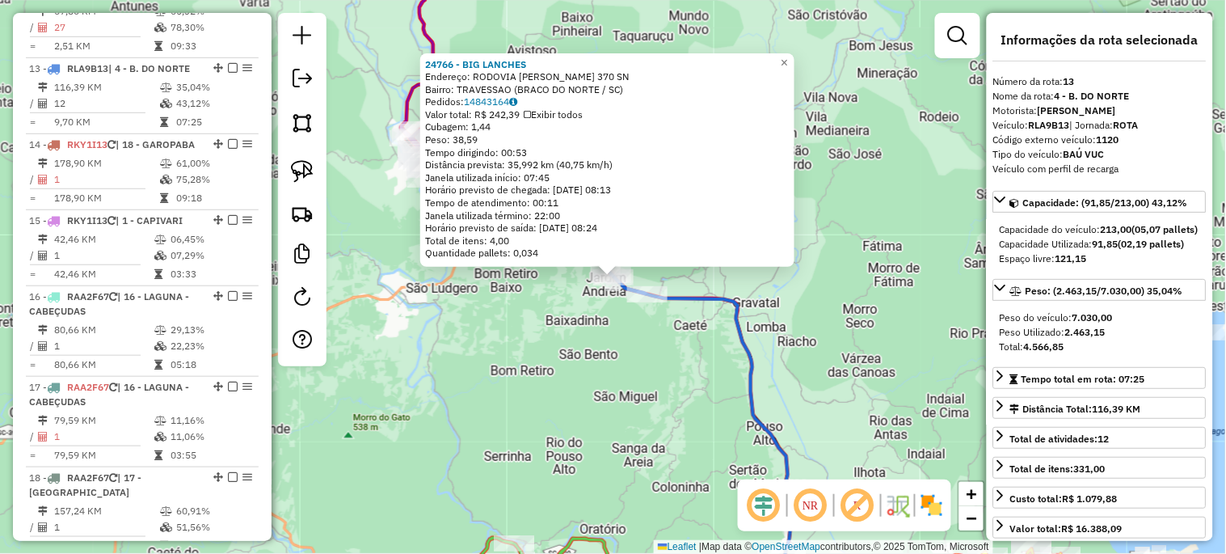
click at [634, 386] on div "24766 - BIG LANCHES Endereço: RODOVIA DANIEL BRUNNING 370 SN Bairro: TRAVESSAO …" at bounding box center [613, 277] width 1226 height 554
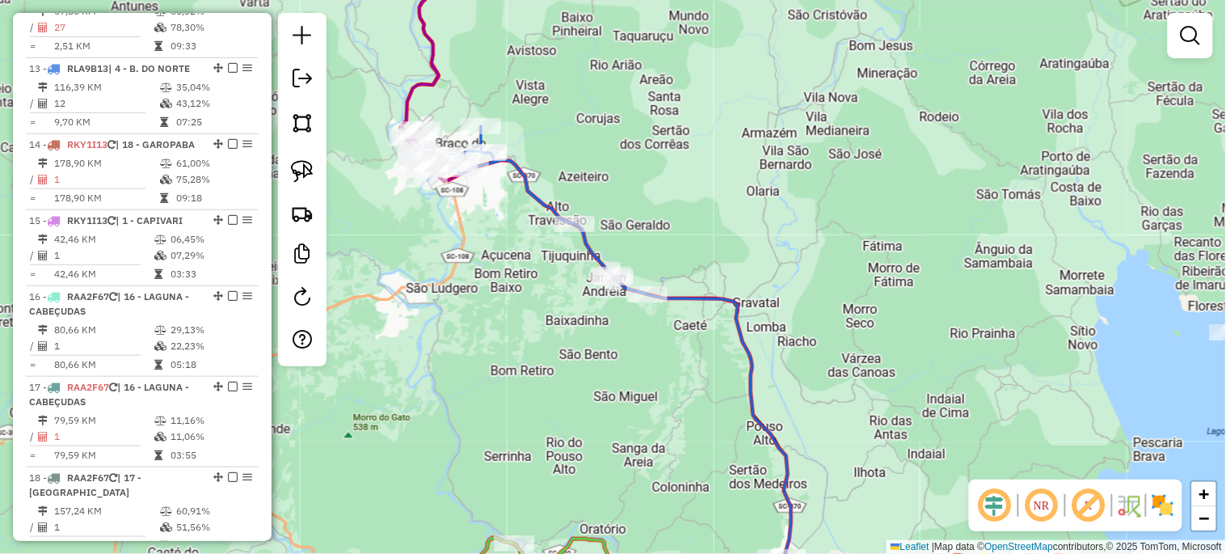
drag, startPoint x: 466, startPoint y: 338, endPoint x: 676, endPoint y: 416, distance: 224.3
click at [676, 416] on div "Janela de atendimento Grade de atendimento Capacidade Transportadoras Veículos …" at bounding box center [613, 277] width 1226 height 554
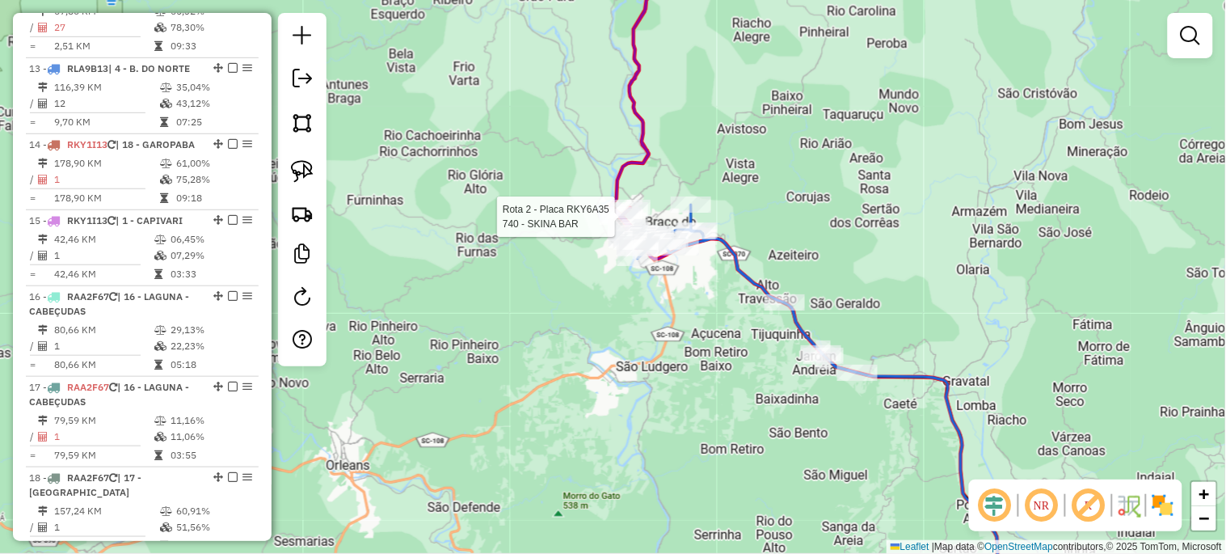
select select "*********"
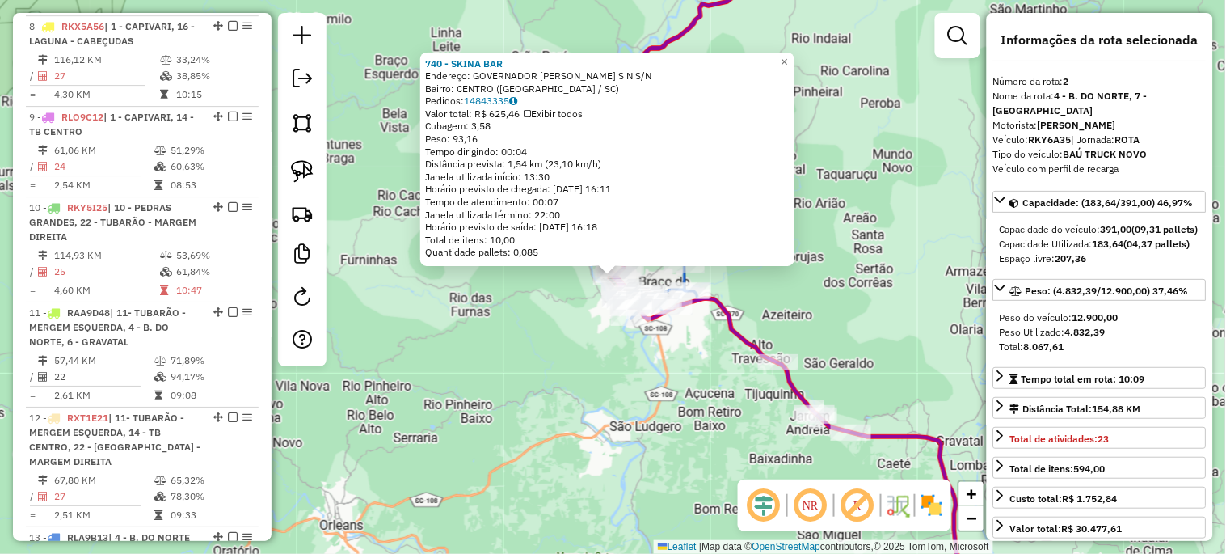
scroll to position [749, 0]
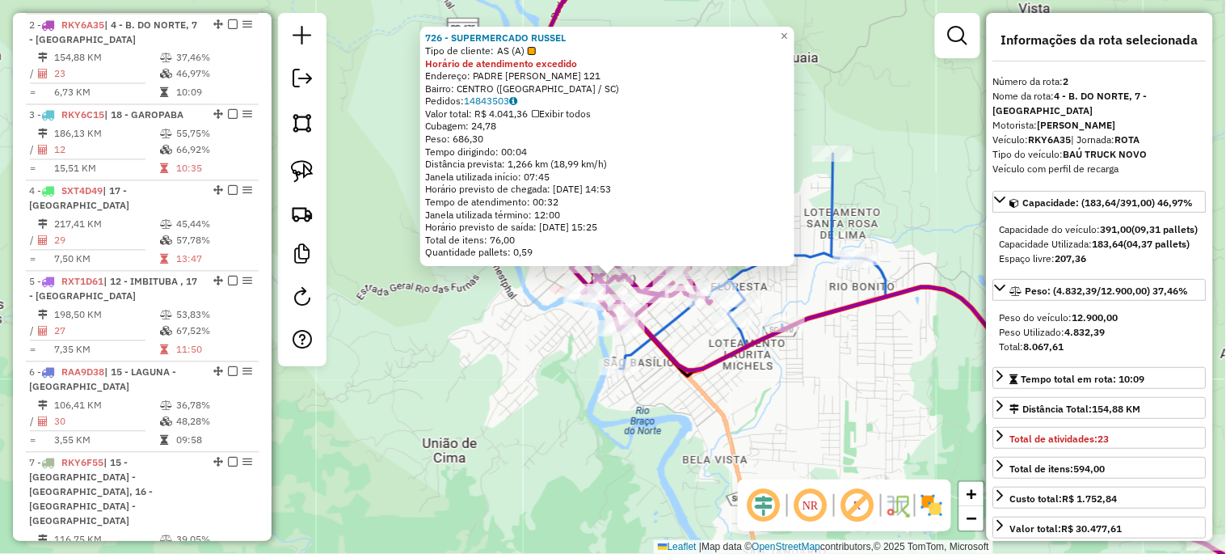
click at [672, 445] on div "726 - SUPERMERCADO RUSSEL Tipo de cliente: AS (A) Horário de atendimento excedi…" at bounding box center [613, 277] width 1226 height 554
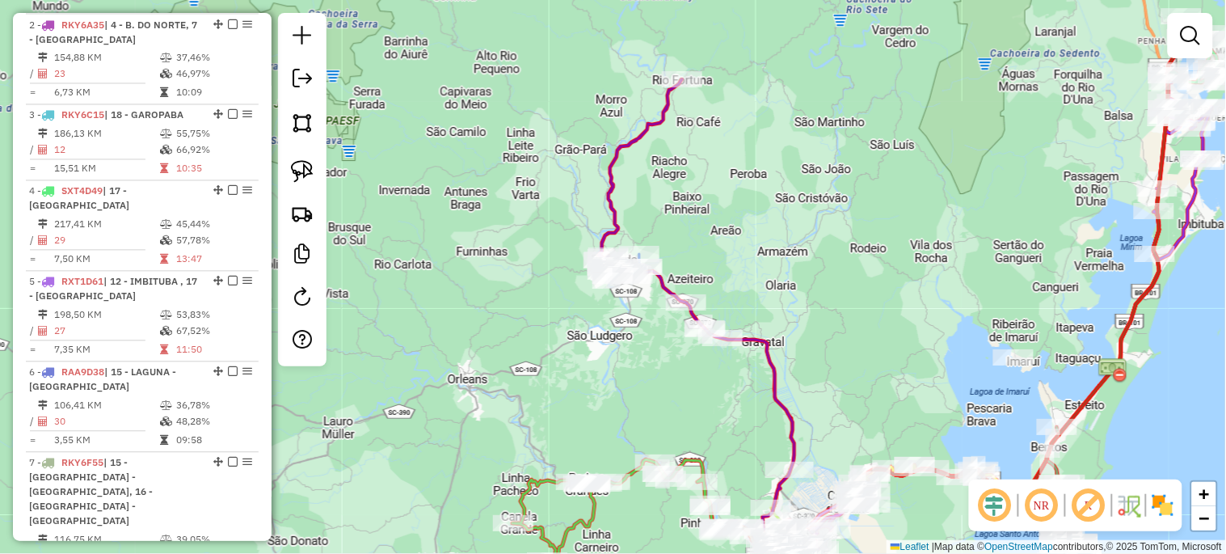
drag, startPoint x: 660, startPoint y: 168, endPoint x: 640, endPoint y: 150, distance: 26.9
click at [640, 150] on div "Janela de atendimento Grade de atendimento Capacidade Transportadoras Veículos …" at bounding box center [613, 277] width 1226 height 554
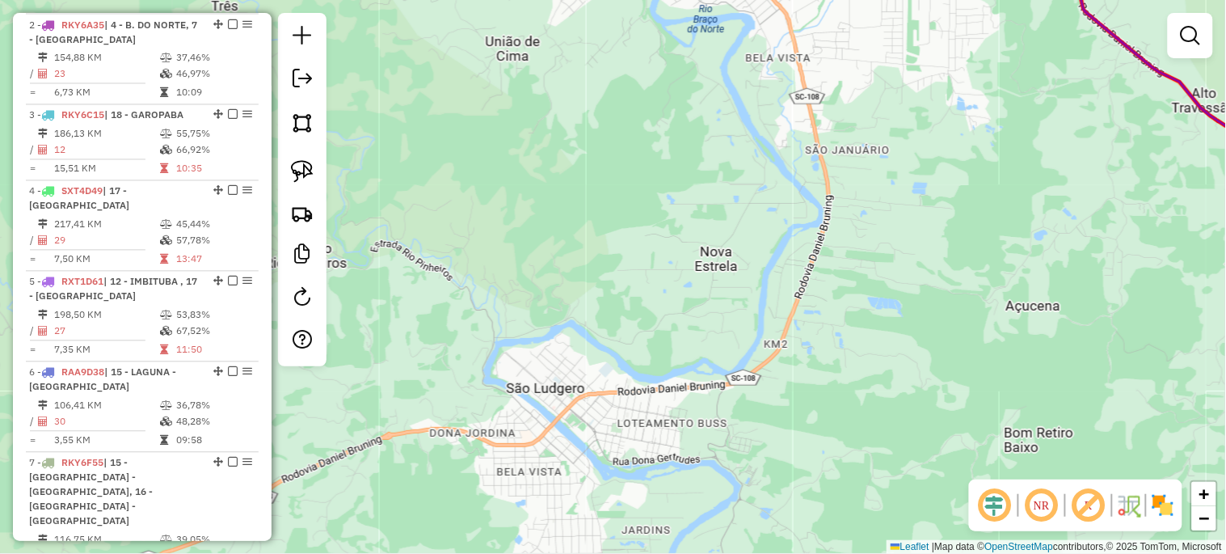
drag, startPoint x: 610, startPoint y: 247, endPoint x: 529, endPoint y: 465, distance: 232.7
click at [529, 462] on div "Rota 13 - Placa RLA9B13 18681 - MERCEARIA Janela de atendimento Grade de atendi…" at bounding box center [613, 277] width 1226 height 554
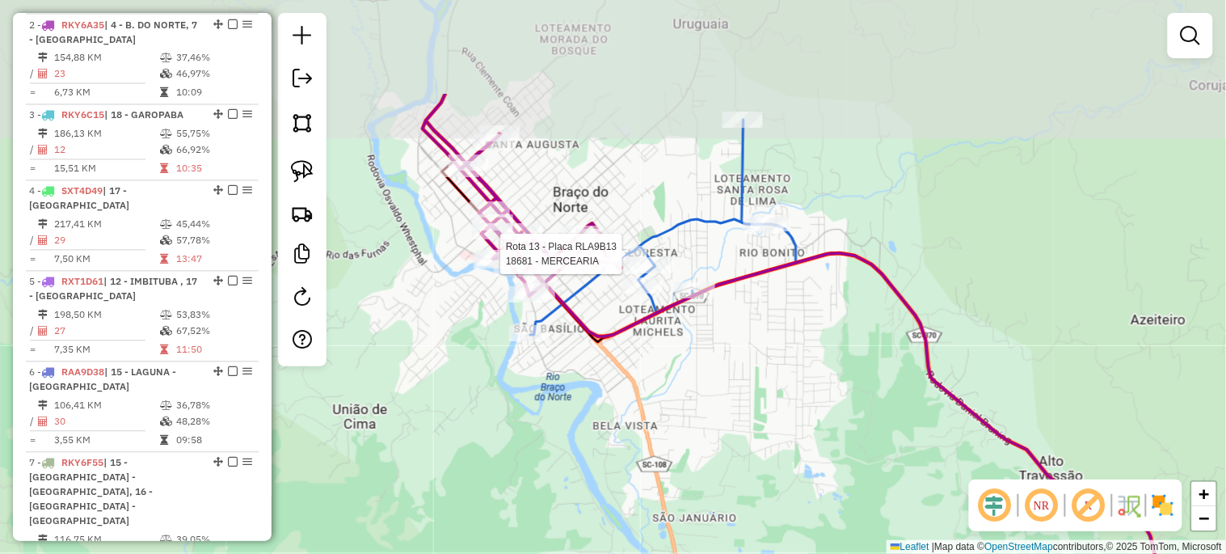
click at [546, 491] on div "Rota 13 - Placa RLA9B13 18681 - MERCEARIA Janela de atendimento Grade de atendi…" at bounding box center [613, 277] width 1226 height 554
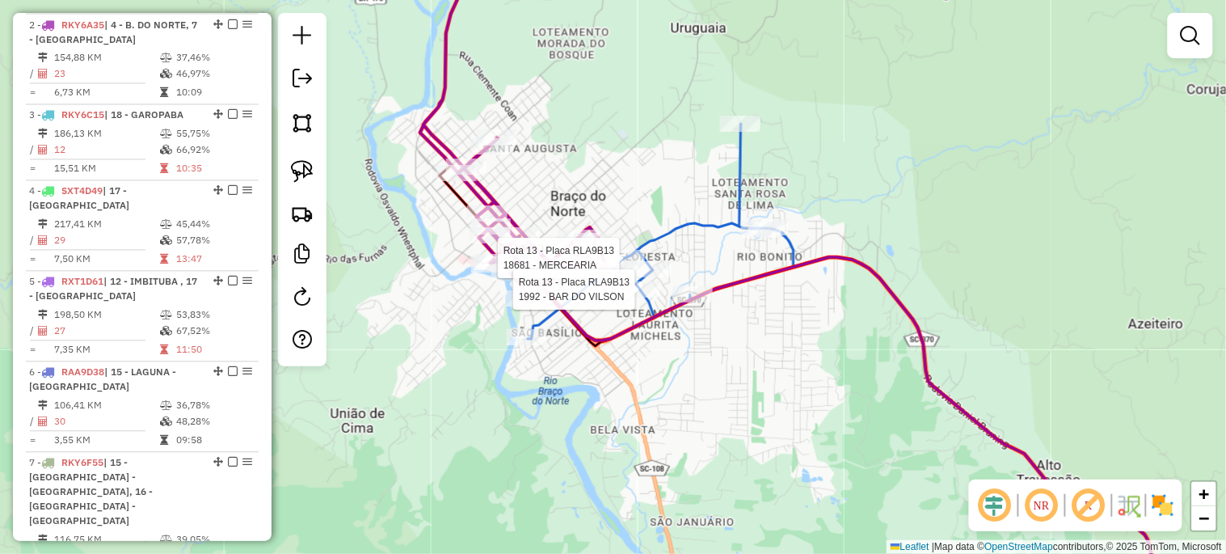
select select "*********"
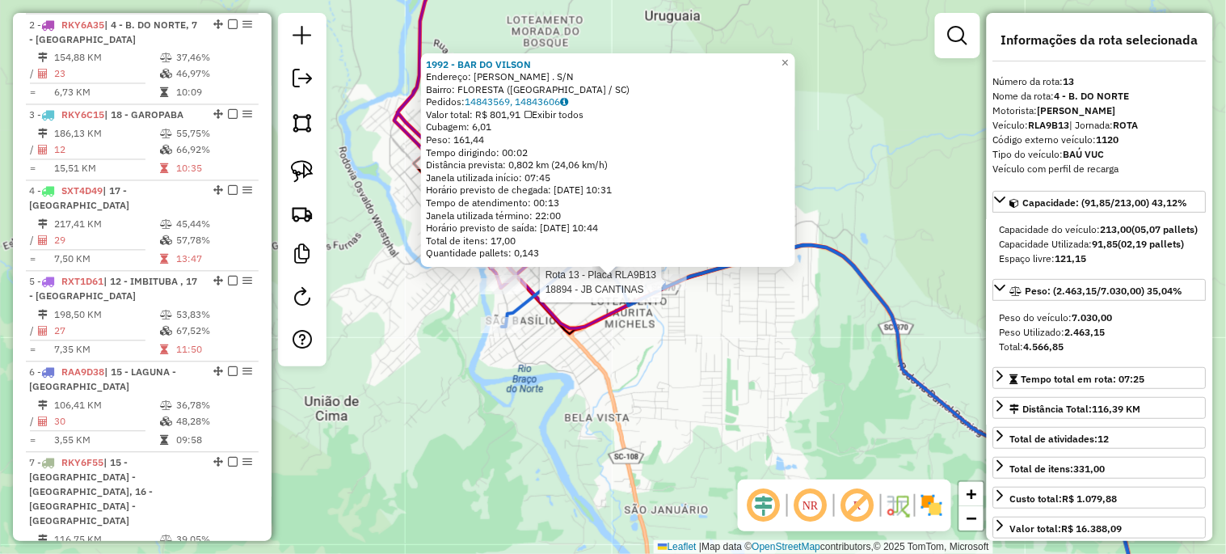
scroll to position [1789, 0]
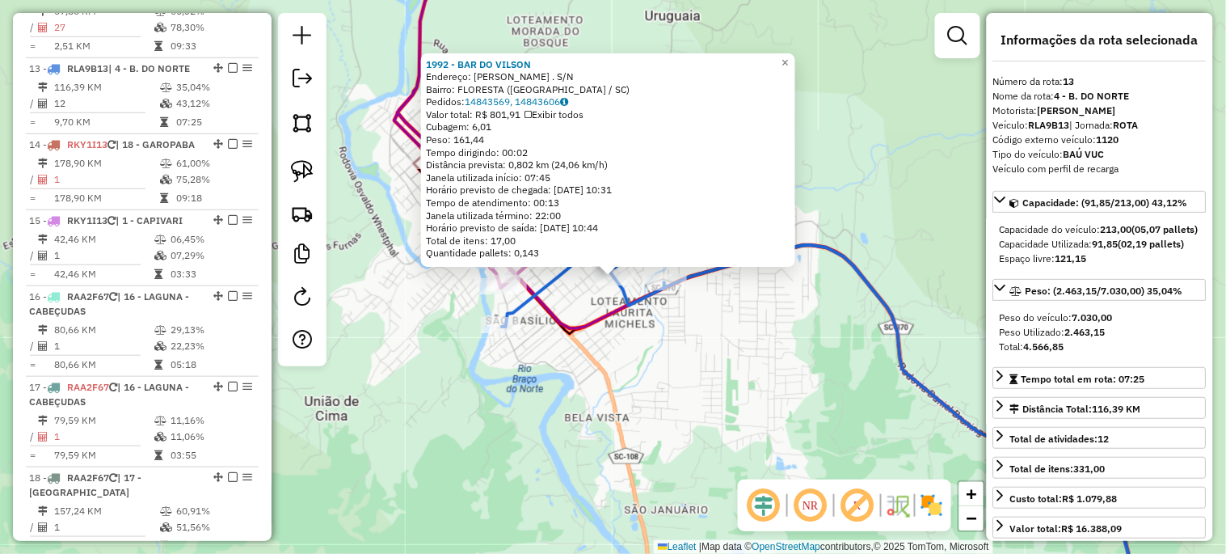
click at [528, 411] on div "1992 - BAR DO VILSON Endereço: TEODORO MASORIO CORREA . S/N Bairro: FLORESTA (B…" at bounding box center [613, 277] width 1226 height 554
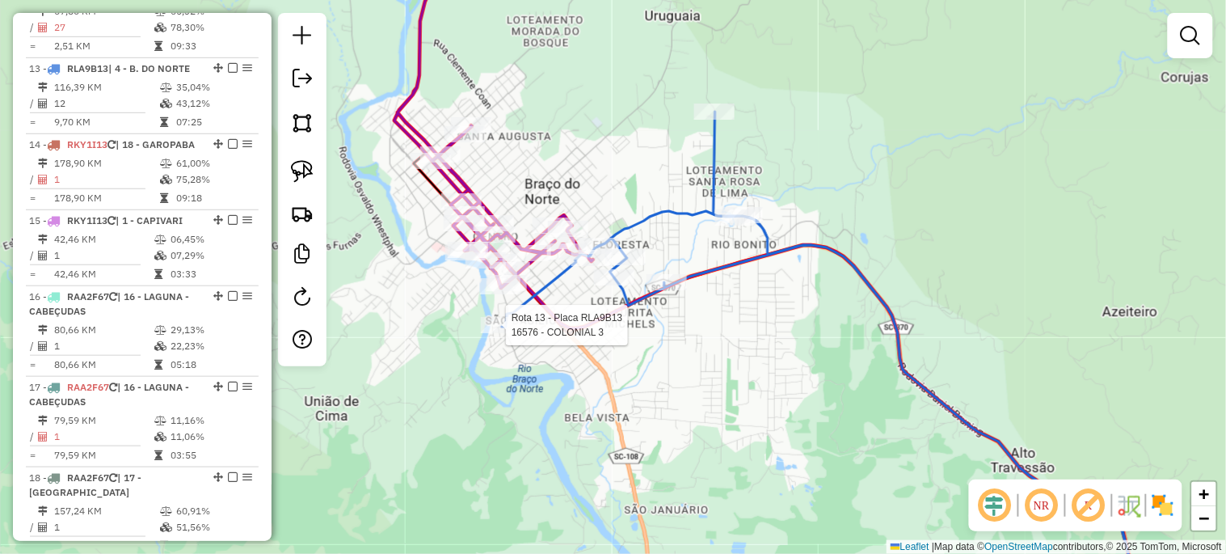
click at [501, 333] on div at bounding box center [501, 325] width 40 height 16
select select "*********"
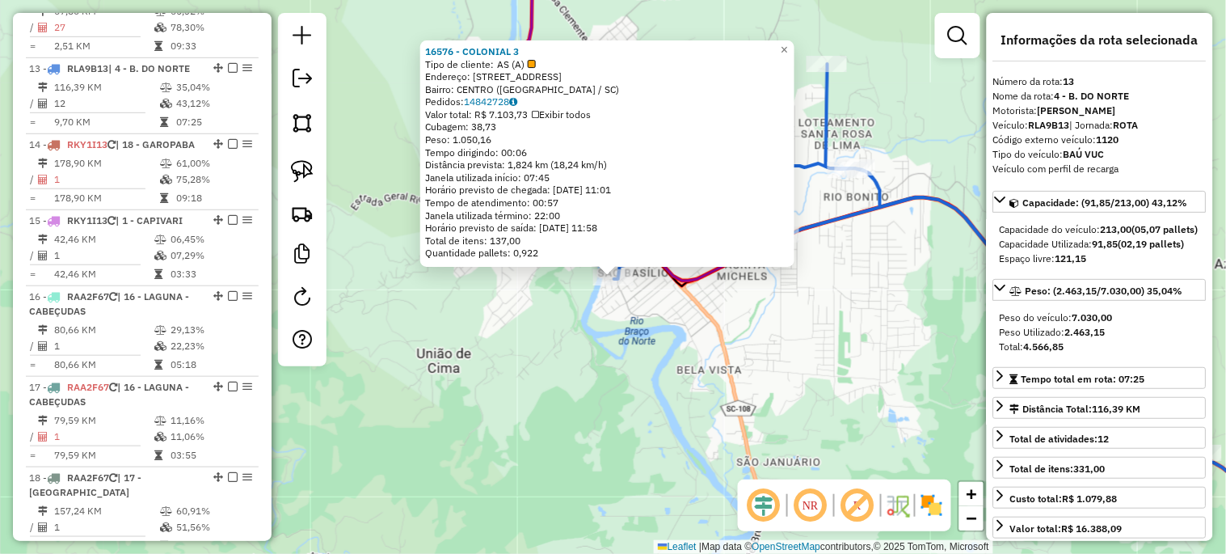
click at [693, 431] on div "16576 - COLONIAL 3 Tipo de cliente: AS (A) Endereço: RUA SAO BASILIO 2280 Bairr…" at bounding box center [613, 277] width 1226 height 554
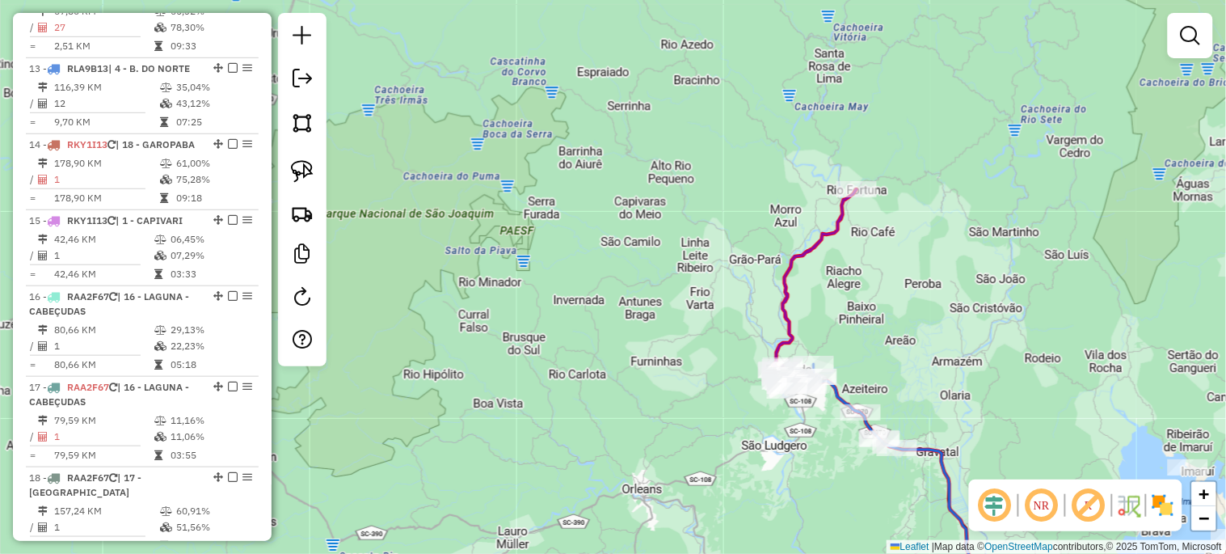
drag, startPoint x: 831, startPoint y: 456, endPoint x: 676, endPoint y: 247, distance: 260.6
click at [685, 256] on div "Janela de atendimento Grade de atendimento Capacidade Transportadoras Veículos …" at bounding box center [613, 277] width 1226 height 554
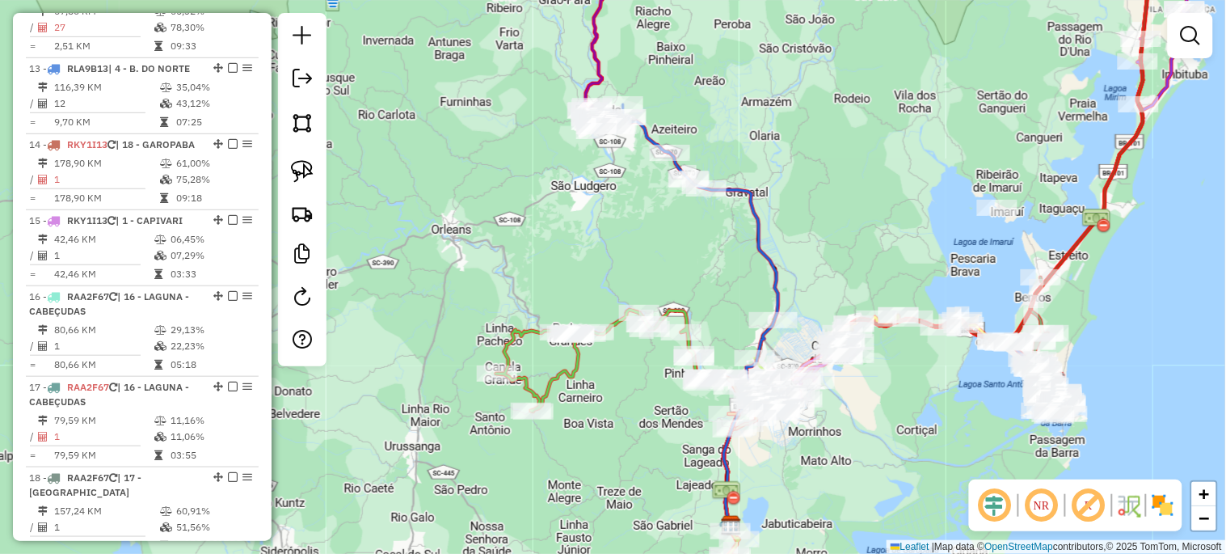
drag, startPoint x: 647, startPoint y: 261, endPoint x: 671, endPoint y: 125, distance: 137.8
click at [668, 141] on div "Janela de atendimento Grade de atendimento Capacidade Transportadoras Veículos …" at bounding box center [613, 277] width 1226 height 554
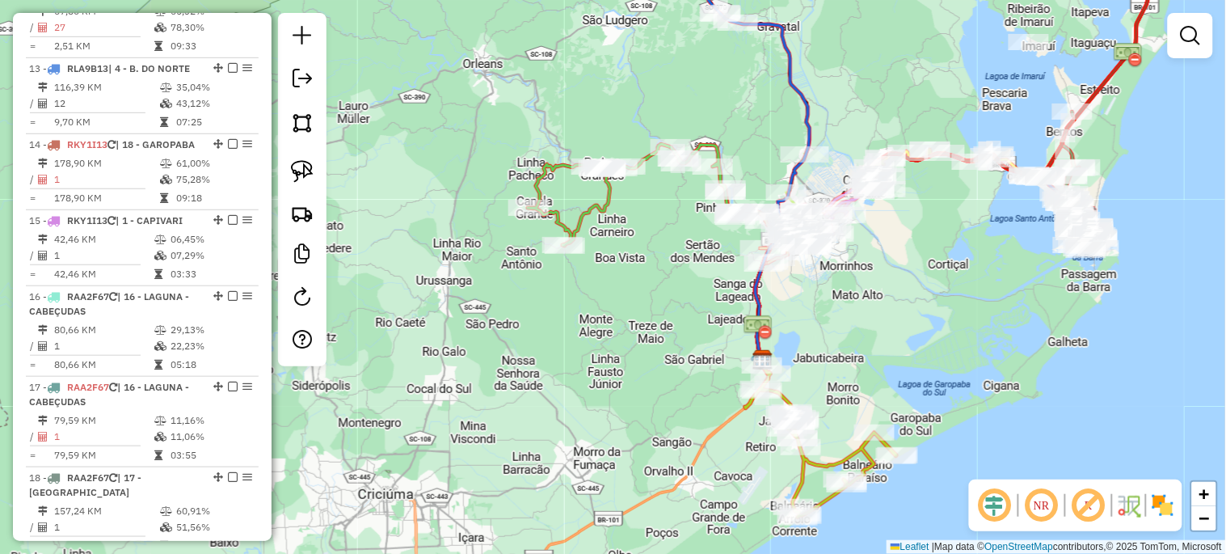
drag, startPoint x: 656, startPoint y: 393, endPoint x: 660, endPoint y: 248, distance: 144.7
click at [660, 248] on div "Janela de atendimento Grade de atendimento Capacidade Transportadoras Veículos …" at bounding box center [613, 277] width 1226 height 554
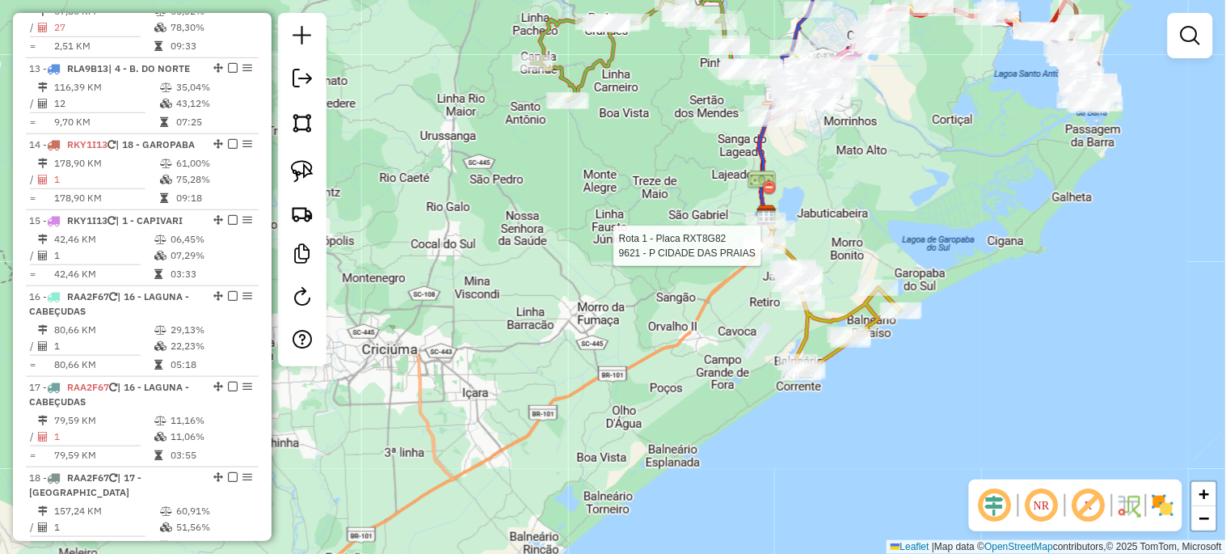
select select "*********"
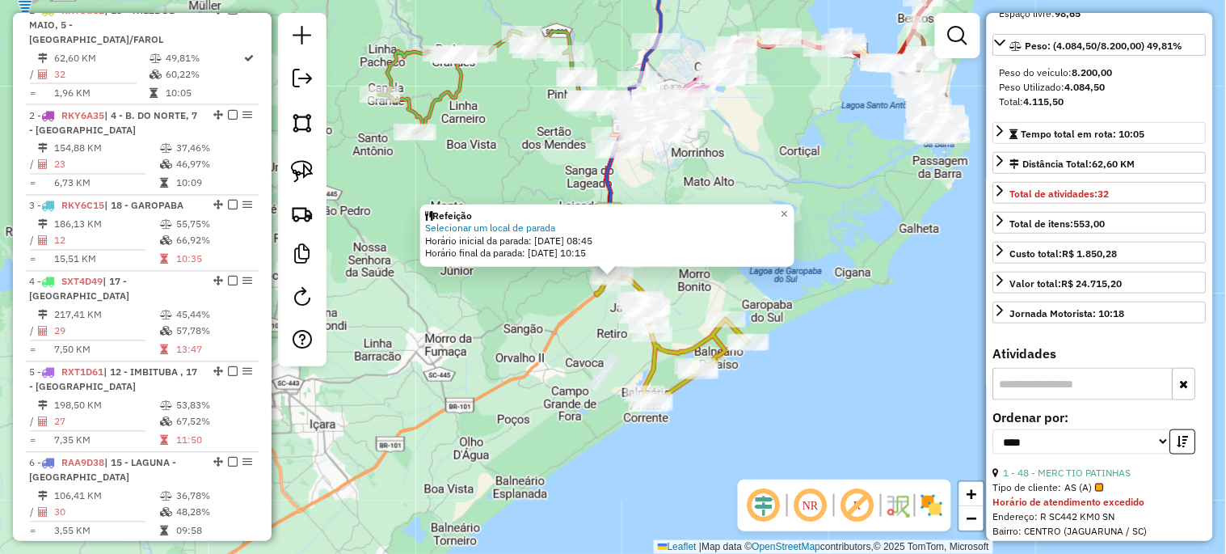
scroll to position [239, 0]
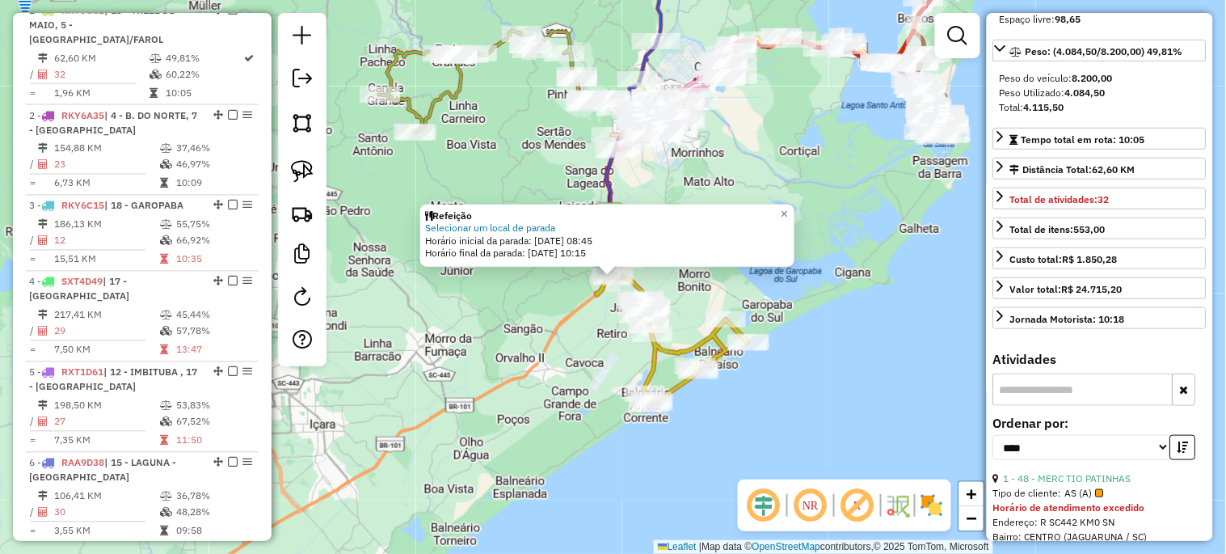
click at [739, 302] on div "Refeição Selecionar um local de parada Horário inicial da parada: 15/08/2025 08…" at bounding box center [613, 277] width 1226 height 554
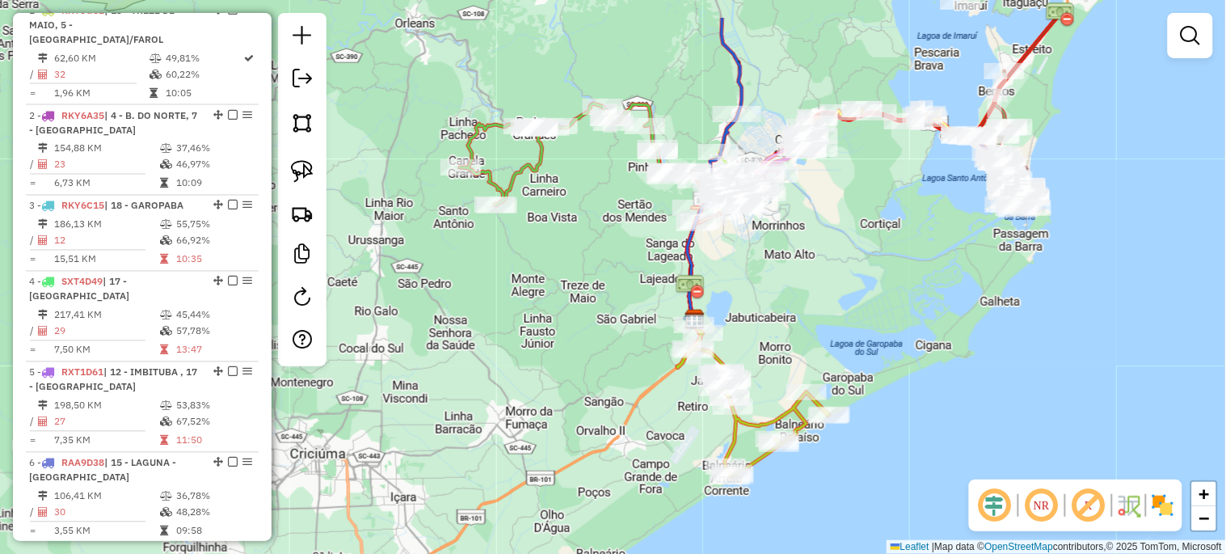
drag, startPoint x: 739, startPoint y: 300, endPoint x: 822, endPoint y: 401, distance: 130.9
click at [822, 399] on div "Janela de atendimento Grade de atendimento Capacidade Transportadoras Veículos …" at bounding box center [613, 277] width 1226 height 554
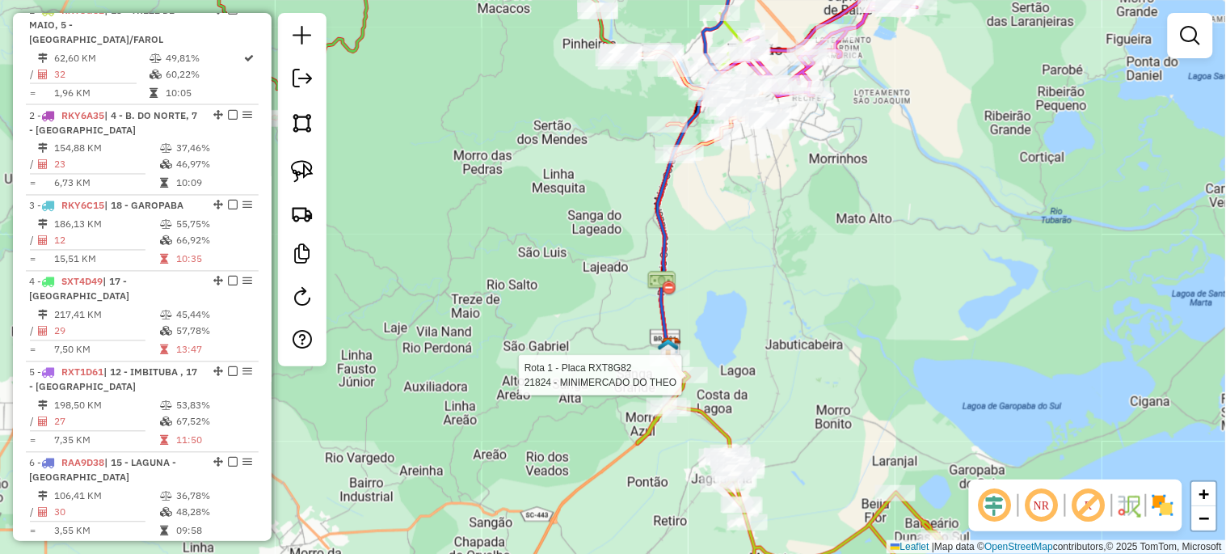
select select "*********"
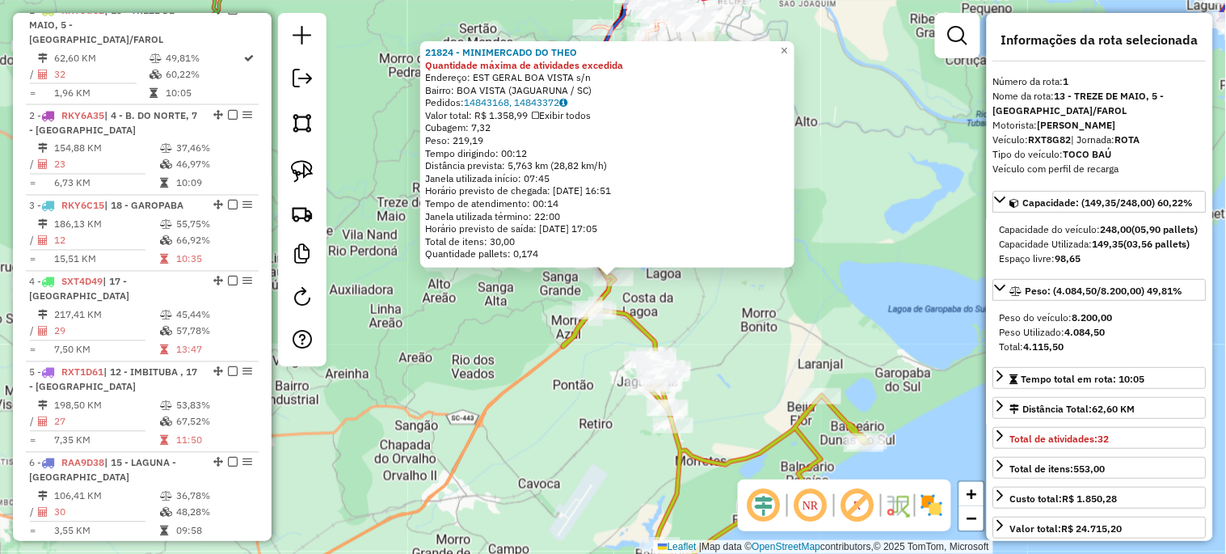
click at [703, 336] on div "21824 - MINIMERCADO DO THEO Quantidade máxima de atividades excedida Endereço: …" at bounding box center [613, 277] width 1226 height 554
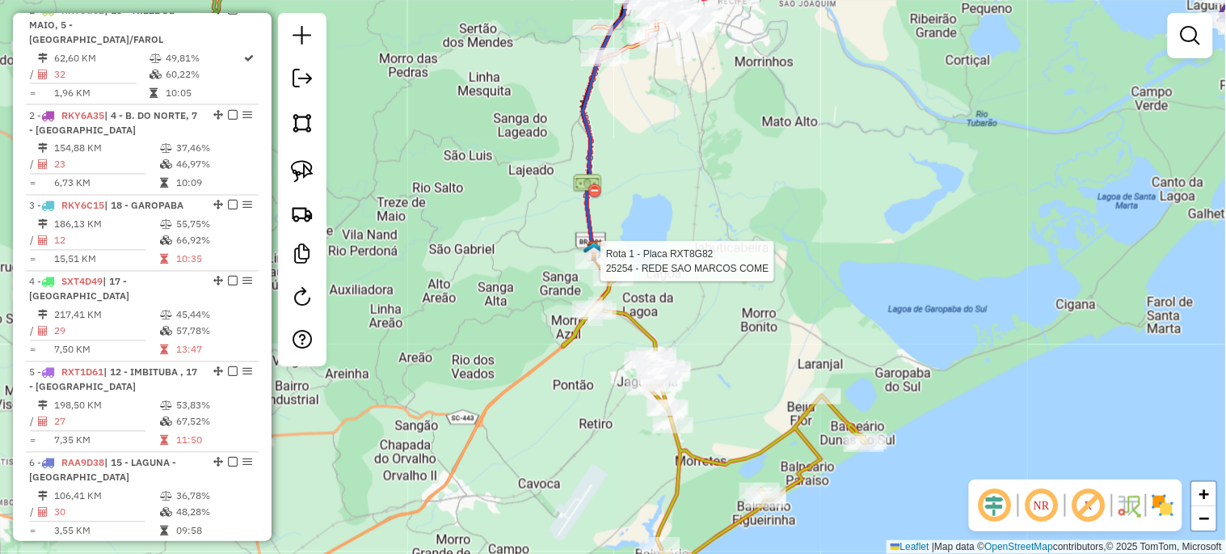
select select "*********"
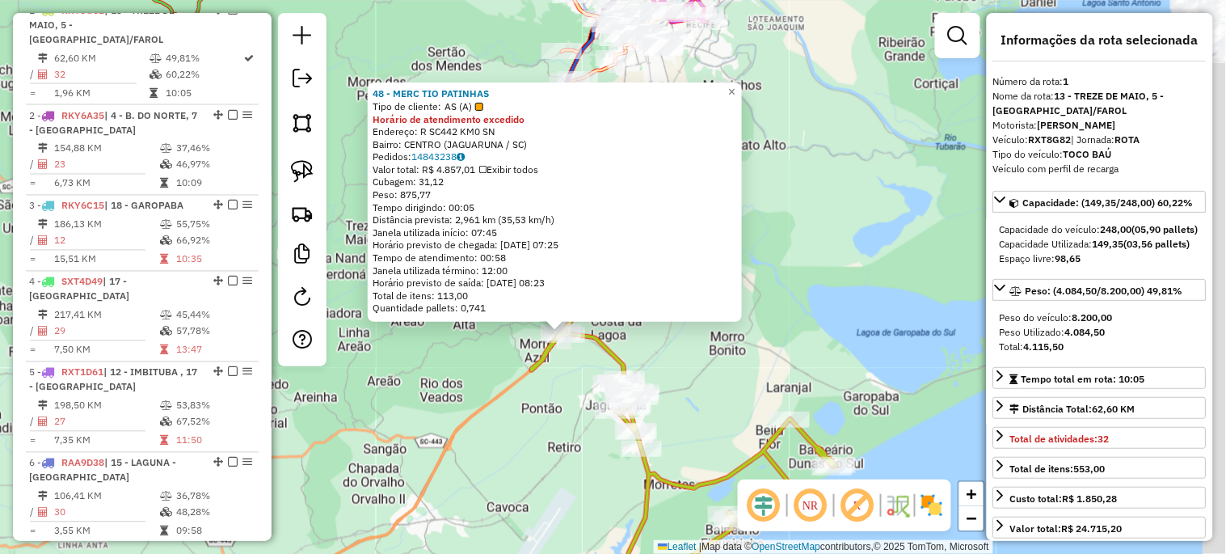
drag, startPoint x: 761, startPoint y: 339, endPoint x: 696, endPoint y: 424, distance: 106.6
click at [696, 424] on div "48 - MERC TIO PATINHAS Tipo de cliente: AS (A) Horário de atendimento excedido …" at bounding box center [613, 277] width 1226 height 554
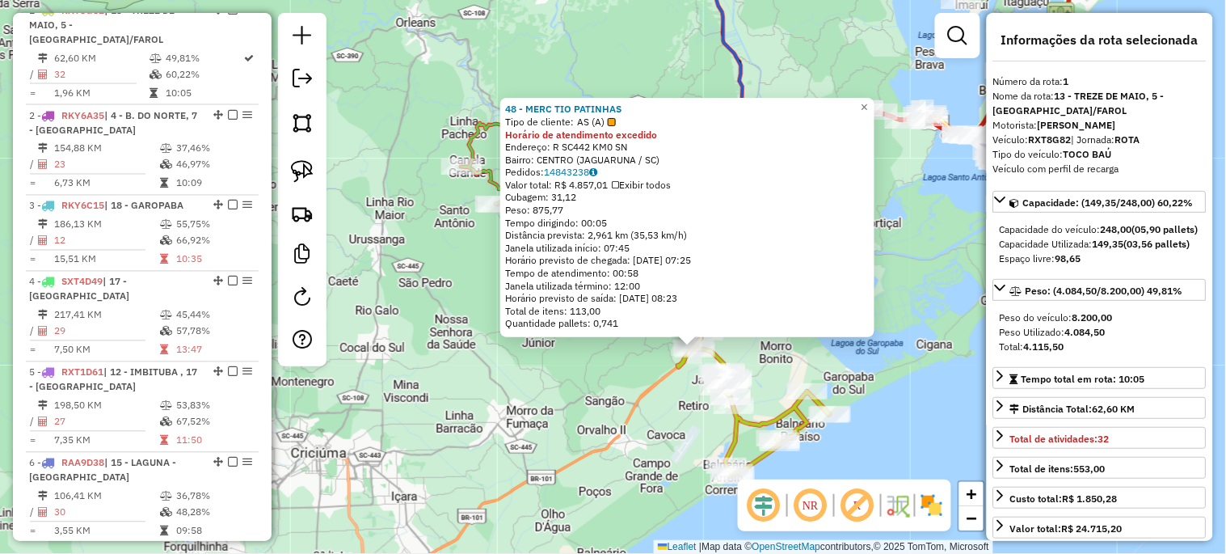
click at [920, 289] on div "48 - MERC TIO PATINHAS Tipo de cliente: AS (A) Horário de atendimento excedido …" at bounding box center [613, 277] width 1226 height 554
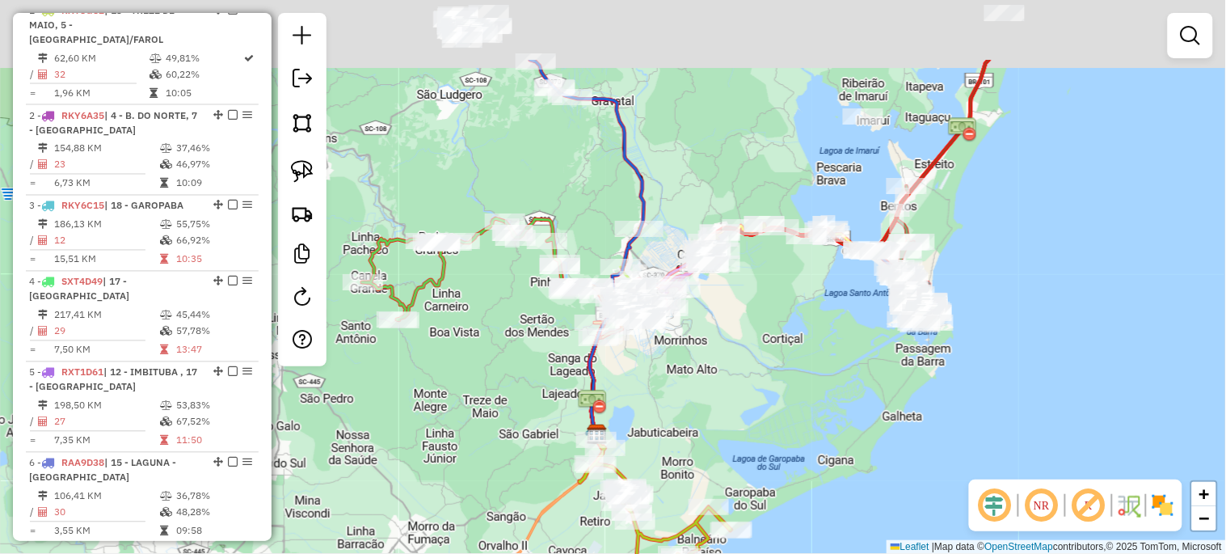
drag, startPoint x: 851, startPoint y: 378, endPoint x: 710, endPoint y: 459, distance: 162.9
click at [711, 459] on div "Janela de atendimento Grade de atendimento Capacidade Transportadoras Veículos …" at bounding box center [613, 277] width 1226 height 554
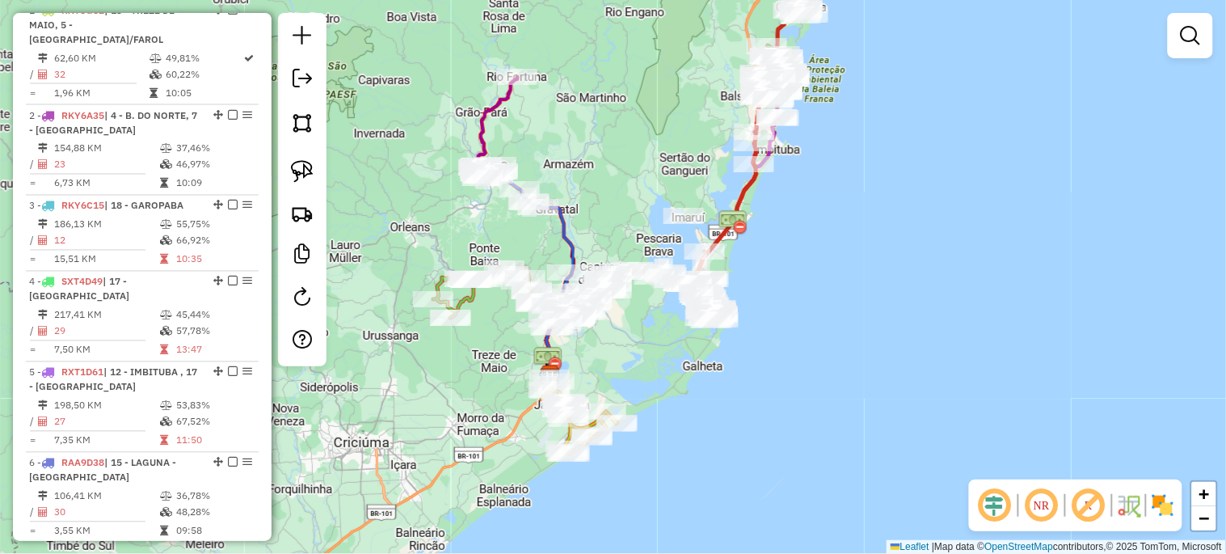
drag, startPoint x: 644, startPoint y: 100, endPoint x: 621, endPoint y: 241, distance: 142.6
click at [621, 239] on div "Janela de atendimento Grade de atendimento Capacidade Transportadoras Veículos …" at bounding box center [613, 277] width 1226 height 554
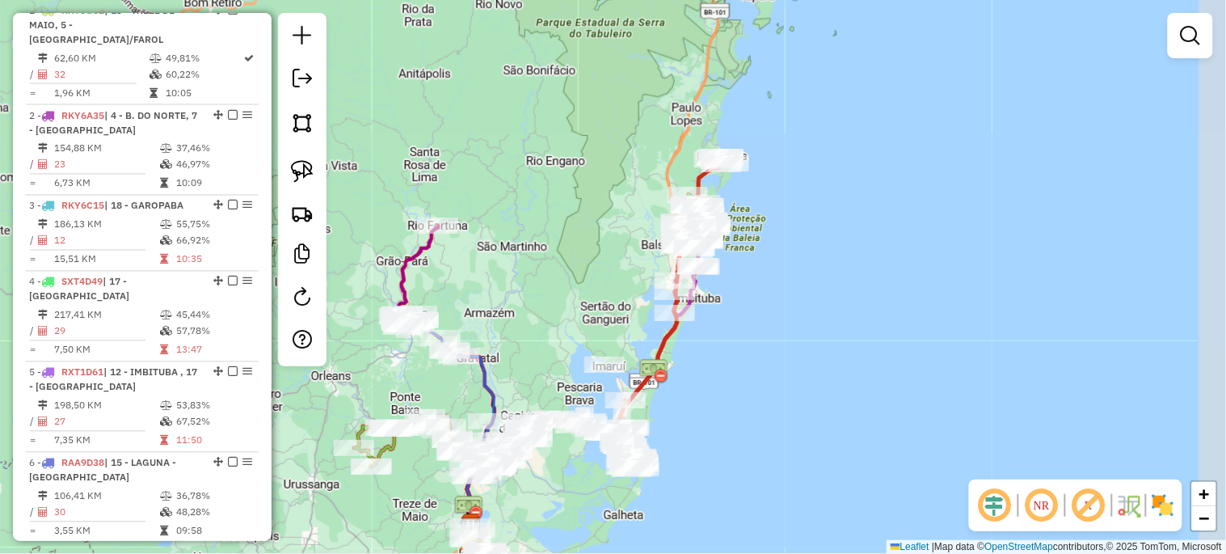
drag, startPoint x: 639, startPoint y: 196, endPoint x: 567, endPoint y: 286, distance: 114.5
click at [567, 286] on div "Janela de atendimento Grade de atendimento Capacidade Transportadoras Veículos …" at bounding box center [613, 277] width 1226 height 554
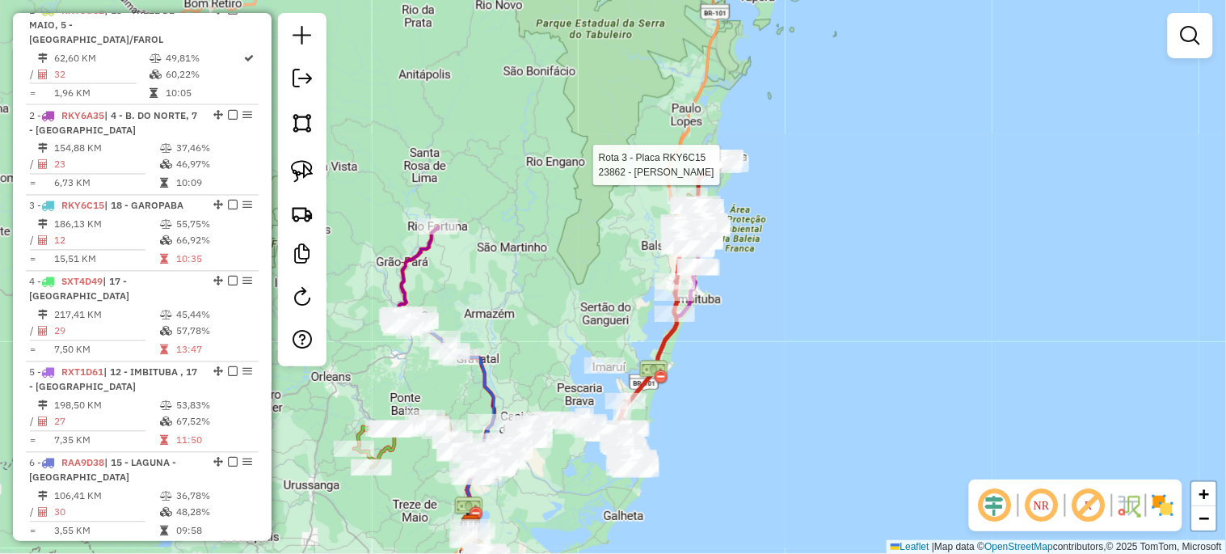
select select "*********"
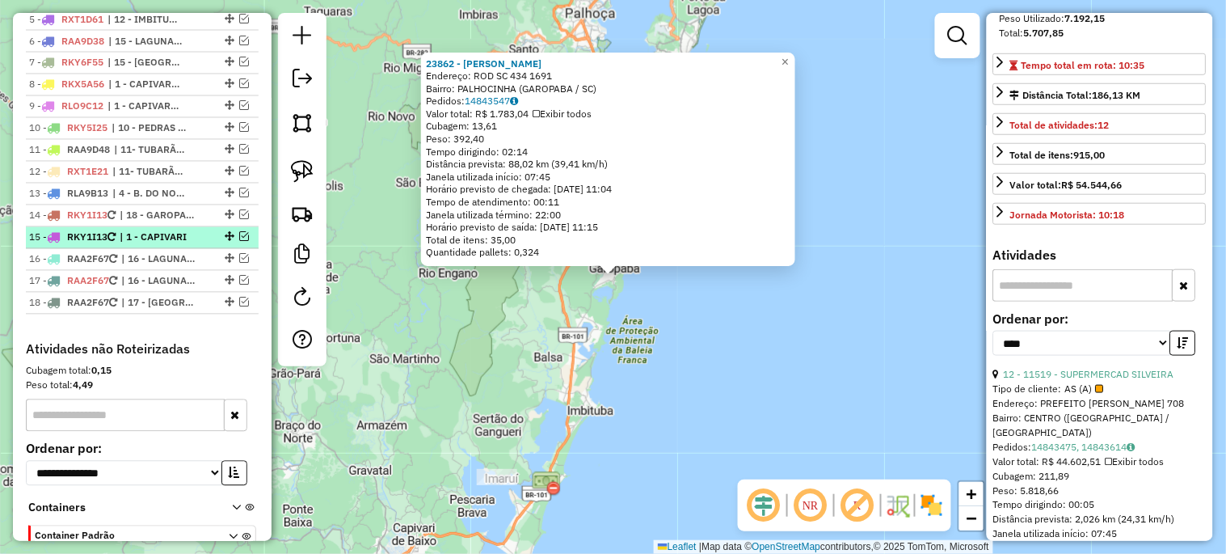
scroll to position [723, 0]
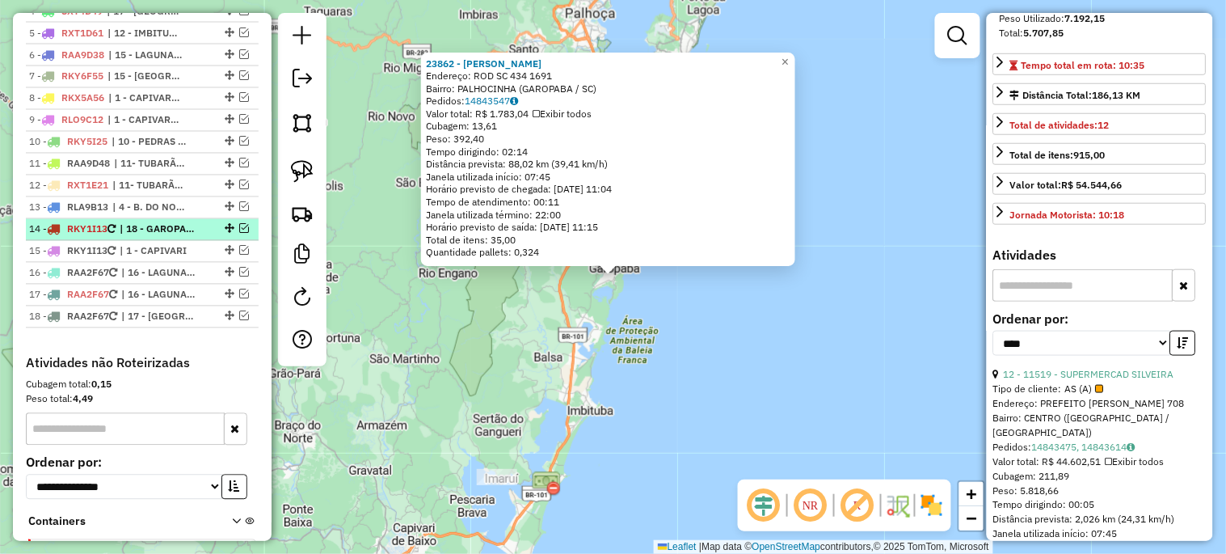
click at [241, 234] on em at bounding box center [244, 229] width 10 height 10
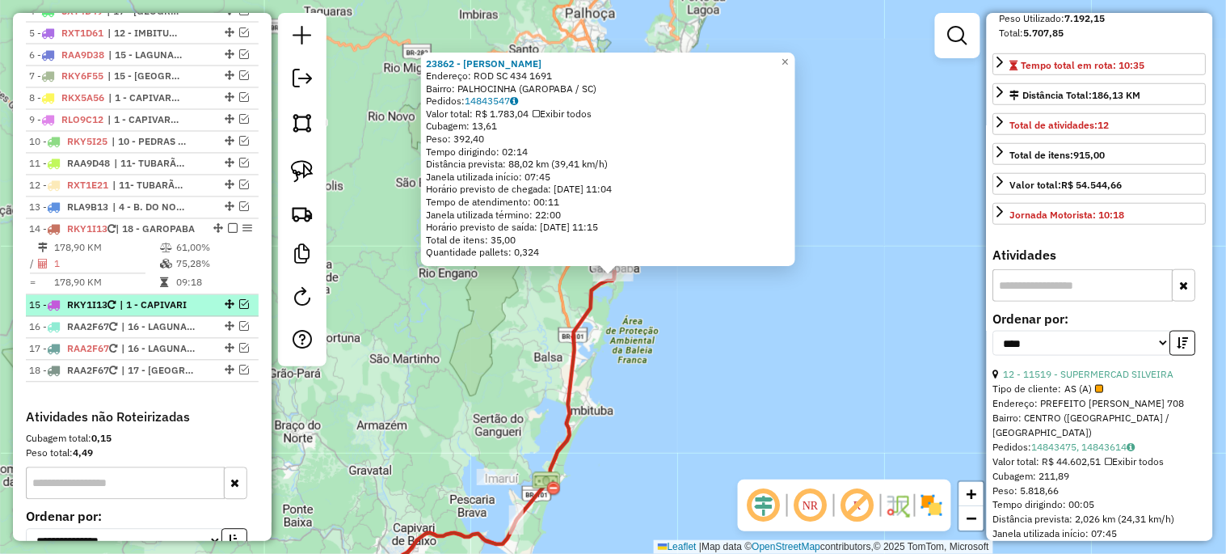
click at [239, 310] on em at bounding box center [244, 305] width 10 height 10
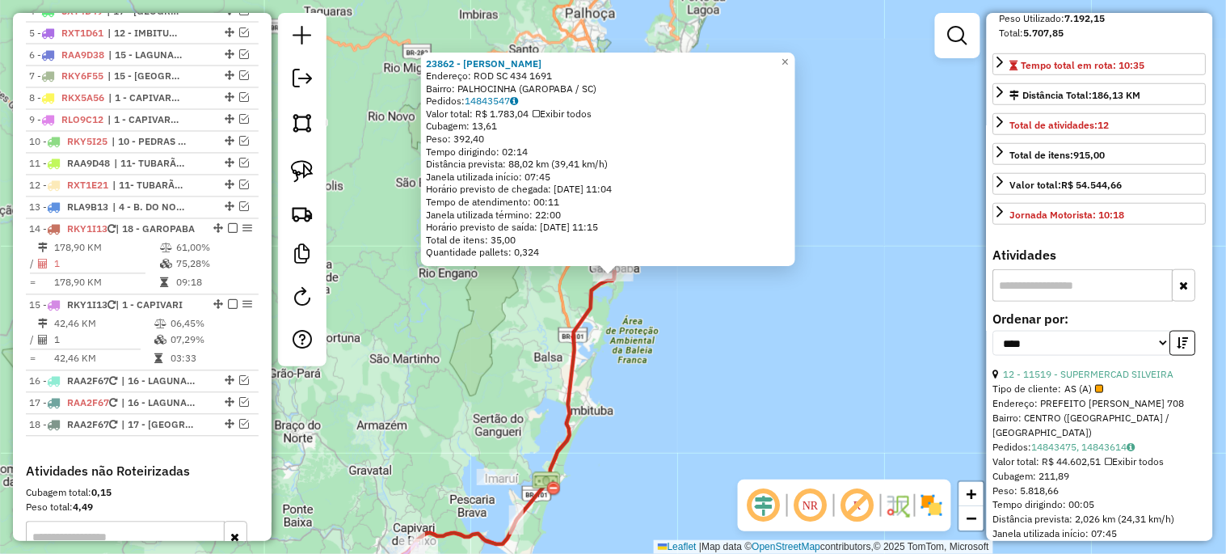
click at [382, 374] on div "23862 - BRASA GAUCHA Endereço: ROD SC 434 1691 Bairro: PALHOCINHA (GAROPABA / S…" at bounding box center [613, 277] width 1226 height 554
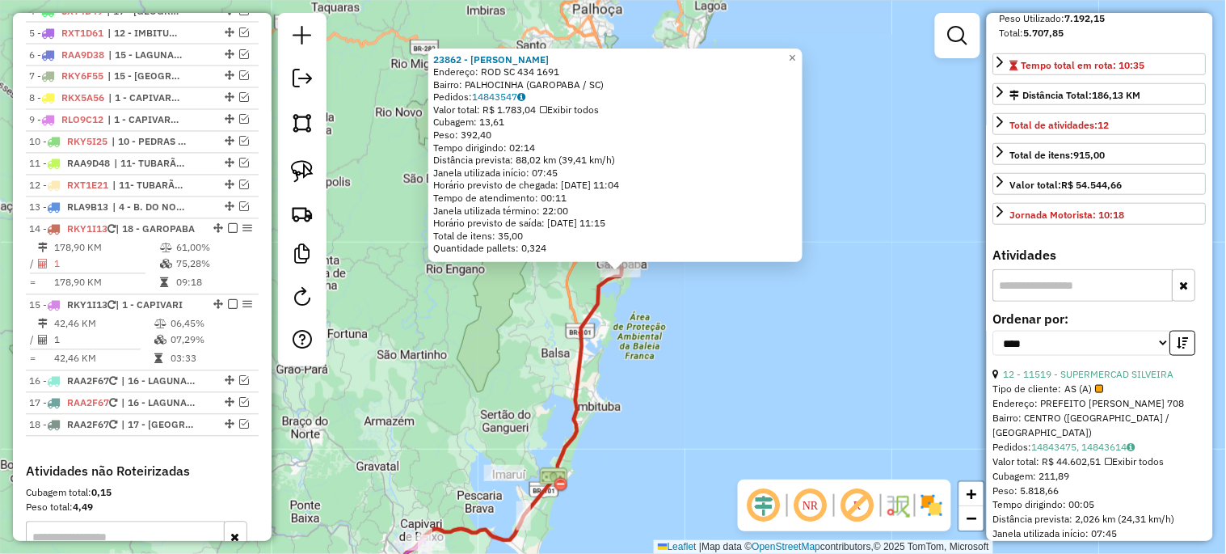
click at [384, 370] on div "23862 - BRASA GAUCHA Endereço: ROD SC 434 1691 Bairro: PALHOCINHA (GAROPABA / S…" at bounding box center [613, 277] width 1226 height 554
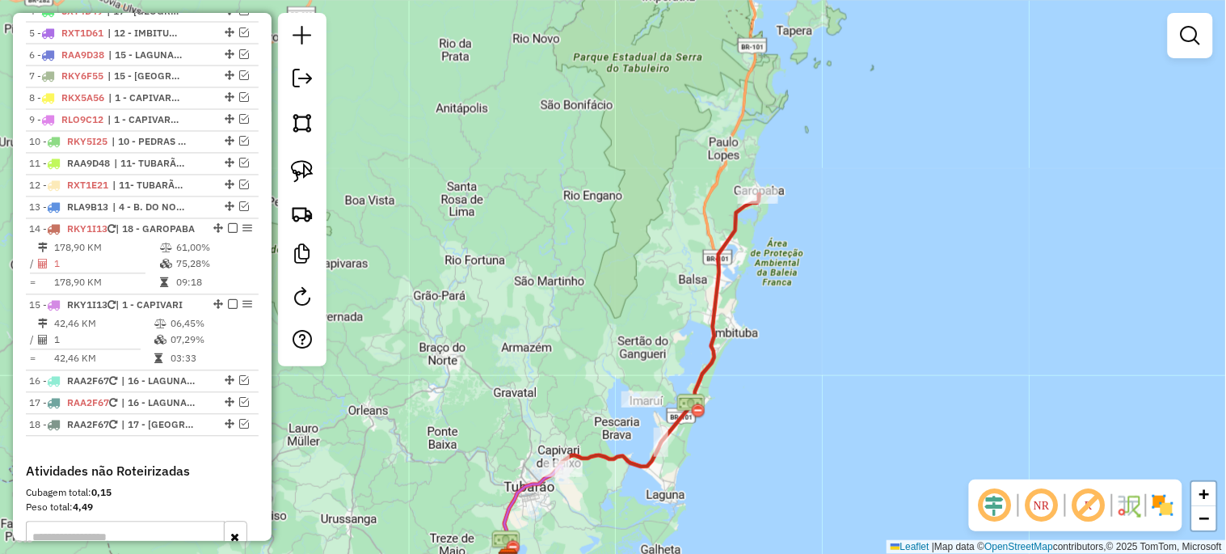
drag, startPoint x: 405, startPoint y: 356, endPoint x: 542, endPoint y: 265, distance: 165.0
click at [545, 272] on div "Janela de atendimento Grade de atendimento Capacidade Transportadoras Veículos …" at bounding box center [613, 277] width 1226 height 554
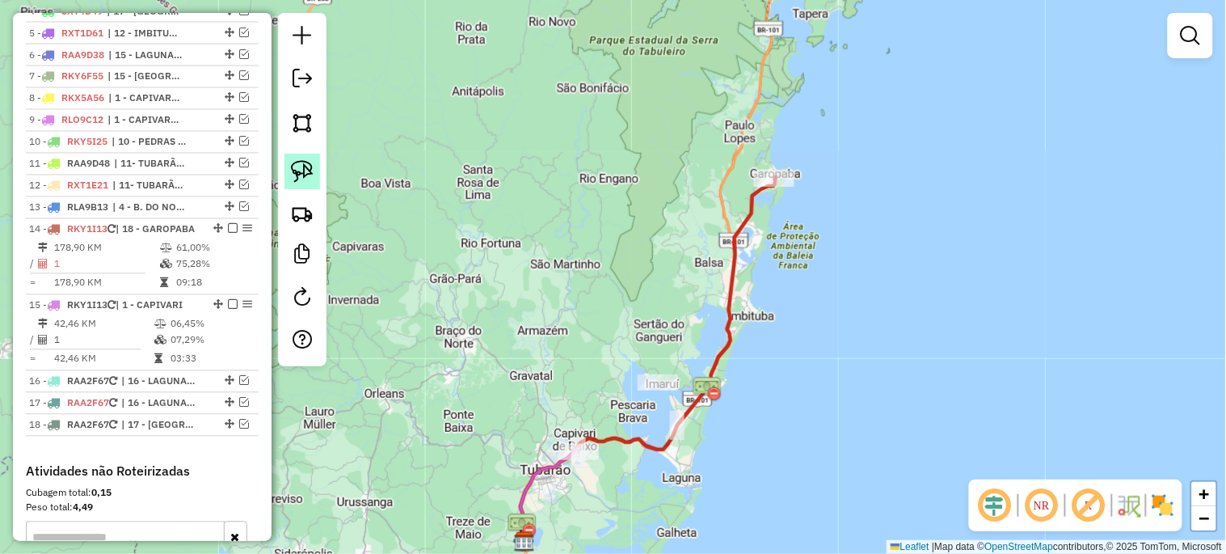
click at [304, 175] on img at bounding box center [302, 171] width 23 height 23
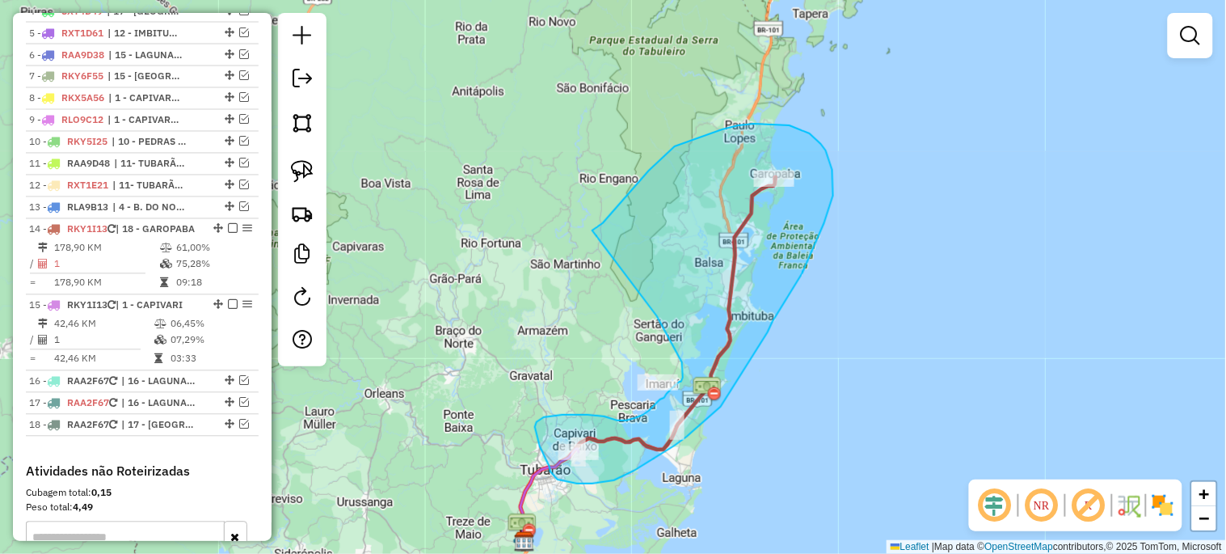
drag, startPoint x: 593, startPoint y: 230, endPoint x: 657, endPoint y: 316, distance: 107.3
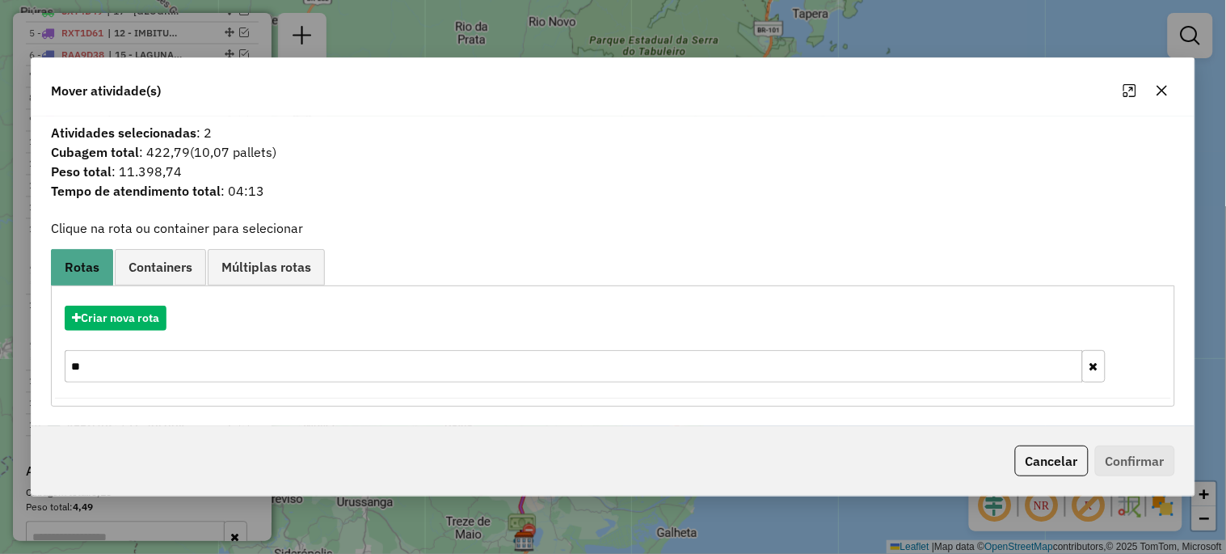
click at [1162, 92] on icon "button" at bounding box center [1162, 90] width 13 height 13
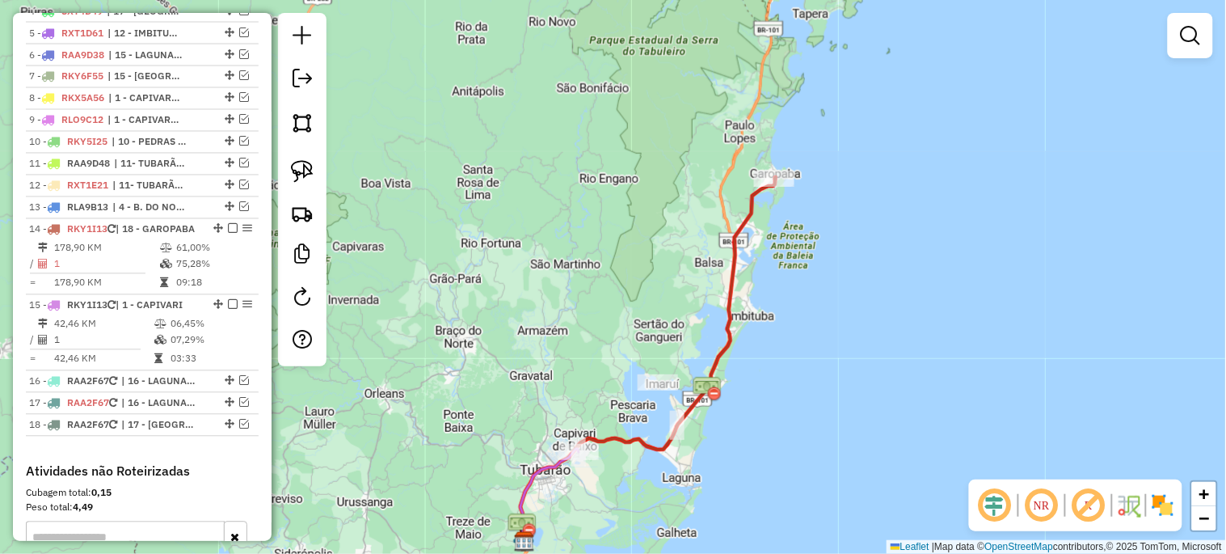
click at [824, 302] on div "Janela de atendimento Grade de atendimento Capacidade Transportadoras Veículos …" at bounding box center [613, 277] width 1226 height 554
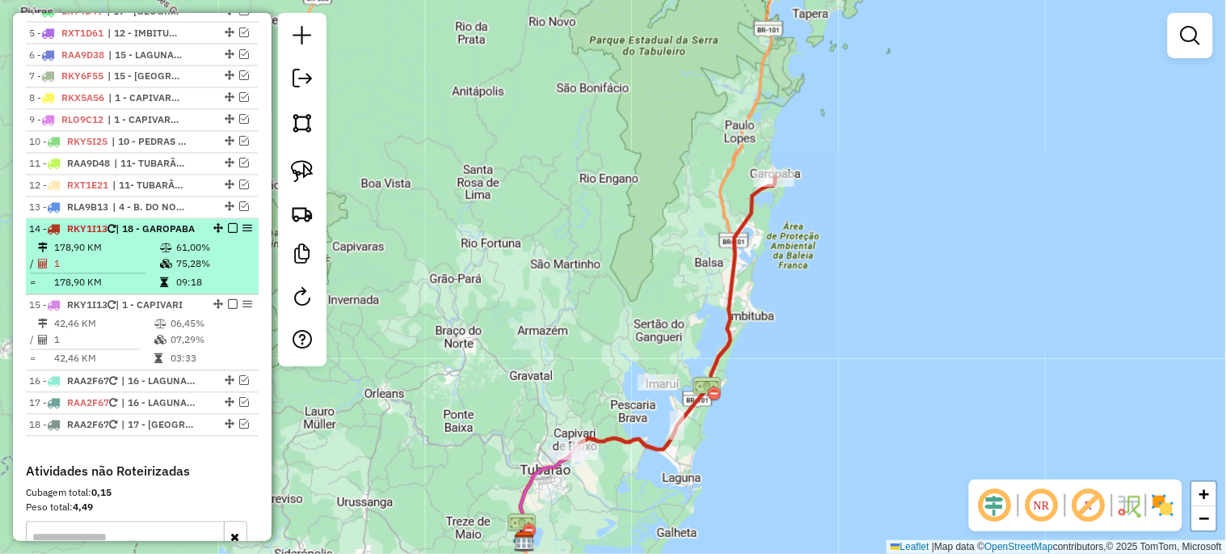
click at [233, 234] on div at bounding box center [228, 229] width 48 height 10
select select "*********"
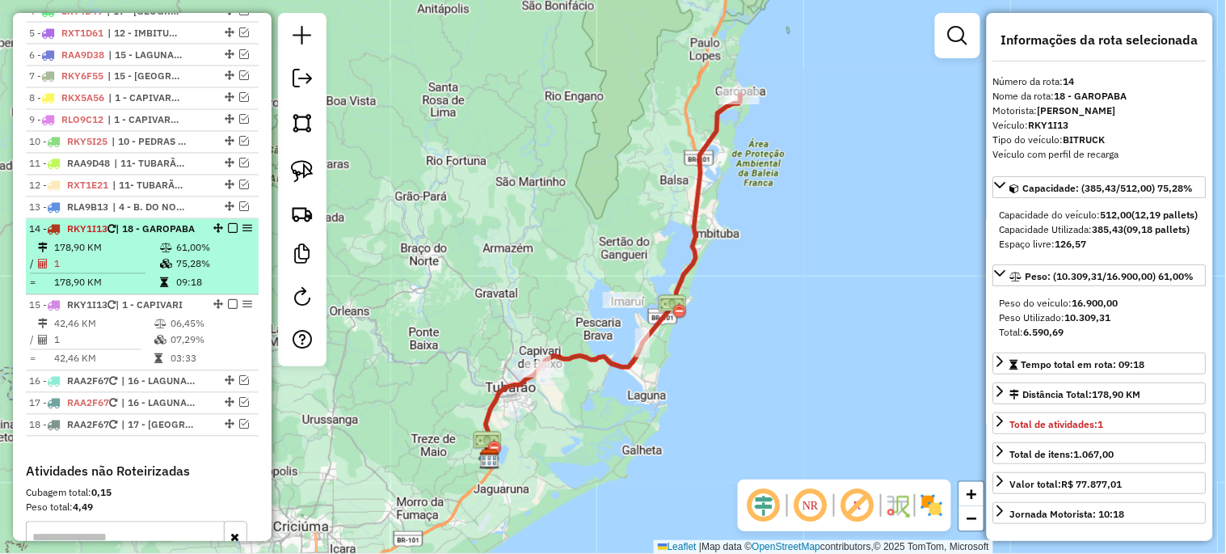
click at [228, 234] on em at bounding box center [233, 229] width 10 height 10
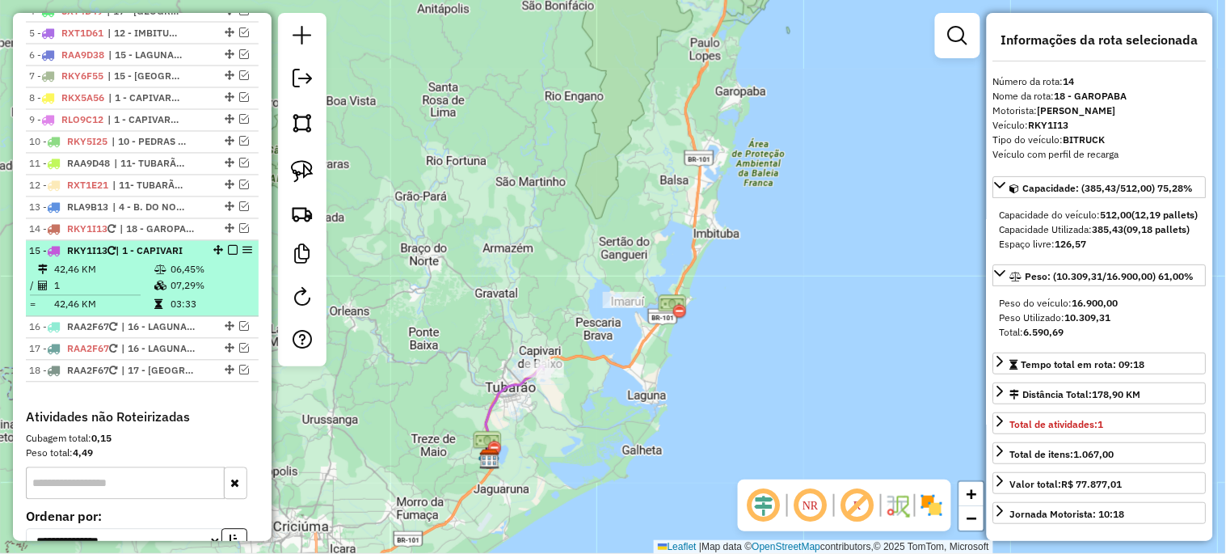
click at [228, 255] on em at bounding box center [233, 251] width 10 height 10
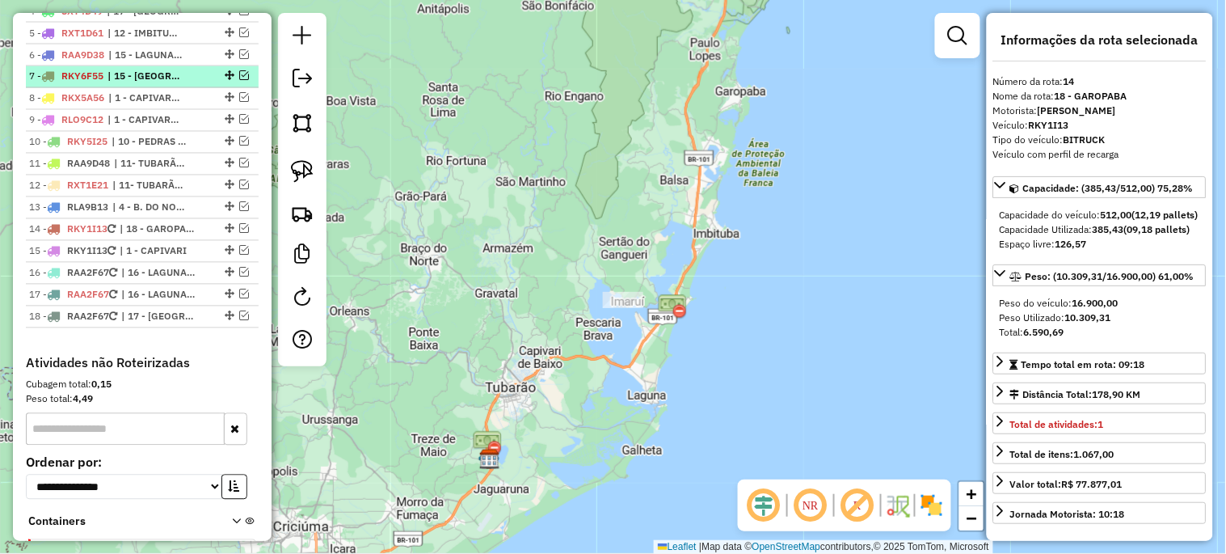
scroll to position [483, 0]
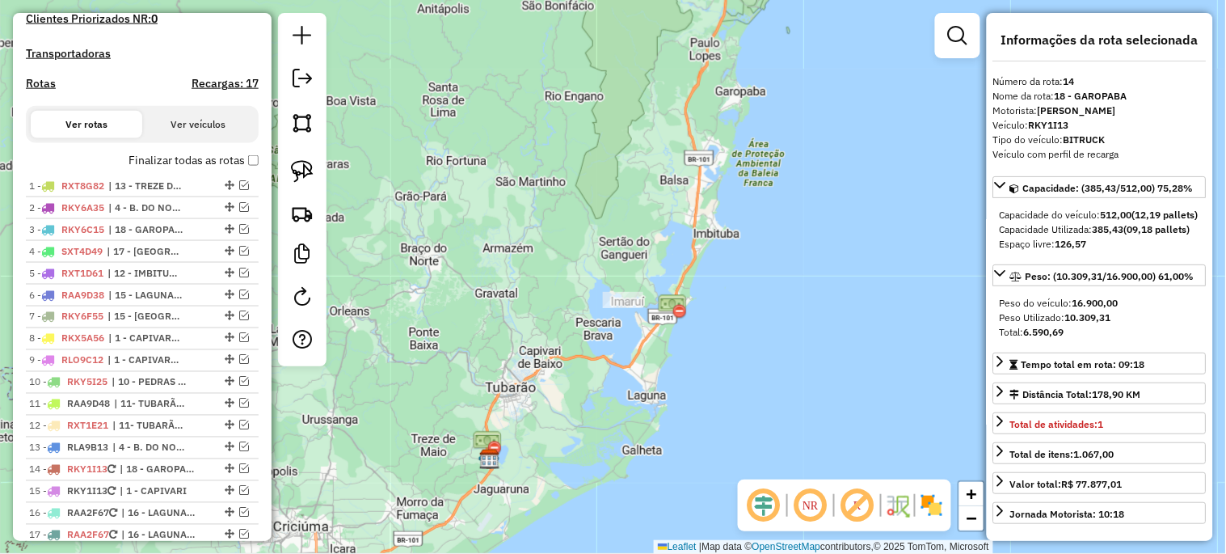
click at [240, 169] on label "Finalizar todas as rotas" at bounding box center [194, 160] width 130 height 17
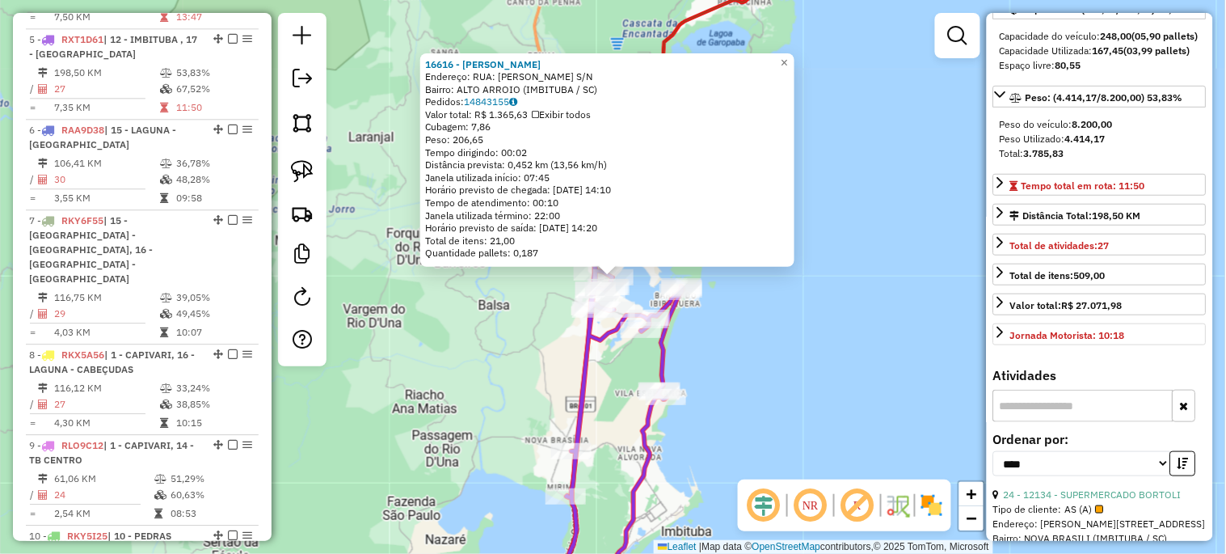
scroll to position [507, 0]
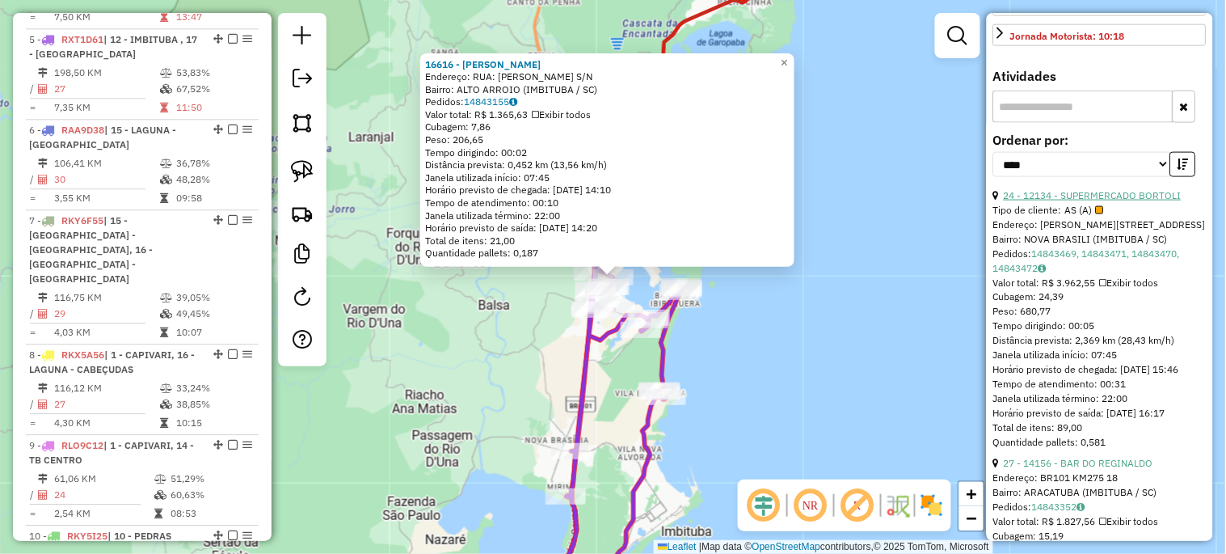
click at [1062, 201] on link "24 - 12134 - SUPERMERCADO BORTOLI" at bounding box center [1093, 195] width 178 height 12
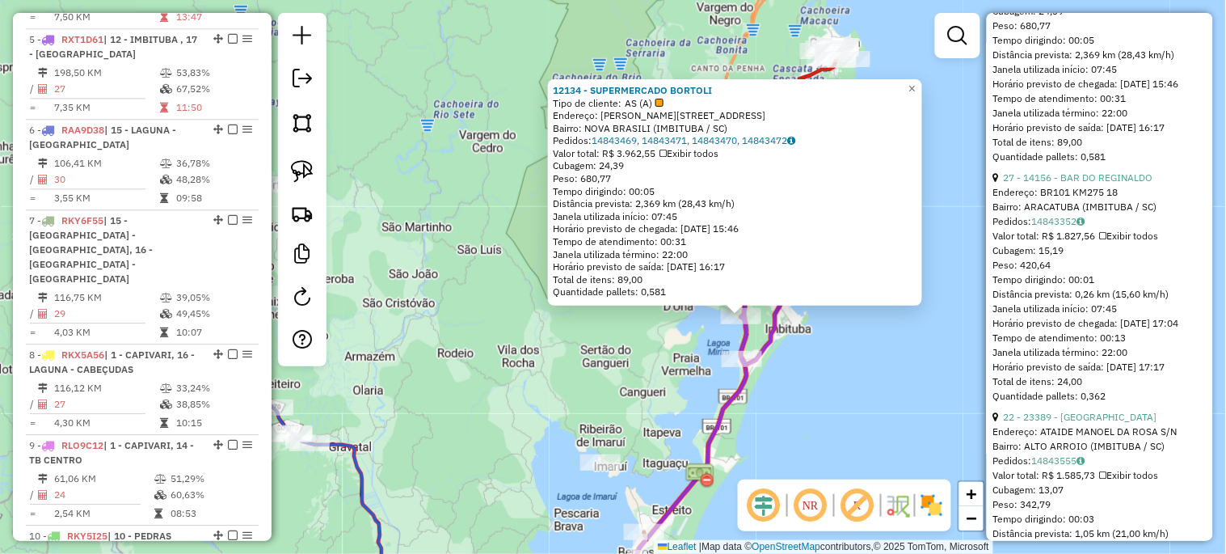
scroll to position [807, 0]
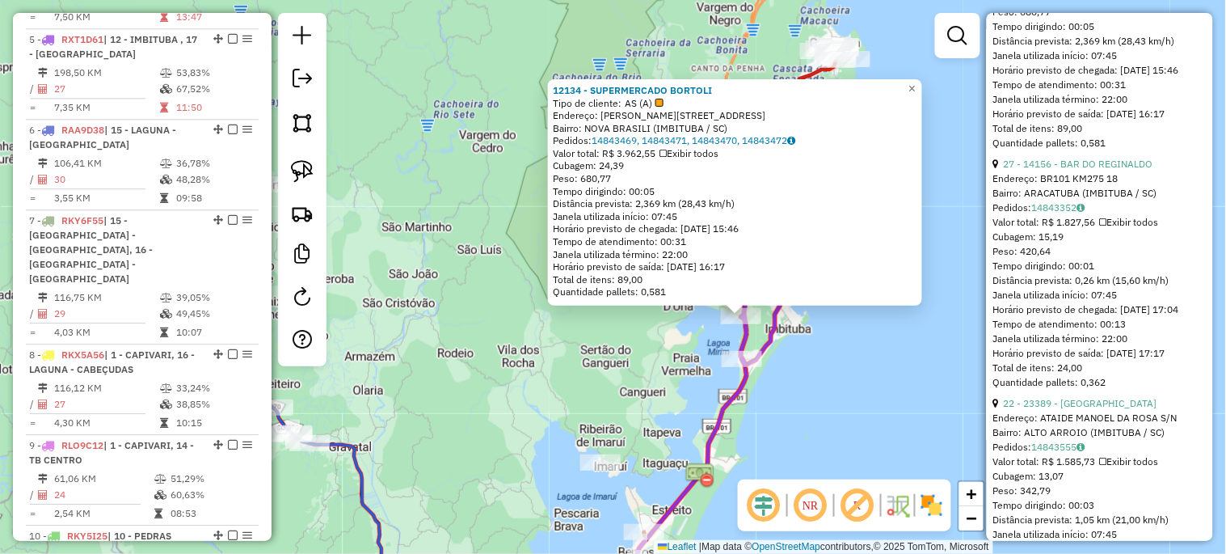
click at [890, 404] on div "12134 - SUPERMERCADO BORTOLI Tipo de cliente: AS (A) Endereço: JOAO DE CARVALHO…" at bounding box center [613, 277] width 1226 height 554
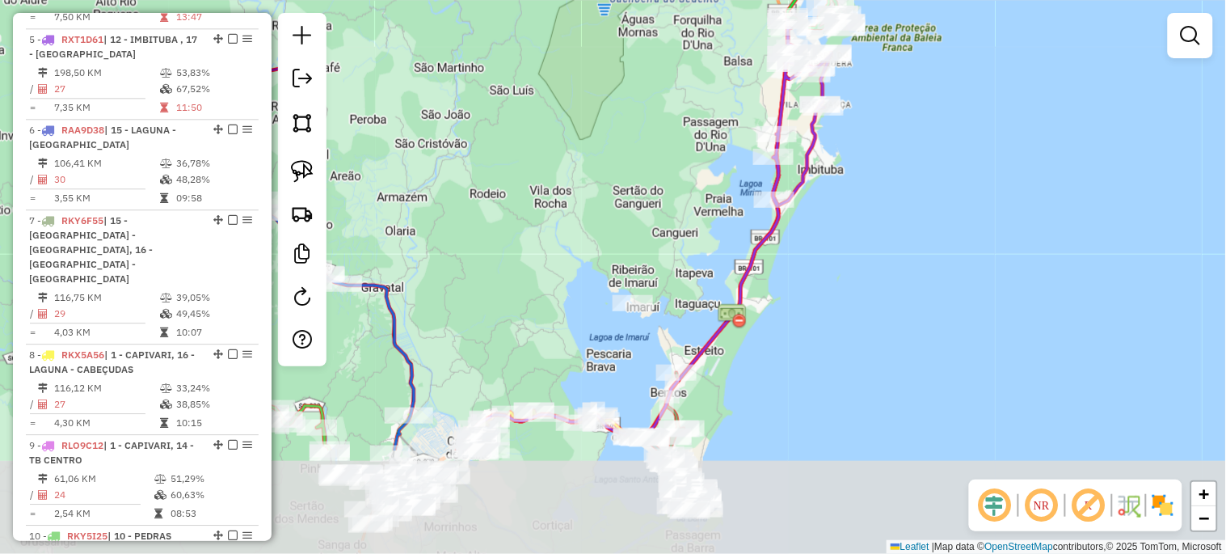
drag, startPoint x: 875, startPoint y: 408, endPoint x: 907, endPoint y: 234, distance: 176.8
click at [907, 237] on div "Janela de atendimento Grade de atendimento Capacidade Transportadoras Veículos …" at bounding box center [613, 277] width 1226 height 554
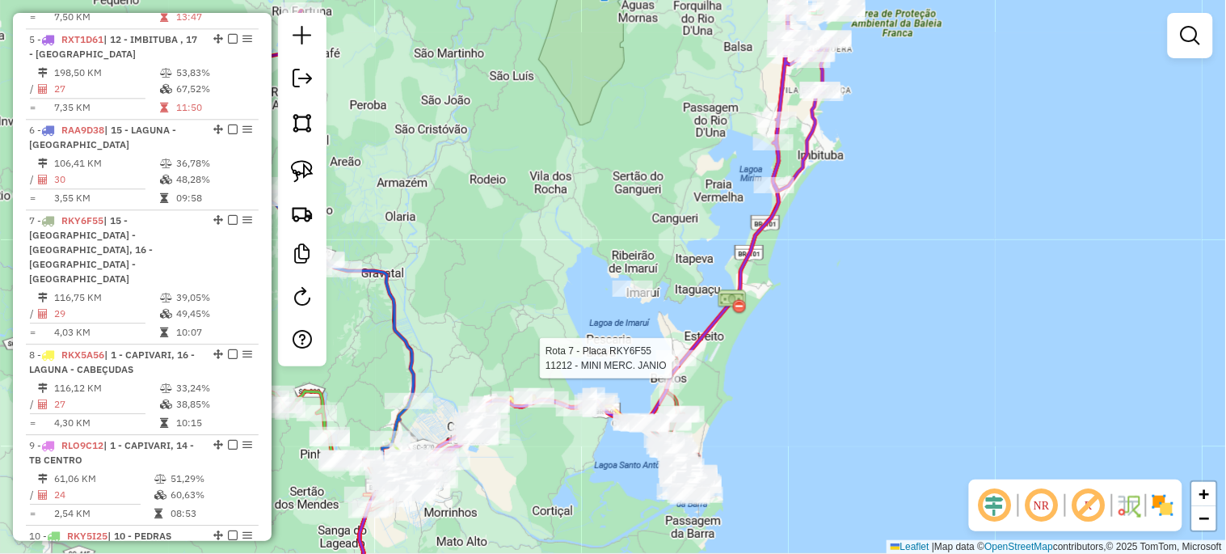
select select "*********"
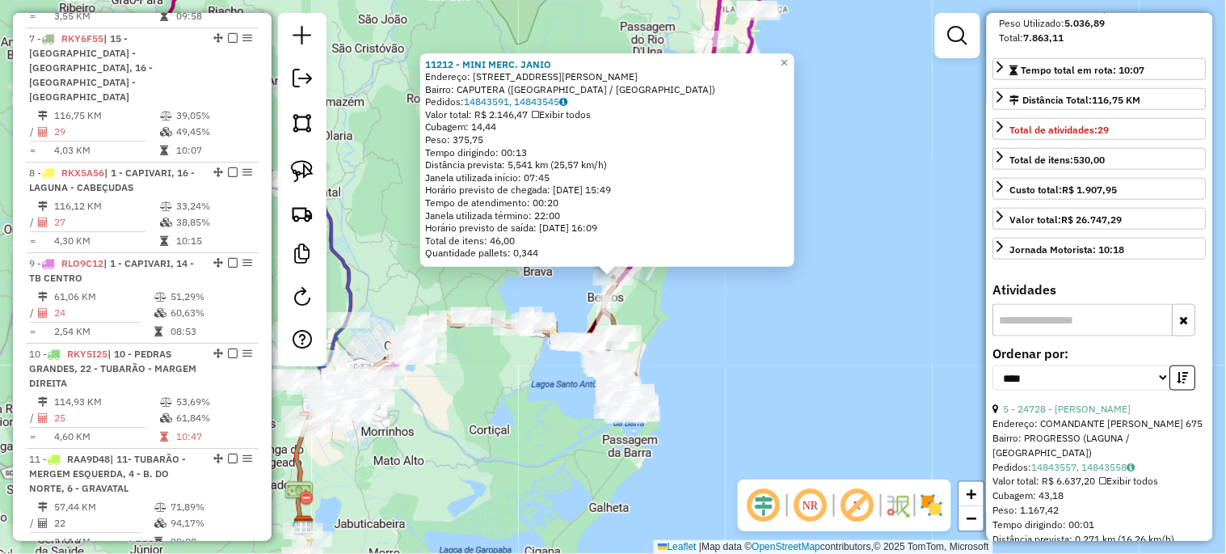
scroll to position [359, 0]
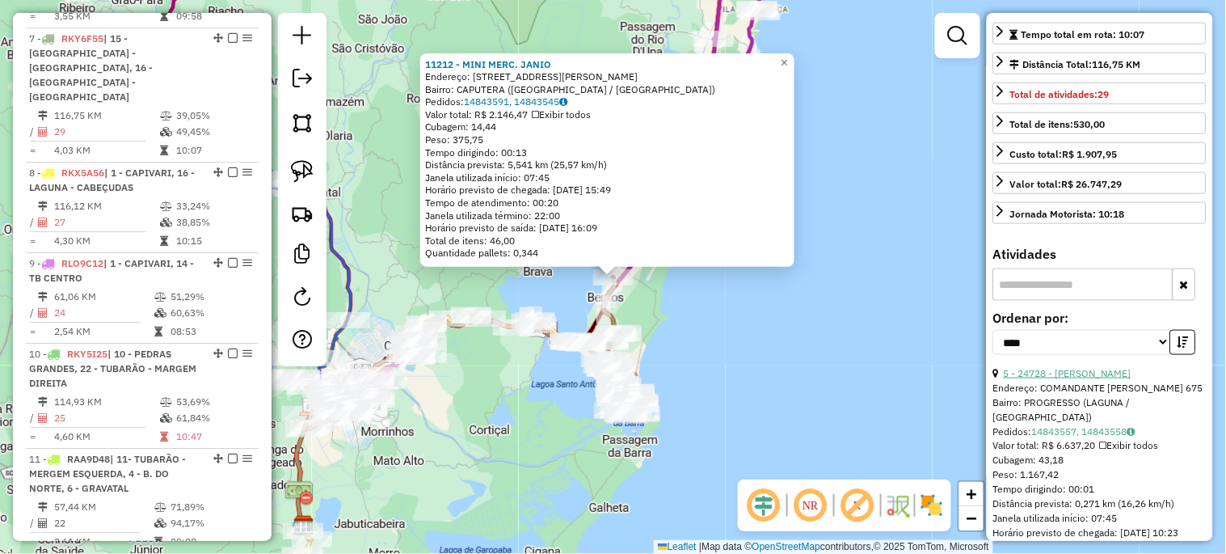
click at [1065, 379] on link "5 - 24728 - MERCADO GARCIA" at bounding box center [1068, 373] width 128 height 12
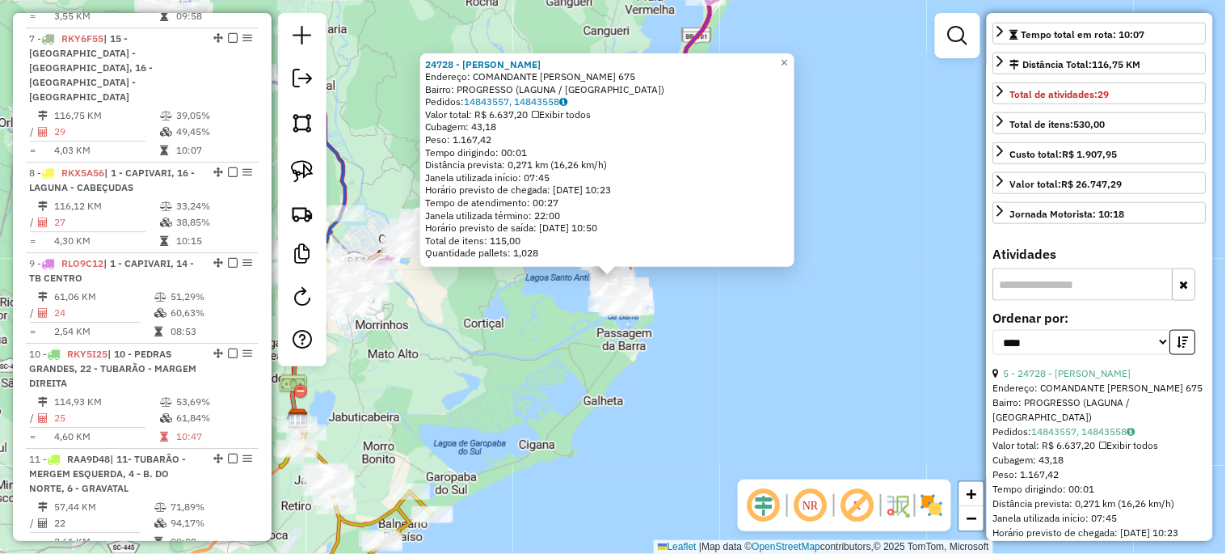
click at [850, 359] on div "24728 - MERCADO GARCIA Endereço: COMANDANTE MOREIRA 675 Bairro: PROGRESSO (LAGU…" at bounding box center [613, 277] width 1226 height 554
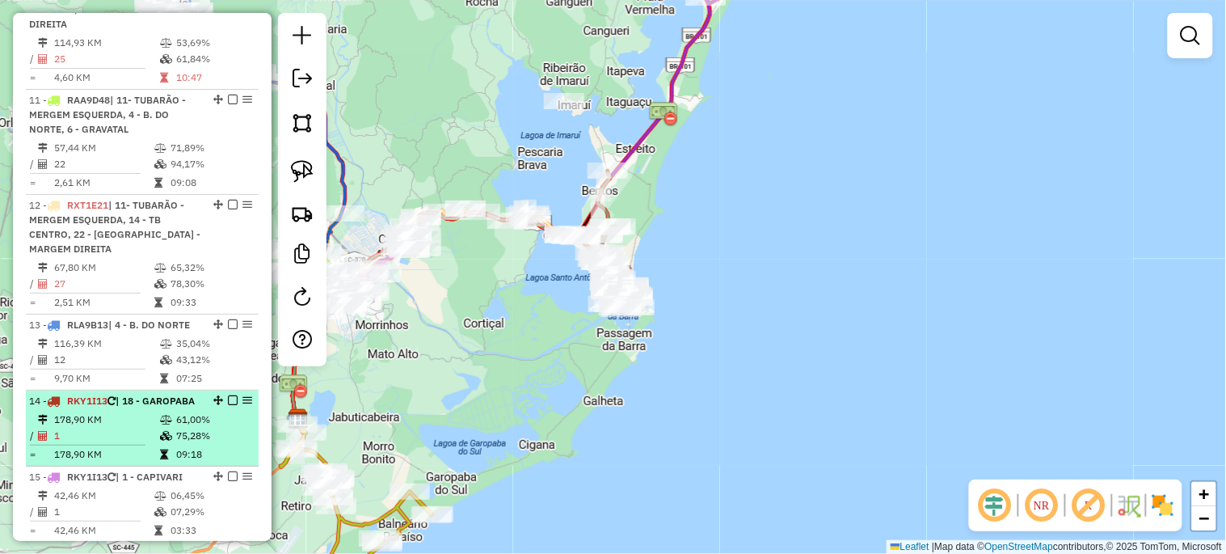
scroll to position [1952, 0]
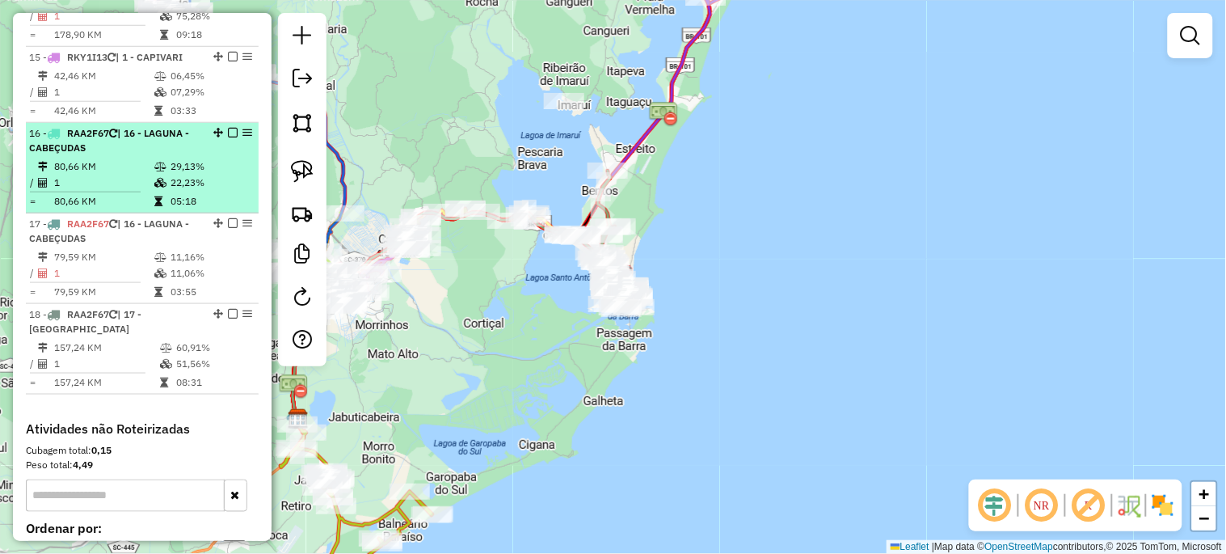
click at [147, 175] on td "1" at bounding box center [103, 183] width 100 height 16
select select "*********"
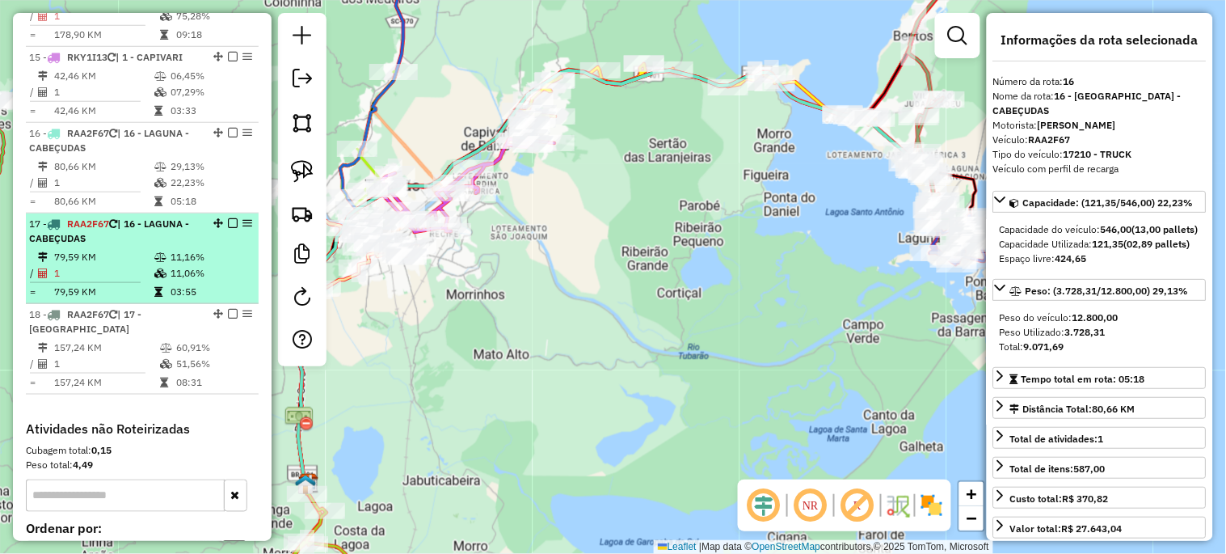
click at [141, 216] on li "17 - RAA2F67 | 16 - LAGUNA - CABEÇUDAS 79,59 KM 11,16% / 1 11,06% = 79,59 KM 03…" at bounding box center [142, 258] width 233 height 91
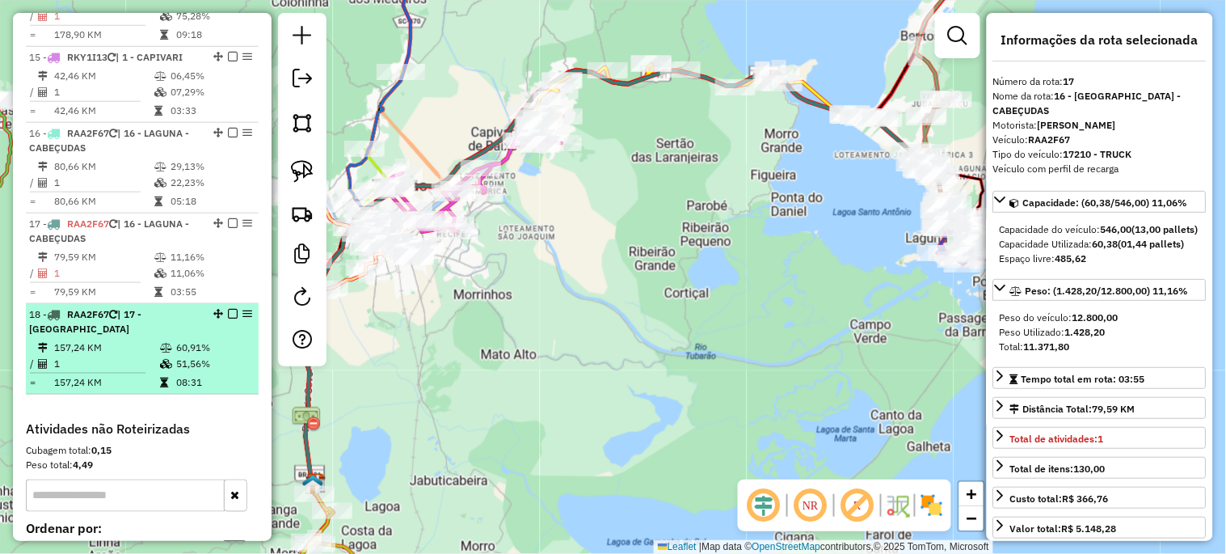
click at [140, 307] on div "18 - RAA2F67 | 17 - IBIRAQUERA" at bounding box center [114, 321] width 171 height 29
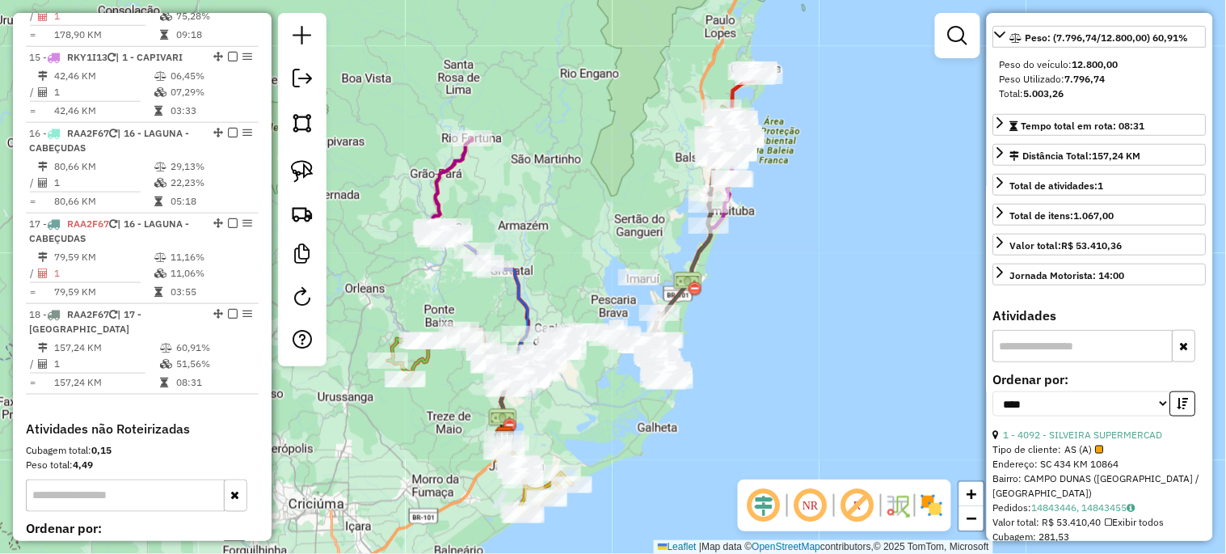
scroll to position [299, 0]
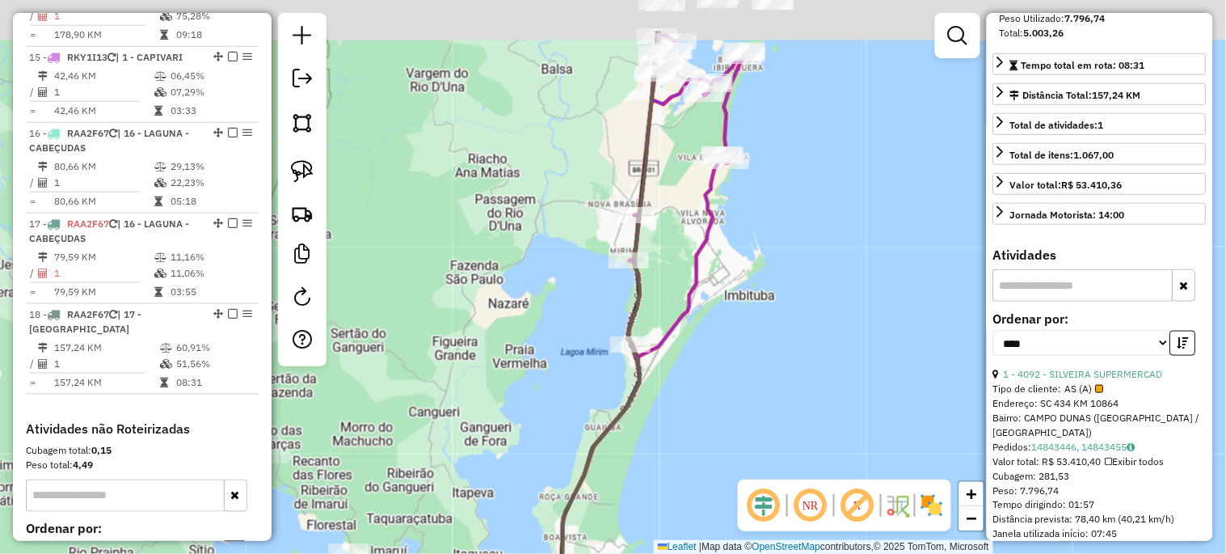
drag, startPoint x: 744, startPoint y: 194, endPoint x: 729, endPoint y: 365, distance: 172.0
click at [732, 359] on div "Janela de atendimento Grade de atendimento Capacidade Transportadoras Veículos …" at bounding box center [613, 277] width 1226 height 554
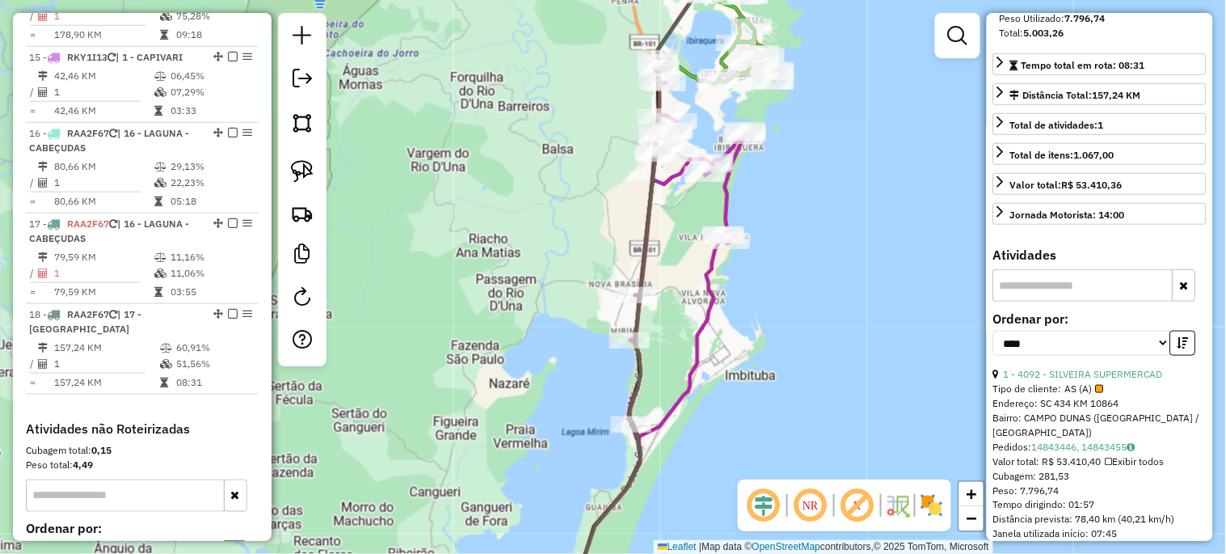
click at [606, 346] on div "Rota 5 - Placa RXT1D61 12134 - SUPERMERCADO BORTOLI Janela de atendimento Grade…" at bounding box center [613, 277] width 1226 height 554
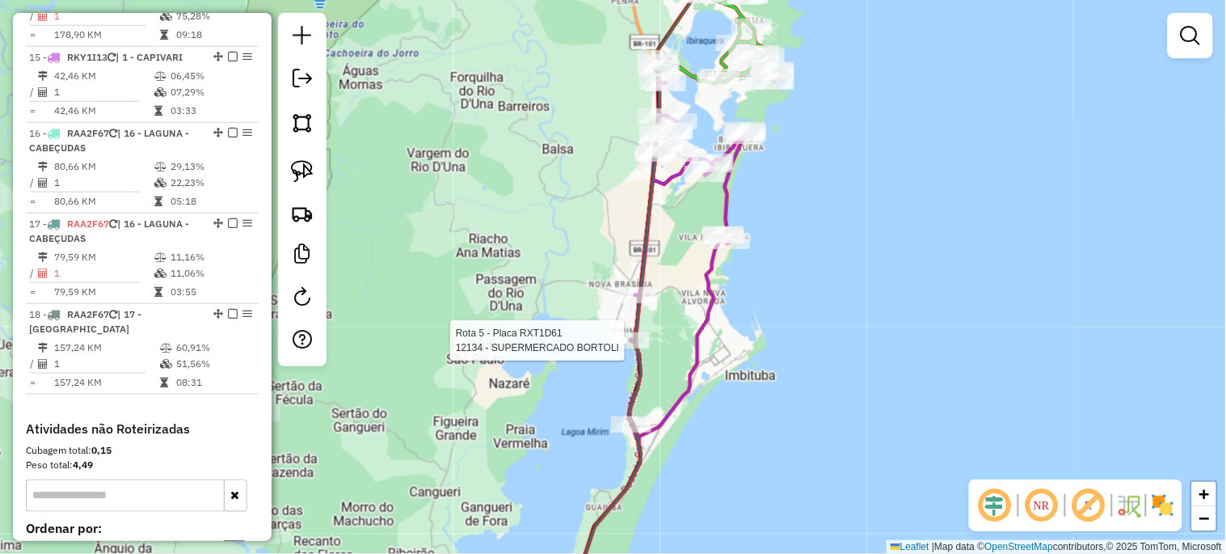
select select "*********"
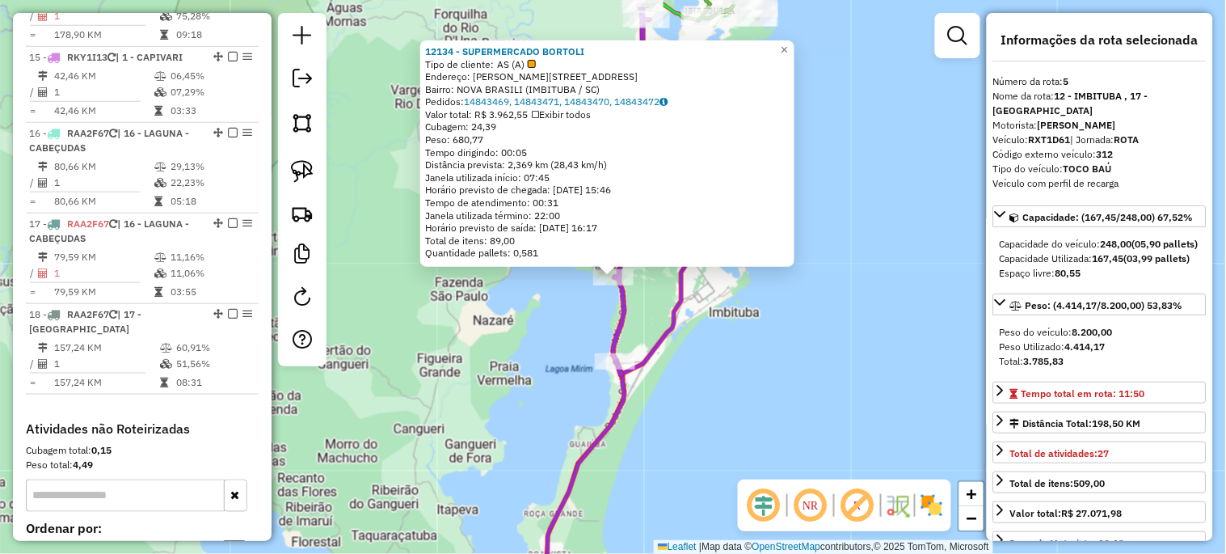
scroll to position [992, 0]
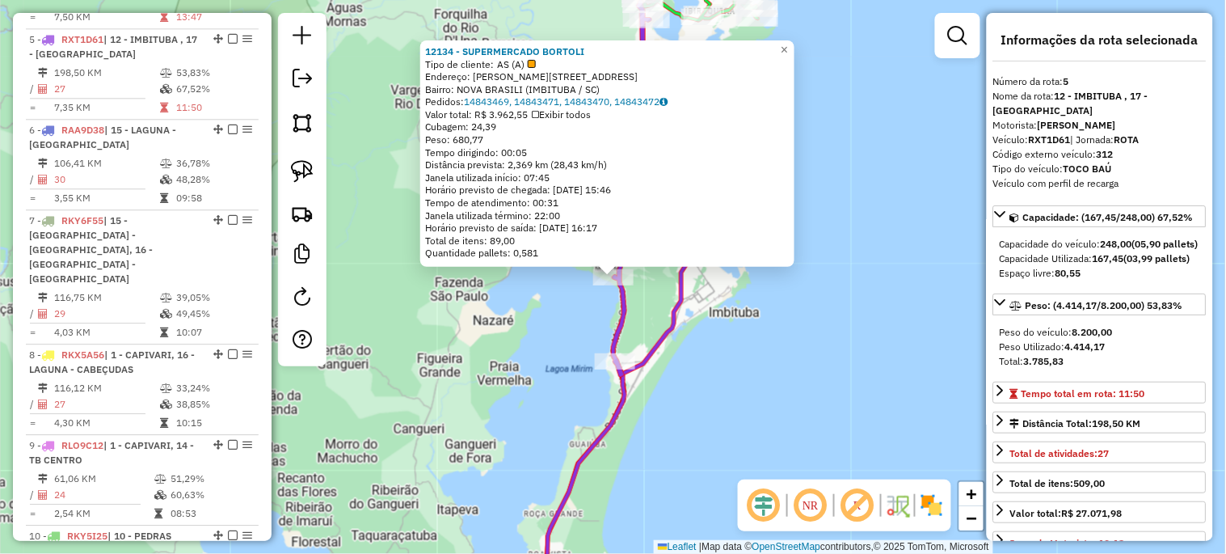
click at [770, 313] on div "12134 - SUPERMERCADO BORTOLI Tipo de cliente: AS (A) Endereço: JOAO DE CARVALHO…" at bounding box center [613, 277] width 1226 height 554
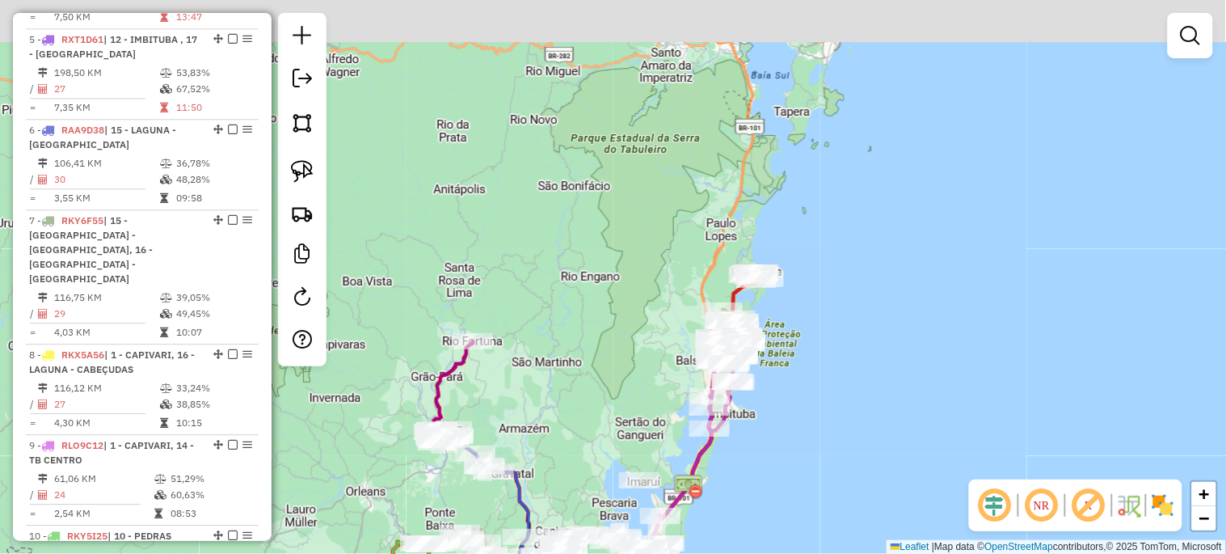
drag, startPoint x: 787, startPoint y: 251, endPoint x: 757, endPoint y: 435, distance: 186.7
click at [757, 435] on div "Janela de atendimento Grade de atendimento Capacidade Transportadoras Veículos …" at bounding box center [613, 277] width 1226 height 554
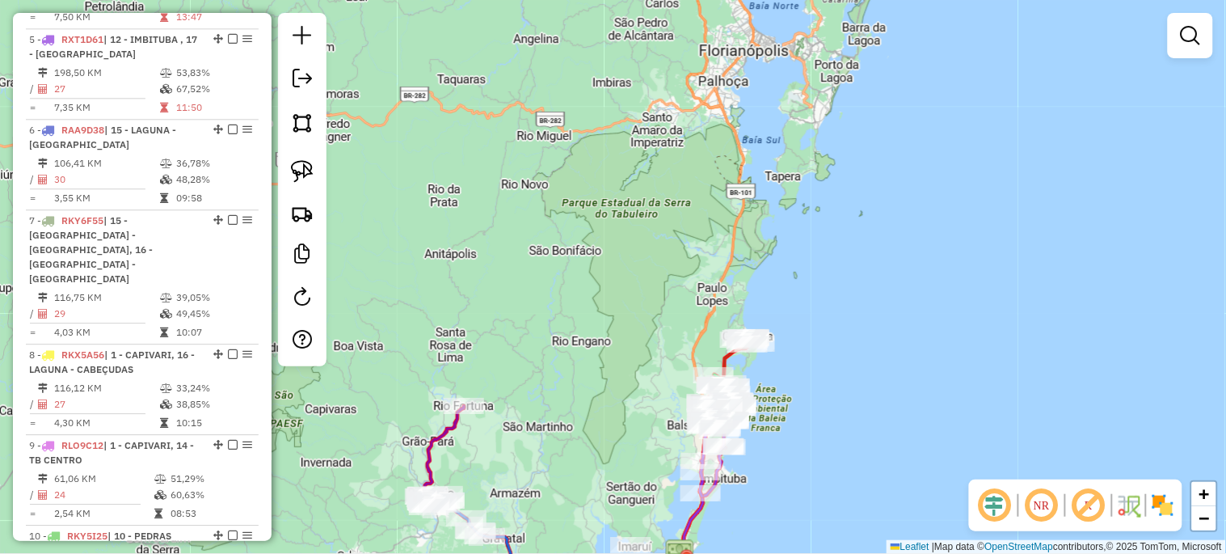
drag, startPoint x: 795, startPoint y: 376, endPoint x: 785, endPoint y: 323, distance: 53.6
click at [785, 324] on div "Janela de atendimento Grade de atendimento Capacidade Transportadoras Veículos …" at bounding box center [613, 277] width 1226 height 554
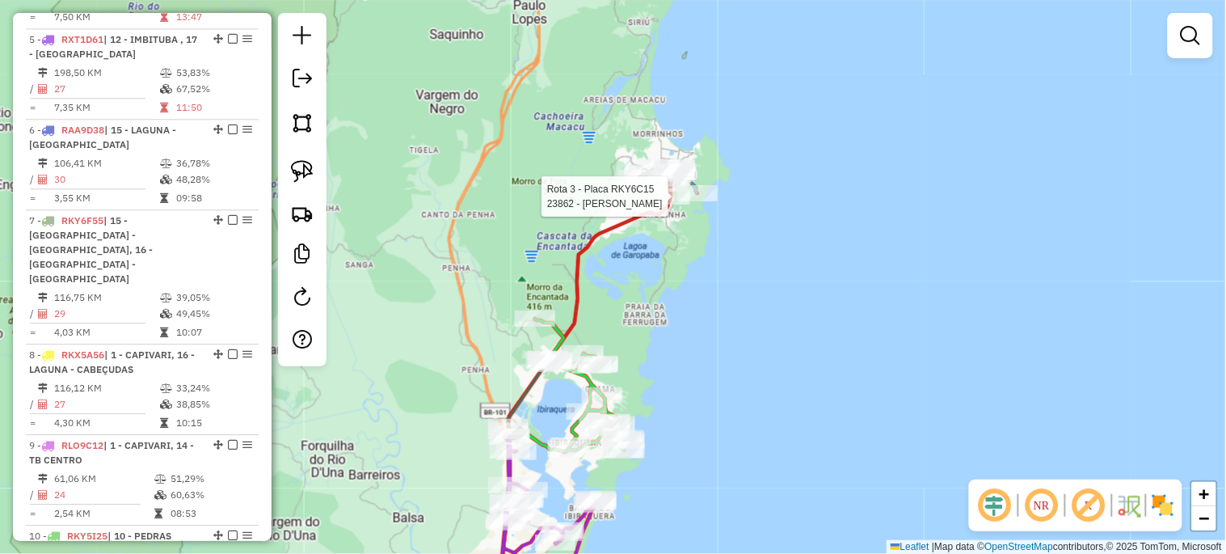
click at [677, 205] on div at bounding box center [670, 196] width 40 height 16
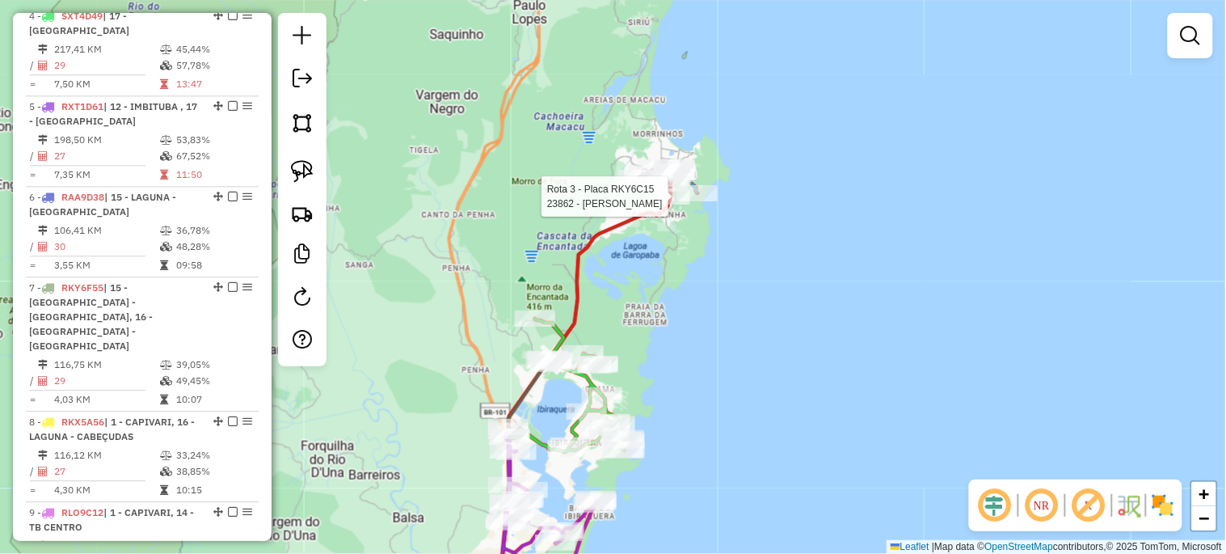
select select "*********"
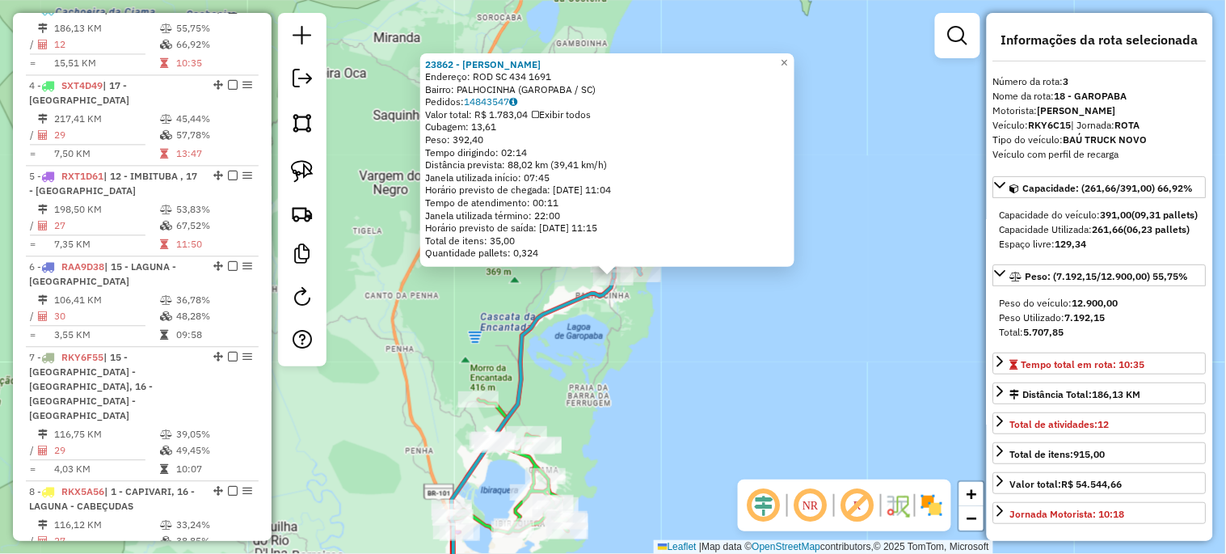
scroll to position [841, 0]
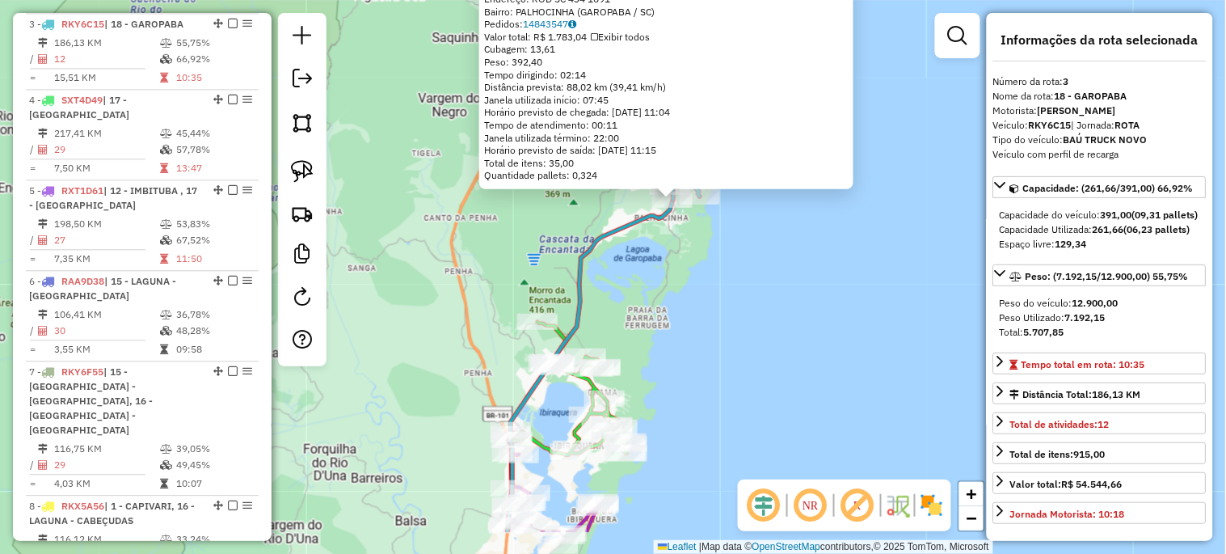
drag, startPoint x: 677, startPoint y: 419, endPoint x: 736, endPoint y: 341, distance: 97.5
click at [736, 341] on div "23862 - BRASA GAUCHA Endereço: ROD SC 434 1691 Bairro: PALHOCINHA (GAROPABA / S…" at bounding box center [613, 277] width 1226 height 554
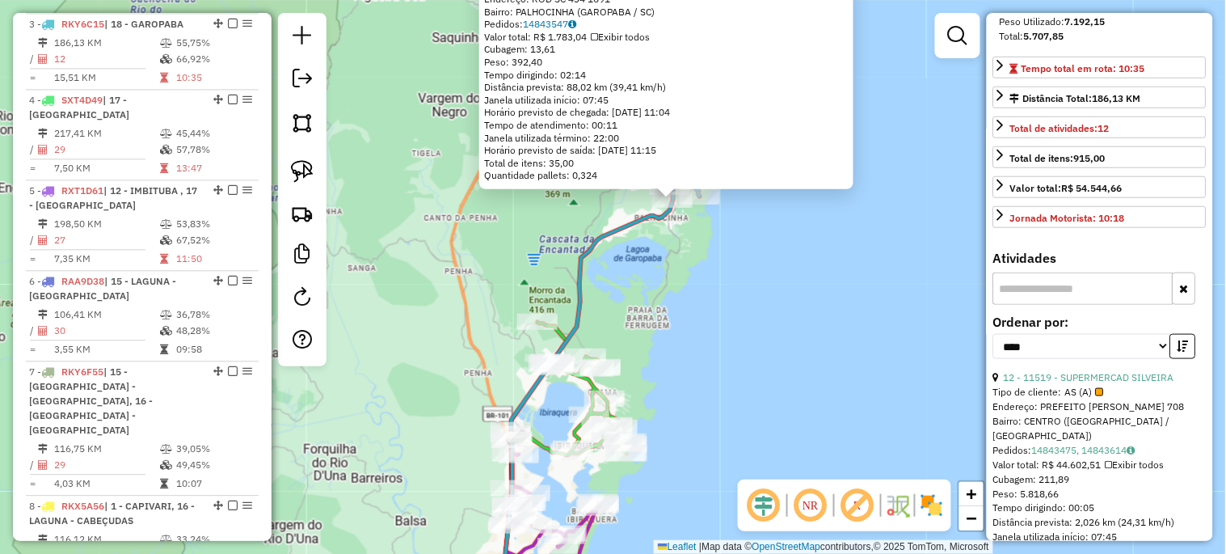
scroll to position [299, 0]
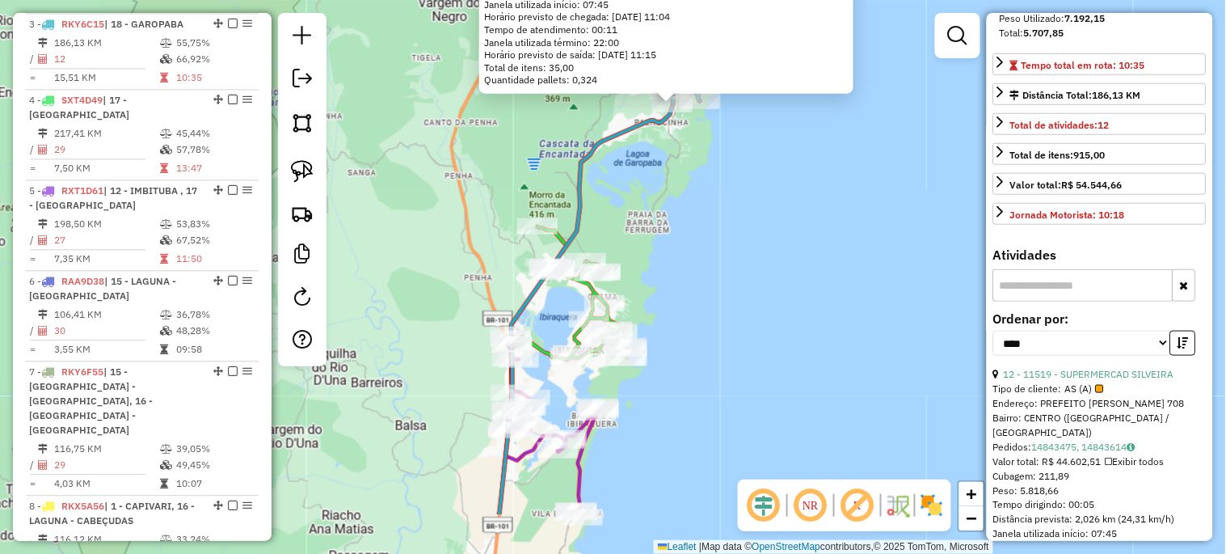
drag, startPoint x: 648, startPoint y: 360, endPoint x: 648, endPoint y: 262, distance: 97.8
click at [648, 262] on div "23862 - BRASA GAUCHA Endereço: ROD SC 434 1691 Bairro: PALHOCINHA (GAROPABA / S…" at bounding box center [613, 277] width 1226 height 554
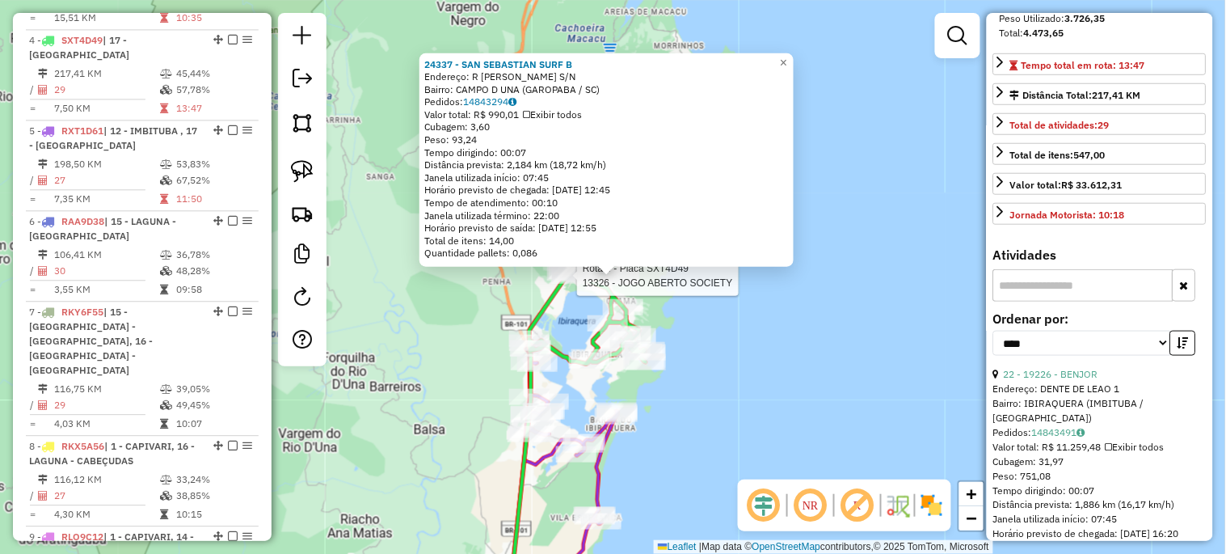
scroll to position [917, 0]
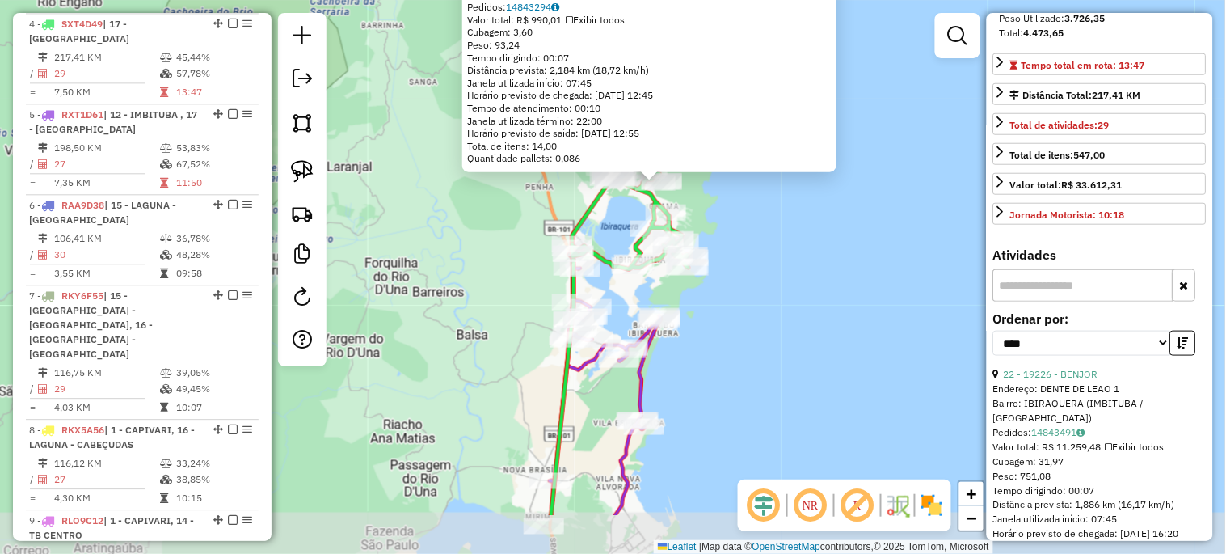
drag, startPoint x: 722, startPoint y: 416, endPoint x: 765, endPoint y: 322, distance: 103.8
click at [765, 322] on div "24337 - SAN SEBASTIAN SURF B Endereço: R RODOLFO SAMPAIO S/N Bairro: CAMPO D UN…" at bounding box center [613, 277] width 1226 height 554
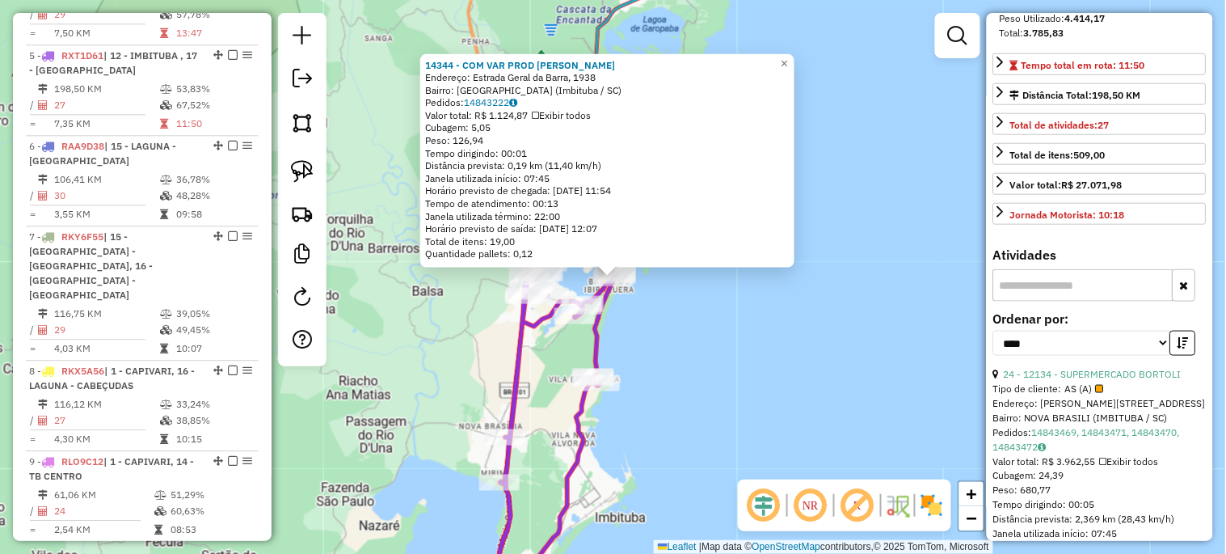
scroll to position [992, 0]
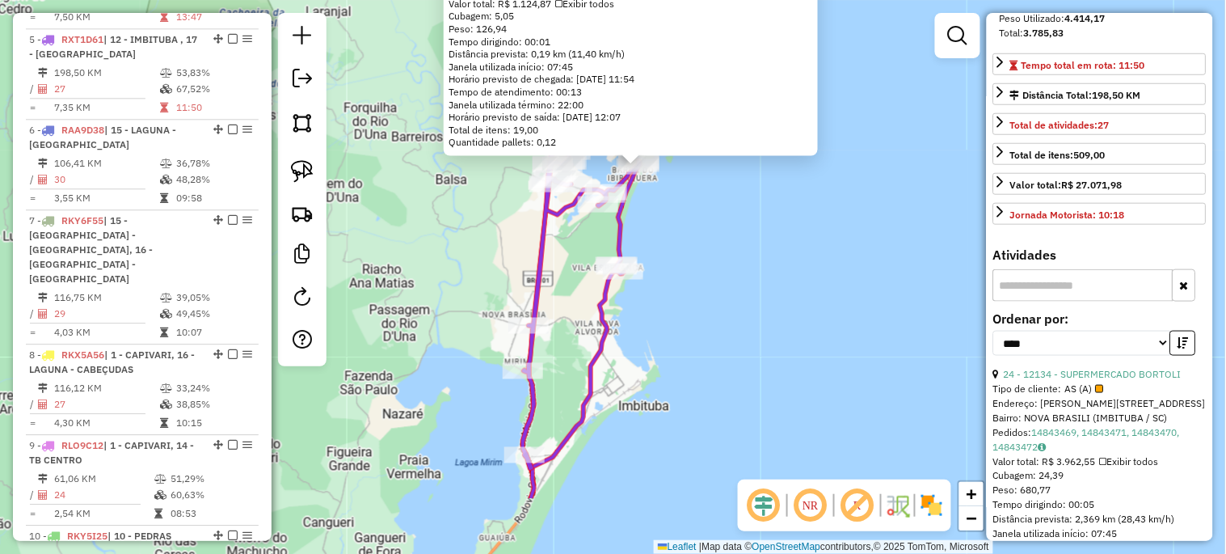
drag, startPoint x: 660, startPoint y: 420, endPoint x: 716, endPoint y: 195, distance: 232.3
click at [716, 197] on div "14344 - COM VAR PROD ALIM BA Endereço: Estrada Geral da Barra, 1938 Bairro: Bar…" at bounding box center [613, 277] width 1226 height 554
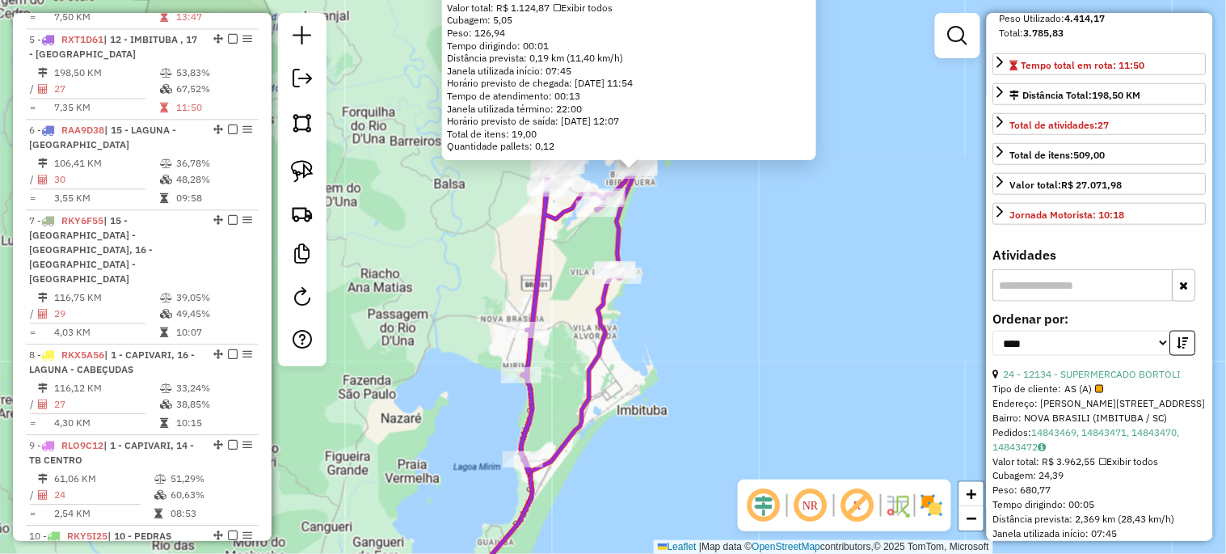
drag, startPoint x: 694, startPoint y: 323, endPoint x: 660, endPoint y: 441, distance: 122.0
click at [660, 441] on div "14344 - COM VAR PROD ALIM BA Endereço: Estrada Geral da Barra, 1938 Bairro: Bar…" at bounding box center [613, 277] width 1226 height 554
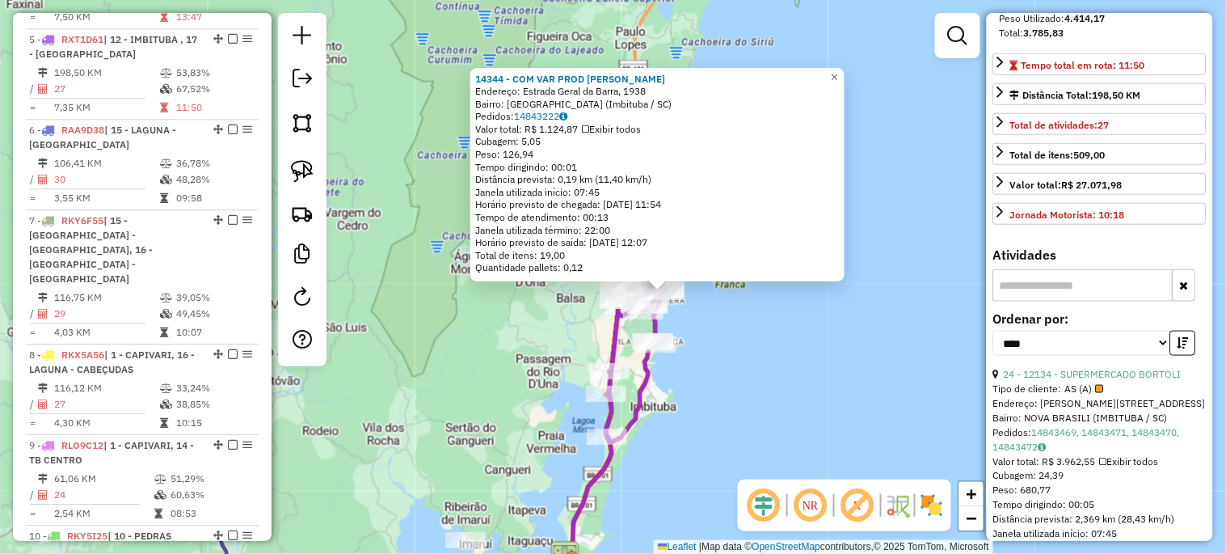
drag, startPoint x: 694, startPoint y: 306, endPoint x: 710, endPoint y: 426, distance: 121.5
click at [708, 428] on div "14344 - COM VAR PROD ALIM BA Endereço: Estrada Geral da Barra, 1938 Bairro: Bar…" at bounding box center [613, 277] width 1226 height 554
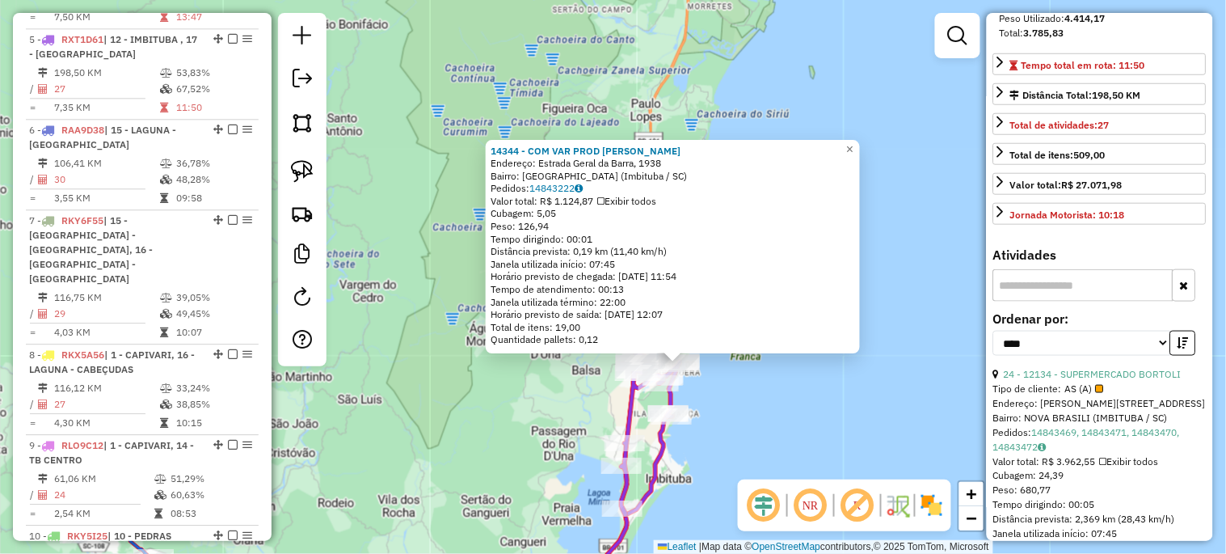
click at [719, 408] on div "14344 - COM VAR PROD ALIM BA Endereço: Estrada Geral da Barra, 1938 Bairro: Bar…" at bounding box center [613, 277] width 1226 height 554
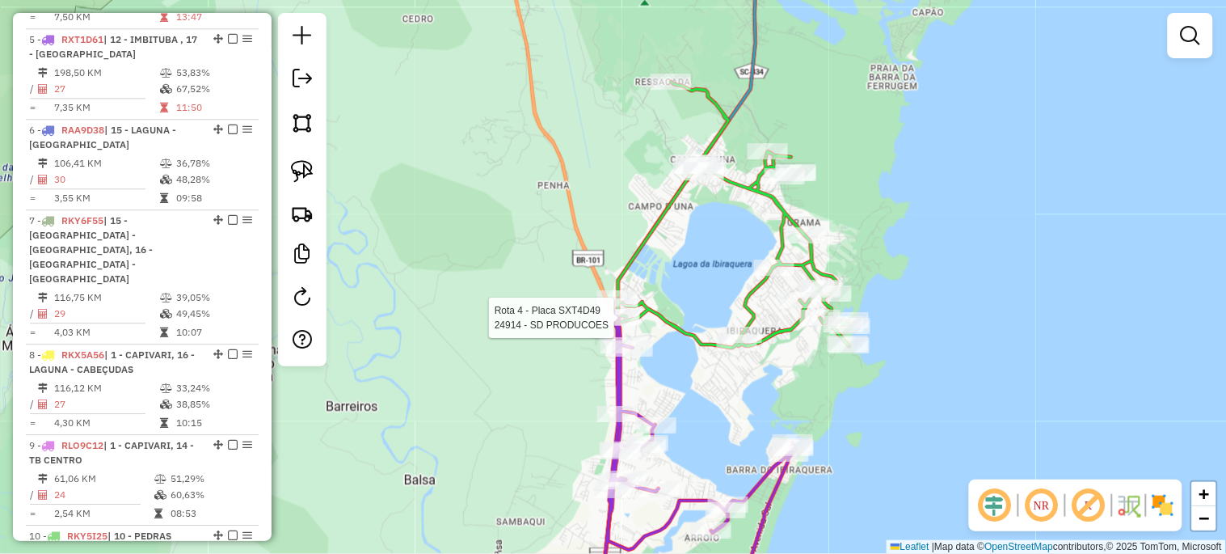
select select "*********"
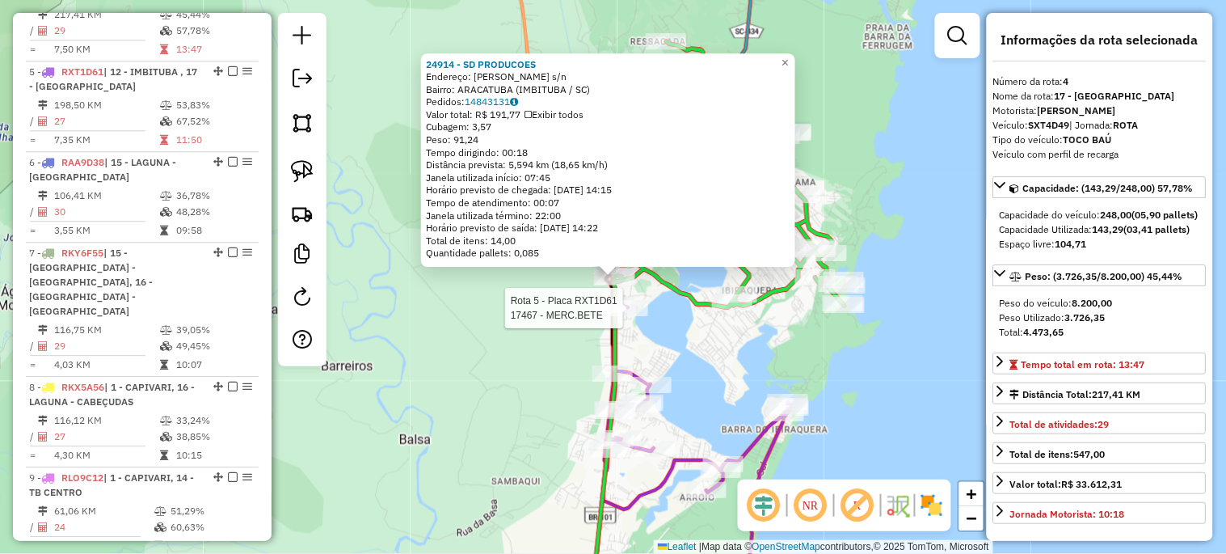
scroll to position [917, 0]
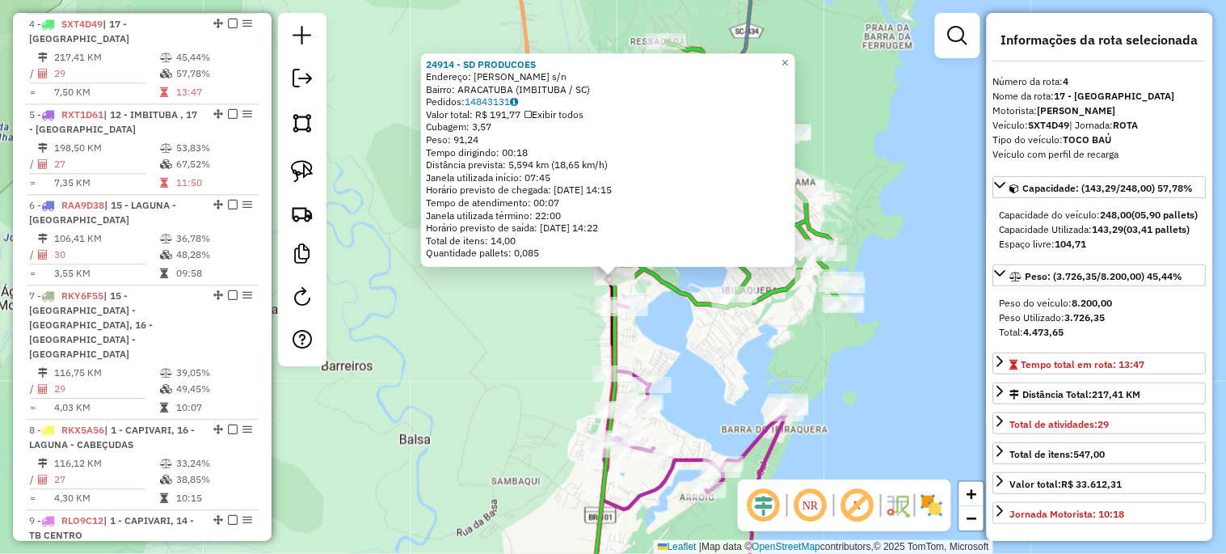
click at [722, 377] on div "24914 - SD PRODUCOES Endereço: R ADELINO SPILERE s/n Bairro: ARACATUBA (IMBITUB…" at bounding box center [613, 277] width 1226 height 554
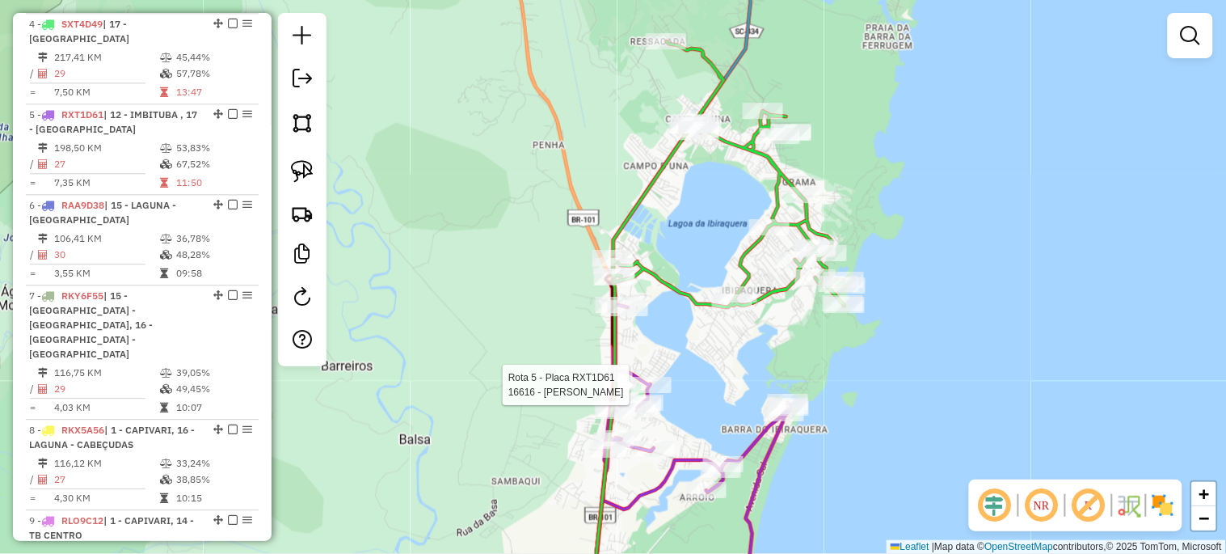
select select "*********"
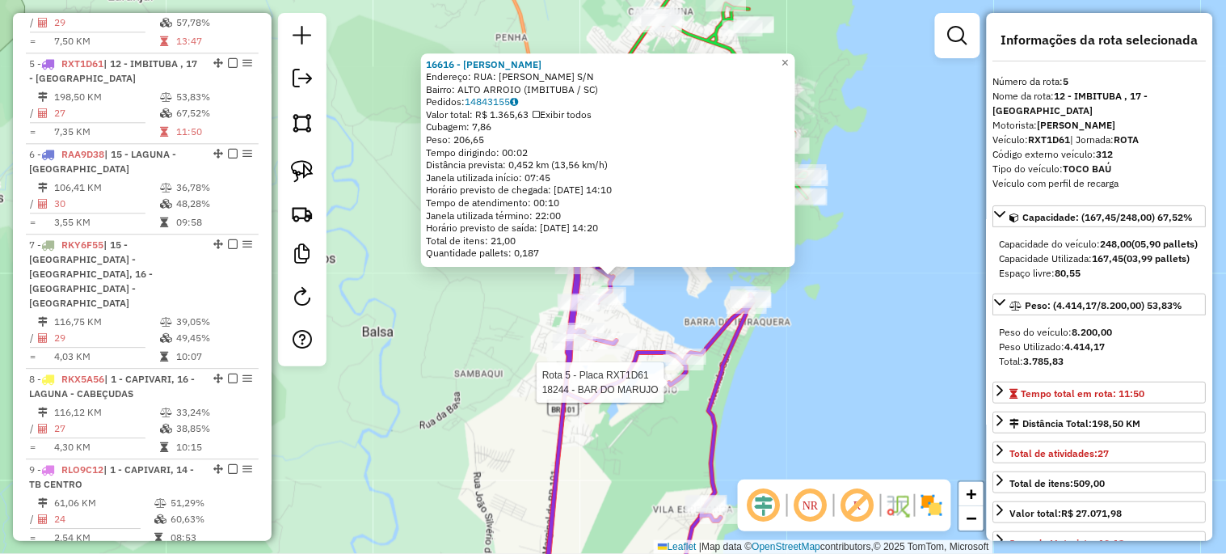
scroll to position [992, 0]
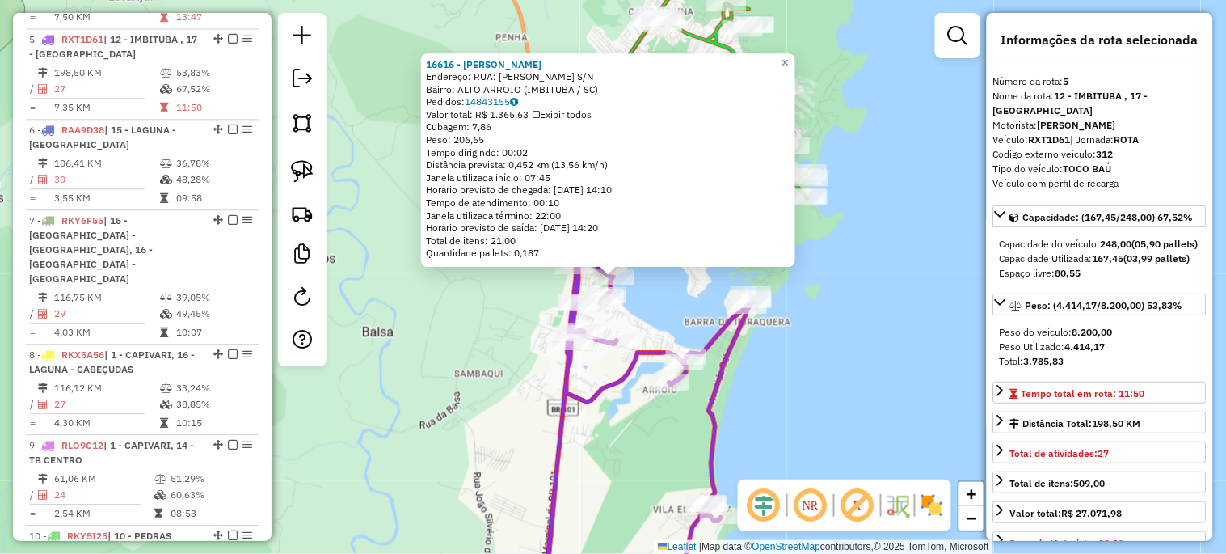
click at [714, 312] on div "16616 - ARVOREDO LANCHE Endereço: RUA: ANDRE FERREIRA DE CARVALH S/N Bairro: AL…" at bounding box center [613, 277] width 1226 height 554
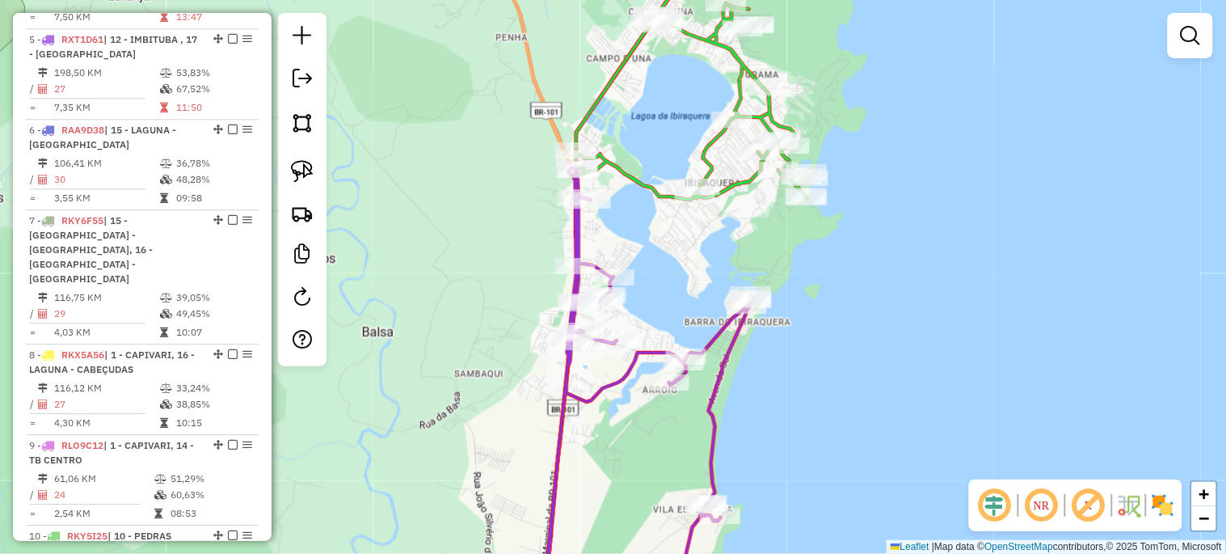
drag, startPoint x: 704, startPoint y: 287, endPoint x: 657, endPoint y: 411, distance: 132.3
click at [658, 407] on div "Janela de atendimento Grade de atendimento Capacidade Transportadoras Veículos …" at bounding box center [613, 277] width 1226 height 554
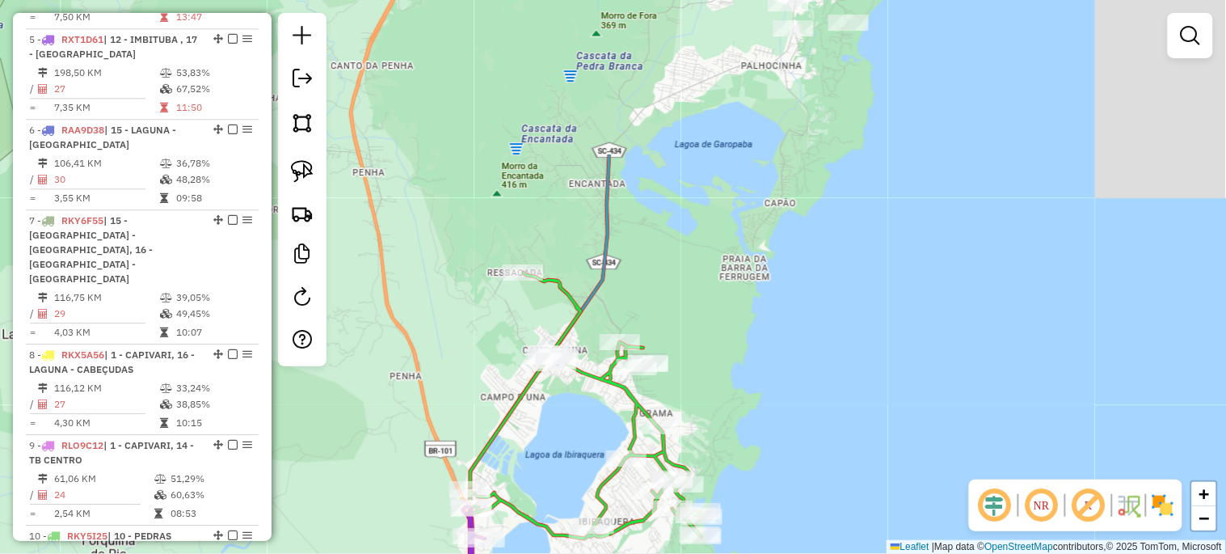
drag, startPoint x: 761, startPoint y: 202, endPoint x: 703, endPoint y: 436, distance: 241.3
click at [703, 429] on div "Janela de atendimento Grade de atendimento Capacidade Transportadoras Veículos …" at bounding box center [613, 277] width 1226 height 554
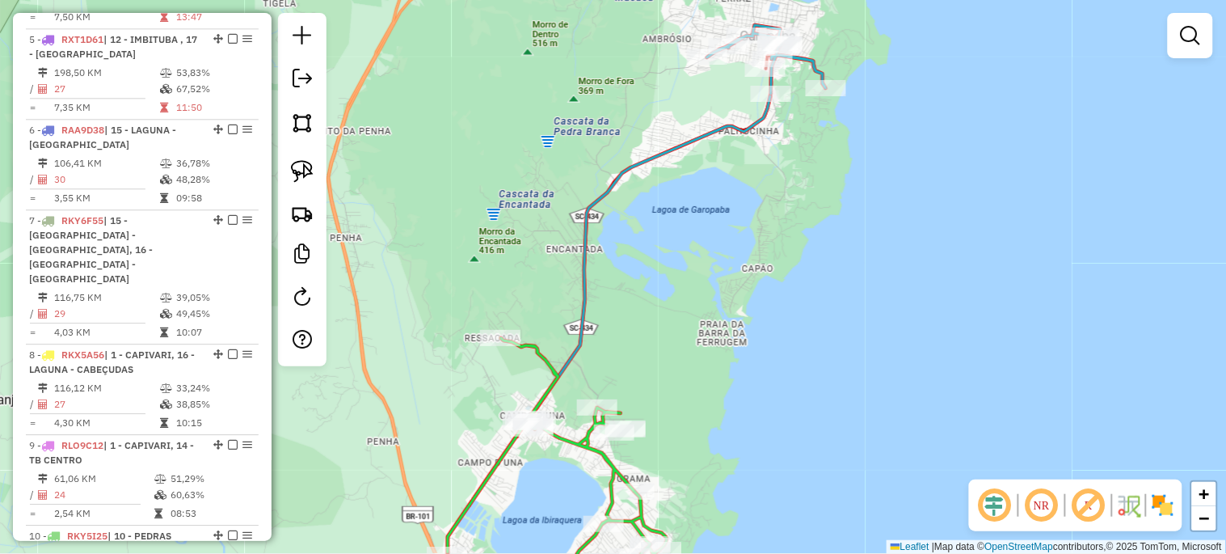
drag, startPoint x: 665, startPoint y: 336, endPoint x: 622, endPoint y: 451, distance: 122.5
click at [624, 445] on div "Janela de atendimento Grade de atendimento Capacidade Transportadoras Veículos …" at bounding box center [613, 277] width 1226 height 554
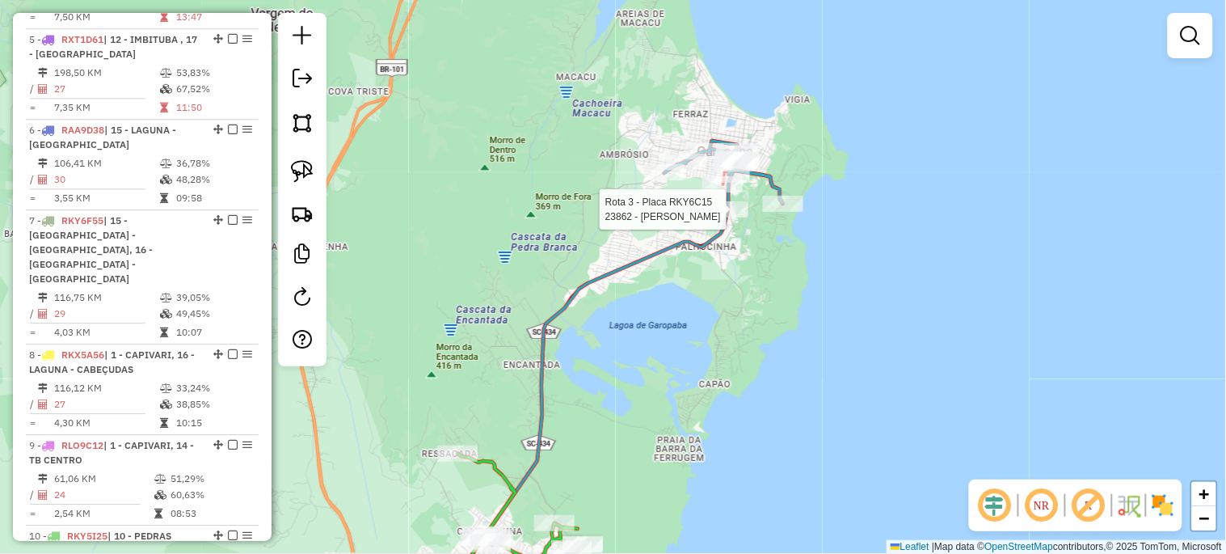
select select "*********"
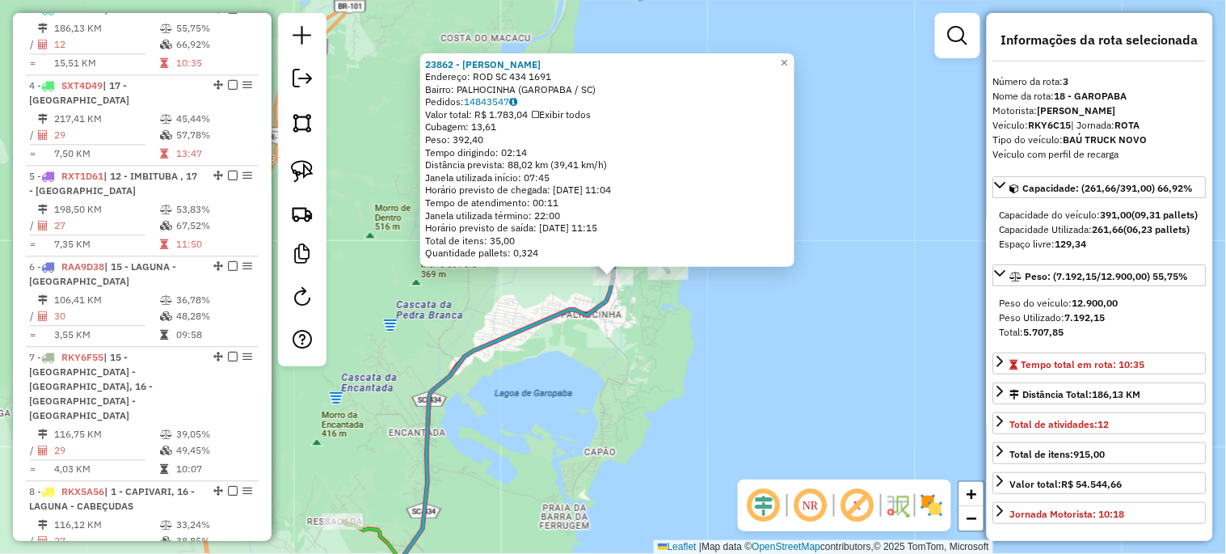
scroll to position [841, 0]
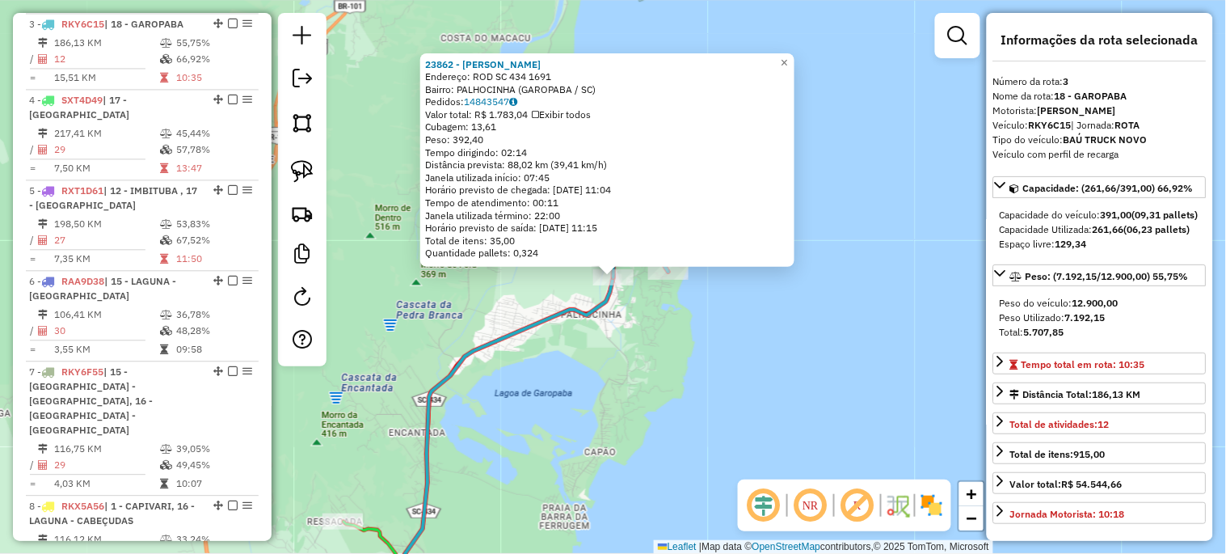
click at [695, 339] on div "23862 - BRASA GAUCHA Endereço: ROD SC 434 1691 Bairro: PALHOCINHA (GAROPABA / S…" at bounding box center [613, 277] width 1226 height 554
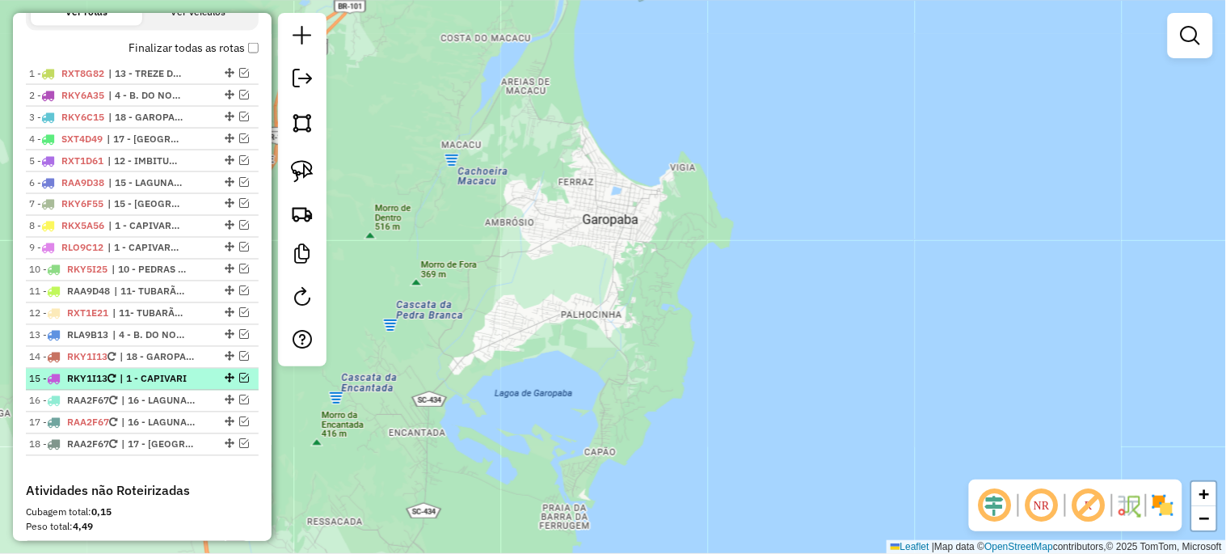
scroll to position [660, 0]
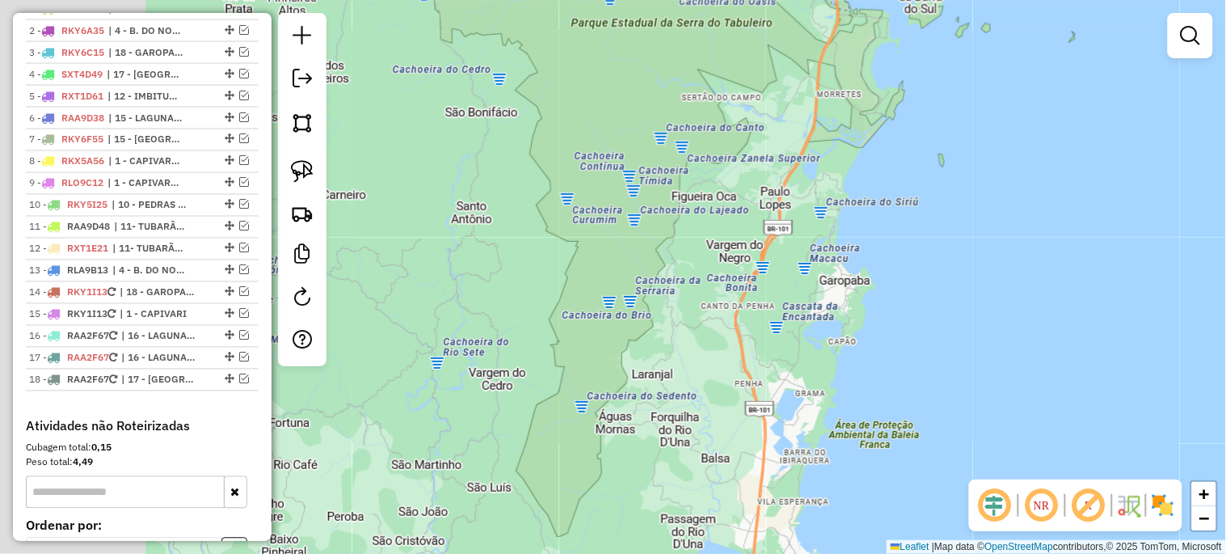
drag, startPoint x: 454, startPoint y: 352, endPoint x: 782, endPoint y: 332, distance: 328.0
click at [782, 332] on div "Janela de atendimento Grade de atendimento Capacidade Transportadoras Veículos …" at bounding box center [613, 277] width 1226 height 554
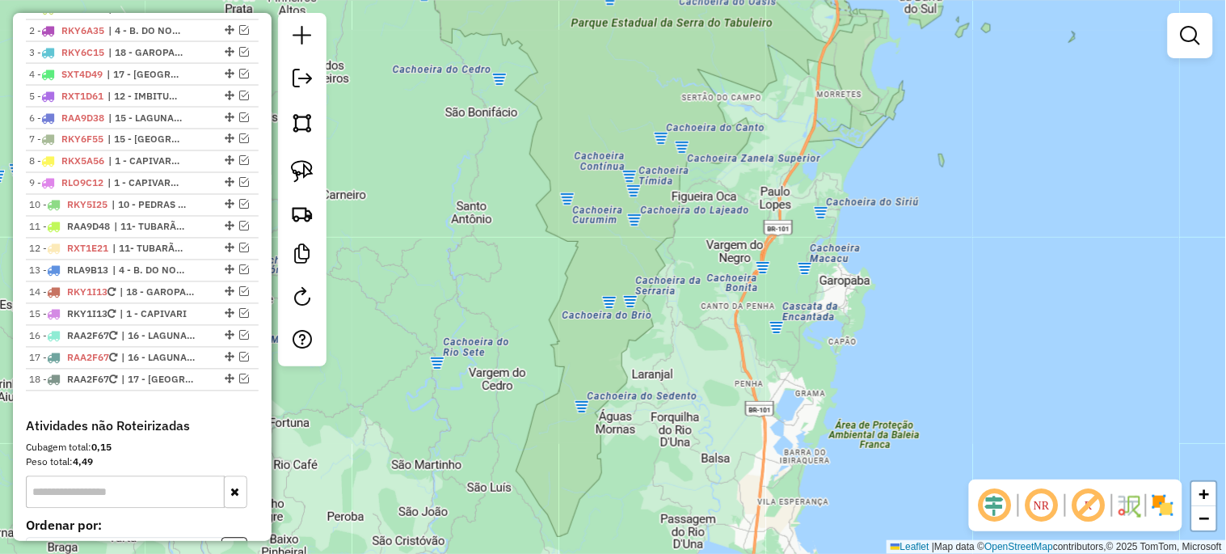
drag, startPoint x: 672, startPoint y: 374, endPoint x: 608, endPoint y: 121, distance: 260.9
click at [611, 129] on div "Janela de atendimento Grade de atendimento Capacidade Transportadoras Veículos …" at bounding box center [613, 277] width 1226 height 554
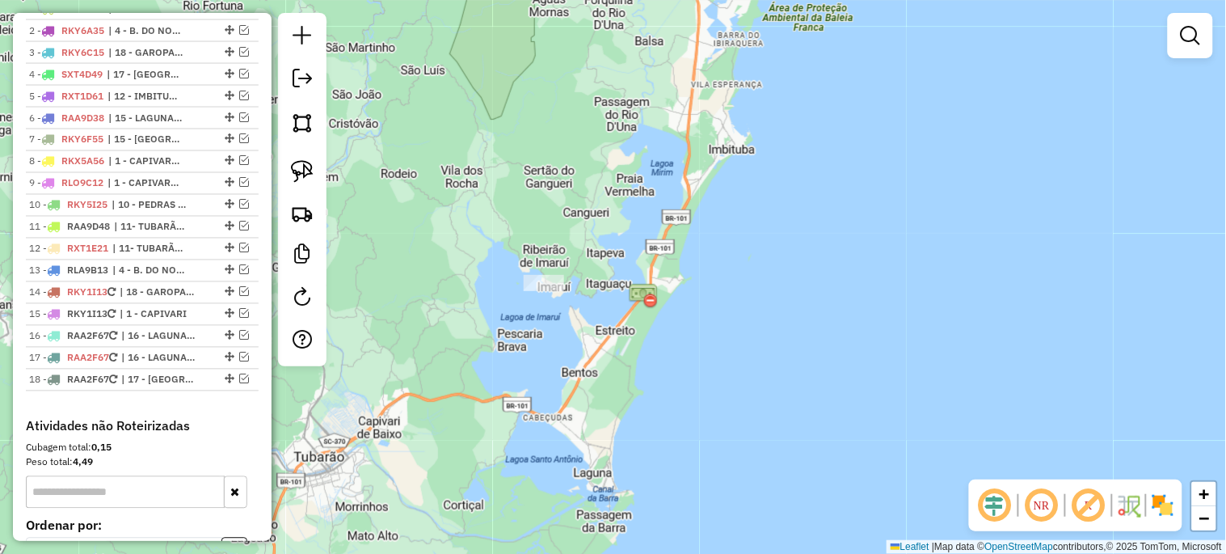
drag, startPoint x: 559, startPoint y: 385, endPoint x: 763, endPoint y: 276, distance: 230.7
click at [761, 280] on div "Janela de atendimento Grade de atendimento Capacidade Transportadoras Veículos …" at bounding box center [613, 277] width 1226 height 554
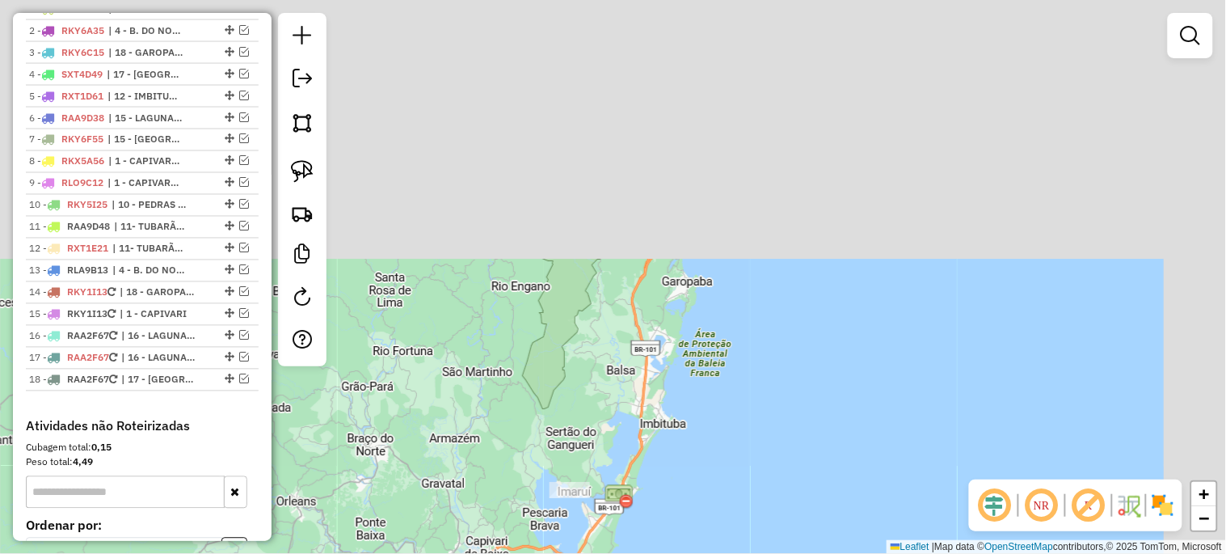
drag, startPoint x: 729, startPoint y: 166, endPoint x: 570, endPoint y: 403, distance: 285.4
click at [571, 403] on div "Janela de atendimento Grade de atendimento Capacidade Transportadoras Veículos …" at bounding box center [613, 277] width 1226 height 554
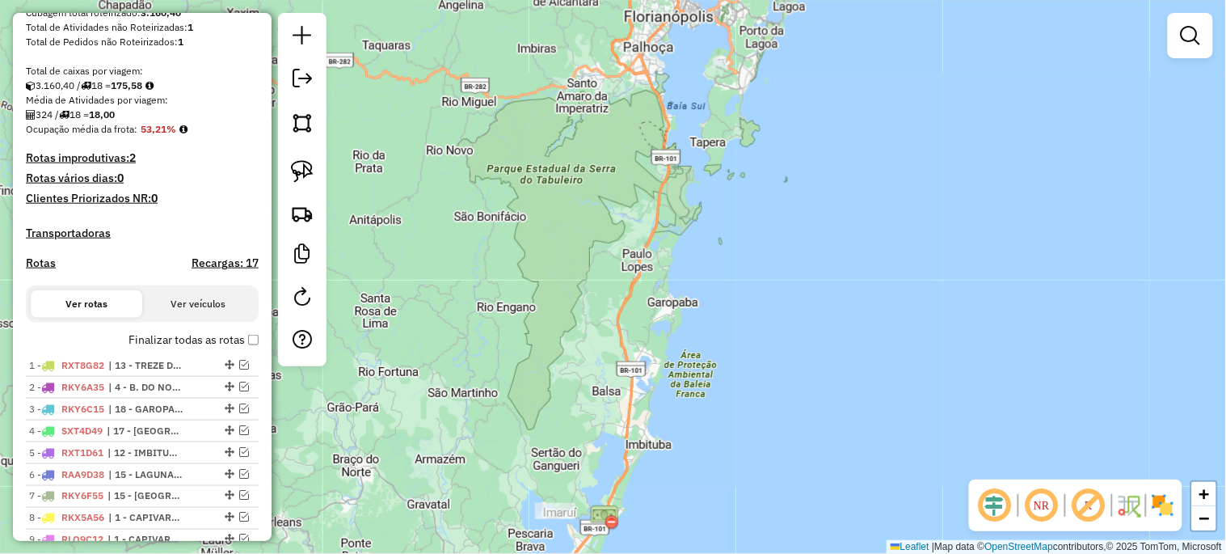
scroll to position [241, 0]
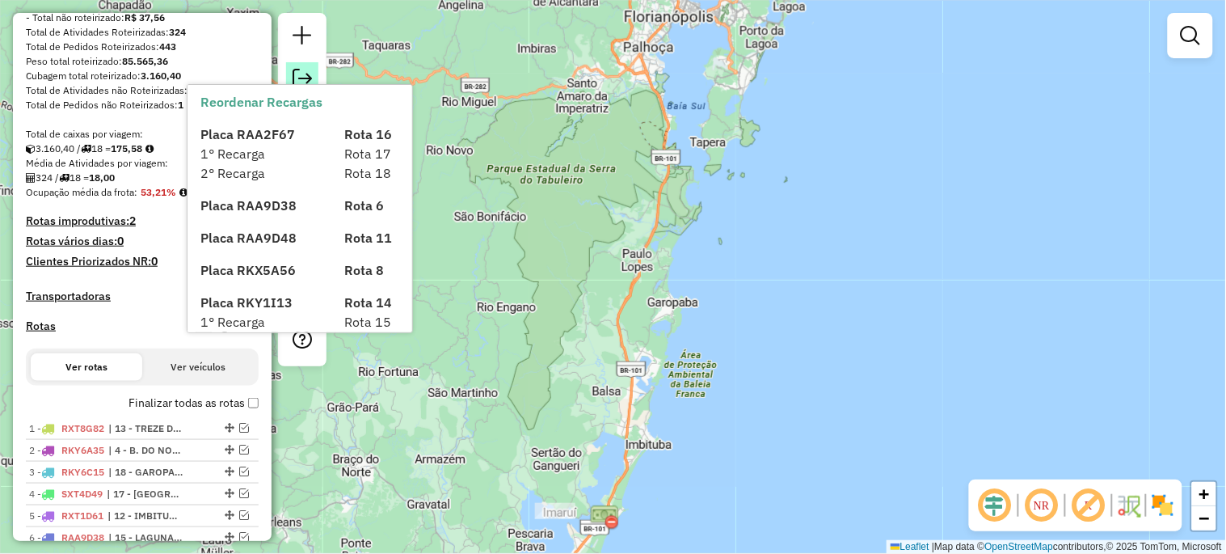
click at [304, 78] on em at bounding box center [302, 78] width 19 height 19
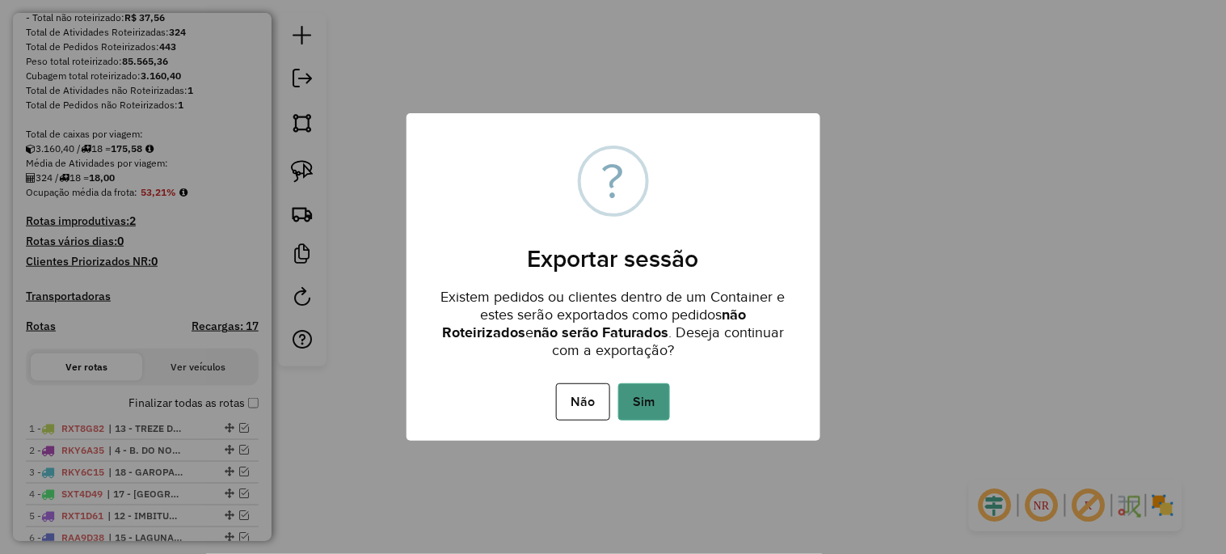
click at [659, 399] on button "Sim" at bounding box center [644, 401] width 52 height 37
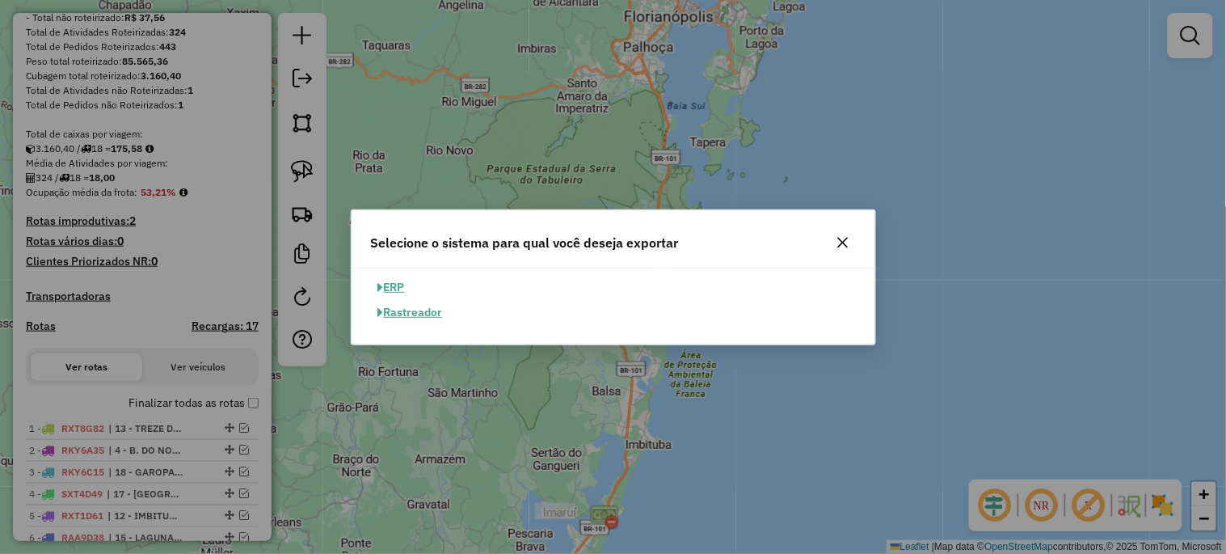
click at [398, 287] on button "ERP" at bounding box center [391, 287] width 41 height 25
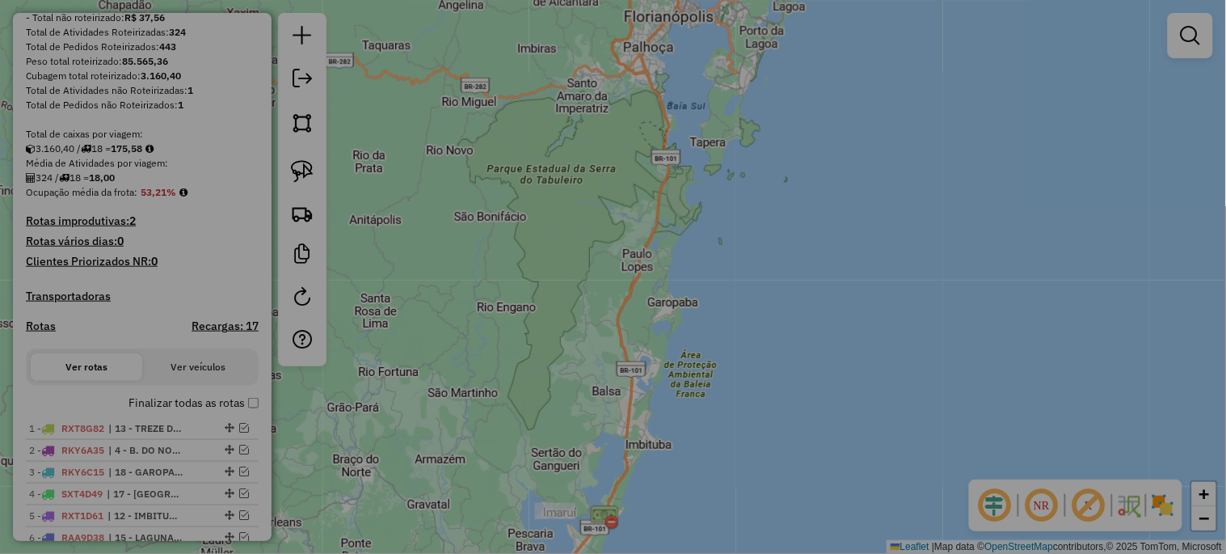
select select "**"
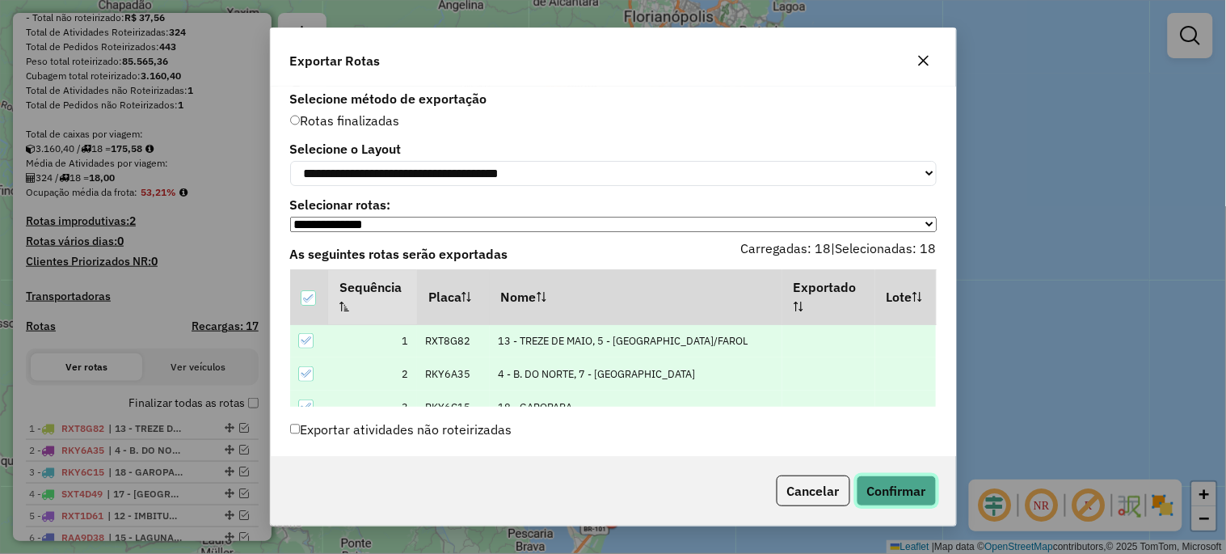
click at [914, 496] on button "Confirmar" at bounding box center [897, 490] width 80 height 31
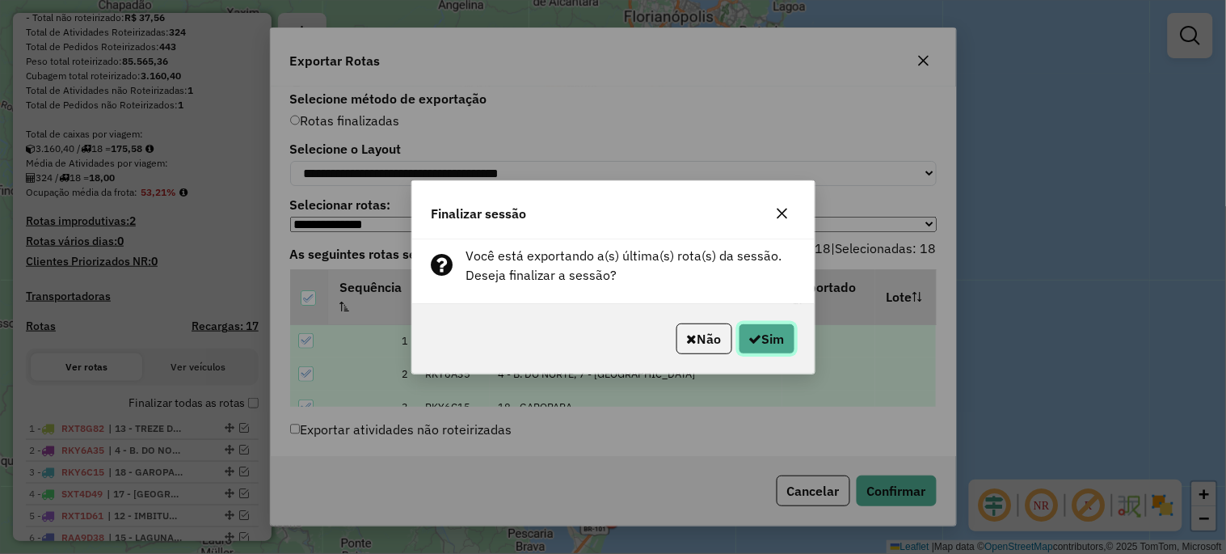
click at [763, 339] on button "Sim" at bounding box center [767, 338] width 57 height 31
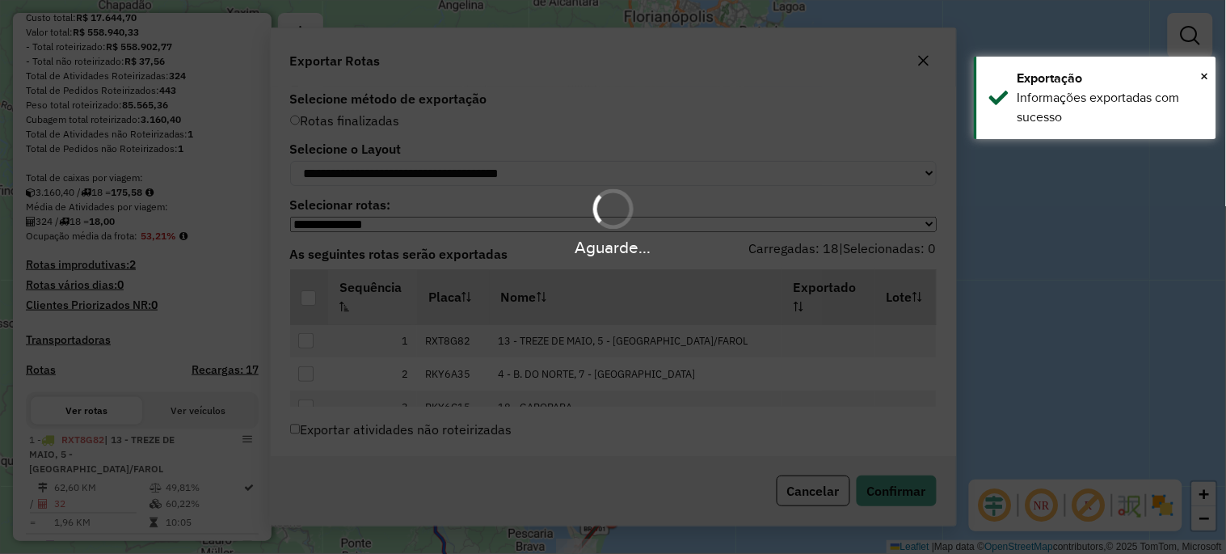
scroll to position [285, 0]
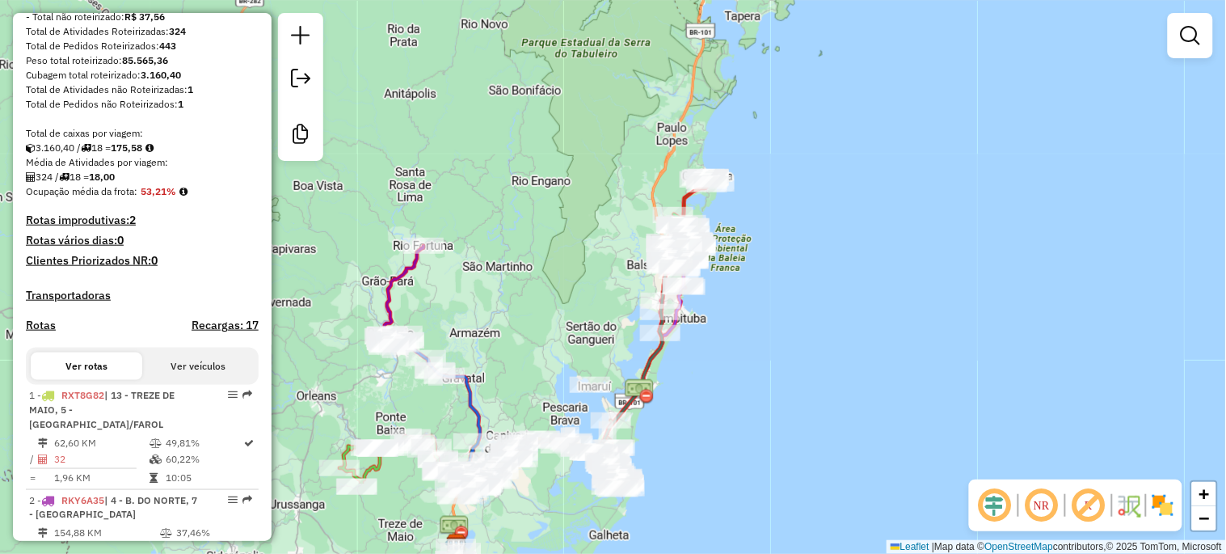
drag, startPoint x: 477, startPoint y: 439, endPoint x: 521, endPoint y: 285, distance: 160.7
click at [521, 285] on div "Janela de atendimento Grade de atendimento Capacidade Transportadoras Veículos …" at bounding box center [613, 277] width 1226 height 554
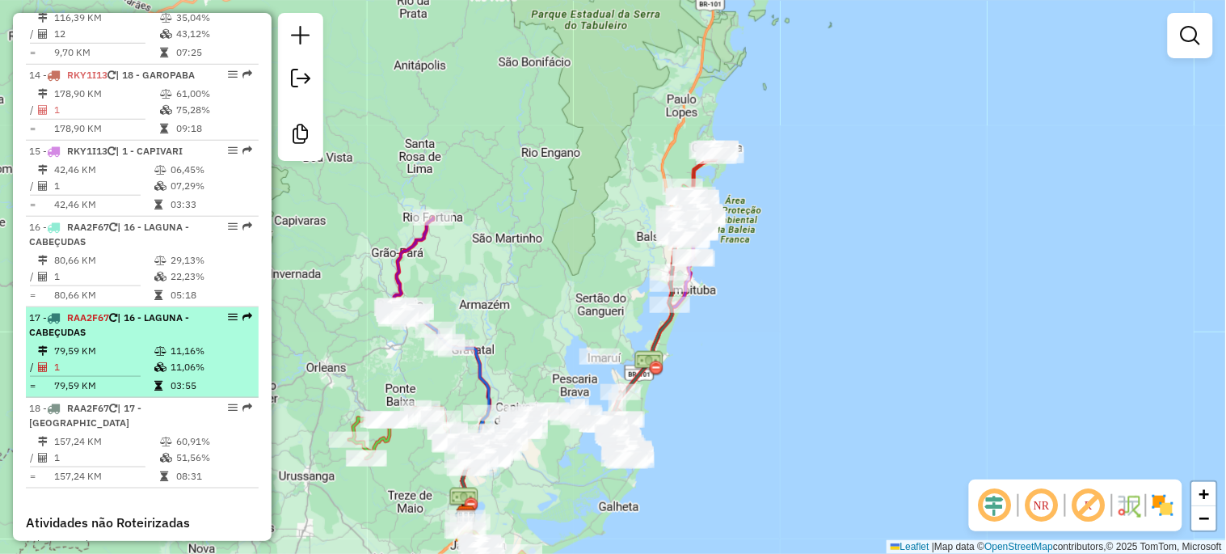
scroll to position [1841, 0]
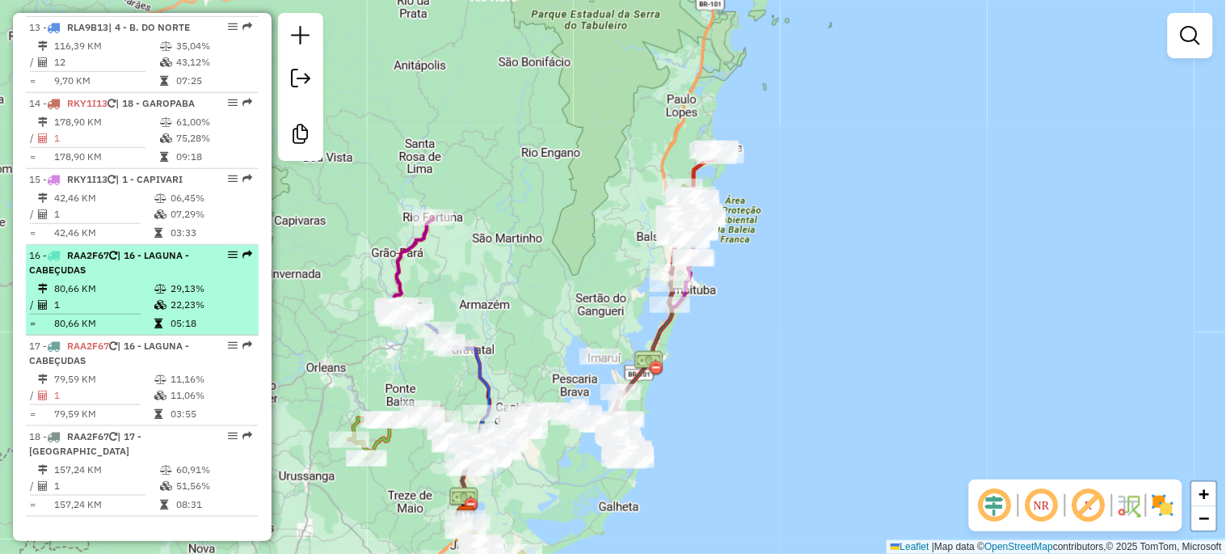
click at [147, 280] on td "80,66 KM" at bounding box center [103, 288] width 100 height 16
select select "*********"
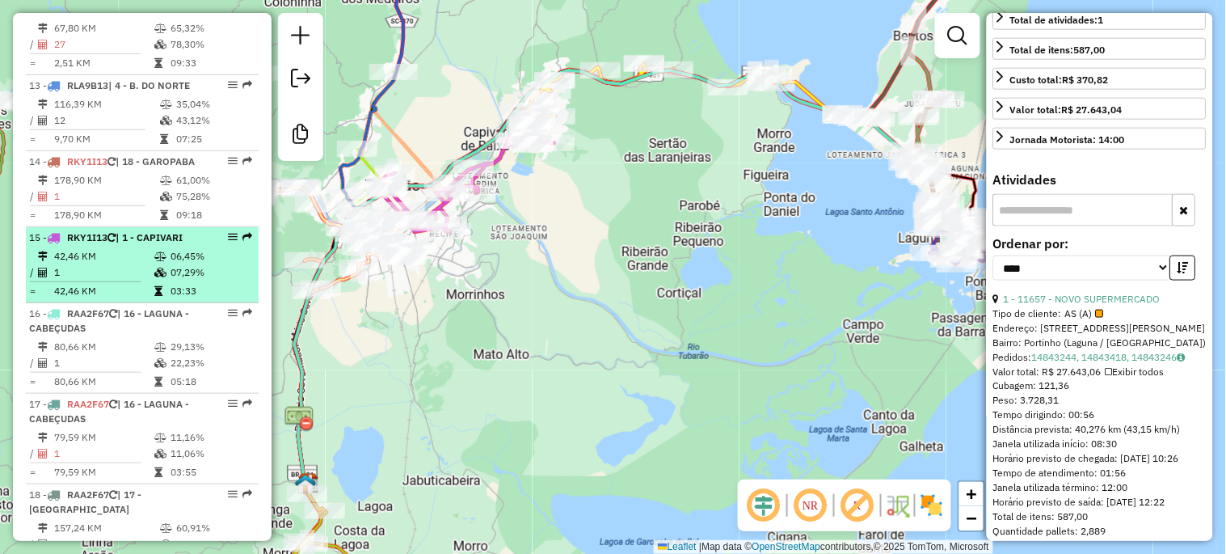
scroll to position [1782, 0]
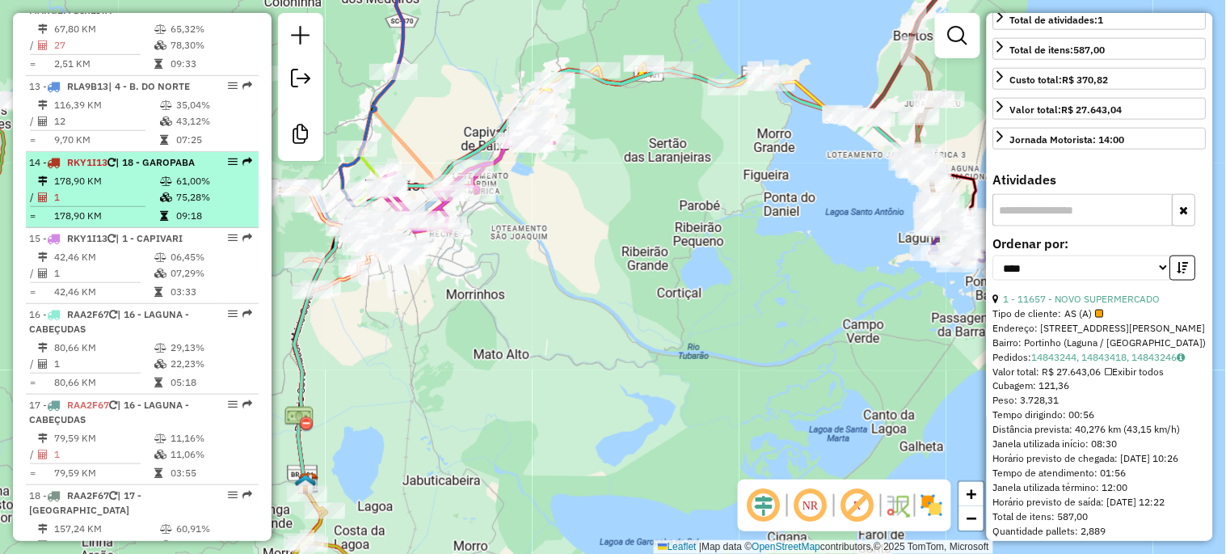
click at [141, 189] on td "1" at bounding box center [106, 197] width 106 height 16
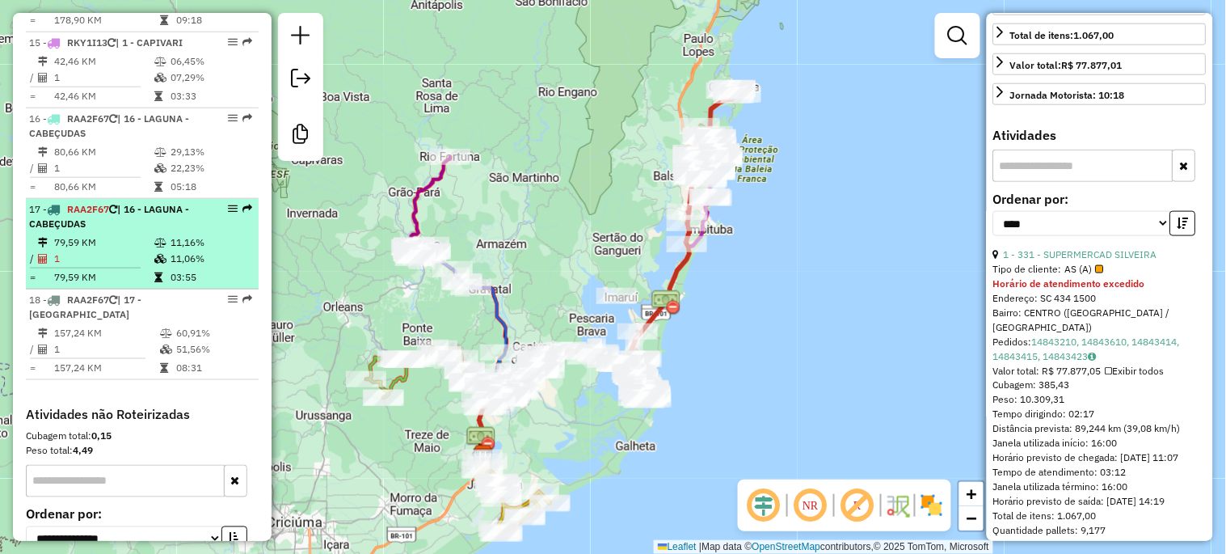
scroll to position [1962, 0]
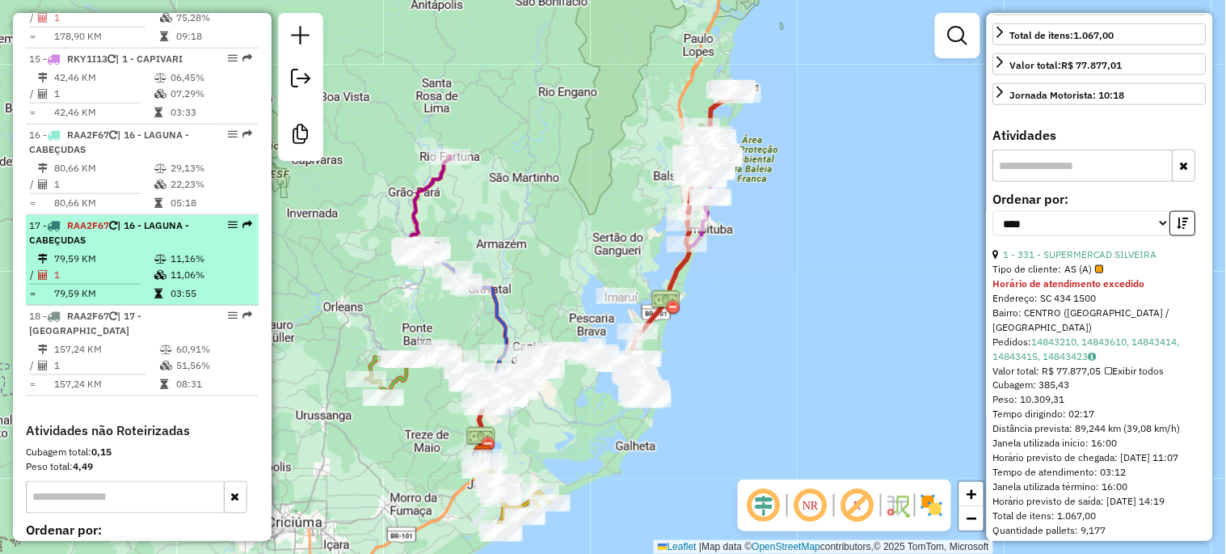
click at [91, 251] on td "79,59 KM" at bounding box center [103, 259] width 100 height 16
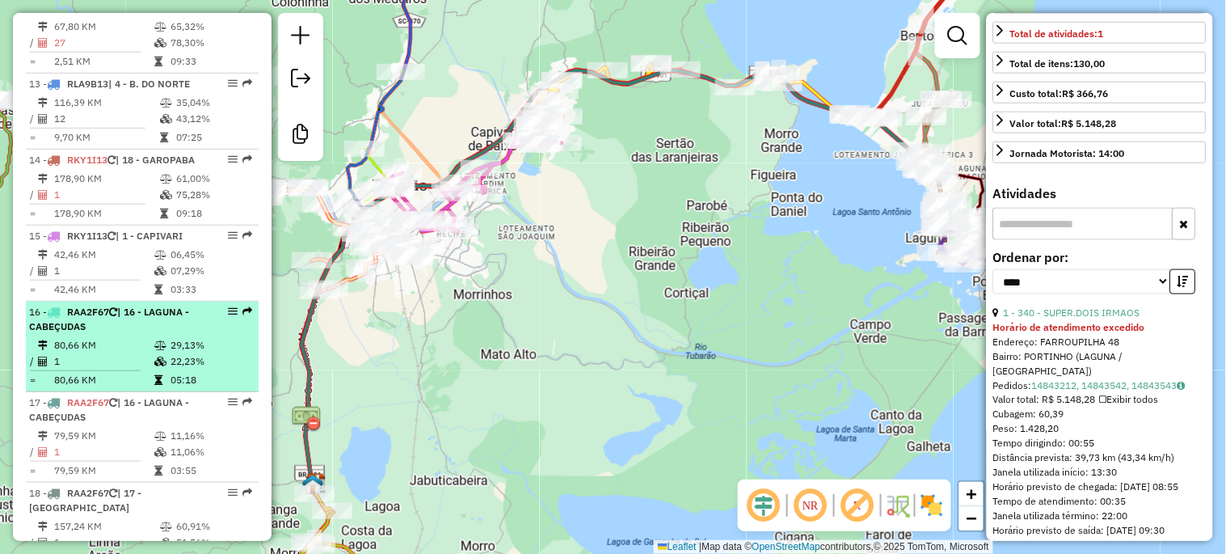
scroll to position [1782, 0]
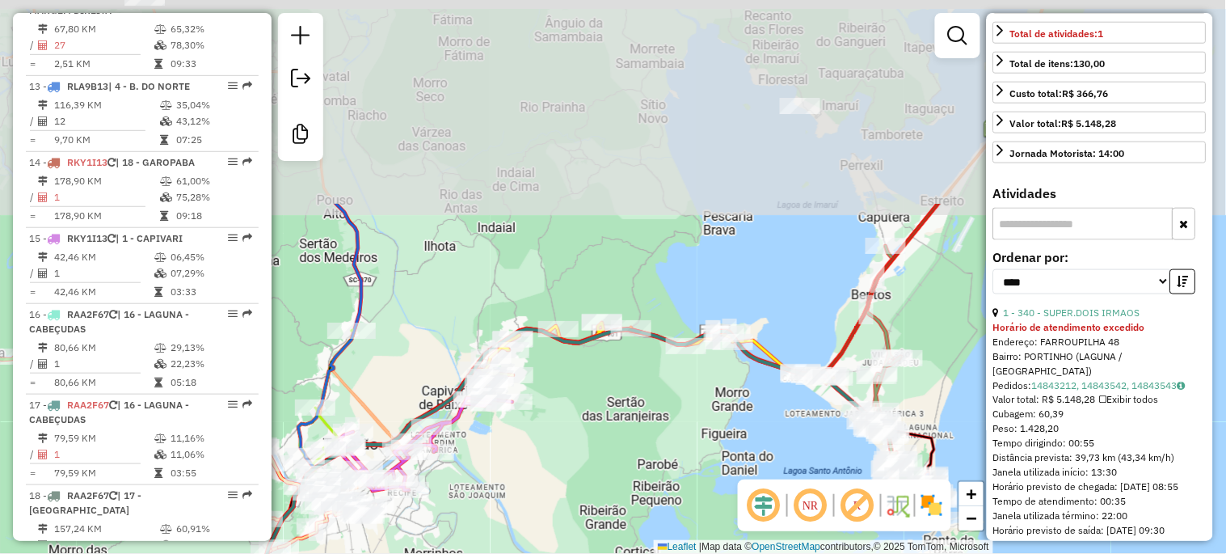
drag, startPoint x: 710, startPoint y: 166, endPoint x: 660, endPoint y: 414, distance: 253.0
click at [660, 414] on div "Janela de atendimento Grade de atendimento Capacidade Transportadoras Veículos …" at bounding box center [613, 277] width 1226 height 554
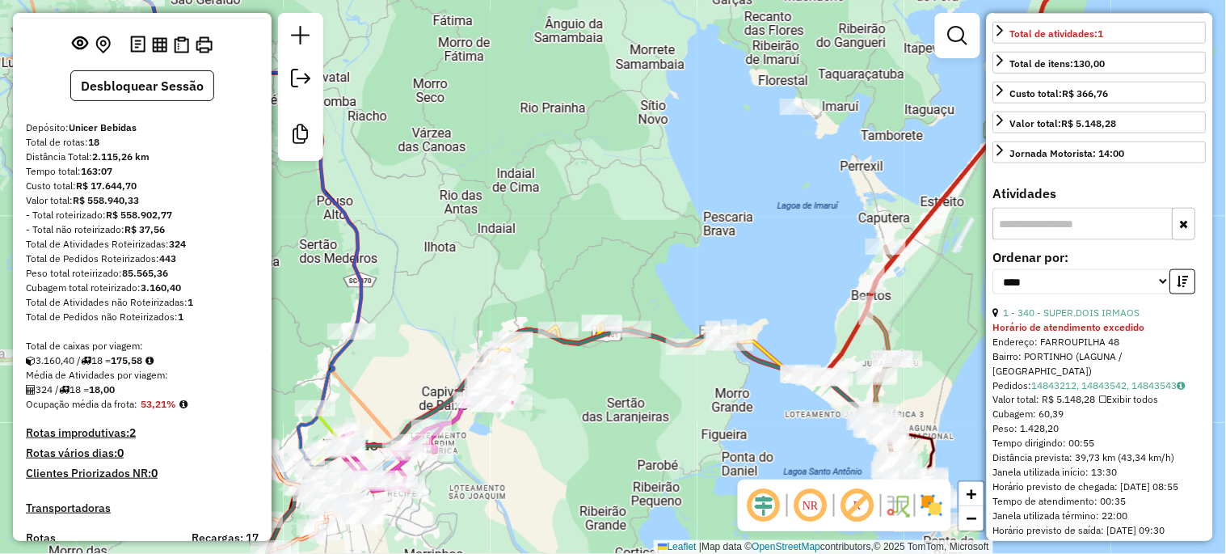
scroll to position [0, 0]
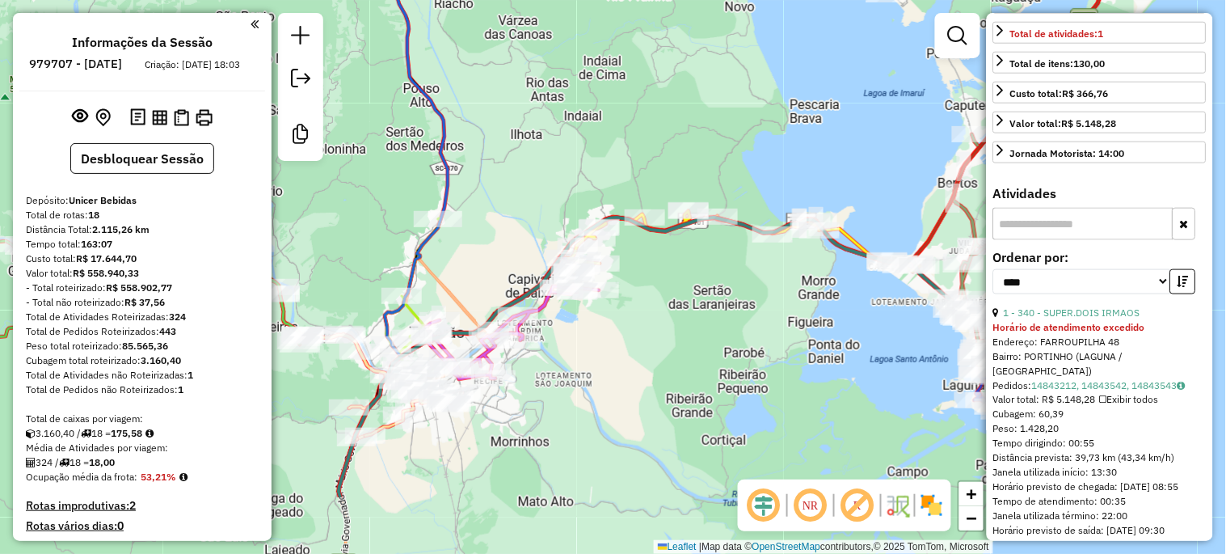
drag, startPoint x: 481, startPoint y: 255, endPoint x: 567, endPoint y: 143, distance: 141.8
click at [567, 143] on div "Janela de atendimento Grade de atendimento Capacidade Transportadoras Veículos …" at bounding box center [613, 277] width 1226 height 554
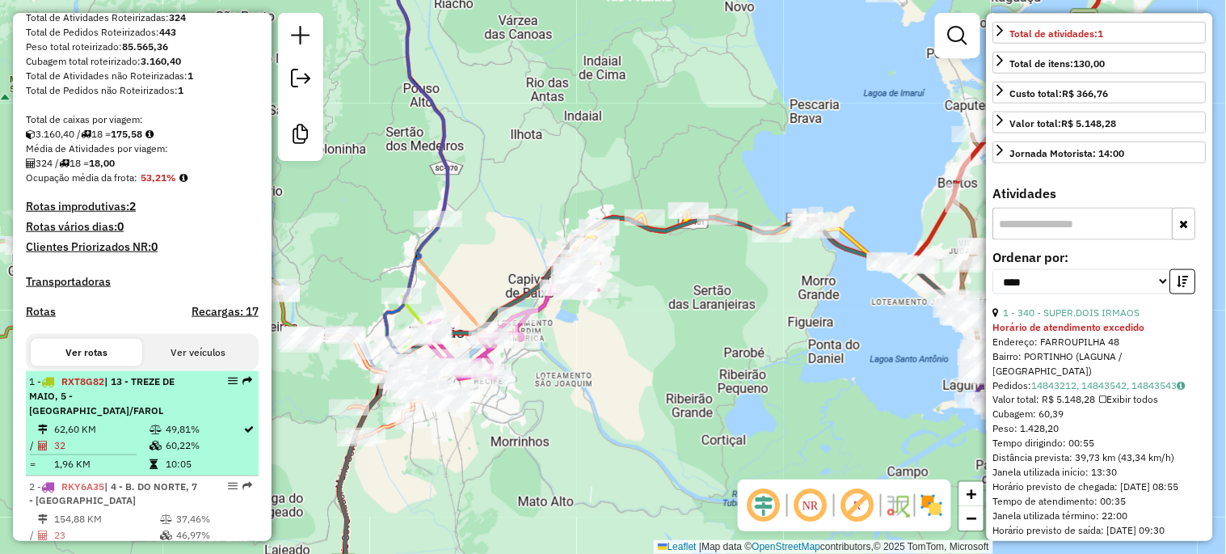
click at [141, 419] on li "1 - RXT8G82 | 13 - TREZE DE MAIO, 5 - JAGUARUNA/FAROL 62,60 KM 49,81% / 32 60,2…" at bounding box center [142, 423] width 233 height 105
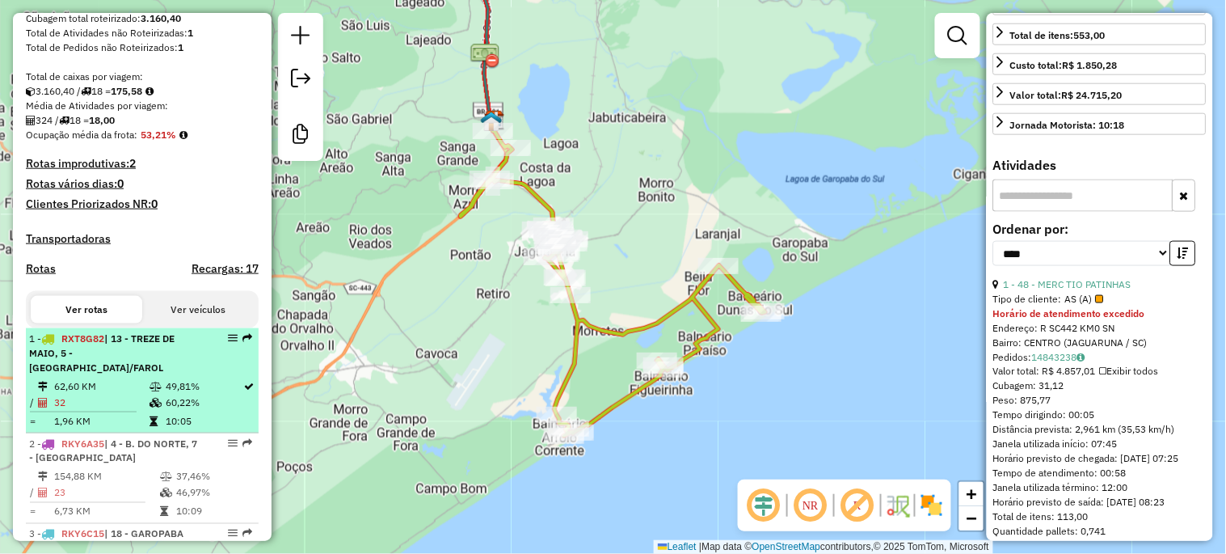
scroll to position [359, 0]
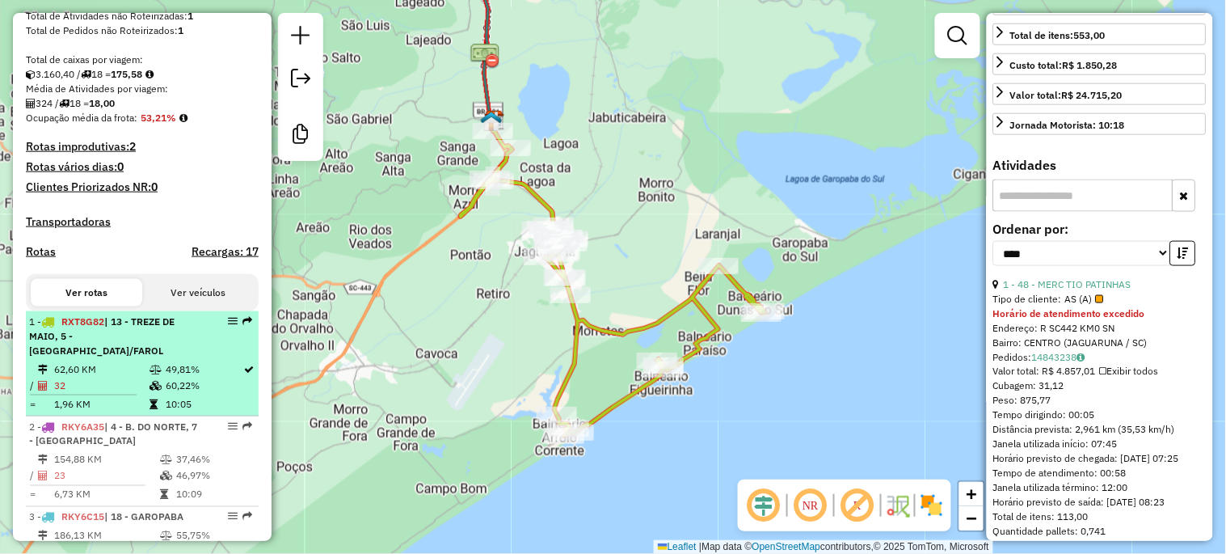
click at [165, 375] on td "49,81%" at bounding box center [204, 369] width 78 height 16
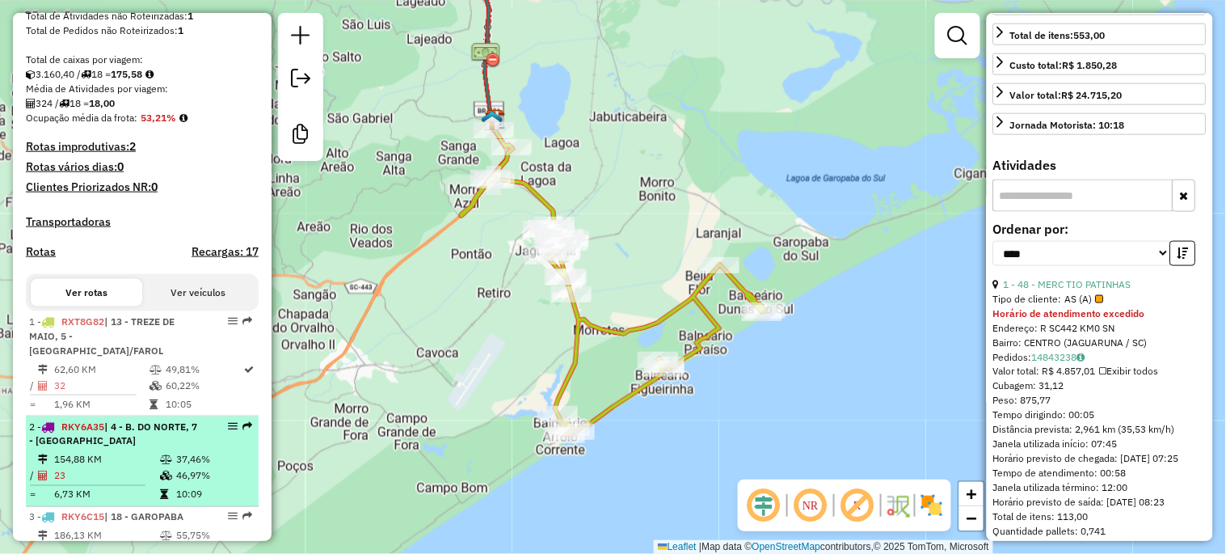
click at [94, 433] on span "| 4 - B. DO NORTE, 7 - RIO FORTUNA" at bounding box center [113, 433] width 168 height 27
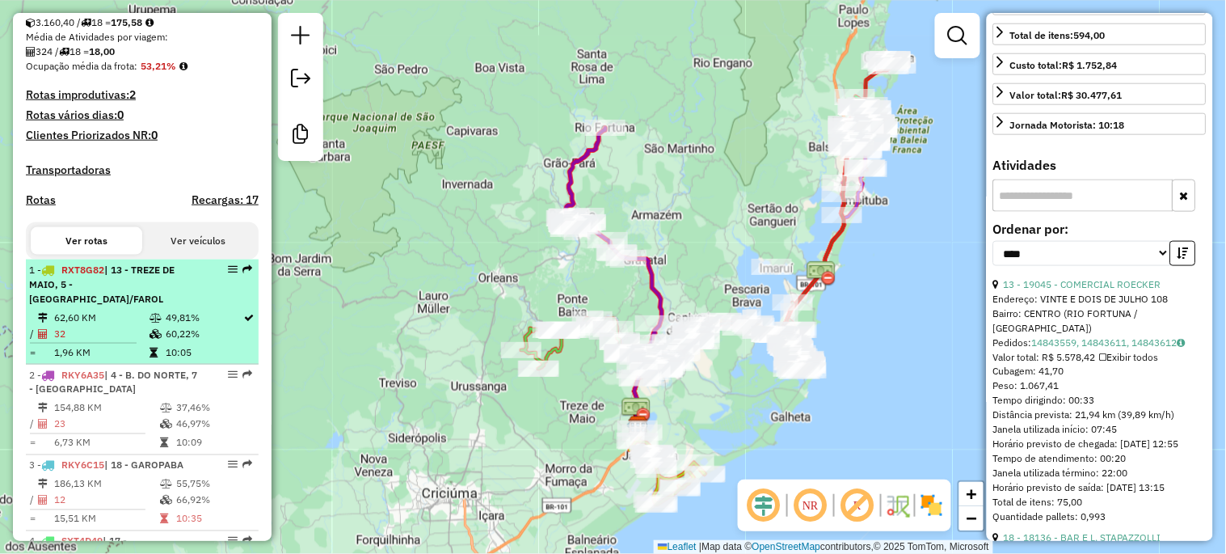
scroll to position [479, 0]
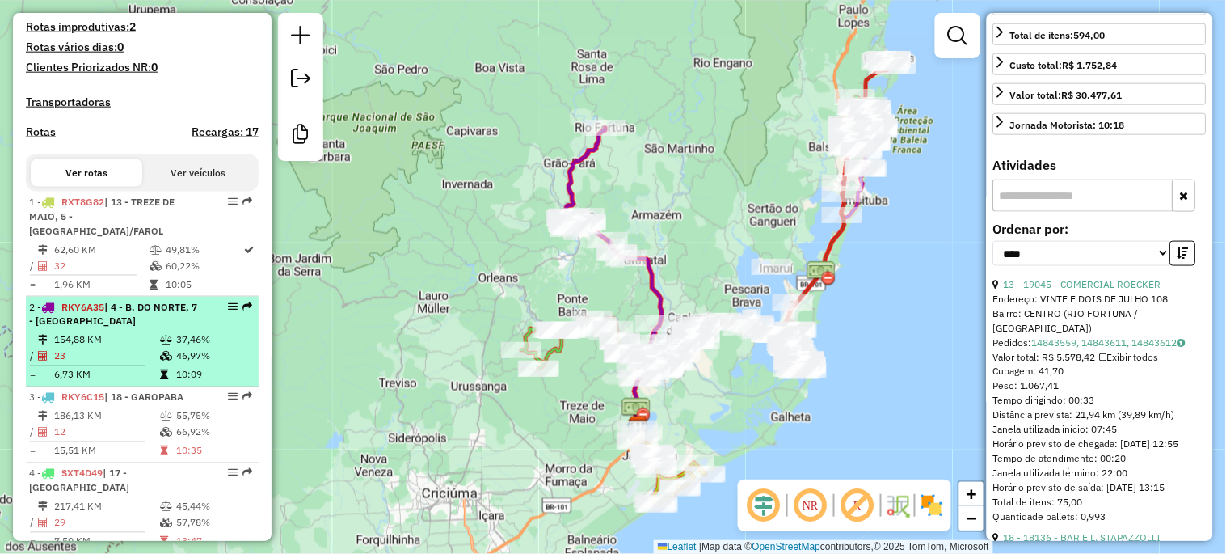
click at [133, 345] on td "154,88 KM" at bounding box center [106, 340] width 106 height 16
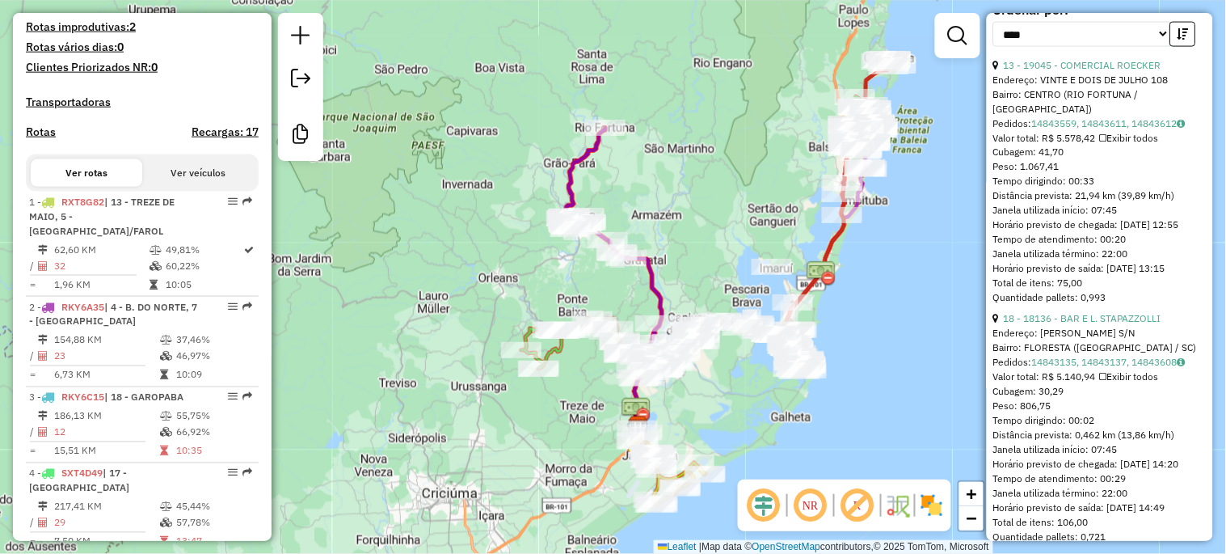
scroll to position [673, 0]
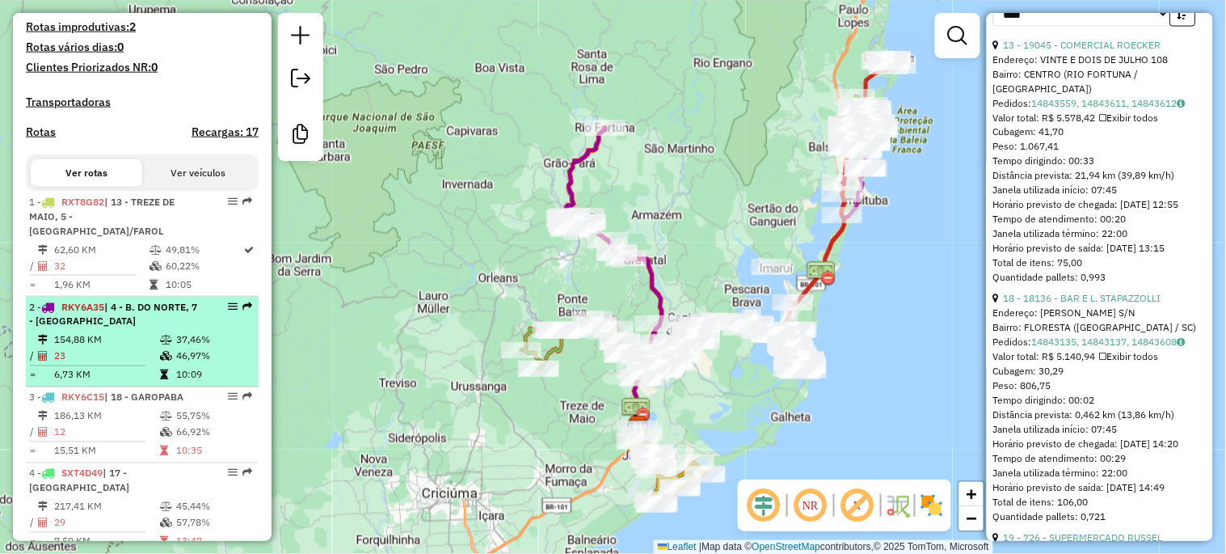
click at [147, 348] on td "23" at bounding box center [106, 356] width 106 height 16
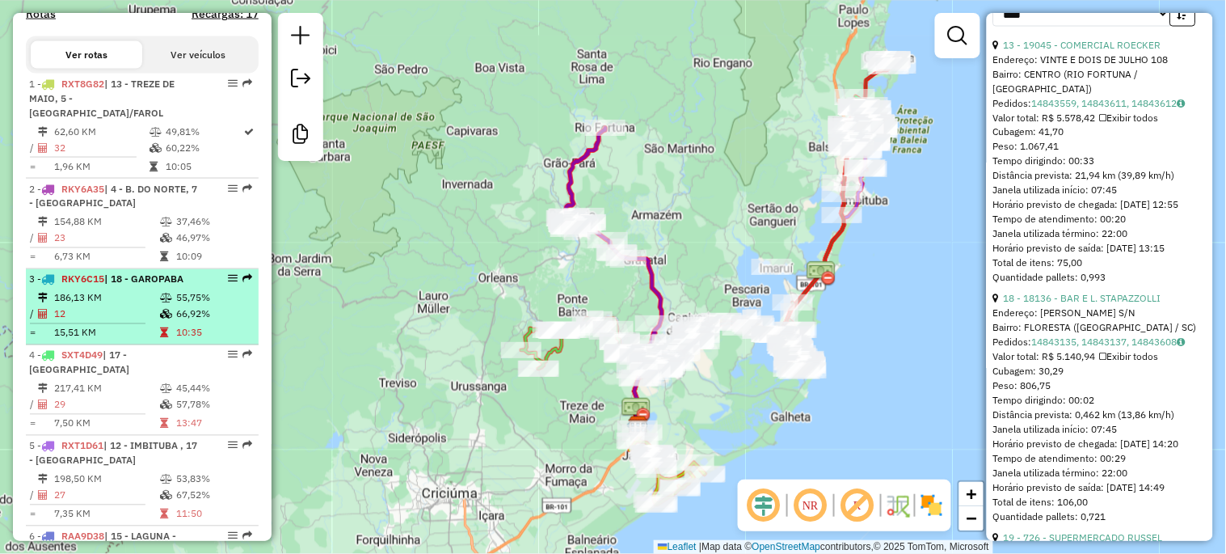
scroll to position [599, 0]
click at [130, 310] on td "12" at bounding box center [106, 312] width 106 height 16
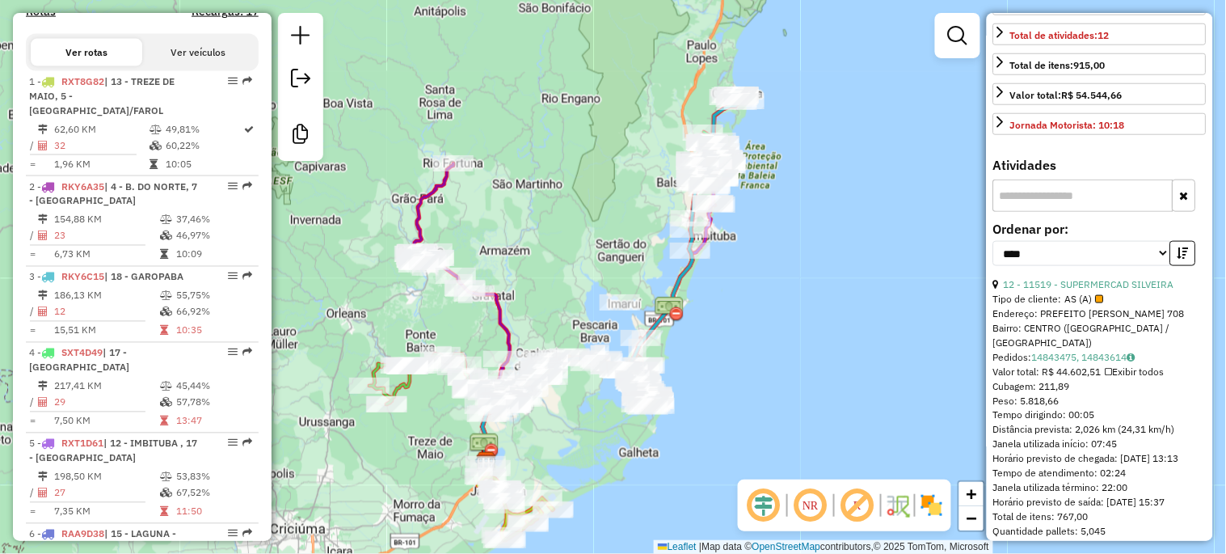
scroll to position [390, 0]
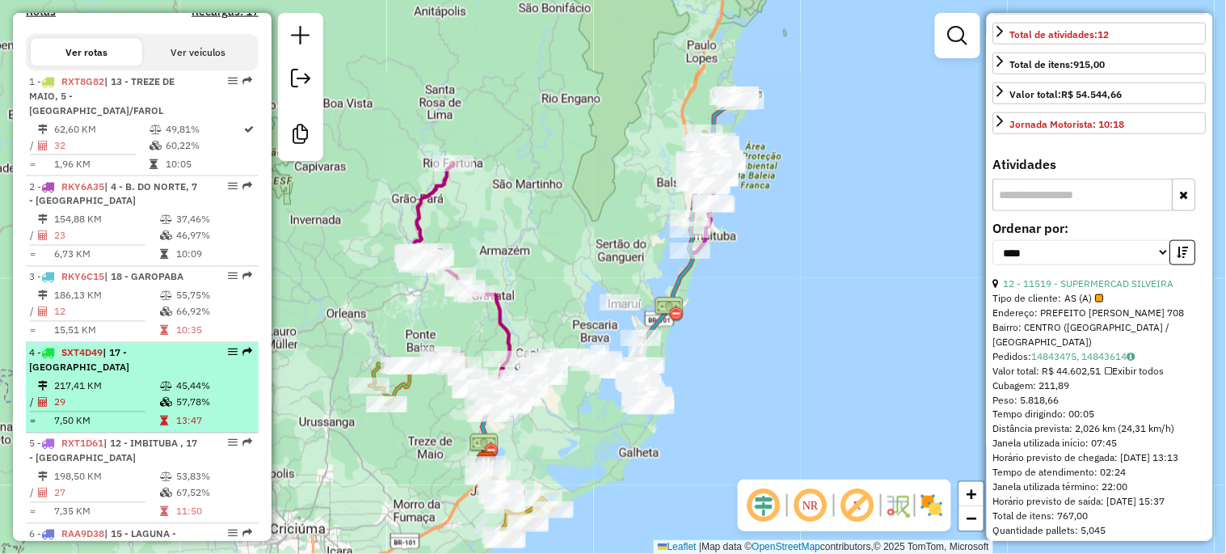
click at [114, 353] on span "| 17 - IBIRAQUERA" at bounding box center [79, 360] width 100 height 27
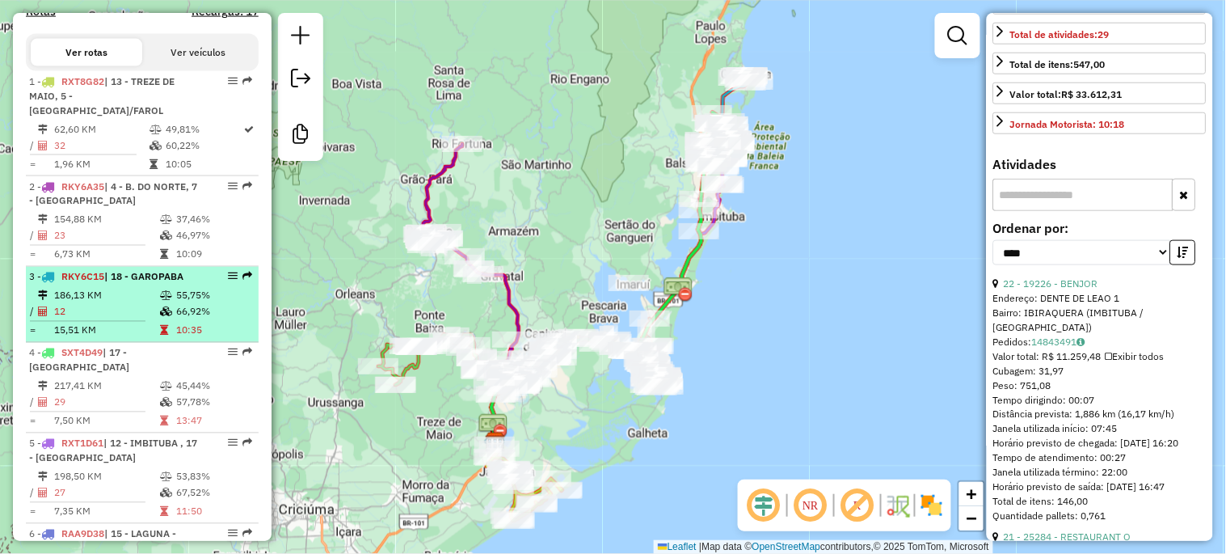
click at [116, 307] on td "12" at bounding box center [106, 312] width 106 height 16
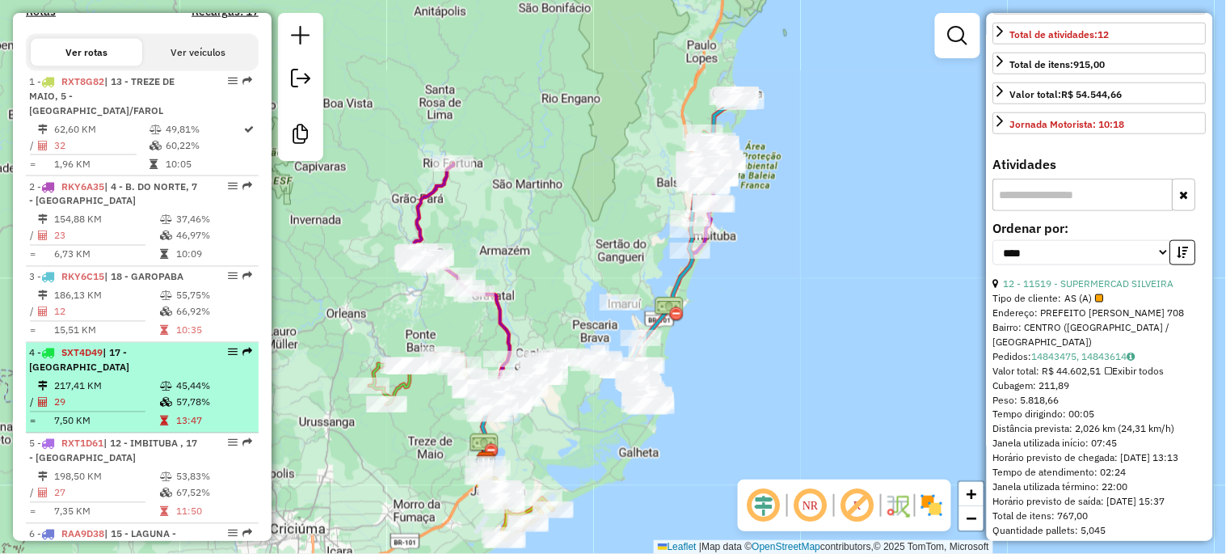
click at [129, 378] on td "217,41 KM" at bounding box center [106, 386] width 106 height 16
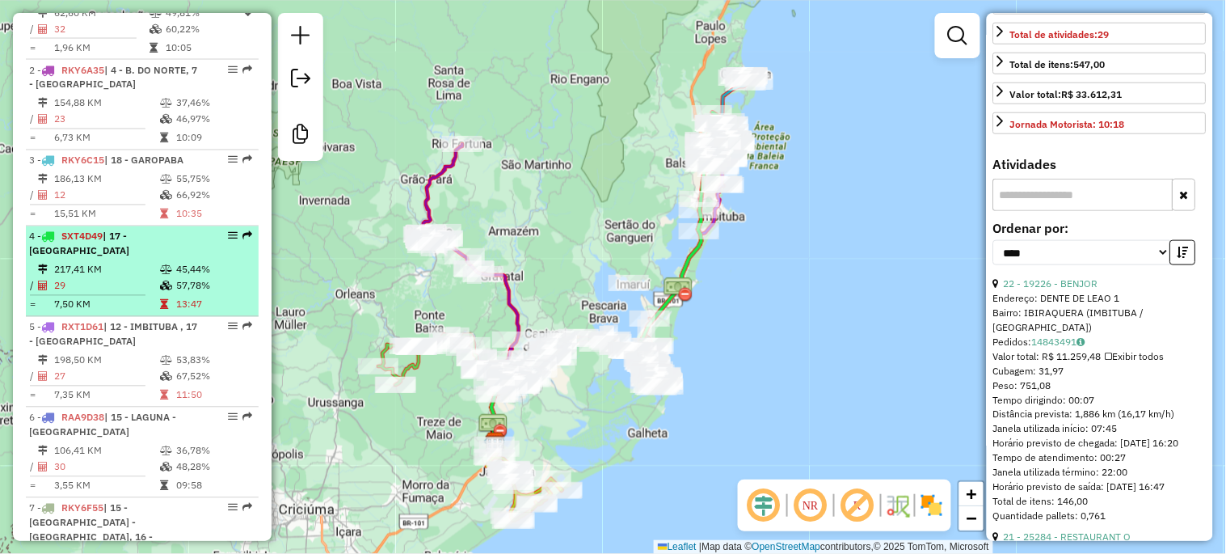
scroll to position [718, 0]
click at [136, 276] on td "29" at bounding box center [106, 284] width 106 height 16
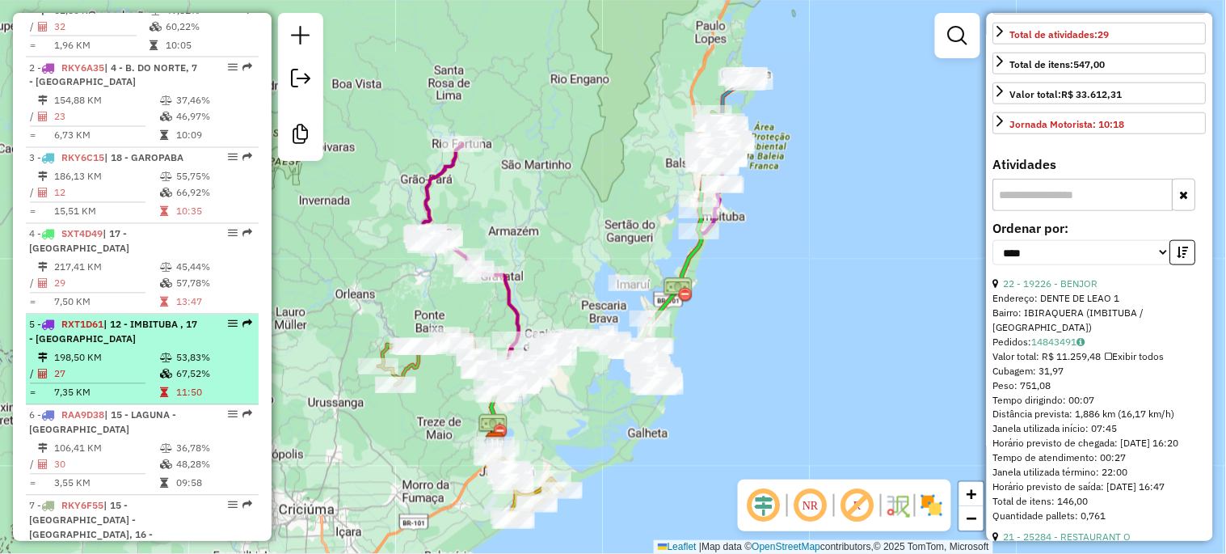
click at [134, 318] on span "| 12 - IMBITUBA , 17 - IBIRAQUERA" at bounding box center [113, 331] width 168 height 27
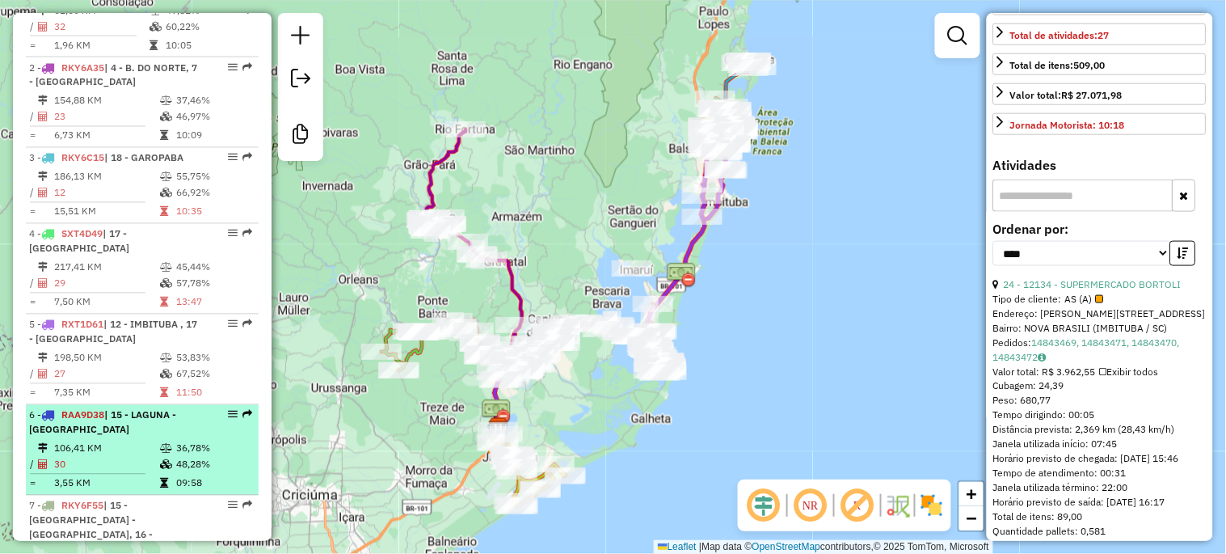
click at [112, 420] on div "6 - RAA9D38 | 15 - LAGUNA - MAR GROSSO" at bounding box center [114, 422] width 171 height 29
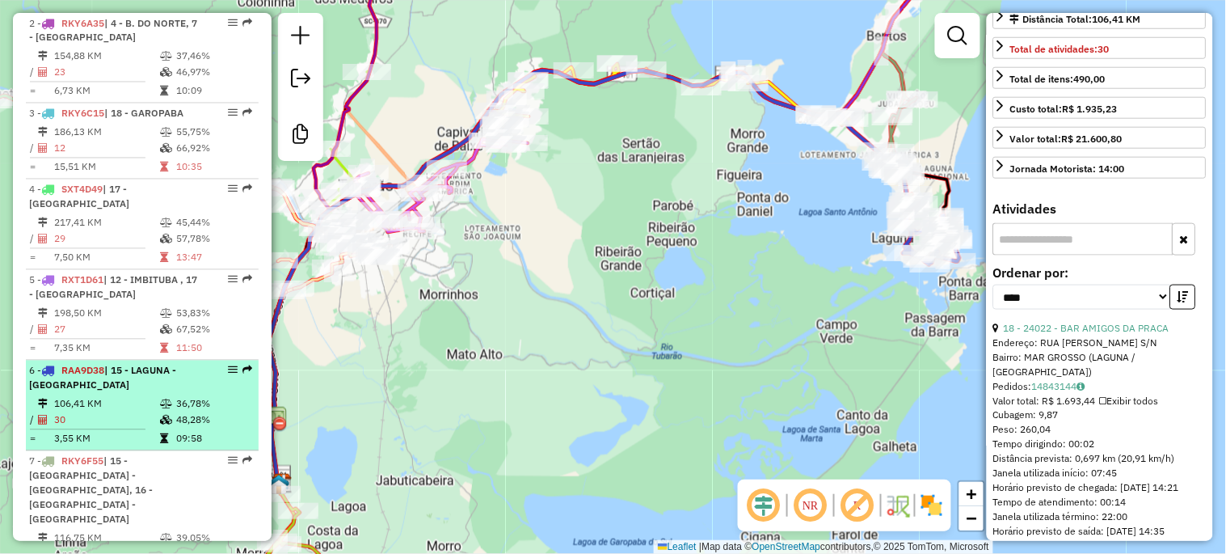
scroll to position [778, 0]
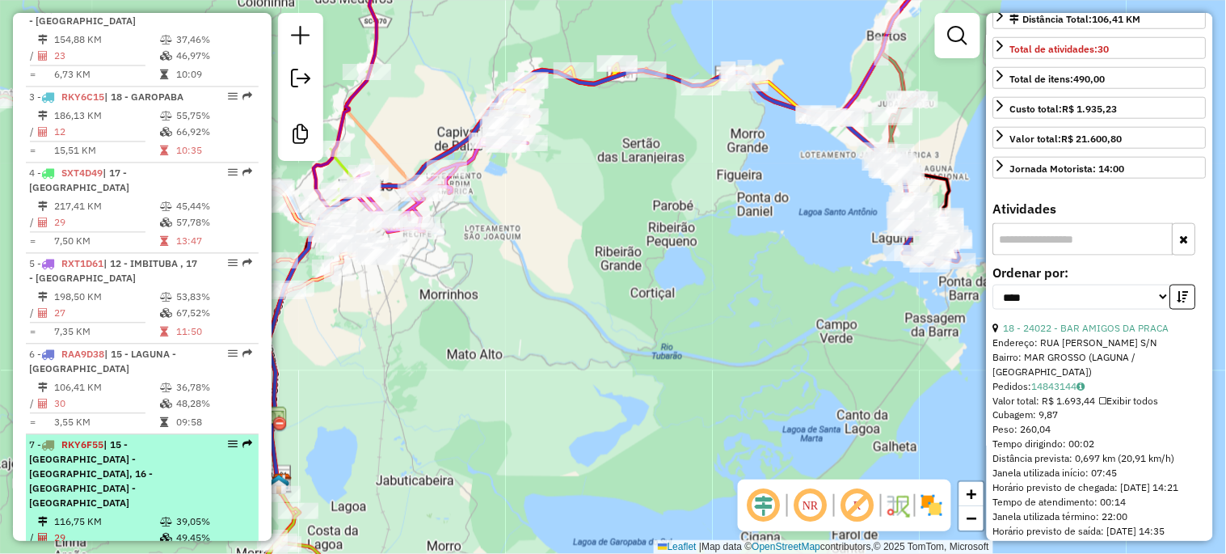
click at [99, 439] on span "RKY6F55" at bounding box center [82, 445] width 42 height 12
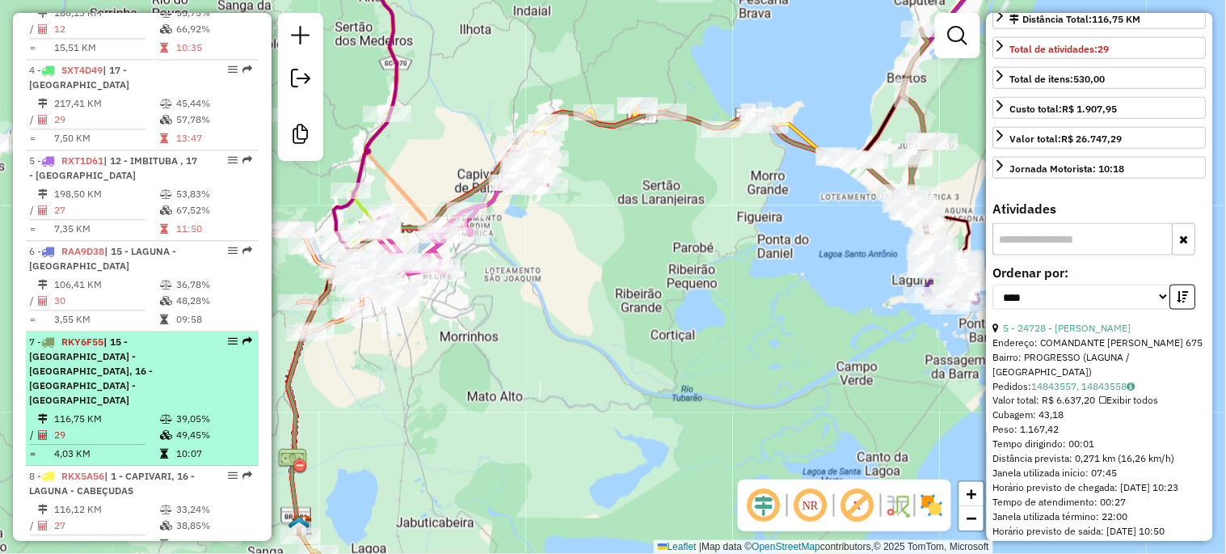
scroll to position [898, 0]
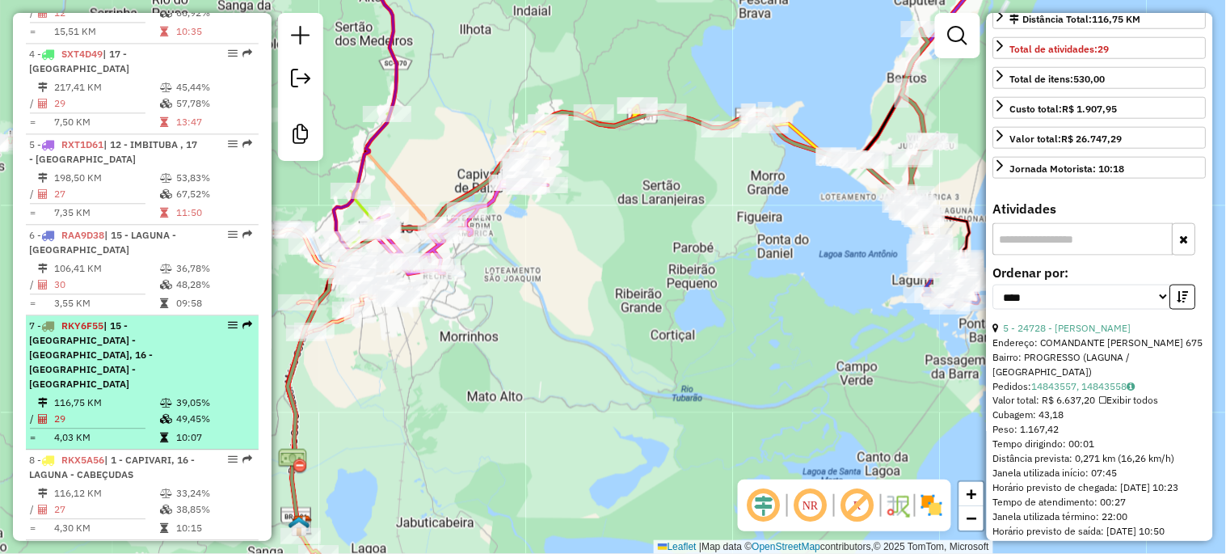
click at [99, 453] on span "| 1 - CAPIVARI, 16 - LAGUNA - CABEÇUDAS" at bounding box center [112, 466] width 166 height 27
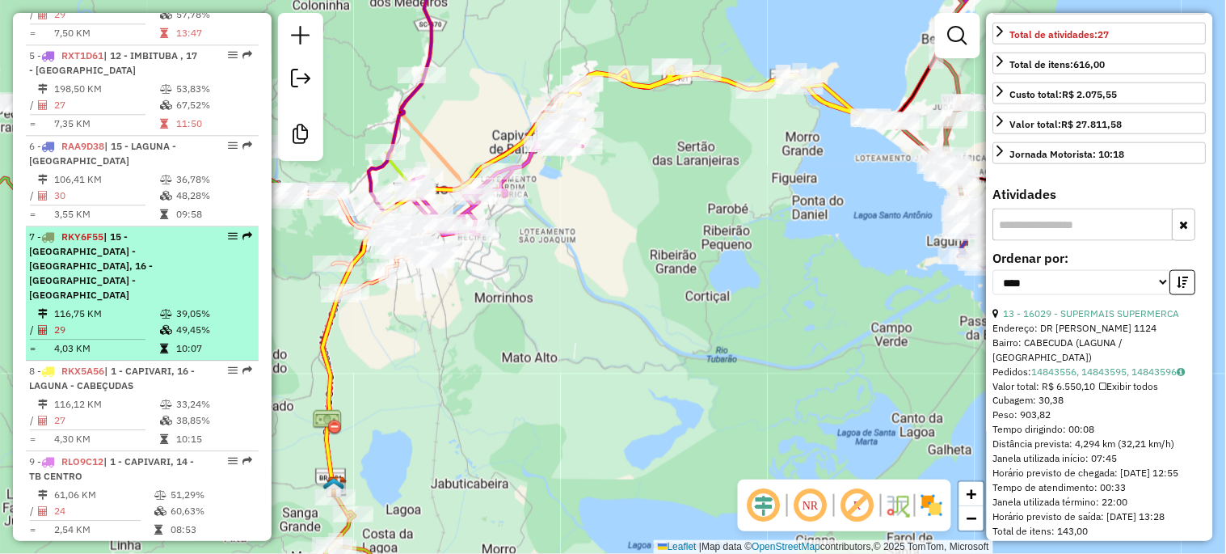
scroll to position [1017, 0]
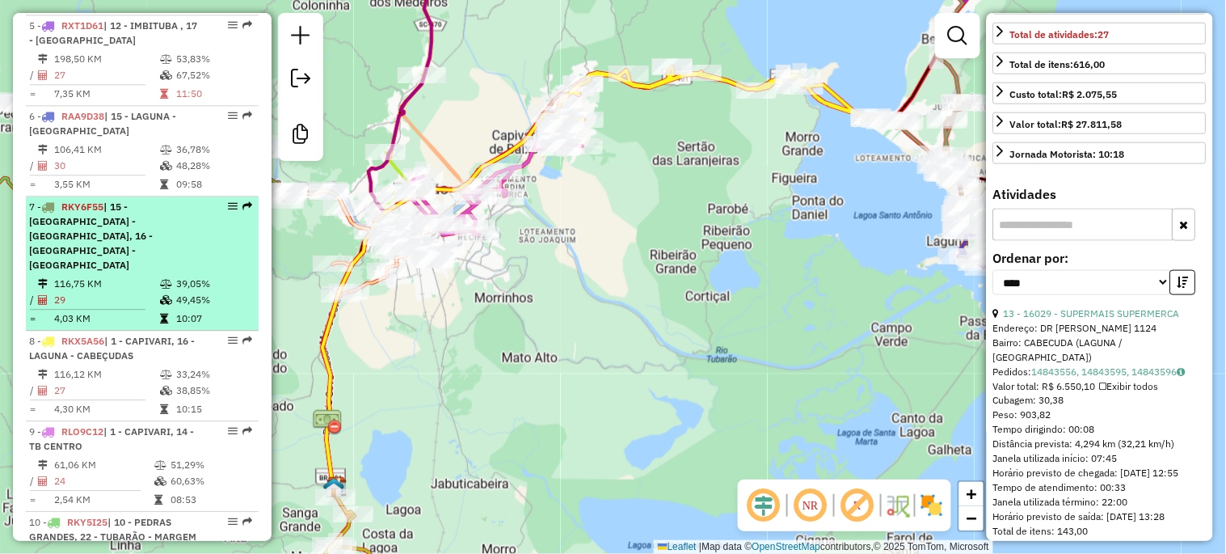
click at [99, 473] on td "24" at bounding box center [103, 481] width 100 height 16
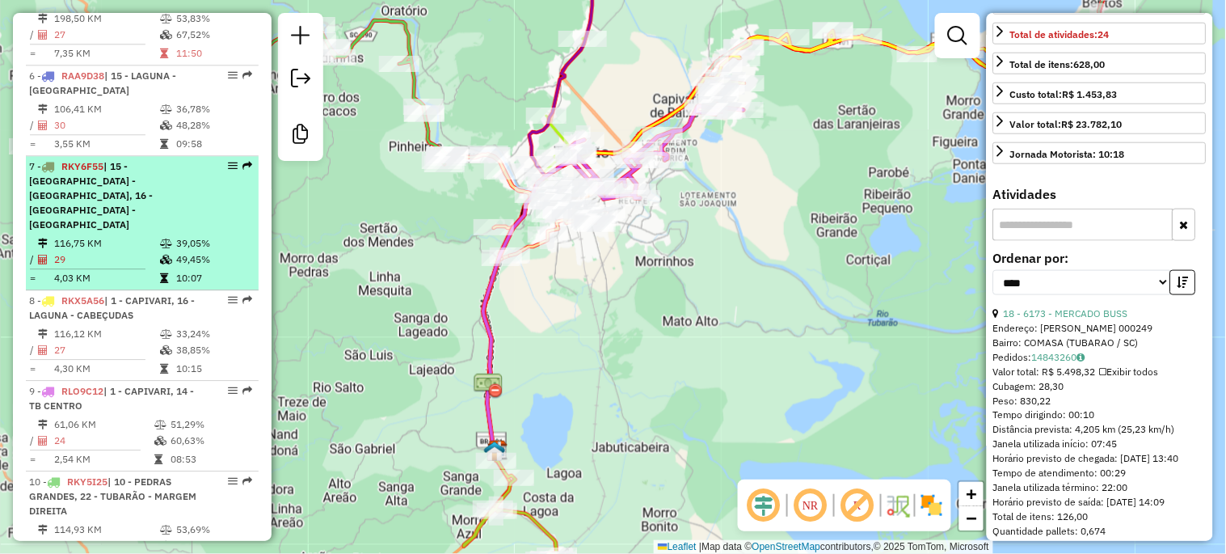
scroll to position [1078, 0]
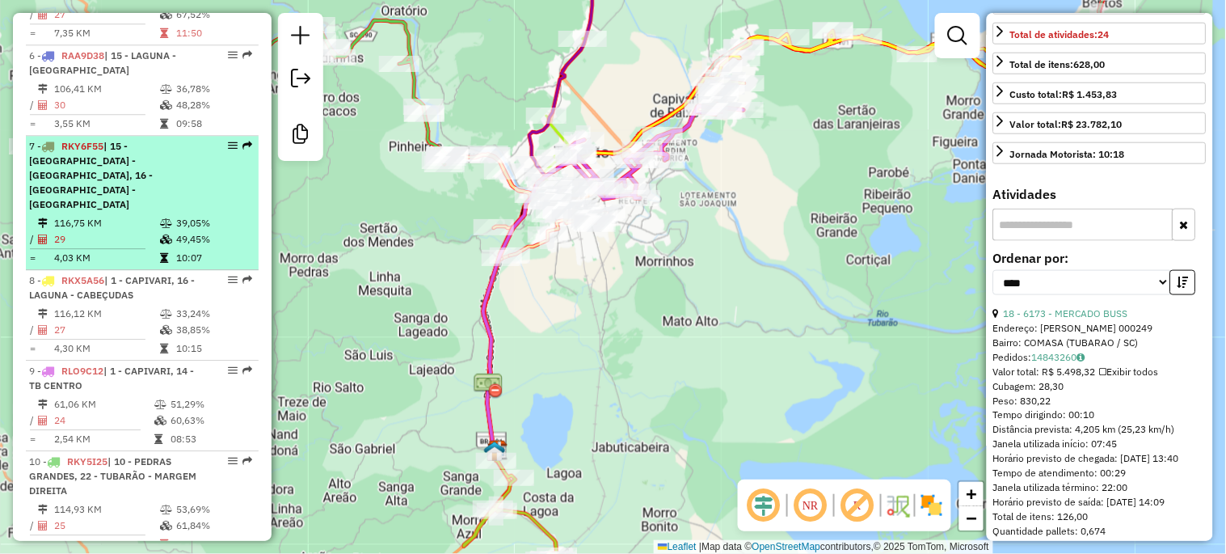
click at [99, 455] on span "| 10 - PEDRAS GRANDES, 22 - TUBARÃO - MARGEM DIREITA" at bounding box center [112, 475] width 167 height 41
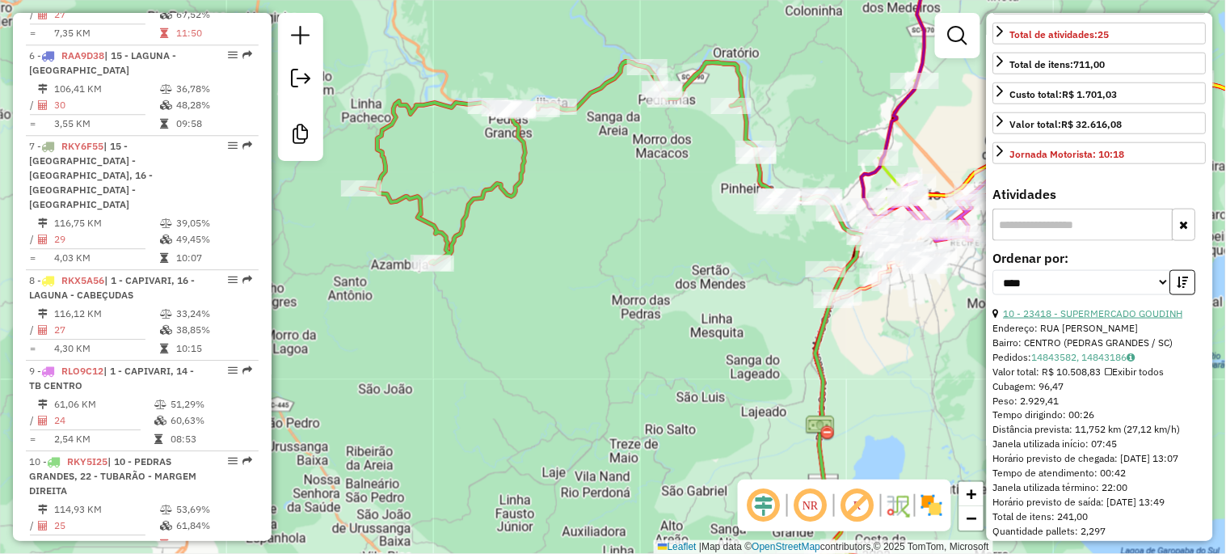
click at [1091, 319] on link "10 - 23418 - SUPERMERCADO GOUDINH" at bounding box center [1093, 313] width 179 height 12
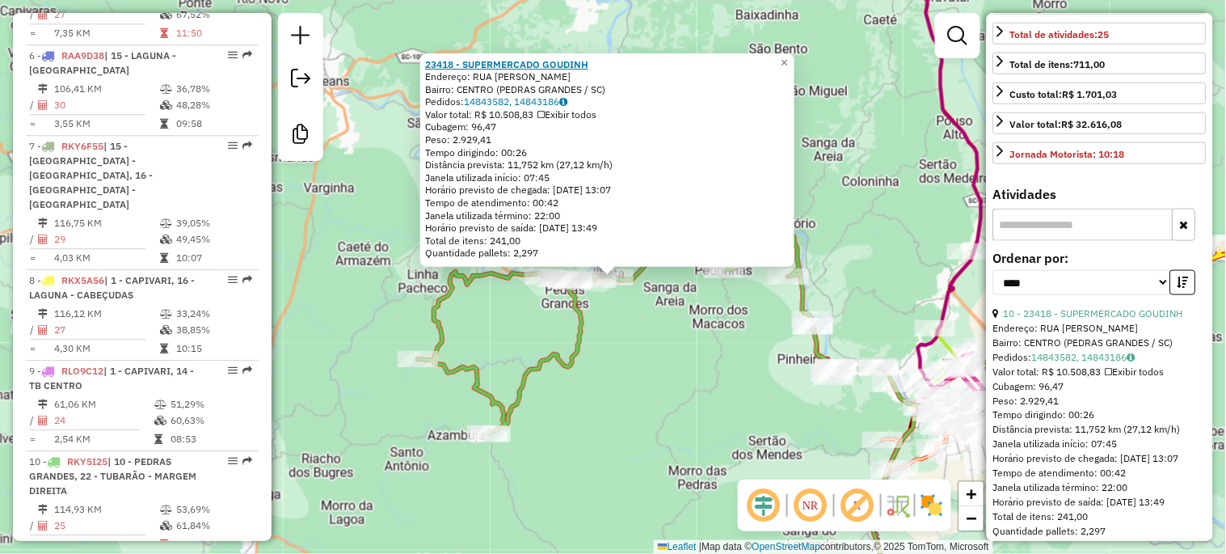
click at [521, 67] on strong "23418 - SUPERMERCADO GOUDINH" at bounding box center [506, 64] width 163 height 12
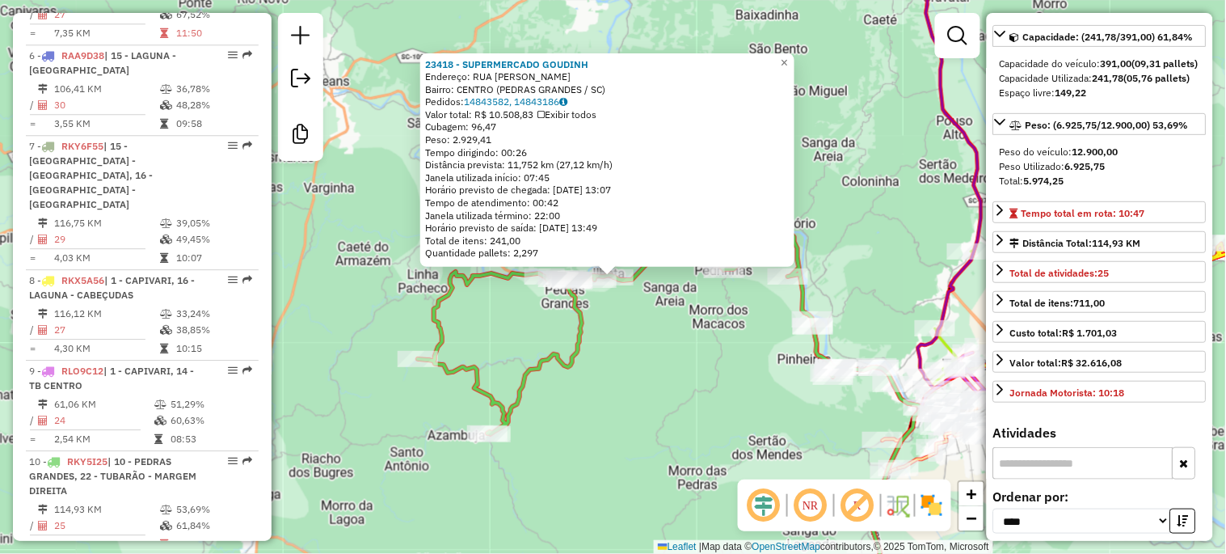
scroll to position [150, 0]
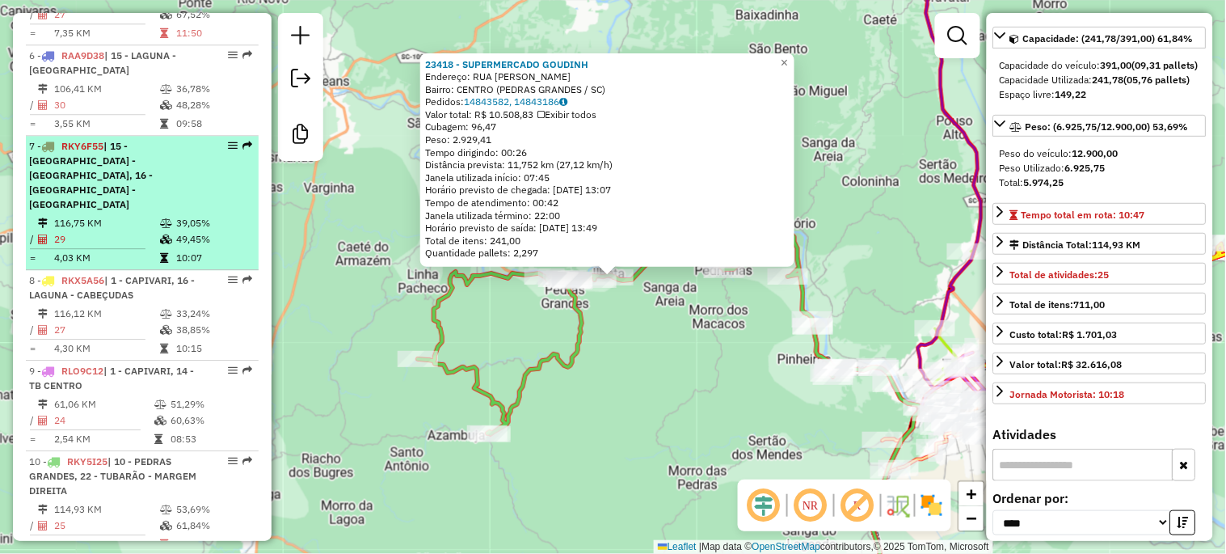
click at [98, 231] on td "29" at bounding box center [106, 239] width 106 height 16
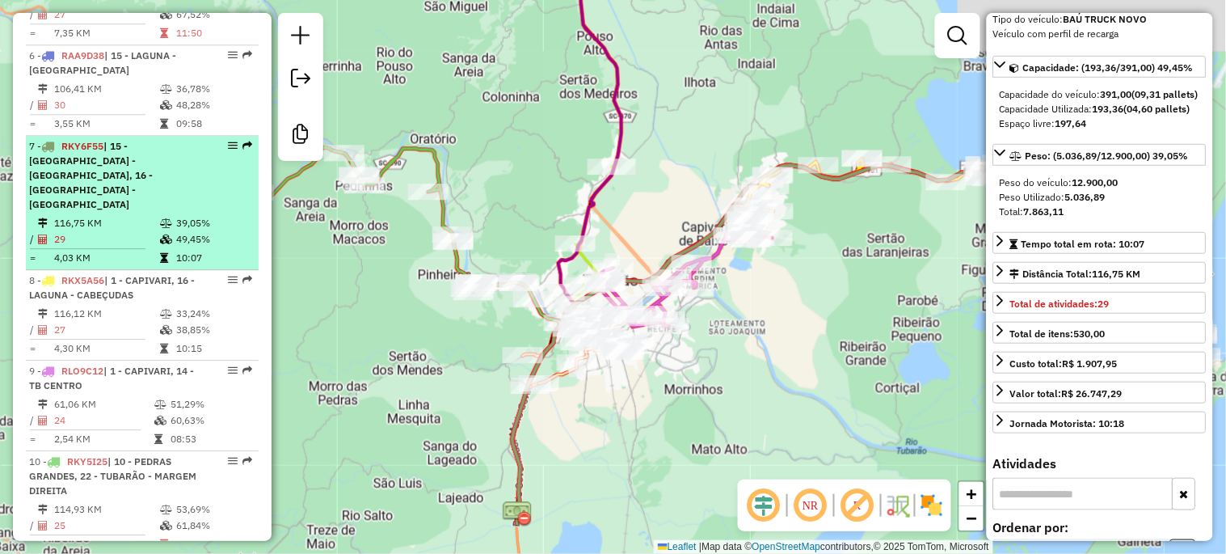
scroll to position [164, 0]
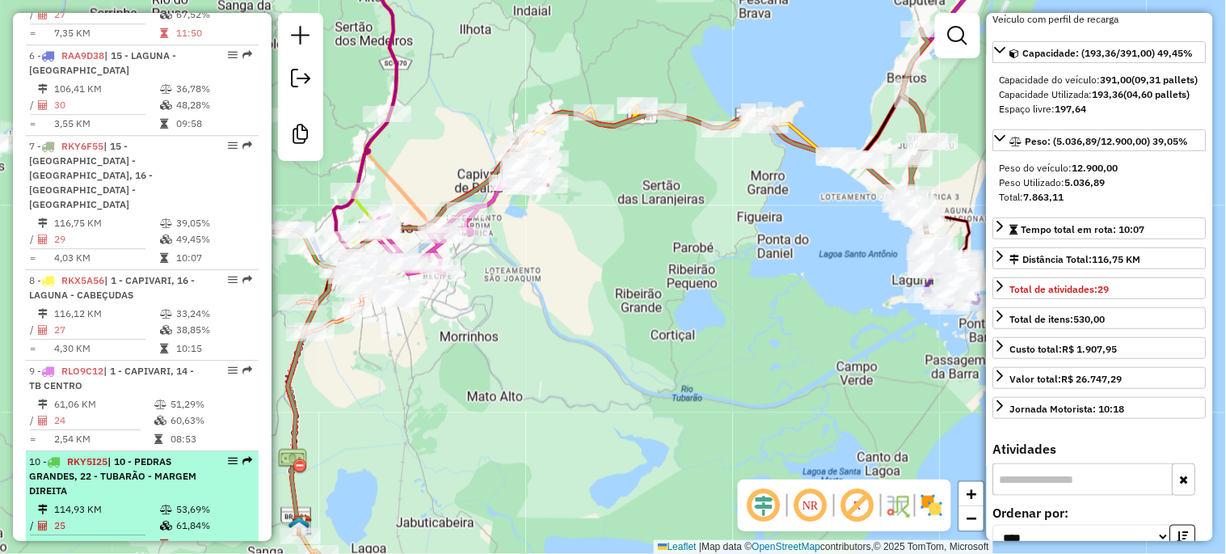
click at [90, 454] on li "10 - RKY5I25 | 10 - PEDRAS GRANDES, 22 - TUBARÃO - MARGEM DIREITA 114,93 KM 53,…" at bounding box center [142, 503] width 233 height 105
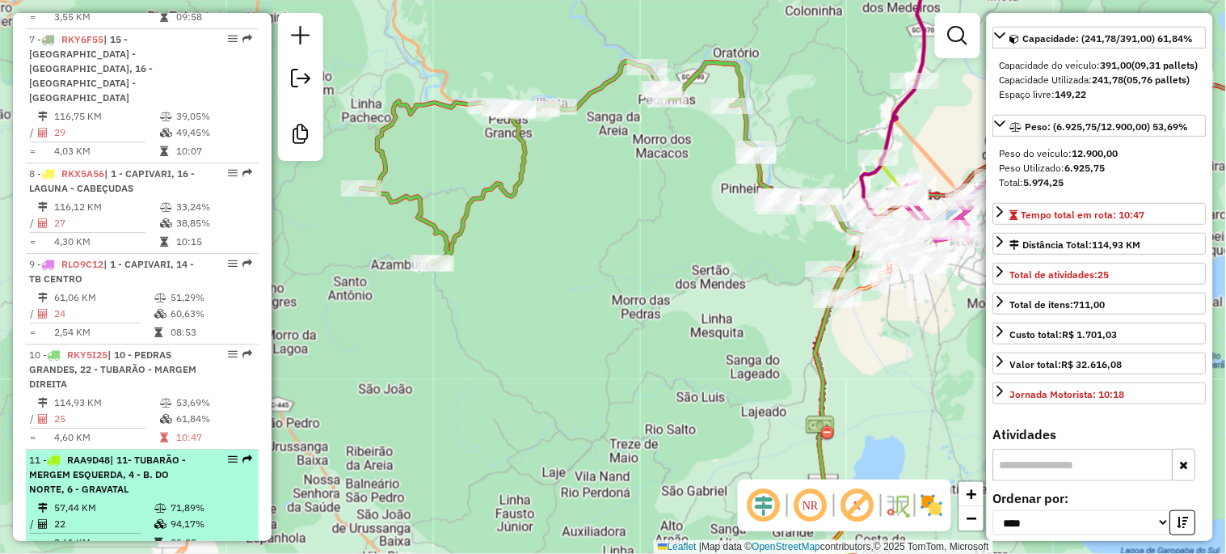
scroll to position [1197, 0]
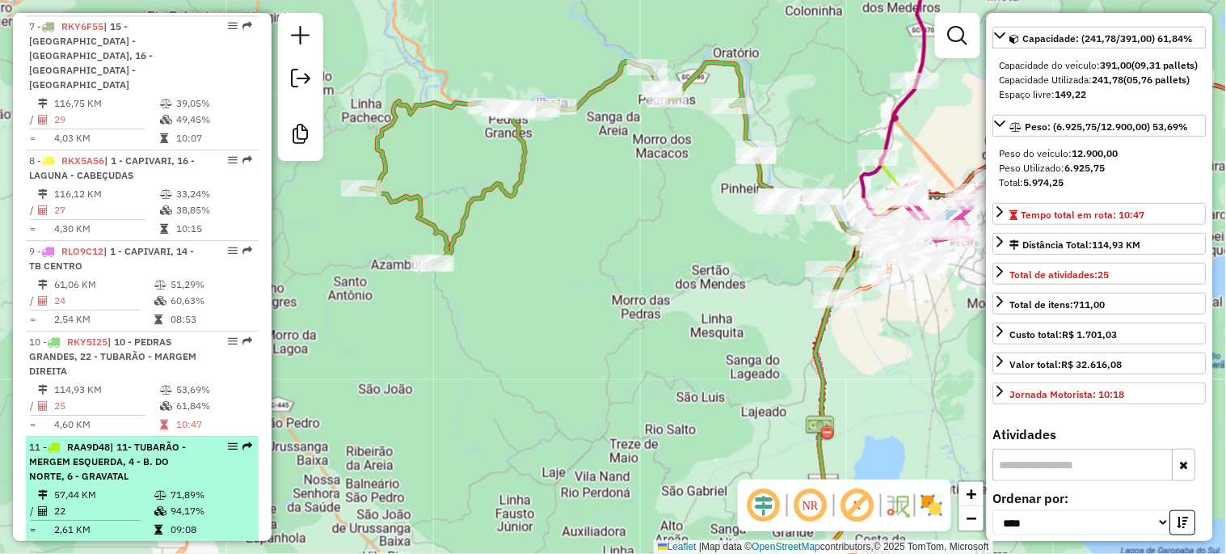
click at [97, 441] on span "| 11- TUBARÃO - MERGEM ESQUERDA, 4 - B. DO NORTE, 6 - GRAVATAL" at bounding box center [107, 461] width 157 height 41
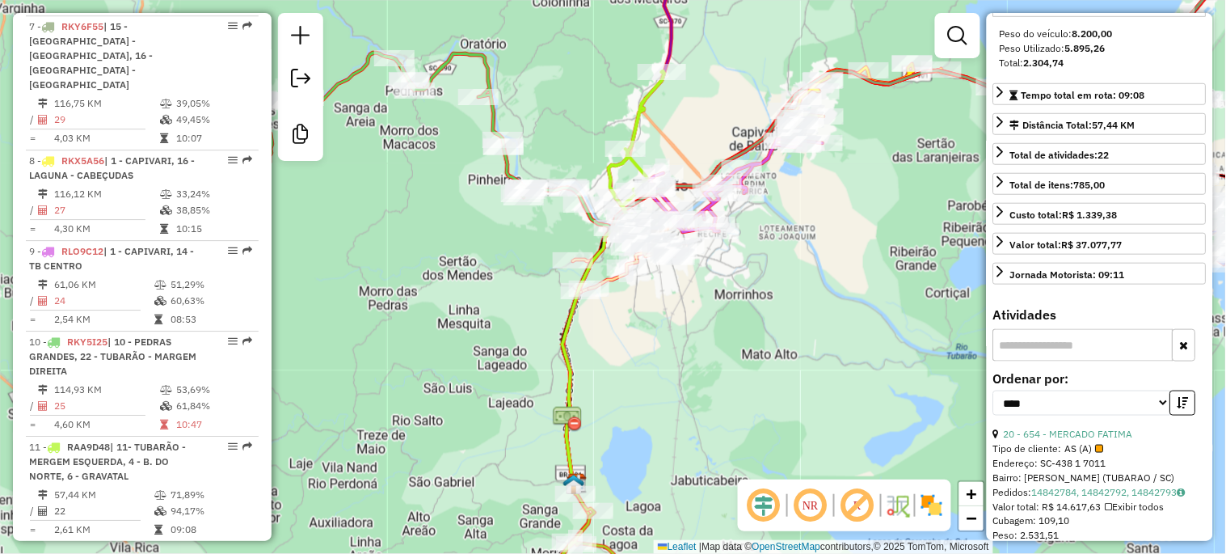
scroll to position [404, 0]
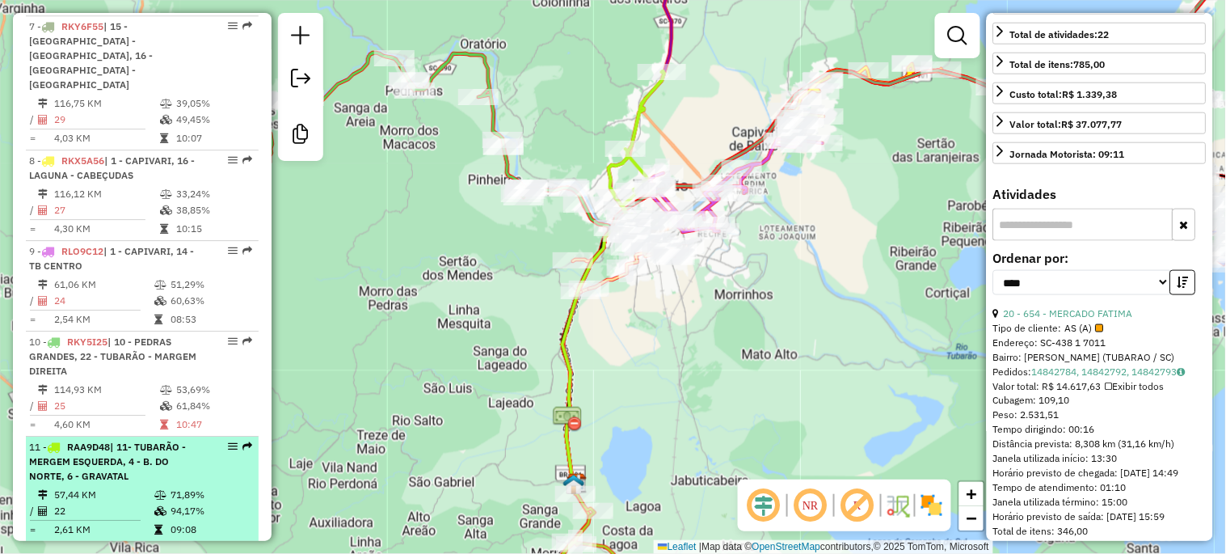
click at [129, 503] on td "22" at bounding box center [103, 511] width 100 height 16
click at [130, 487] on td "57,44 KM" at bounding box center [103, 495] width 100 height 16
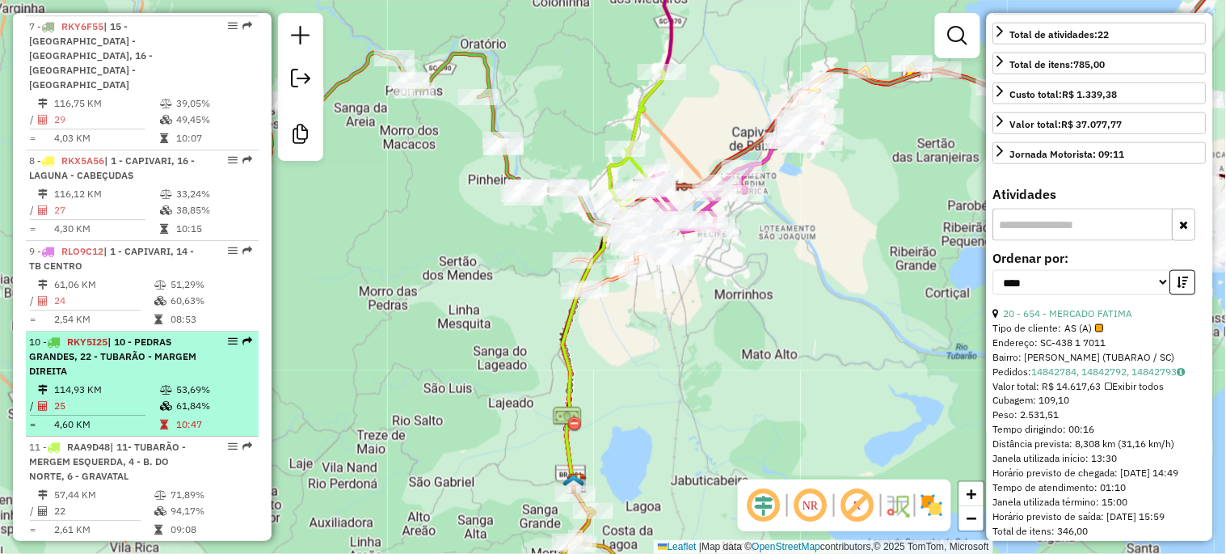
click at [134, 398] on td "25" at bounding box center [106, 406] width 106 height 16
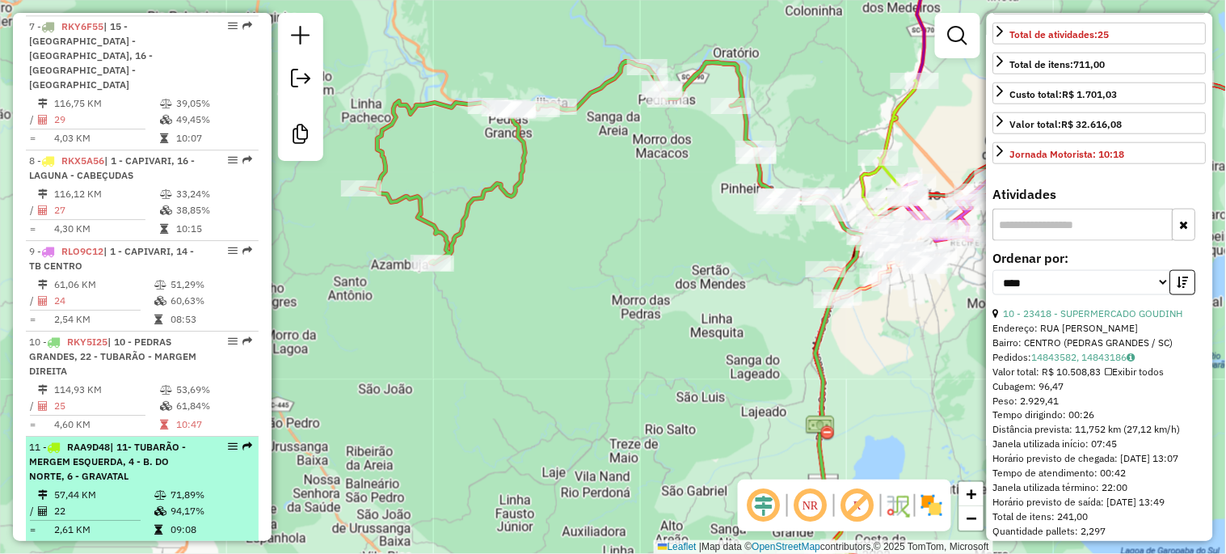
click at [132, 487] on td "57,44 KM" at bounding box center [103, 495] width 100 height 16
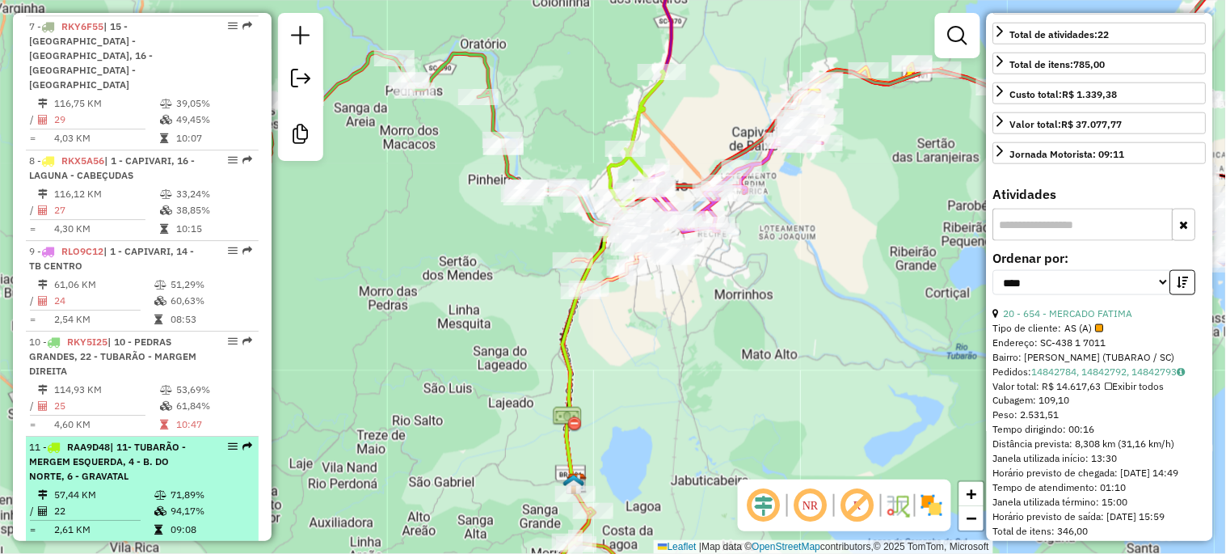
click at [165, 440] on div "11 - RAA9D48 | 11- TUBARÃO - MERGEM ESQUERDA, 4 - B. DO NORTE, 6 - GRAVATAL" at bounding box center [114, 462] width 171 height 44
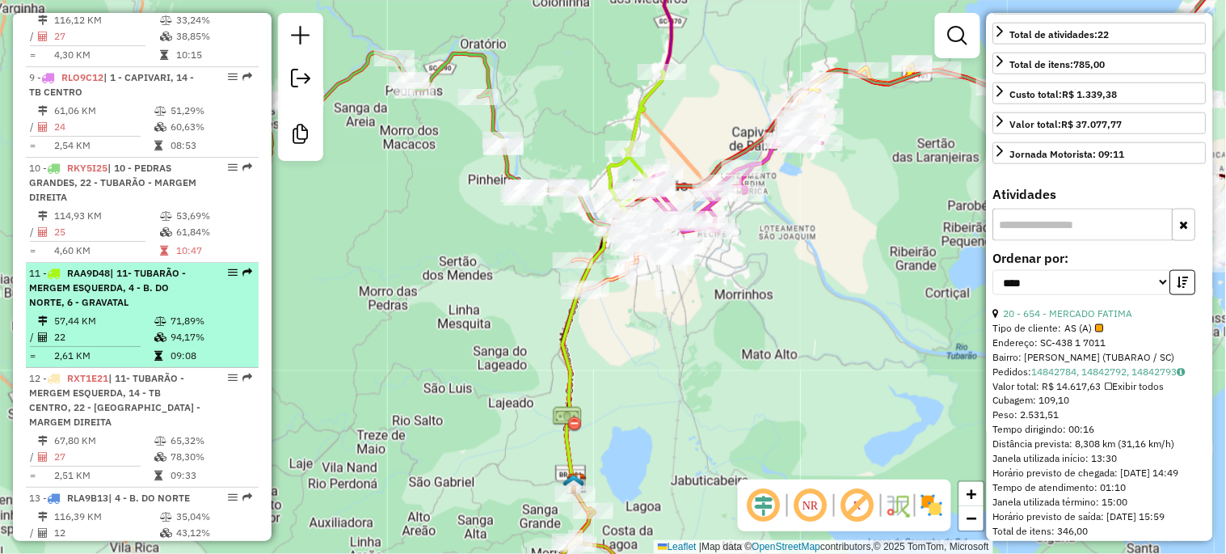
scroll to position [1377, 0]
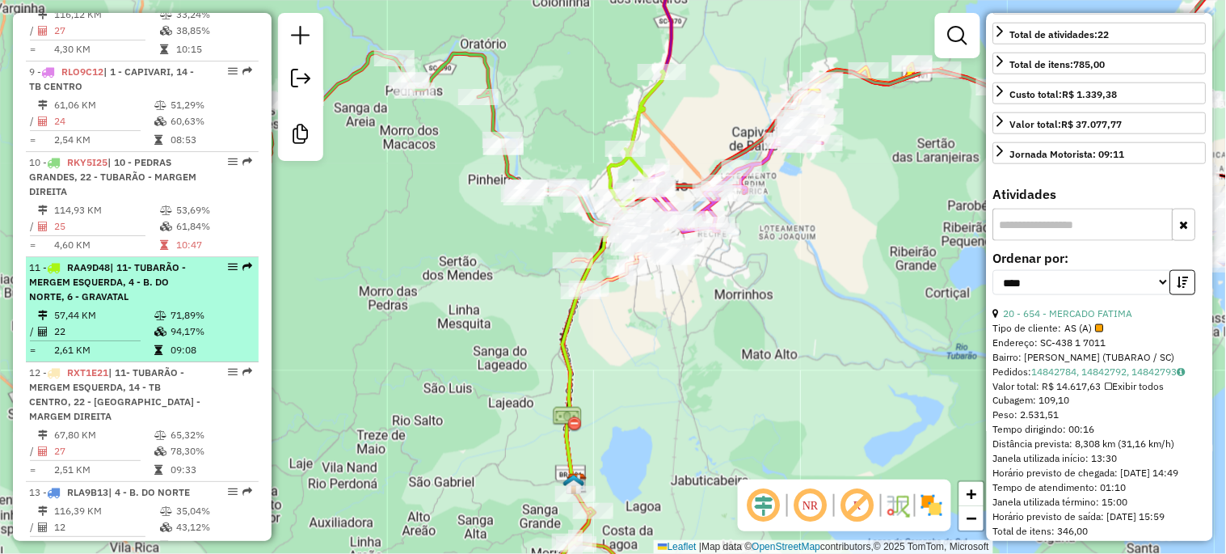
click at [126, 307] on td "57,44 KM" at bounding box center [103, 315] width 100 height 16
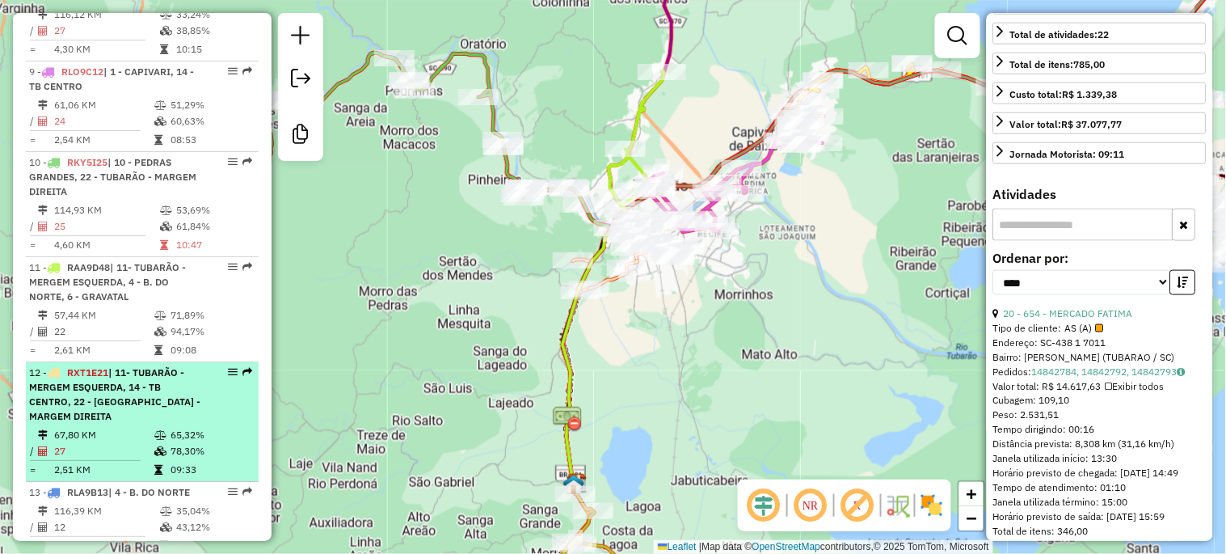
click at [114, 369] on div "12 - RXT1E21 | 11- TUBARÃO - MERGEM ESQUERDA, 14 - TB CENTRO, 22 - TUBARÃO - MA…" at bounding box center [114, 394] width 171 height 58
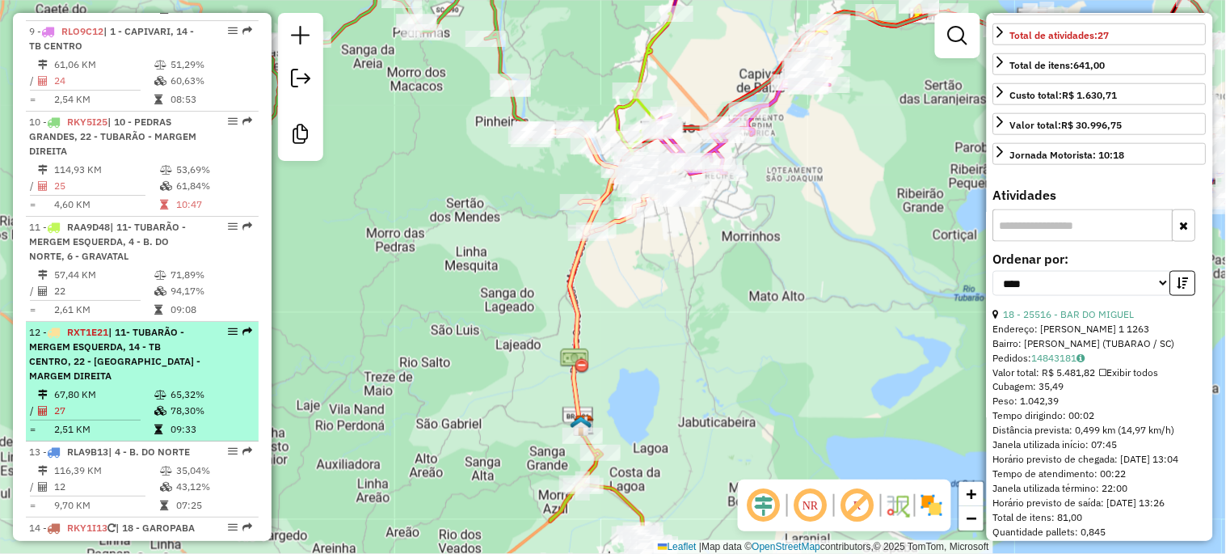
scroll to position [1436, 0]
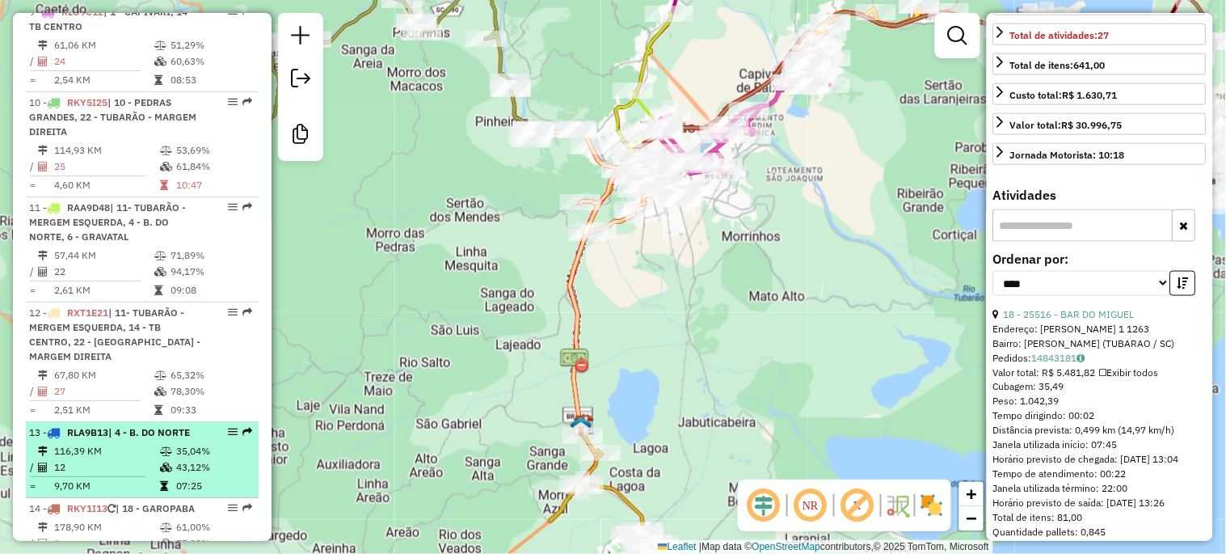
click at [112, 443] on td "116,39 KM" at bounding box center [106, 451] width 106 height 16
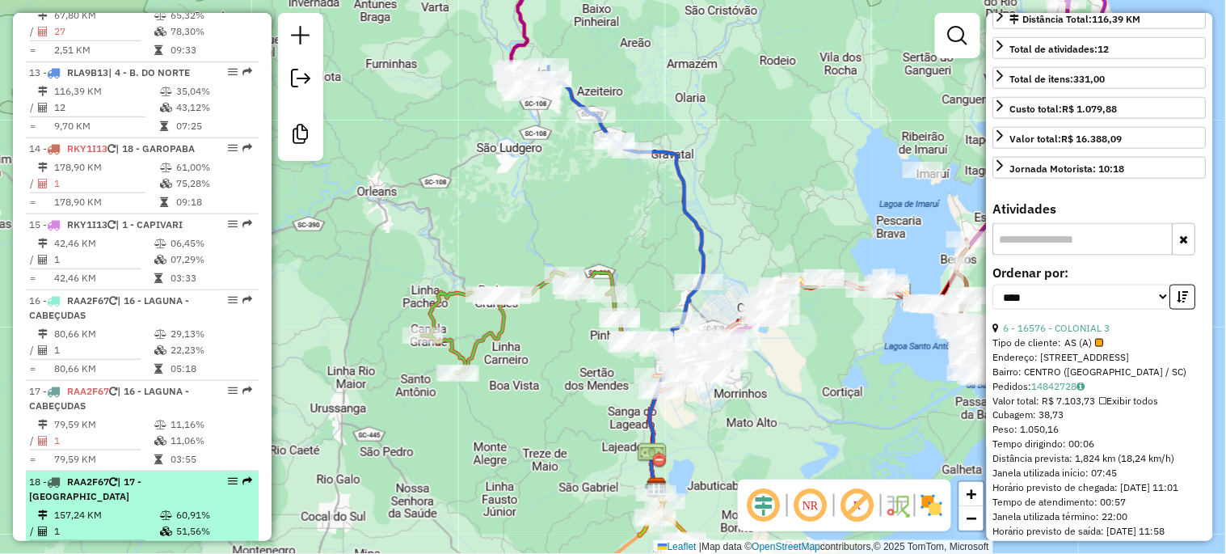
scroll to position [2067, 0]
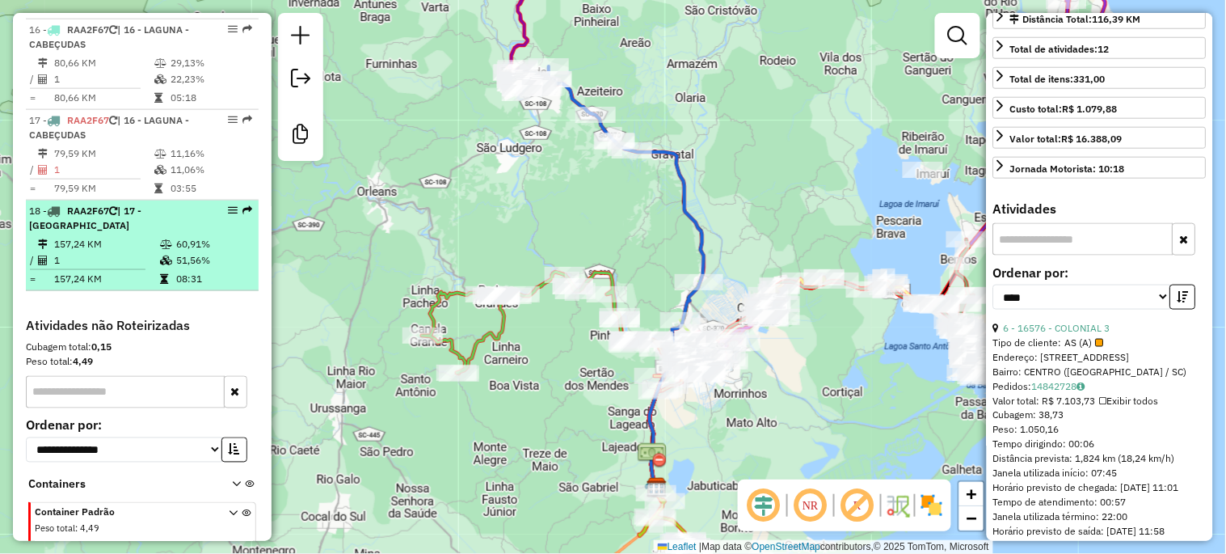
click at [160, 255] on icon at bounding box center [166, 260] width 12 height 10
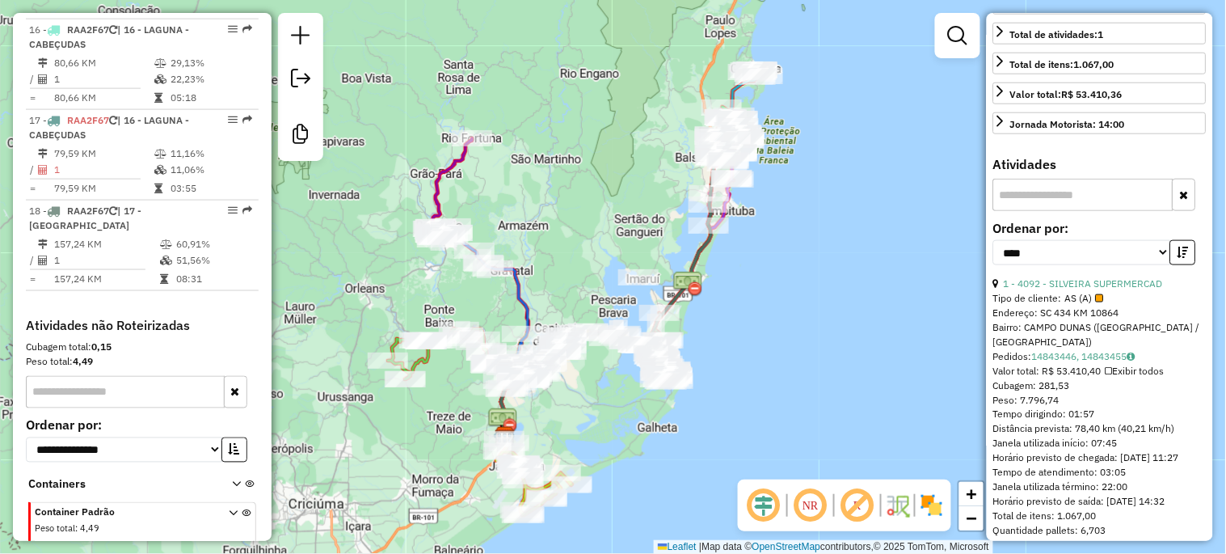
click at [601, 162] on div "Janela de atendimento Grade de atendimento Capacidade Transportadoras Veículos …" at bounding box center [613, 277] width 1226 height 554
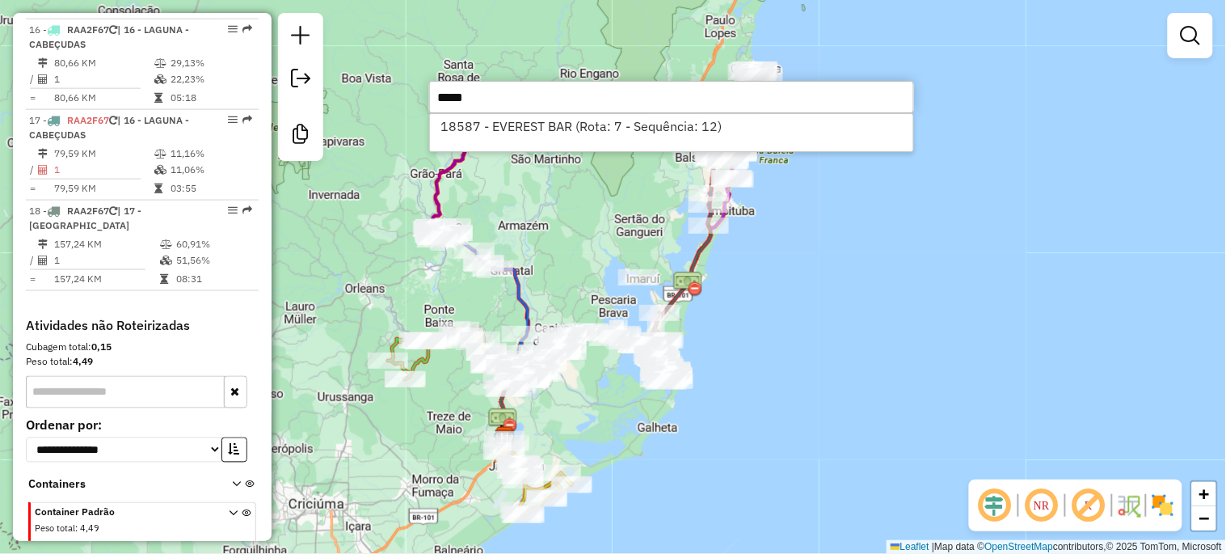
click at [538, 101] on input "*****" at bounding box center [671, 97] width 485 height 32
type input "****"
click at [477, 99] on input "****" at bounding box center [671, 97] width 485 height 32
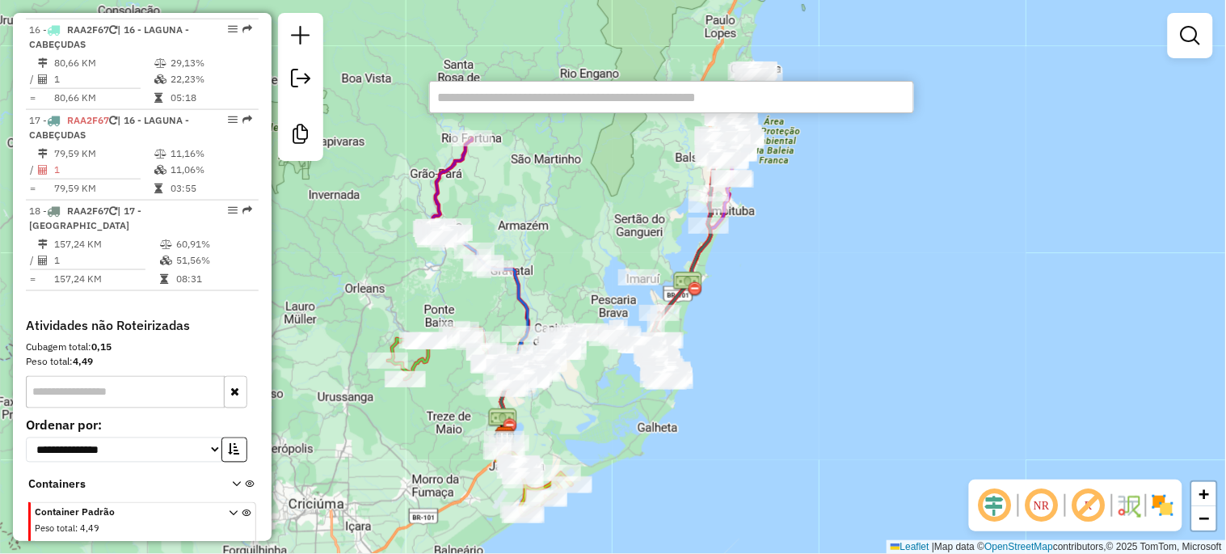
click at [512, 98] on input "text" at bounding box center [671, 97] width 485 height 32
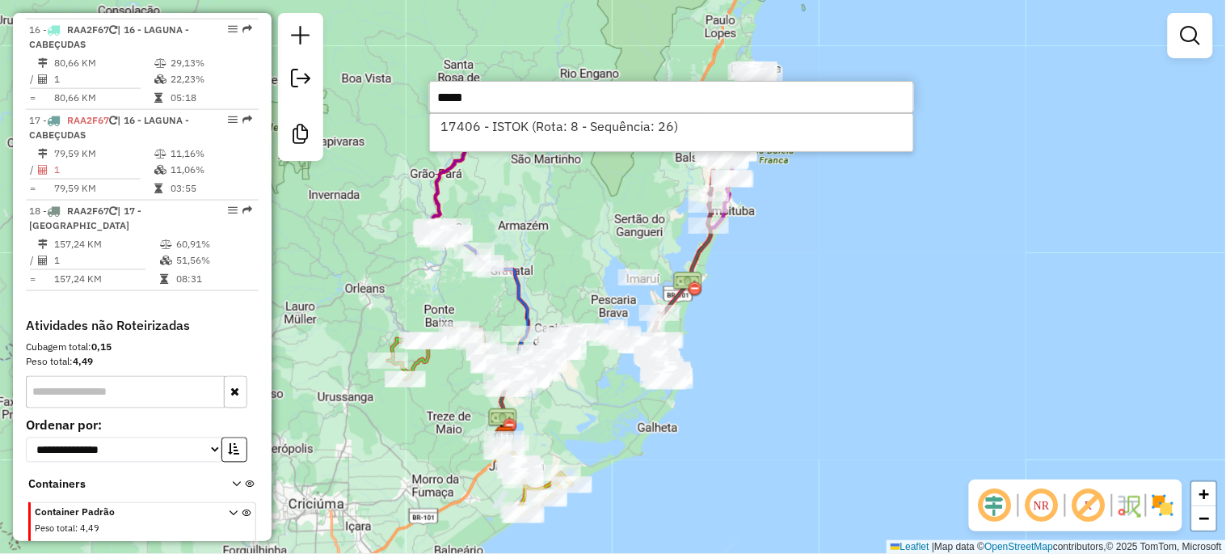
click at [578, 99] on input "*****" at bounding box center [671, 97] width 485 height 32
click at [566, 97] on input "*****" at bounding box center [671, 97] width 485 height 32
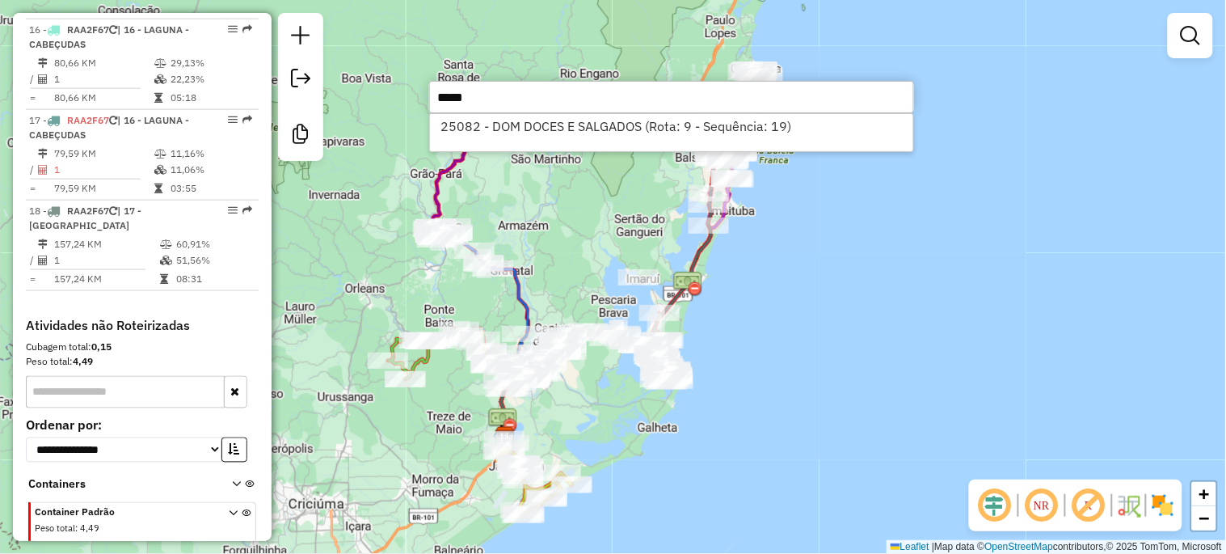
click at [574, 97] on input "*****" at bounding box center [671, 97] width 485 height 32
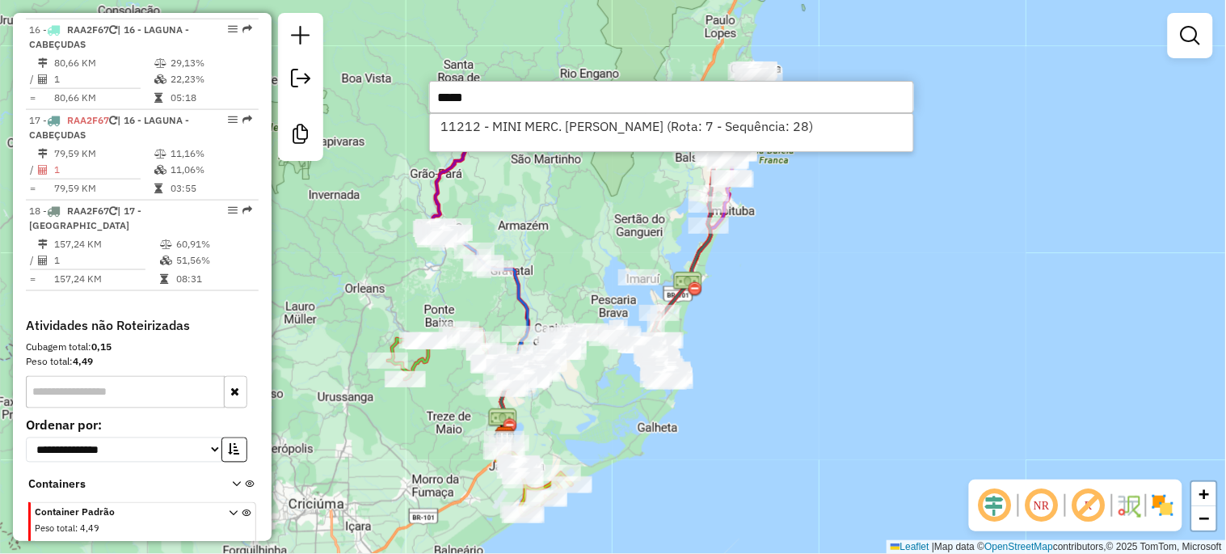
type input "*****"
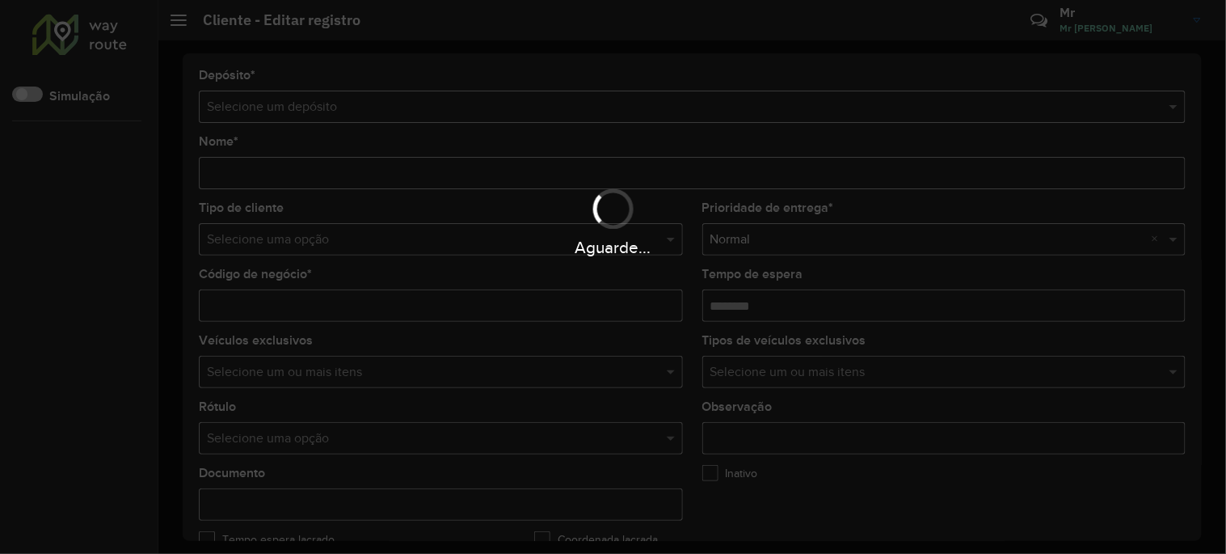
type input "**********"
type input "*****"
type input "********"
type input "**********"
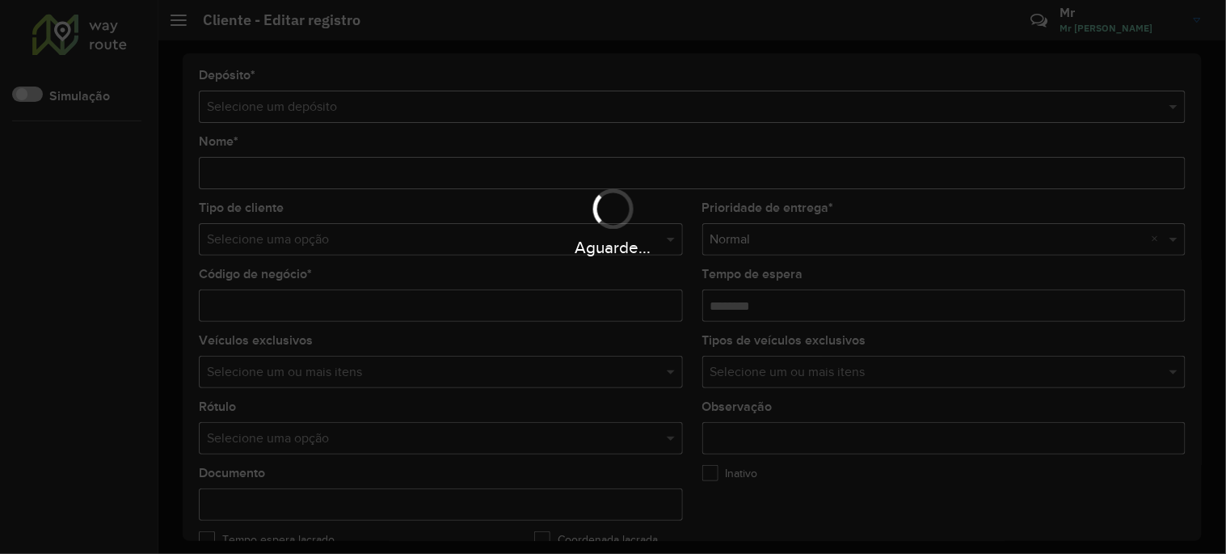
type input "******"
type input "**********"
